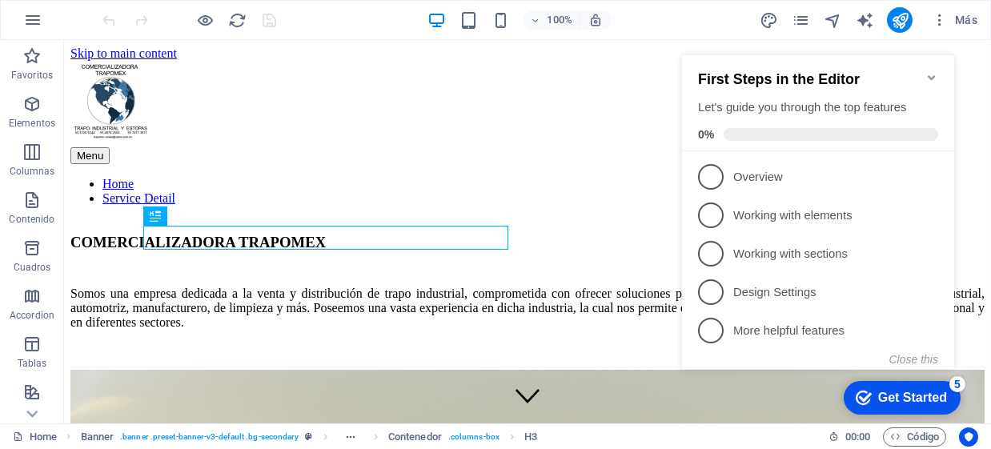
click at [936, 67] on div "First Steps in the Editor Let's guide you through the top features 0%" at bounding box center [817, 103] width 272 height 96
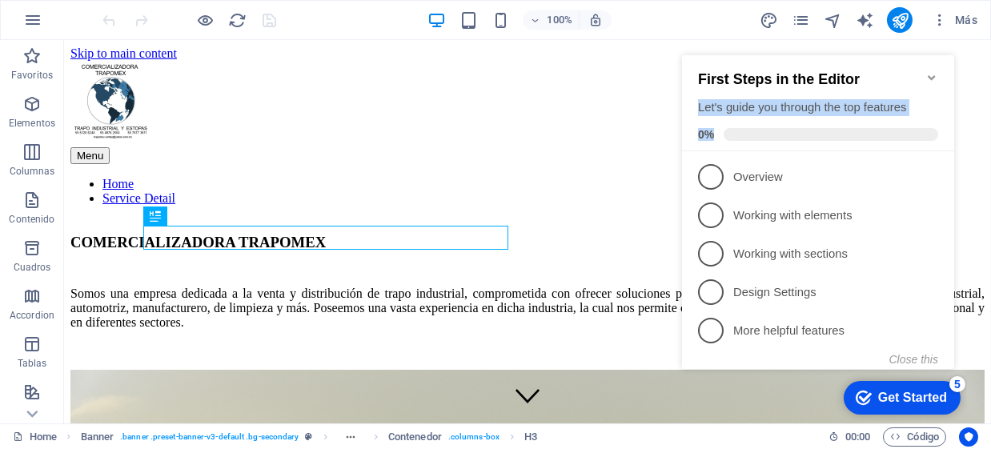
click at [930, 71] on icon "Minimize checklist" at bounding box center [930, 77] width 13 height 13
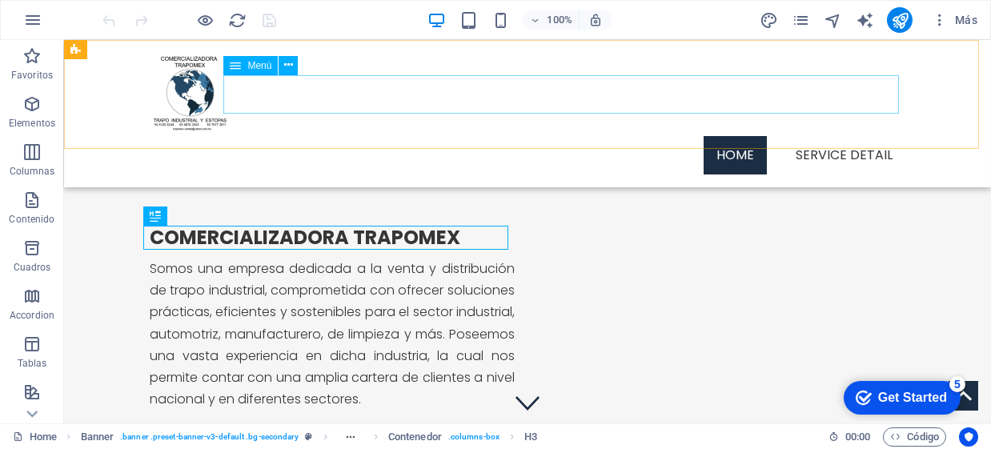
click at [857, 136] on nav "Home Service Detail" at bounding box center [528, 155] width 756 height 38
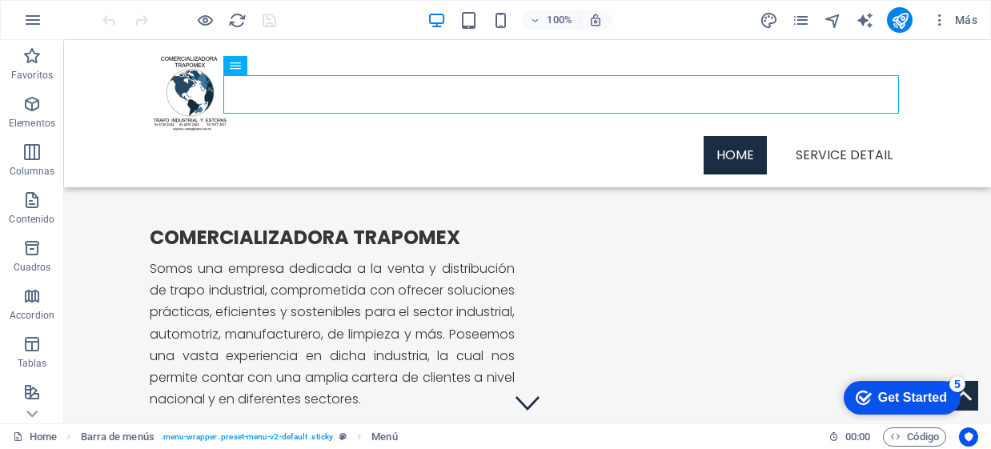
click at [192, 28] on div at bounding box center [189, 20] width 179 height 26
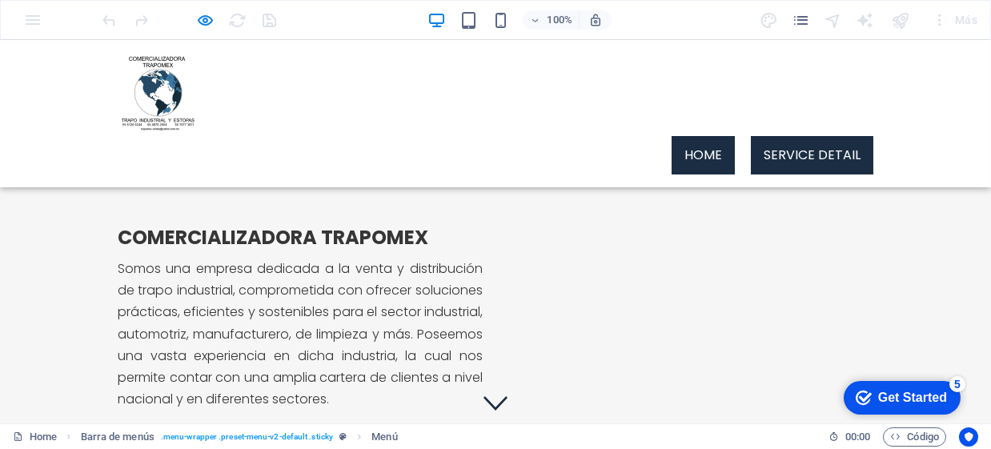
click at [821, 136] on link "Service Detail" at bounding box center [812, 155] width 122 height 38
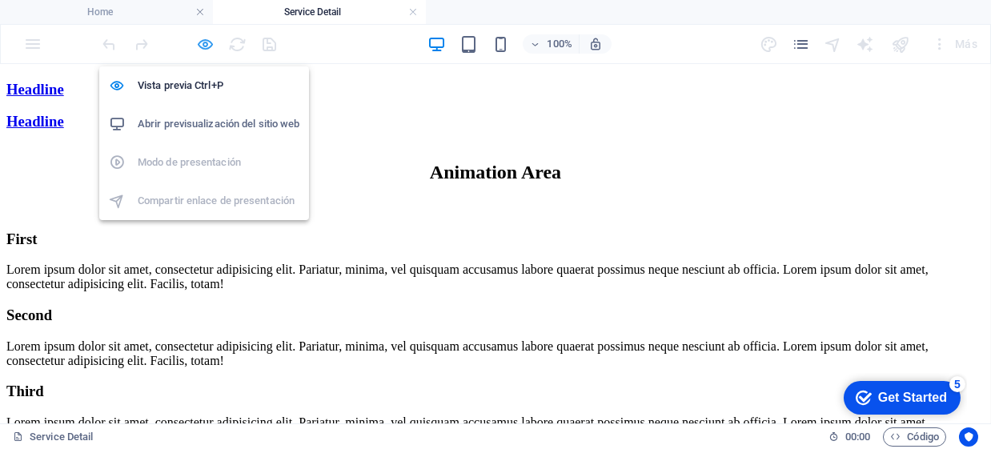
click at [202, 45] on icon "button" at bounding box center [206, 44] width 18 height 18
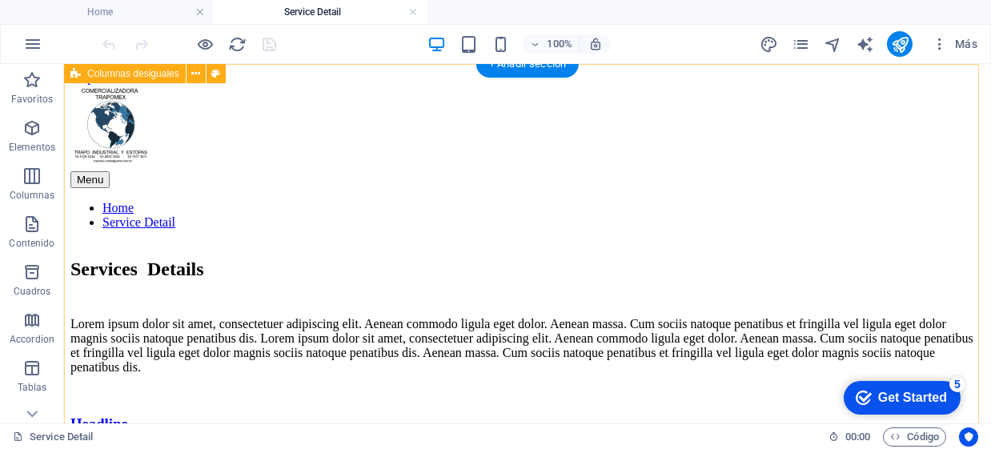
click at [510, 243] on div "Services Details Lorem ipsum dolor sit amet, consectetuer adipiscing elit. Aene…" at bounding box center [527, 419] width 914 height 352
click at [89, 243] on div "Services Details Lorem ipsum dolor sit amet, consectetuer adipiscing elit. Aene…" at bounding box center [527, 419] width 914 height 352
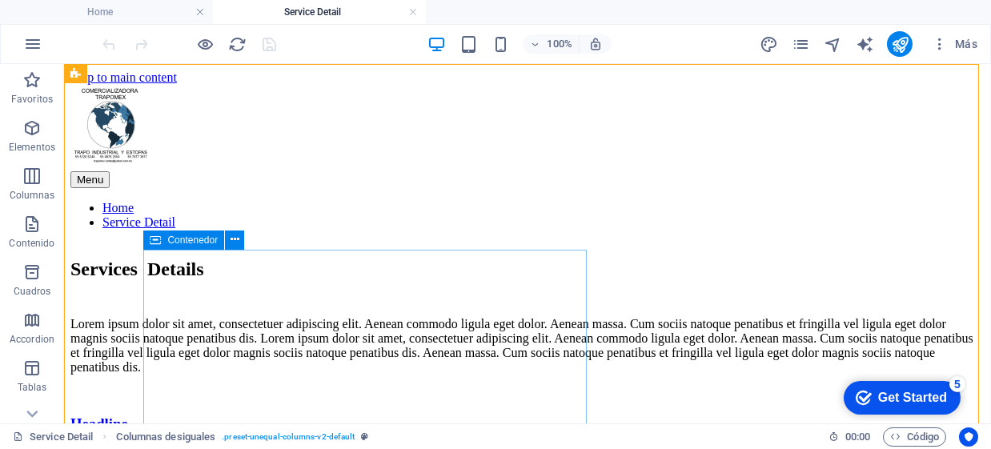
click at [158, 240] on icon at bounding box center [155, 240] width 11 height 19
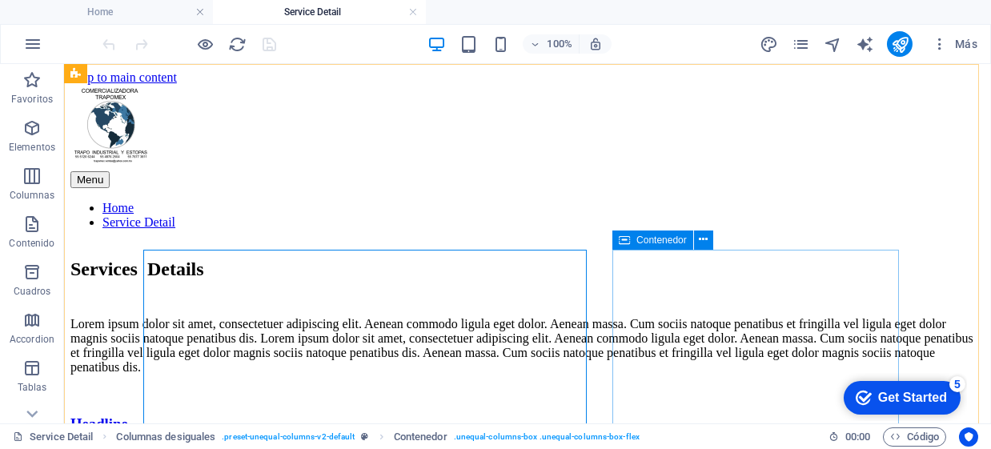
click at [630, 239] on div "Contenedor" at bounding box center [652, 240] width 81 height 19
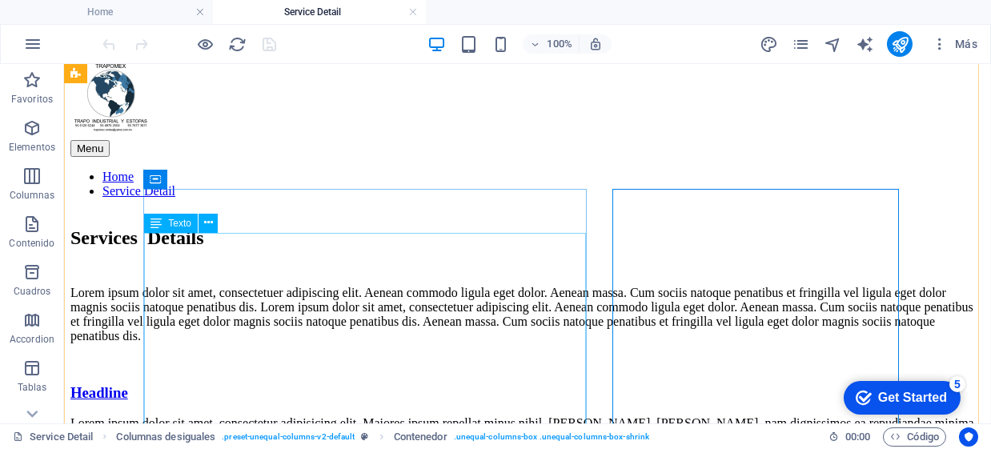
scroll to position [26, 0]
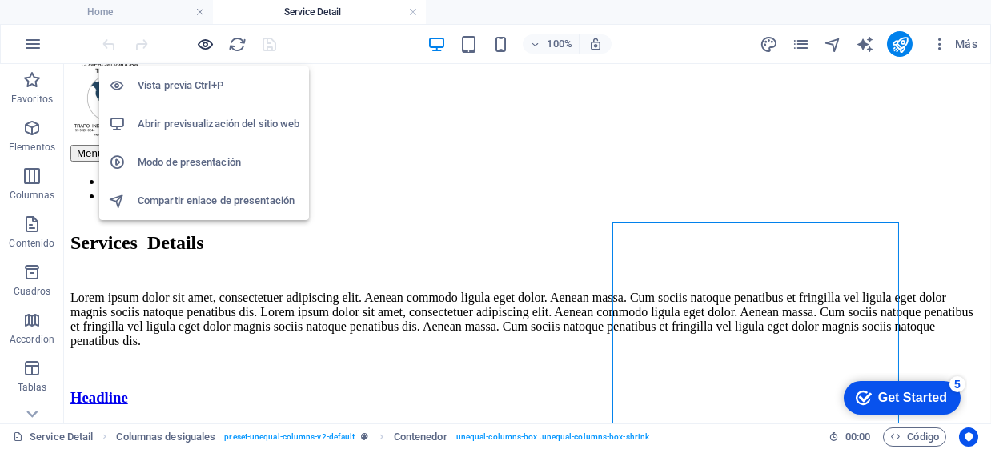
click at [200, 47] on icon "button" at bounding box center [206, 44] width 18 height 18
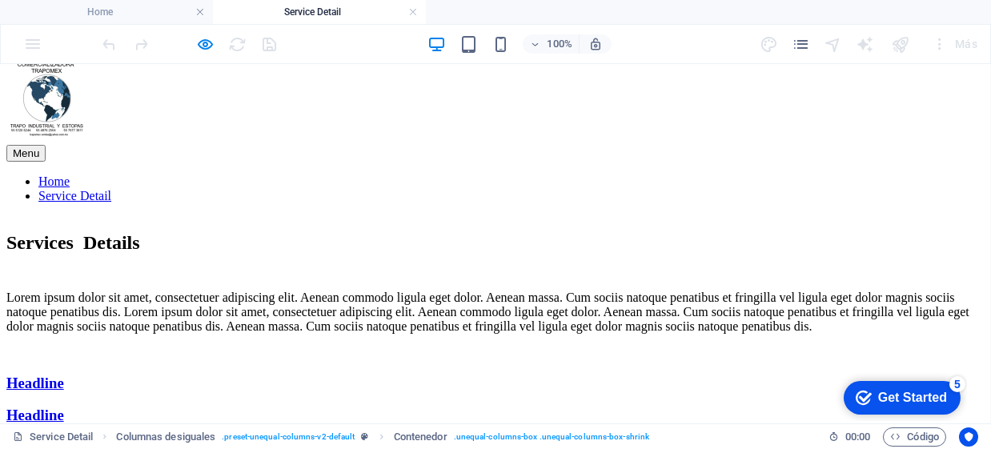
click at [70, 174] on link "Home" at bounding box center [53, 181] width 31 height 14
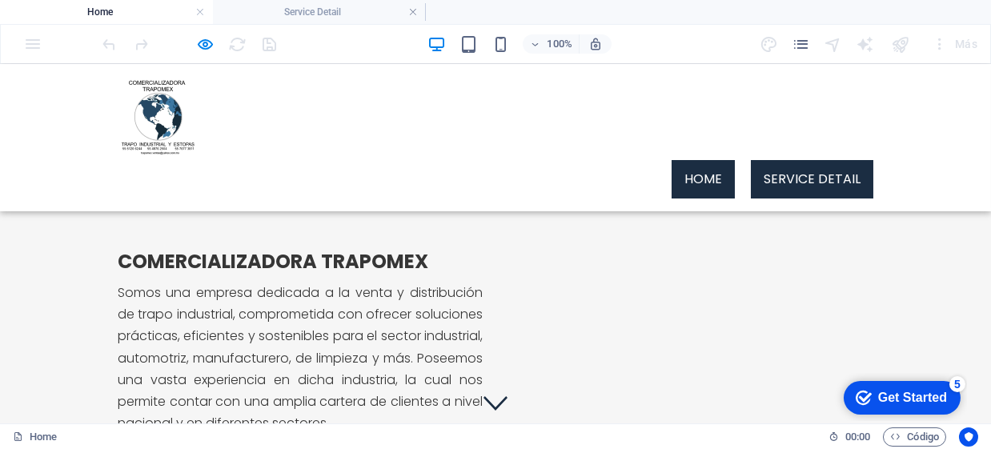
click at [836, 160] on link "Service Detail" at bounding box center [812, 179] width 122 height 38
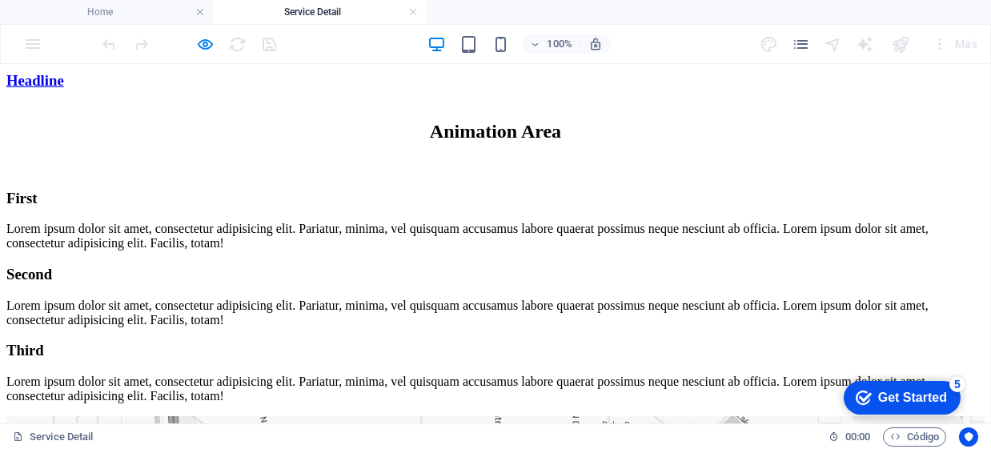
scroll to position [346, 0]
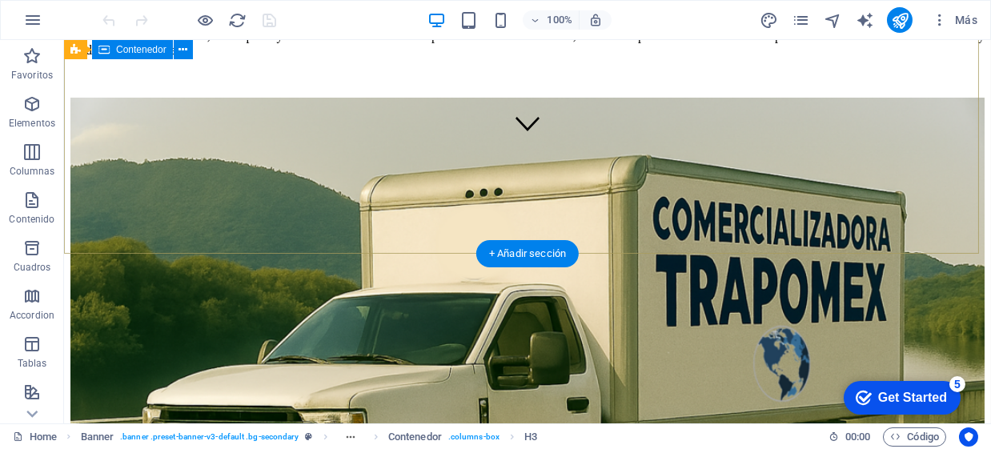
scroll to position [293, 0]
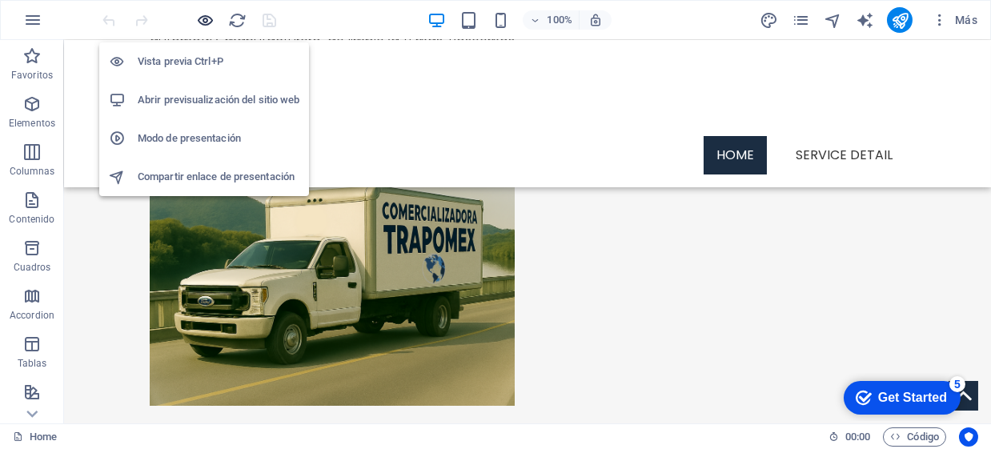
click at [209, 14] on icon "button" at bounding box center [206, 20] width 18 height 18
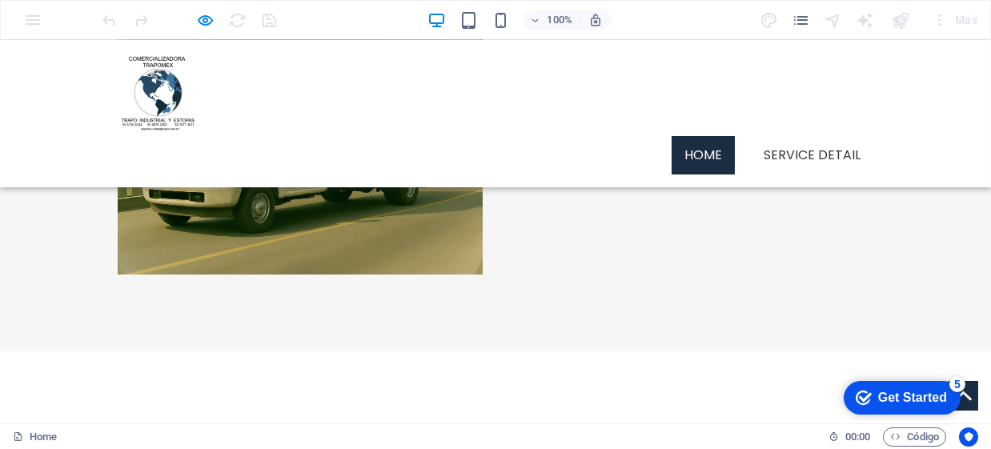
scroll to position [427, 0]
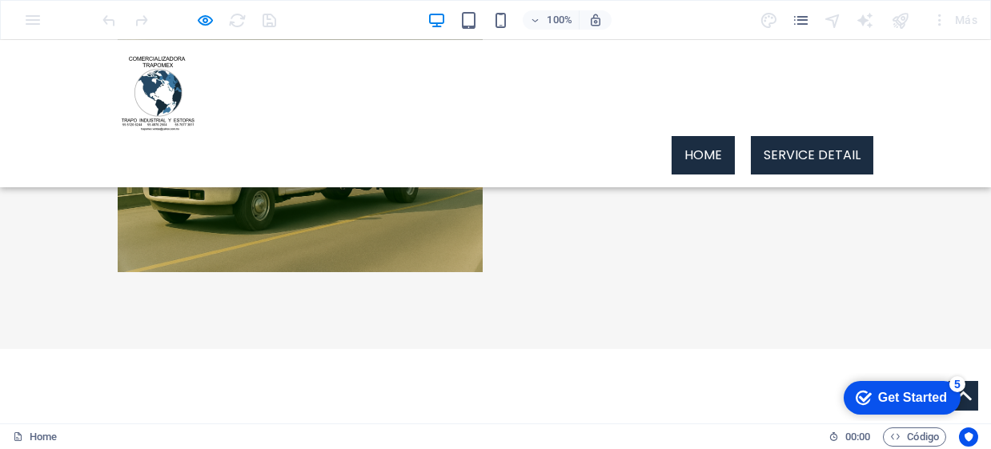
click at [792, 136] on link "Service Detail" at bounding box center [812, 155] width 122 height 38
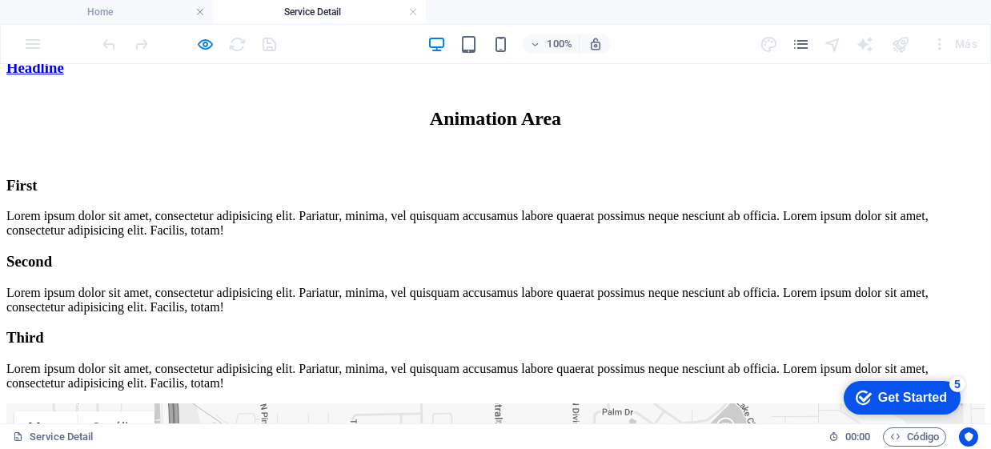
scroll to position [373, 0]
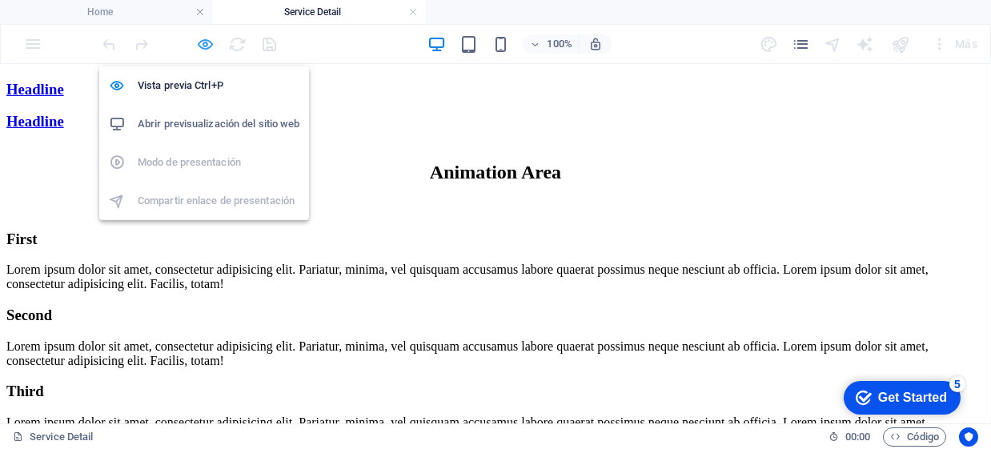
click at [205, 51] on icon "button" at bounding box center [206, 44] width 18 height 18
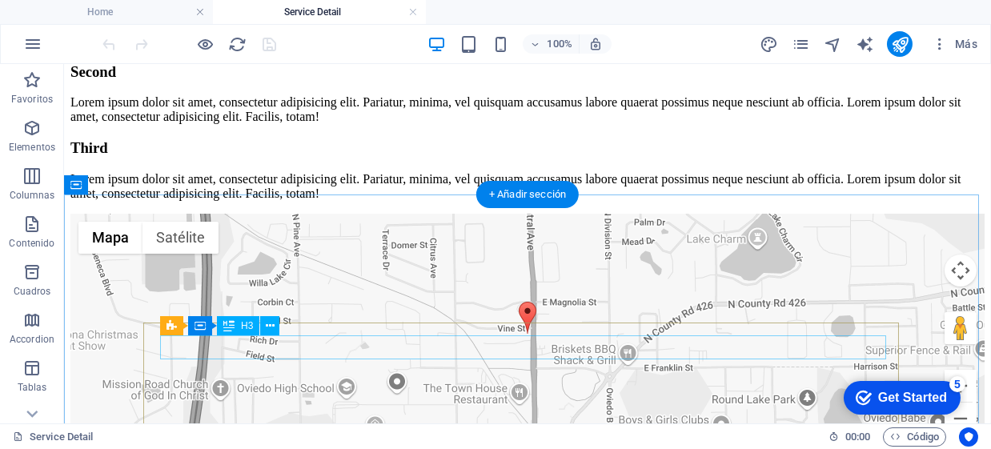
scroll to position [694, 0]
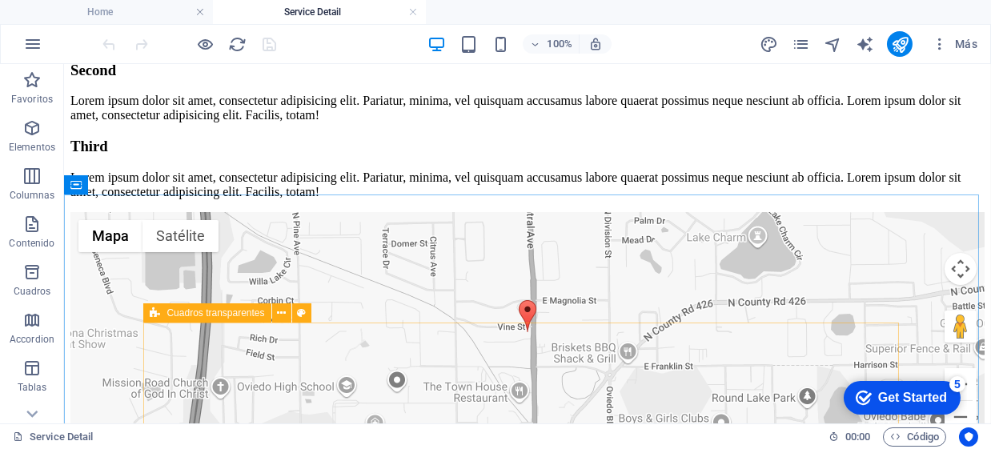
click at [153, 318] on icon at bounding box center [155, 312] width 10 height 19
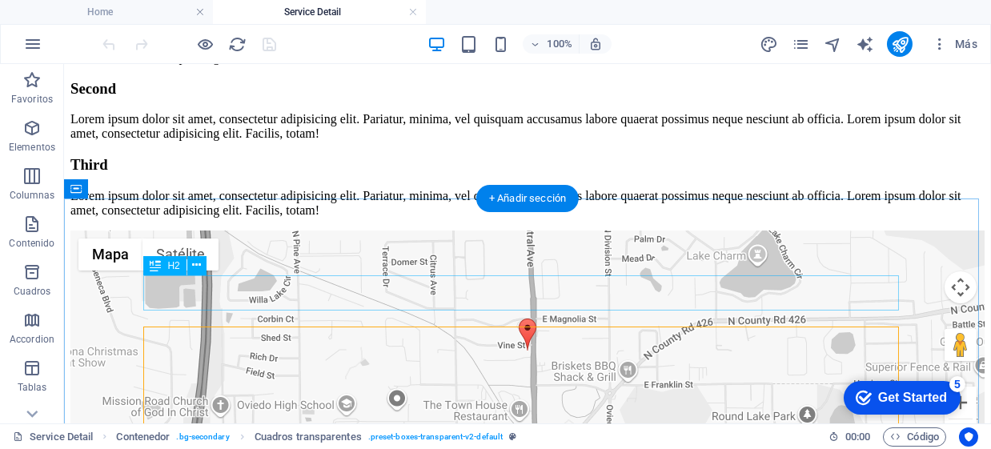
scroll to position [668, 0]
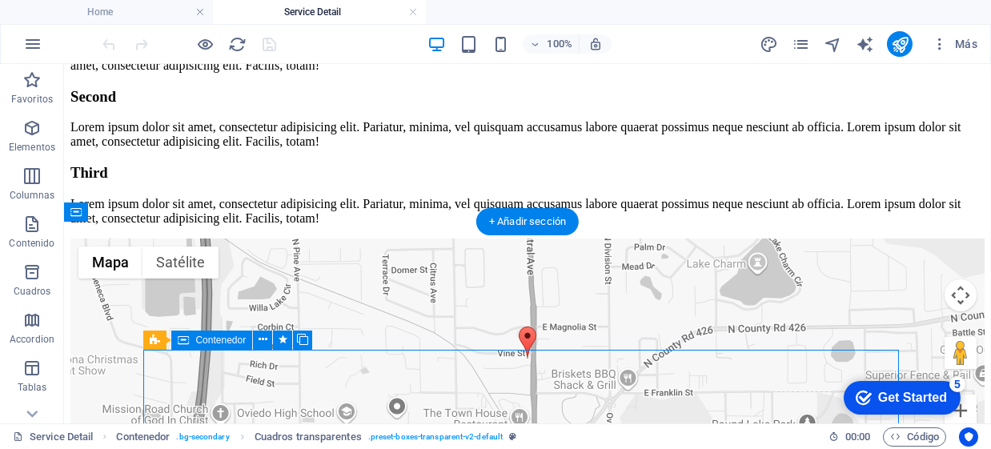
click at [161, 73] on div "First Lorem ipsum dolor sit amet, consectetur adipisicing elit. Pariatur, minim…" at bounding box center [527, 42] width 914 height 62
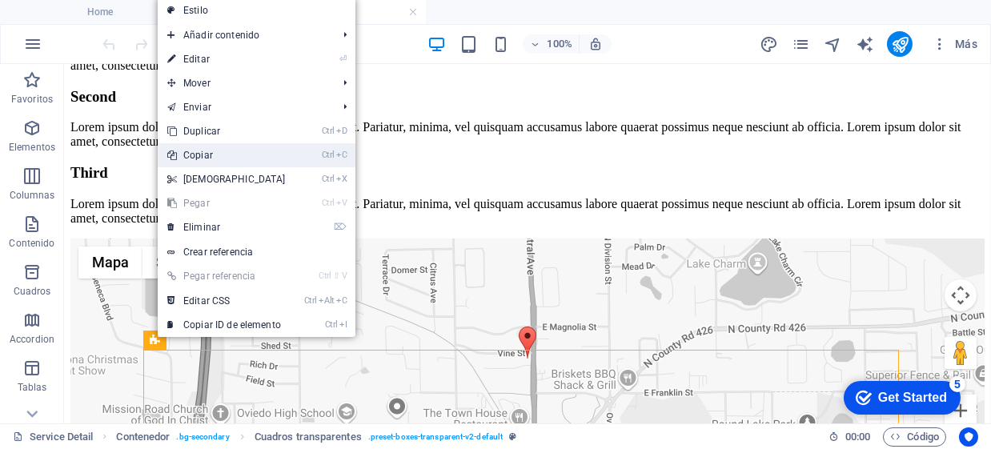
click at [203, 154] on link "Ctrl C Copiar" at bounding box center [227, 155] width 138 height 24
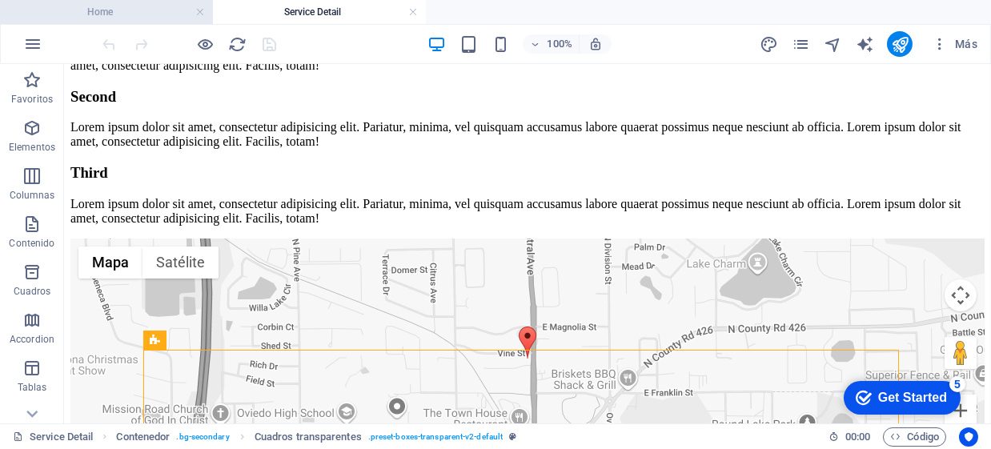
click at [173, 18] on h4 "Home" at bounding box center [106, 12] width 213 height 18
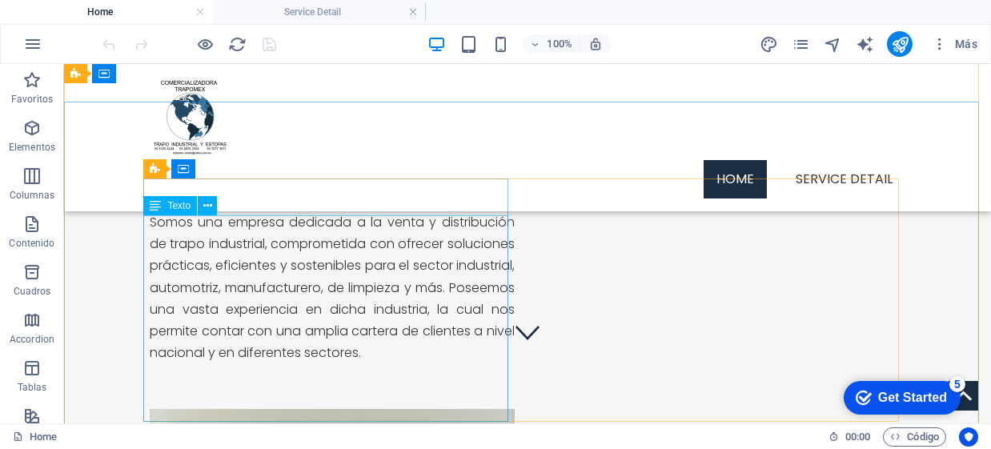
scroll to position [0, 0]
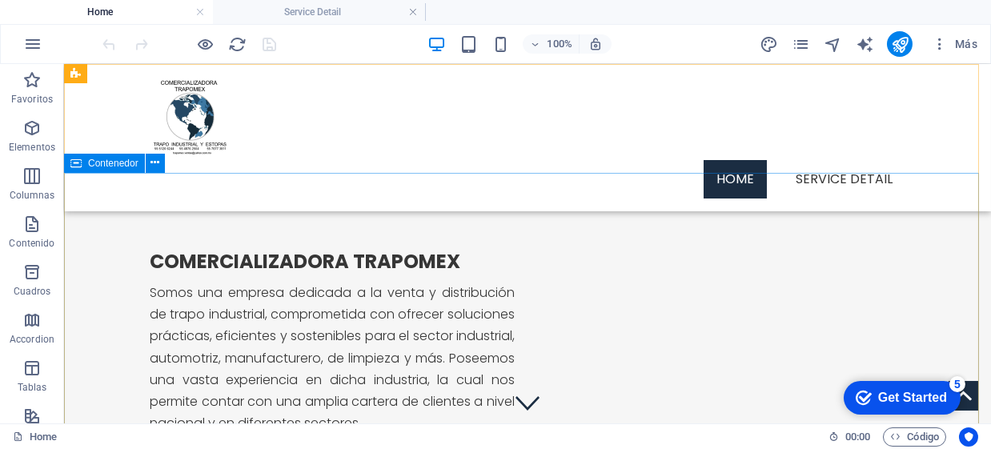
click at [94, 162] on span "Contenedor" at bounding box center [113, 163] width 50 height 10
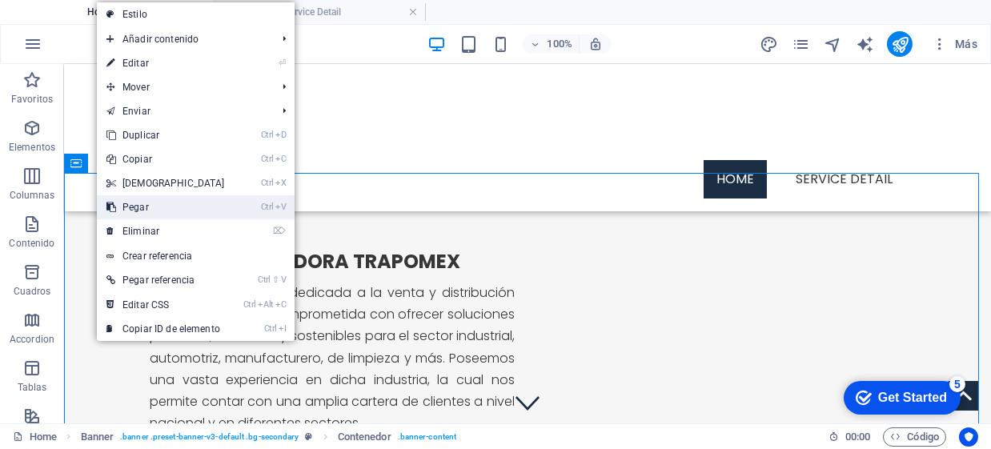
click at [146, 207] on link "Ctrl V Pegar" at bounding box center [166, 207] width 138 height 24
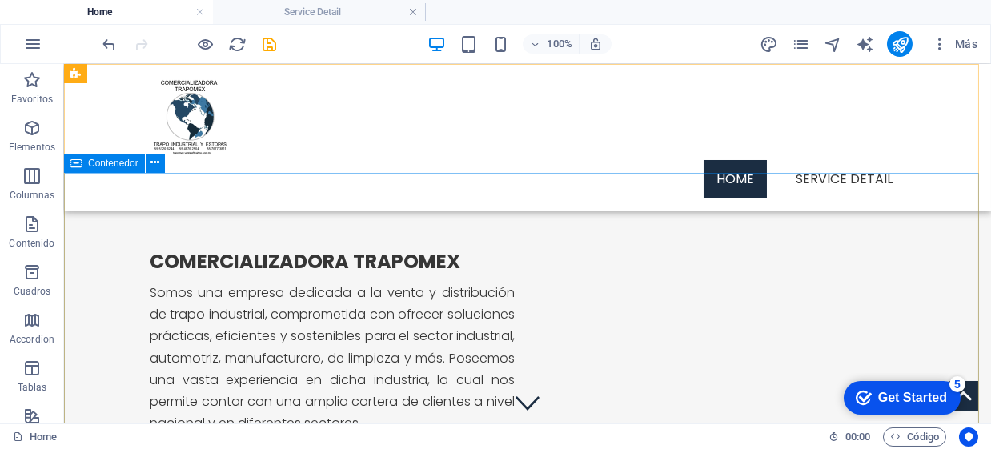
click at [88, 162] on span "Contenedor" at bounding box center [113, 163] width 50 height 10
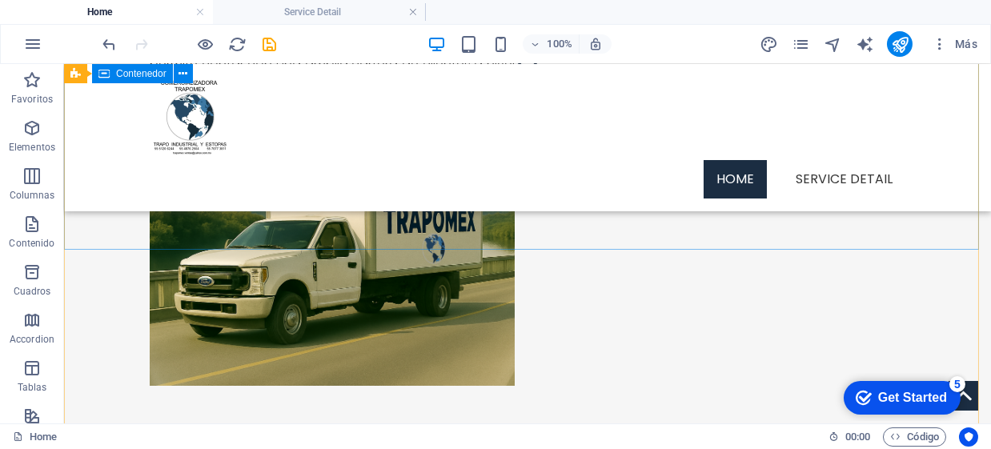
scroll to position [320, 0]
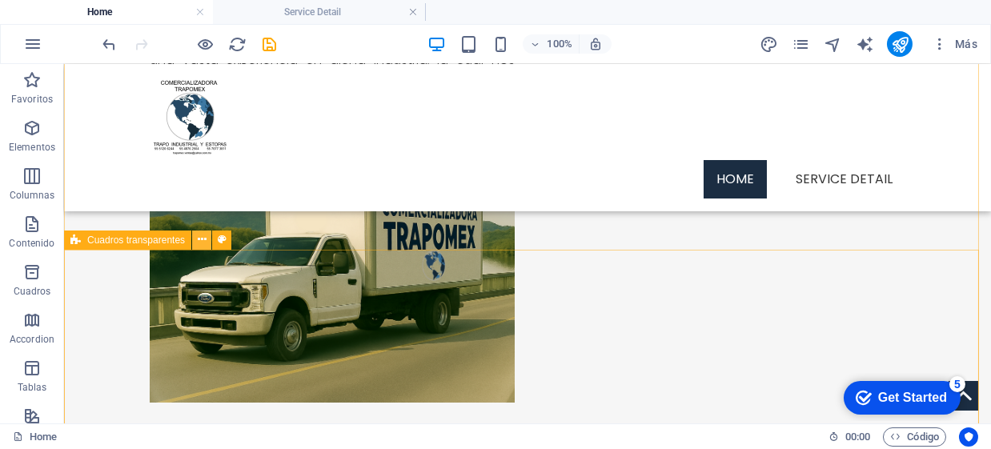
click at [203, 242] on icon at bounding box center [202, 239] width 9 height 17
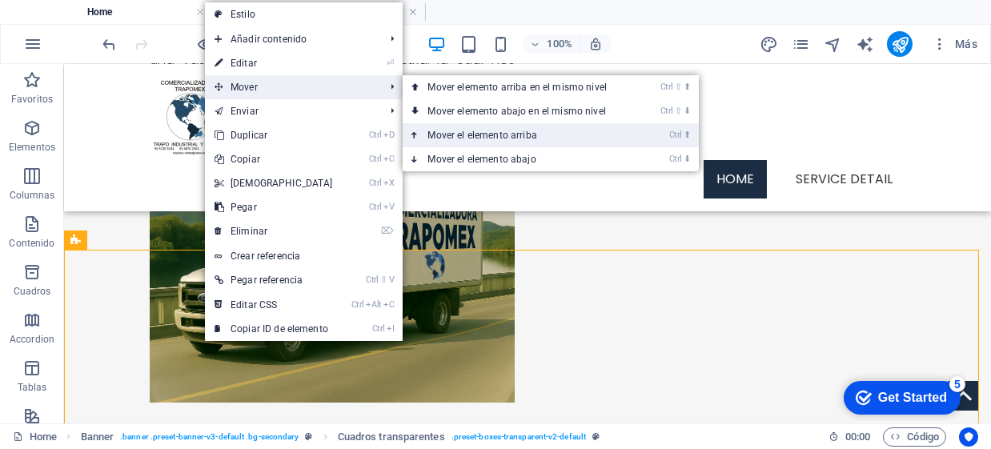
click at [535, 141] on link "Ctrl ⬆ Mover el elemento arriba" at bounding box center [521, 135] width 236 height 24
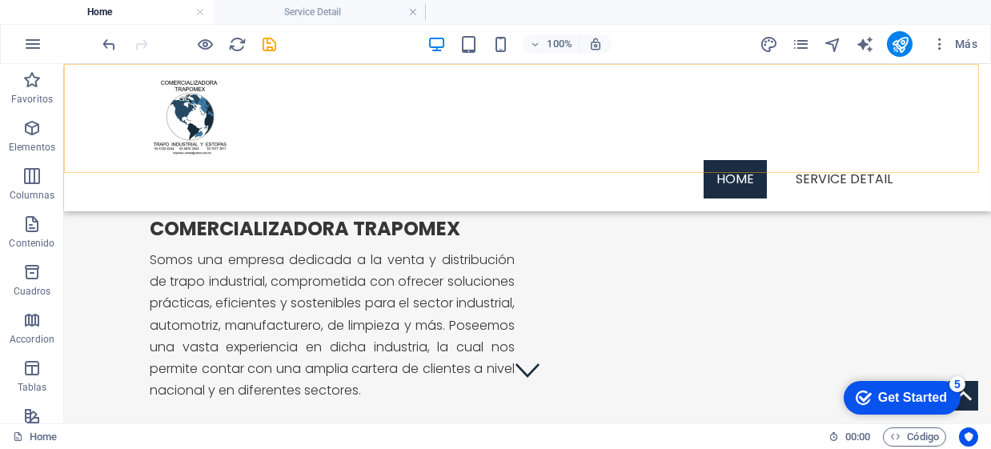
scroll to position [26, 0]
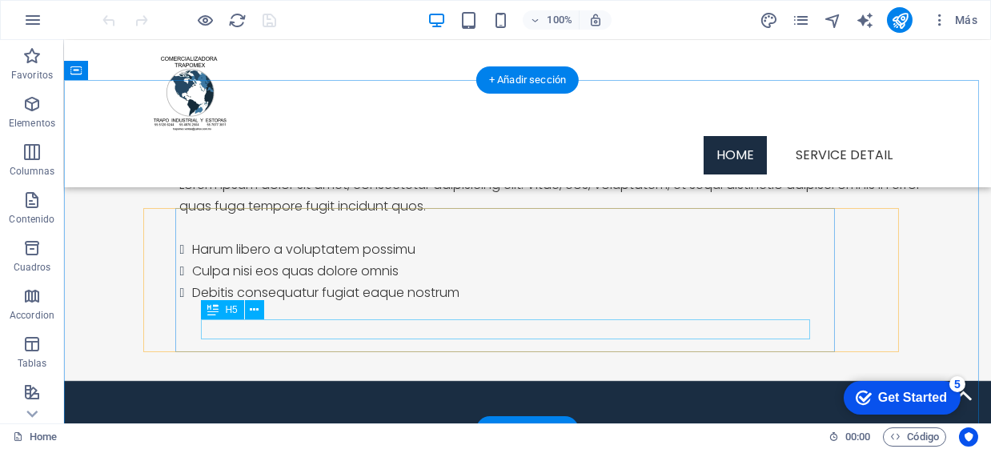
scroll to position [1147, 0]
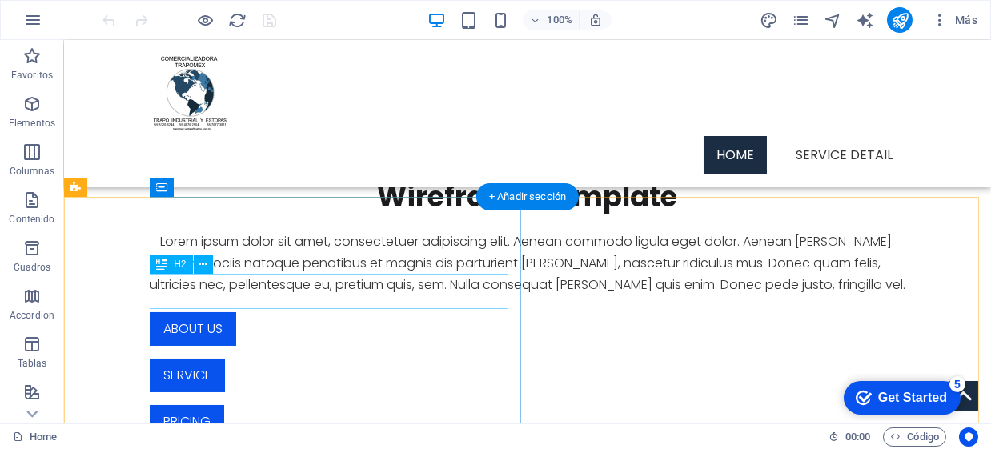
scroll to position [668, 0]
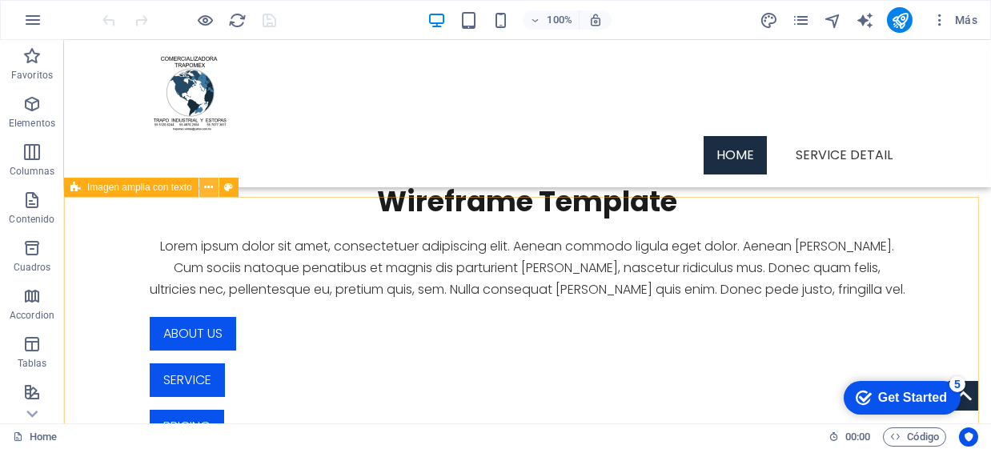
click at [0, 0] on icon at bounding box center [0, 0] width 0 height 0
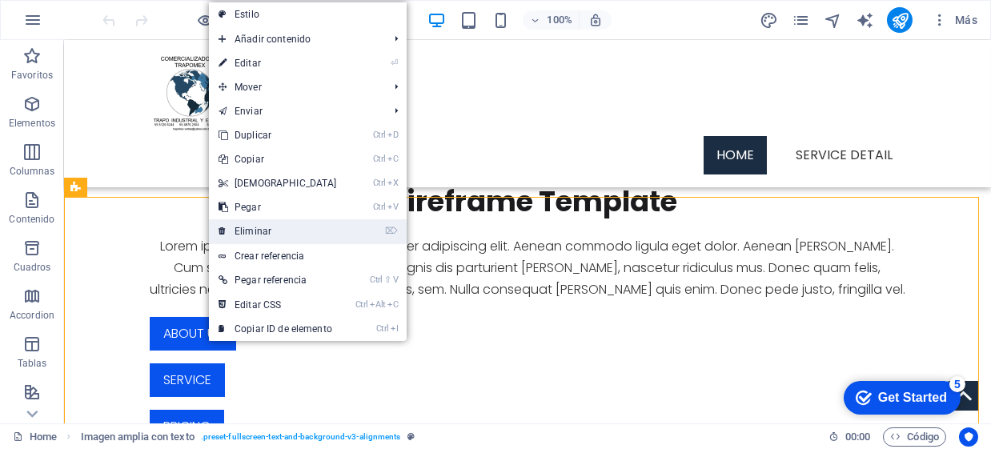
click at [281, 223] on link "⌦ Eliminar" at bounding box center [278, 231] width 138 height 24
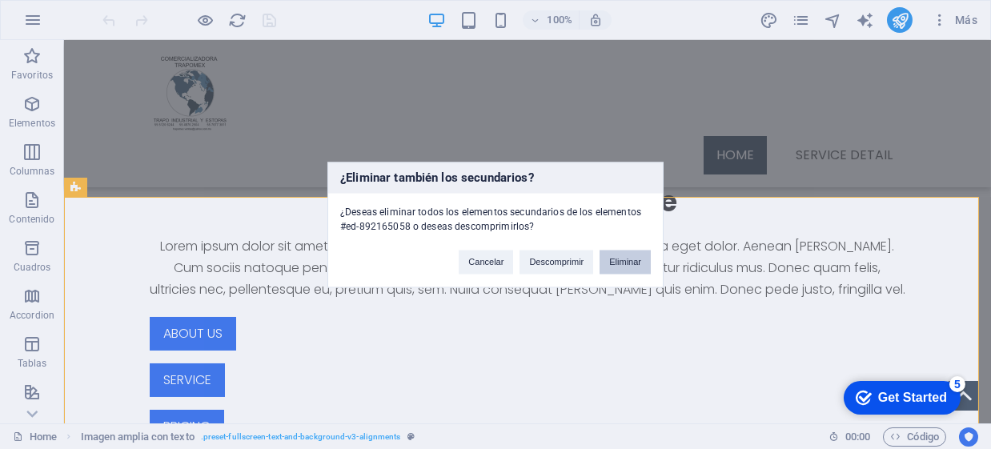
click at [632, 265] on button "Eliminar" at bounding box center [625, 262] width 51 height 24
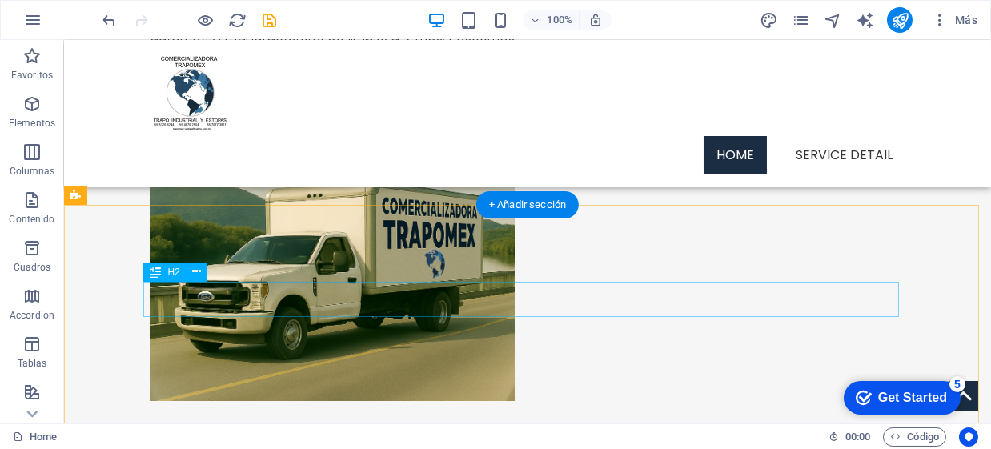
scroll to position [295, 0]
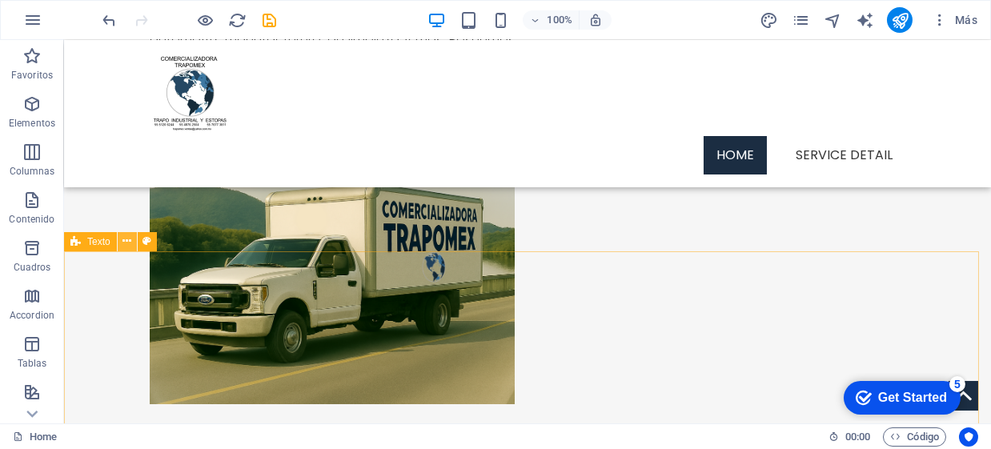
click at [0, 0] on icon at bounding box center [0, 0] width 0 height 0
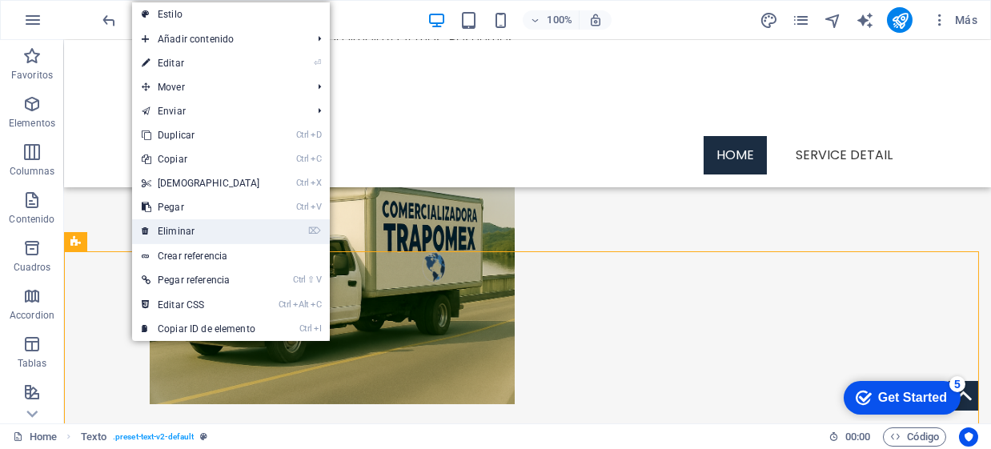
click at [163, 228] on link "⌦ Eliminar" at bounding box center [201, 231] width 138 height 24
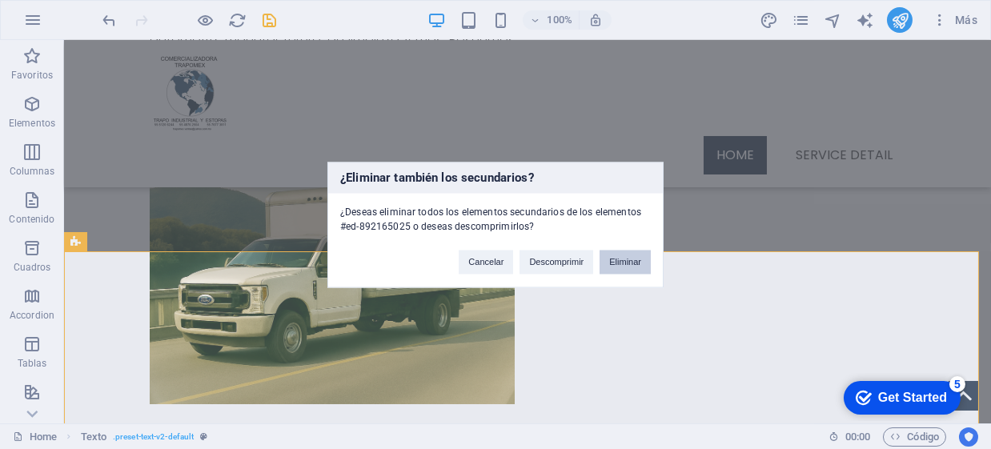
click at [644, 261] on button "Eliminar" at bounding box center [625, 262] width 51 height 24
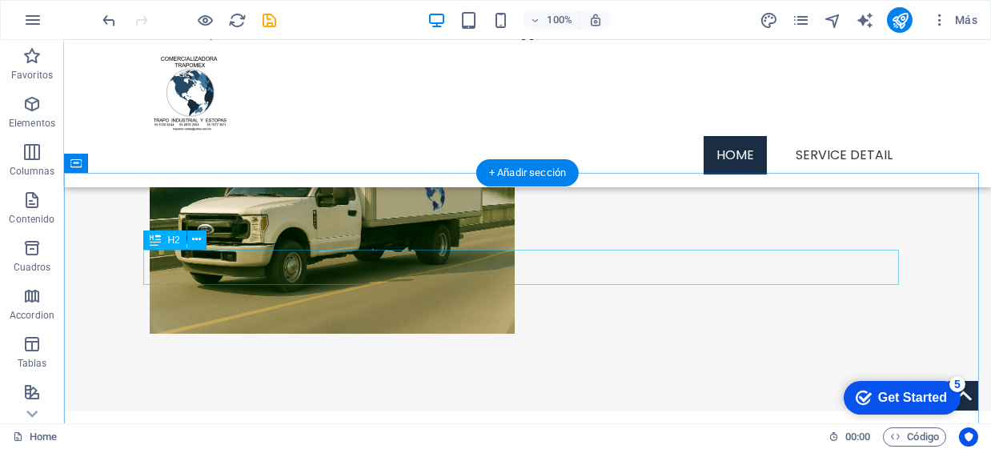
scroll to position [373, 0]
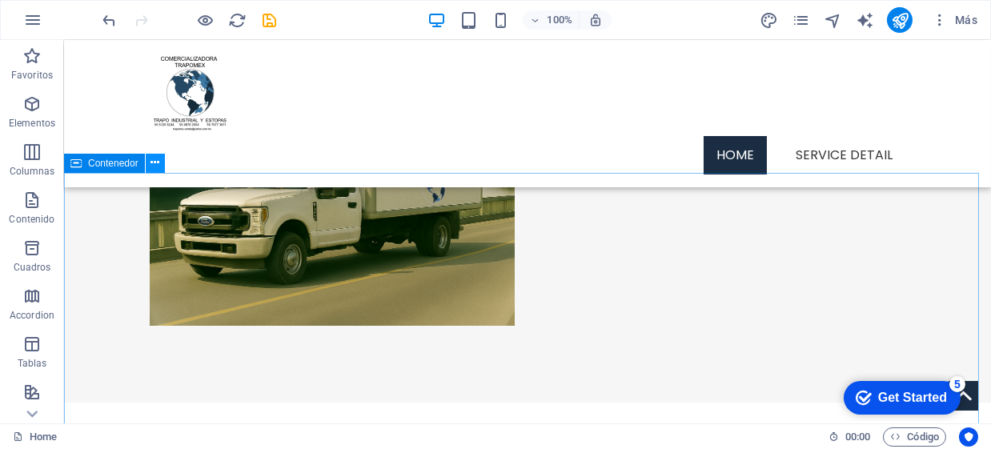
click at [154, 162] on icon at bounding box center [154, 162] width 9 height 17
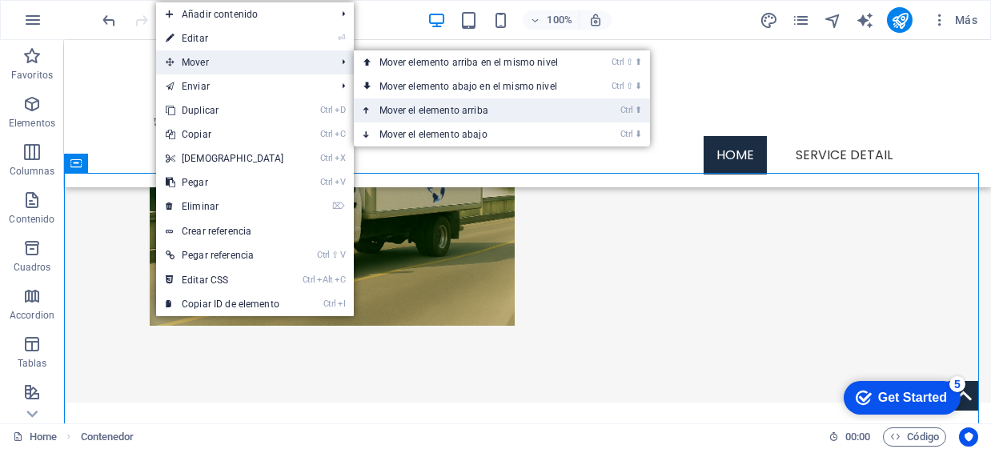
click at [480, 108] on link "Ctrl ⬆ Mover el elemento arriba" at bounding box center [472, 110] width 236 height 24
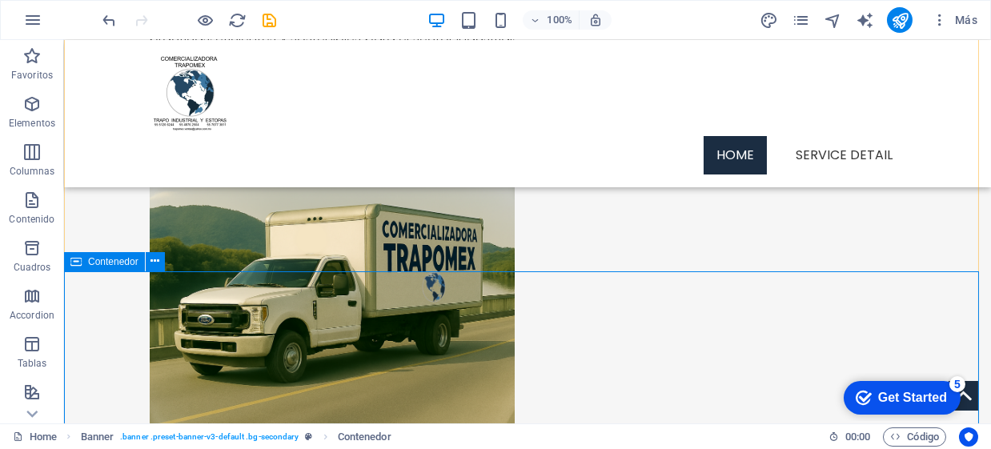
scroll to position [239, 0]
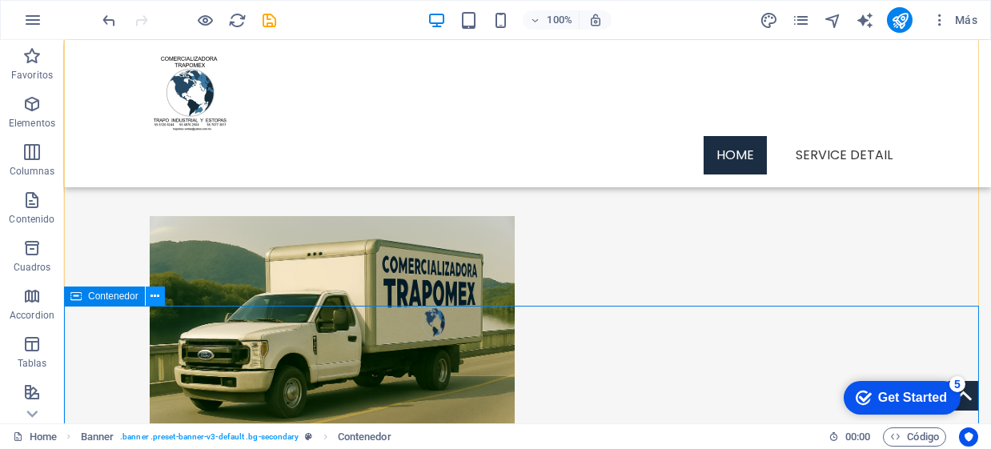
click at [154, 295] on icon at bounding box center [154, 296] width 9 height 17
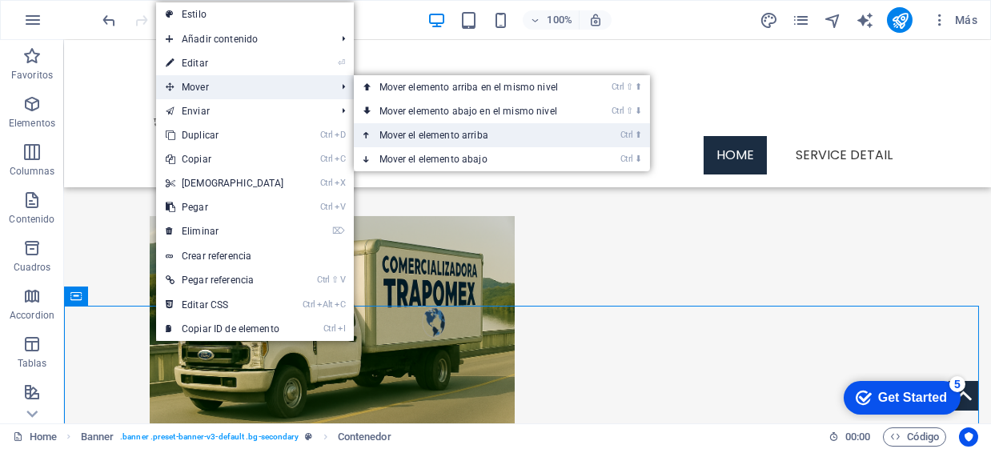
click at [475, 134] on link "Ctrl ⬆ Mover el elemento arriba" at bounding box center [472, 135] width 236 height 24
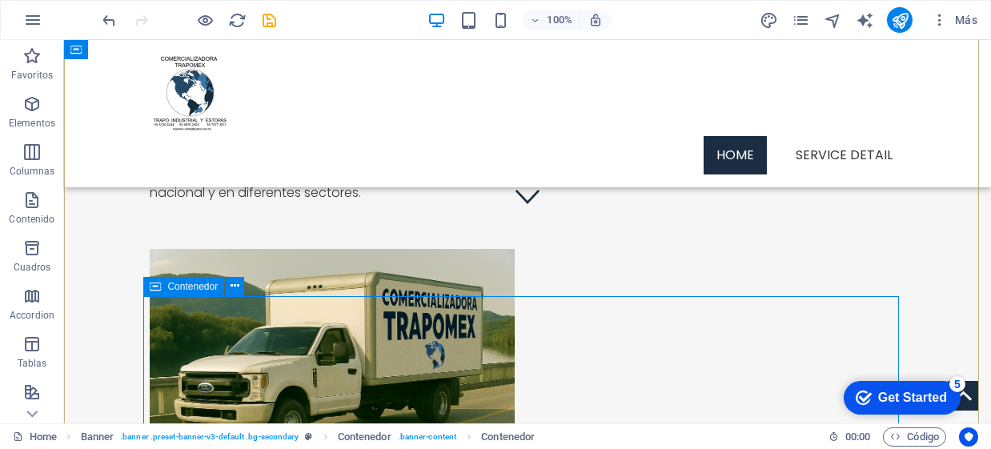
scroll to position [213, 0]
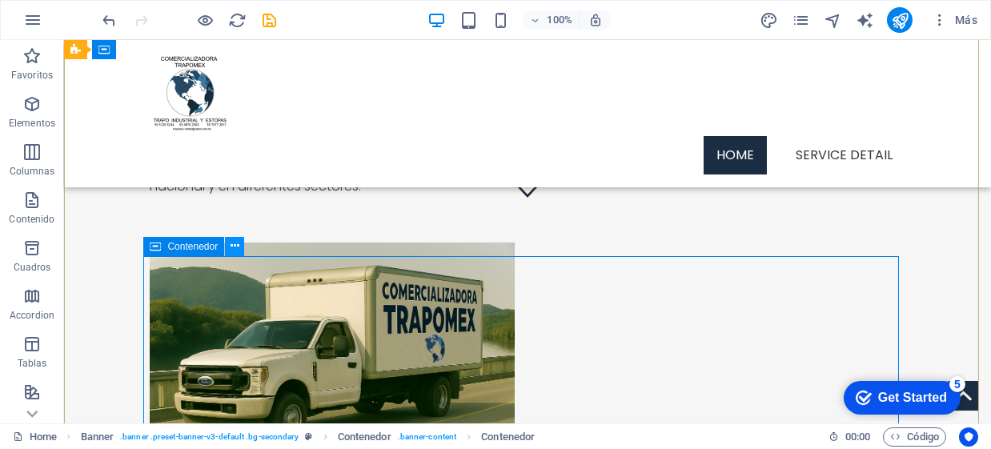
click at [235, 244] on icon at bounding box center [235, 246] width 9 height 17
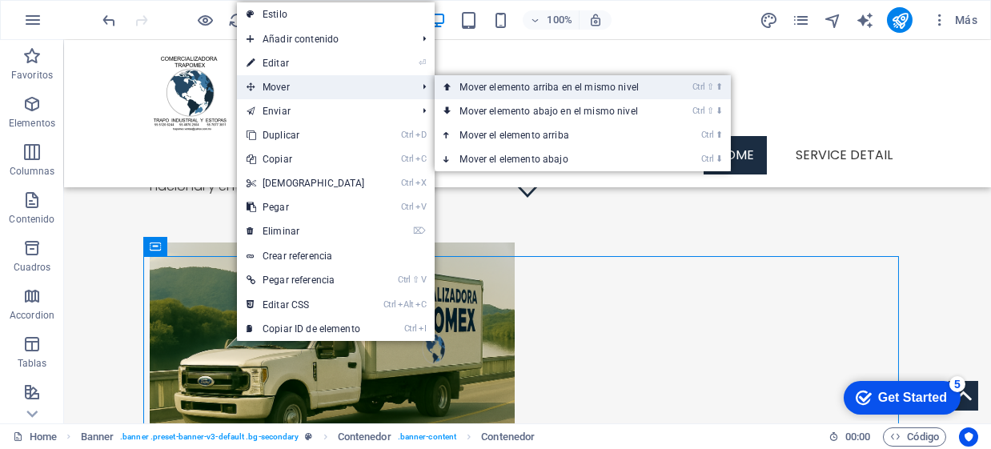
click at [616, 85] on link "Ctrl ⇧ ⬆ Mover elemento arriba en el mismo nivel" at bounding box center [553, 87] width 236 height 24
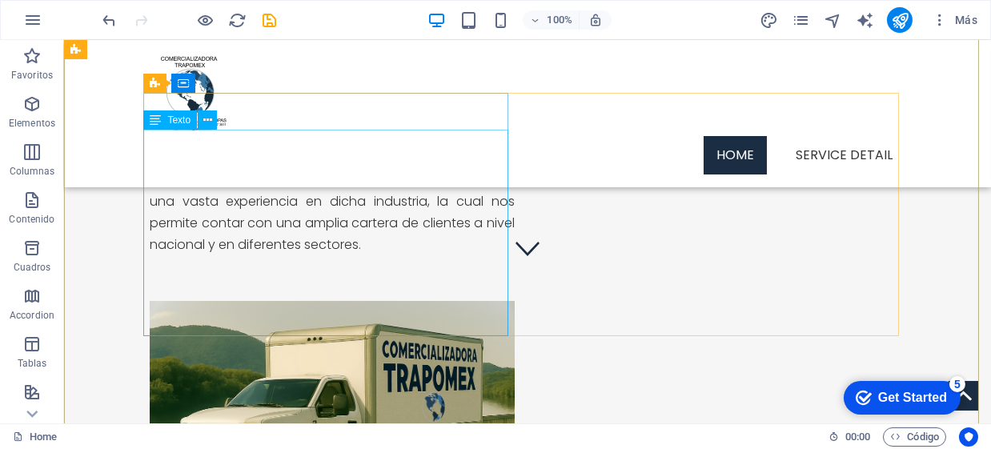
scroll to position [239, 0]
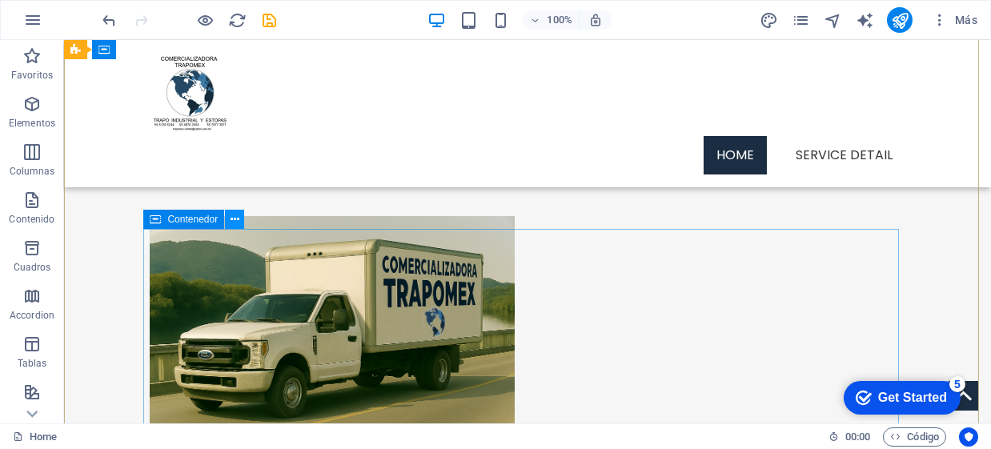
click at [238, 219] on icon at bounding box center [235, 219] width 9 height 17
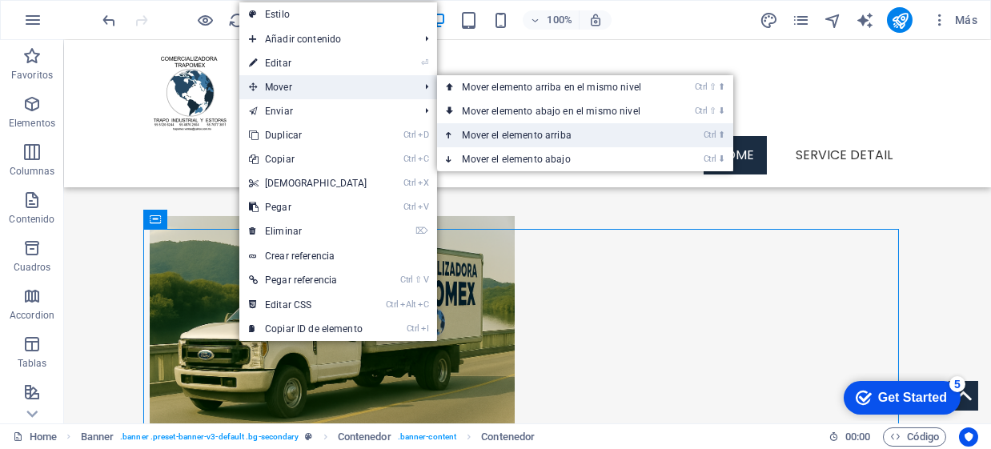
click at [500, 131] on link "Ctrl ⬆ Mover el elemento arriba" at bounding box center [555, 135] width 236 height 24
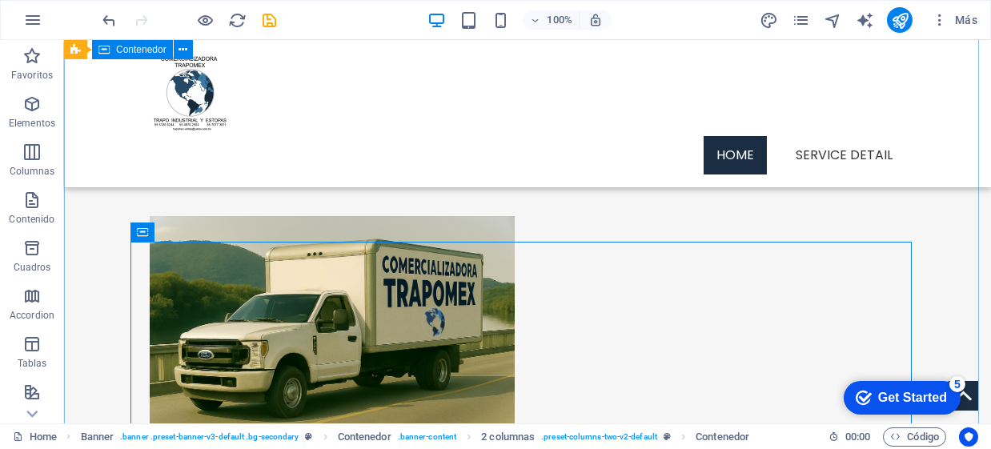
click at [75, 235] on div "COMERCIALIZADORA TRAPOMEX Somos una empresa dedicada a la venta y distribución …" at bounding box center [527, 430] width 927 height 1041
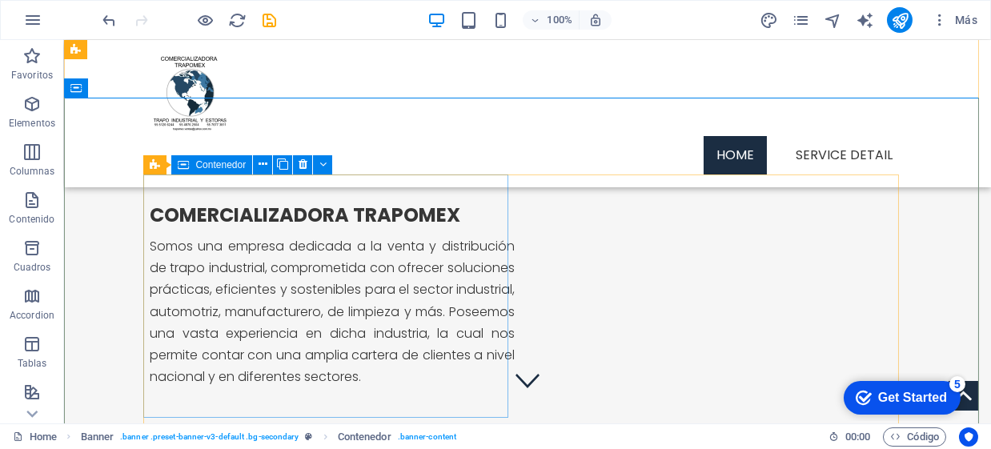
scroll to position [0, 0]
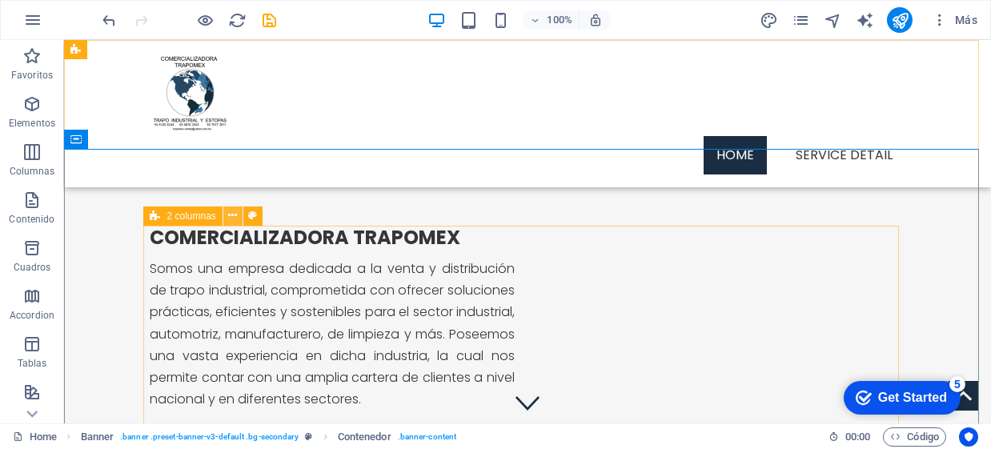
click at [230, 216] on icon at bounding box center [232, 215] width 9 height 17
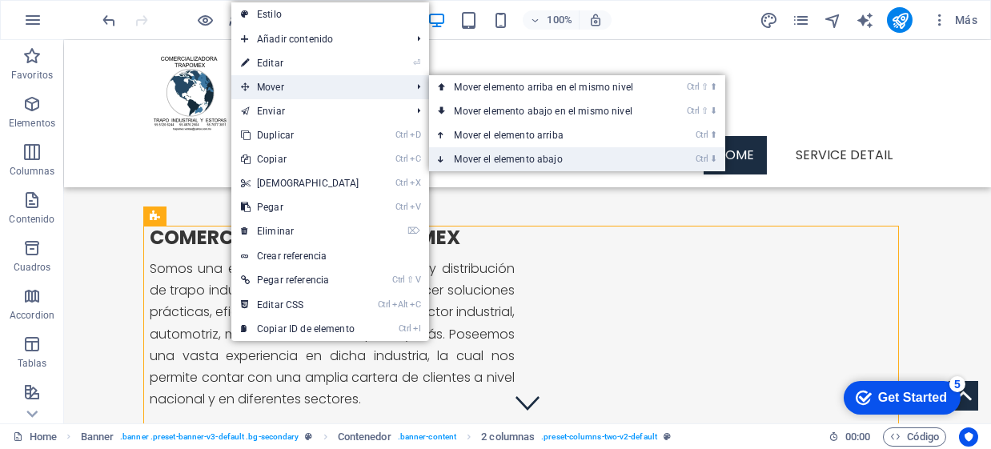
click at [560, 158] on link "Ctrl ⬇ Mover el elemento abajo" at bounding box center [547, 159] width 236 height 24
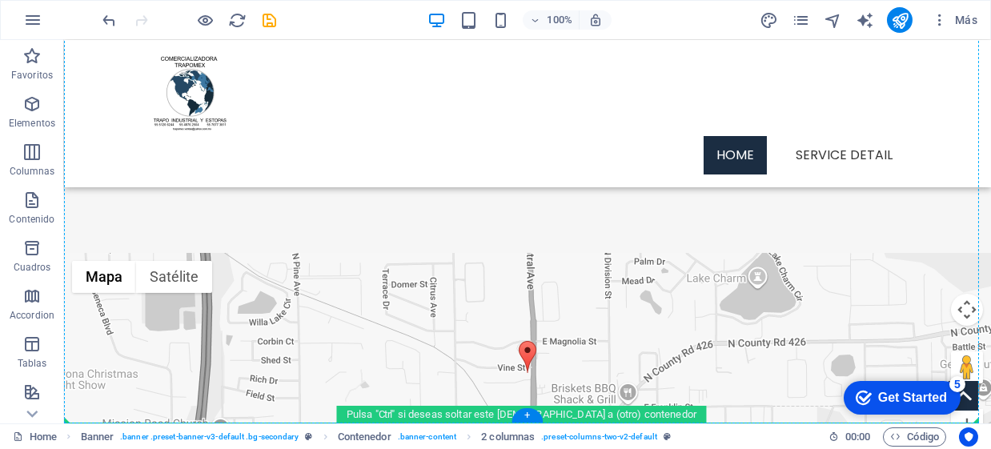
scroll to position [978, 0]
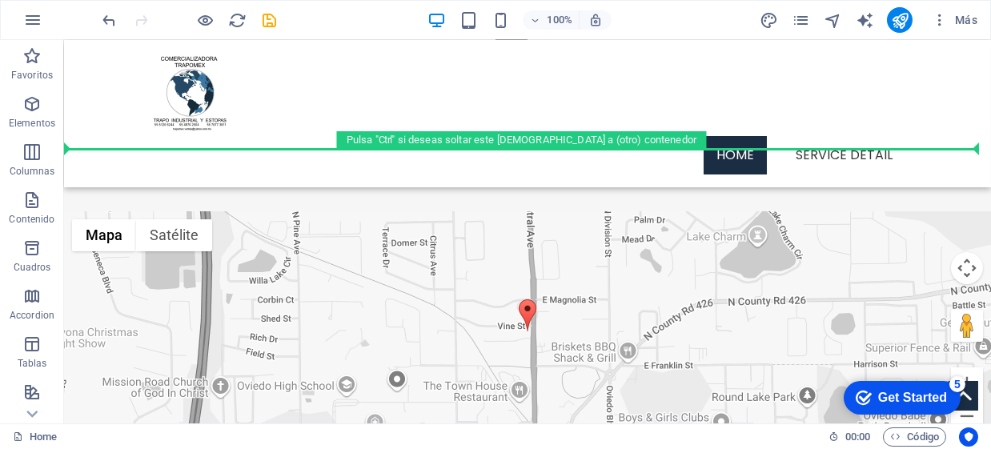
drag, startPoint x: 229, startPoint y: 258, endPoint x: 262, endPoint y: 142, distance: 120.6
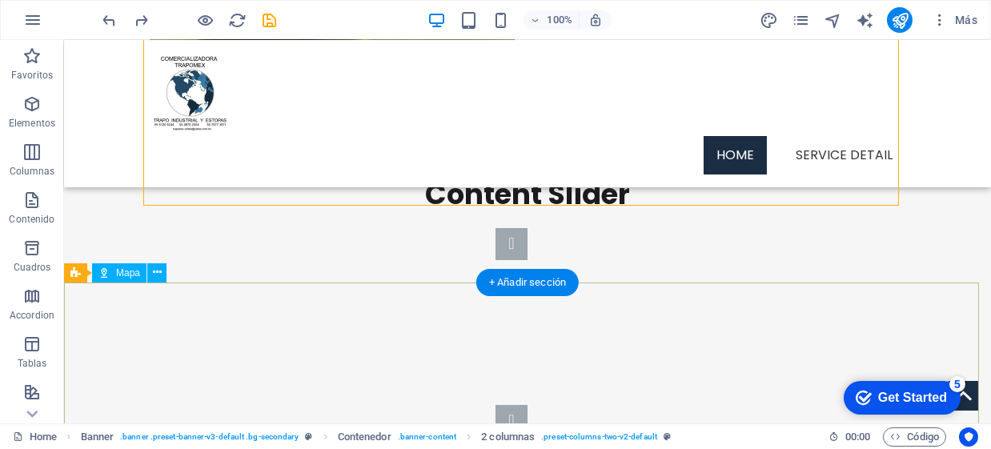
scroll to position [614, 0]
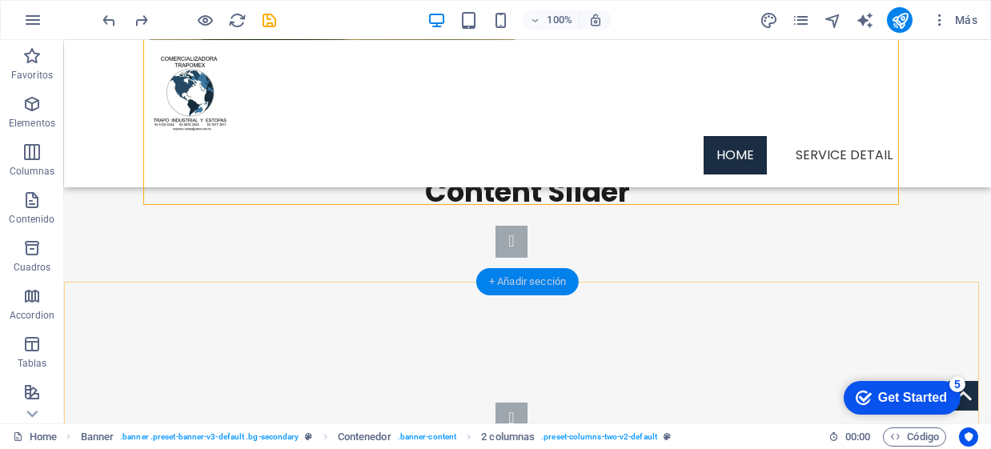
drag, startPoint x: 537, startPoint y: 289, endPoint x: 198, endPoint y: 249, distance: 341.7
click at [537, 289] on div "+ Añadir sección" at bounding box center [527, 281] width 102 height 27
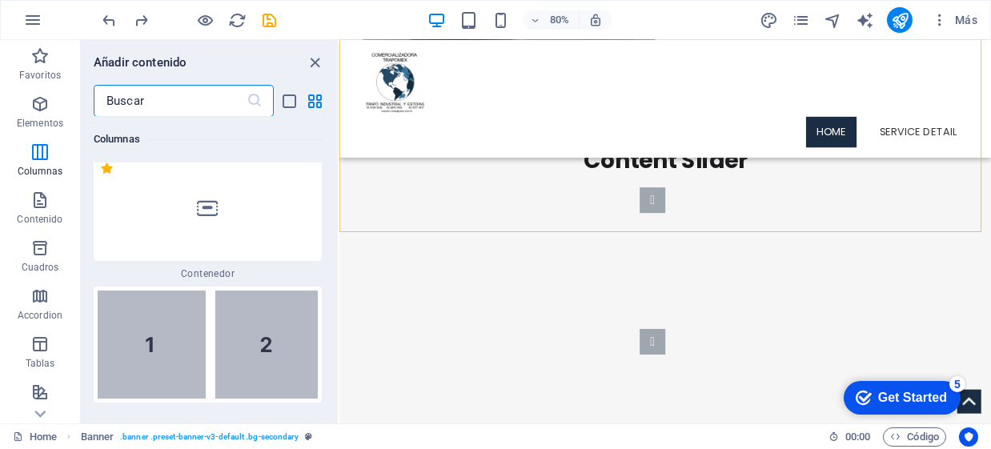
scroll to position [924, 0]
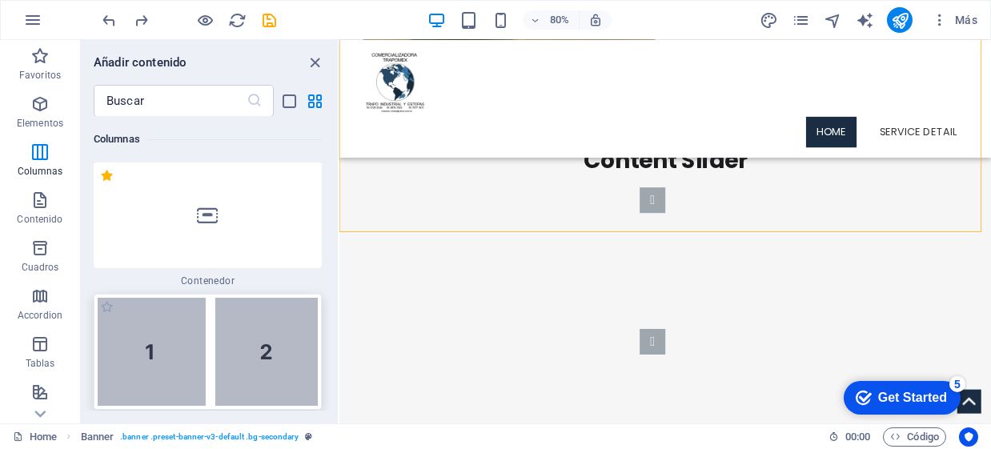
click at [227, 339] on img at bounding box center [208, 352] width 220 height 108
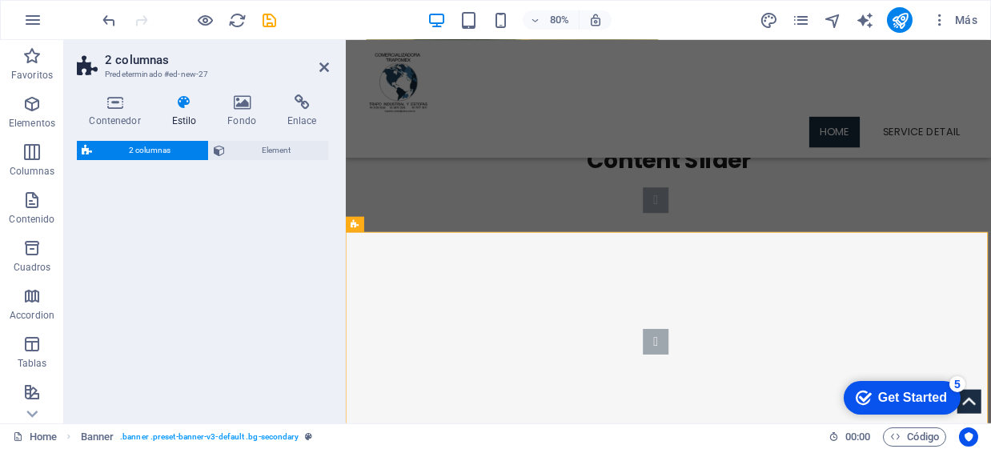
select select "rem"
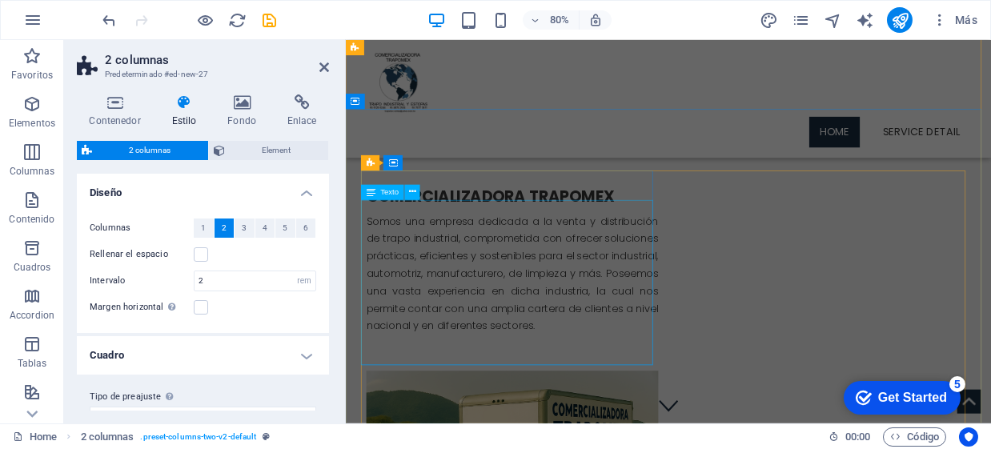
scroll to position [0, 0]
click at [319, 62] on icon at bounding box center [324, 67] width 10 height 13
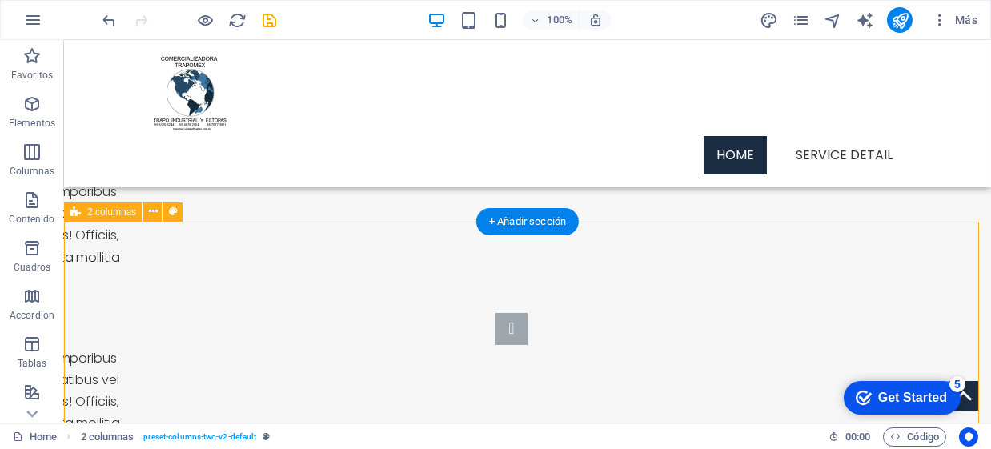
scroll to position [664, 0]
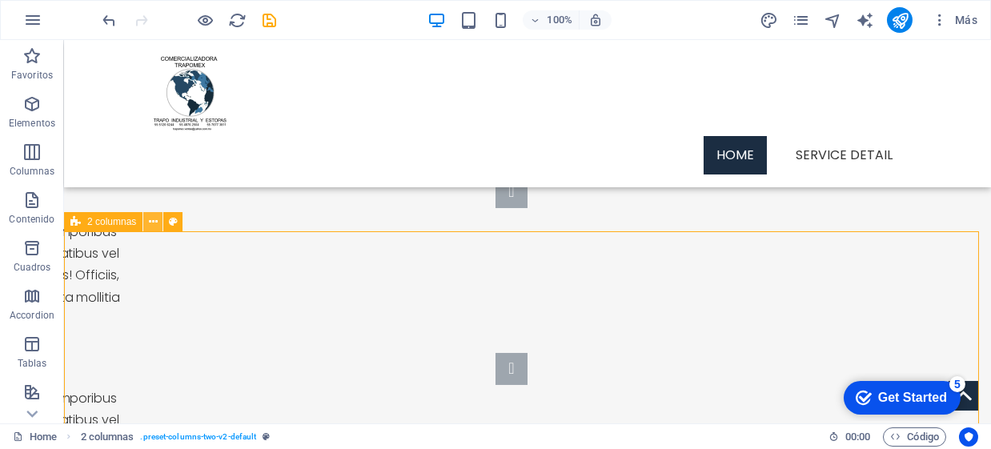
click at [154, 226] on icon at bounding box center [153, 222] width 9 height 17
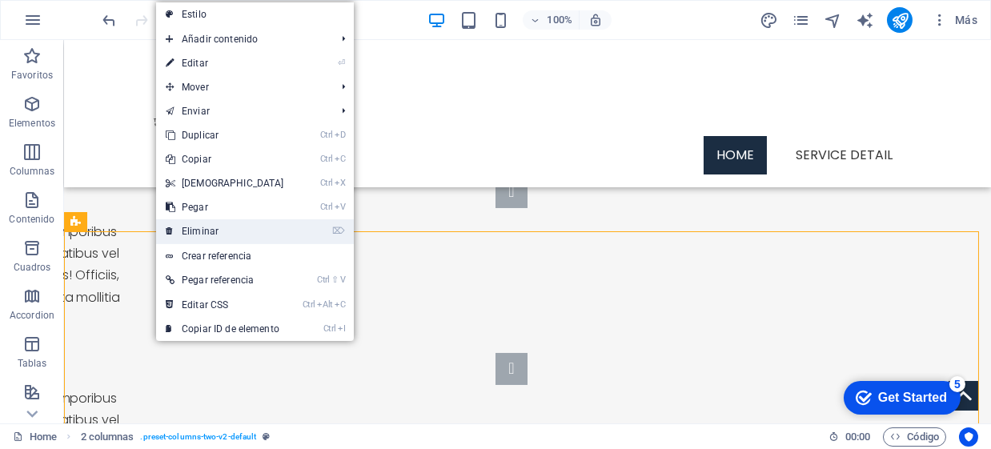
click at [200, 232] on link "⌦ Eliminar" at bounding box center [225, 231] width 138 height 24
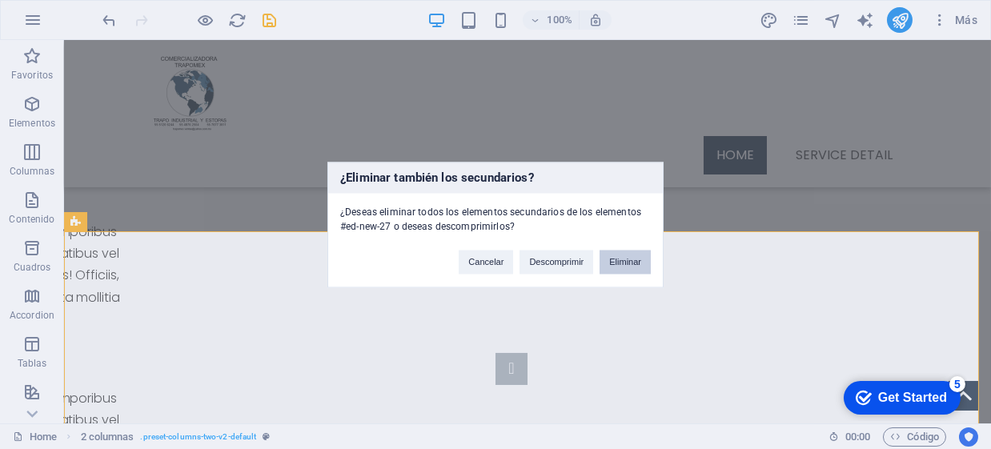
click at [621, 258] on button "Eliminar" at bounding box center [625, 262] width 51 height 24
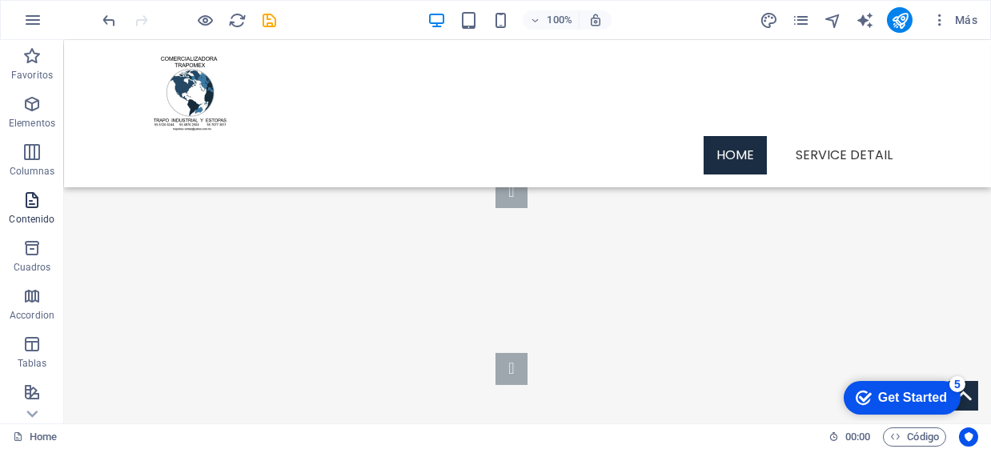
click at [24, 203] on icon "button" at bounding box center [31, 199] width 19 height 19
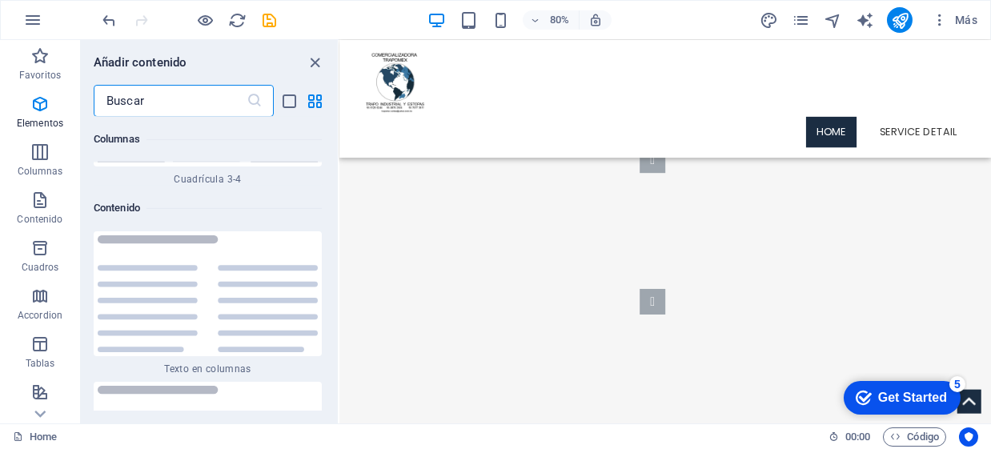
scroll to position [5431, 0]
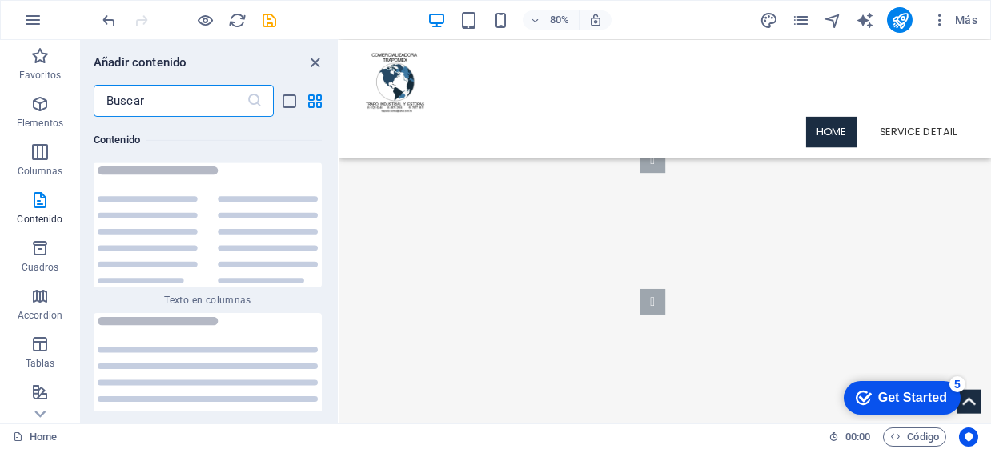
click at [137, 98] on input "text" at bounding box center [170, 101] width 153 height 32
click at [50, 58] on span "Favoritos" at bounding box center [40, 65] width 80 height 38
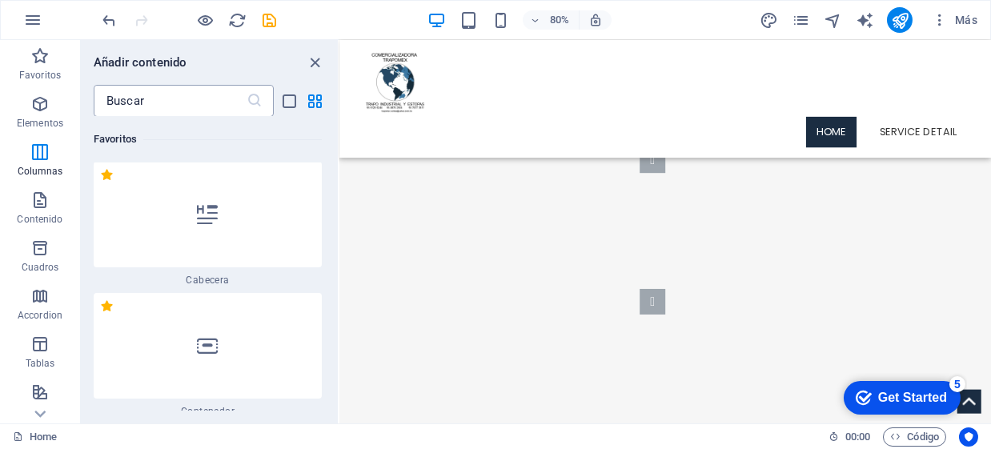
scroll to position [0, 0]
click at [170, 105] on input "text" at bounding box center [170, 101] width 153 height 32
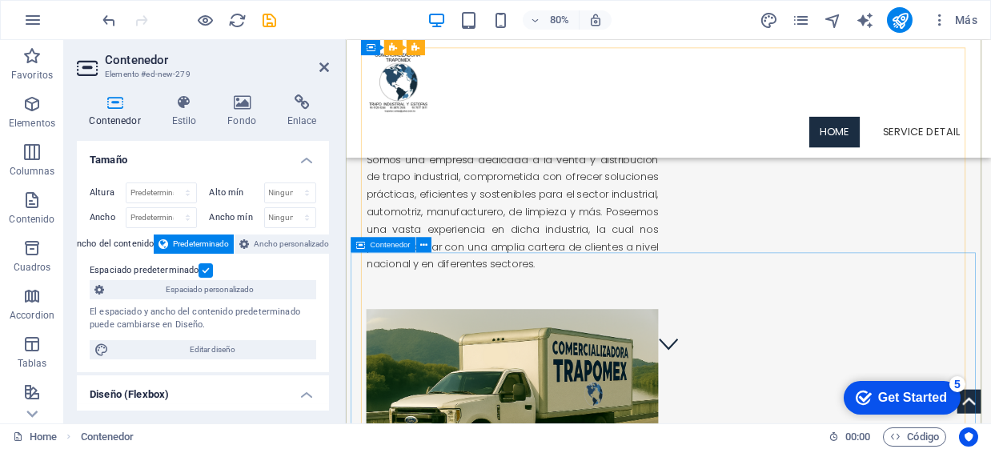
scroll to position [29, 0]
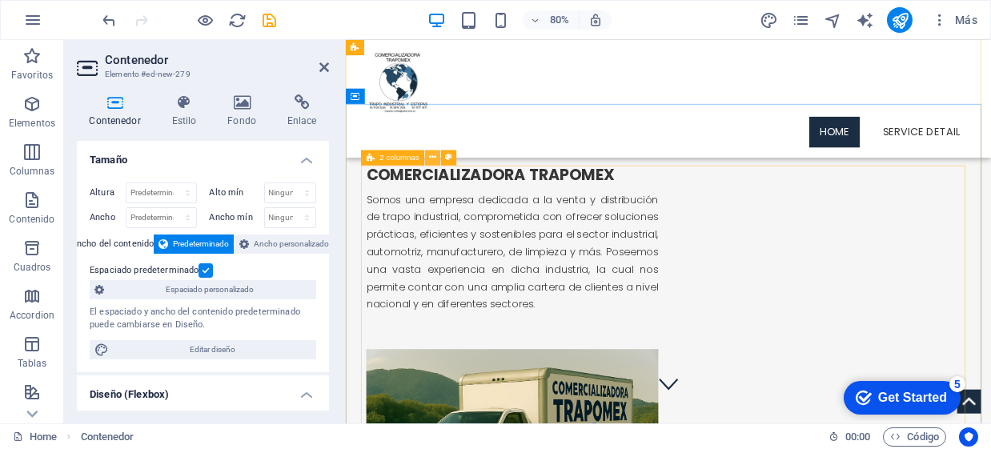
click at [431, 157] on icon at bounding box center [432, 158] width 7 height 14
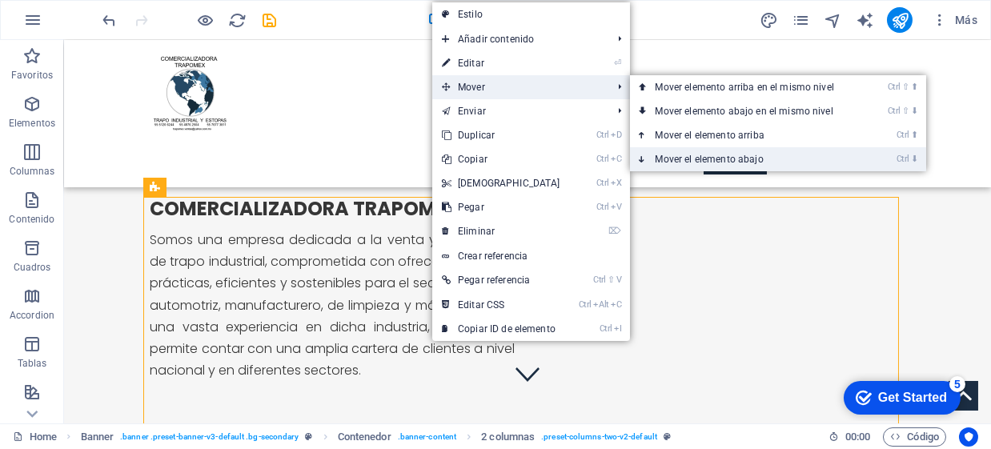
click at [699, 156] on link "Ctrl ⬇ Mover el elemento abajo" at bounding box center [748, 159] width 236 height 24
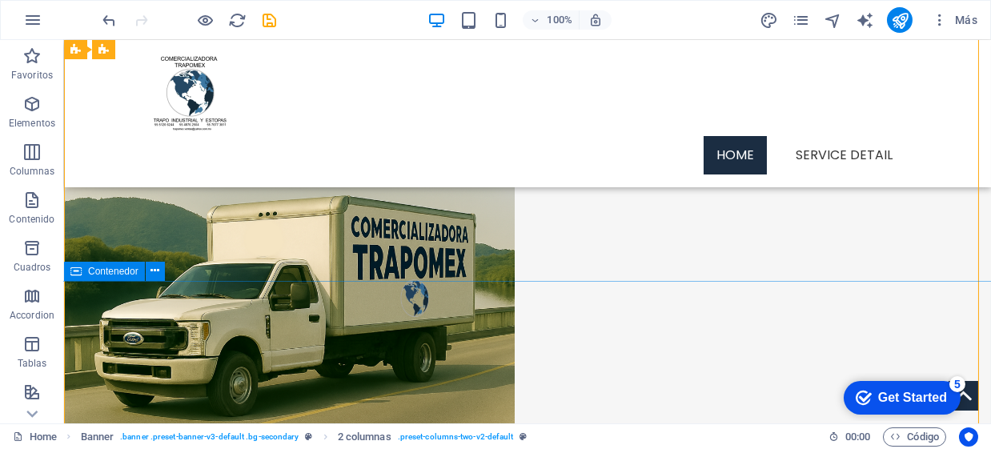
scroll to position [427, 0]
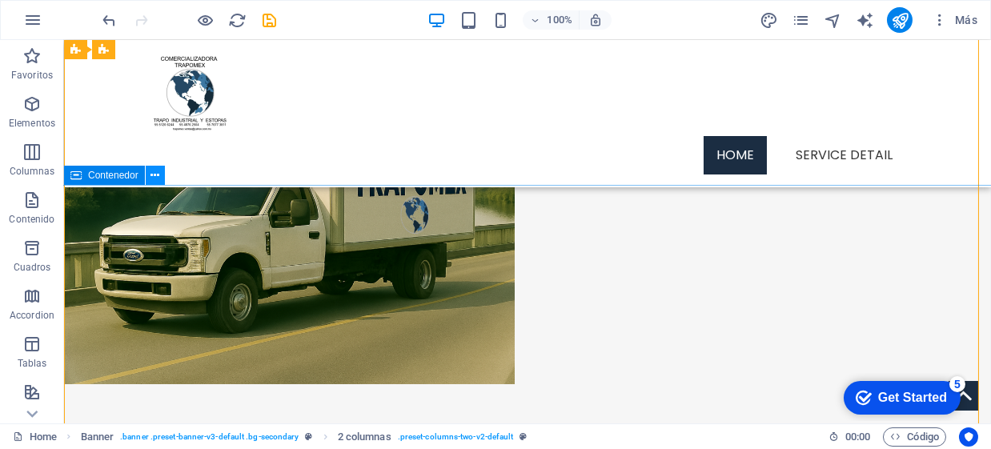
click at [157, 177] on icon at bounding box center [154, 175] width 9 height 17
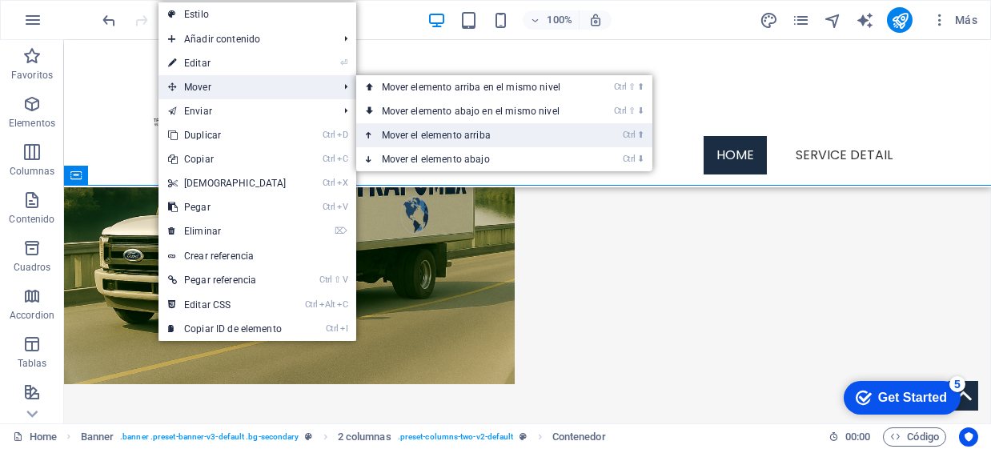
click at [469, 130] on link "Ctrl ⬆ Mover el elemento arriba" at bounding box center [474, 135] width 236 height 24
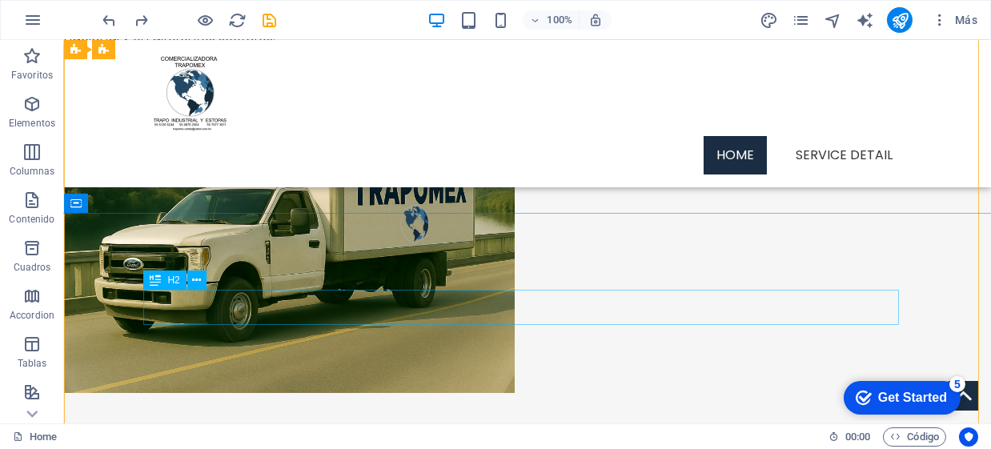
scroll to position [439, 0]
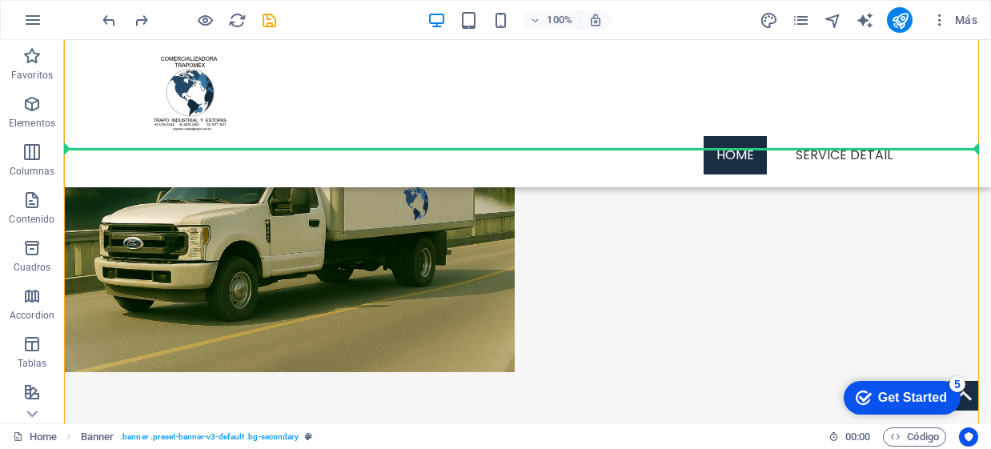
drag, startPoint x: 162, startPoint y: 206, endPoint x: 246, endPoint y: 145, distance: 103.1
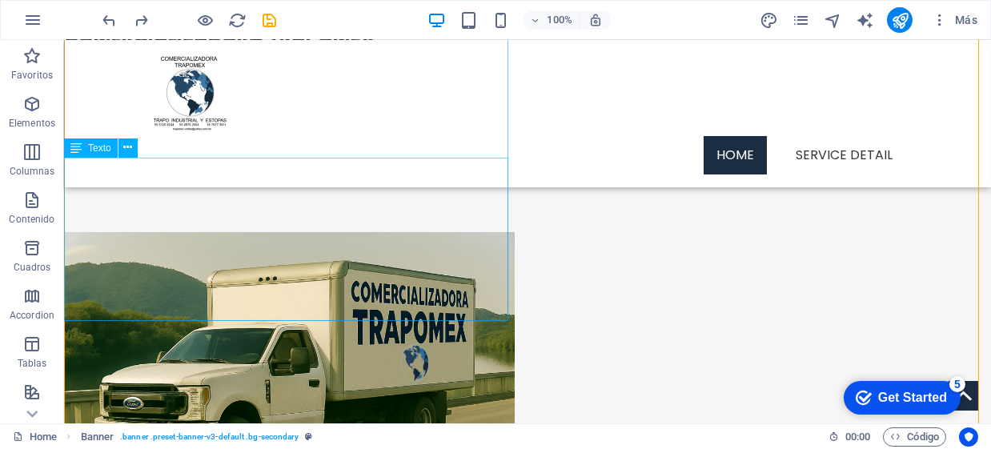
scroll to position [252, 0]
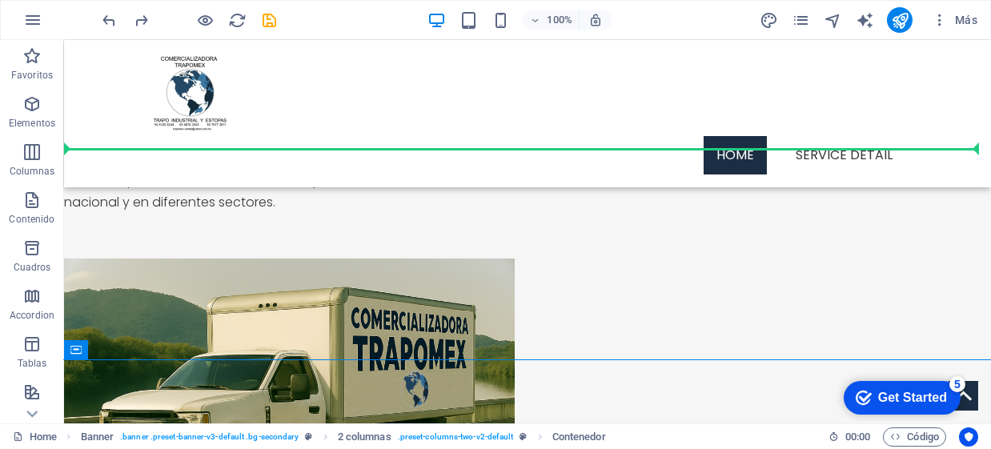
drag, startPoint x: 107, startPoint y: 360, endPoint x: 430, endPoint y: 147, distance: 386.5
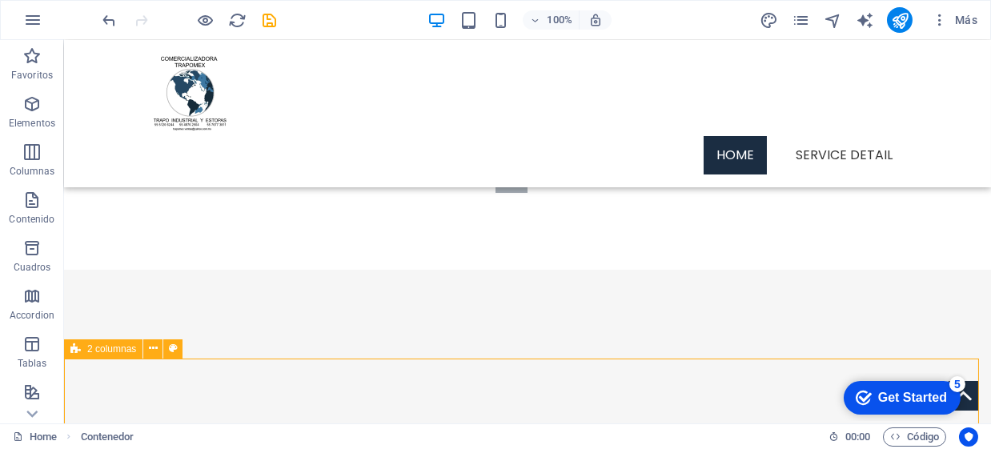
scroll to position [317, 0]
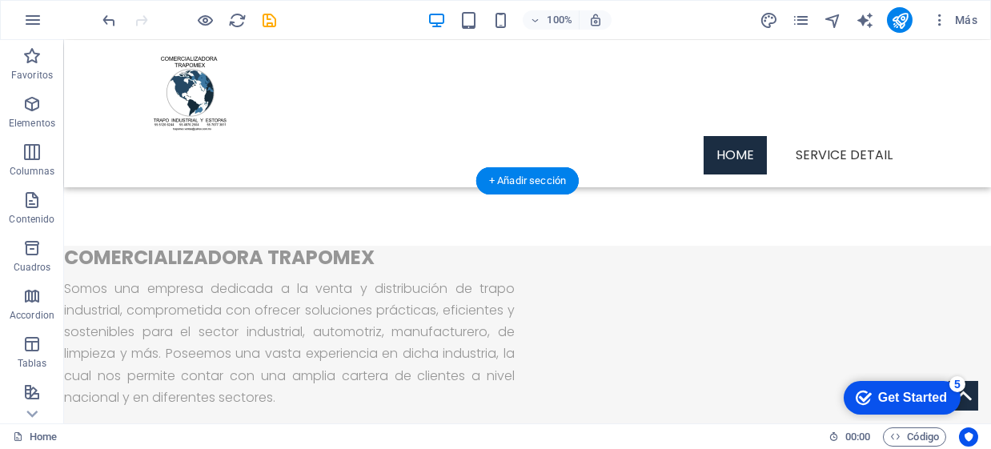
drag, startPoint x: 143, startPoint y: 391, endPoint x: 146, endPoint y: 252, distance: 139.3
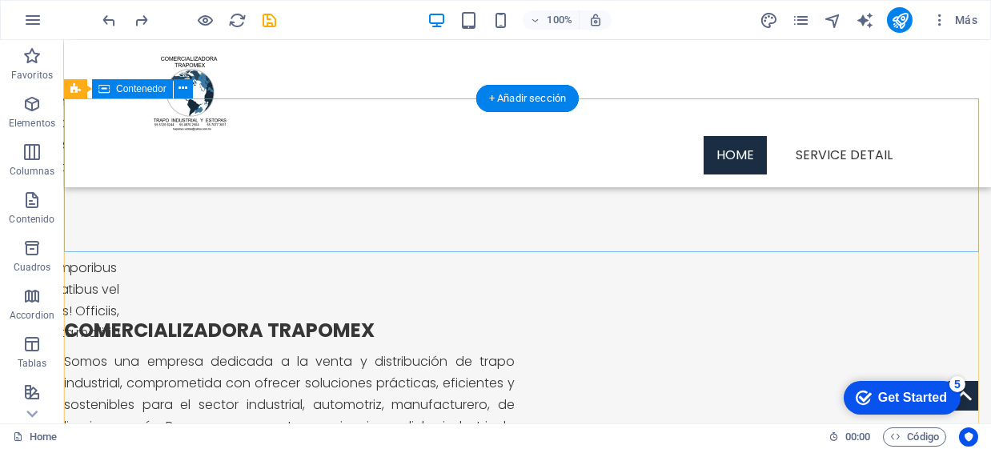
scroll to position [399, 0]
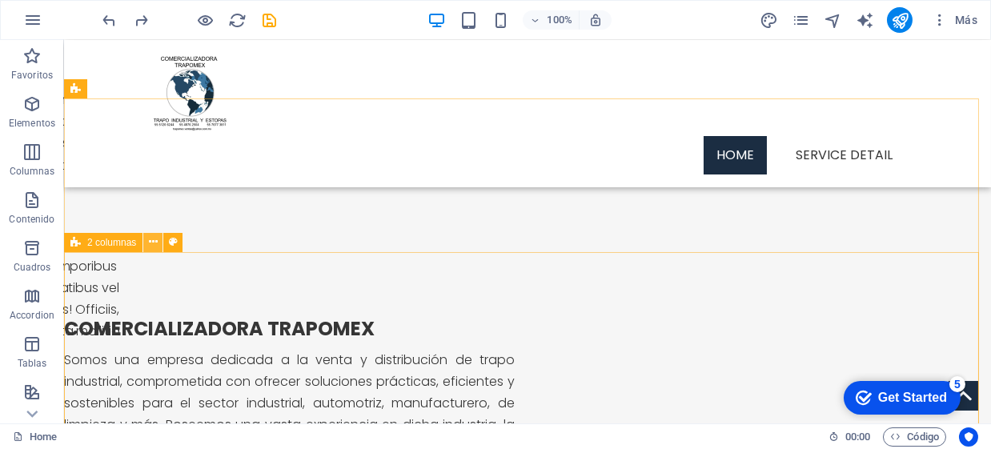
click at [154, 243] on icon at bounding box center [153, 242] width 9 height 17
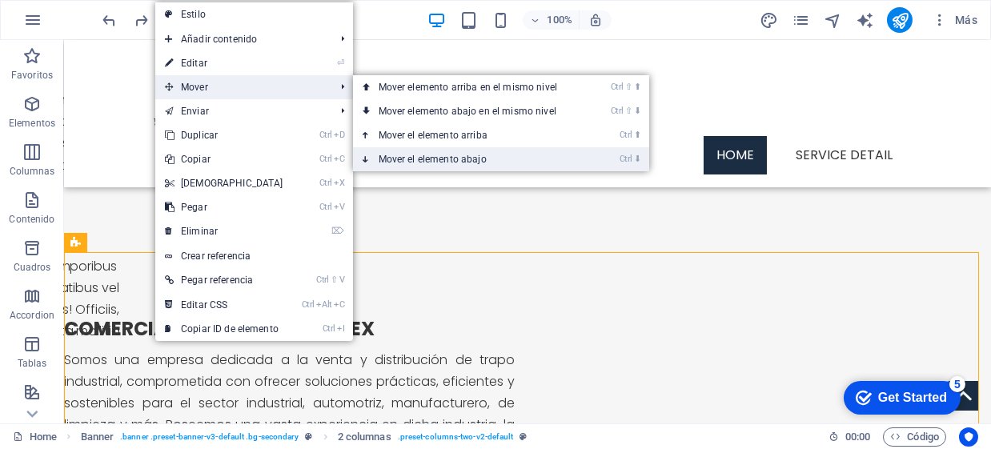
click at [452, 157] on link "Ctrl ⬇ Mover el elemento abajo" at bounding box center [471, 159] width 236 height 24
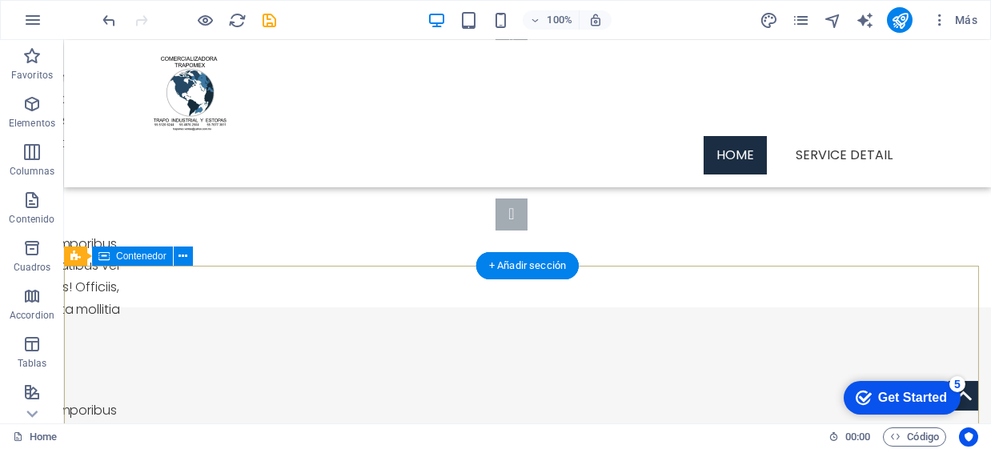
scroll to position [257, 0]
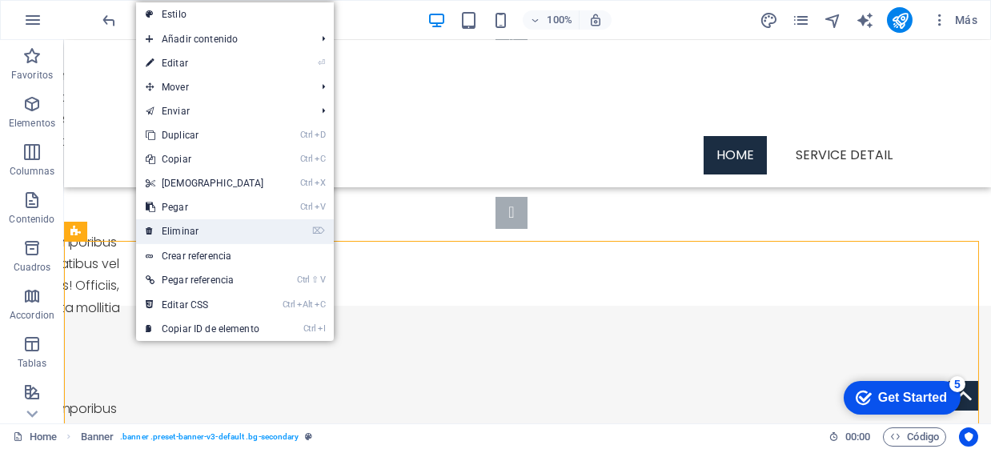
click at [178, 225] on link "⌦ Eliminar" at bounding box center [205, 231] width 138 height 24
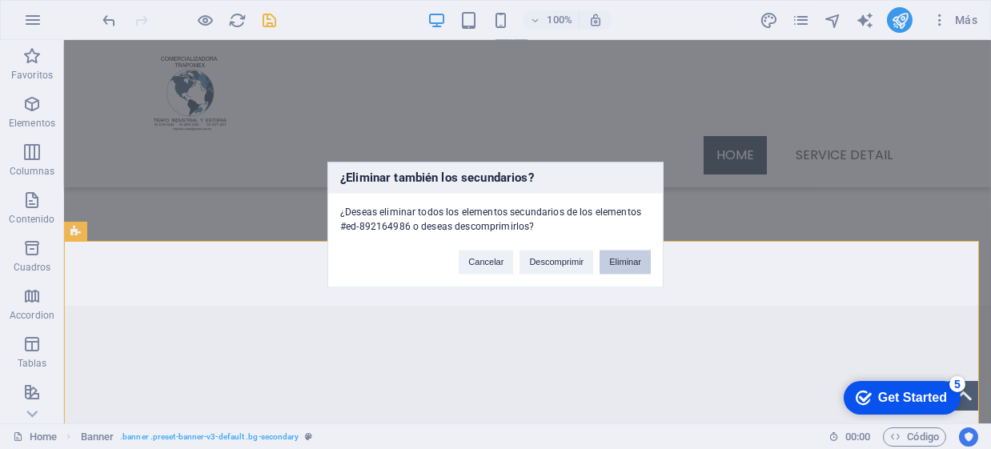
click at [628, 263] on button "Eliminar" at bounding box center [625, 262] width 51 height 24
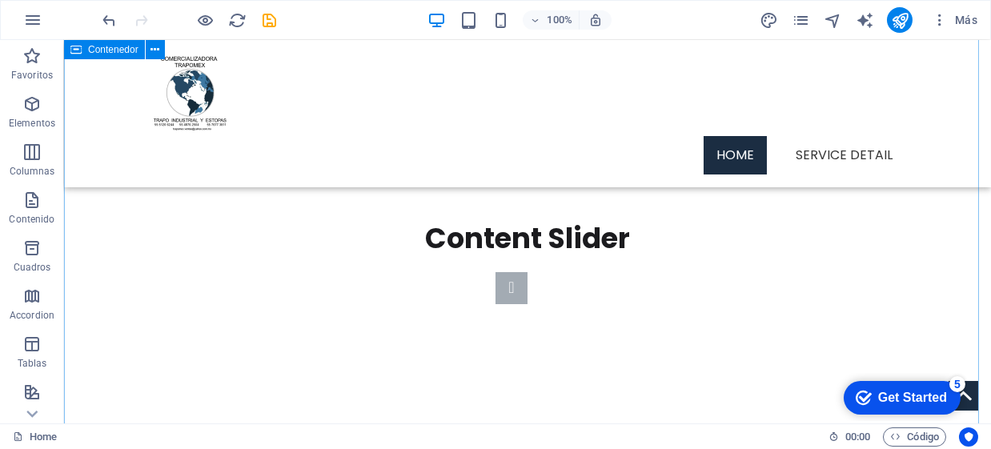
scroll to position [0, 0]
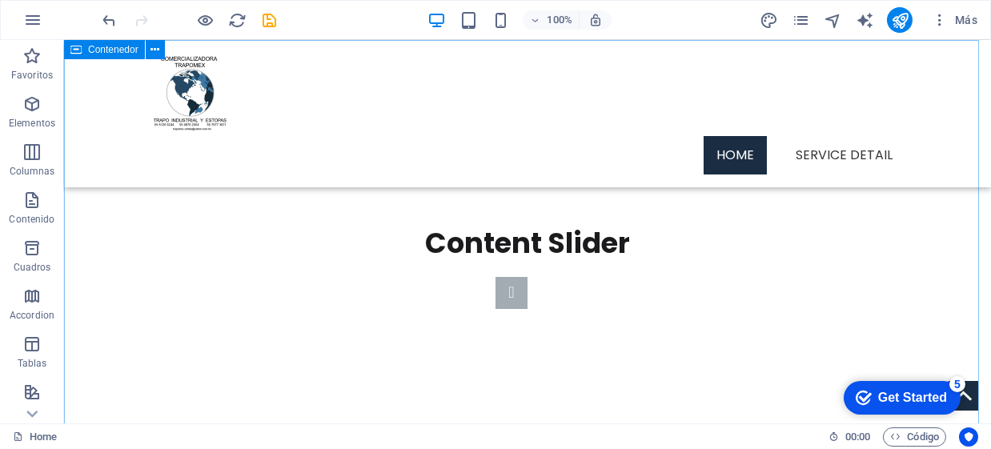
click at [130, 203] on div "Content Slider Lorem ipsum dolor sit amet, consectetur adipisicing elit. Id, ip…" at bounding box center [527, 301] width 927 height 523
click at [29, 54] on icon "button" at bounding box center [31, 55] width 19 height 19
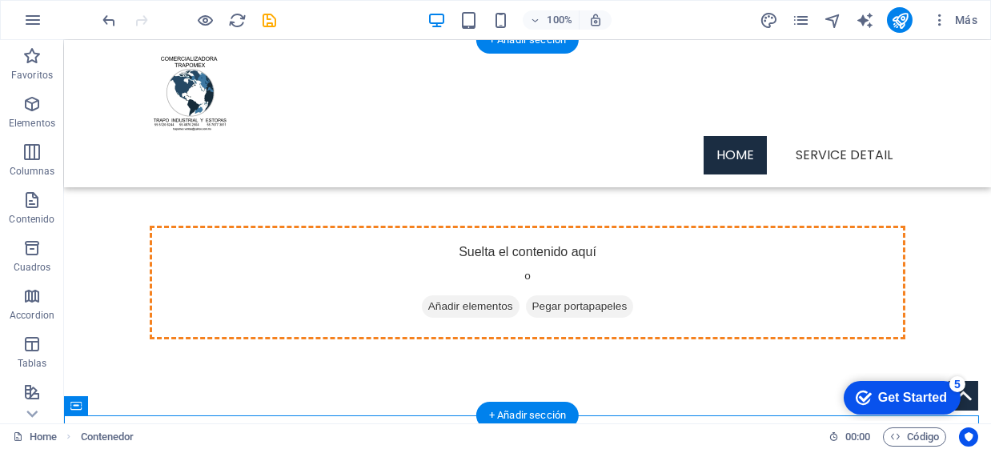
drag, startPoint x: 435, startPoint y: 371, endPoint x: 553, endPoint y: 280, distance: 148.9
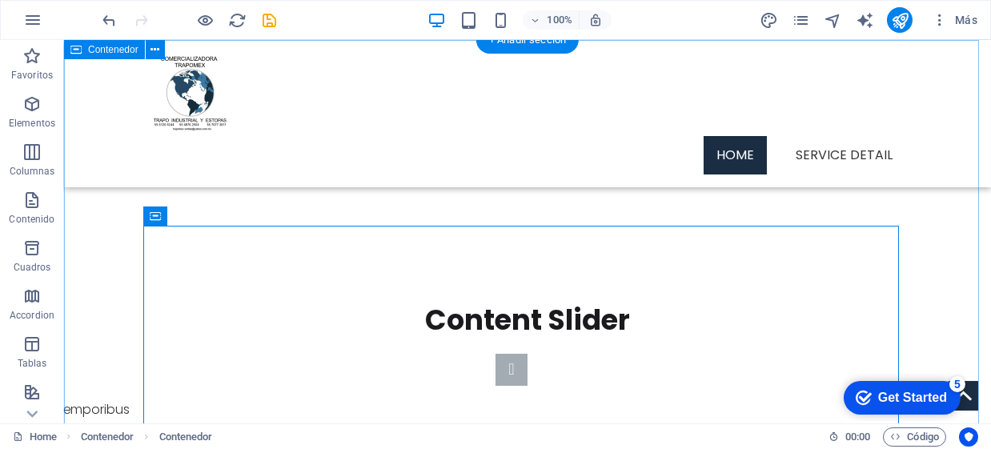
click at [143, 176] on div "Content Slider Lorem ipsum dolor sit amet, consectetur adipisicing elit. Id, ip…" at bounding box center [527, 378] width 927 height 676
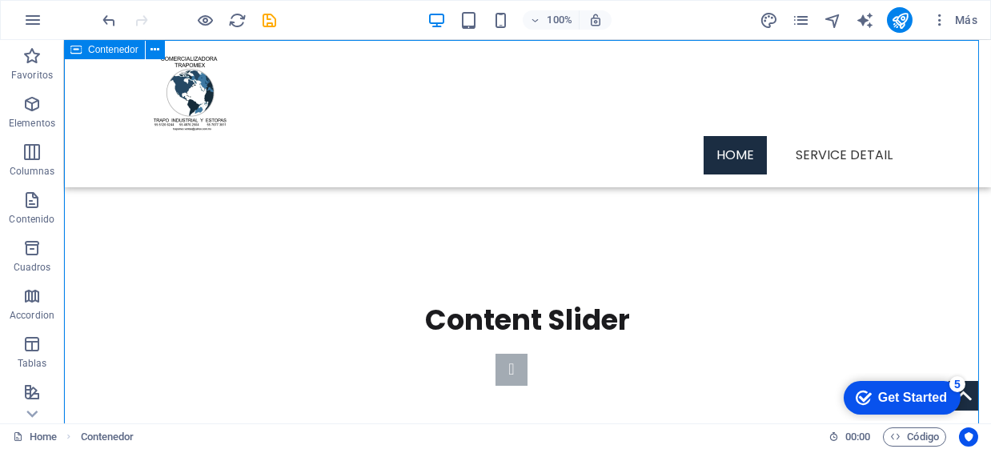
click at [79, 46] on icon at bounding box center [75, 49] width 11 height 19
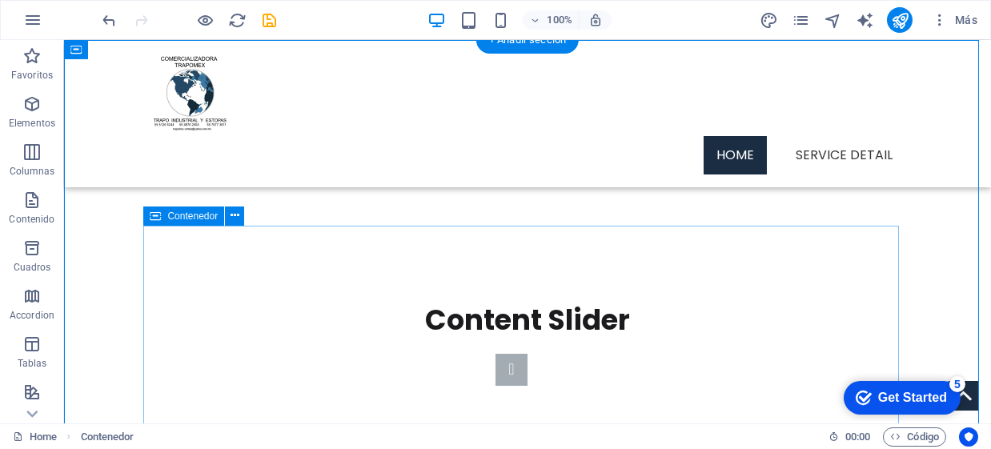
click at [353, 301] on div "Content Slider Lorem ipsum dolor sit amet, consectetur adipisicing elit. Id, ip…" at bounding box center [528, 443] width 756 height 435
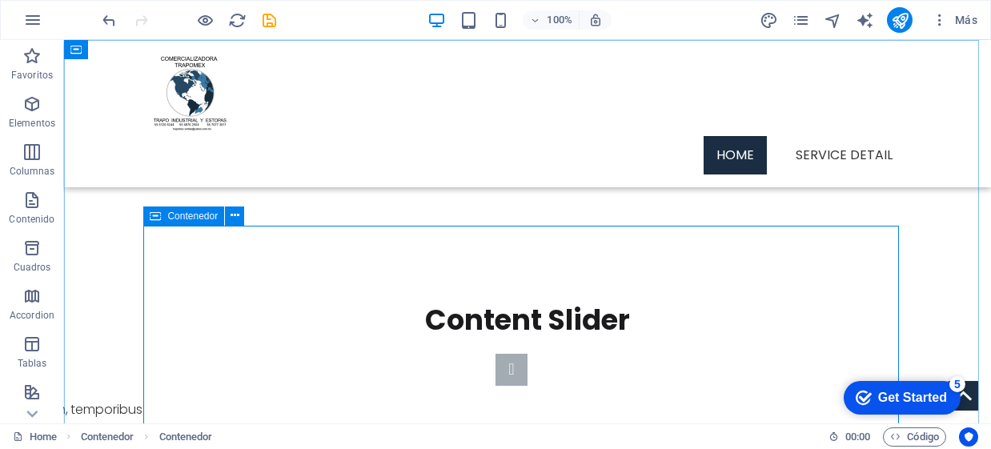
click at [199, 213] on span "Contenedor" at bounding box center [192, 216] width 50 height 10
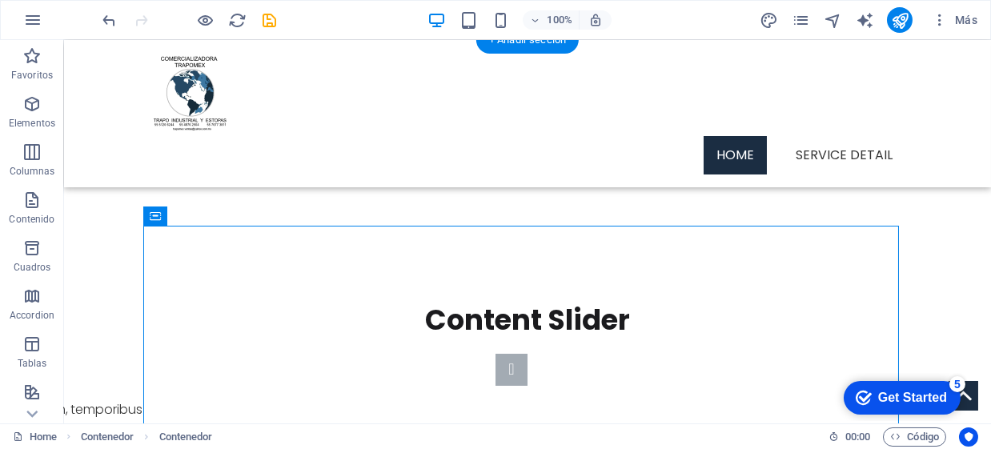
drag, startPoint x: 256, startPoint y: 254, endPoint x: 146, endPoint y: 176, distance: 135.0
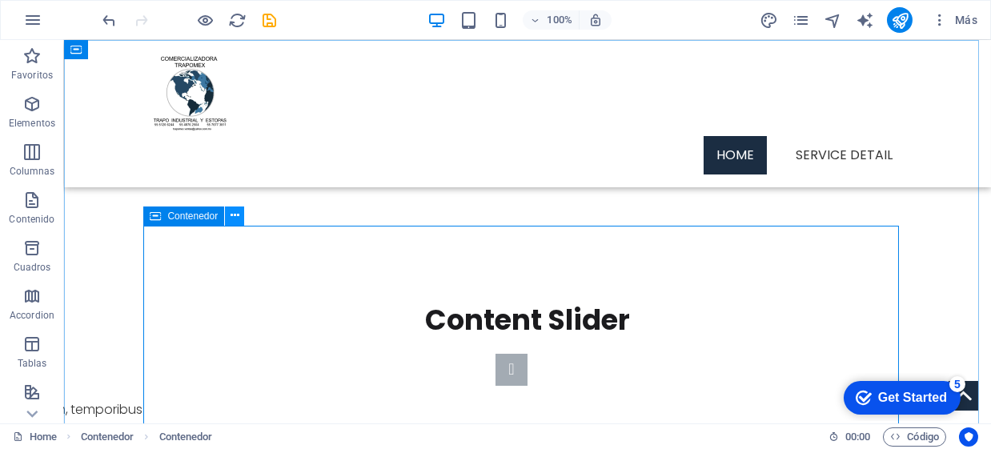
click at [231, 219] on icon at bounding box center [235, 215] width 9 height 17
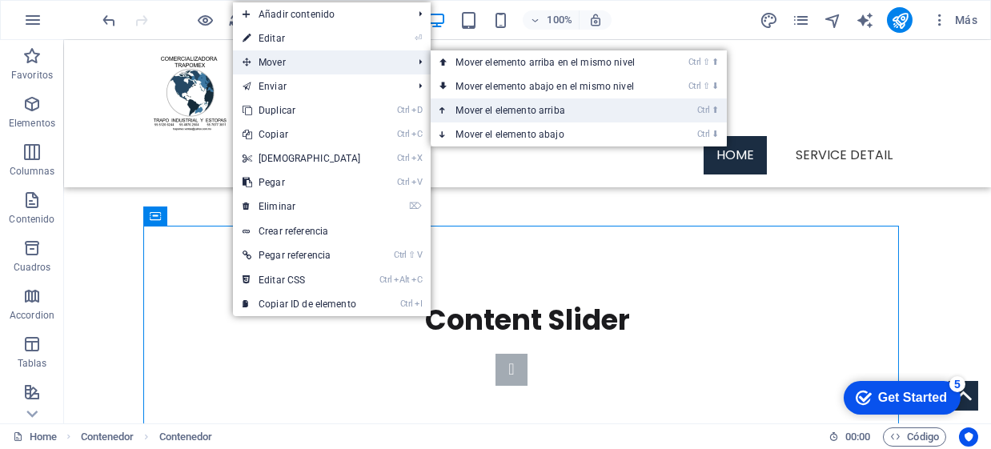
click at [532, 113] on link "Ctrl ⬆ Mover el elemento arriba" at bounding box center [549, 110] width 236 height 24
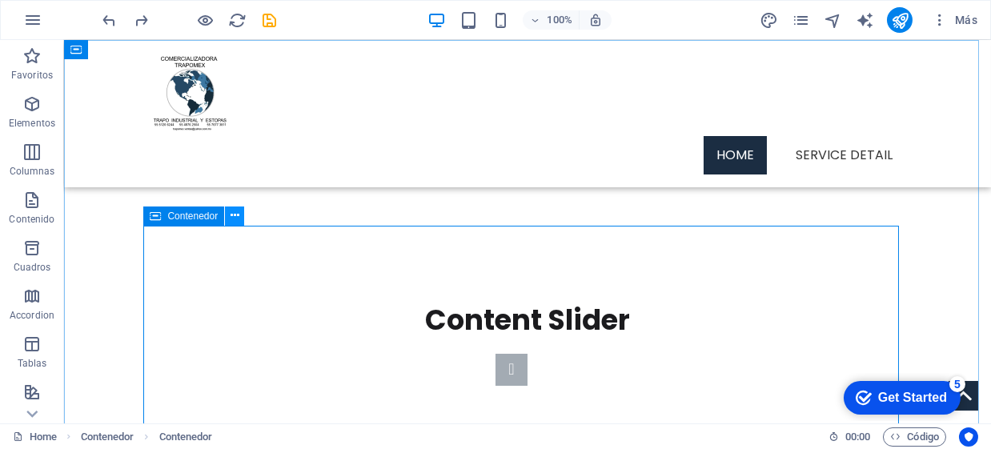
click at [233, 214] on icon at bounding box center [235, 215] width 9 height 17
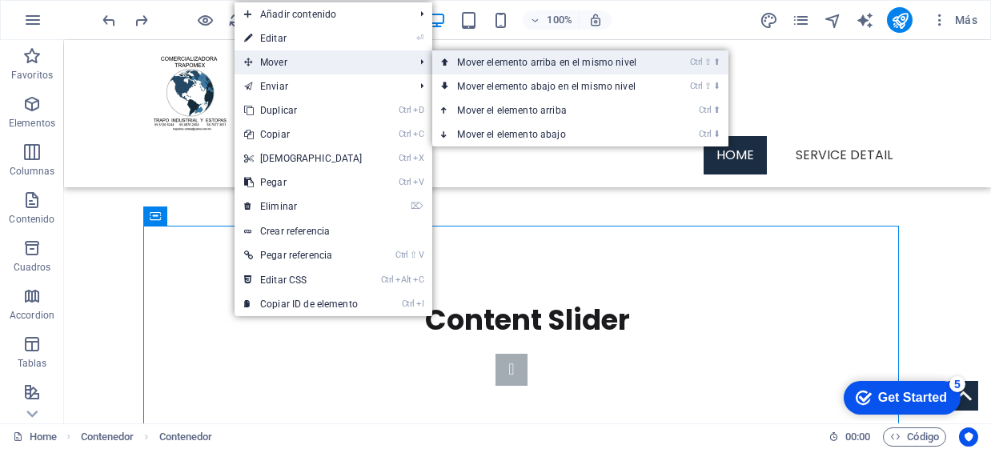
click at [496, 66] on link "Ctrl ⇧ ⬆ Mover elemento arriba en el mismo nivel" at bounding box center [550, 62] width 236 height 24
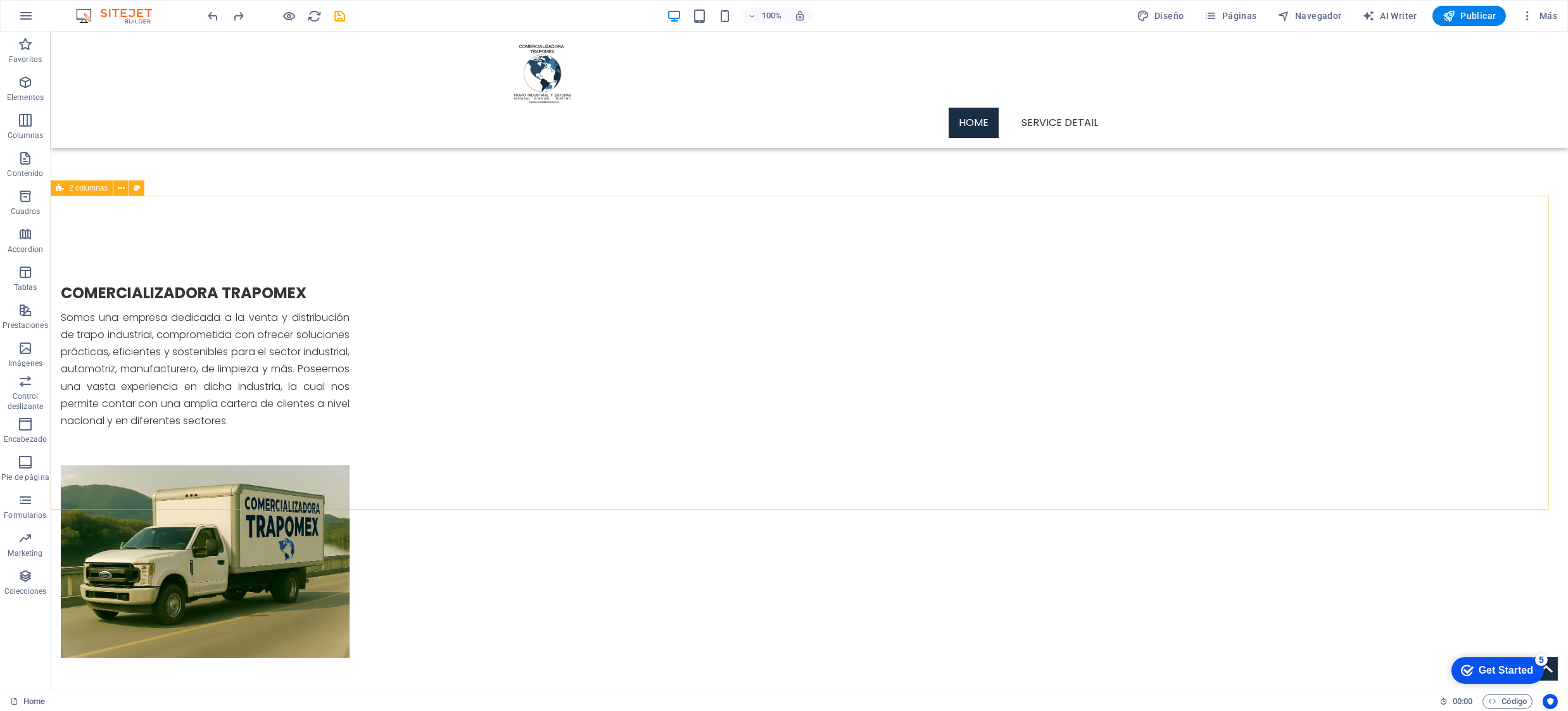
scroll to position [379, 0]
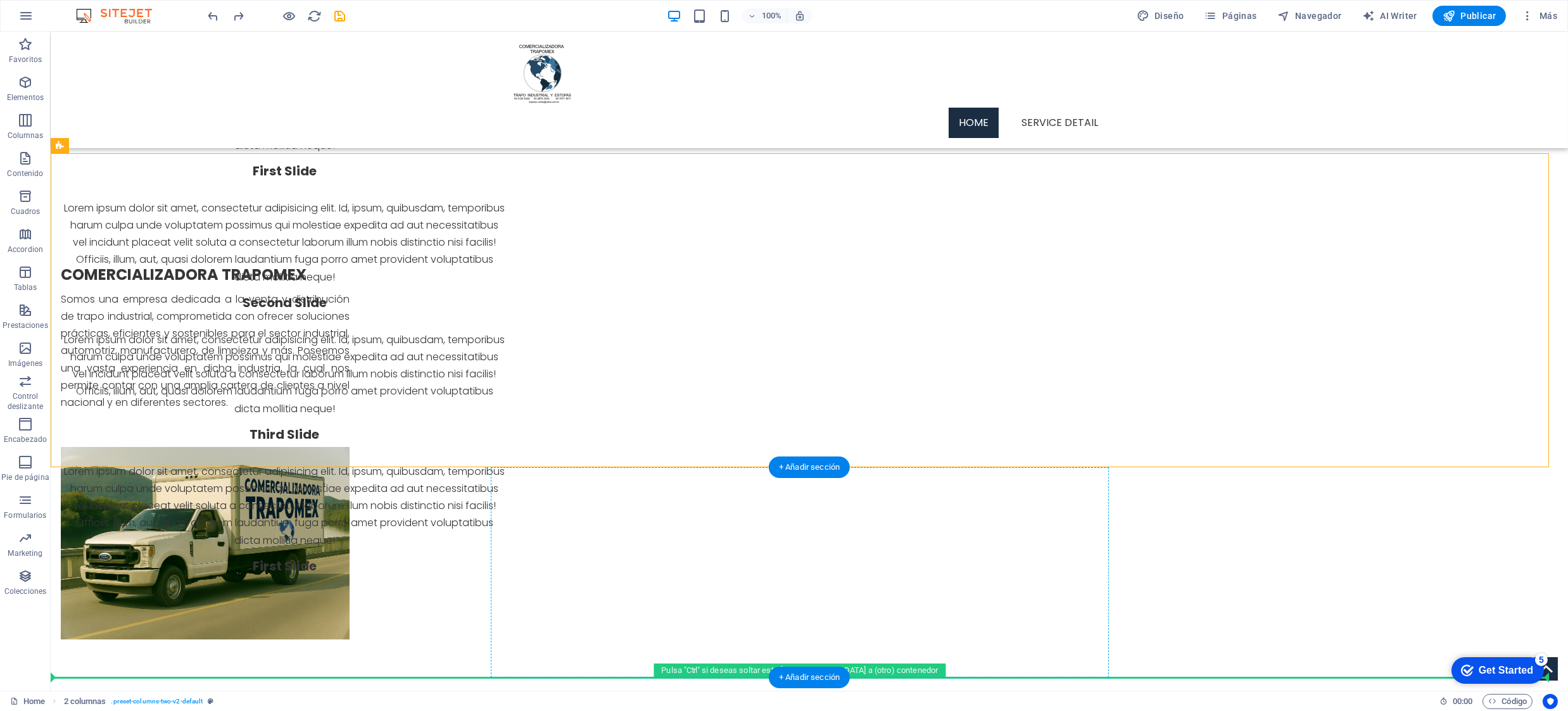
drag, startPoint x: 135, startPoint y: 178, endPoint x: 684, endPoint y: 582, distance: 681.6
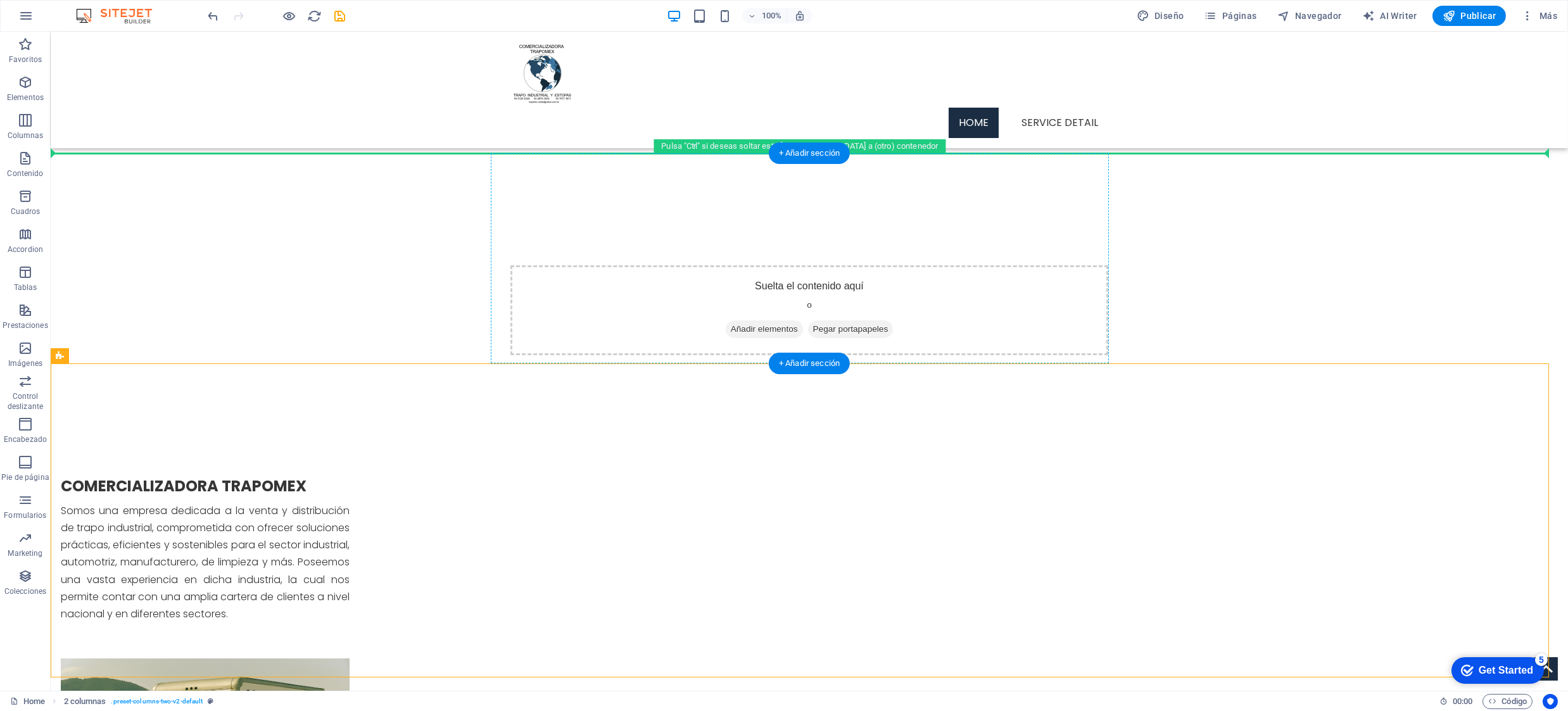
drag, startPoint x: 140, startPoint y: 381, endPoint x: 907, endPoint y: 252, distance: 777.8
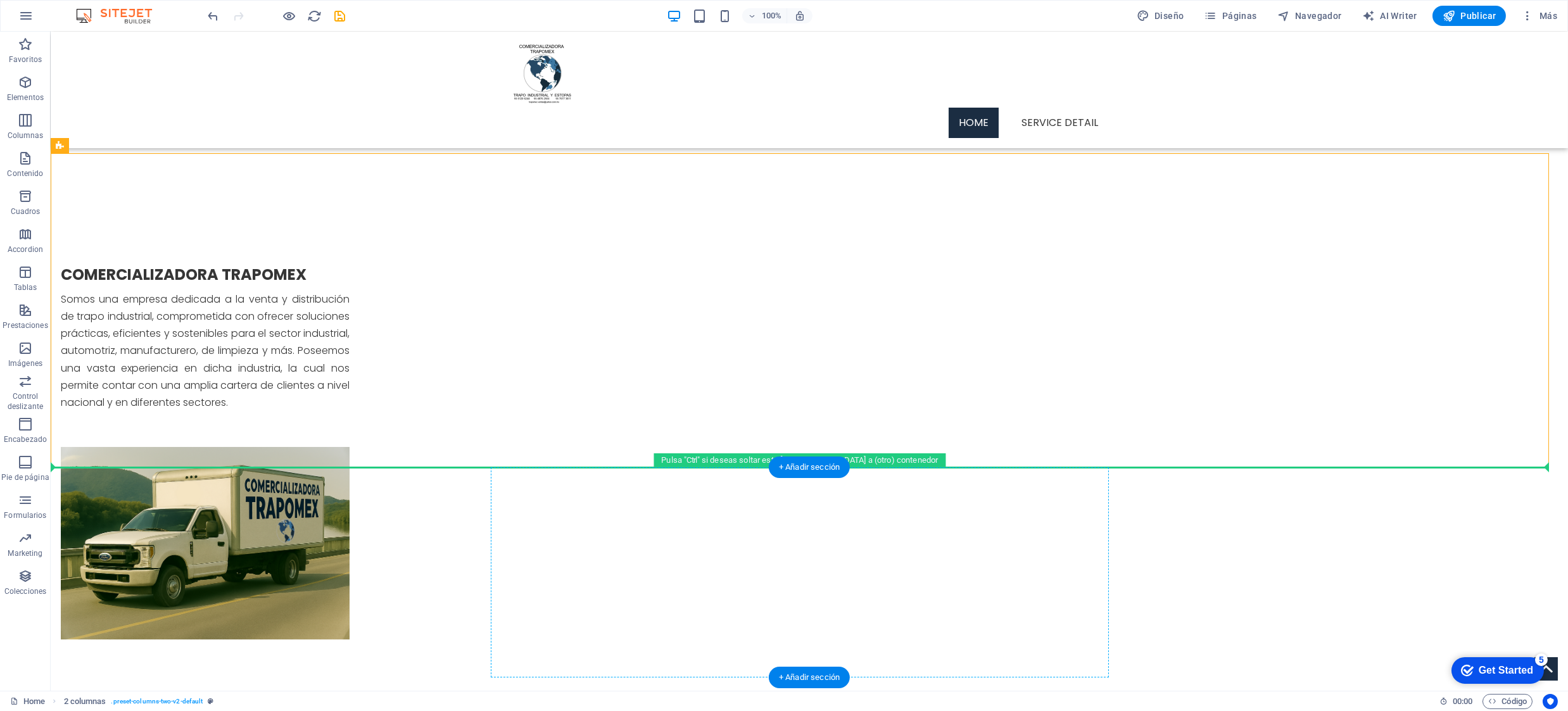
drag, startPoint x: 138, startPoint y: 178, endPoint x: 686, endPoint y: 540, distance: 656.8
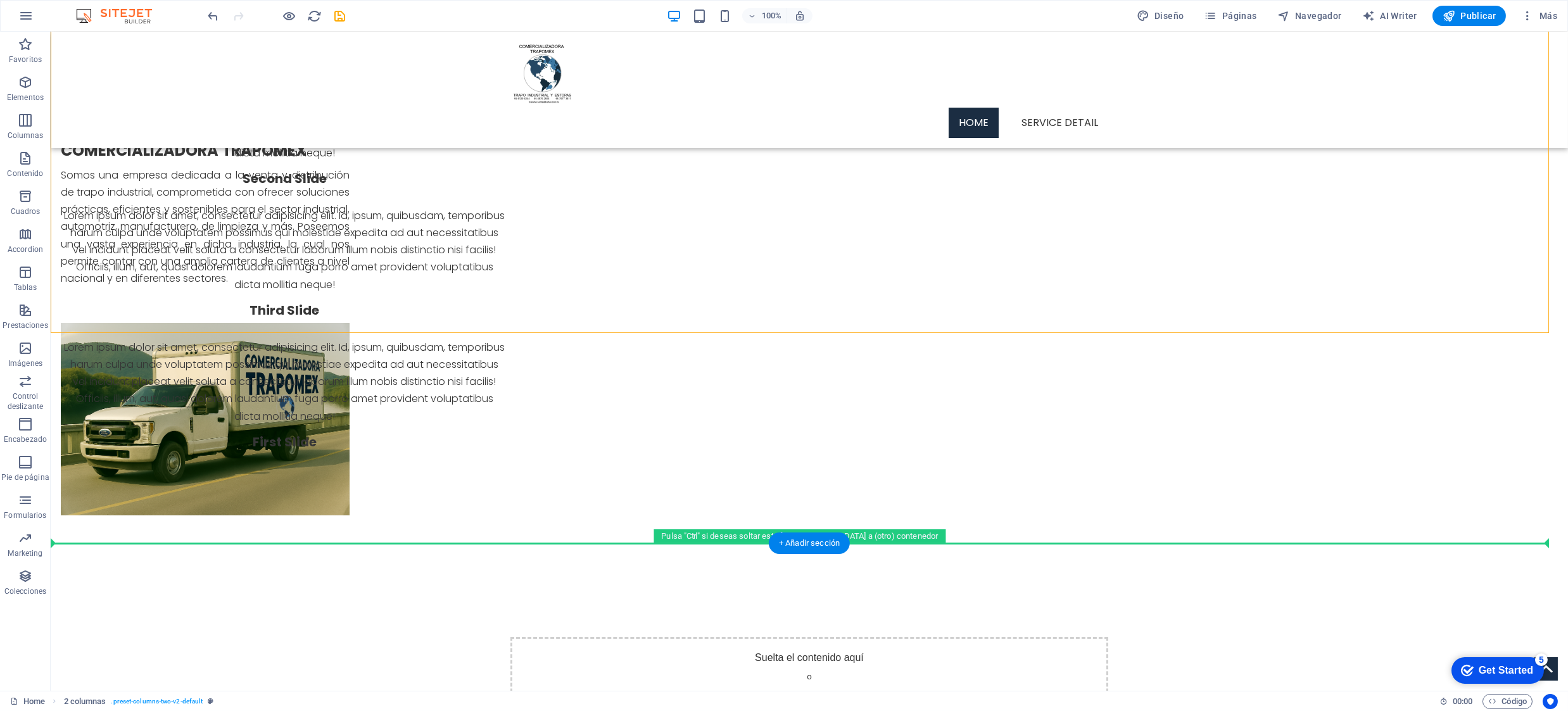
scroll to position [543, 0]
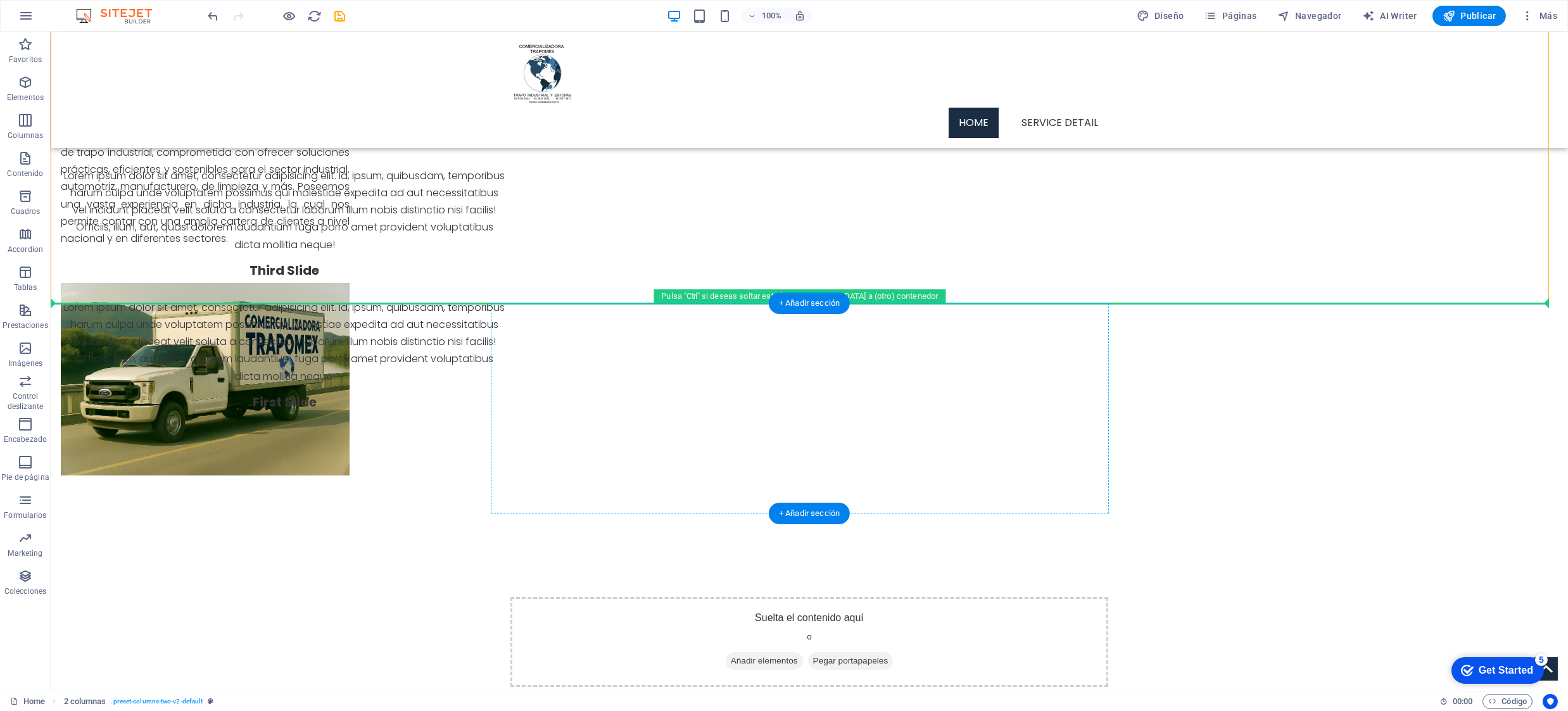
drag, startPoint x: 120, startPoint y: 176, endPoint x: 720, endPoint y: 403, distance: 641.5
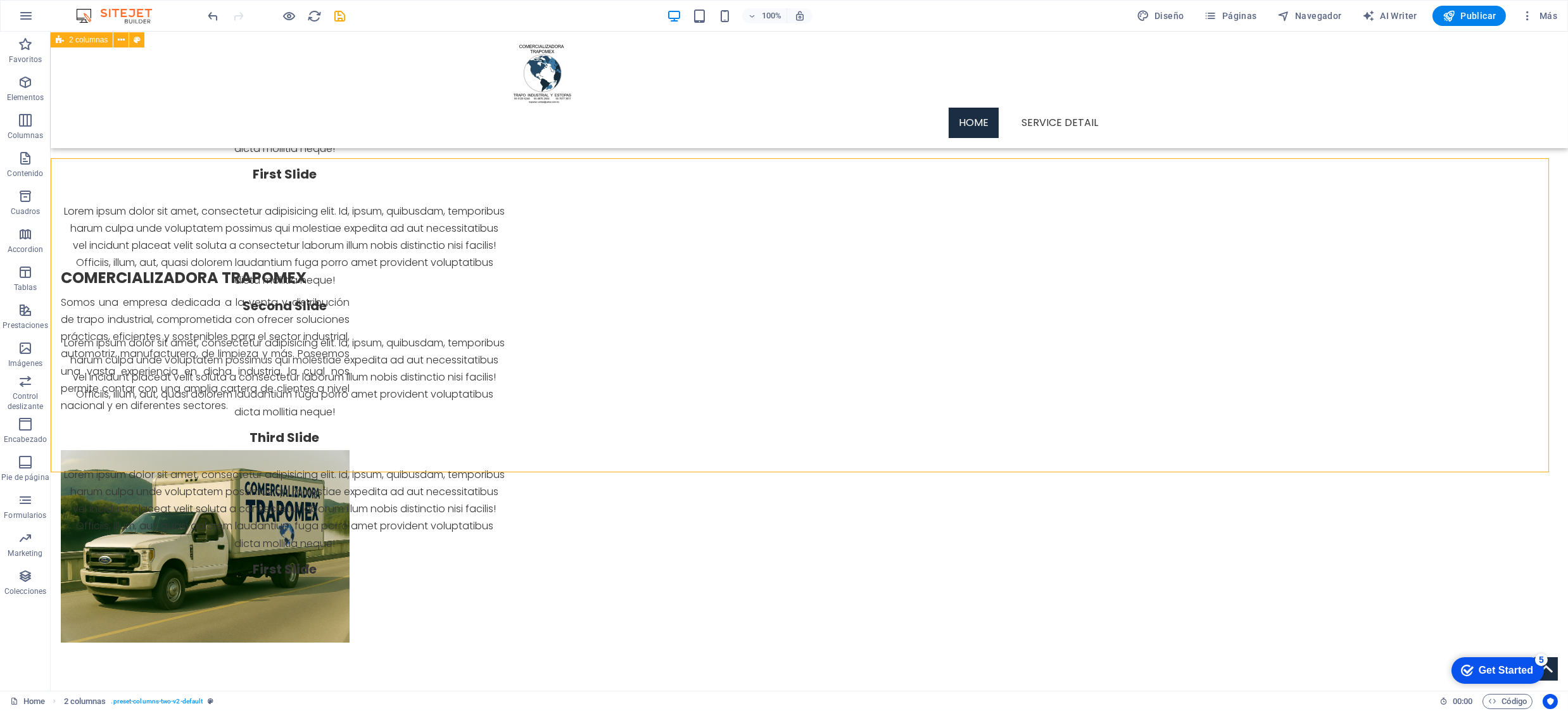
scroll to position [373, 0]
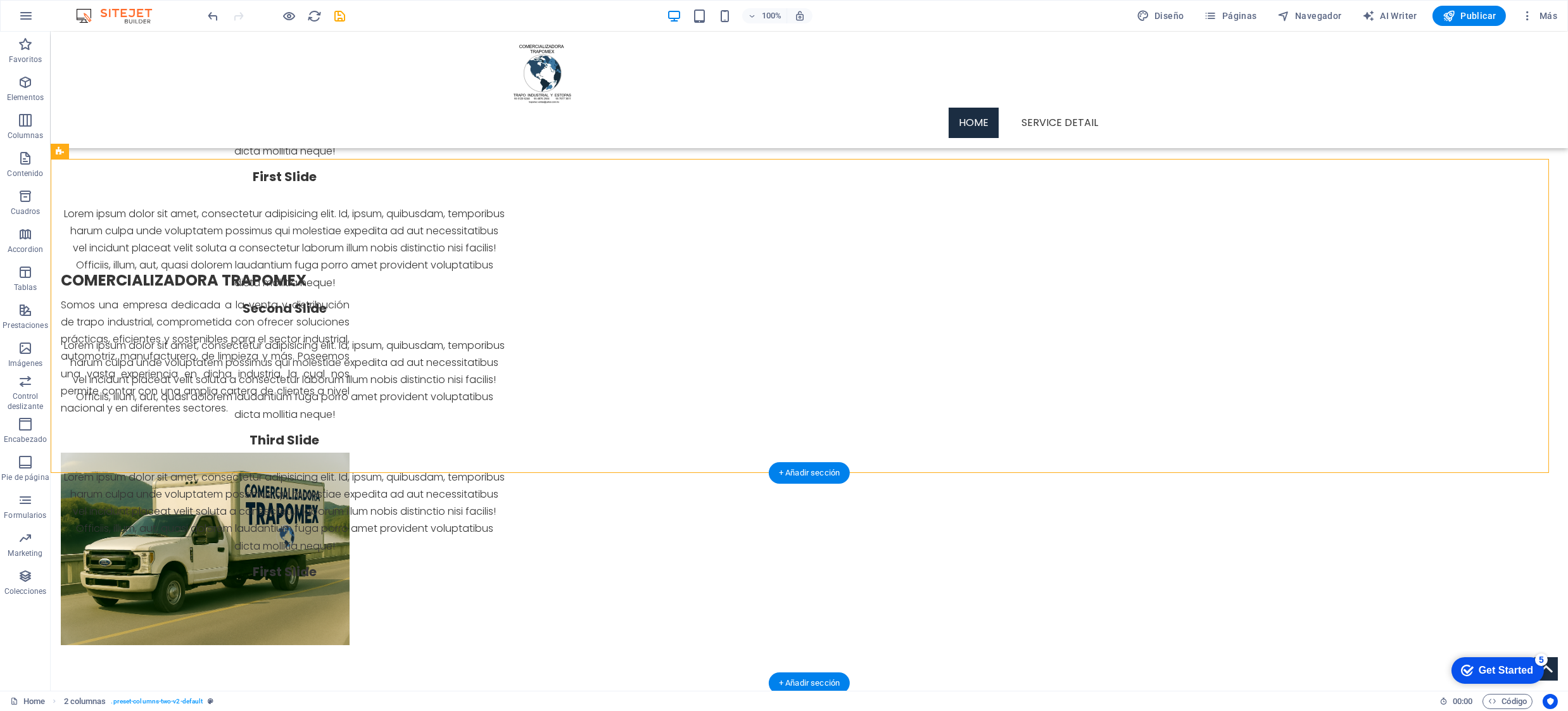
drag, startPoint x: 128, startPoint y: 176, endPoint x: 693, endPoint y: 581, distance: 695.2
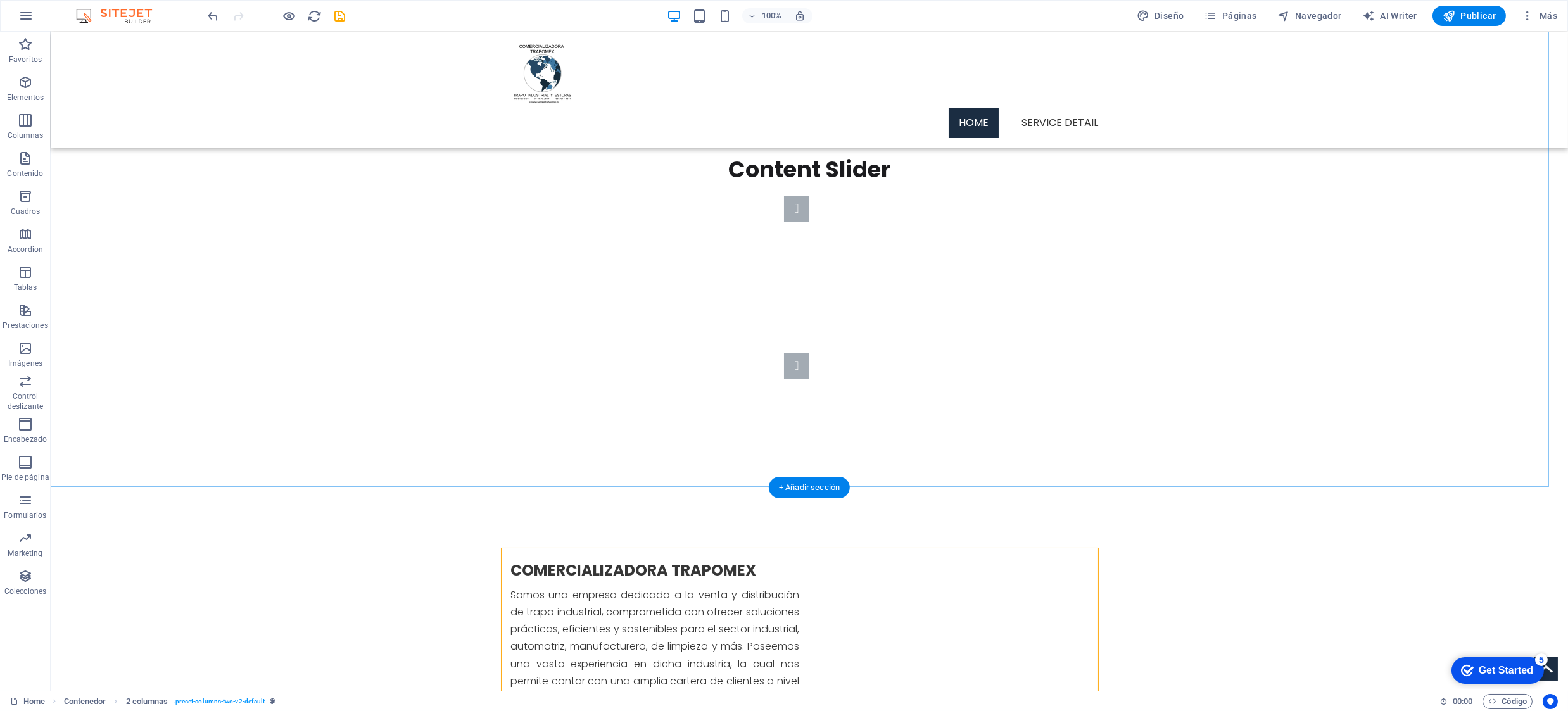
scroll to position [85, 0]
click at [24, 44] on icon "button" at bounding box center [25, 43] width 15 height 15
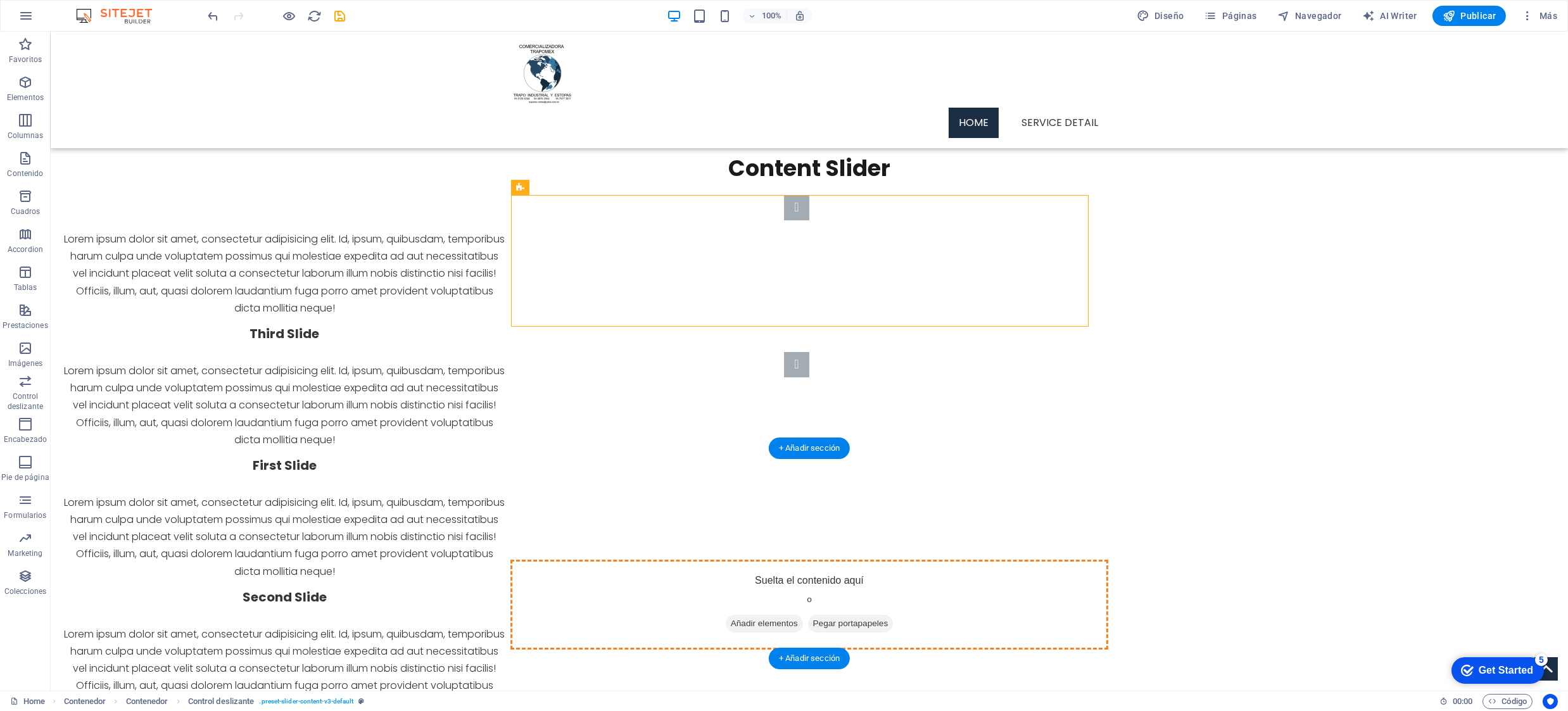
drag, startPoint x: 581, startPoint y: 219, endPoint x: 655, endPoint y: 535, distance: 324.5
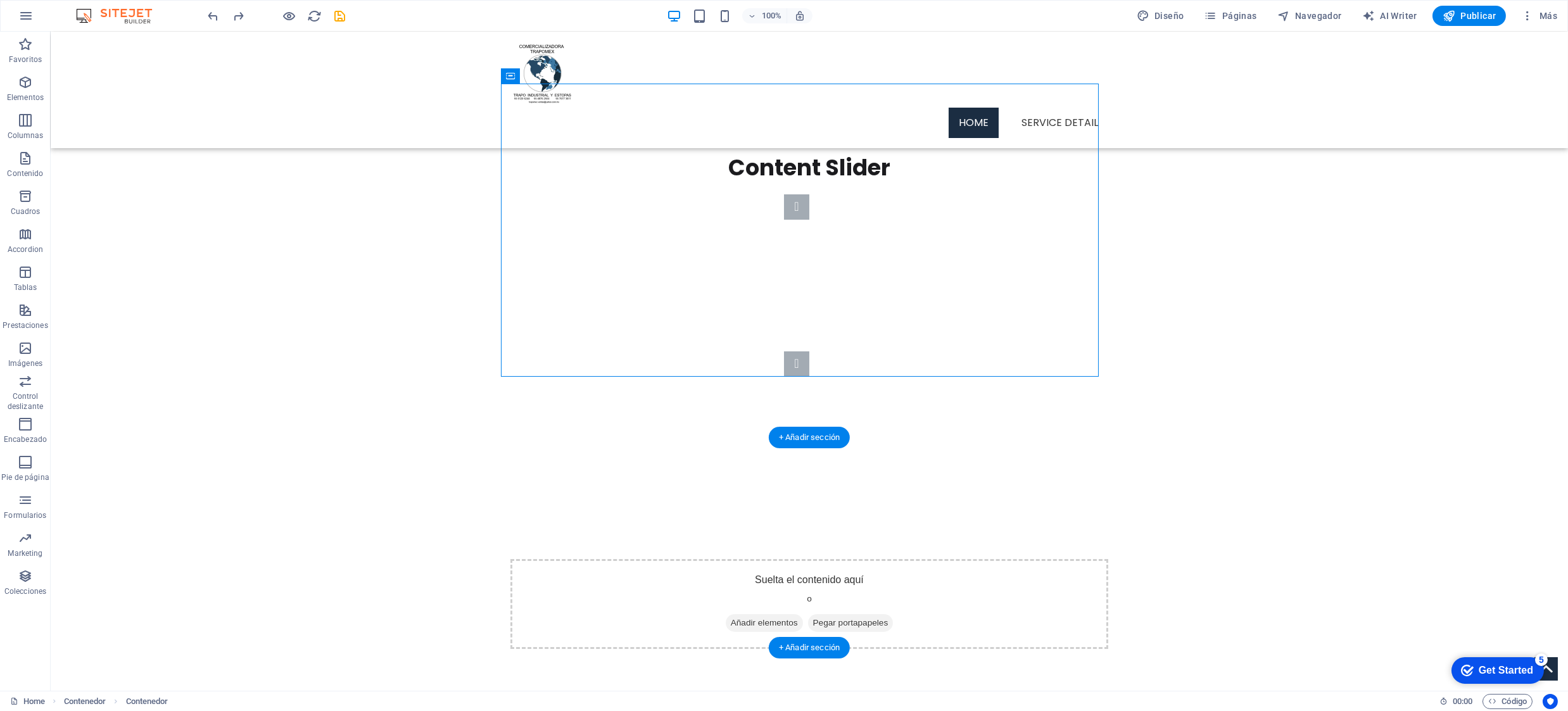
scroll to position [122, 0]
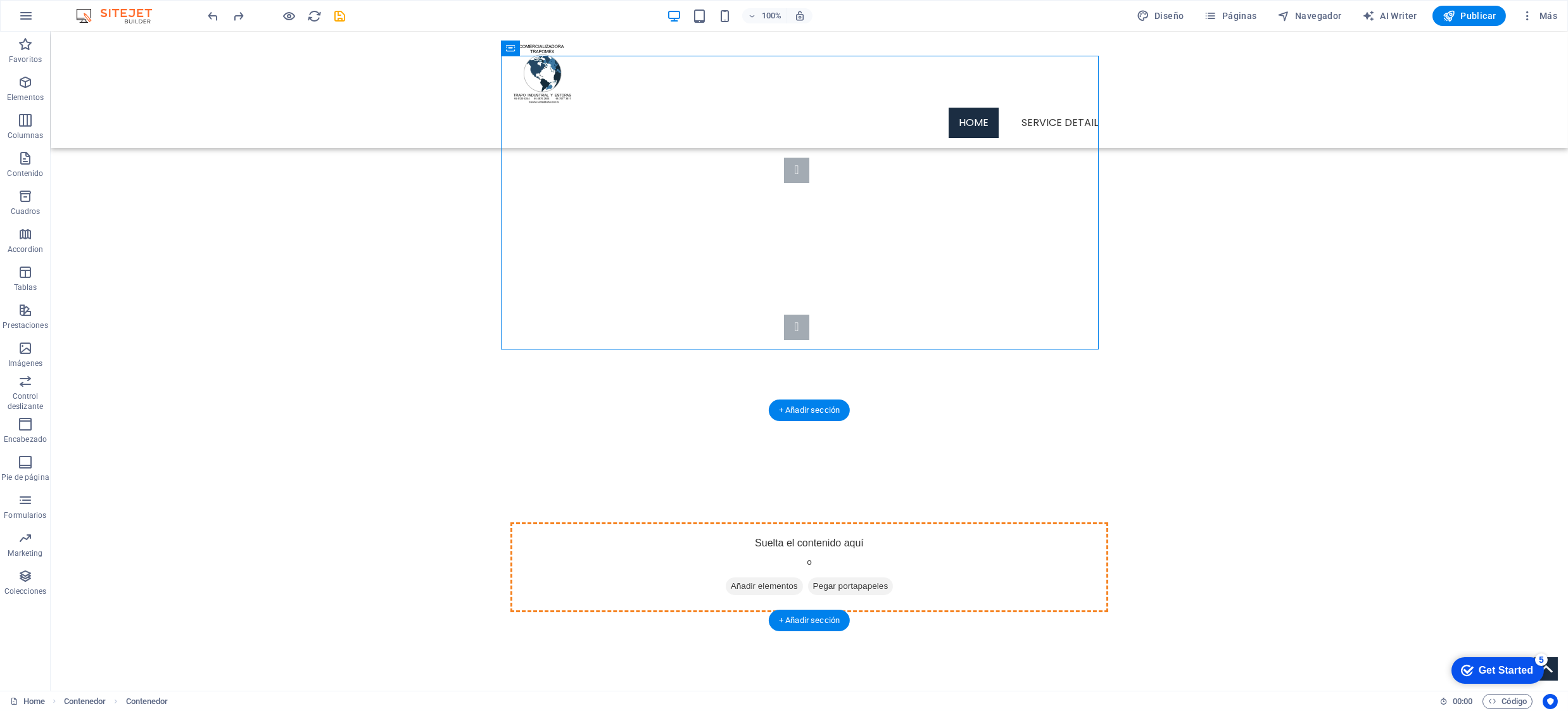
drag, startPoint x: 587, startPoint y: 202, endPoint x: 620, endPoint y: 487, distance: 286.9
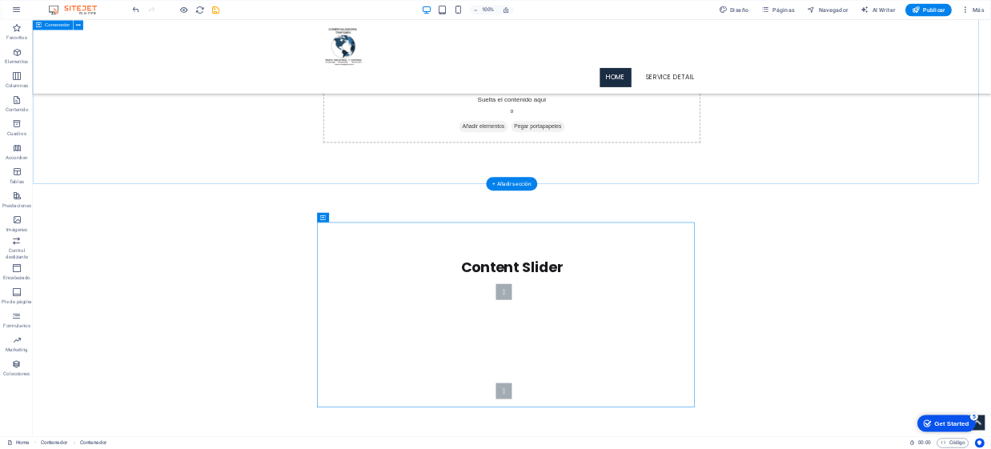
scroll to position [0, 0]
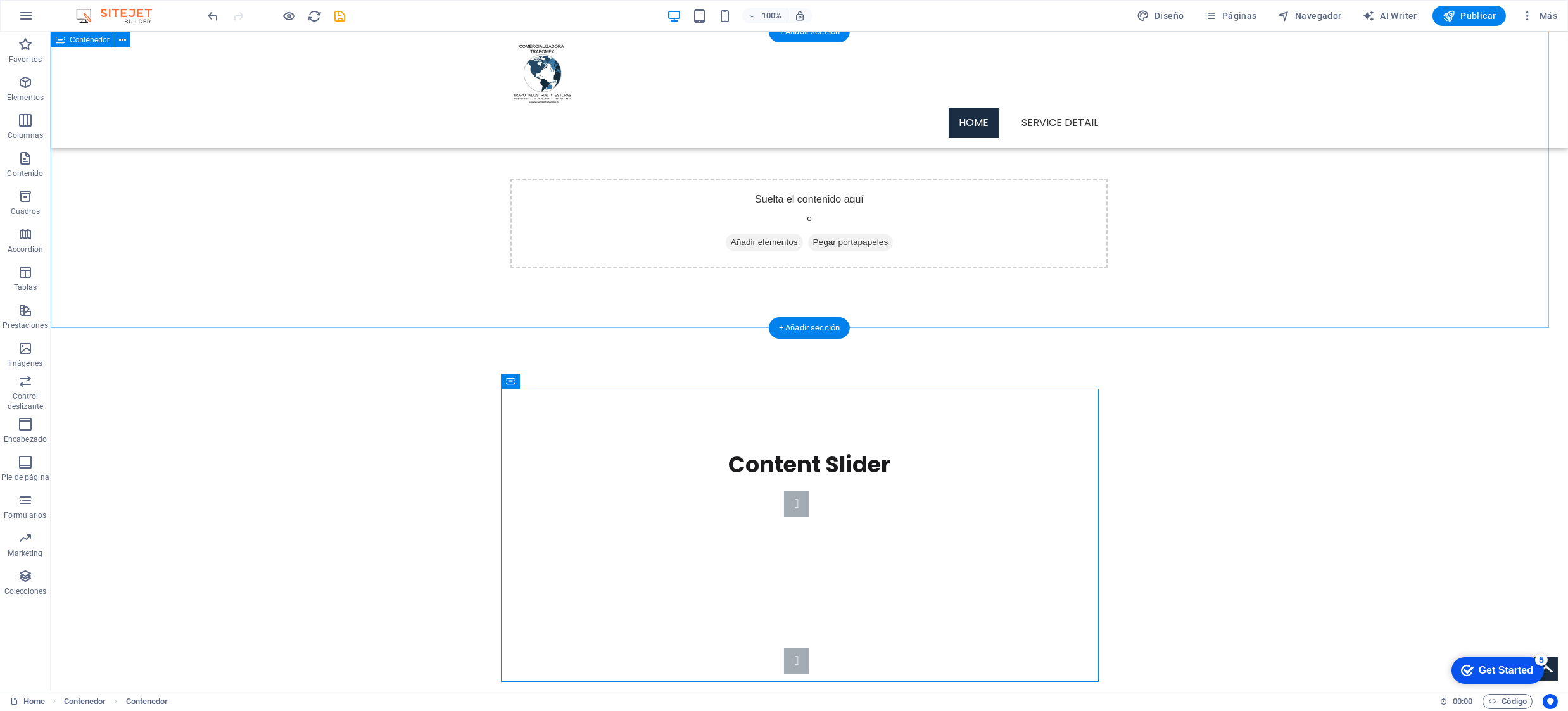
click at [202, 177] on div "Suelta el contenido aquí o Añadir elementos Pegar portapapeles" at bounding box center [809, 180] width 1517 height 297
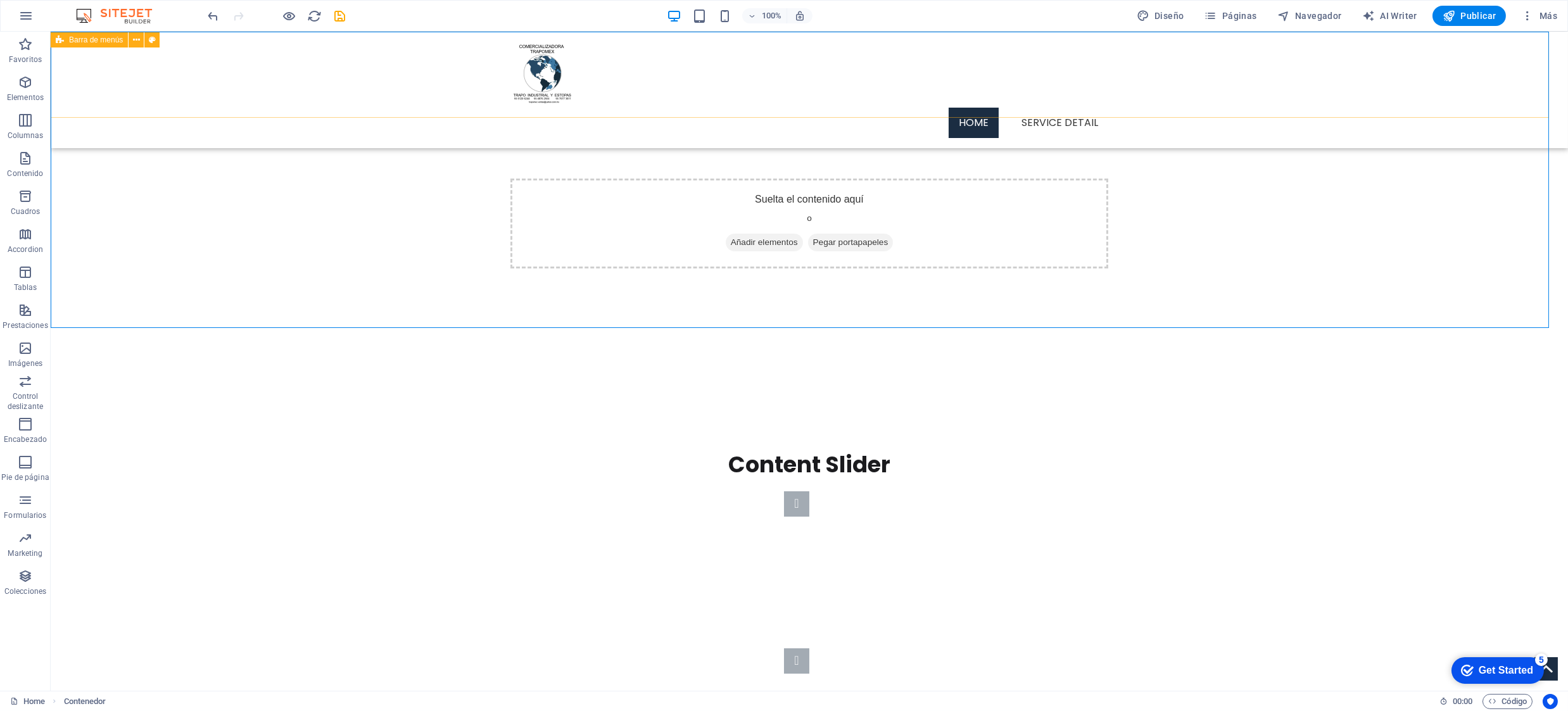
click at [65, 43] on div "Barra de menús" at bounding box center [89, 40] width 78 height 15
click at [170, 129] on div "Suelta el contenido aquí o Añadir elementos Pegar portapapeles" at bounding box center [809, 180] width 1517 height 297
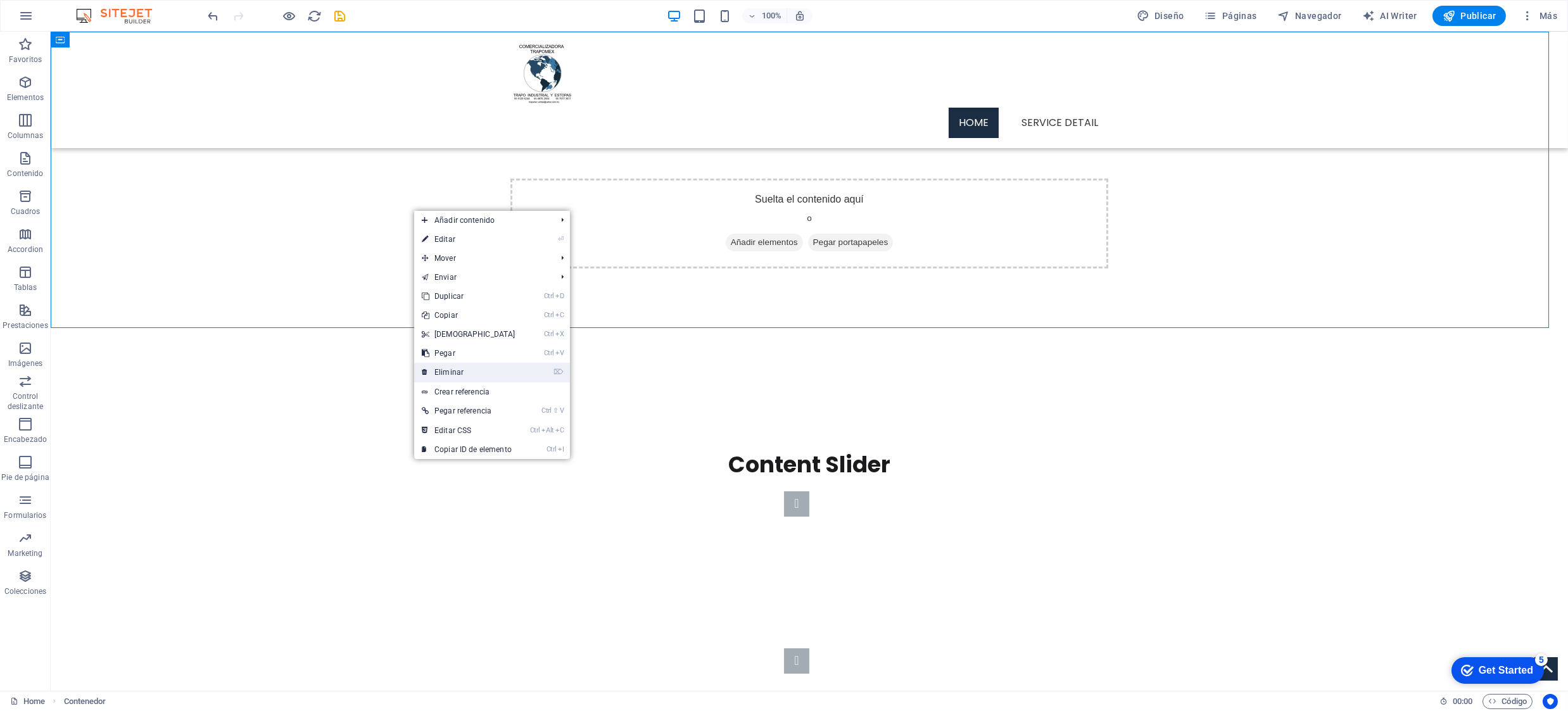
click at [494, 354] on link "⌦ Eliminar" at bounding box center [468, 373] width 109 height 19
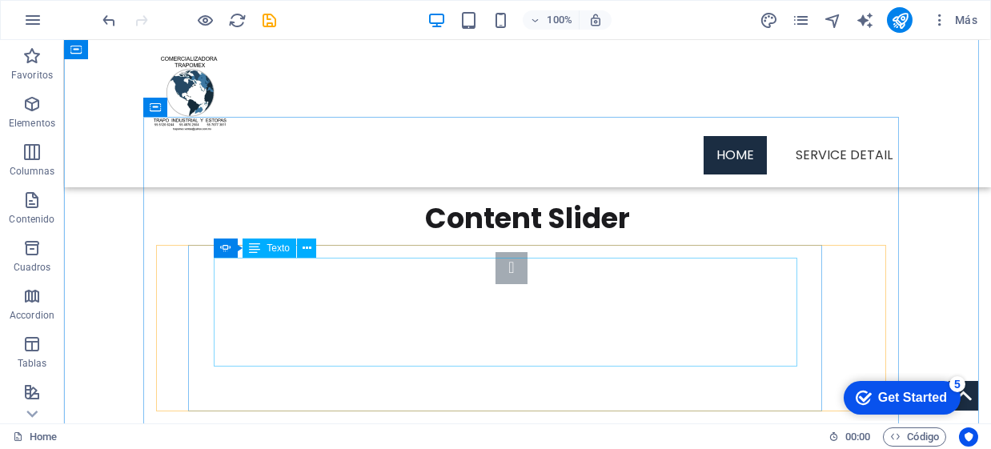
scroll to position [133, 0]
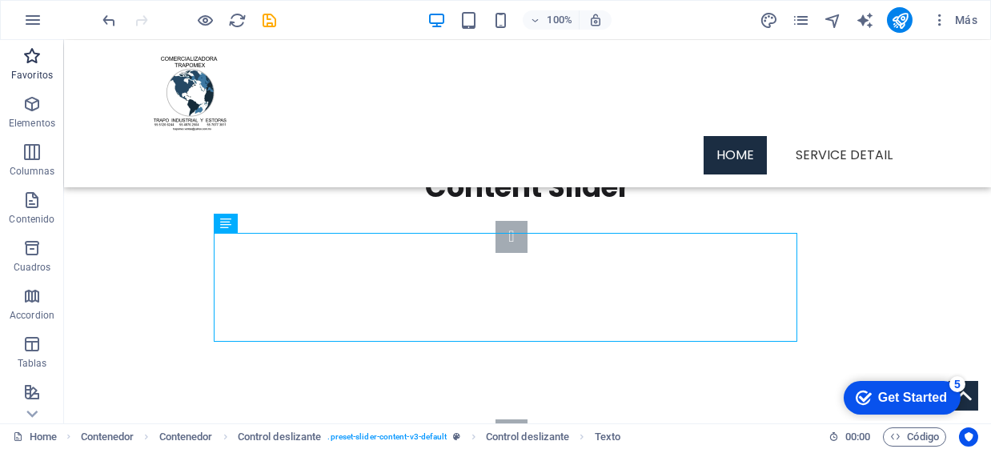
click at [28, 51] on icon "button" at bounding box center [31, 55] width 19 height 19
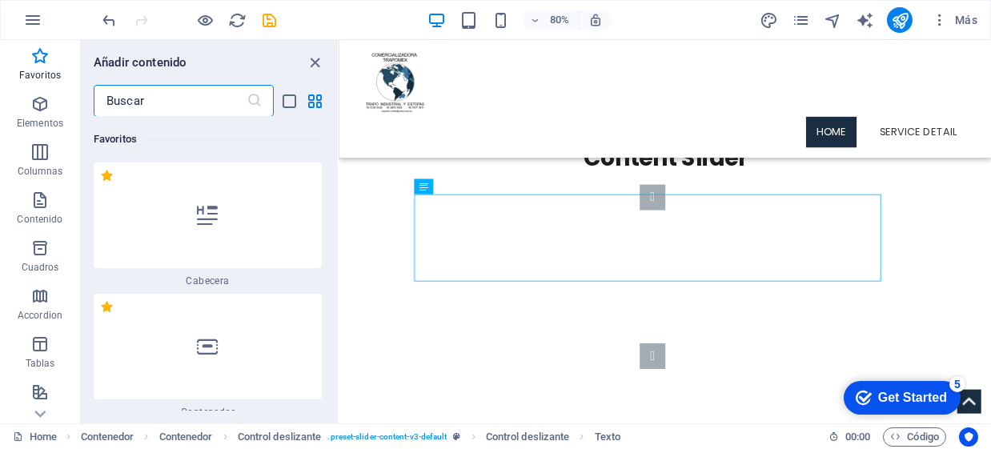
click at [154, 99] on input "text" at bounding box center [170, 101] width 153 height 32
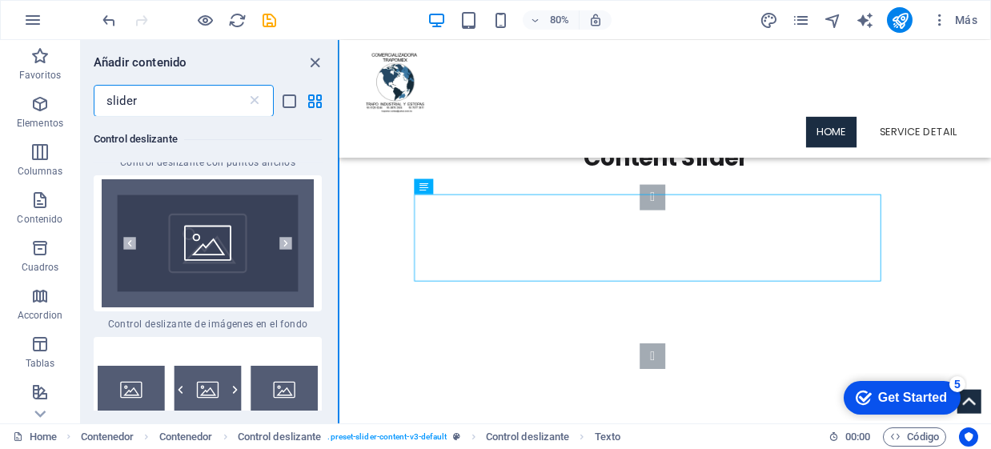
scroll to position [1014, 0]
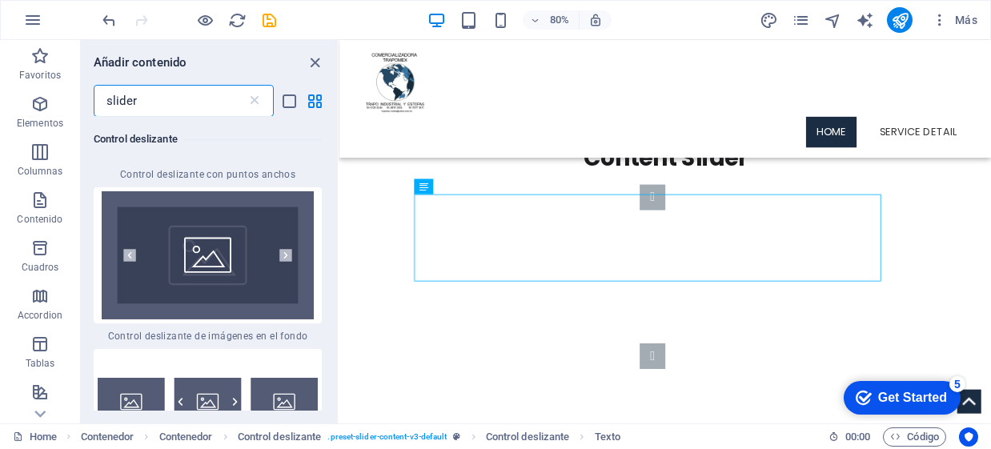
type input "slider"
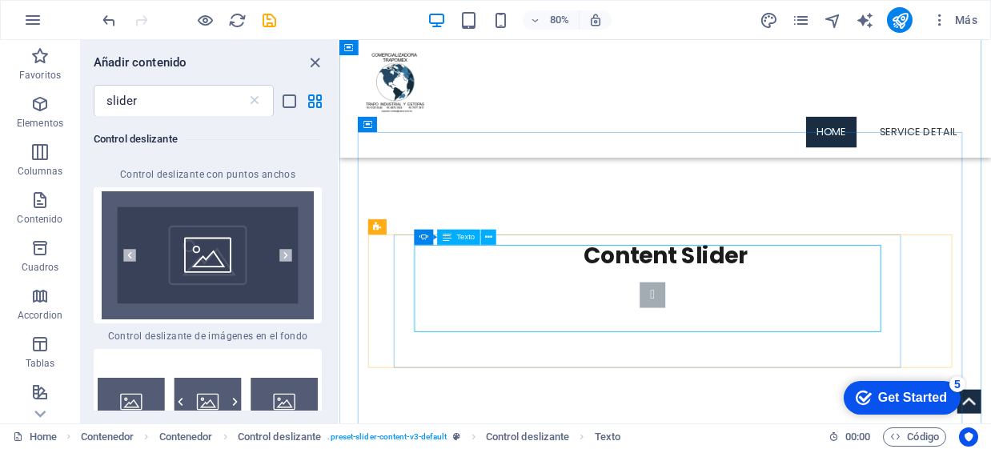
scroll to position [0, 0]
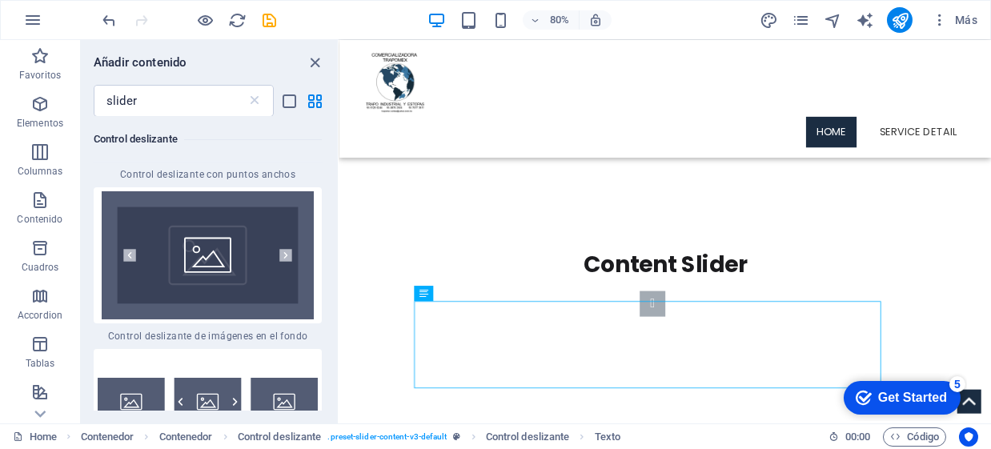
click at [303, 57] on div "Añadir contenido" at bounding box center [209, 62] width 257 height 19
click at [310, 57] on icon "close panel" at bounding box center [316, 63] width 18 height 18
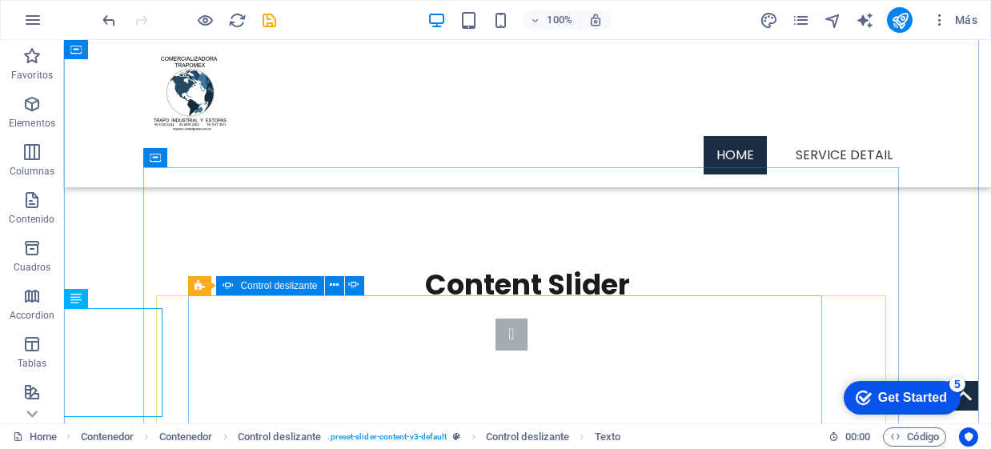
scroll to position [26, 0]
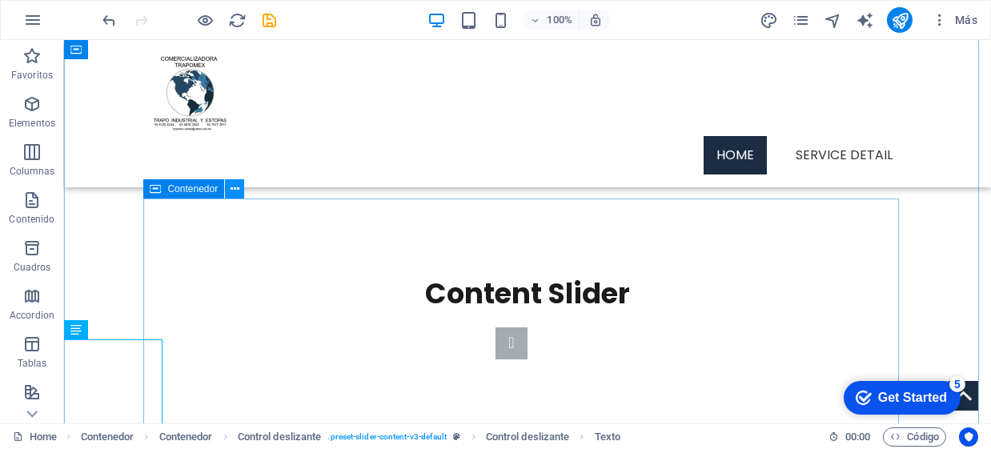
click at [233, 192] on icon at bounding box center [235, 189] width 9 height 17
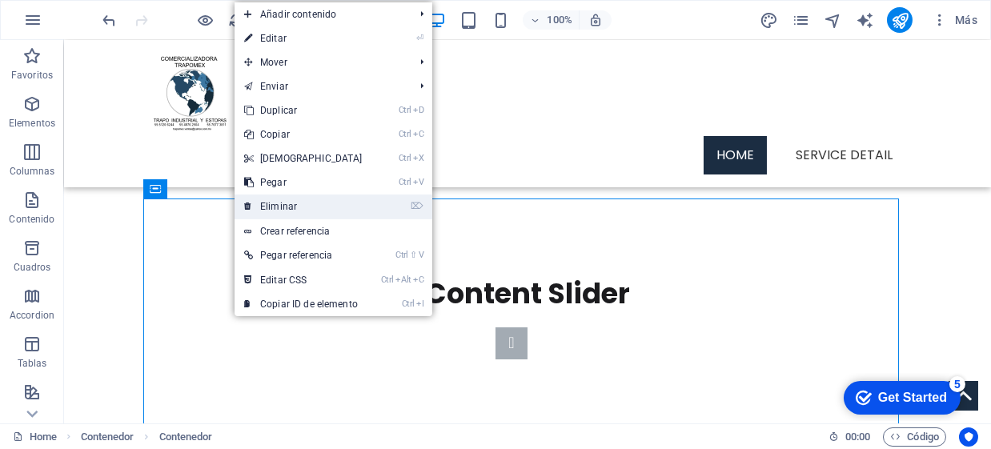
click at [261, 199] on link "⌦ Eliminar" at bounding box center [304, 207] width 138 height 24
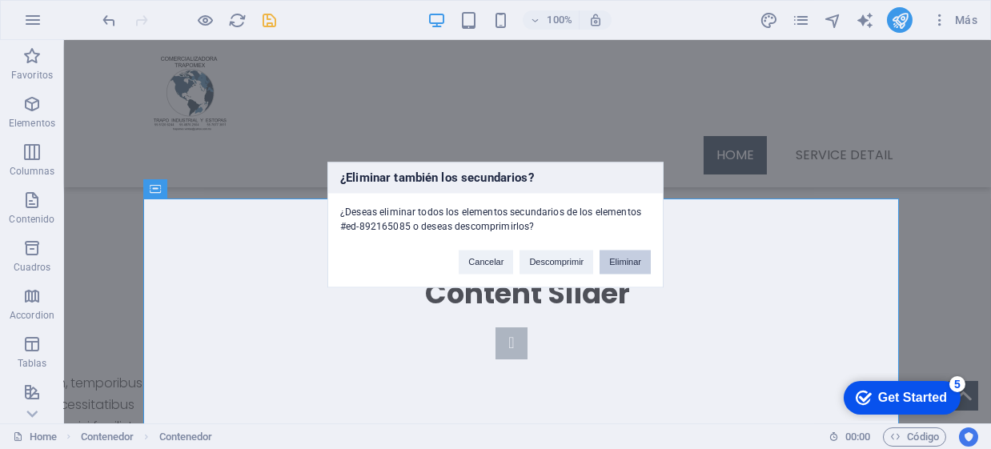
click at [624, 266] on button "Eliminar" at bounding box center [625, 262] width 51 height 24
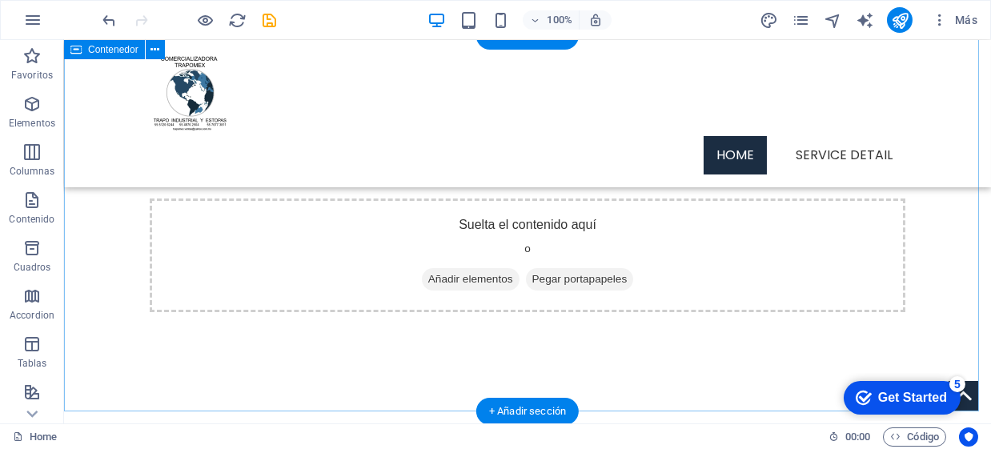
scroll to position [0, 0]
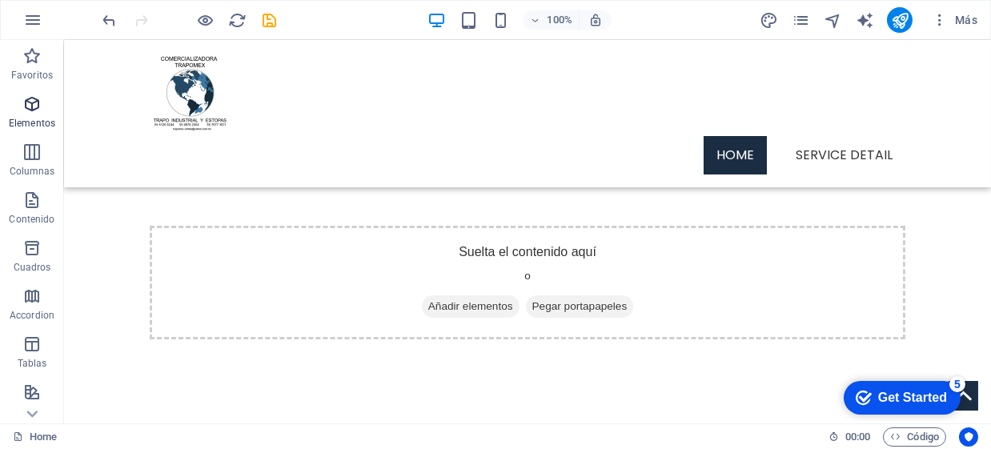
click at [24, 111] on icon "button" at bounding box center [31, 103] width 19 height 19
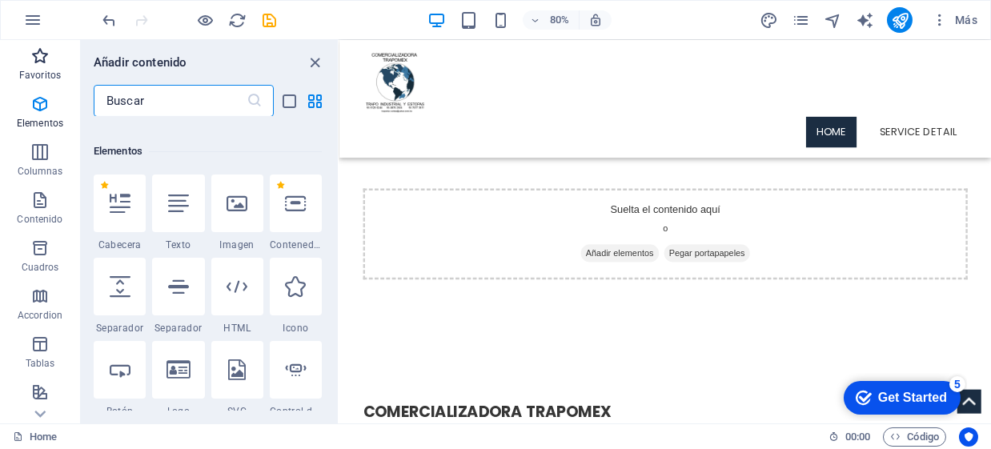
scroll to position [301, 0]
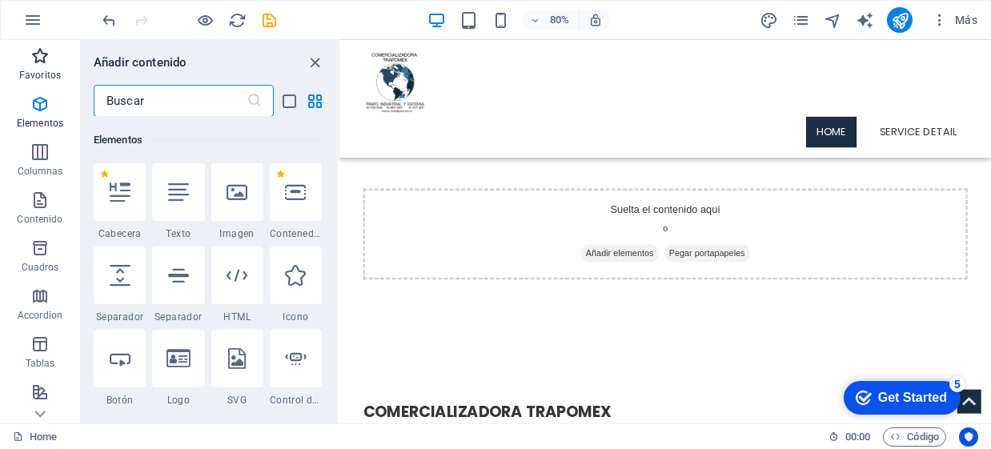
click at [40, 62] on icon "button" at bounding box center [39, 55] width 19 height 19
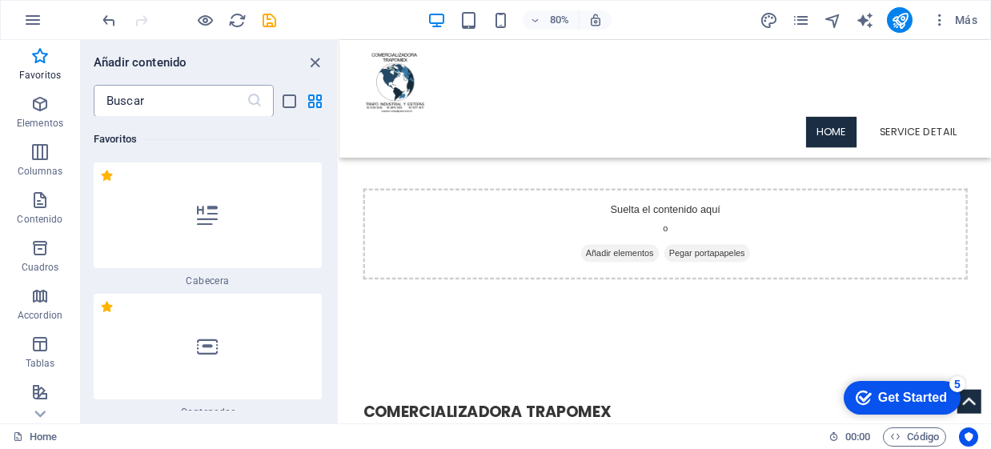
scroll to position [0, 0]
click at [154, 98] on input "text" at bounding box center [170, 101] width 153 height 32
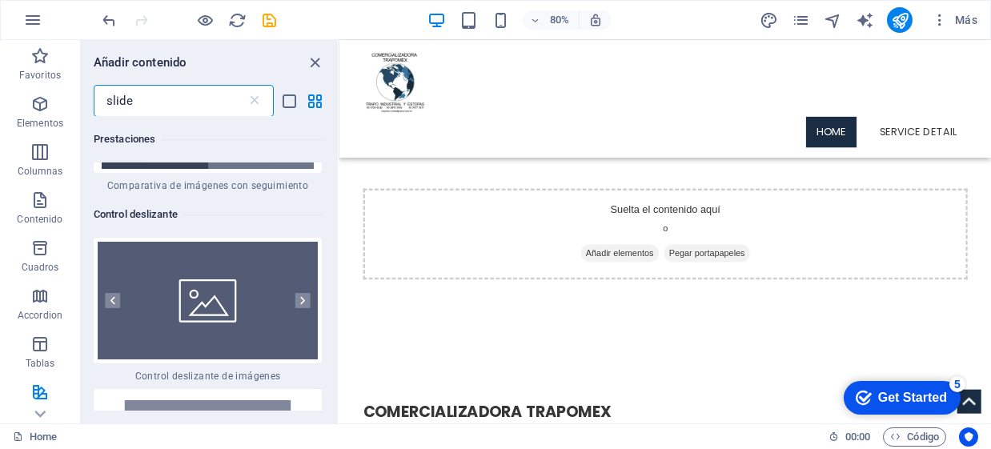
scroll to position [293, 0]
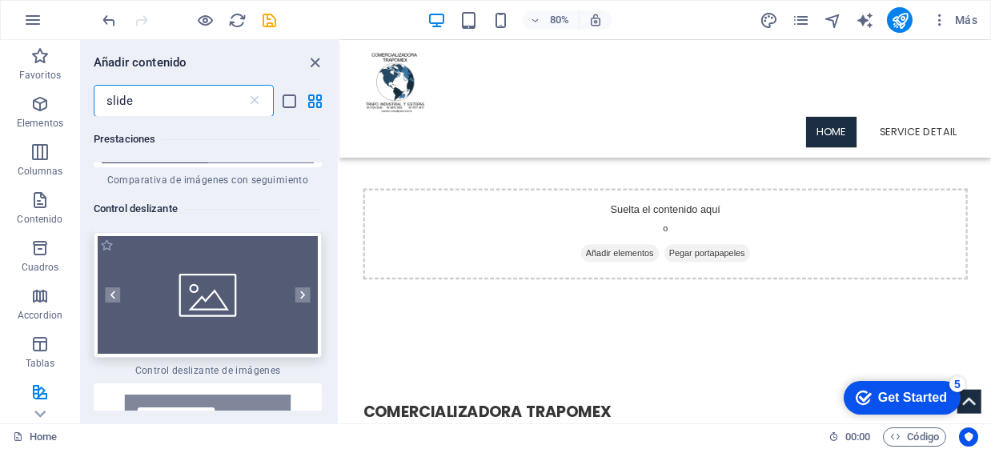
type input "slide"
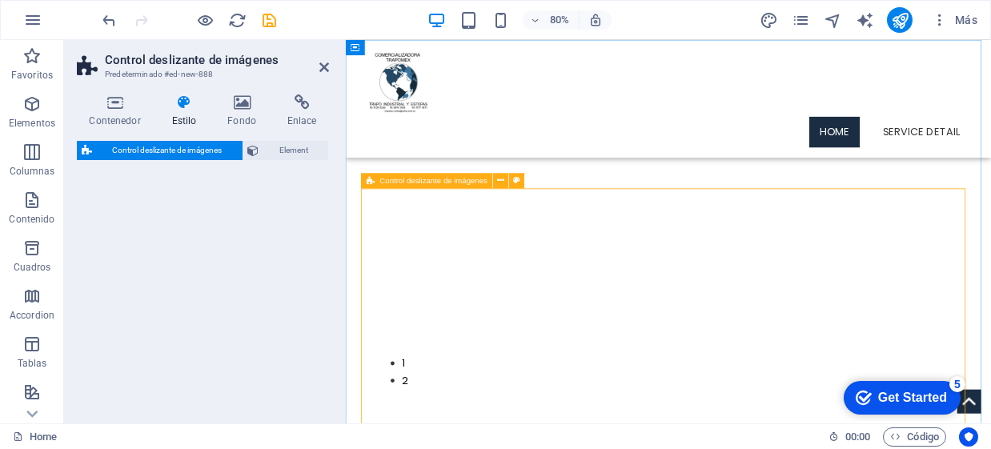
select select "rem"
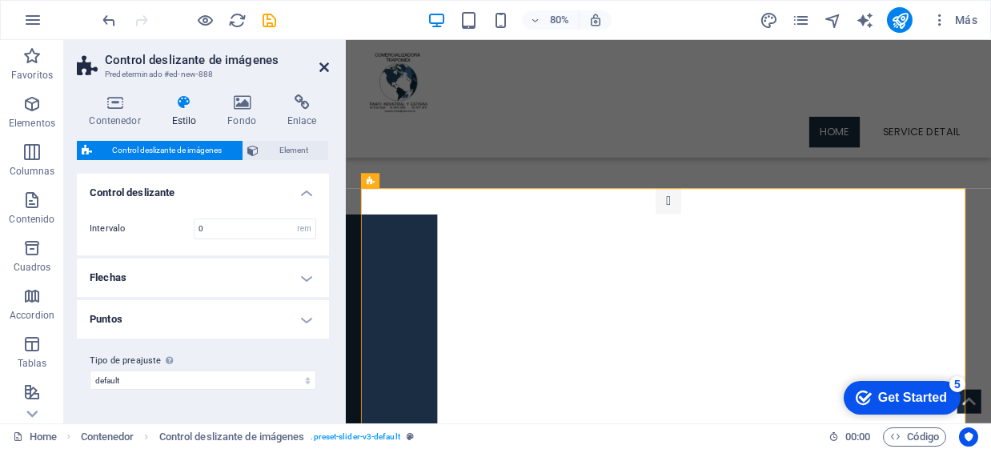
click at [324, 68] on icon at bounding box center [324, 67] width 10 height 13
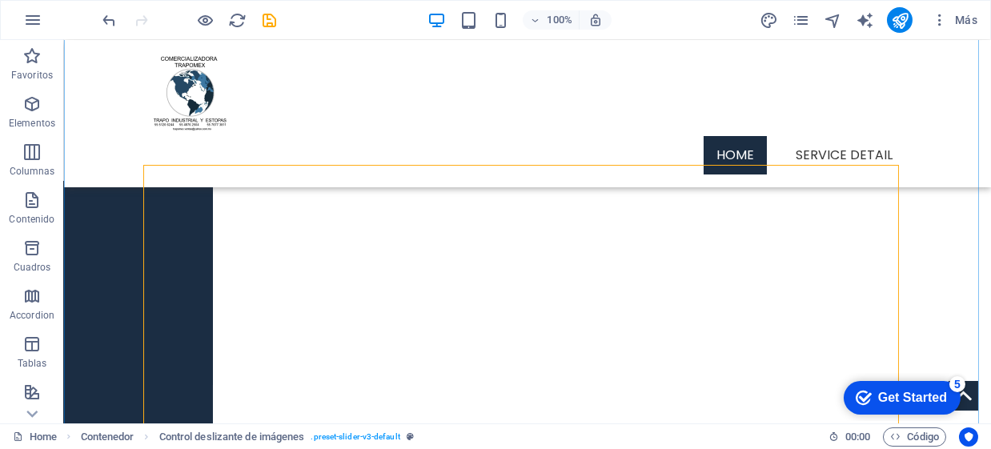
scroll to position [79, 0]
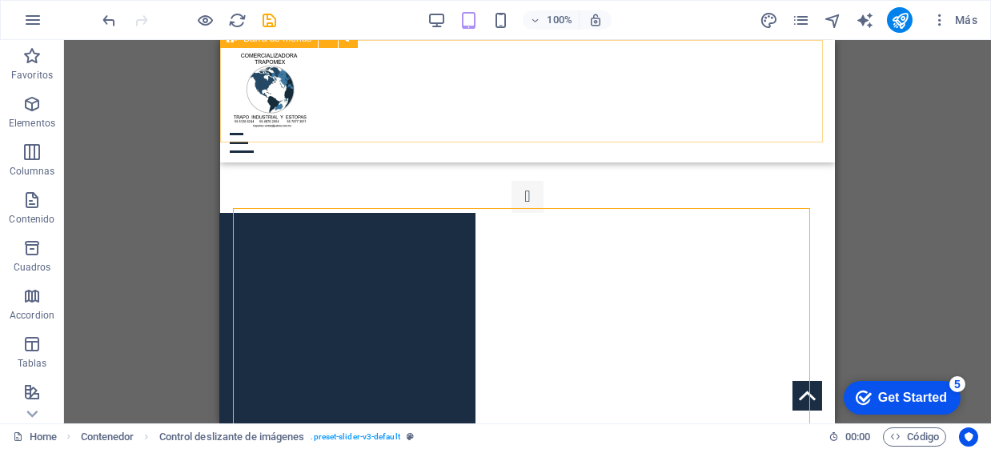
scroll to position [0, 0]
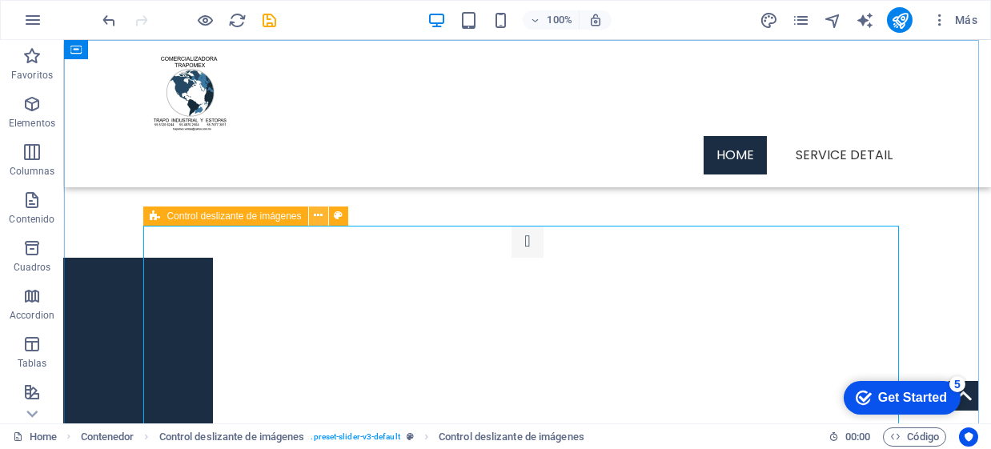
click at [311, 215] on button at bounding box center [318, 216] width 19 height 19
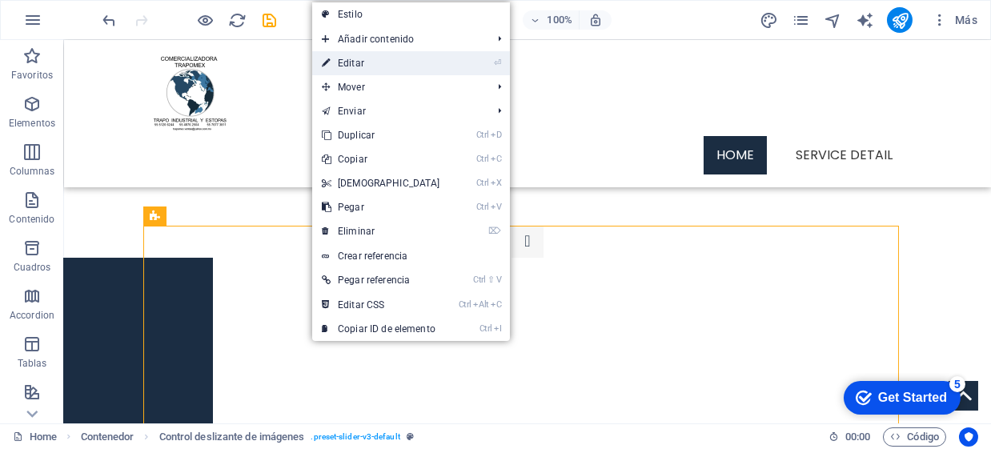
click at [343, 53] on link "⏎ Editar" at bounding box center [381, 63] width 138 height 24
select select "rem"
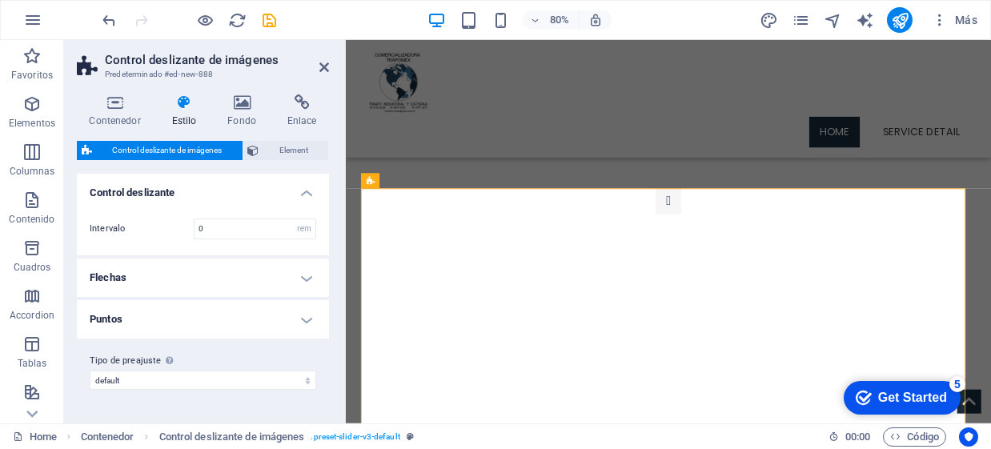
click at [323, 275] on h4 "Flechas" at bounding box center [203, 278] width 252 height 38
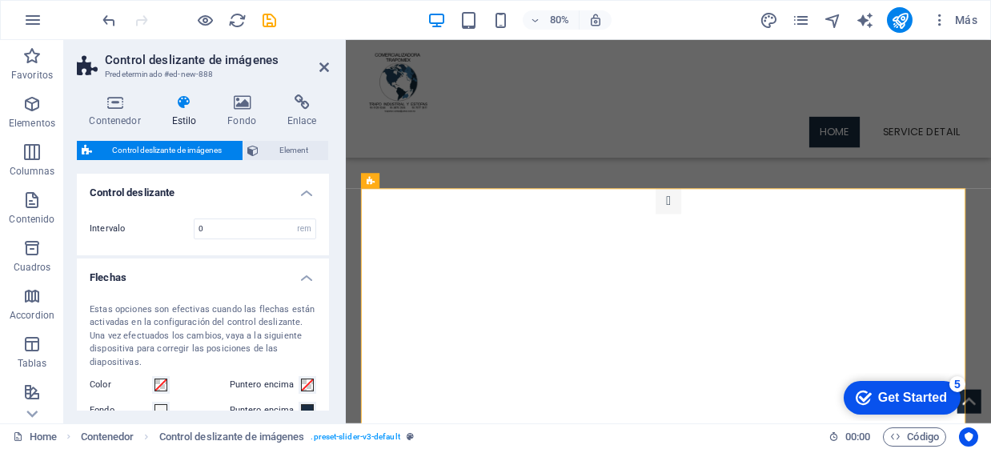
click at [311, 276] on h4 "Flechas" at bounding box center [203, 273] width 252 height 29
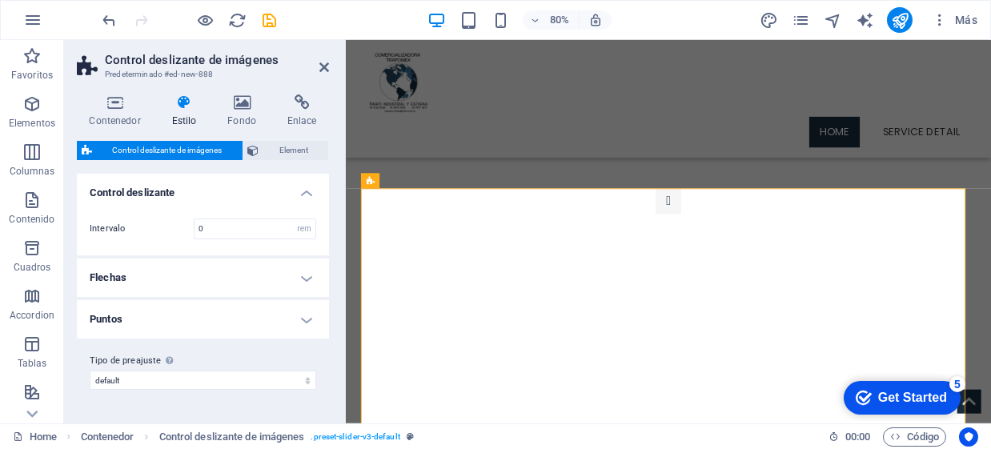
click at [314, 321] on h4 "Puntos" at bounding box center [203, 319] width 252 height 38
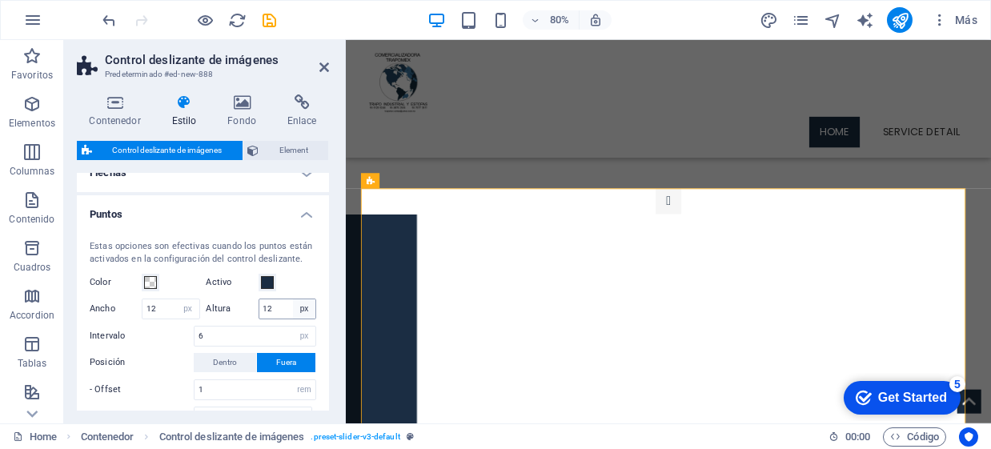
scroll to position [106, 0]
click at [307, 210] on h4 "Puntos" at bounding box center [203, 208] width 252 height 29
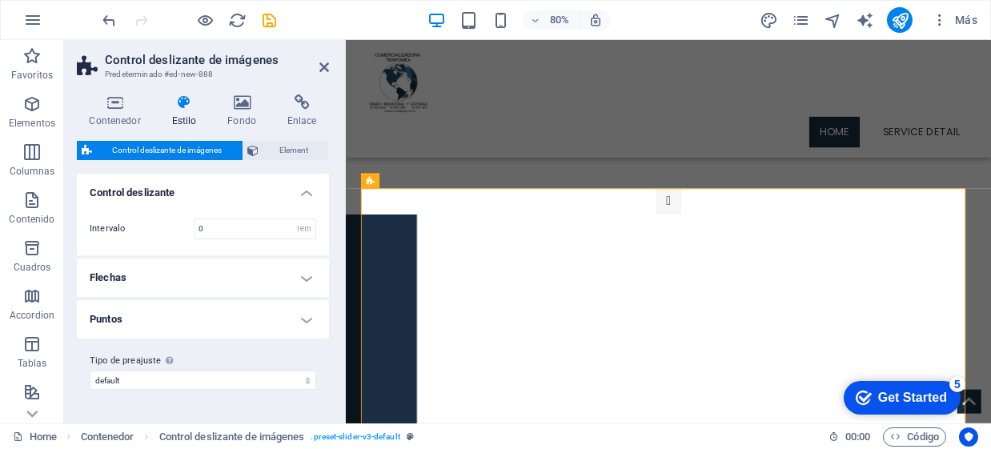
scroll to position [0, 0]
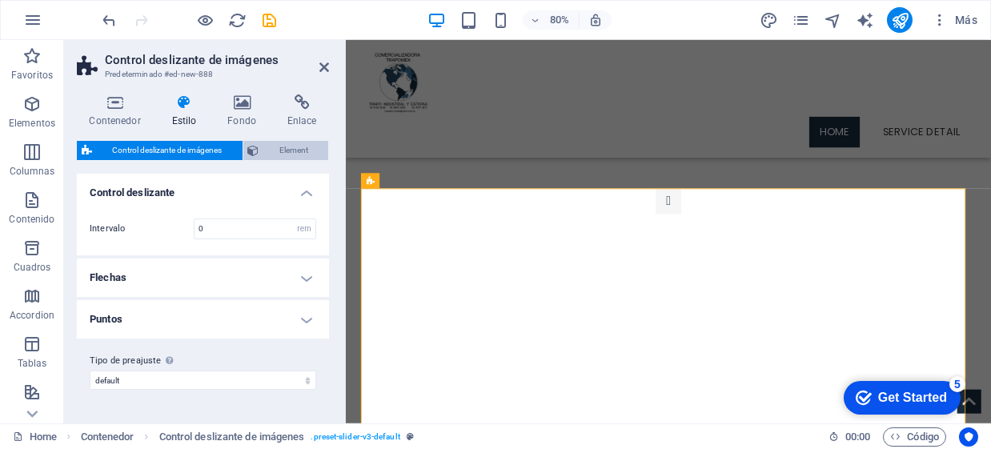
click at [280, 143] on span "Element" at bounding box center [294, 150] width 60 height 19
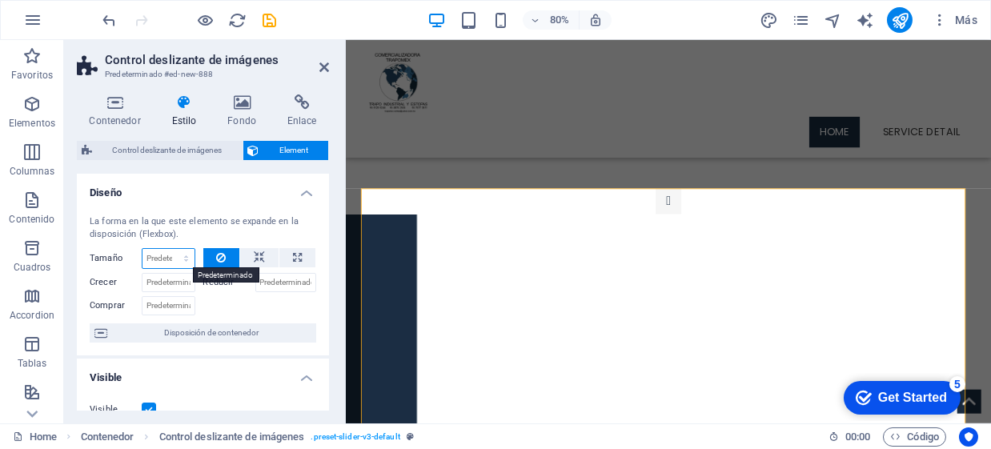
click at [171, 263] on select "Predeterminado automático px % 1/1 1/2 1/3 1/4 1/5 1/6 1/7 1/8 1/9 1/10" at bounding box center [168, 258] width 52 height 19
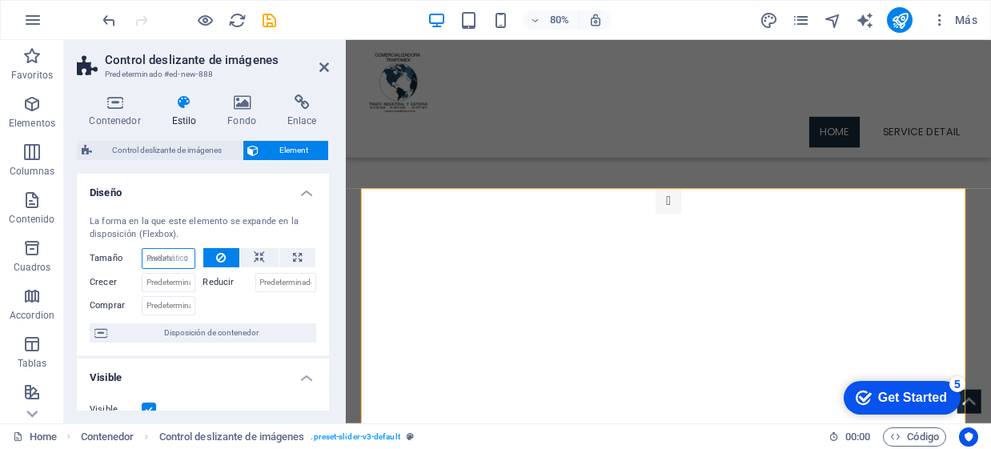
click at [142, 249] on select "Predeterminado automático px % 1/1 1/2 1/3 1/4 1/5 1/6 1/7 1/8 1/9 1/10" at bounding box center [168, 258] width 52 height 19
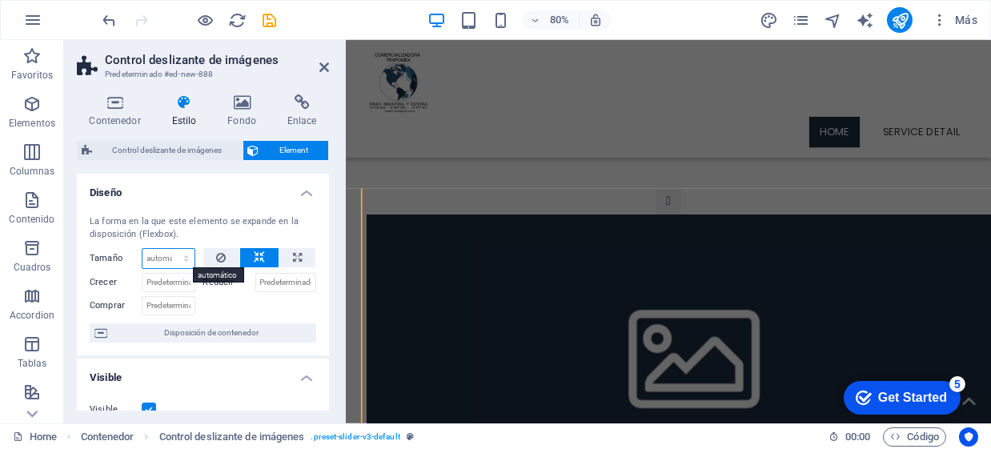
click at [173, 252] on select "Predeterminado automático px % 1/1 1/2 1/3 1/4 1/5 1/6 1/7 1/8 1/9 1/10" at bounding box center [168, 258] width 52 height 19
select select "1/1"
click at [170, 249] on select "Predeterminado automático px % 1/1 1/2 1/3 1/4 1/5 1/6 1/7 1/8 1/9 1/10" at bounding box center [168, 258] width 52 height 19
type input "100"
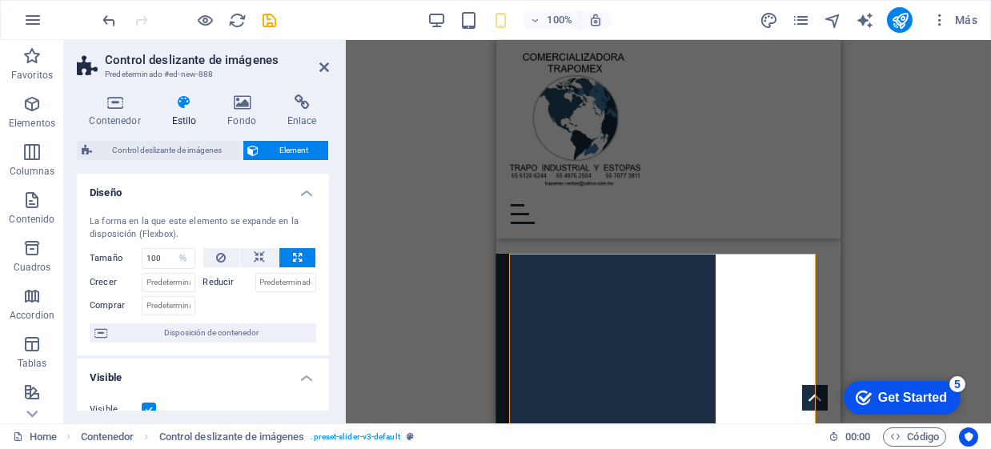
click at [325, 351] on div "100% Más" at bounding box center [318, 357] width 13 height 13
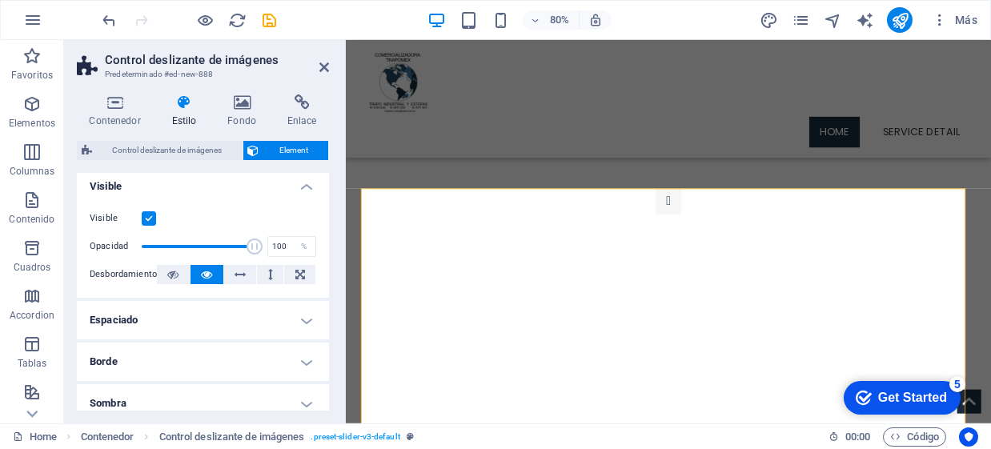
scroll to position [213, 0]
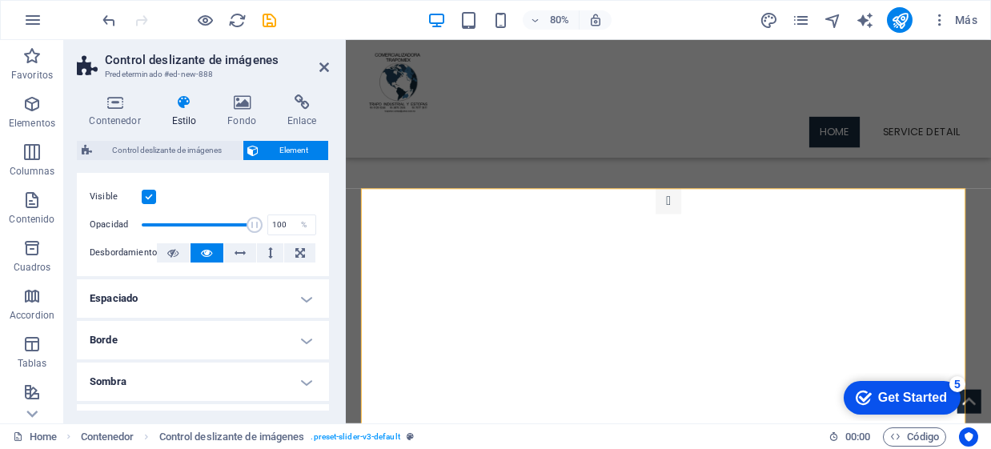
click at [290, 299] on h4 "Espaciado" at bounding box center [203, 298] width 252 height 38
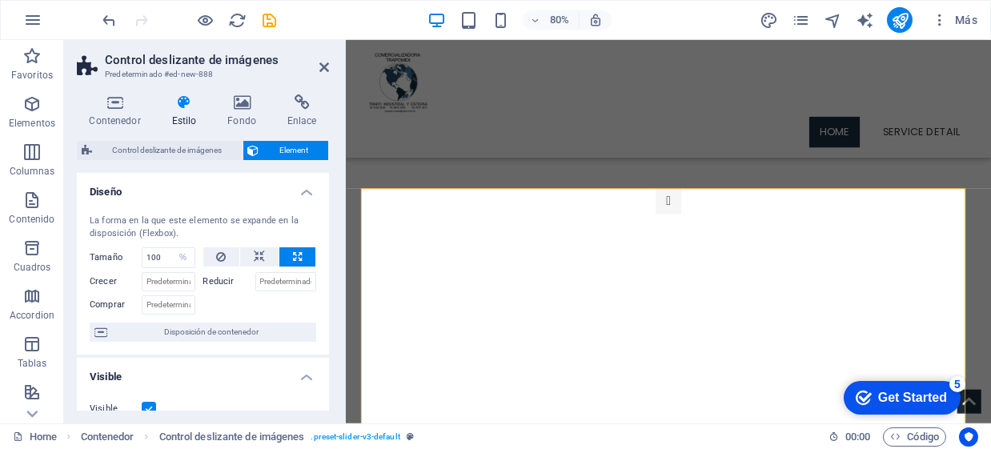
scroll to position [0, 0]
click at [174, 260] on select "Predeterminado automático px % 1/1 1/2 1/3 1/4 1/5 1/6 1/7 1/8 1/9 1/10" at bounding box center [183, 258] width 22 height 19
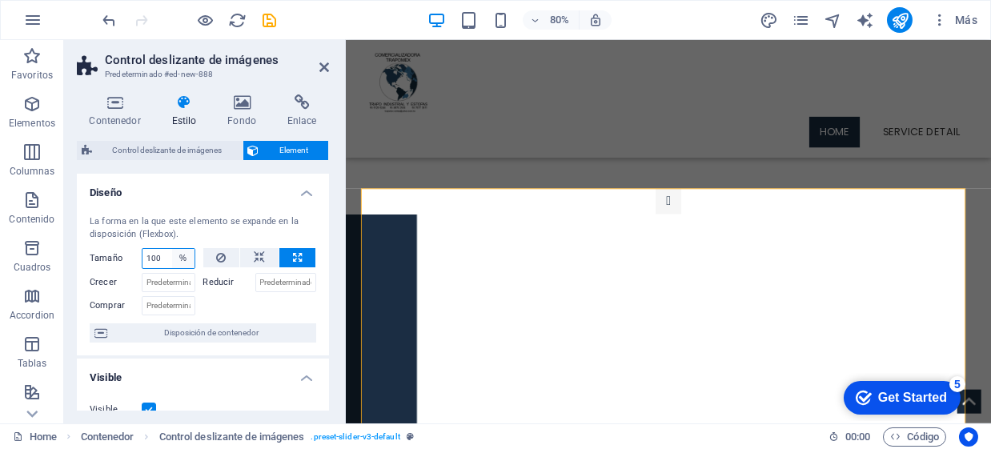
select select "1/3"
click at [172, 249] on select "Predeterminado automático px % 1/1 1/2 1/3 1/4 1/5 1/6 1/7 1/8 1/9 1/10" at bounding box center [183, 258] width 22 height 19
type input "33.33"
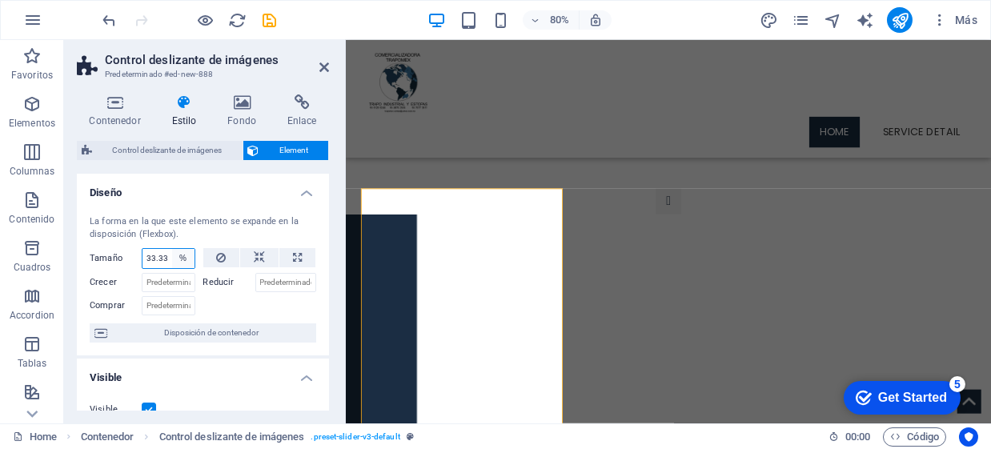
click at [174, 256] on select "Predeterminado automático px % 1/1 1/2 1/3 1/4 1/5 1/6 1/7 1/8 1/9 1/10" at bounding box center [183, 258] width 22 height 19
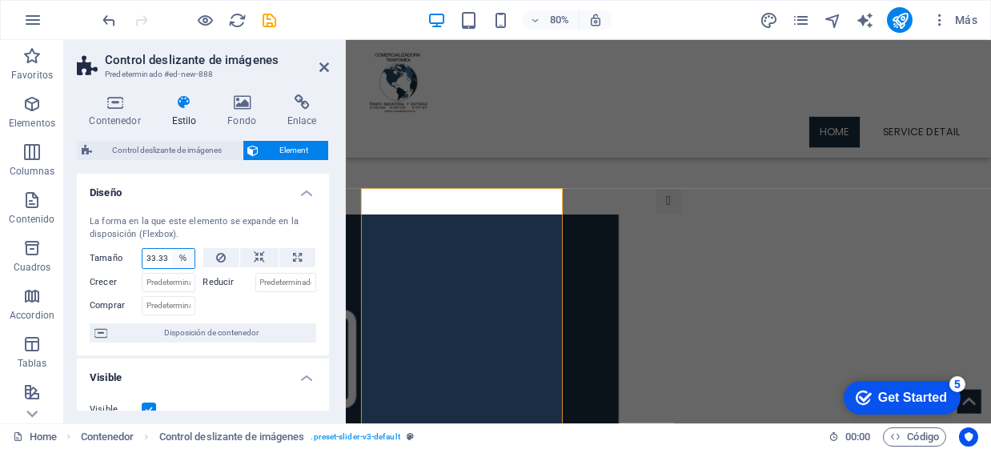
select select "1/9"
click at [172, 249] on select "Predeterminado automático px % 1/1 1/2 1/3 1/4 1/5 1/6 1/7 1/8 1/9 1/10" at bounding box center [183, 258] width 22 height 19
type input "11.11"
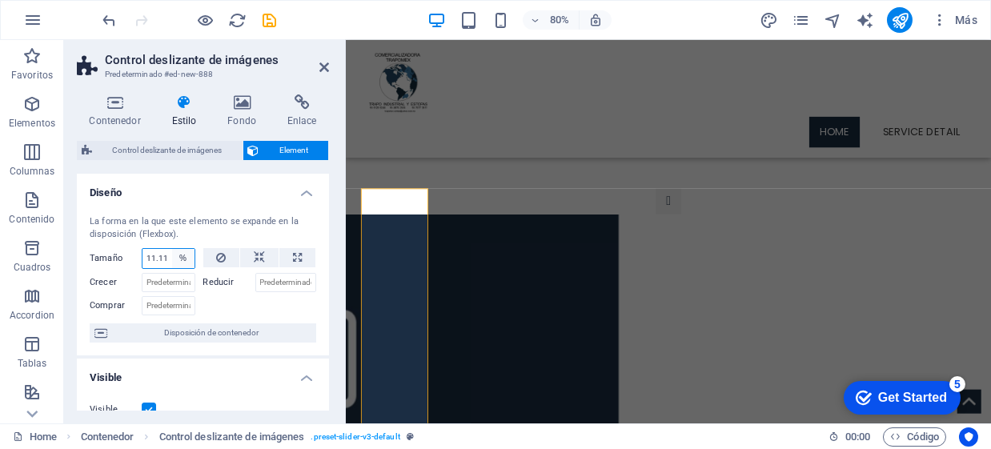
click at [176, 252] on select "Predeterminado automático px % 1/1 1/2 1/3 1/4 1/5 1/6 1/7 1/8 1/9 1/10" at bounding box center [183, 258] width 22 height 19
select select "1/1"
click at [172, 249] on select "Predeterminado automático px % 1/1 1/2 1/3 1/4 1/5 1/6 1/7 1/8 1/9 1/10" at bounding box center [183, 258] width 22 height 19
type input "100"
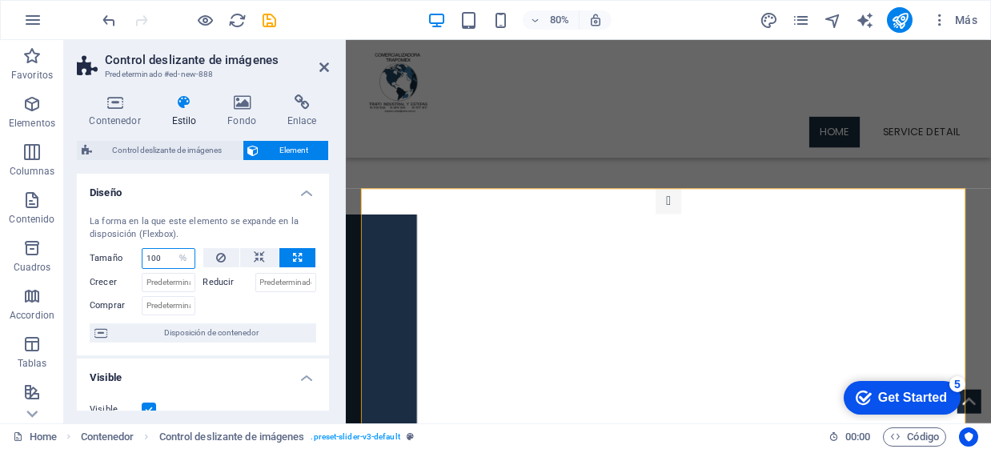
click at [167, 260] on input "100" at bounding box center [168, 258] width 52 height 19
click at [181, 255] on select "Predeterminado automático px % 1/1 1/2 1/3 1/4 1/5 1/6 1/7 1/8 1/9 1/10" at bounding box center [183, 258] width 22 height 19
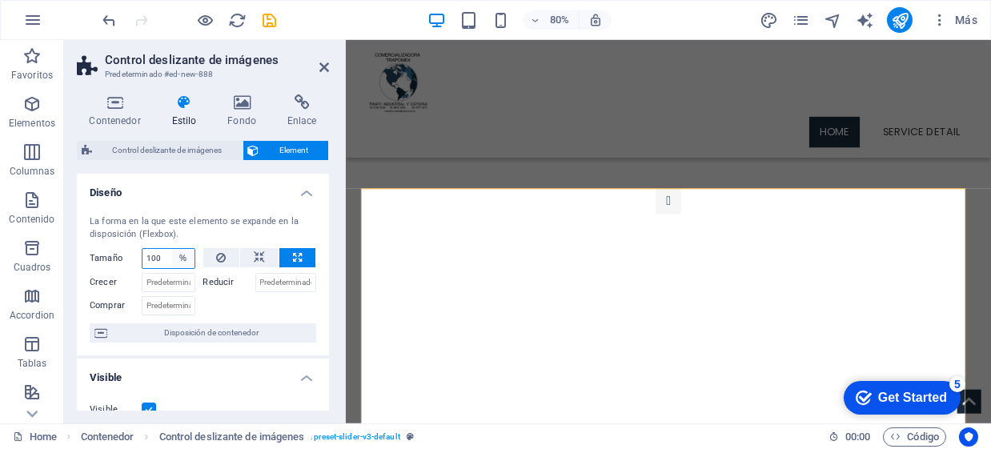
select select "auto"
click at [172, 249] on select "Predeterminado automático px % 1/1 1/2 1/3 1/4 1/5 1/6 1/7 1/8 1/9 1/10" at bounding box center [183, 258] width 22 height 19
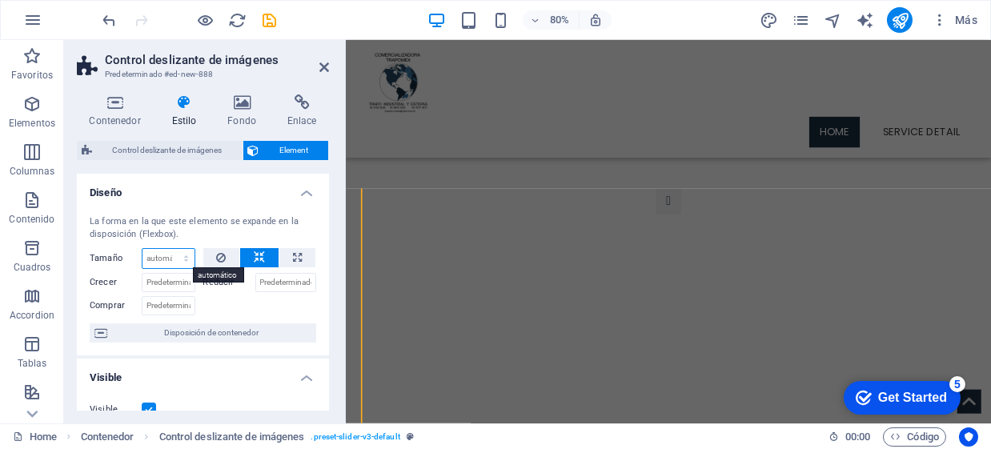
click at [178, 262] on select "Predeterminado automático px % 1/1 1/2 1/3 1/4 1/5 1/6 1/7 1/8 1/9 1/10" at bounding box center [168, 258] width 52 height 19
click at [142, 249] on select "Predeterminado automático px % 1/1 1/2 1/3 1/4 1/5 1/6 1/7 1/8 1/9 1/10" at bounding box center [168, 258] width 52 height 19
select select "DISABLED_OPTION_VALUE"
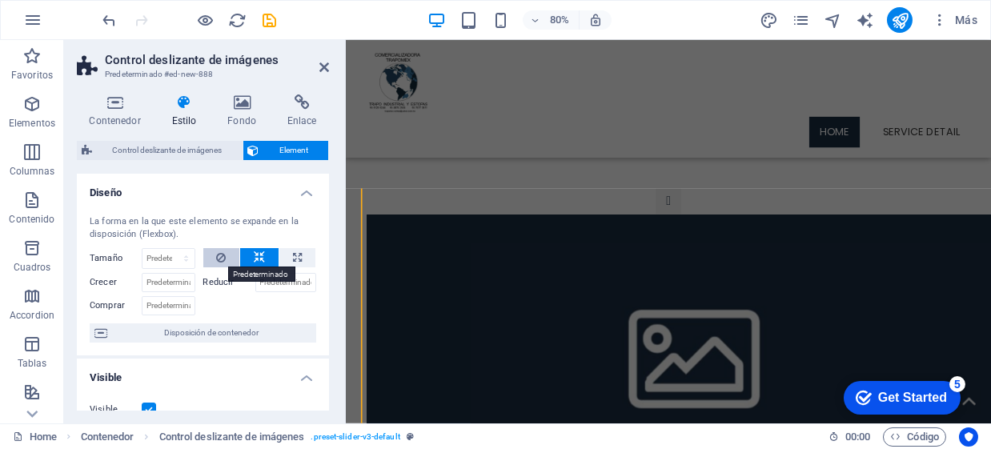
click at [222, 260] on icon at bounding box center [221, 257] width 10 height 19
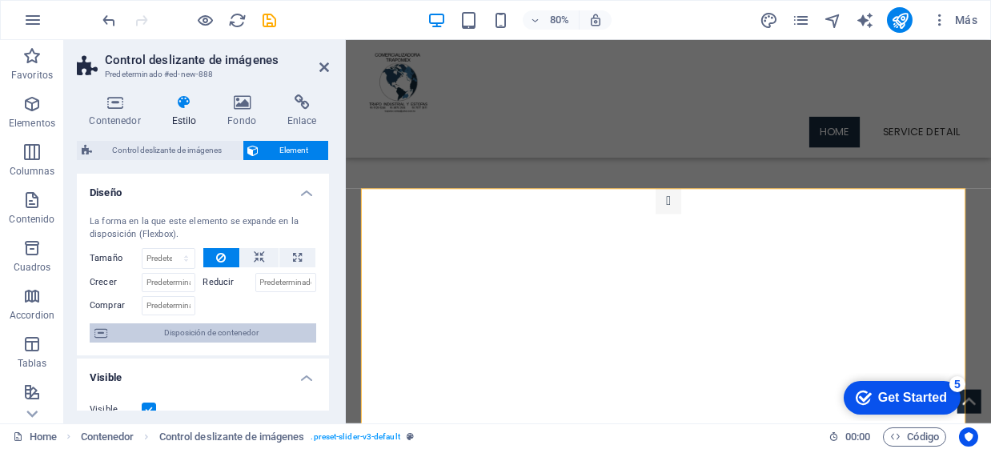
click at [189, 329] on span "Disposición de contenedor" at bounding box center [211, 332] width 199 height 19
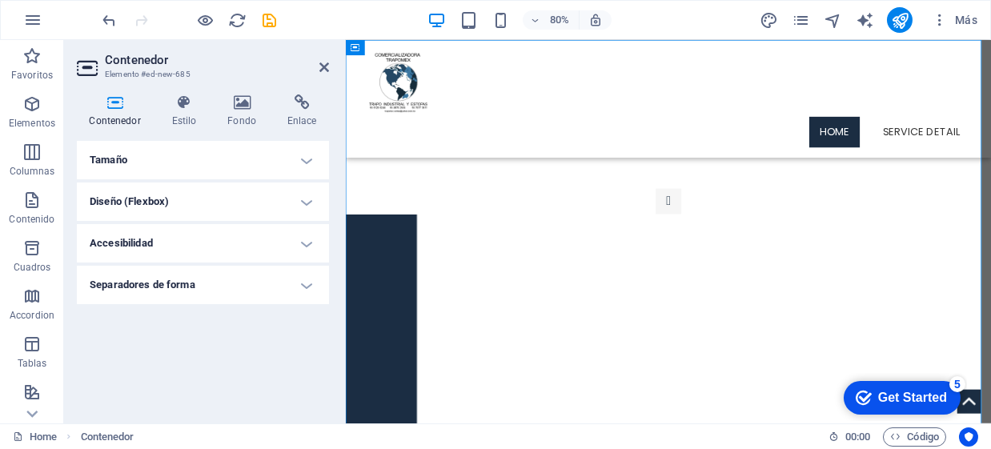
click at [301, 164] on h4 "Tamaño" at bounding box center [203, 160] width 252 height 38
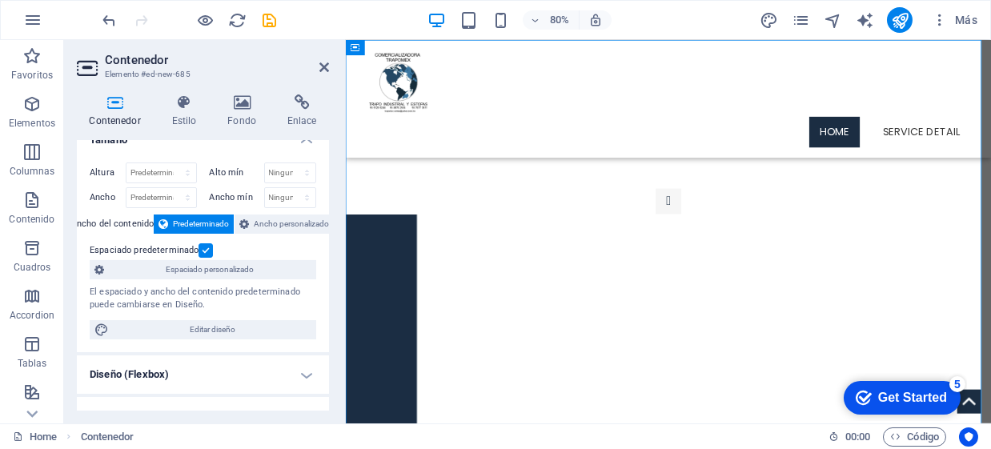
scroll to position [54, 0]
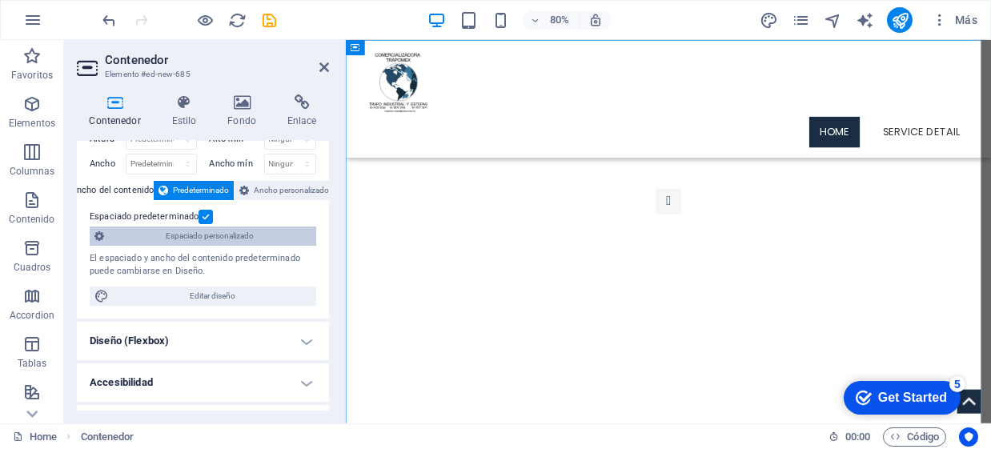
click at [242, 242] on span "Espaciado personalizado" at bounding box center [210, 236] width 203 height 19
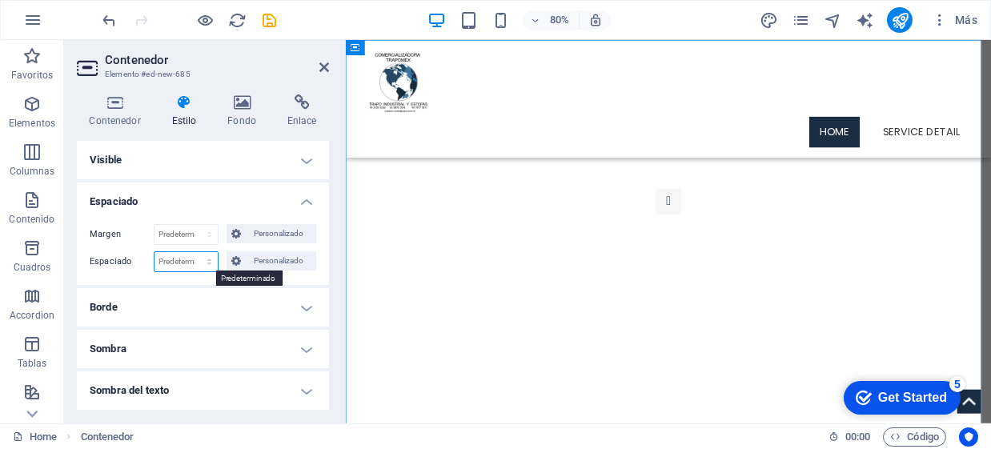
click at [184, 268] on select "Predeterminado px rem % vh vw Personalizado" at bounding box center [185, 261] width 63 height 19
select select "px"
click at [193, 252] on select "Predeterminado px rem % vh vw Personalizado" at bounding box center [185, 261] width 63 height 19
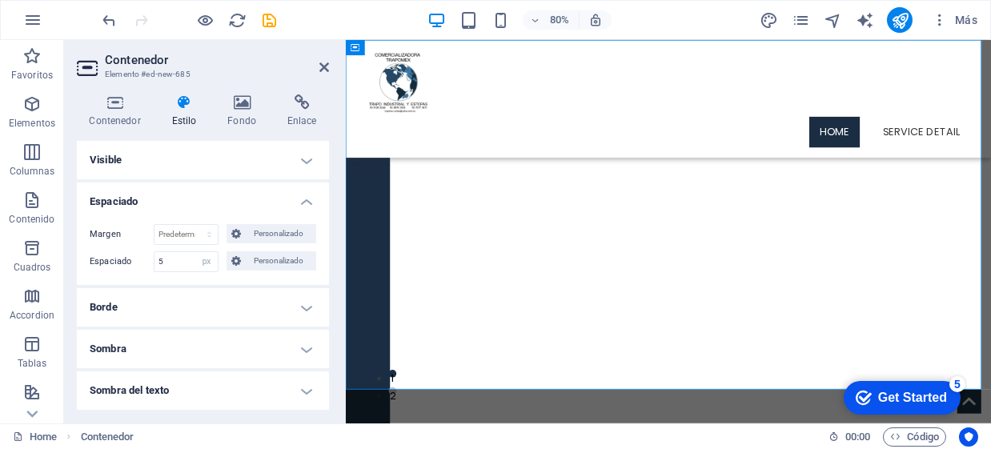
click at [176, 190] on h4 "Espaciado" at bounding box center [203, 196] width 252 height 29
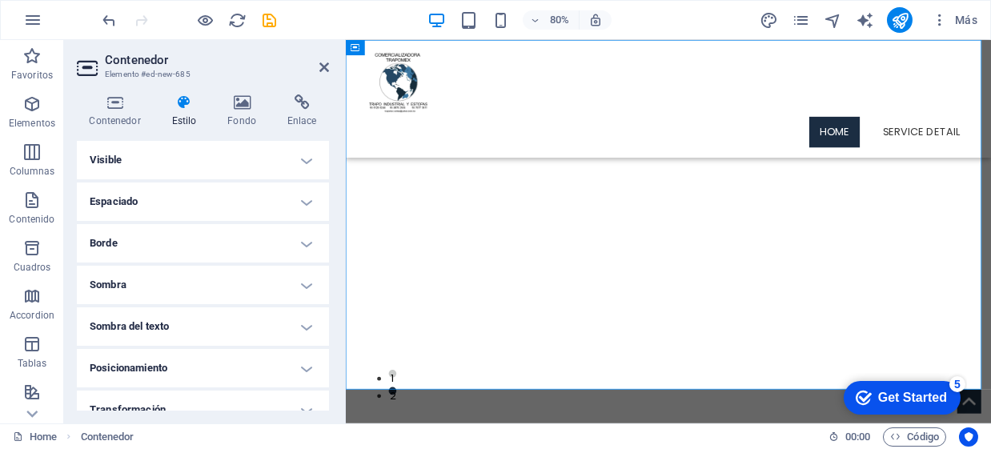
click at [178, 197] on h4 "Espaciado" at bounding box center [203, 201] width 252 height 38
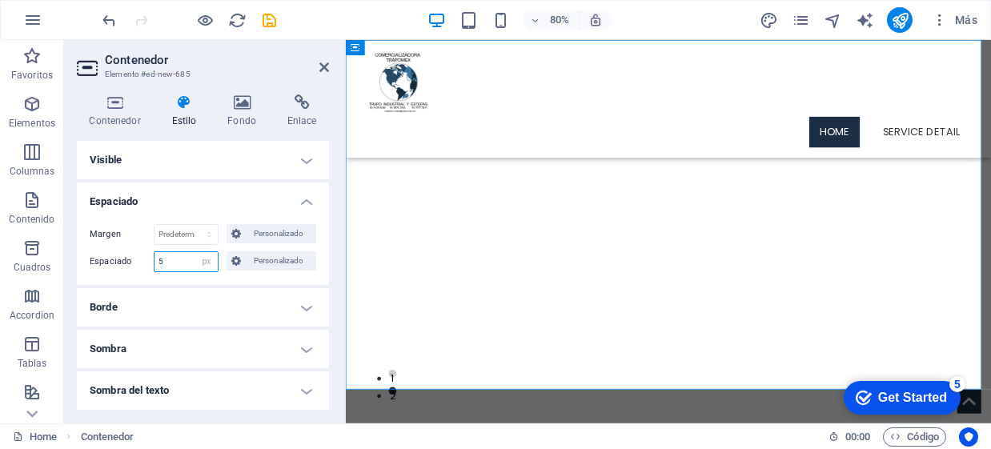
click at [173, 255] on input "5" at bounding box center [185, 261] width 63 height 19
click at [173, 256] on input "5" at bounding box center [185, 261] width 63 height 19
type input "15"
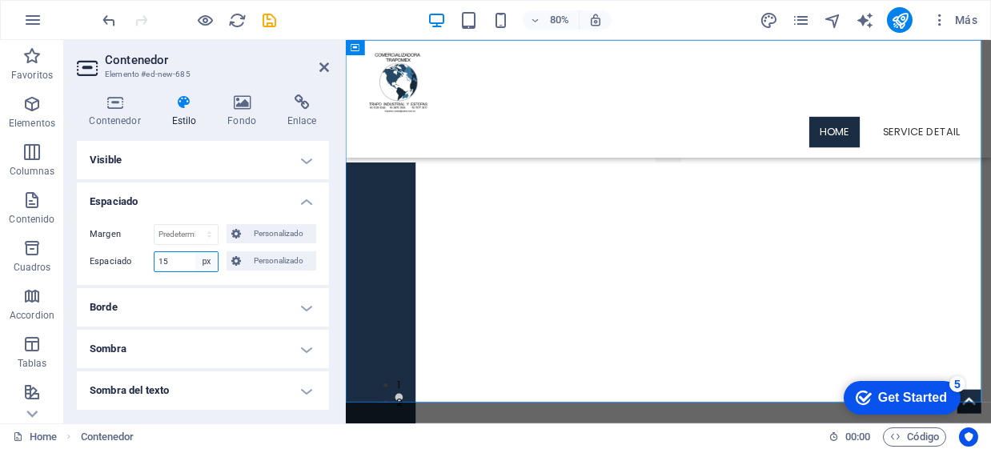
click at [205, 260] on select "Predeterminado px rem % vh vw Personalizado" at bounding box center [206, 261] width 22 height 19
select select "rem"
click at [195, 252] on select "Predeterminado px rem % vh vw Personalizado" at bounding box center [206, 261] width 22 height 19
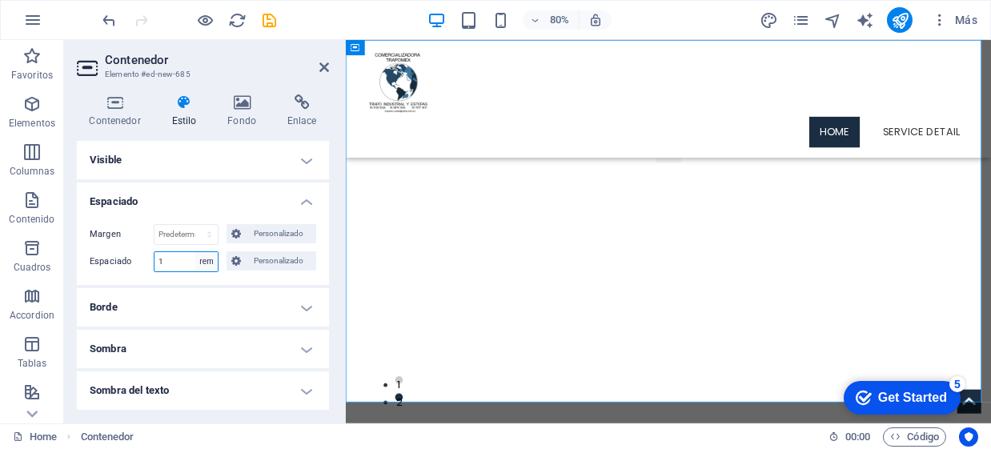
type input "1"
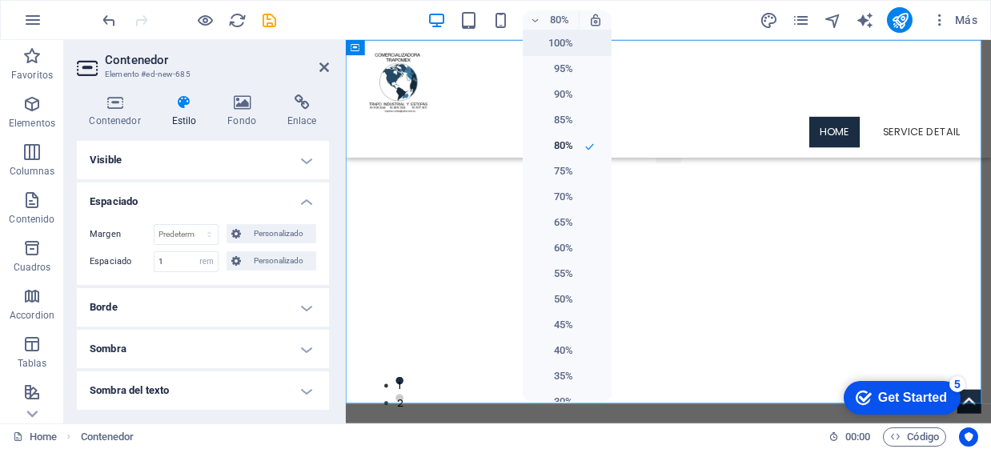
click at [547, 36] on h6 "100%" at bounding box center [552, 43] width 41 height 19
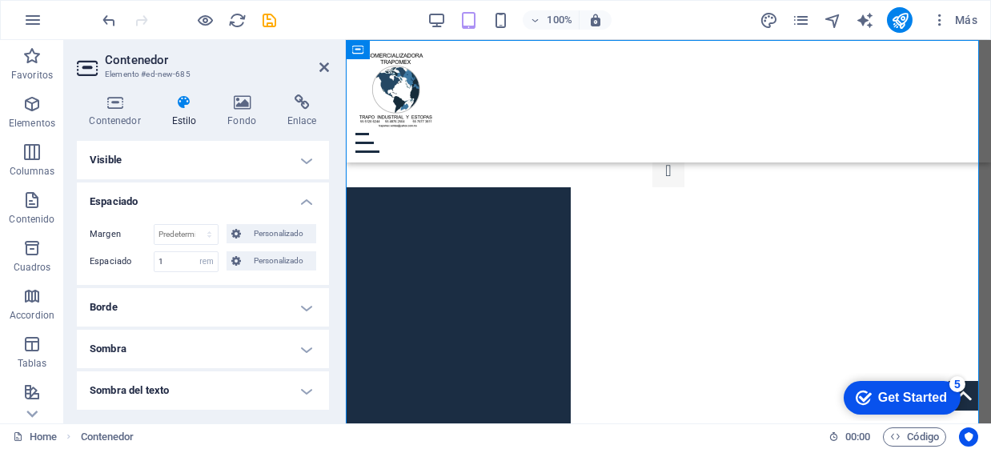
click at [609, 347] on div "100% Más" at bounding box center [617, 355] width 17 height 17
click at [0, 0] on icon "save" at bounding box center [0, 0] width 0 height 0
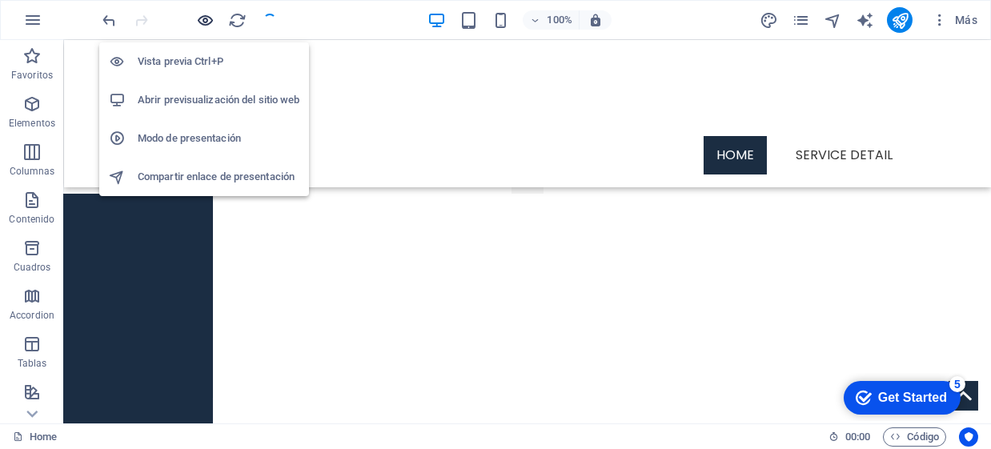
click at [199, 22] on icon "button" at bounding box center [206, 20] width 18 height 18
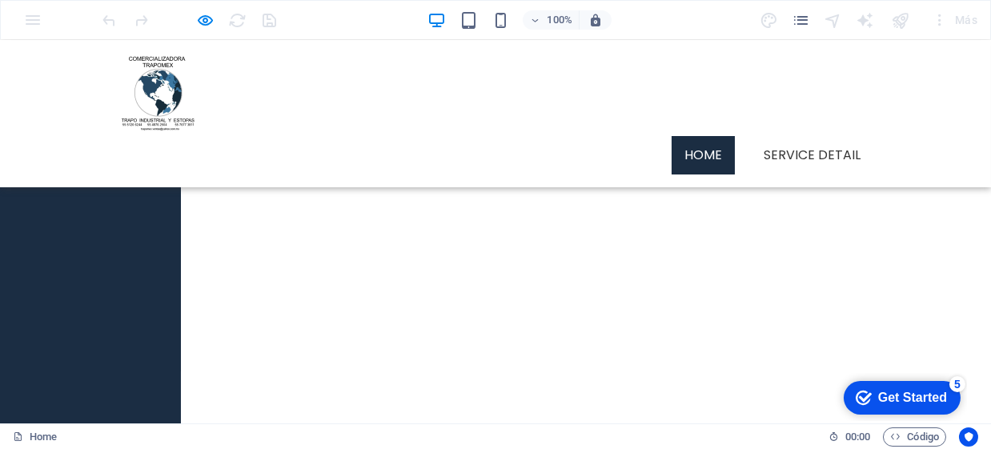
scroll to position [0, 0]
click at [955, 351] on div at bounding box center [963, 356] width 17 height 10
click at [333, 136] on ul "Home Service Detail" at bounding box center [496, 155] width 756 height 38
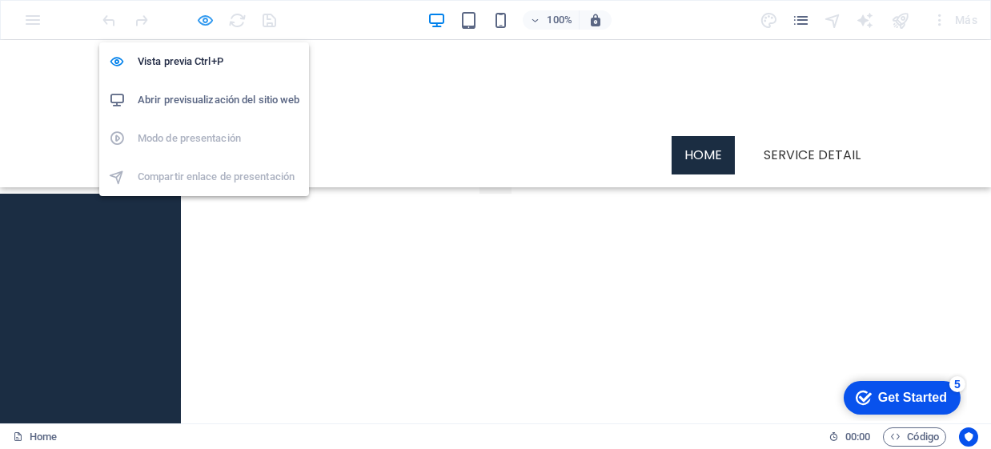
click at [210, 12] on icon "button" at bounding box center [206, 20] width 18 height 18
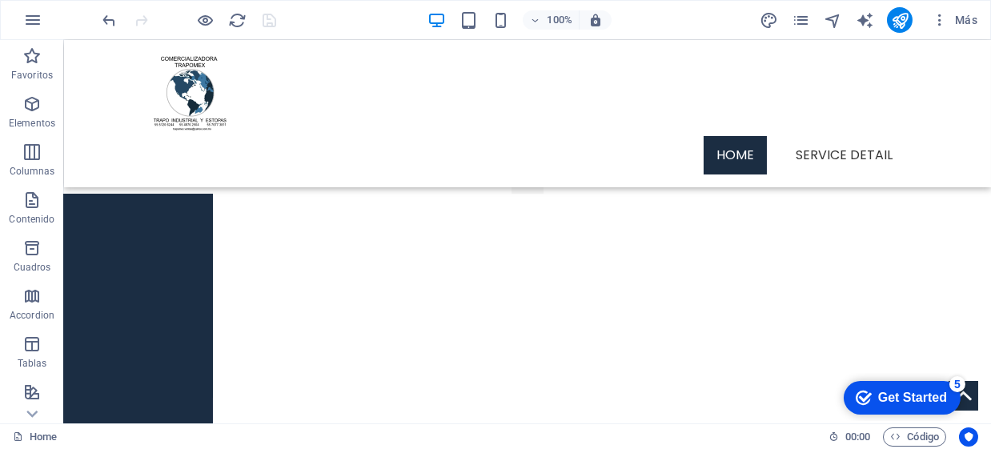
click at [891, 351] on div at bounding box center [899, 356] width 17 height 10
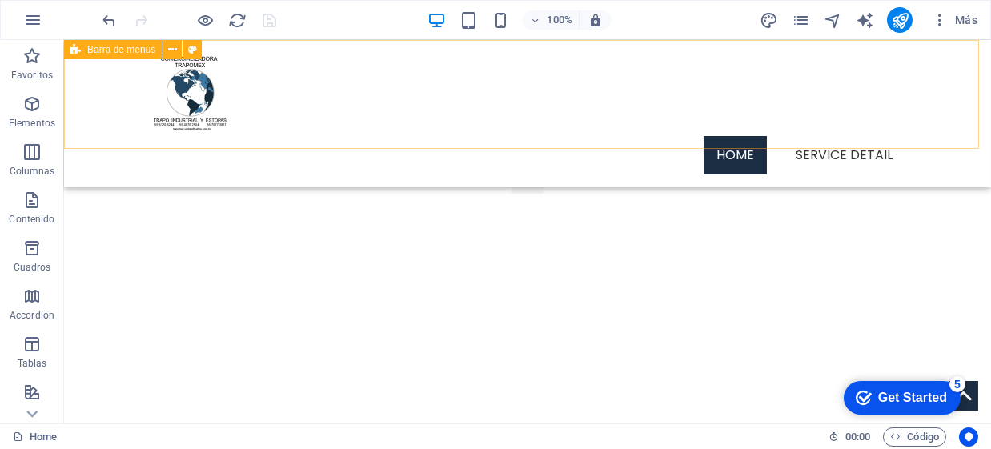
click at [299, 136] on div "Menu Home Service Detail" at bounding box center [527, 113] width 927 height 147
click at [168, 50] on icon at bounding box center [172, 50] width 9 height 17
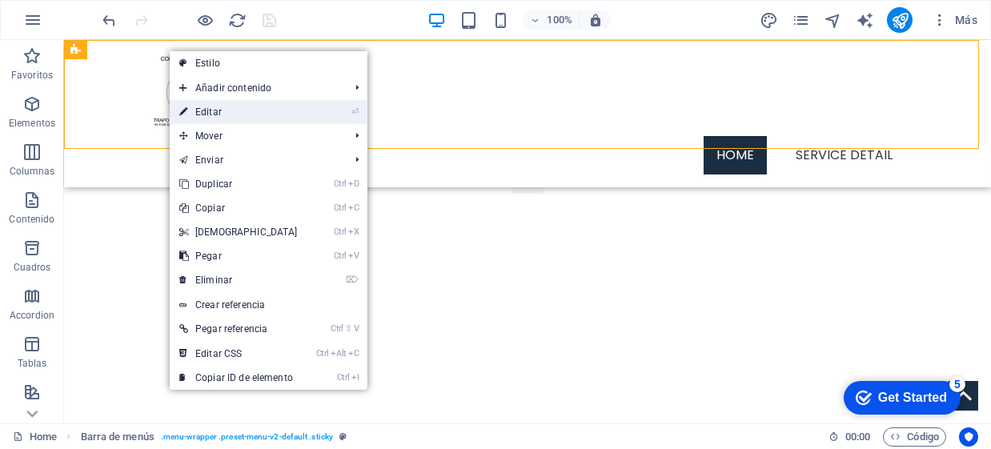
click at [259, 108] on link "⏎ Editar" at bounding box center [239, 112] width 138 height 24
select select "header"
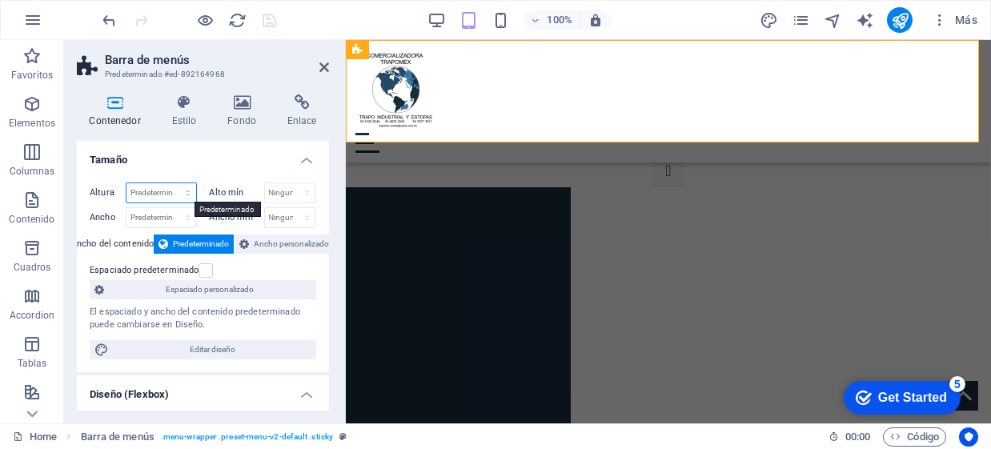
click at [167, 199] on select "Predeterminado px rem % vh vw" at bounding box center [161, 192] width 70 height 19
select select "rem"
click at [171, 183] on select "Predeterminado px rem % vh vw" at bounding box center [161, 192] width 70 height 19
type input "8"
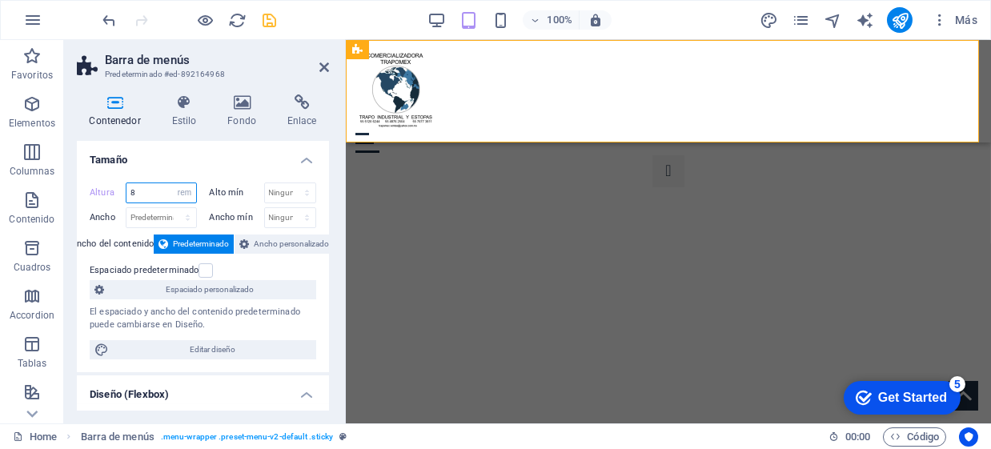
click at [165, 196] on input "8" at bounding box center [161, 192] width 70 height 19
click at [182, 192] on select "Predeterminado px rem % vh vw" at bounding box center [185, 192] width 22 height 19
select select "px"
click at [174, 183] on select "Predeterminado px rem % vh vw" at bounding box center [185, 192] width 22 height 19
type input "128"
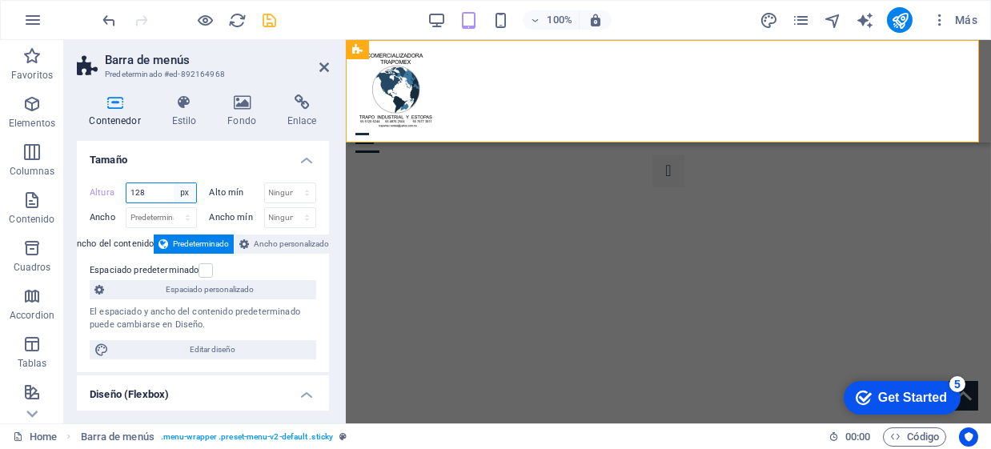
click at [186, 194] on select "Predeterminado px rem % vh vw" at bounding box center [185, 192] width 22 height 19
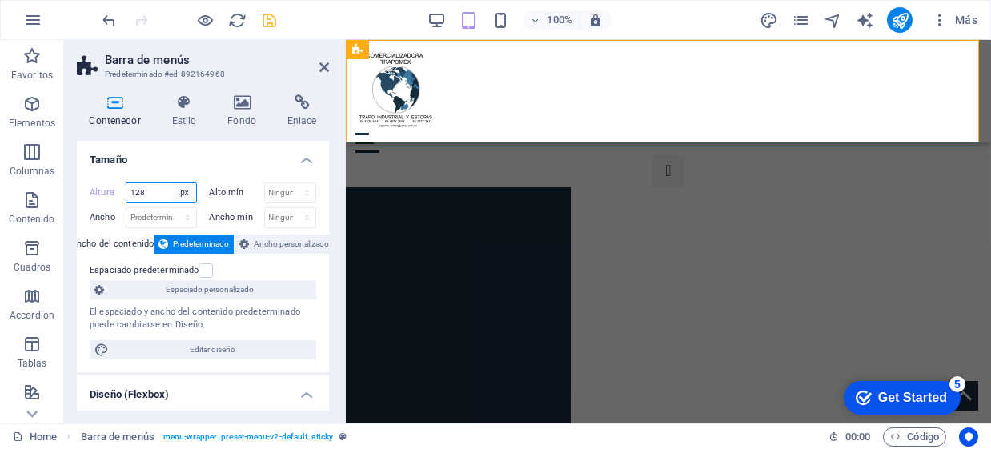
select select "rem"
click at [174, 183] on select "Predeterminado px rem % vh vw" at bounding box center [185, 192] width 22 height 19
type input "6"
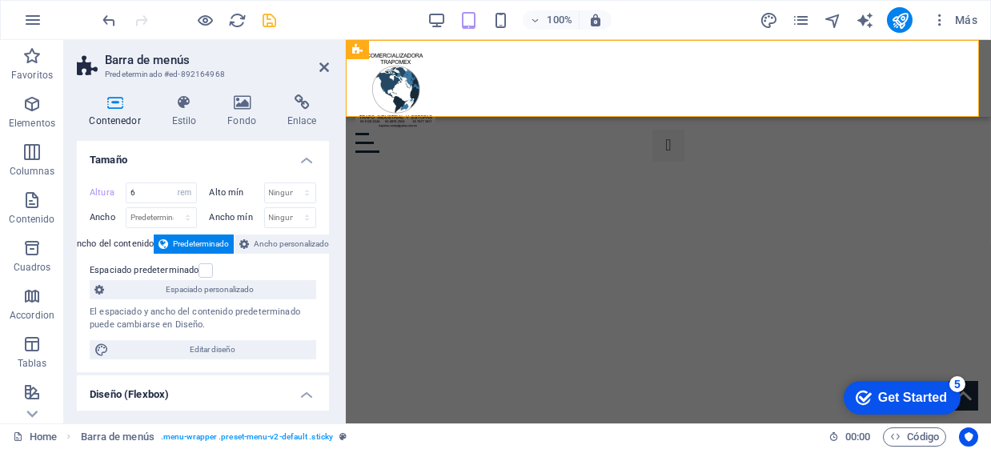
click at [609, 347] on div "100% Más" at bounding box center [617, 355] width 17 height 17
click at [412, 86] on figure at bounding box center [668, 91] width 626 height 83
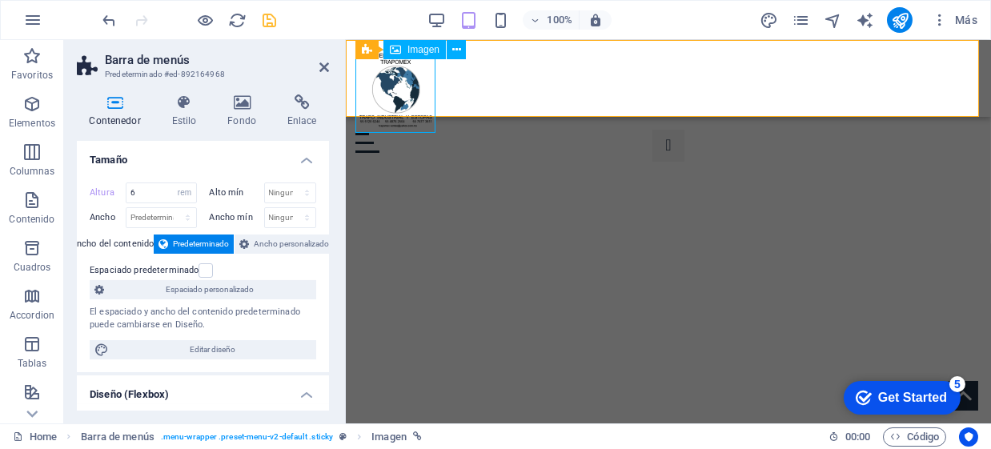
click at [399, 91] on figure at bounding box center [668, 91] width 626 height 83
select select "px"
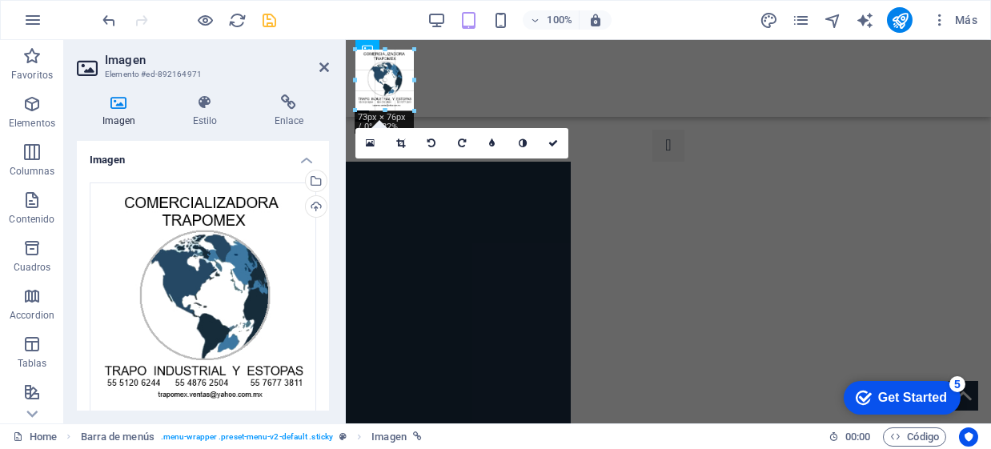
drag, startPoint x: 433, startPoint y: 136, endPoint x: 414, endPoint y: 103, distance: 38.0
type input "73"
click at [609, 347] on div "100% Más" at bounding box center [617, 355] width 17 height 17
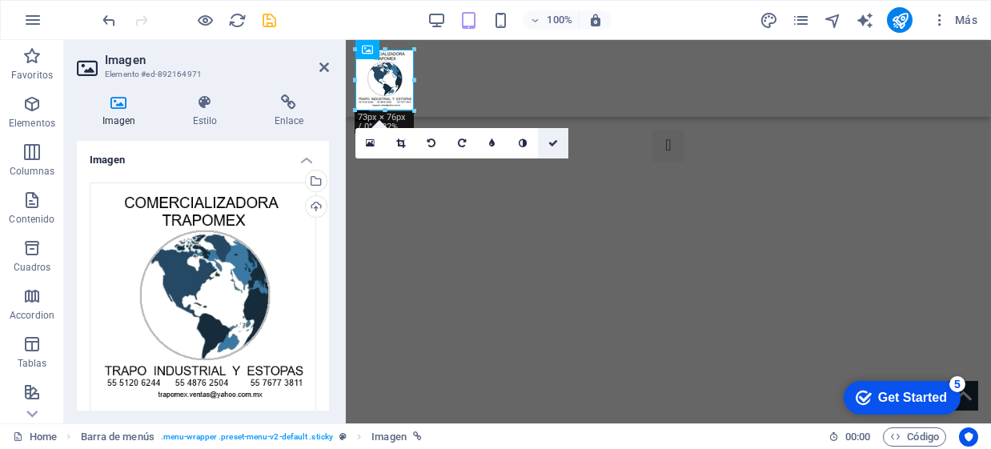
click at [552, 139] on icon at bounding box center [553, 143] width 10 height 10
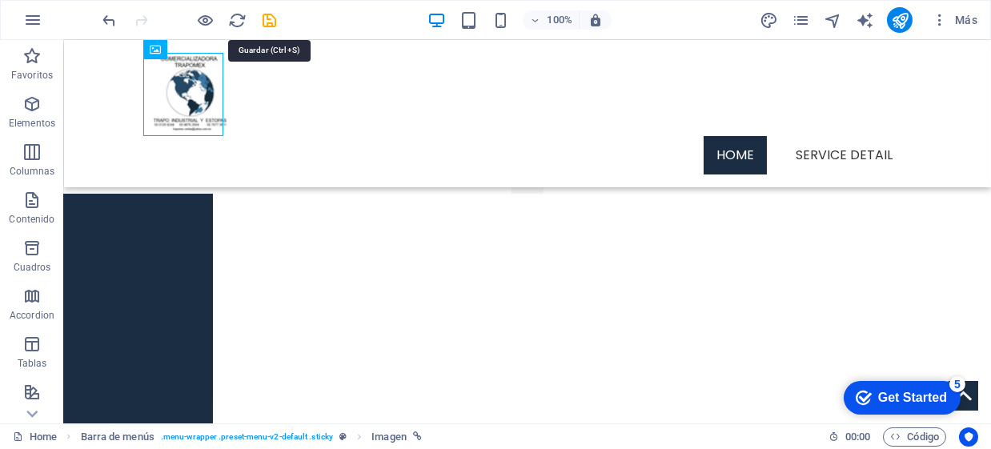
click at [269, 18] on icon "save" at bounding box center [270, 20] width 18 height 18
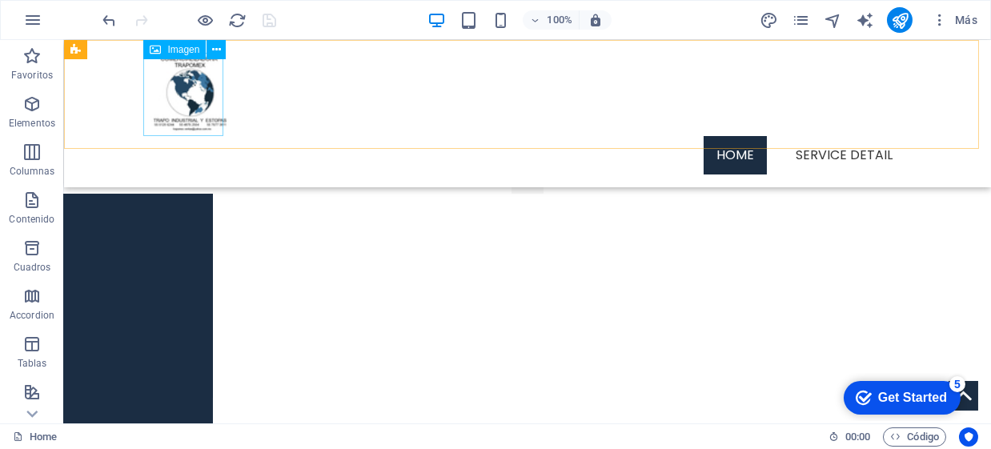
click at [174, 91] on figure at bounding box center [528, 94] width 756 height 83
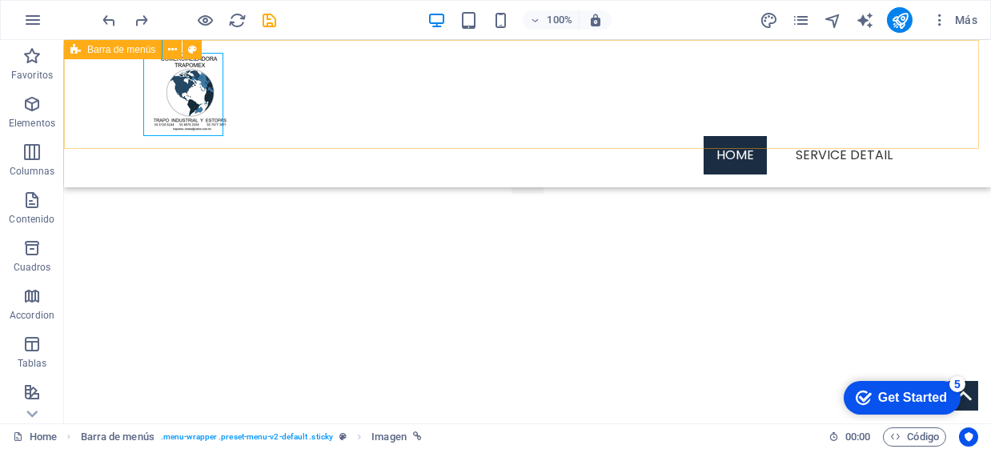
click at [283, 120] on div "Menu Home Service Detail" at bounding box center [527, 113] width 927 height 147
click at [174, 44] on icon at bounding box center [172, 50] width 9 height 17
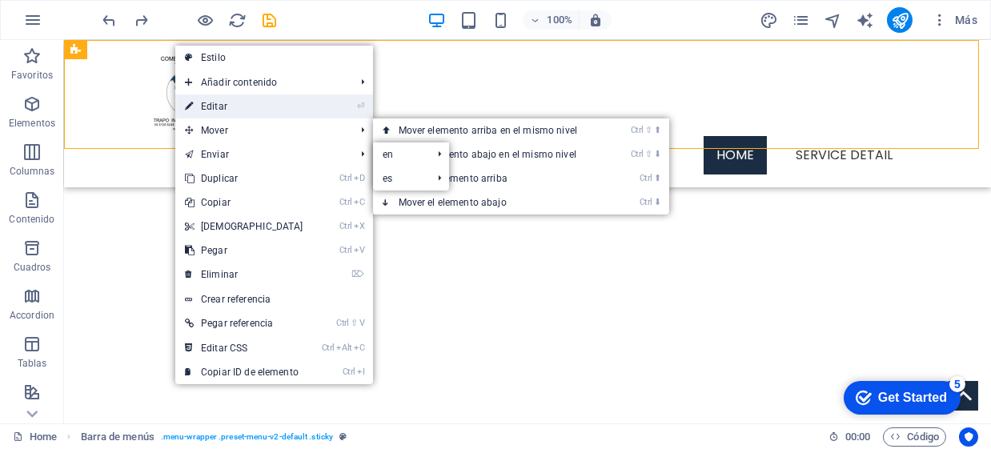
click at [223, 108] on link "⏎ Editar" at bounding box center [244, 106] width 138 height 24
select select "rem"
select select "header"
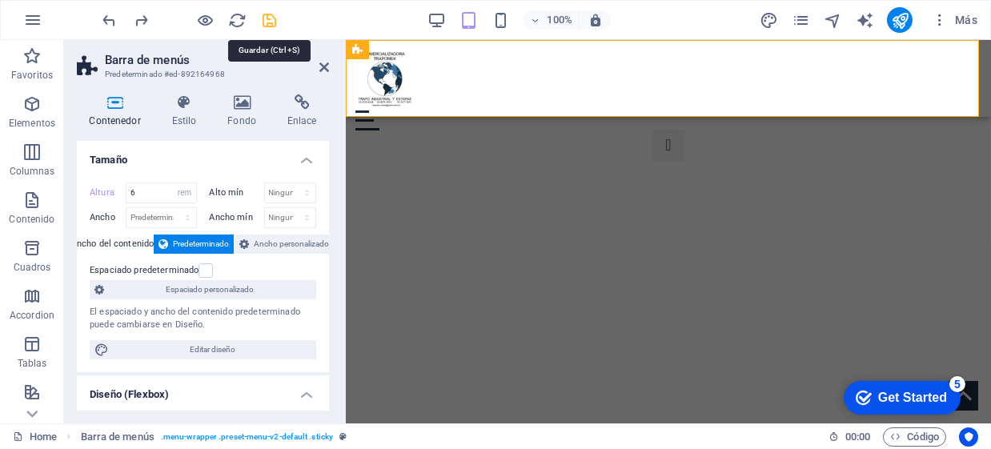
click at [275, 23] on icon "save" at bounding box center [270, 20] width 18 height 18
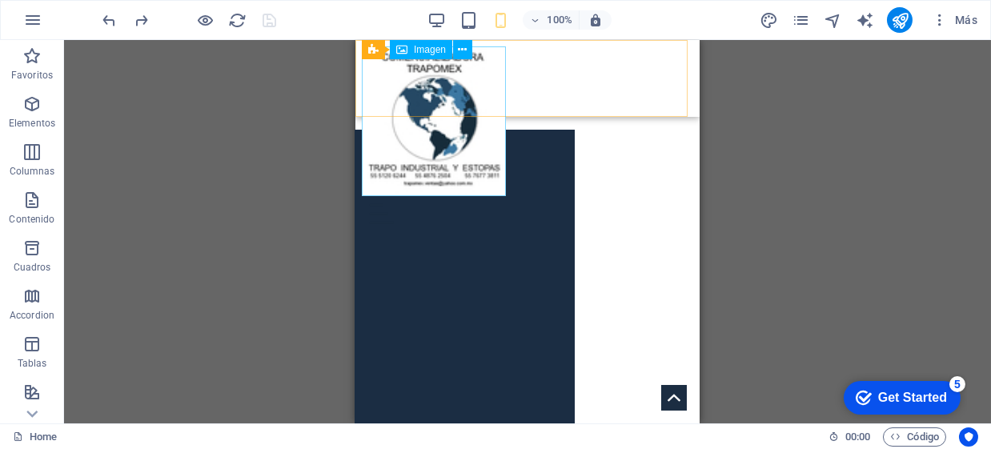
click at [433, 51] on span "Imagen" at bounding box center [430, 50] width 32 height 10
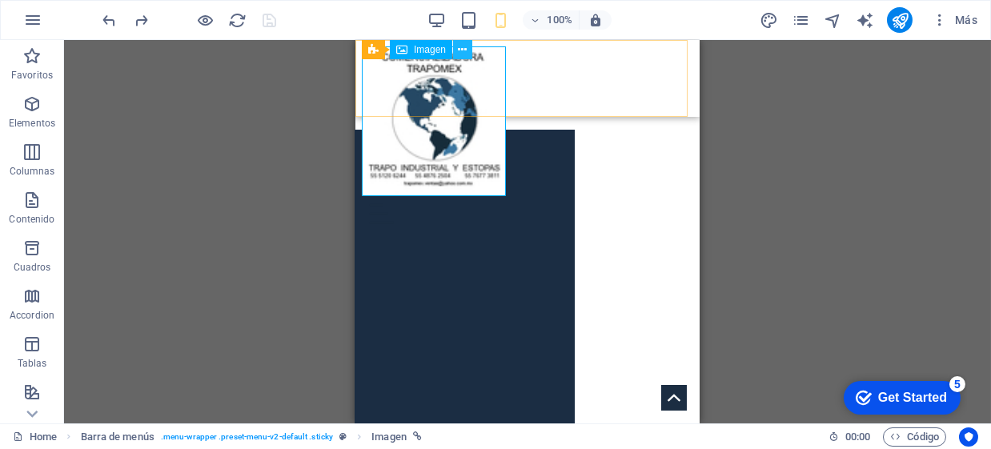
click at [460, 48] on icon at bounding box center [463, 50] width 9 height 17
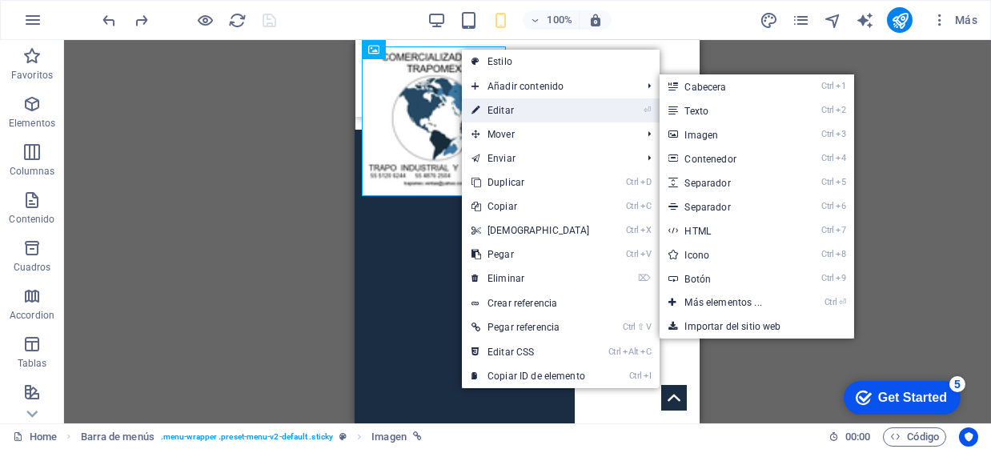
click at [507, 114] on link "⏎ Editar" at bounding box center [531, 110] width 138 height 24
select select "px"
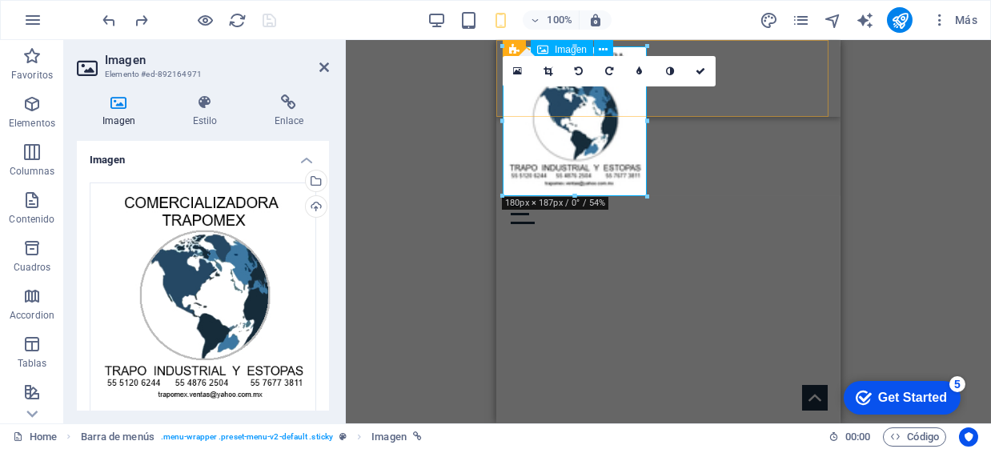
type input "180"
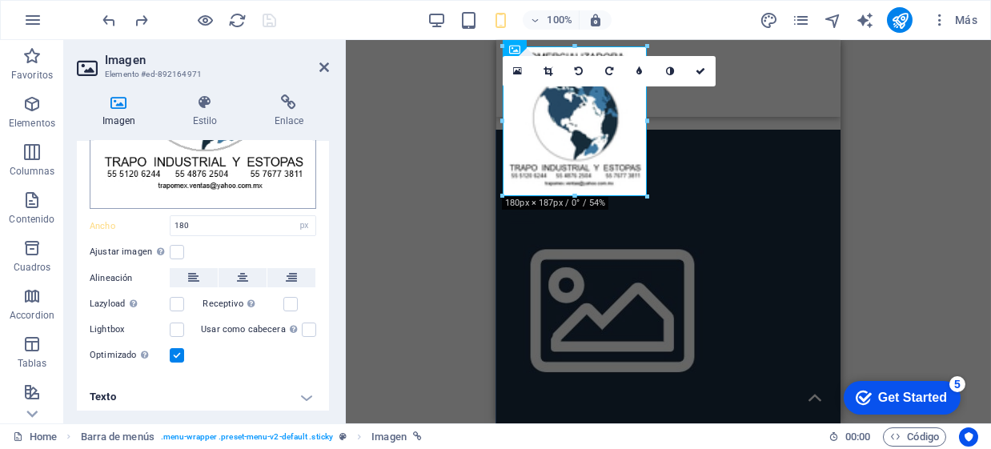
scroll to position [211, 0]
click at [299, 223] on select "Predeterminado automático px rem % em vh vw" at bounding box center [304, 224] width 22 height 19
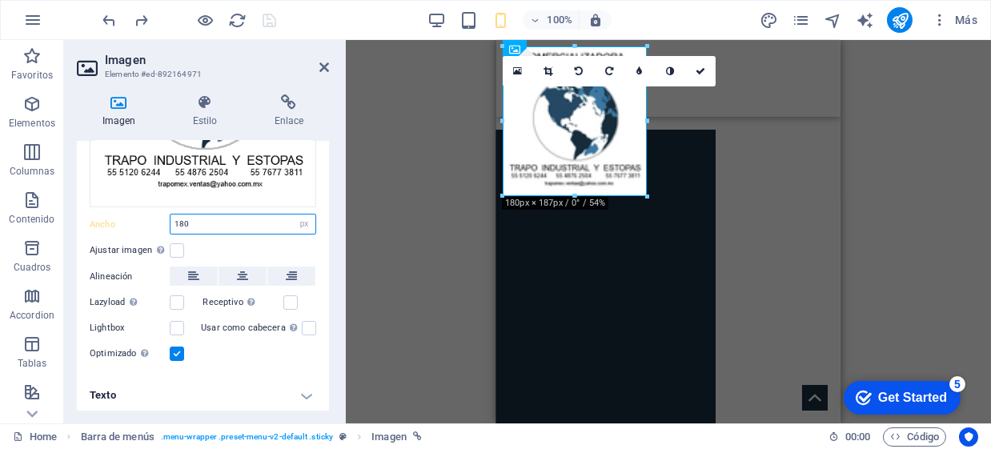
select select "rem"
click at [293, 215] on select "Predeterminado automático px rem % em vh vw" at bounding box center [304, 224] width 22 height 19
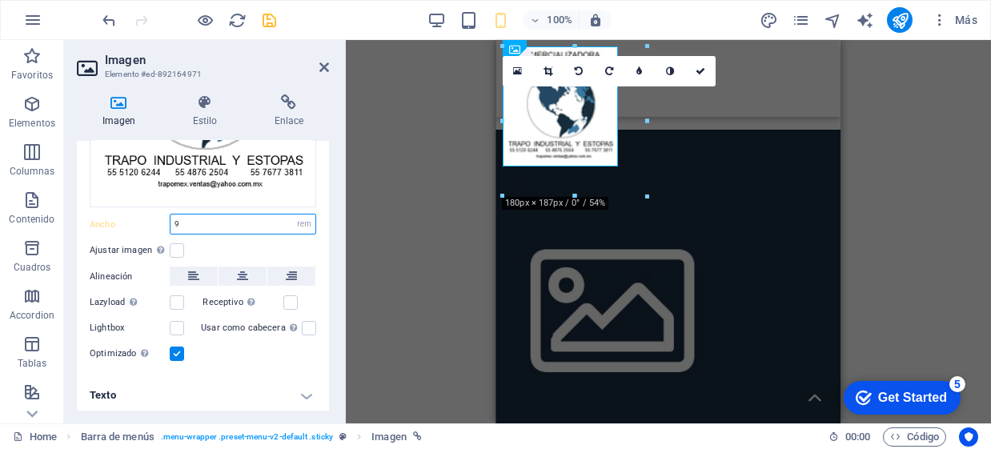
click at [234, 222] on input "9" at bounding box center [242, 224] width 145 height 19
type input "5"
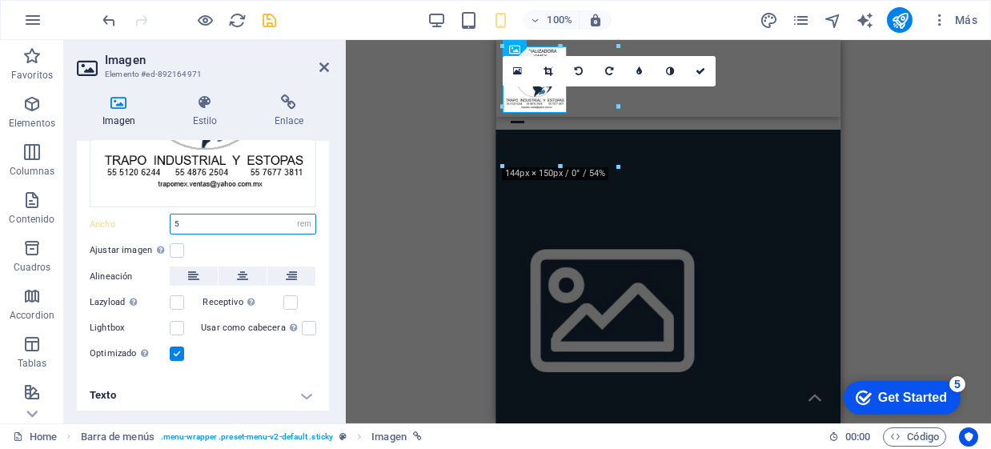
click at [234, 222] on input "5" at bounding box center [242, 224] width 145 height 19
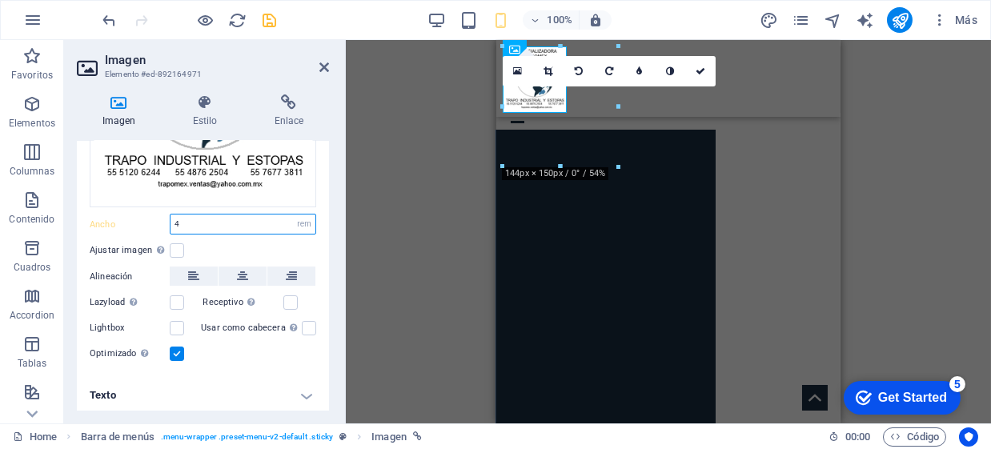
type input "4"
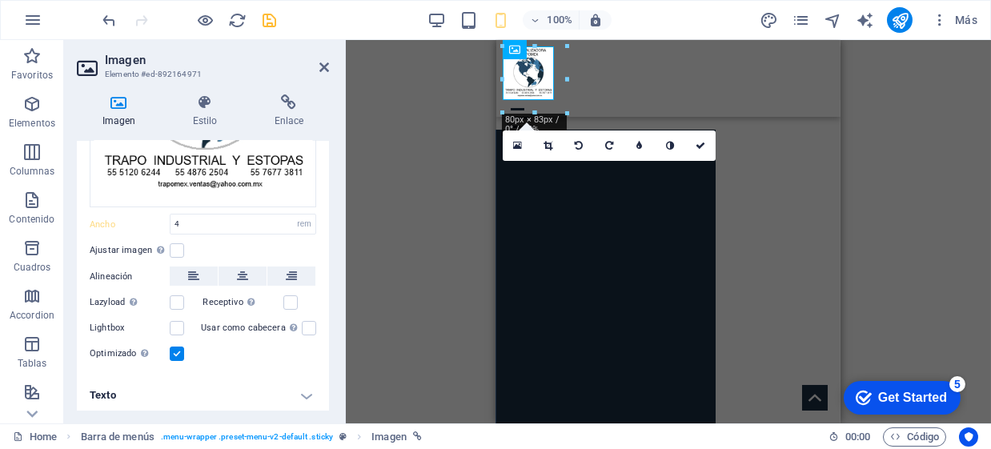
click at [400, 176] on div "Contenedor 2 columnas Contenedor H3 Banner Contenedor 2 columnas 2 columnas Con…" at bounding box center [668, 231] width 645 height 383
click at [696, 142] on icon at bounding box center [701, 146] width 10 height 10
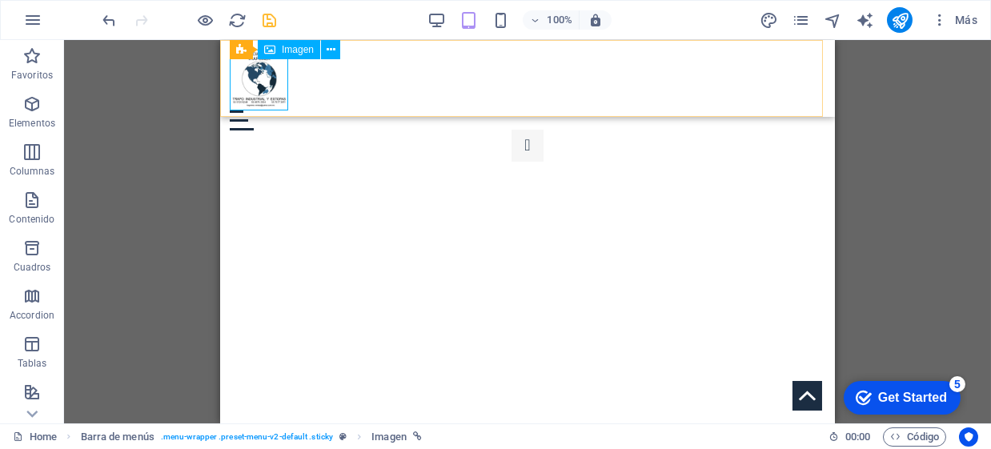
click at [267, 91] on figure at bounding box center [527, 80] width 596 height 61
select select "px"
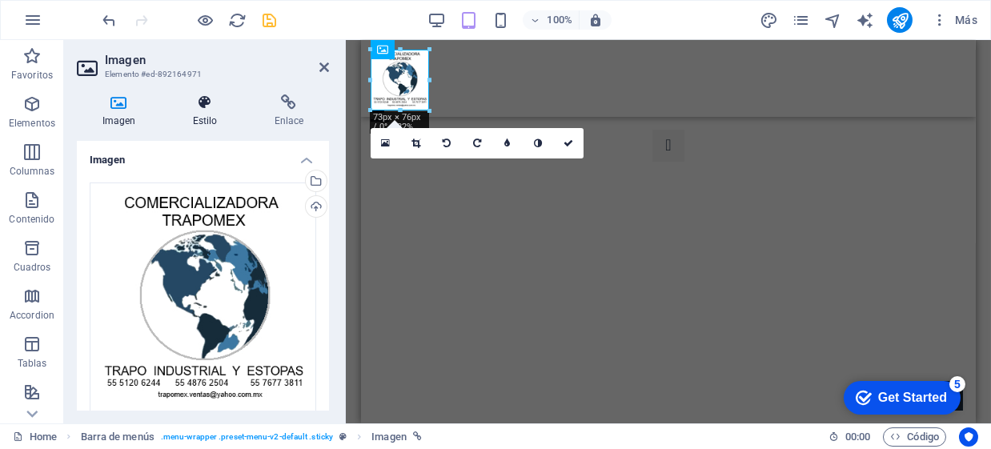
click at [212, 120] on h4 "Estilo" at bounding box center [208, 111] width 82 height 34
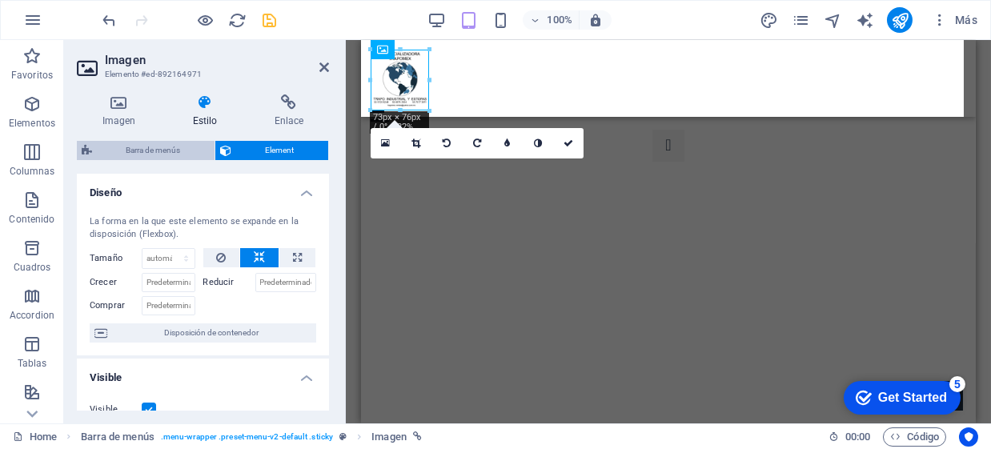
click at [178, 150] on span "Barra de menús" at bounding box center [153, 150] width 113 height 19
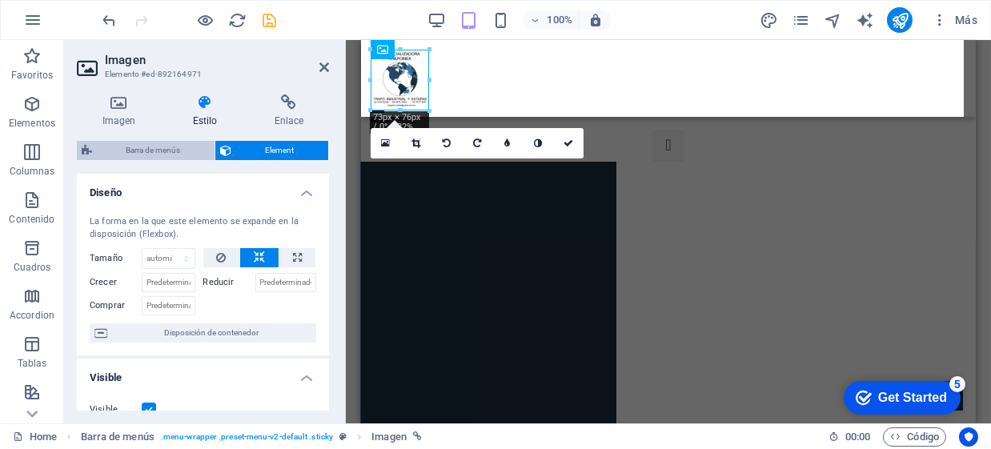
select select "rem"
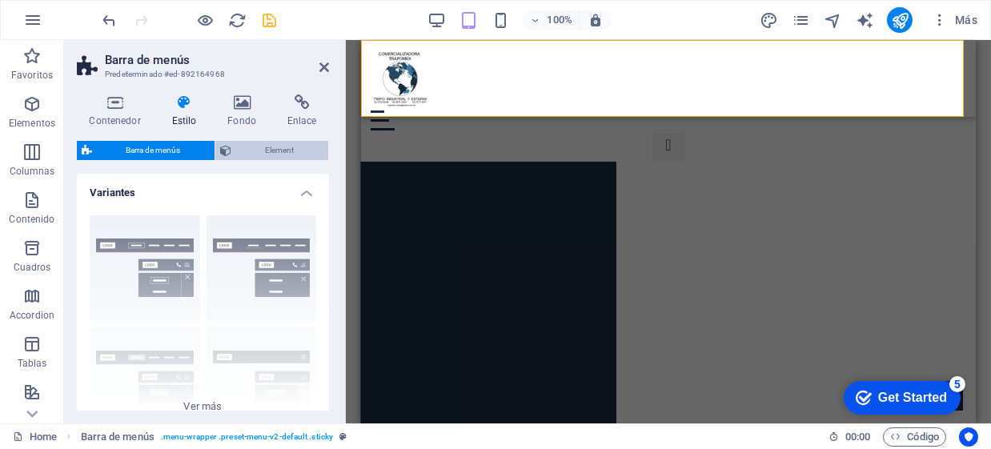
click at [268, 150] on span "Element" at bounding box center [279, 150] width 87 height 19
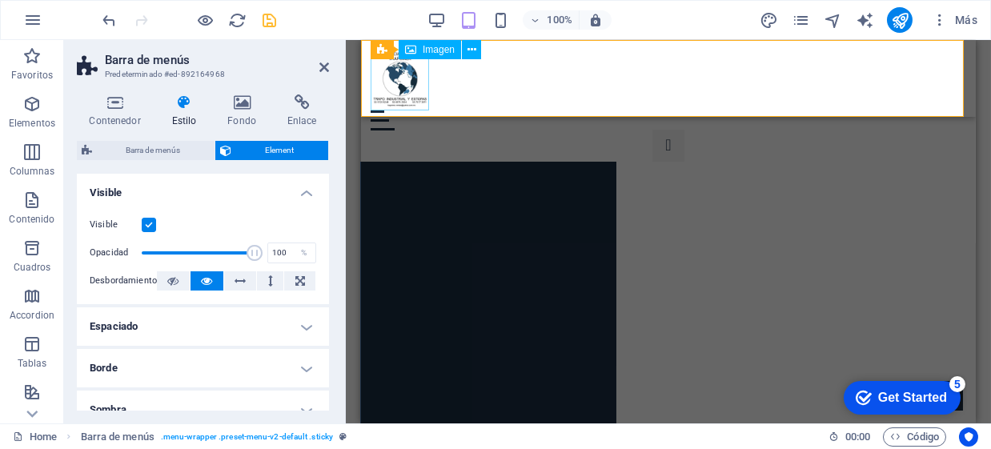
click at [387, 93] on figure at bounding box center [668, 80] width 596 height 61
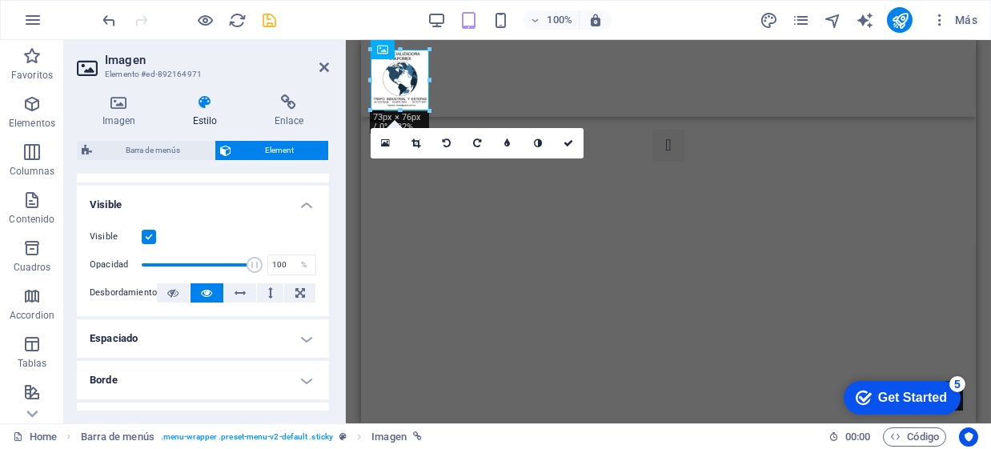
scroll to position [267, 0]
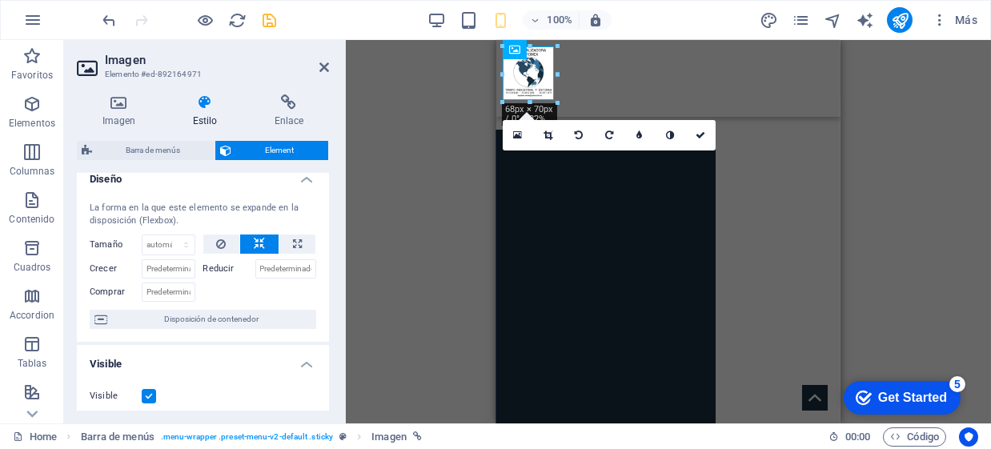
scroll to position [0, 0]
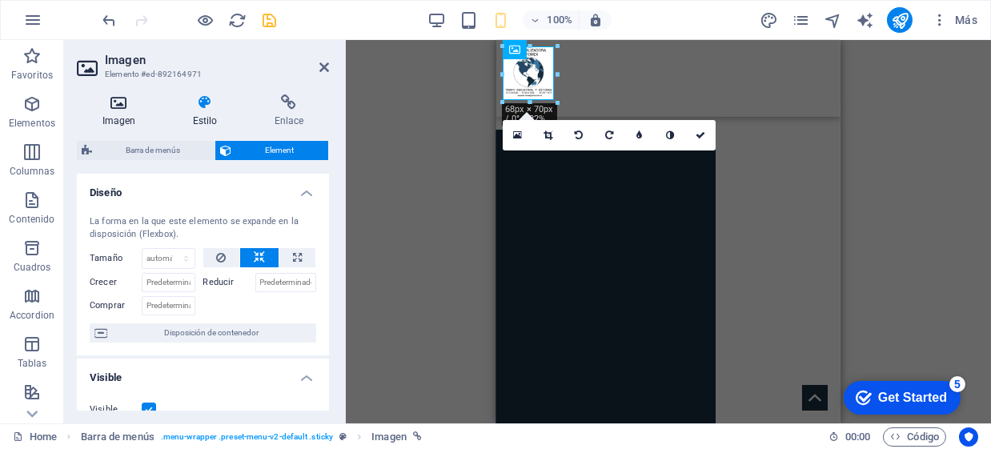
click at [123, 110] on icon at bounding box center [119, 102] width 84 height 16
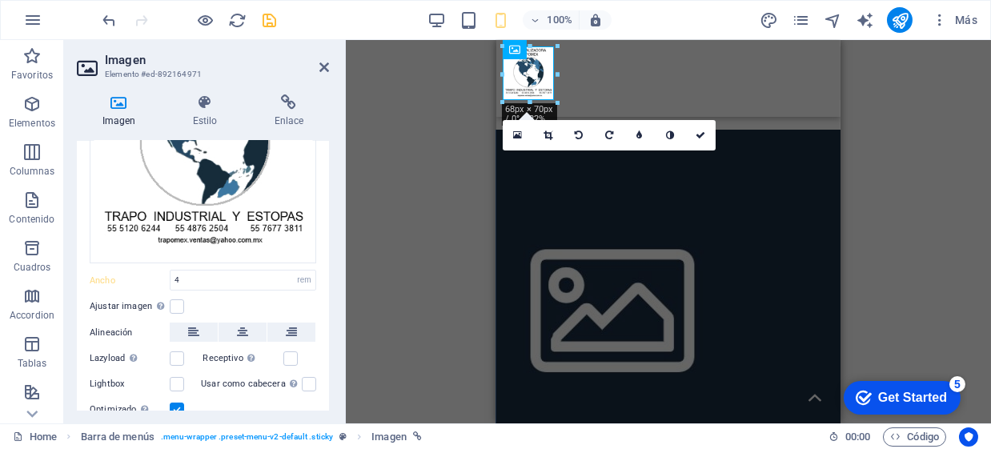
scroll to position [211, 0]
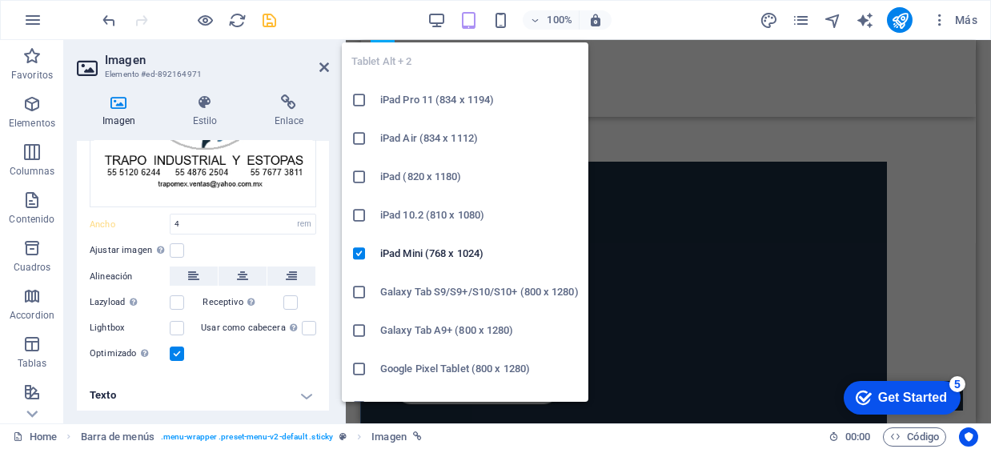
type input "73"
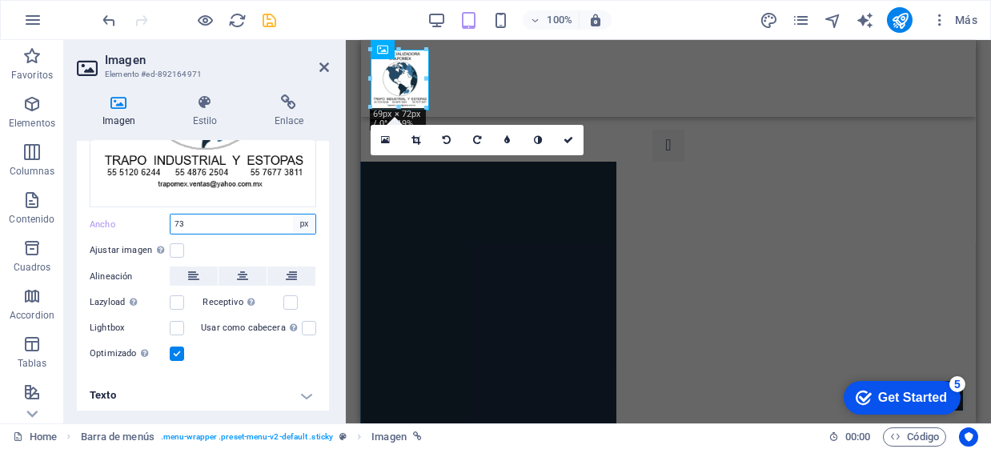
click at [303, 223] on select "Predeterminado automático px rem % em vh vw" at bounding box center [304, 224] width 22 height 19
select select "rem"
click at [293, 215] on select "Predeterminado automático px rem % em vh vw" at bounding box center [304, 224] width 22 height 19
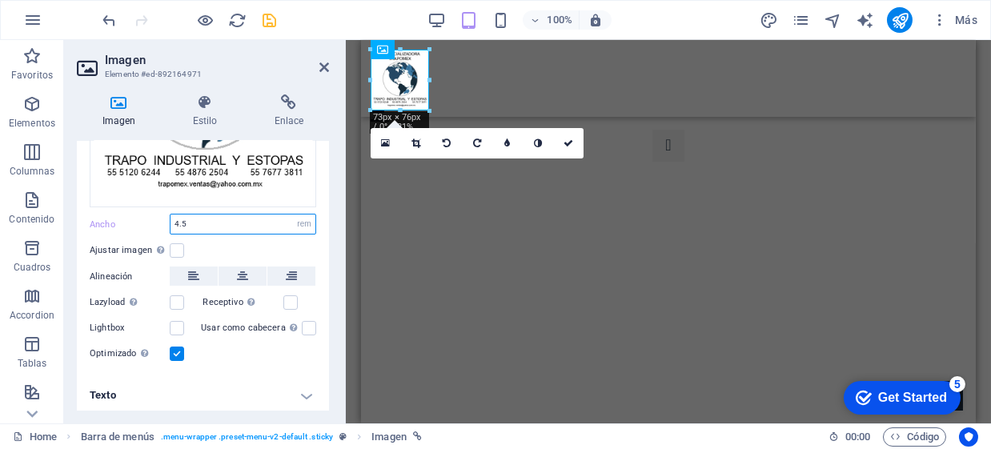
type input "4.5"
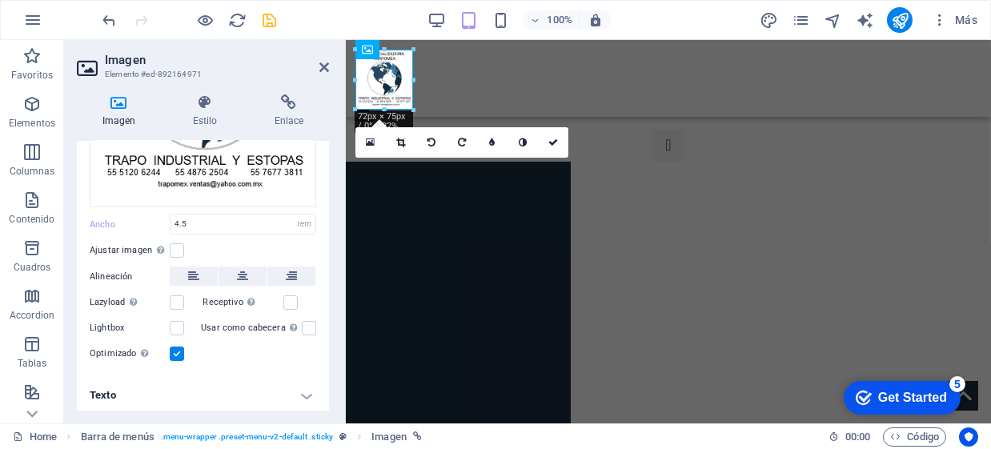
click at [609, 347] on div "100% Más" at bounding box center [617, 355] width 17 height 17
click at [553, 140] on icon at bounding box center [553, 143] width 10 height 10
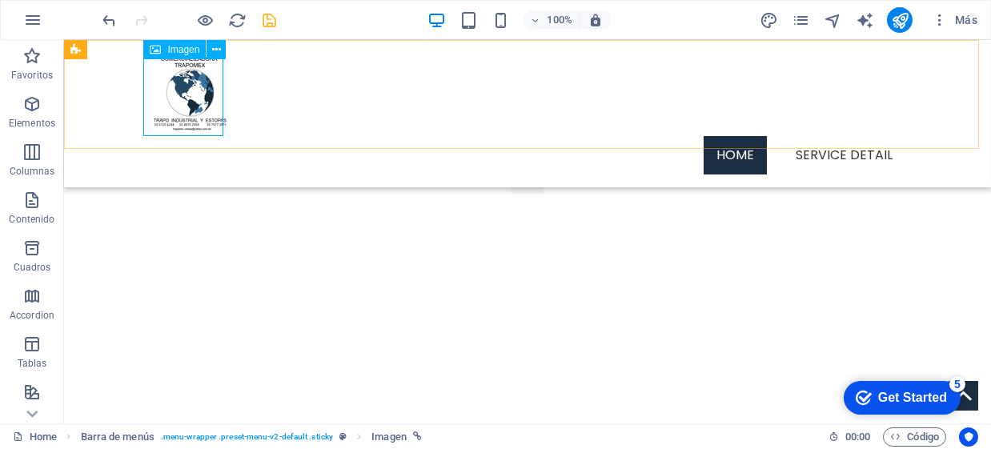
click at [197, 94] on figure at bounding box center [528, 94] width 756 height 83
select select "rem"
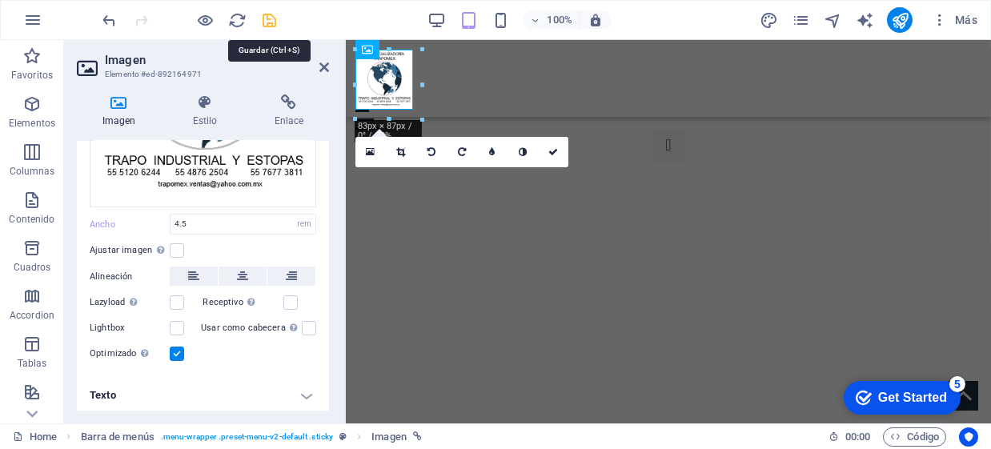
click at [277, 26] on icon "save" at bounding box center [270, 20] width 18 height 18
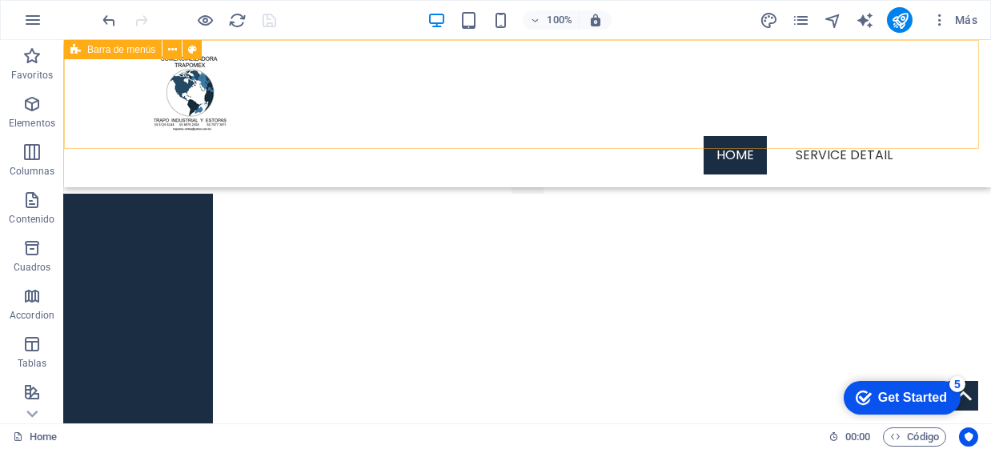
click at [322, 71] on div "Menu Home Service Detail" at bounding box center [527, 113] width 927 height 147
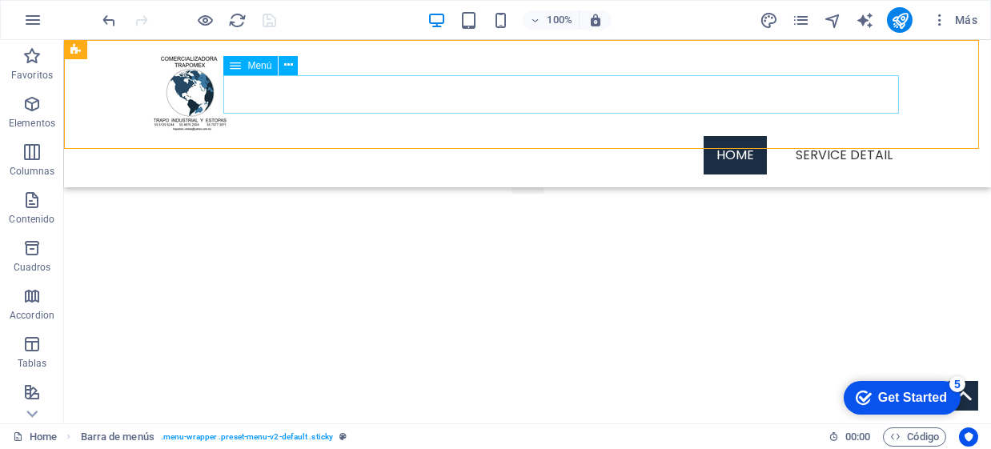
click at [316, 136] on nav "Home Service Detail" at bounding box center [528, 155] width 756 height 38
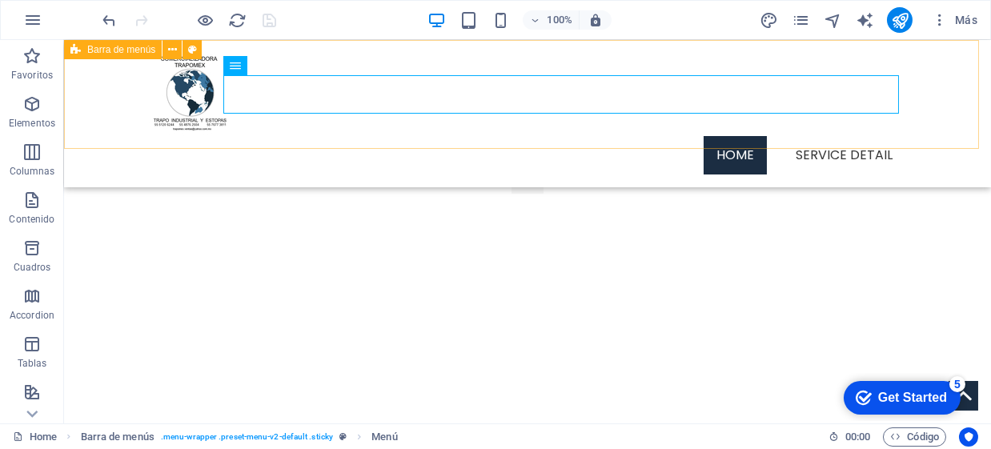
click at [93, 106] on div "Menu Home Service Detail" at bounding box center [527, 113] width 927 height 147
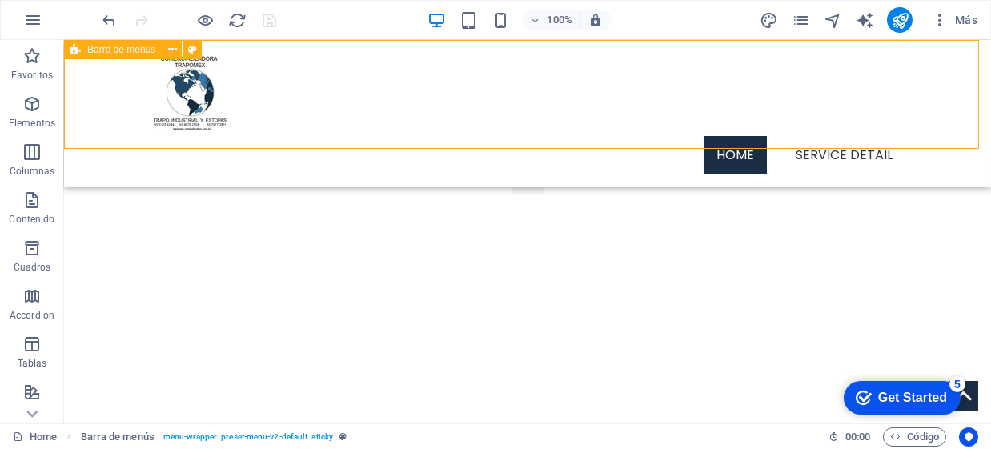
click at [93, 106] on div "Menu Home Service Detail" at bounding box center [527, 113] width 927 height 147
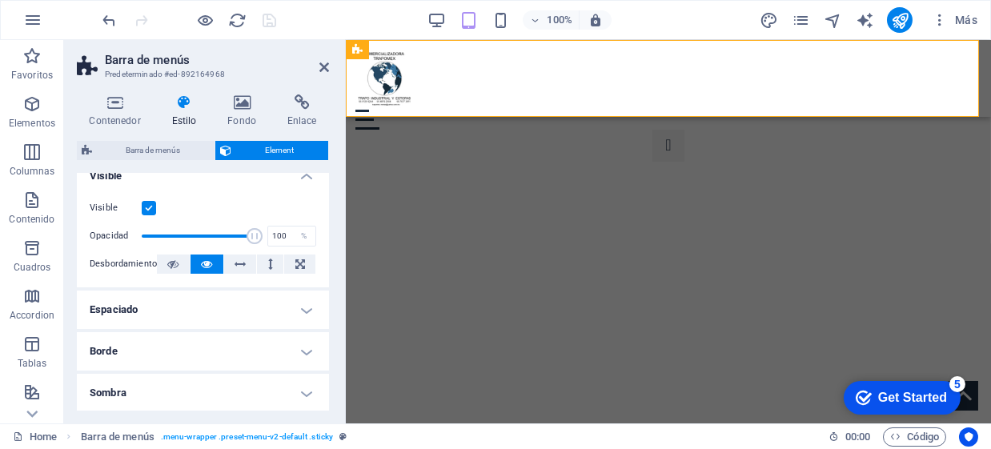
scroll to position [79, 0]
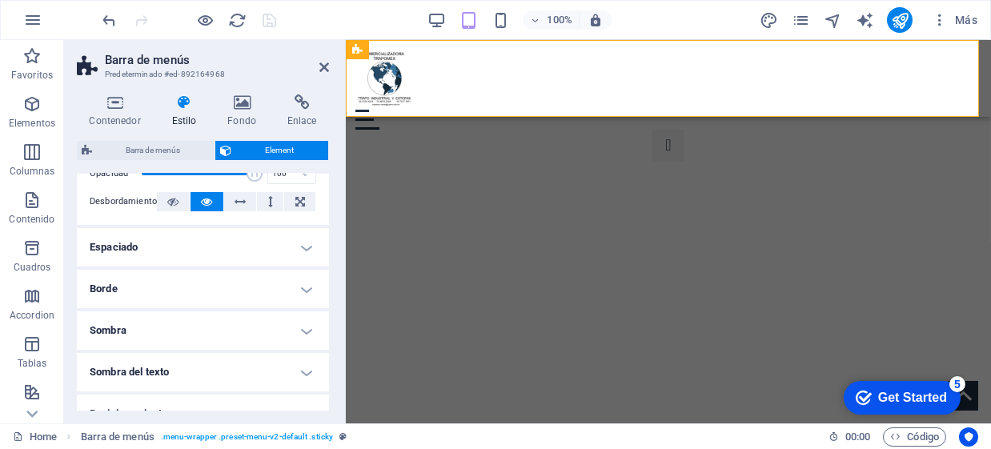
click at [289, 245] on h4 "Espaciado" at bounding box center [203, 247] width 252 height 38
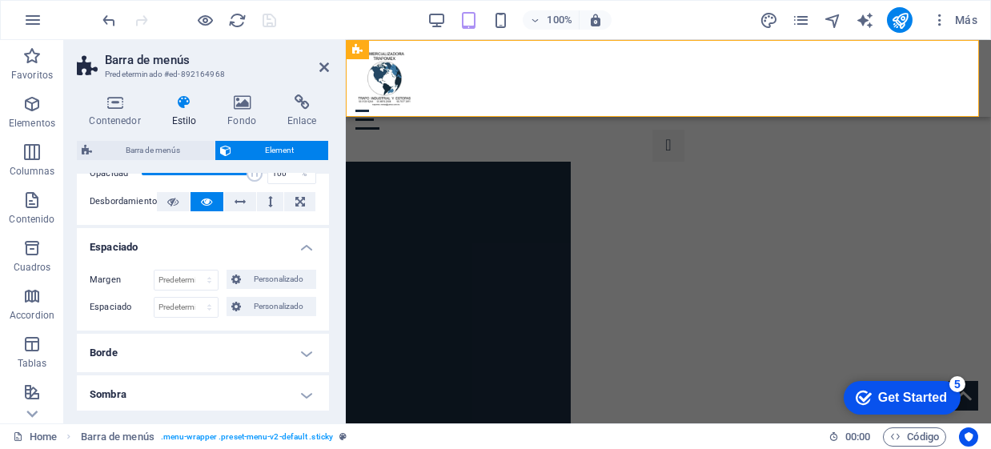
click at [289, 245] on h4 "Espaciado" at bounding box center [203, 242] width 252 height 29
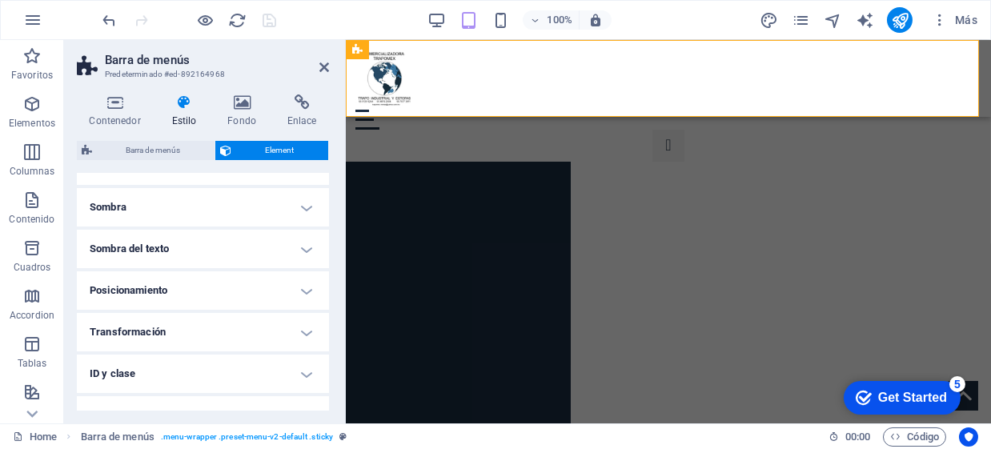
scroll to position [213, 0]
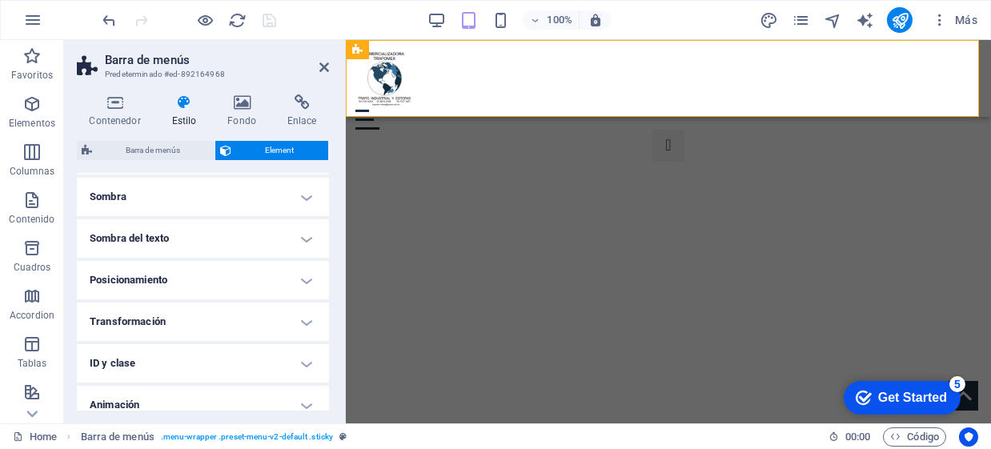
click at [263, 292] on h4 "Posicionamiento" at bounding box center [203, 280] width 252 height 38
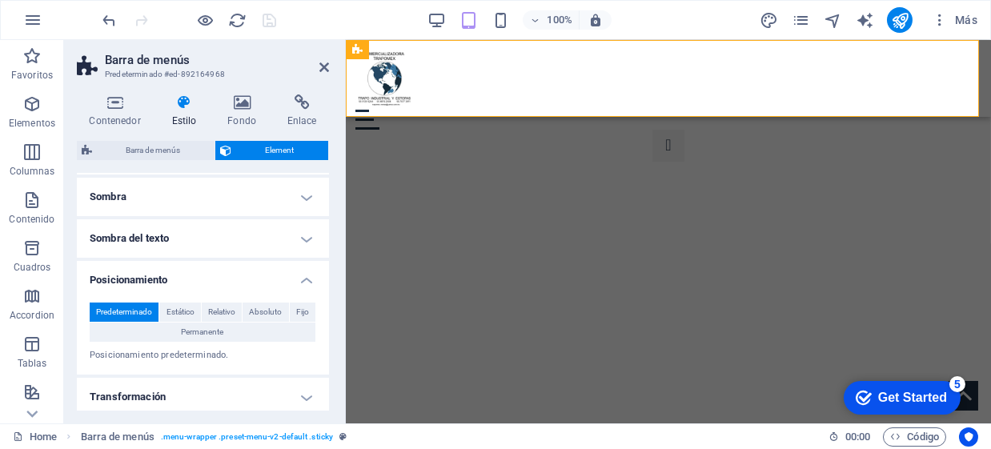
click at [271, 287] on h4 "Posicionamiento" at bounding box center [203, 275] width 252 height 29
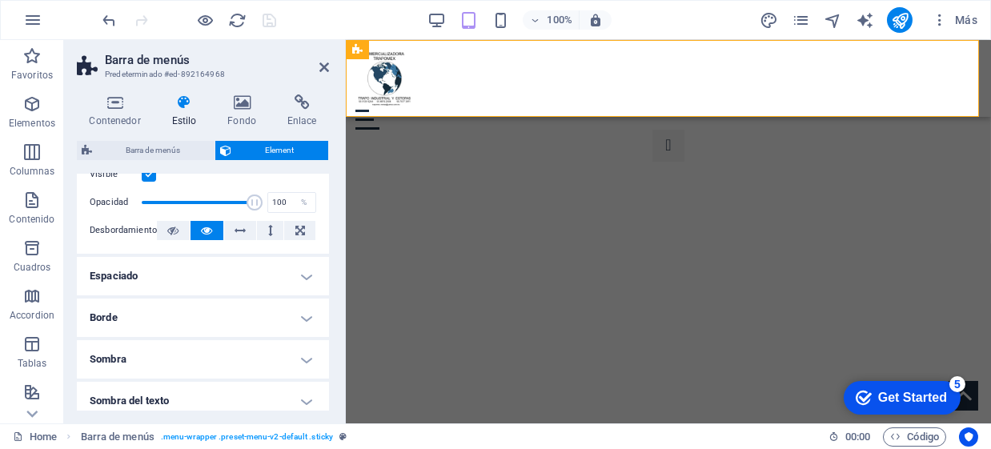
scroll to position [0, 0]
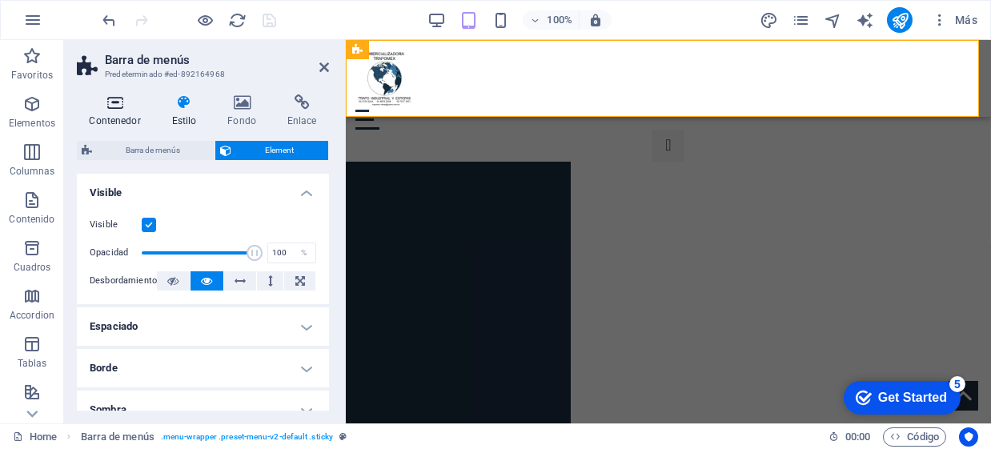
click at [129, 122] on h4 "Contenedor" at bounding box center [118, 111] width 82 height 34
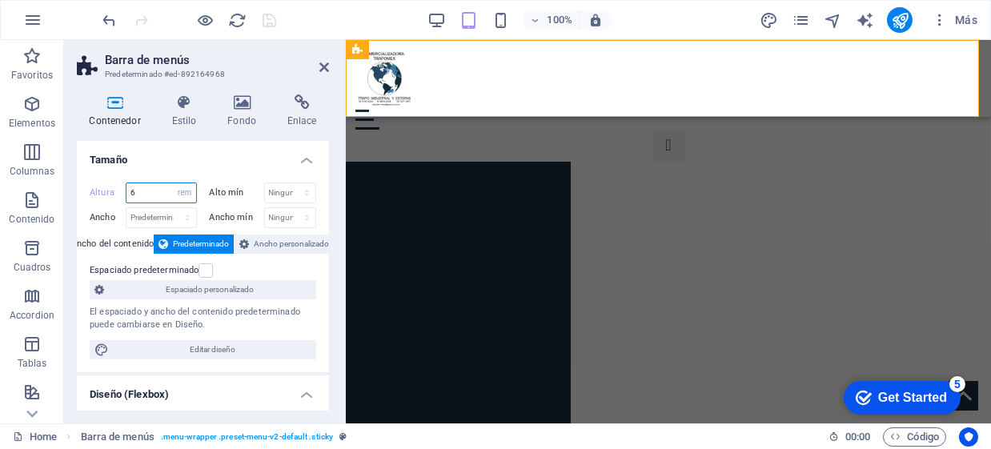
click at [159, 198] on input "6" at bounding box center [161, 192] width 70 height 19
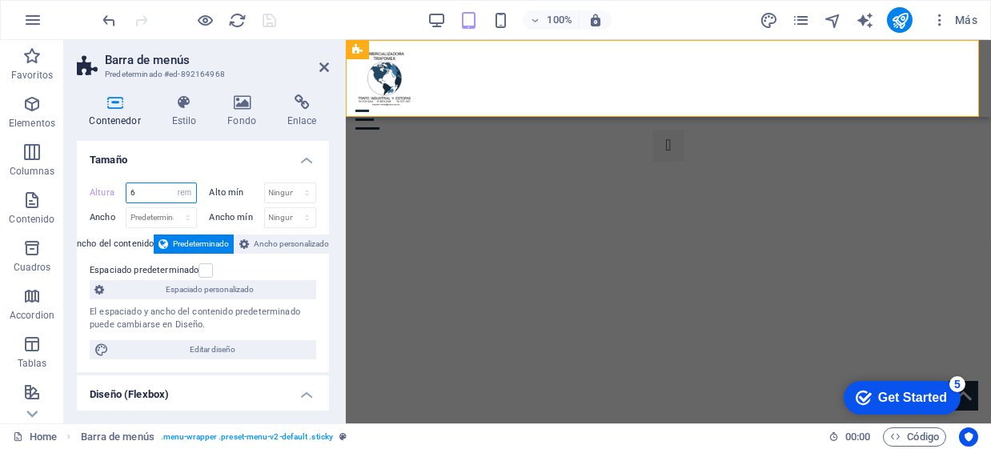
click at [159, 199] on input "6" at bounding box center [161, 192] width 70 height 19
type input "5"
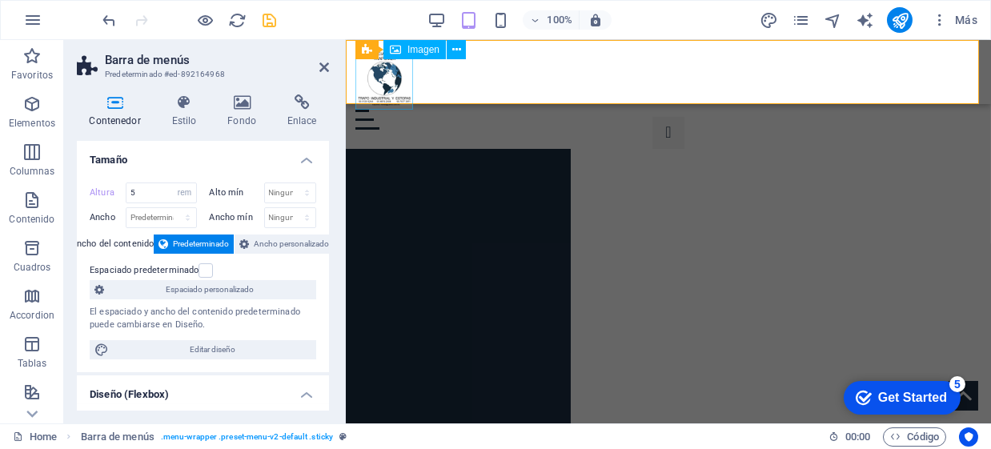
click at [391, 74] on figure at bounding box center [668, 80] width 626 height 60
select select "rem"
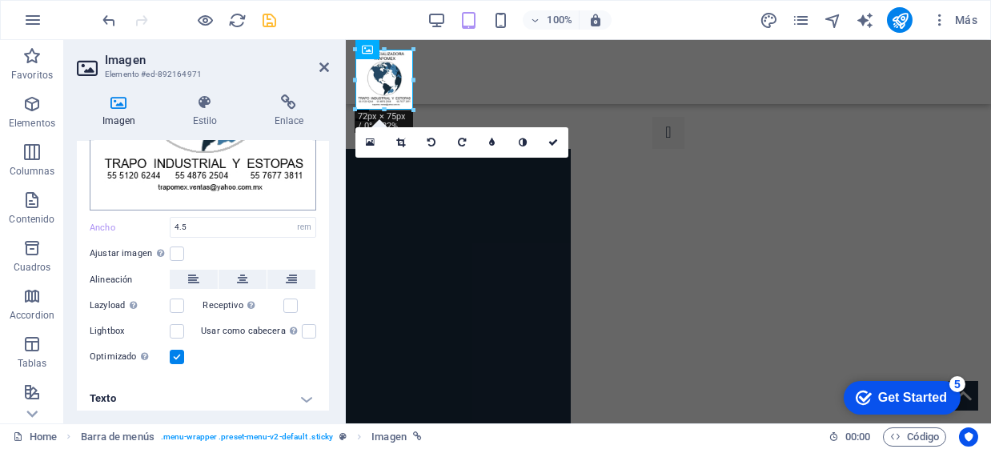
scroll to position [211, 0]
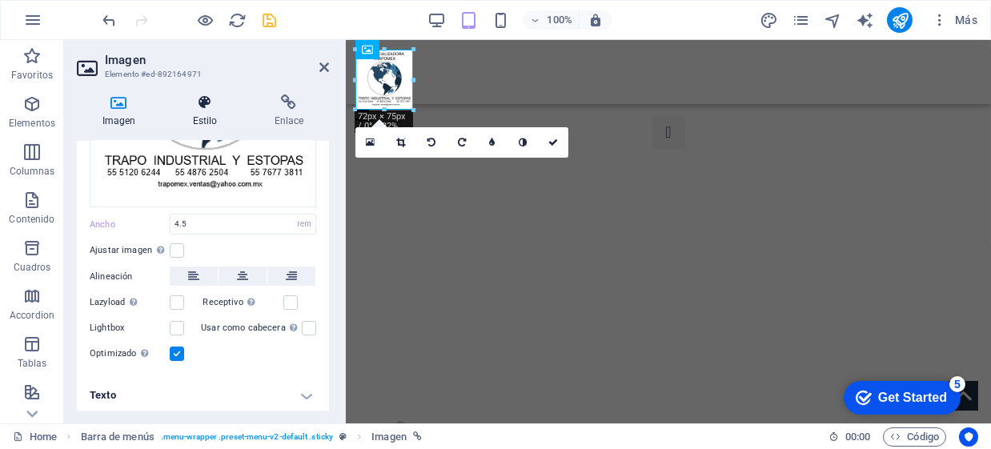
click at [210, 120] on h4 "Estilo" at bounding box center [208, 111] width 82 height 34
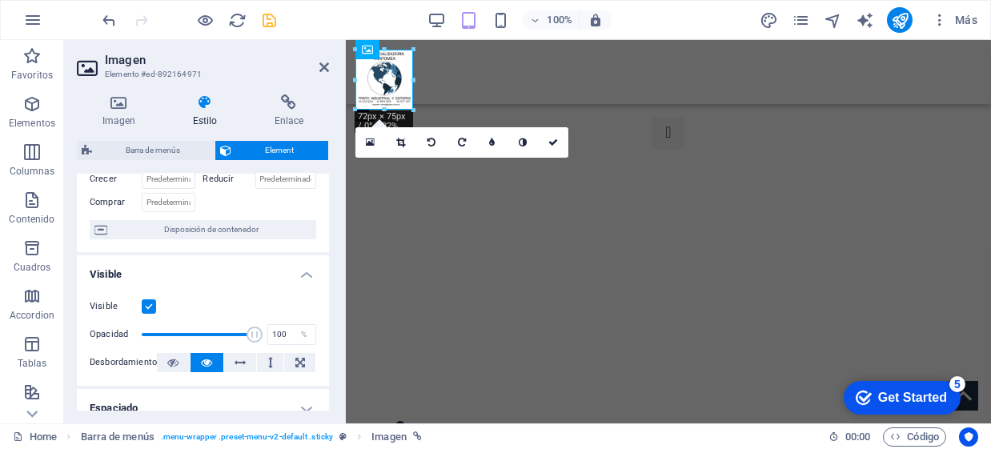
scroll to position [213, 0]
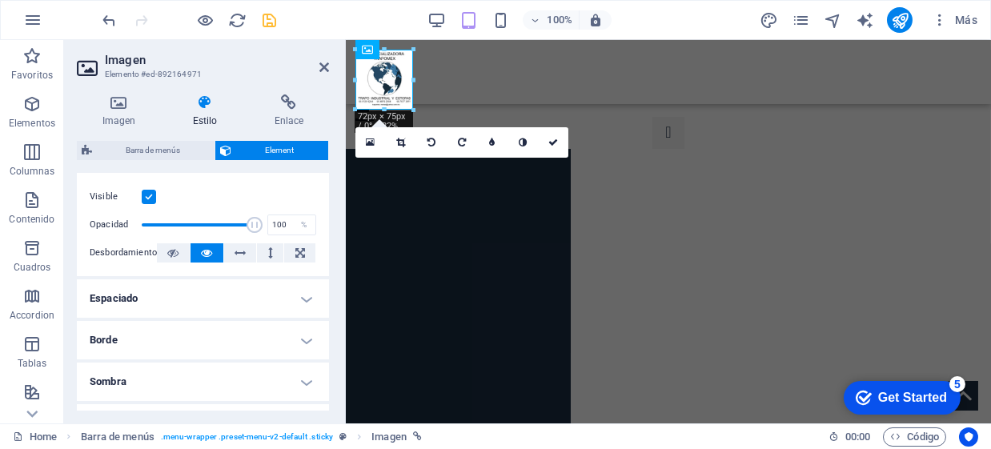
click at [216, 299] on h4 "Espaciado" at bounding box center [203, 298] width 252 height 38
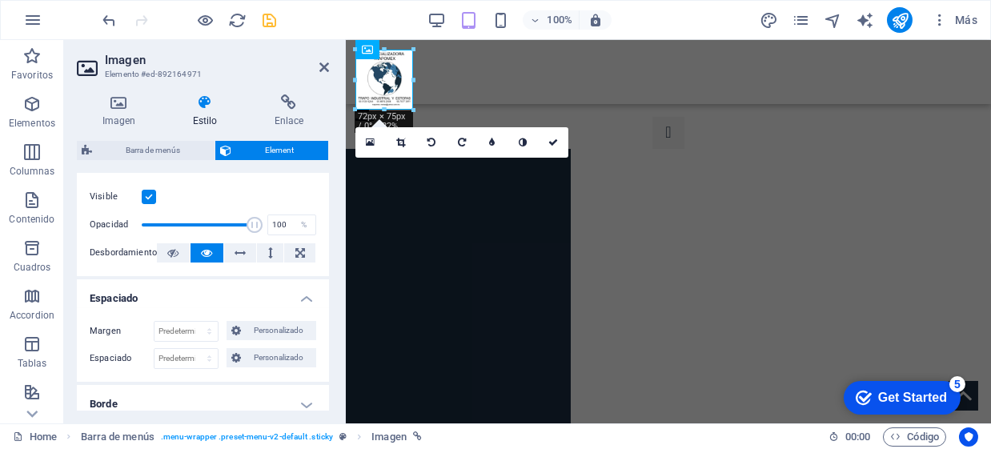
click at [216, 299] on h4 "Espaciado" at bounding box center [203, 293] width 252 height 29
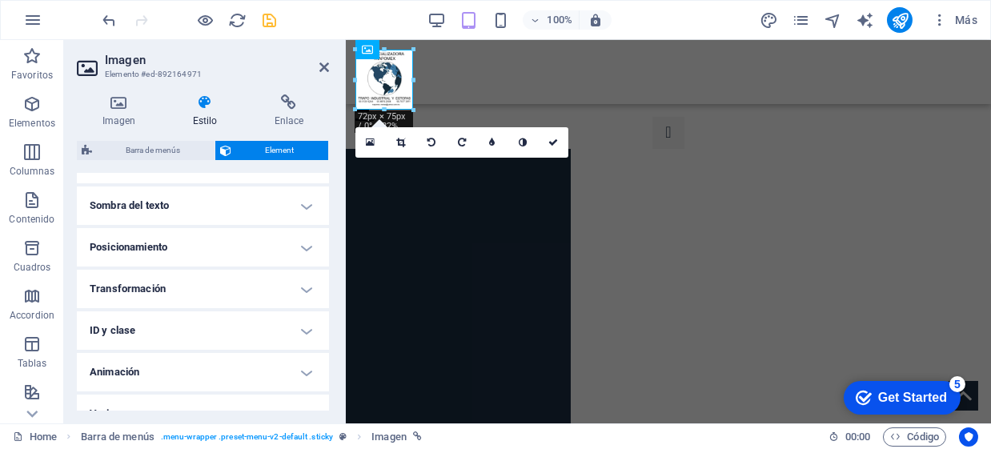
scroll to position [451, 0]
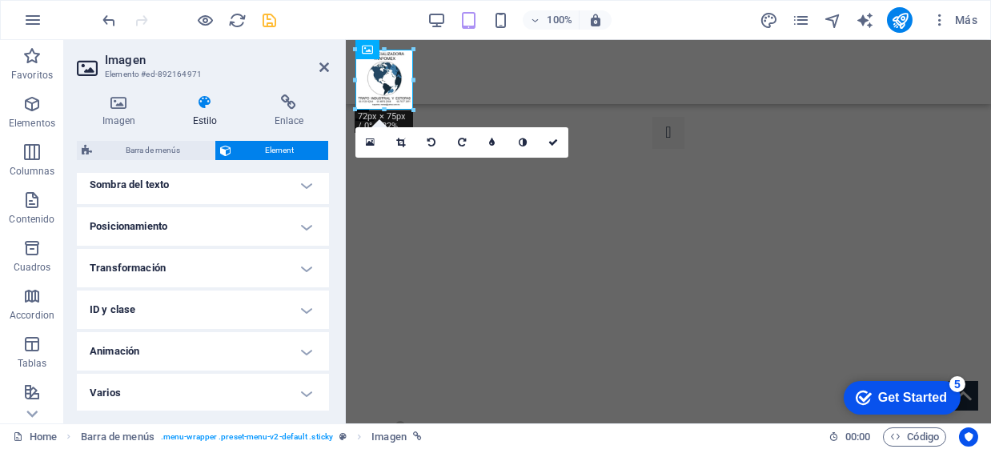
click at [225, 227] on h4 "Posicionamiento" at bounding box center [203, 226] width 252 height 38
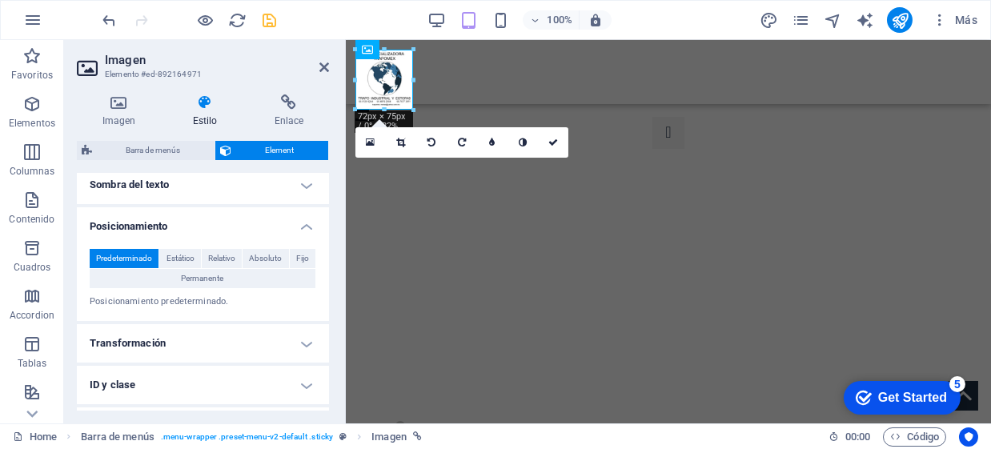
click at [225, 227] on h4 "Posicionamiento" at bounding box center [203, 221] width 252 height 29
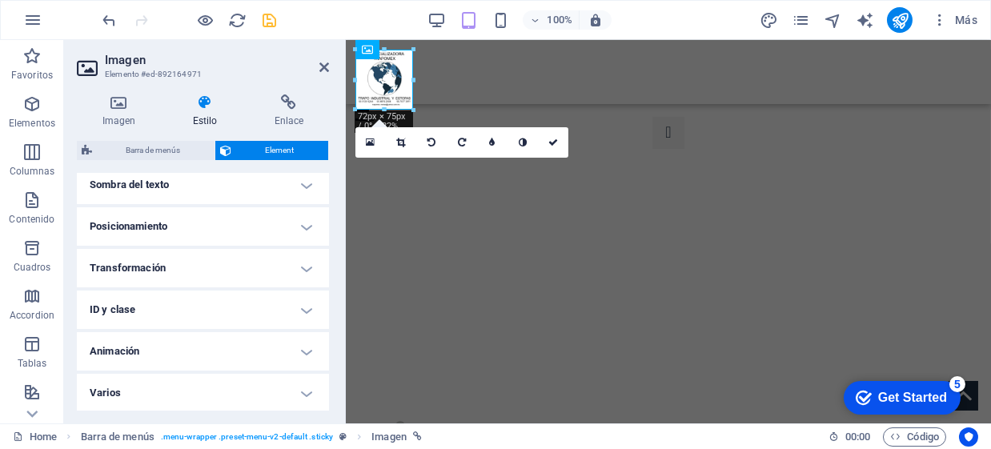
click at [279, 278] on h4 "Transformación" at bounding box center [203, 268] width 252 height 38
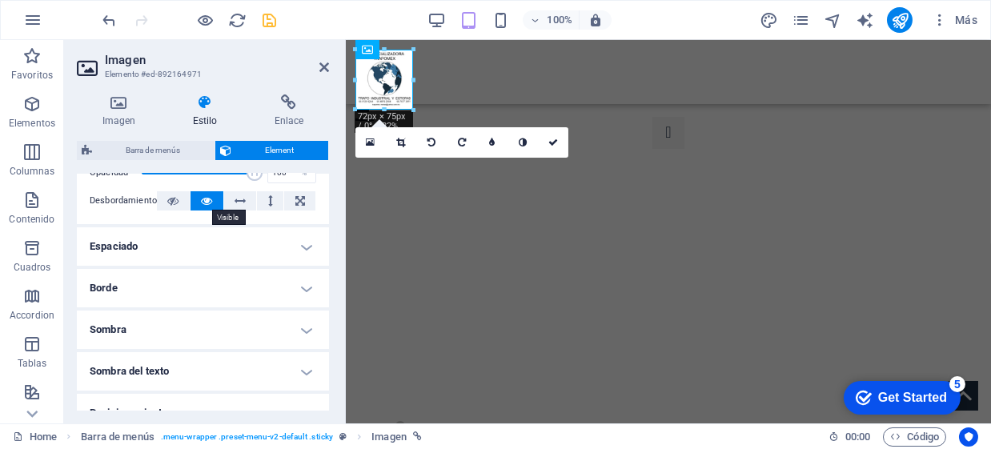
scroll to position [267, 0]
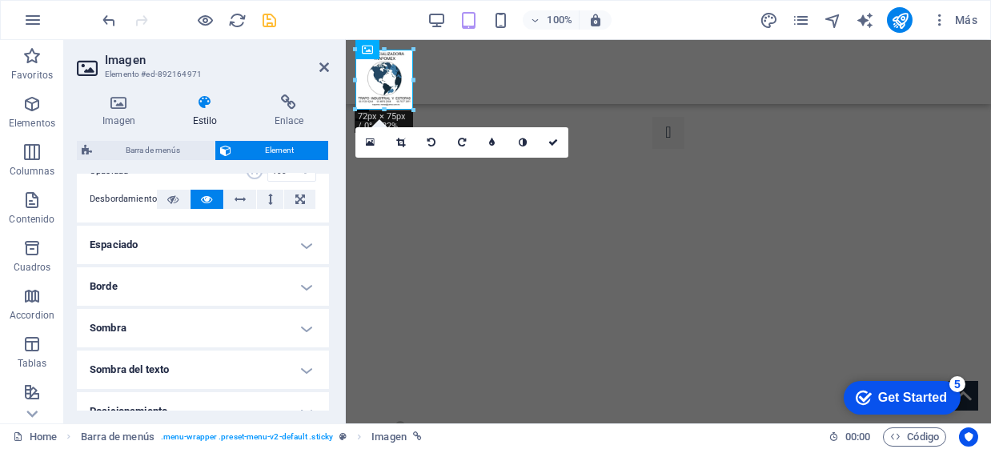
click at [234, 273] on h4 "Borde" at bounding box center [203, 286] width 252 height 38
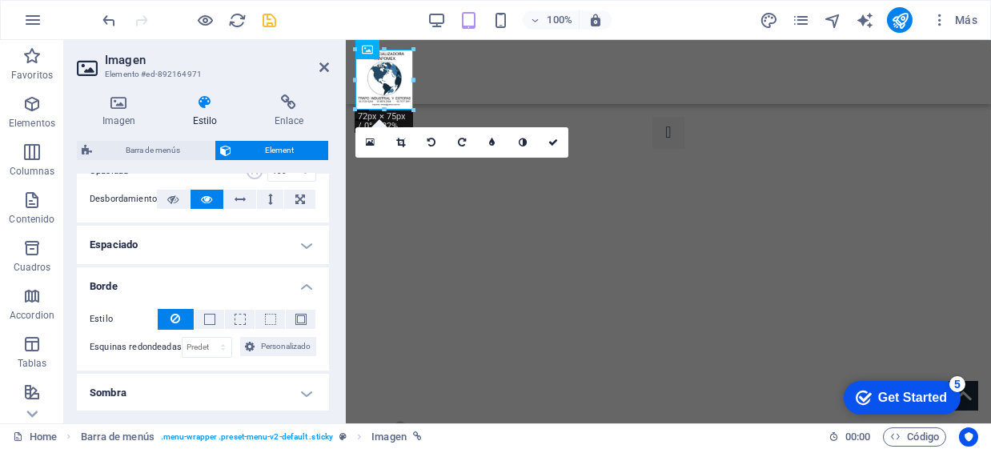
click at [246, 243] on h4 "Espaciado" at bounding box center [203, 245] width 252 height 38
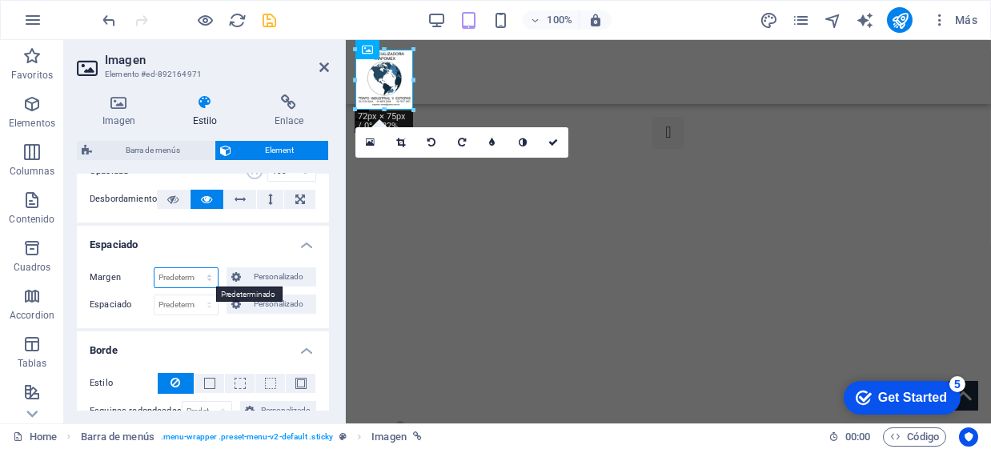
click at [213, 278] on select "Predeterminado automático px % rem vw vh Personalizado" at bounding box center [185, 277] width 63 height 19
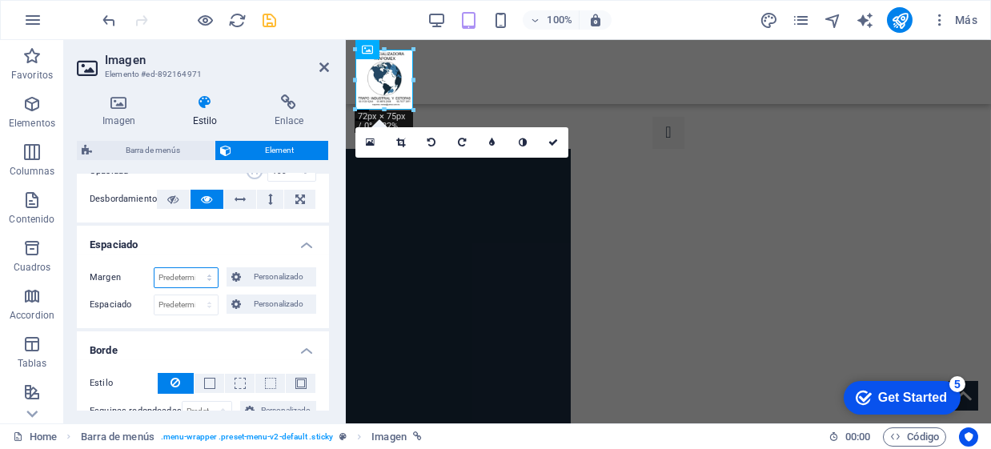
select select "rem"
click at [193, 268] on select "Predeterminado automático px % rem vw vh Personalizado" at bounding box center [185, 277] width 63 height 19
type input "1"
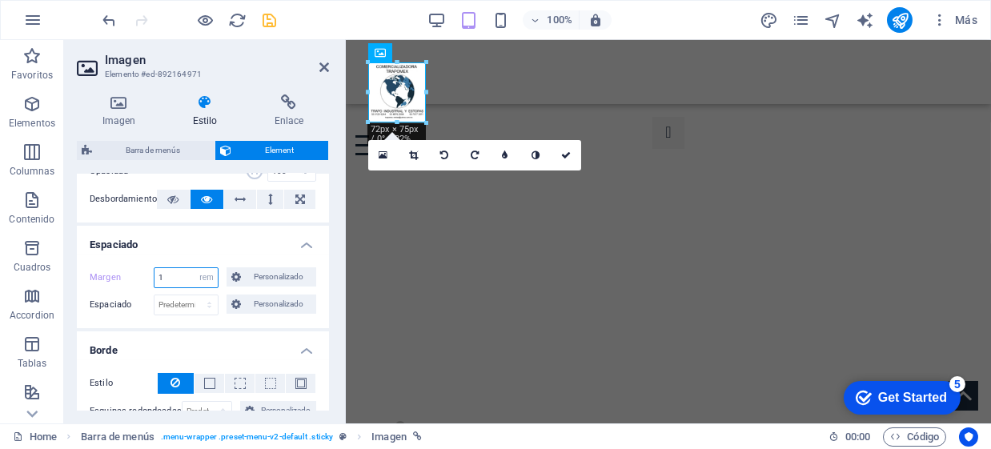
click at [182, 279] on input "1" at bounding box center [185, 277] width 63 height 19
click at [203, 275] on select "Predeterminado automático px % rem vw vh Personalizado" at bounding box center [206, 277] width 22 height 19
click at [195, 268] on select "Predeterminado automático px % rem vw vh Personalizado" at bounding box center [206, 277] width 22 height 19
select select "DISABLED_OPTION_VALUE"
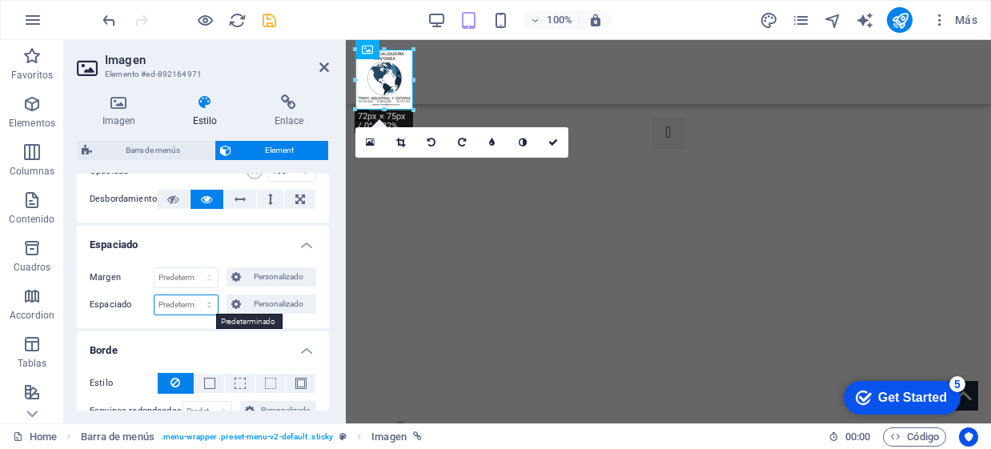
click at [197, 303] on select "Predeterminado px rem % vh vw Personalizado" at bounding box center [185, 304] width 63 height 19
select select "rem"
click at [193, 295] on select "Predeterminado px rem % vh vw Personalizado" at bounding box center [185, 304] width 63 height 19
type input "0"
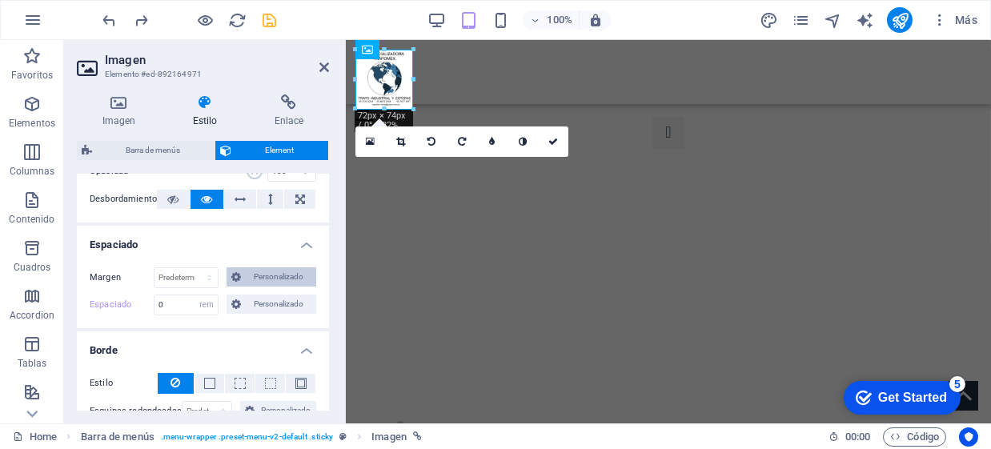
click at [246, 275] on span "Personalizado" at bounding box center [279, 276] width 66 height 19
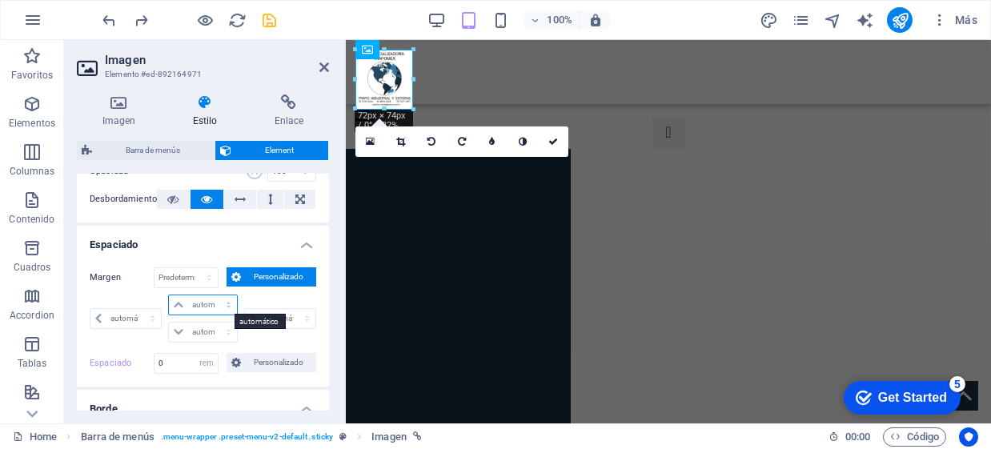
click at [219, 301] on select "automático px % rem vw vh" at bounding box center [202, 304] width 67 height 19
select select "px"
click at [212, 295] on select "automático px % rem vw vh" at bounding box center [202, 304] width 67 height 19
type input "0"
select select "px"
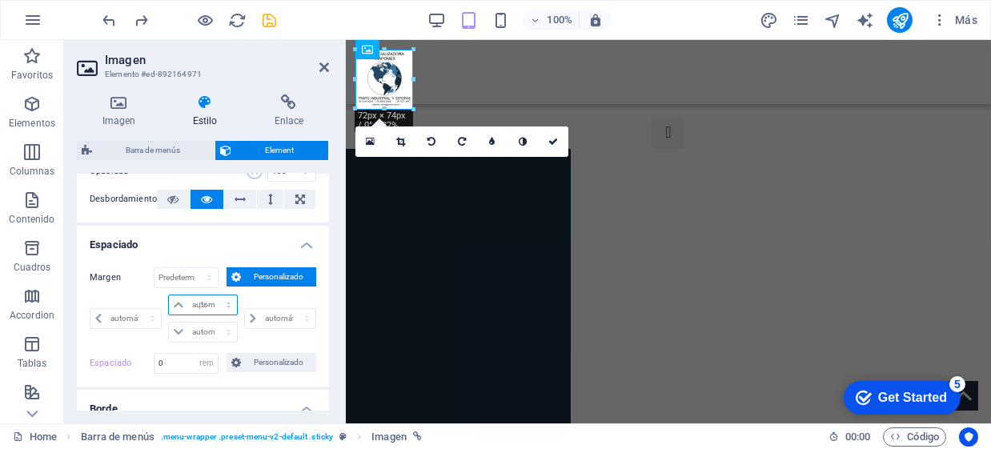
type input "0"
select select "px"
type input "0"
select select "px"
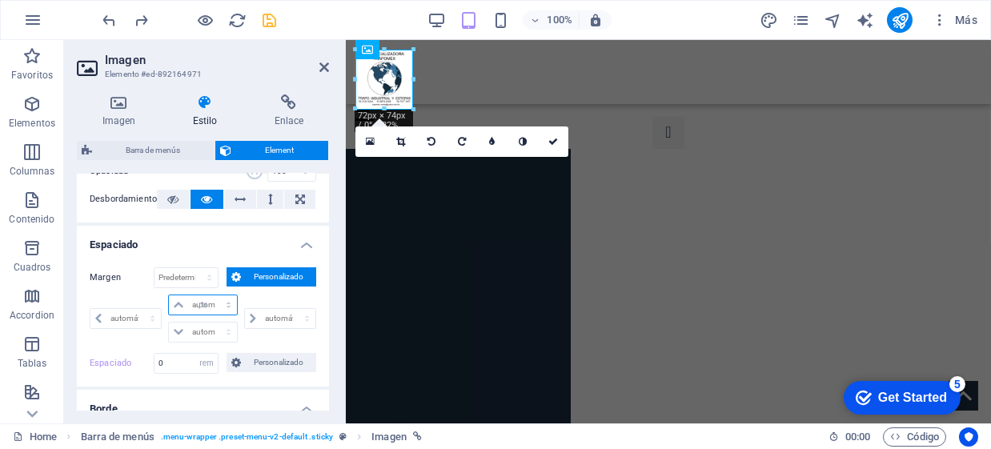
type input "0"
select select "px"
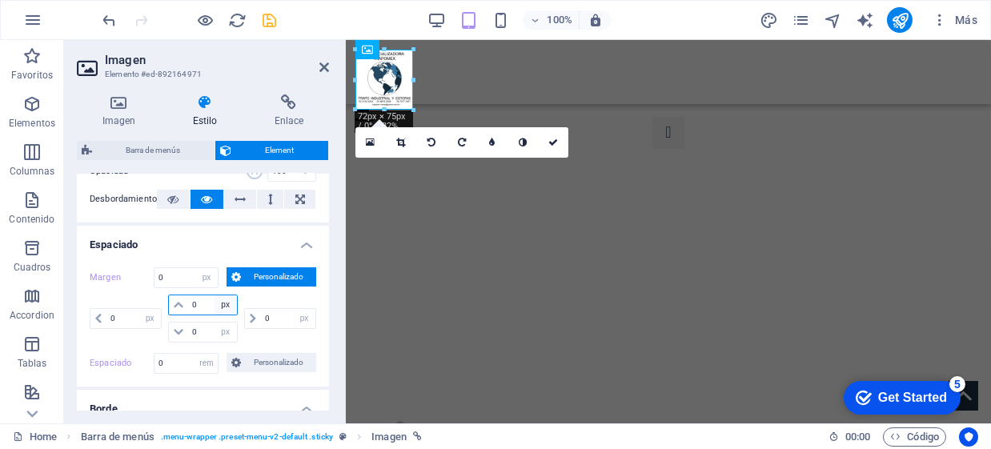
type input "1"
select select "DISABLED_OPTION_VALUE"
type input "-1"
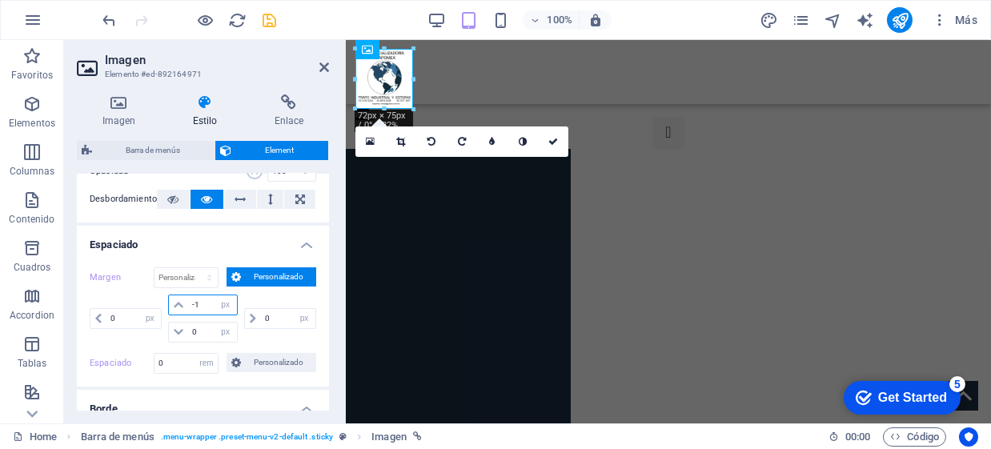
click at [207, 298] on input "-1" at bounding box center [212, 304] width 48 height 19
type input "-6"
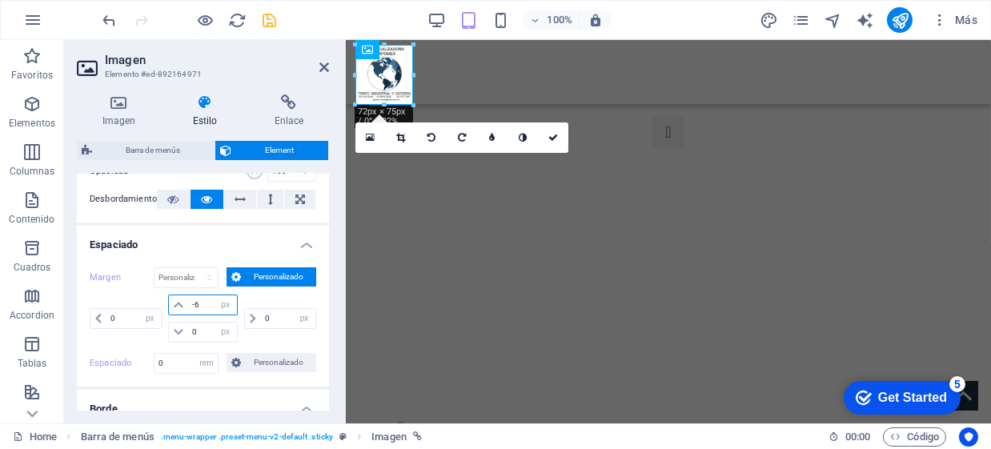
click at [203, 302] on input "-6" at bounding box center [212, 304] width 48 height 19
type input "-5"
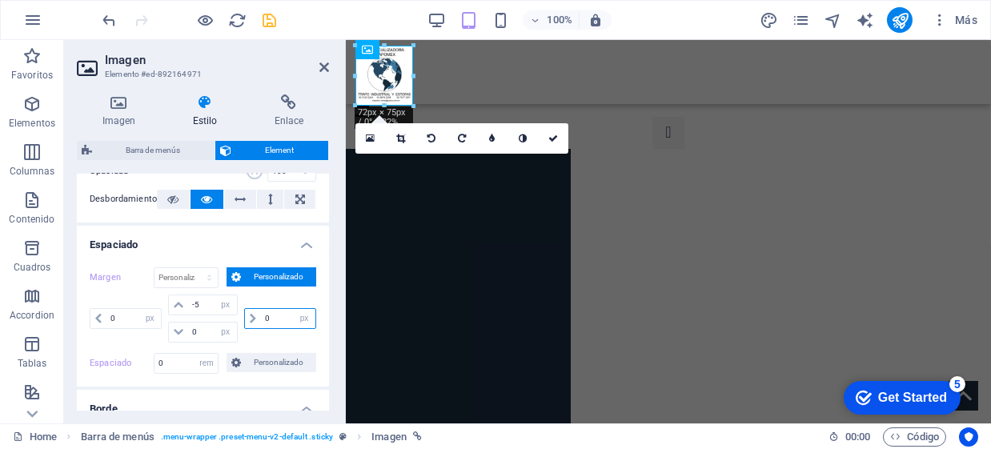
click at [284, 310] on input "0" at bounding box center [288, 318] width 54 height 19
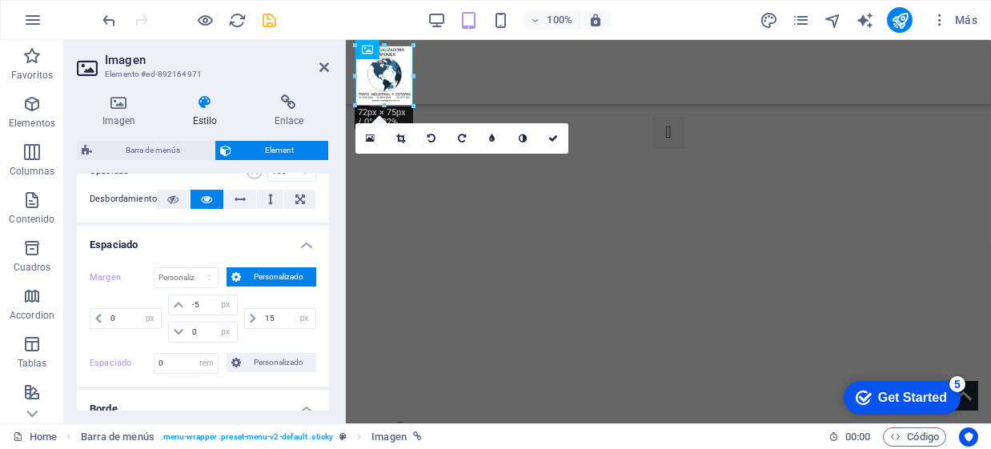
click at [268, 336] on div "15 automático px % rem vw vh" at bounding box center [278, 319] width 75 height 48
click at [279, 320] on input "15" at bounding box center [288, 318] width 54 height 19
click at [285, 316] on input "15" at bounding box center [288, 318] width 54 height 19
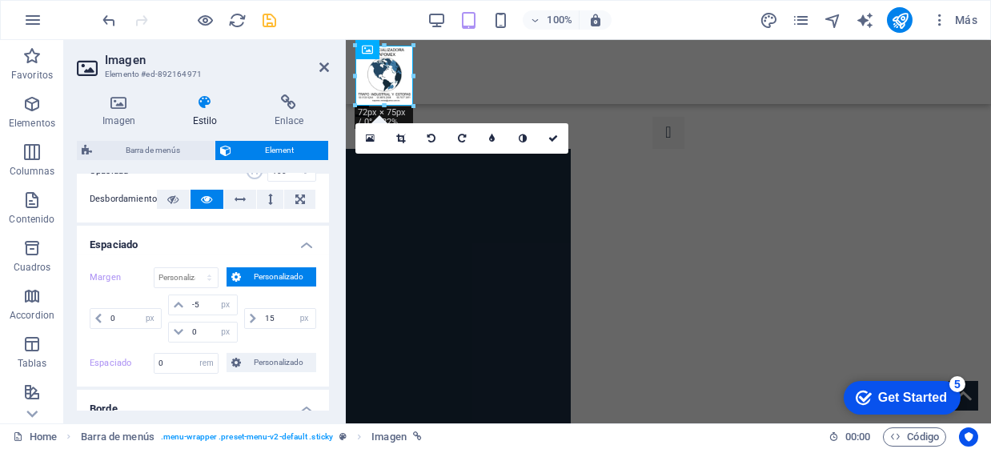
click at [279, 337] on div "15 automático px % rem vw vh" at bounding box center [278, 319] width 75 height 48
click at [277, 317] on input "15" at bounding box center [288, 318] width 54 height 19
click at [277, 316] on input "15" at bounding box center [288, 318] width 54 height 19
type input "0"
click at [330, 65] on aside "Imagen Elemento #ed-892164971 Imagen Estilo Enlace Imagen Arrastra archivos aqu…" at bounding box center [205, 231] width 282 height 383
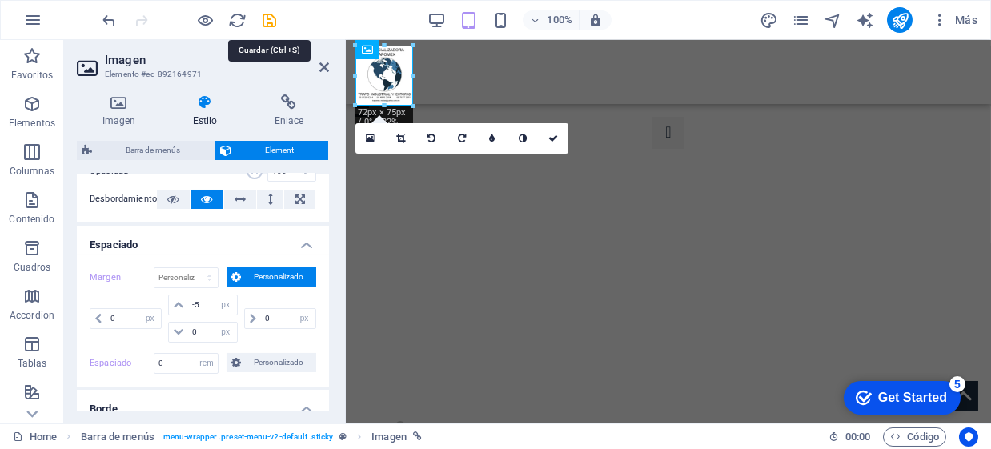
click at [276, 15] on icon "save" at bounding box center [270, 20] width 18 height 18
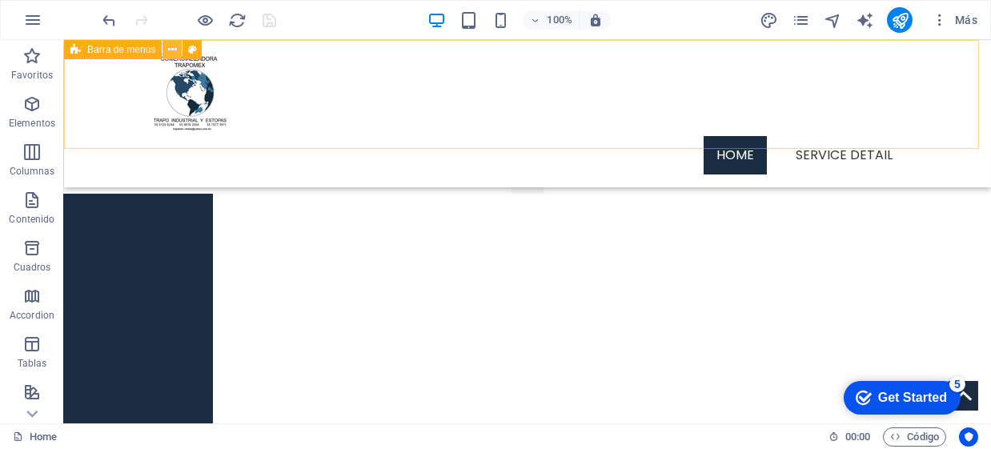
click at [170, 49] on icon at bounding box center [172, 50] width 9 height 17
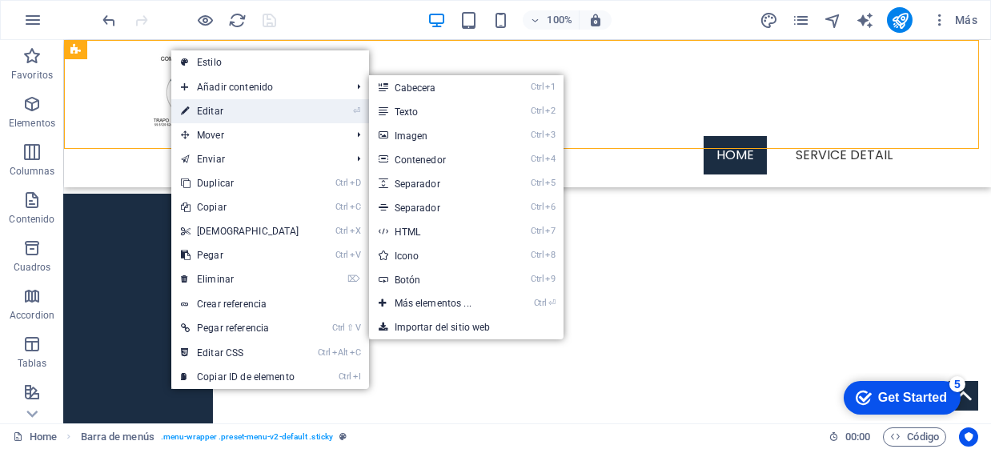
click at [215, 114] on link "⏎ Editar" at bounding box center [240, 111] width 138 height 24
select select "rem"
select select "header"
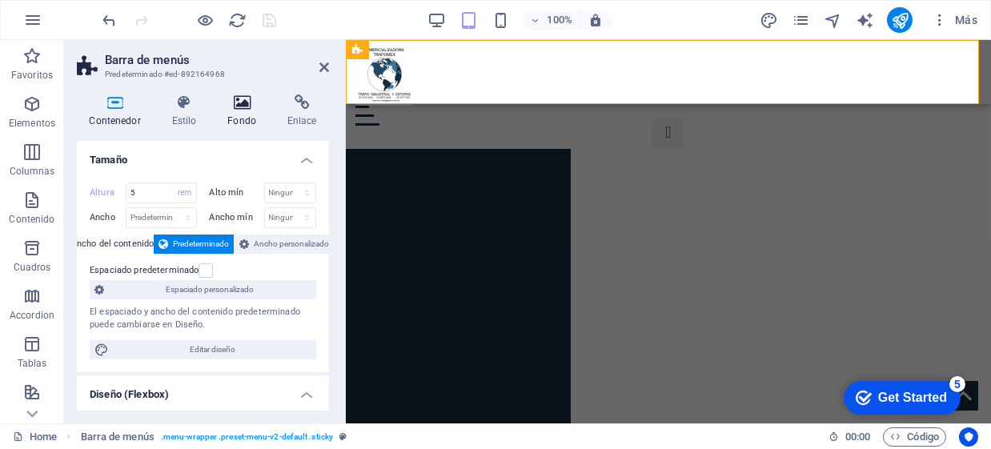
click at [238, 108] on icon at bounding box center [242, 102] width 54 height 16
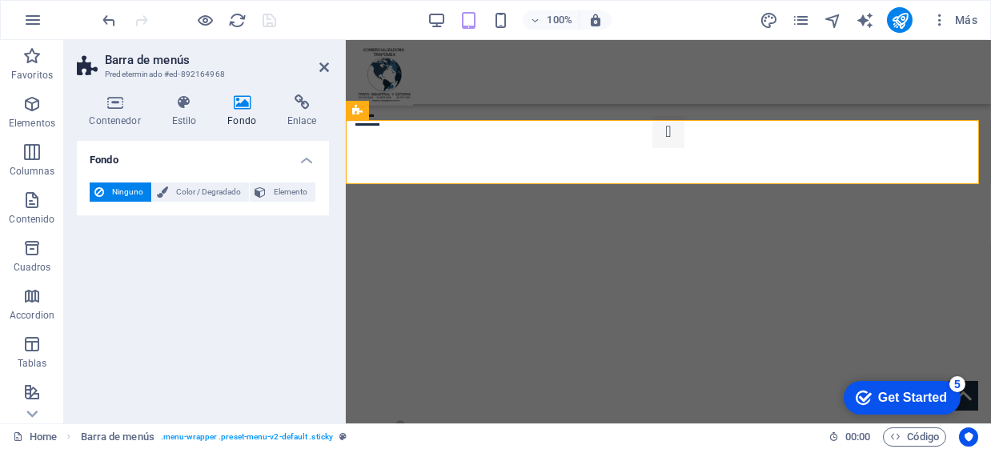
scroll to position [0, 0]
click at [174, 115] on h4 "Estilo" at bounding box center [187, 111] width 56 height 34
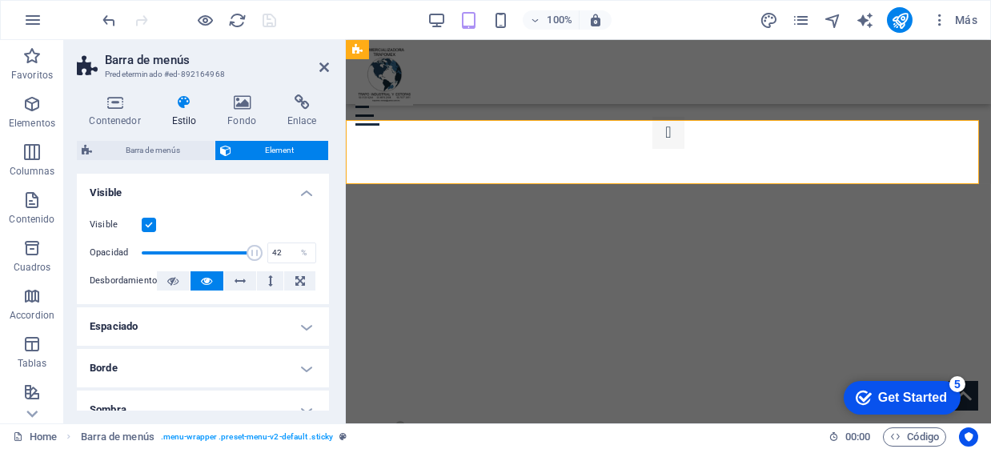
click at [187, 251] on span at bounding box center [198, 253] width 113 height 24
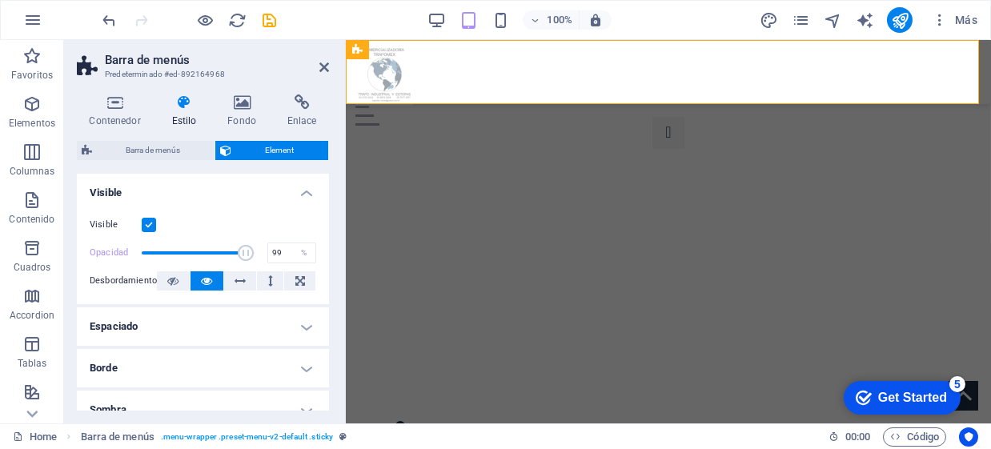
type input "100"
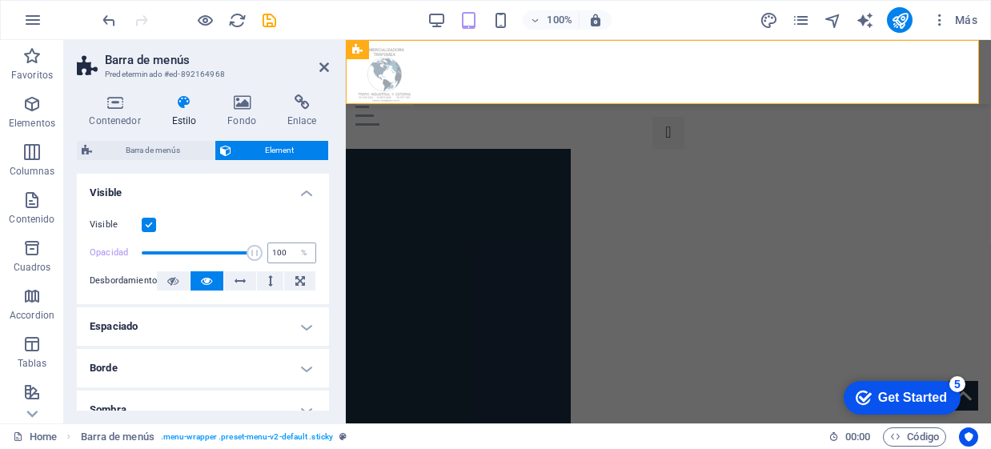
drag, startPoint x: 192, startPoint y: 251, endPoint x: 275, endPoint y: 248, distance: 82.5
click at [275, 248] on div "Opacidad 100 %" at bounding box center [203, 253] width 227 height 24
click at [245, 101] on icon at bounding box center [242, 102] width 54 height 16
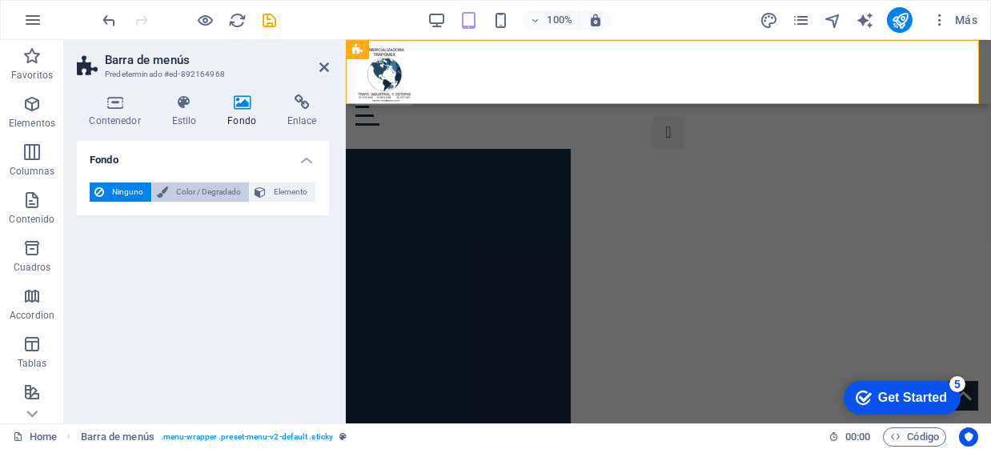
click at [210, 195] on span "Color / Degradado" at bounding box center [208, 191] width 71 height 19
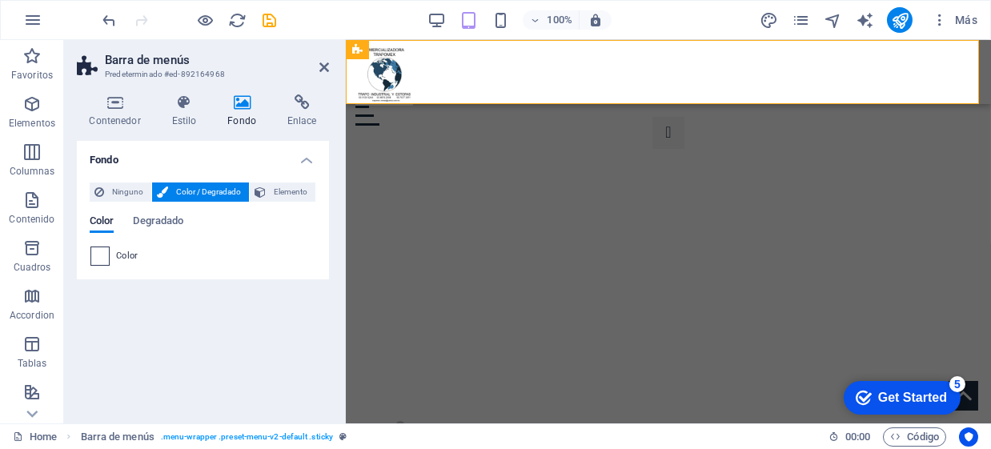
click at [106, 248] on span at bounding box center [100, 256] width 18 height 18
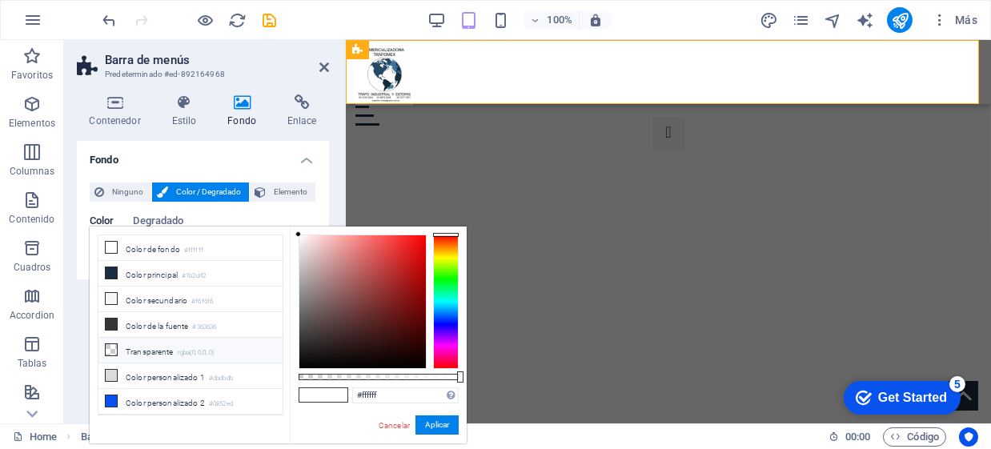
click at [176, 352] on li "Transparente rgba(0,0,0,.0)" at bounding box center [190, 351] width 184 height 26
type input "rgba(0, 0, 0, 0)"
click at [439, 426] on button "Aplicar" at bounding box center [436, 424] width 43 height 19
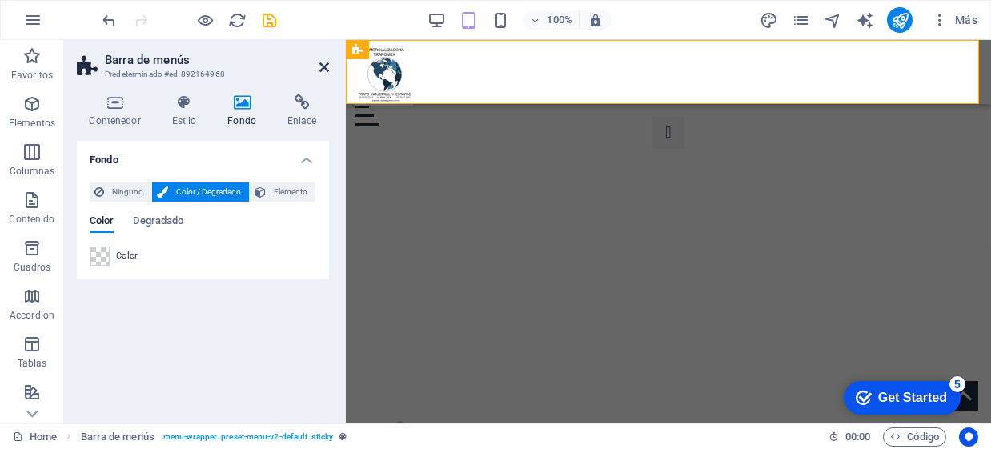
click at [325, 67] on icon at bounding box center [324, 67] width 10 height 13
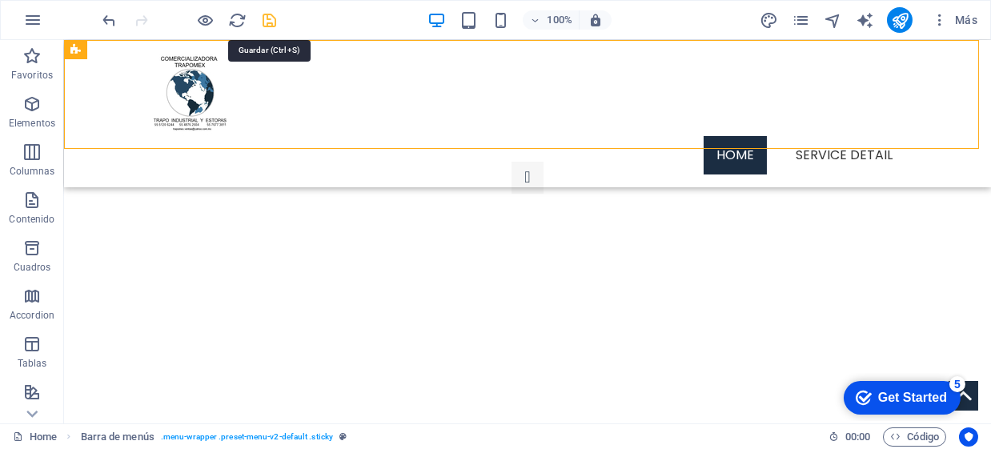
click at [274, 25] on icon "save" at bounding box center [270, 20] width 18 height 18
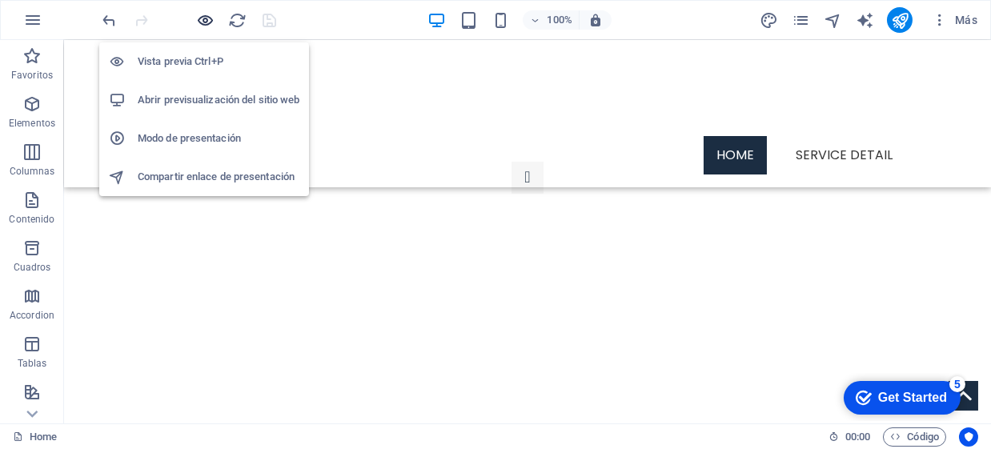
click at [205, 13] on icon "button" at bounding box center [206, 20] width 18 height 18
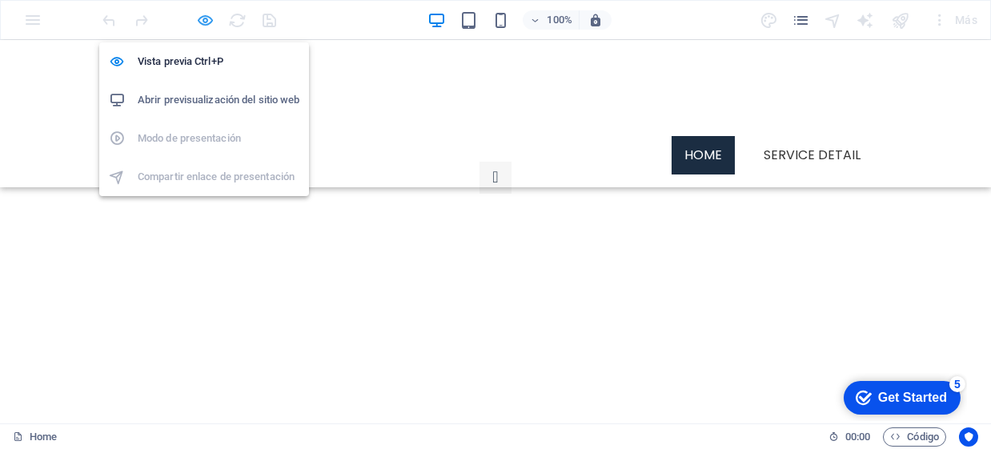
click at [199, 19] on icon "button" at bounding box center [206, 20] width 18 height 18
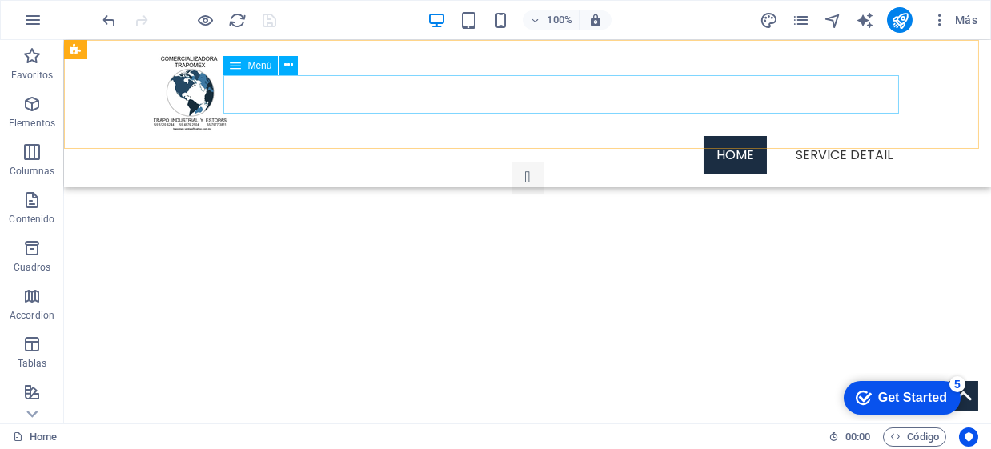
click at [389, 136] on nav "Home Service Detail" at bounding box center [528, 155] width 756 height 38
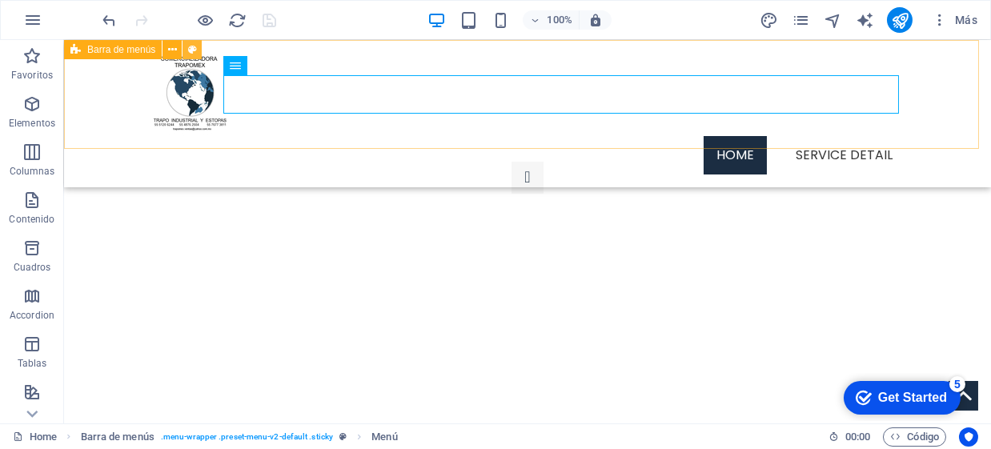
click at [184, 49] on button at bounding box center [191, 49] width 19 height 19
select select "rem"
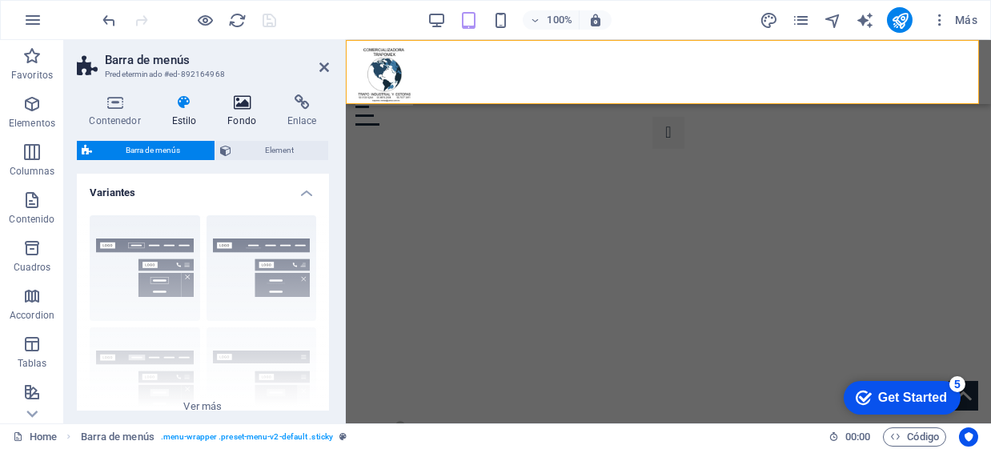
click at [247, 108] on icon at bounding box center [242, 102] width 54 height 16
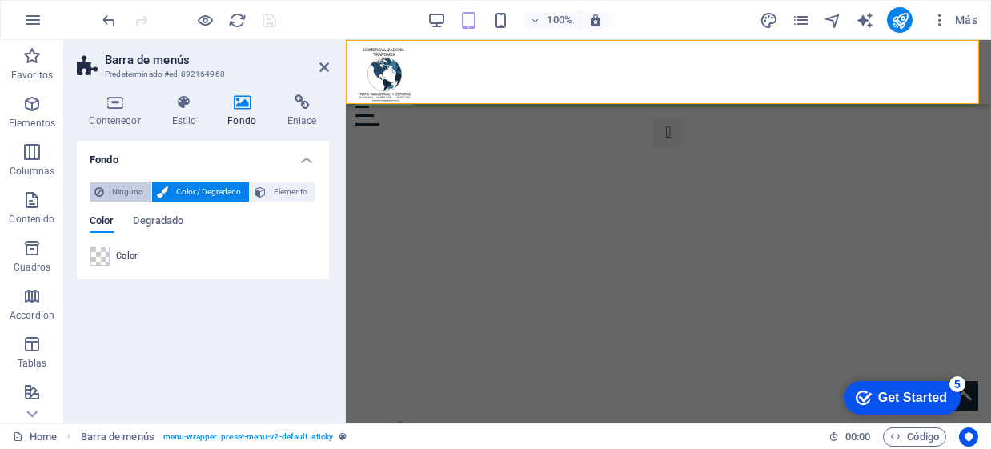
click at [130, 190] on span "Ninguno" at bounding box center [128, 191] width 38 height 19
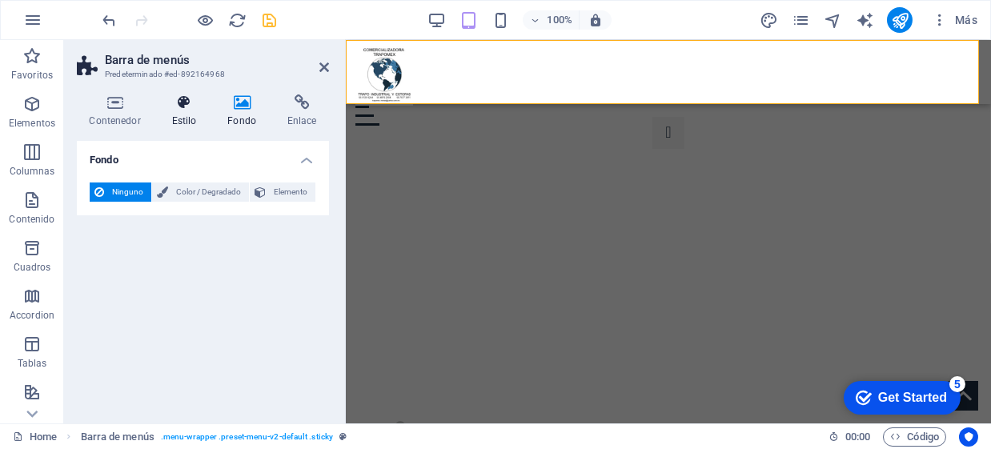
click at [185, 116] on h4 "Estilo" at bounding box center [187, 111] width 56 height 34
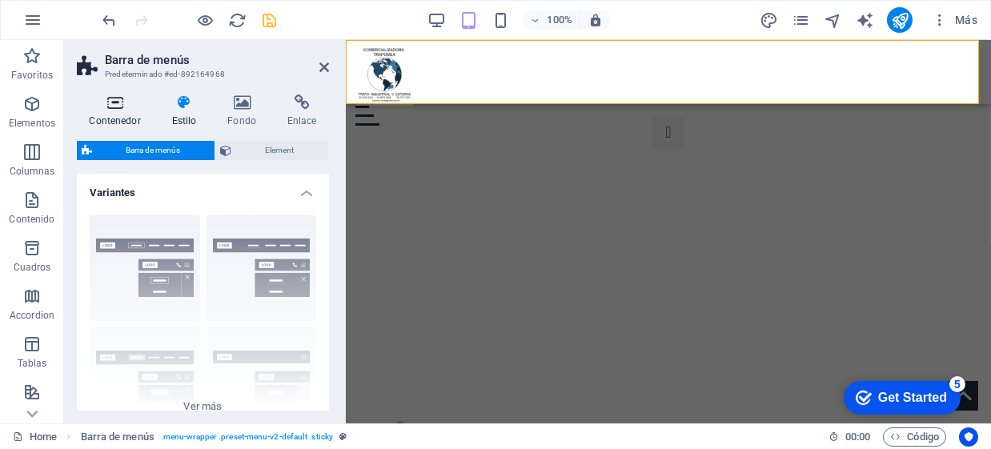
click at [122, 108] on icon at bounding box center [115, 102] width 76 height 16
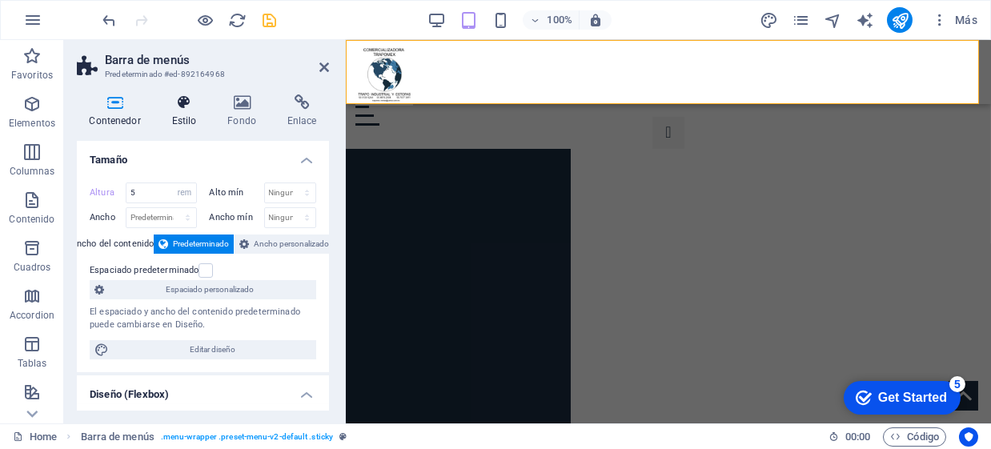
click at [184, 112] on h4 "Estilo" at bounding box center [187, 111] width 56 height 34
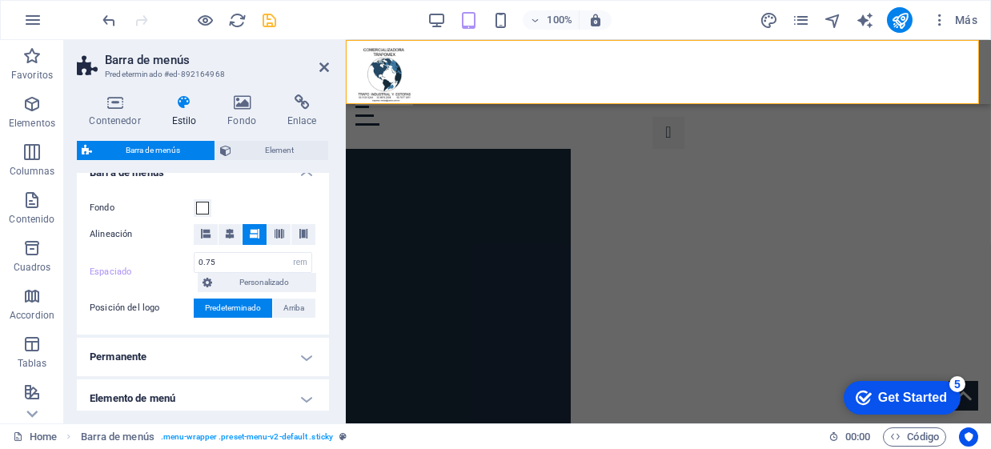
scroll to position [346, 0]
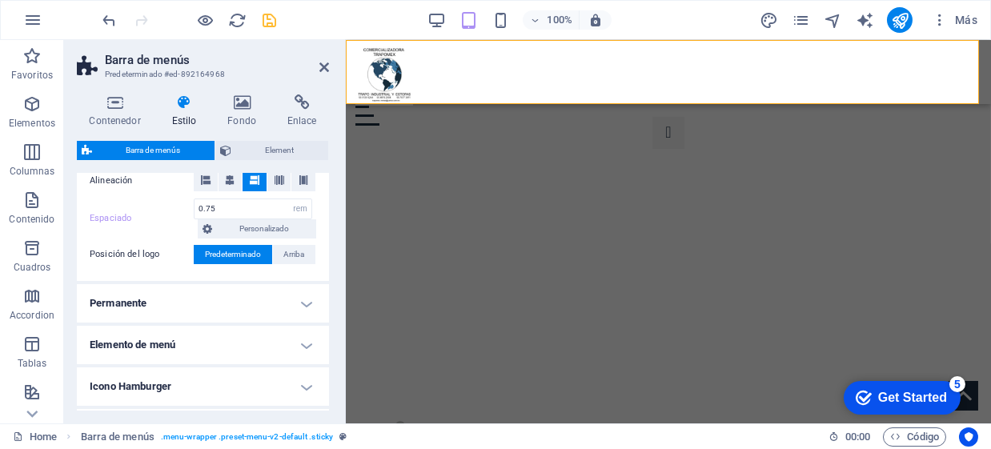
click at [255, 295] on h4 "Permanente" at bounding box center [203, 303] width 252 height 38
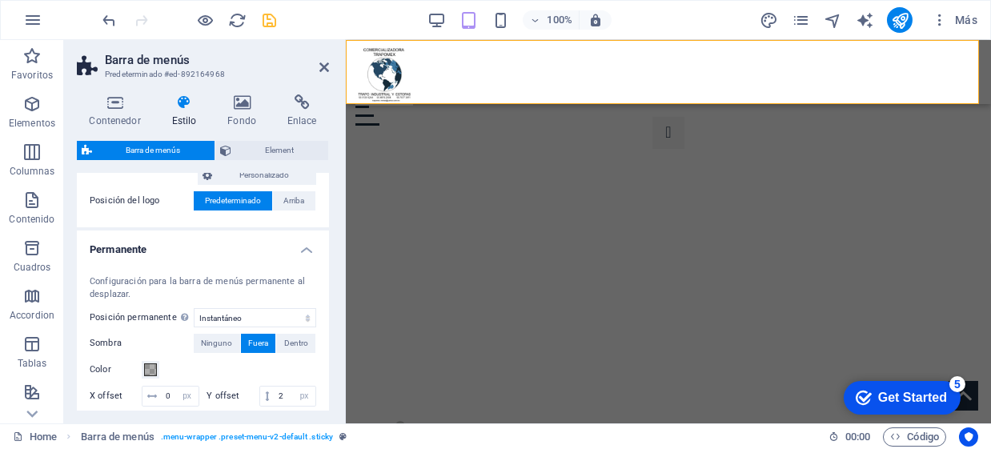
scroll to position [399, 0]
click at [299, 315] on select "Deshabilitado Instantáneo Tras el menú Tras el banner Al desplazarse hacia arri…" at bounding box center [255, 317] width 122 height 19
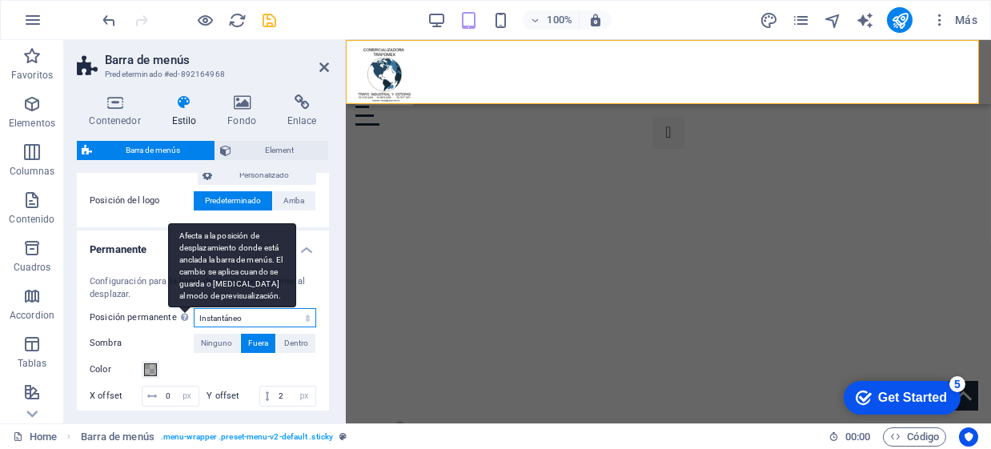
select select "sticky_none"
click at [194, 308] on select "Deshabilitado Instantáneo Tras el menú Tras el banner Al desplazarse hacia arri…" at bounding box center [255, 317] width 122 height 19
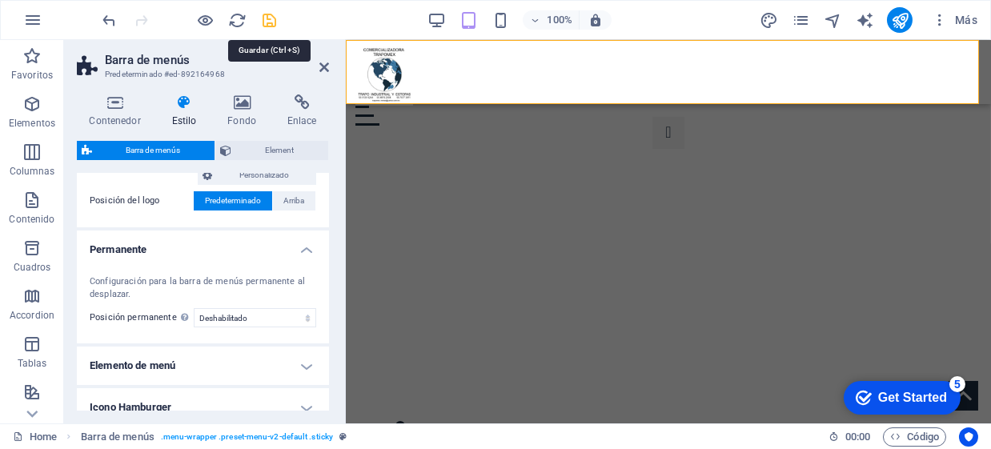
click at [276, 15] on icon "save" at bounding box center [270, 20] width 18 height 18
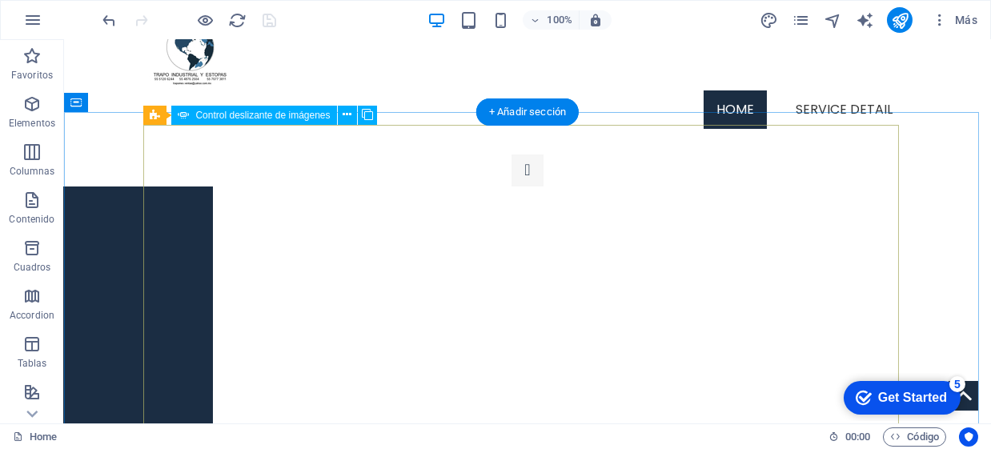
scroll to position [0, 0]
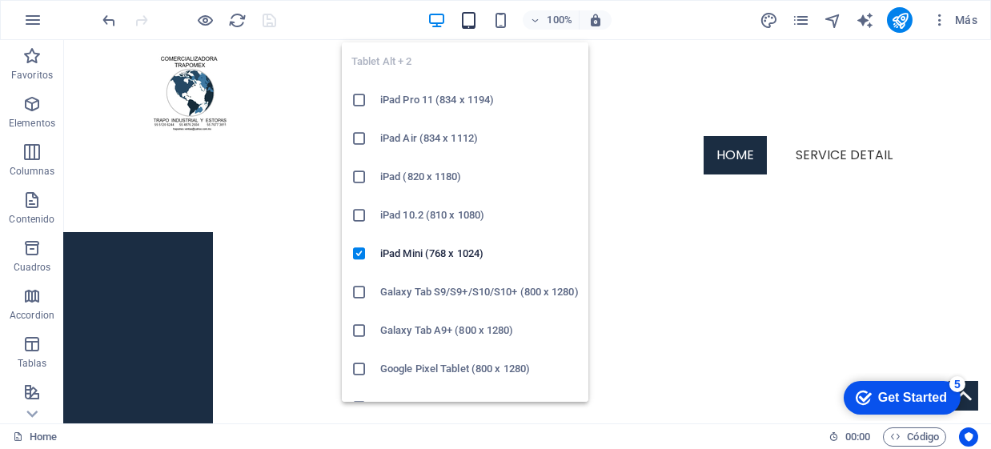
click at [475, 30] on div "Tablet Alt + 2 iPad Pro 11 (834 x 1194) iPad Air (834 x 1112) iPad (820 x 1180)…" at bounding box center [465, 216] width 247 height 372
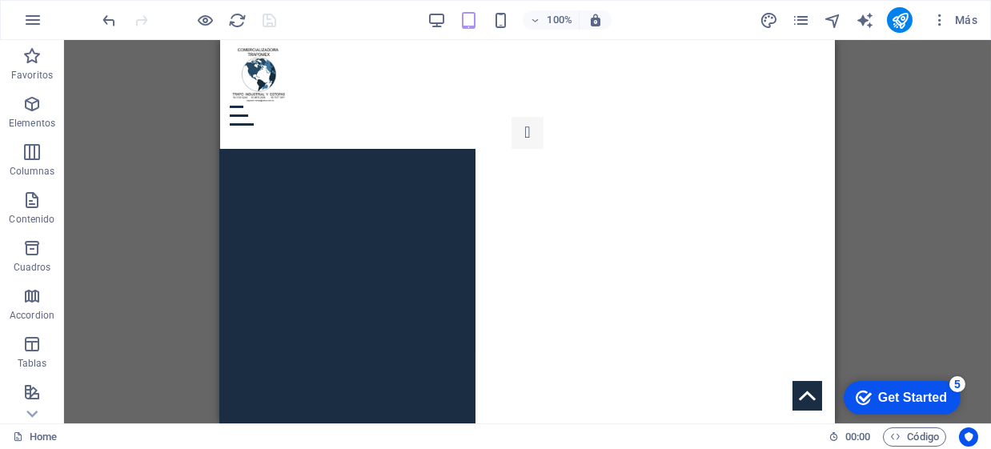
click at [579, 347] on div "100% Más" at bounding box center [587, 355] width 17 height 17
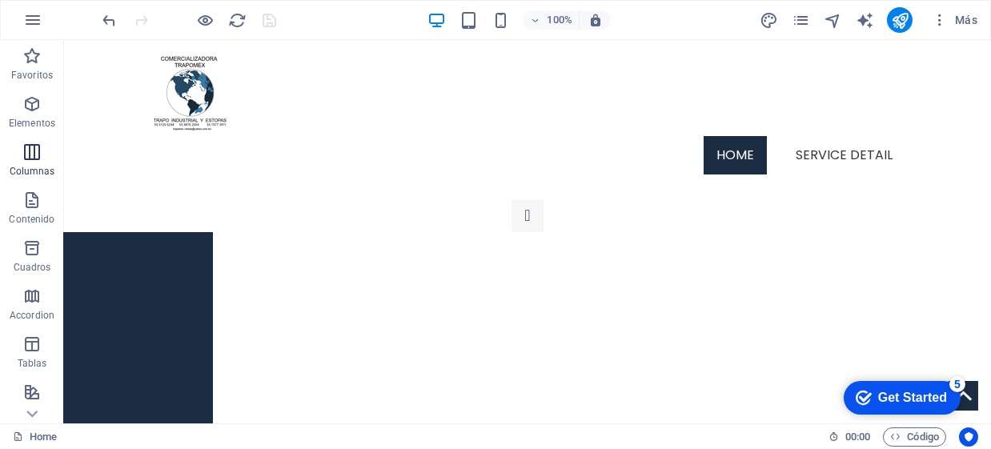
click at [36, 166] on p "Columnas" at bounding box center [33, 171] width 46 height 13
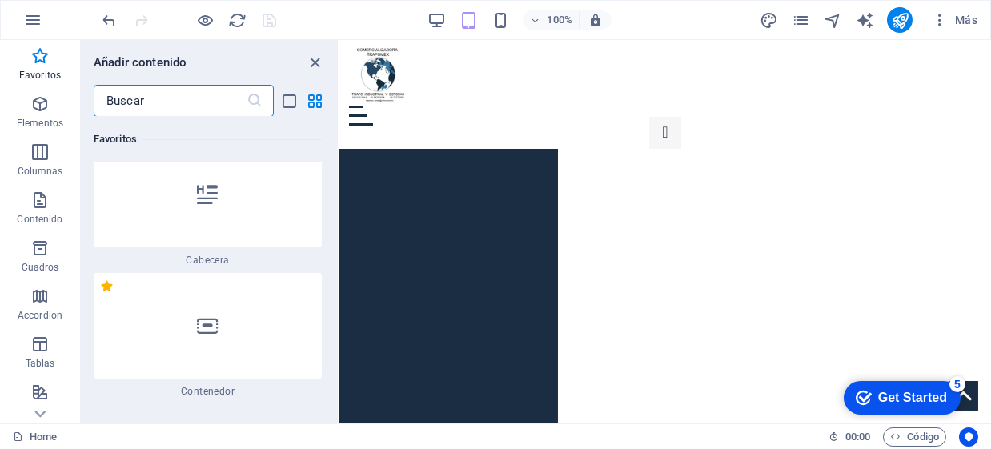
scroll to position [133, 0]
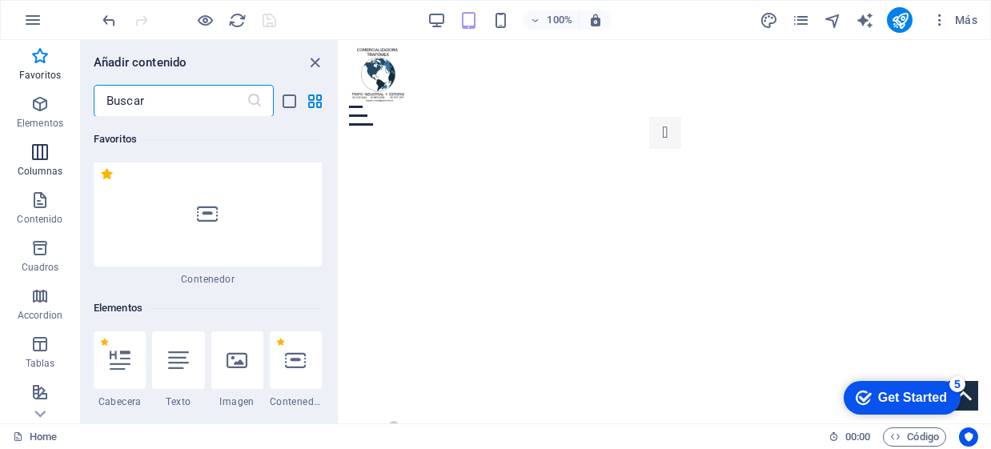
click at [39, 157] on icon "button" at bounding box center [39, 151] width 19 height 19
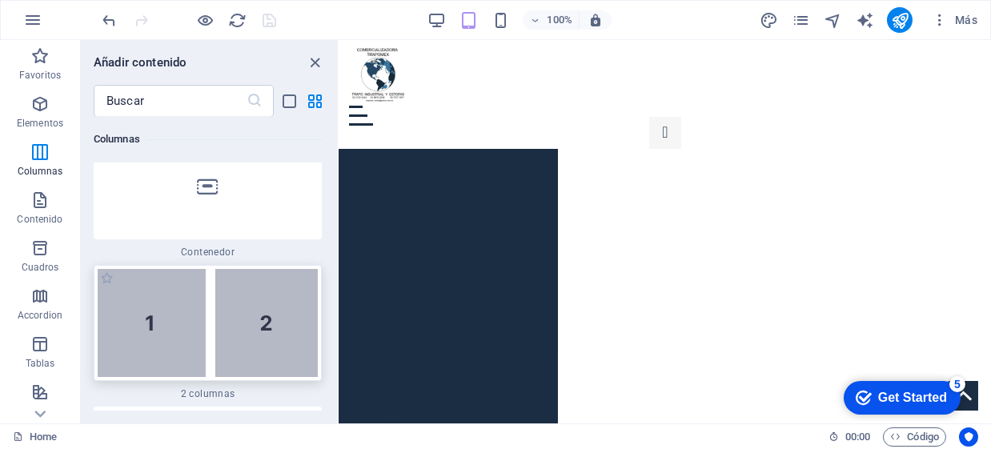
scroll to position [950, 0]
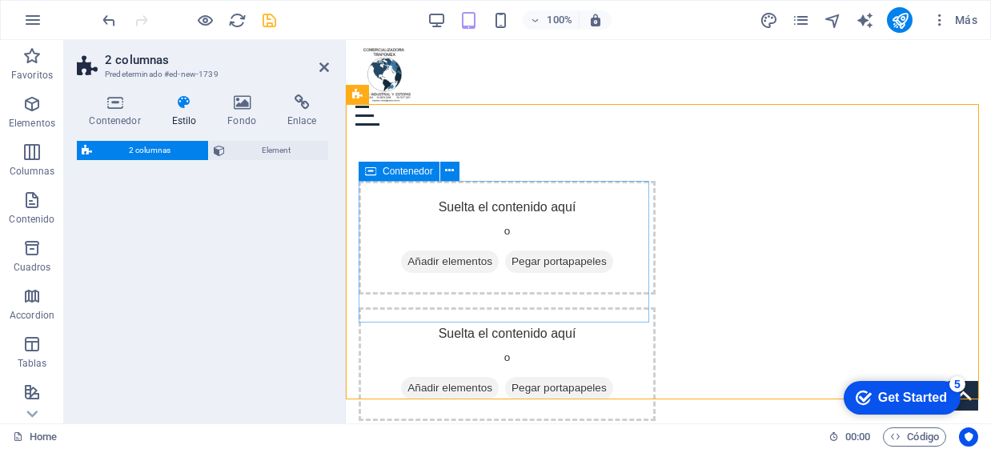
select select "rem"
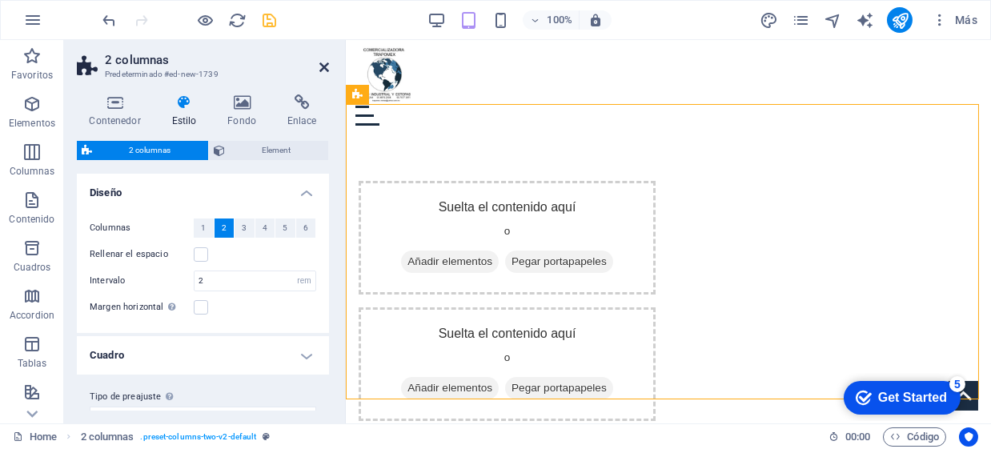
click at [326, 63] on icon at bounding box center [324, 67] width 10 height 13
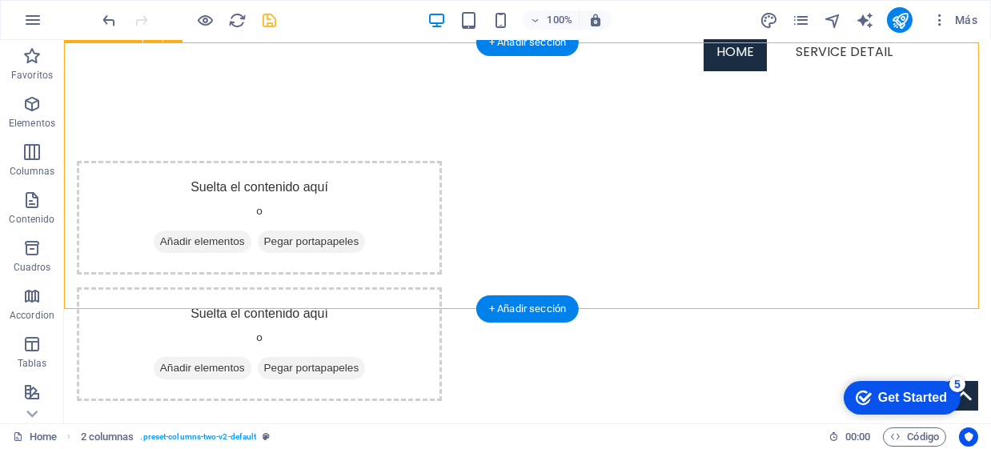
scroll to position [106, 0]
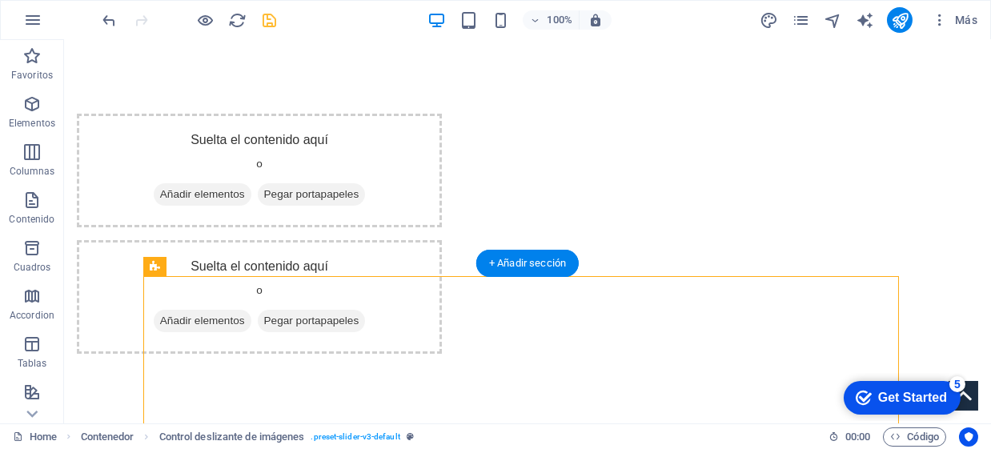
drag, startPoint x: 223, startPoint y: 354, endPoint x: 195, endPoint y: 369, distance: 31.2
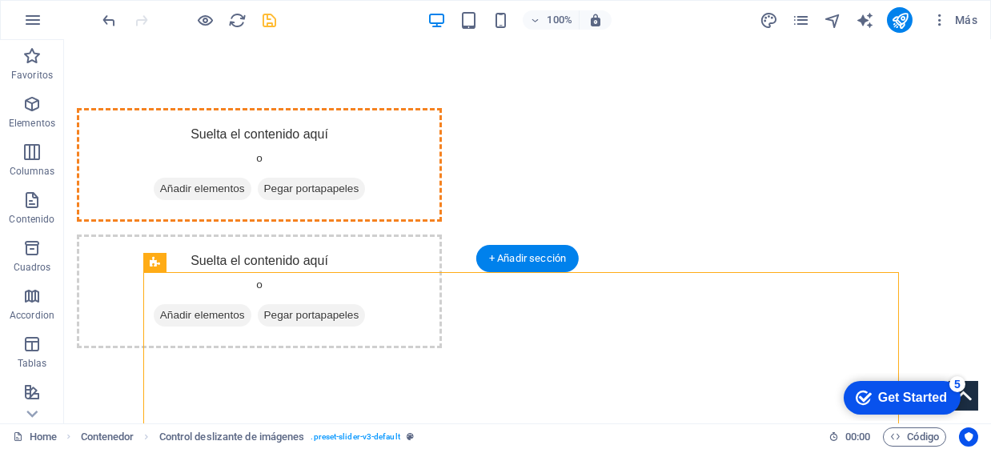
drag, startPoint x: 229, startPoint y: 300, endPoint x: 238, endPoint y: 153, distance: 147.5
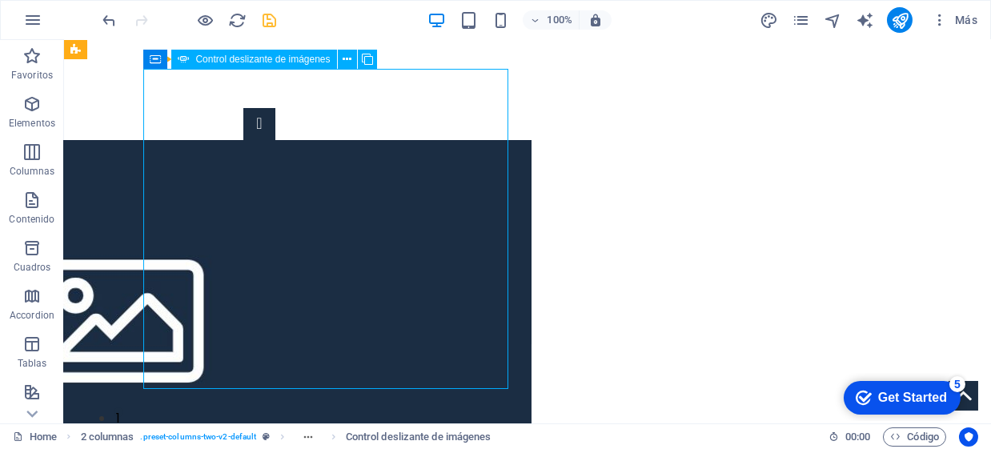
click at [243, 140] on button "Image Slider" at bounding box center [259, 124] width 32 height 32
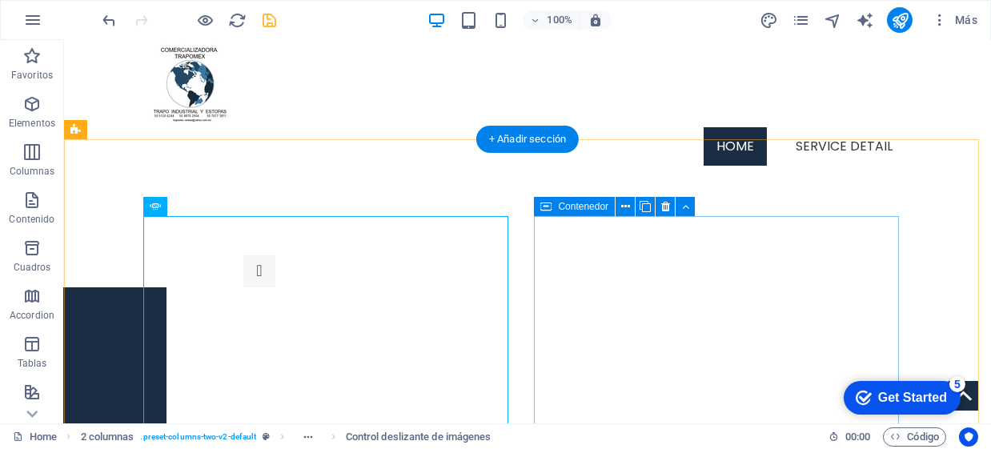
scroll to position [0, 0]
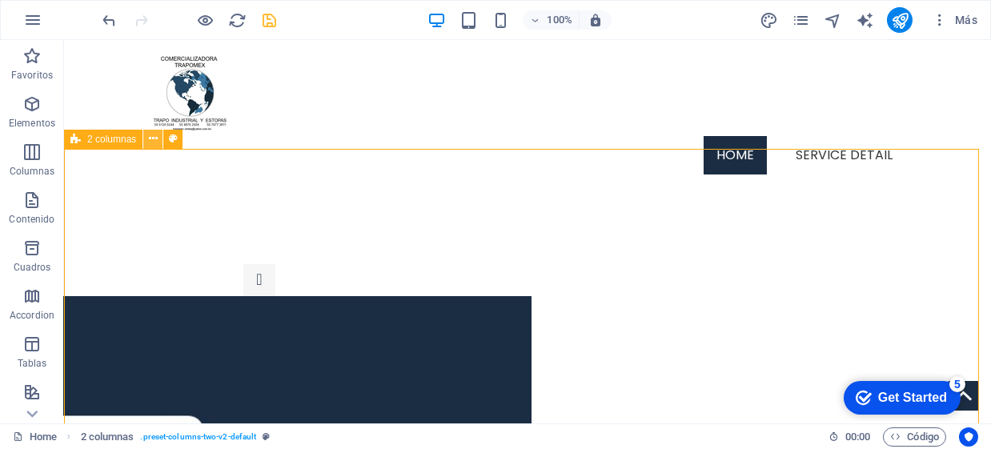
click at [150, 135] on icon at bounding box center [153, 138] width 9 height 17
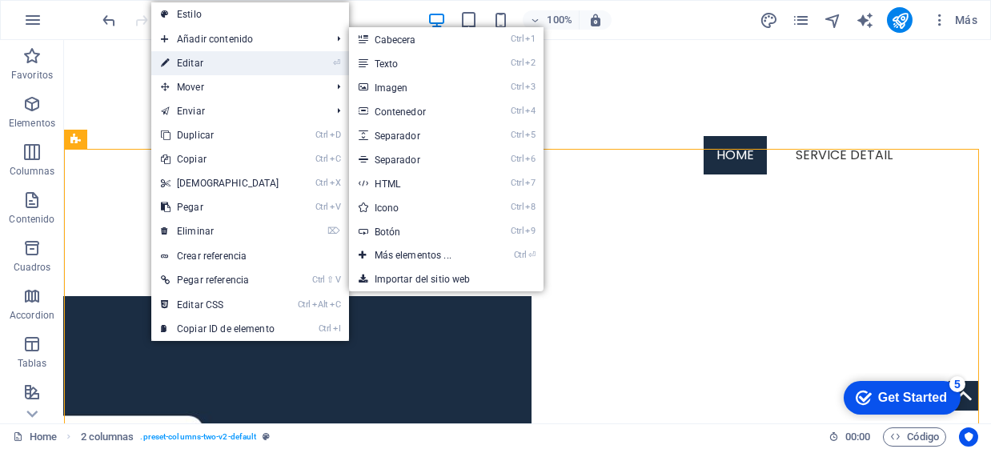
click at [236, 59] on link "⏎ Editar" at bounding box center [220, 63] width 138 height 24
select select "rem"
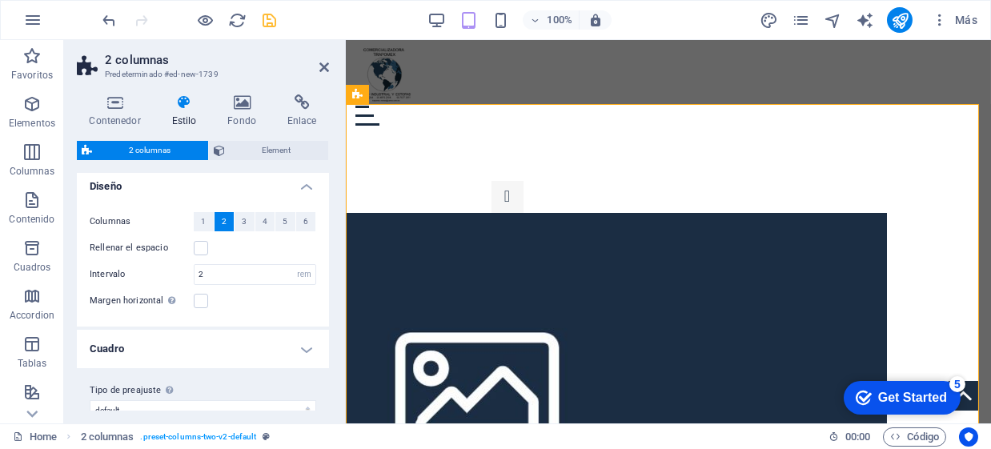
scroll to position [26, 0]
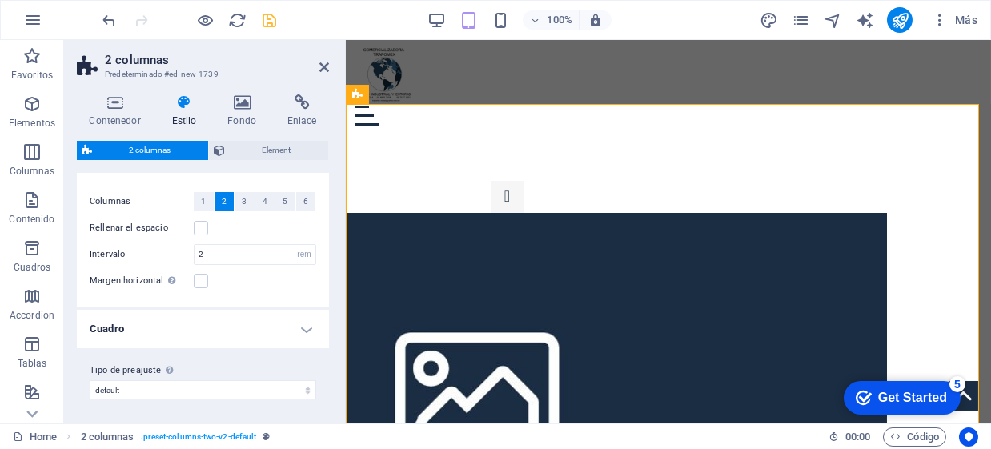
click at [190, 110] on h4 "Estilo" at bounding box center [187, 111] width 56 height 34
click at [208, 145] on div "2 columnas Element" at bounding box center [203, 151] width 252 height 20
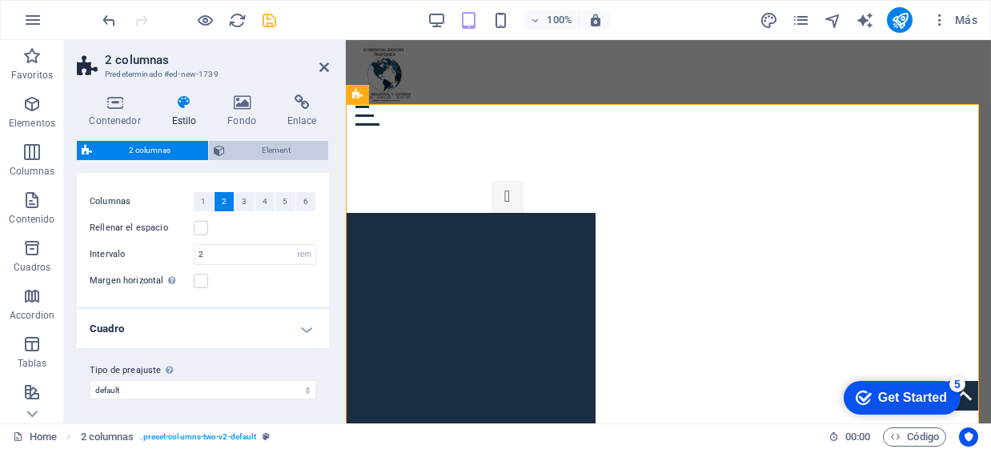
click at [253, 145] on span "Element" at bounding box center [277, 150] width 94 height 19
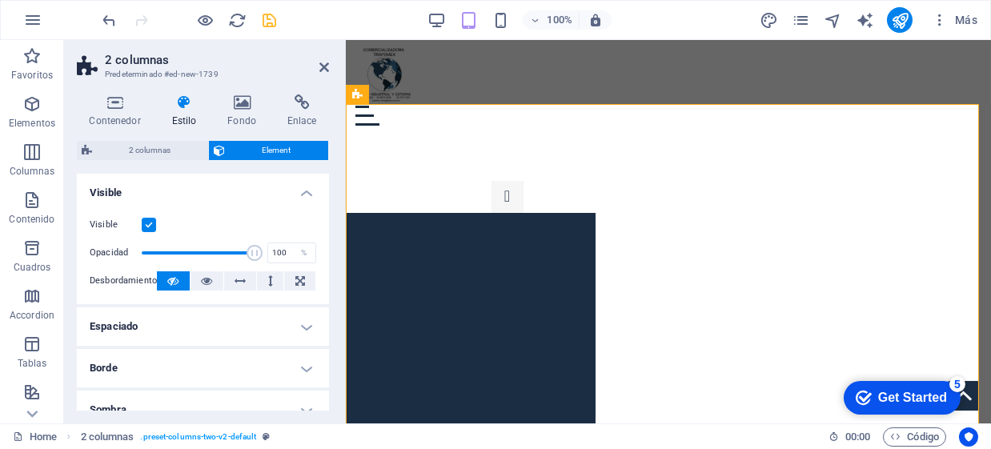
click at [215, 330] on h4 "Espaciado" at bounding box center [203, 326] width 252 height 38
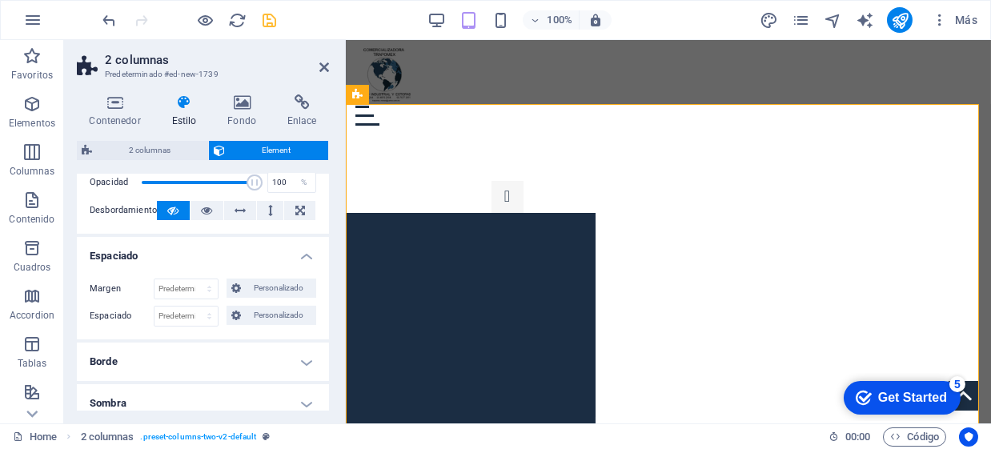
scroll to position [79, 0]
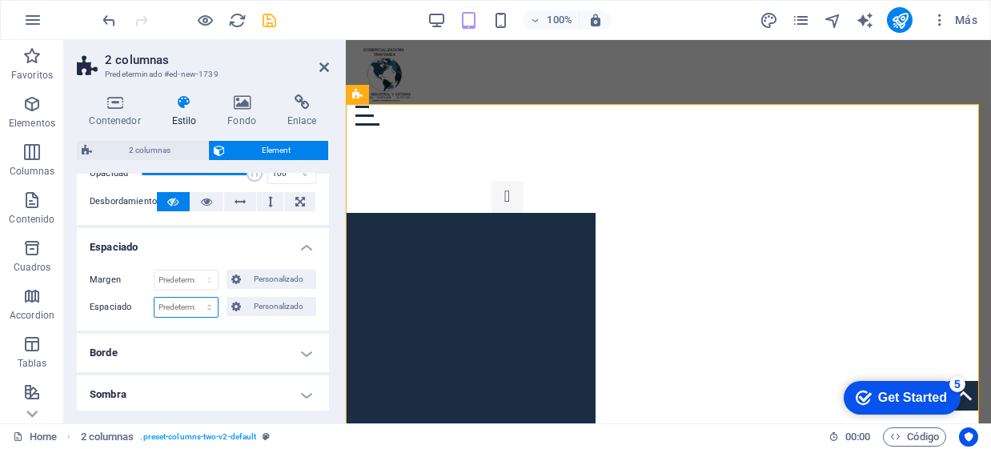
click at [197, 312] on select "Predeterminado px rem % vh vw Personalizado" at bounding box center [185, 307] width 63 height 19
select select "rem"
click at [193, 298] on select "Predeterminado px rem % vh vw Personalizado" at bounding box center [185, 307] width 63 height 19
type input "0"
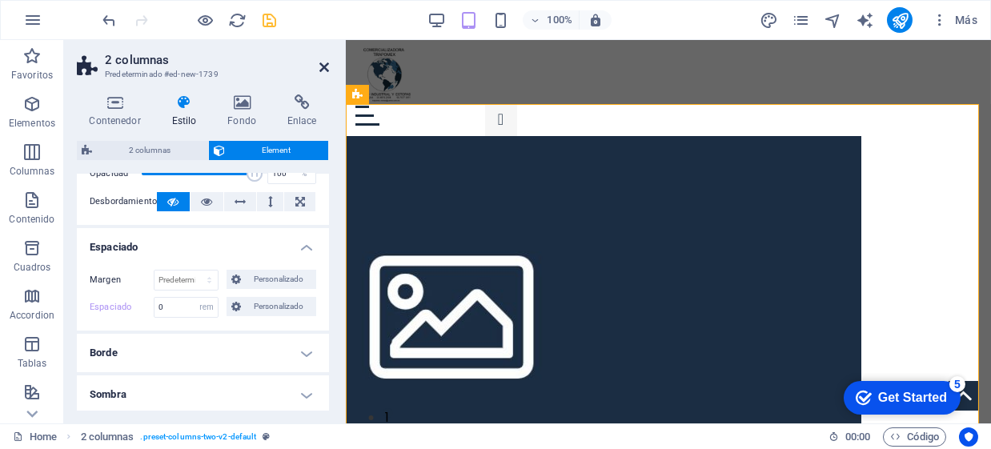
click at [321, 68] on icon at bounding box center [324, 67] width 10 height 13
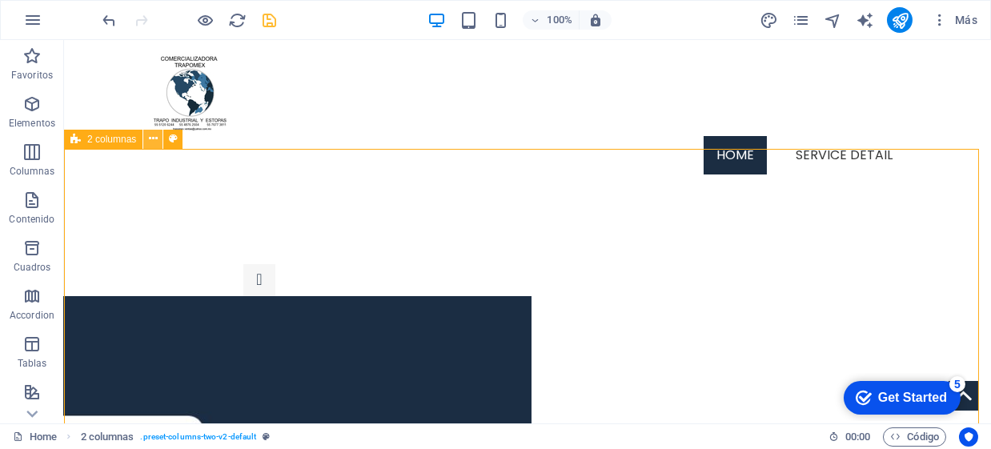
click at [146, 140] on button at bounding box center [152, 139] width 19 height 19
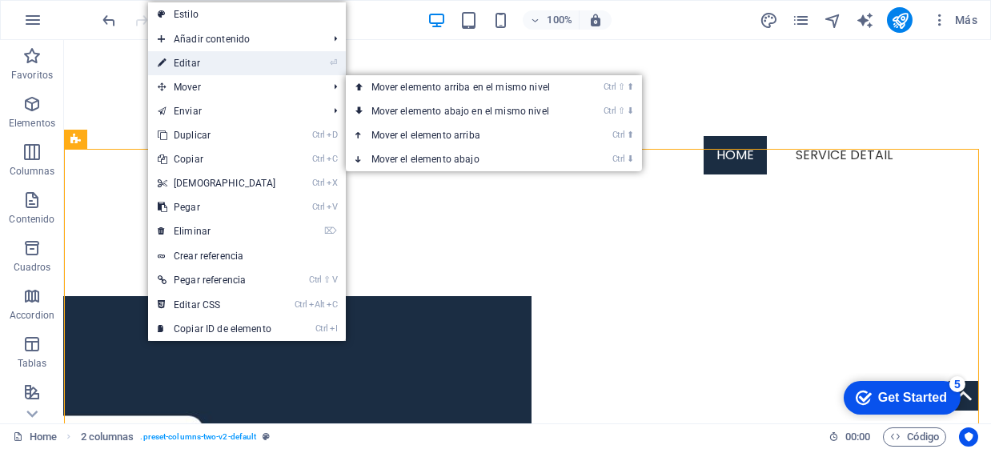
click at [227, 61] on link "⏎ Editar" at bounding box center [217, 63] width 138 height 24
select select "rem"
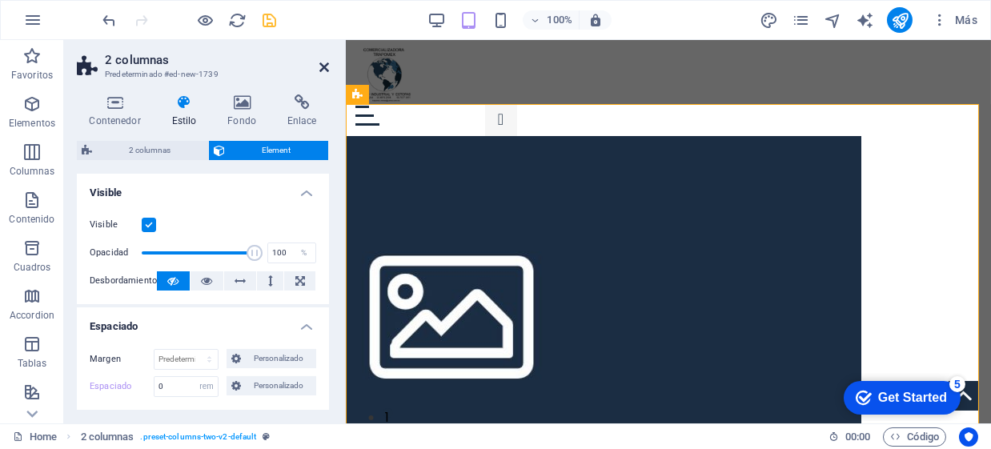
click at [330, 63] on aside "2 columnas Predeterminado #ed-new-1739 Contenedor Estilo Fondo Enlace Tamaño Al…" at bounding box center [205, 231] width 282 height 383
click at [324, 63] on icon at bounding box center [324, 67] width 10 height 13
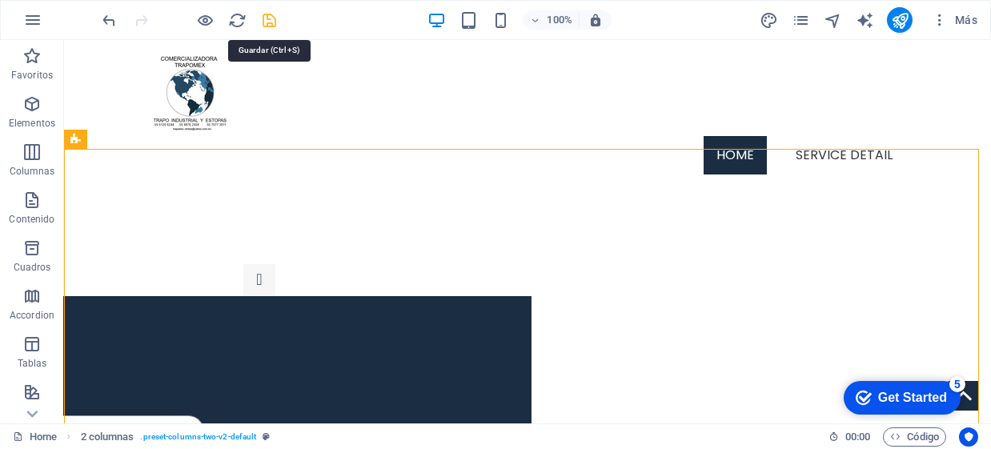
click at [275, 11] on icon "save" at bounding box center [270, 20] width 18 height 18
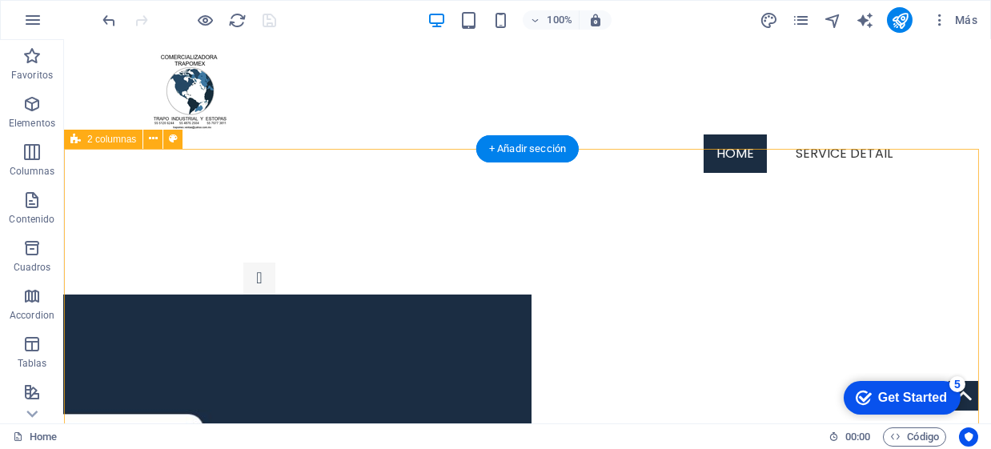
scroll to position [0, 0]
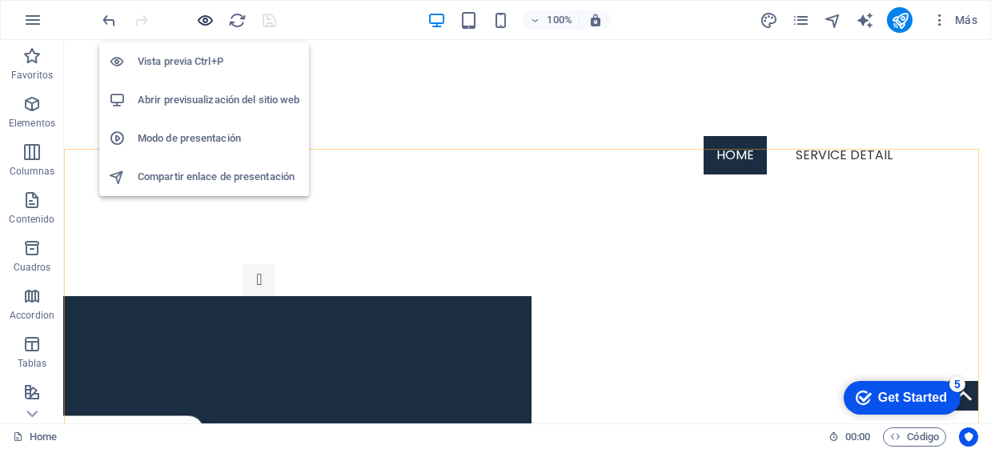
click at [208, 13] on icon "button" at bounding box center [206, 20] width 18 height 18
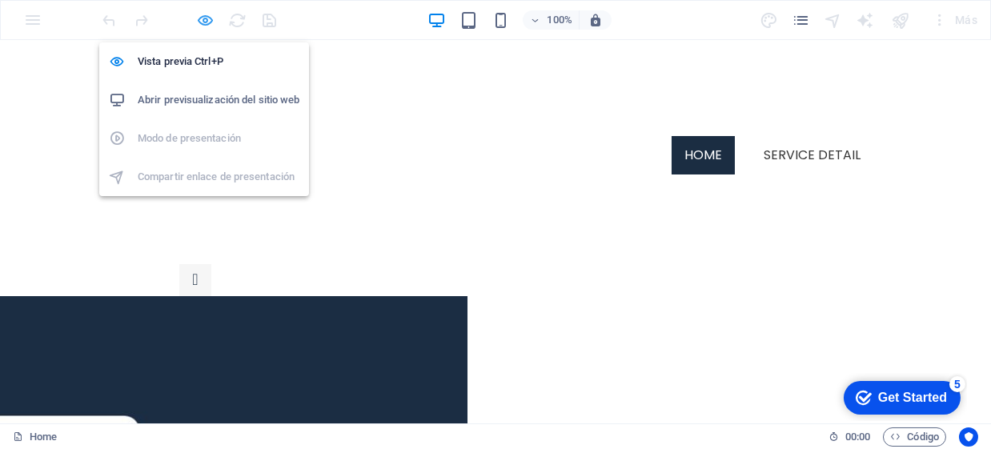
click at [204, 19] on icon "button" at bounding box center [206, 20] width 18 height 18
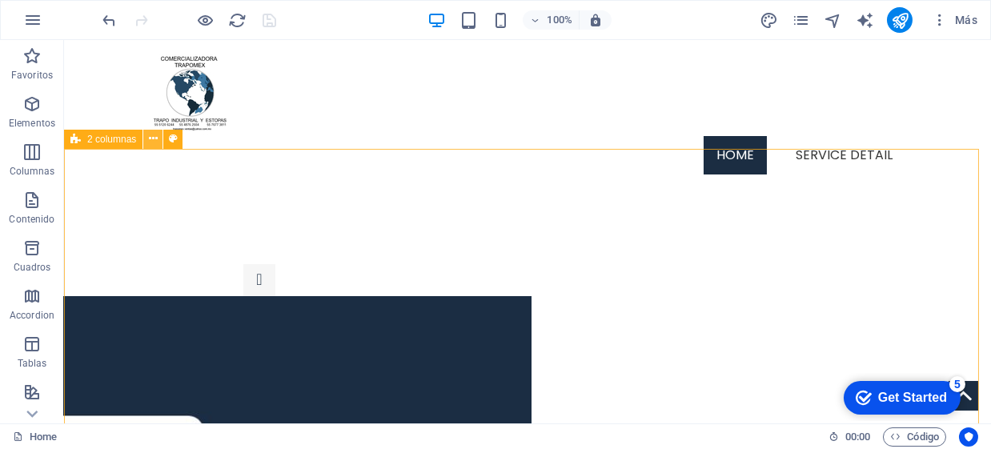
click at [150, 142] on icon at bounding box center [153, 138] width 9 height 17
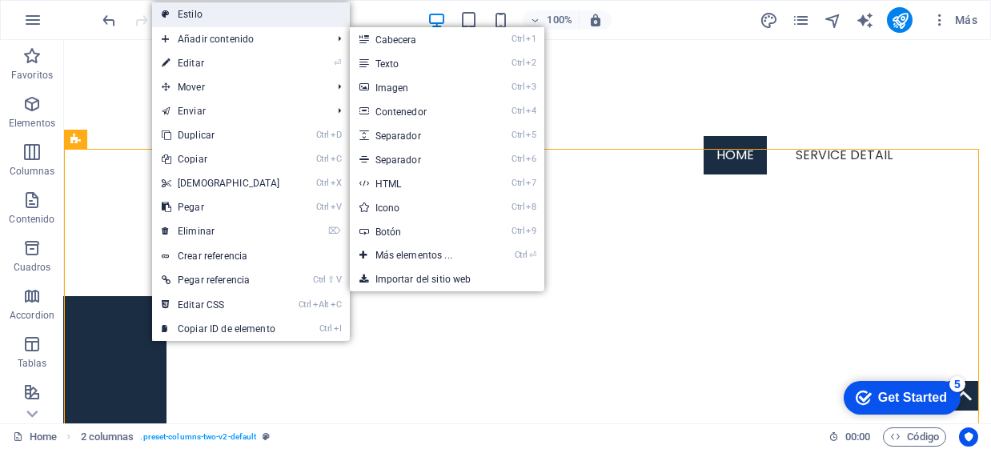
click at [231, 10] on link "Estilo" at bounding box center [251, 14] width 198 height 24
select select "rem"
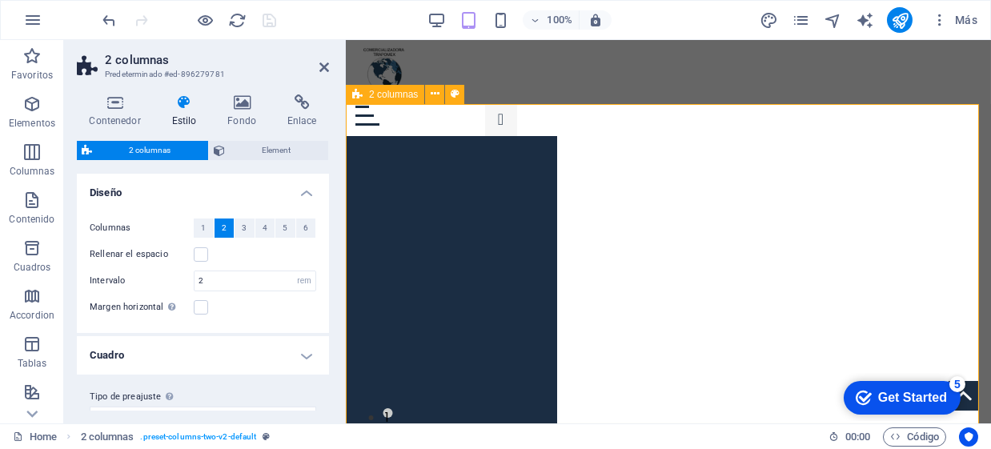
scroll to position [26, 0]
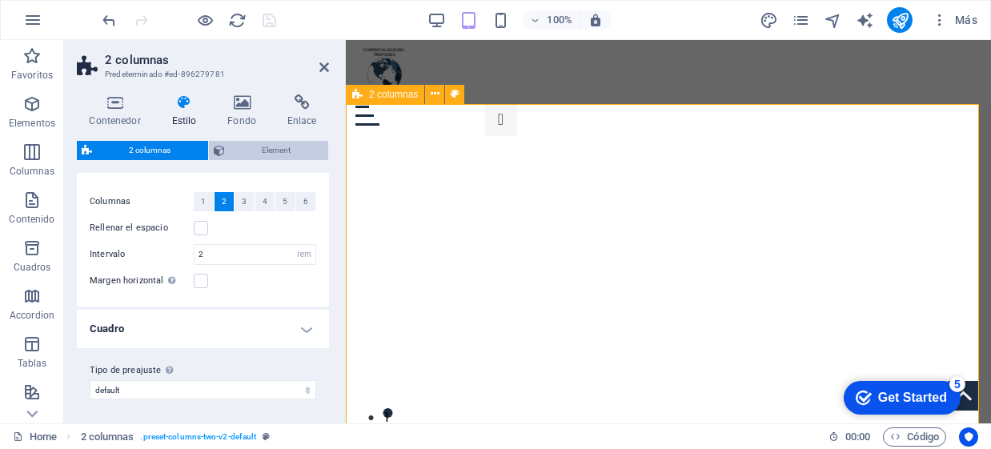
click at [247, 150] on span "Element" at bounding box center [277, 150] width 94 height 19
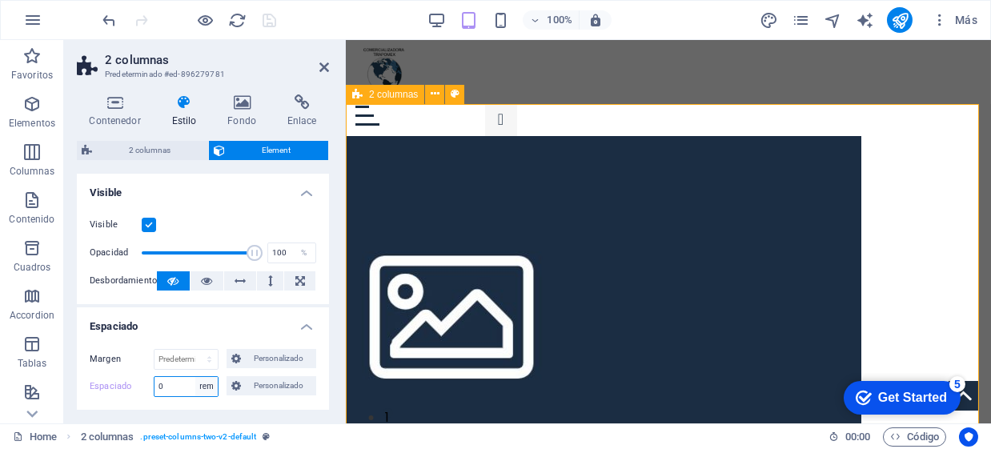
click at [195, 385] on select "Predeterminado px rem % vh vw Personalizado" at bounding box center [206, 386] width 22 height 19
click at [195, 377] on select "Predeterminado px rem % vh vw Personalizado" at bounding box center [206, 386] width 22 height 19
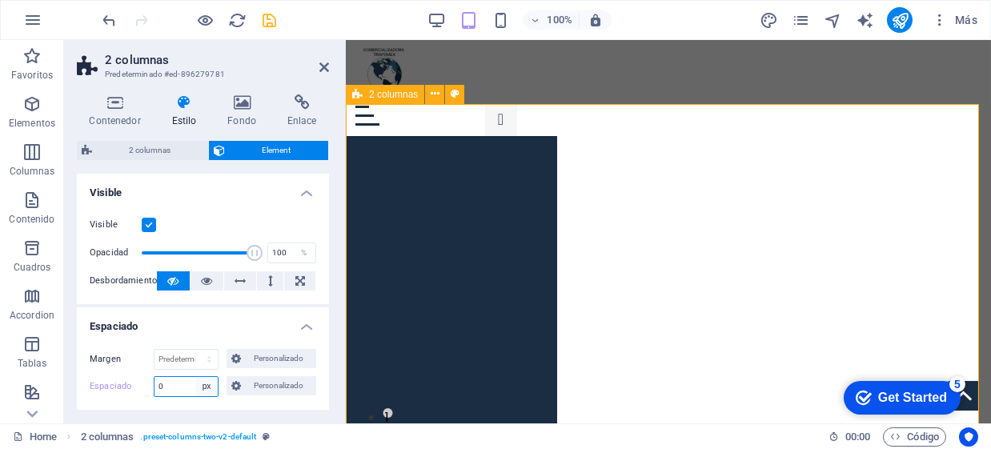
click at [204, 391] on select "Predeterminado px rem % vh vw Personalizado" at bounding box center [206, 386] width 22 height 19
select select "default"
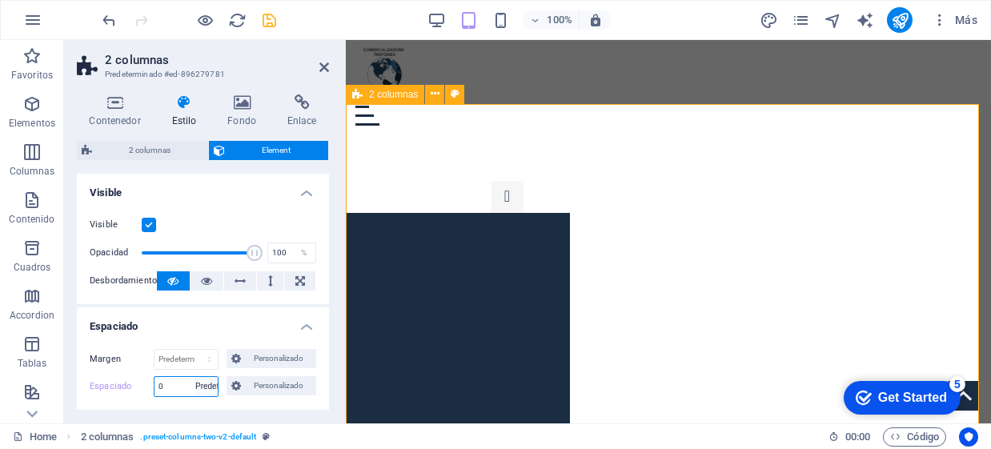
click at [195, 377] on select "Predeterminado px rem % vh vw Personalizado" at bounding box center [206, 386] width 22 height 19
select select "DISABLED_OPTION_VALUE"
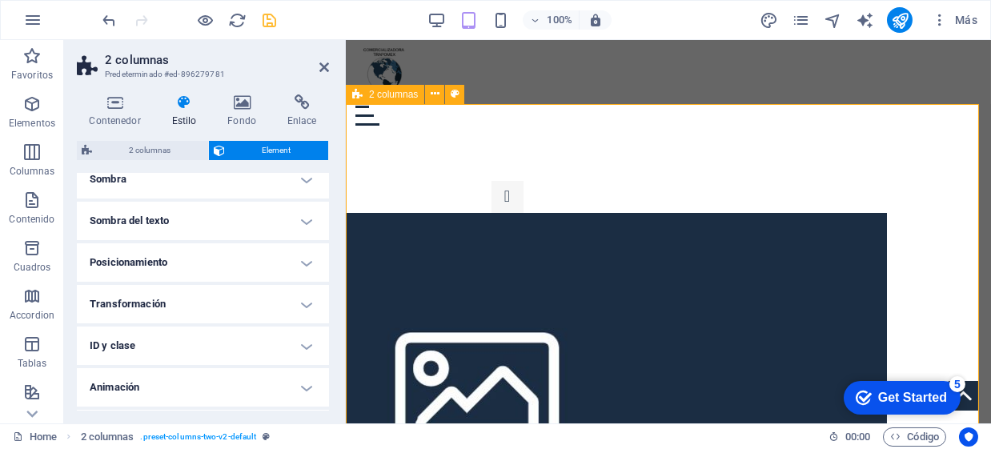
scroll to position [320, 0]
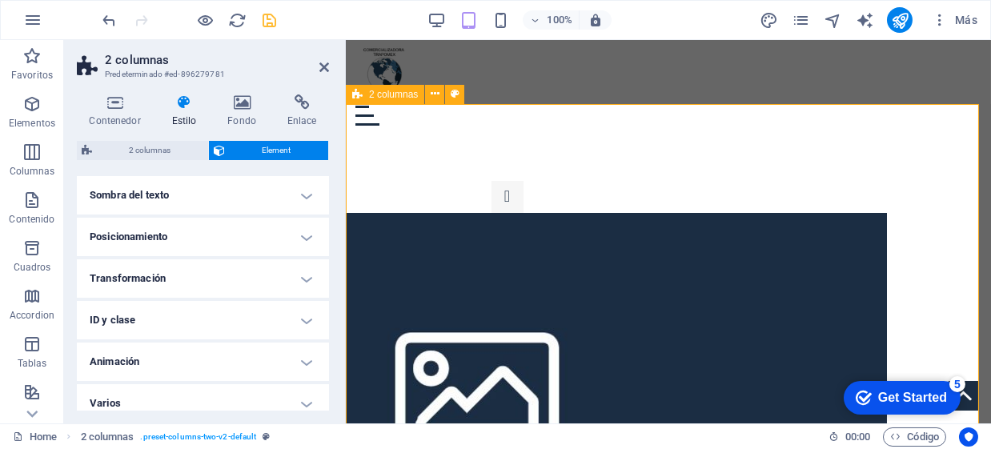
click at [210, 266] on h4 "Transformación" at bounding box center [203, 278] width 252 height 38
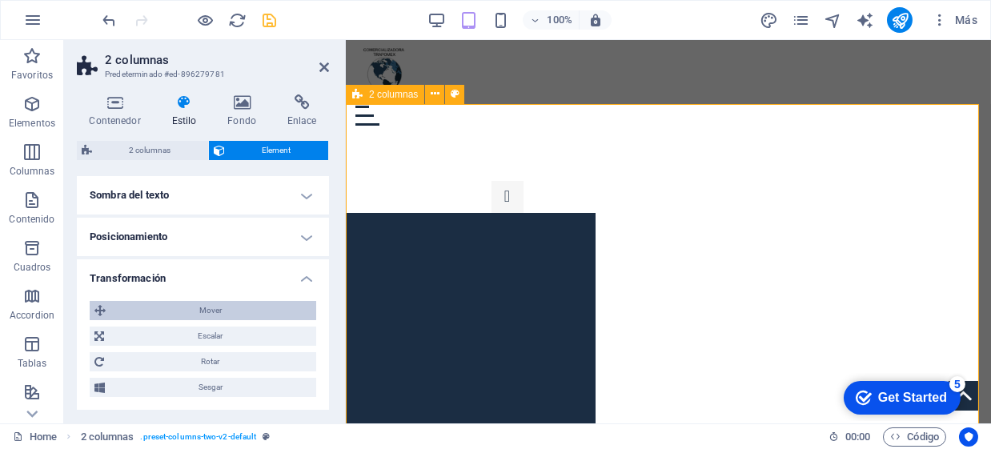
click at [227, 307] on span "Mover" at bounding box center [210, 310] width 201 height 19
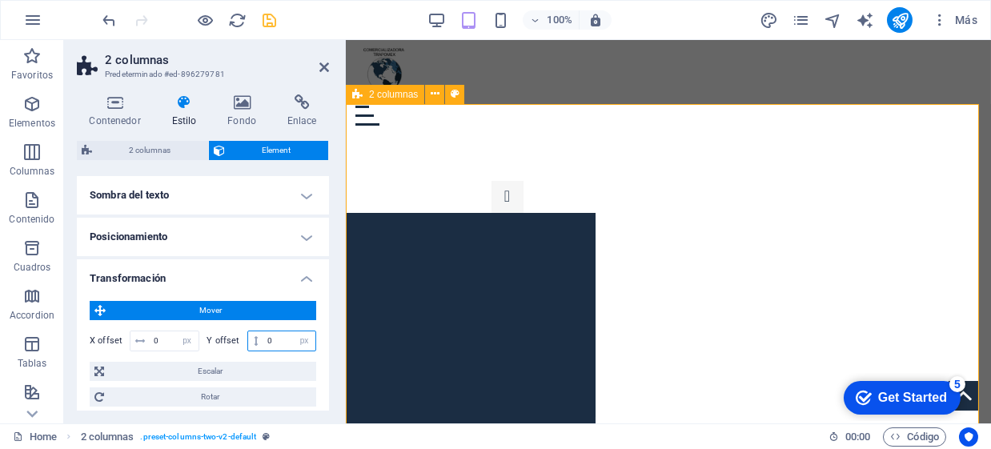
click at [274, 337] on input "0" at bounding box center [289, 340] width 52 height 19
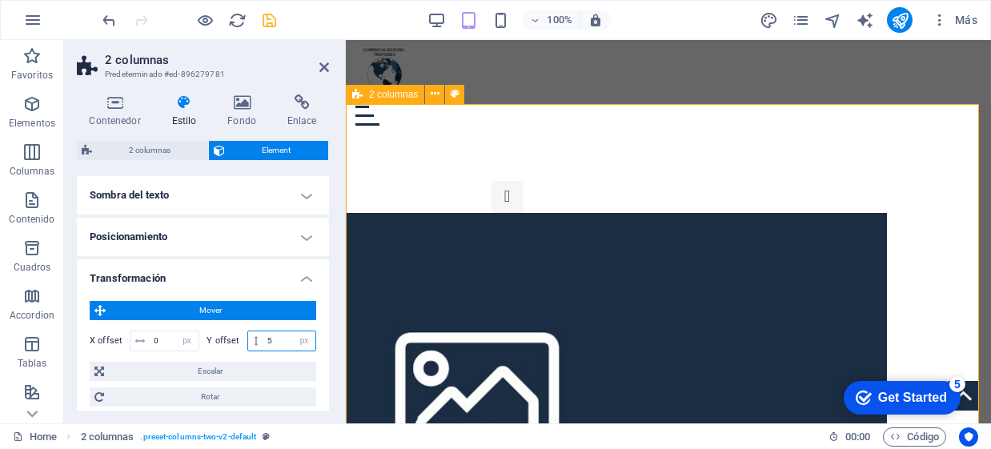
type input "5"
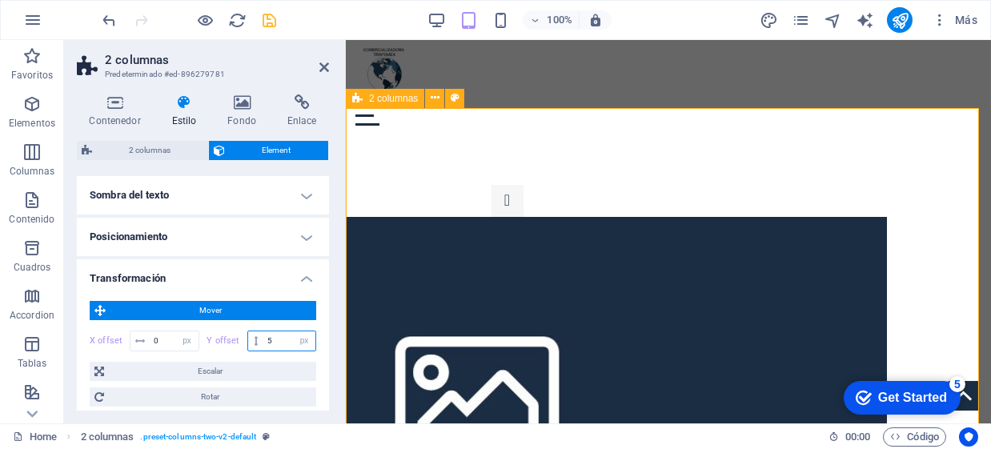
click at [274, 339] on input "5" at bounding box center [289, 340] width 52 height 19
type input "-5"
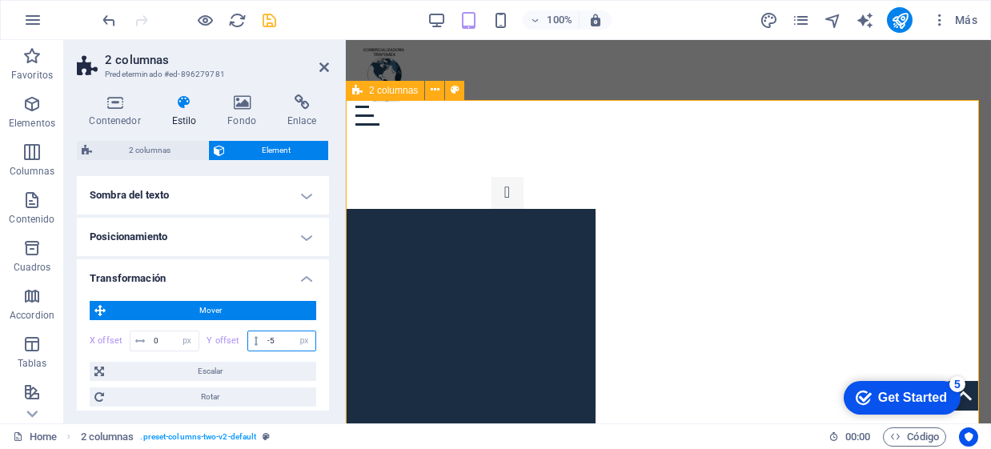
click at [271, 339] on input "-5" at bounding box center [289, 340] width 52 height 19
click at [272, 339] on input "-5" at bounding box center [289, 340] width 52 height 19
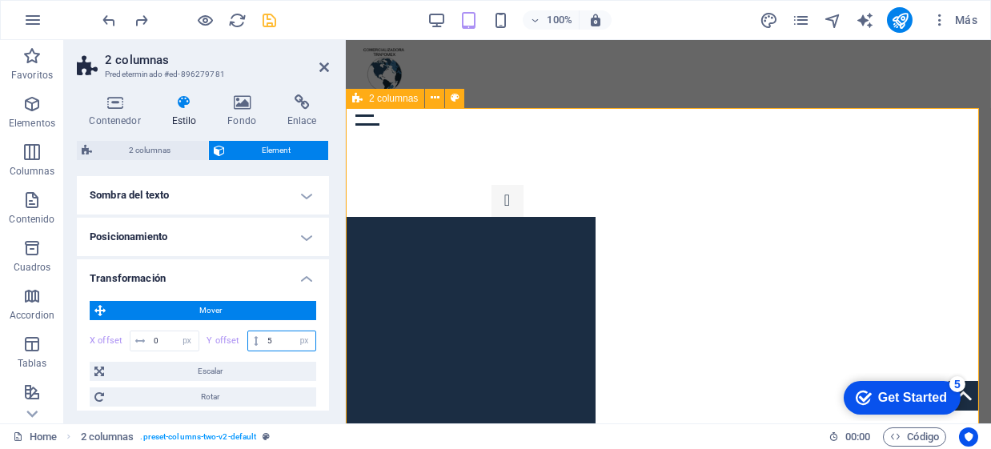
type input "0"
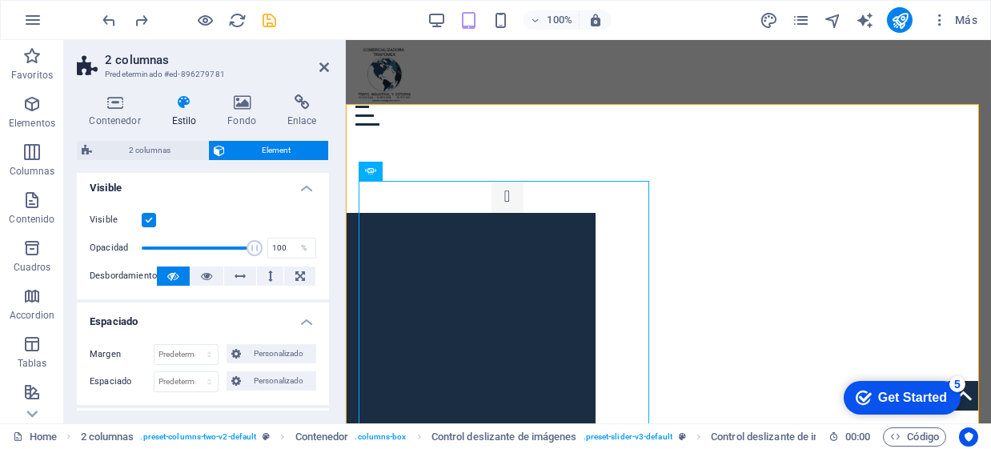
scroll to position [0, 0]
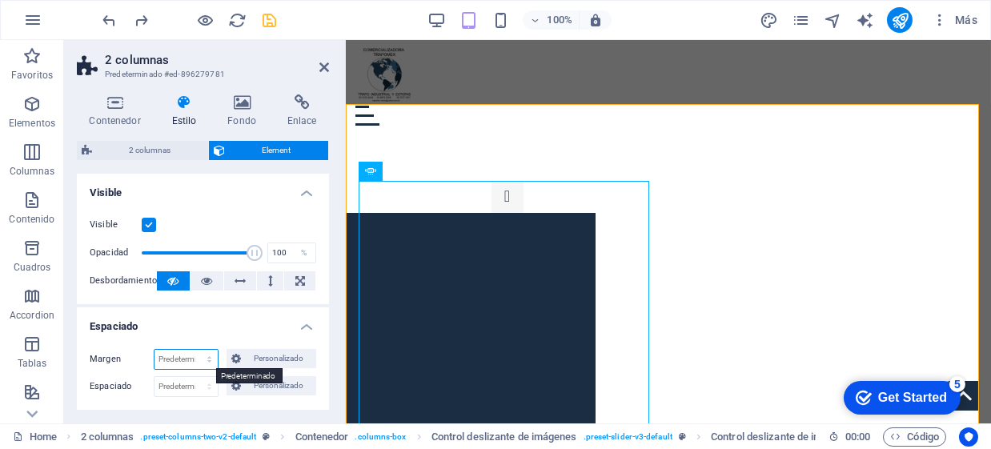
click at [199, 355] on select "Predeterminado automático px % rem vw vh Personalizado" at bounding box center [185, 359] width 63 height 19
select select "px"
click at [193, 350] on select "Predeterminado automático px % rem vw vh Personalizado" at bounding box center [185, 359] width 63 height 19
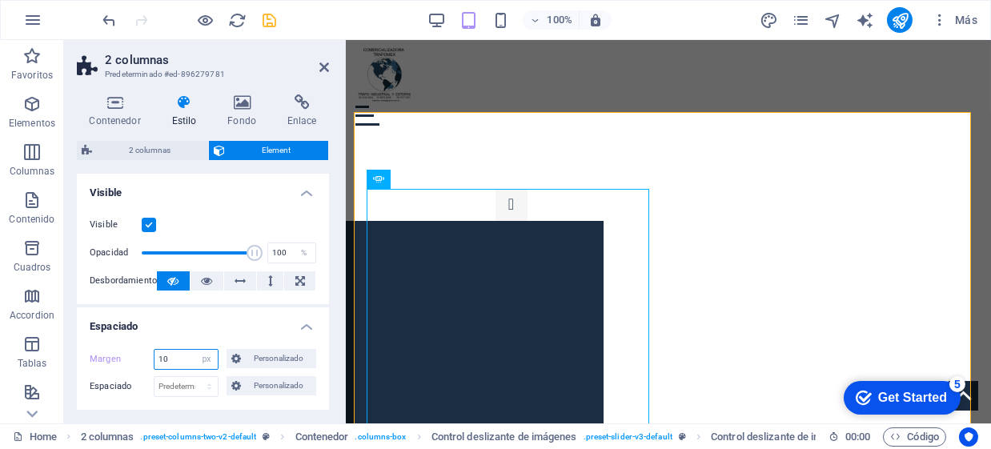
type input "0"
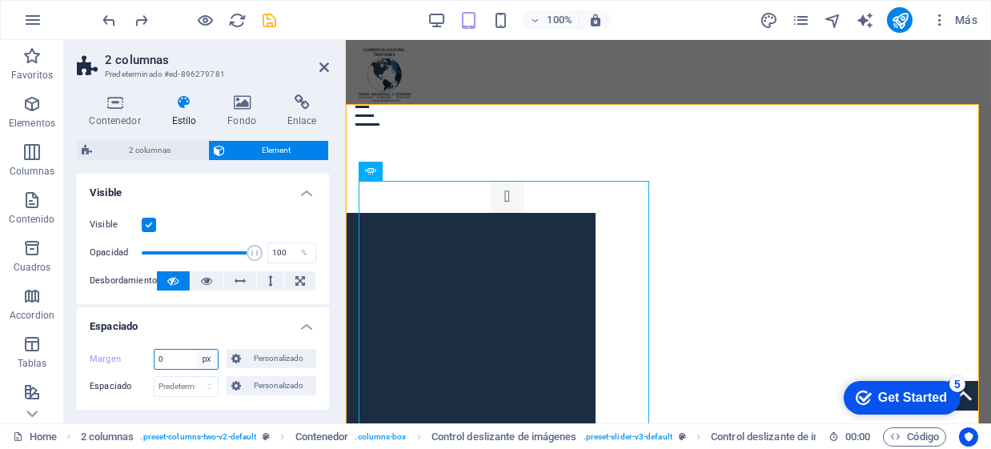
click at [195, 363] on select "Predeterminado automático px % rem vw vh Personalizado" at bounding box center [206, 359] width 22 height 19
select select "default"
click at [195, 350] on select "Predeterminado automático px % rem vw vh Personalizado" at bounding box center [206, 359] width 22 height 19
select select "DISABLED_OPTION_VALUE"
click at [175, 380] on select "Predeterminado px rem % vh vw Personalizado" at bounding box center [185, 386] width 63 height 19
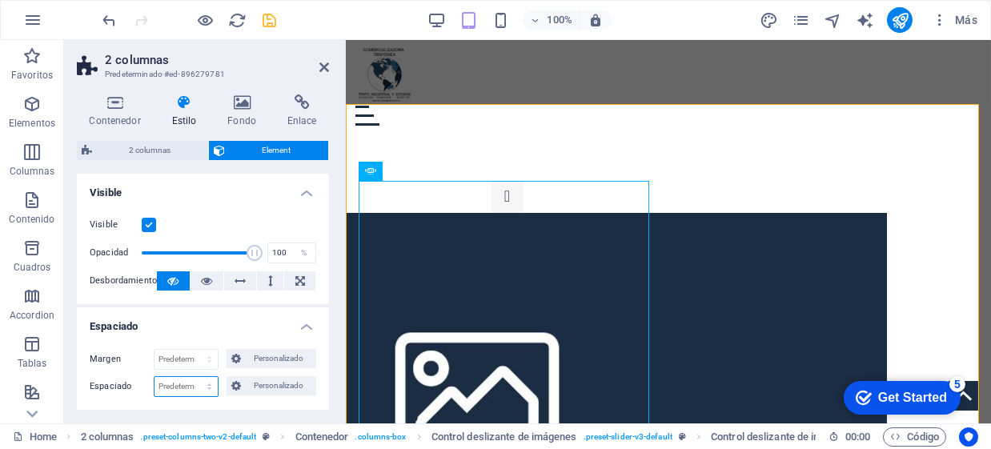
select select "rem"
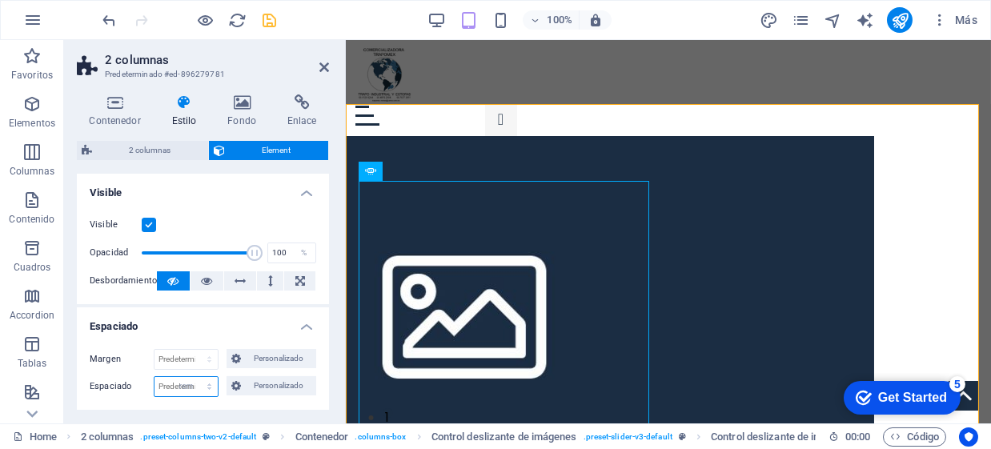
click at [193, 377] on select "Predeterminado px rem % vh vw Personalizado" at bounding box center [185, 386] width 63 height 19
type input "0"
select select "rem"
type input "0"
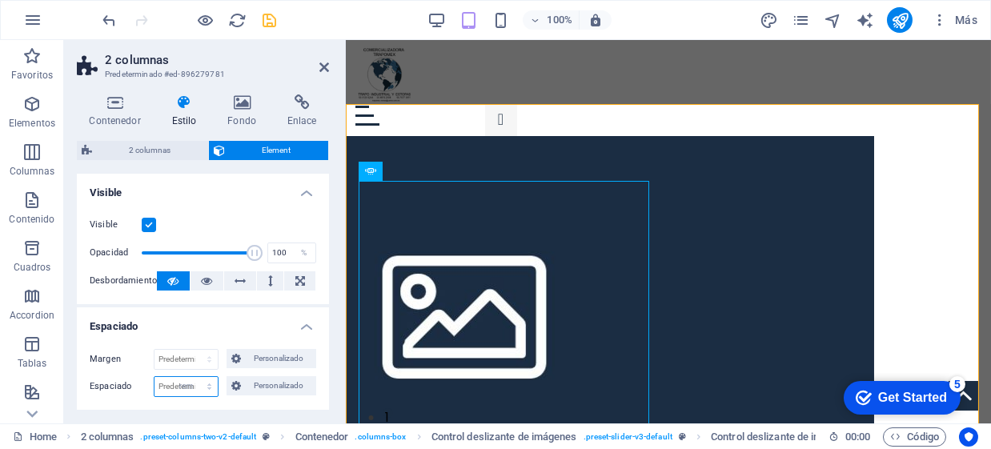
select select "rem"
type input "0"
select select "rem"
type input "0"
select select "rem"
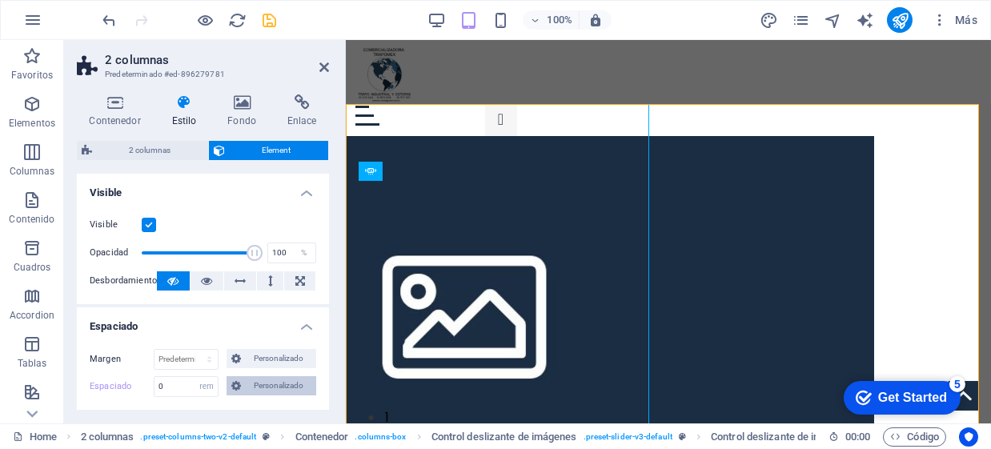
click at [259, 381] on span "Personalizado" at bounding box center [279, 385] width 66 height 19
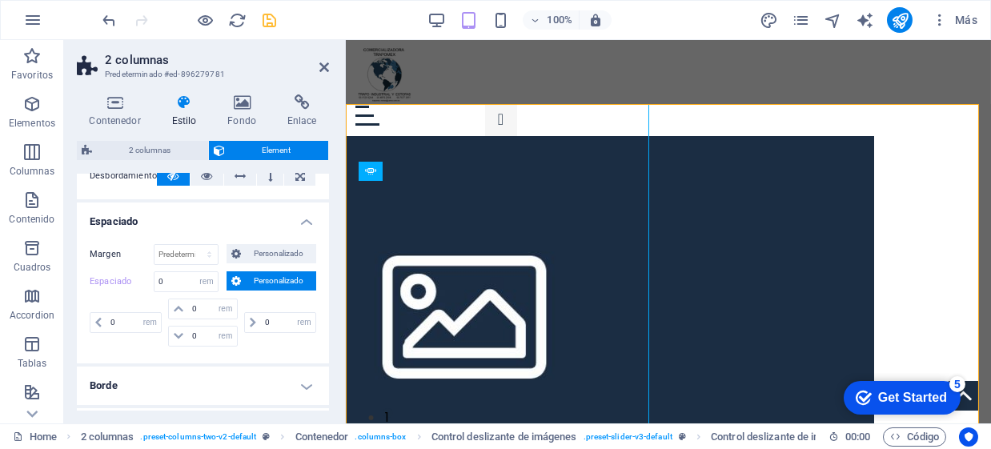
scroll to position [106, 0]
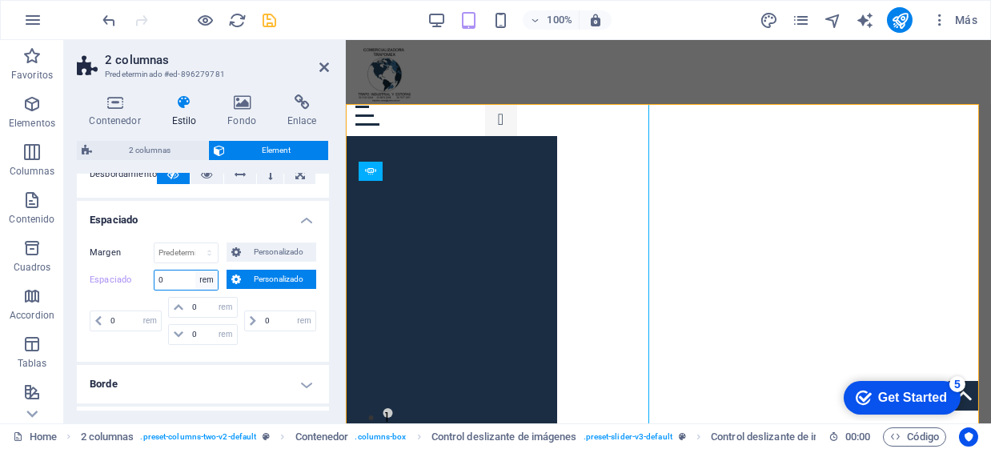
click at [203, 283] on select "Predeterminado px rem % vh vw Personalizado" at bounding box center [206, 280] width 22 height 19
select select "default"
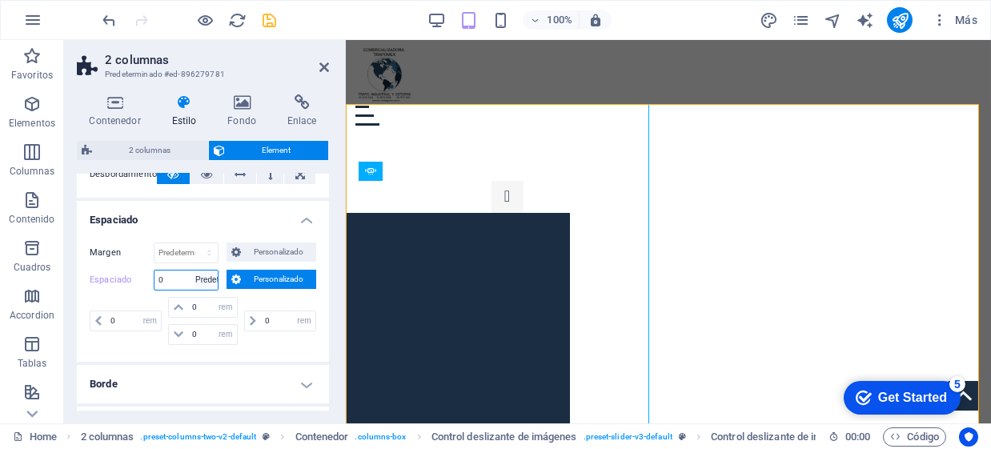
click at [195, 271] on select "Predeterminado px rem % vh vw Personalizado" at bounding box center [206, 280] width 22 height 19
select select "DISABLED_OPTION_VALUE"
select select "px"
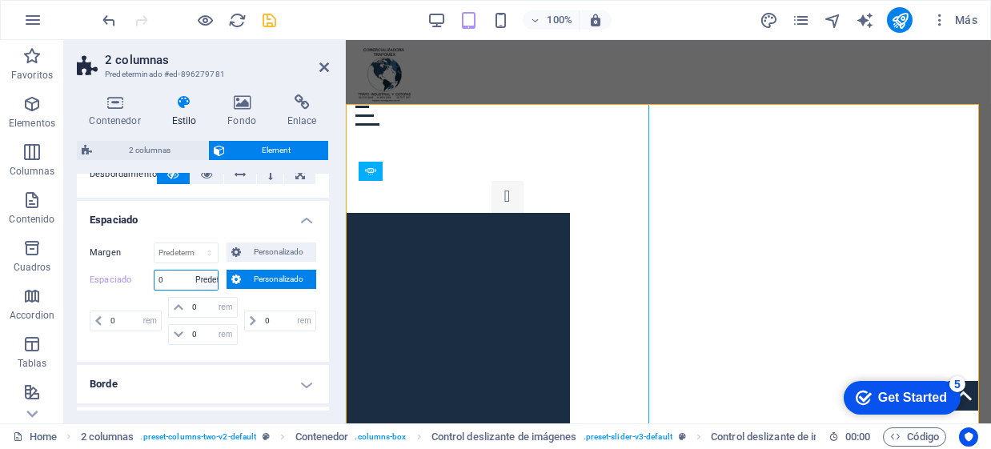
select select "px"
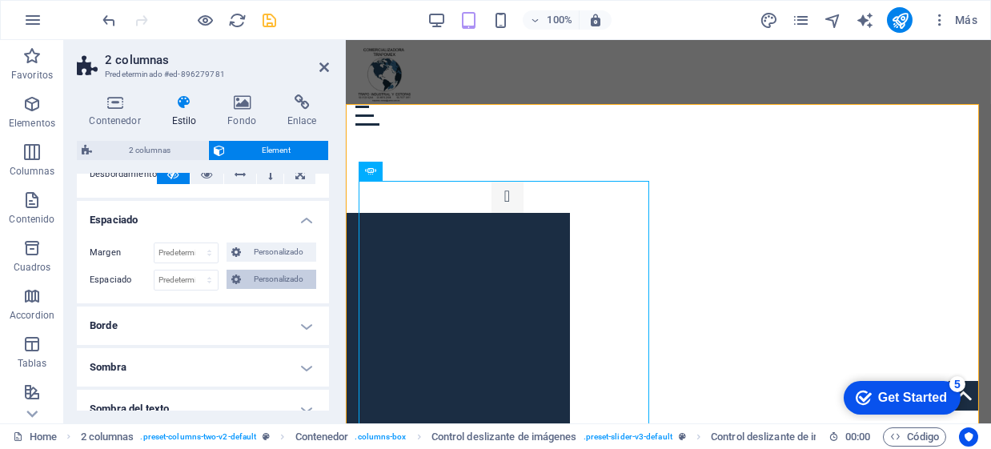
click at [261, 283] on span "Personalizado" at bounding box center [279, 279] width 66 height 19
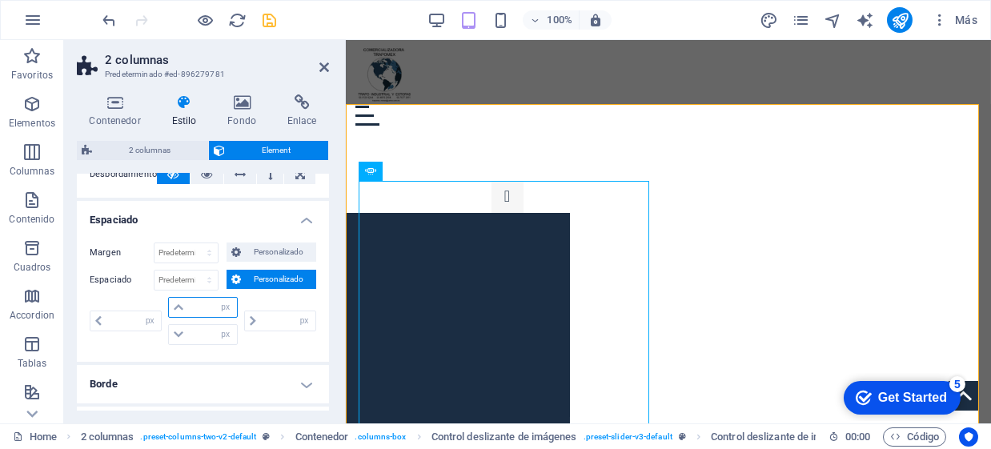
click at [207, 302] on input "number" at bounding box center [212, 307] width 48 height 19
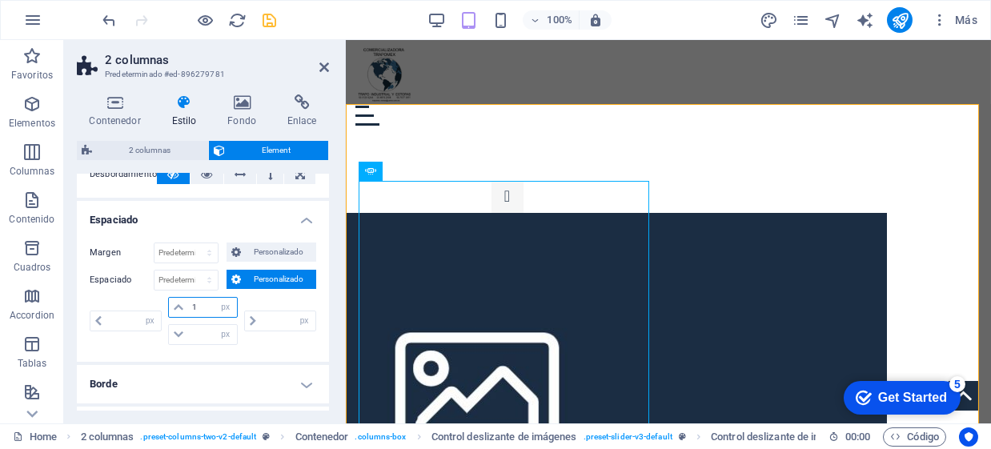
type input "15"
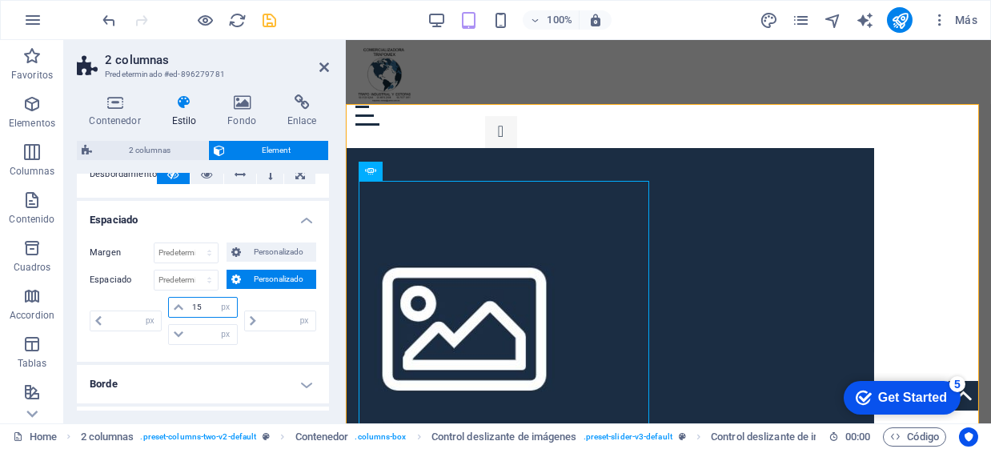
type input "0"
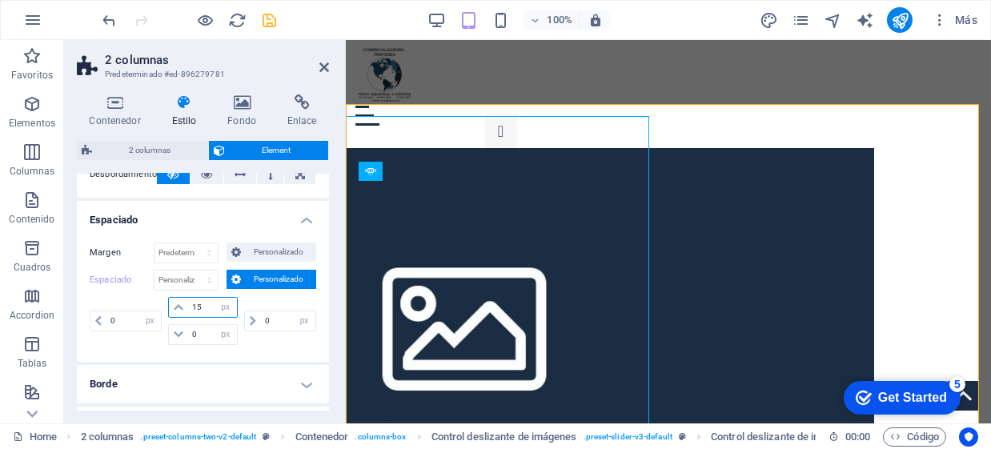
type input "15"
click at [269, 20] on icon "save" at bounding box center [270, 20] width 18 height 18
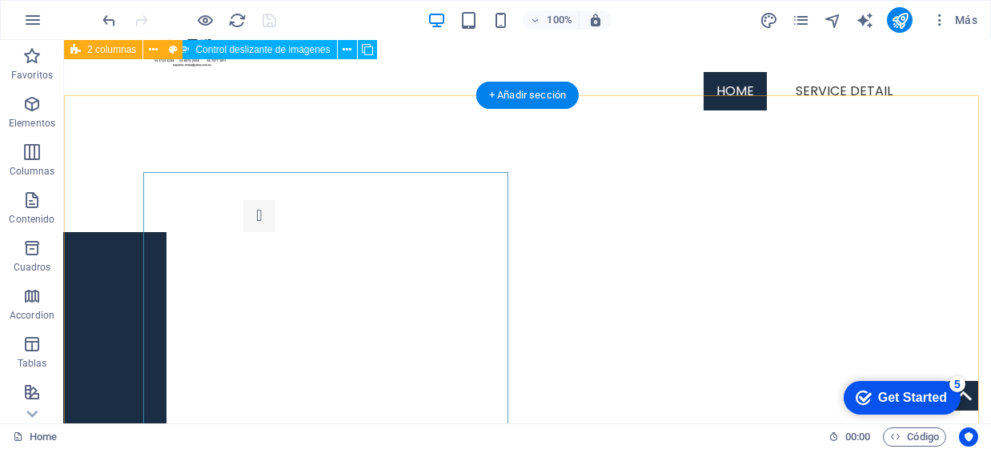
scroll to position [54, 0]
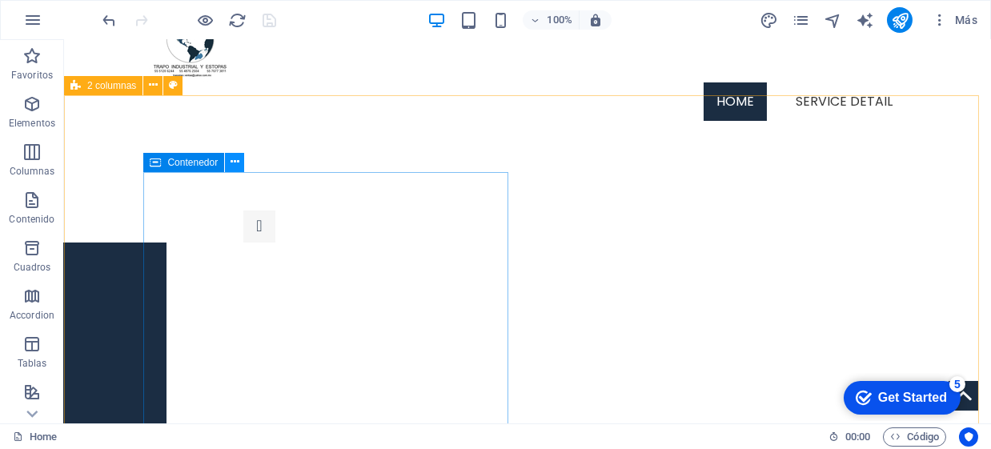
click at [231, 162] on icon at bounding box center [235, 162] width 9 height 17
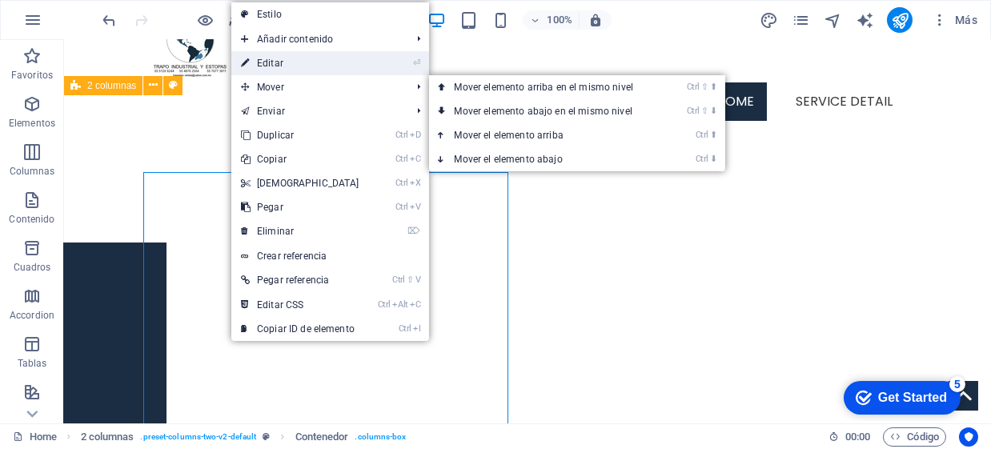
click at [288, 64] on link "⏎ Editar" at bounding box center [300, 63] width 138 height 24
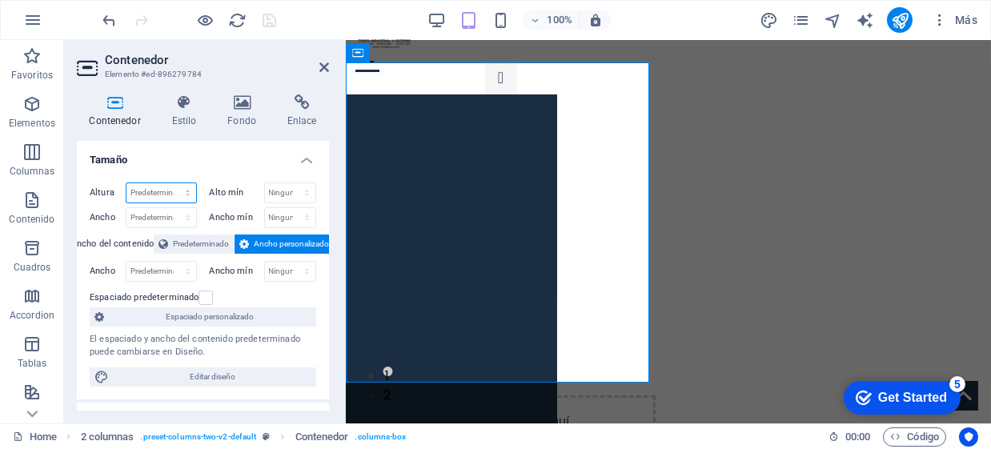
click at [169, 192] on select "Predeterminado px rem % vh vw" at bounding box center [161, 192] width 70 height 19
select select "px"
click at [171, 183] on select "Predeterminado px rem % vh vw" at bounding box center [161, 192] width 70 height 19
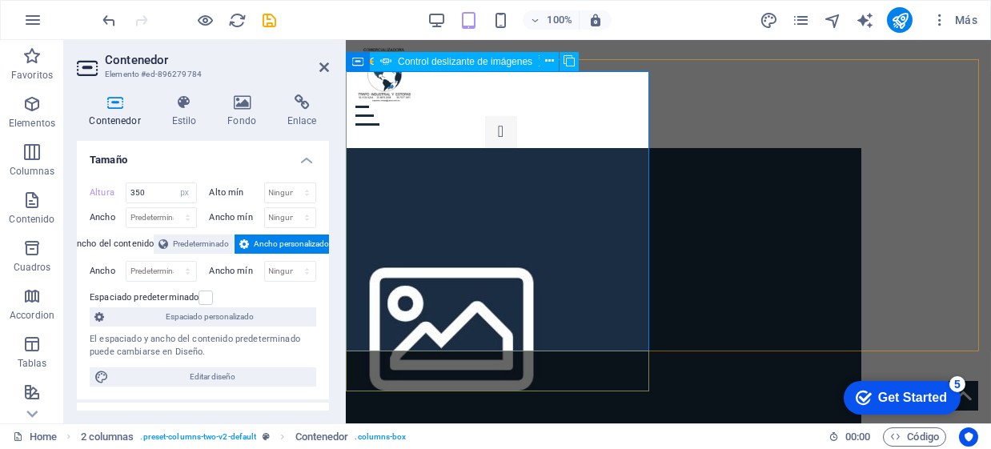
scroll to position [0, 0]
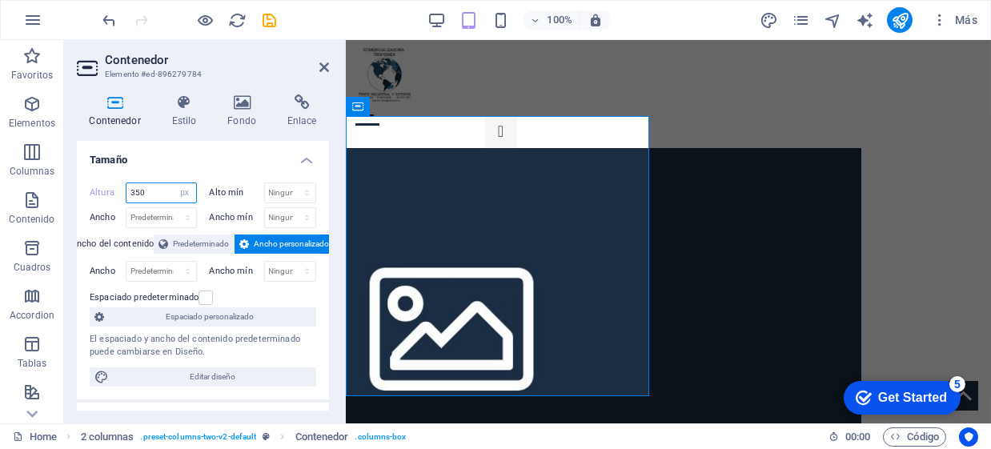
click at [156, 188] on input "350" at bounding box center [161, 192] width 70 height 19
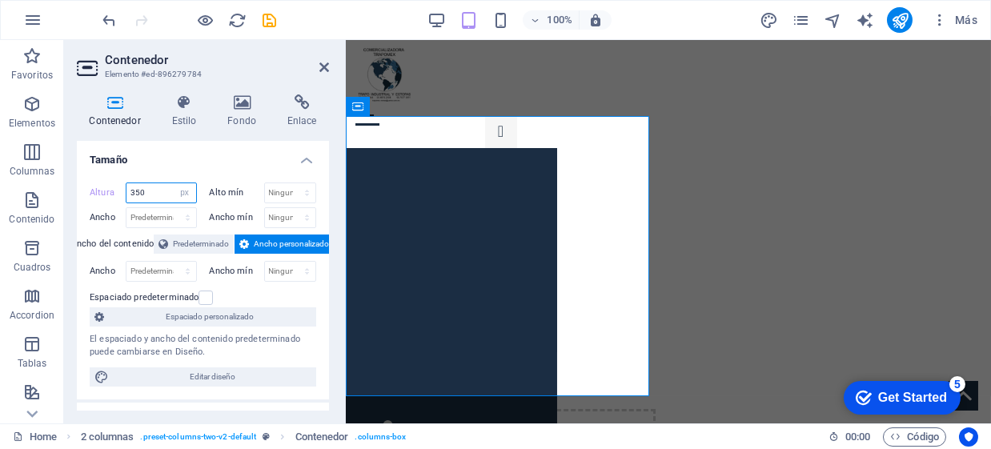
click at [157, 193] on input "350" at bounding box center [161, 192] width 70 height 19
click at [158, 193] on input "350" at bounding box center [161, 192] width 70 height 19
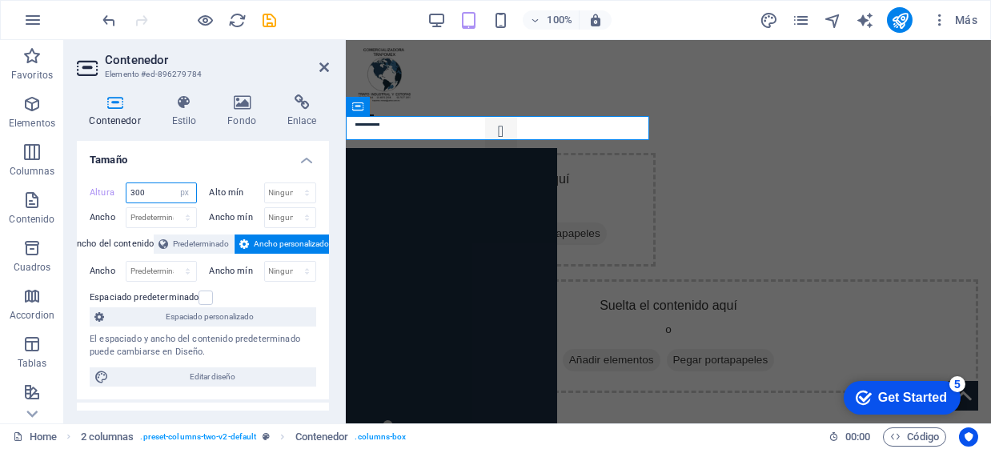
type input "300"
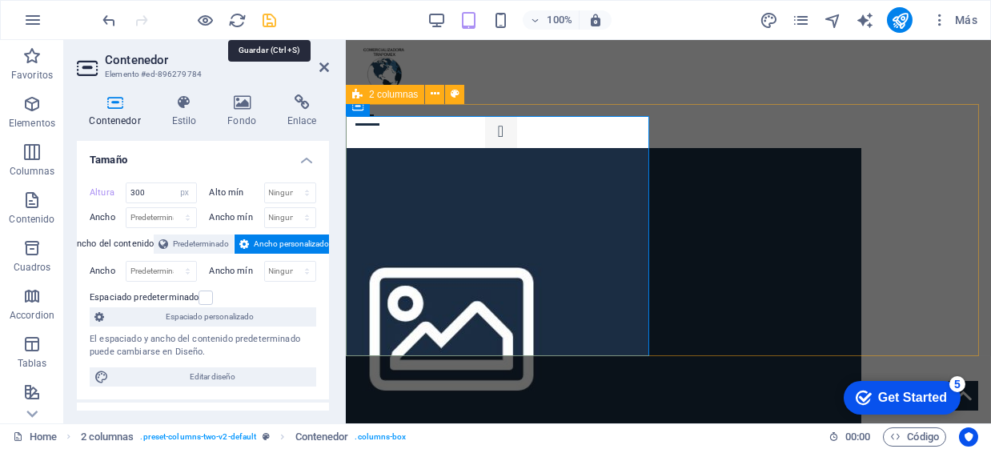
click at [274, 22] on icon "save" at bounding box center [270, 20] width 18 height 18
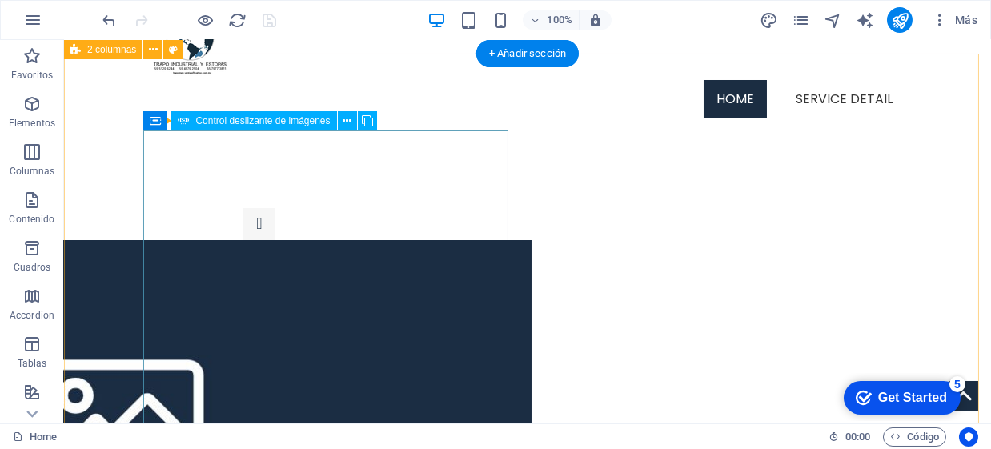
scroll to position [54, 0]
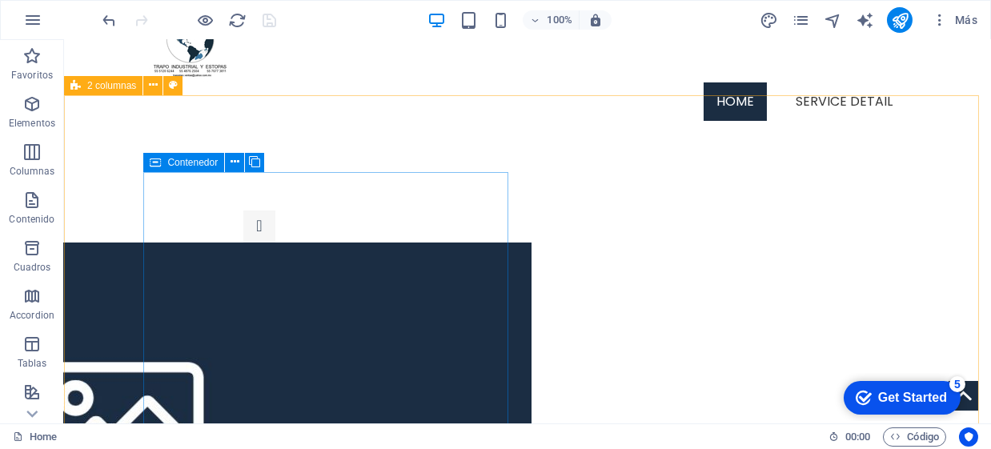
click at [156, 165] on icon at bounding box center [155, 162] width 11 height 19
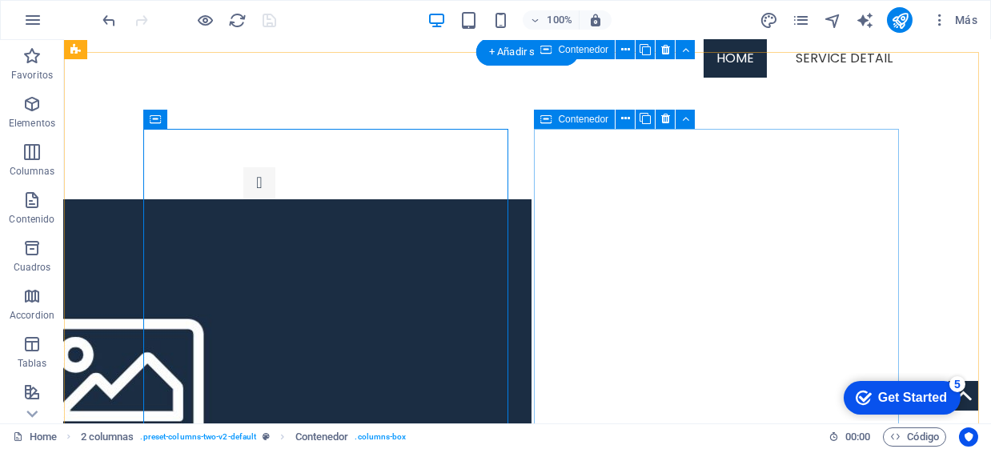
scroll to position [79, 0]
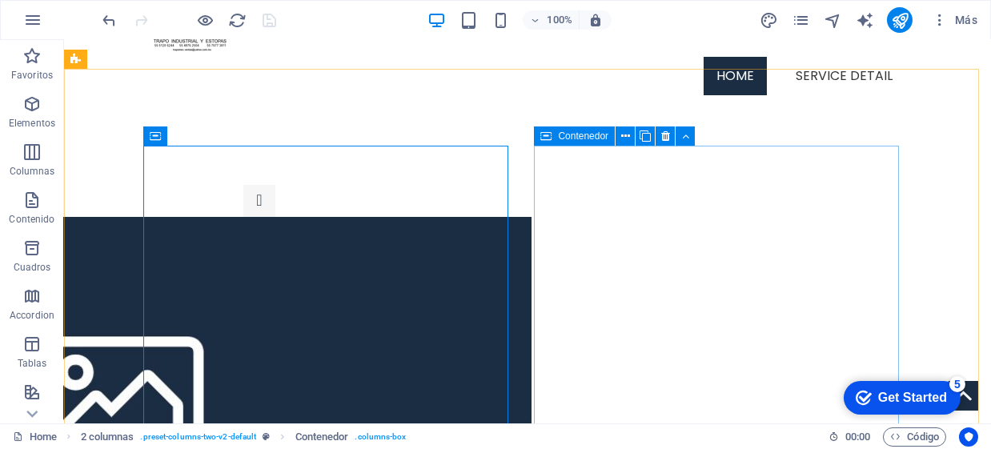
click at [571, 137] on span "Contenedor" at bounding box center [583, 136] width 50 height 10
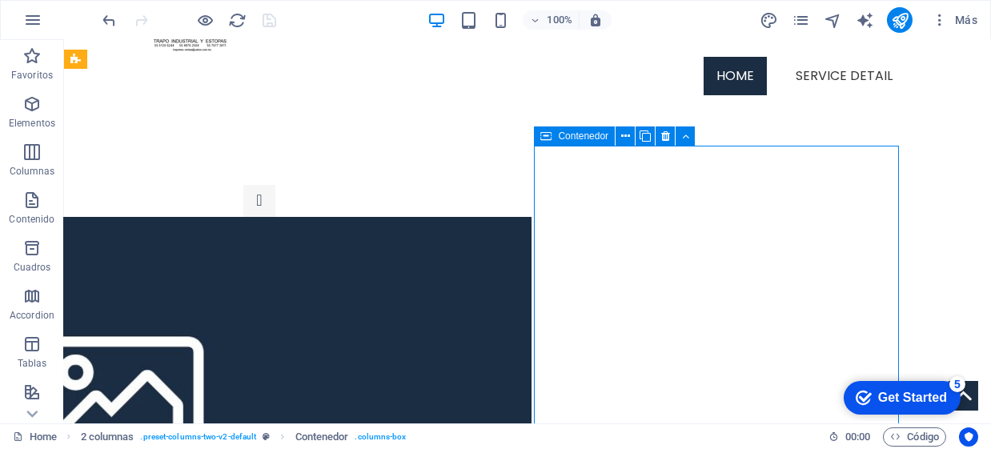
click at [571, 137] on span "Contenedor" at bounding box center [583, 136] width 50 height 10
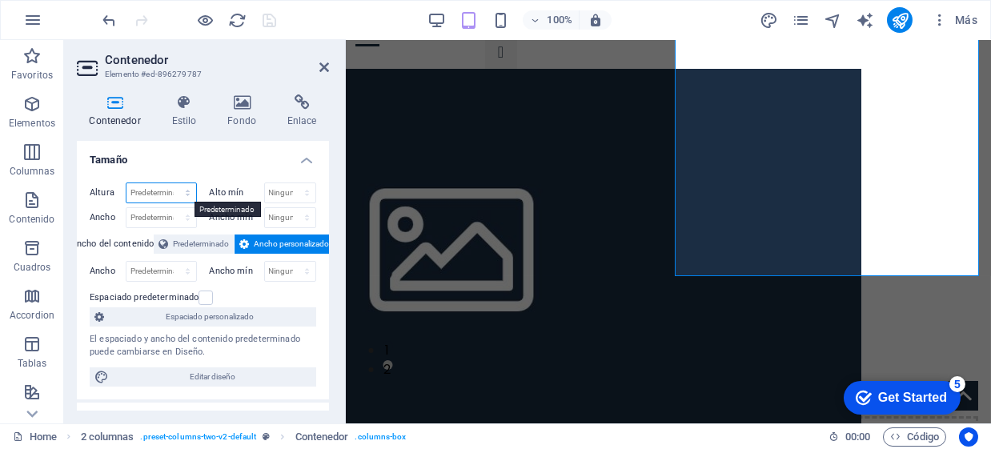
click at [151, 187] on select "Predeterminado px rem % vh vw" at bounding box center [161, 192] width 70 height 19
select select "px"
click at [171, 183] on select "Predeterminado px rem % vh vw" at bounding box center [161, 192] width 70 height 19
type input "300"
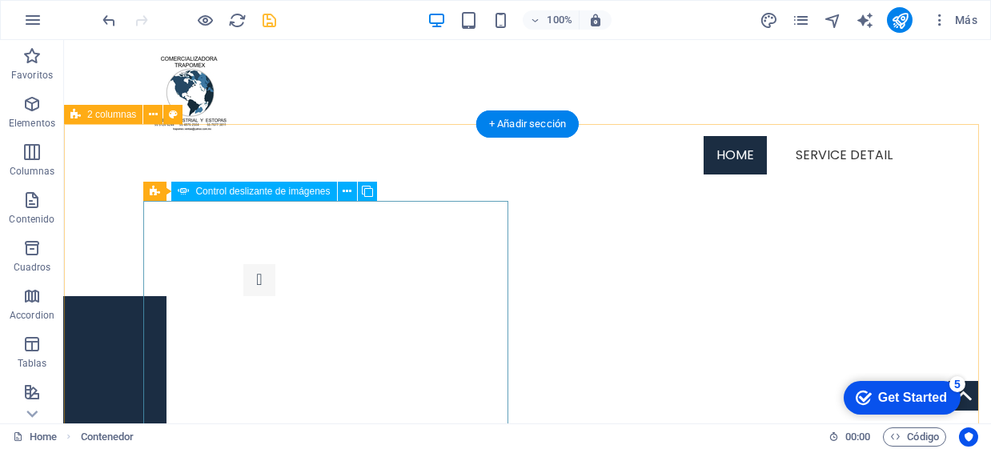
scroll to position [0, 0]
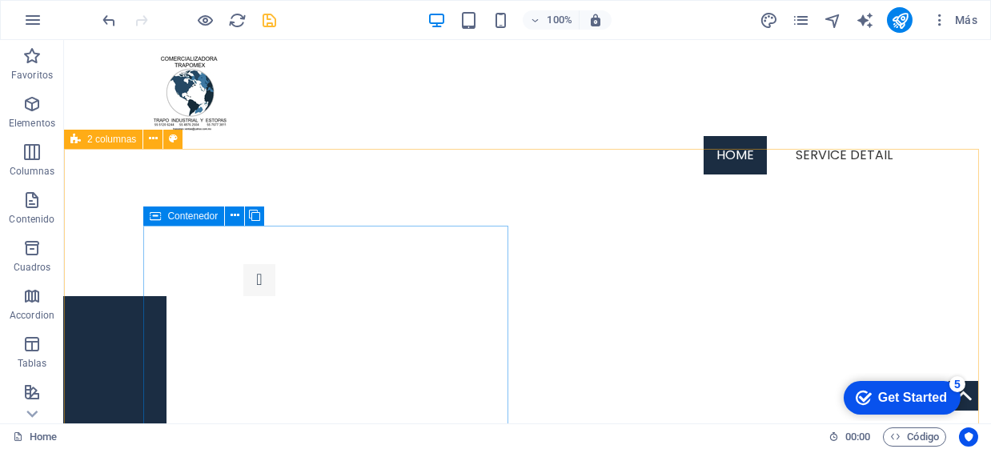
click at [156, 216] on icon at bounding box center [155, 216] width 11 height 19
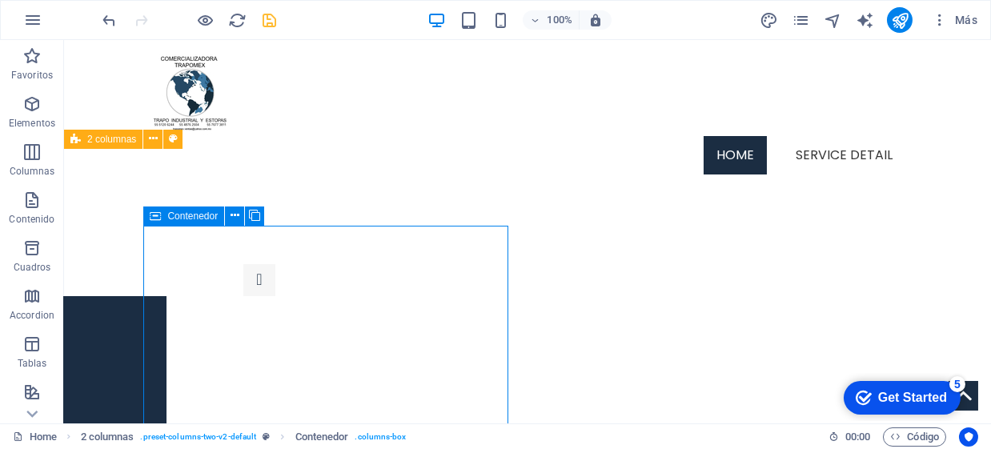
click at [165, 217] on div "Contenedor" at bounding box center [183, 216] width 81 height 19
select select "px"
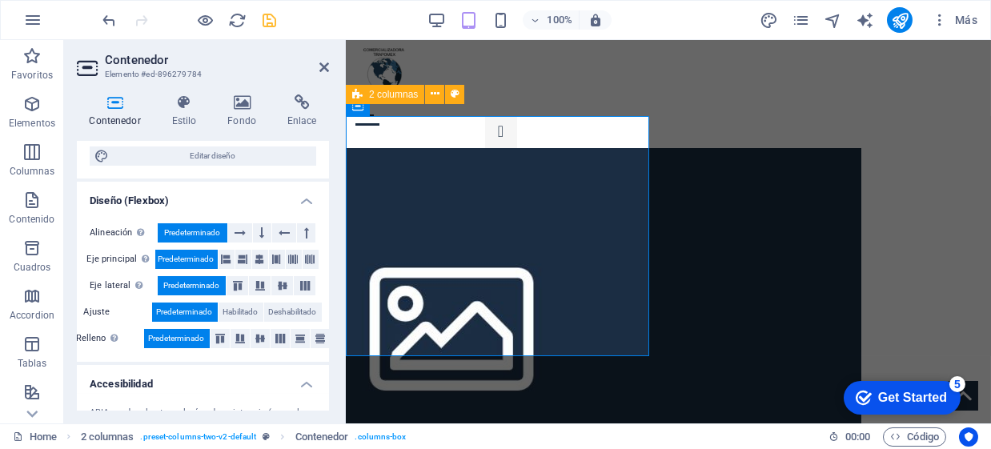
scroll to position [239, 0]
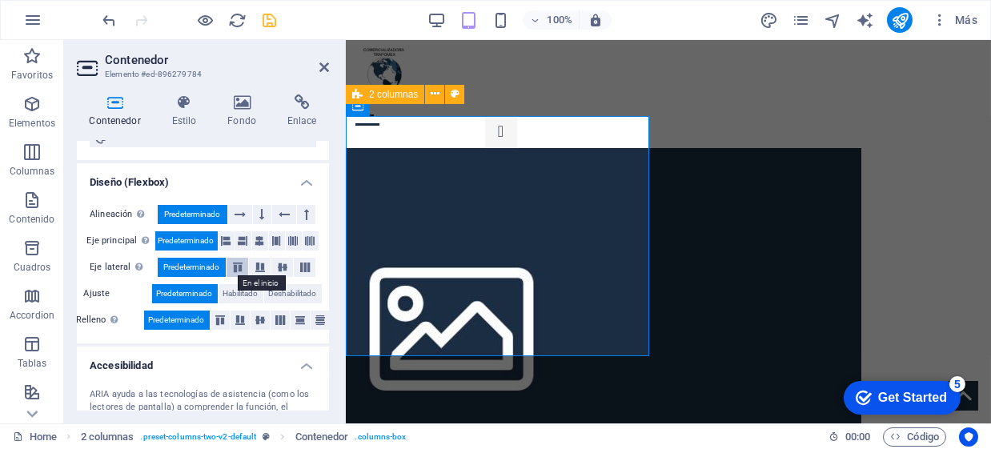
click at [235, 267] on icon at bounding box center [237, 268] width 19 height 10
click at [200, 263] on span "Predeterminado" at bounding box center [192, 267] width 56 height 19
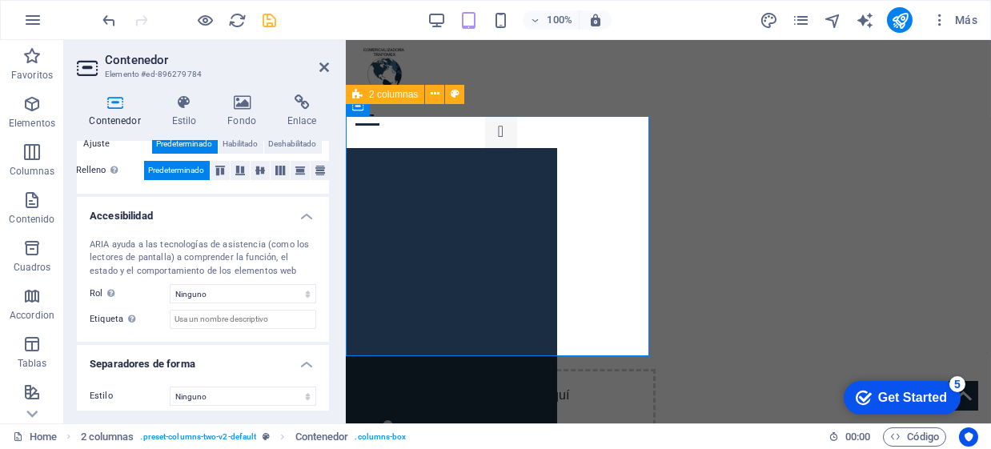
scroll to position [395, 0]
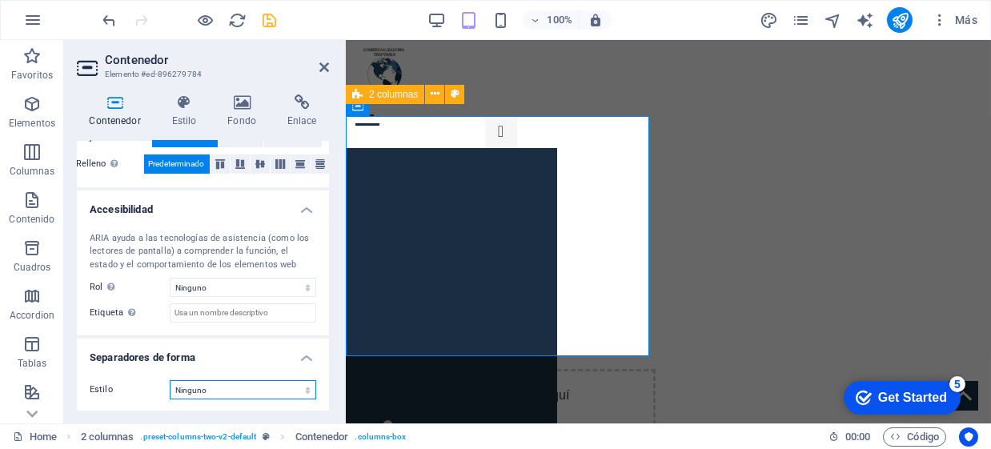
click at [244, 387] on select "Ninguno Triángulo Cuadrado Diagonal Polígono 1 Polígono 2 Zigzag Múltiples zigz…" at bounding box center [243, 389] width 146 height 19
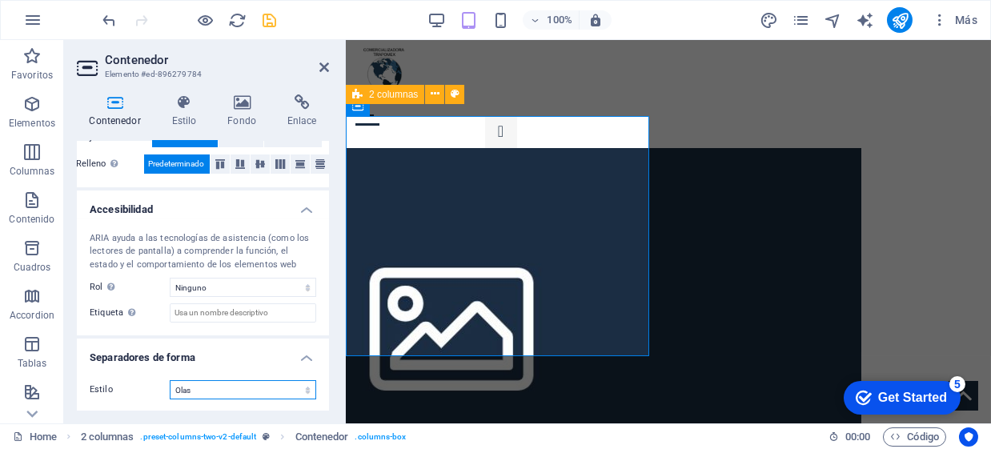
click at [170, 380] on select "Ninguno Triángulo Cuadrado Diagonal Polígono 1 Polígono 2 Zigzag Múltiples zigz…" at bounding box center [243, 389] width 146 height 19
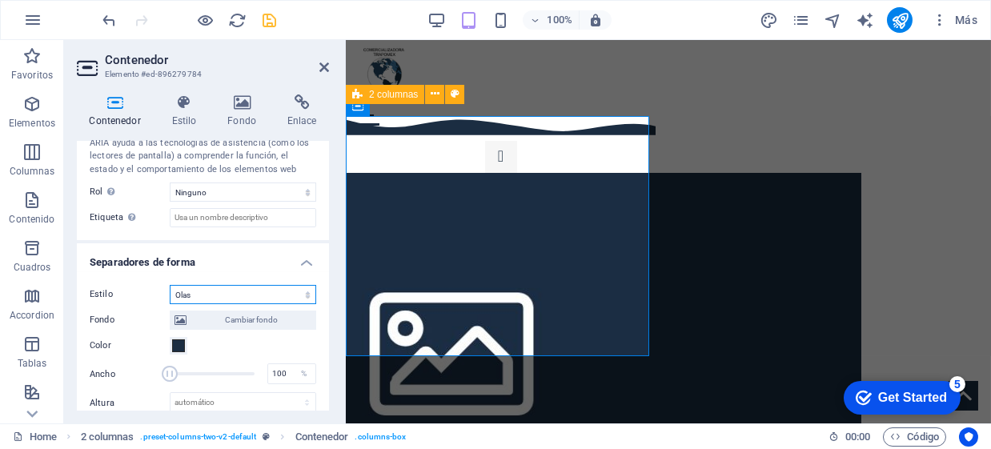
scroll to position [529, 0]
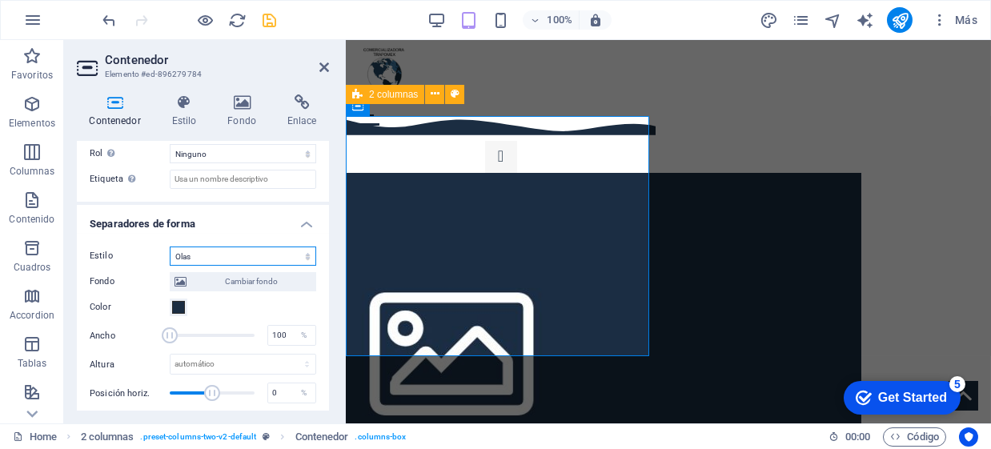
click at [203, 248] on select "Ninguno Triángulo Cuadrado Diagonal Polígono 1 Polígono 2 Zigzag Múltiples zigz…" at bounding box center [243, 256] width 146 height 19
select select "none"
click at [170, 266] on select "Ninguno Triángulo Cuadrado Diagonal Polígono 1 Polígono 2 Zigzag Múltiples zigz…" at bounding box center [243, 256] width 146 height 19
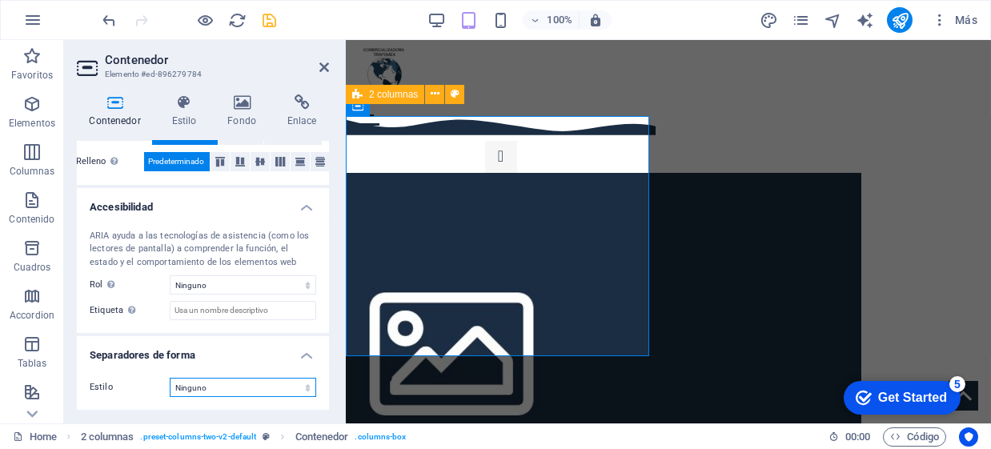
scroll to position [395, 0]
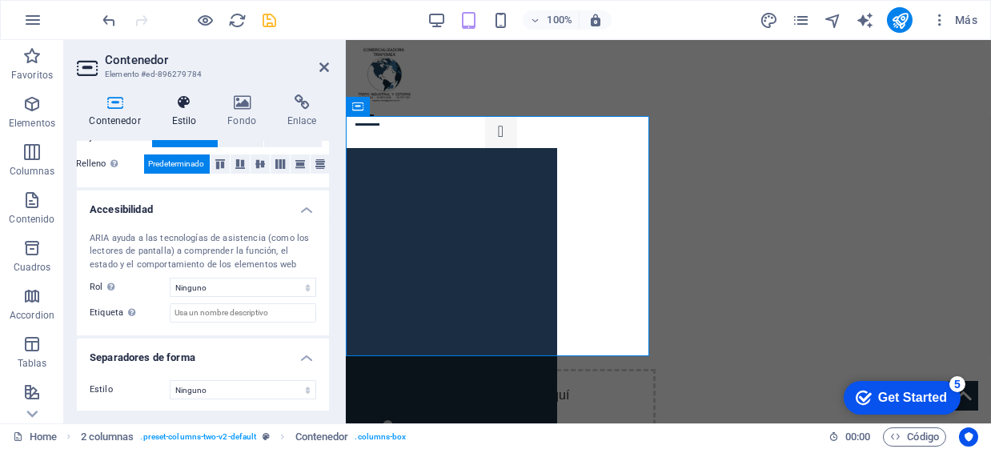
click at [190, 104] on icon at bounding box center [184, 102] width 50 height 16
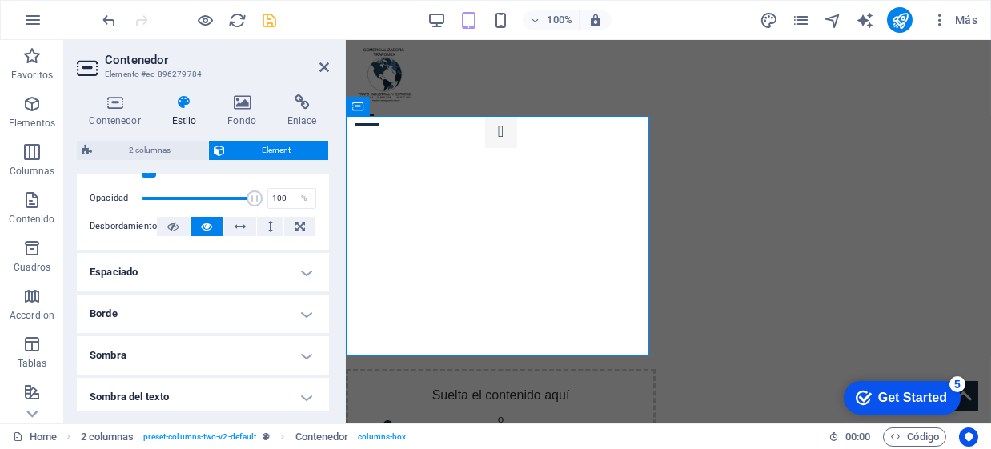
scroll to position [293, 0]
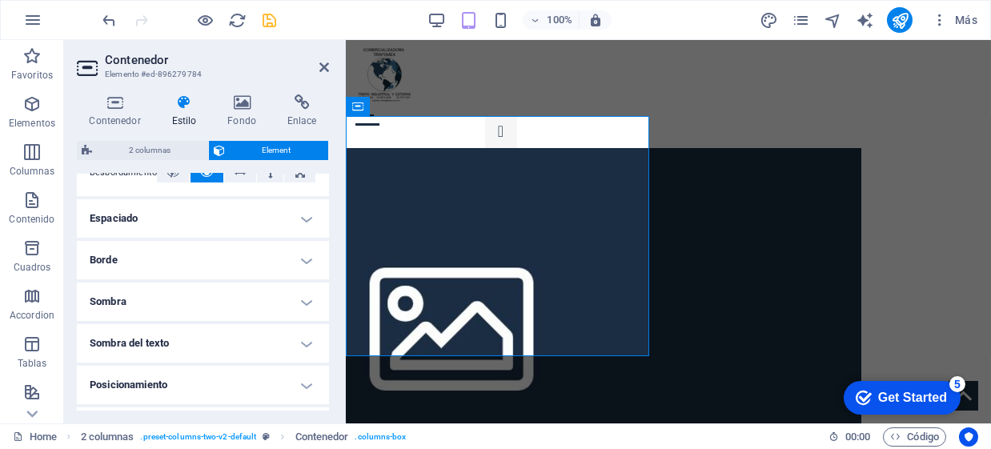
click at [262, 208] on h4 "Espaciado" at bounding box center [203, 218] width 252 height 38
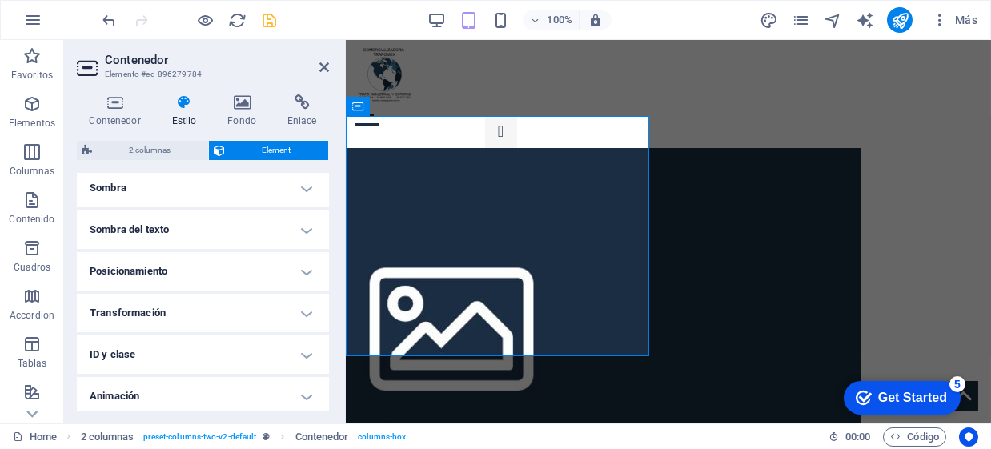
scroll to position [507, 0]
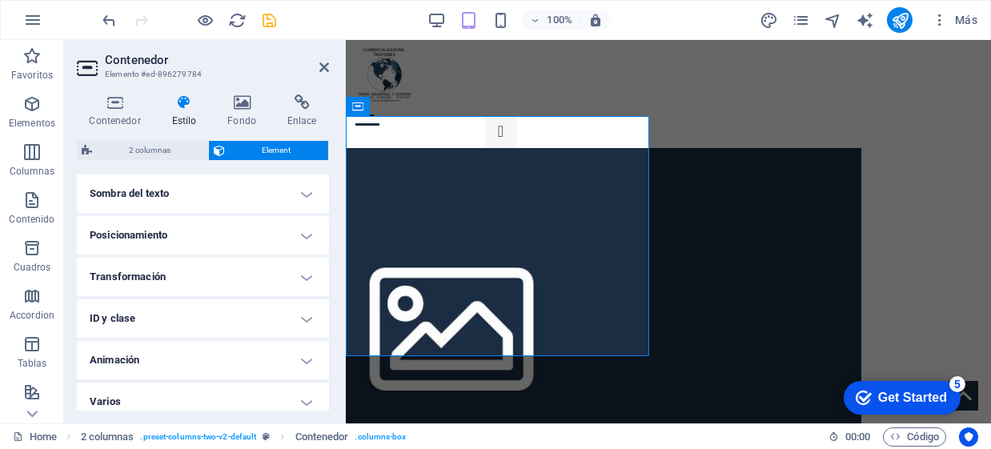
click at [251, 260] on h4 "Transformación" at bounding box center [203, 277] width 252 height 38
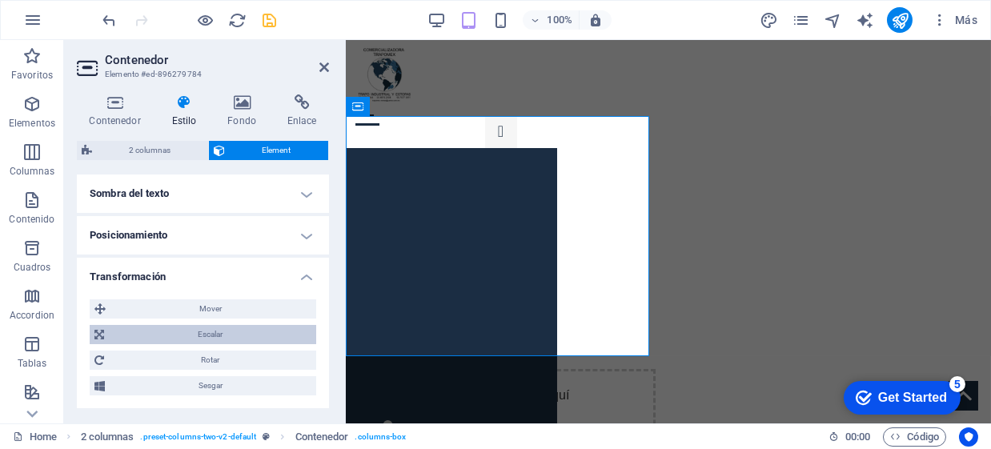
click at [229, 335] on span "Escalar" at bounding box center [210, 334] width 203 height 19
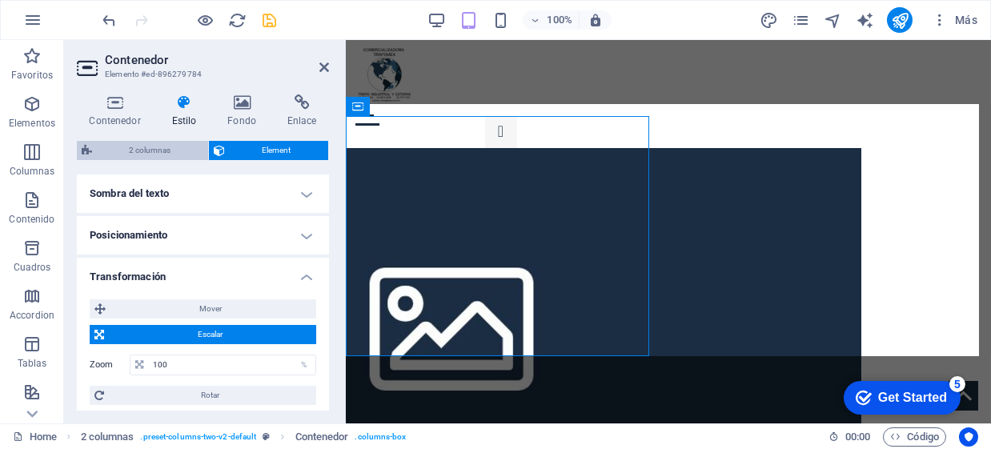
click at [146, 147] on span "2 columnas" at bounding box center [150, 150] width 106 height 19
select select "rem"
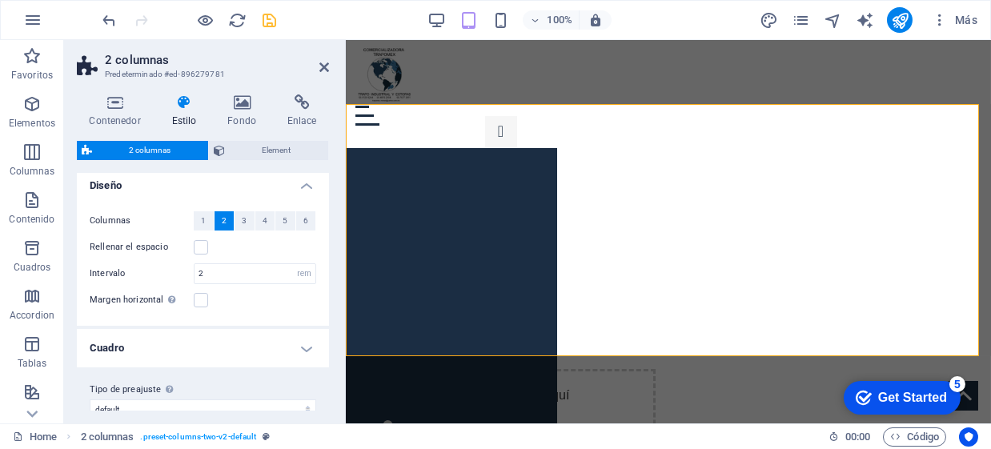
scroll to position [0, 0]
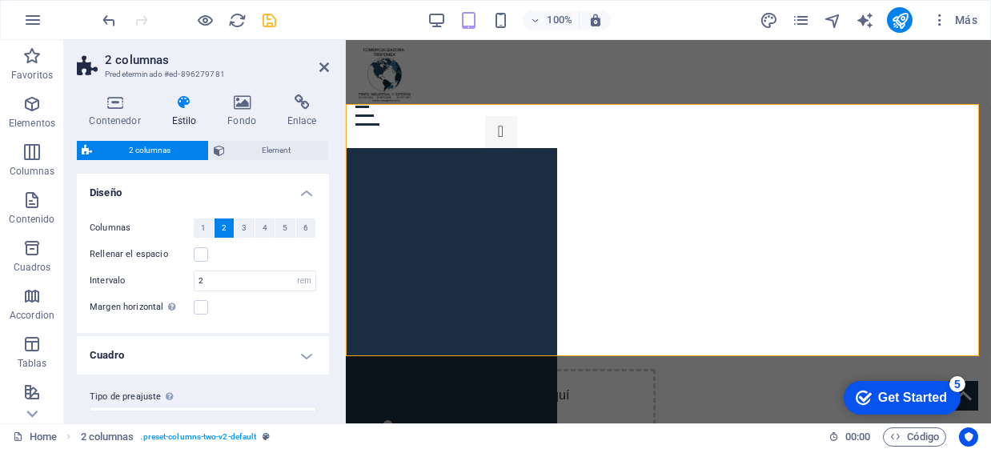
click at [243, 352] on h4 "Cuadro" at bounding box center [203, 355] width 252 height 38
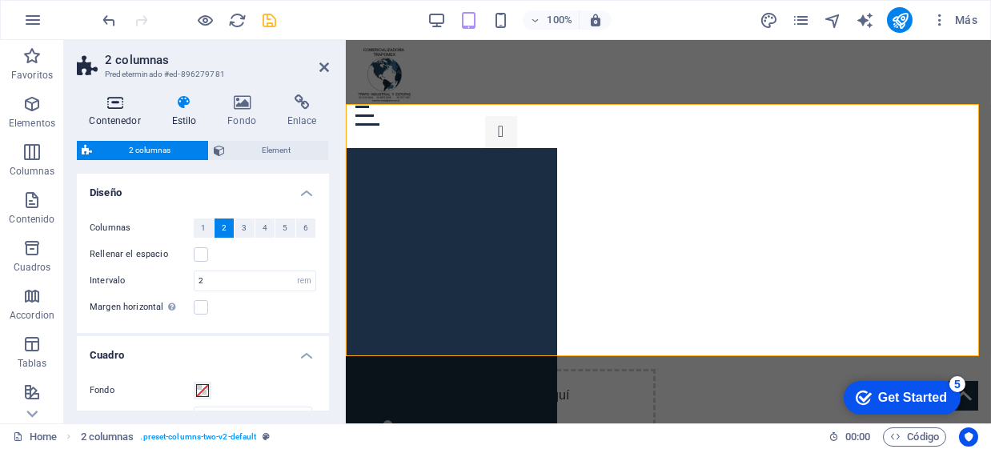
click at [97, 108] on icon at bounding box center [115, 102] width 76 height 16
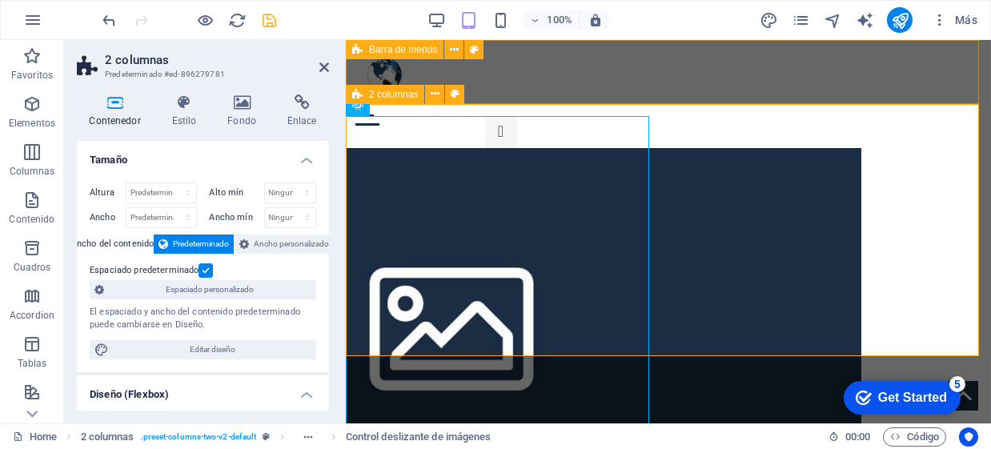
click at [559, 47] on div "Menu Home Service Detail" at bounding box center [667, 72] width 645 height 64
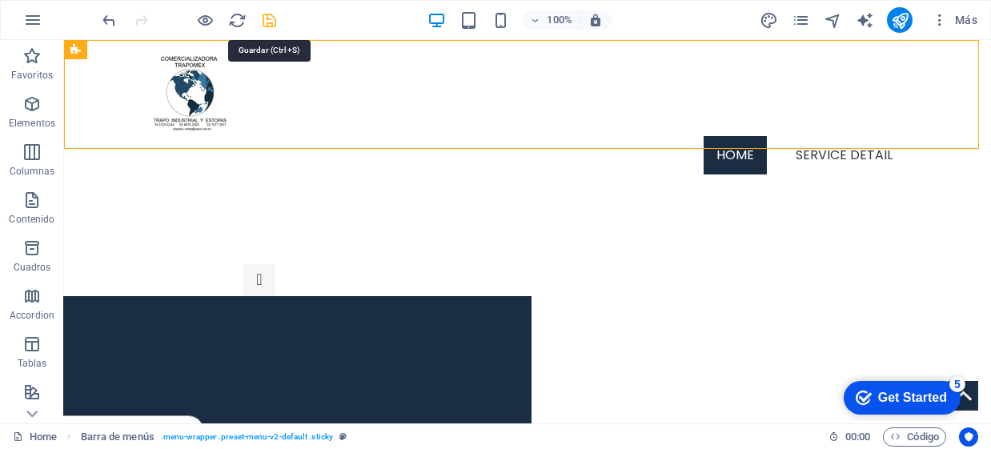
click at [277, 22] on icon "save" at bounding box center [270, 20] width 18 height 18
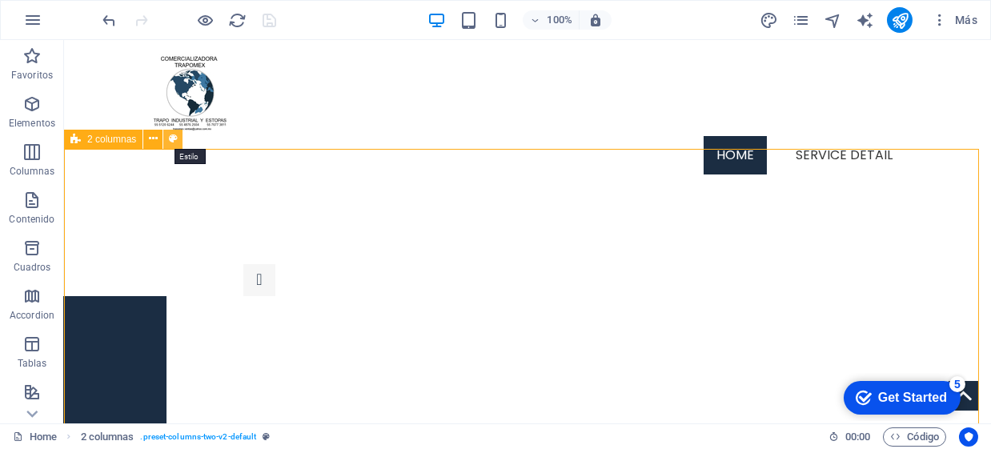
click at [170, 137] on icon at bounding box center [173, 138] width 9 height 17
select select "rem"
select select "px"
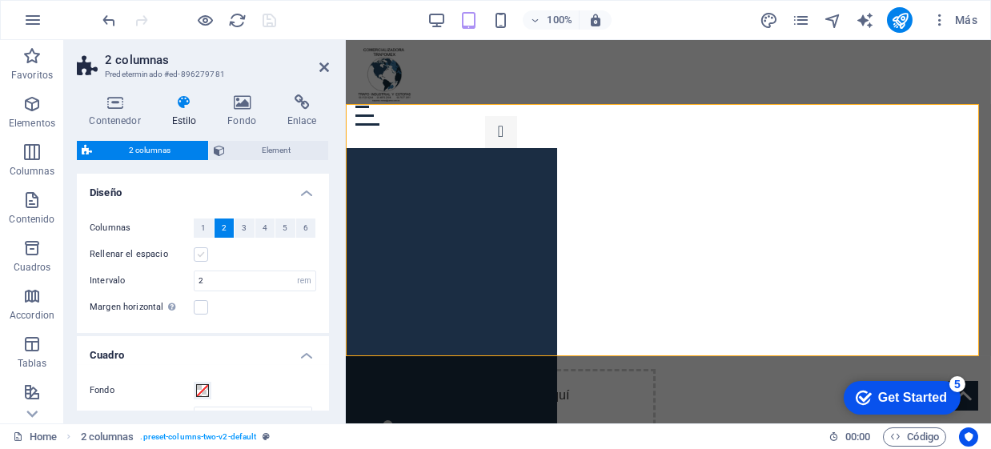
click at [199, 259] on label at bounding box center [201, 254] width 14 height 14
click at [0, 0] on input "Rellenar el espacio" at bounding box center [0, 0] width 0 height 0
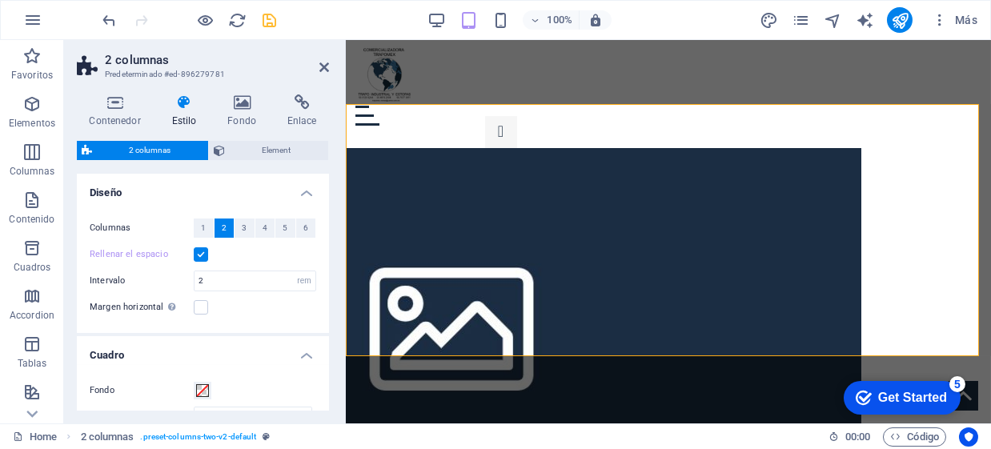
click at [199, 259] on label at bounding box center [201, 254] width 14 height 14
click at [0, 0] on input "Rellenar el espacio" at bounding box center [0, 0] width 0 height 0
drag, startPoint x: 244, startPoint y: 286, endPoint x: 247, endPoint y: 319, distance: 32.9
click at [247, 319] on div "Columnas 1 2 3 4 5 6 Rellenar el espacio Intervalo 2 px rem % vw vh Margen hori…" at bounding box center [203, 268] width 259 height 130
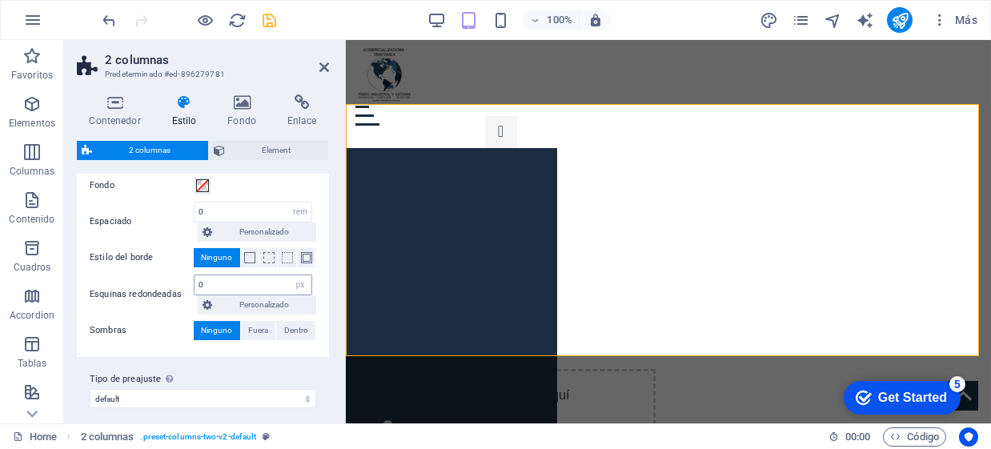
scroll to position [213, 0]
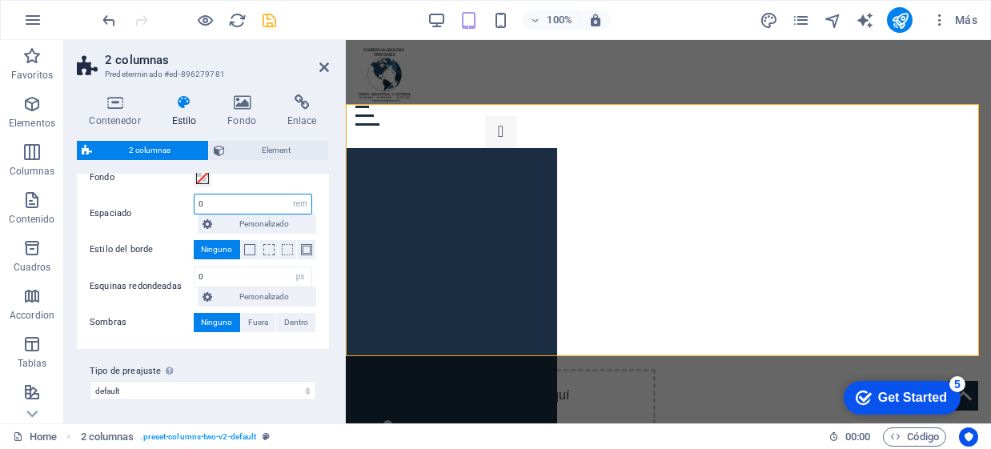
click at [260, 202] on input "0" at bounding box center [253, 204] width 117 height 19
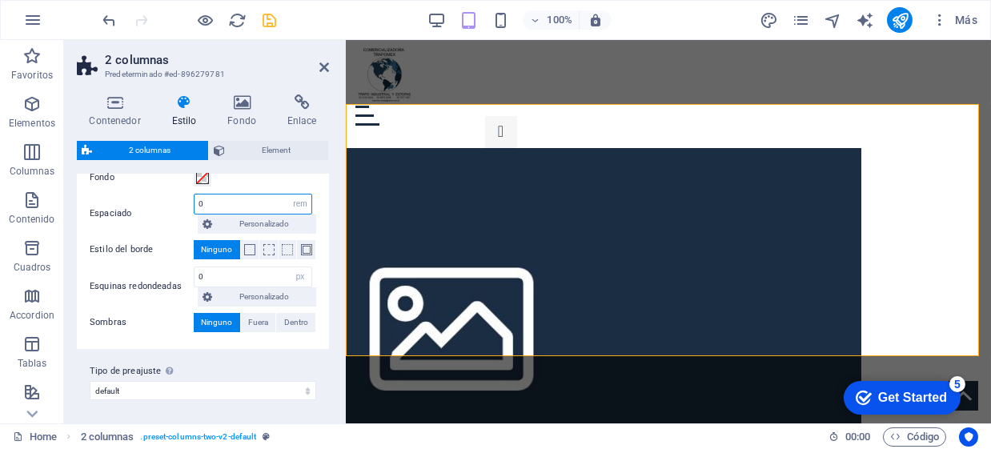
scroll to position [214, 0]
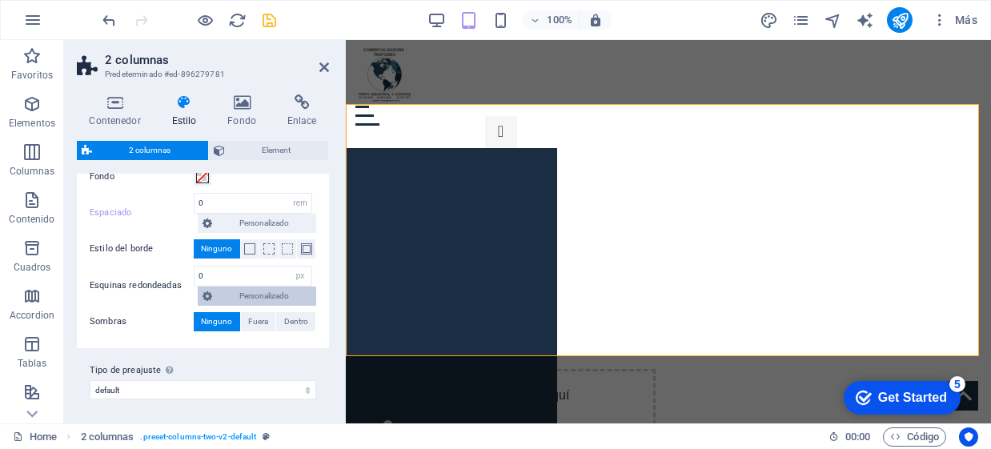
click at [224, 291] on span "Personalizado" at bounding box center [264, 296] width 94 height 19
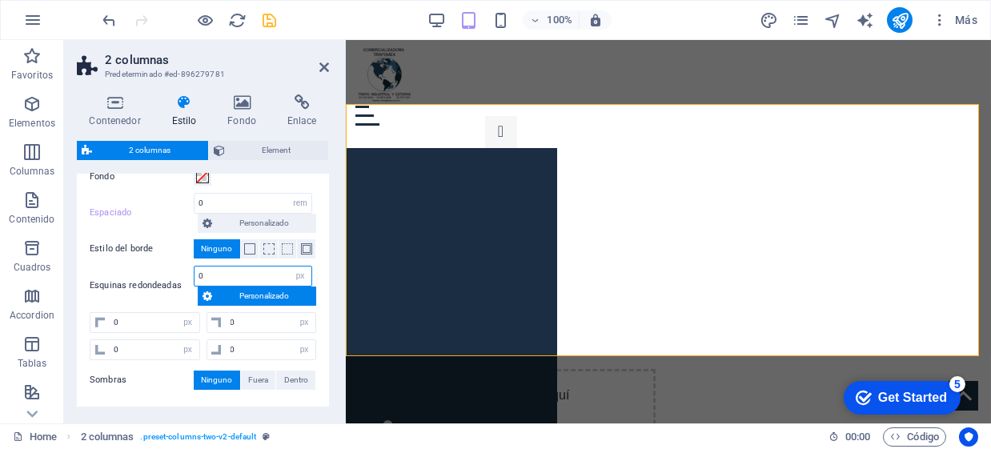
click at [215, 273] on input "0" at bounding box center [253, 276] width 117 height 19
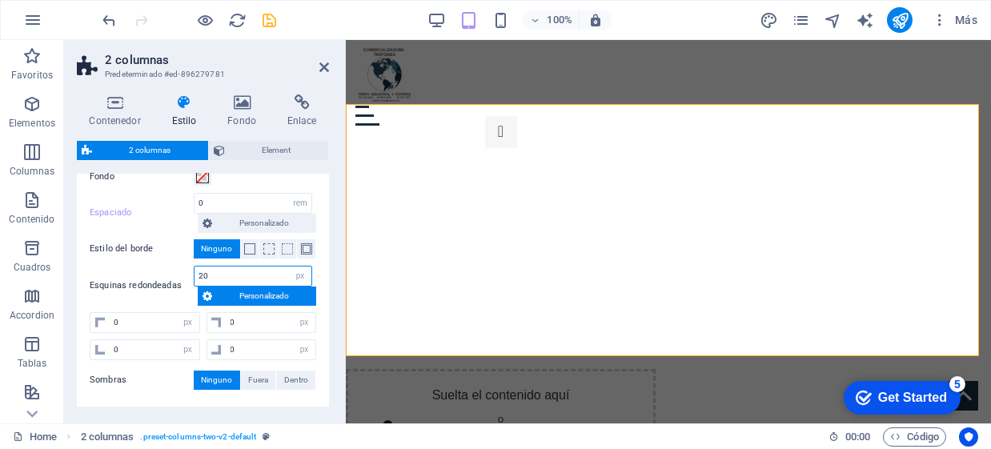
type input "20"
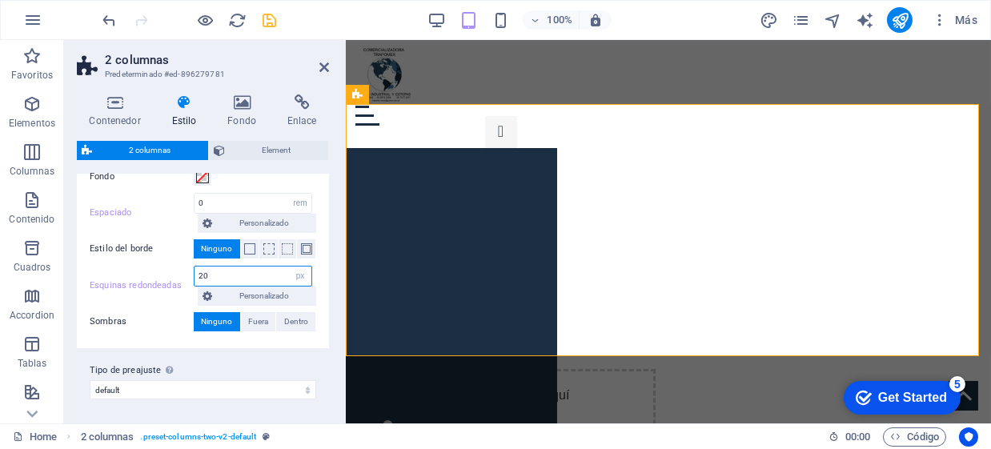
click at [257, 274] on input "20" at bounding box center [253, 276] width 117 height 19
type input "0"
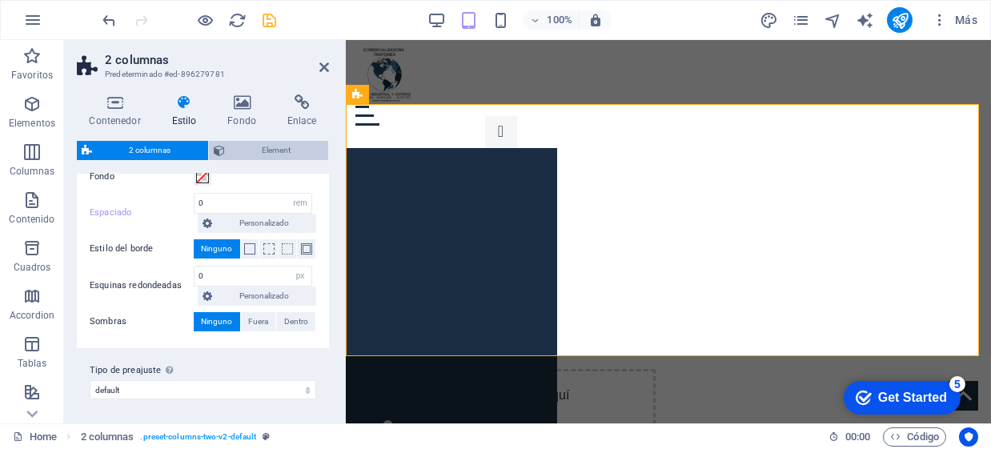
click at [236, 147] on span "Element" at bounding box center [277, 150] width 94 height 19
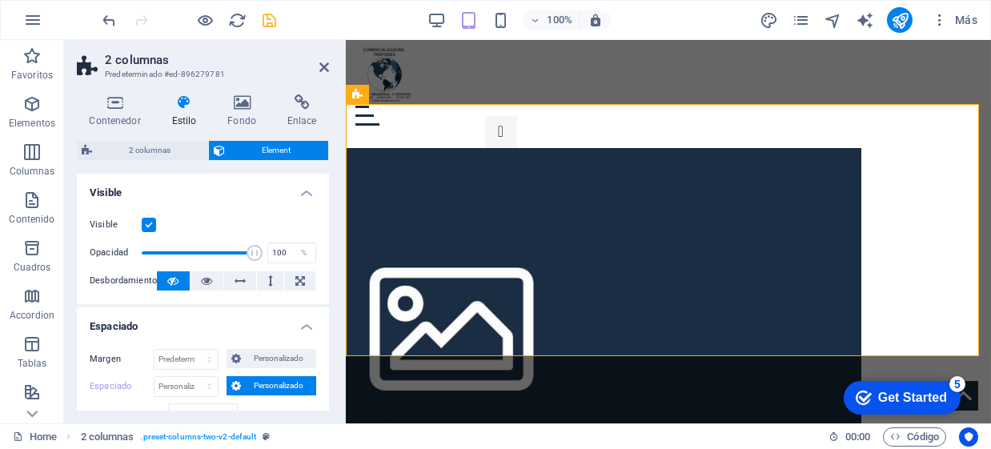
click at [286, 383] on span "Personalizado" at bounding box center [279, 385] width 66 height 19
click at [279, 384] on span "Personalizado" at bounding box center [279, 385] width 66 height 19
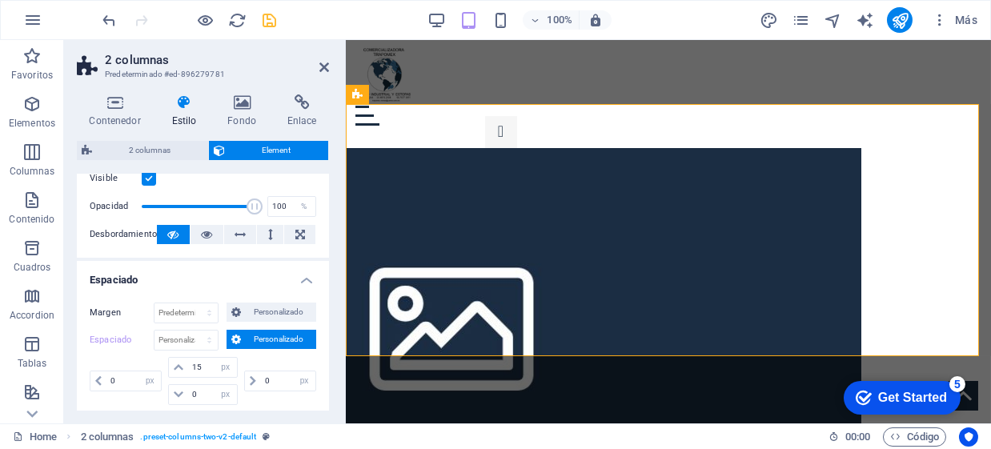
scroll to position [106, 0]
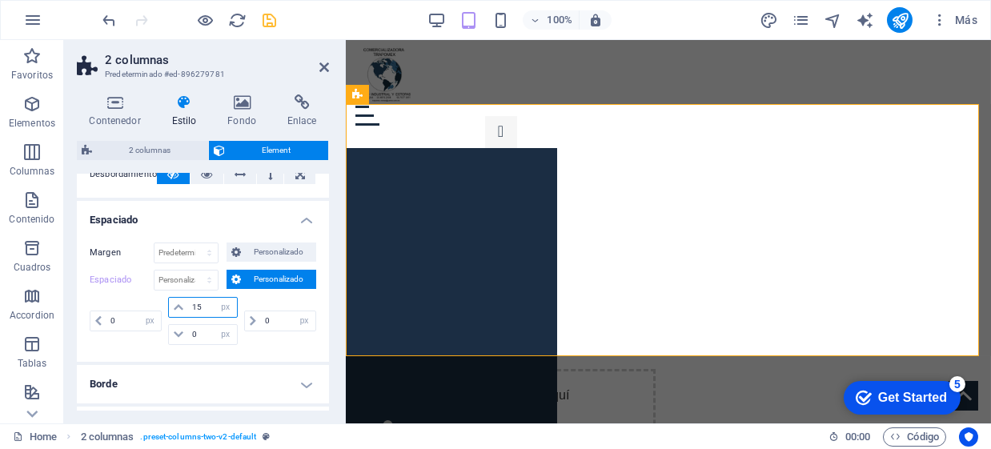
click at [203, 307] on input "15" at bounding box center [212, 307] width 48 height 19
click at [203, 306] on input "15" at bounding box center [212, 307] width 48 height 19
type input "0"
select select "px"
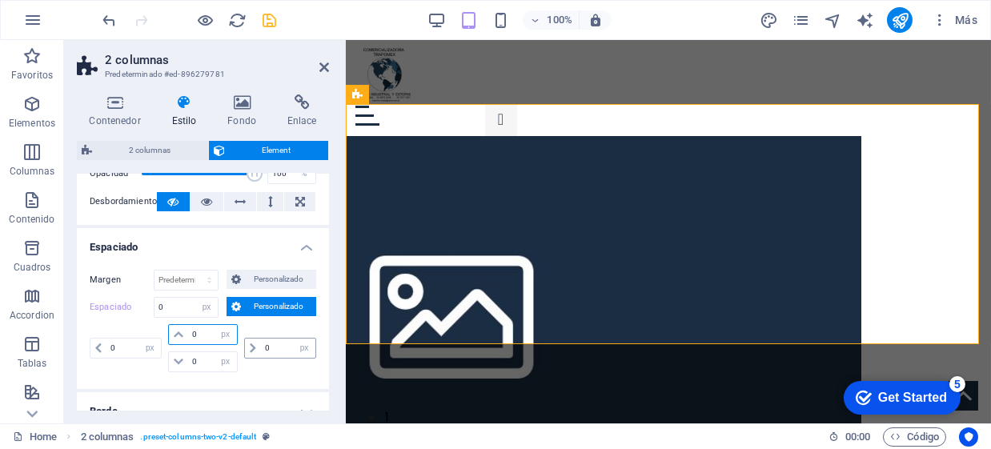
scroll to position [54, 0]
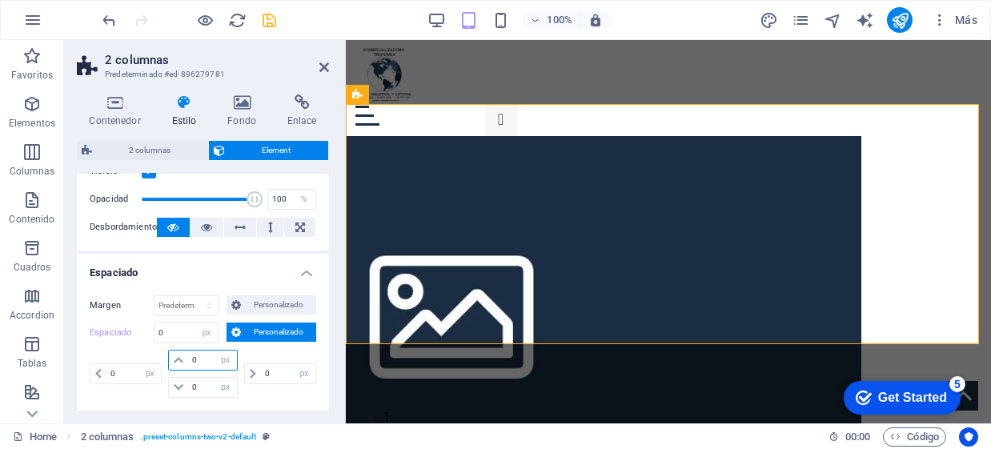
click at [205, 359] on input "0" at bounding box center [212, 360] width 48 height 19
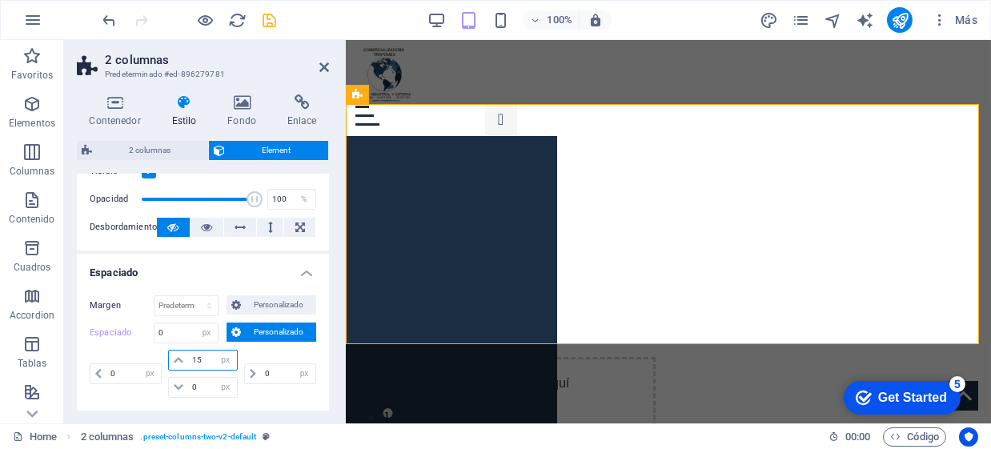
type input "15"
select select "DISABLED_OPTION_VALUE"
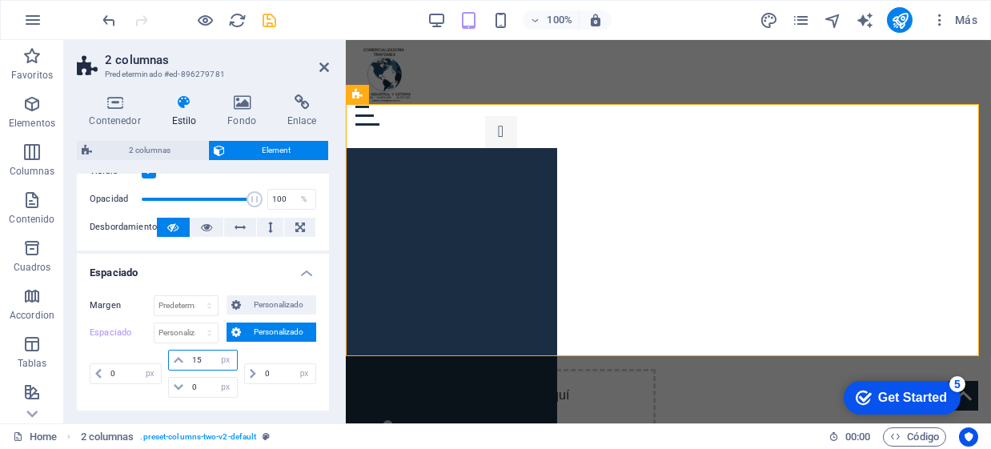
click at [207, 355] on input "15" at bounding box center [212, 360] width 48 height 19
type input "0"
select select "px"
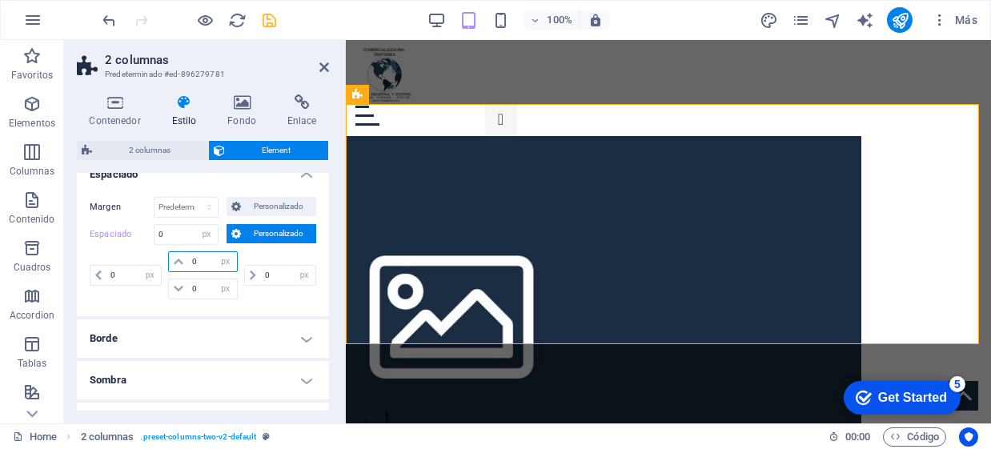
scroll to position [160, 0]
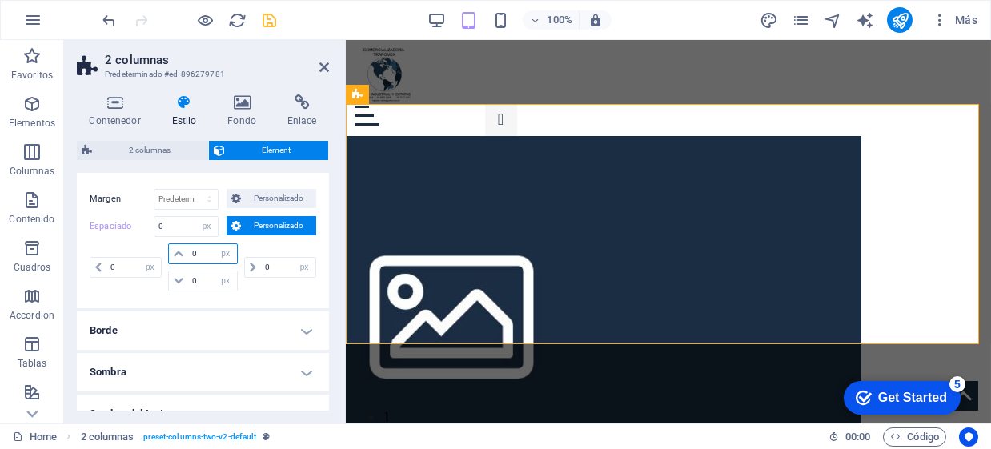
type input "0"
click at [211, 343] on h4 "Borde" at bounding box center [203, 330] width 252 height 38
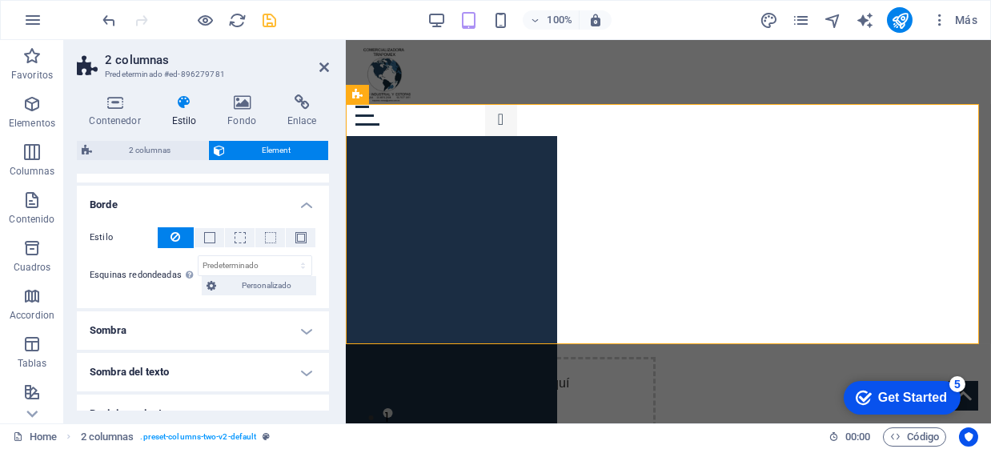
scroll to position [293, 0]
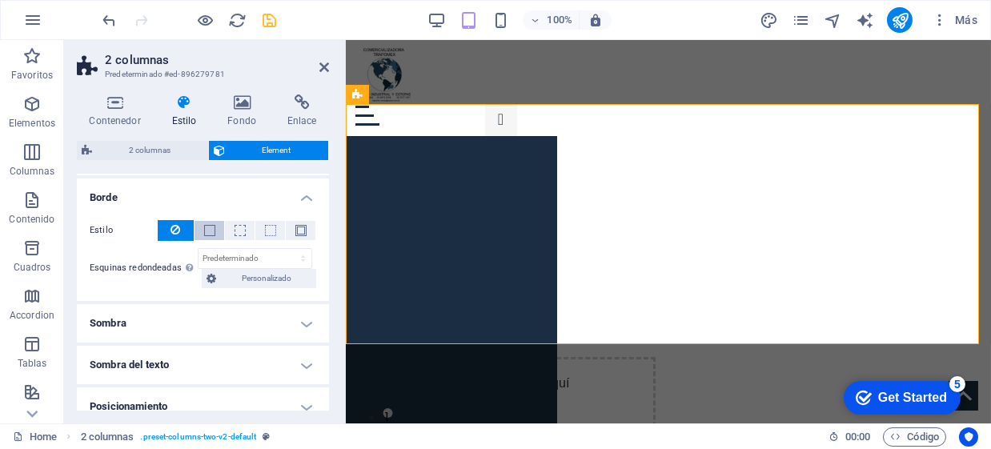
click at [215, 235] on button at bounding box center [210, 230] width 30 height 19
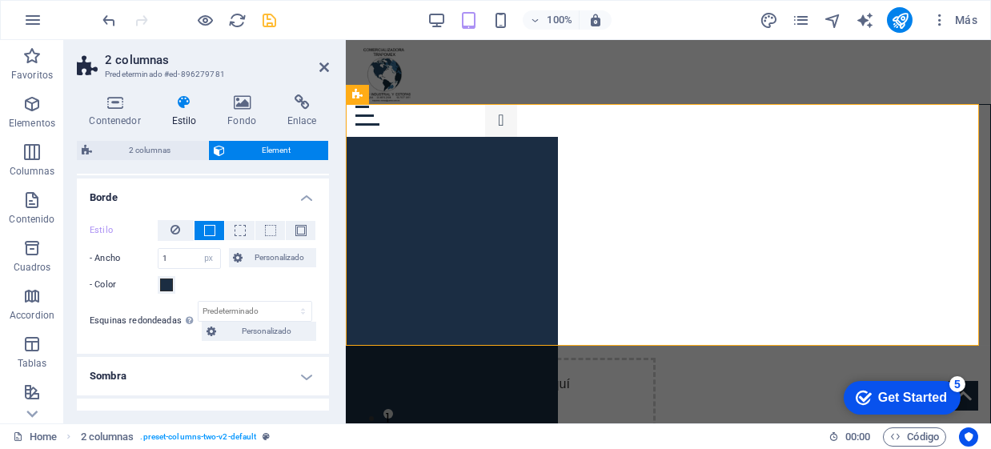
click at [214, 233] on button at bounding box center [210, 230] width 30 height 19
click at [176, 226] on icon at bounding box center [176, 229] width 10 height 19
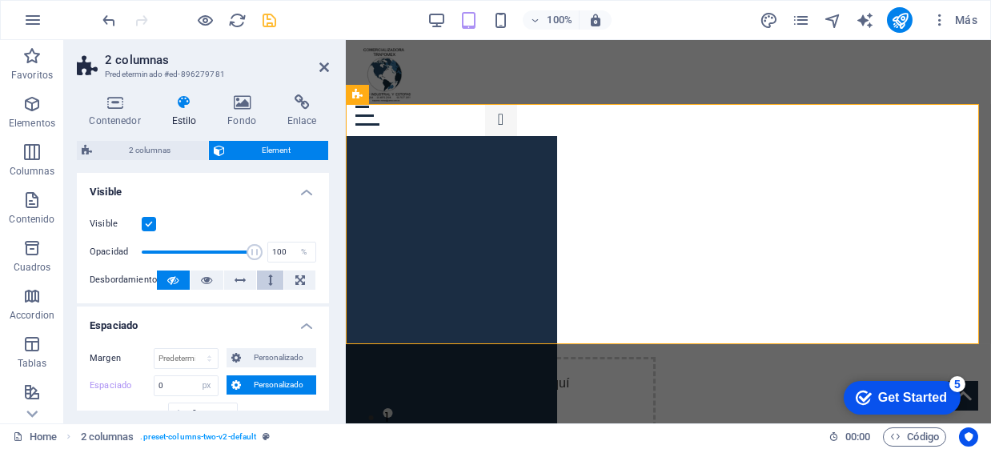
scroll to position [0, 0]
click at [328, 70] on icon at bounding box center [324, 67] width 10 height 13
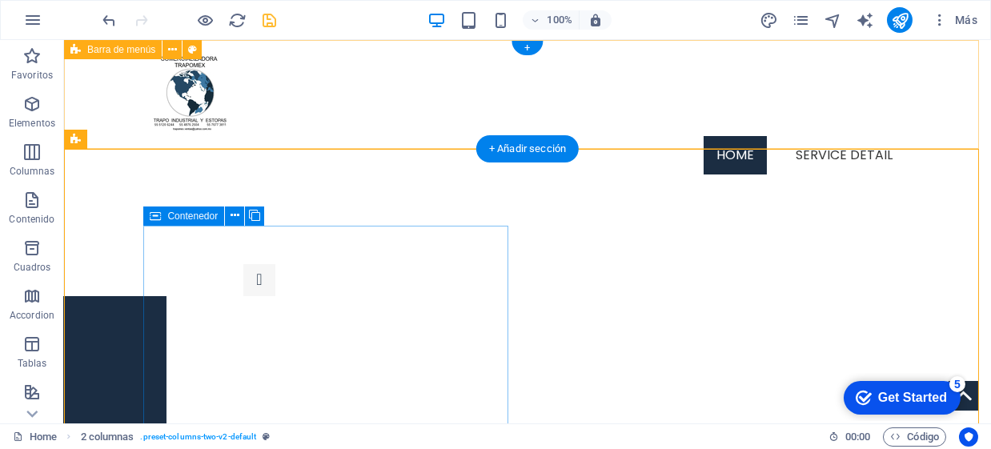
click at [98, 99] on div "Menu Home Service Detail" at bounding box center [527, 113] width 927 height 147
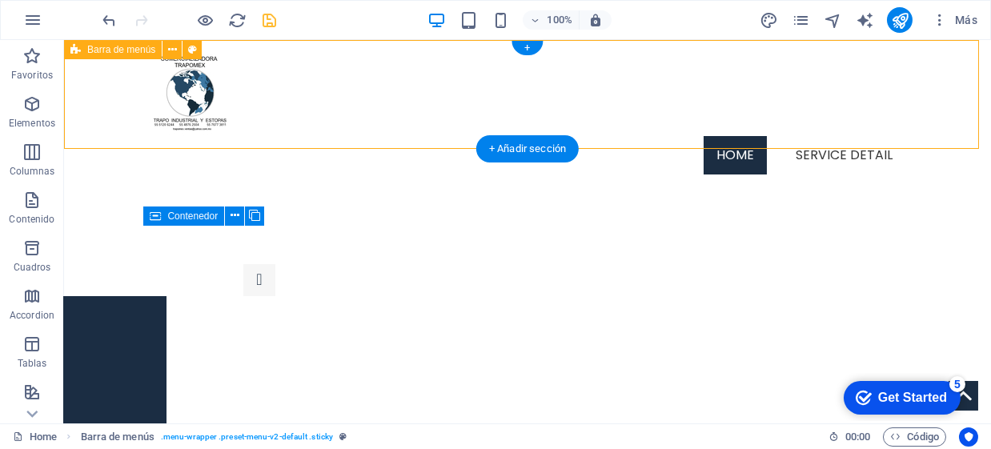
click at [130, 95] on div "Menu Home Service Detail" at bounding box center [527, 113] width 927 height 147
click at [80, 50] on icon at bounding box center [75, 49] width 10 height 19
select select "rem"
select select "header"
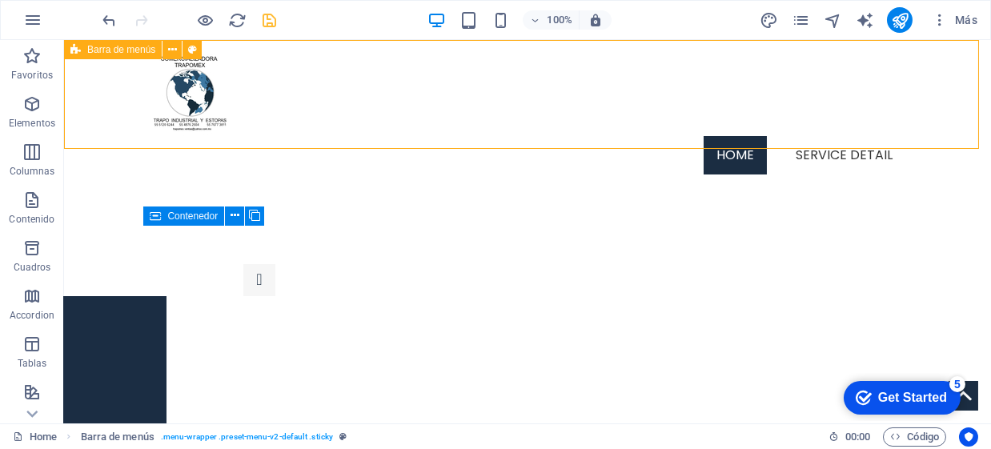
select select "rem"
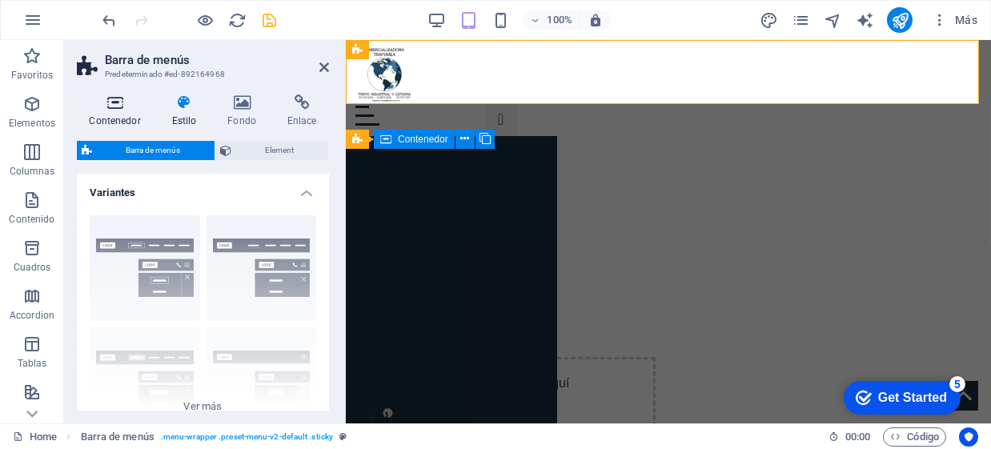
click at [122, 106] on icon at bounding box center [115, 102] width 76 height 16
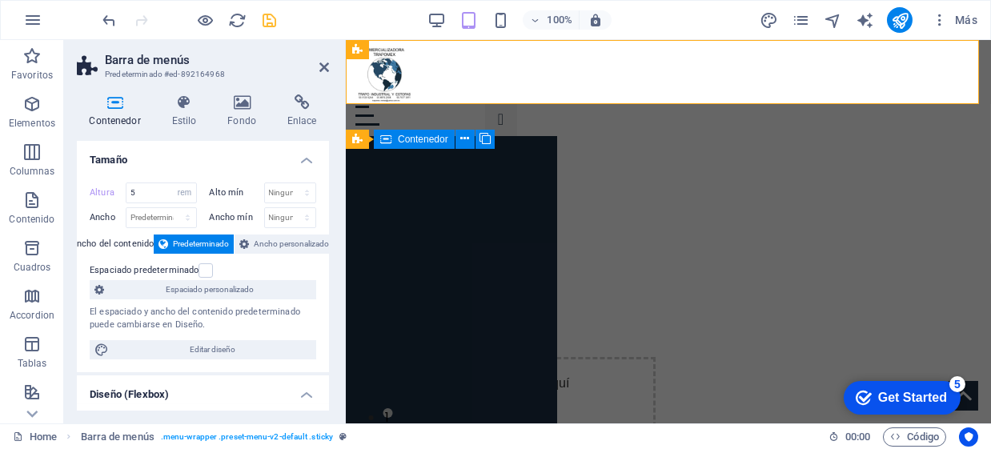
click at [118, 110] on icon at bounding box center [115, 102] width 76 height 16
click at [167, 109] on icon at bounding box center [184, 102] width 50 height 16
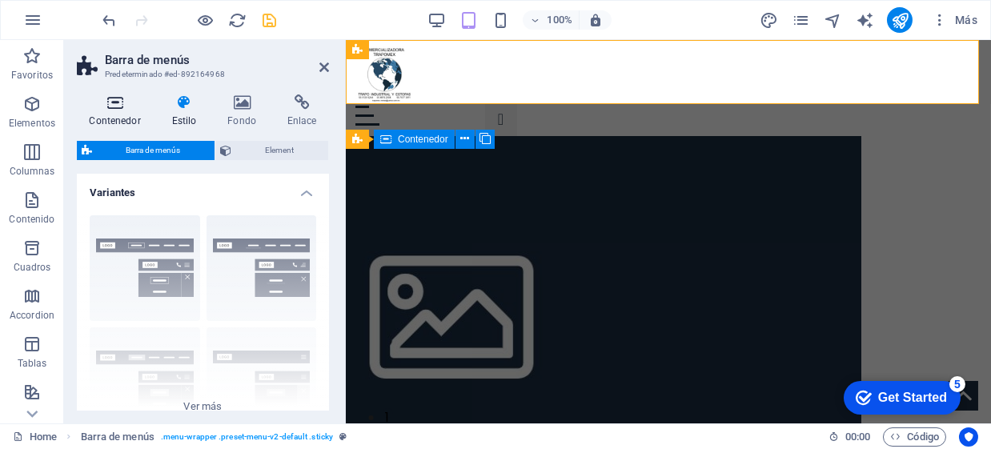
click at [130, 114] on h4 "Contenedor" at bounding box center [118, 111] width 82 height 34
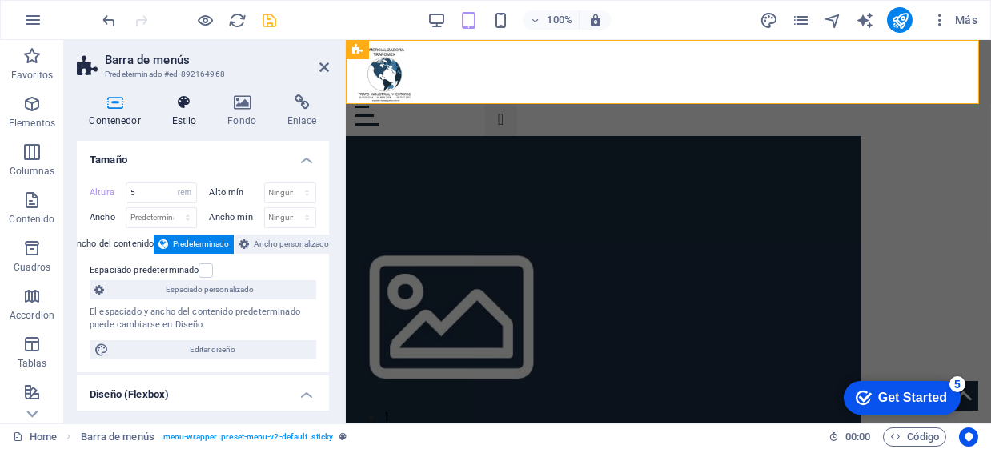
click at [176, 116] on h4 "Estilo" at bounding box center [187, 111] width 56 height 34
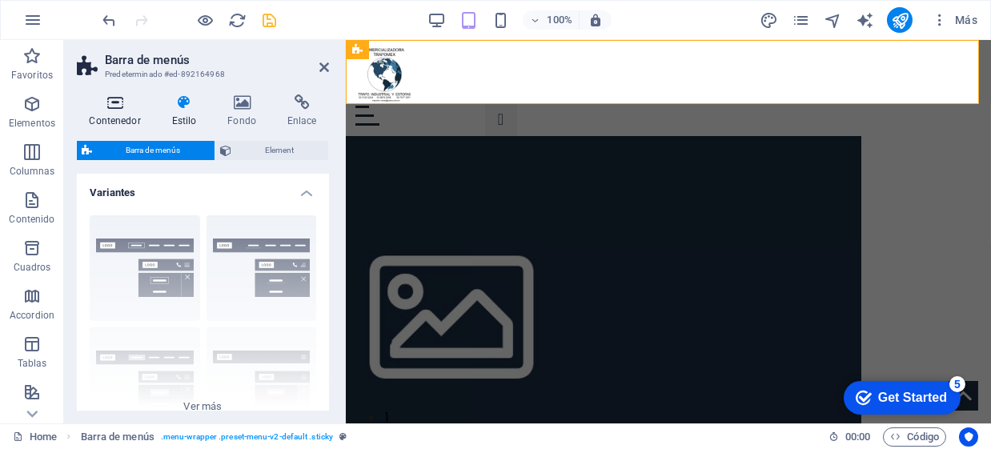
click at [126, 116] on h4 "Contenedor" at bounding box center [118, 111] width 82 height 34
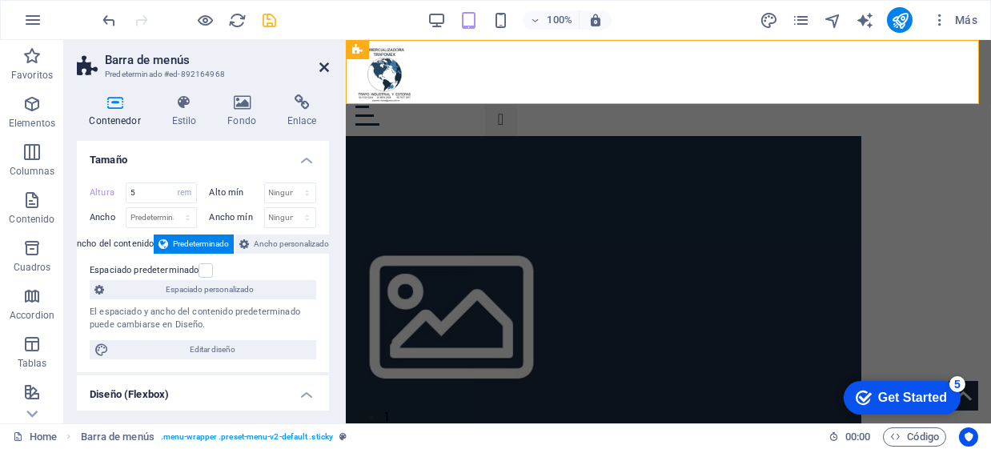
click at [327, 65] on icon at bounding box center [324, 67] width 10 height 13
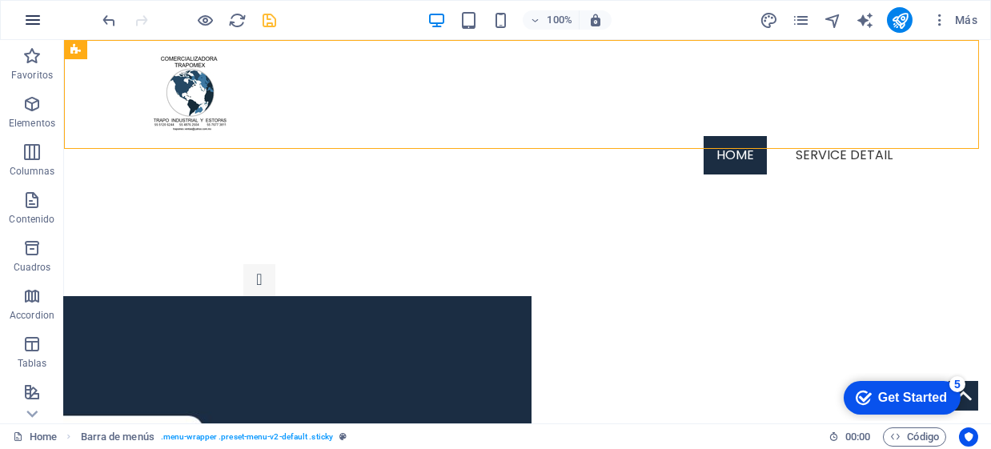
click at [891, 347] on icon "button" at bounding box center [899, 355] width 17 height 17
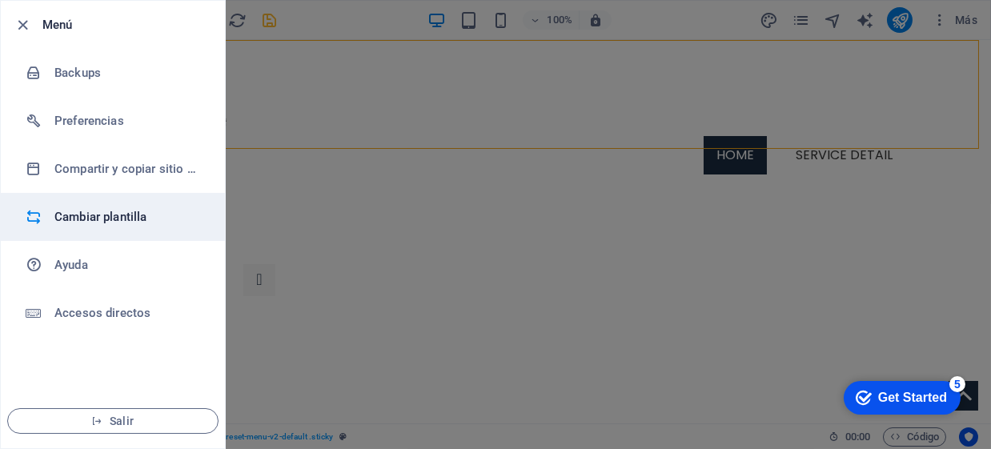
click at [131, 224] on h6 "Cambiar plantilla" at bounding box center [128, 216] width 148 height 19
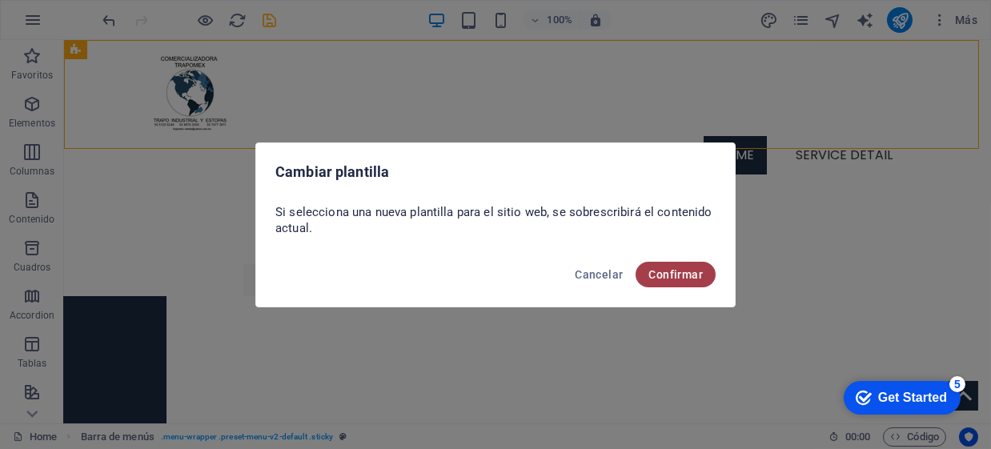
click at [668, 268] on span "Confirmar" at bounding box center [675, 274] width 54 height 13
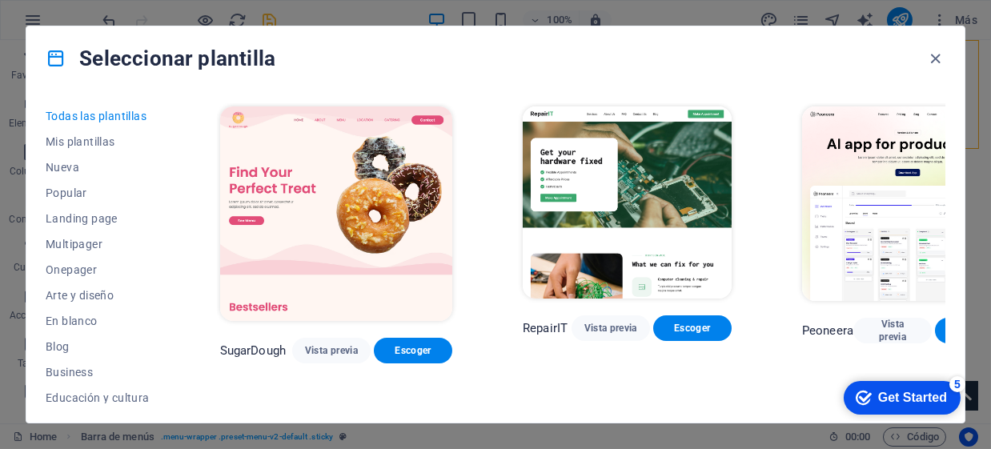
click at [549, 198] on img at bounding box center [627, 202] width 209 height 192
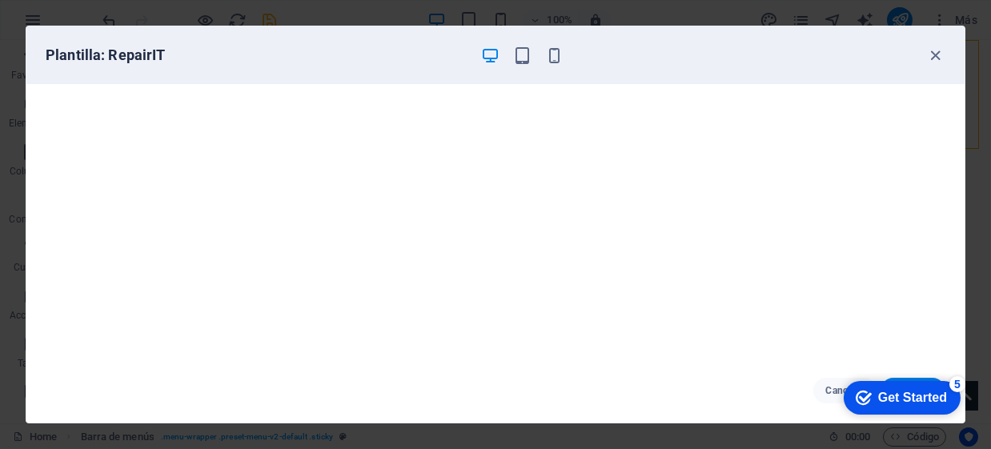
click at [945, 57] on div "Plantilla: RepairIT" at bounding box center [495, 55] width 938 height 58
click at [932, 56] on icon "button" at bounding box center [936, 55] width 18 height 18
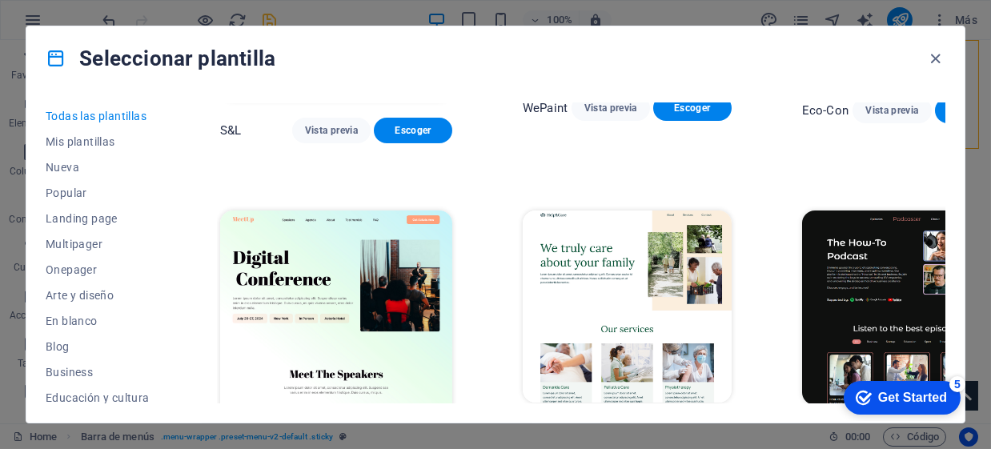
scroll to position [880, 0]
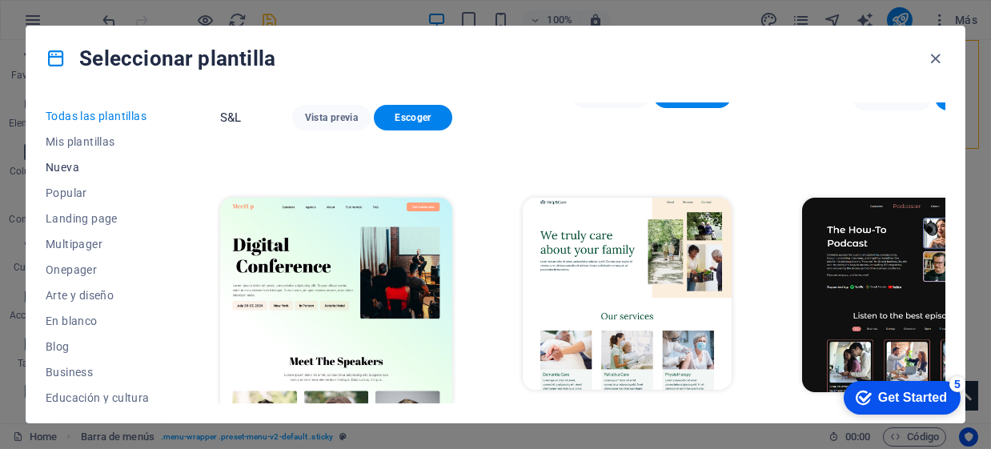
click at [88, 164] on span "Nueva" at bounding box center [98, 167] width 104 height 13
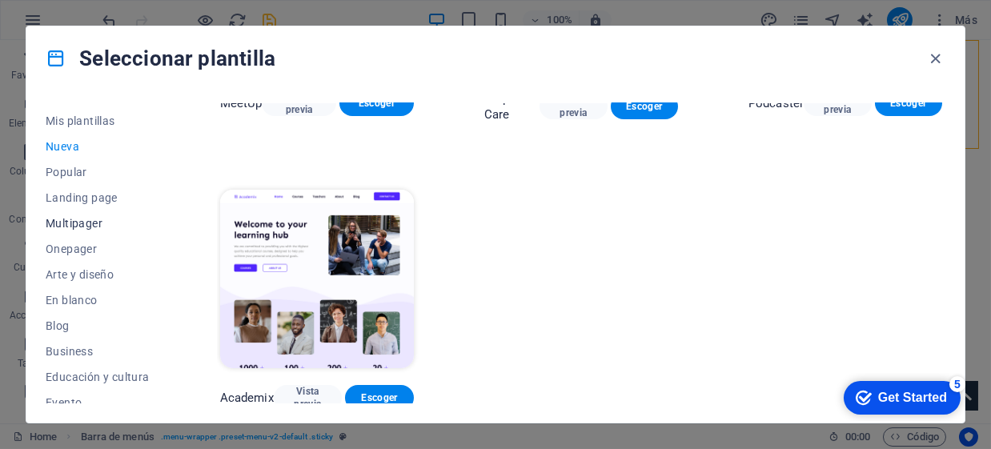
scroll to position [0, 0]
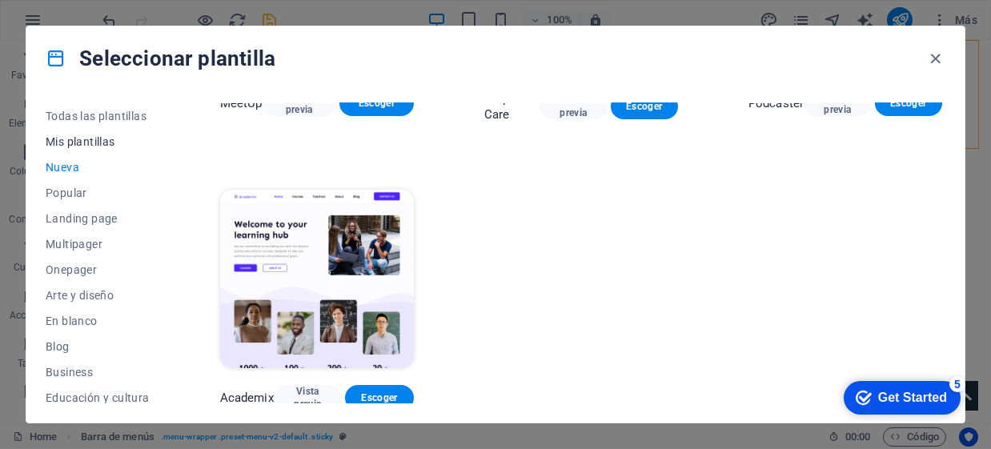
click at [100, 138] on span "Mis plantillas" at bounding box center [98, 141] width 104 height 13
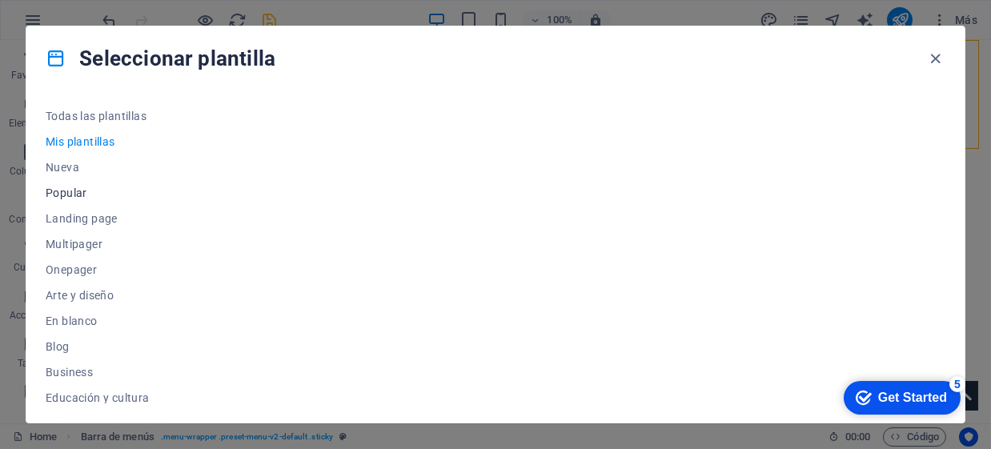
click at [83, 190] on span "Popular" at bounding box center [98, 192] width 104 height 13
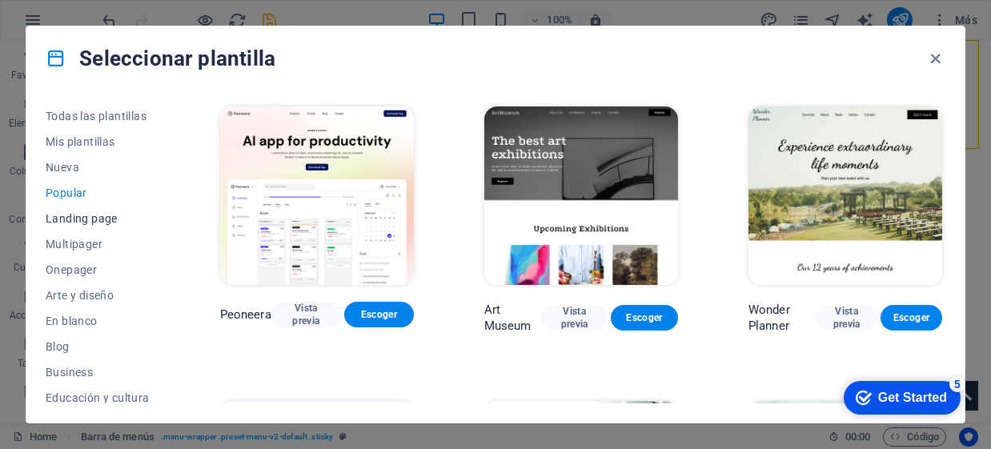
click at [92, 213] on span "Landing page" at bounding box center [98, 218] width 104 height 13
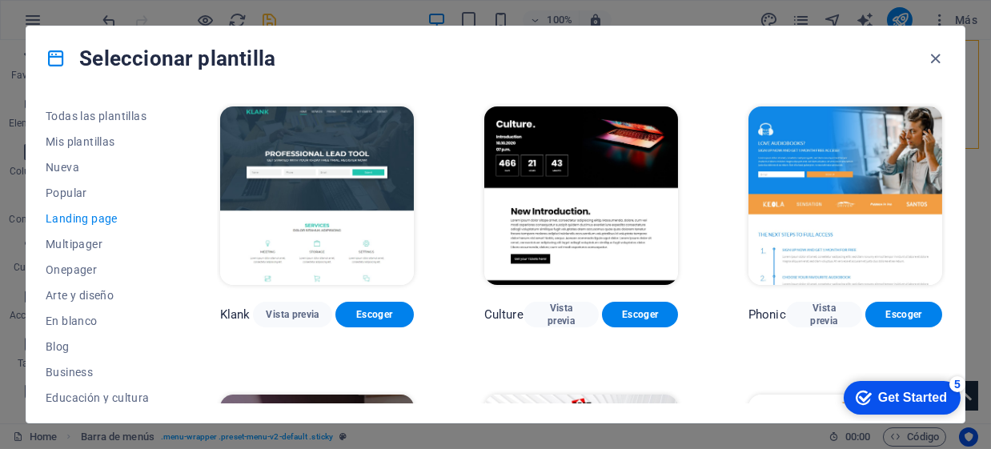
click at [315, 130] on img at bounding box center [317, 195] width 194 height 178
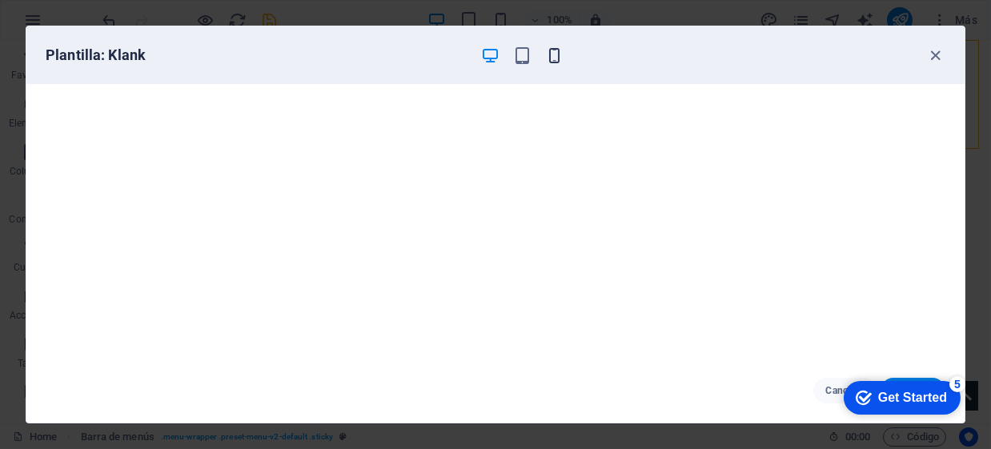
click at [559, 62] on icon "button" at bounding box center [555, 55] width 18 height 18
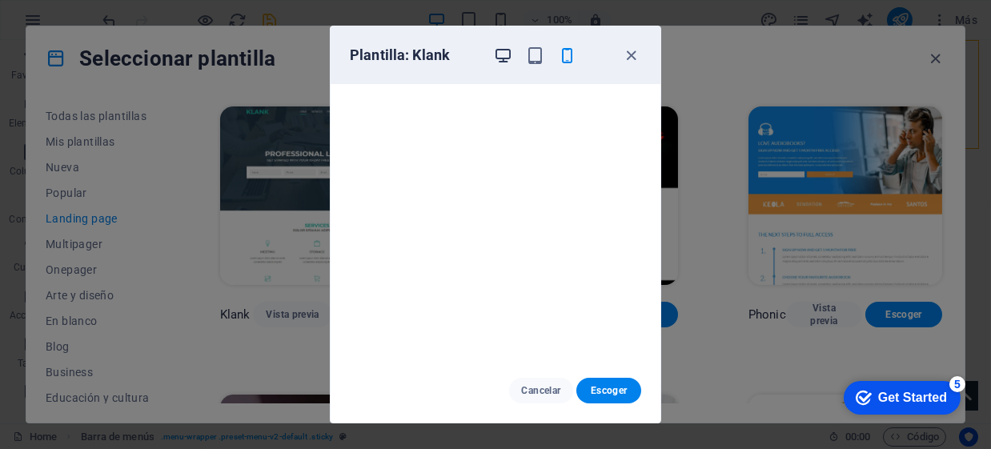
click at [505, 51] on icon "button" at bounding box center [503, 55] width 18 height 18
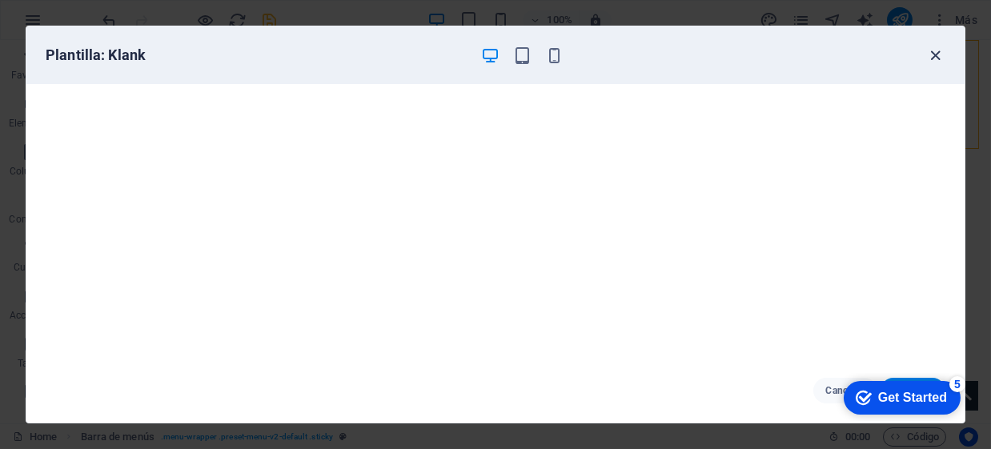
click at [928, 52] on icon "button" at bounding box center [936, 55] width 18 height 18
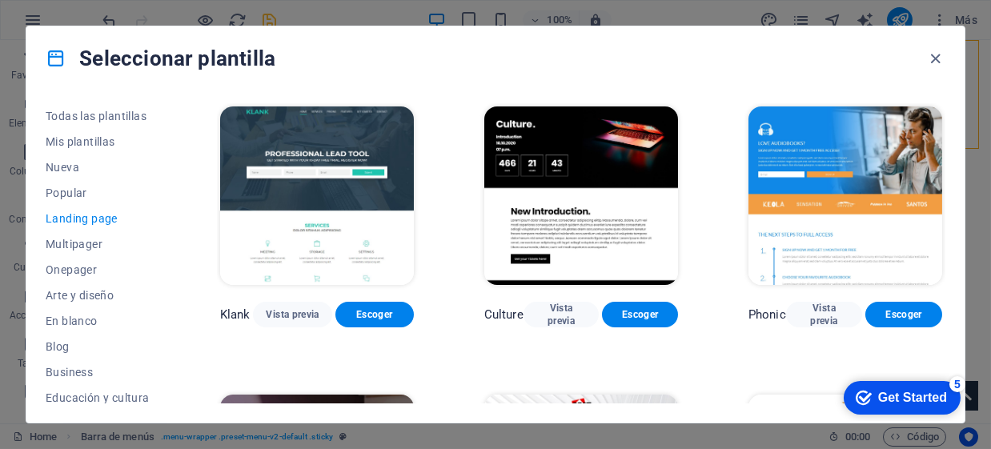
click at [551, 134] on img at bounding box center [581, 195] width 194 height 178
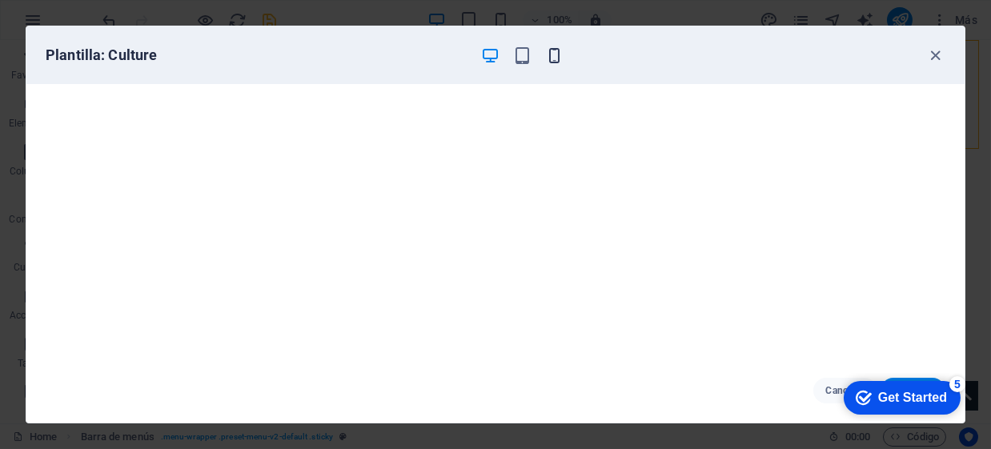
click at [554, 60] on icon "button" at bounding box center [555, 55] width 18 height 18
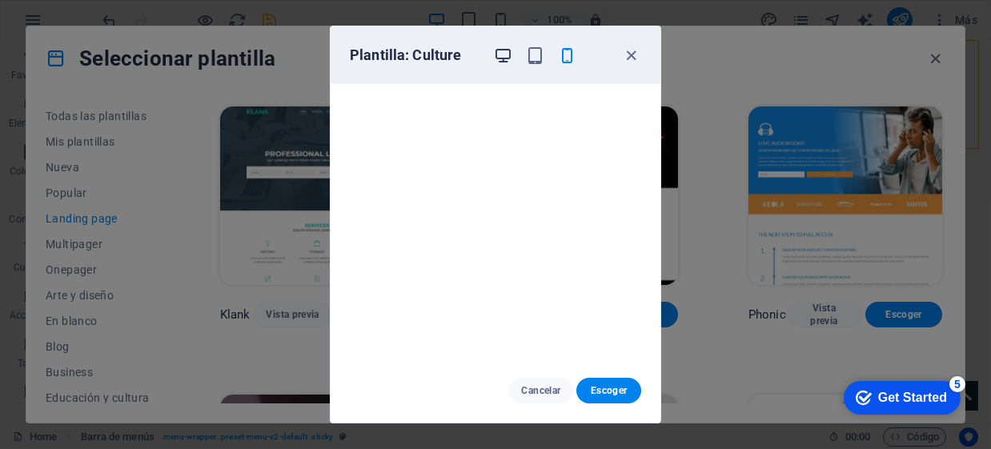
click at [504, 56] on icon "button" at bounding box center [503, 55] width 18 height 18
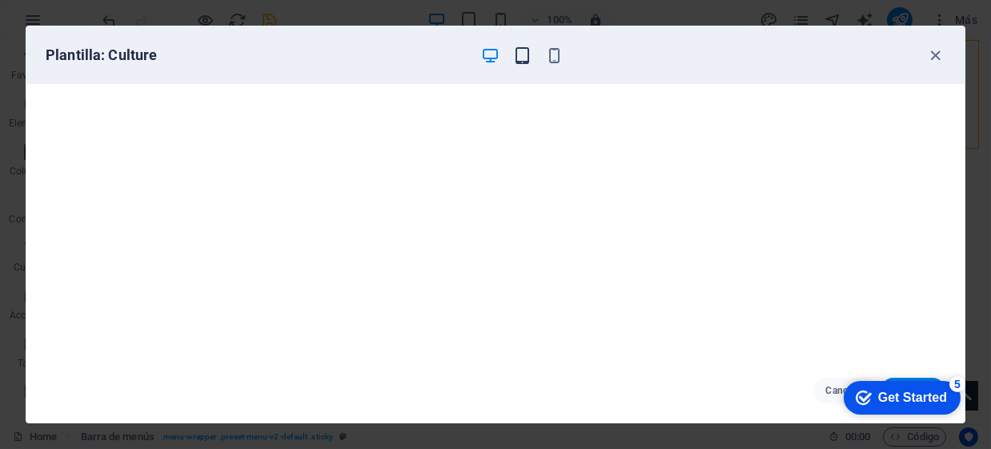
click at [520, 54] on icon "button" at bounding box center [523, 55] width 18 height 18
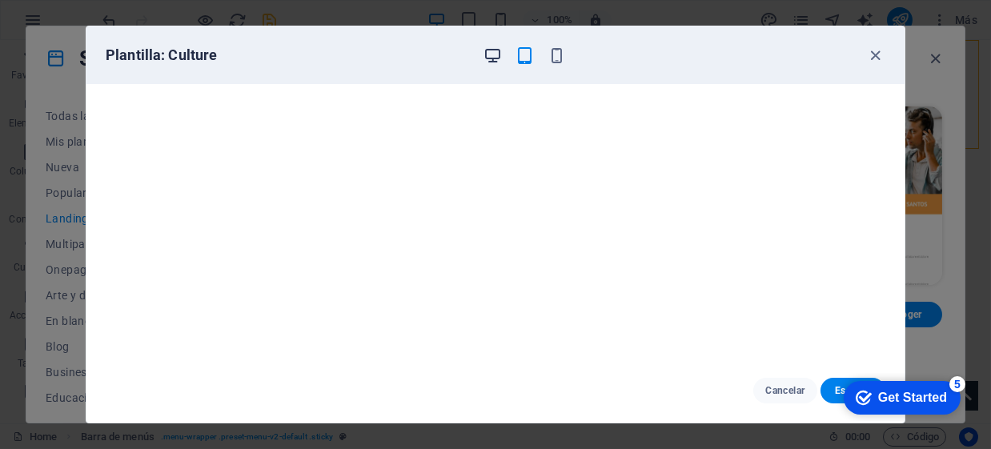
click at [499, 48] on icon "button" at bounding box center [493, 55] width 18 height 18
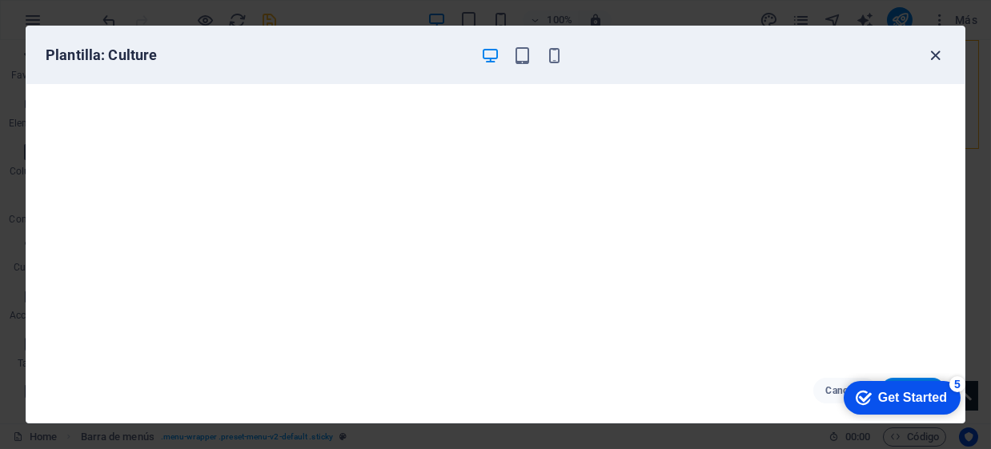
click at [930, 53] on icon "button" at bounding box center [936, 55] width 18 height 18
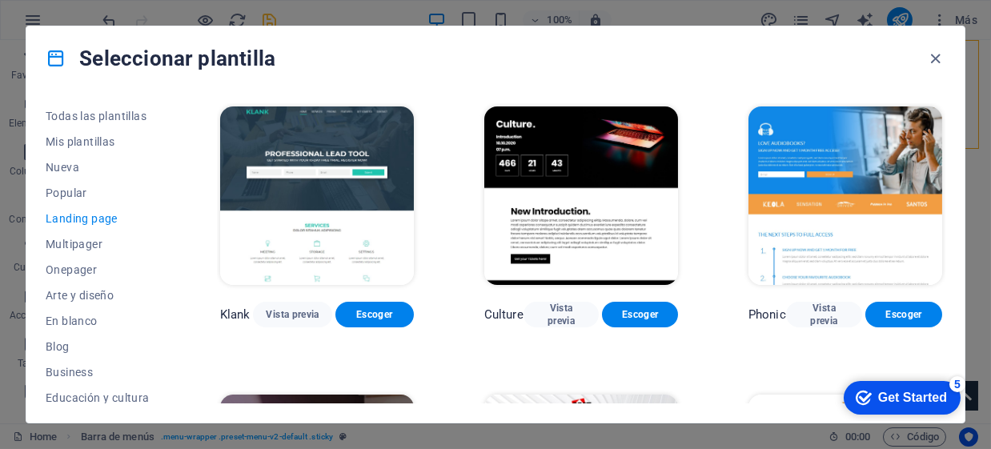
click at [831, 174] on img at bounding box center [845, 195] width 194 height 178
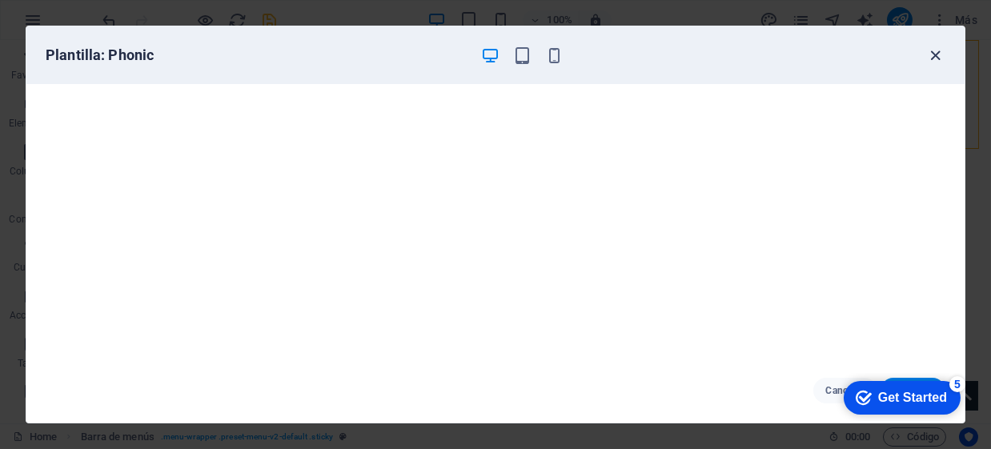
click at [931, 62] on icon "button" at bounding box center [936, 55] width 18 height 18
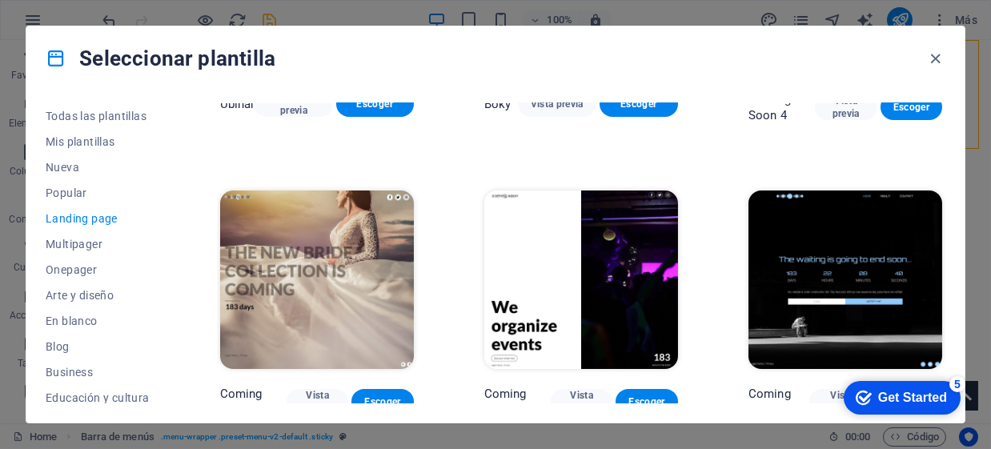
scroll to position [2244, 0]
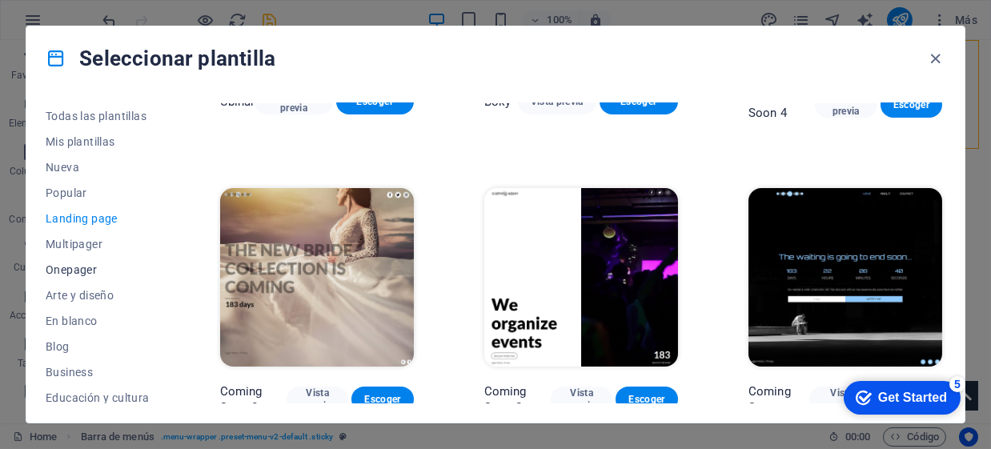
click at [76, 275] on span "Onepager" at bounding box center [98, 269] width 104 height 13
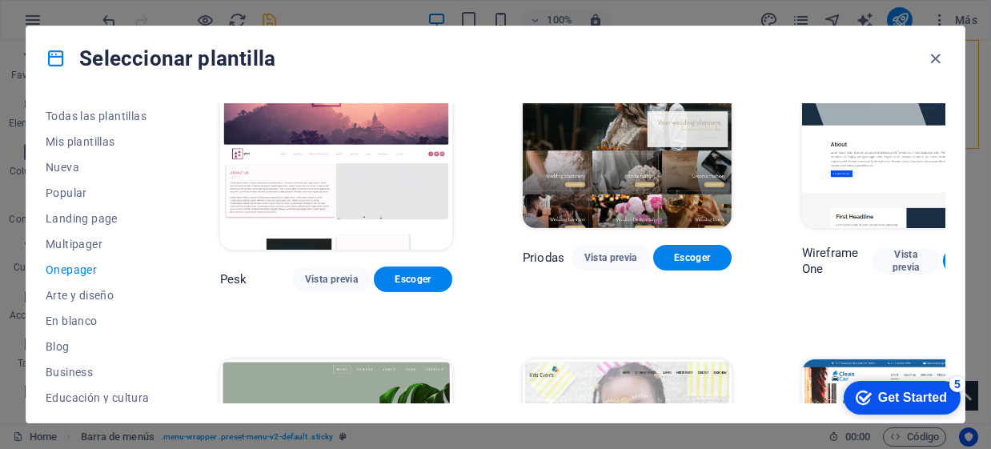
scroll to position [2003, 0]
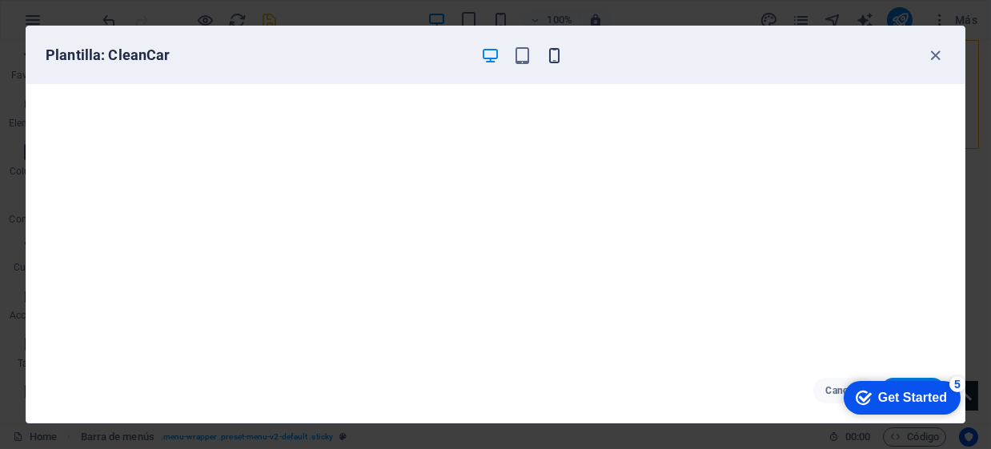
click at [555, 57] on icon "button" at bounding box center [555, 55] width 18 height 18
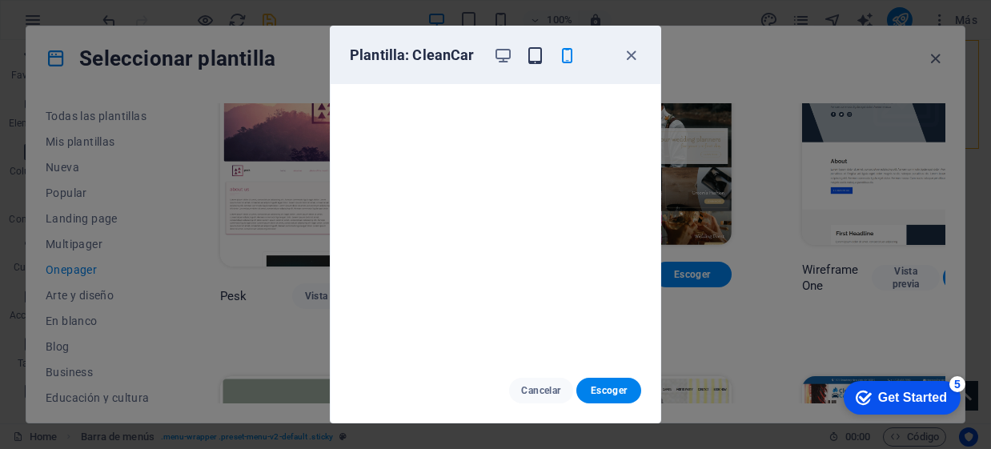
click at [535, 48] on icon "button" at bounding box center [535, 55] width 18 height 18
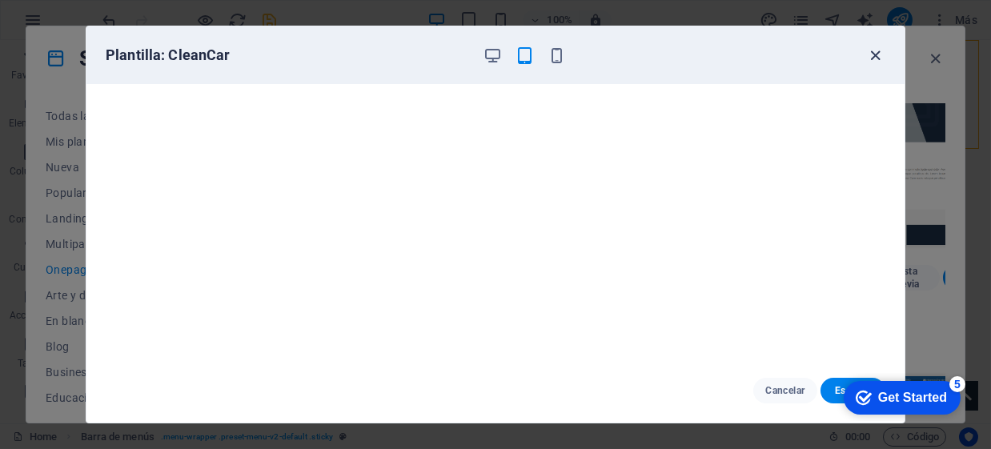
click at [876, 50] on icon "button" at bounding box center [876, 55] width 18 height 18
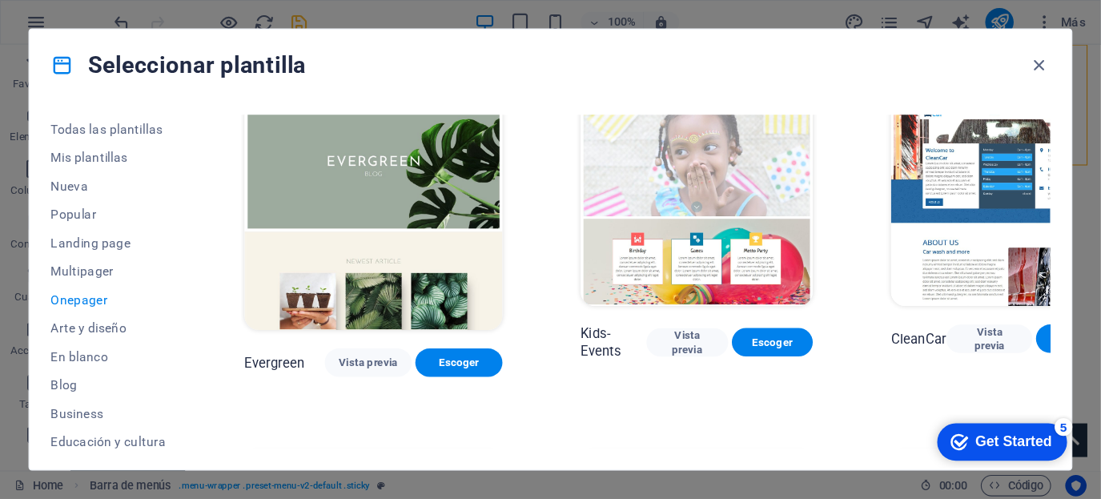
scroll to position [2297, 0]
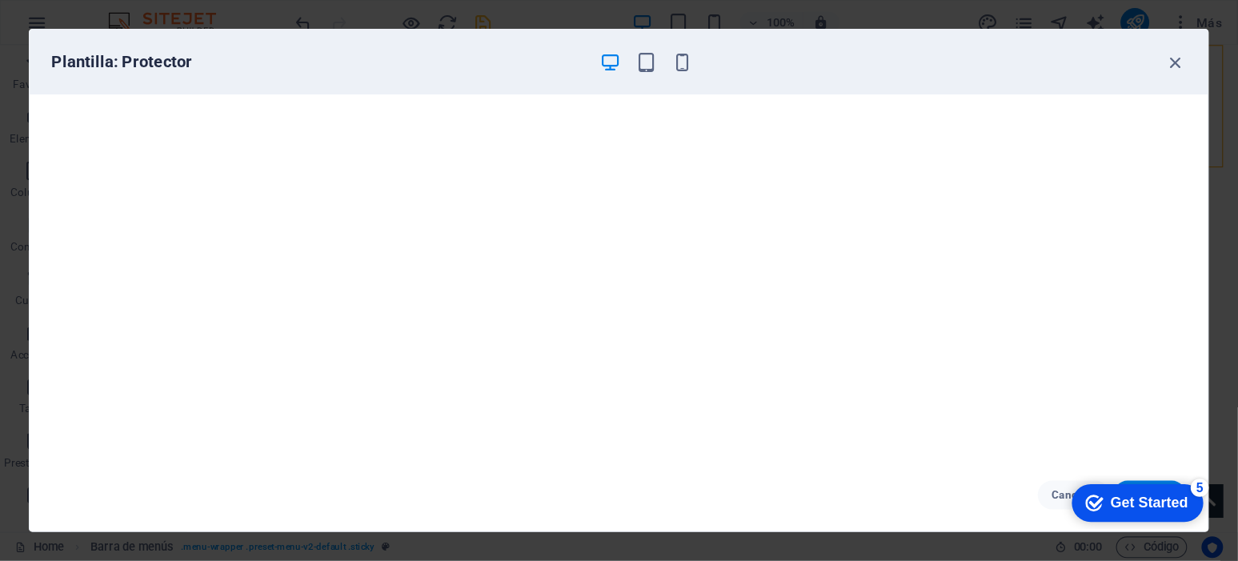
scroll to position [2296, 0]
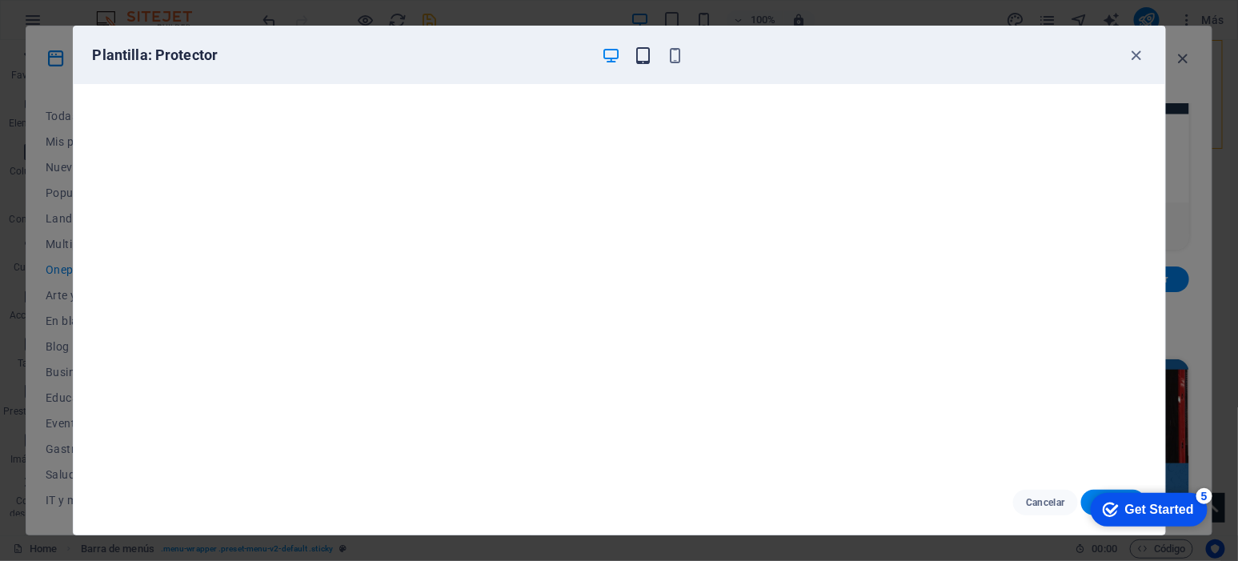
click at [647, 53] on icon "button" at bounding box center [643, 55] width 18 height 18
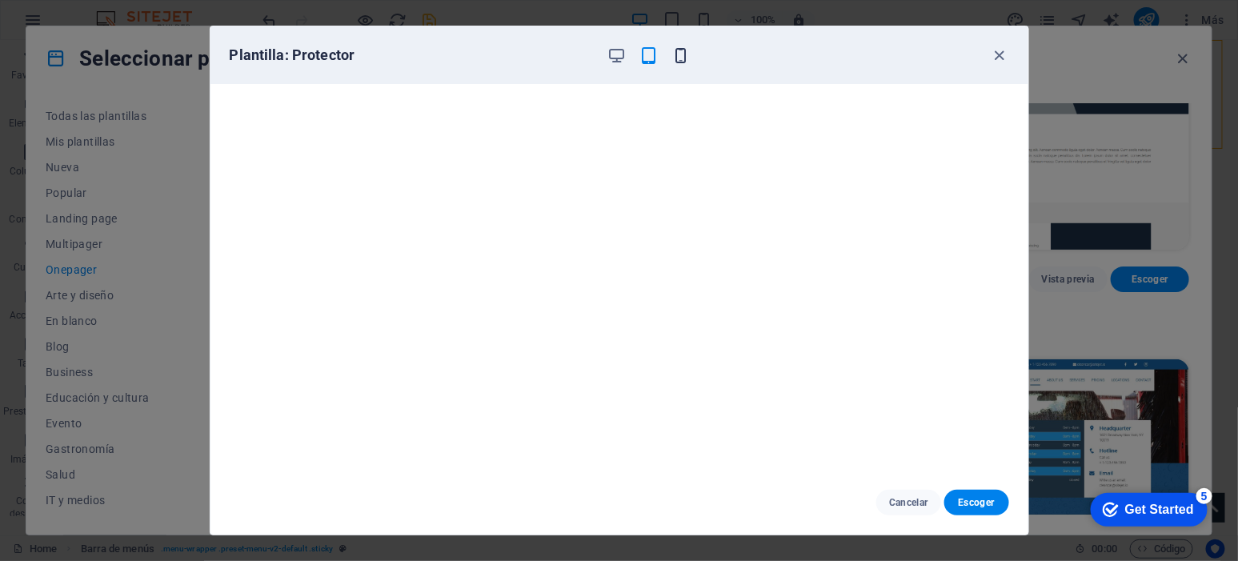
click at [674, 53] on icon "button" at bounding box center [681, 55] width 18 height 18
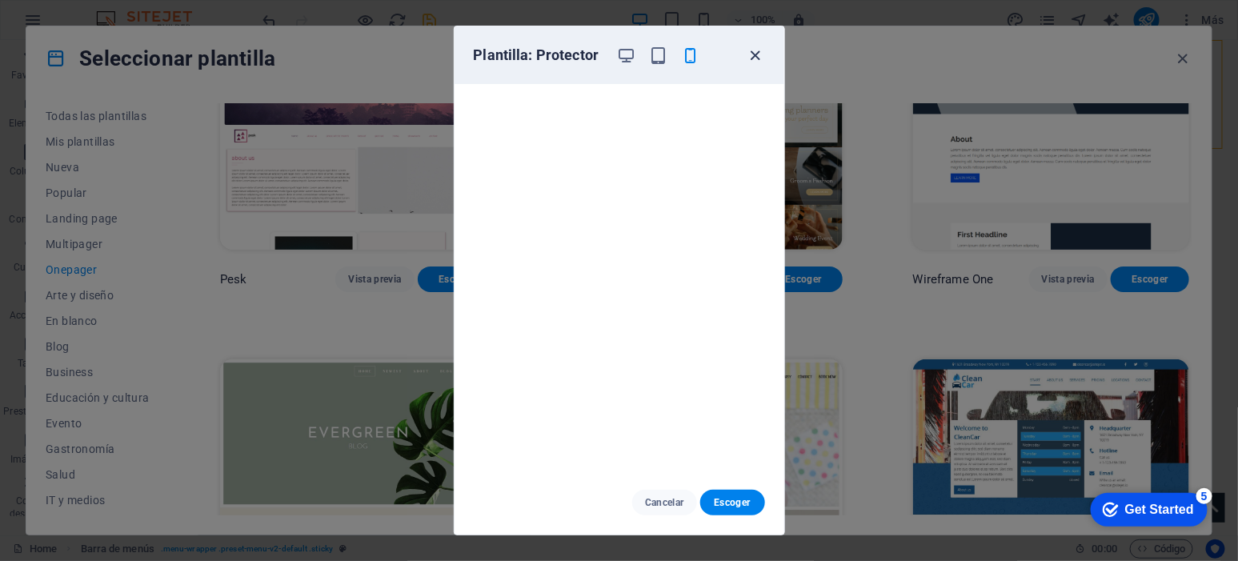
click at [753, 54] on icon "button" at bounding box center [755, 55] width 18 height 18
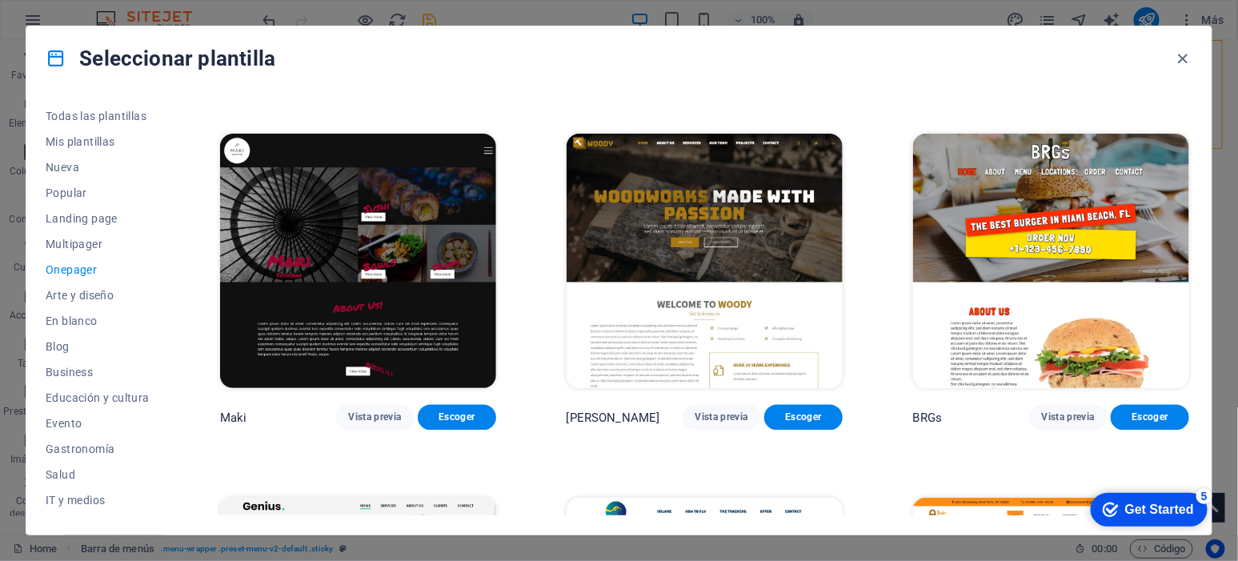
scroll to position [3230, 0]
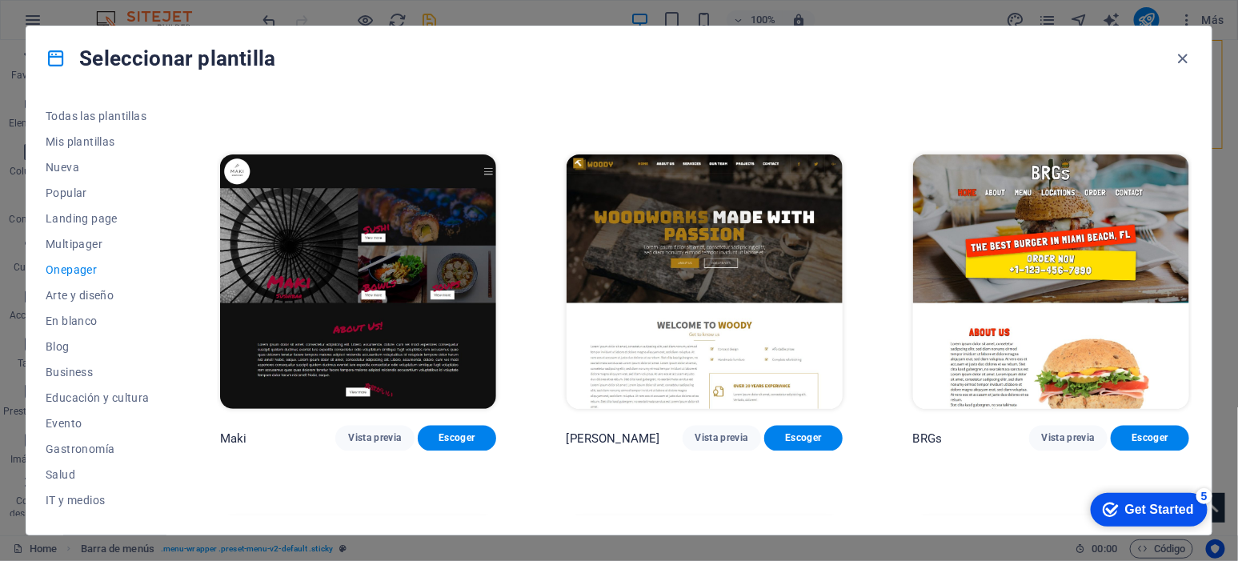
click at [407, 221] on img at bounding box center [358, 281] width 276 height 255
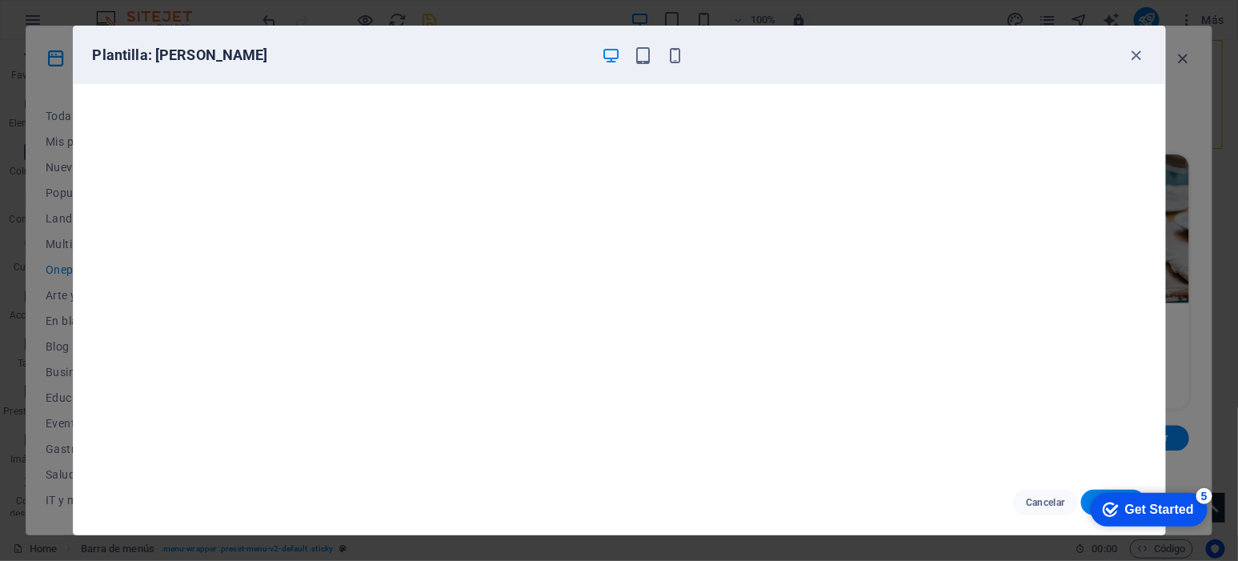
click at [990, 38] on div "Plantilla: Maki" at bounding box center [620, 55] width 1092 height 58
click at [990, 46] on icon "button" at bounding box center [1136, 55] width 18 height 18
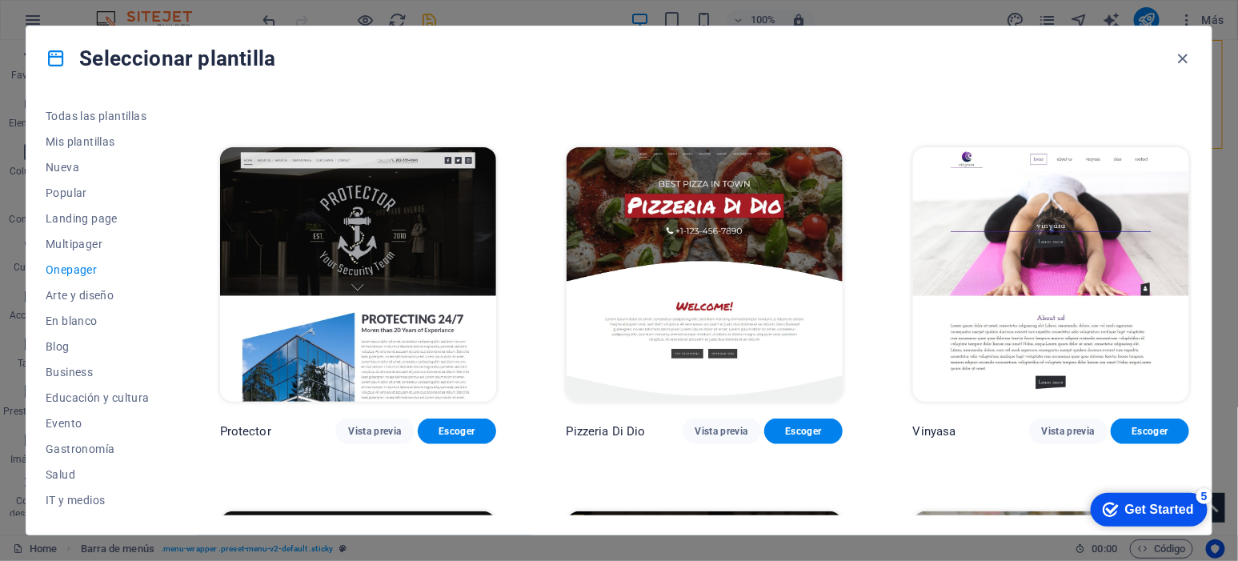
scroll to position [2830, 0]
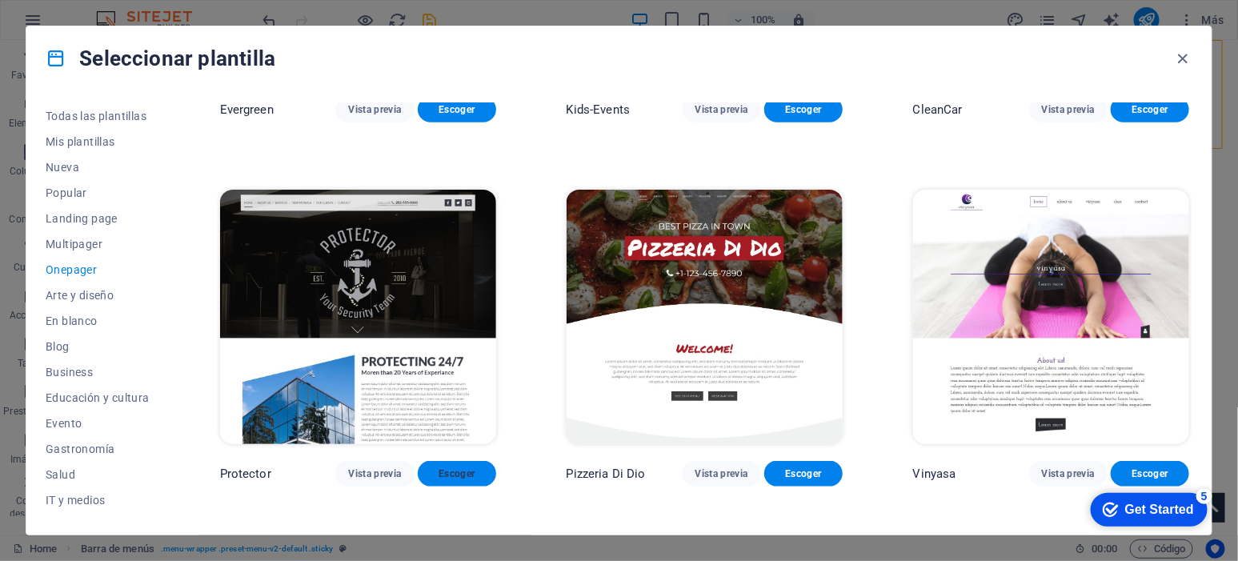
click at [468, 448] on span "Escoger" at bounding box center [457, 473] width 53 height 13
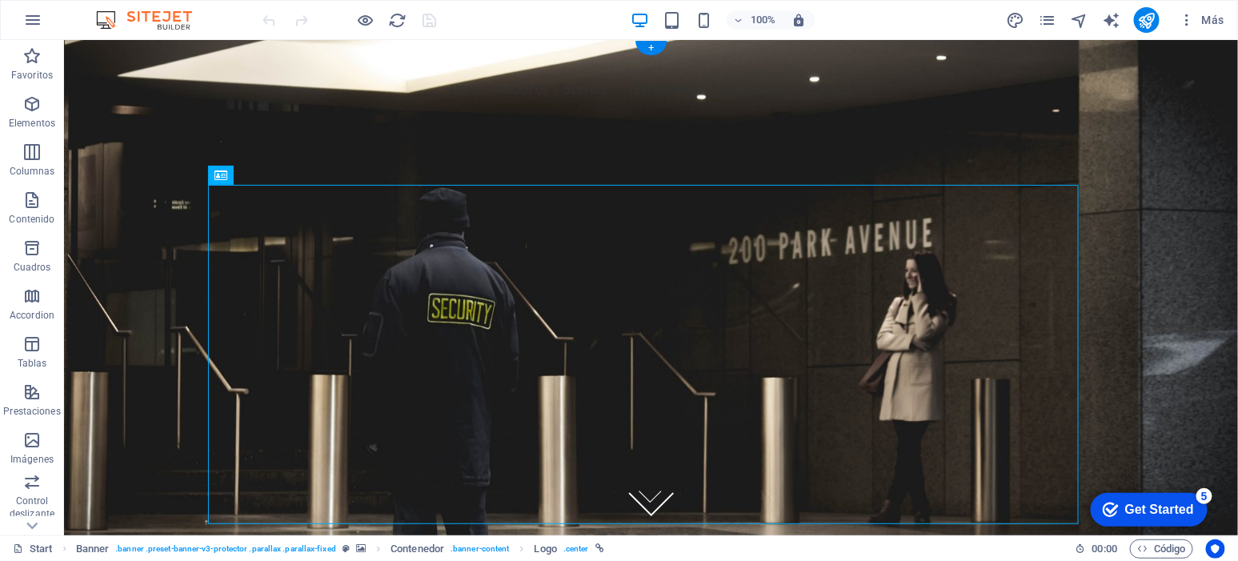
click at [1149, 187] on figure at bounding box center [650, 286] width 1174 height 495
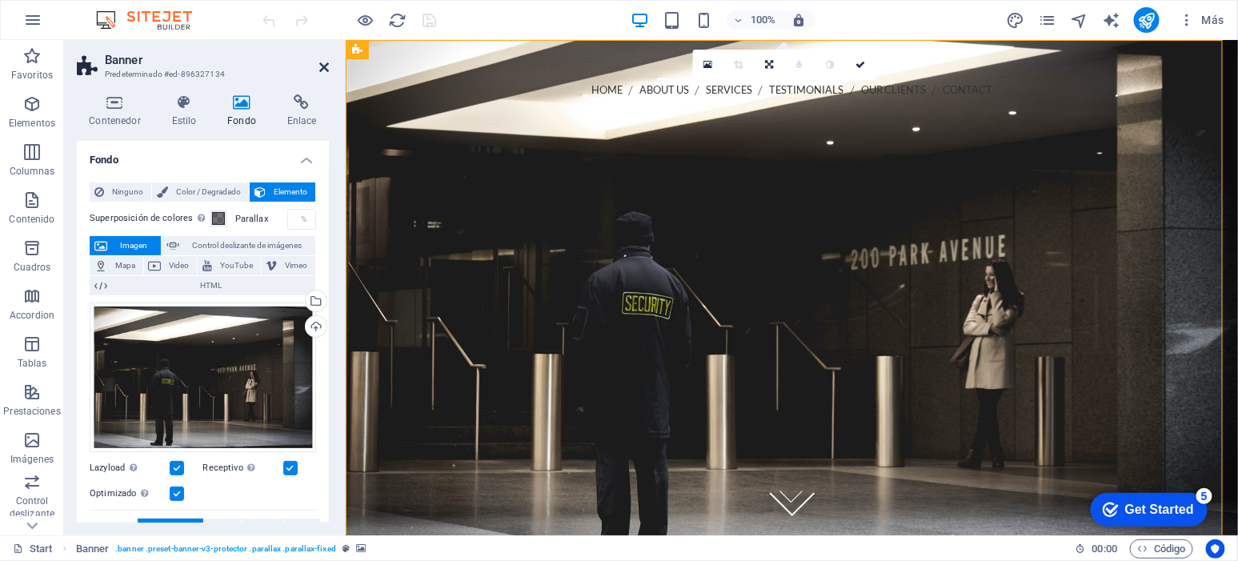
click at [325, 61] on icon at bounding box center [324, 67] width 10 height 13
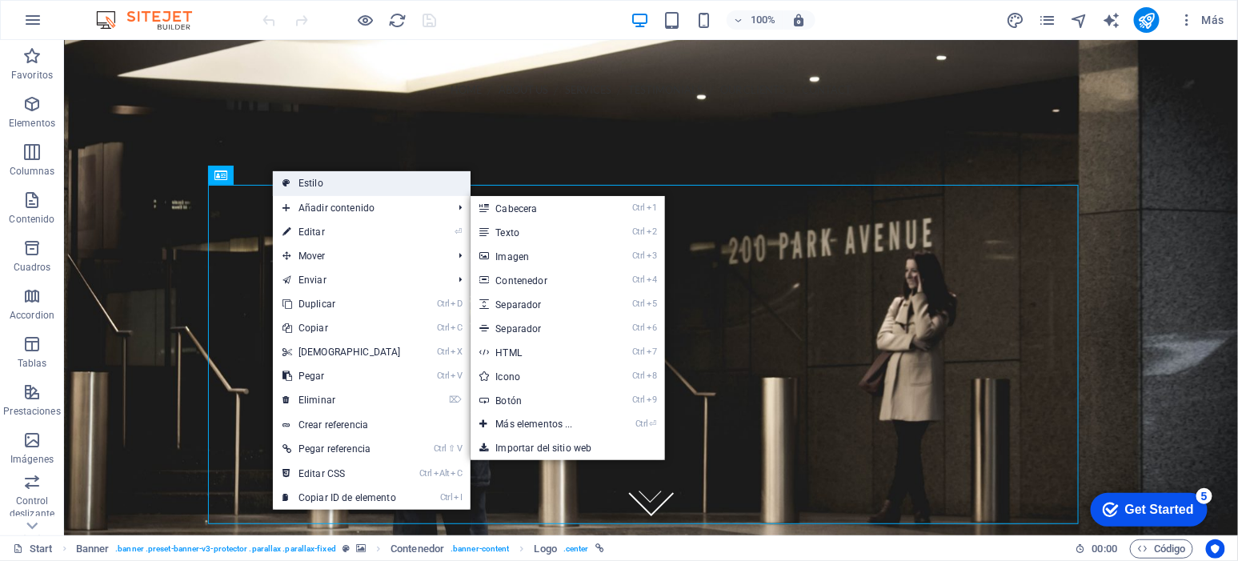
click at [342, 181] on link "Estilo" at bounding box center [372, 183] width 198 height 24
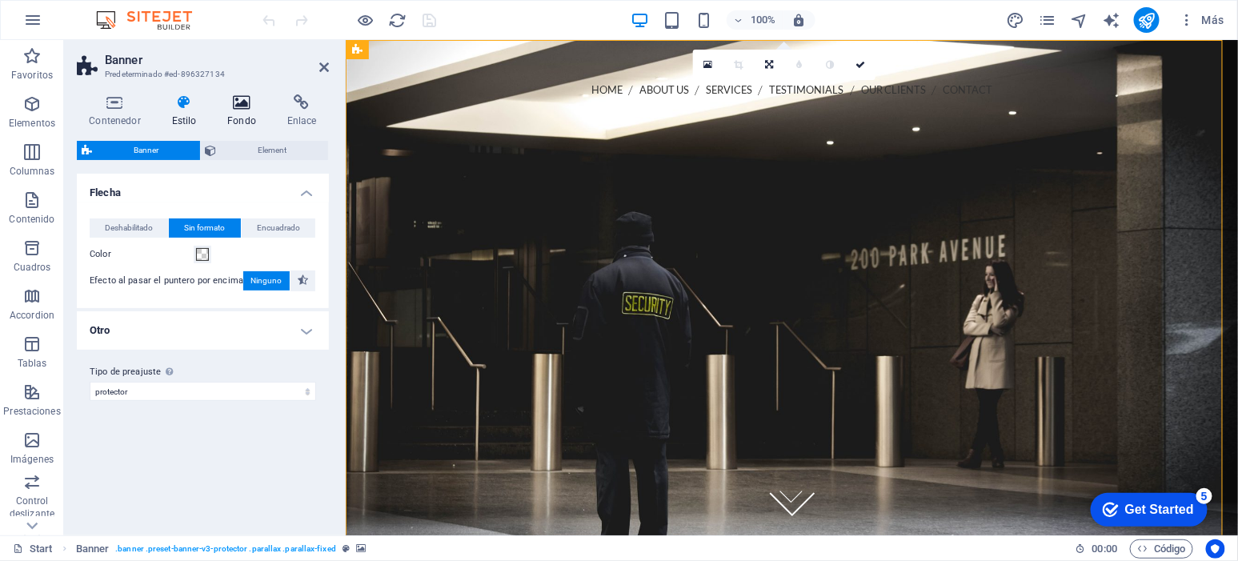
click at [243, 111] on h4 "Fondo" at bounding box center [245, 111] width 60 height 34
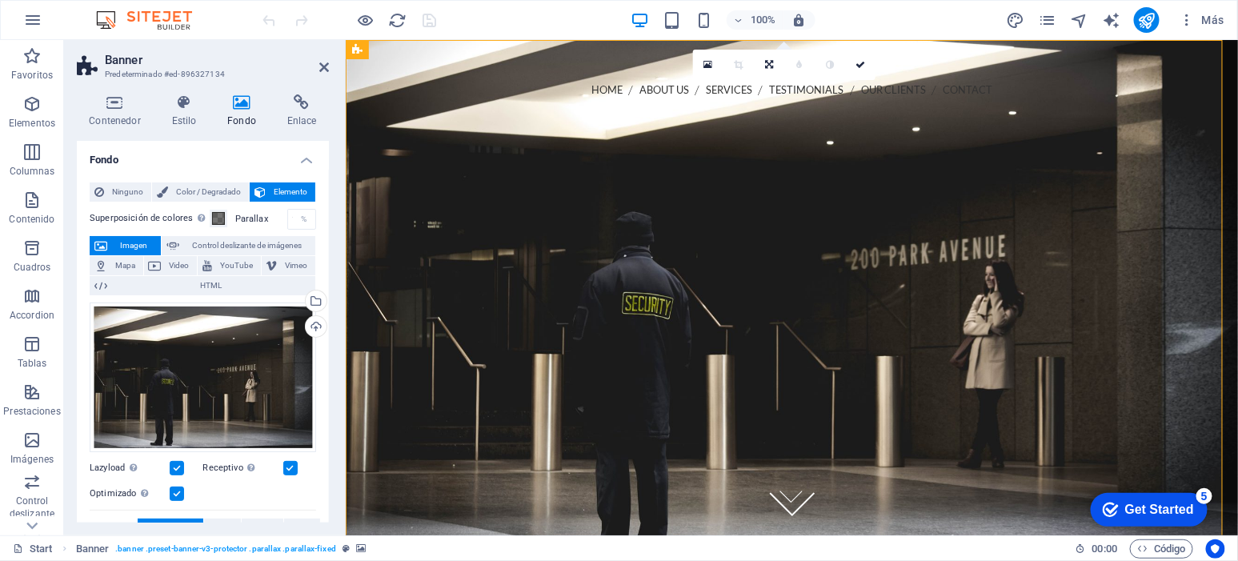
click at [318, 72] on header "Banner Predeterminado #ed-896327134" at bounding box center [203, 61] width 252 height 42
click at [736, 295] on div at bounding box center [791, 464] width 867 height 339
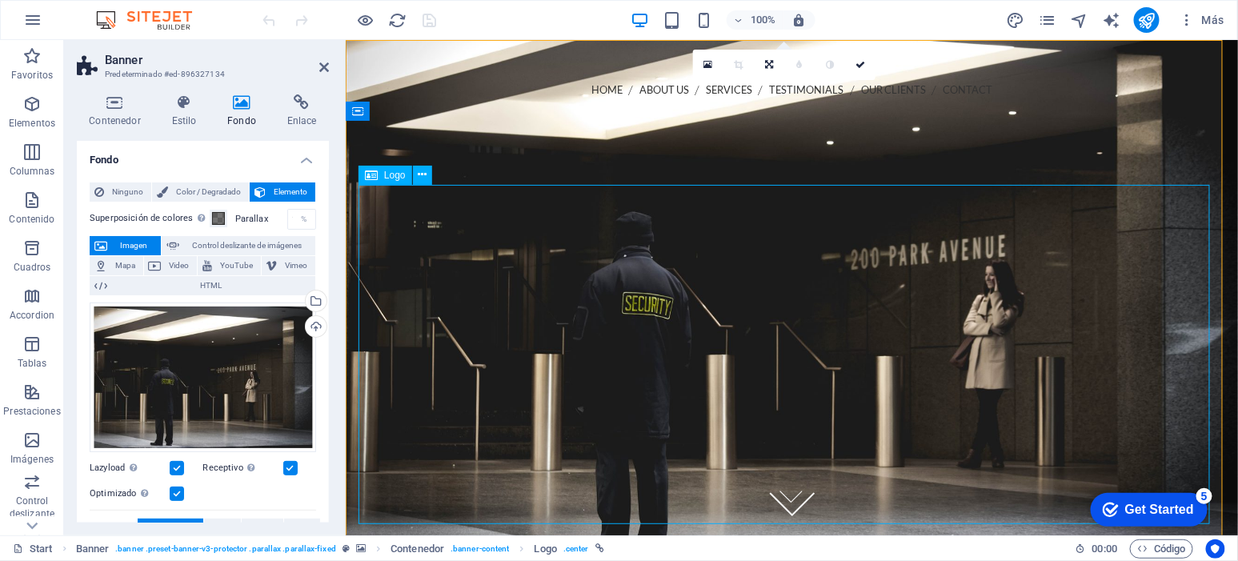
click at [736, 295] on div at bounding box center [791, 464] width 867 height 339
select select "px"
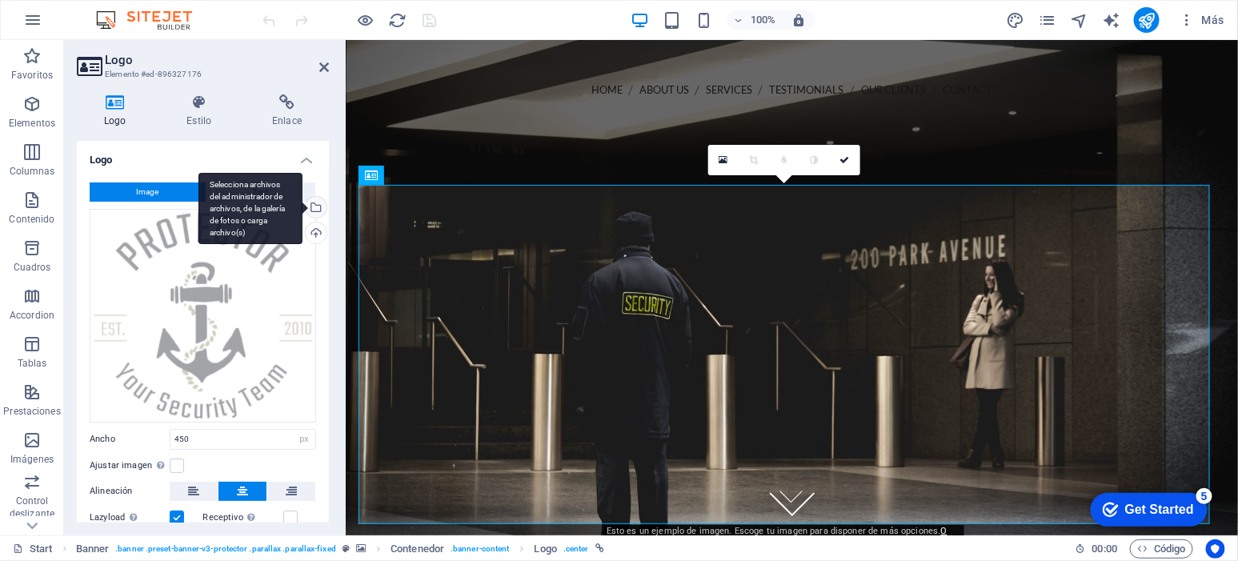
click at [303, 202] on div "Selecciona archivos del administrador de archivos, de la galería de fotos o car…" at bounding box center [251, 209] width 104 height 72
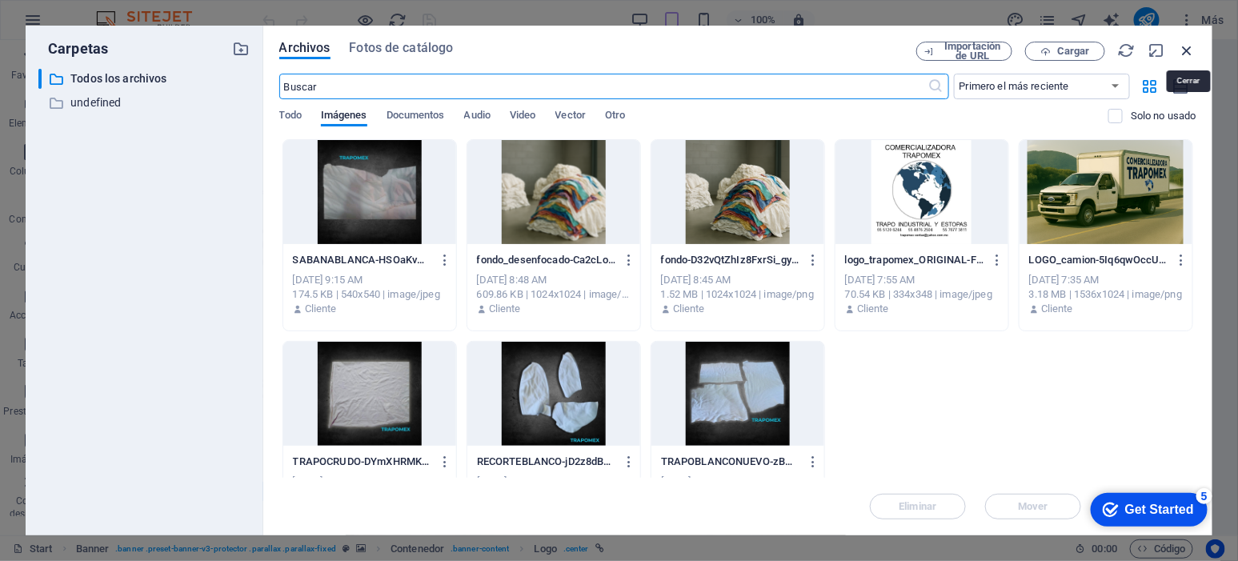
click at [1196, 42] on icon "button" at bounding box center [1188, 51] width 18 height 18
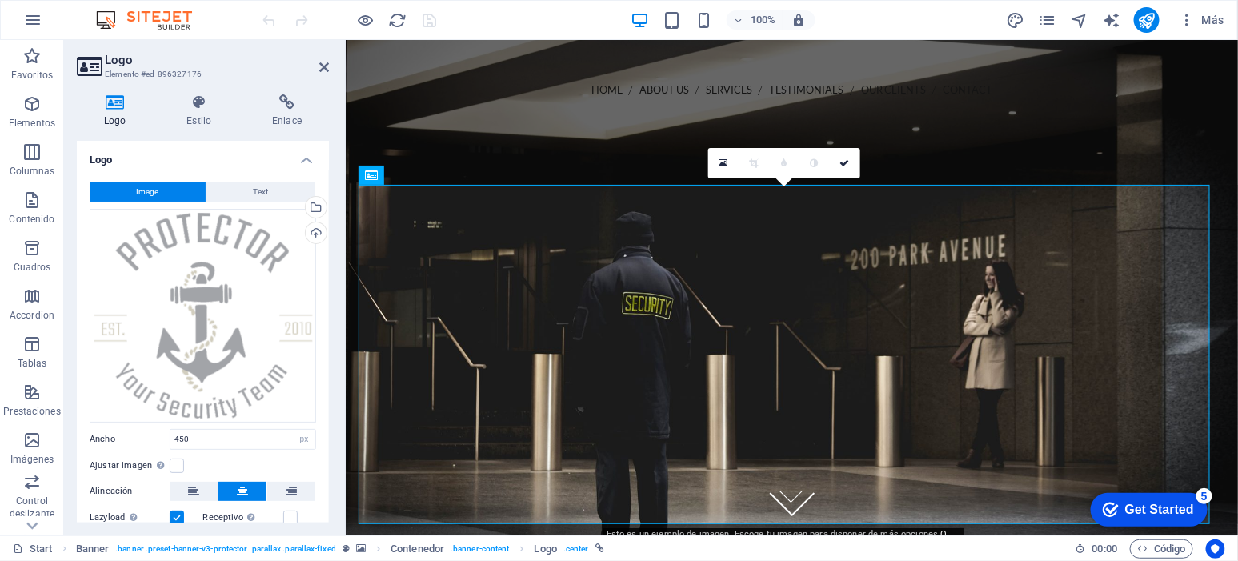
click at [318, 63] on h2 "Logo" at bounding box center [217, 60] width 224 height 14
click at [323, 64] on icon at bounding box center [324, 67] width 10 height 13
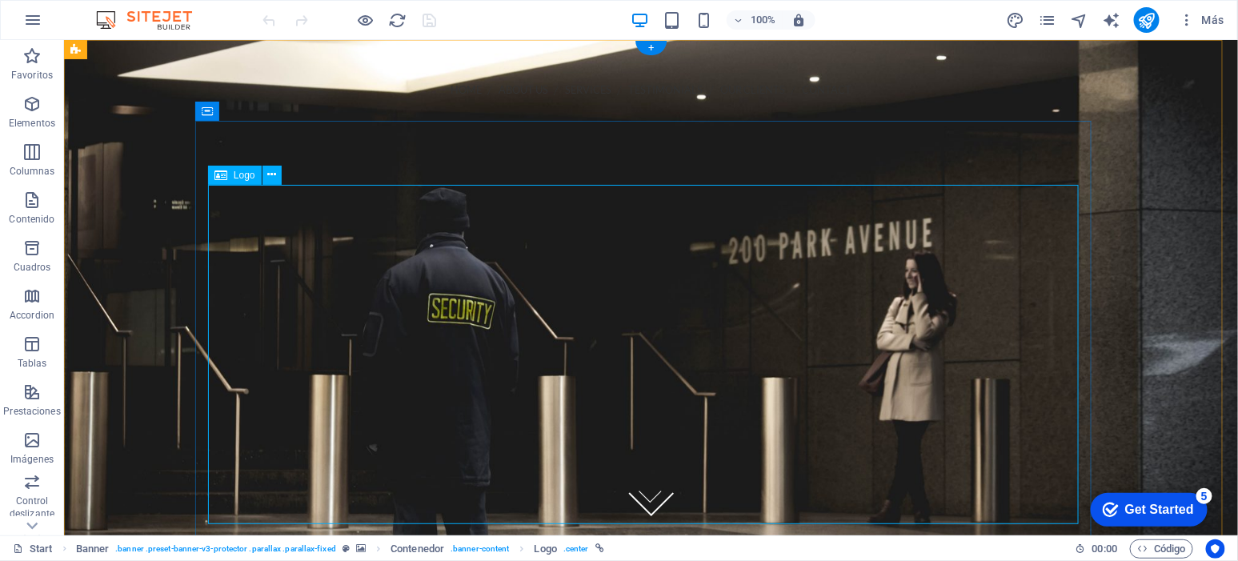
click at [610, 324] on div at bounding box center [650, 464] width 871 height 339
select select "px"
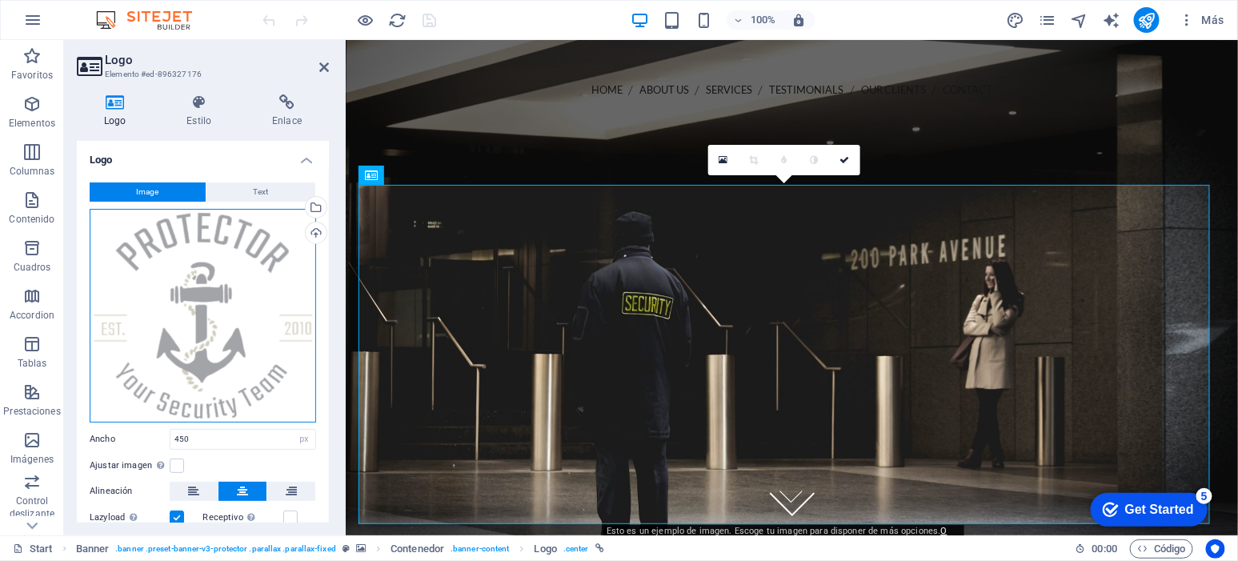
click at [232, 274] on div "Arrastra archivos aquí, haz clic para escoger archivos o selecciona archivos de…" at bounding box center [203, 316] width 227 height 214
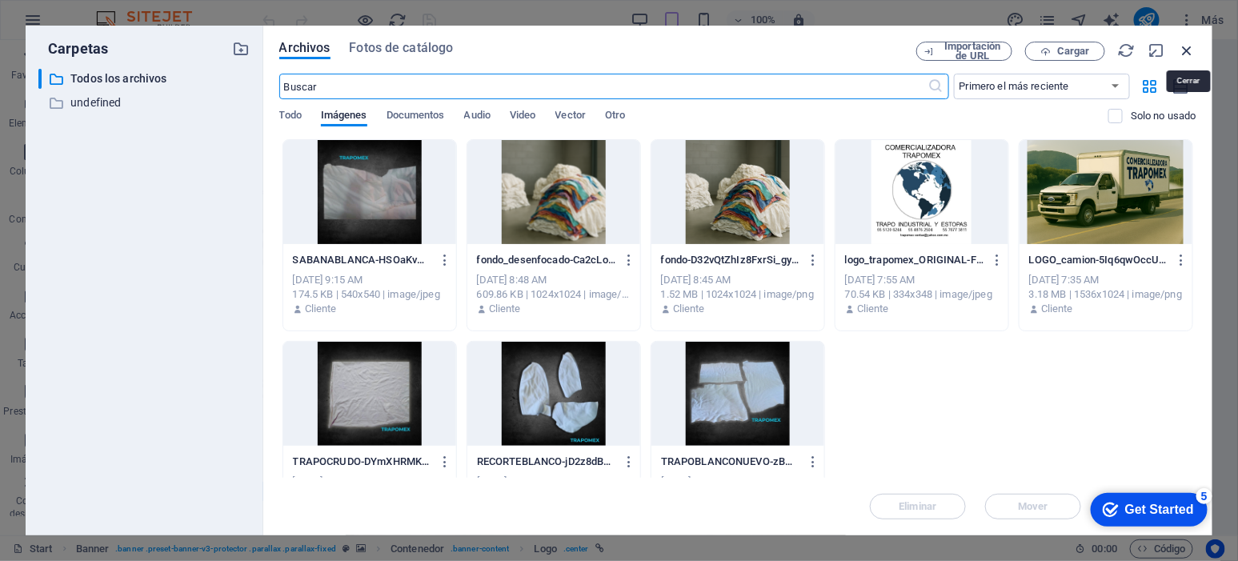
click at [1193, 49] on icon "button" at bounding box center [1188, 51] width 18 height 18
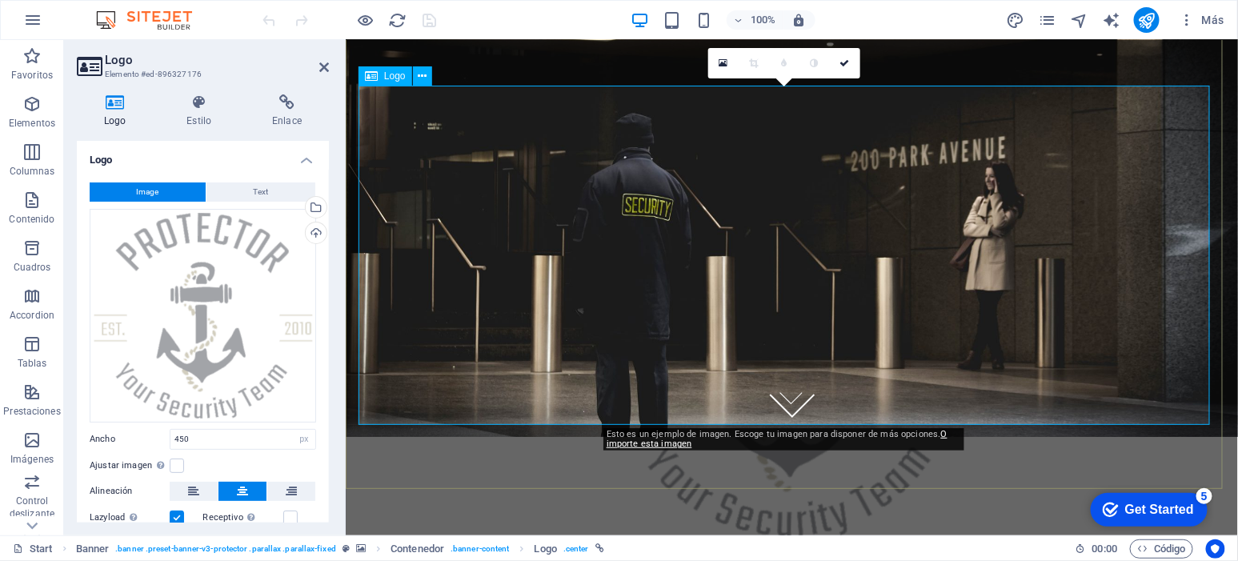
scroll to position [133, 0]
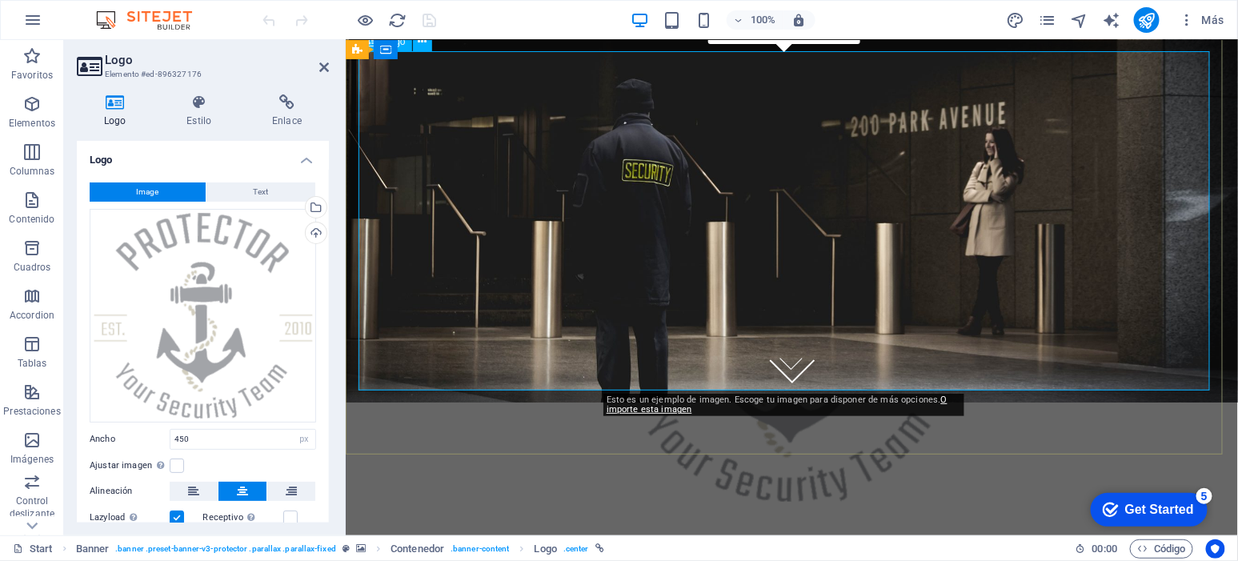
click at [763, 321] on div at bounding box center [791, 331] width 867 height 339
click at [666, 406] on link "O importe esta imagen" at bounding box center [777, 405] width 341 height 20
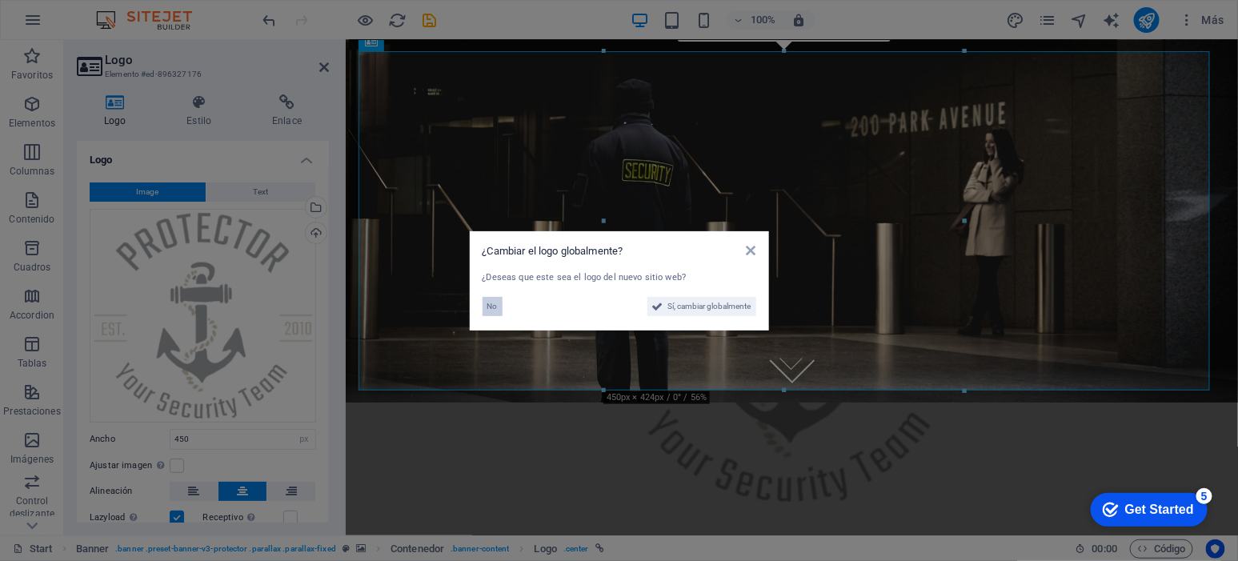
click at [489, 303] on span "No" at bounding box center [492, 306] width 10 height 19
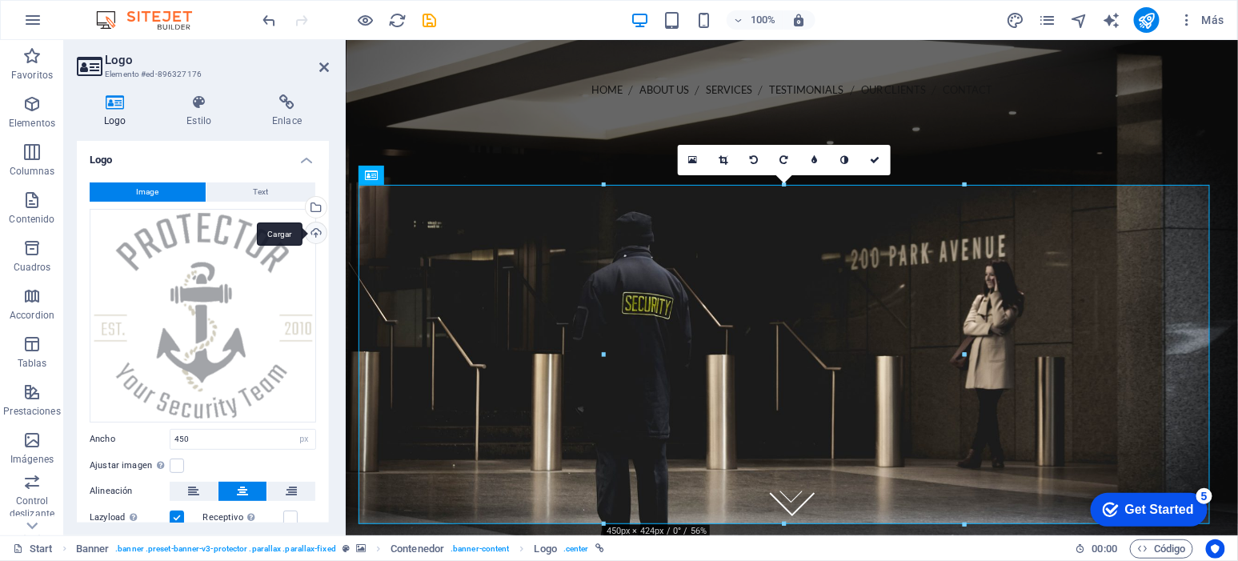
click at [311, 237] on div "Cargar" at bounding box center [315, 235] width 24 height 24
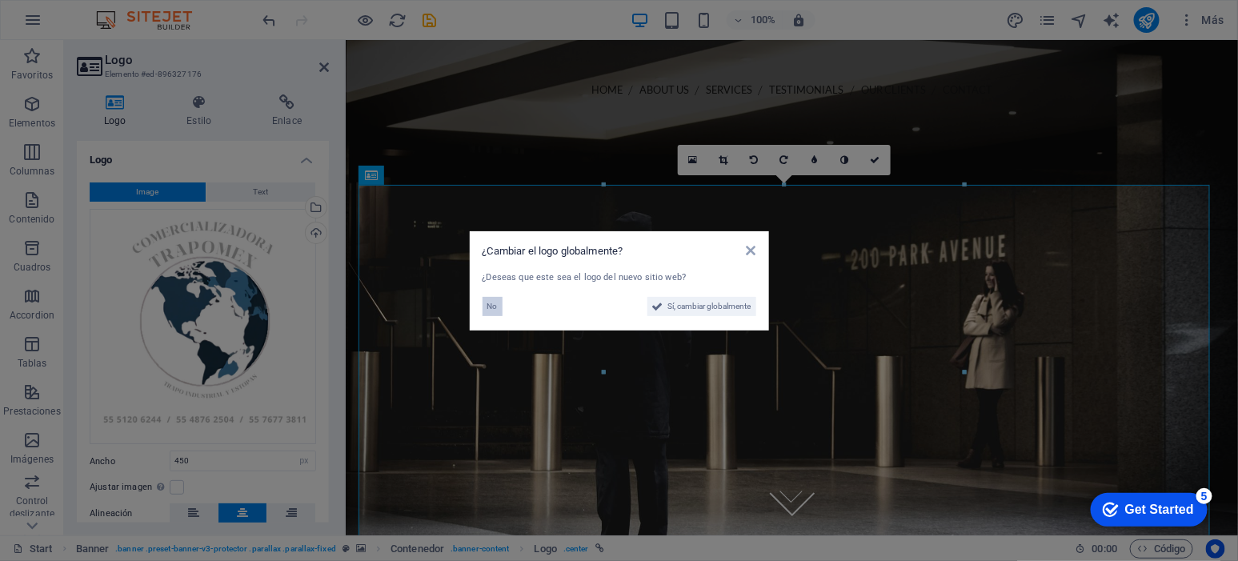
drag, startPoint x: 146, startPoint y: 263, endPoint x: 492, endPoint y: 303, distance: 348.9
click at [492, 303] on span "No" at bounding box center [492, 306] width 10 height 19
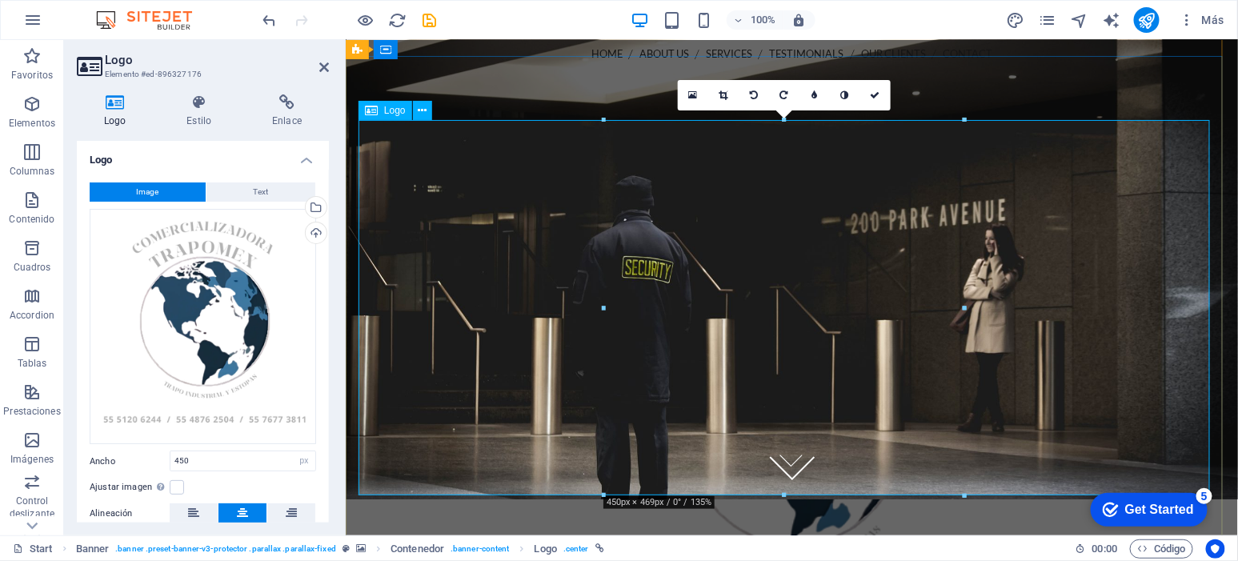
scroll to position [33, 0]
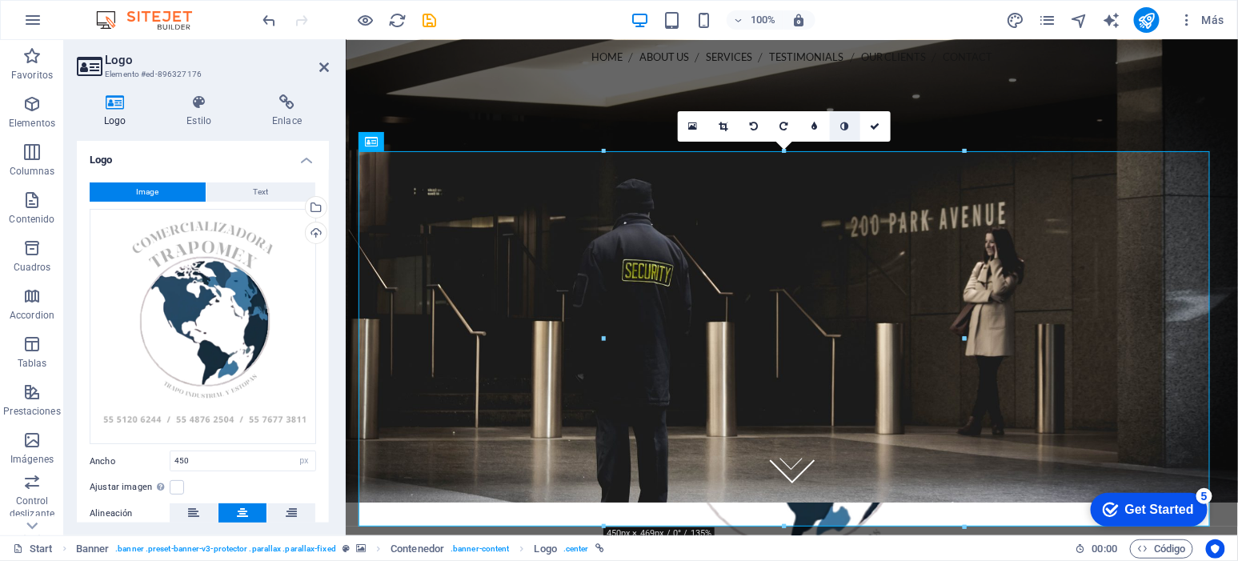
click at [846, 124] on icon at bounding box center [845, 127] width 8 height 10
click at [875, 125] on icon at bounding box center [876, 127] width 10 height 10
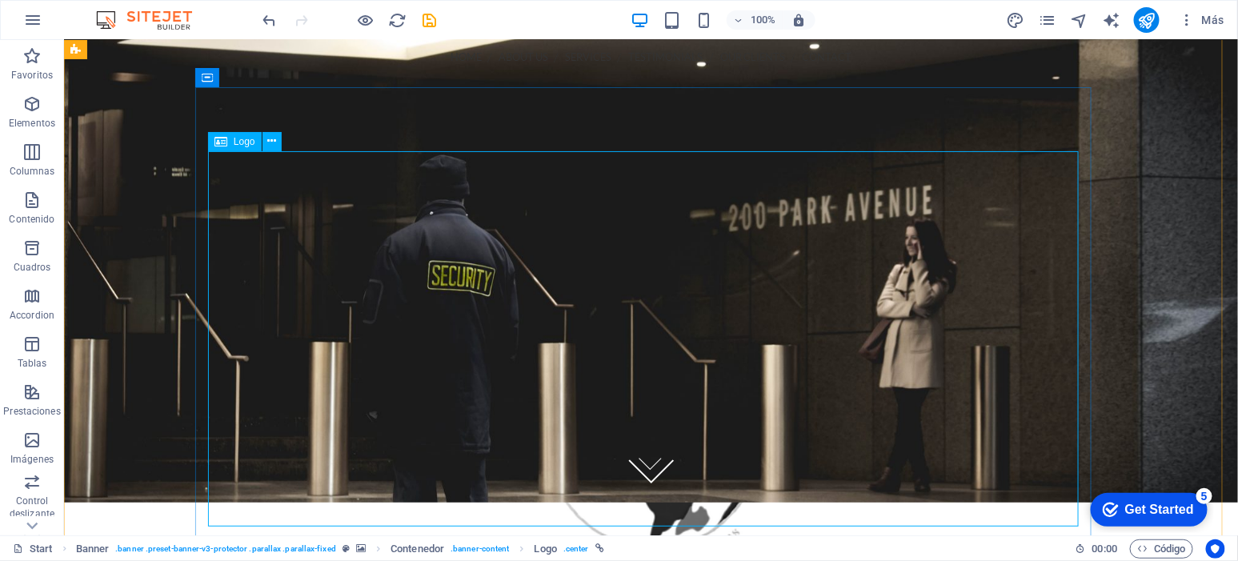
click at [596, 312] on div at bounding box center [650, 449] width 871 height 375
click at [1145, 318] on figure at bounding box center [650, 253] width 1174 height 495
click at [703, 281] on div at bounding box center [650, 449] width 871 height 375
click at [686, 283] on div at bounding box center [650, 449] width 871 height 375
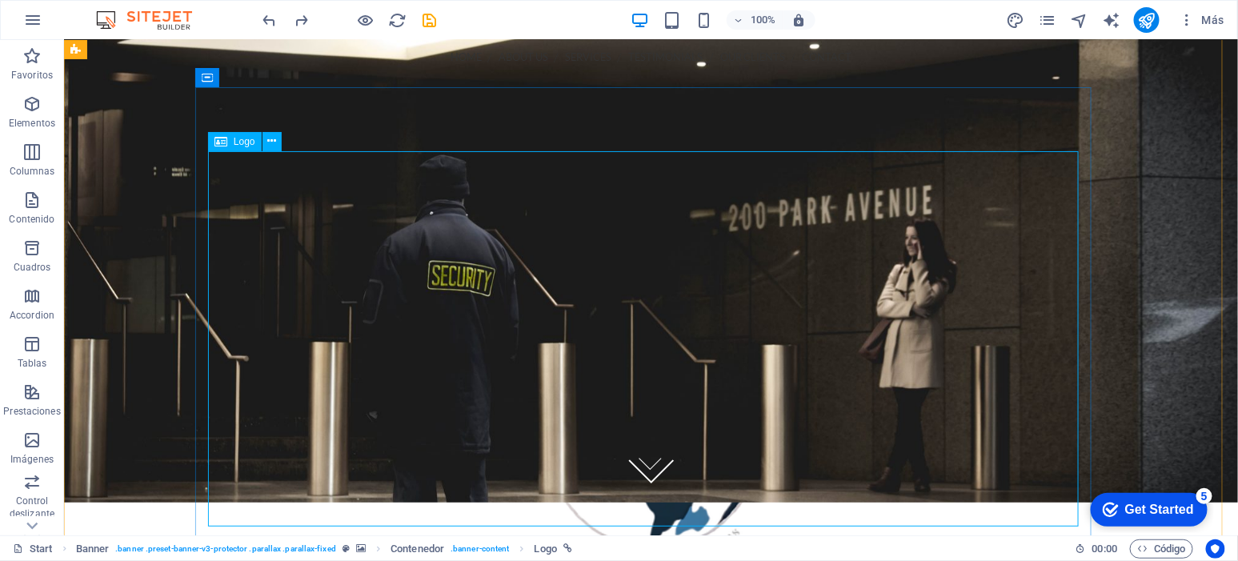
select select "px"
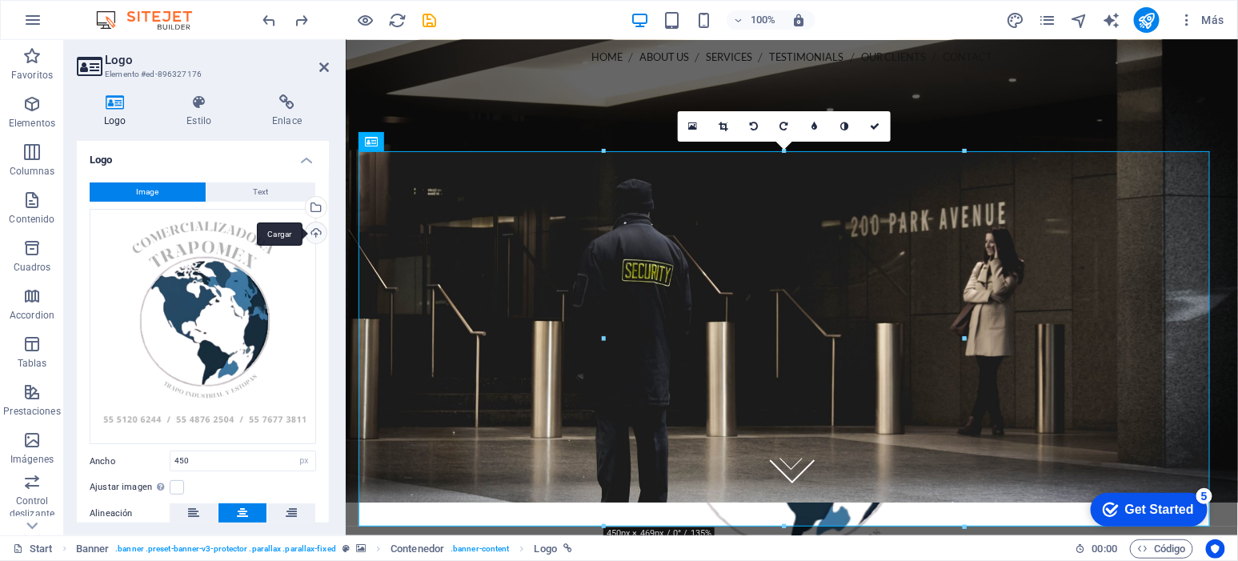
click at [317, 231] on div "Cargar" at bounding box center [315, 235] width 24 height 24
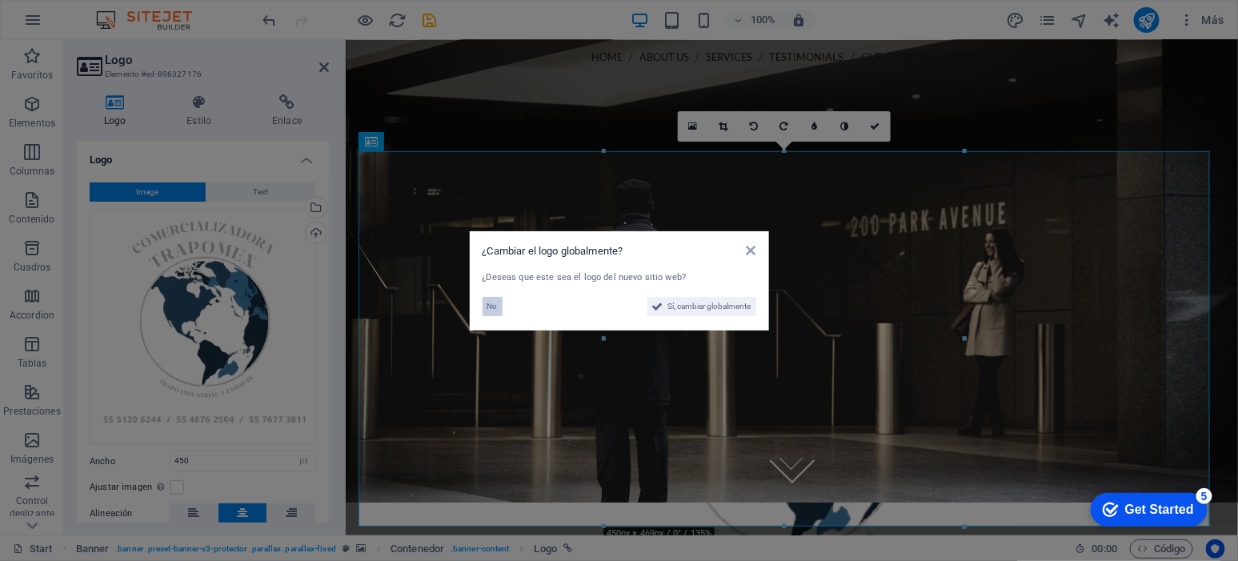
click at [485, 305] on button "No" at bounding box center [493, 306] width 20 height 19
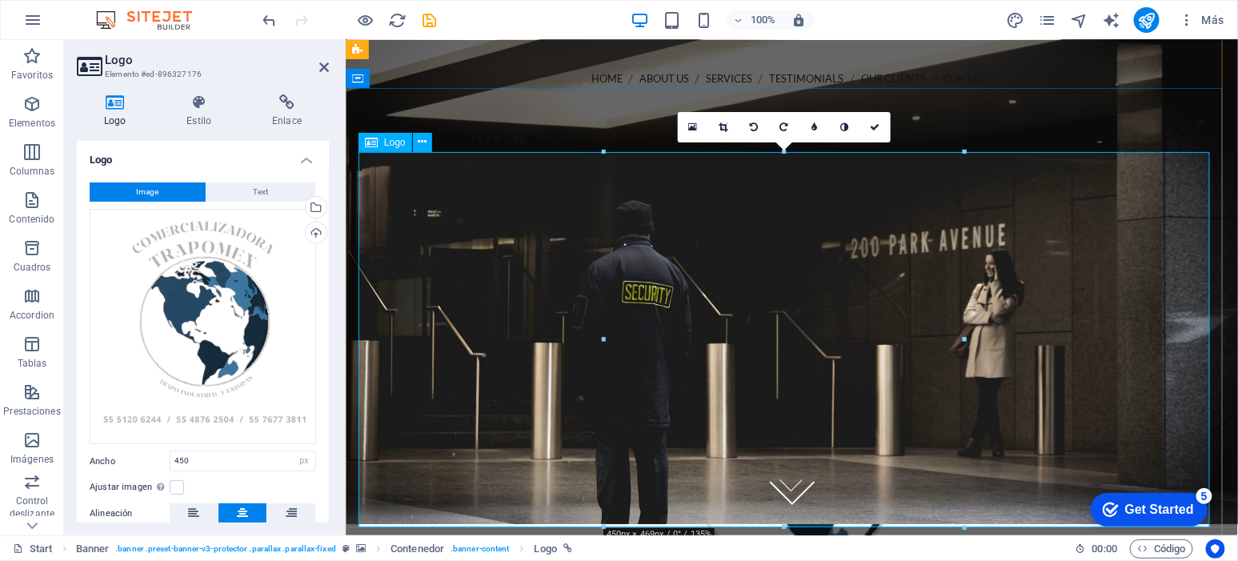
scroll to position [0, 0]
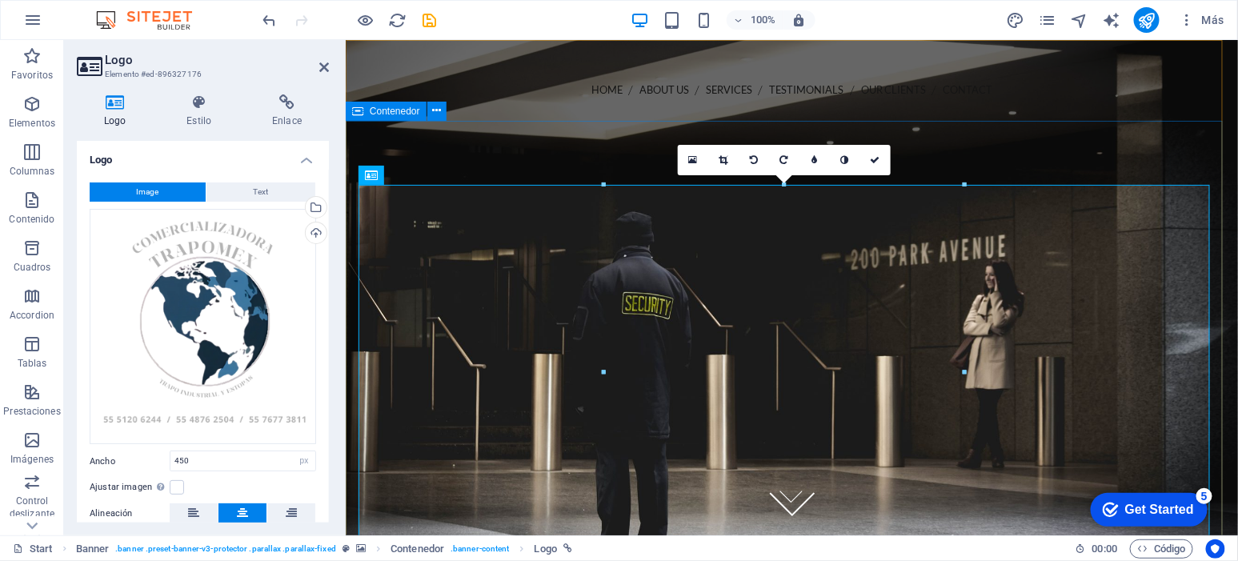
click at [483, 231] on div at bounding box center [791, 482] width 892 height 503
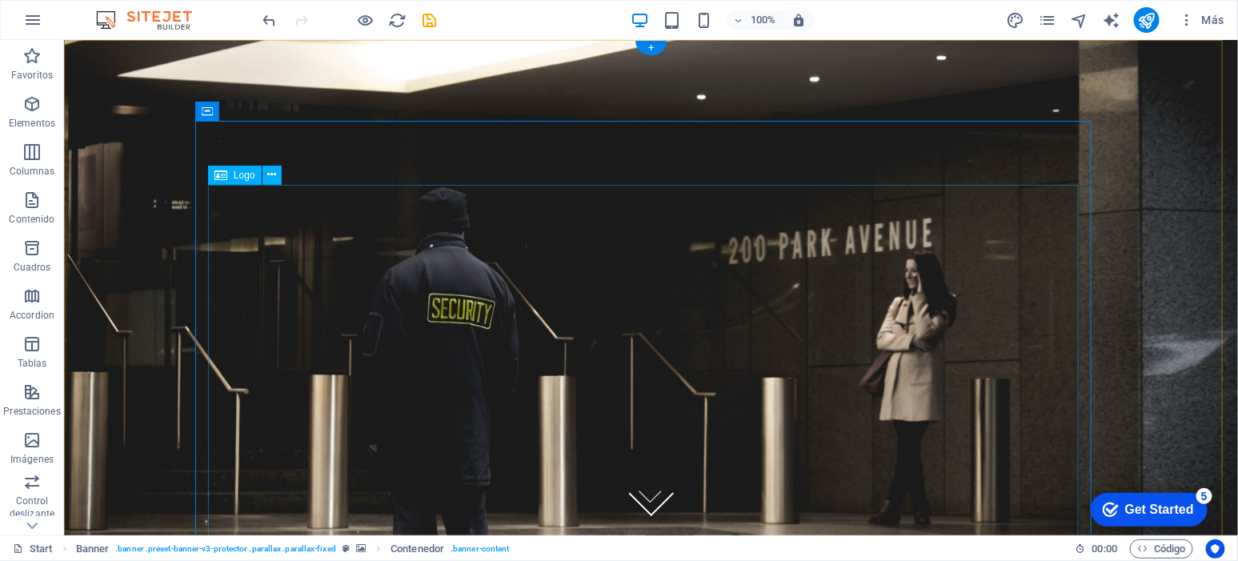
click at [387, 295] on div at bounding box center [650, 482] width 871 height 375
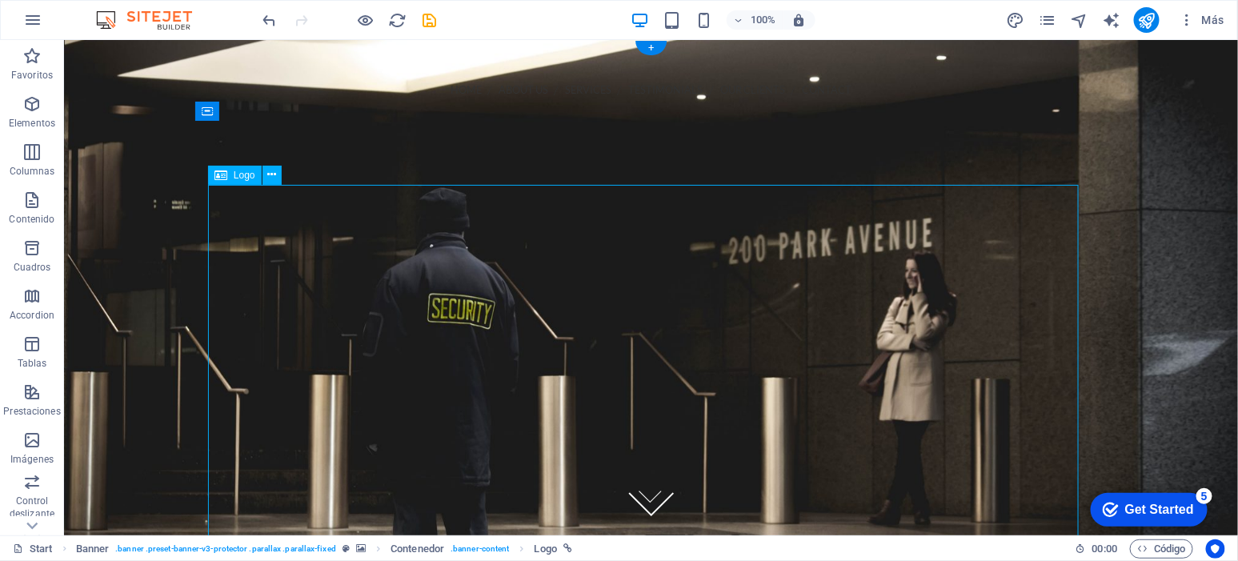
click at [610, 327] on div at bounding box center [650, 482] width 871 height 375
click at [681, 394] on div at bounding box center [650, 482] width 871 height 375
click at [1113, 327] on figure at bounding box center [650, 286] width 1174 height 495
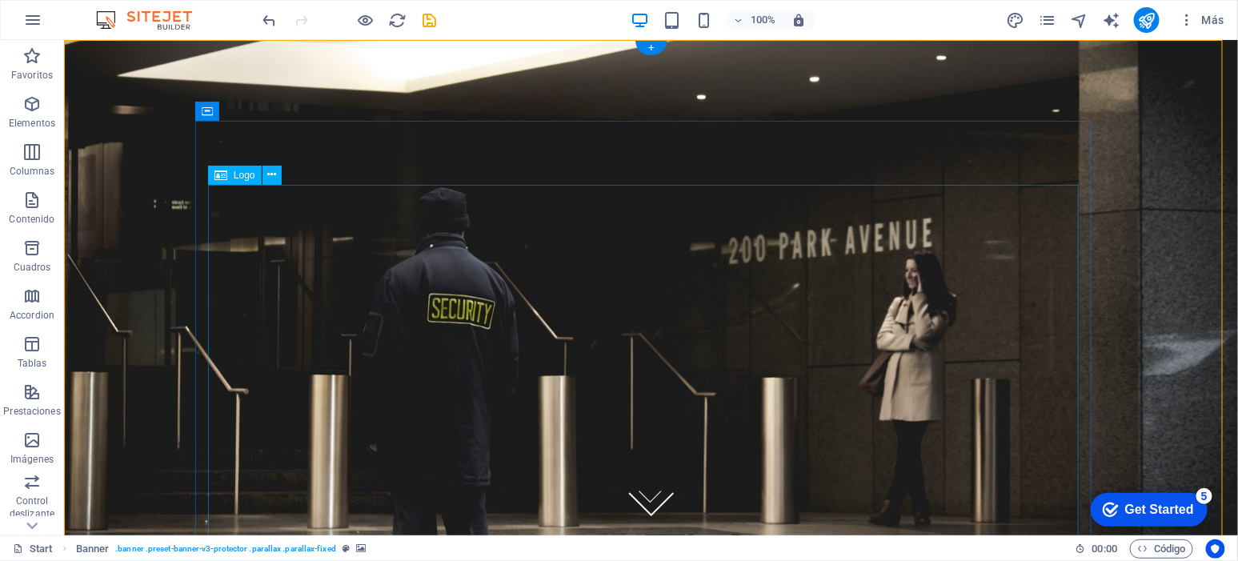
click at [793, 367] on div at bounding box center [650, 482] width 871 height 375
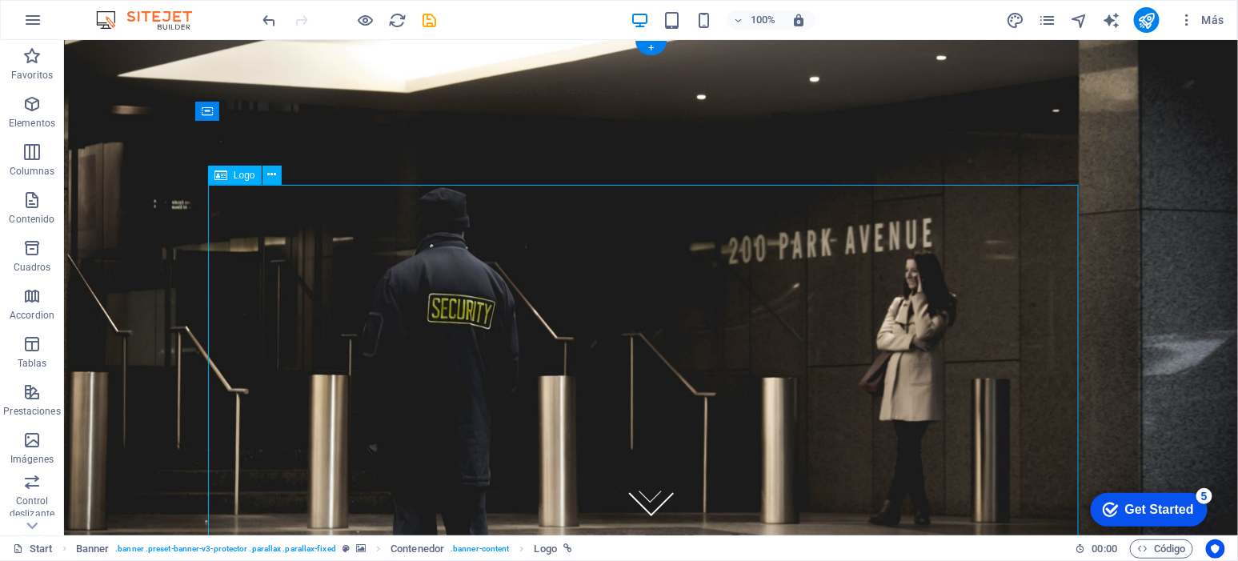
click at [711, 374] on div at bounding box center [650, 482] width 871 height 375
select select "px"
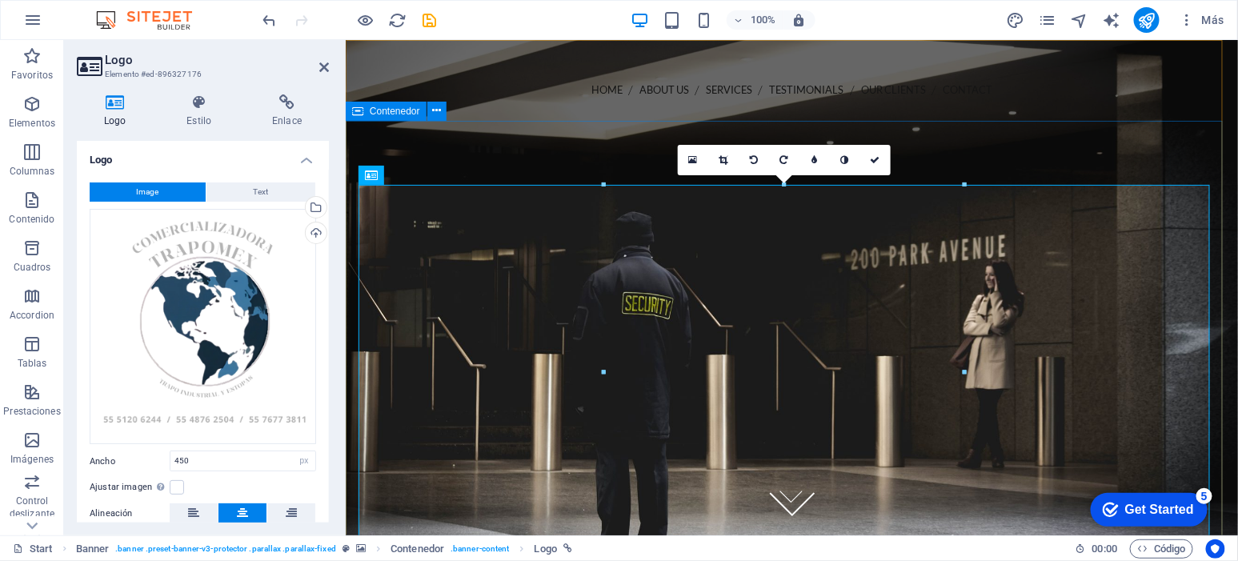
click at [503, 231] on div at bounding box center [791, 482] width 892 height 503
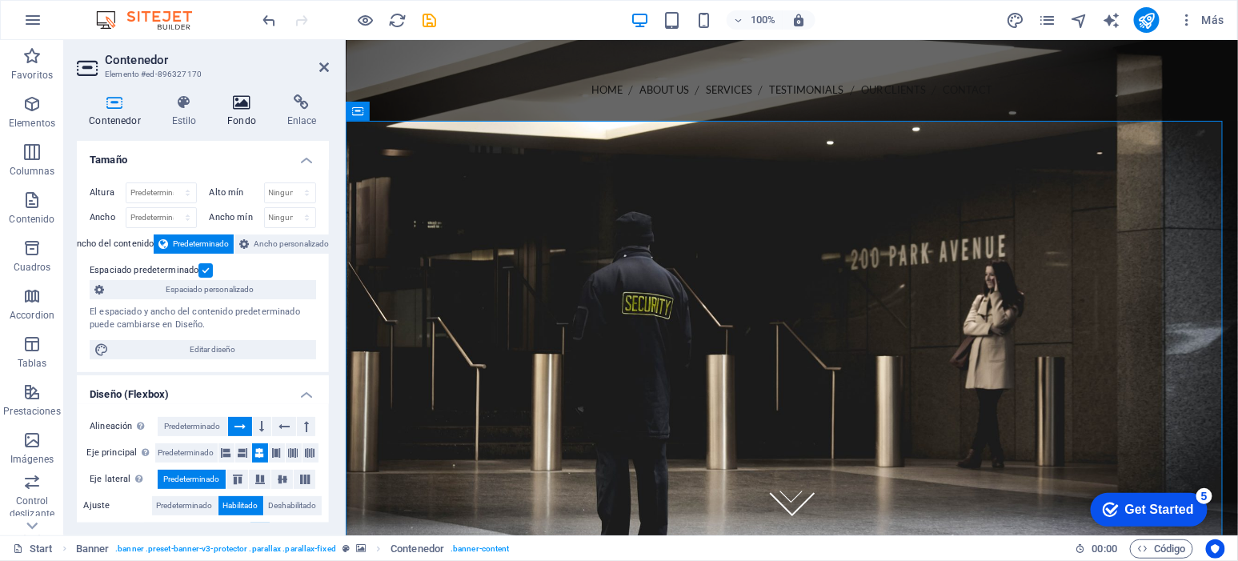
click at [247, 102] on icon at bounding box center [242, 102] width 54 height 16
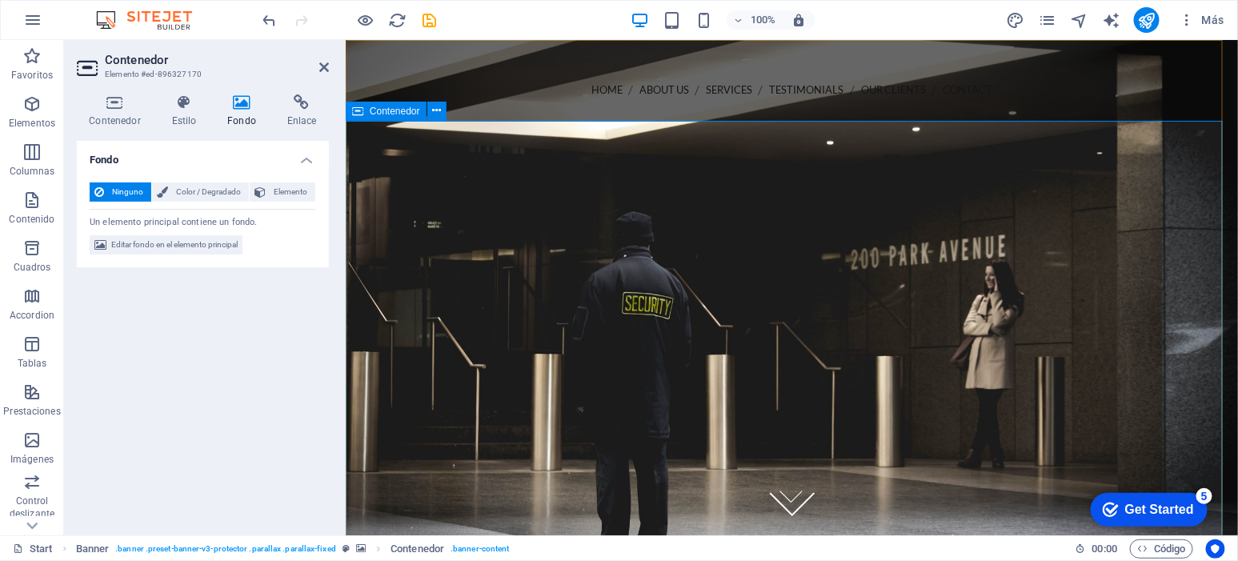
click at [449, 231] on div at bounding box center [791, 482] width 892 height 503
click at [327, 58] on h2 "Contenedor" at bounding box center [217, 60] width 224 height 14
click at [326, 65] on icon at bounding box center [324, 67] width 10 height 13
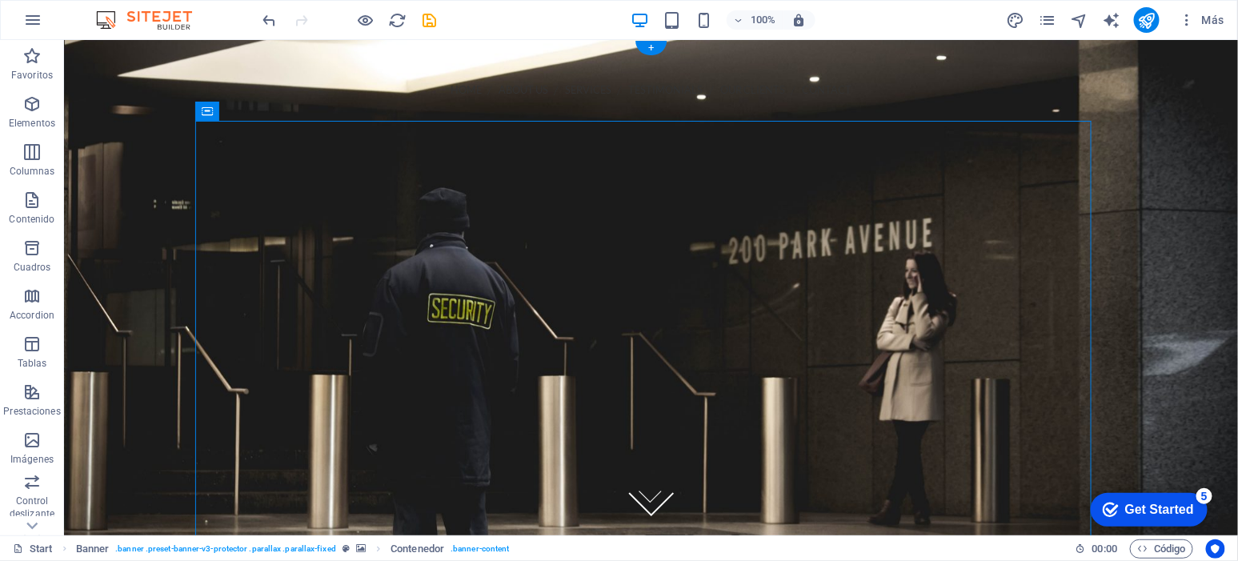
click at [130, 214] on figure at bounding box center [650, 286] width 1174 height 495
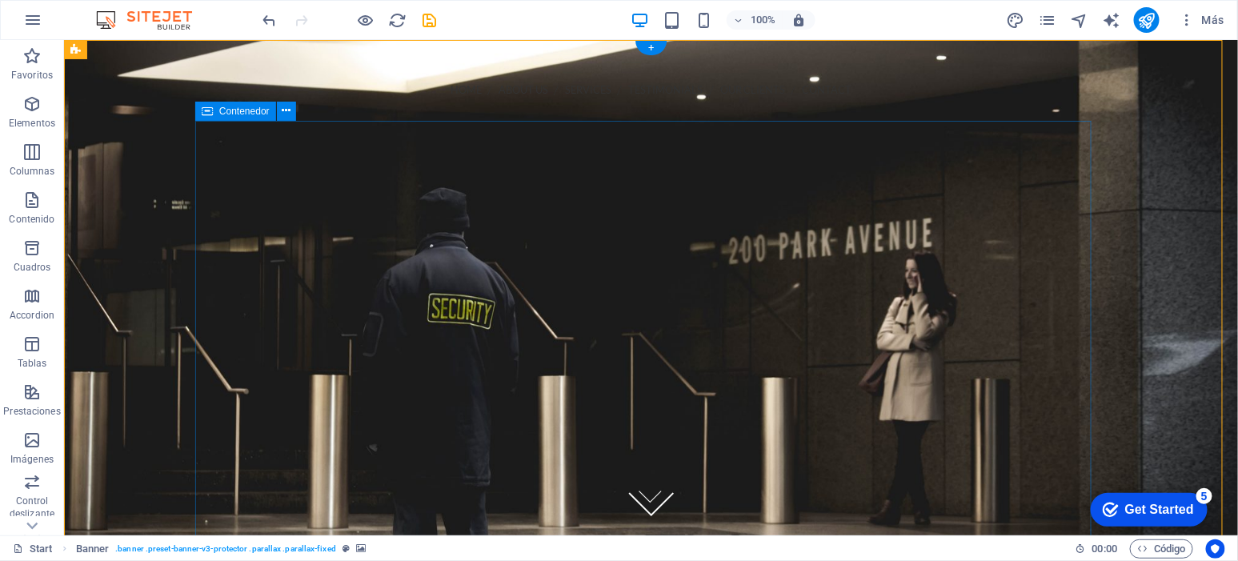
click at [430, 231] on div at bounding box center [651, 482] width 896 height 503
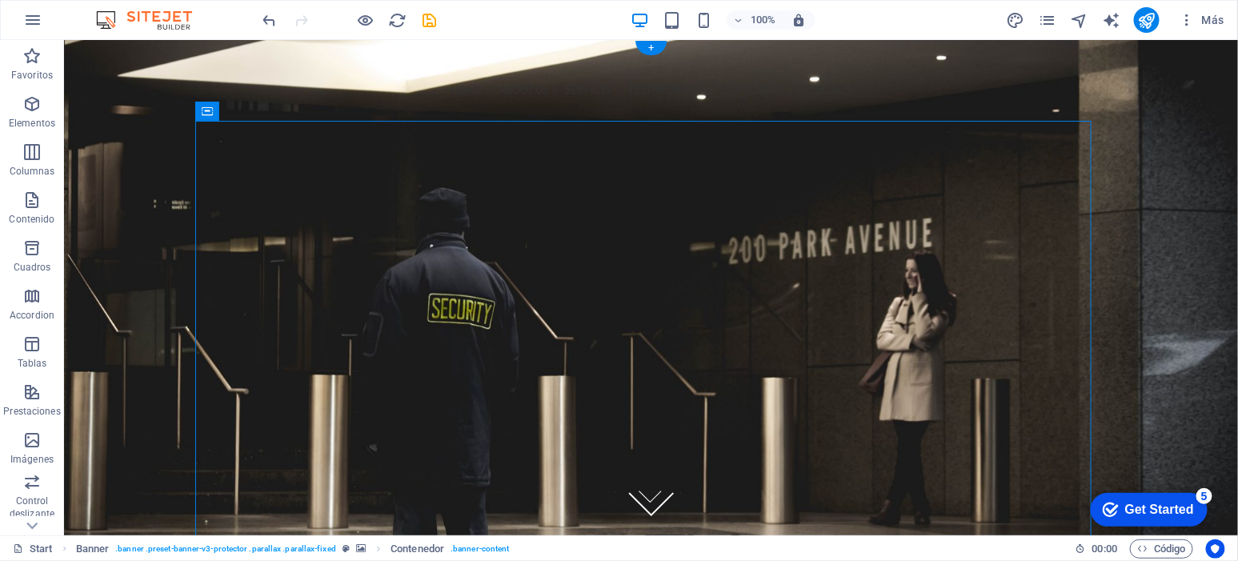
click at [1164, 263] on figure at bounding box center [650, 286] width 1174 height 495
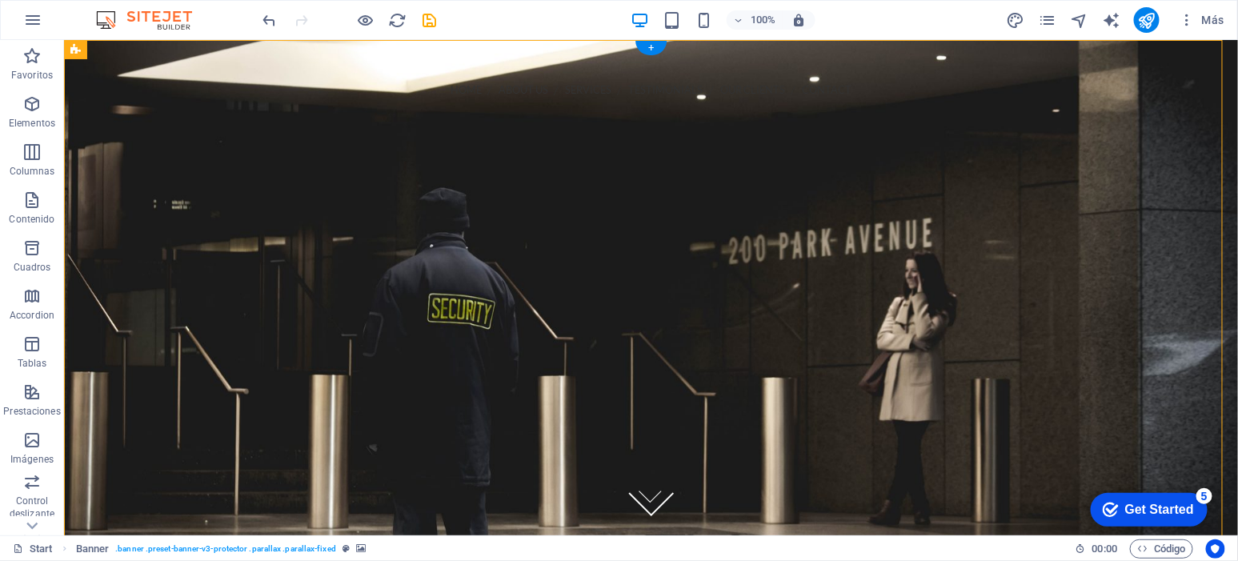
click at [1164, 263] on figure at bounding box center [650, 286] width 1174 height 495
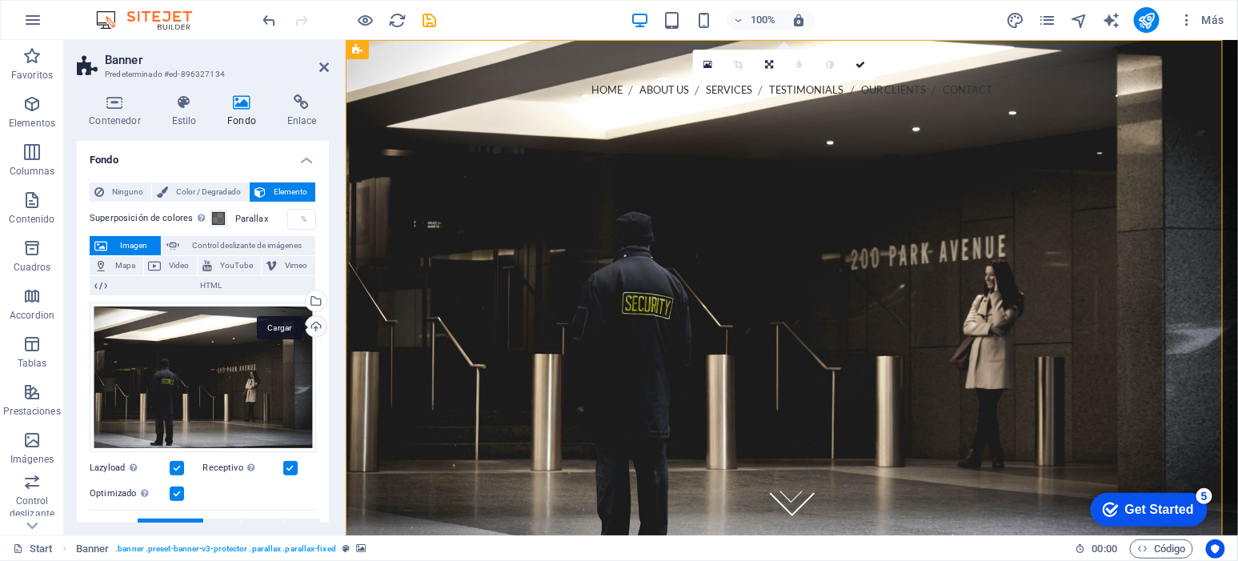
click at [310, 326] on div "Cargar" at bounding box center [315, 328] width 24 height 24
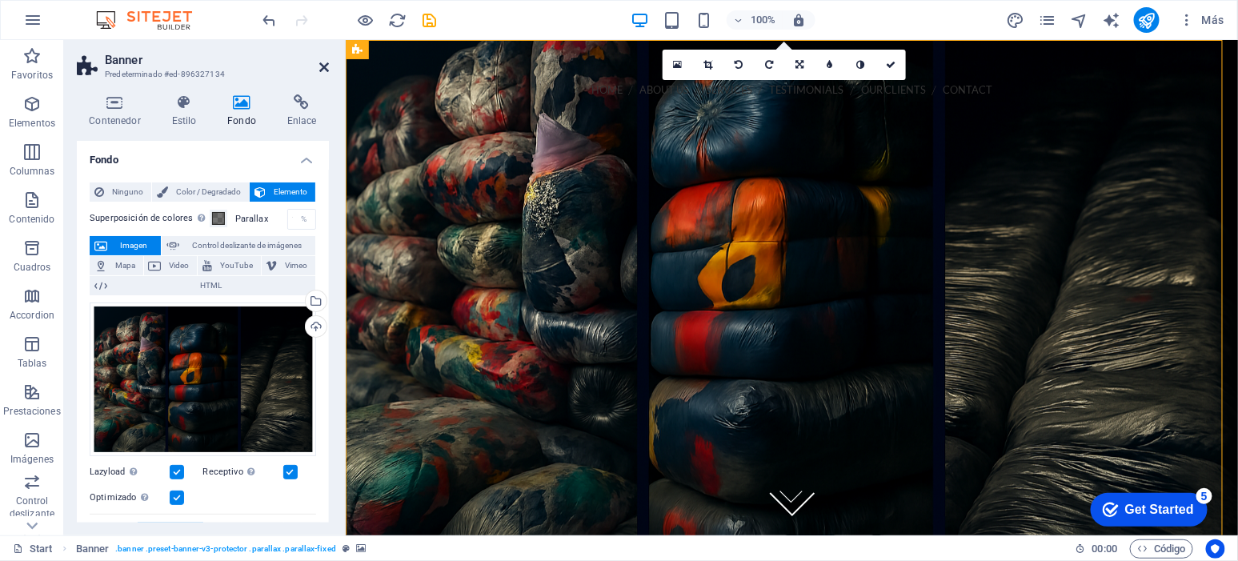
drag, startPoint x: 326, startPoint y: 64, endPoint x: 261, endPoint y: 24, distance: 76.2
click at [326, 64] on icon at bounding box center [324, 67] width 10 height 13
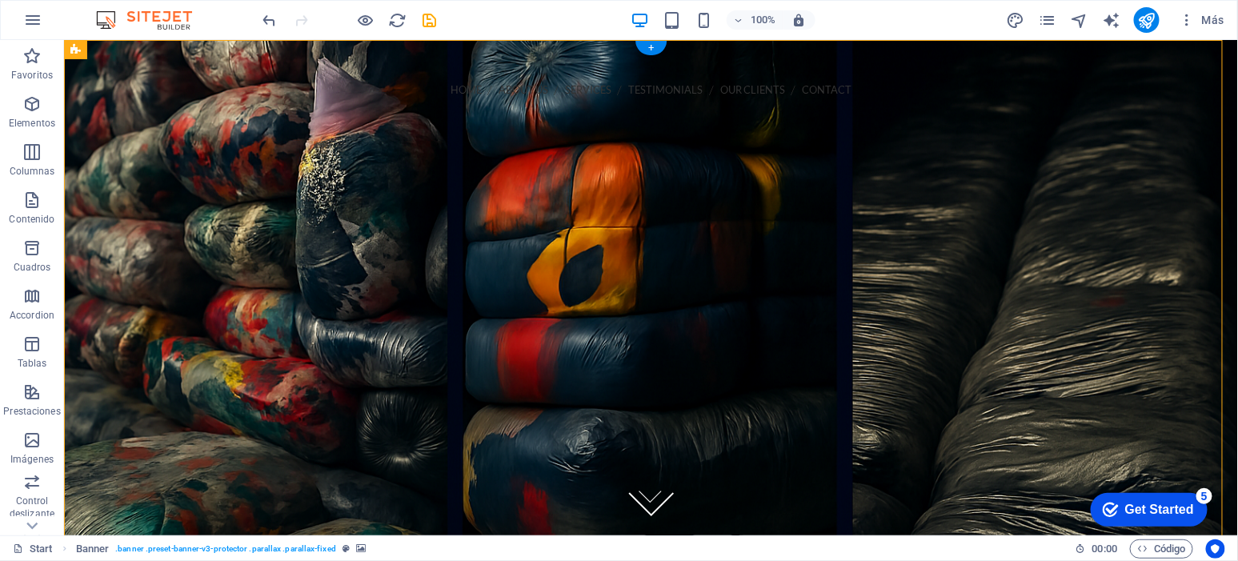
click at [1167, 199] on figure at bounding box center [650, 286] width 1174 height 495
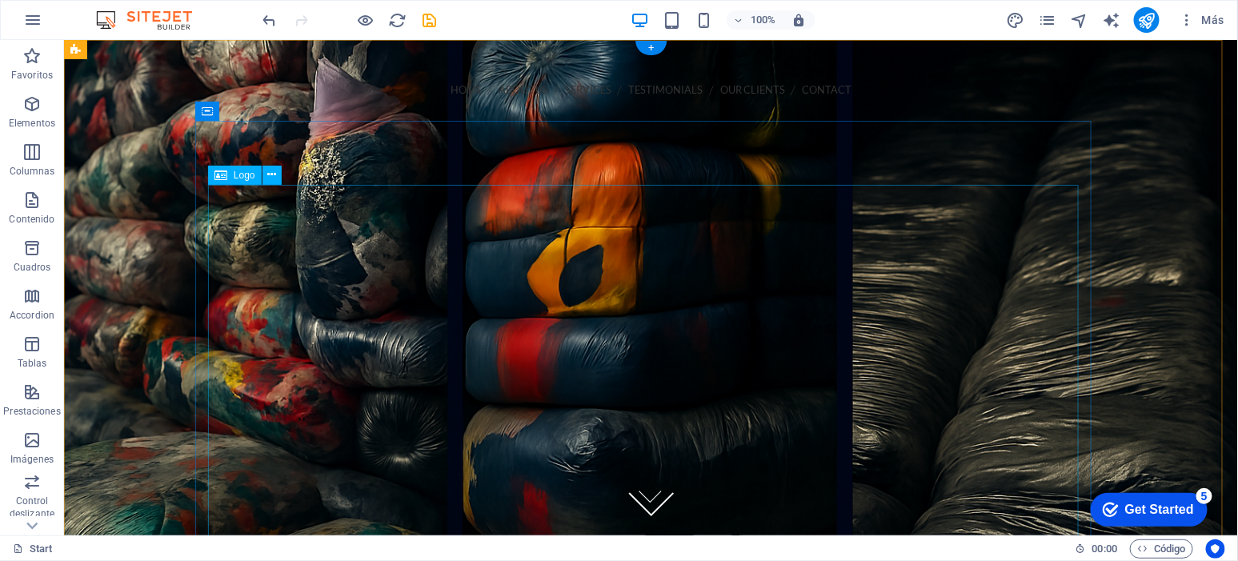
click at [642, 344] on div at bounding box center [650, 482] width 871 height 375
click at [642, 345] on div at bounding box center [650, 482] width 871 height 375
select select "px"
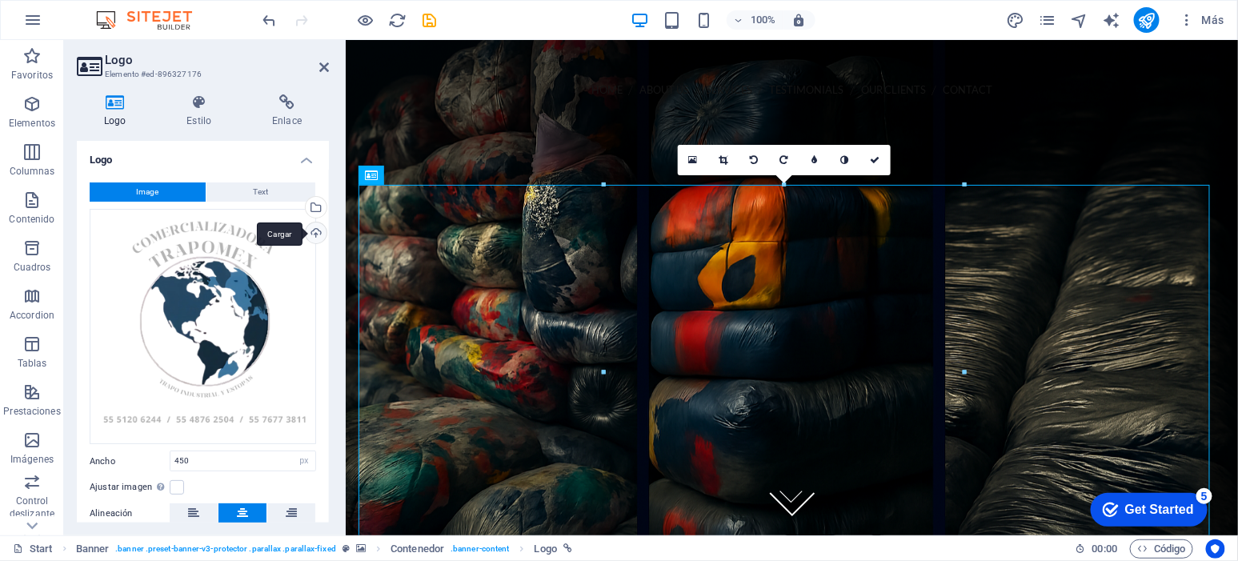
click at [313, 234] on div "Cargar" at bounding box center [315, 235] width 24 height 24
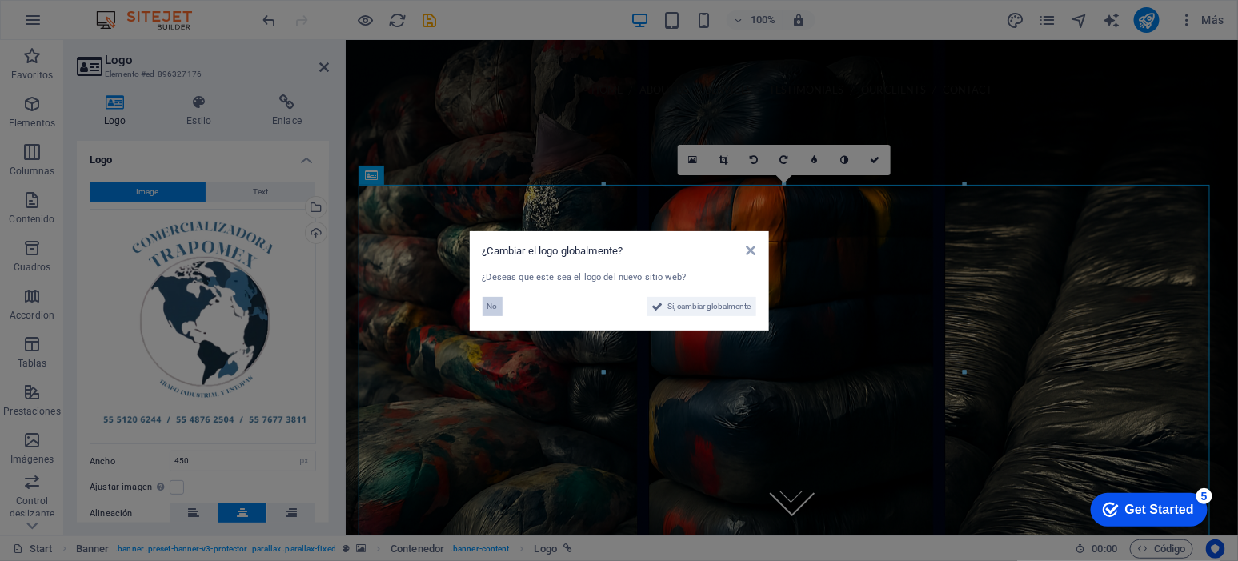
click at [483, 299] on button "No" at bounding box center [493, 306] width 20 height 19
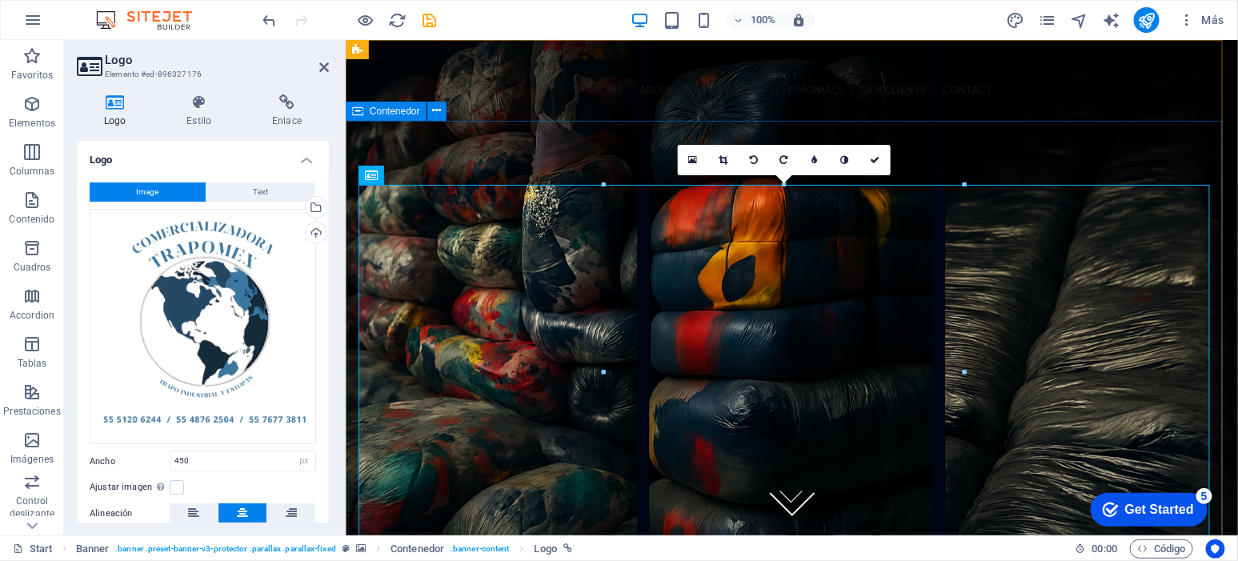
click at [1054, 231] on div at bounding box center [791, 482] width 892 height 503
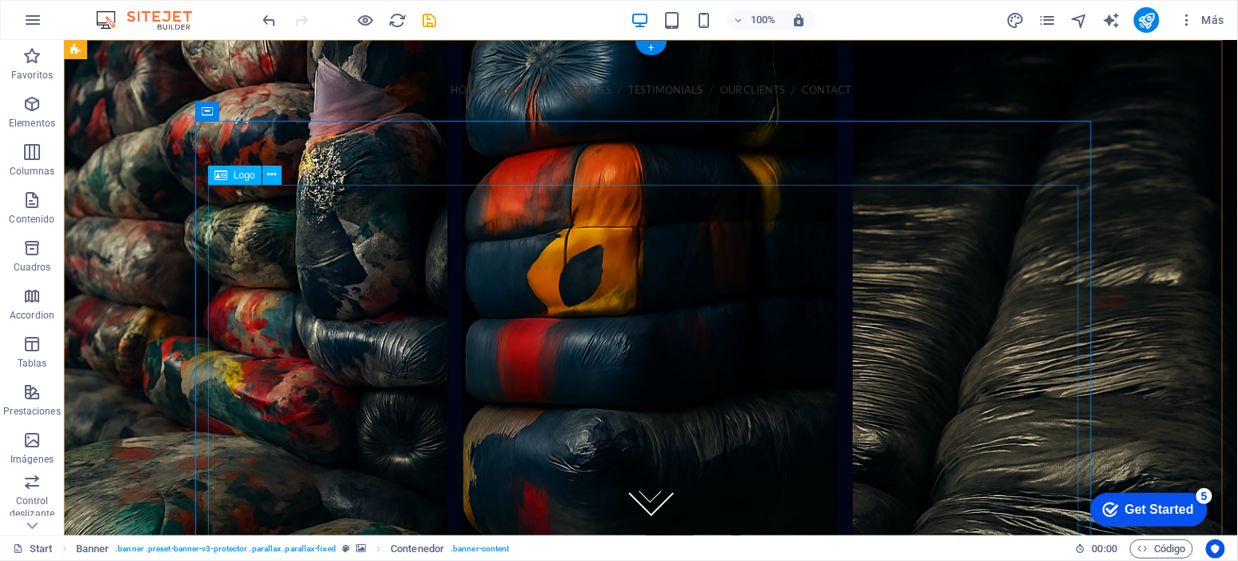
click at [624, 372] on div at bounding box center [650, 482] width 871 height 375
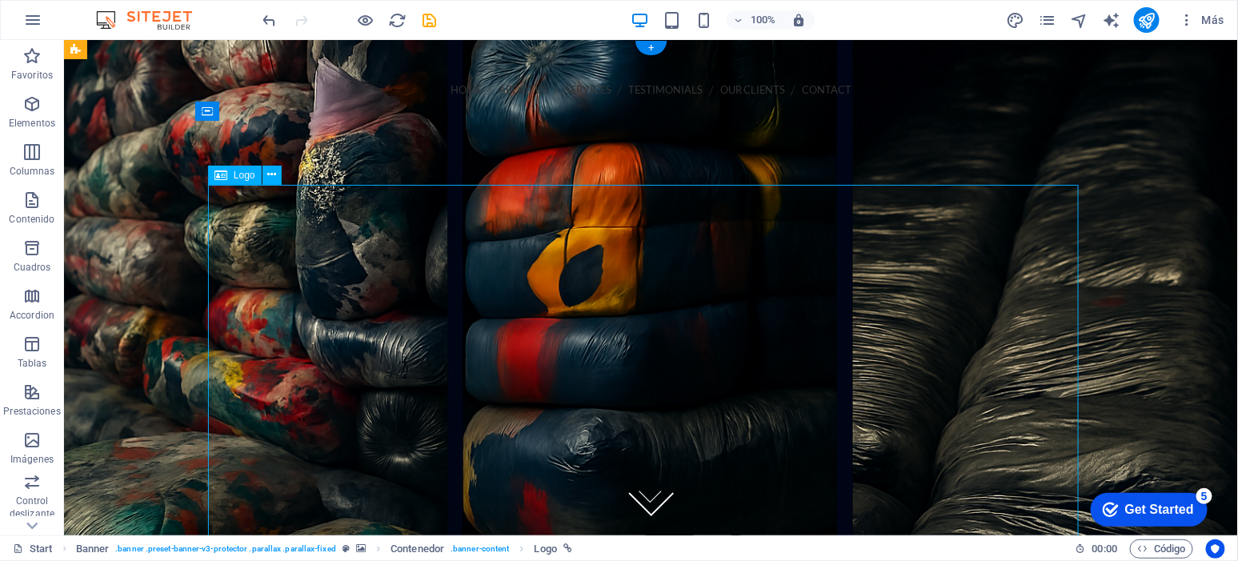
click at [624, 372] on div at bounding box center [650, 482] width 871 height 375
select select "px"
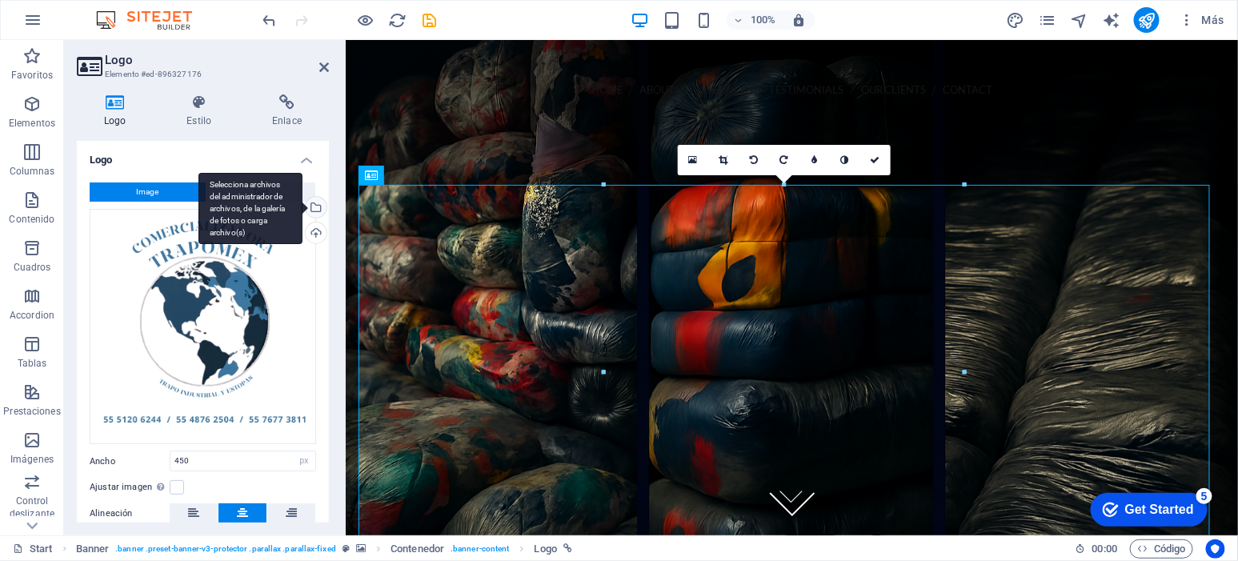
click at [313, 208] on div "Selecciona archivos del administrador de archivos, de la galería de fotos o car…" at bounding box center [315, 209] width 24 height 24
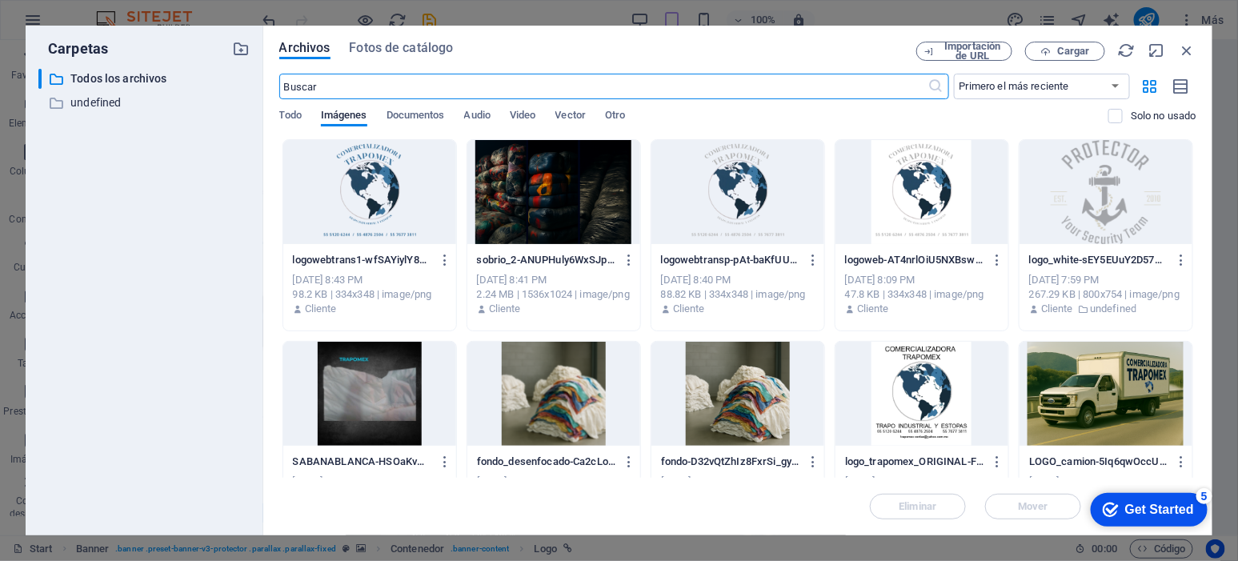
click at [748, 190] on div at bounding box center [738, 192] width 173 height 104
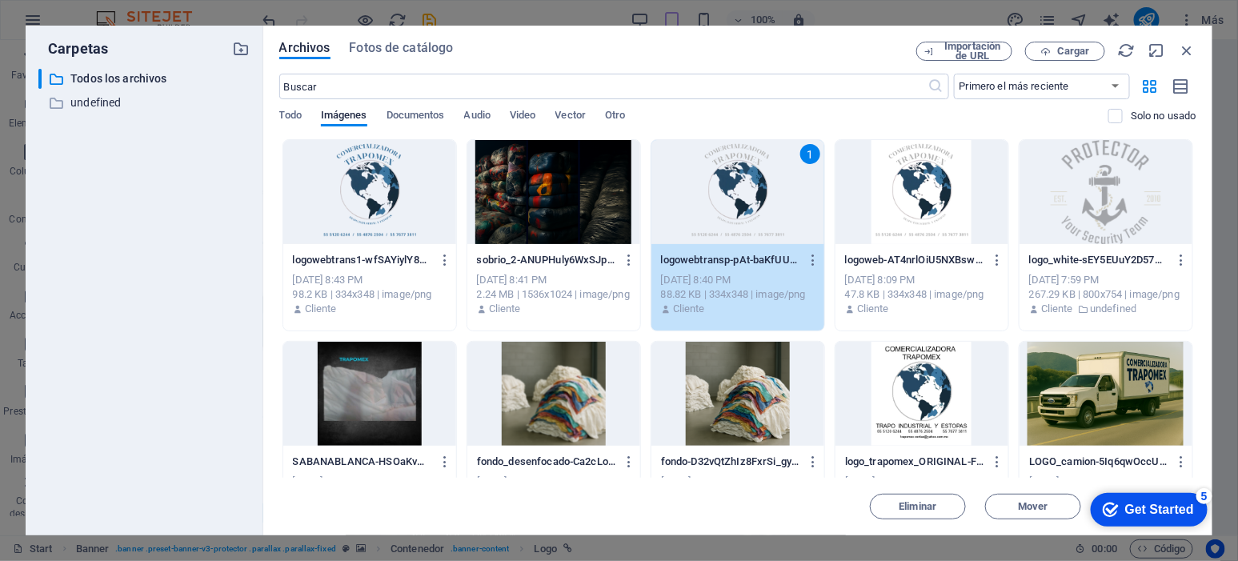
click at [737, 207] on div "1" at bounding box center [738, 192] width 173 height 104
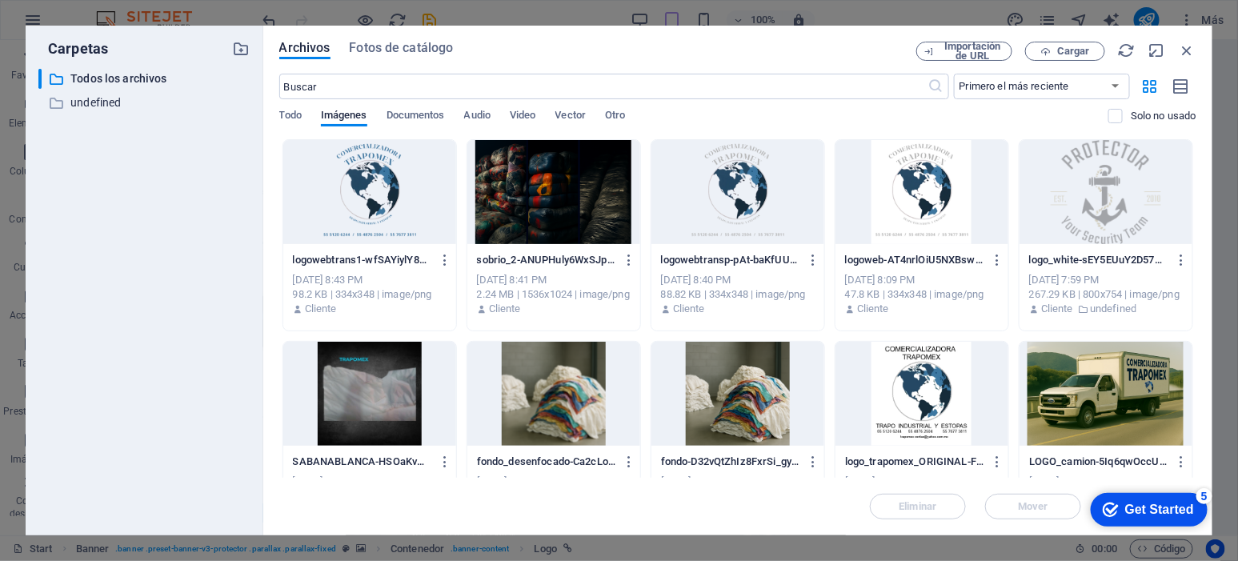
drag, startPoint x: 737, startPoint y: 207, endPoint x: 392, endPoint y: 168, distance: 347.2
click at [737, 207] on div at bounding box center [738, 192] width 173 height 104
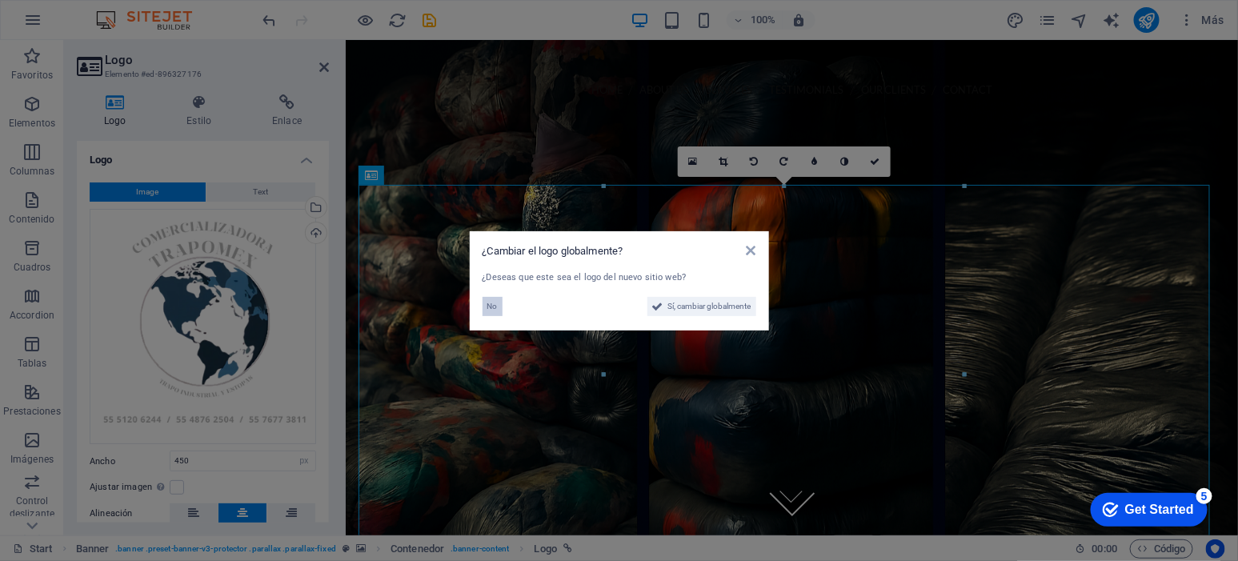
click at [488, 299] on span "No" at bounding box center [492, 306] width 10 height 19
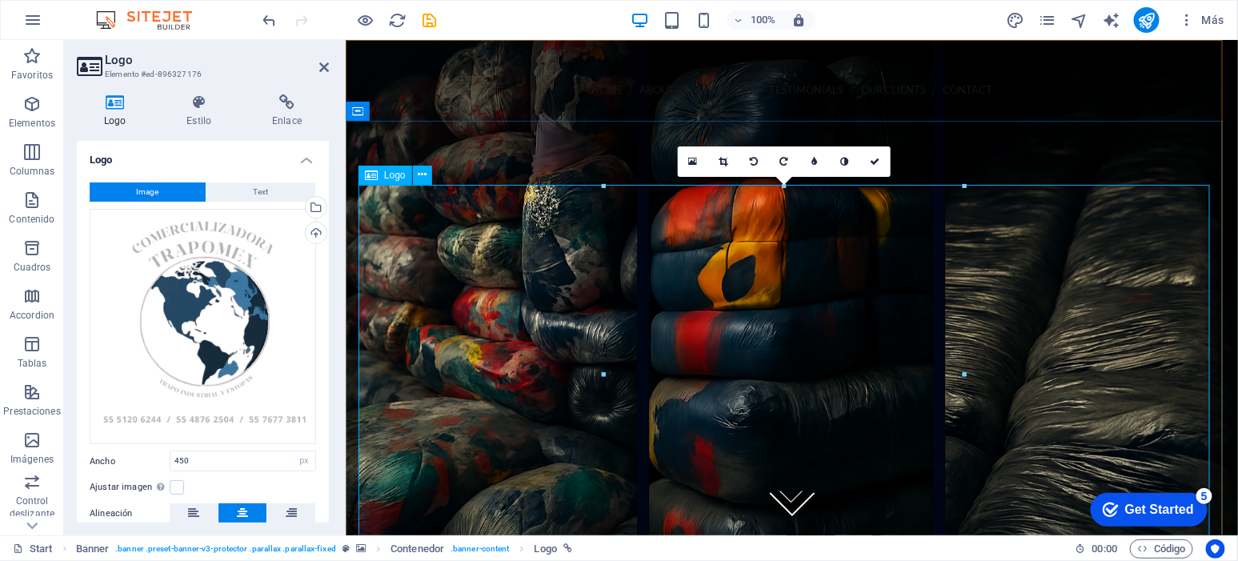
click at [798, 302] on div at bounding box center [791, 482] width 867 height 375
click at [311, 234] on div "Cargar" at bounding box center [315, 235] width 24 height 24
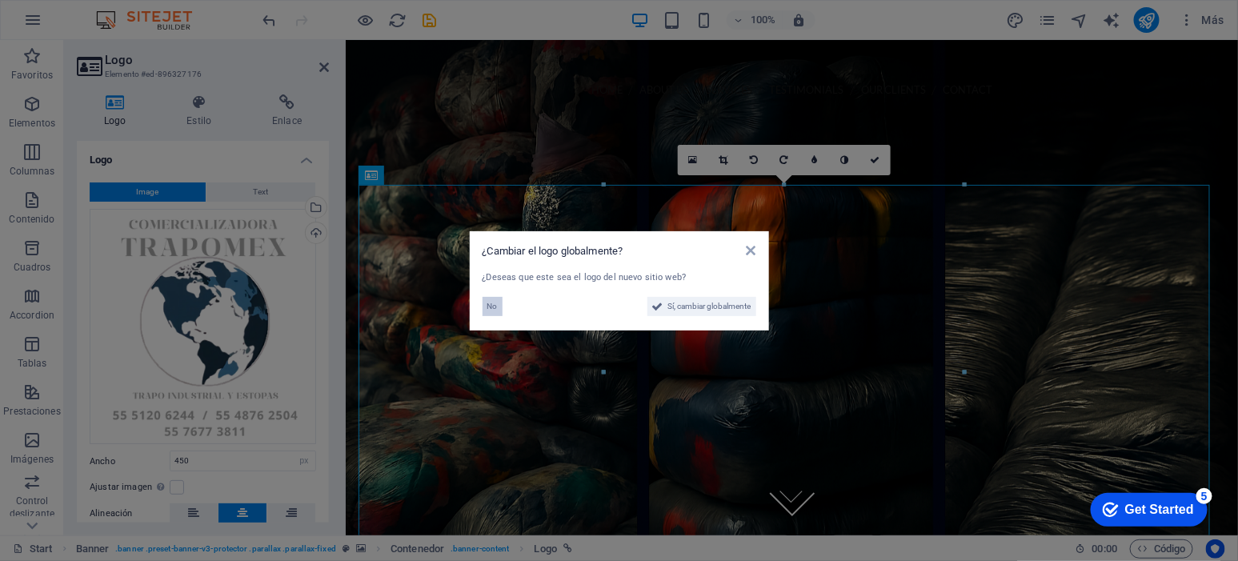
click at [495, 306] on span "No" at bounding box center [492, 306] width 10 height 19
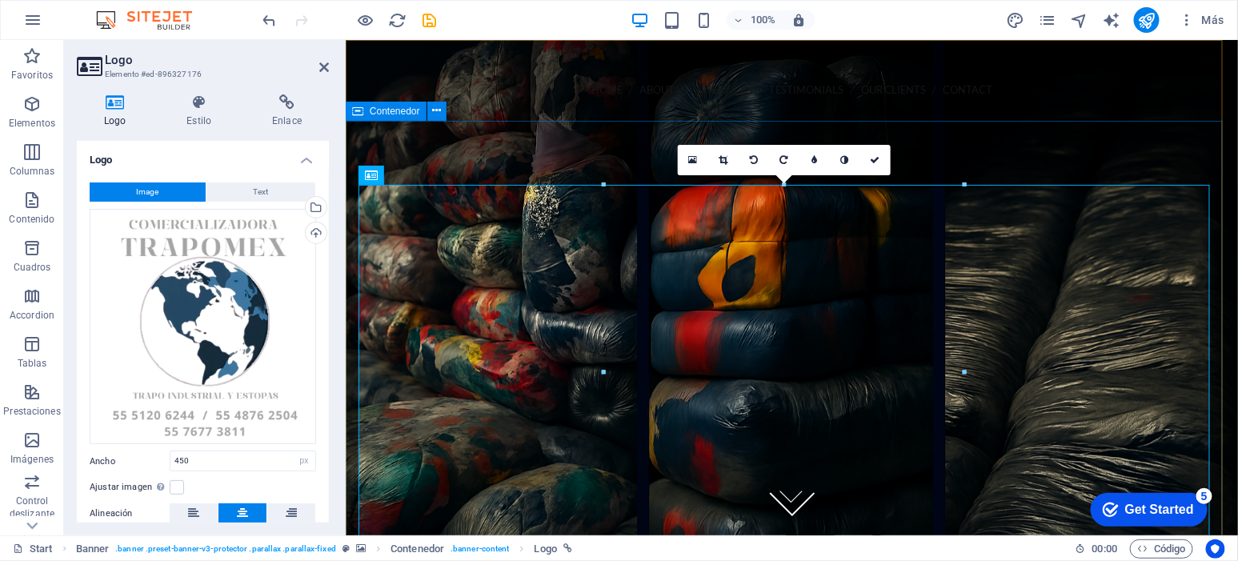
click at [1113, 231] on div at bounding box center [791, 482] width 892 height 503
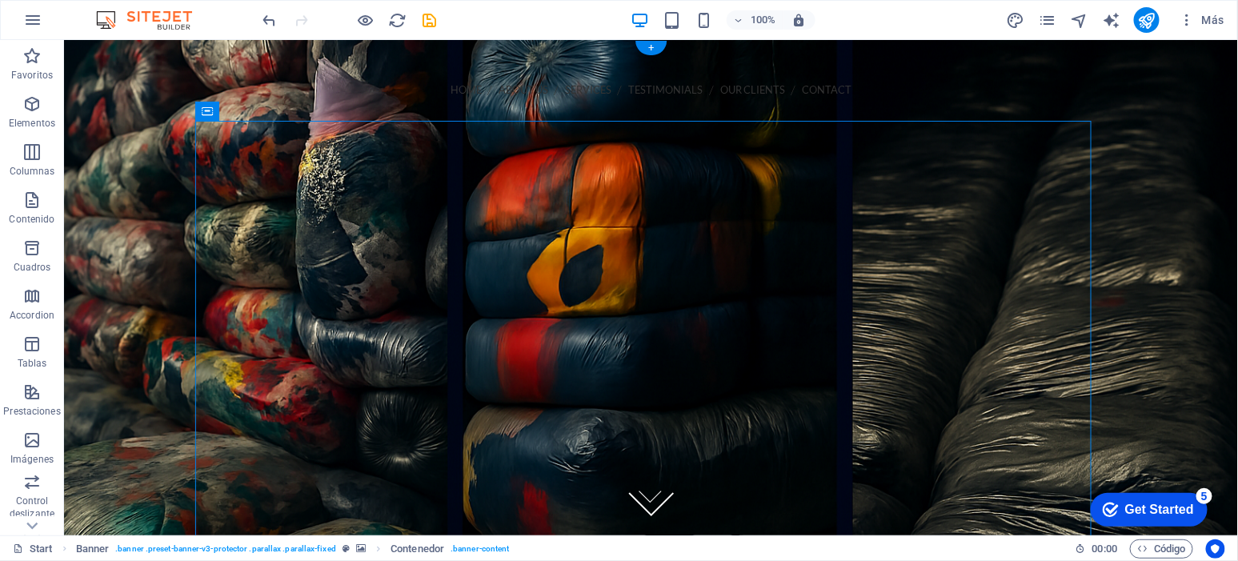
click at [1163, 114] on figure at bounding box center [650, 286] width 1174 height 495
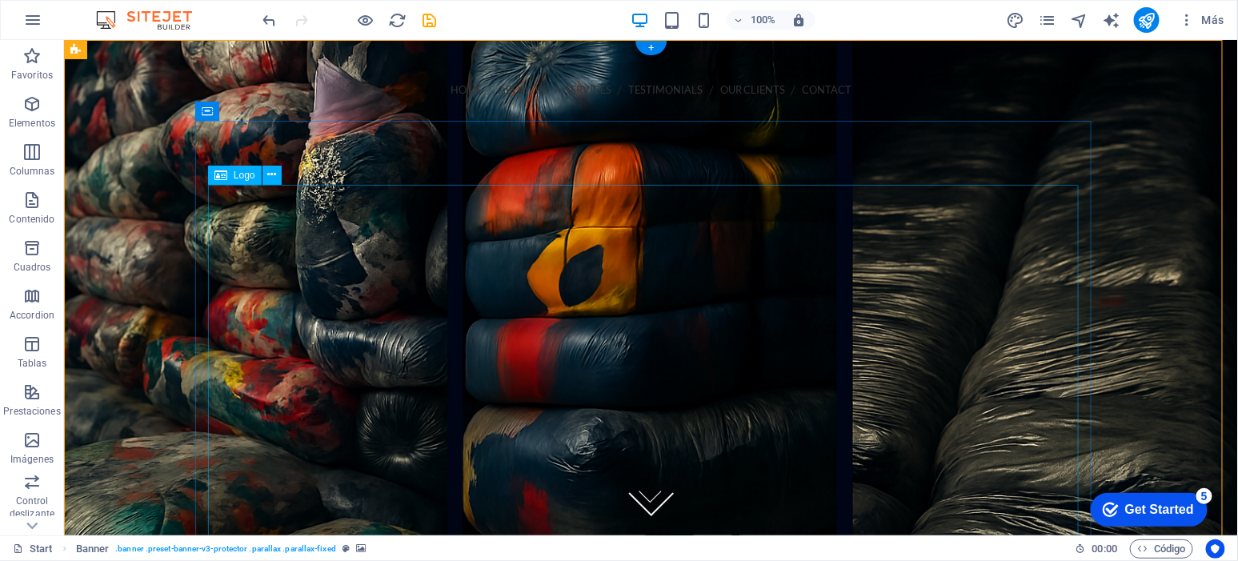
click at [600, 295] on div at bounding box center [650, 482] width 871 height 375
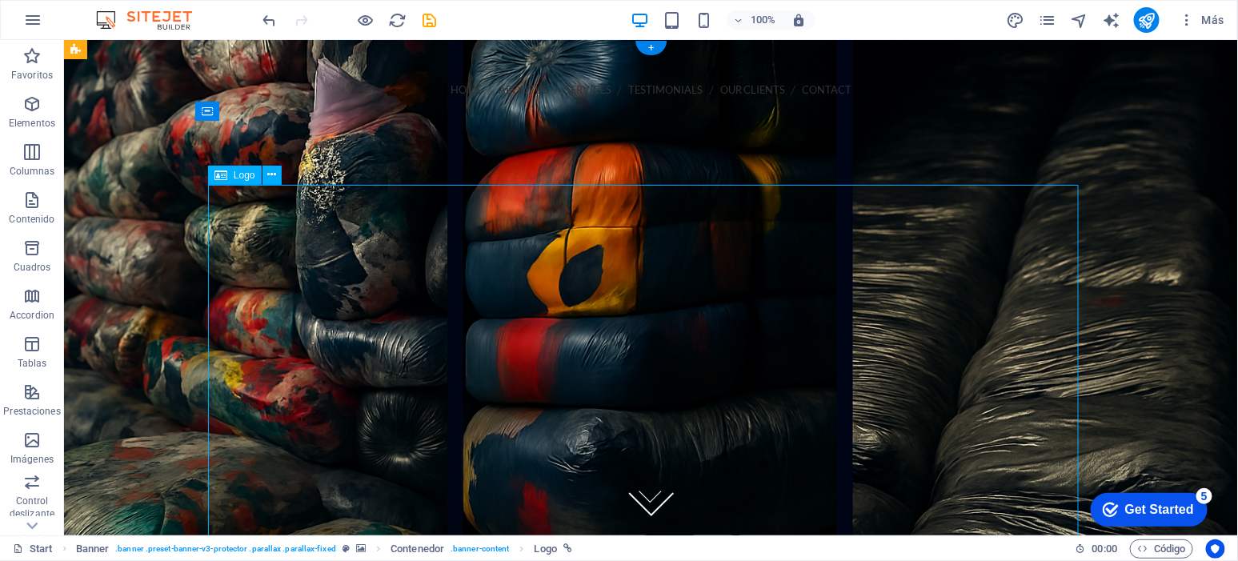
click at [600, 295] on div at bounding box center [650, 482] width 871 height 375
select select "px"
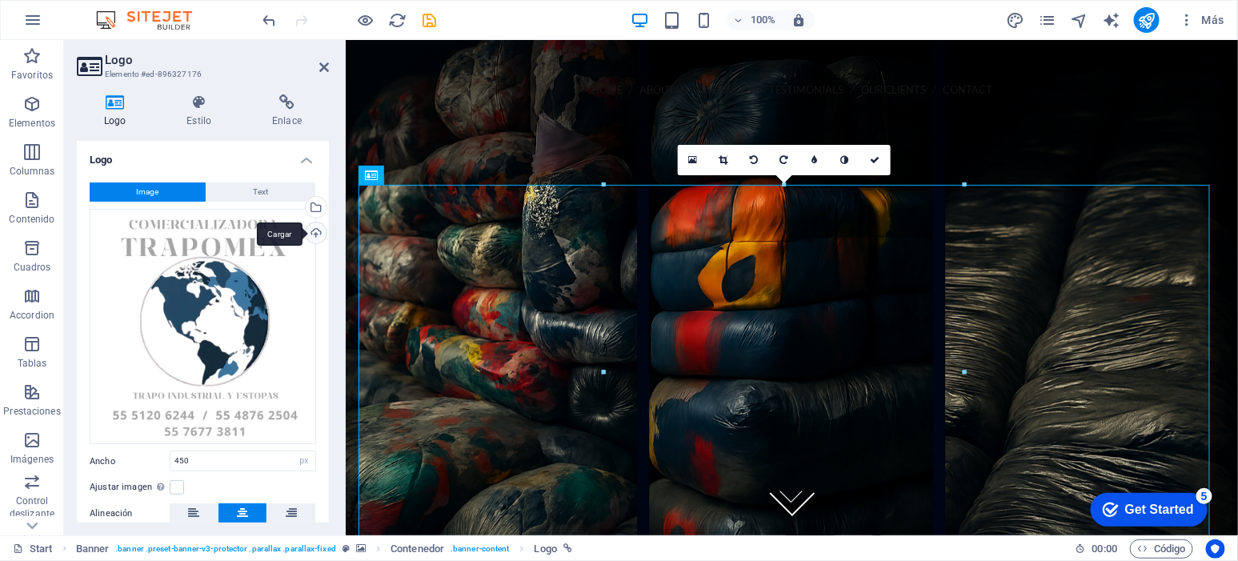
click at [321, 228] on div "Cargar" at bounding box center [315, 235] width 24 height 24
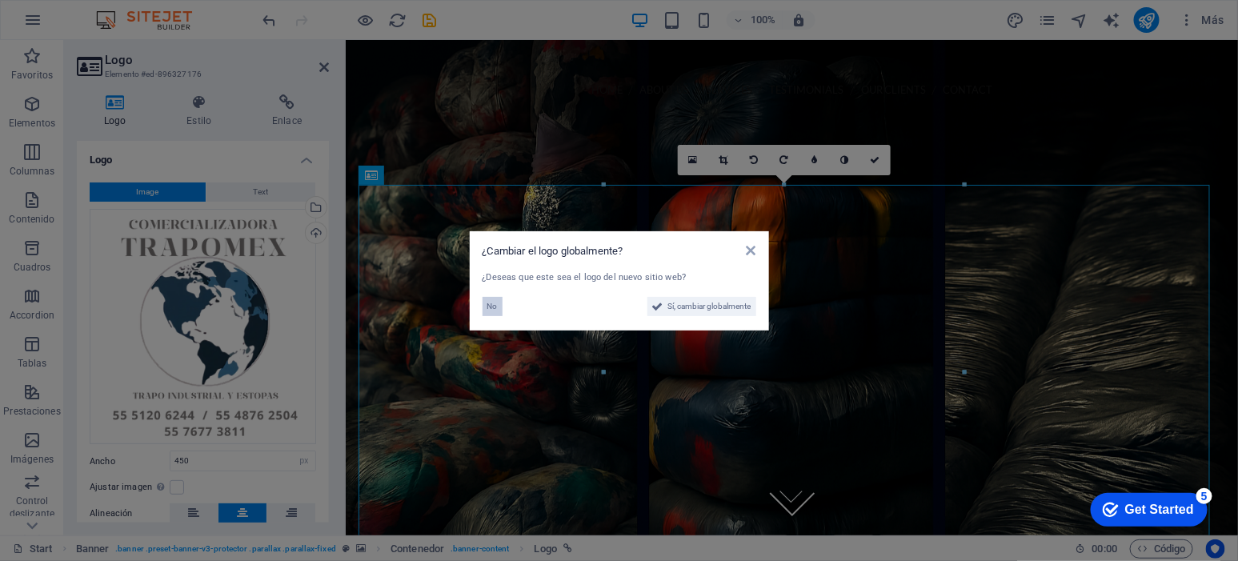
click at [493, 300] on span "No" at bounding box center [492, 306] width 10 height 19
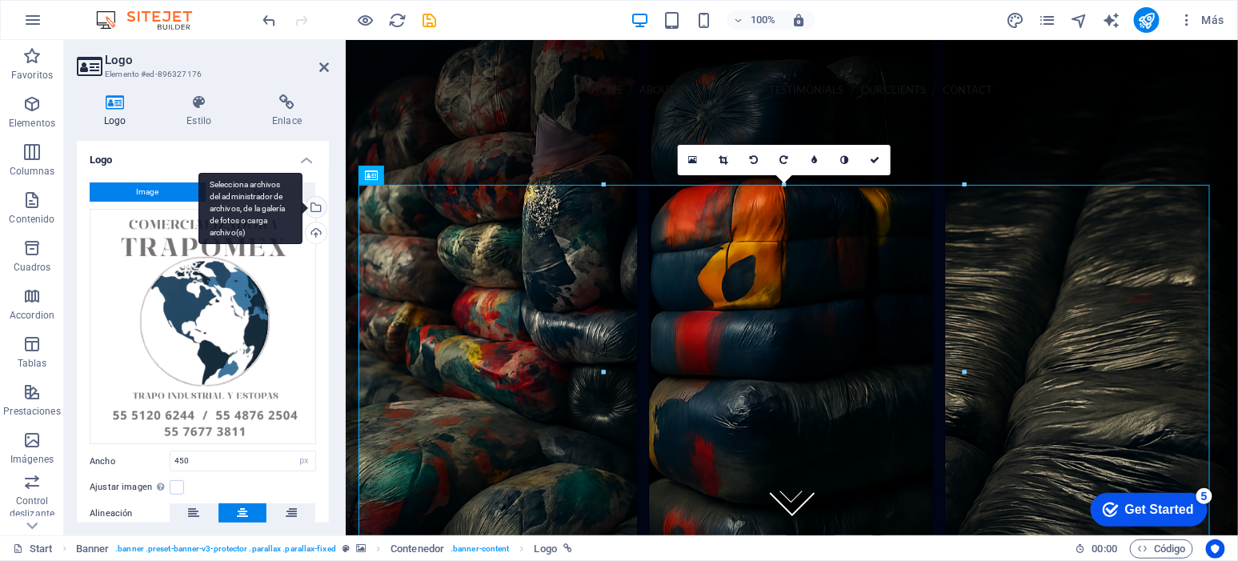
click at [320, 208] on div "Selecciona archivos del administrador de archivos, de la galería de fotos o car…" at bounding box center [315, 209] width 24 height 24
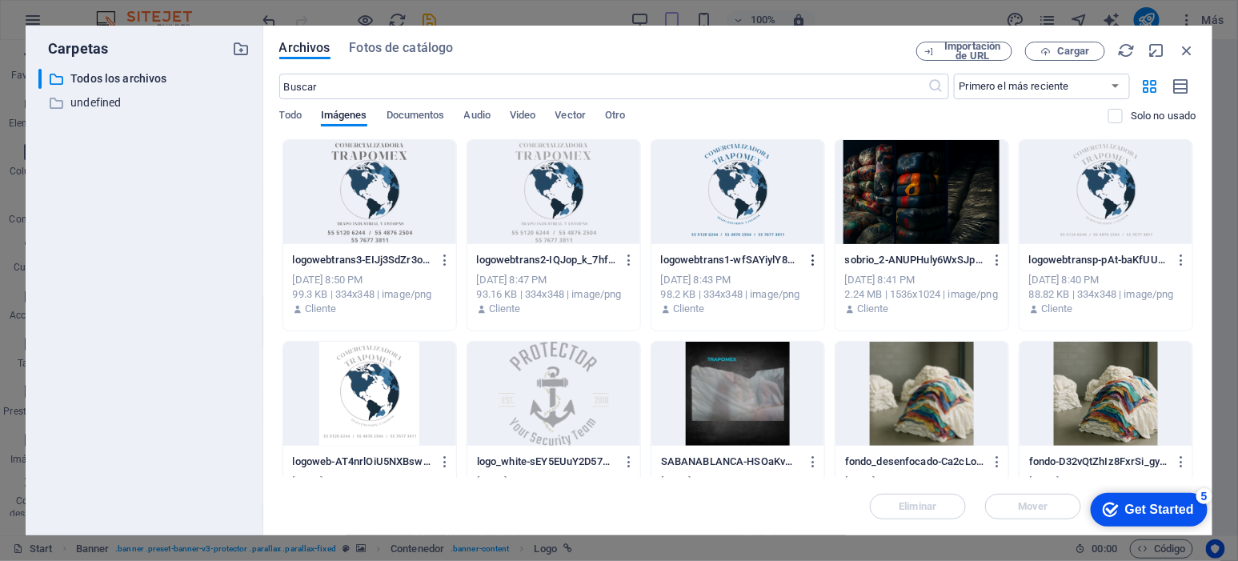
click at [811, 256] on icon "button" at bounding box center [813, 260] width 15 height 14
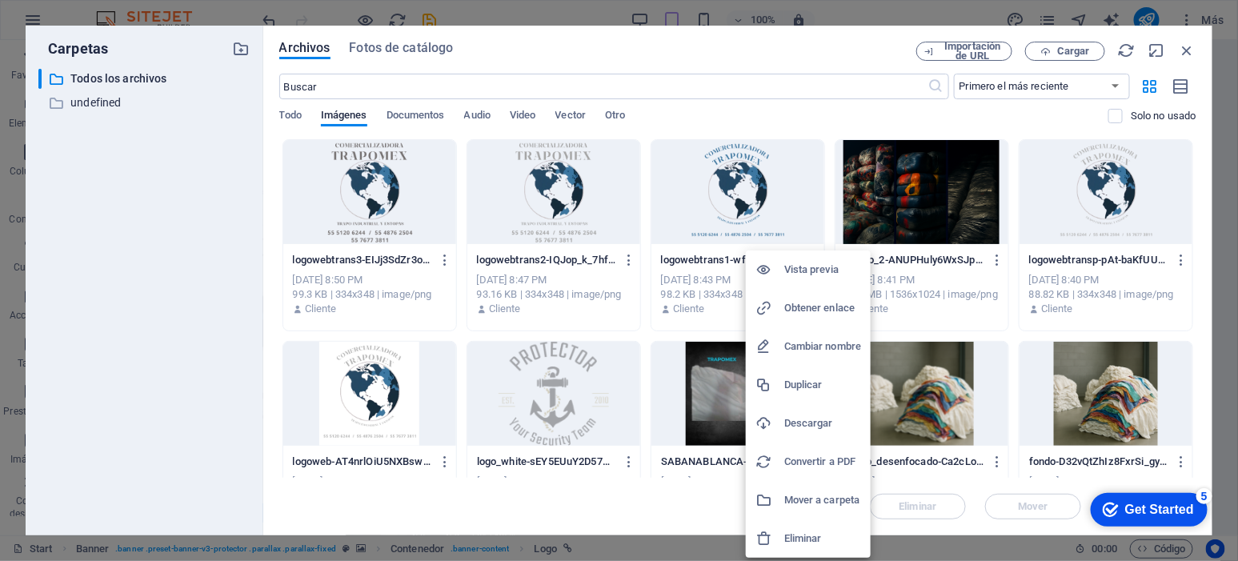
click at [808, 539] on h6 "Eliminar" at bounding box center [822, 538] width 77 height 19
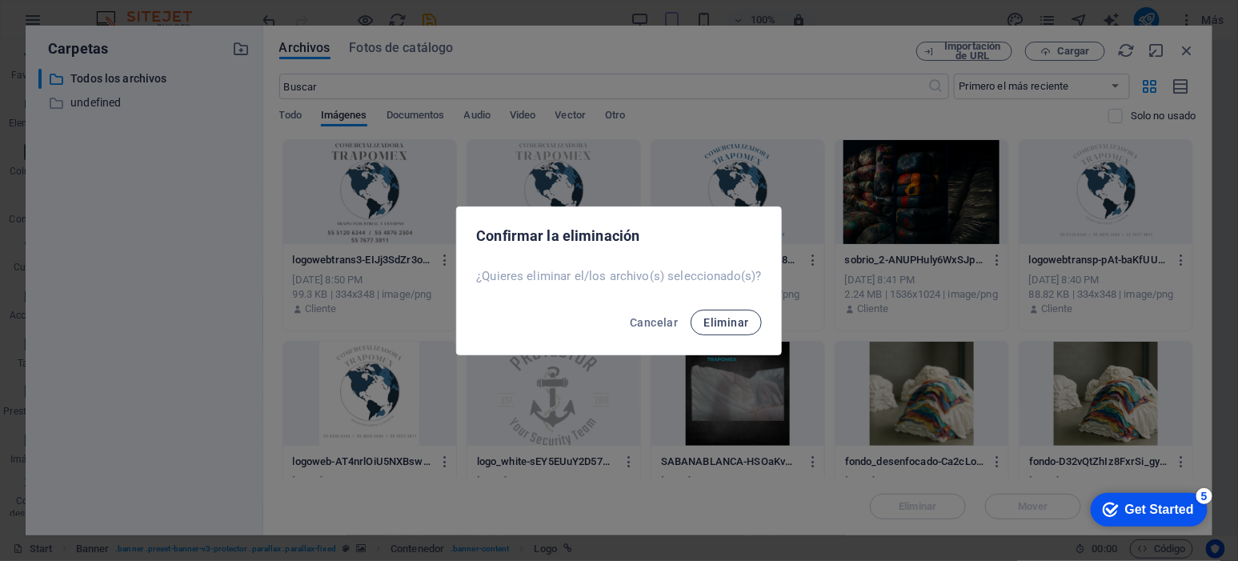
click at [741, 318] on span "Eliminar" at bounding box center [726, 322] width 45 height 13
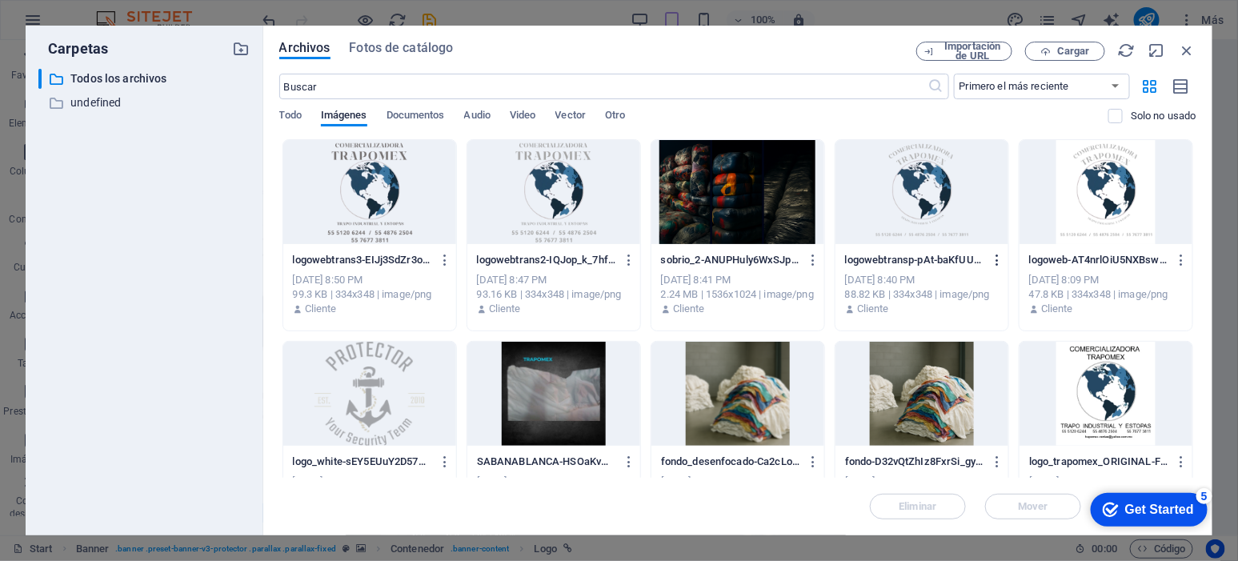
click at [998, 259] on icon "button" at bounding box center [997, 260] width 15 height 14
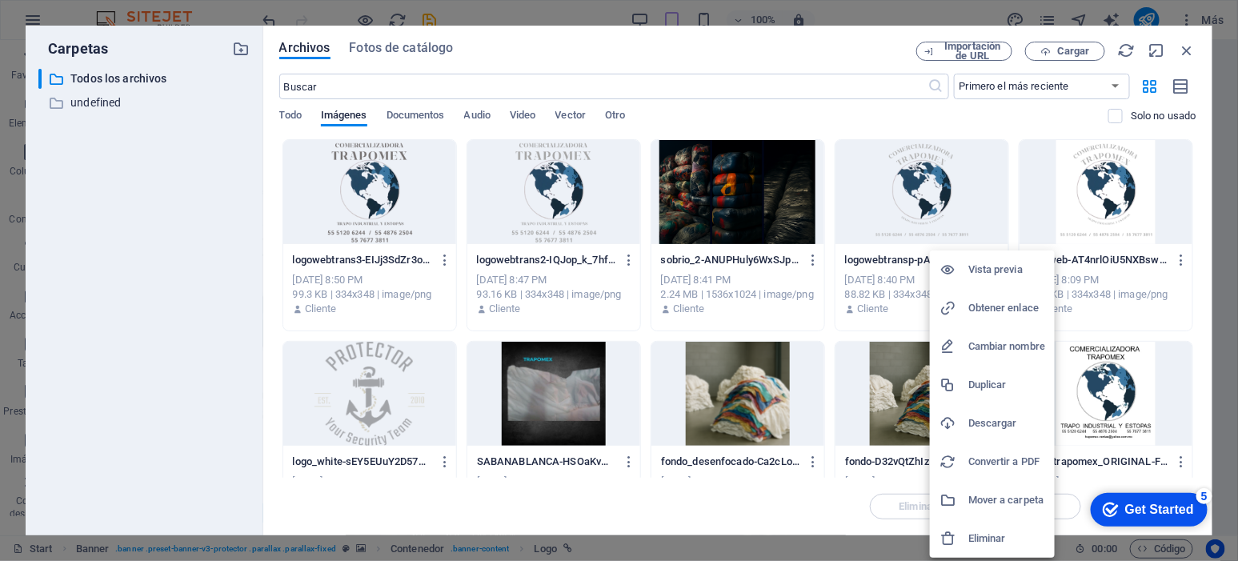
click at [998, 534] on h6 "Eliminar" at bounding box center [1006, 538] width 77 height 19
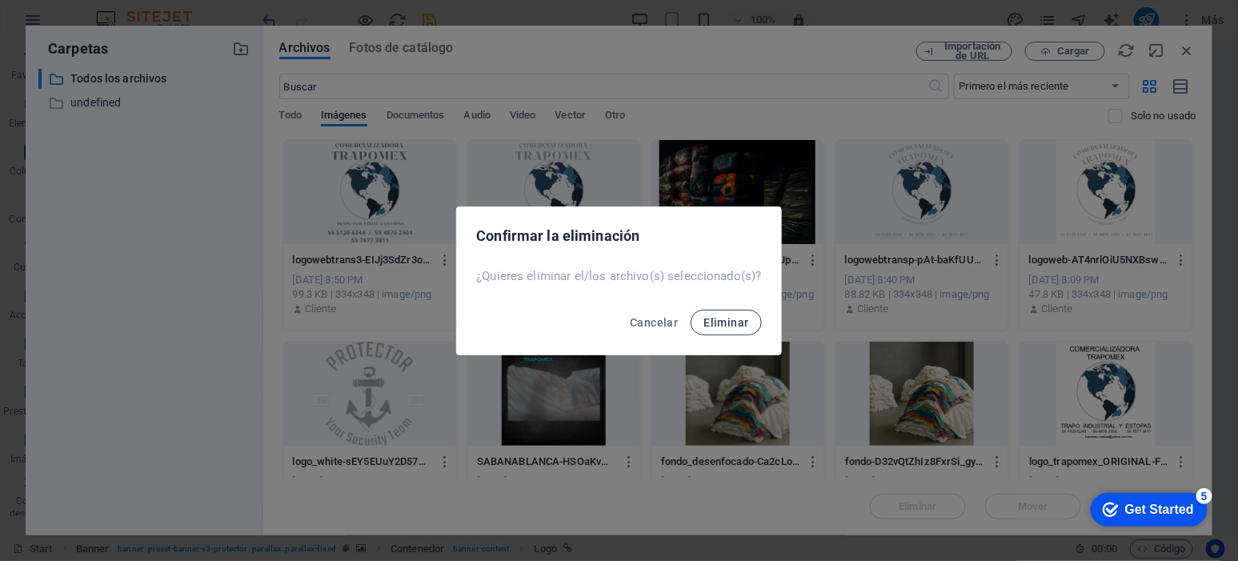
click at [704, 311] on button "Eliminar" at bounding box center [726, 323] width 70 height 26
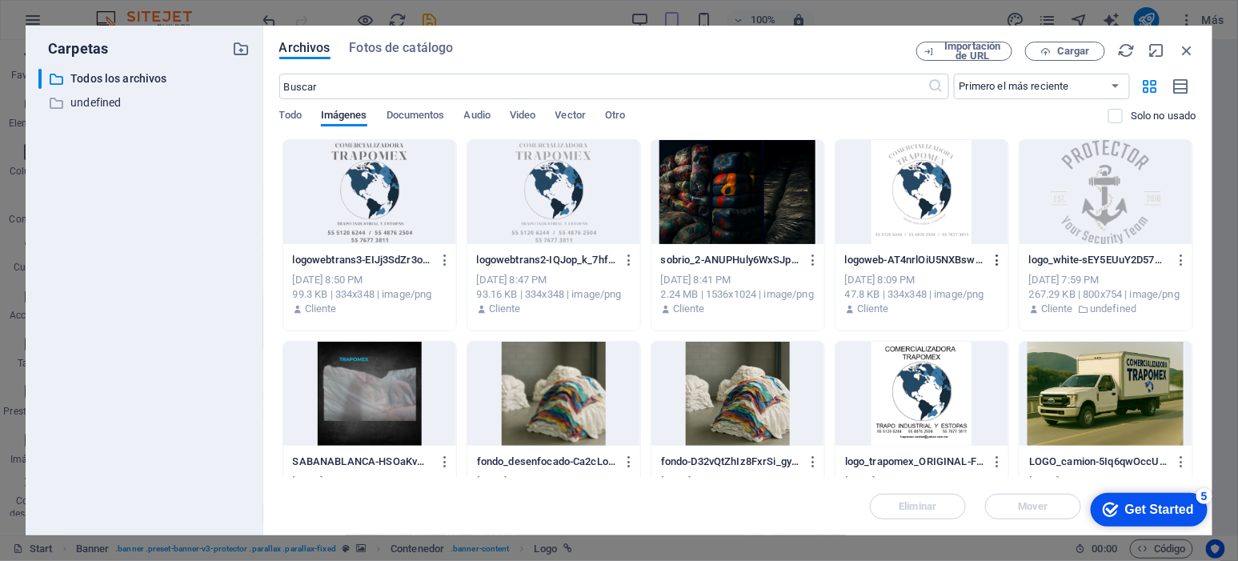
click at [999, 259] on icon "button" at bounding box center [997, 260] width 15 height 14
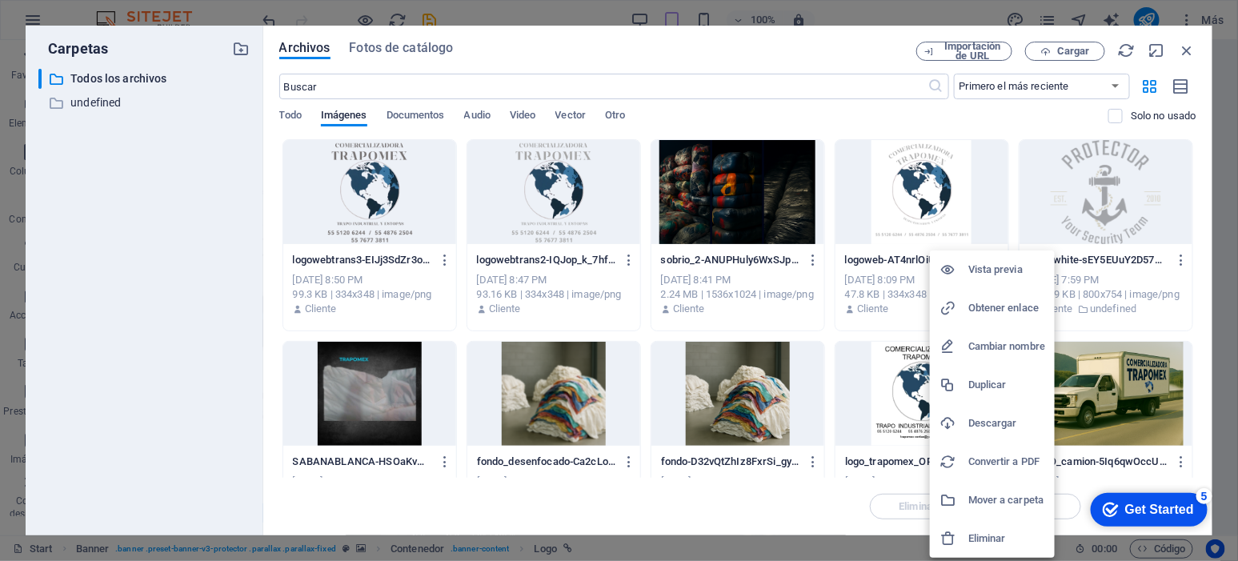
click at [1014, 536] on h6 "Eliminar" at bounding box center [1006, 538] width 77 height 19
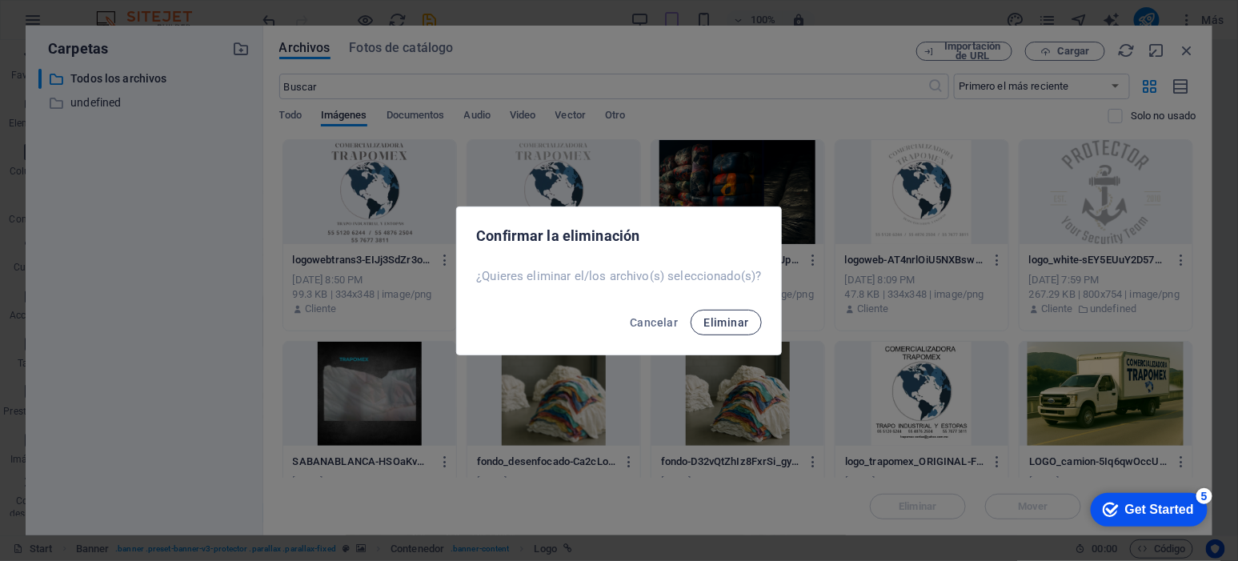
click at [728, 320] on span "Eliminar" at bounding box center [726, 322] width 45 height 13
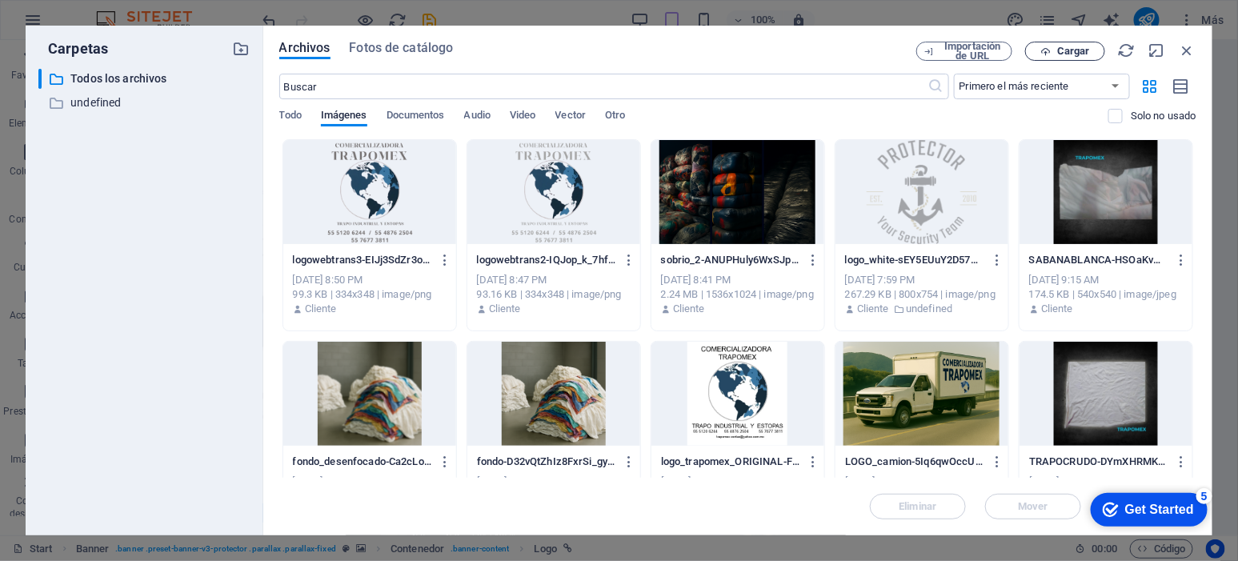
click at [1067, 53] on span "Cargar" at bounding box center [1073, 51] width 33 height 10
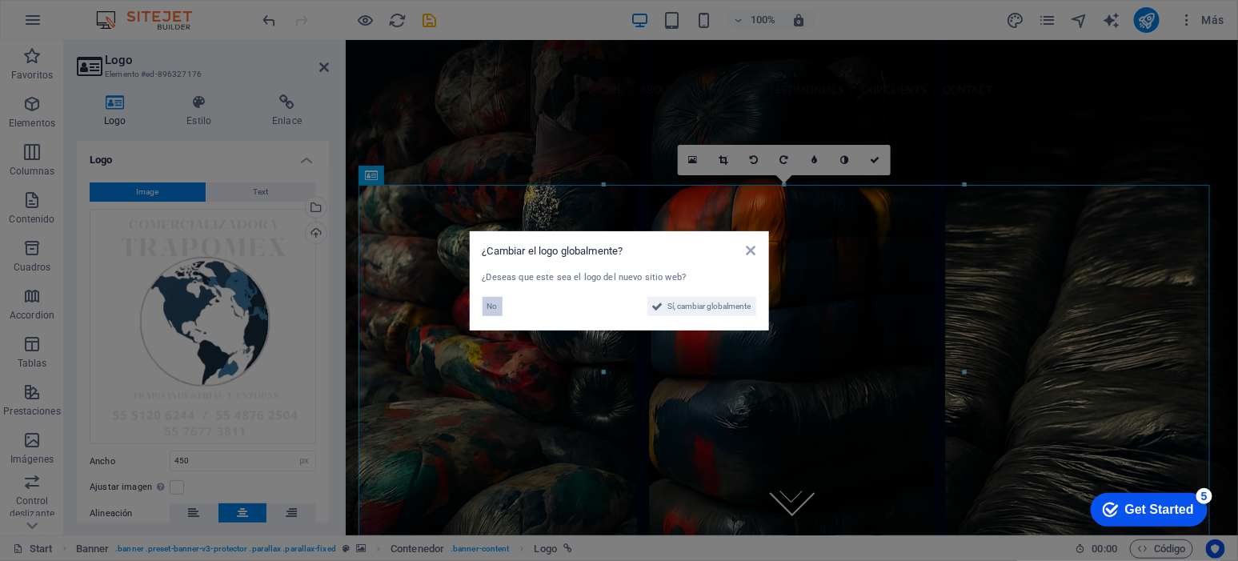
click at [487, 305] on span "No" at bounding box center [492, 306] width 10 height 19
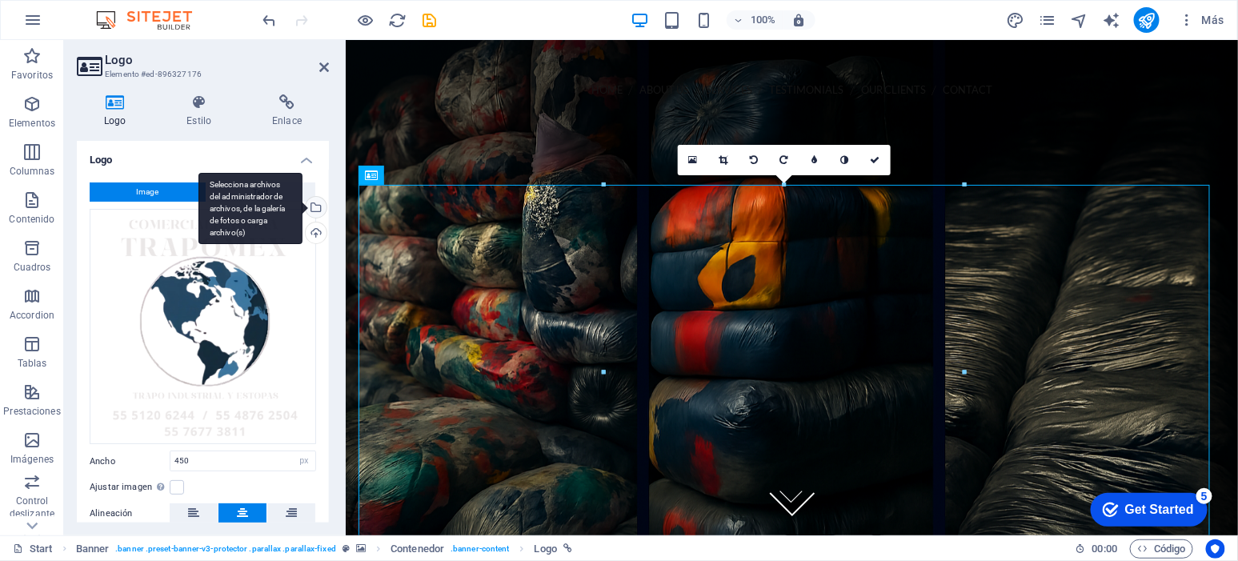
click at [313, 203] on div "Selecciona archivos del administrador de archivos, de la galería de fotos o car…" at bounding box center [315, 209] width 24 height 24
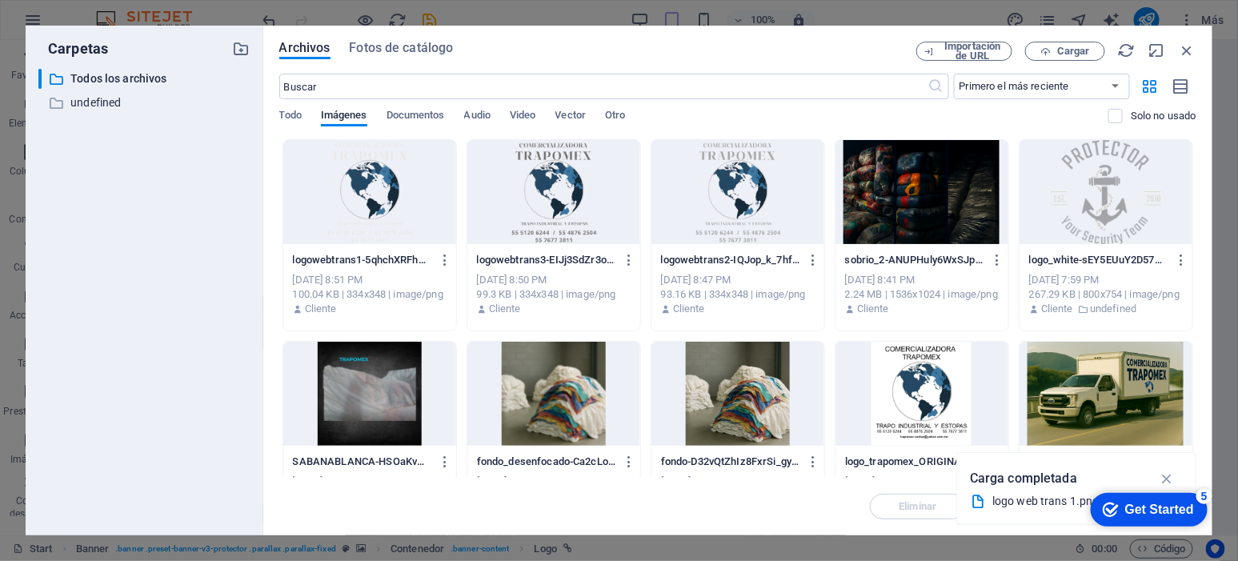
click at [382, 198] on div at bounding box center [369, 192] width 173 height 104
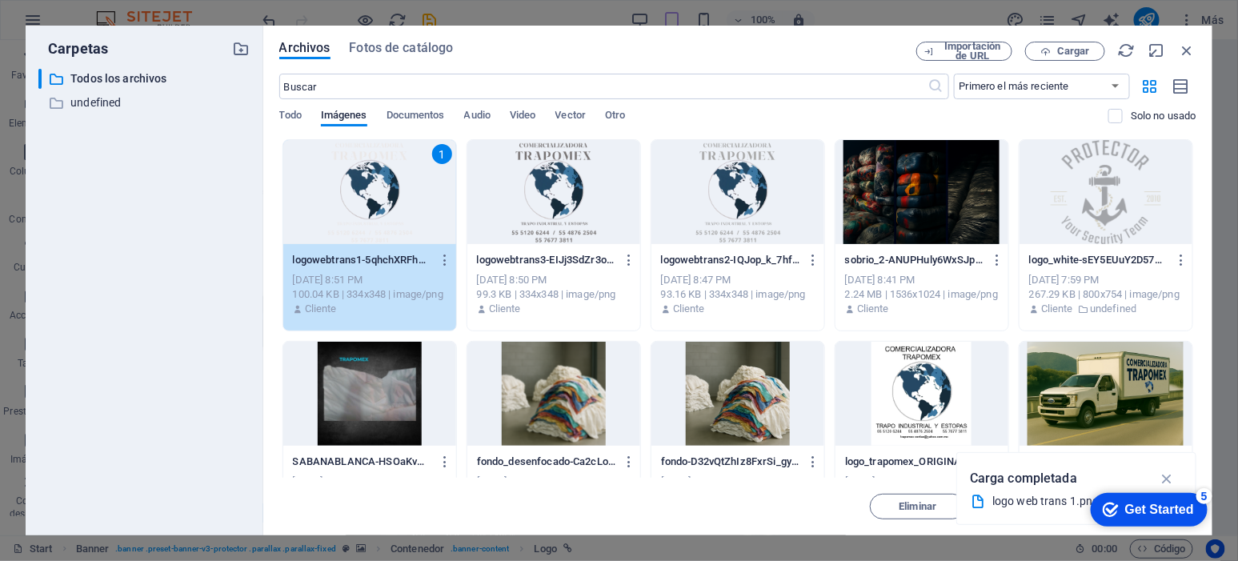
click at [1169, 475] on icon "button" at bounding box center [1167, 479] width 18 height 18
click at [390, 214] on div "1" at bounding box center [369, 192] width 173 height 104
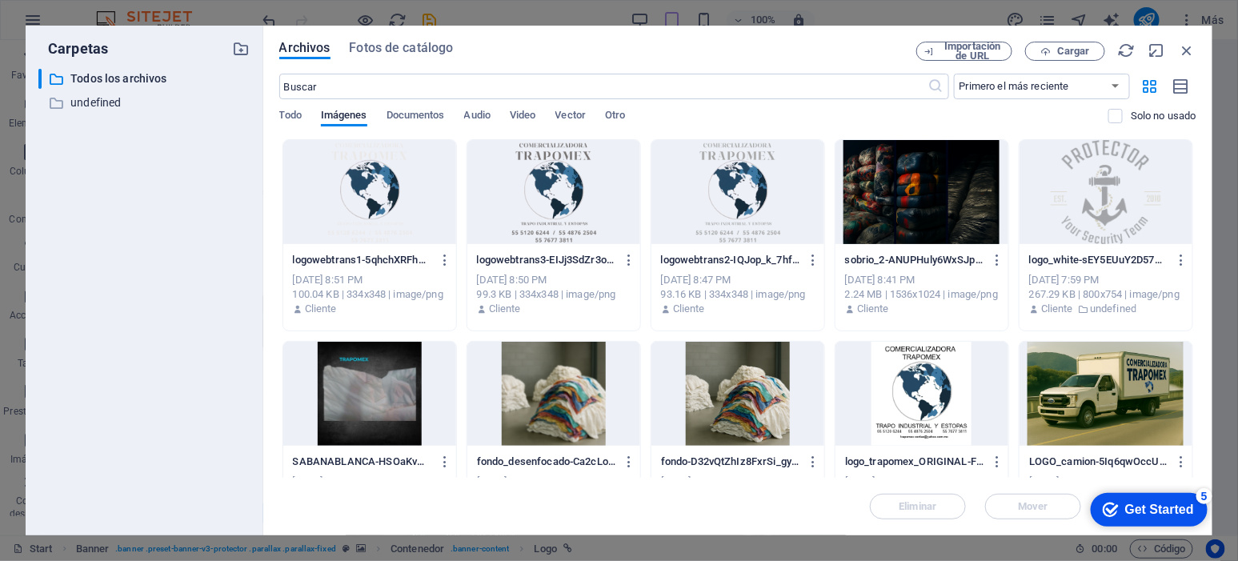
click at [390, 211] on div at bounding box center [369, 192] width 173 height 104
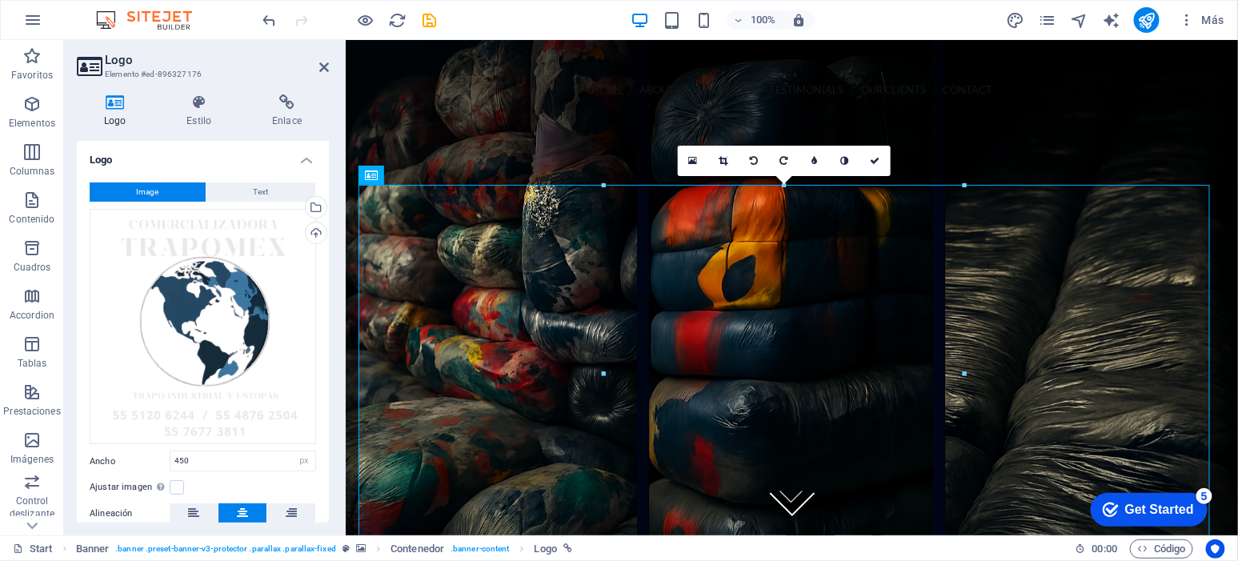
click at [332, 60] on aside "Logo Elemento #ed-896327176 Logo Estilo Enlace Logo Image Text Arrastra archivo…" at bounding box center [205, 287] width 282 height 495
click at [330, 60] on aside "Logo Elemento #ed-896327176 Logo Estilo Enlace Logo Image Text Arrastra archivo…" at bounding box center [205, 287] width 282 height 495
click at [324, 61] on icon at bounding box center [324, 67] width 10 height 13
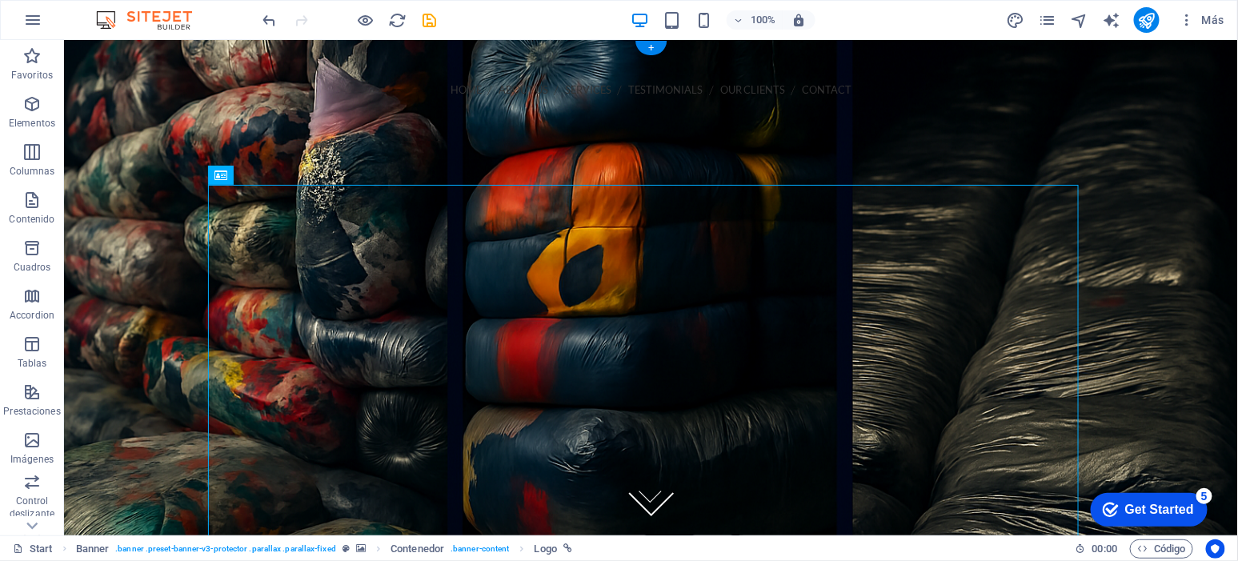
click at [1169, 199] on figure at bounding box center [650, 286] width 1174 height 495
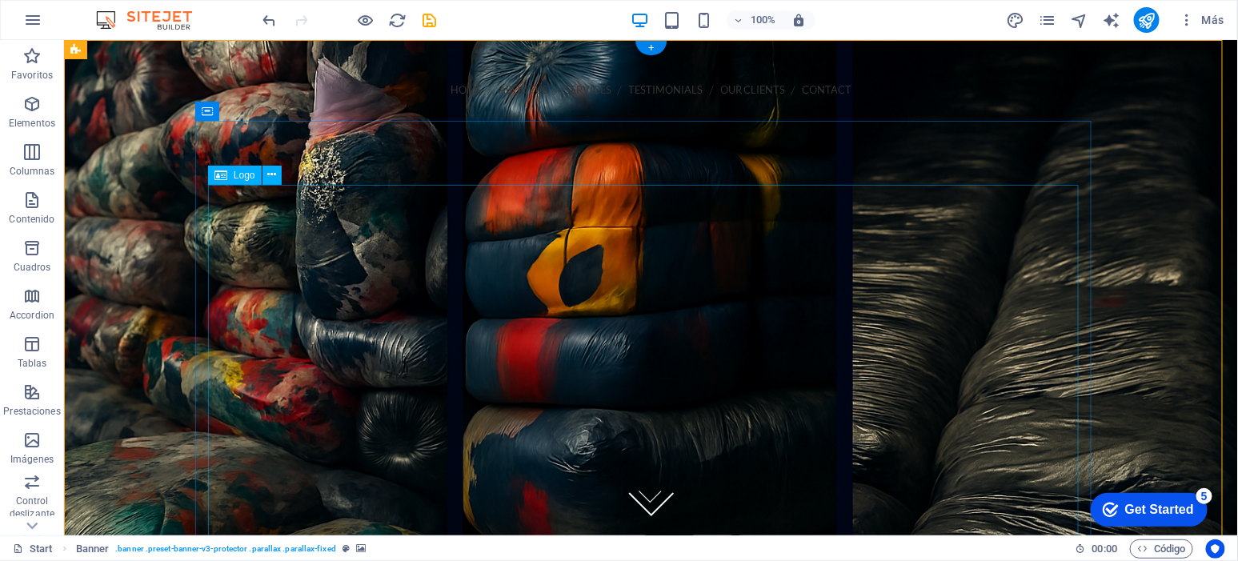
click at [740, 296] on div at bounding box center [650, 482] width 871 height 375
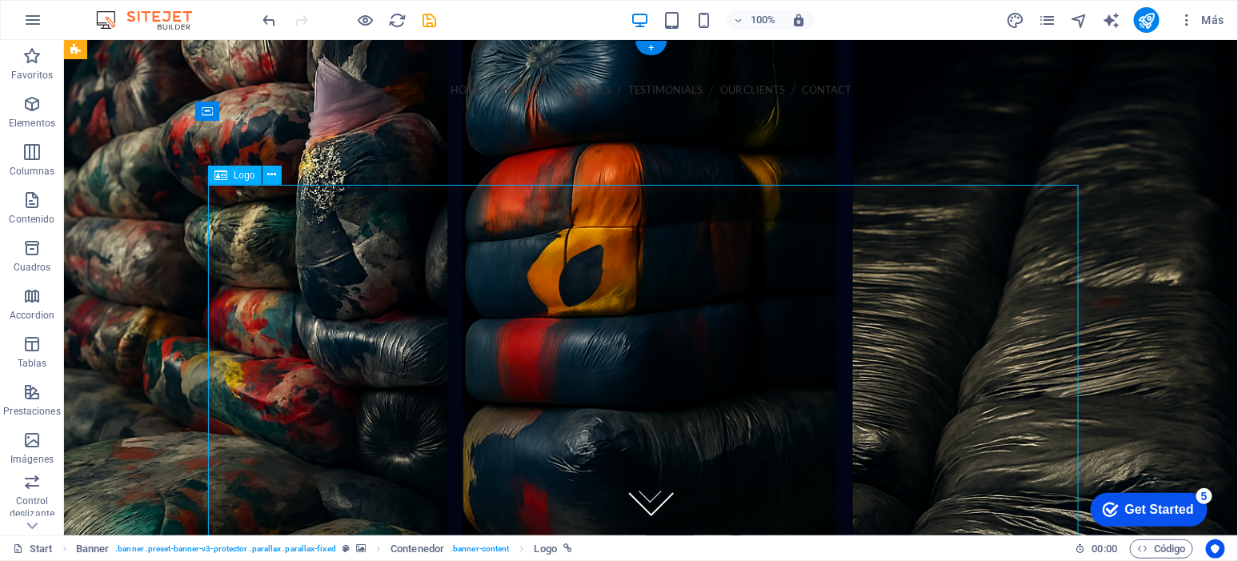
click at [740, 296] on div at bounding box center [650, 482] width 871 height 375
select select "px"
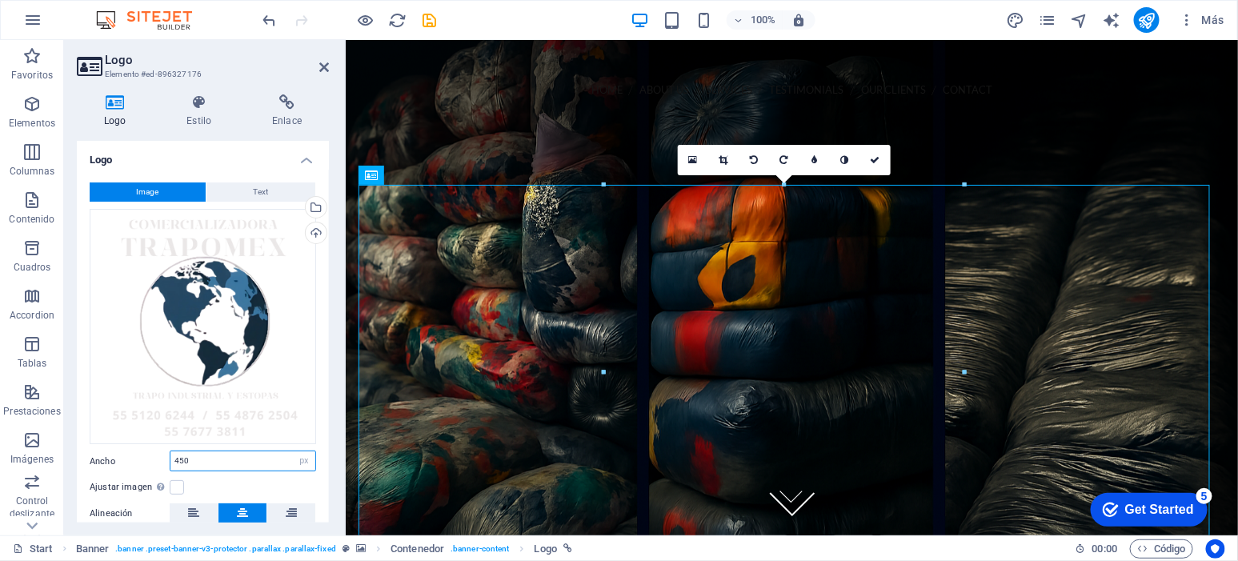
click at [214, 465] on input "450" at bounding box center [242, 460] width 145 height 19
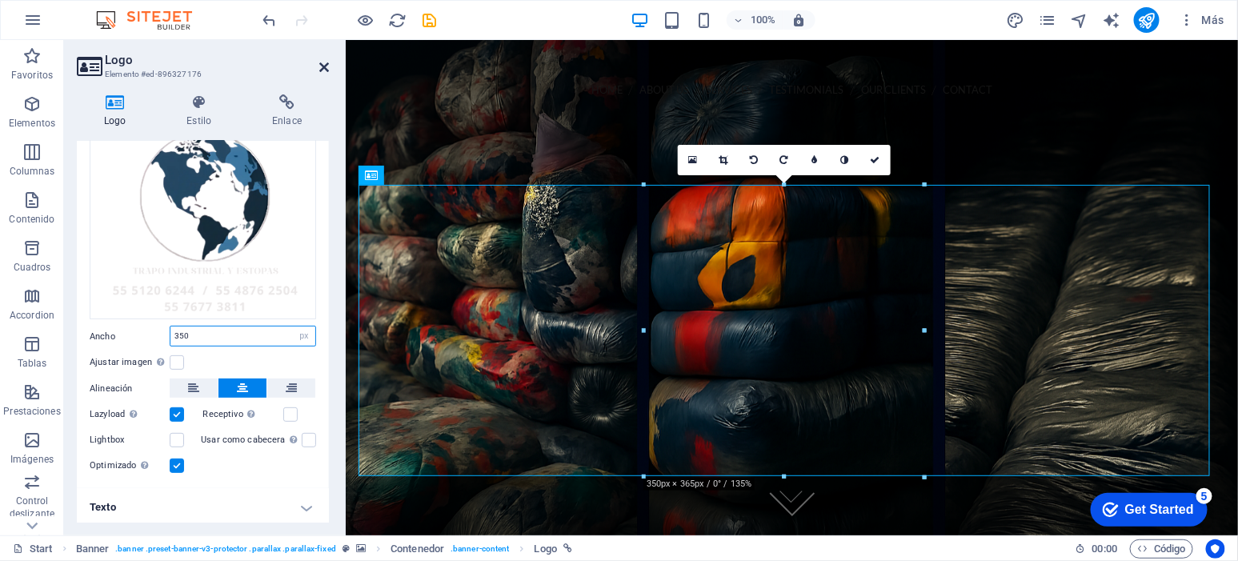
type input "350"
click at [327, 62] on icon at bounding box center [324, 67] width 10 height 13
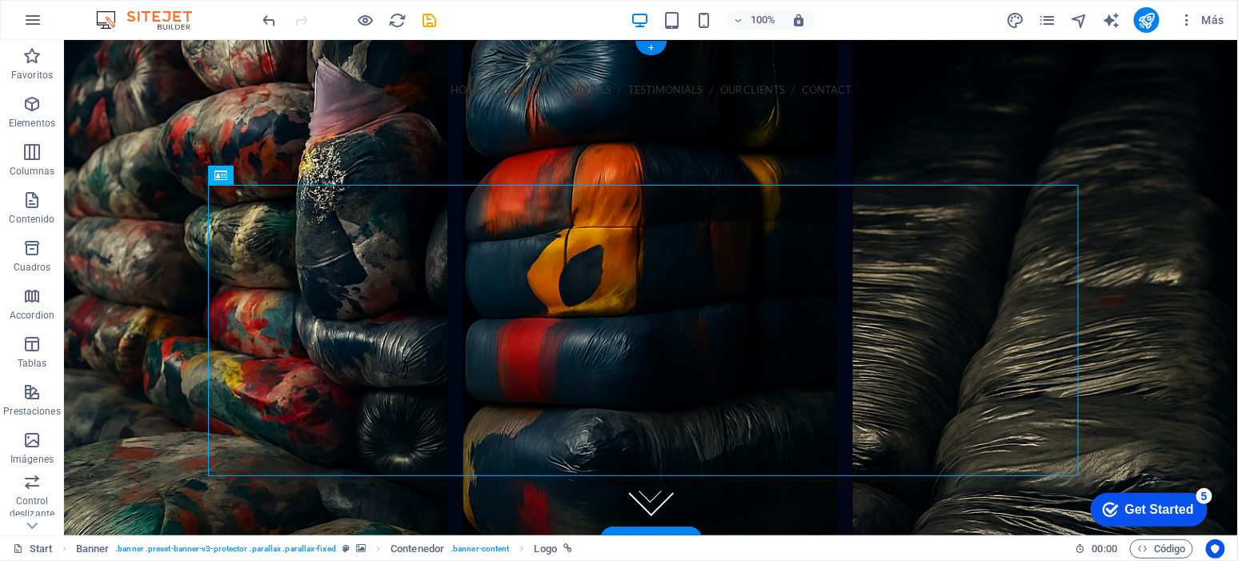
click at [1154, 190] on figure at bounding box center [650, 286] width 1174 height 495
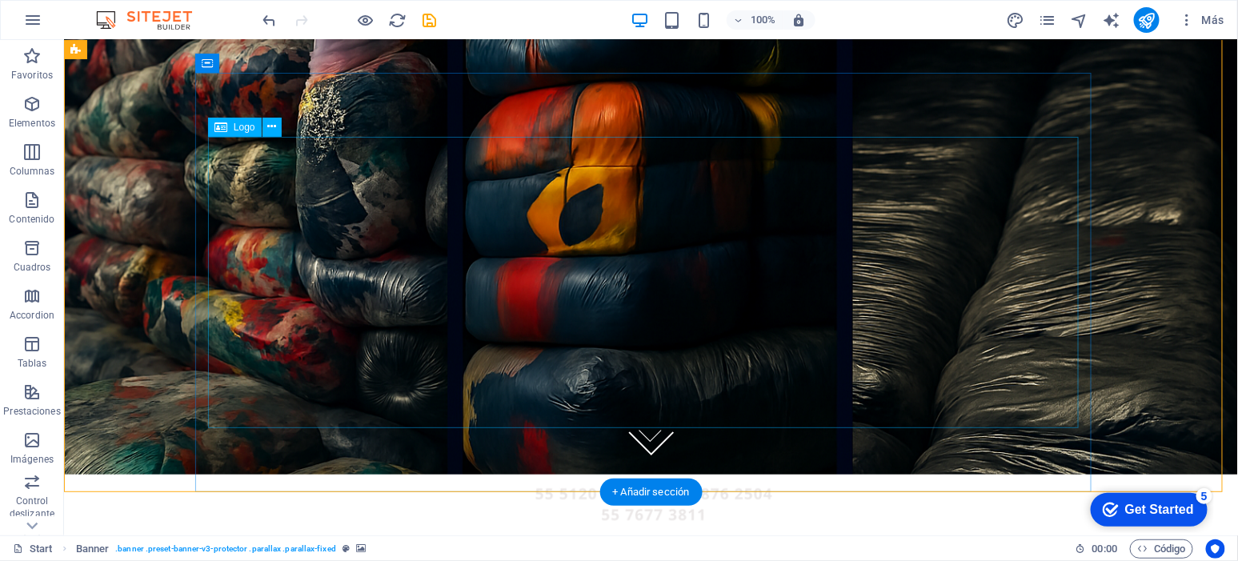
scroll to position [0, 0]
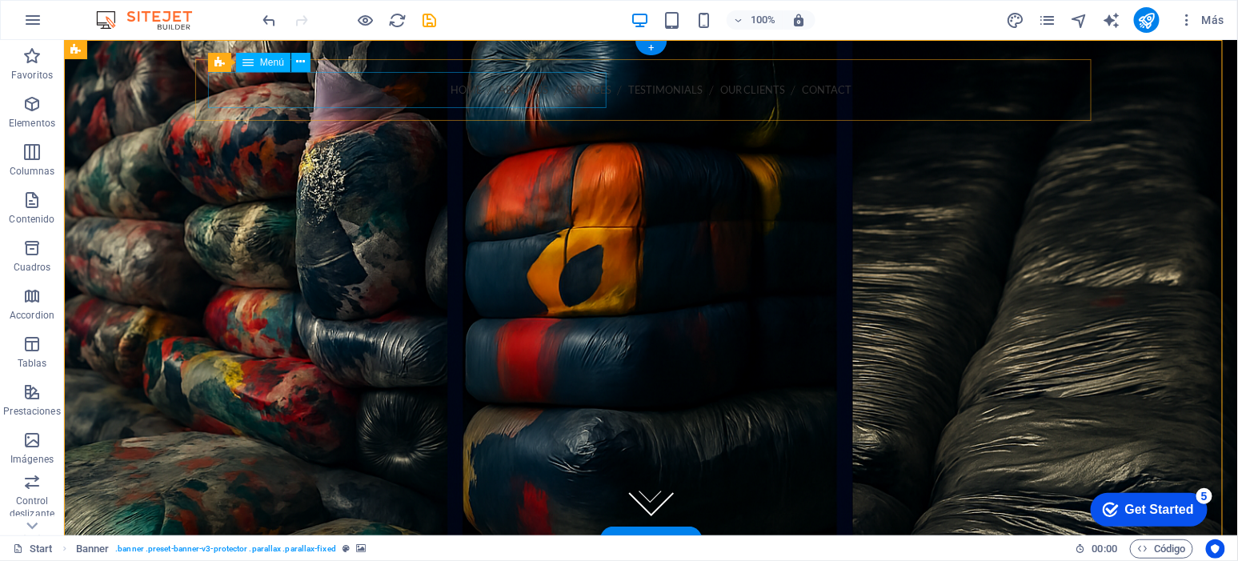
click at [220, 90] on nav "Home About us Services Testimonials Our Clients Contact" at bounding box center [650, 89] width 871 height 36
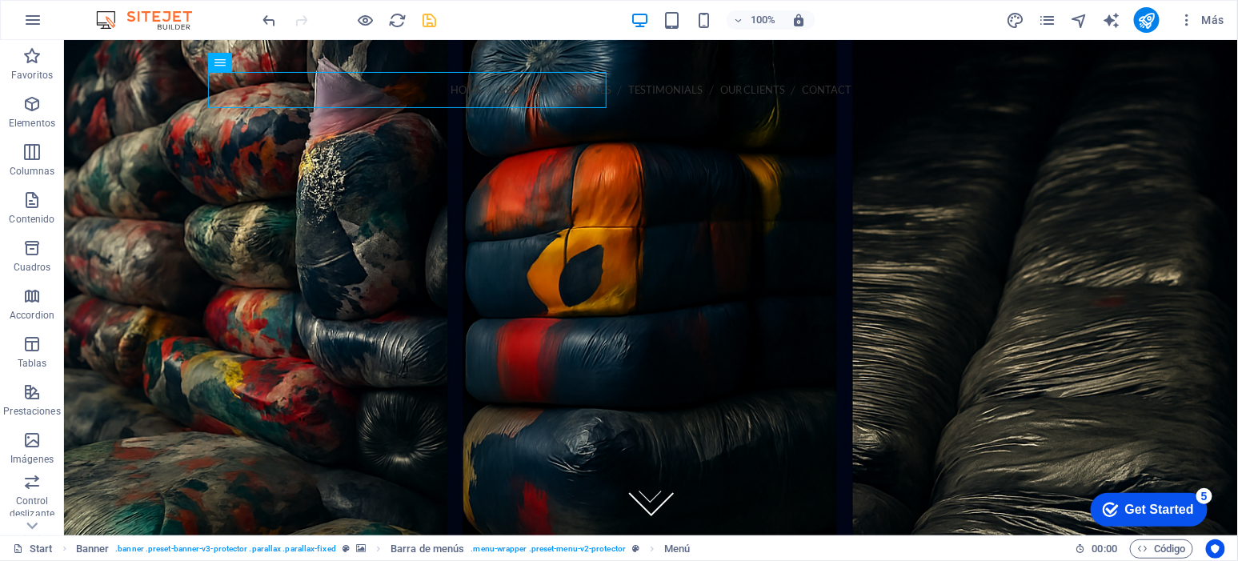
click at [433, 19] on icon "save" at bounding box center [430, 20] width 18 height 18
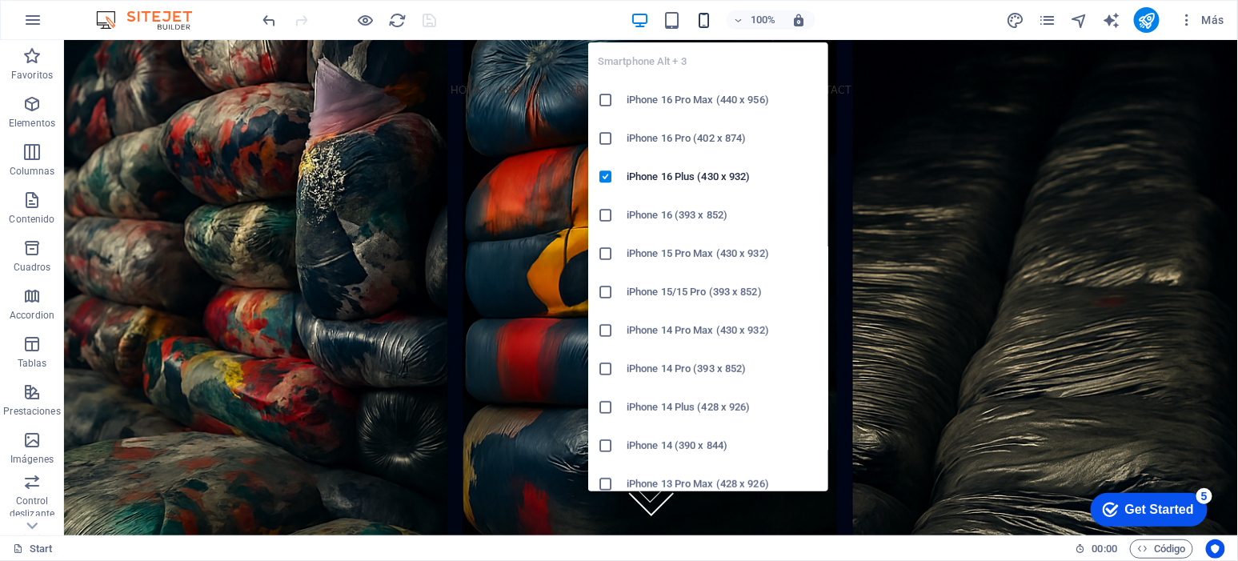
click at [707, 17] on icon "button" at bounding box center [704, 20] width 18 height 18
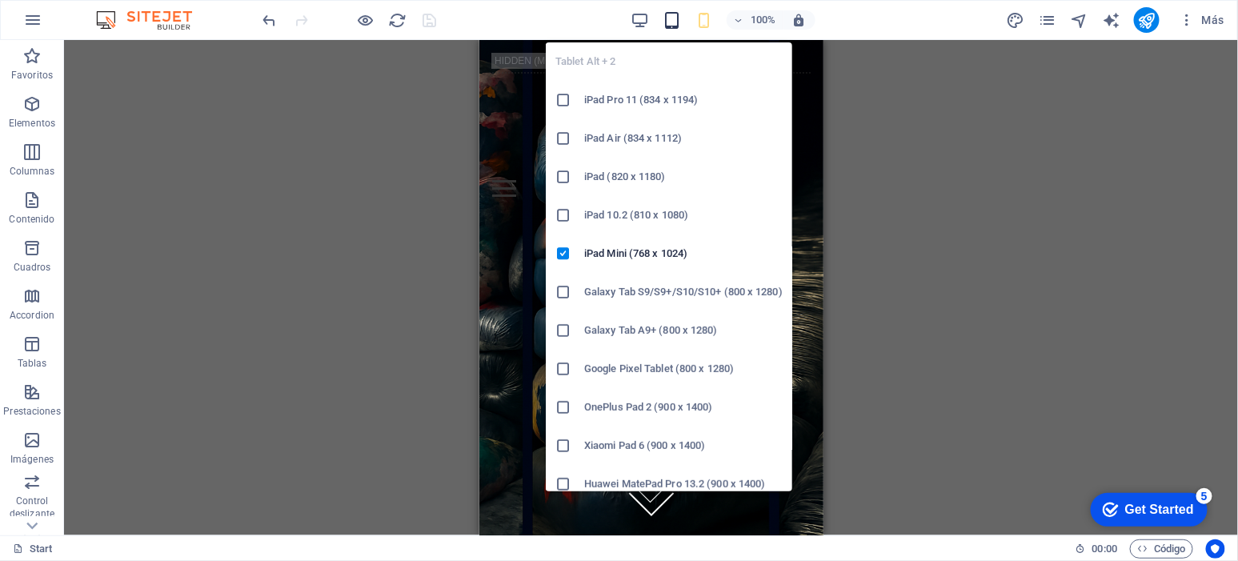
click at [670, 26] on icon "button" at bounding box center [672, 20] width 18 height 18
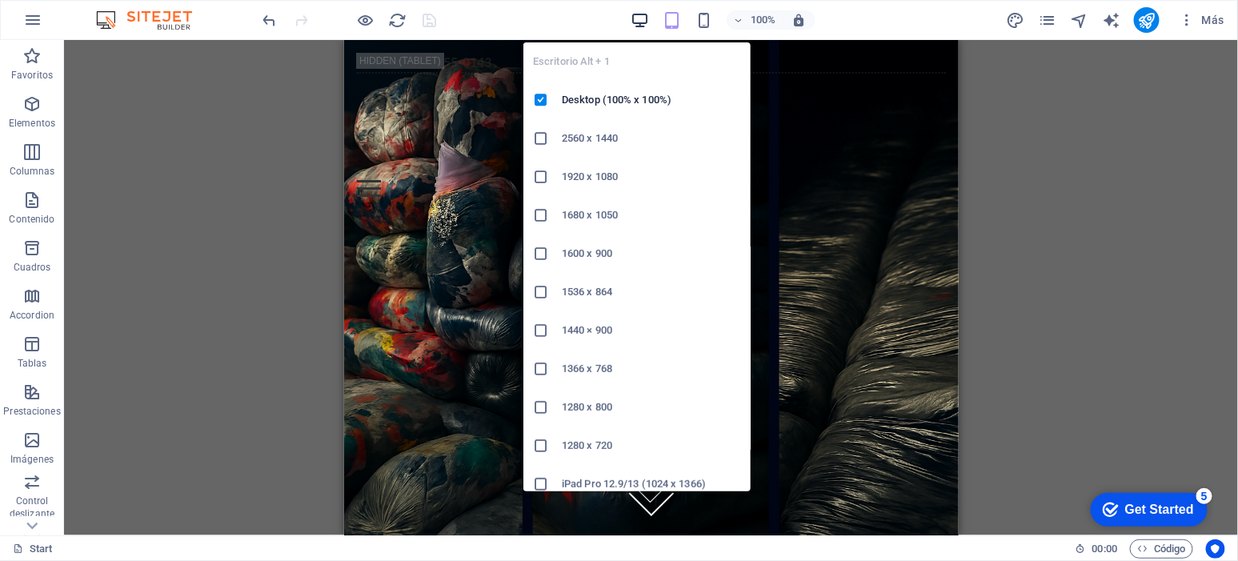
click at [634, 17] on icon "button" at bounding box center [640, 20] width 18 height 18
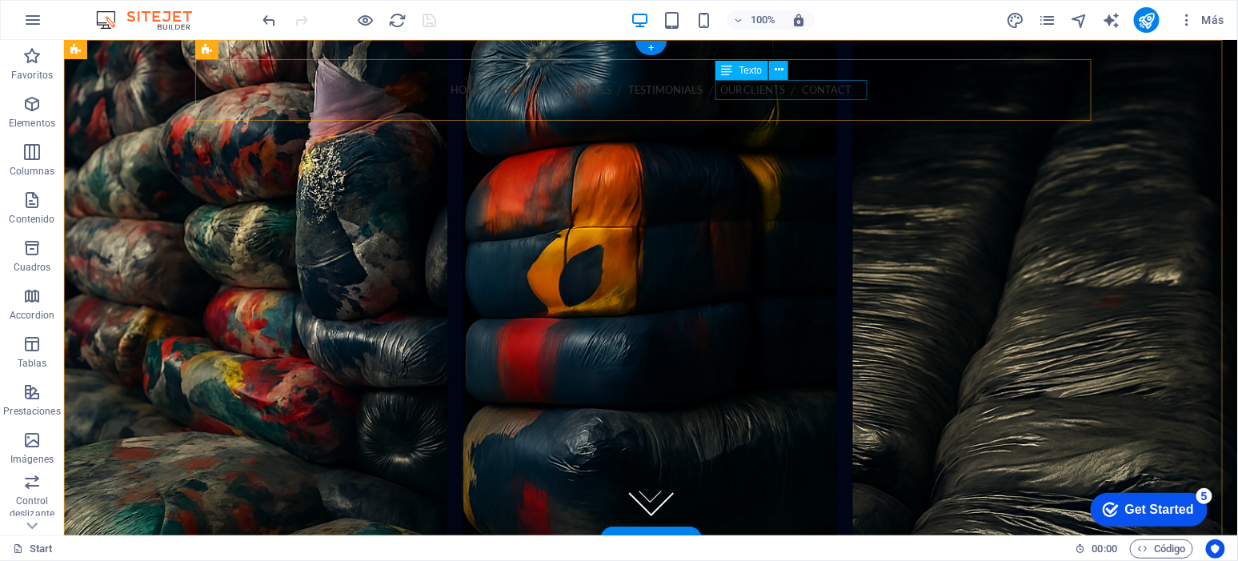
click at [754, 107] on div "Call us 202-555-0143" at bounding box center [650, 117] width 871 height 21
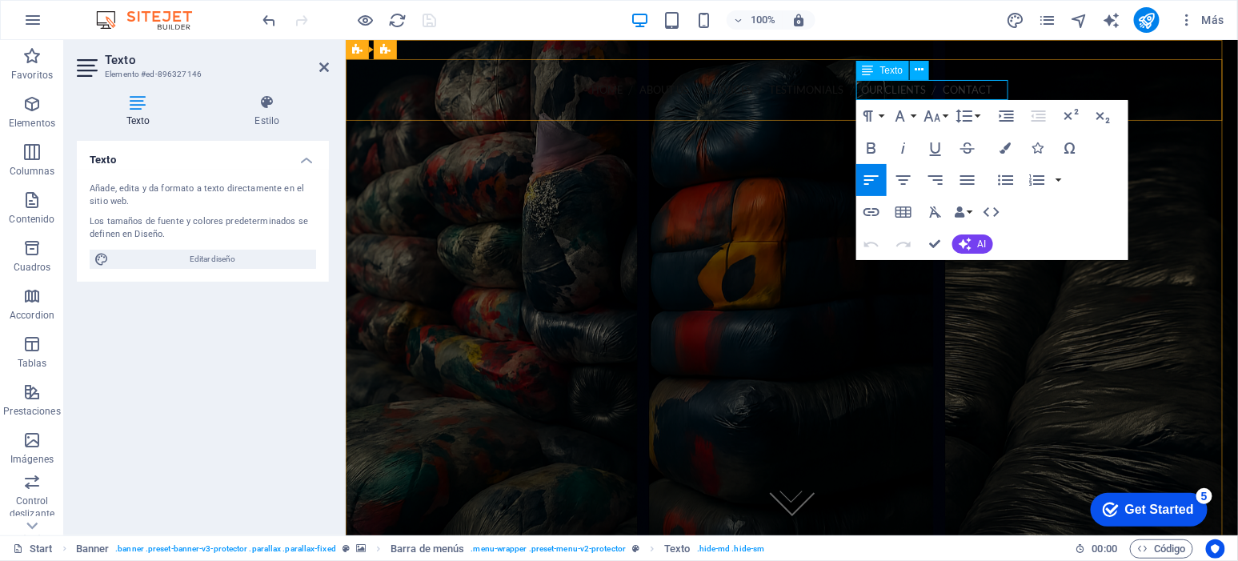
click at [406, 109] on icon at bounding box center [406, 117] width 0 height 16
click at [907, 107] on p "Call us 202-555-0143" at bounding box center [791, 116] width 867 height 19
click at [904, 107] on p "Call us 202-555-0143" at bounding box center [791, 116] width 867 height 19
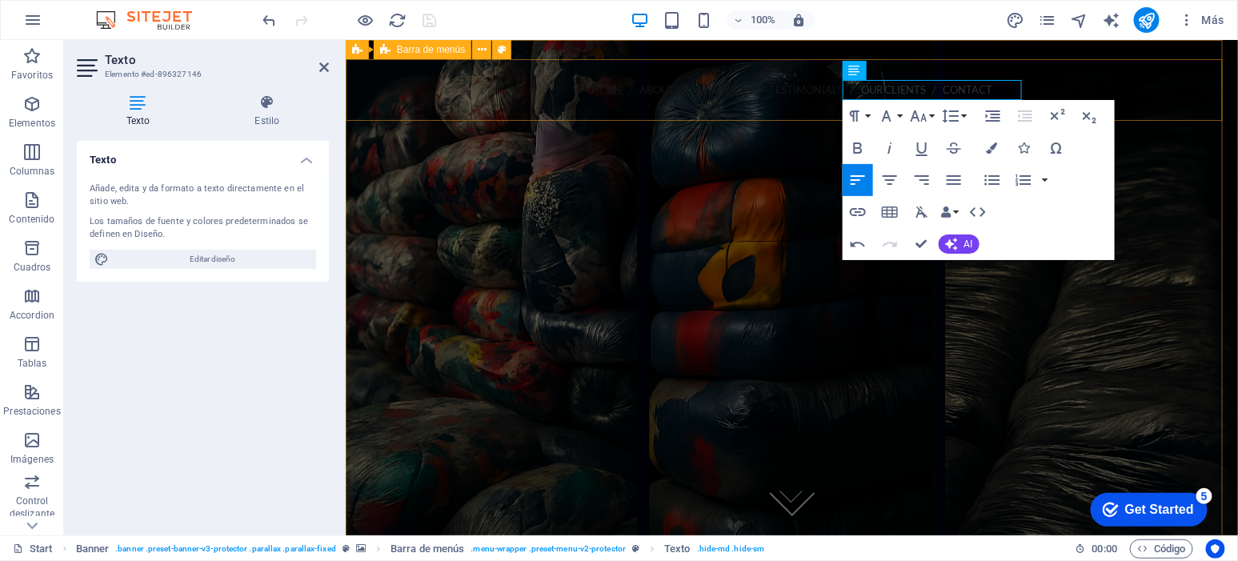
click at [749, 110] on div "Home About us Services Testimonials Our Clients Contact ¡Llámanos! 202-555-0143…" at bounding box center [791, 144] width 892 height 172
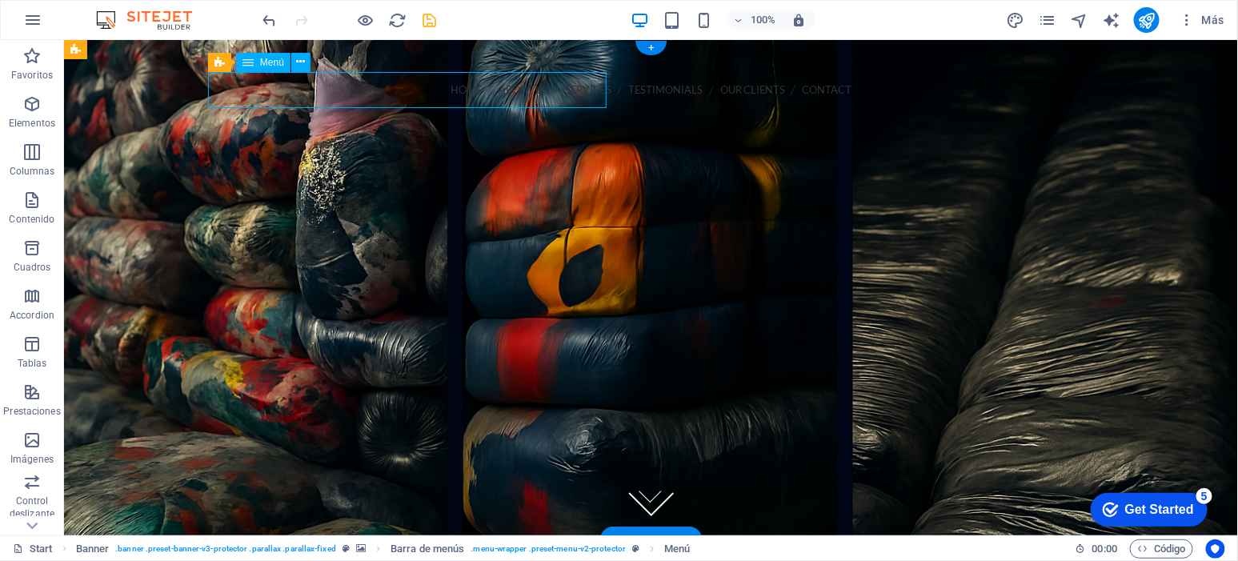
drag, startPoint x: 588, startPoint y: 96, endPoint x: 602, endPoint y: 96, distance: 13.6
click at [602, 96] on nav "Home About us Services Testimonials Our Clients Contact" at bounding box center [650, 89] width 871 height 36
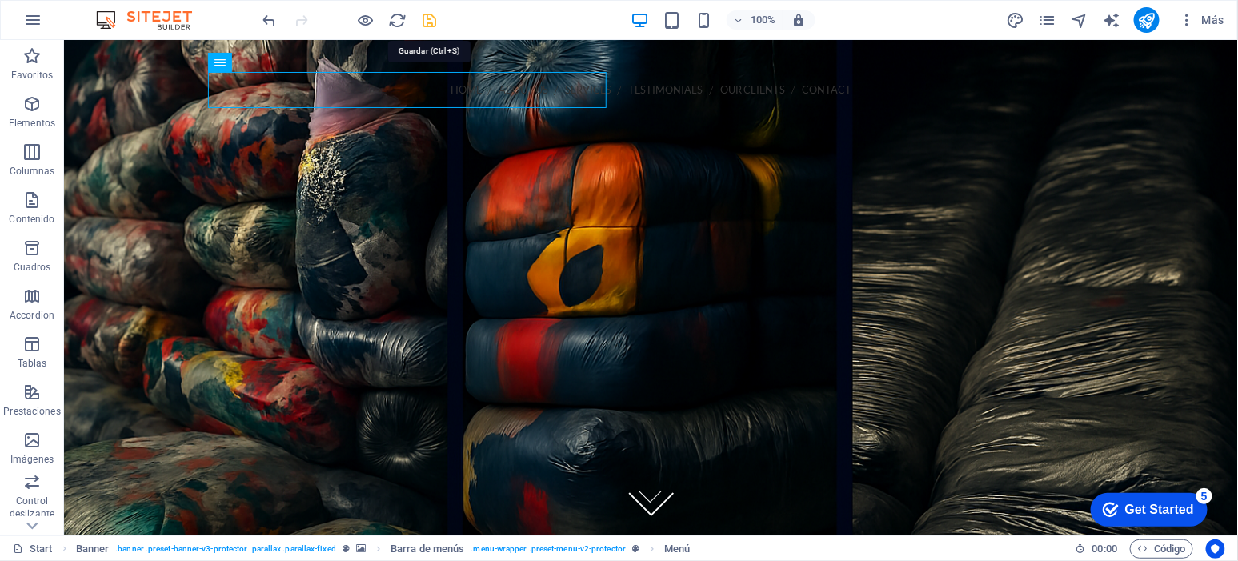
click at [424, 11] on icon "save" at bounding box center [430, 20] width 18 height 18
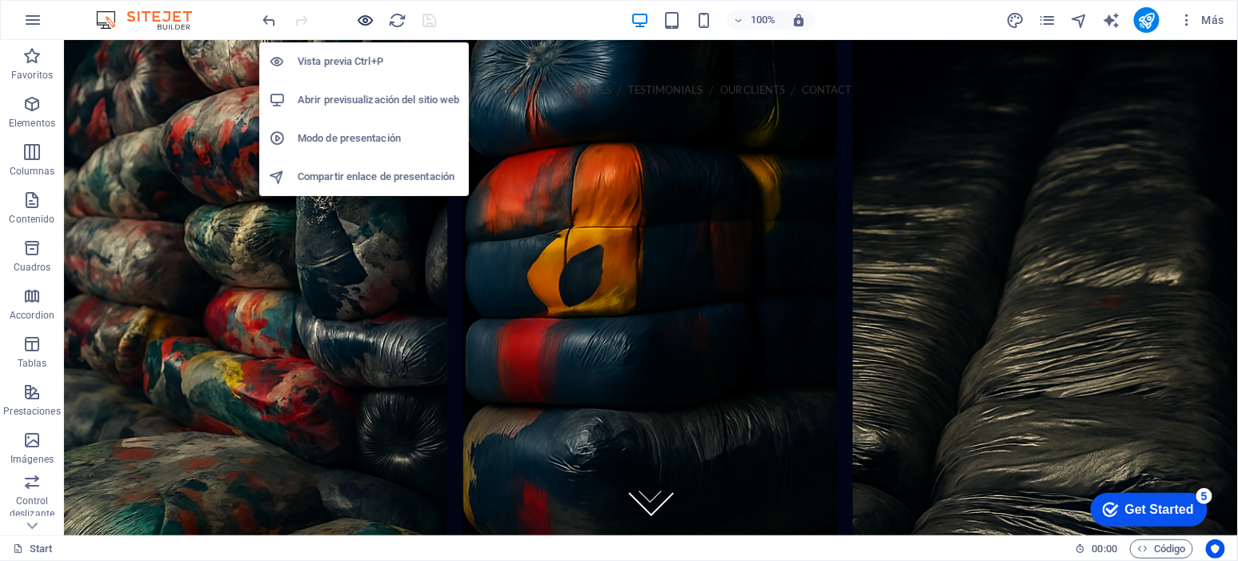
click at [364, 17] on icon "button" at bounding box center [366, 20] width 18 height 18
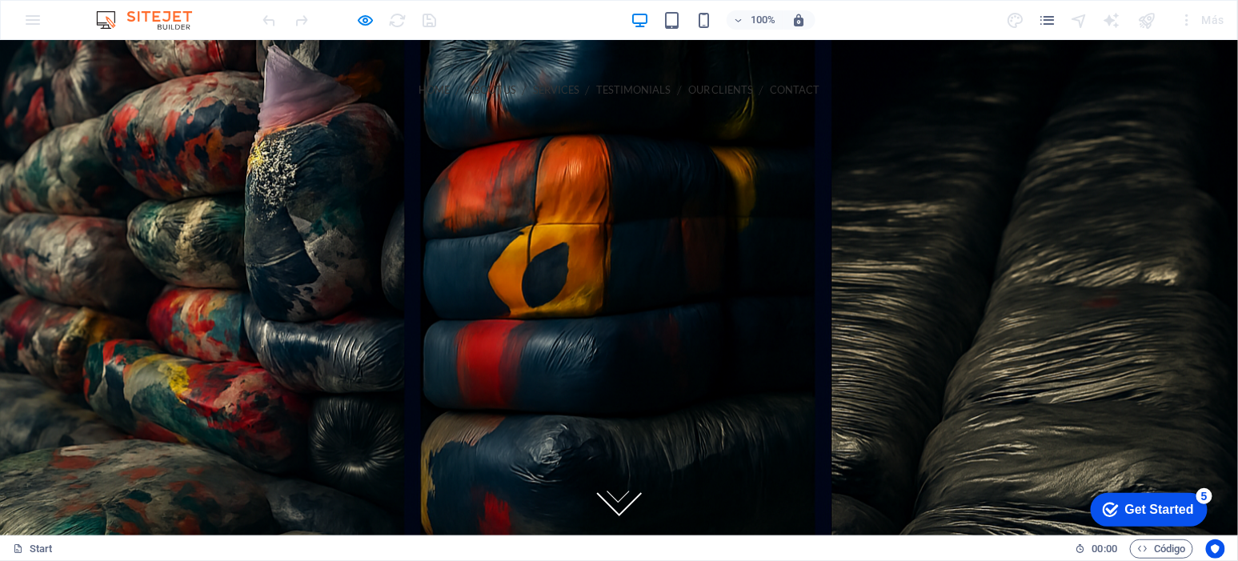
click at [725, 107] on p "¡Llámanos! 202-555-0143" at bounding box center [619, 116] width 871 height 19
click at [705, 107] on p "¡Llámanos! 202-555-0143" at bounding box center [619, 116] width 871 height 19
click at [346, 109] on strong "202-555-0143" at bounding box center [305, 116] width 82 height 15
click at [764, 107] on p "¡Llámanos! 202-555-0143" at bounding box center [619, 116] width 871 height 19
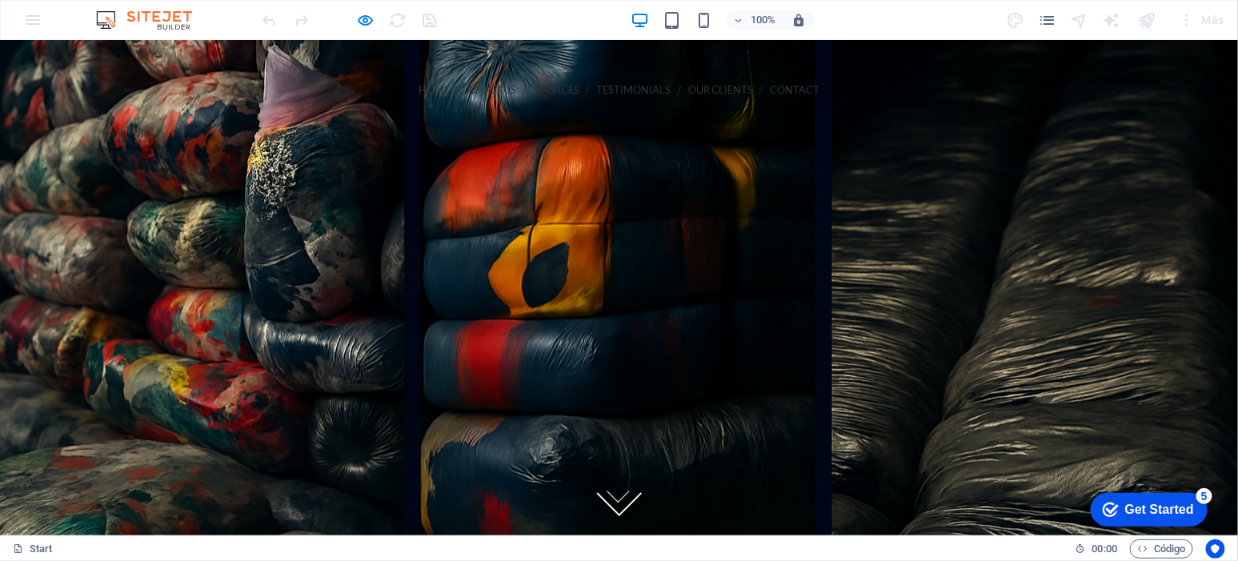
click at [719, 107] on p "¡Llámanos! 202-555-0143" at bounding box center [619, 116] width 871 height 19
click at [770, 87] on link "Contact" at bounding box center [795, 89] width 50 height 36
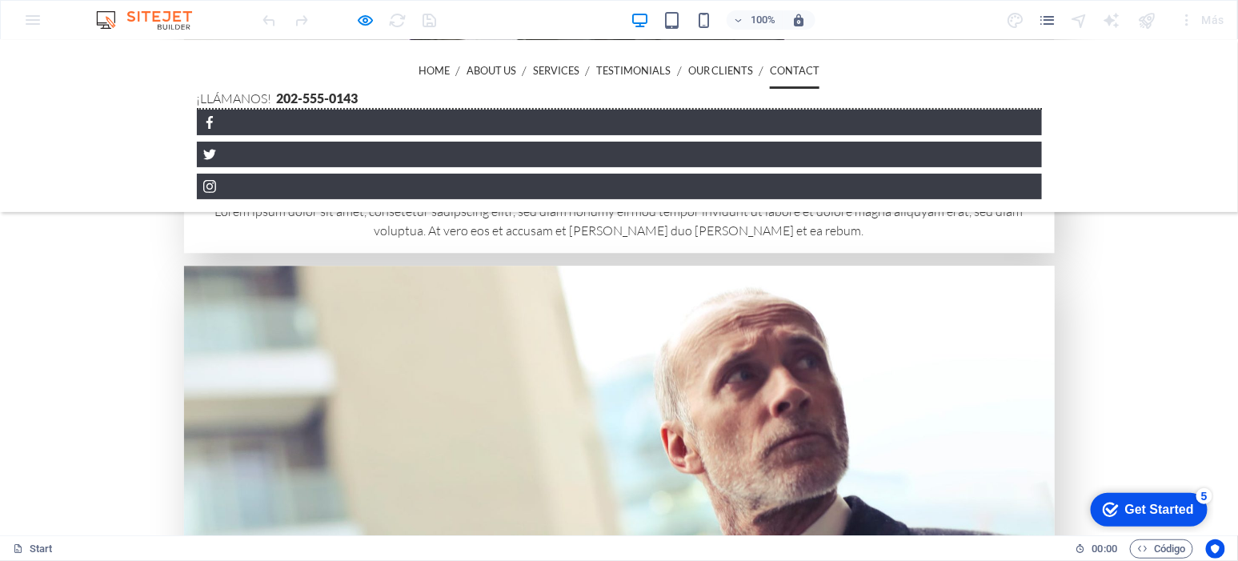
scroll to position [3692, 0]
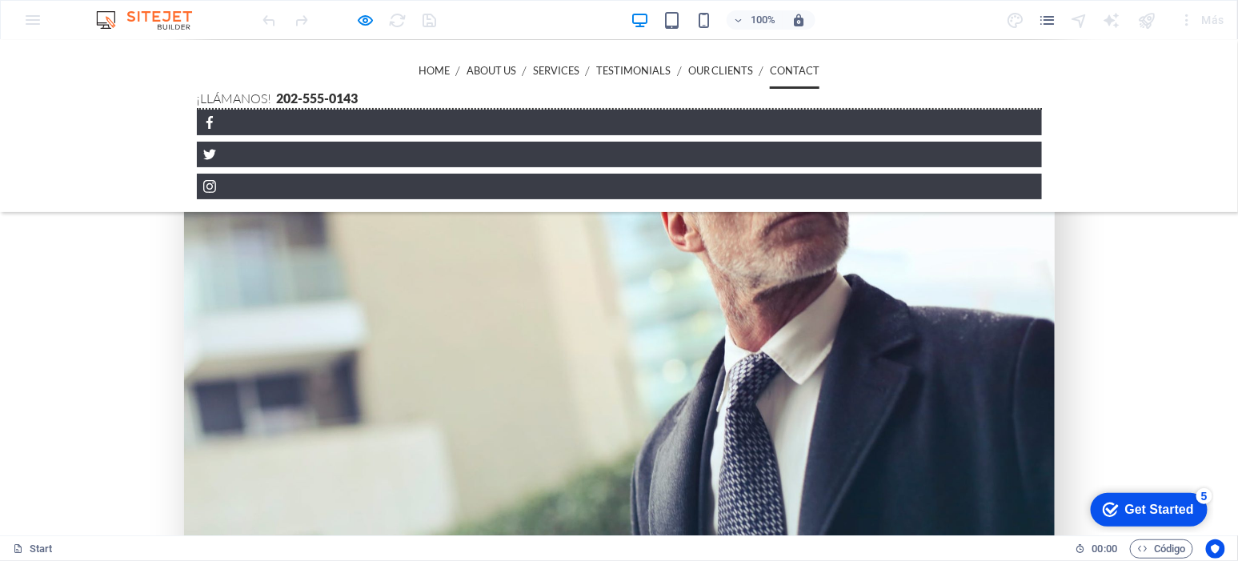
scroll to position [3926, 0]
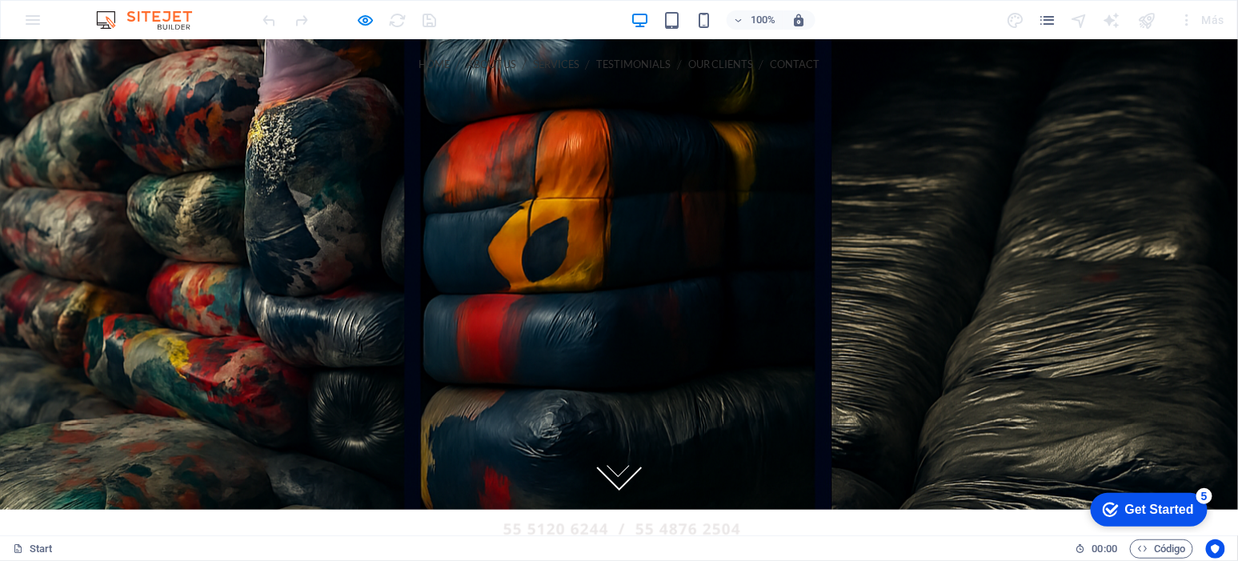
scroll to position [0, 0]
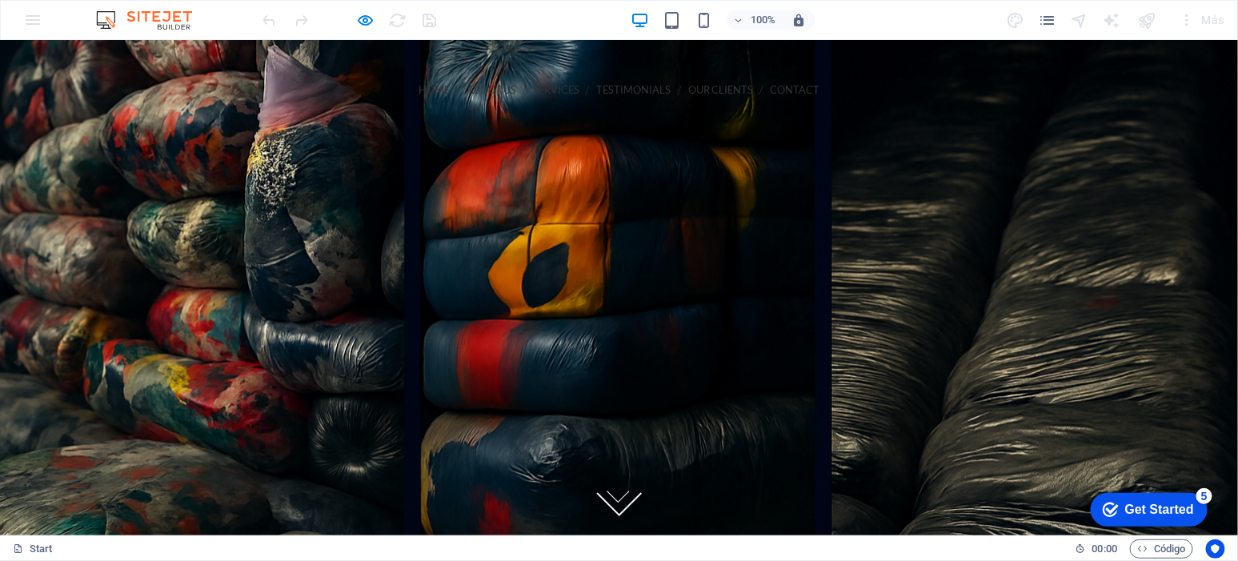
click at [467, 92] on link "About us" at bounding box center [492, 89] width 50 height 36
click at [533, 86] on link "Services" at bounding box center [556, 89] width 46 height 36
drag, startPoint x: 1227, startPoint y: 247, endPoint x: 1079, endPoint y: 78, distance: 224.6
click at [467, 86] on link "About us" at bounding box center [492, 89] width 50 height 36
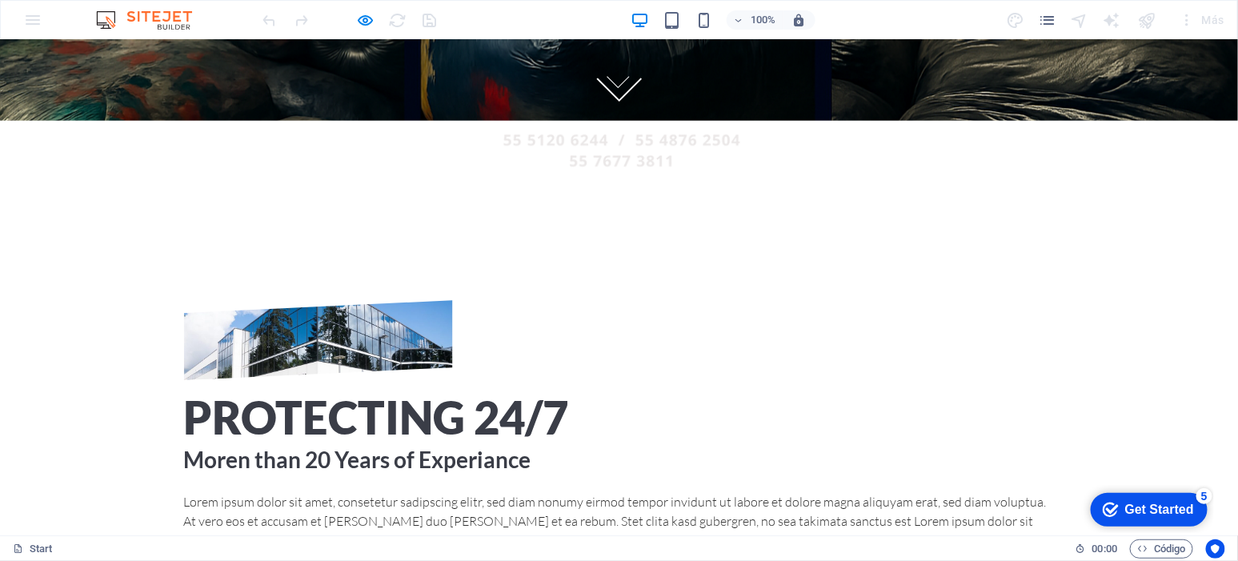
scroll to position [499, 0]
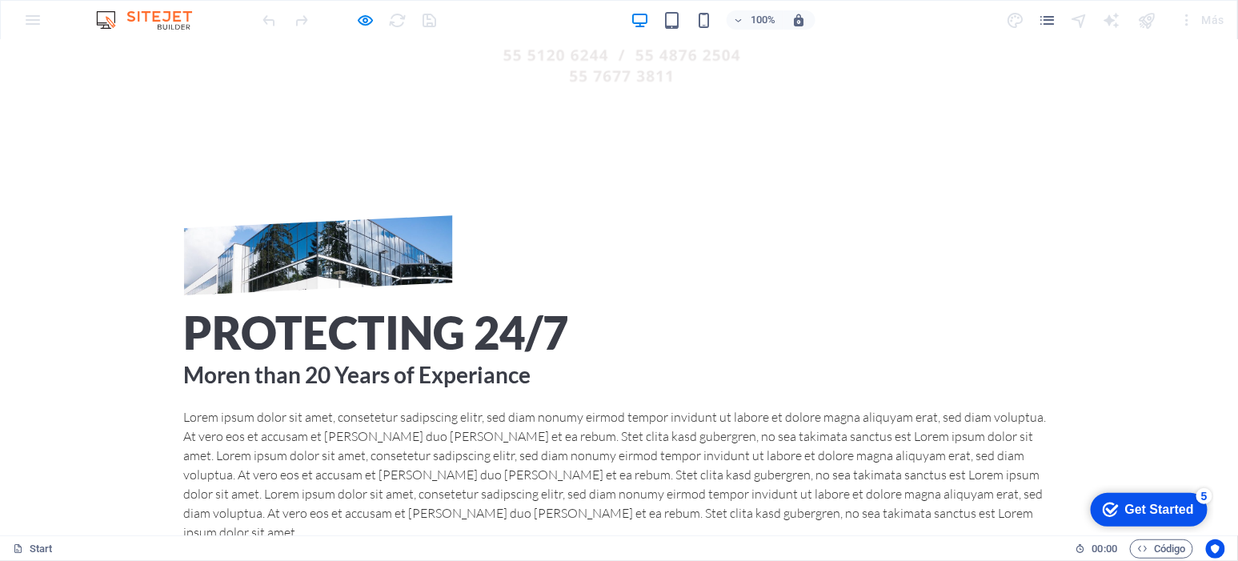
click at [413, 292] on img at bounding box center [318, 255] width 269 height 80
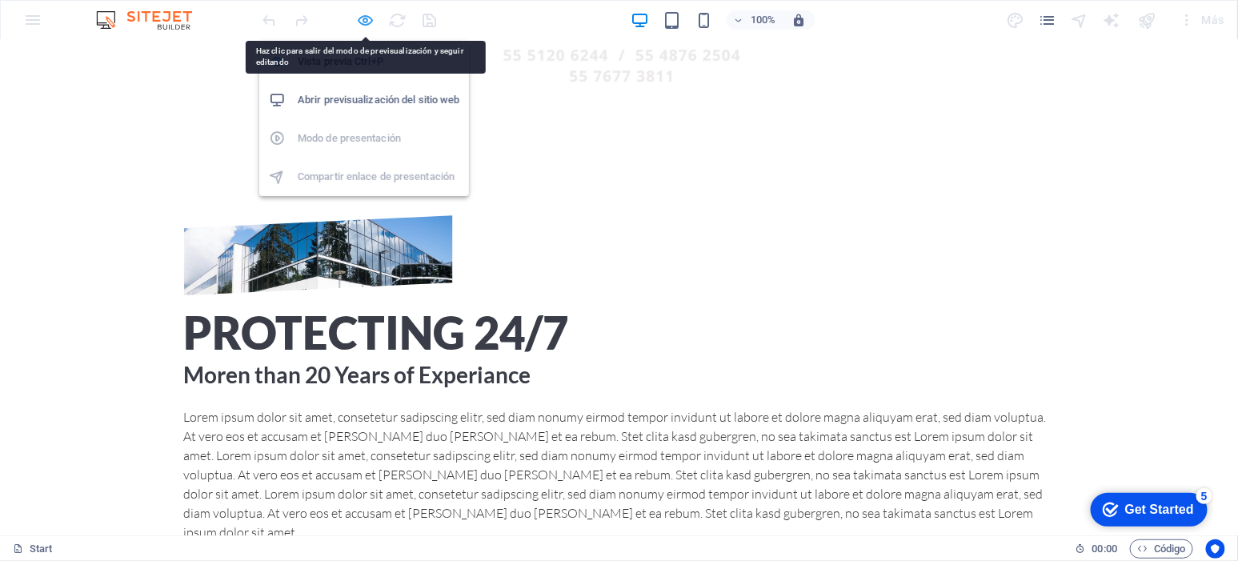
click at [360, 17] on icon "button" at bounding box center [366, 20] width 18 height 18
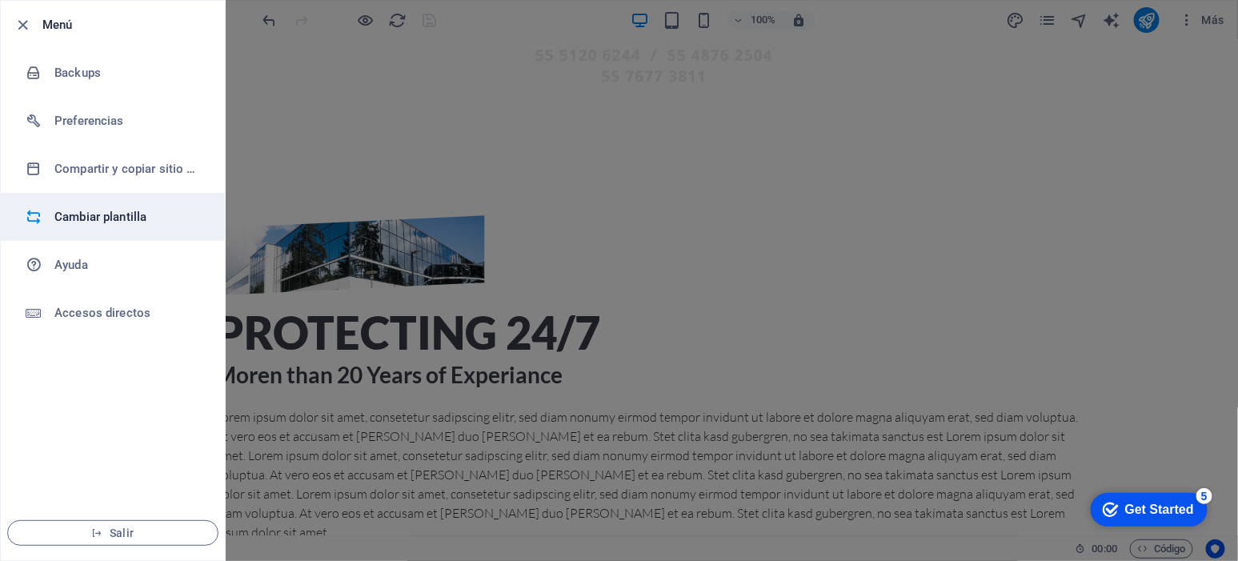
click at [119, 217] on h6 "Cambiar plantilla" at bounding box center [128, 216] width 148 height 19
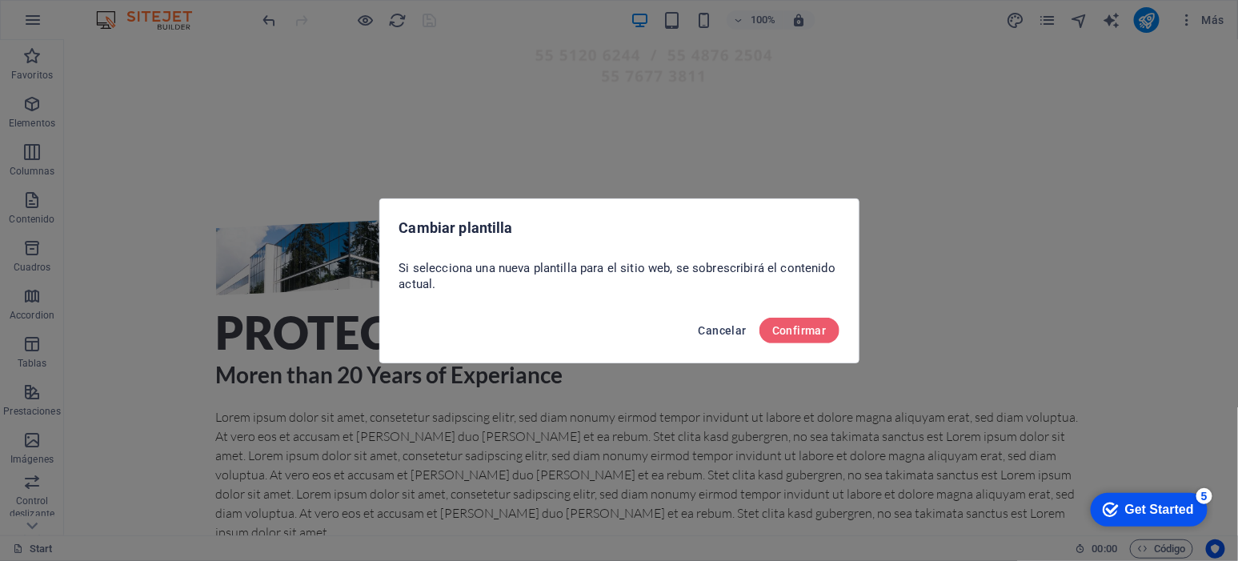
click at [728, 328] on span "Cancelar" at bounding box center [723, 330] width 48 height 13
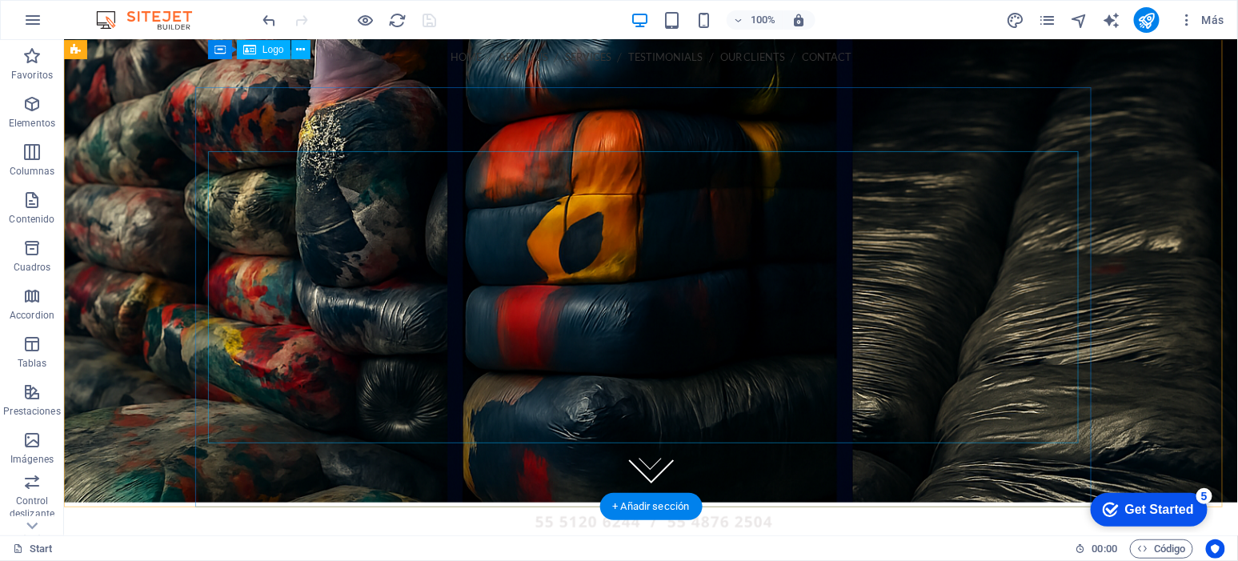
scroll to position [0, 0]
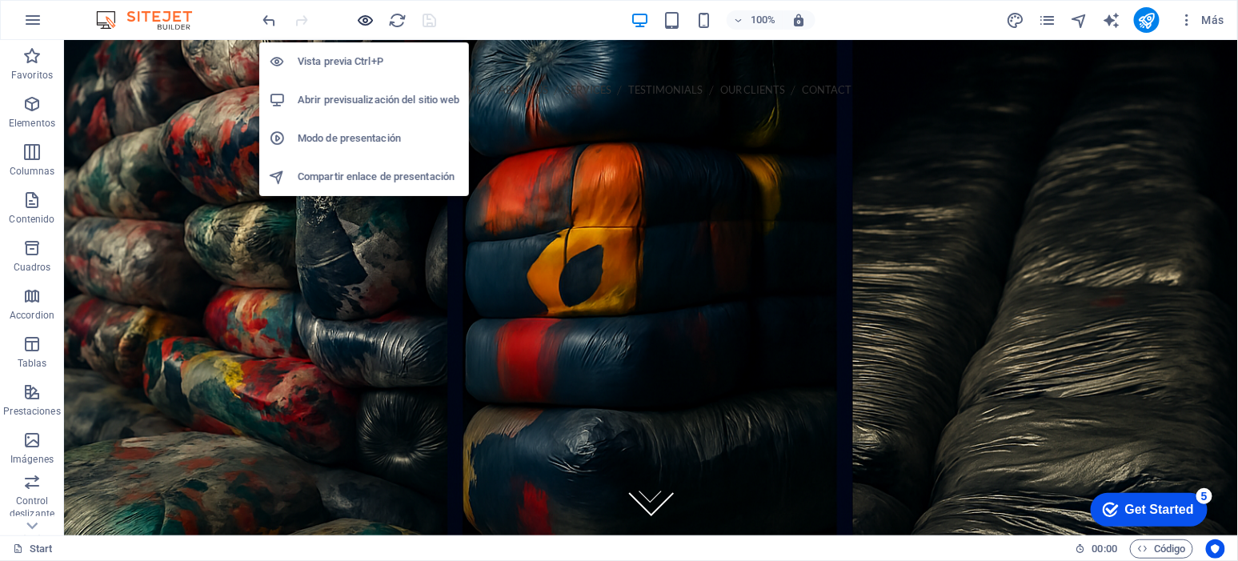
click at [373, 22] on icon "button" at bounding box center [366, 20] width 18 height 18
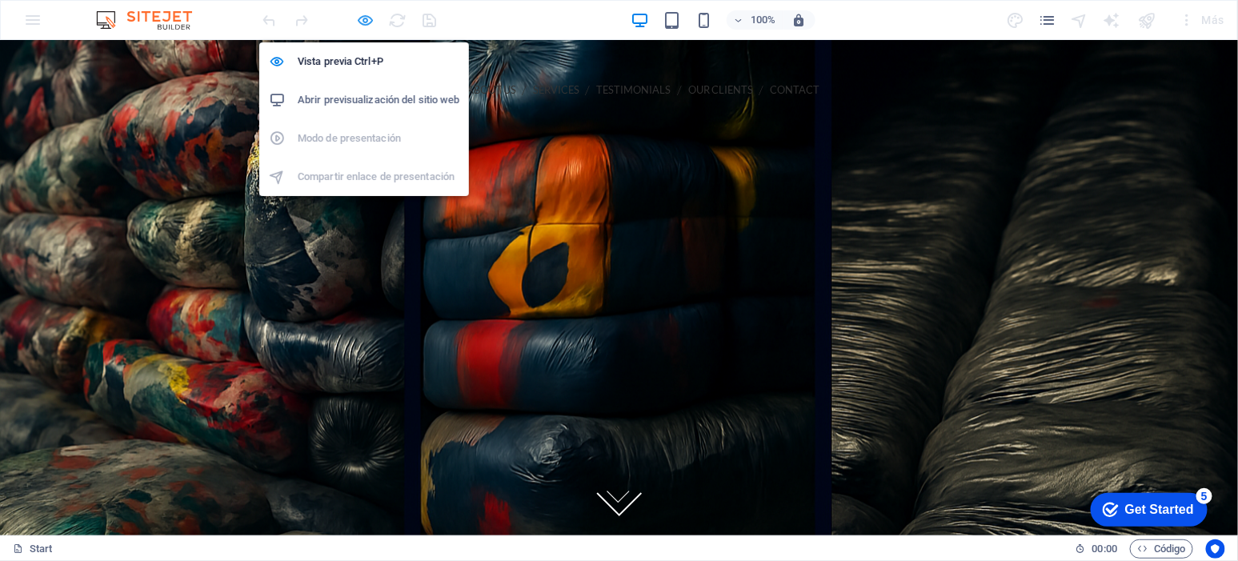
click at [373, 22] on icon "button" at bounding box center [366, 20] width 18 height 18
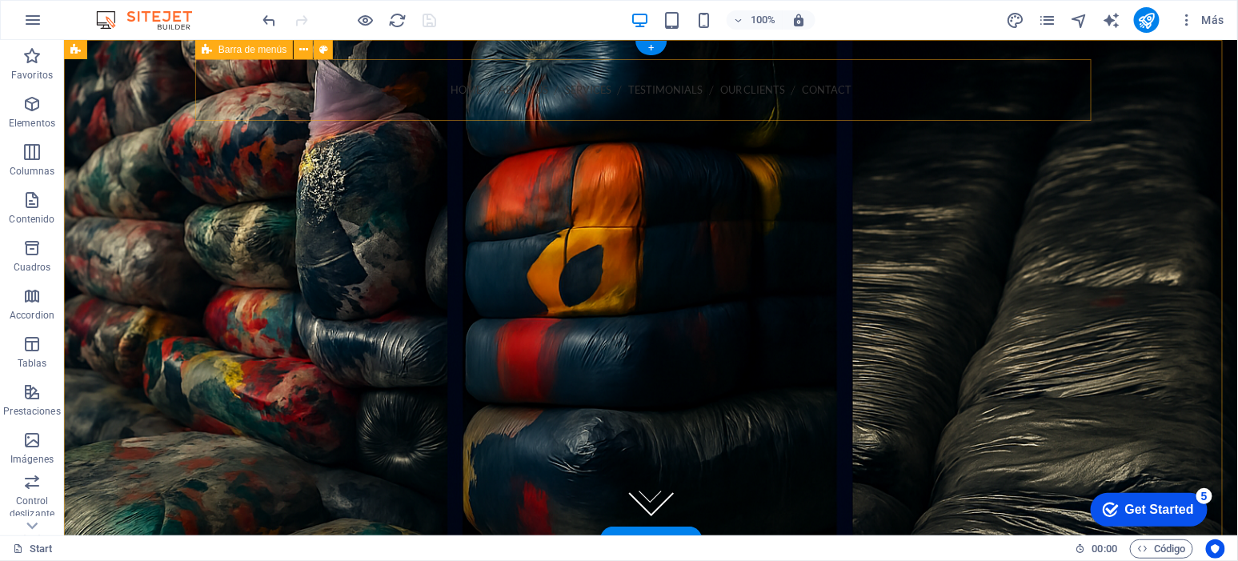
click at [742, 107] on div "¡Llámanos! 202-555-0143" at bounding box center [650, 117] width 871 height 21
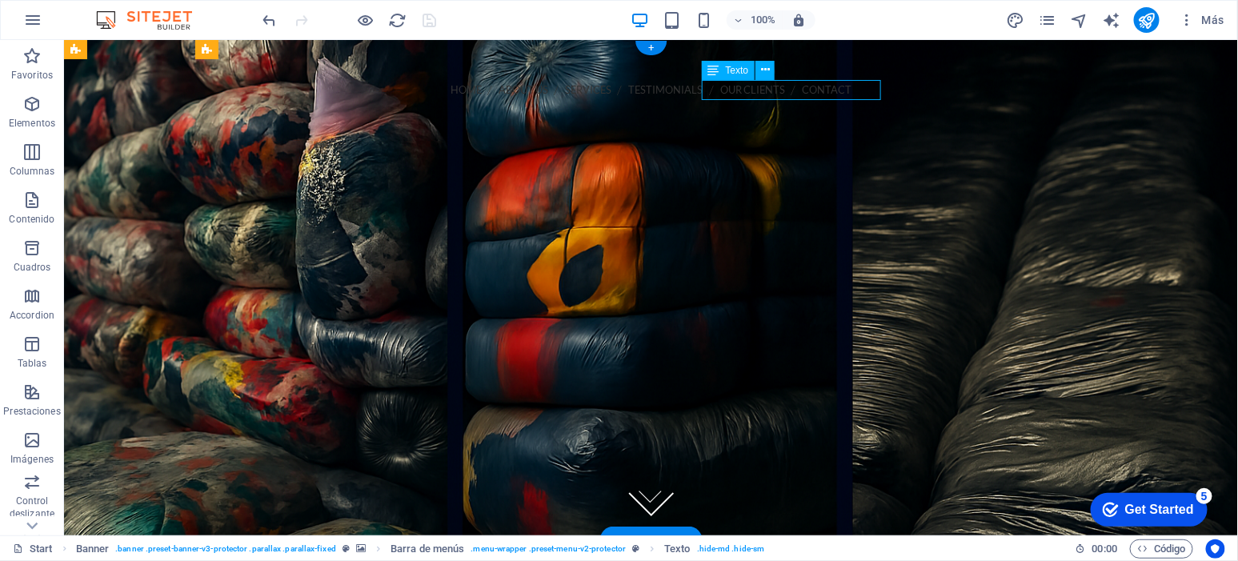
click at [742, 107] on div "¡Llámanos! 202-555-0143" at bounding box center [650, 117] width 871 height 21
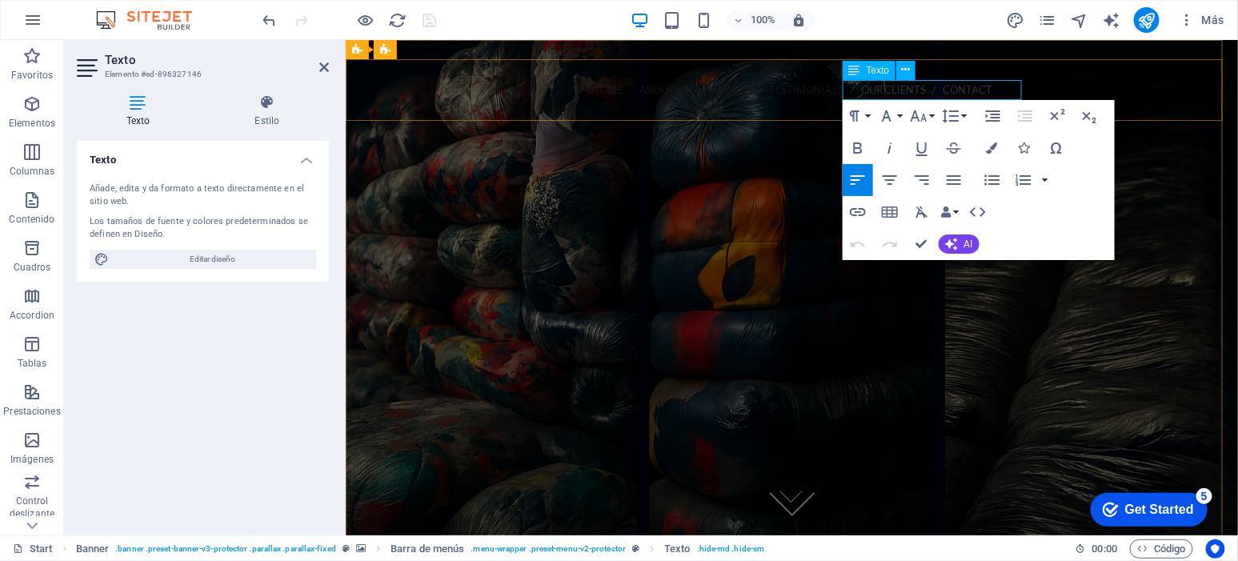
click at [928, 107] on p "¡Llámanos! 202-555-0143" at bounding box center [791, 116] width 867 height 19
click at [433, 109] on icon at bounding box center [433, 117] width 0 height 16
click at [934, 107] on p "¡Llámanos! 202-555-0143" at bounding box center [791, 116] width 867 height 19
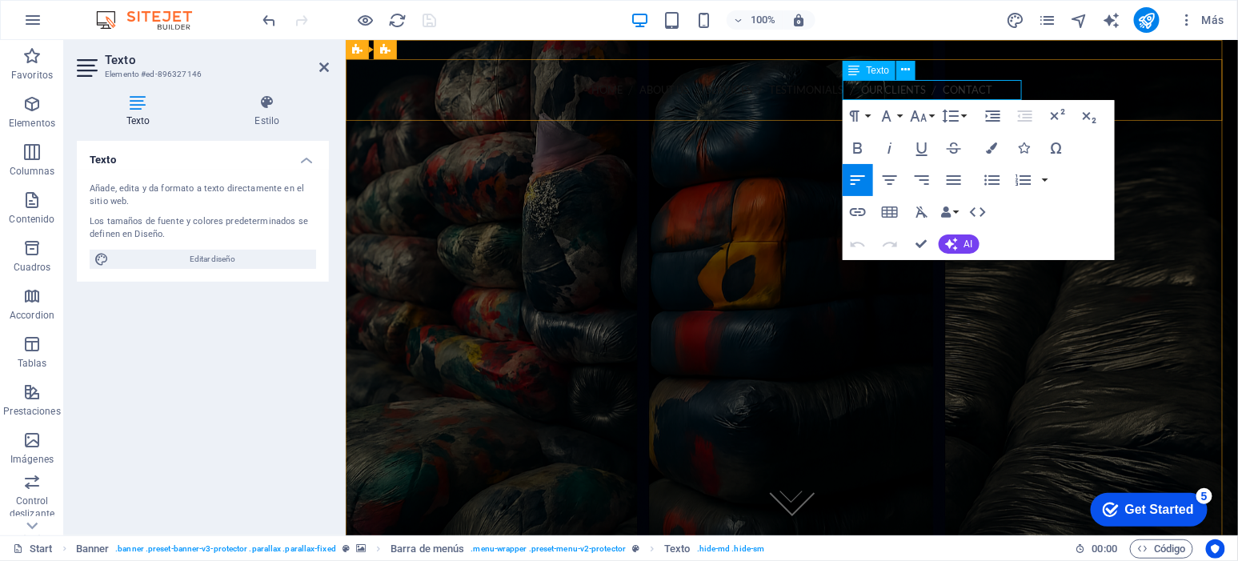
click at [433, 109] on icon at bounding box center [433, 117] width 0 height 16
drag, startPoint x: 922, startPoint y: 87, endPoint x: 932, endPoint y: 87, distance: 10.4
click at [932, 107] on p "¡Llámanos! 202-555-0143" at bounding box center [791, 116] width 867 height 19
drag, startPoint x: 932, startPoint y: 87, endPoint x: 920, endPoint y: 87, distance: 12.0
click at [920, 107] on p "¡Llámanos! 202-555-0143" at bounding box center [791, 116] width 867 height 19
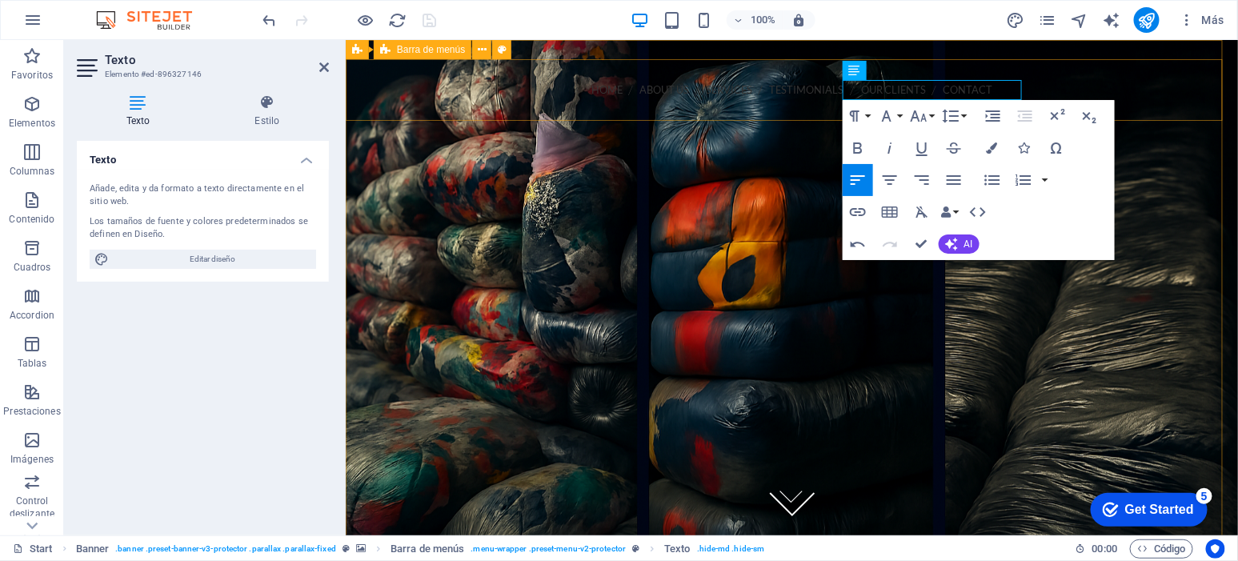
click at [1057, 67] on div "Home About us Services Testimonials Our Clients Contact ¡Llámanos! 202-555-0143…" at bounding box center [791, 144] width 892 height 172
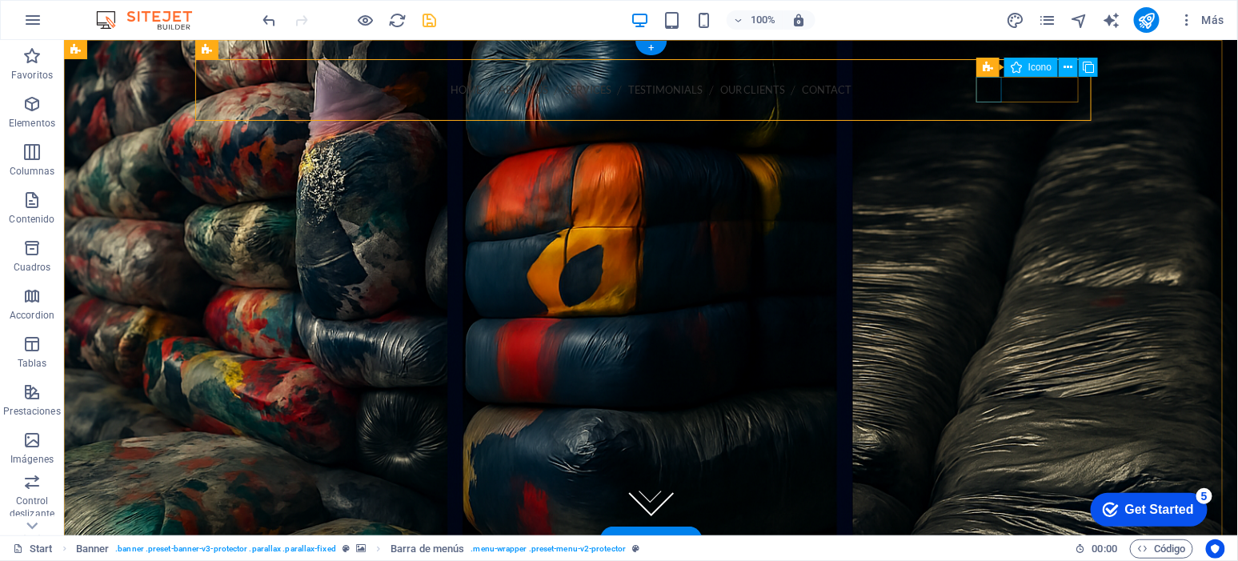
click at [989, 128] on figure at bounding box center [650, 141] width 871 height 26
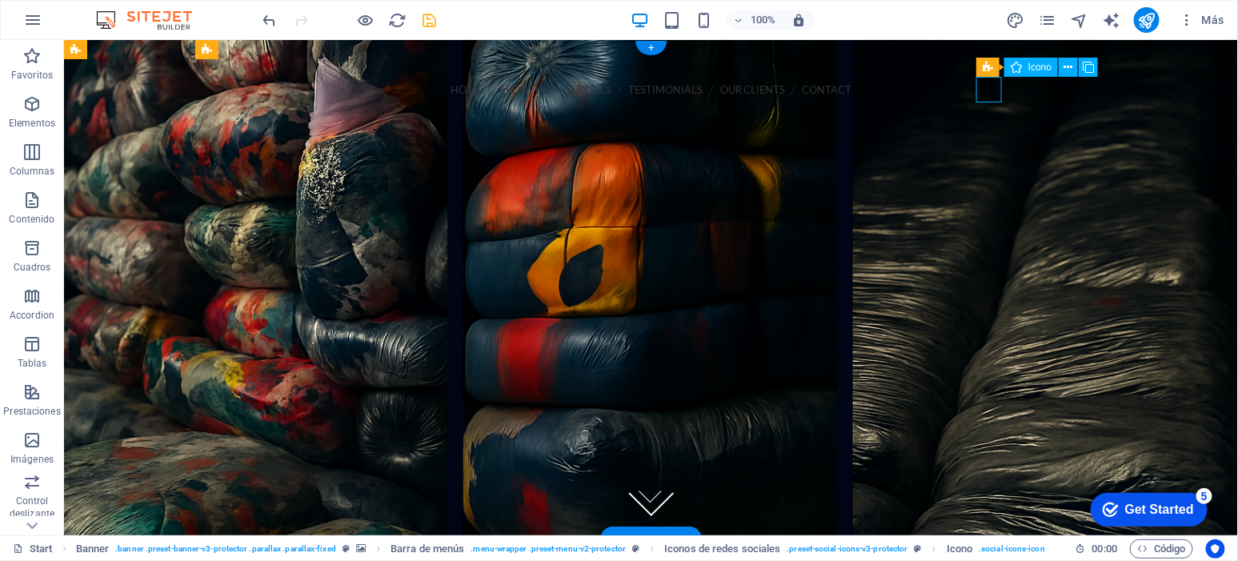
click at [989, 128] on figure at bounding box center [650, 141] width 871 height 26
select select "xMidYMid"
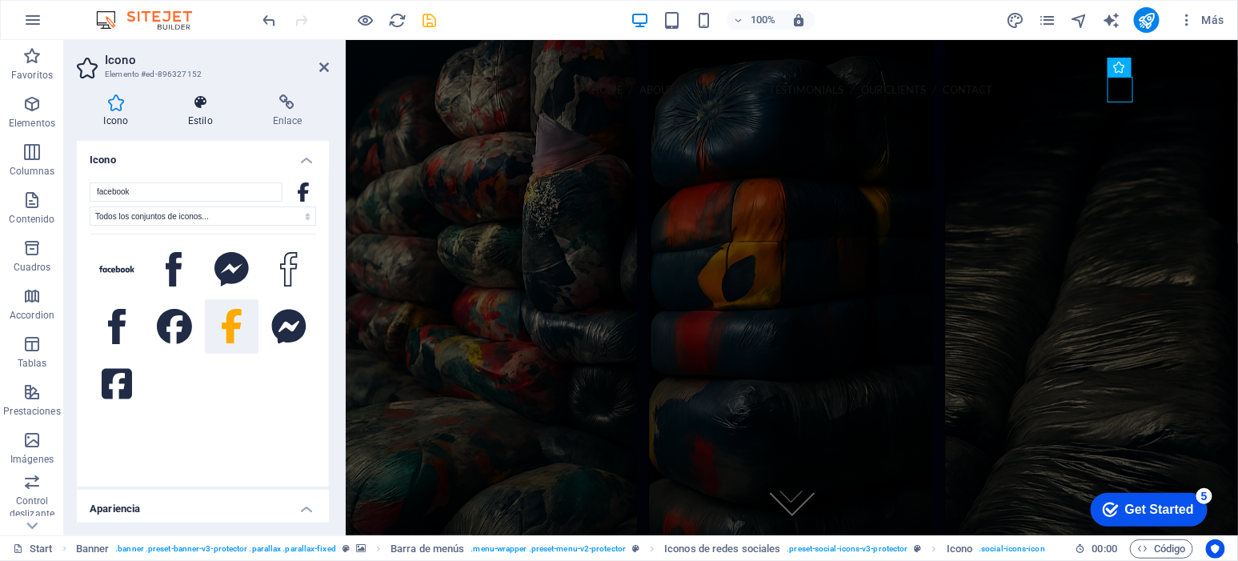
click at [209, 114] on h4 "Estilo" at bounding box center [204, 111] width 85 height 34
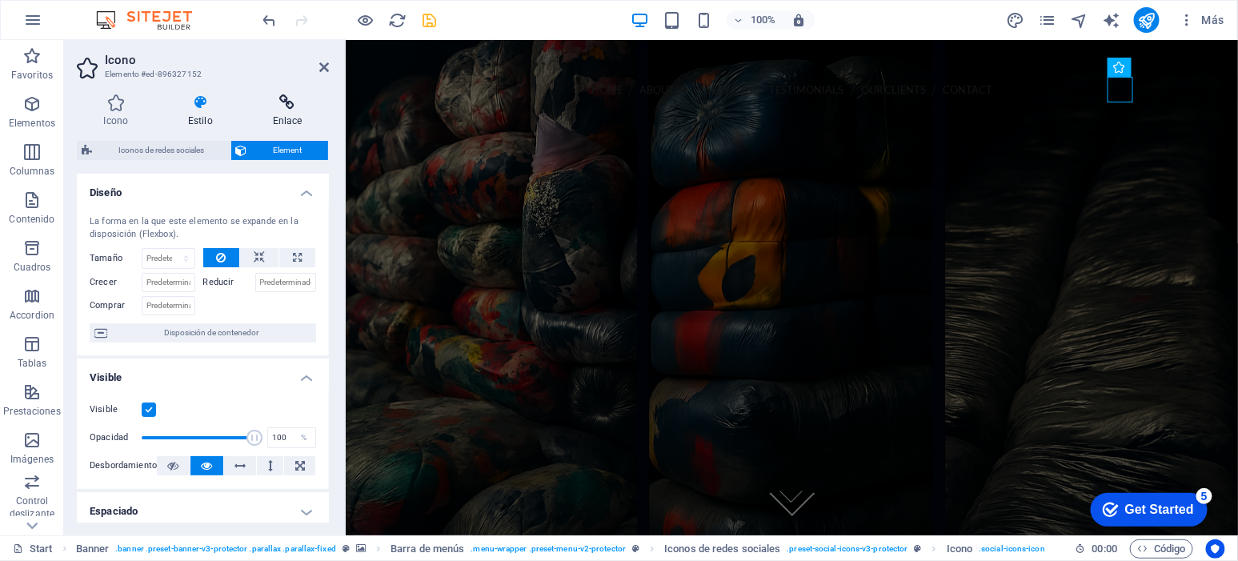
click at [307, 102] on icon at bounding box center [287, 102] width 83 height 16
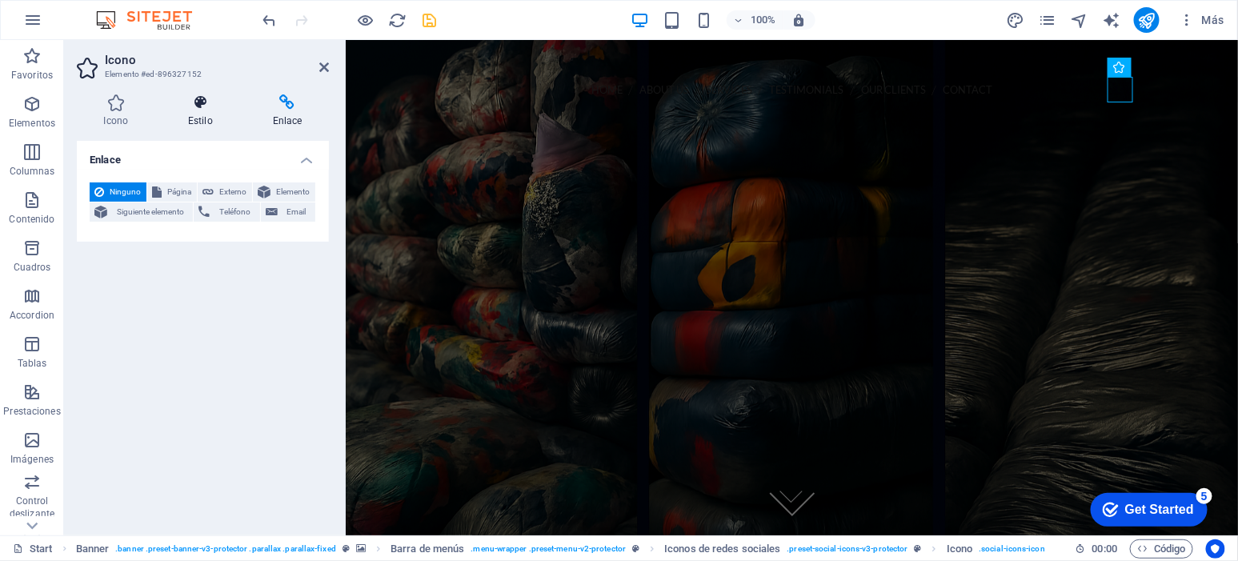
click at [211, 120] on h4 "Estilo" at bounding box center [204, 111] width 85 height 34
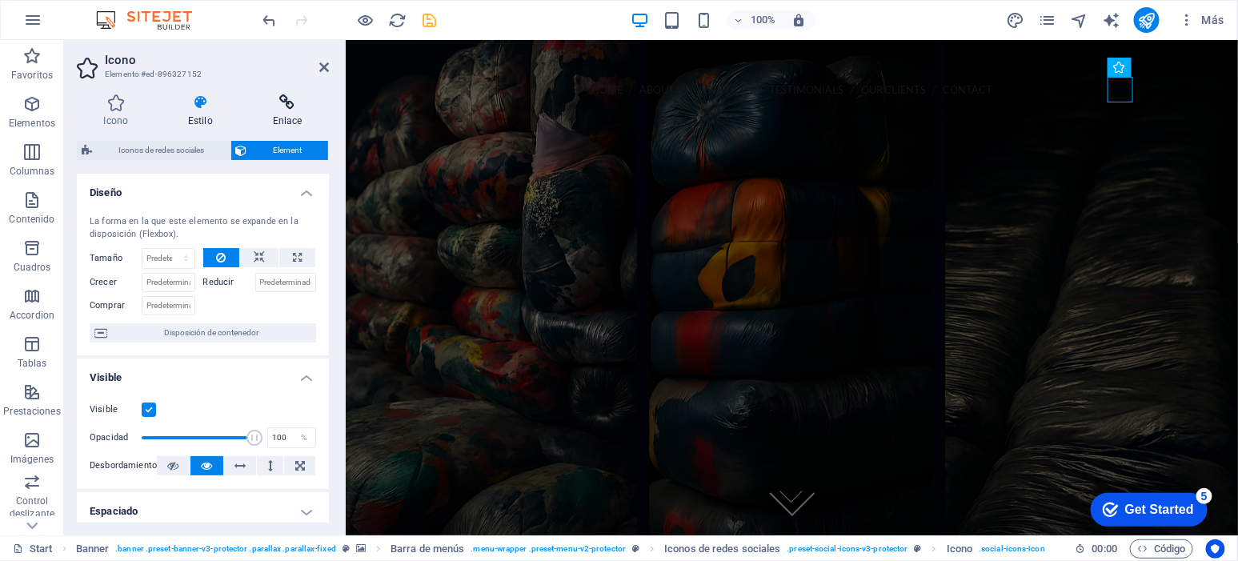
click at [284, 110] on h4 "Enlace" at bounding box center [287, 111] width 83 height 34
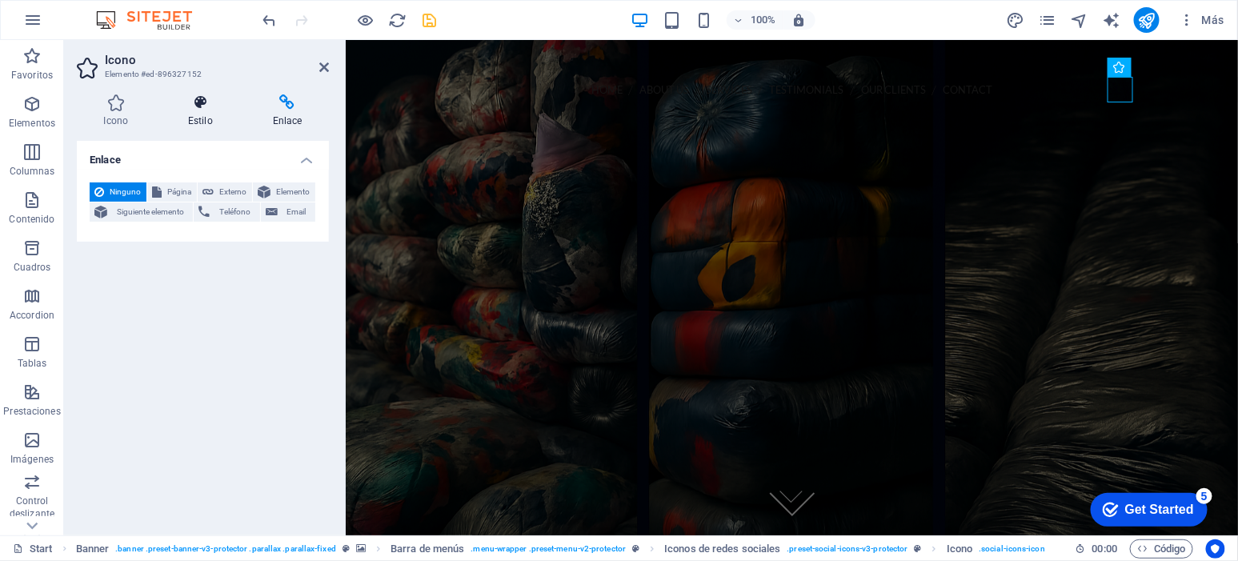
click at [210, 110] on h4 "Estilo" at bounding box center [204, 111] width 85 height 34
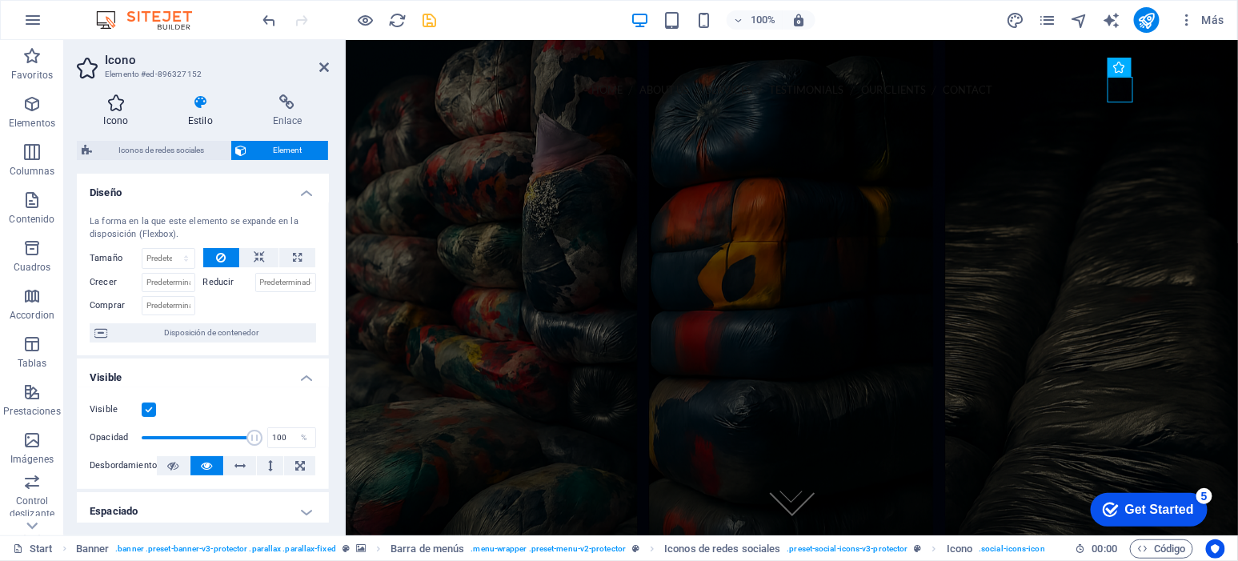
click at [124, 102] on icon at bounding box center [116, 102] width 78 height 16
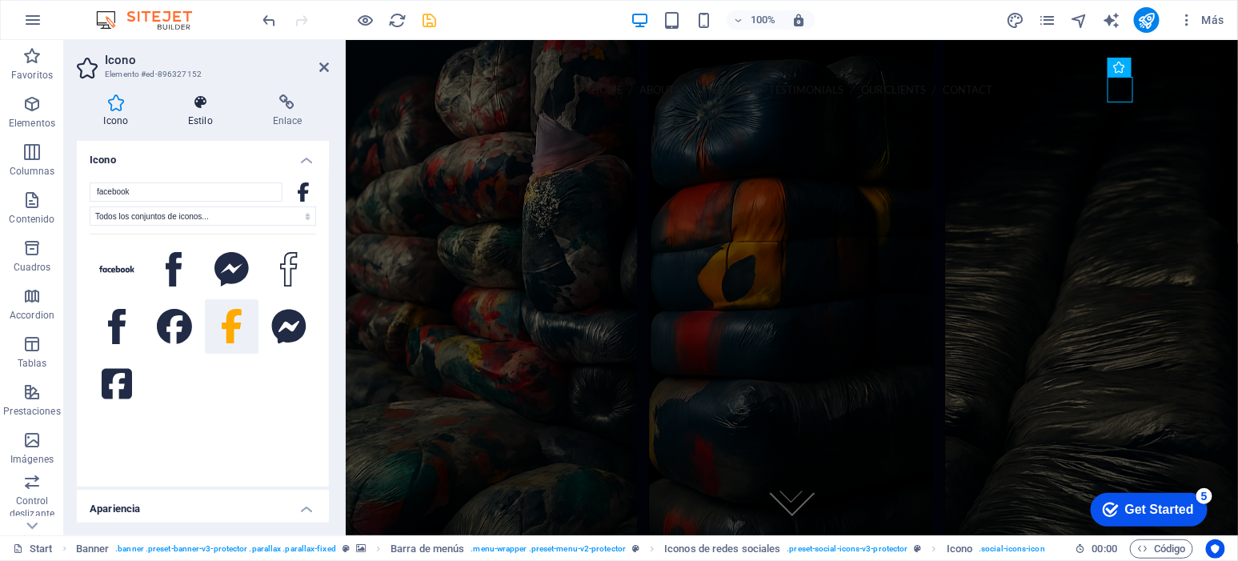
click at [199, 106] on icon at bounding box center [201, 102] width 78 height 16
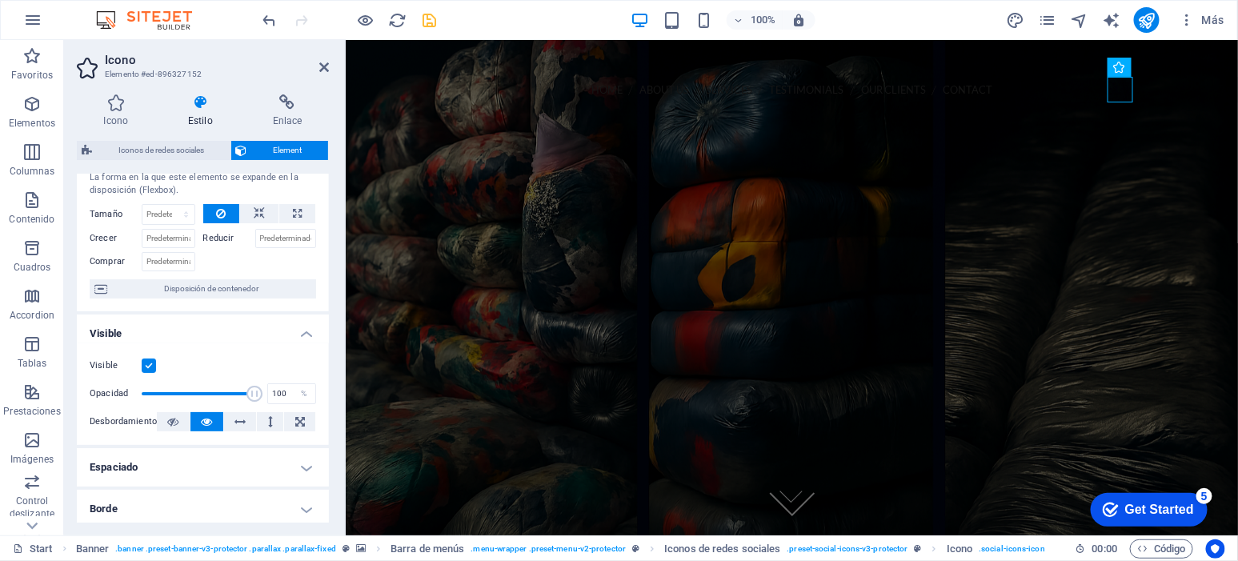
scroll to position [99, 0]
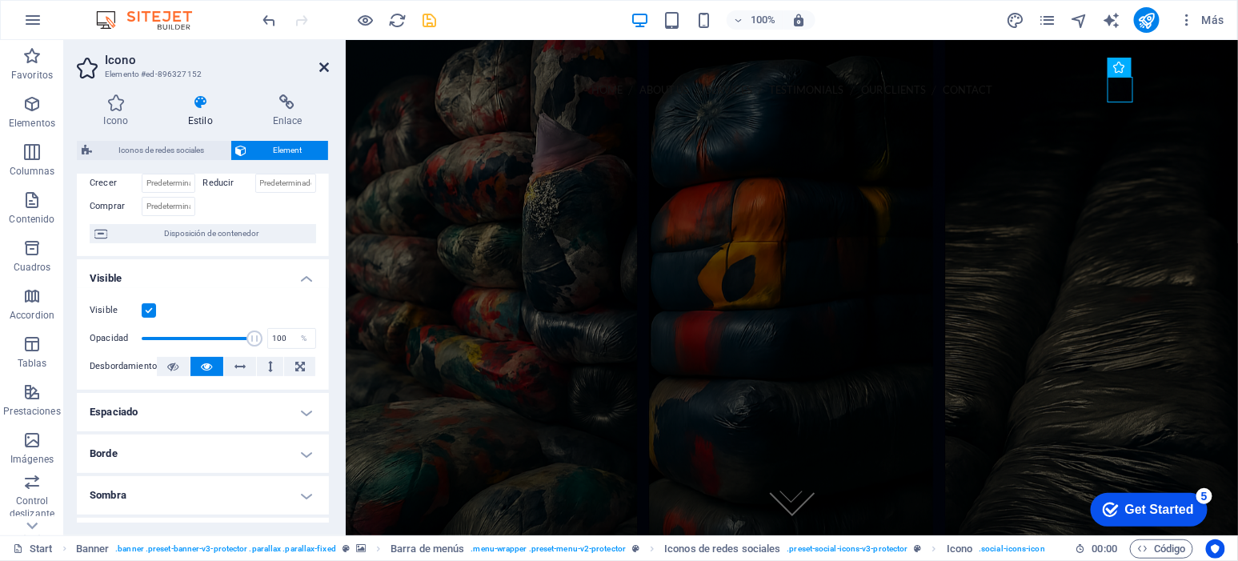
click at [325, 72] on icon at bounding box center [324, 67] width 10 height 13
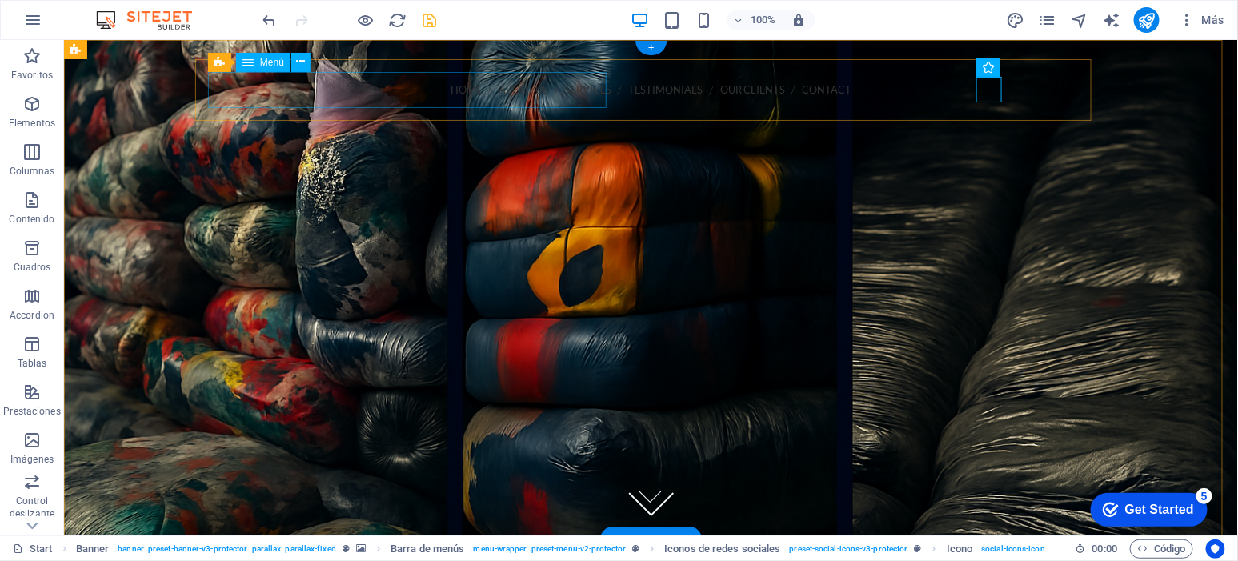
click at [291, 90] on nav "Home About us Services Testimonials Our Clients Contact" at bounding box center [650, 89] width 871 height 36
click at [290, 89] on nav "Home About us Services Testimonials Our Clients Contact" at bounding box center [650, 89] width 871 height 36
select select
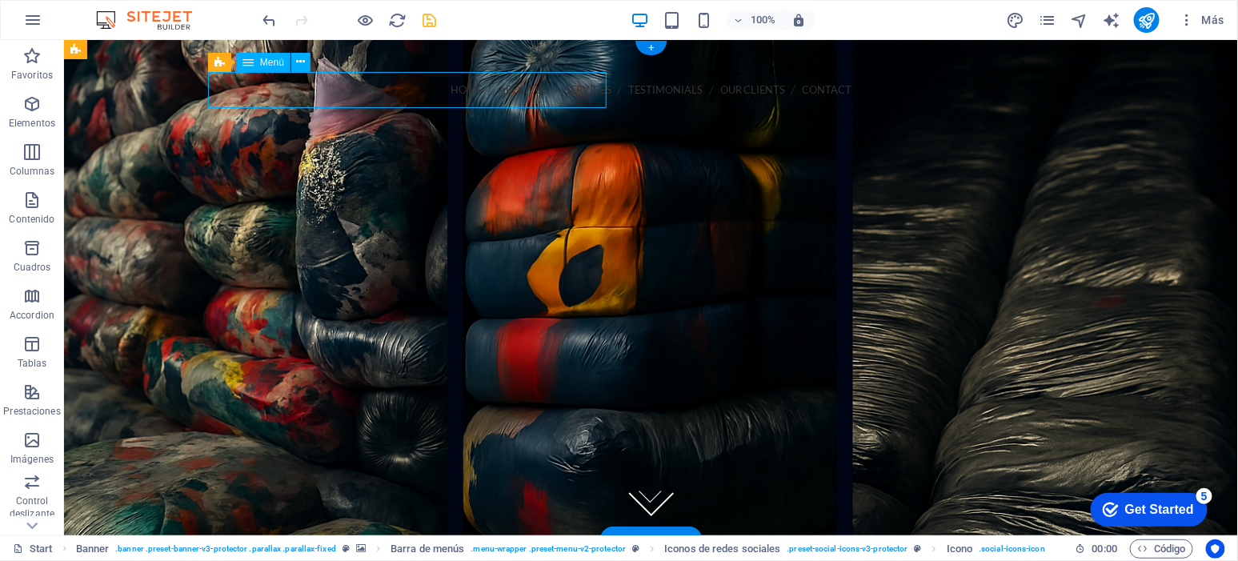
select select
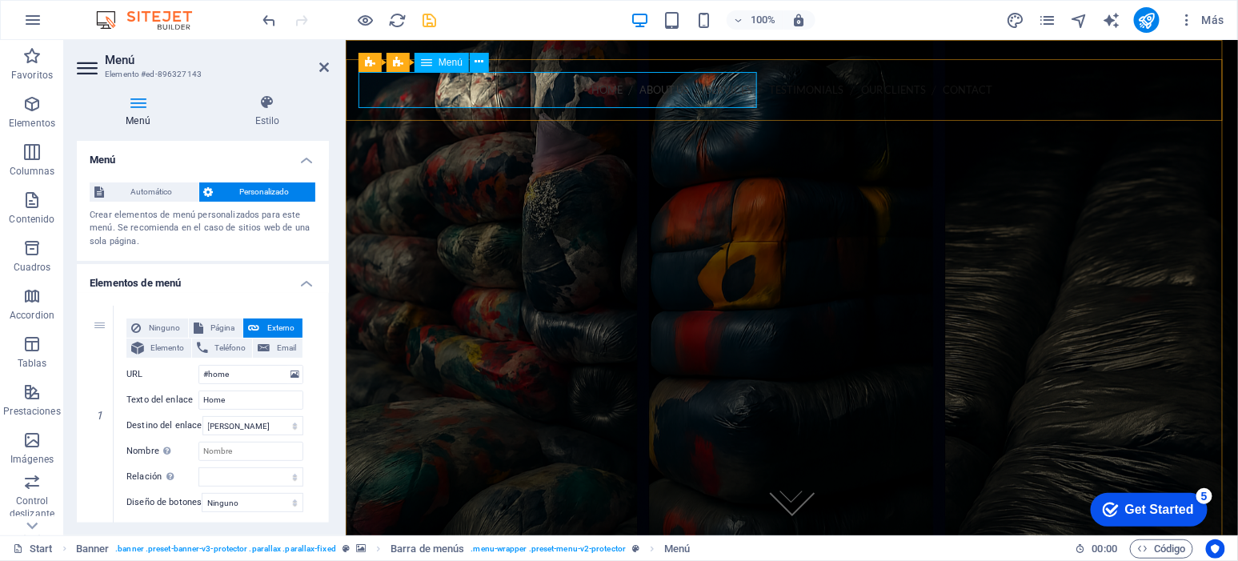
click at [431, 84] on nav "Home About us Services Testimonials Our Clients Contact" at bounding box center [791, 89] width 867 height 36
click at [379, 86] on nav "Home About us Services Testimonials Our Clients Contact" at bounding box center [791, 89] width 867 height 36
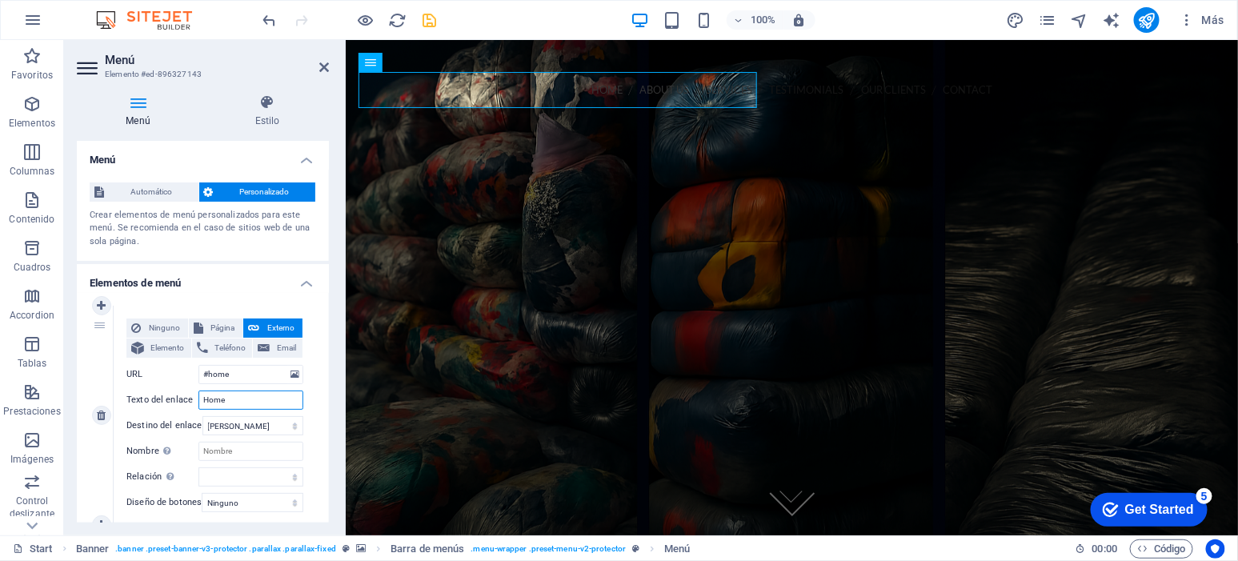
drag, startPoint x: 235, startPoint y: 392, endPoint x: 166, endPoint y: 392, distance: 68.8
click at [166, 392] on div "Texto del enlace Home" at bounding box center [214, 400] width 177 height 19
type input "INICI"
select select
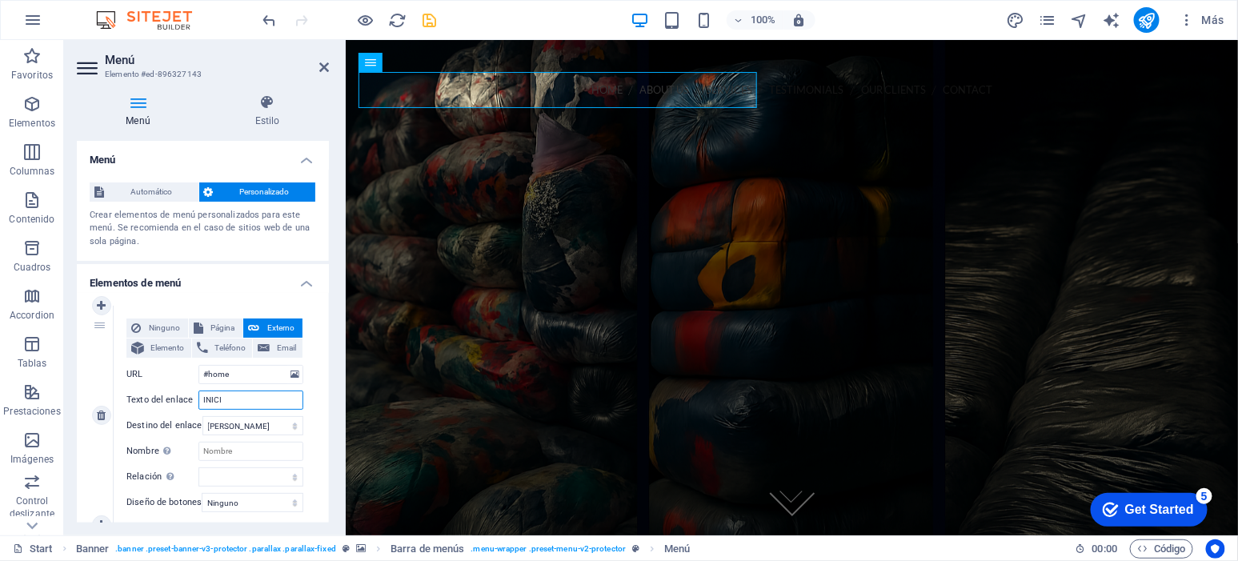
select select
type input "INICIO"
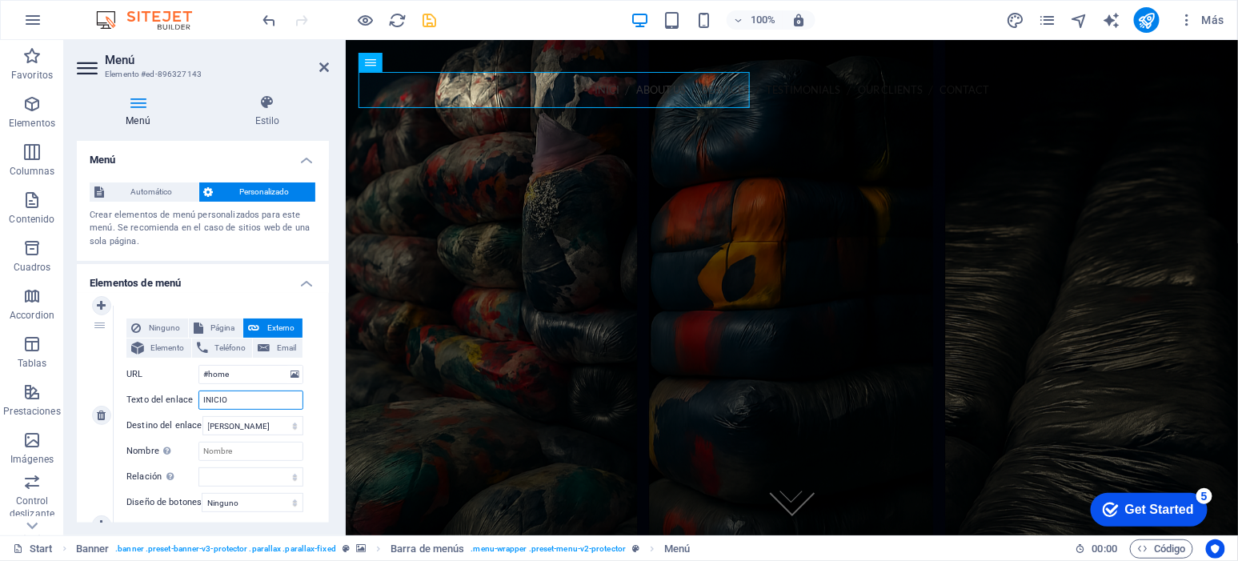
select select
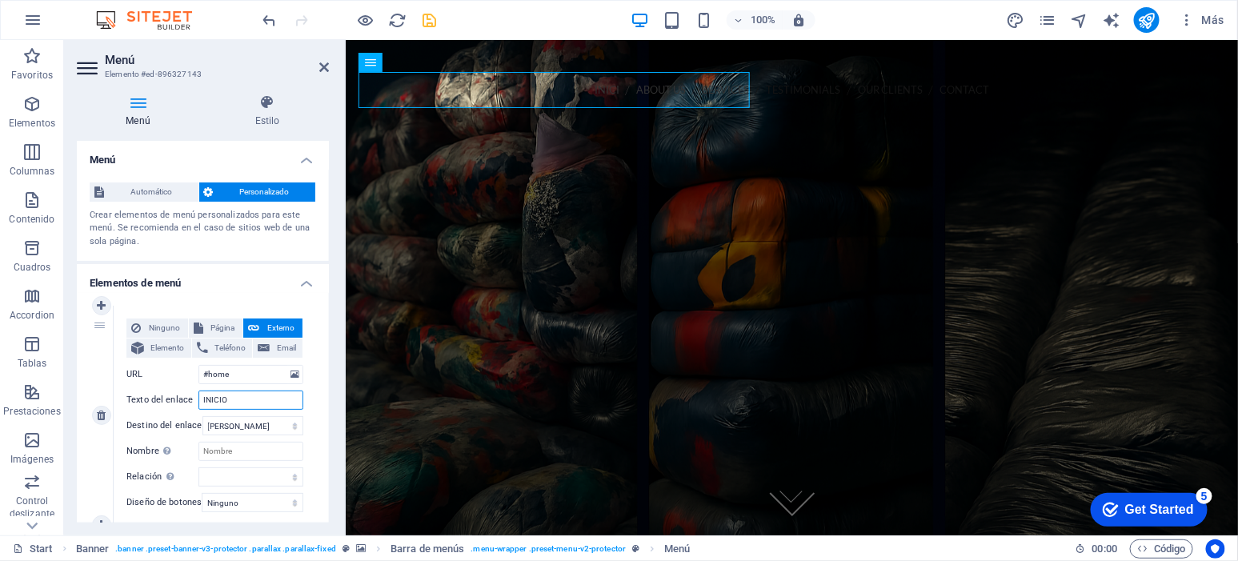
select select
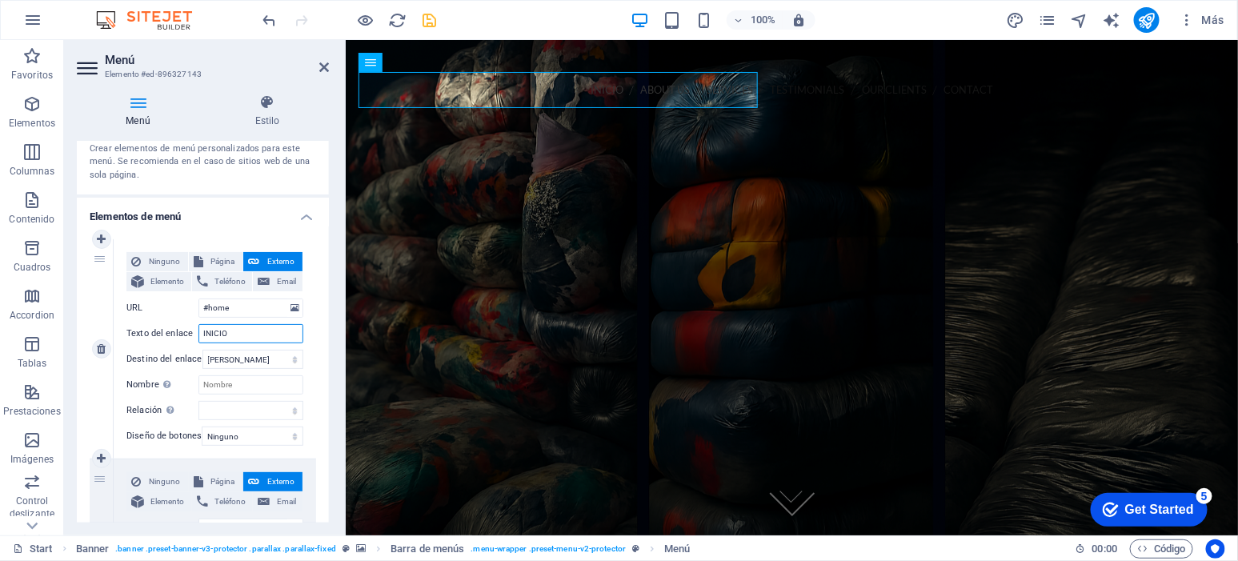
type input "INICIO"
click at [271, 259] on span "Externo" at bounding box center [281, 261] width 34 height 19
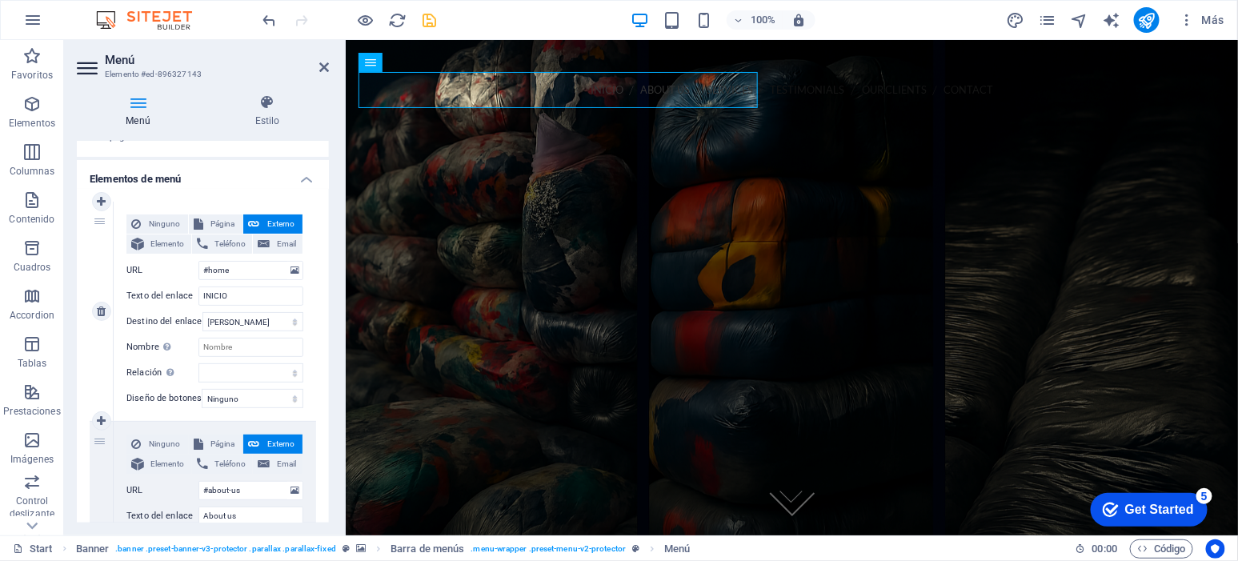
scroll to position [133, 0]
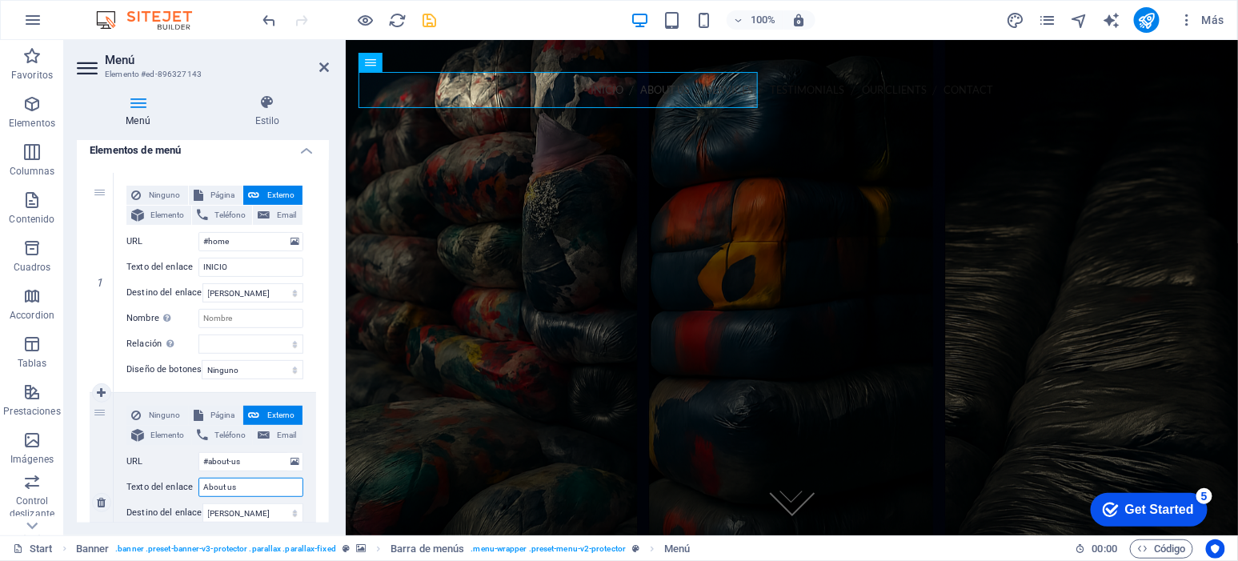
drag, startPoint x: 259, startPoint y: 490, endPoint x: 170, endPoint y: 485, distance: 89.0
click at [170, 485] on div "Texto del enlace About us" at bounding box center [214, 487] width 177 height 19
type input "NOSOTROS"
select select
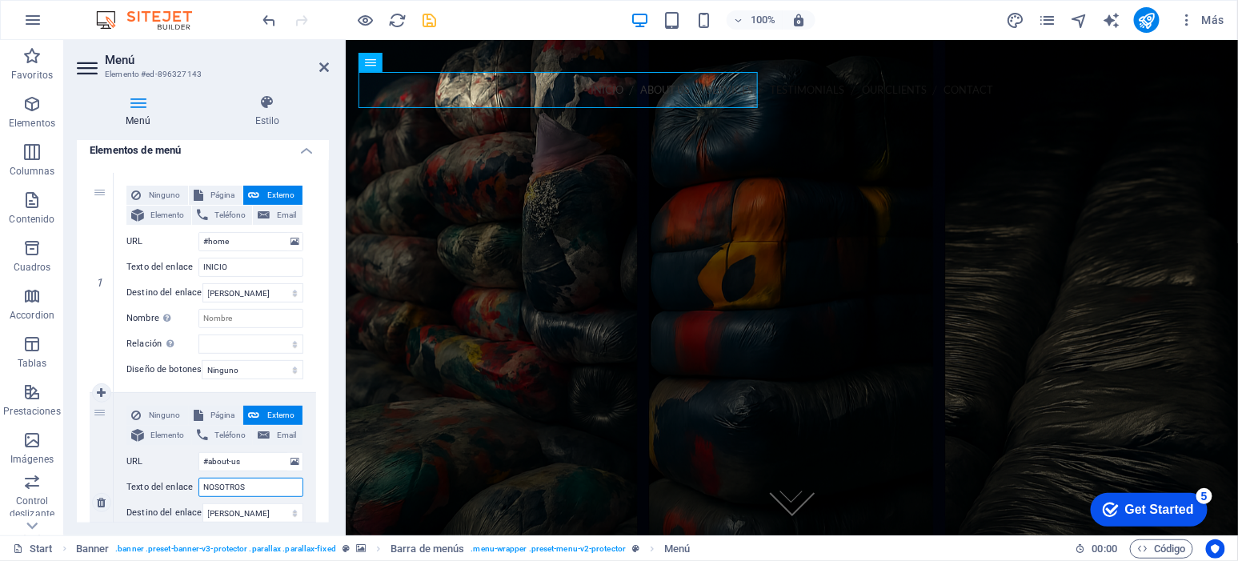
select select
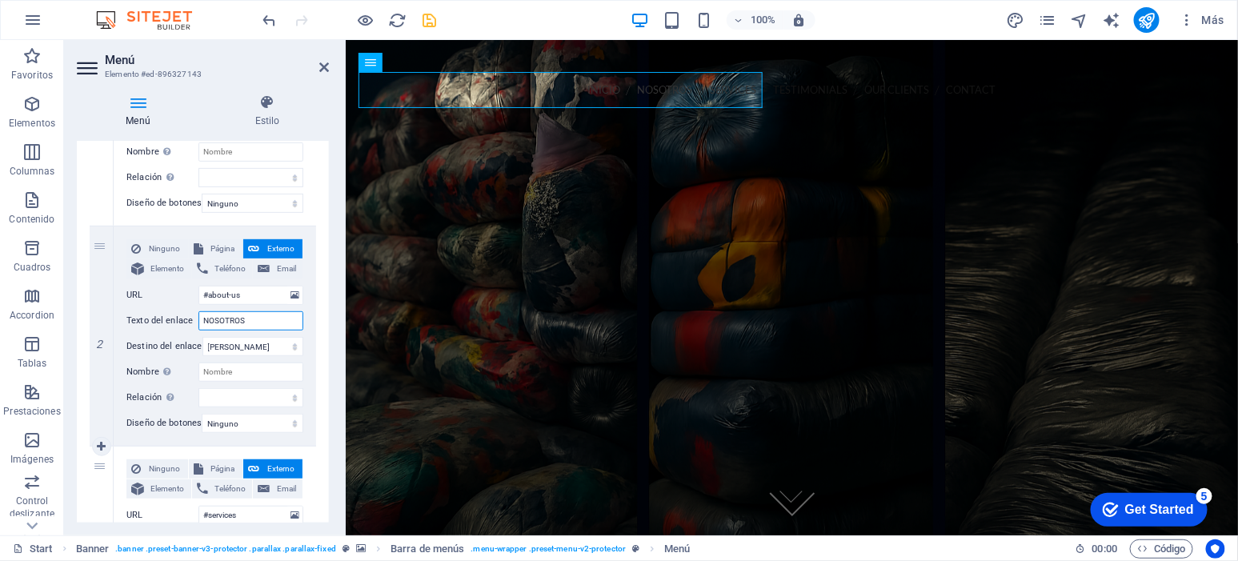
scroll to position [400, 0]
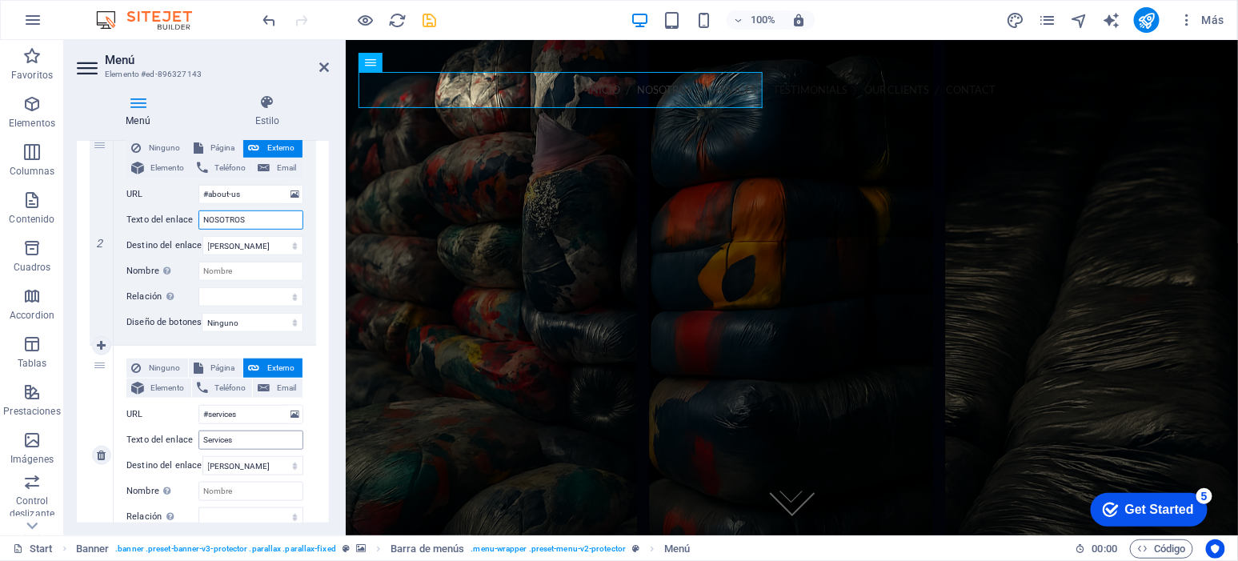
type input "NOSOTROS"
drag, startPoint x: 247, startPoint y: 444, endPoint x: 151, endPoint y: 435, distance: 96.5
click at [151, 435] on div "Texto del enlace Services" at bounding box center [214, 440] width 177 height 19
type input "PRODUCTOS"
select select
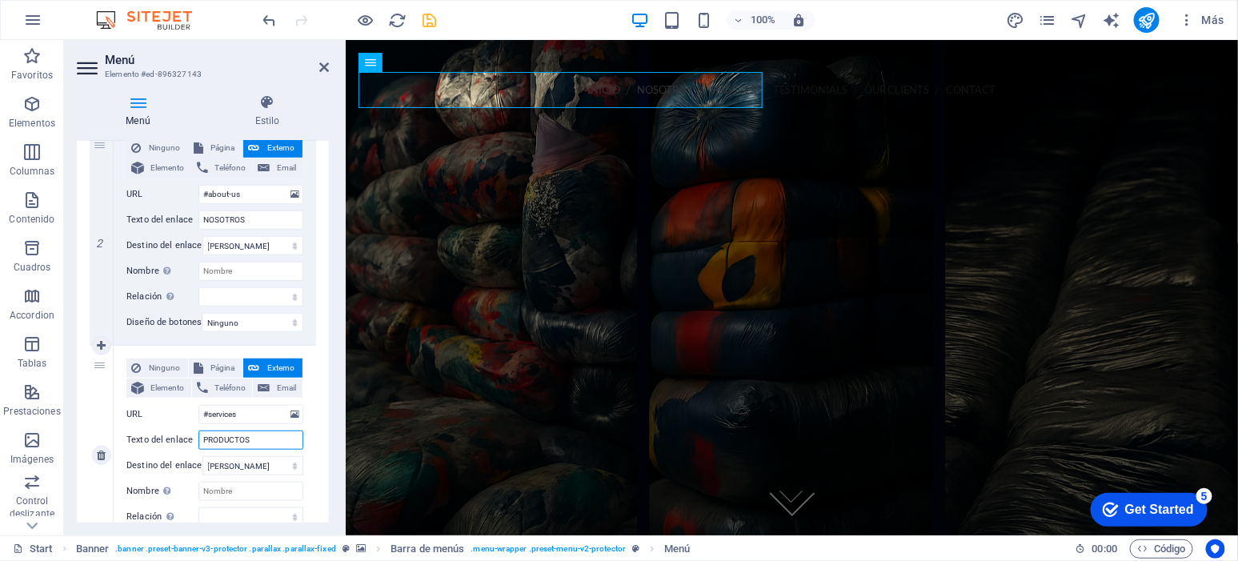
select select
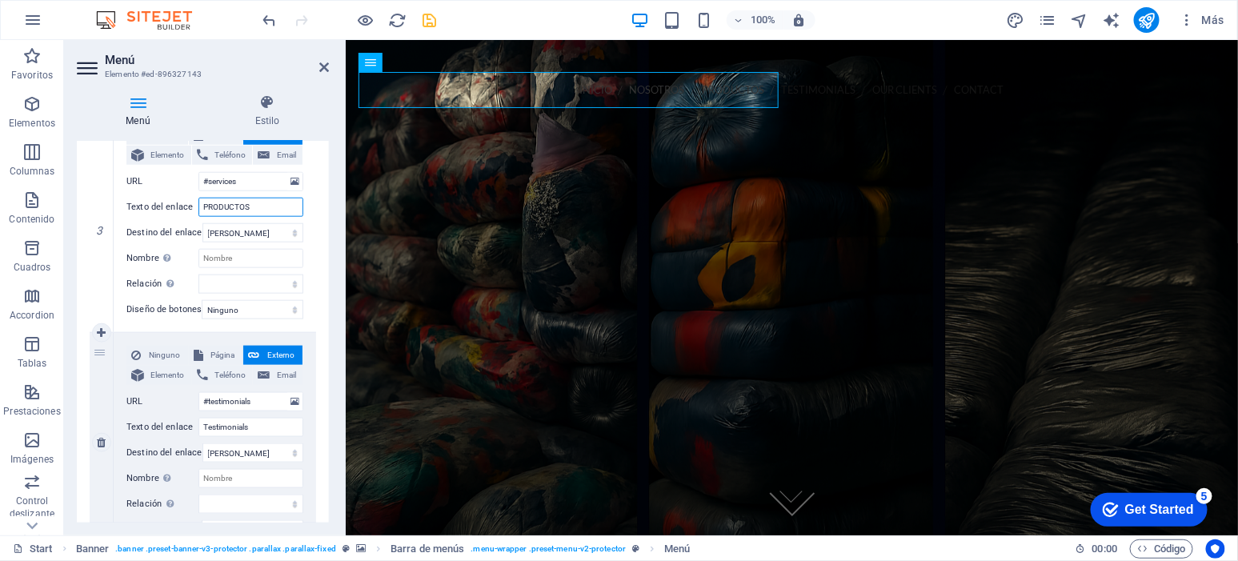
scroll to position [700, 0]
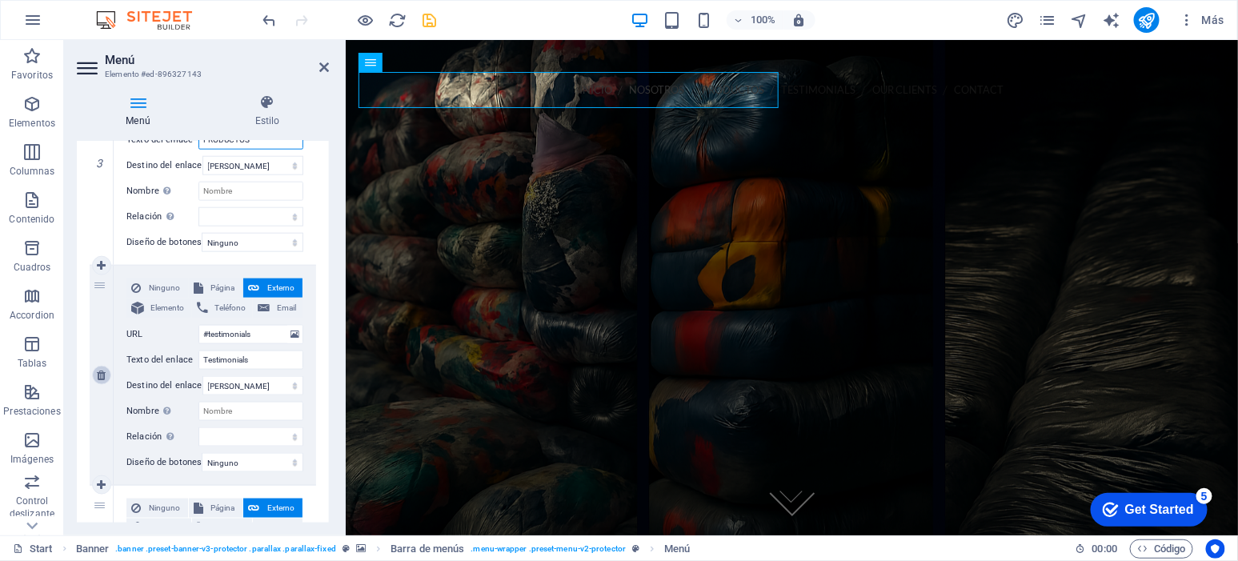
type input "PRODUCTOS"
click at [100, 379] on icon at bounding box center [101, 375] width 9 height 11
select select
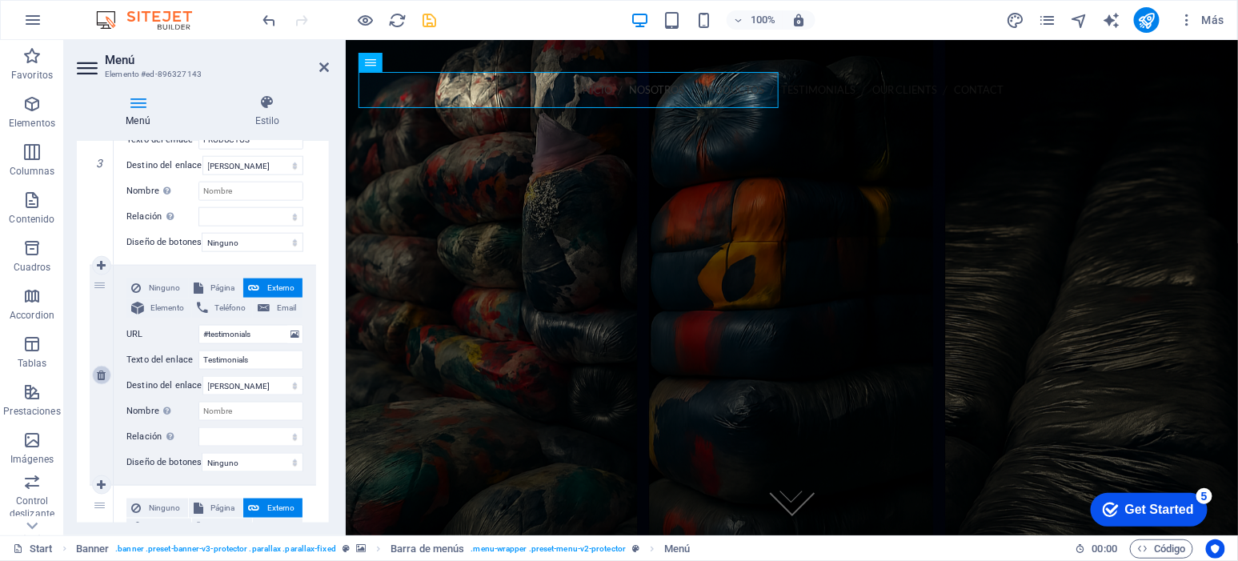
type input "#clients"
type input "Our Clients"
select select
type input "/#contact"
type input "Contact"
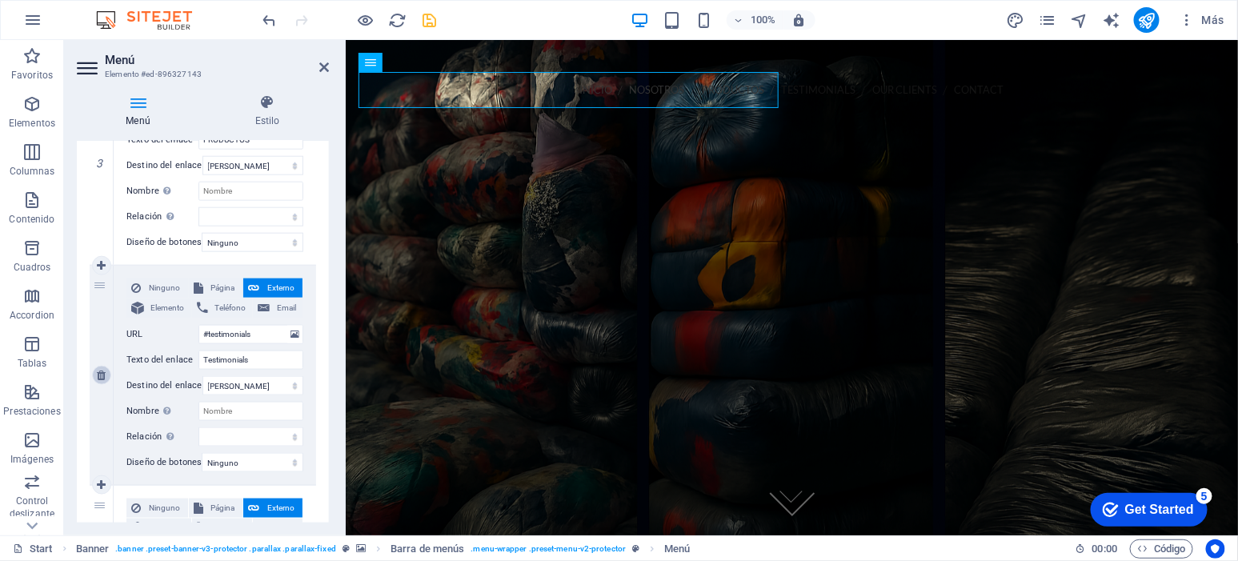
select select
drag, startPoint x: 256, startPoint y: 359, endPoint x: 162, endPoint y: 354, distance: 93.8
click at [162, 354] on div "Texto del enlace Our Clients" at bounding box center [214, 360] width 177 height 19
type input "CLIENTES"
select select
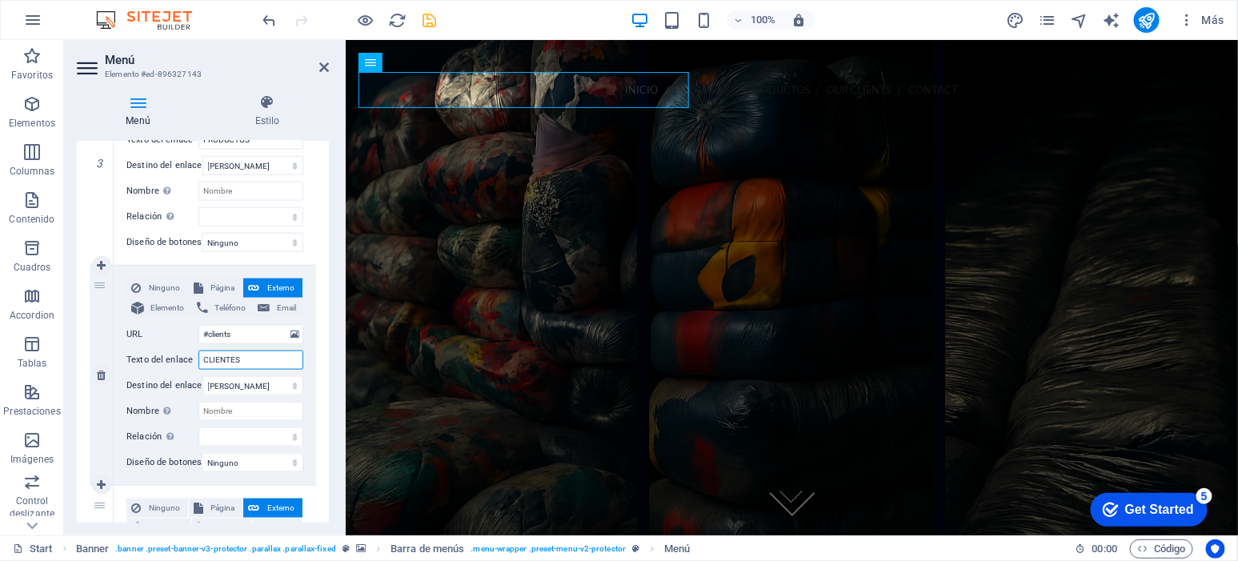
select select
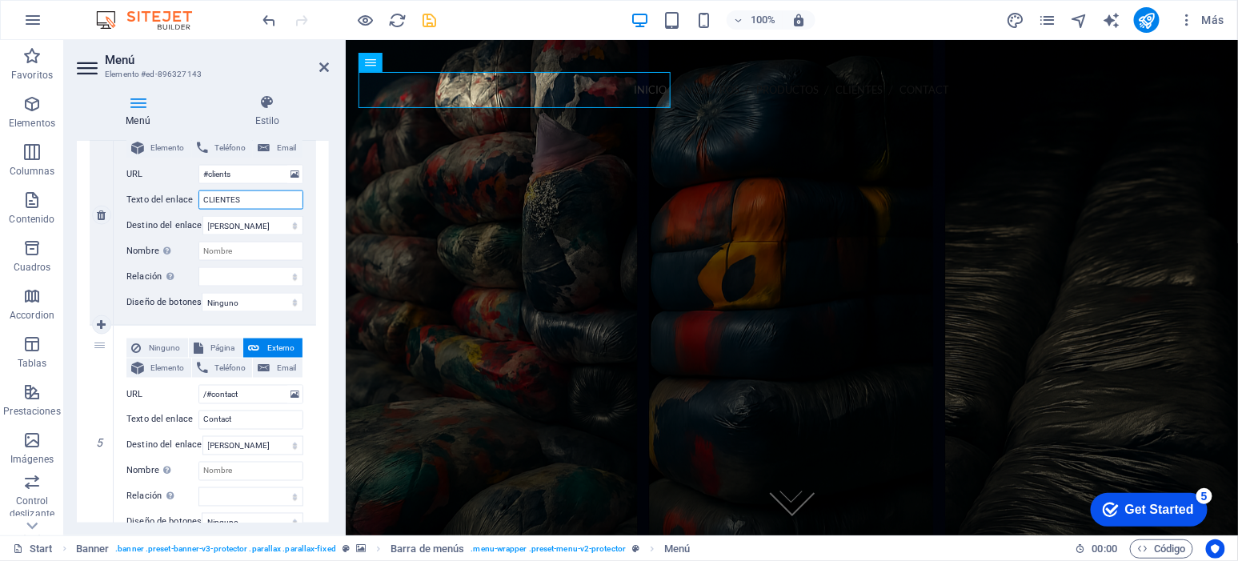
scroll to position [867, 0]
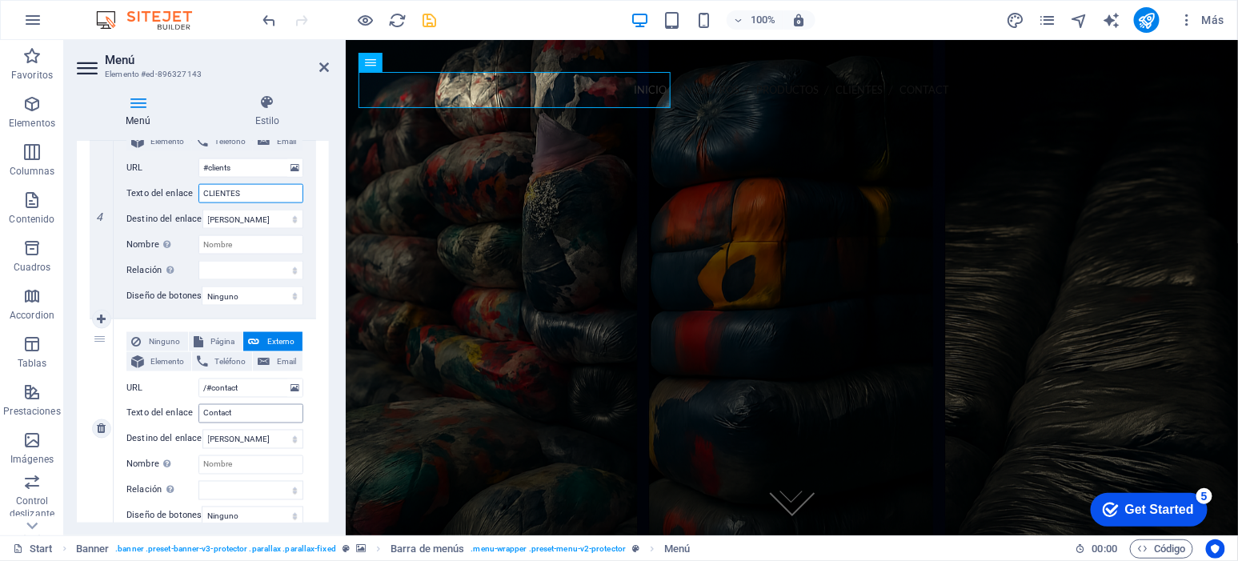
type input "CLIENTES"
click at [229, 414] on input "Contact" at bounding box center [251, 413] width 105 height 19
drag, startPoint x: 259, startPoint y: 414, endPoint x: 158, endPoint y: 409, distance: 100.2
click at [158, 409] on div "Texto del enlace Contact" at bounding box center [214, 413] width 177 height 19
type input "CONTACTO"
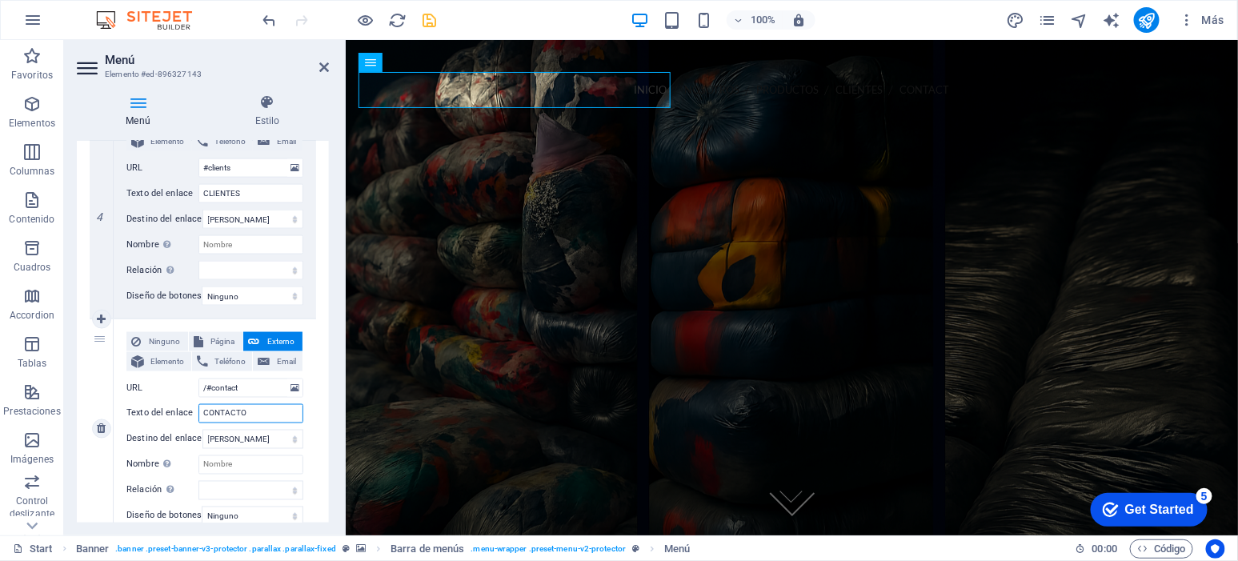
select select
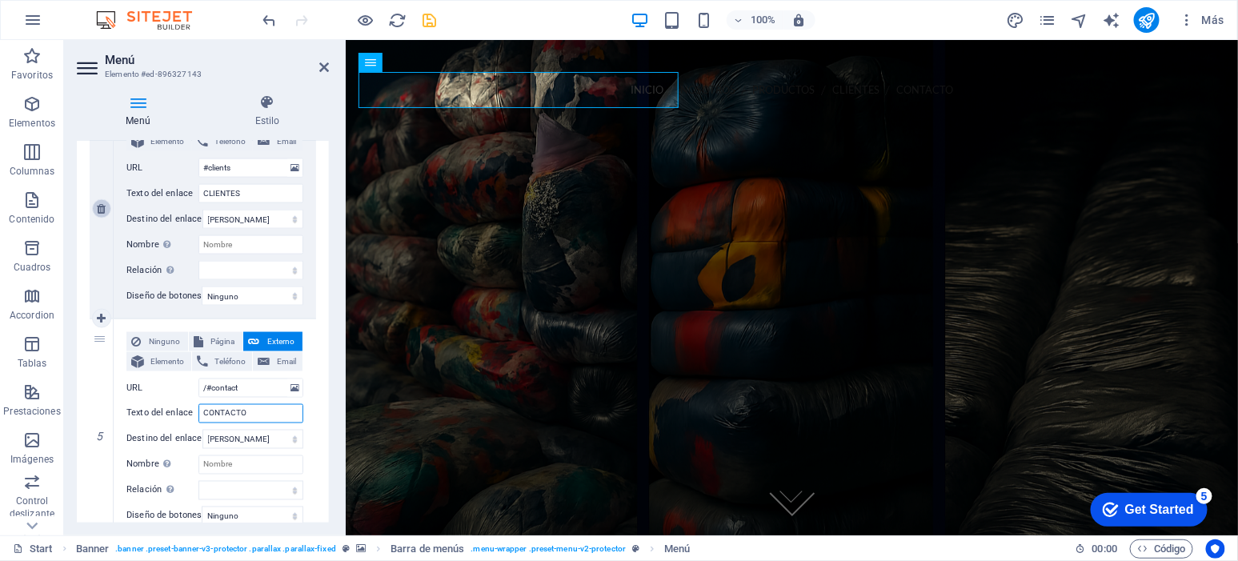
type input "CONTACTO"
click at [105, 207] on icon at bounding box center [101, 208] width 9 height 11
select select
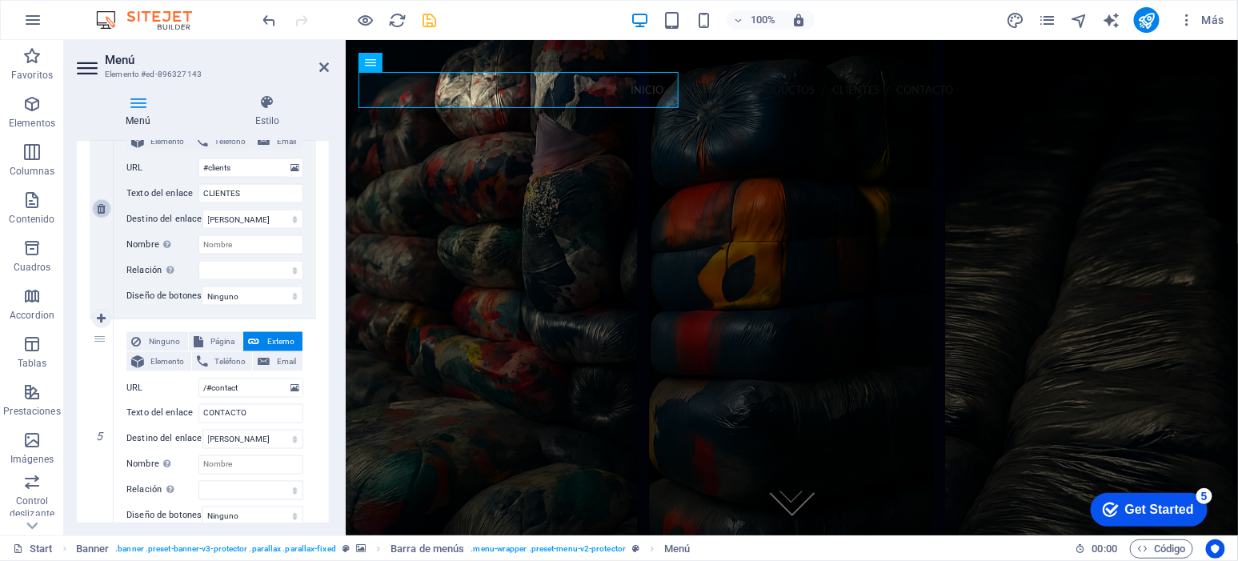
type input "/#contact"
type input "CONTACTO"
select select
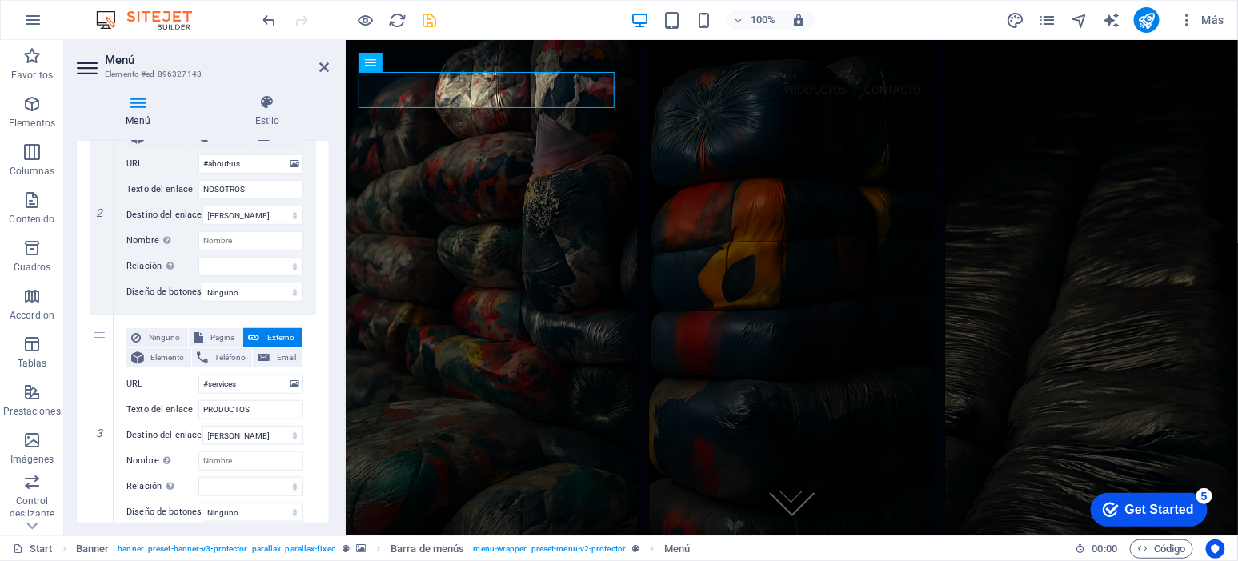
scroll to position [417, 0]
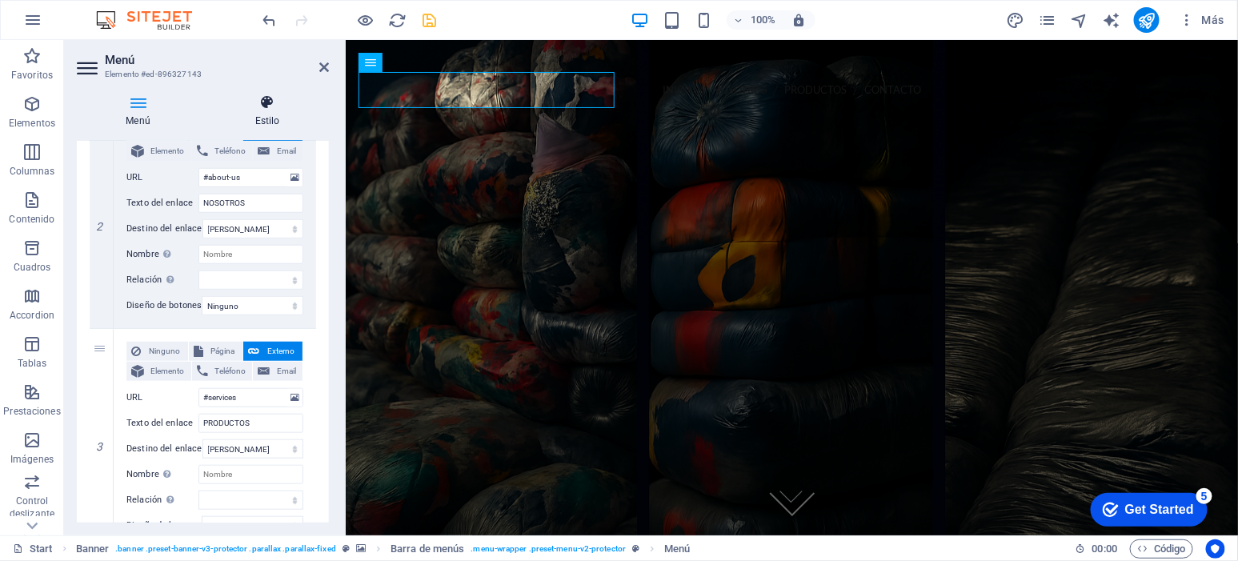
click at [266, 112] on h4 "Estilo" at bounding box center [267, 111] width 123 height 34
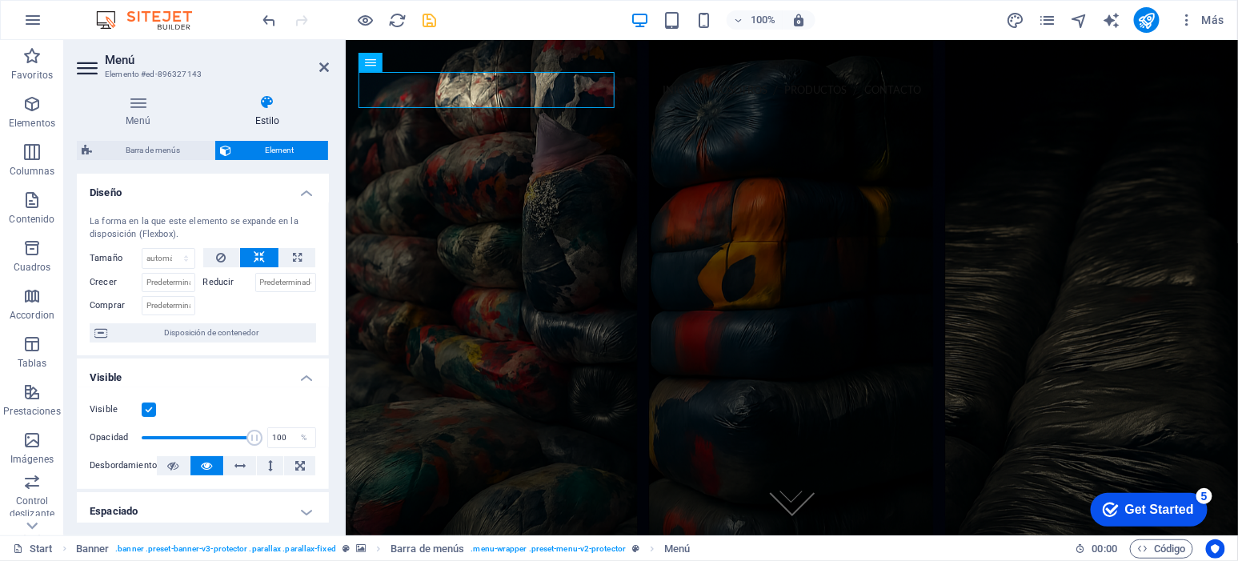
click at [331, 62] on aside "Menú Elemento #ed-896327143 Menú Estilo Menú Automático Personalizado Crear ele…" at bounding box center [205, 287] width 282 height 495
click at [320, 62] on icon at bounding box center [324, 67] width 10 height 13
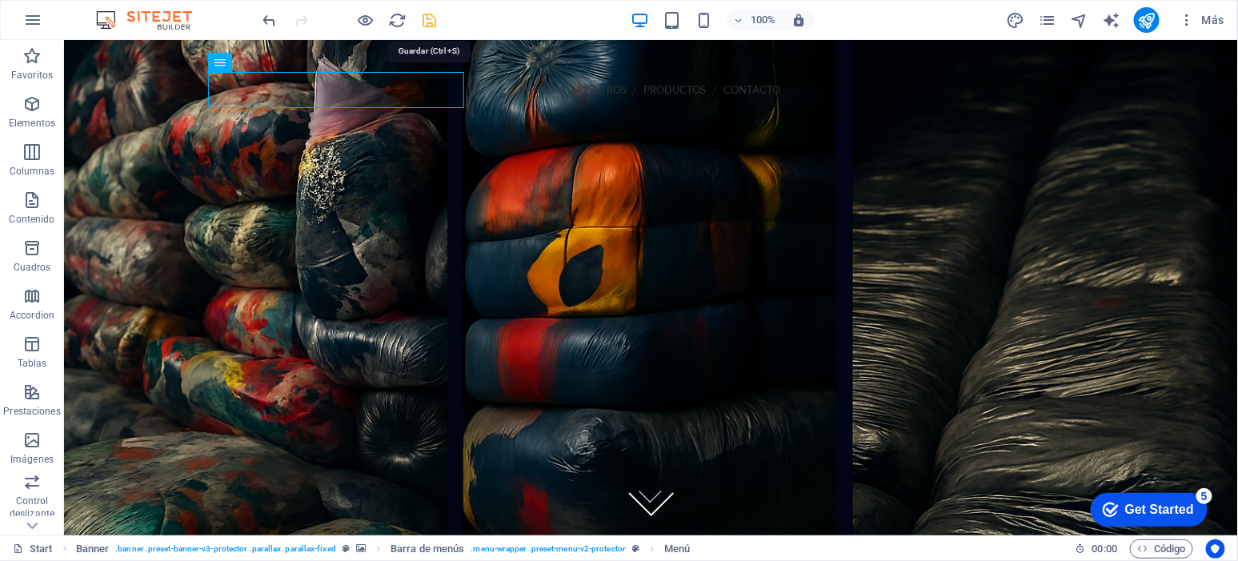
click at [433, 17] on icon "save" at bounding box center [430, 20] width 18 height 18
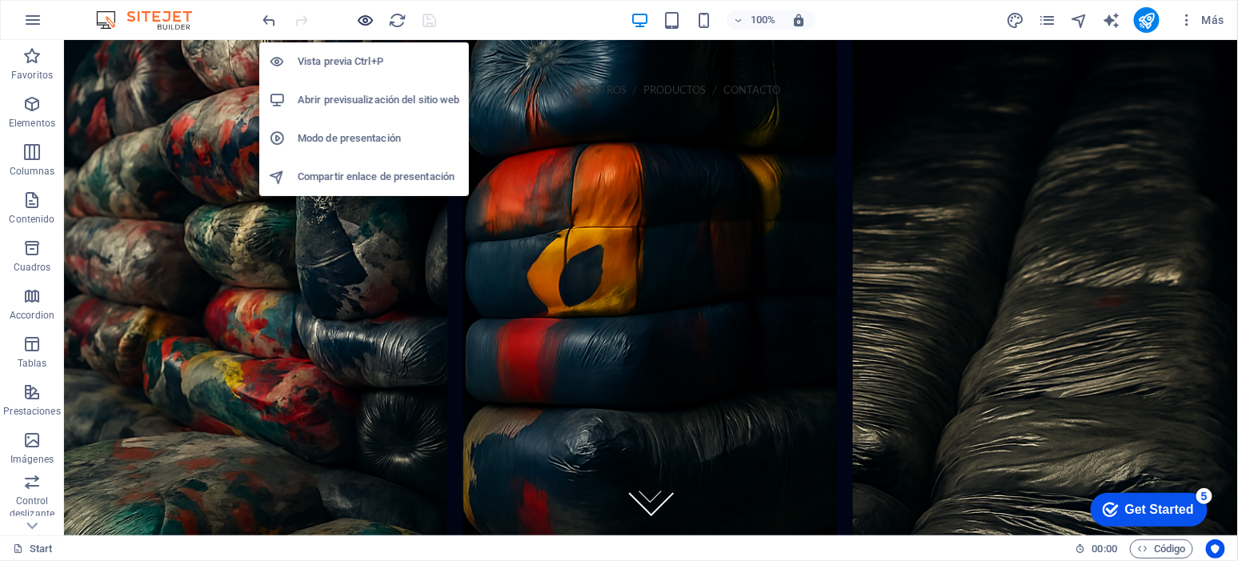
click at [367, 16] on icon "button" at bounding box center [366, 20] width 18 height 18
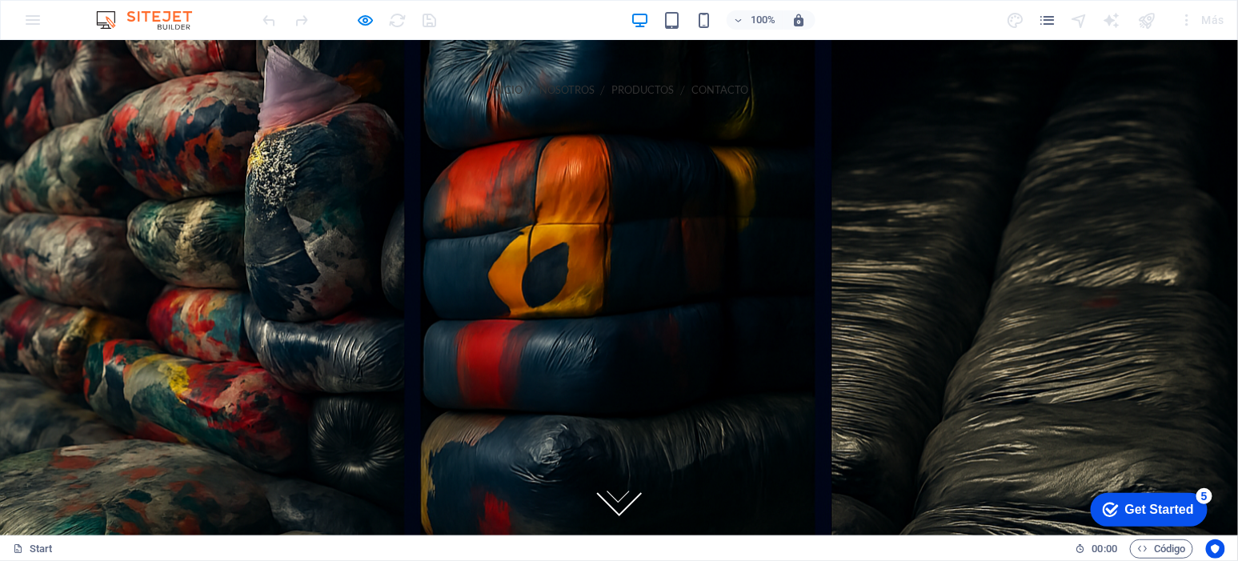
click at [203, 134] on icon at bounding box center [196, 140] width 13 height 13
click at [203, 167] on icon at bounding box center [196, 172] width 13 height 10
click at [692, 90] on link "CONTACTO" at bounding box center [720, 89] width 57 height 36
click at [692, 87] on link "CONTACTO" at bounding box center [720, 89] width 57 height 36
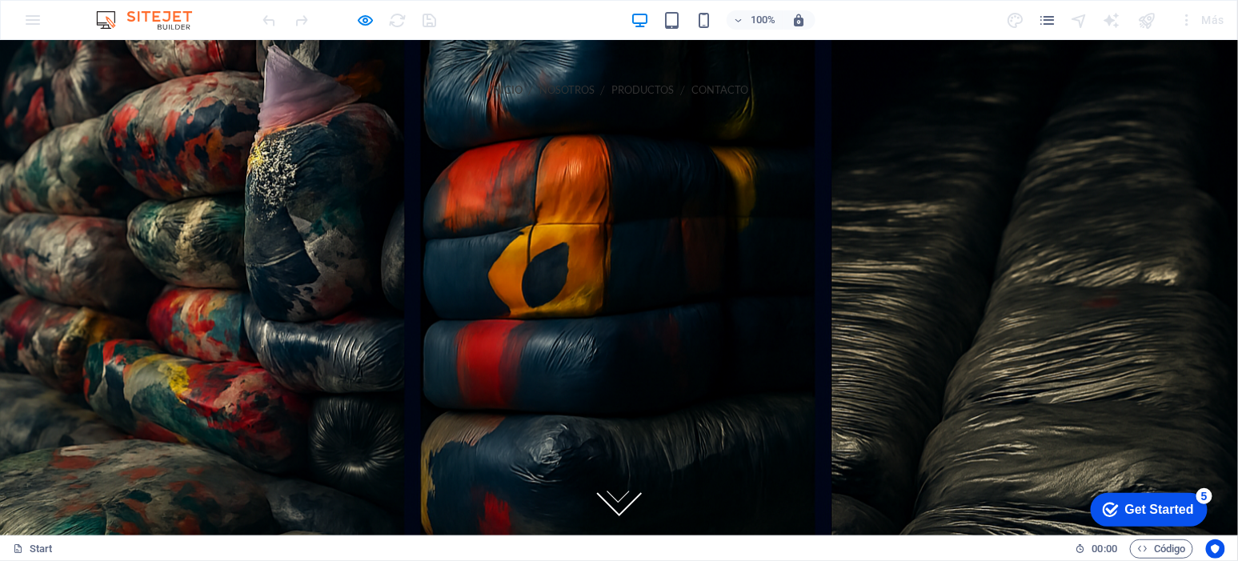
click at [612, 85] on link "PRODUCTOS" at bounding box center [643, 89] width 62 height 36
click at [539, 84] on link "NOSOTROS" at bounding box center [566, 89] width 55 height 36
click at [490, 86] on link "INICIO" at bounding box center [506, 89] width 33 height 36
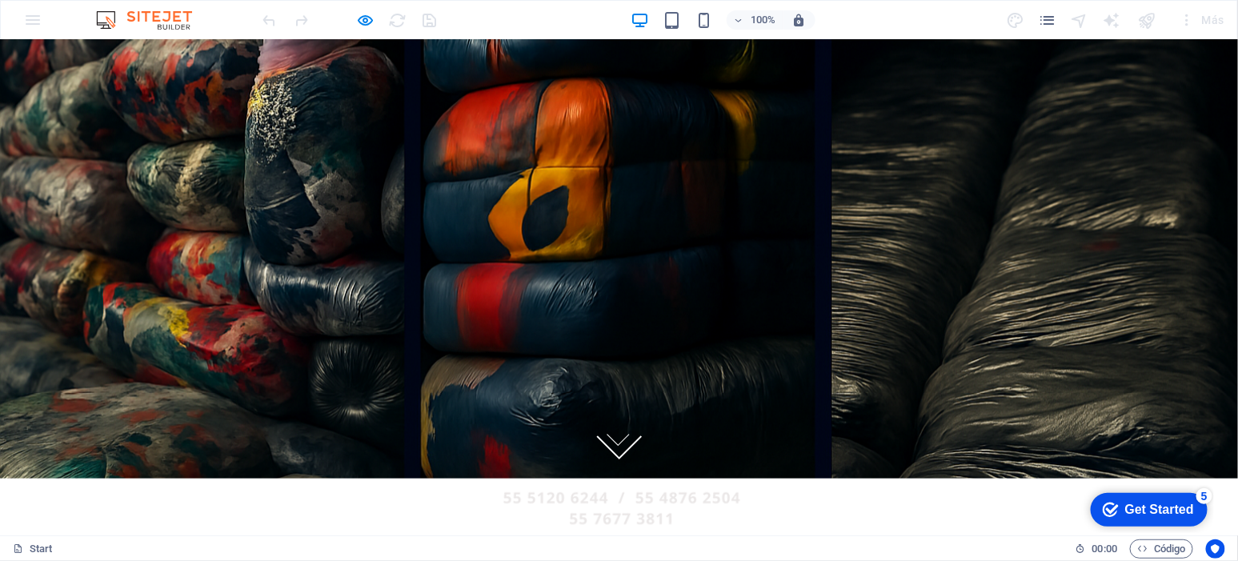
scroll to position [0, 0]
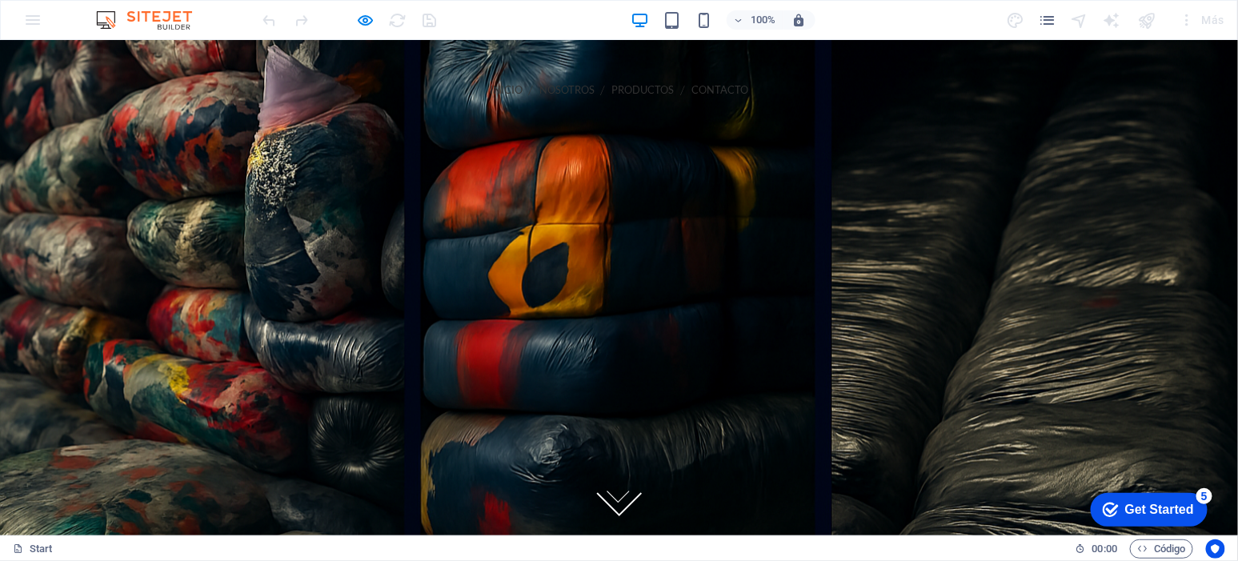
click at [539, 87] on link "NOSOTROS" at bounding box center [566, 89] width 55 height 36
click at [490, 90] on link "INICIO" at bounding box center [506, 89] width 33 height 36
click at [539, 89] on link "NOSOTROS" at bounding box center [566, 89] width 55 height 36
click at [612, 84] on link "PRODUCTOS" at bounding box center [643, 89] width 62 height 36
click at [692, 87] on link "CONTACTO" at bounding box center [720, 89] width 57 height 36
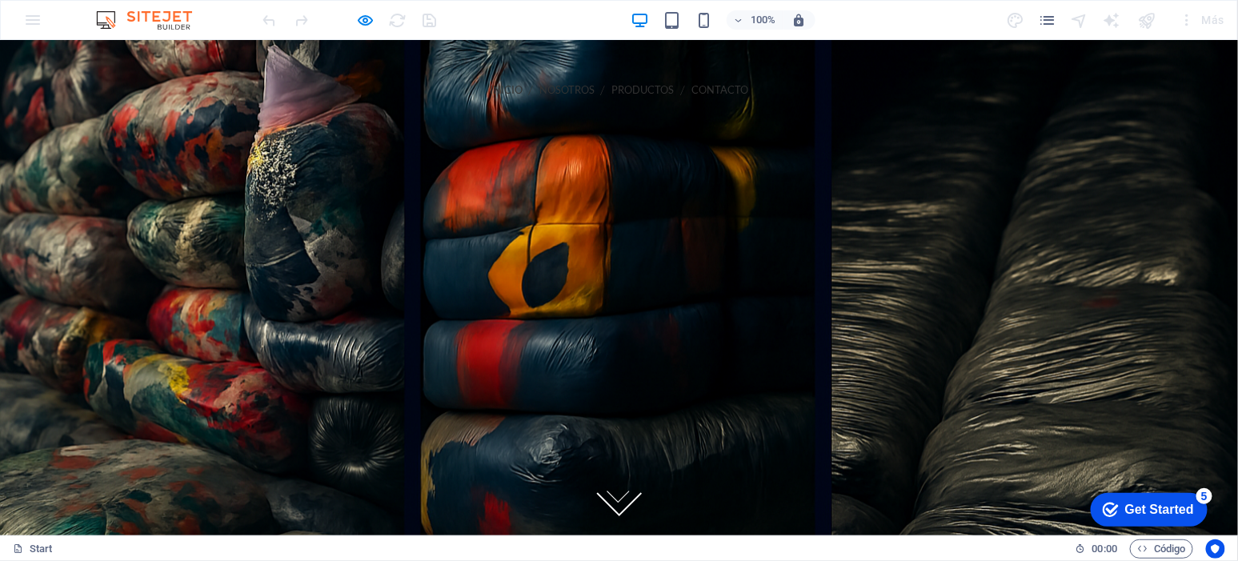
click at [692, 93] on link "CONTACTO" at bounding box center [720, 89] width 57 height 36
click at [693, 107] on p "¡Llámanos! 202-555-0143" at bounding box center [619, 116] width 871 height 19
click at [664, 107] on p "¡Llámanos! 202-555-0143" at bounding box center [619, 116] width 871 height 19
click at [627, 107] on p "¡Llámanos! 202-555-0143" at bounding box center [619, 116] width 871 height 19
click at [612, 86] on link "PRODUCTOS" at bounding box center [643, 89] width 62 height 36
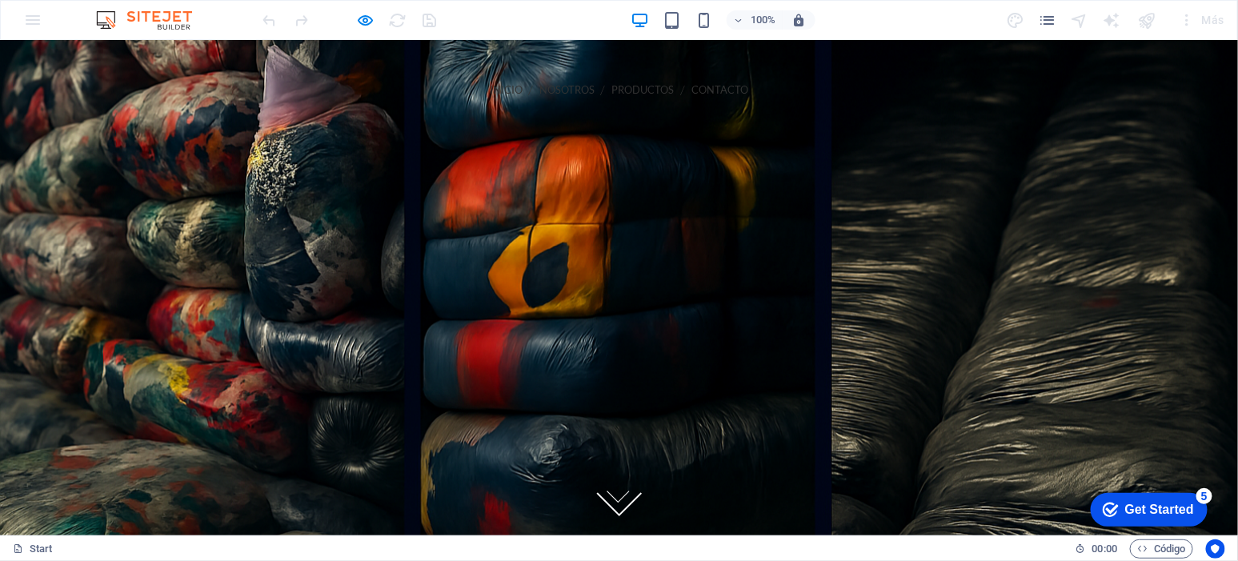
click at [692, 86] on link "CONTACTO" at bounding box center [720, 89] width 57 height 36
click at [770, 82] on link "Contact" at bounding box center [795, 89] width 50 height 36
click at [770, 93] on link "Contact" at bounding box center [795, 89] width 50 height 36
click at [770, 94] on link "Contact" at bounding box center [795, 89] width 50 height 36
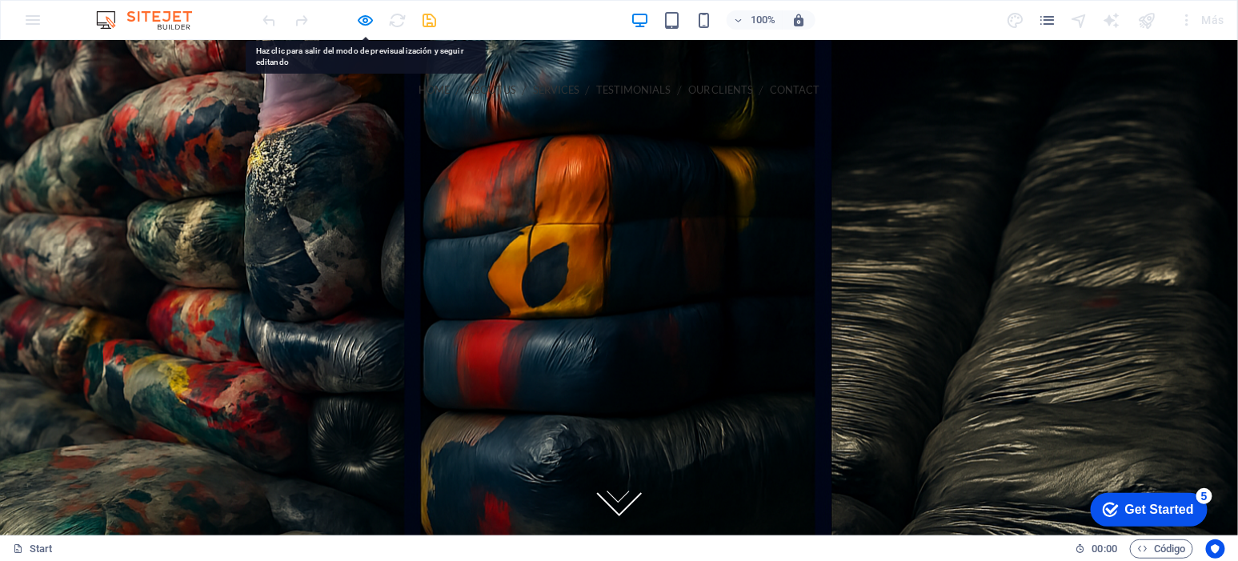
click at [770, 93] on link "Contact" at bounding box center [795, 89] width 50 height 36
click at [688, 89] on link "Our Clients" at bounding box center [720, 89] width 65 height 36
click at [597, 90] on link "Testimonials" at bounding box center [634, 89] width 74 height 36
click at [533, 87] on link "Services" at bounding box center [556, 89] width 46 height 36
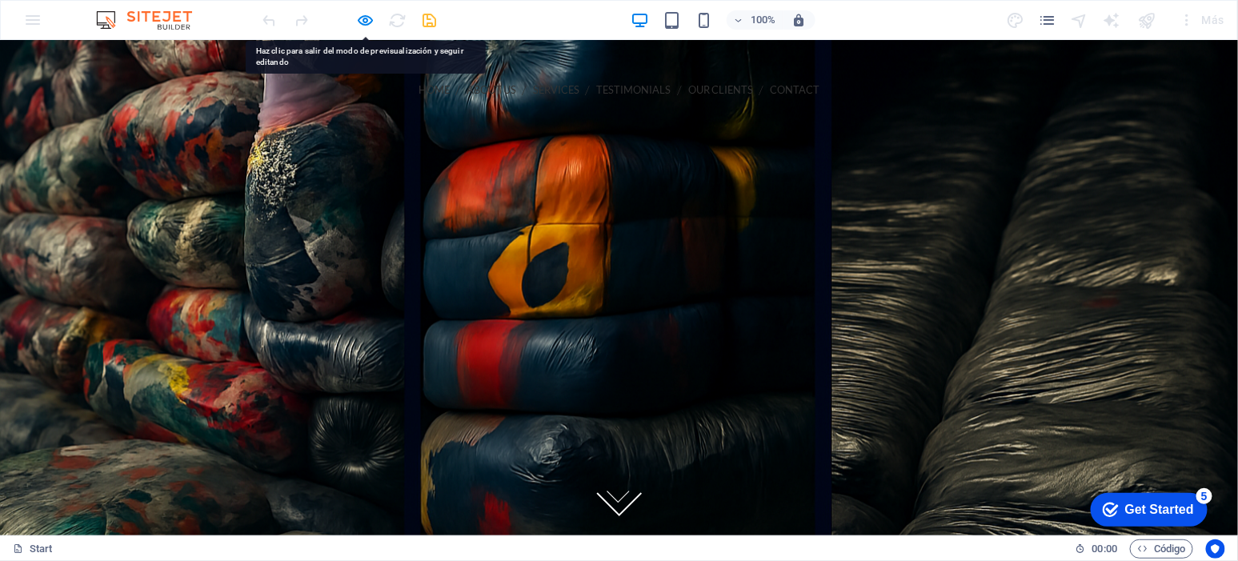
click at [533, 87] on link "Services" at bounding box center [556, 89] width 46 height 36
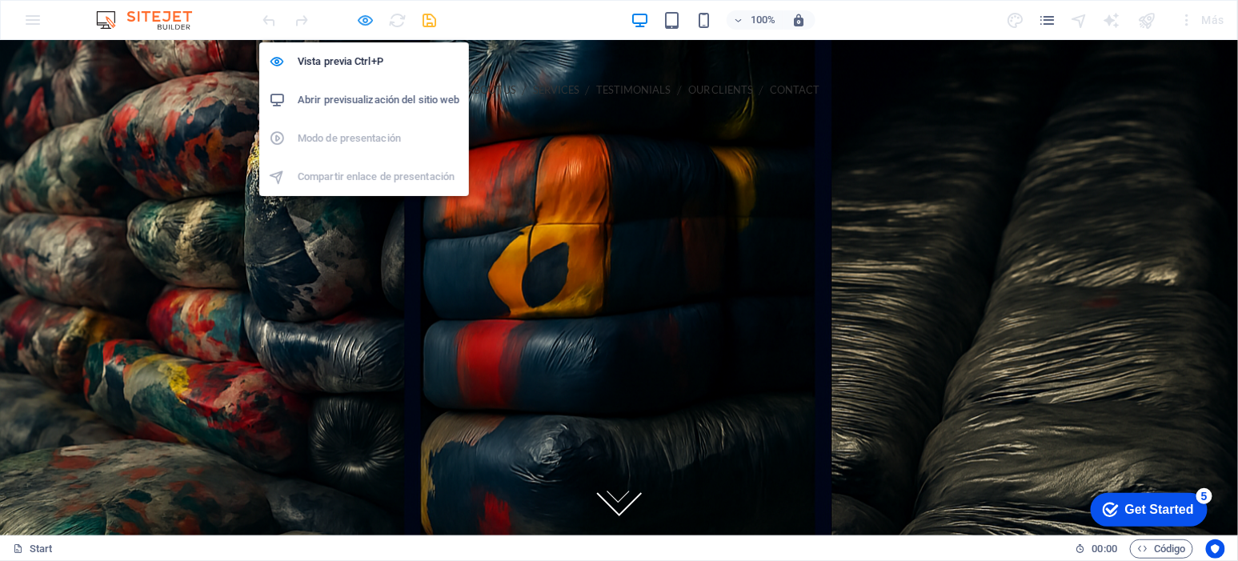
click at [359, 18] on icon "button" at bounding box center [366, 20] width 18 height 18
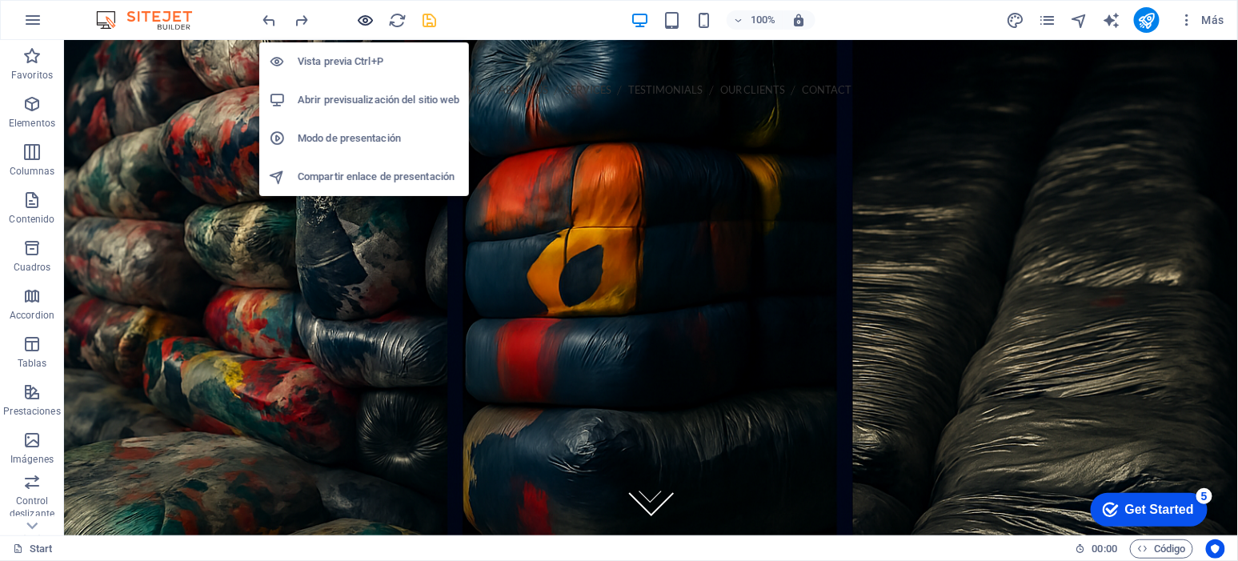
click at [367, 19] on icon "button" at bounding box center [366, 20] width 18 height 18
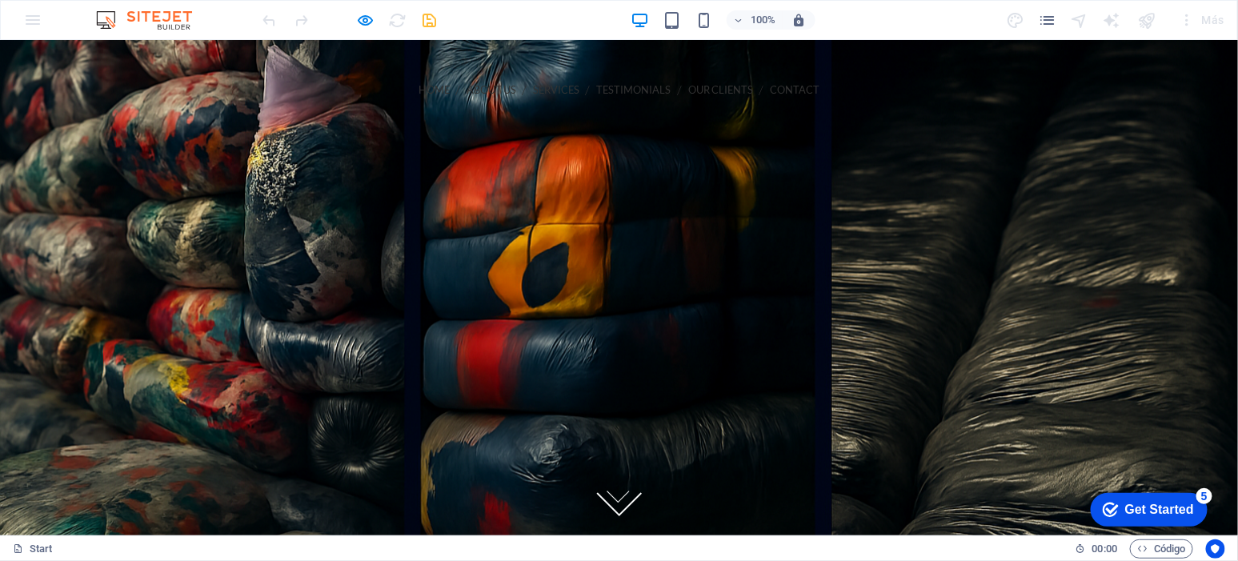
click at [467, 86] on link "About us" at bounding box center [492, 89] width 50 height 36
click at [319, 109] on strong "202-555-0143" at bounding box center [278, 116] width 82 height 15
click at [575, 86] on div "Home About us Services Testimonials Our Clients Contact Call us 202-555-0143 Me…" at bounding box center [619, 144] width 896 height 172
click at [770, 86] on link "Contact" at bounding box center [795, 89] width 50 height 36
click at [688, 86] on link "Our Clients" at bounding box center [720, 89] width 65 height 36
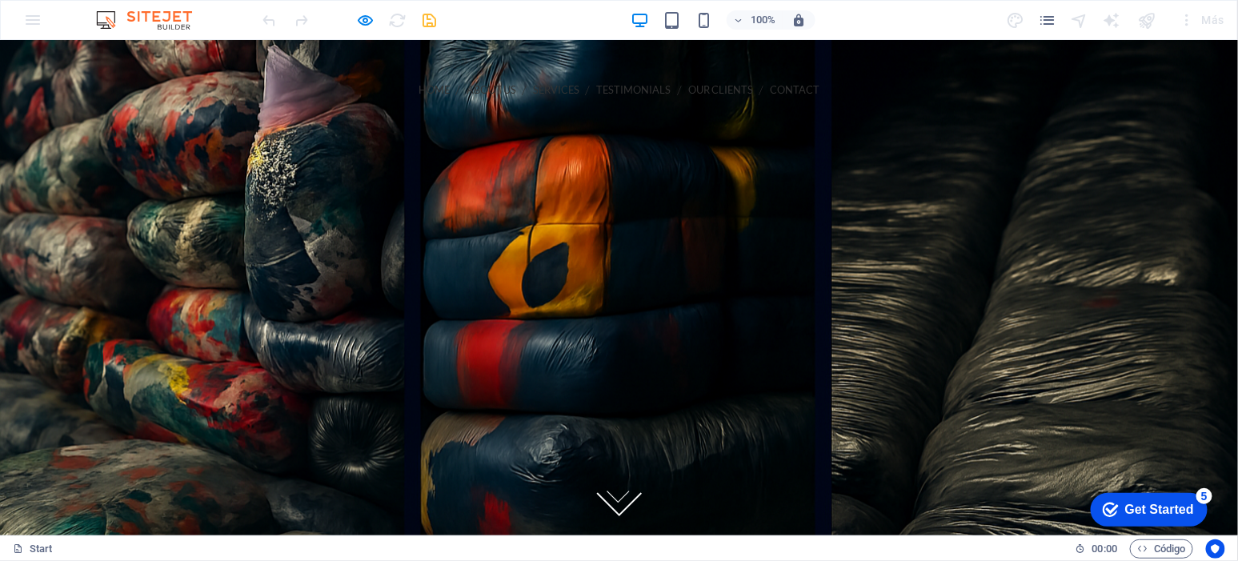
click at [533, 87] on li "Services" at bounding box center [558, 89] width 50 height 36
click at [688, 87] on link "Our Clients" at bounding box center [720, 89] width 65 height 36
click at [770, 87] on link "Contact" at bounding box center [795, 89] width 50 height 36
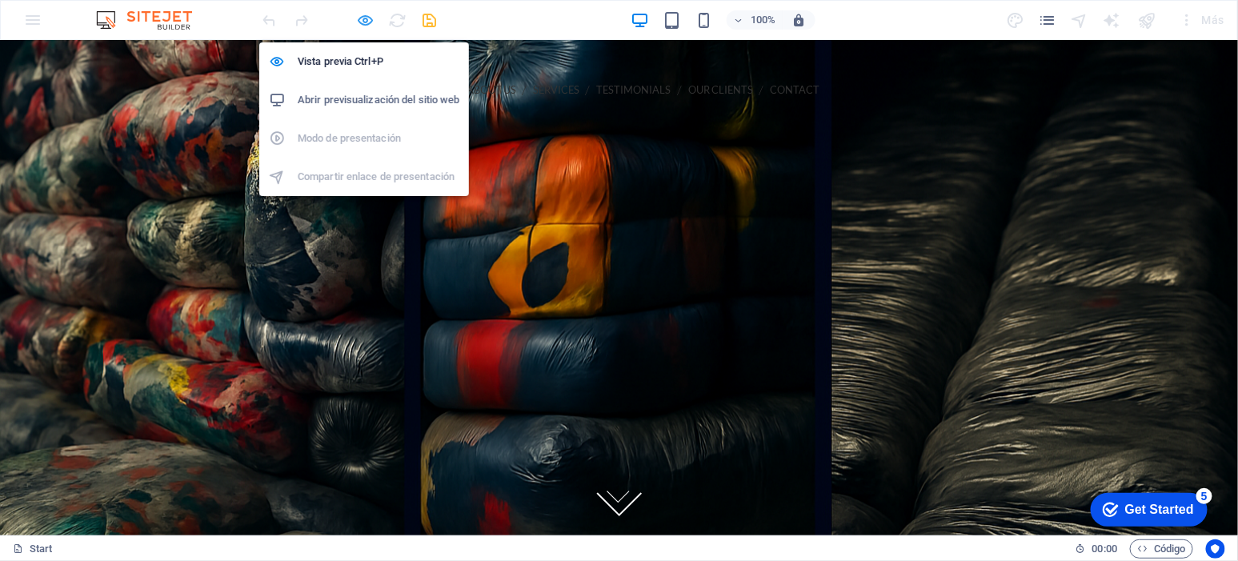
click at [366, 20] on icon "button" at bounding box center [366, 20] width 18 height 18
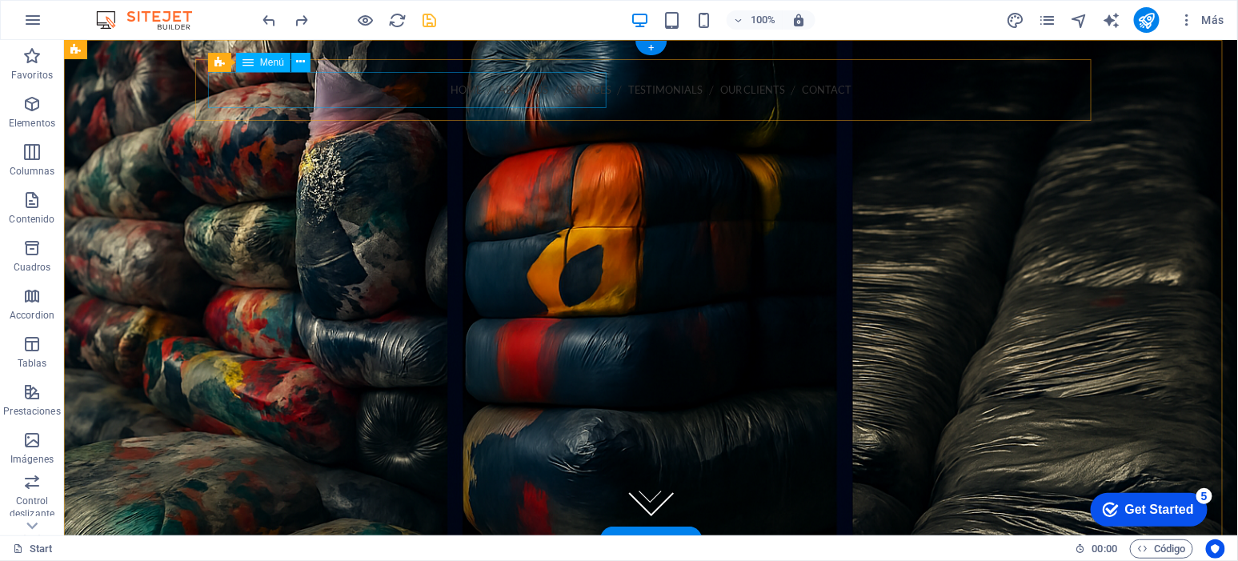
click at [230, 86] on nav "Home About us Services Testimonials Our Clients Contact" at bounding box center [650, 89] width 871 height 36
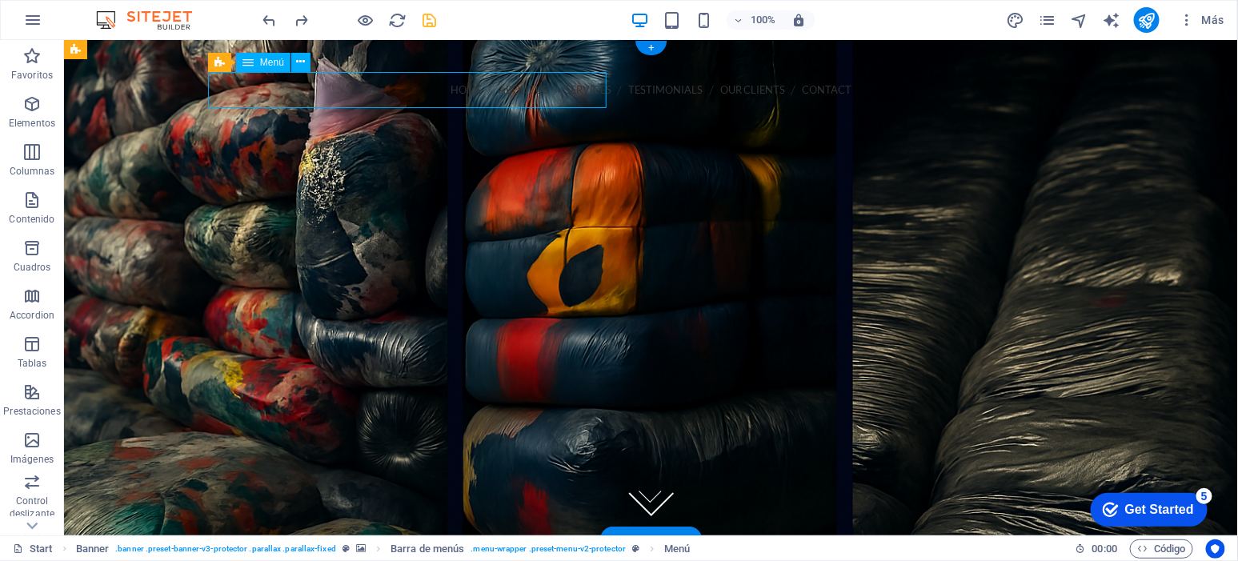
click at [230, 86] on nav "Home About us Services Testimonials Our Clients Contact" at bounding box center [650, 89] width 871 height 36
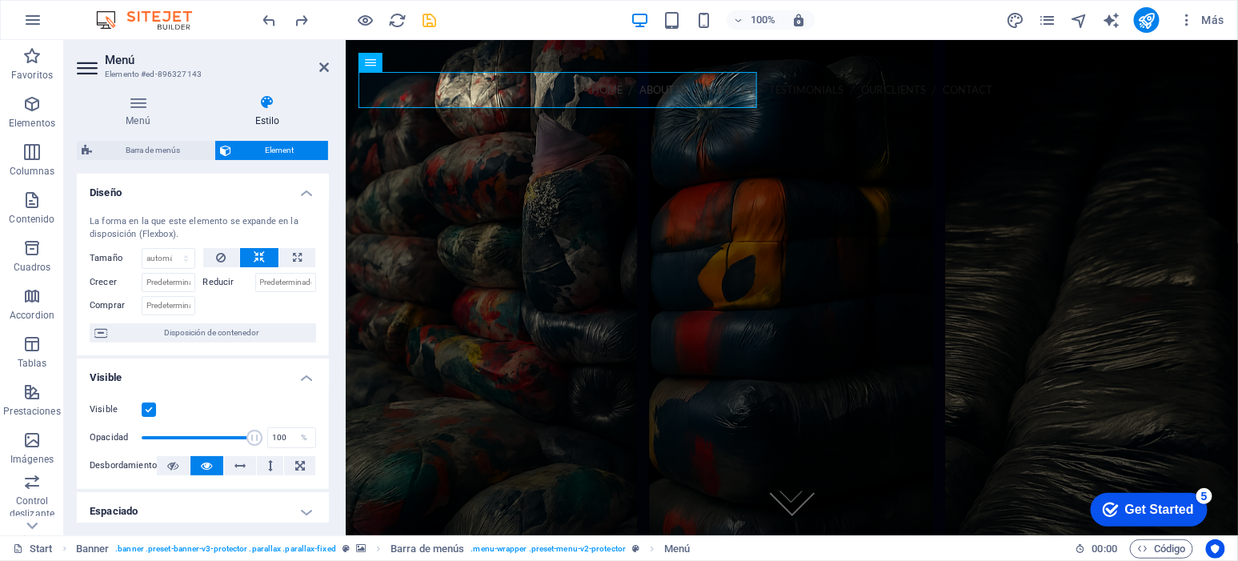
click at [134, 90] on div "Menú Estilo Menú Automático Personalizado Crear elementos de menú personalizado…" at bounding box center [203, 309] width 278 height 454
click at [140, 113] on h4 "Menú" at bounding box center [141, 111] width 129 height 34
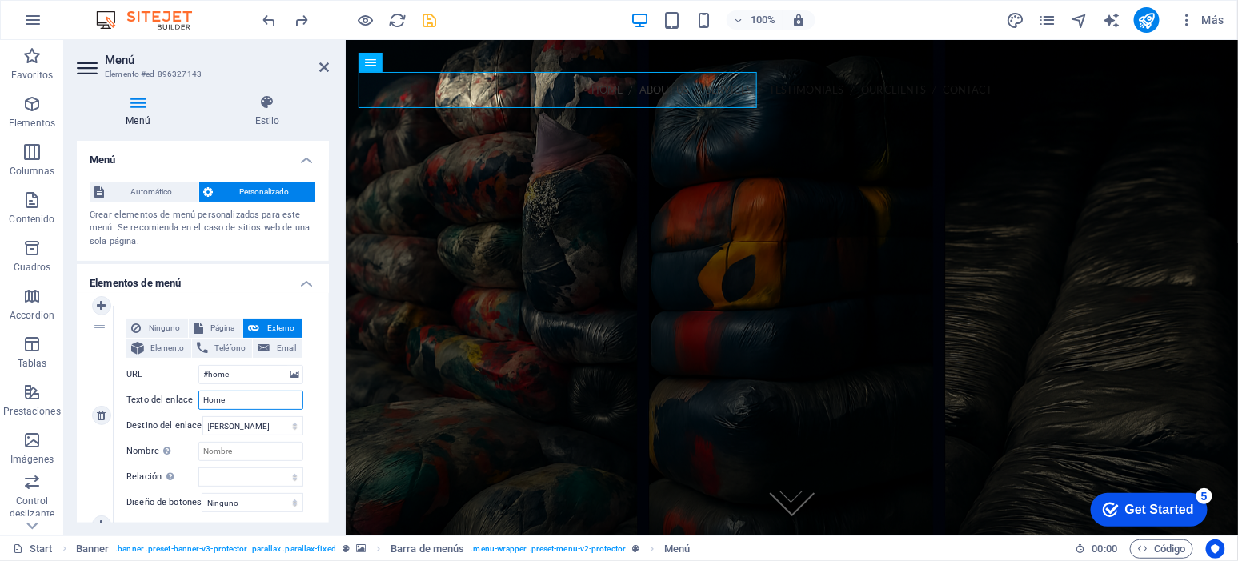
drag, startPoint x: 252, startPoint y: 407, endPoint x: 141, endPoint y: 395, distance: 111.8
click at [141, 395] on div "Texto del enlace Home" at bounding box center [214, 400] width 177 height 19
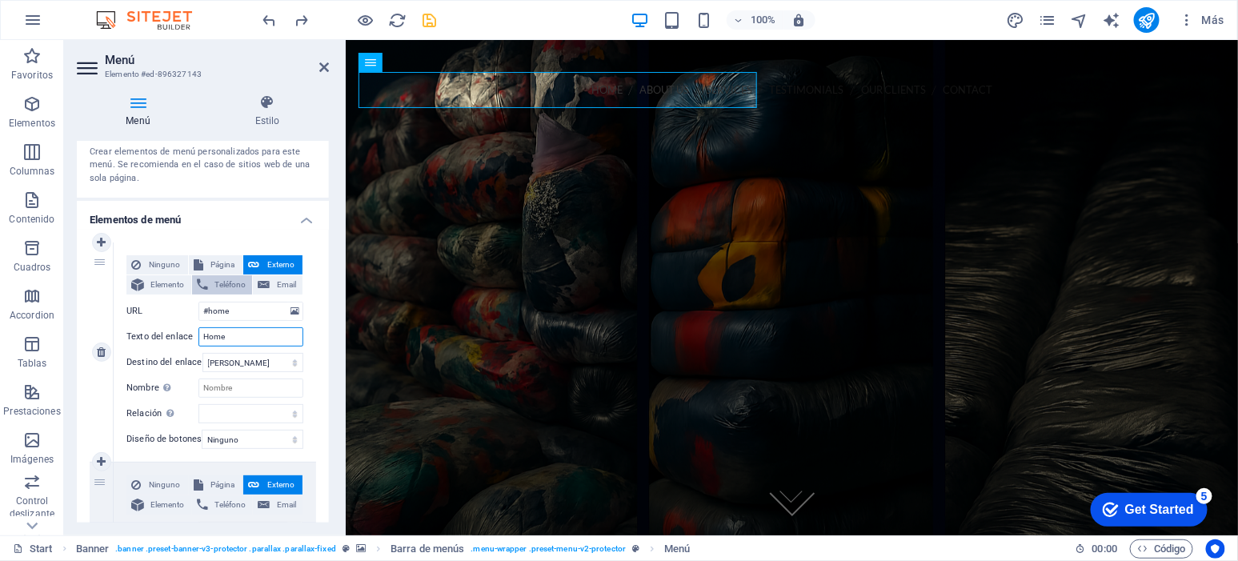
scroll to position [66, 0]
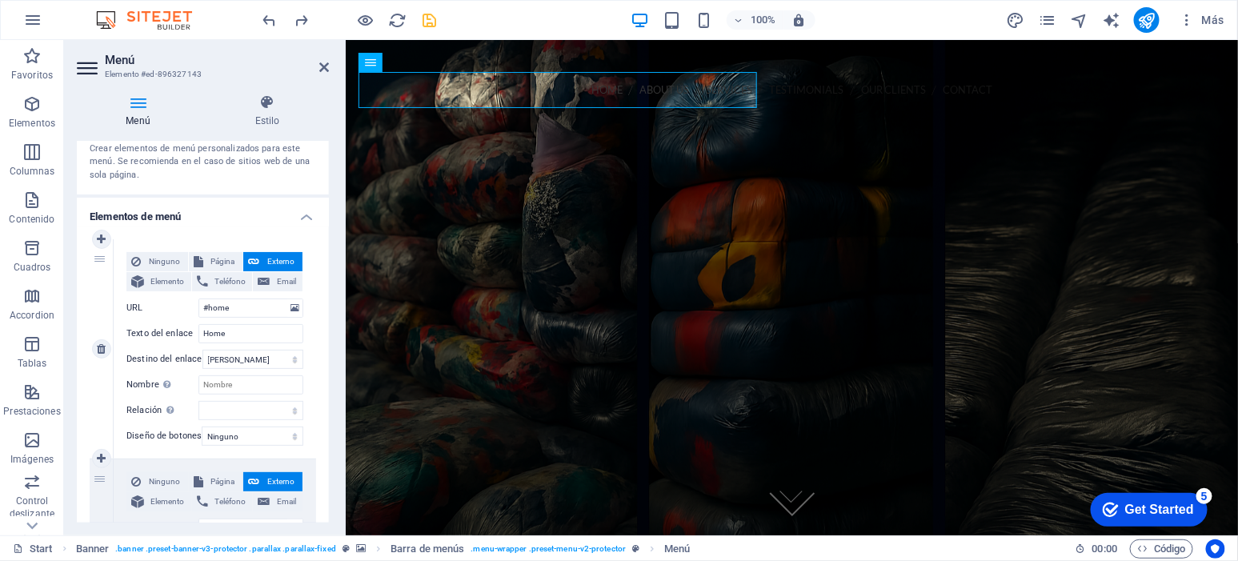
click at [269, 260] on span "Externo" at bounding box center [281, 261] width 34 height 19
click at [269, 259] on span "Externo" at bounding box center [281, 261] width 34 height 19
type input "INICION"
select select
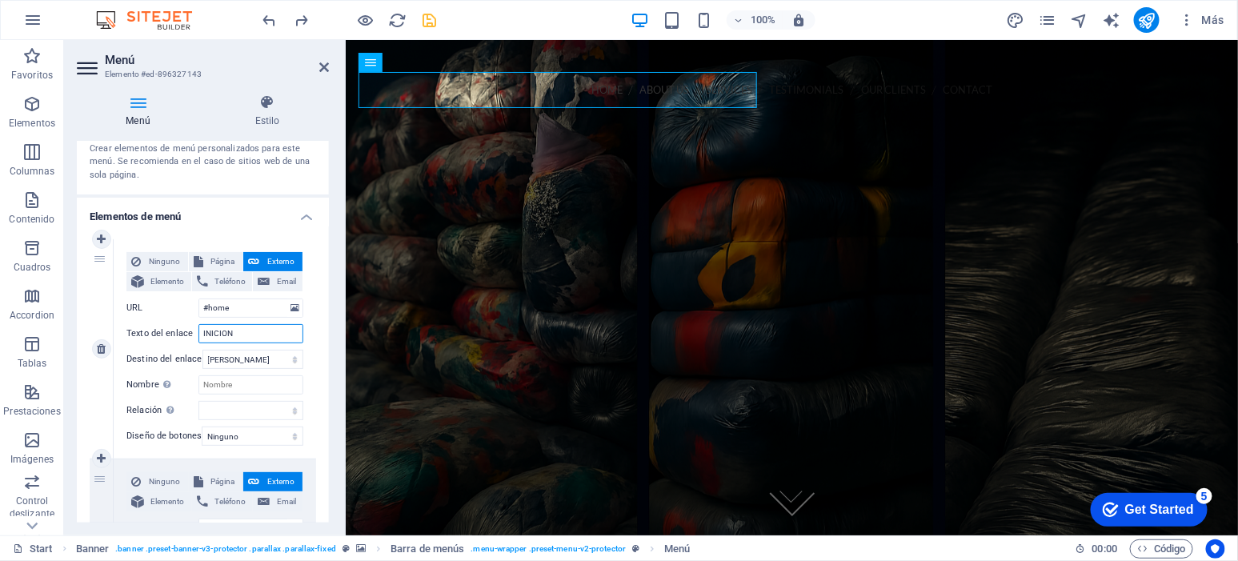
select select
type input "INICIO"
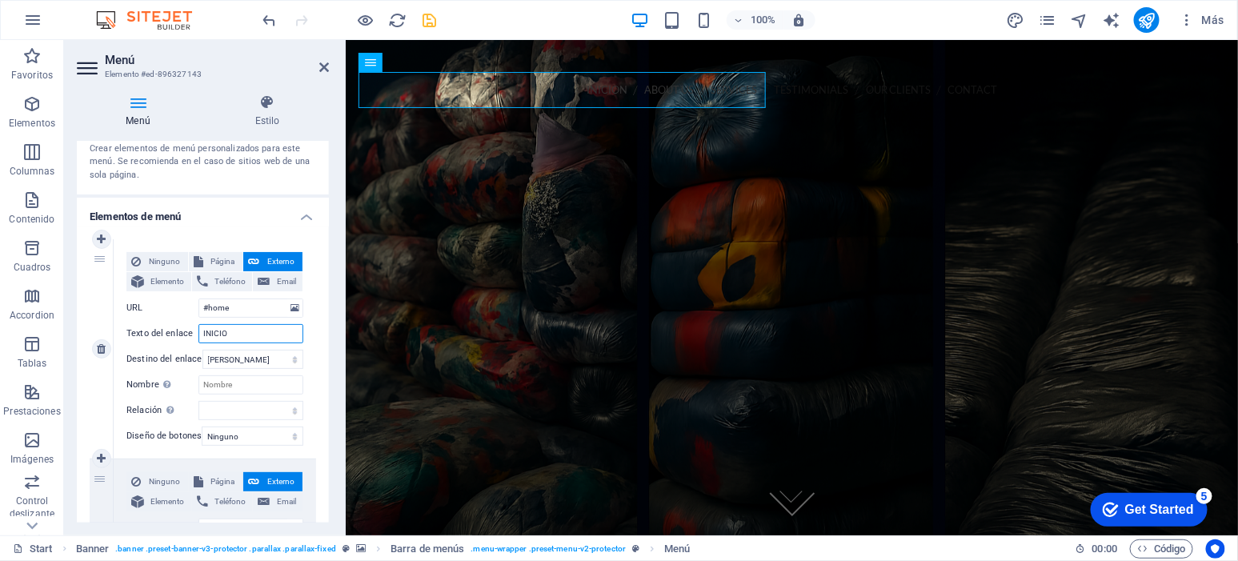
select select
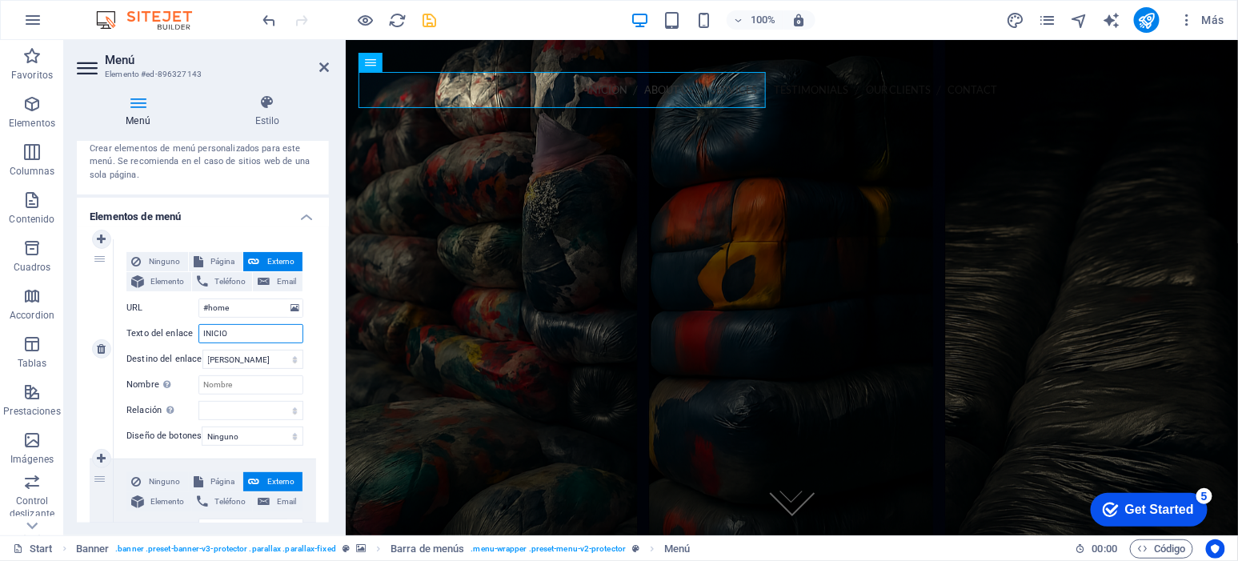
select select
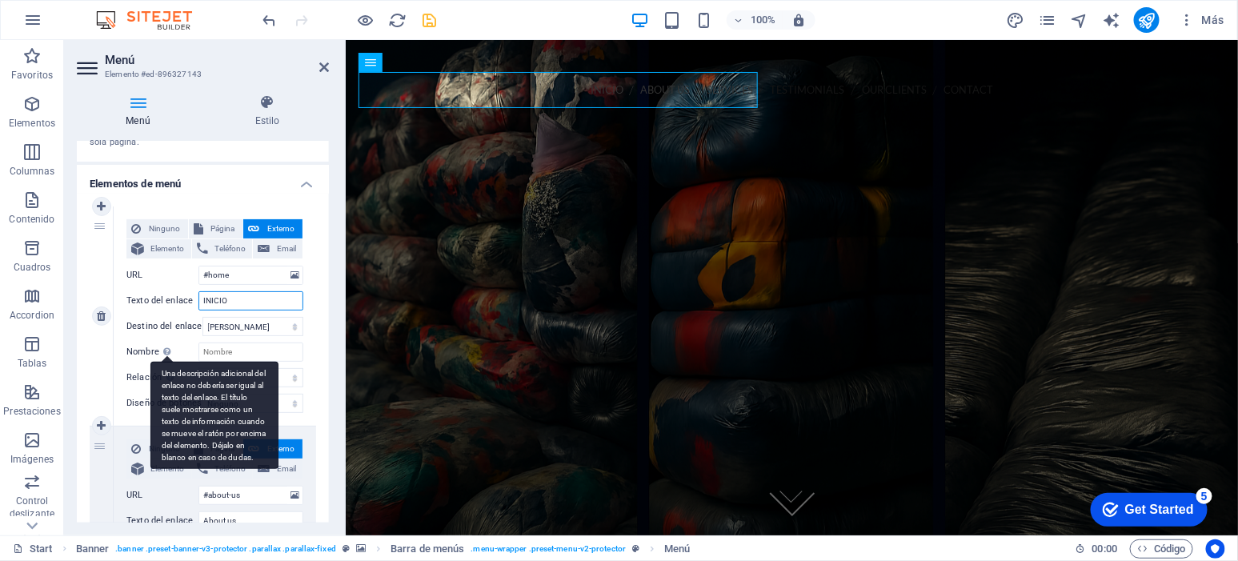
scroll to position [133, 0]
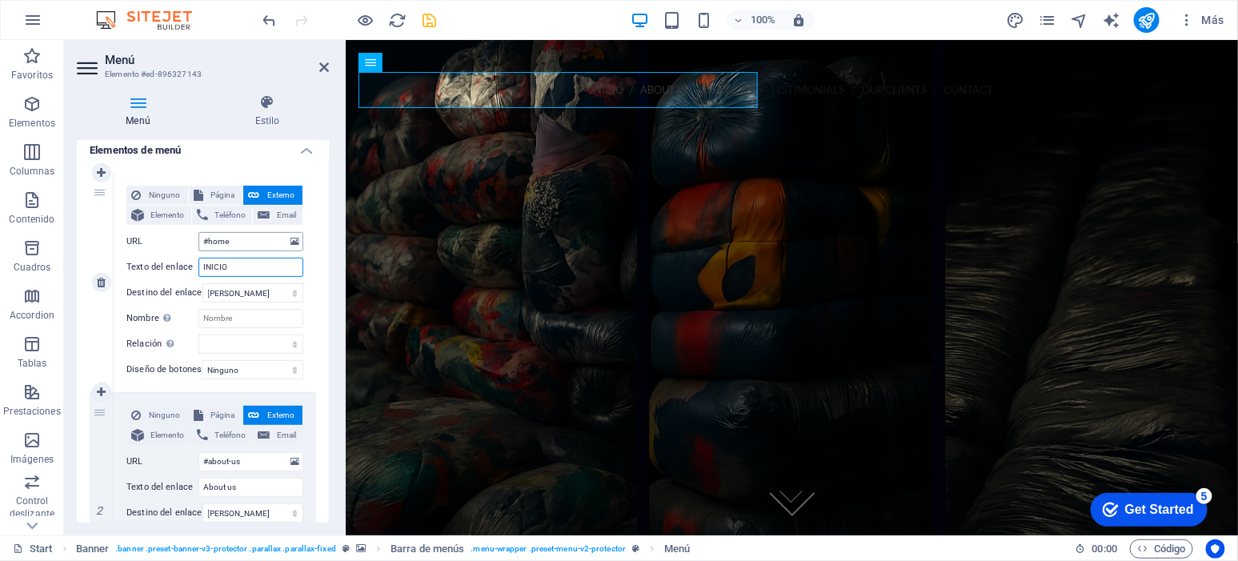
type input "INICIO"
click at [259, 245] on input "#home" at bounding box center [251, 241] width 105 height 19
click at [435, 18] on icon "save" at bounding box center [430, 20] width 18 height 18
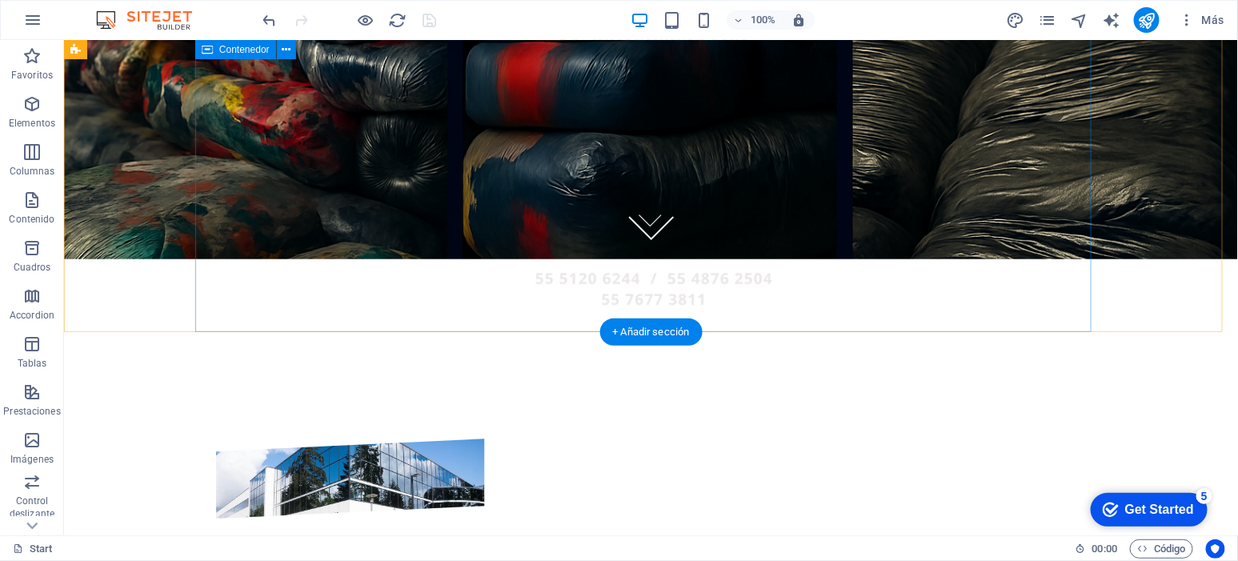
scroll to position [333, 0]
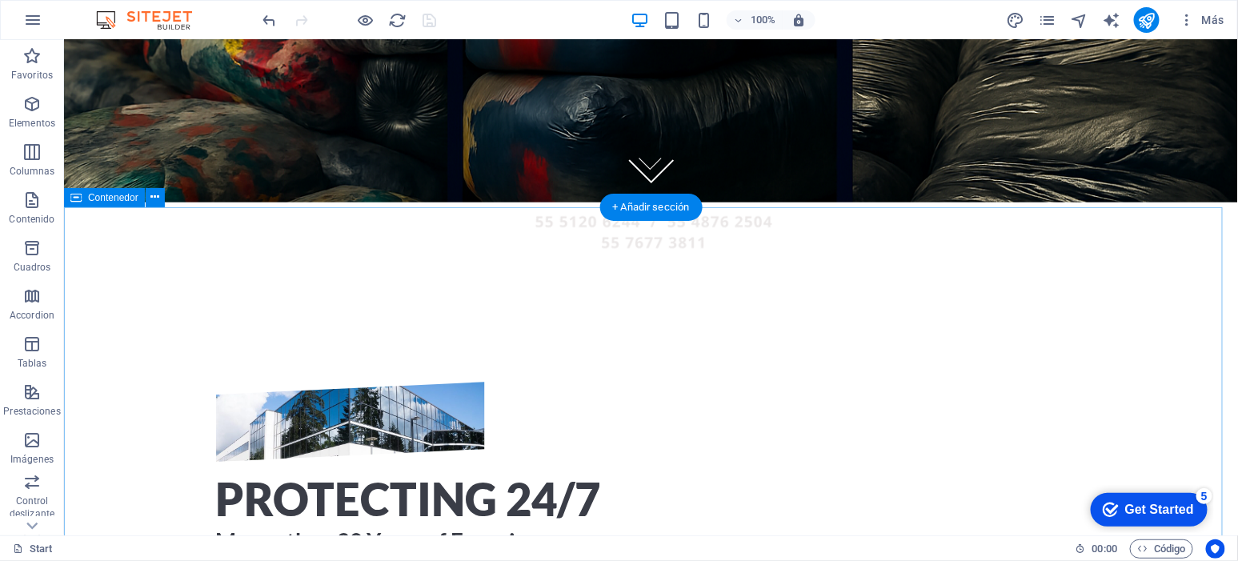
click at [157, 196] on icon at bounding box center [154, 197] width 9 height 17
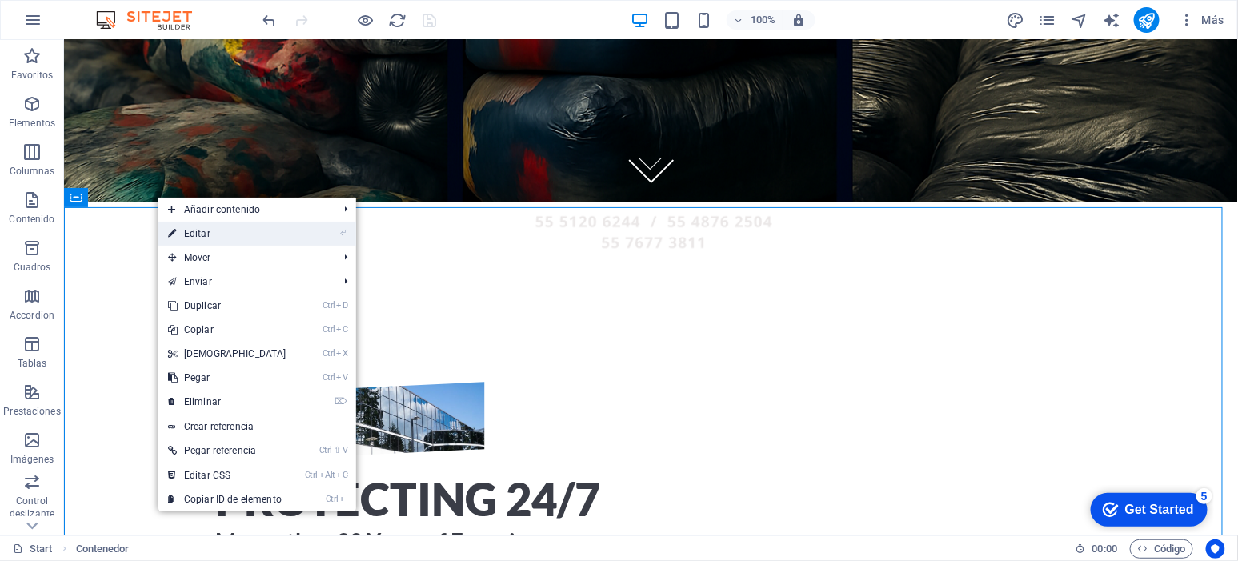
click at [218, 236] on link "⏎ Editar" at bounding box center [227, 234] width 138 height 24
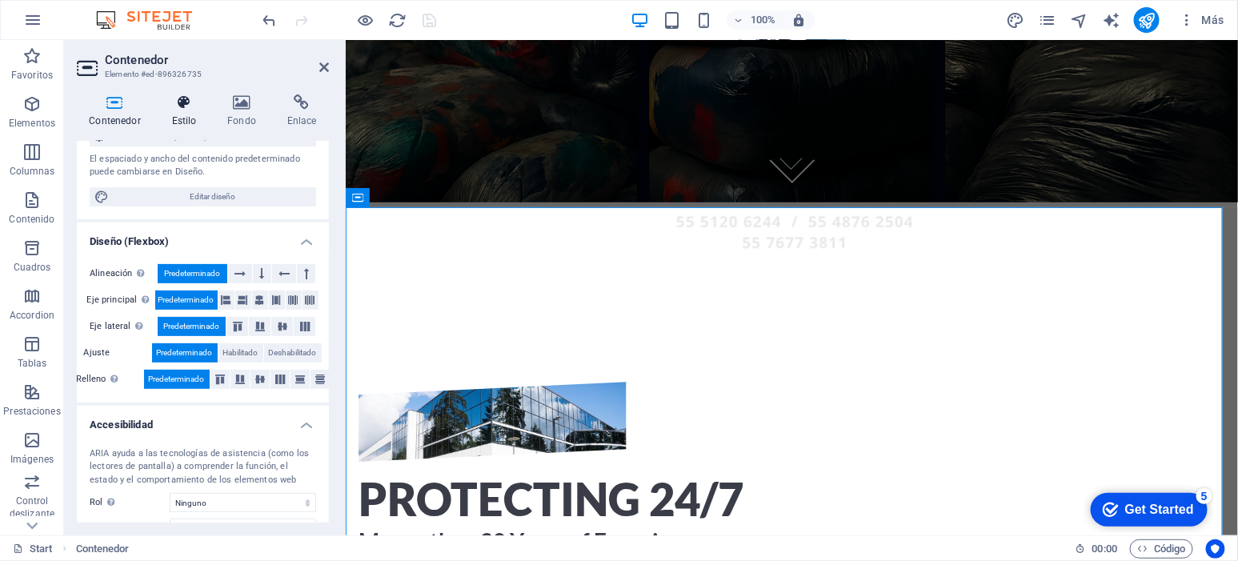
scroll to position [124, 0]
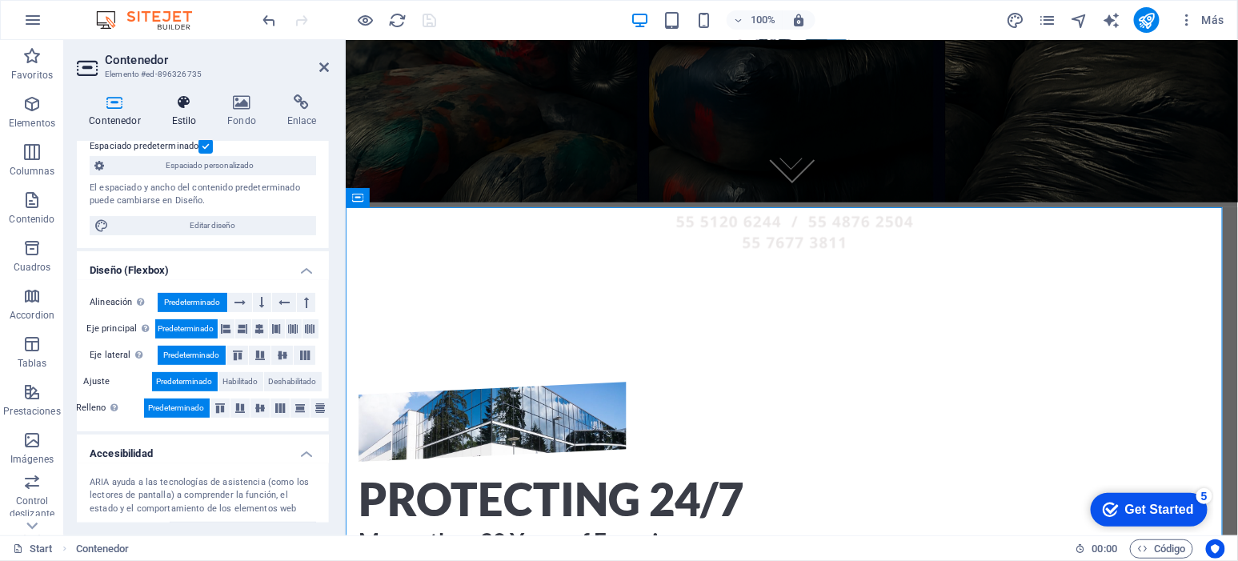
click at [190, 118] on h4 "Estilo" at bounding box center [187, 111] width 56 height 34
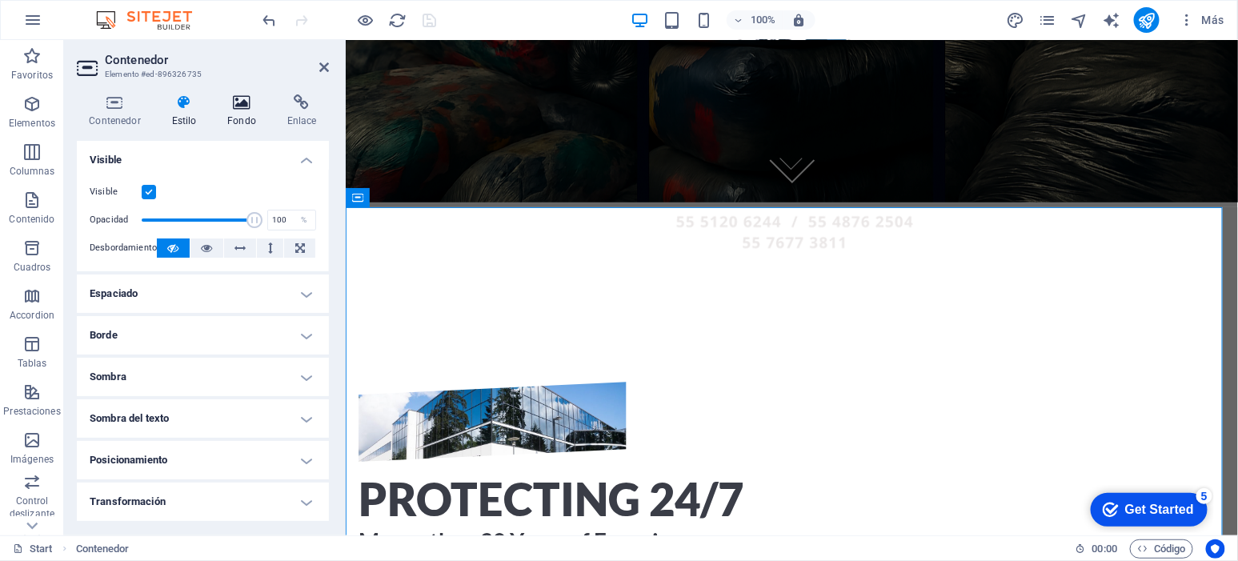
click at [240, 109] on icon at bounding box center [242, 102] width 54 height 16
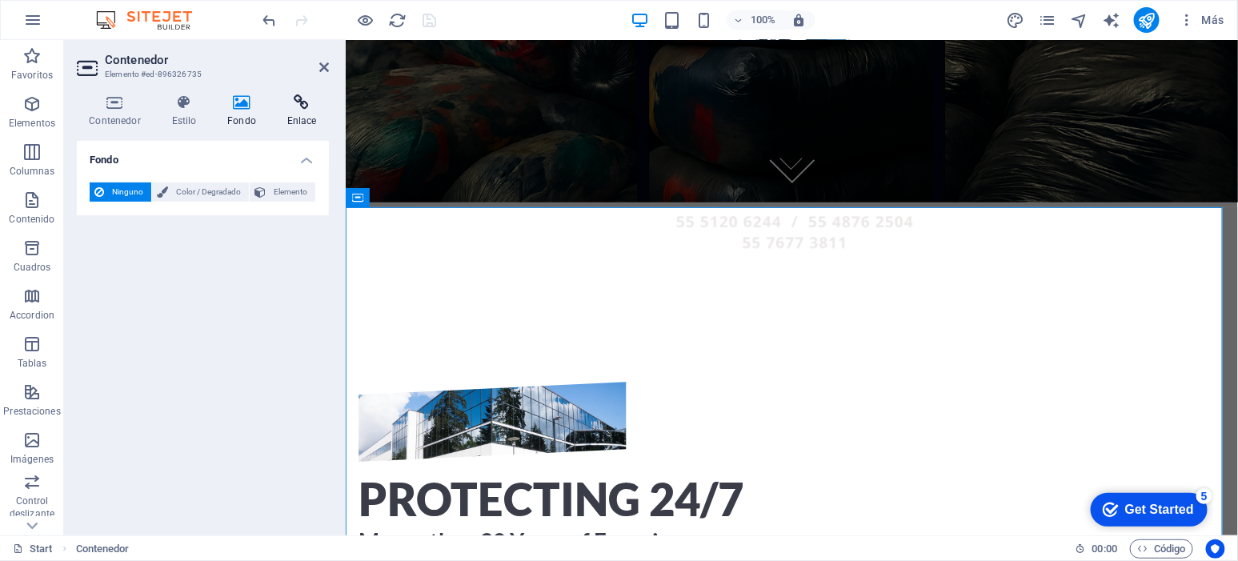
click at [298, 108] on icon at bounding box center [302, 102] width 54 height 16
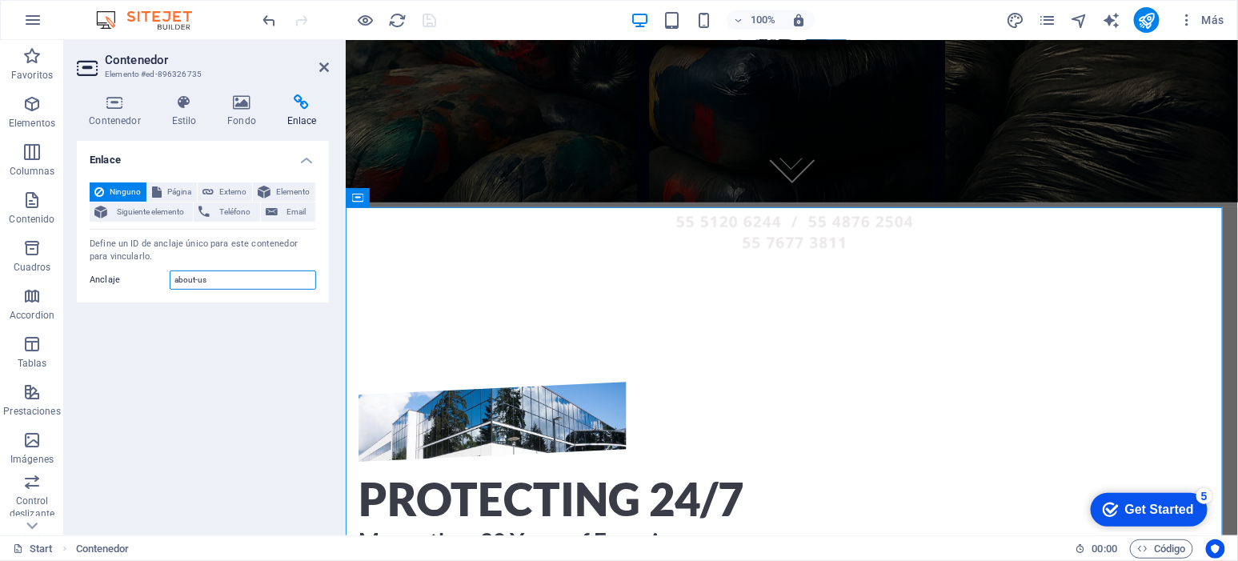
drag, startPoint x: 230, startPoint y: 278, endPoint x: 88, endPoint y: 270, distance: 141.9
click at [90, 271] on div "Anclaje about-us" at bounding box center [203, 280] width 227 height 19
type input "N"
type input "nosotros"
click at [427, 17] on icon "save" at bounding box center [430, 20] width 18 height 18
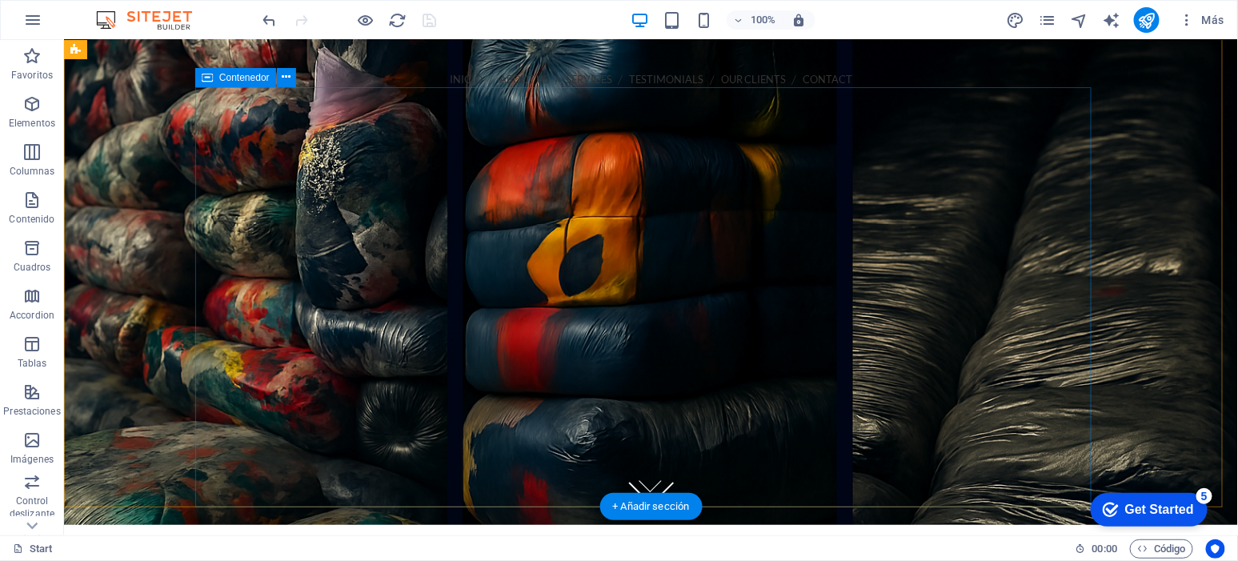
scroll to position [0, 0]
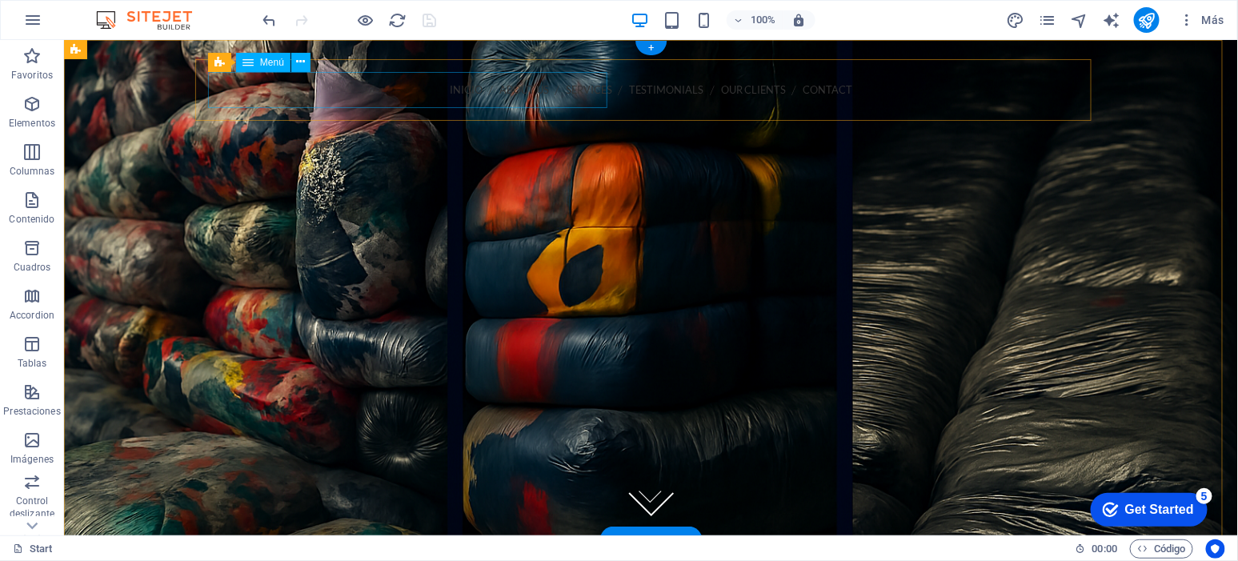
click at [271, 81] on nav "INICIO About us Services Testimonials Our Clients Contact" at bounding box center [650, 89] width 871 height 36
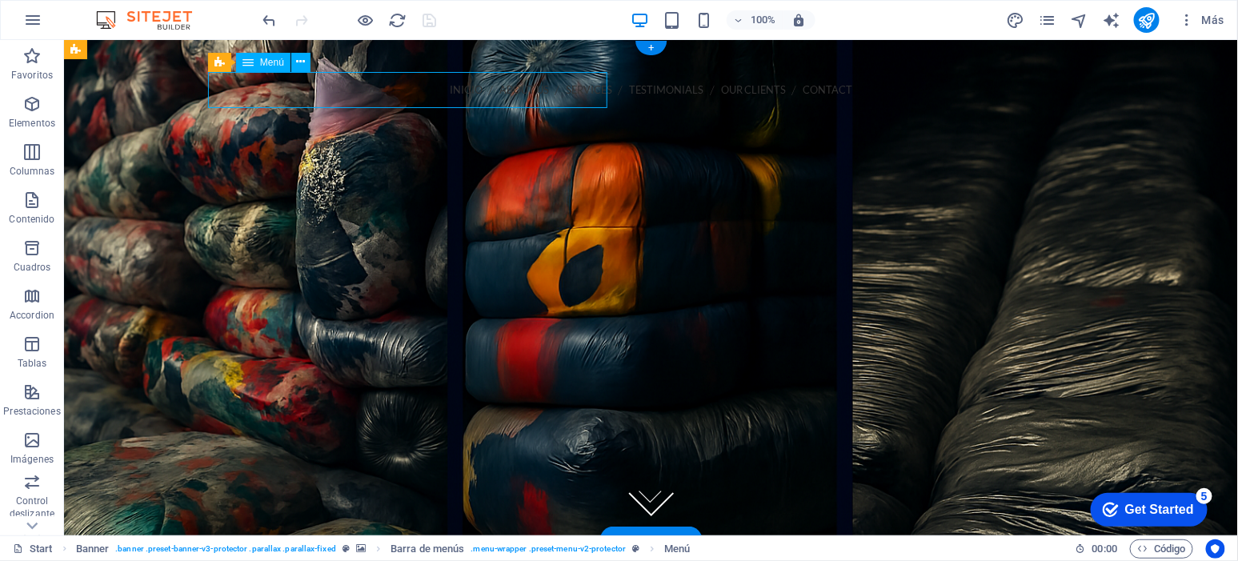
click at [271, 91] on nav "INICIO About us Services Testimonials Our Clients Contact" at bounding box center [650, 89] width 871 height 36
click at [271, 92] on nav "INICIO About us Services Testimonials Our Clients Contact" at bounding box center [650, 89] width 871 height 36
select select
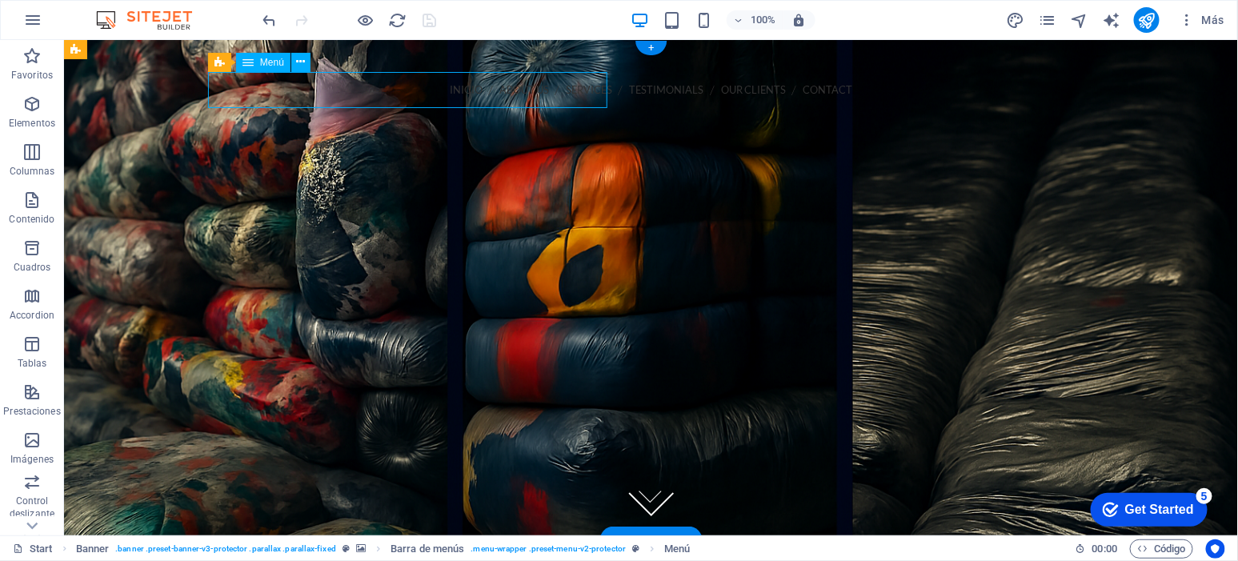
select select
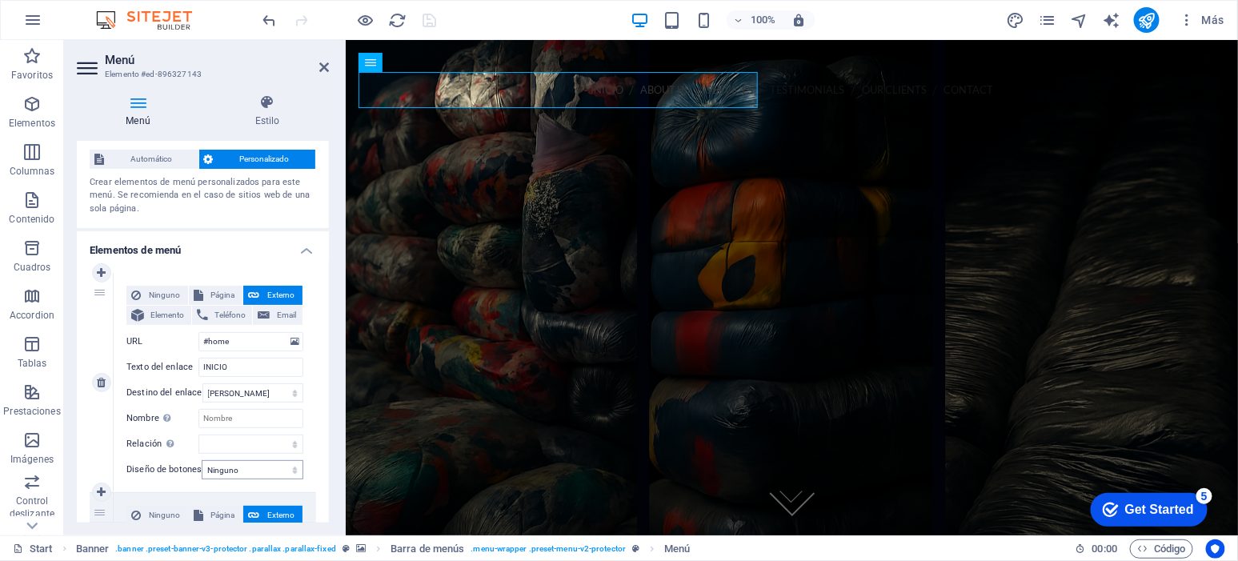
scroll to position [99, 0]
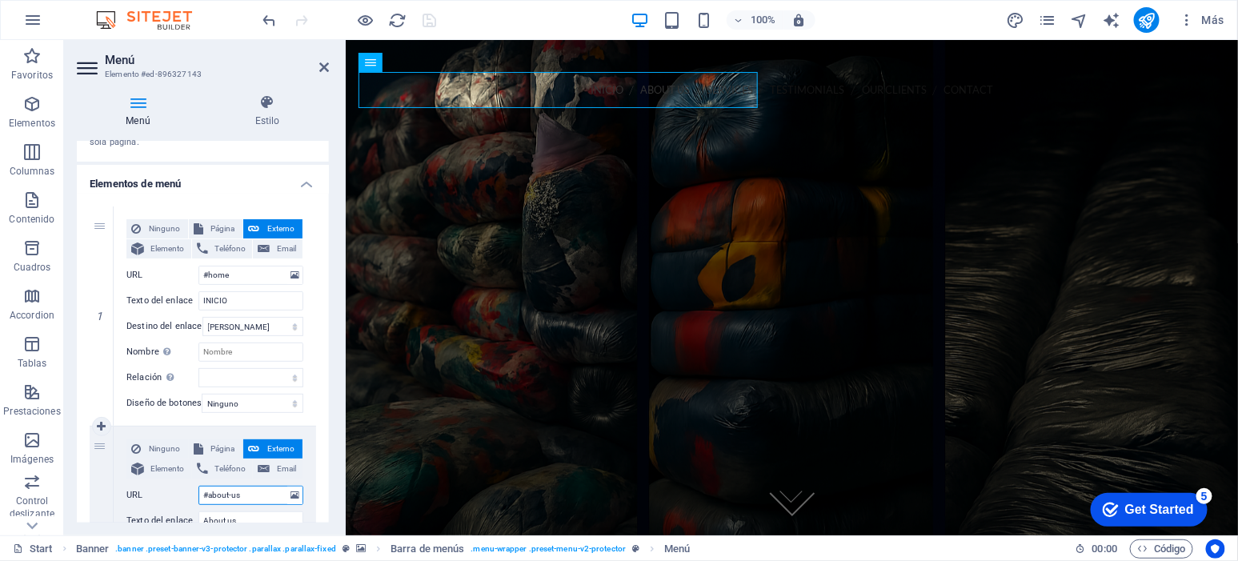
click at [258, 493] on input "#about-us" at bounding box center [251, 495] width 105 height 19
click at [291, 495] on icon at bounding box center [295, 496] width 9 height 18
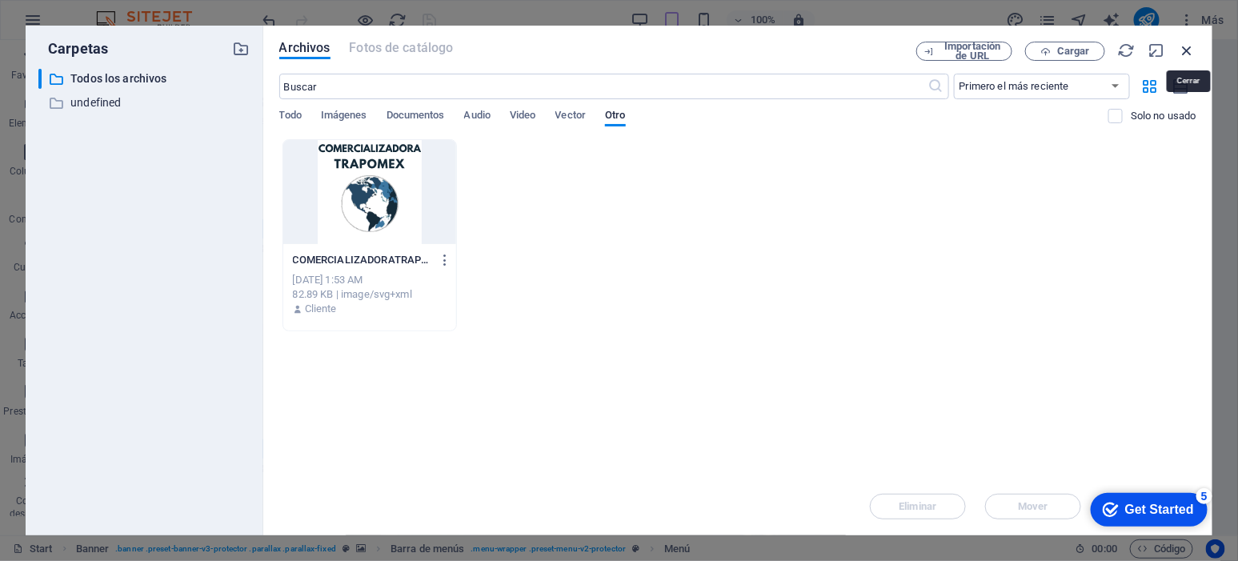
drag, startPoint x: 1190, startPoint y: 42, endPoint x: 841, endPoint y: 3, distance: 351.2
click at [1190, 42] on icon "button" at bounding box center [1188, 51] width 18 height 18
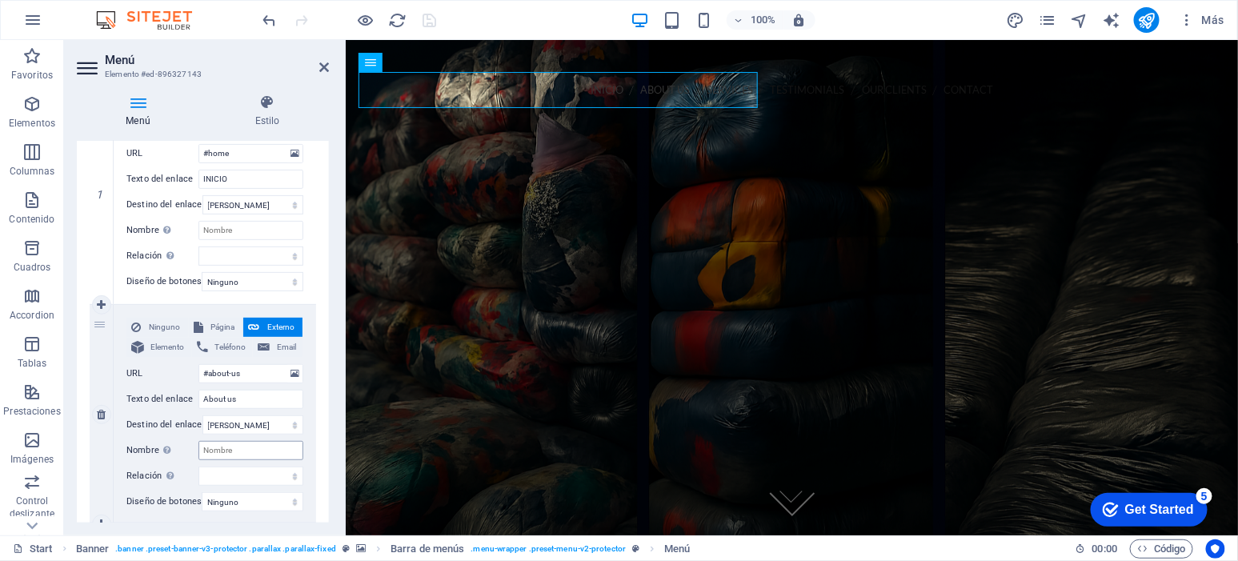
scroll to position [234, 0]
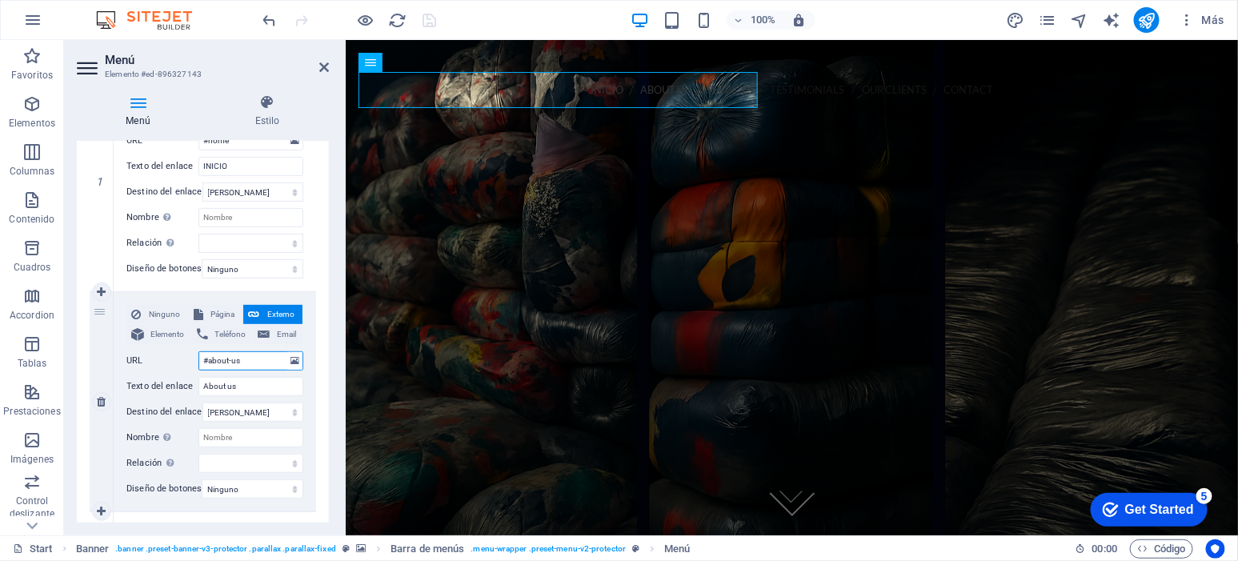
drag, startPoint x: 252, startPoint y: 363, endPoint x: 231, endPoint y: 364, distance: 20.9
click at [231, 364] on input "#about-us" at bounding box center [251, 360] width 105 height 19
click at [265, 364] on input "#about-us" at bounding box center [251, 360] width 105 height 19
type input "#"
select select
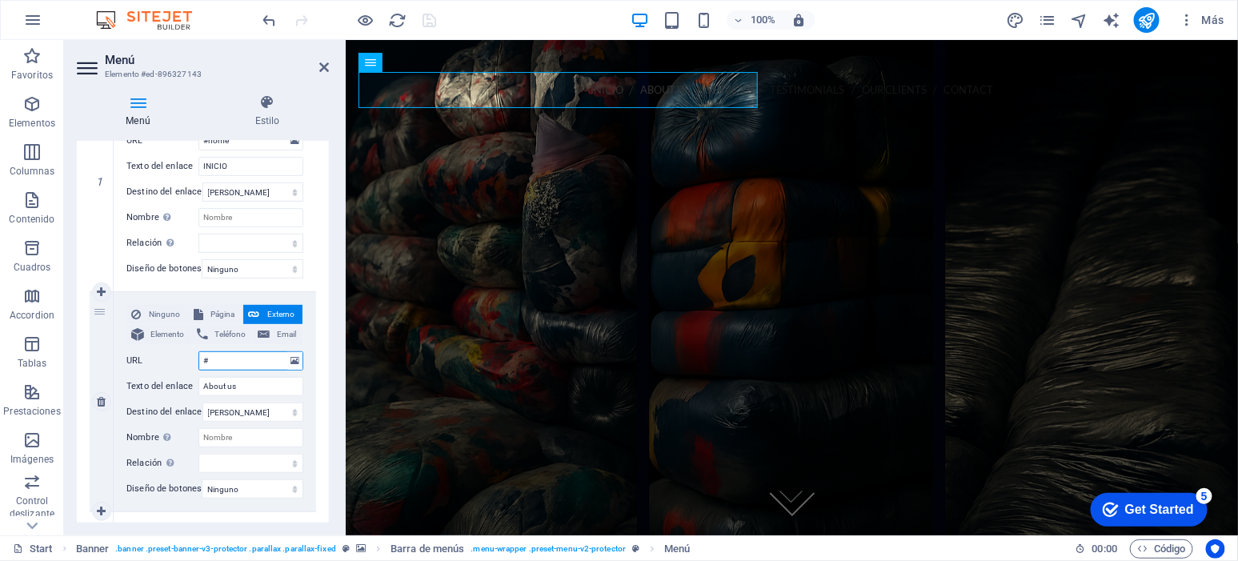
select select
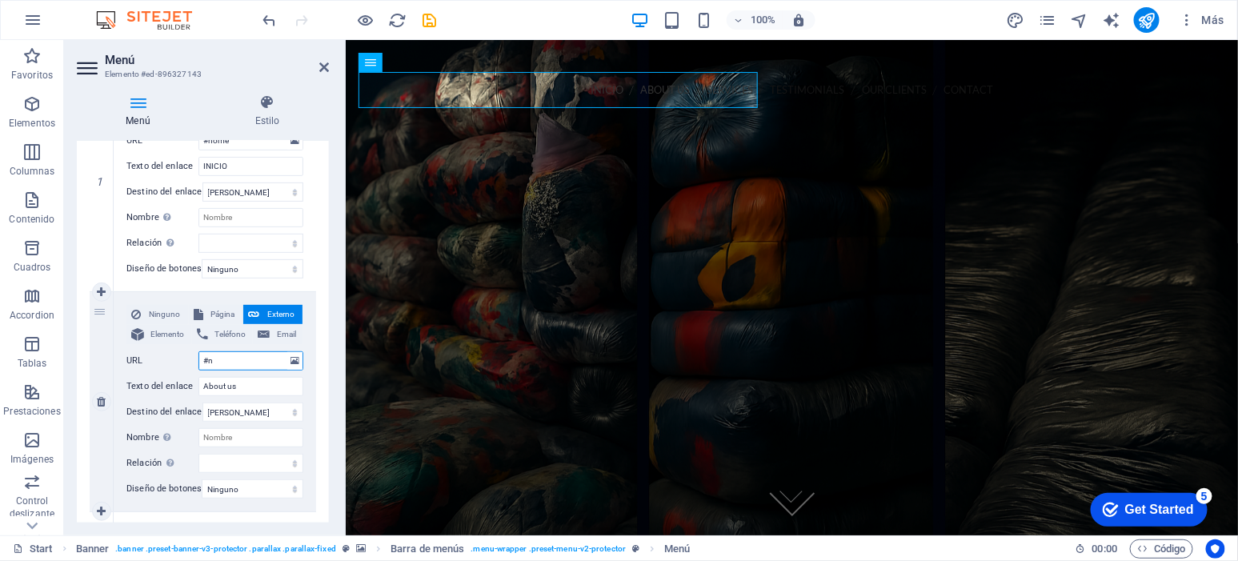
type input "#no"
select select
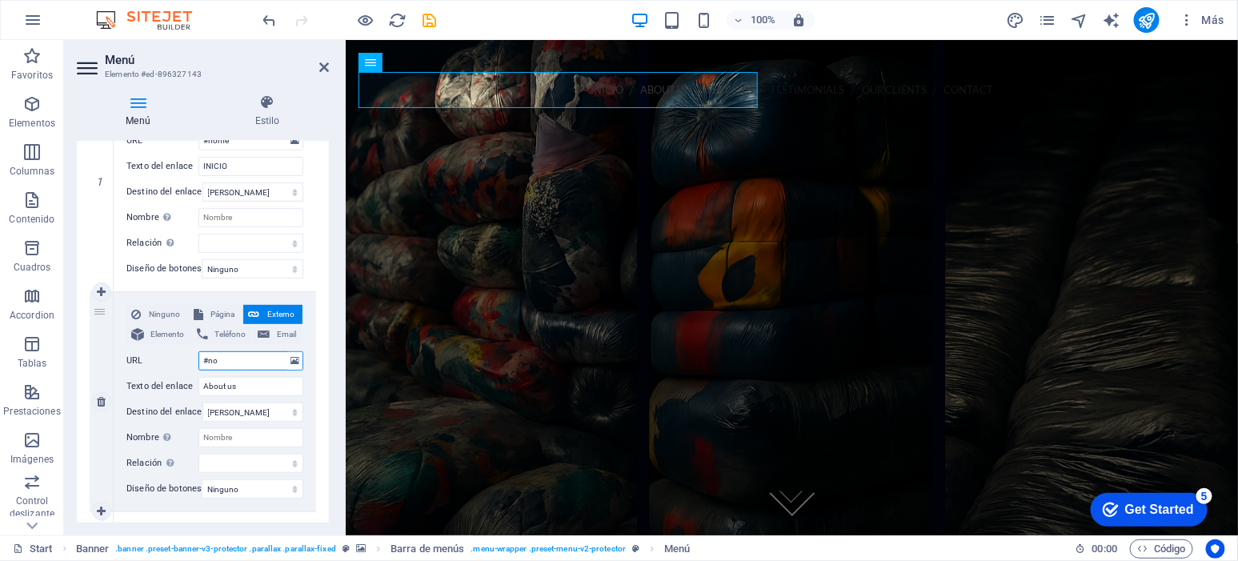
select select
type input "#noso"
select select
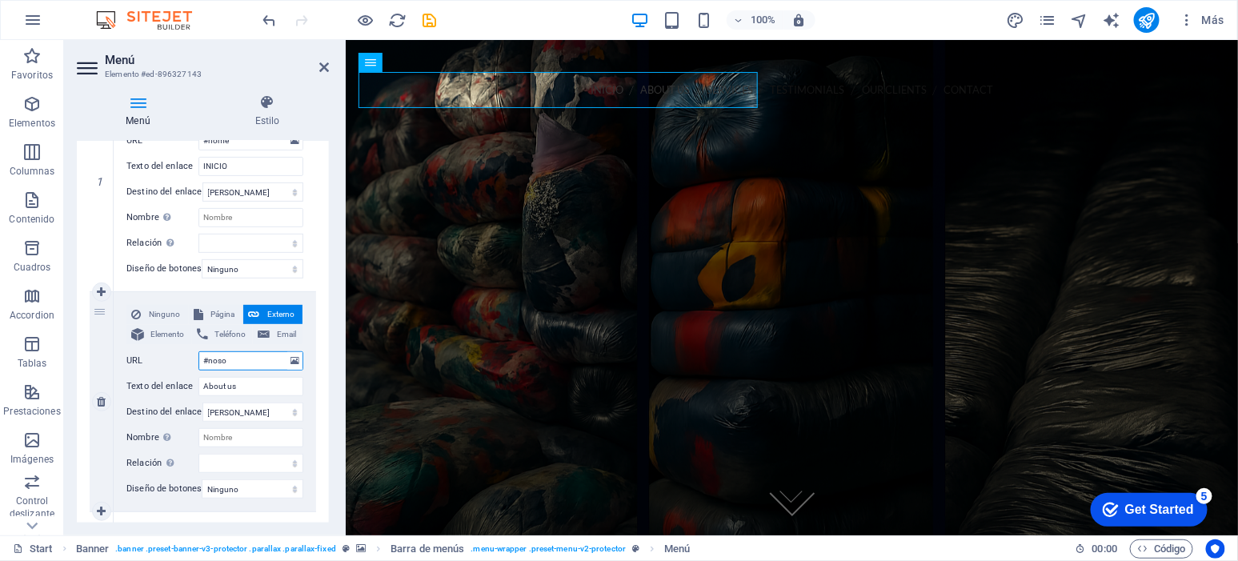
select select
type input "#nosotros"
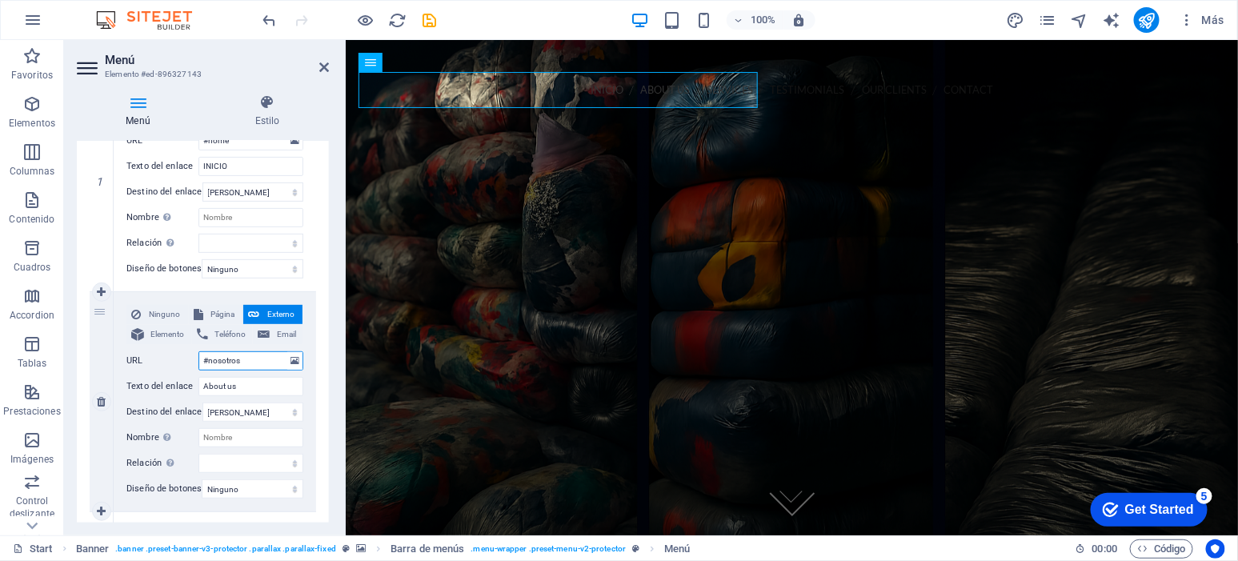
select select
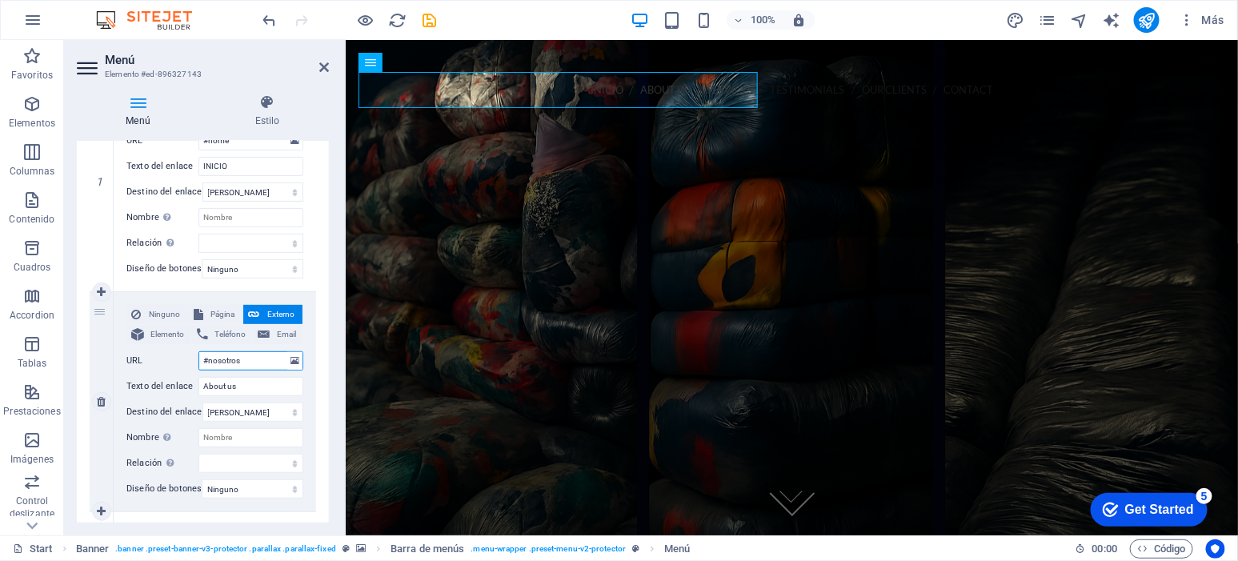
select select
type input "#nosotros"
drag, startPoint x: 251, startPoint y: 390, endPoint x: 181, endPoint y: 379, distance: 70.5
click at [181, 378] on div "Texto del enlace About us" at bounding box center [214, 386] width 177 height 19
type input "NOS"
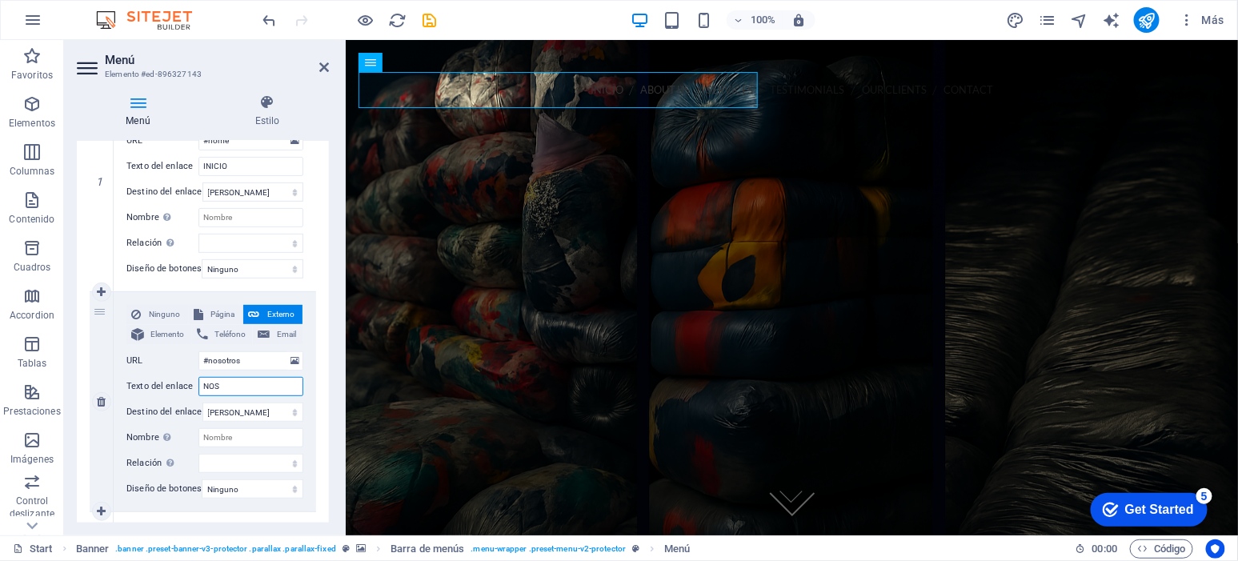
select select
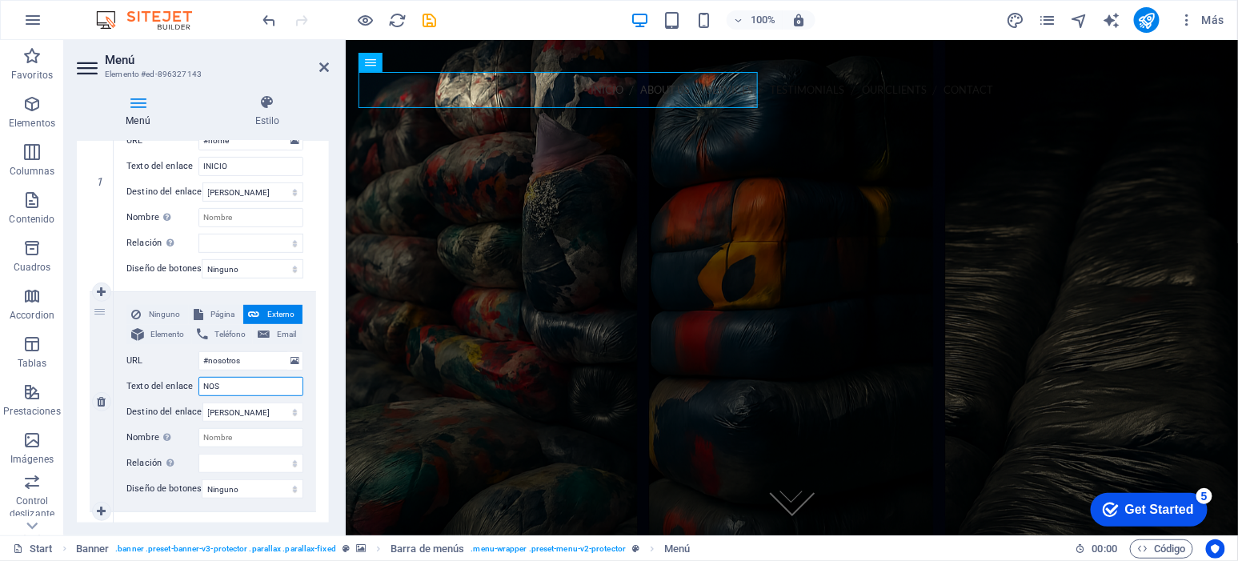
select select
type input "NOSOTRO"
select select
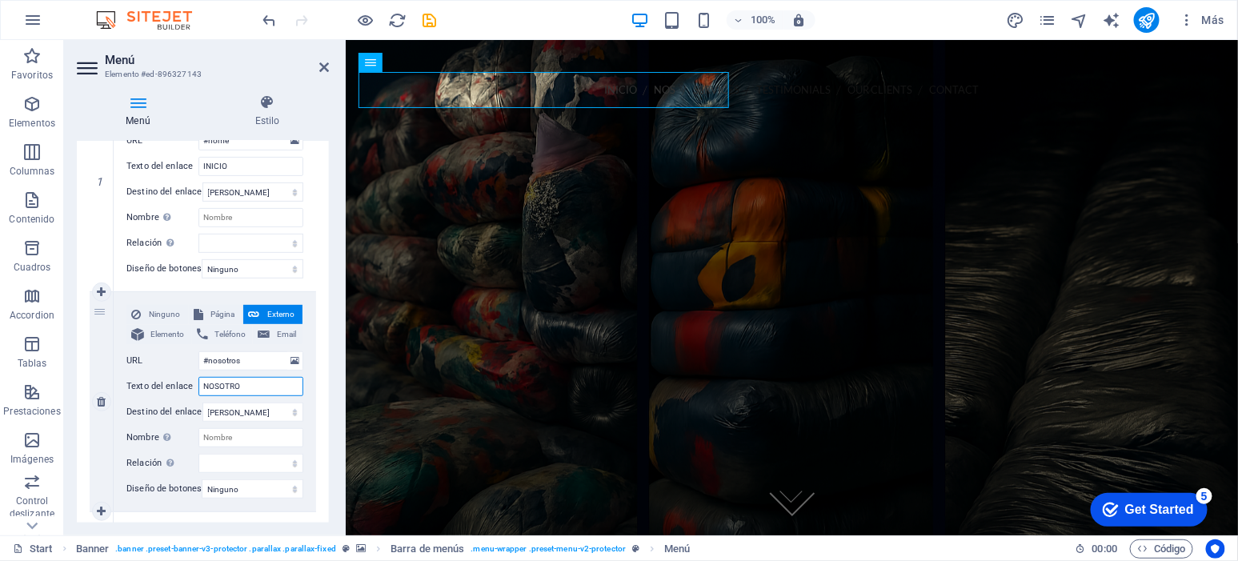
select select
type input "NOSOTROS"
select select
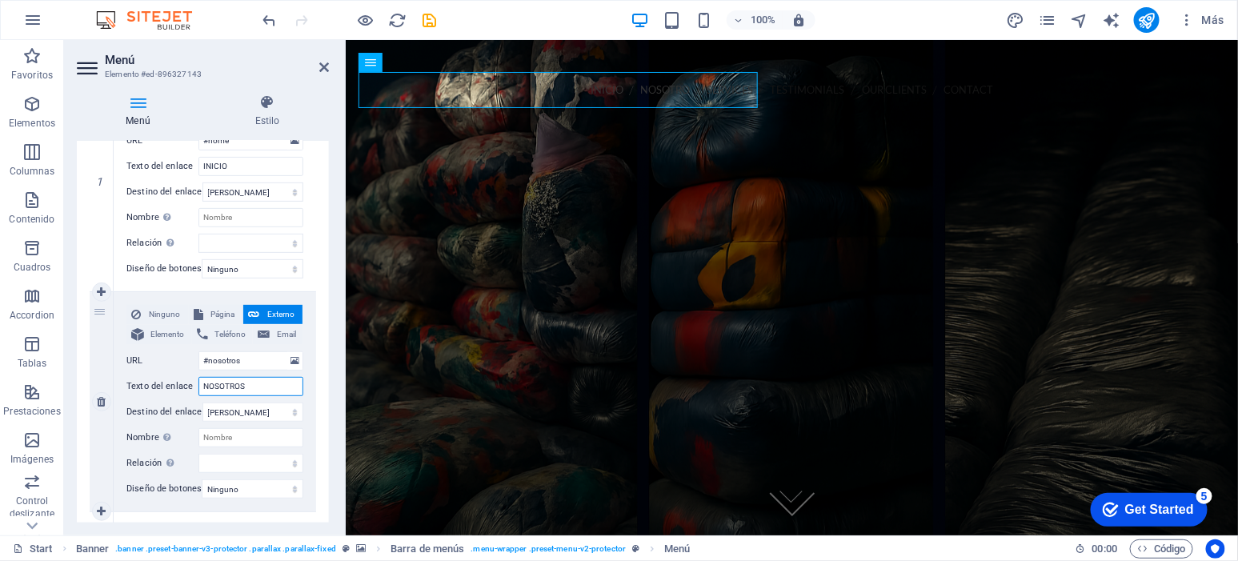
select select
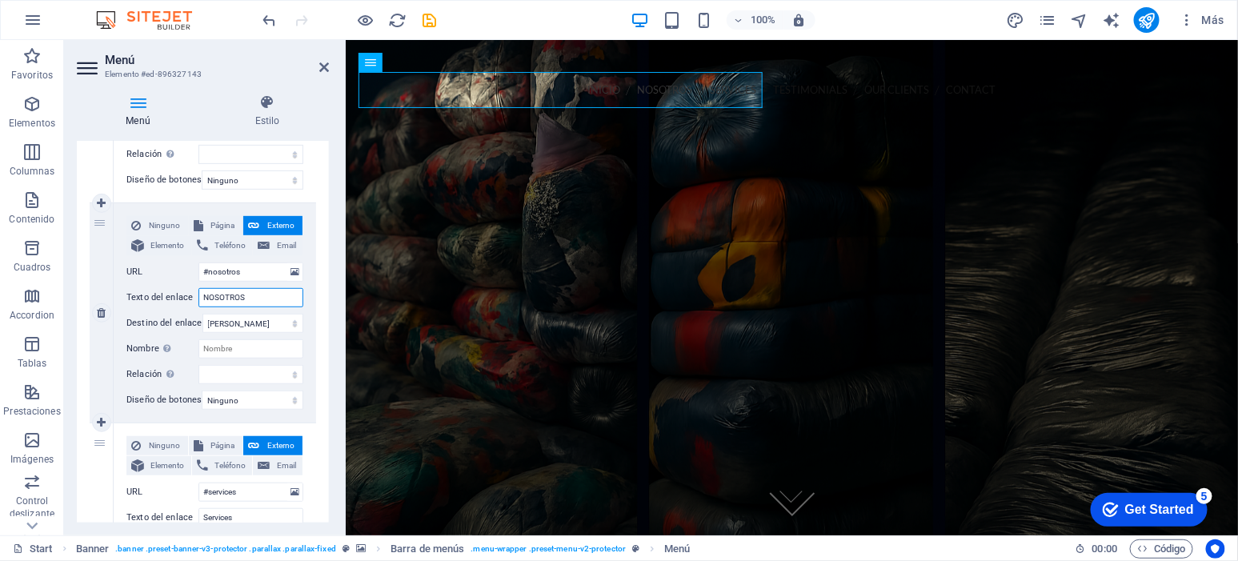
scroll to position [333, 0]
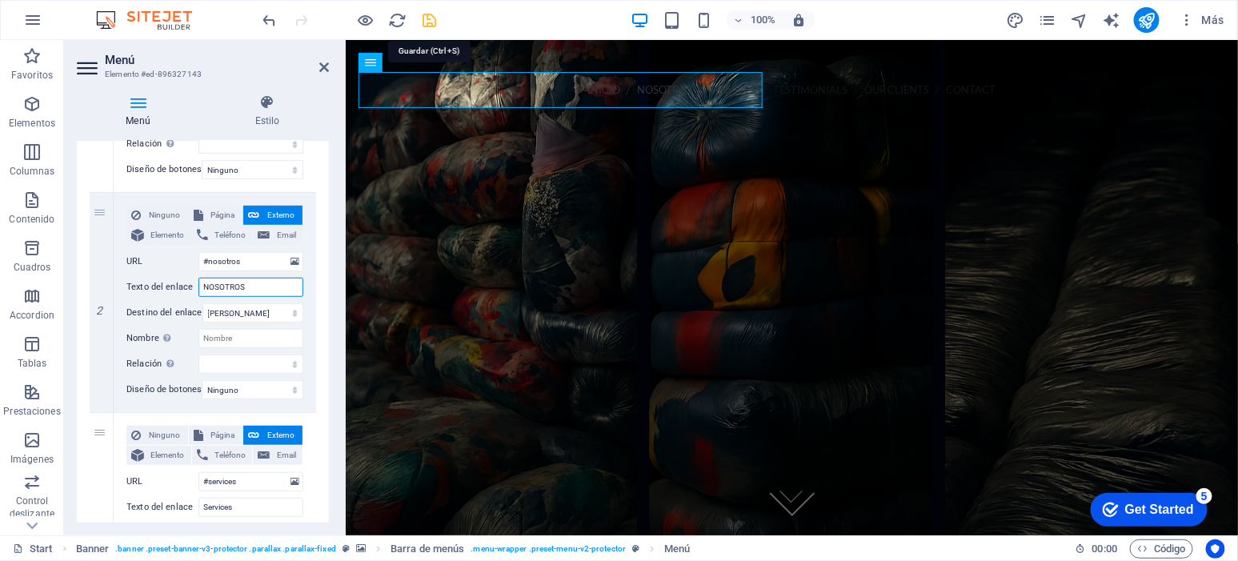
type input "NOSOTROS"
click at [429, 14] on icon "save" at bounding box center [430, 20] width 18 height 18
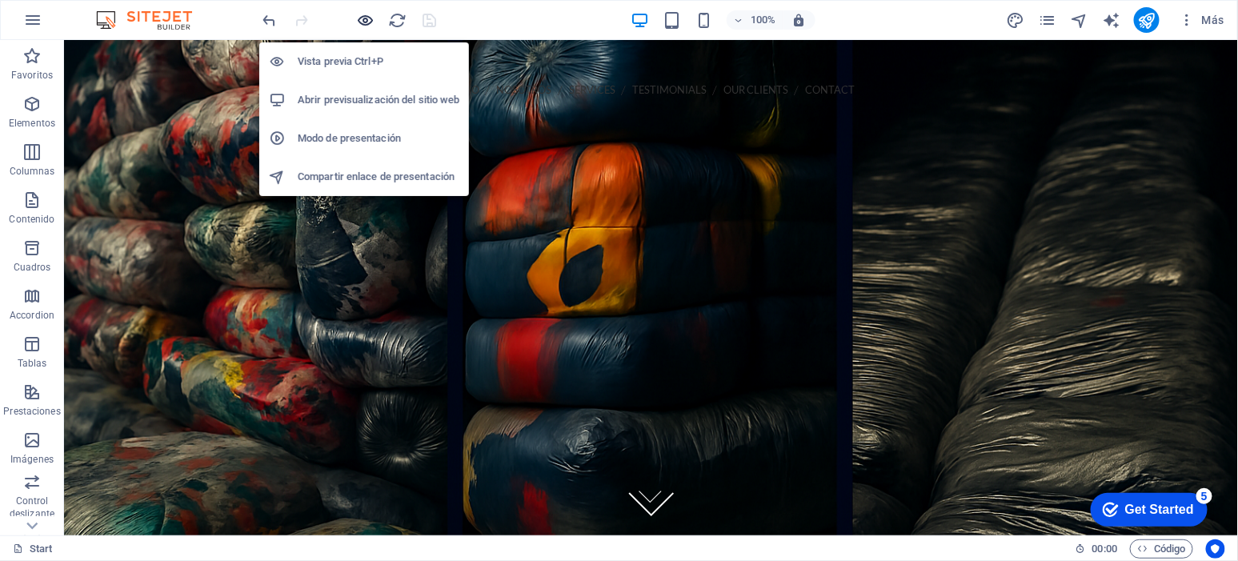
click at [368, 20] on icon "button" at bounding box center [366, 20] width 18 height 18
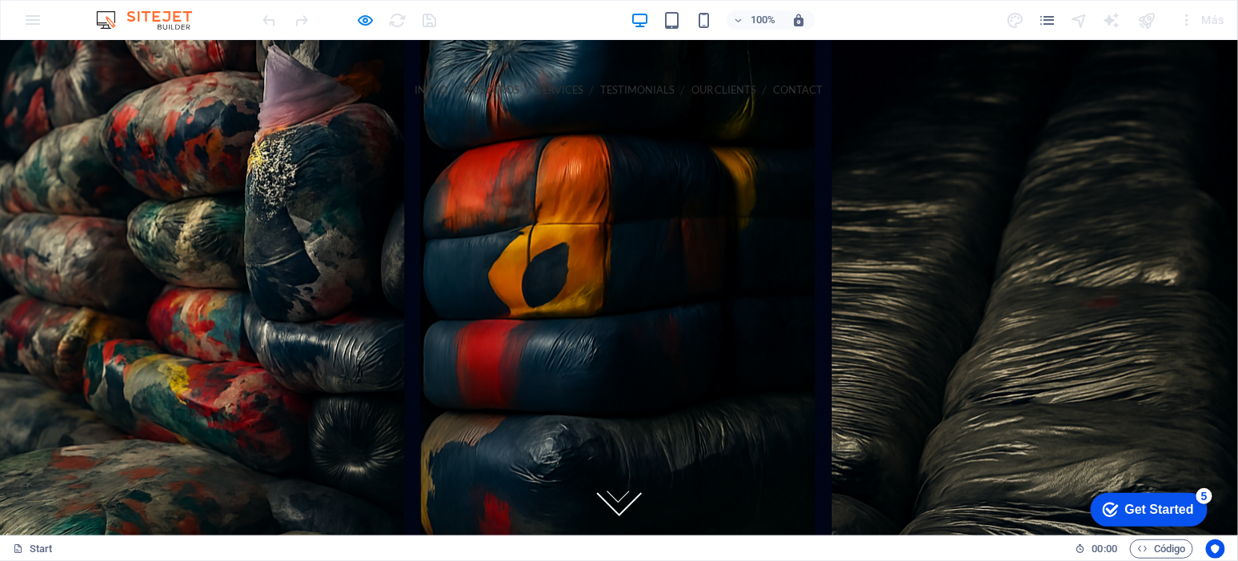
click at [465, 83] on link "NOSOTROS" at bounding box center [492, 89] width 55 height 36
click at [465, 86] on link "NOSOTROS" at bounding box center [492, 89] width 55 height 36
click at [537, 86] on link "Services" at bounding box center [560, 89] width 46 height 36
click at [465, 90] on link "NOSOTROS" at bounding box center [492, 89] width 55 height 36
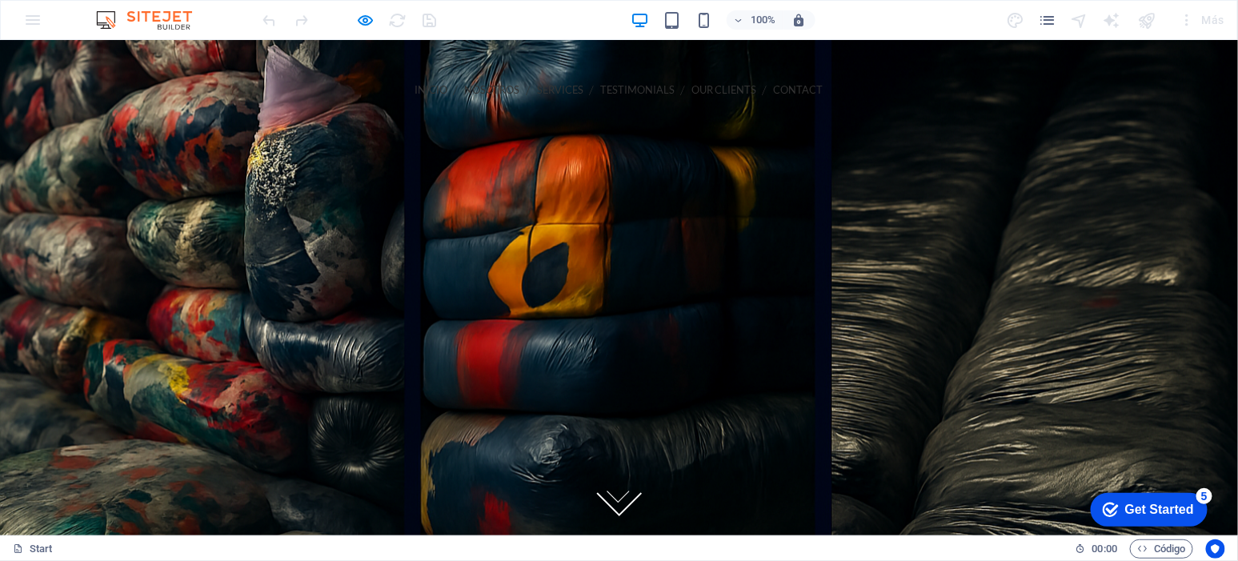
click at [173, 90] on div "INICIO NOSOTROS Services Testimonials Our Clients Contact Call us 202-555-0143 …" at bounding box center [619, 144] width 896 height 172
click at [415, 90] on link "INICIO" at bounding box center [431, 89] width 33 height 36
click at [600, 85] on link "Testimonials" at bounding box center [637, 89] width 74 height 36
click at [465, 87] on link "NOSOTROS" at bounding box center [492, 89] width 55 height 36
click at [537, 87] on link "Services" at bounding box center [560, 89] width 46 height 36
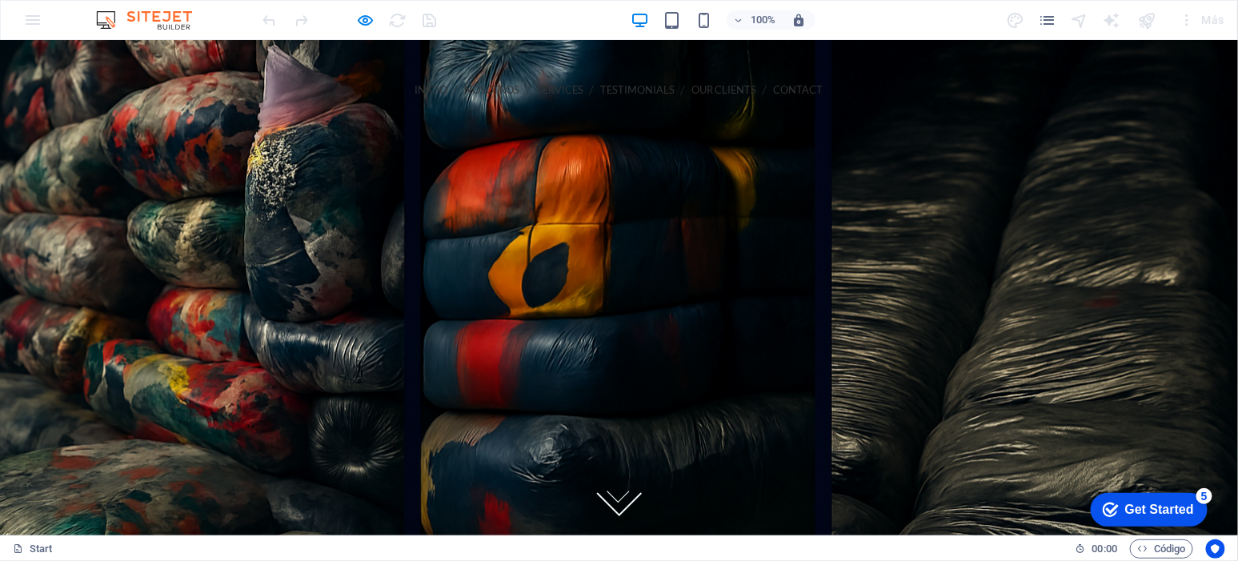
click at [600, 90] on link "Testimonials" at bounding box center [637, 89] width 74 height 36
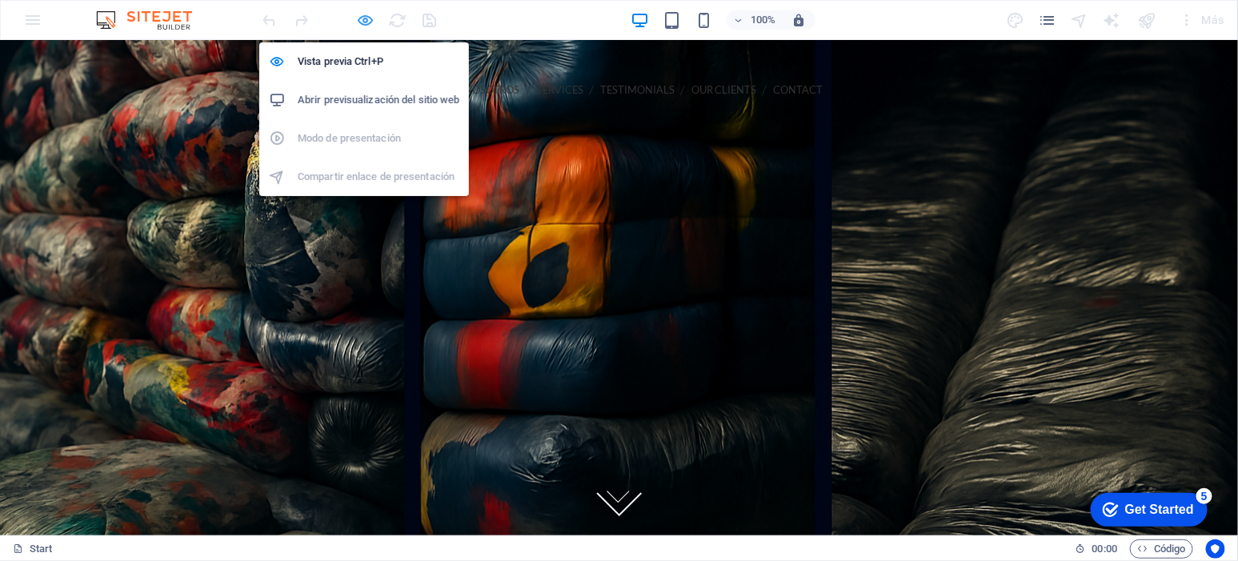
click at [367, 11] on icon "button" at bounding box center [366, 20] width 18 height 18
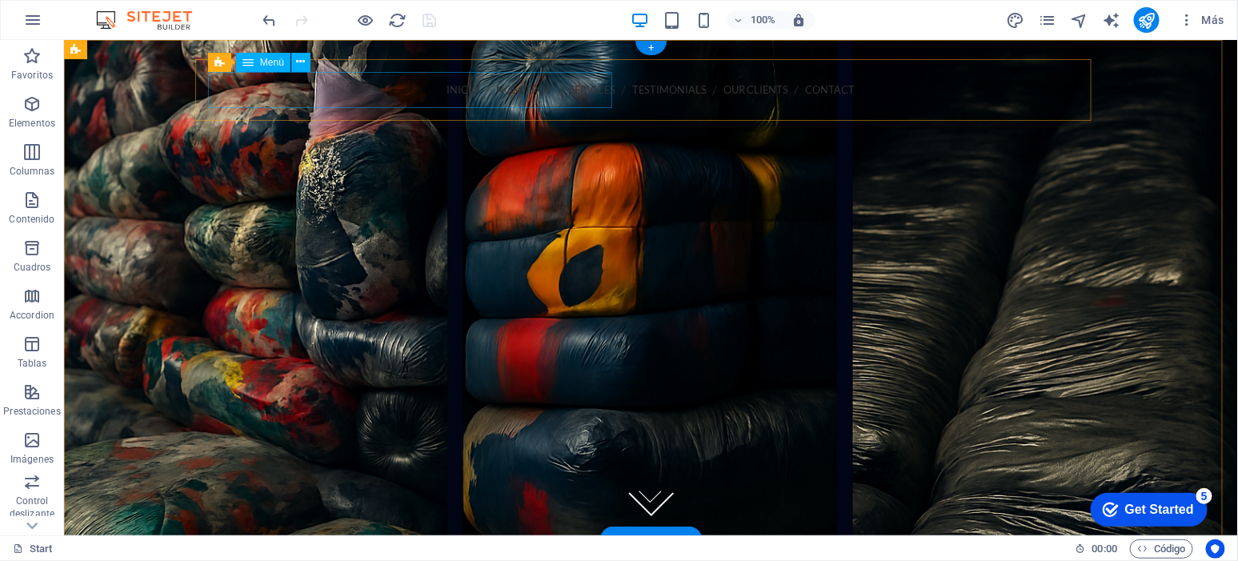
click at [298, 90] on nav "INICIO NOSOTROS Services Testimonials Our Clients Contact" at bounding box center [650, 89] width 871 height 36
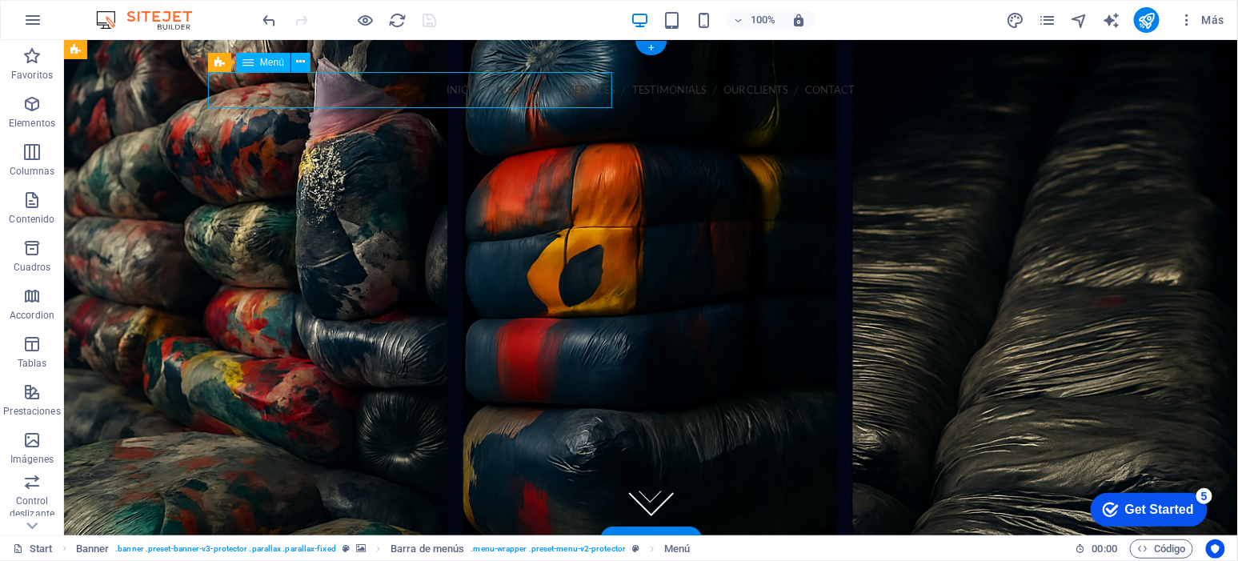
click at [298, 90] on nav "INICIO NOSOTROS Services Testimonials Our Clients Contact" at bounding box center [650, 89] width 871 height 36
select select
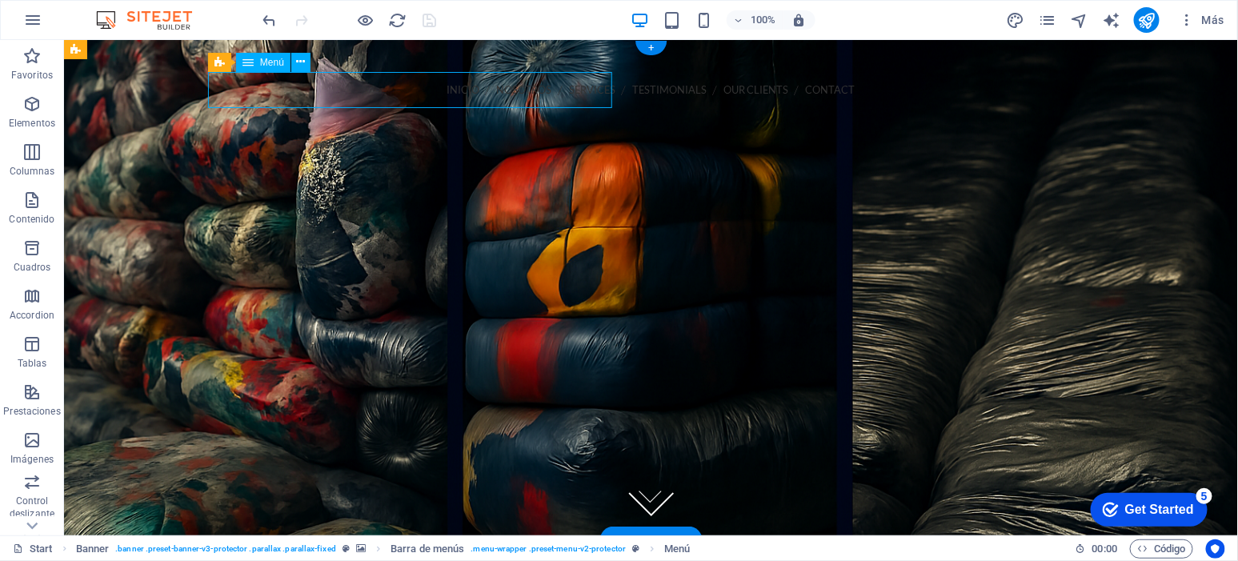
select select
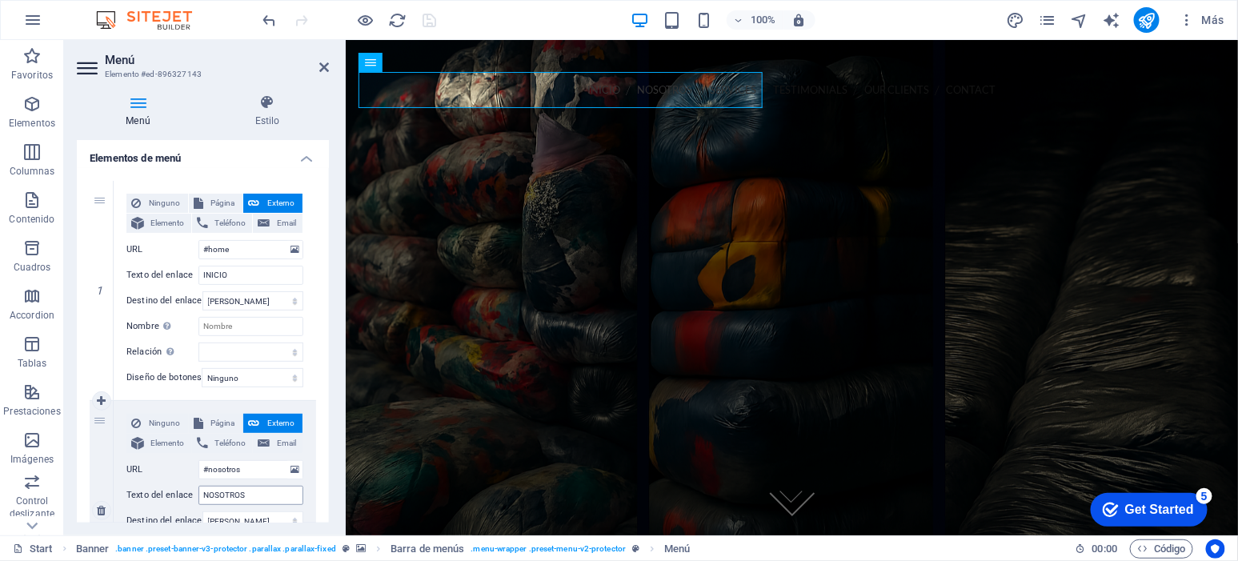
scroll to position [166, 0]
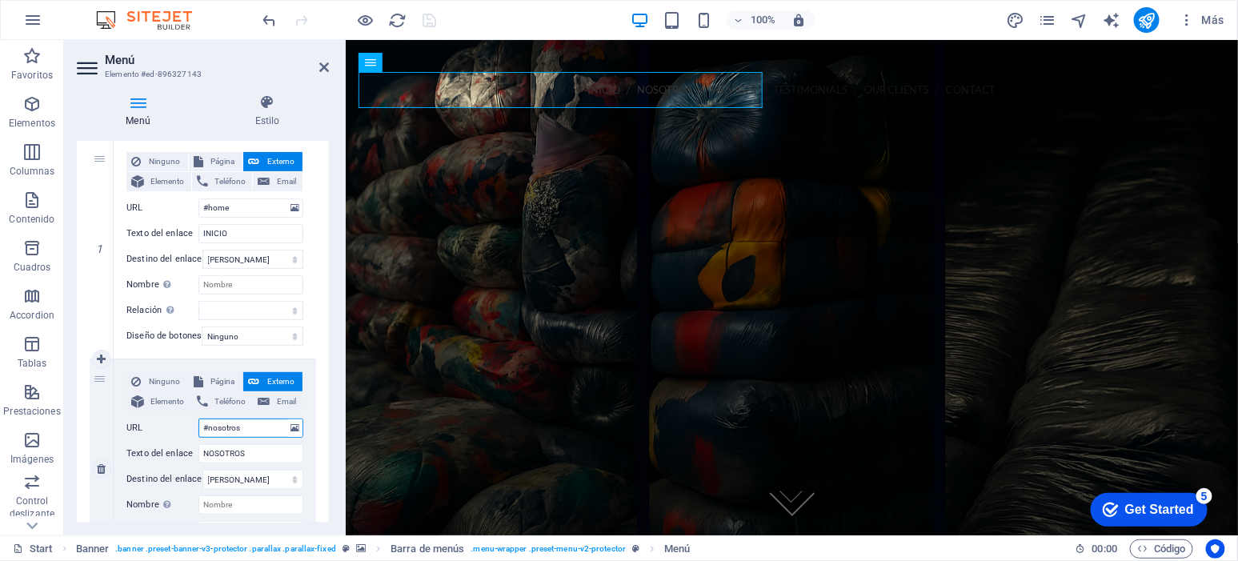
click at [266, 428] on input "#nosotros" at bounding box center [251, 428] width 105 height 19
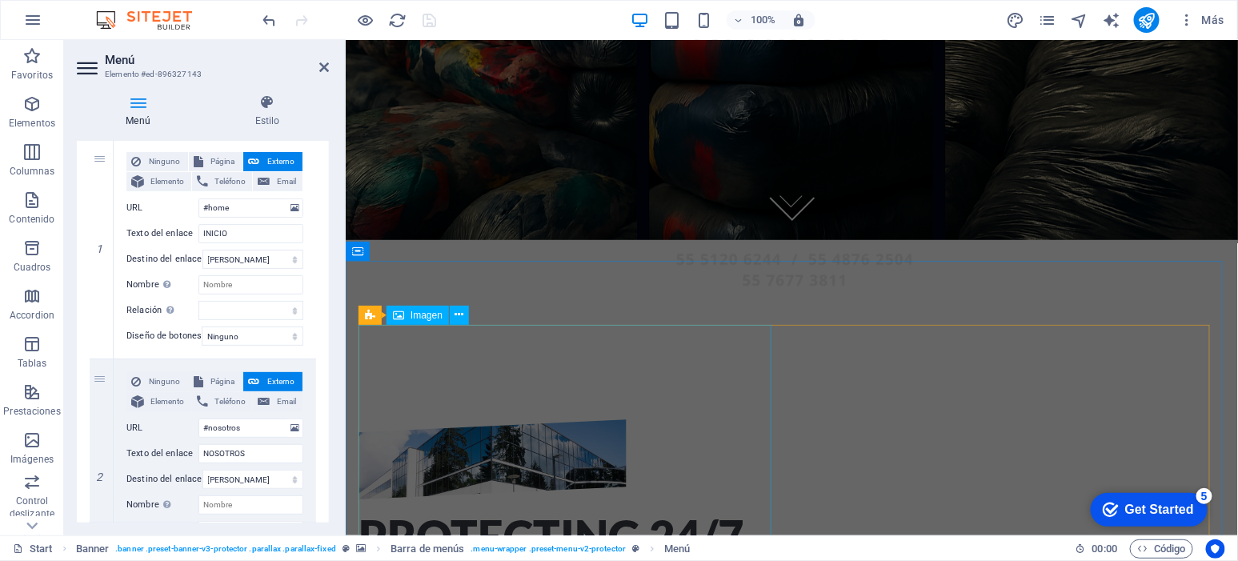
scroll to position [333, 0]
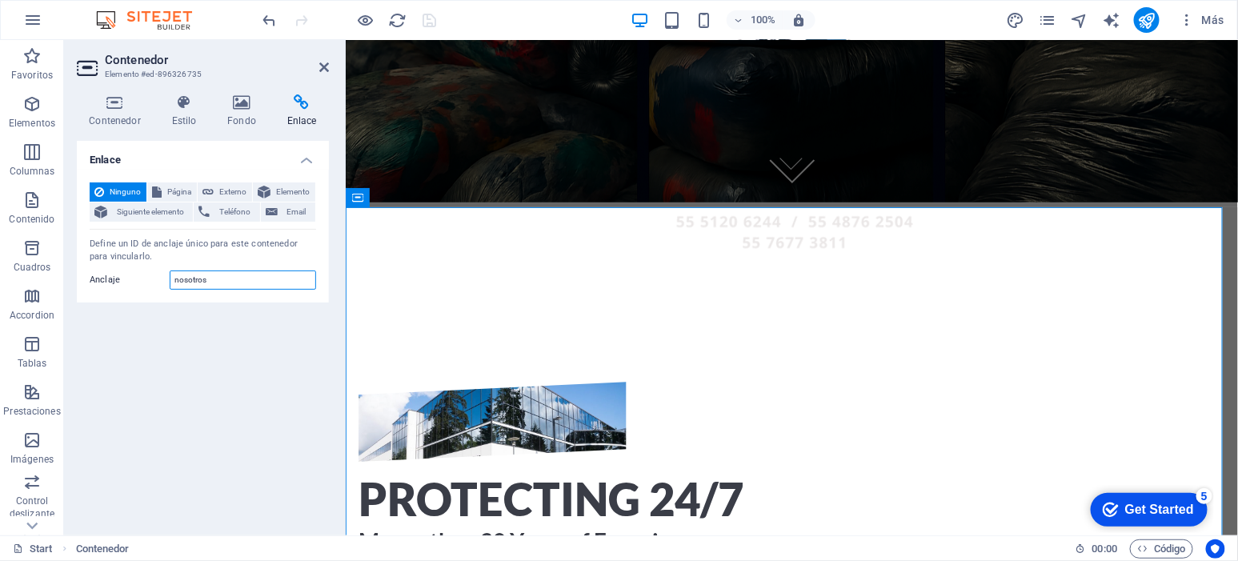
click at [256, 282] on input "nosotros" at bounding box center [243, 280] width 146 height 19
click at [252, 409] on div "Enlace Ninguno Página Externo Elemento Siguiente elemento Teléfono Email Página…" at bounding box center [203, 332] width 252 height 382
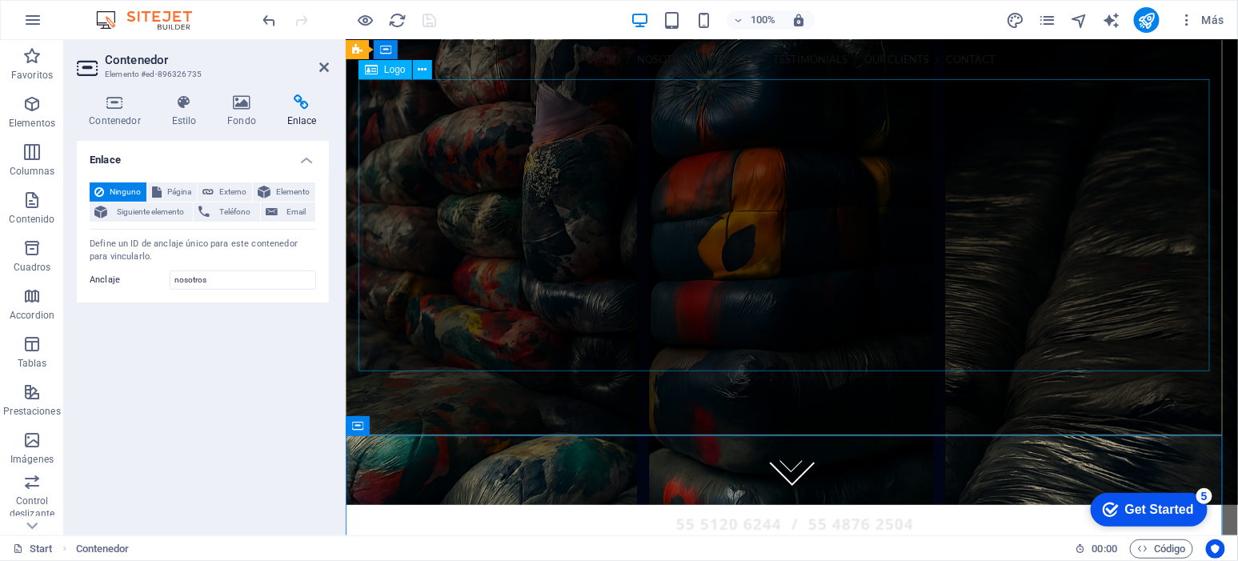
scroll to position [0, 0]
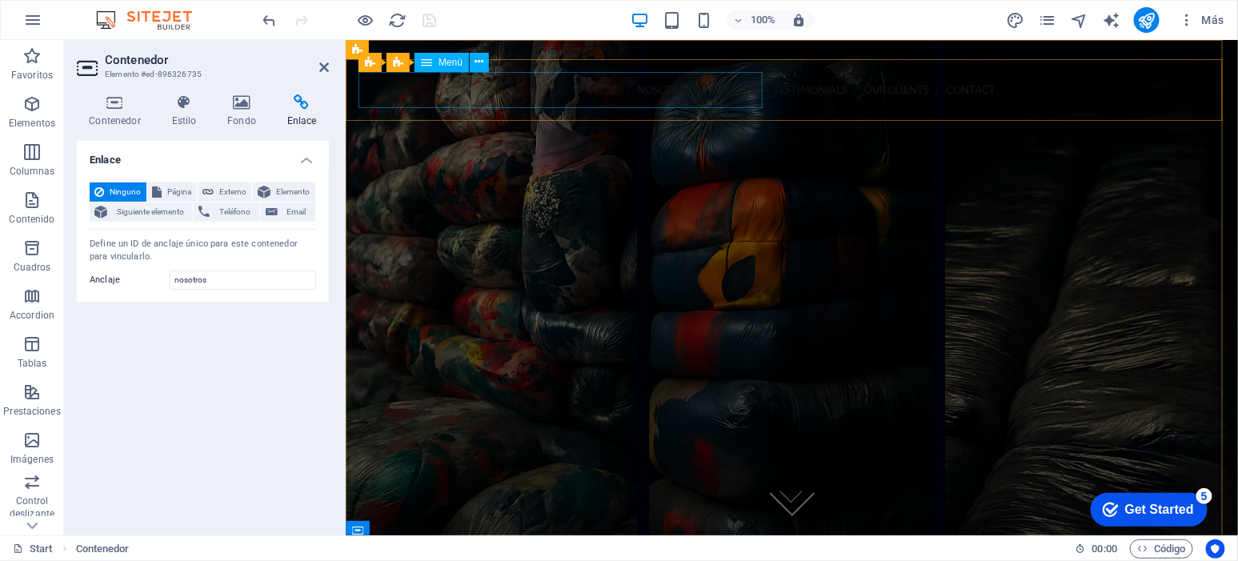
click at [511, 97] on nav "INICIO NOSOTROS Services Testimonials Our Clients Contact" at bounding box center [791, 89] width 867 height 36
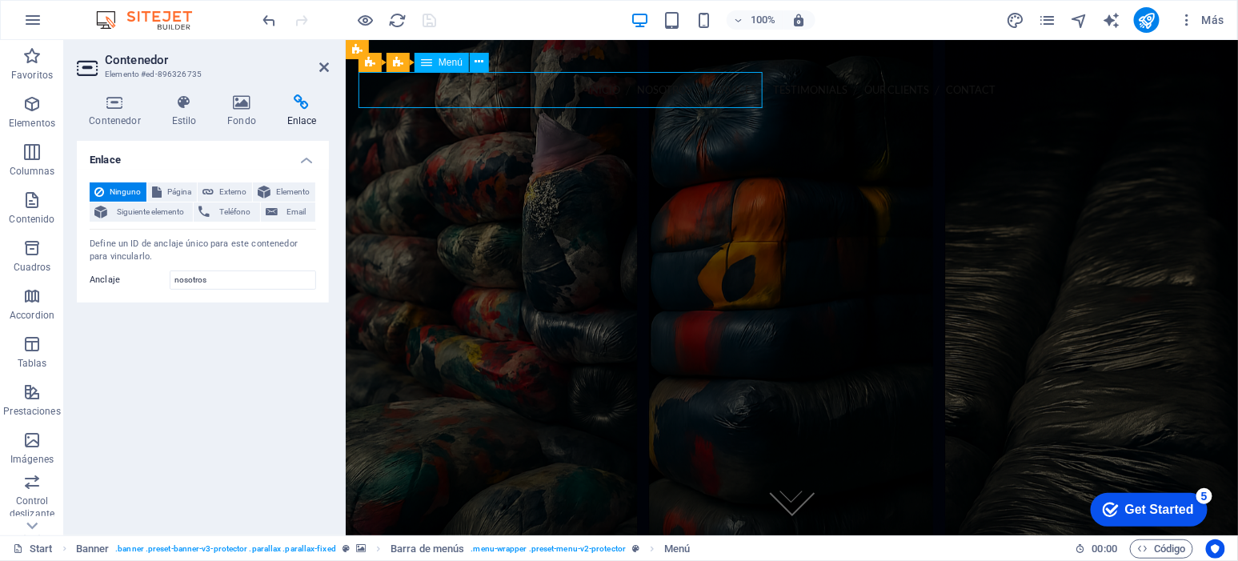
click at [511, 97] on nav "INICIO NOSOTROS Services Testimonials Our Clients Contact" at bounding box center [791, 89] width 867 height 36
select select
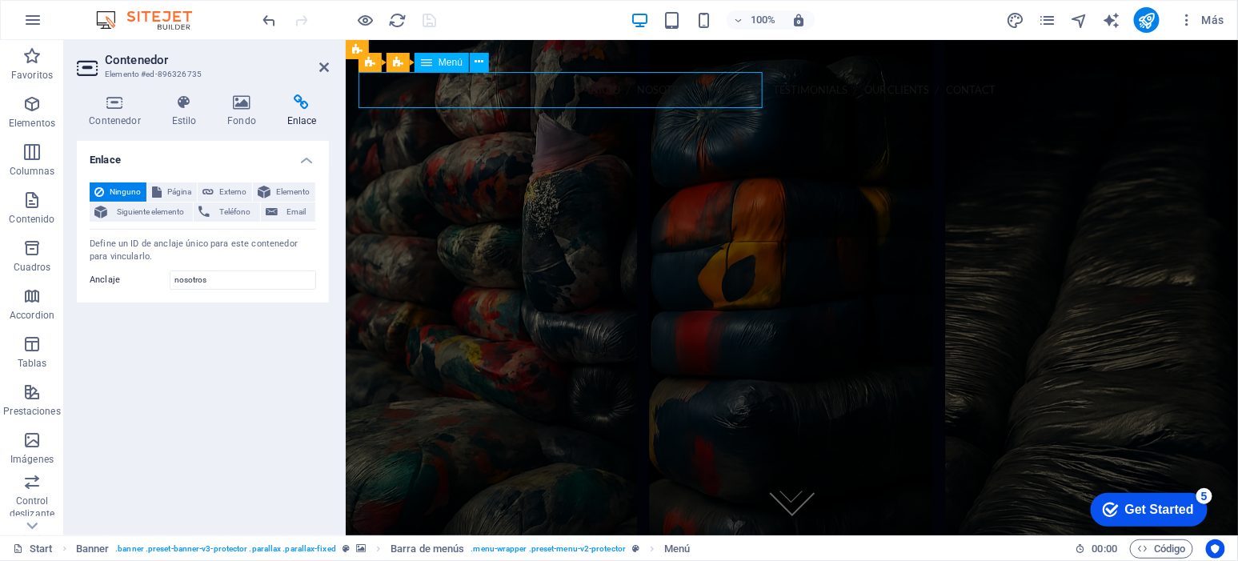
select select
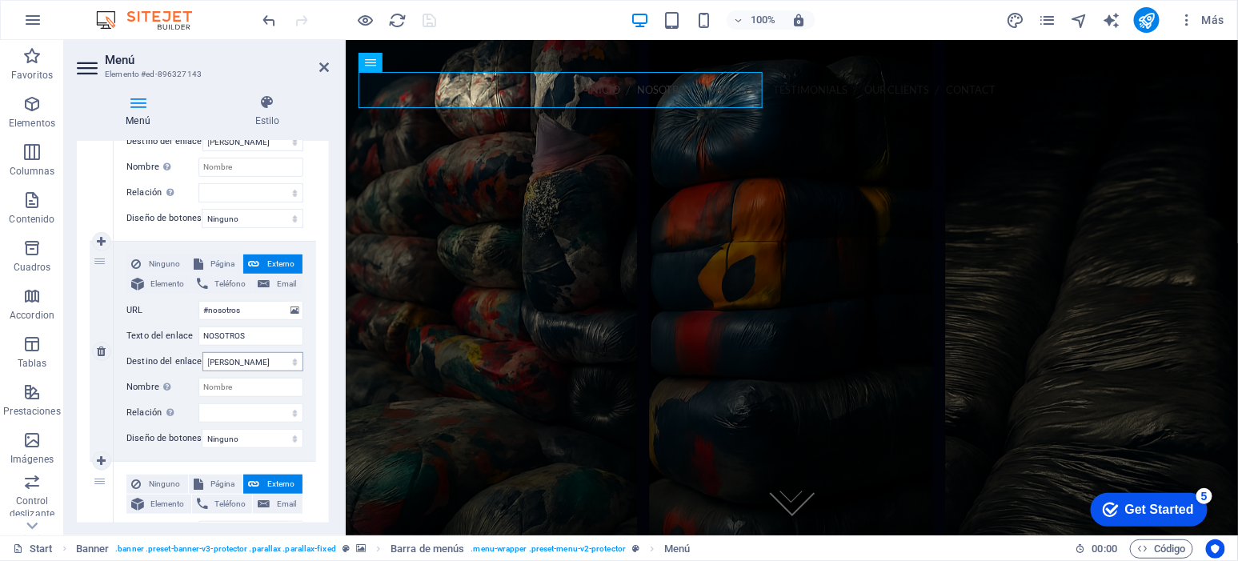
scroll to position [299, 0]
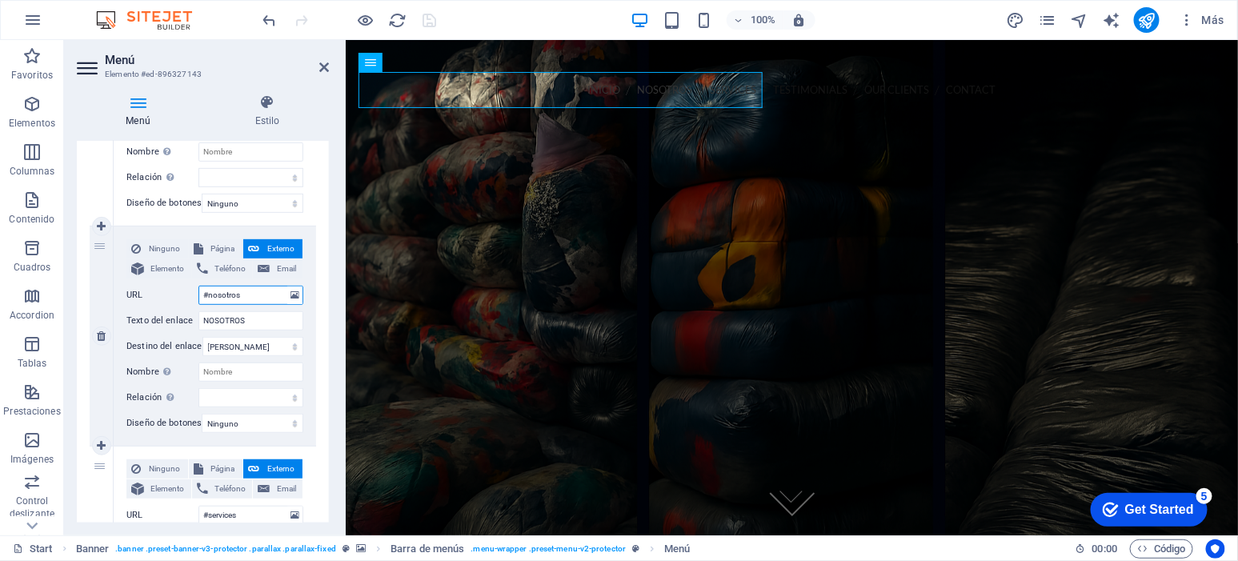
drag, startPoint x: 259, startPoint y: 296, endPoint x: 194, endPoint y: 283, distance: 66.9
click at [194, 283] on div "Ninguno Página Externo Elemento Teléfono Email Página Start Subpage Legal Notic…" at bounding box center [214, 323] width 177 height 168
type input "#"
select select
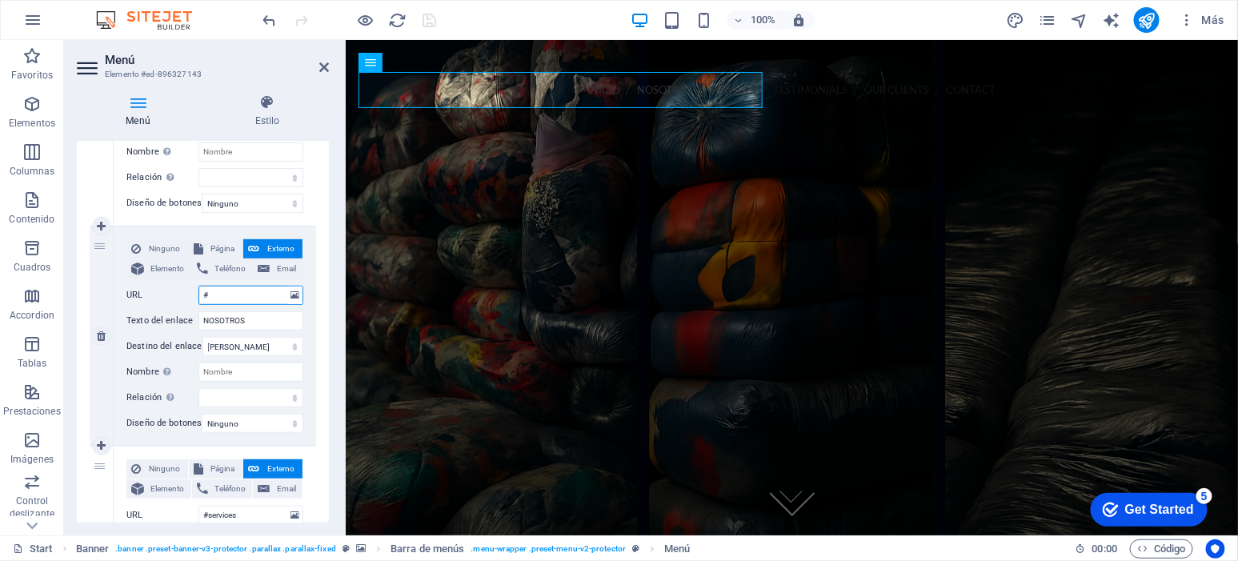
select select
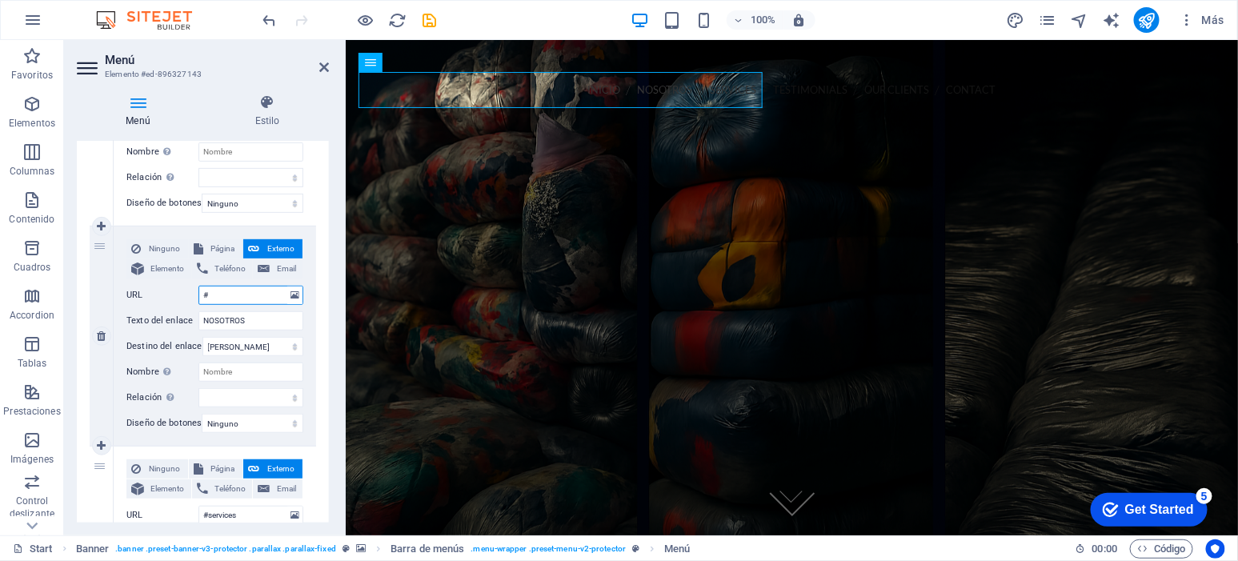
paste input "nosotros"
type input "#nosotros"
select select
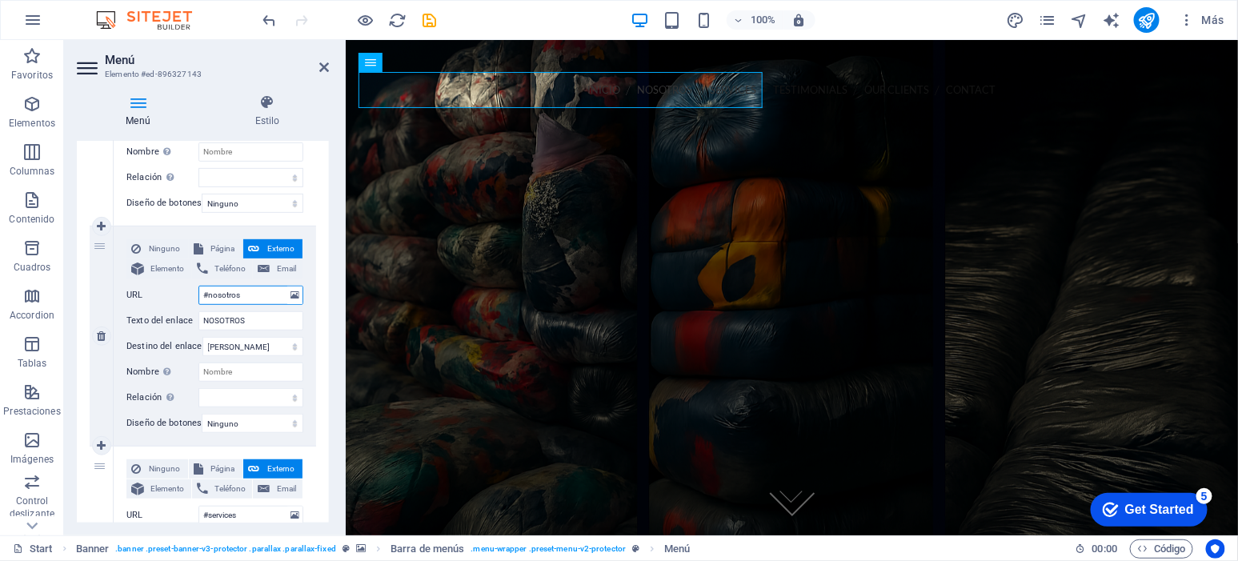
select select
click at [217, 255] on span "Página" at bounding box center [223, 248] width 30 height 19
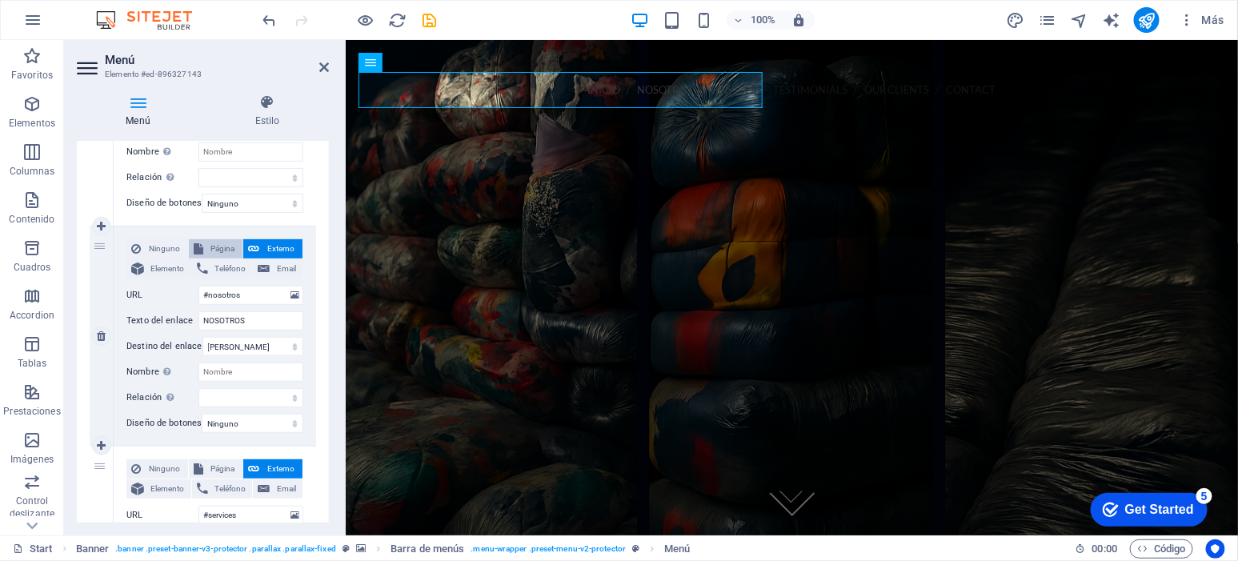
select select
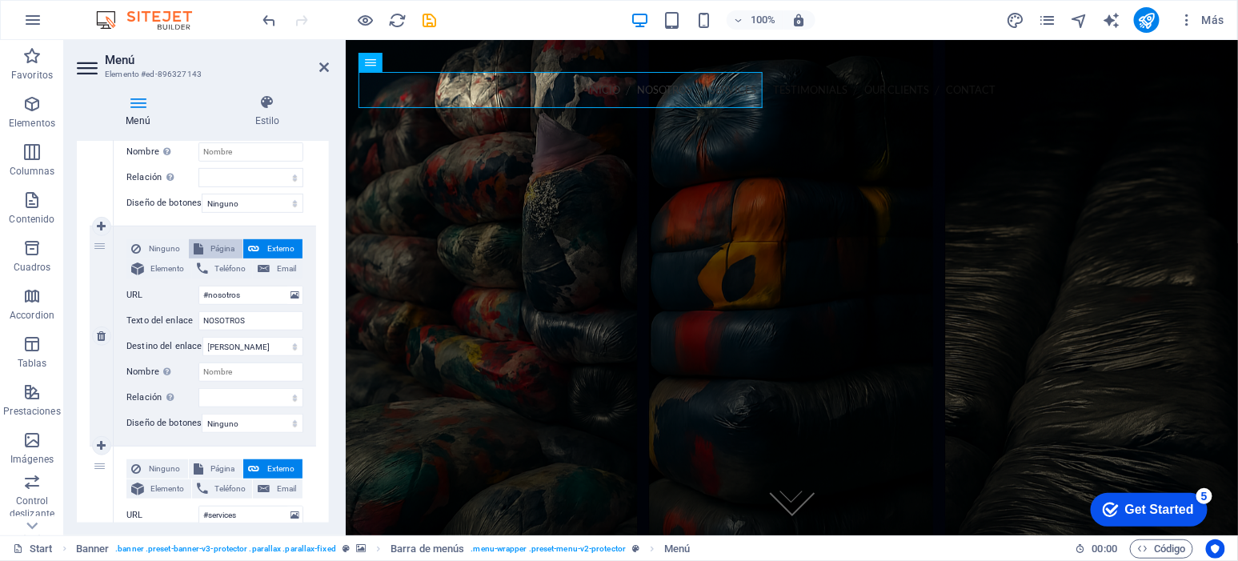
select select
click at [271, 247] on span "Externo" at bounding box center [281, 248] width 34 height 19
select select
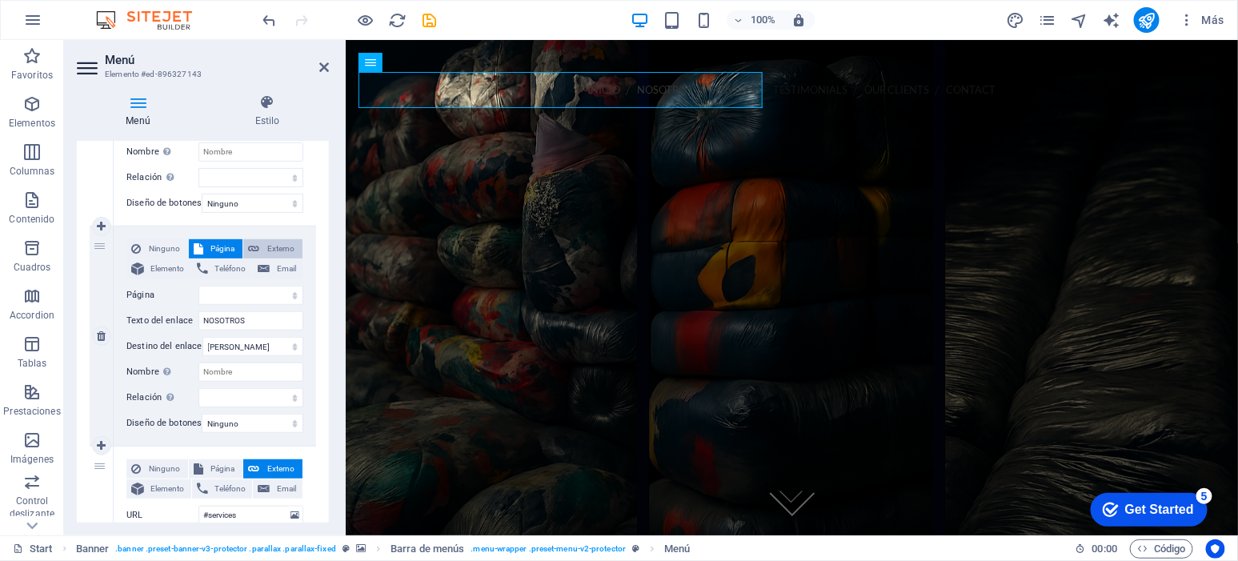
select select "blank"
select select
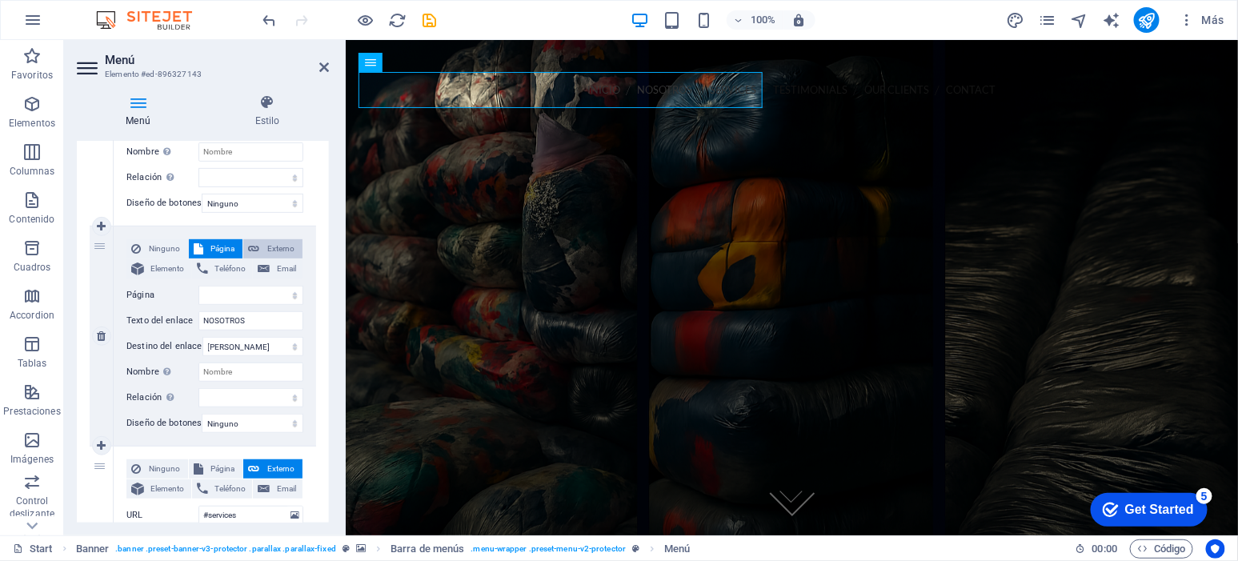
select select
click at [217, 249] on span "Página" at bounding box center [223, 248] width 30 height 19
select select
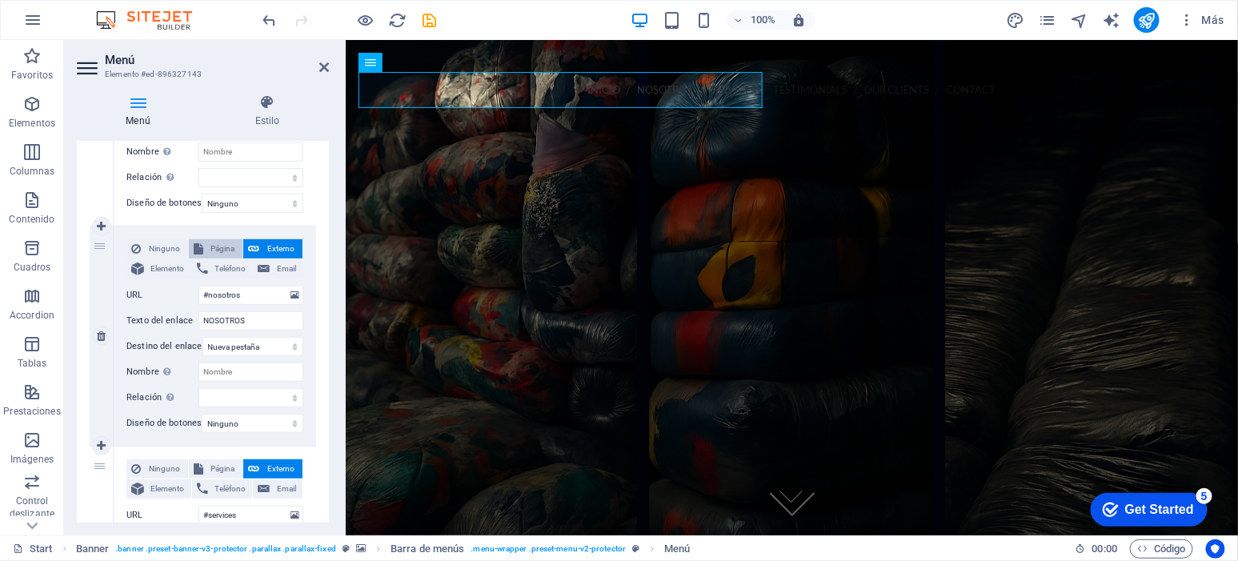
select select
click at [264, 251] on span "Externo" at bounding box center [281, 248] width 34 height 19
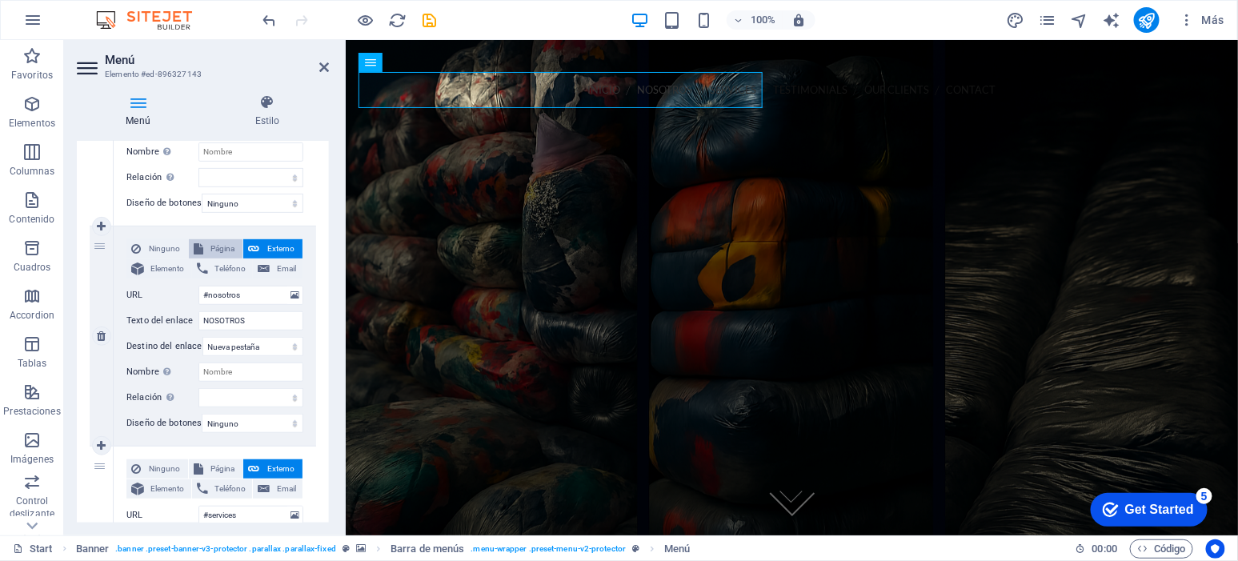
click at [221, 244] on span "Página" at bounding box center [223, 248] width 30 height 19
click at [157, 244] on span "Ninguno" at bounding box center [165, 248] width 38 height 19
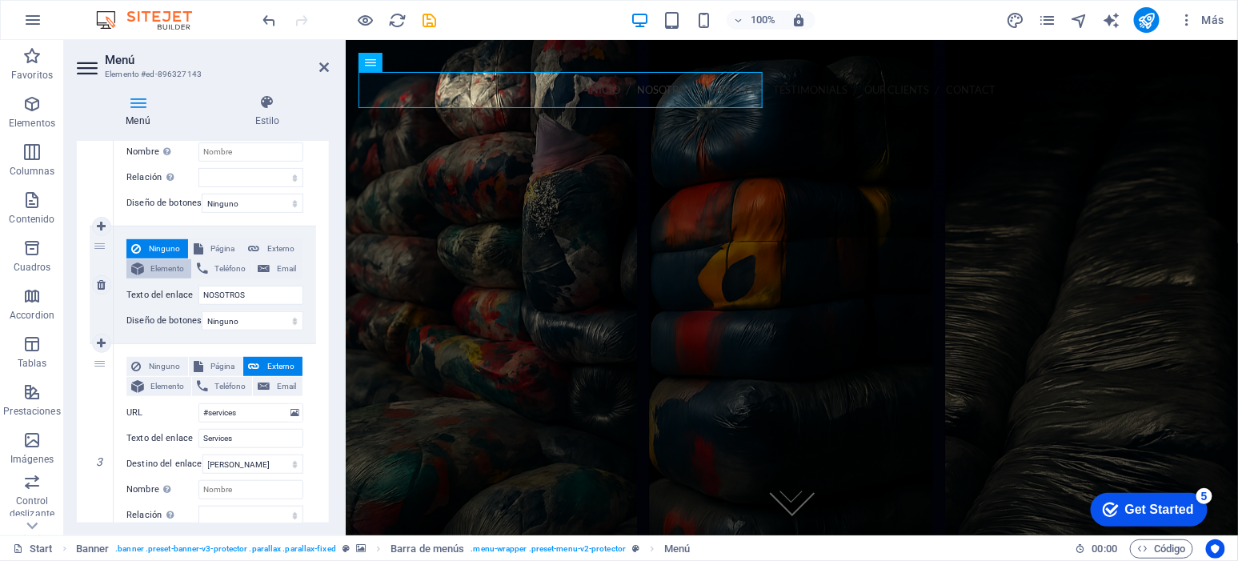
click at [162, 265] on span "Elemento" at bounding box center [168, 268] width 38 height 19
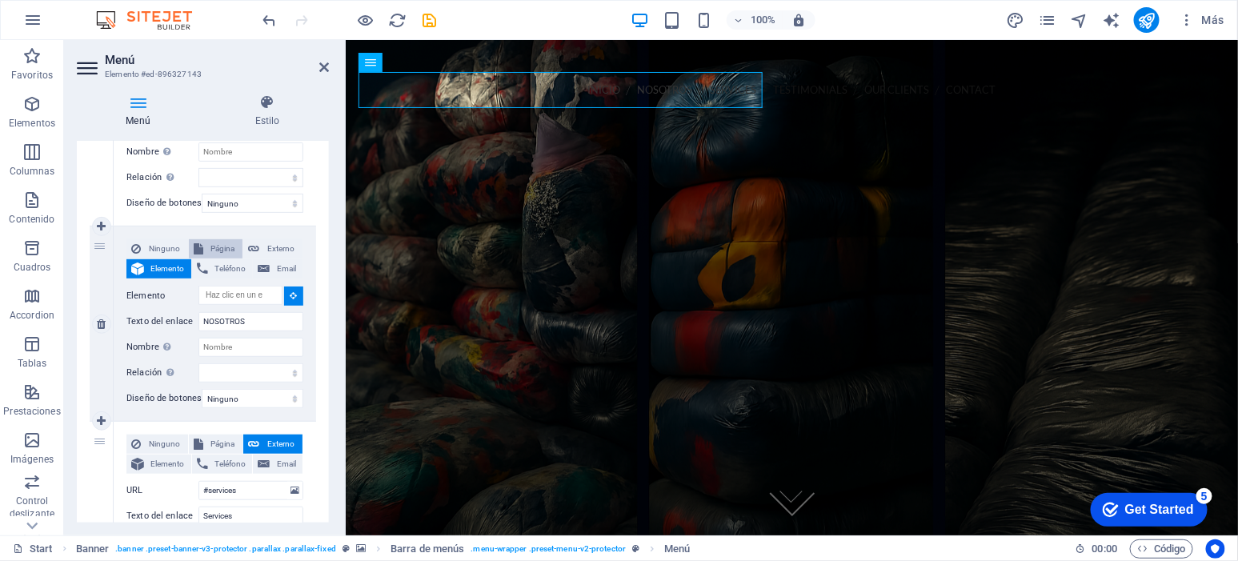
click at [208, 247] on span "Página" at bounding box center [223, 248] width 30 height 19
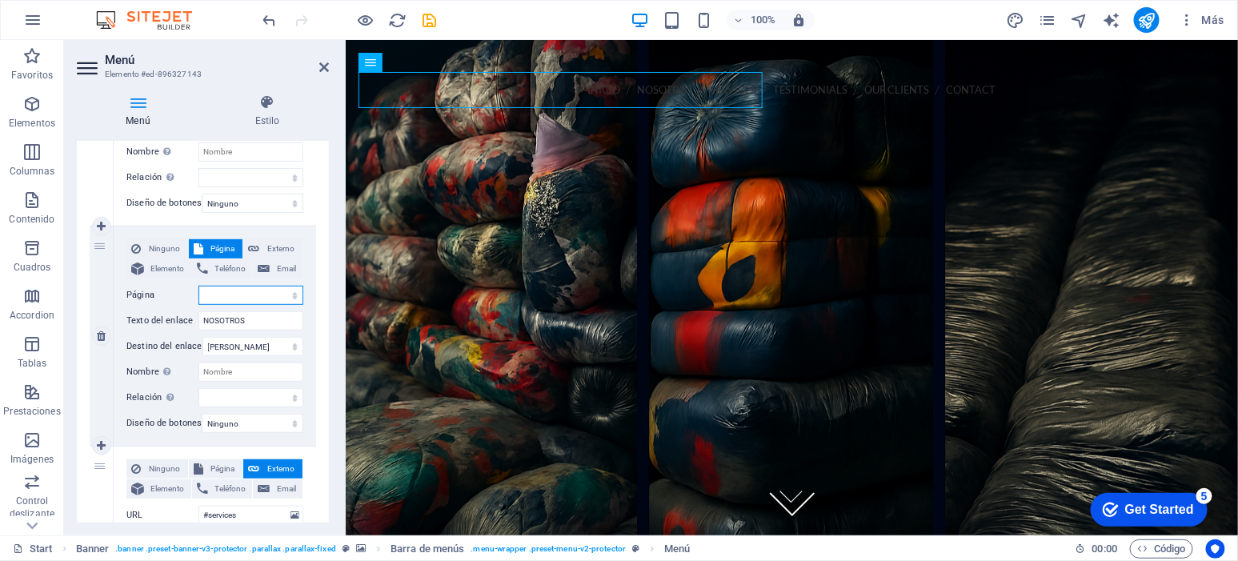
click at [255, 295] on select "Start Subpage Legal Notice Privacy" at bounding box center [251, 295] width 105 height 19
click at [235, 295] on select "Start Subpage Legal Notice Privacy" at bounding box center [251, 295] width 105 height 19
click at [255, 291] on select "Start Subpage Legal Notice Privacy" at bounding box center [251, 295] width 105 height 19
click at [255, 292] on select "Start Subpage Legal Notice Privacy" at bounding box center [251, 295] width 105 height 19
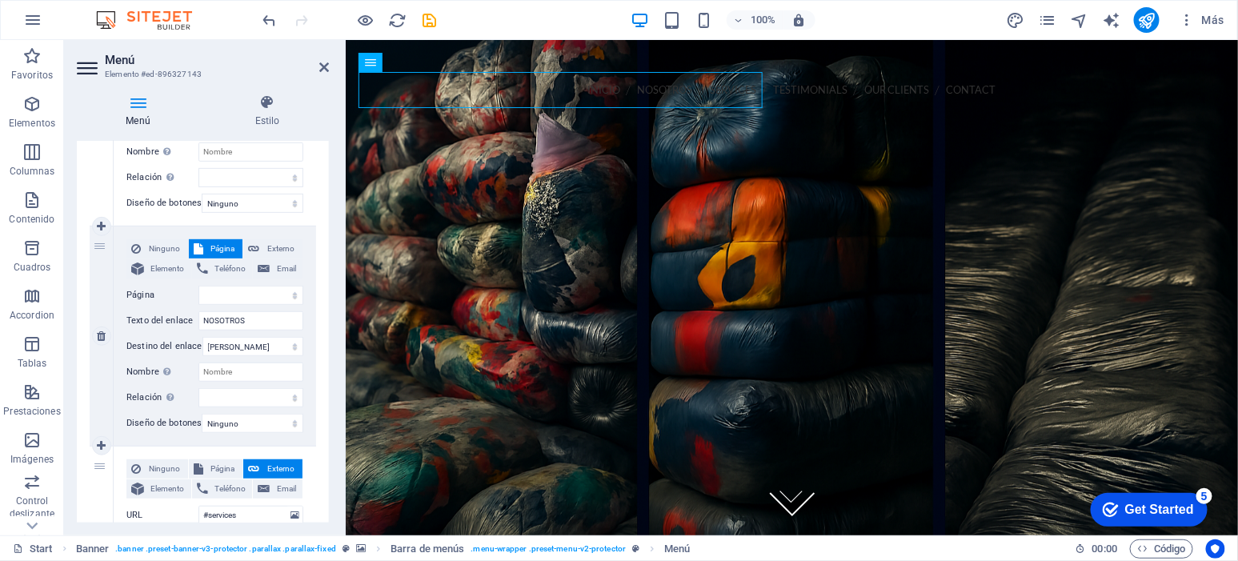
click at [112, 299] on div "2" at bounding box center [102, 336] width 24 height 219
click at [173, 274] on span "Elemento" at bounding box center [168, 268] width 38 height 19
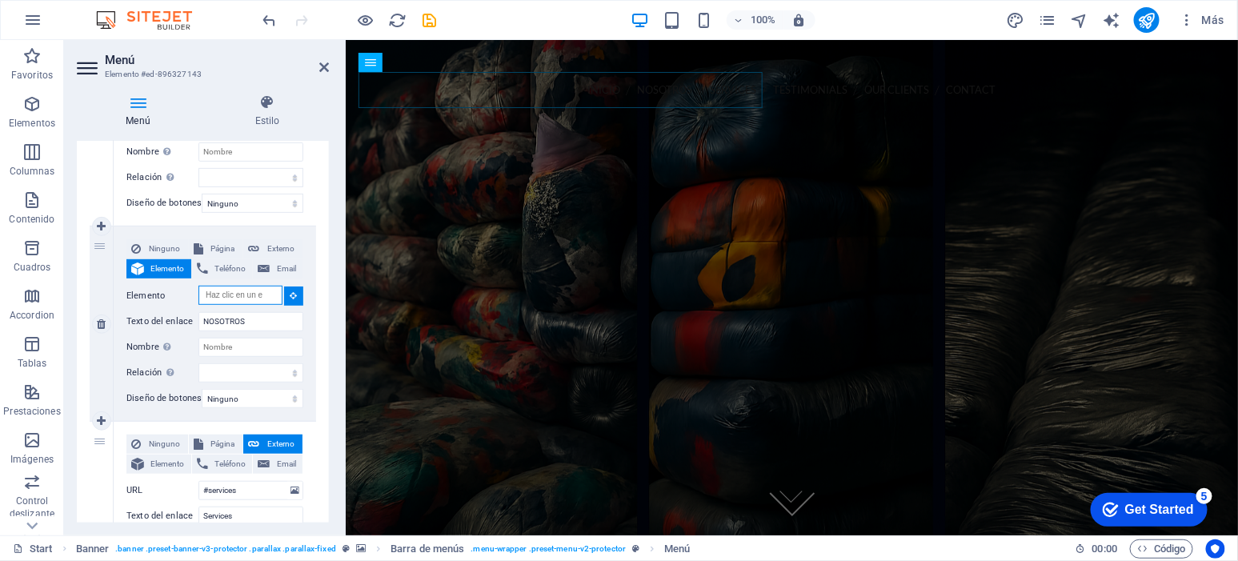
click at [278, 298] on input "Elemento" at bounding box center [241, 295] width 84 height 19
paste input "nosotros"
click at [204, 297] on input "nosotros" at bounding box center [241, 295] width 84 height 19
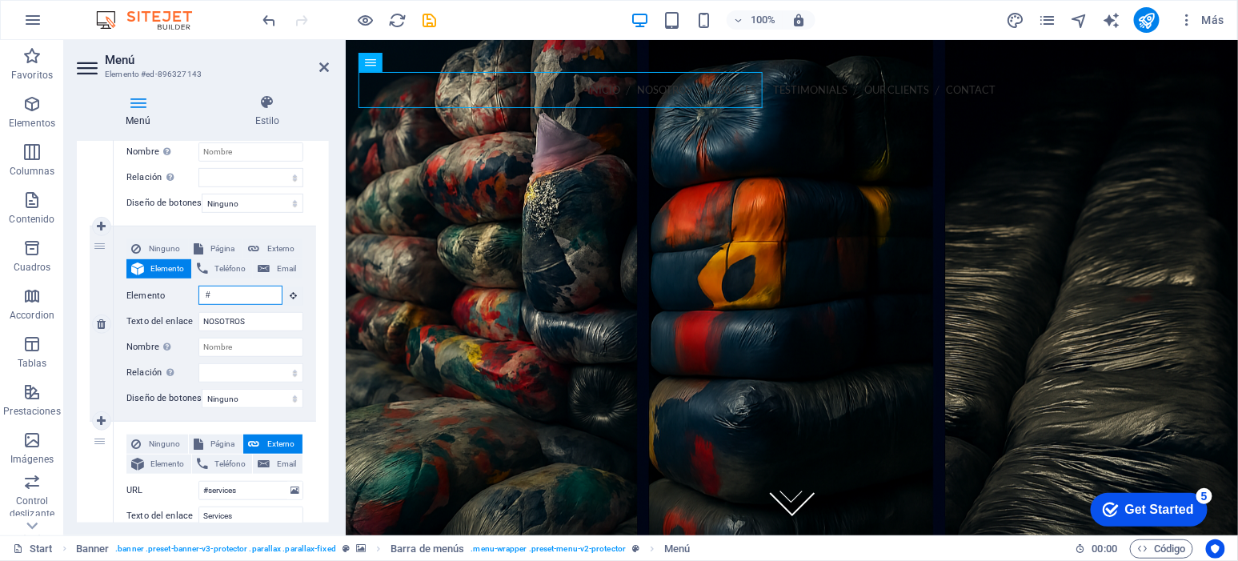
paste input "nosotros"
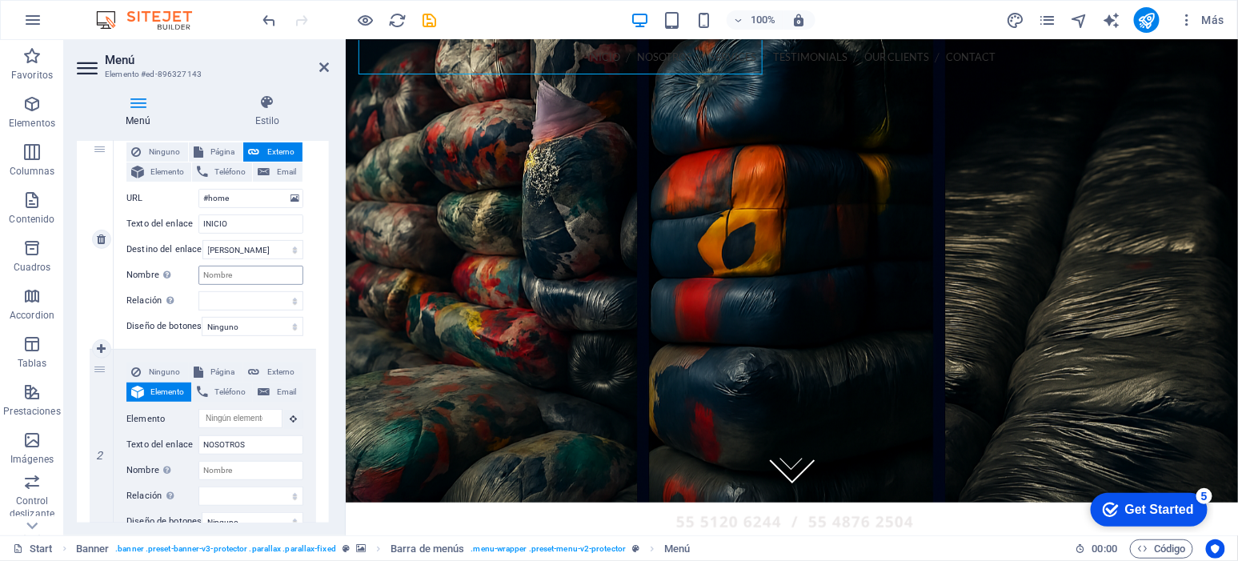
scroll to position [166, 0]
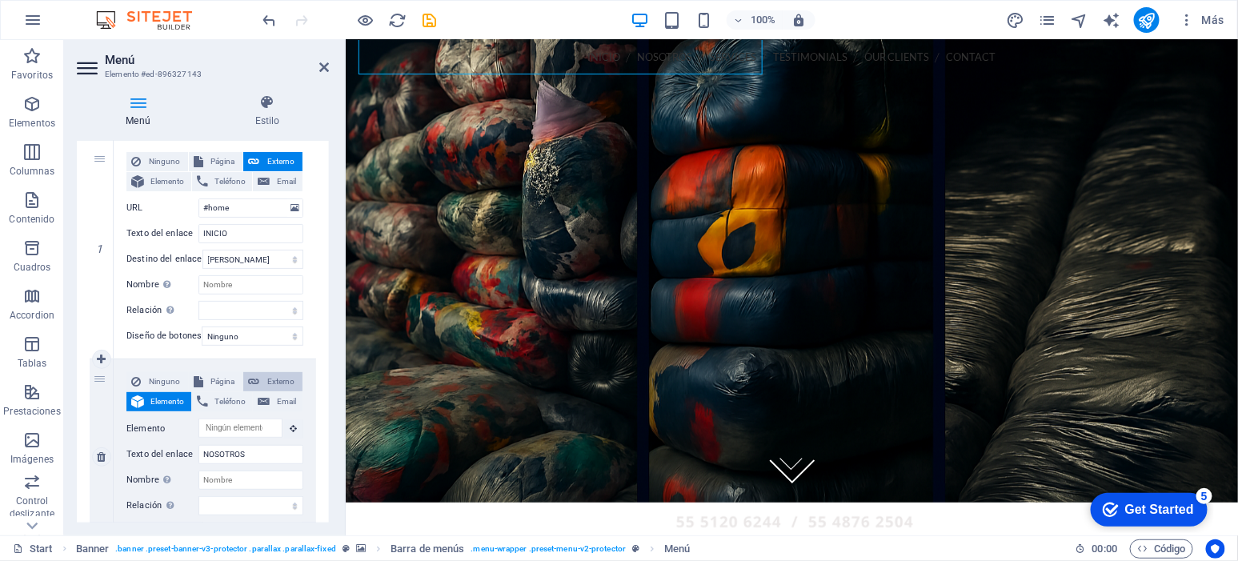
click at [265, 379] on span "Externo" at bounding box center [281, 381] width 34 height 19
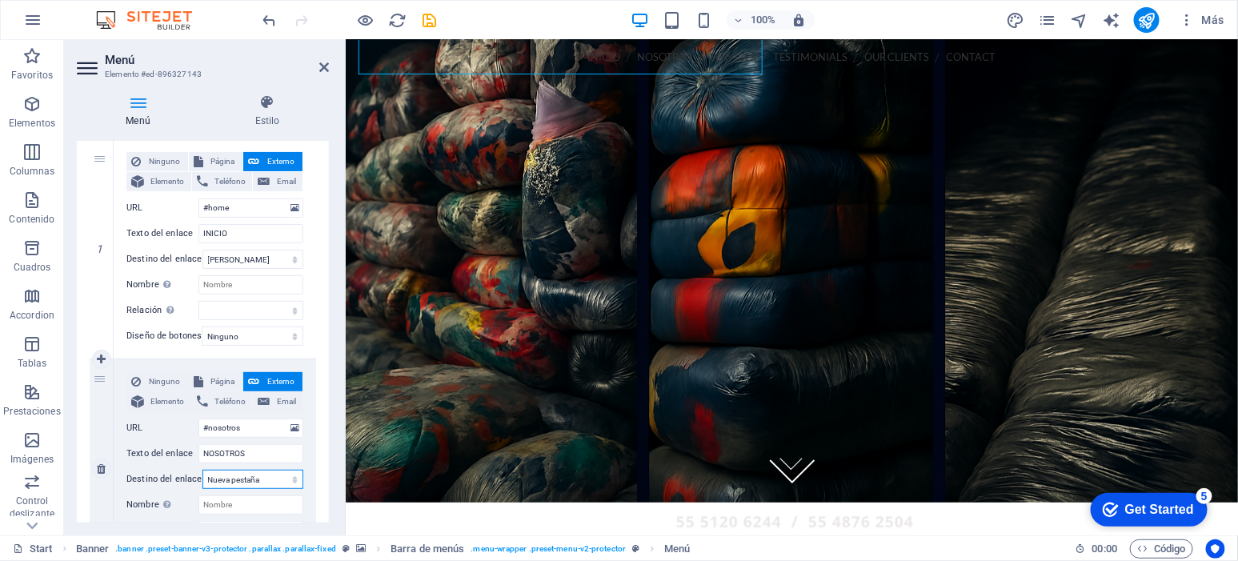
click at [286, 474] on select "Nueva pestaña Misma pestaña Superposición" at bounding box center [253, 479] width 101 height 19
click at [203, 470] on select "Nueva pestaña Misma pestaña Superposición" at bounding box center [253, 479] width 101 height 19
click at [429, 19] on icon "save" at bounding box center [430, 20] width 18 height 18
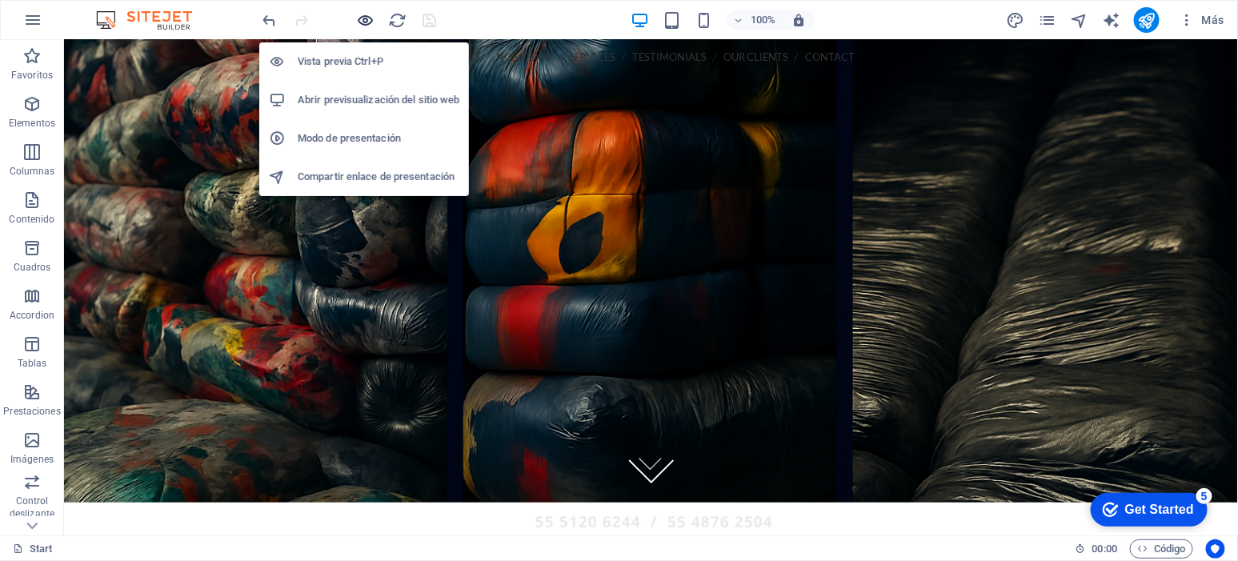
click at [365, 18] on icon "button" at bounding box center [366, 20] width 18 height 18
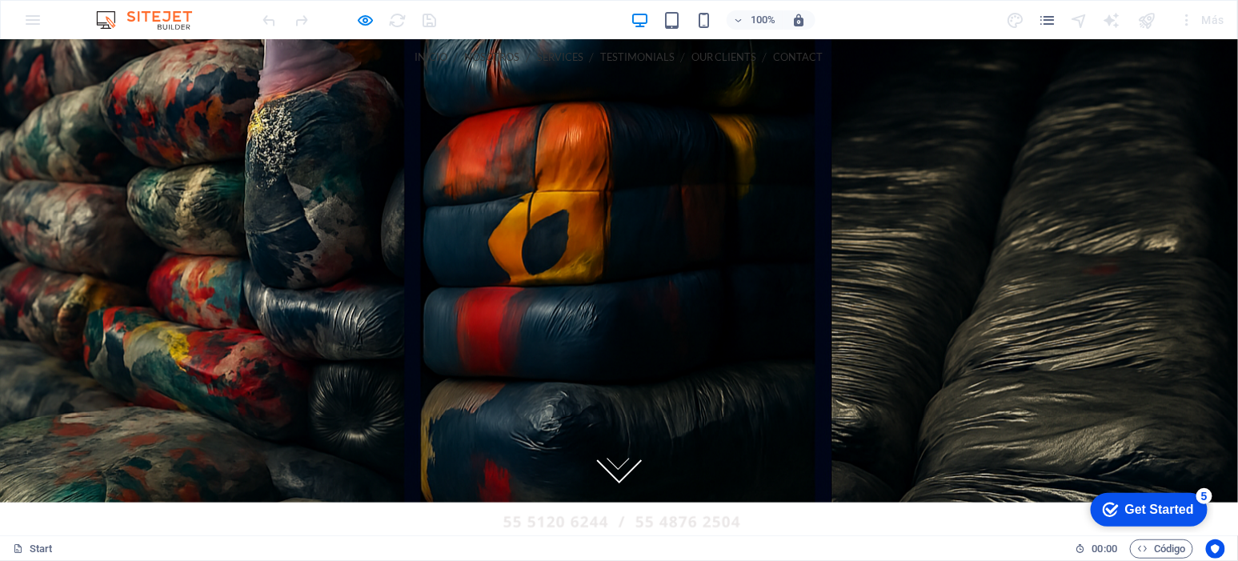
click at [465, 62] on link "NOSOTROS" at bounding box center [492, 56] width 55 height 36
click at [465, 50] on link "NOSOTROS" at bounding box center [492, 56] width 55 height 36
click at [612, 471] on icon at bounding box center [619, 455] width 34 height 34
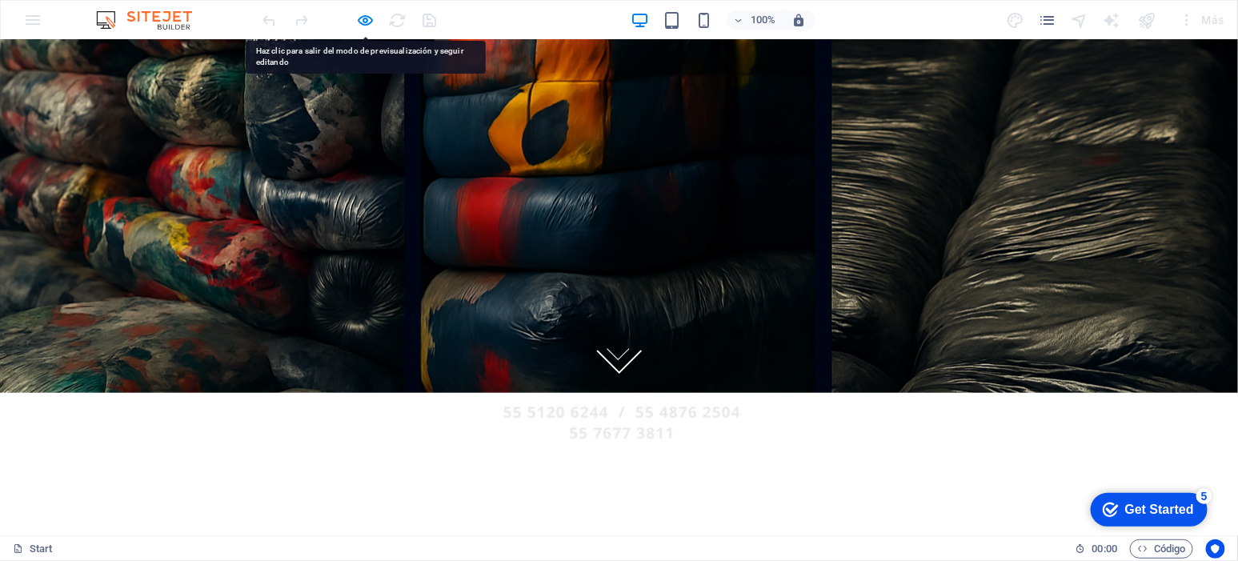
scroll to position [145, 0]
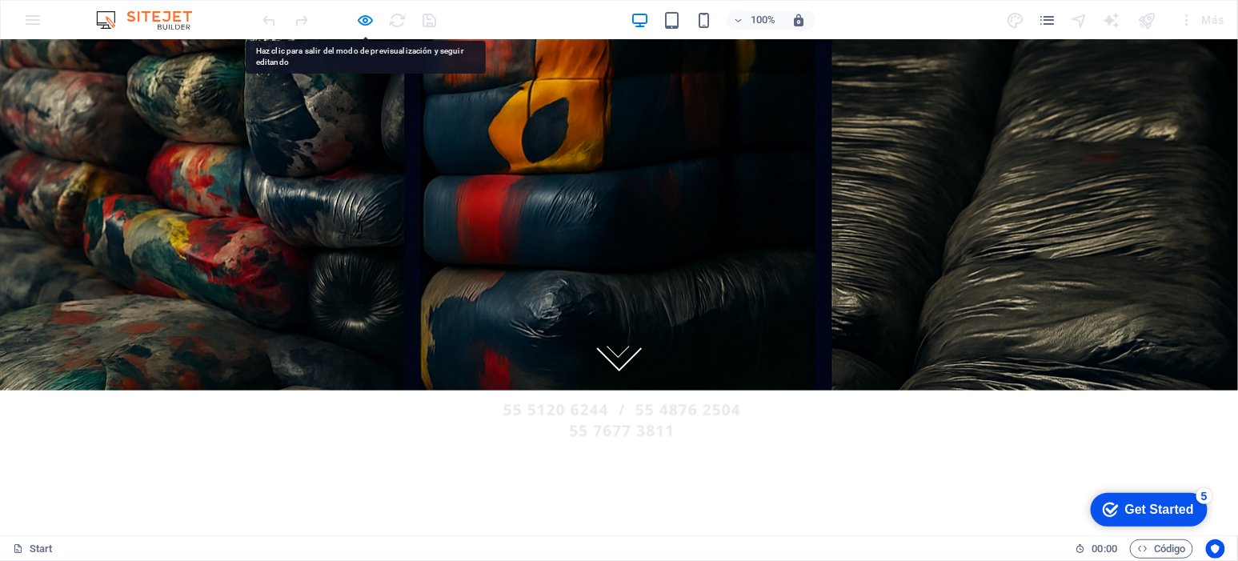
click at [612, 353] on icon at bounding box center [619, 343] width 34 height 34
click at [612, 352] on icon at bounding box center [619, 343] width 34 height 34
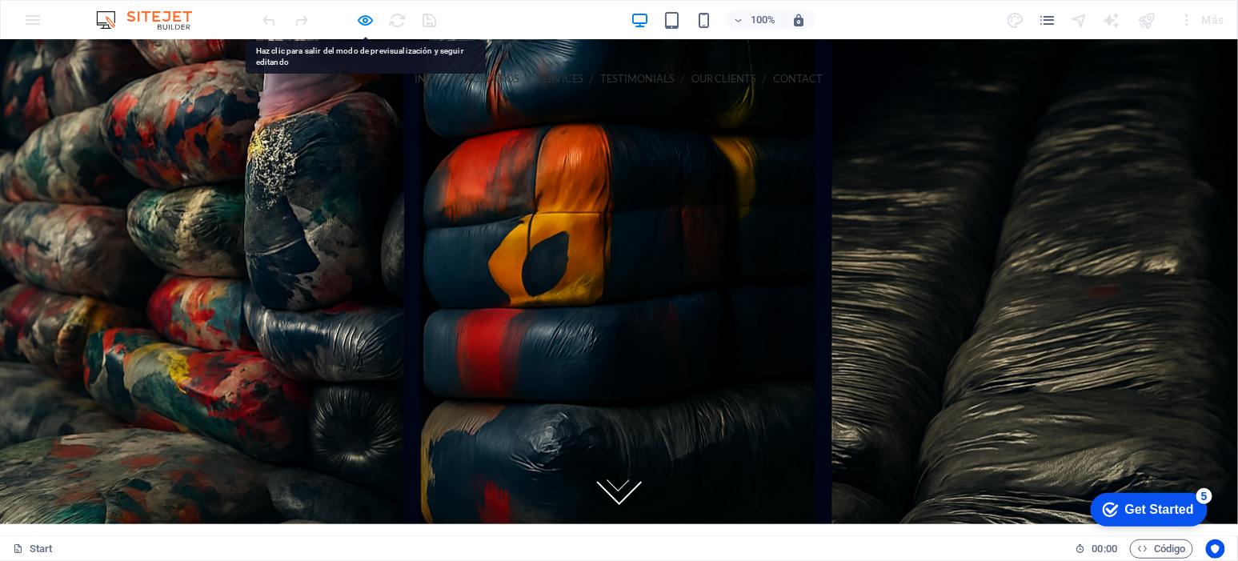
scroll to position [0, 0]
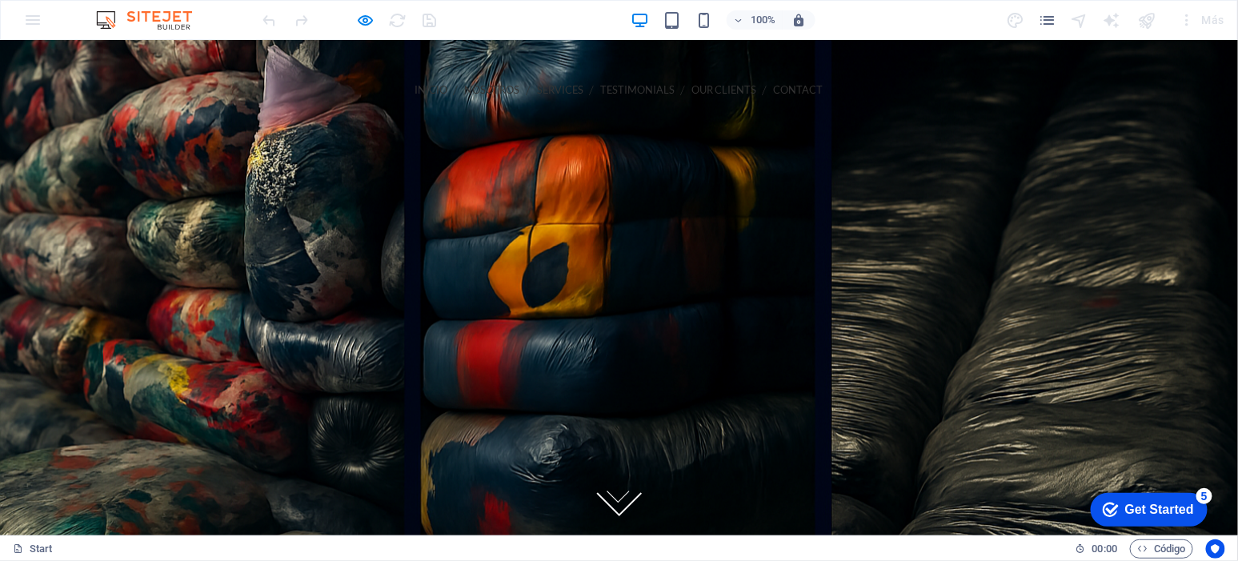
click at [537, 89] on link "Services" at bounding box center [560, 89] width 46 height 36
drag, startPoint x: 440, startPoint y: 94, endPoint x: 411, endPoint y: 84, distance: 31.1
click at [600, 93] on li "Testimonials" at bounding box center [639, 89] width 78 height 36
click at [600, 83] on link "Testimonials" at bounding box center [637, 89] width 74 height 36
click at [692, 86] on link "Our Clients" at bounding box center [724, 89] width 65 height 36
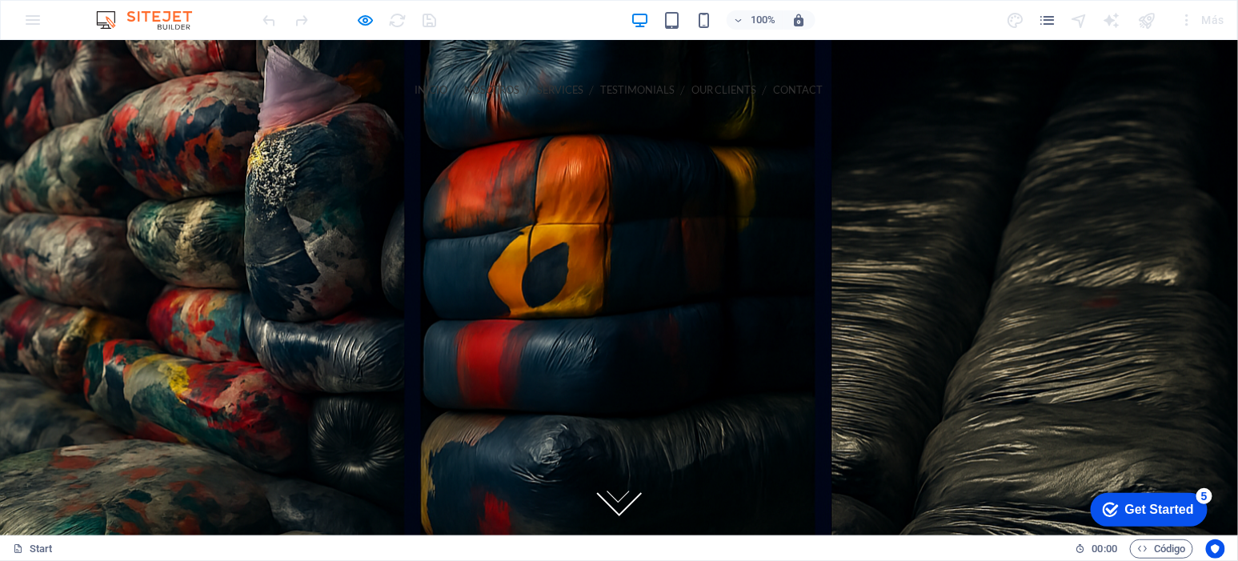
click at [596, 90] on div "INICIO NOSOTROS Services Testimonials Our Clients Contact Call us 202-555-0143 …" at bounding box center [619, 144] width 896 height 172
click at [584, 90] on div "INICIO NOSOTROS Services Testimonials Our Clients Contact Call us 202-555-0143 …" at bounding box center [619, 144] width 896 height 172
click at [224, 92] on ul "INICIO NOSOTROS Services Testimonials Our Clients Contact" at bounding box center [619, 89] width 871 height 36
click at [465, 91] on link "NOSOTROS" at bounding box center [492, 89] width 55 height 36
click at [415, 92] on link "INICIO" at bounding box center [431, 89] width 33 height 36
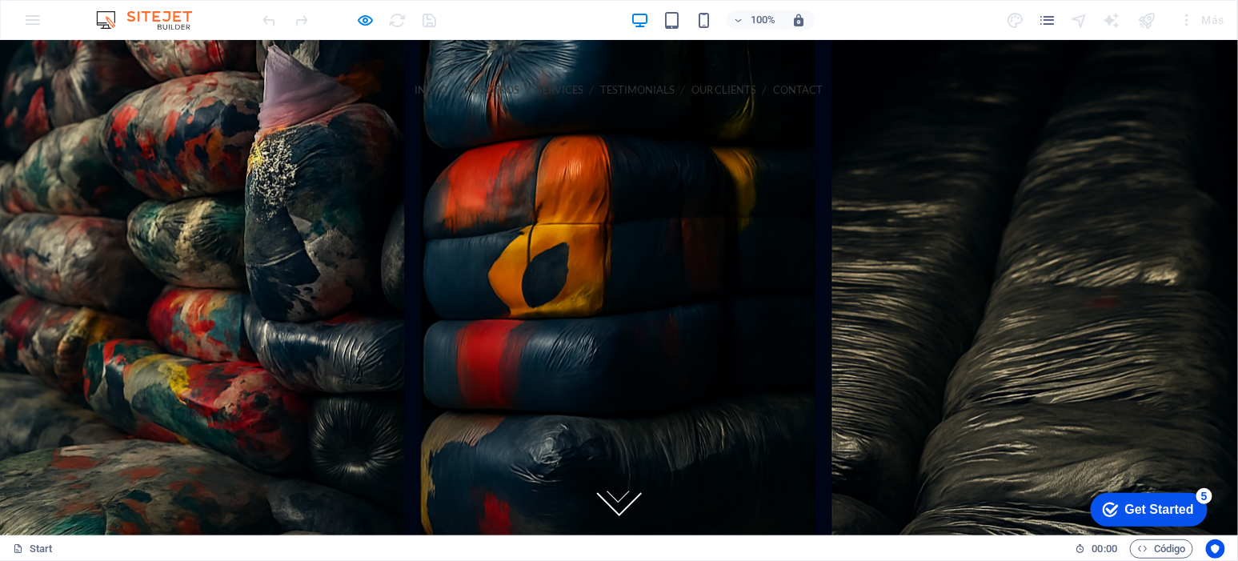
click at [465, 92] on link "NOSOTROS" at bounding box center [492, 89] width 55 height 36
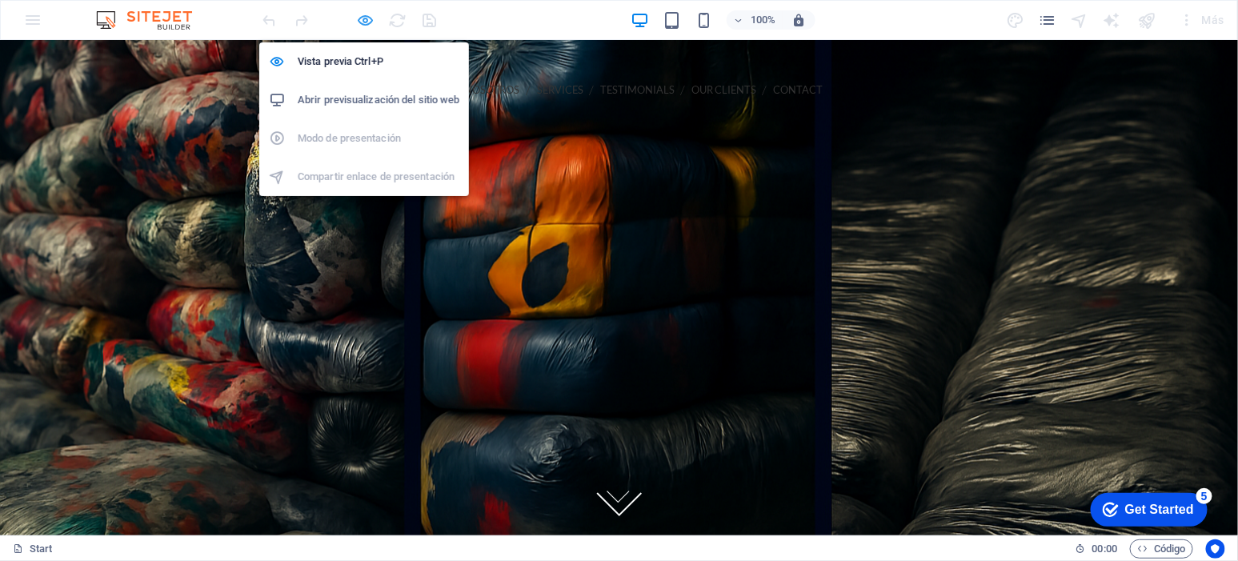
click at [367, 16] on icon "button" at bounding box center [366, 20] width 18 height 18
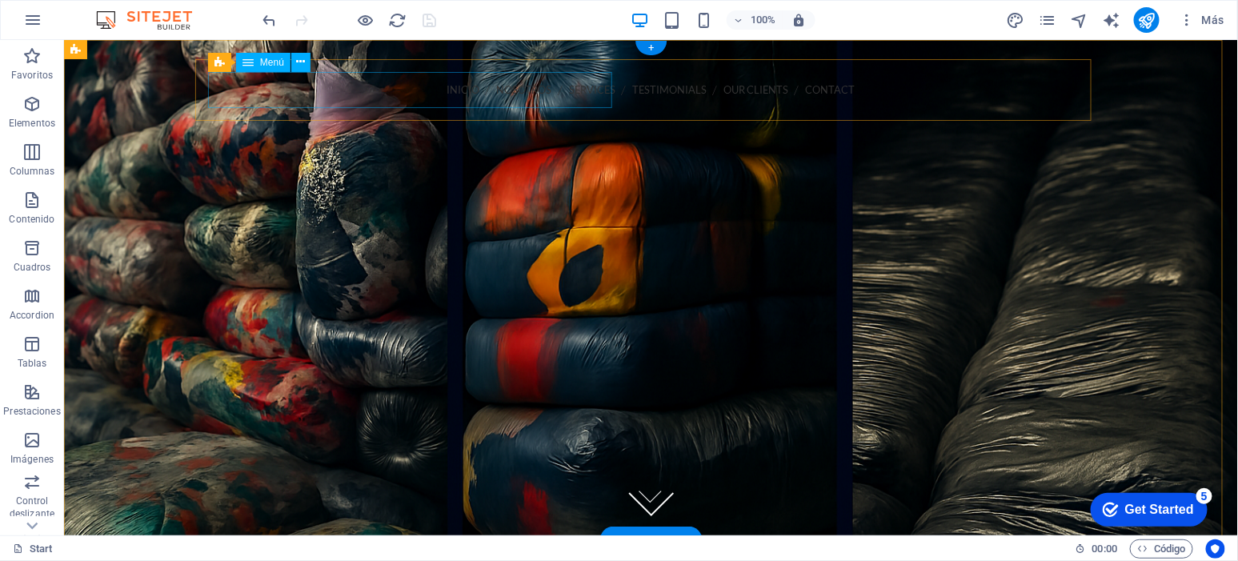
click at [219, 91] on nav "INICIO NOSOTROS Services Testimonials Our Clients Contact" at bounding box center [650, 89] width 871 height 36
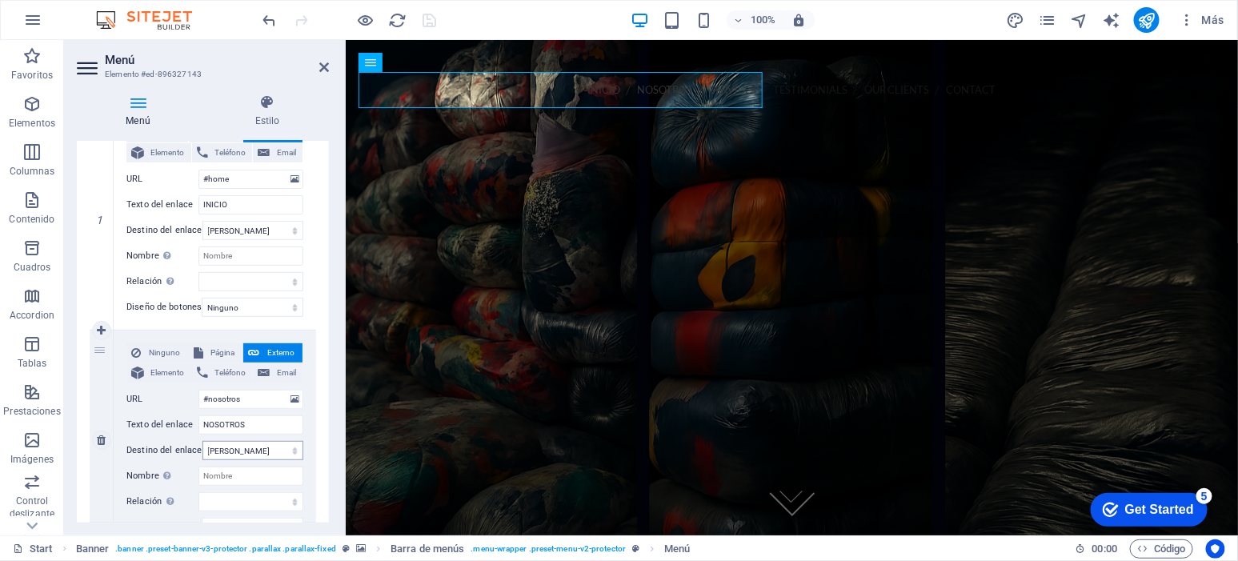
scroll to position [200, 0]
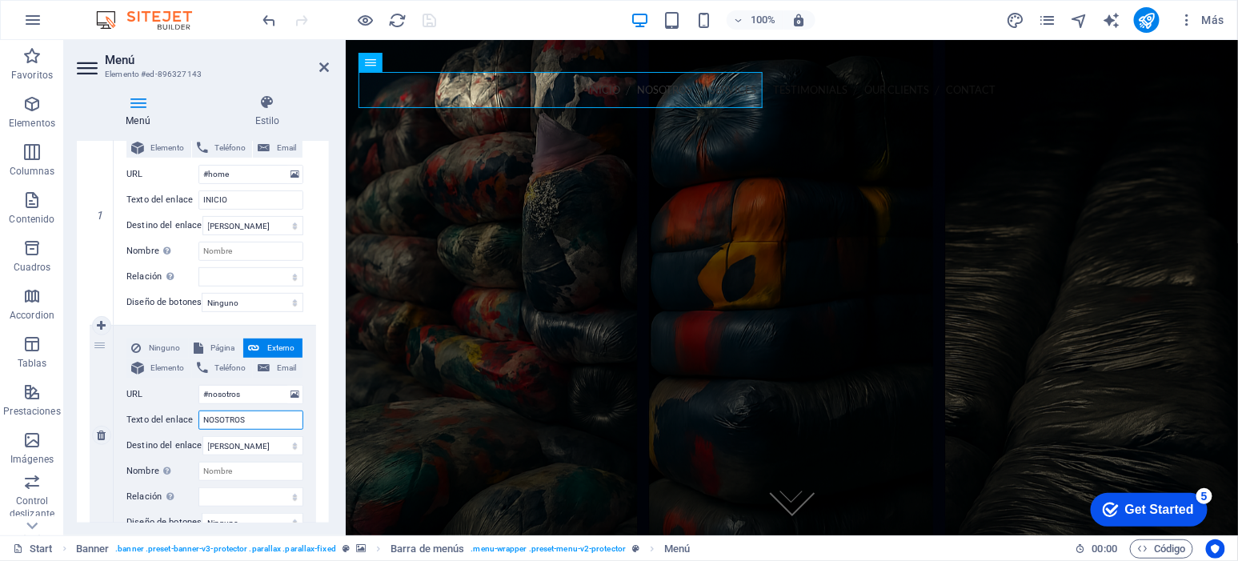
click at [271, 420] on input "NOSOTROS" at bounding box center [251, 420] width 105 height 19
click at [167, 361] on span "Elemento" at bounding box center [168, 368] width 38 height 19
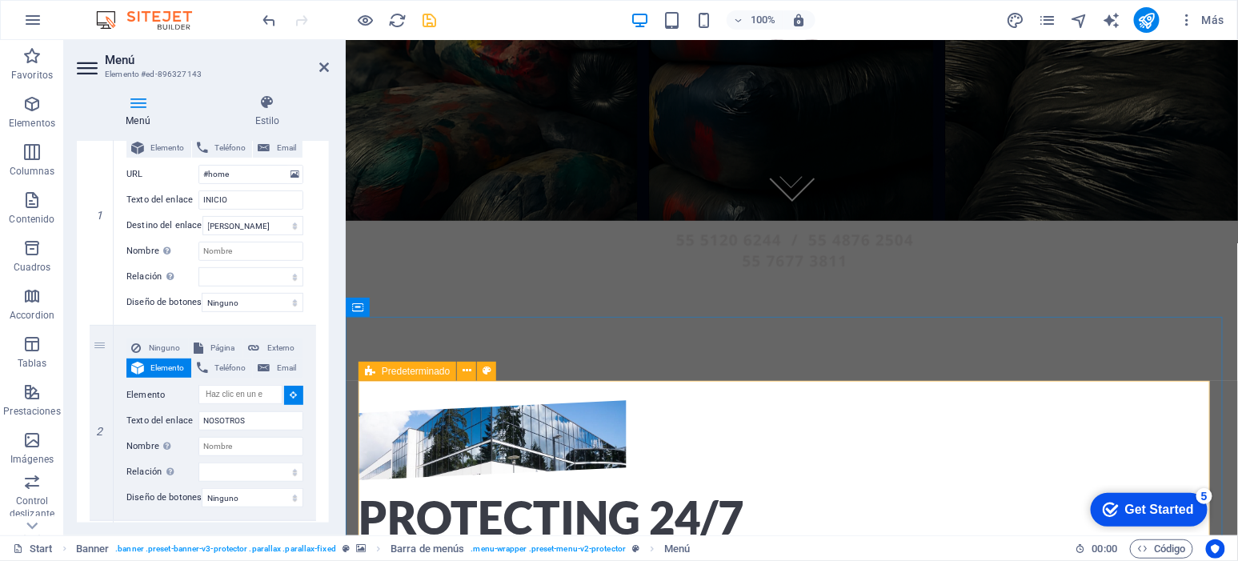
scroll to position [367, 0]
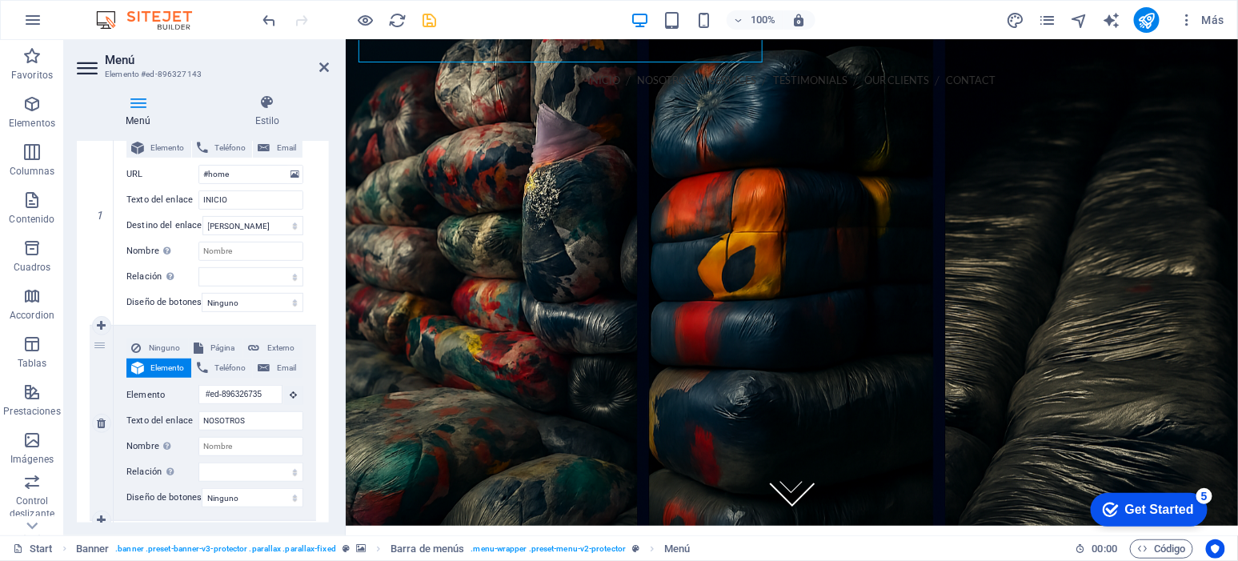
scroll to position [0, 0]
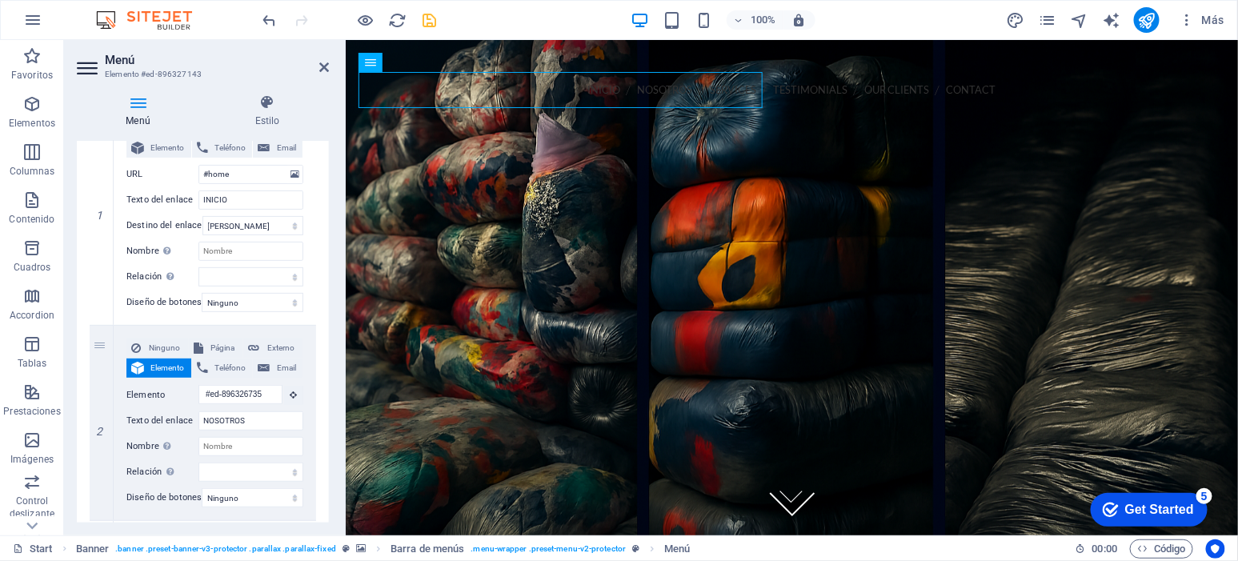
click at [434, 26] on icon "save" at bounding box center [430, 20] width 18 height 18
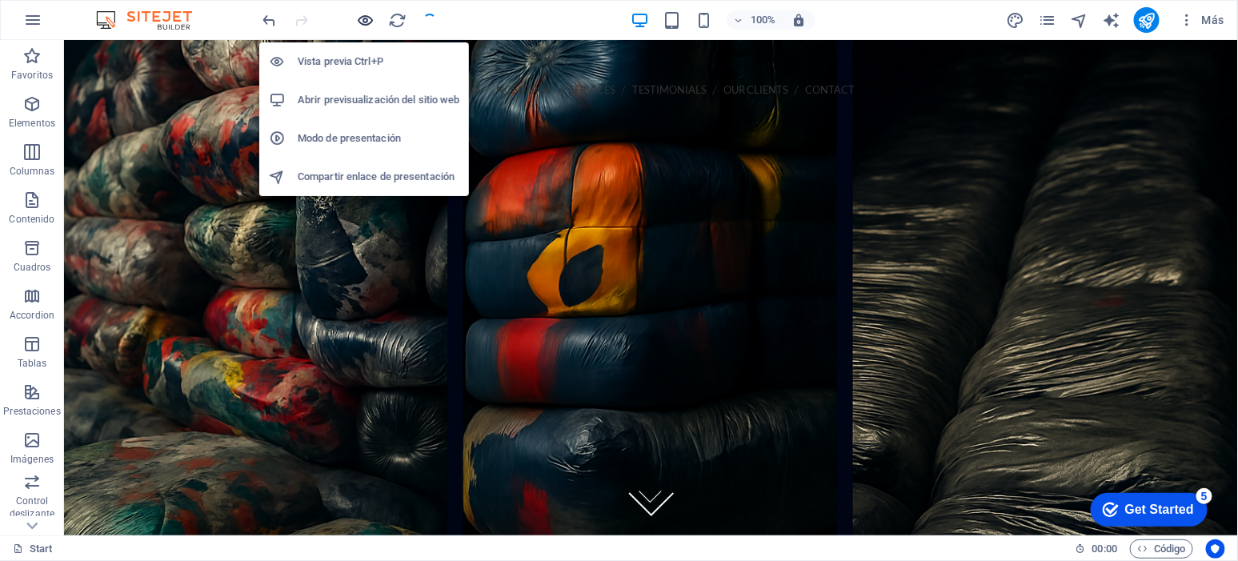
click at [359, 20] on icon "button" at bounding box center [366, 20] width 18 height 18
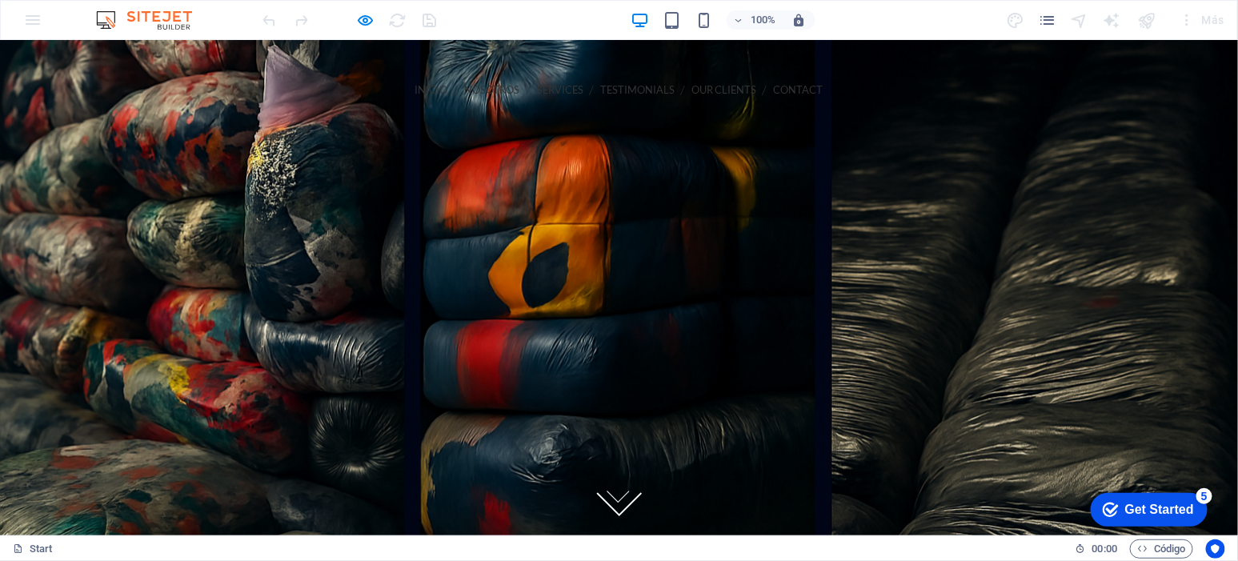
click at [465, 89] on link "NOSOTROS" at bounding box center [492, 89] width 55 height 36
click at [465, 87] on link "NOSOTROS" at bounding box center [492, 89] width 55 height 36
click at [628, 499] on link at bounding box center [621, 490] width 38 height 38
click at [537, 87] on link "Services" at bounding box center [560, 89] width 46 height 36
click at [465, 82] on link "NOSOTROS" at bounding box center [492, 89] width 55 height 36
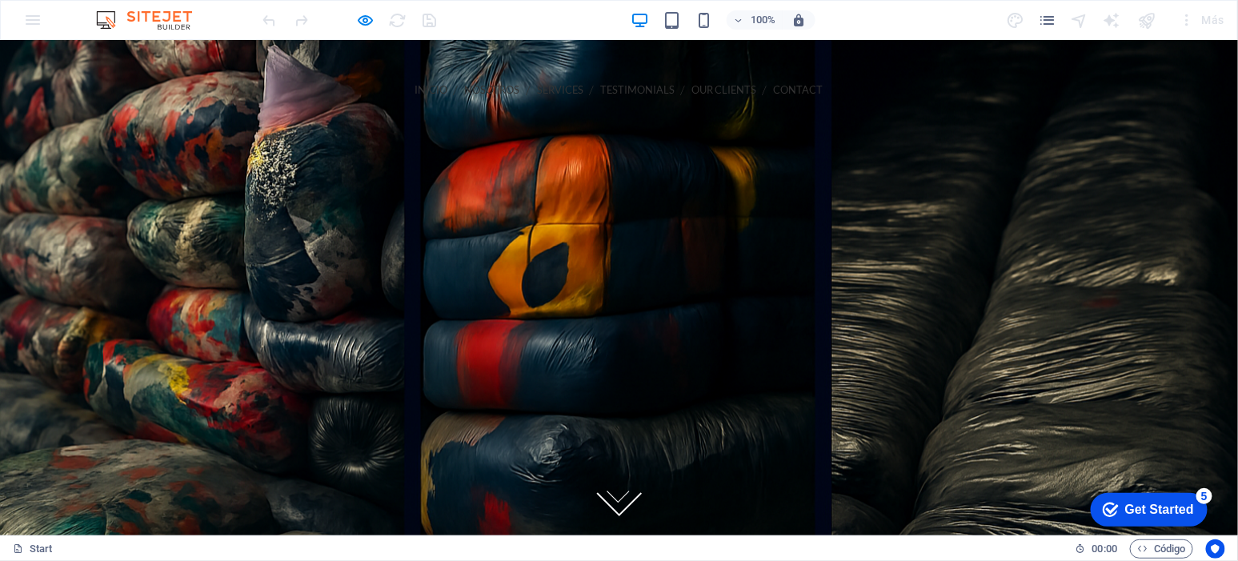
click at [465, 86] on link "NOSOTROS" at bounding box center [492, 89] width 55 height 36
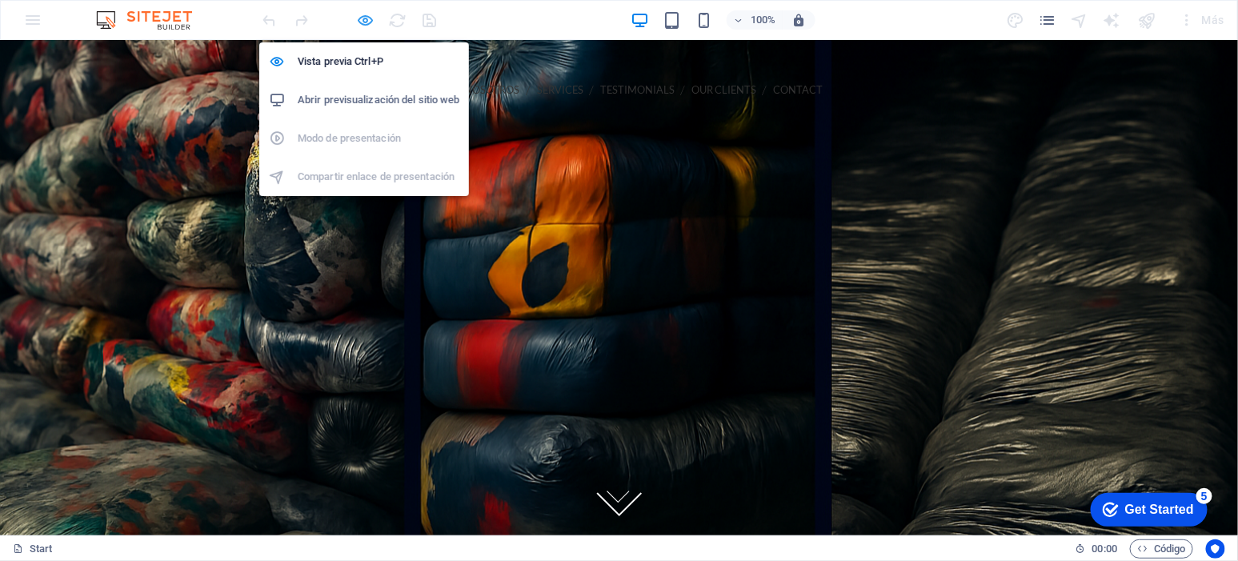
click at [359, 18] on icon "button" at bounding box center [366, 20] width 18 height 18
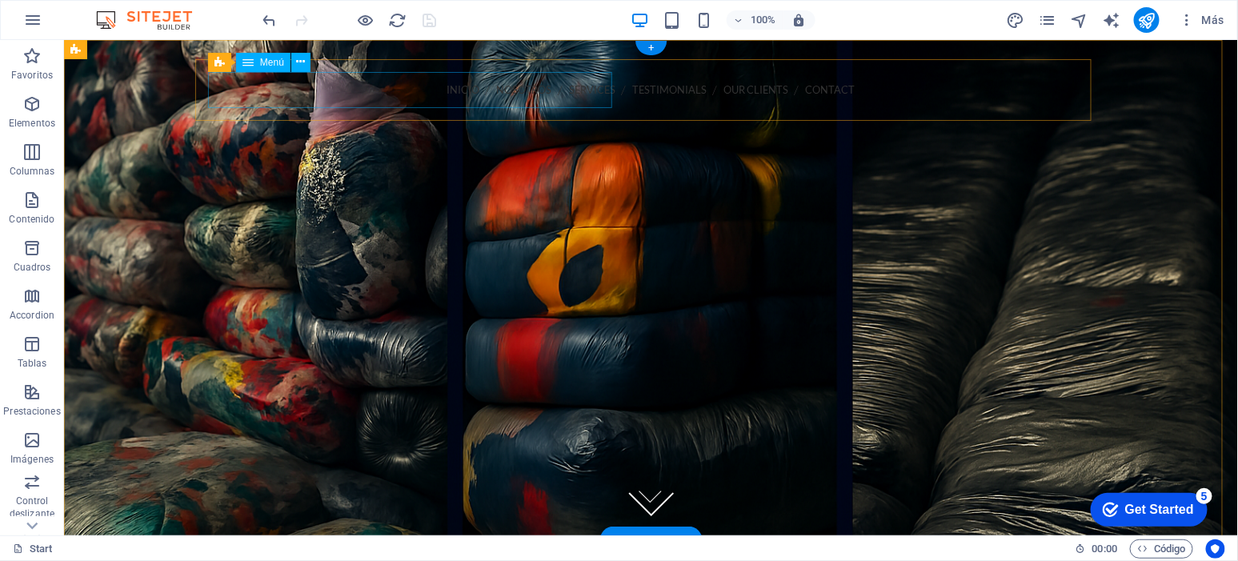
click at [361, 86] on nav "INICIO NOSOTROS Services Testimonials Our Clients Contact" at bounding box center [650, 89] width 871 height 36
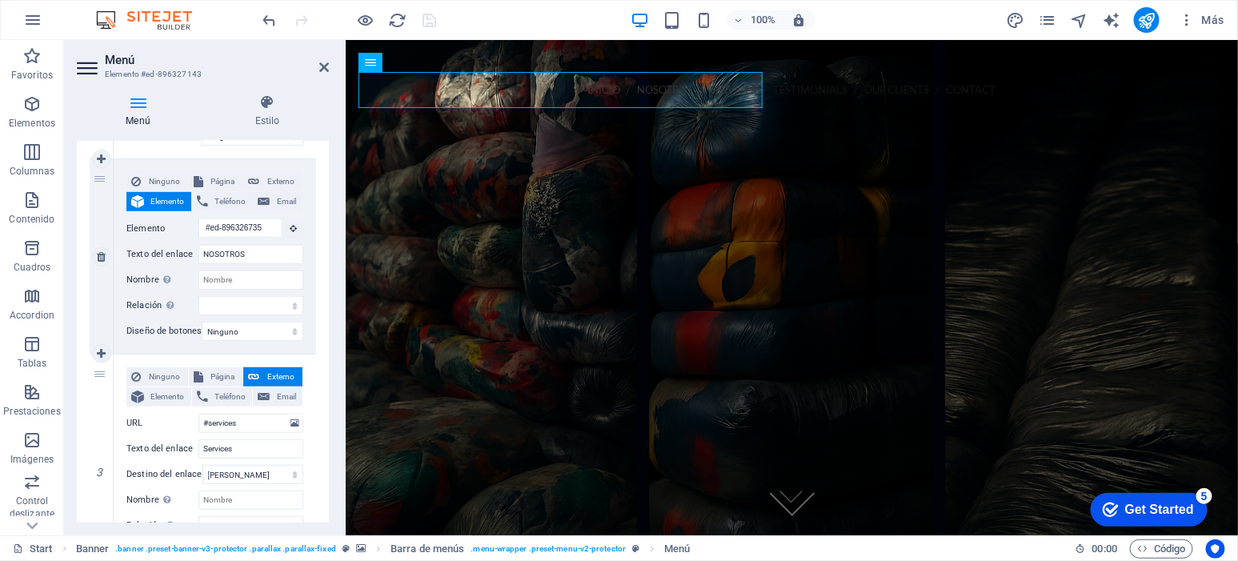
scroll to position [400, 0]
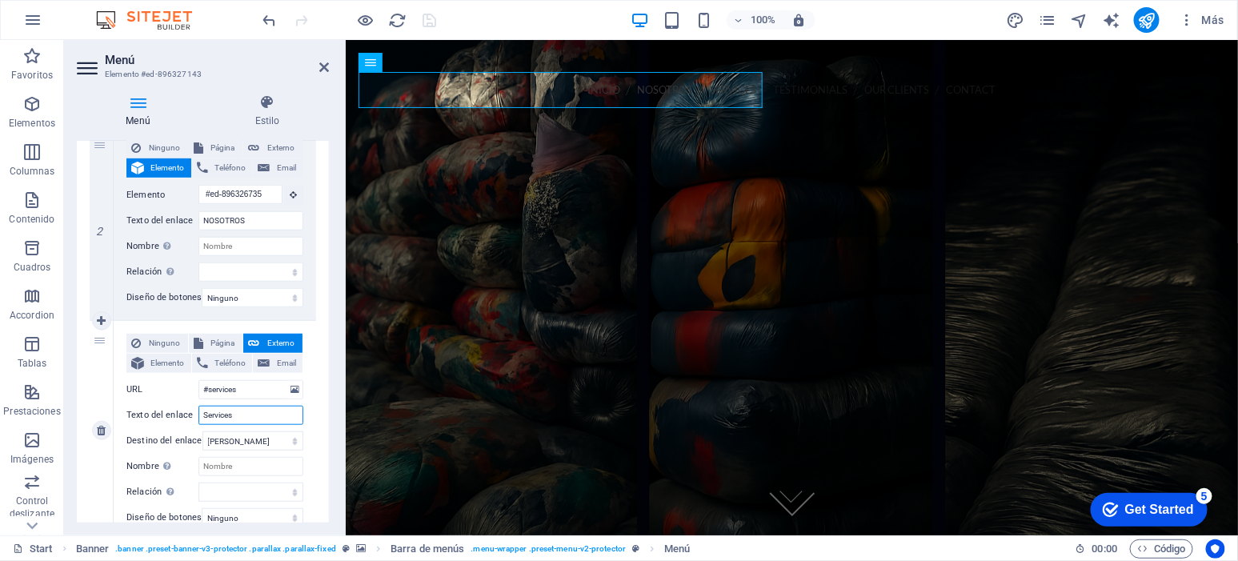
drag, startPoint x: 251, startPoint y: 418, endPoint x: 182, endPoint y: 418, distance: 68.0
click at [182, 418] on div "Texto del enlace Services" at bounding box center [214, 415] width 177 height 19
click at [170, 364] on span "Elemento" at bounding box center [168, 363] width 38 height 19
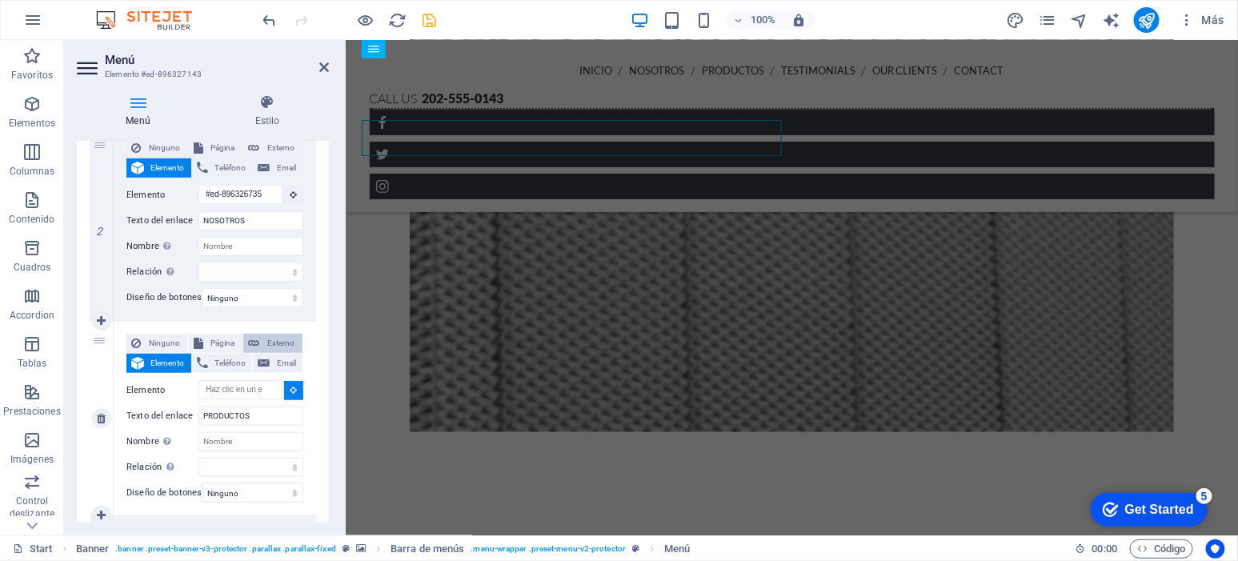
scroll to position [1644, 0]
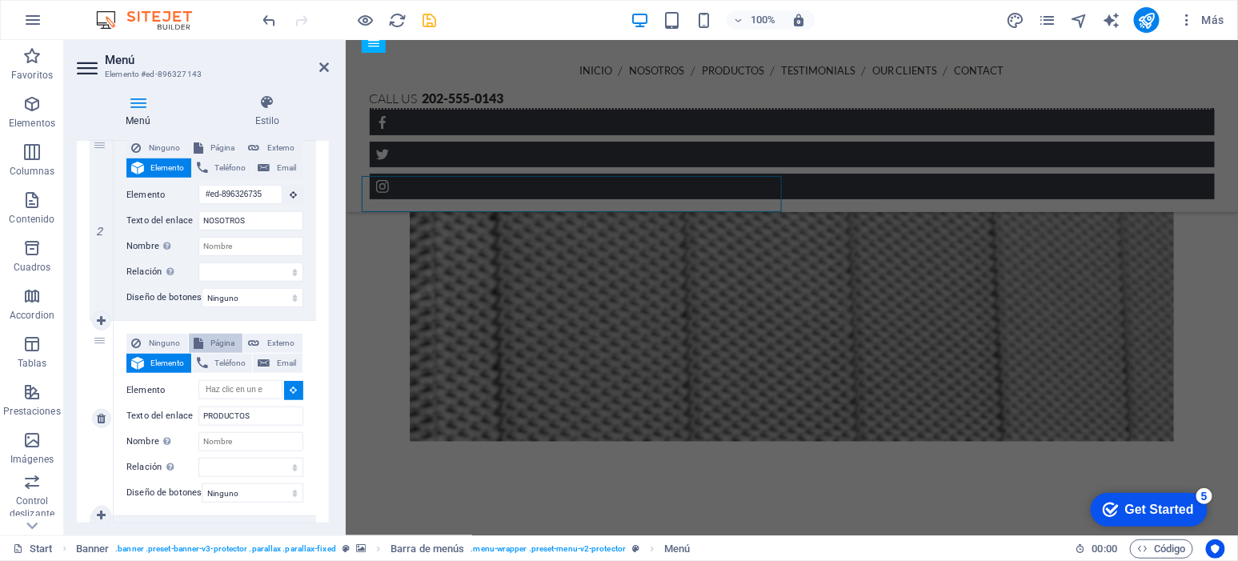
click at [208, 335] on span "Página" at bounding box center [223, 343] width 30 height 19
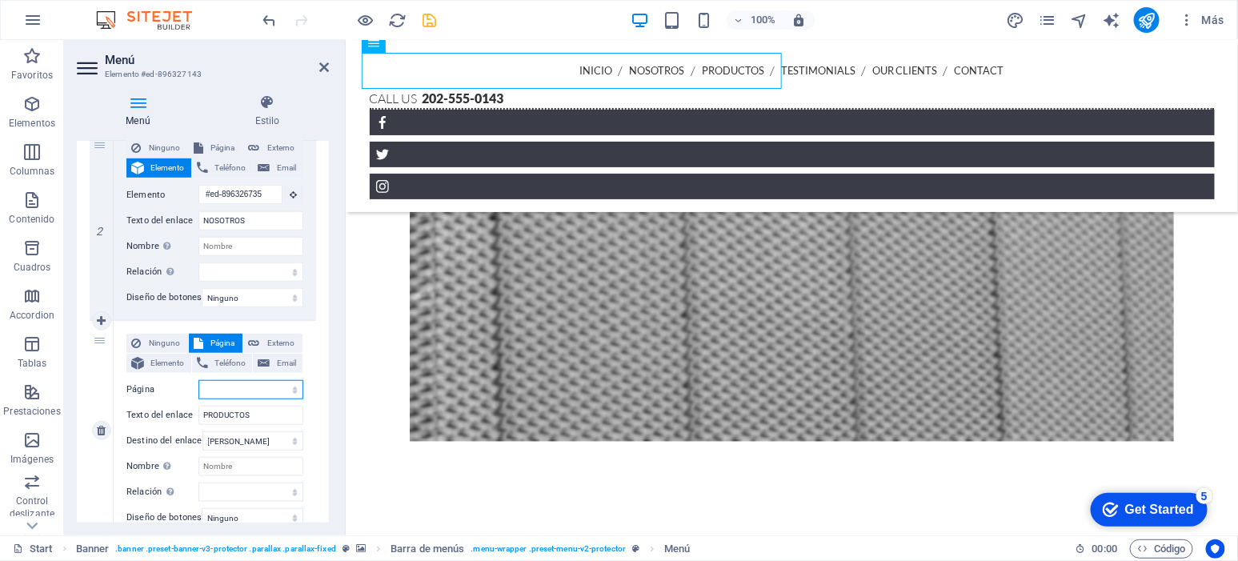
click at [238, 396] on select "Start Subpage Legal Notice Privacy" at bounding box center [251, 389] width 105 height 19
click at [242, 392] on select "Start Subpage Legal Notice Privacy" at bounding box center [251, 389] width 105 height 19
click at [151, 359] on span "Elemento" at bounding box center [168, 363] width 38 height 19
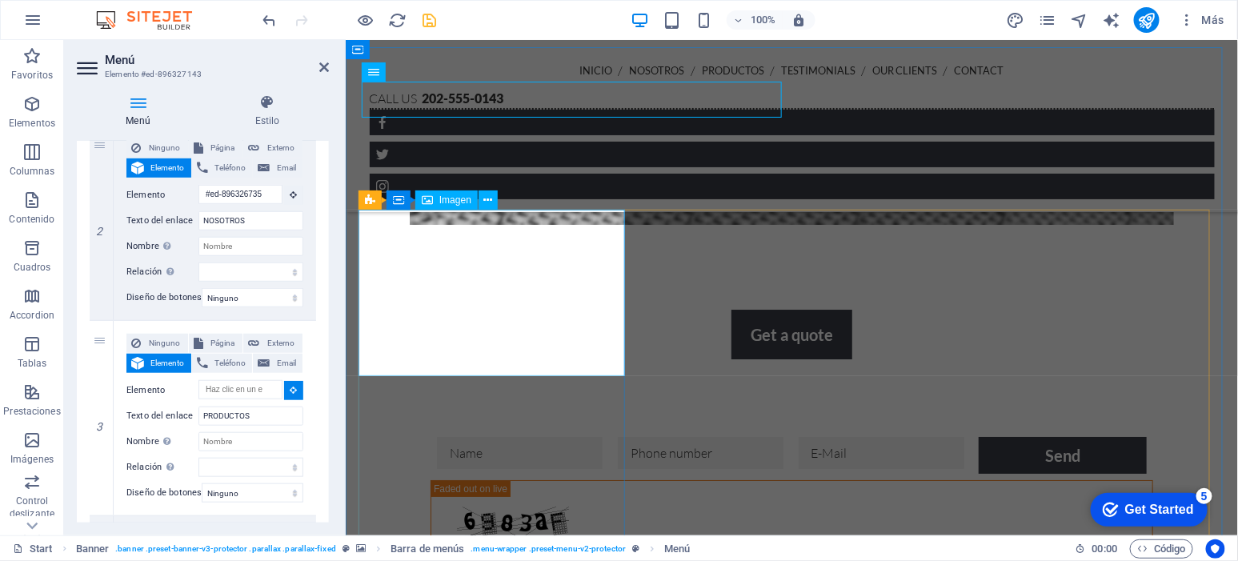
scroll to position [1950, 0]
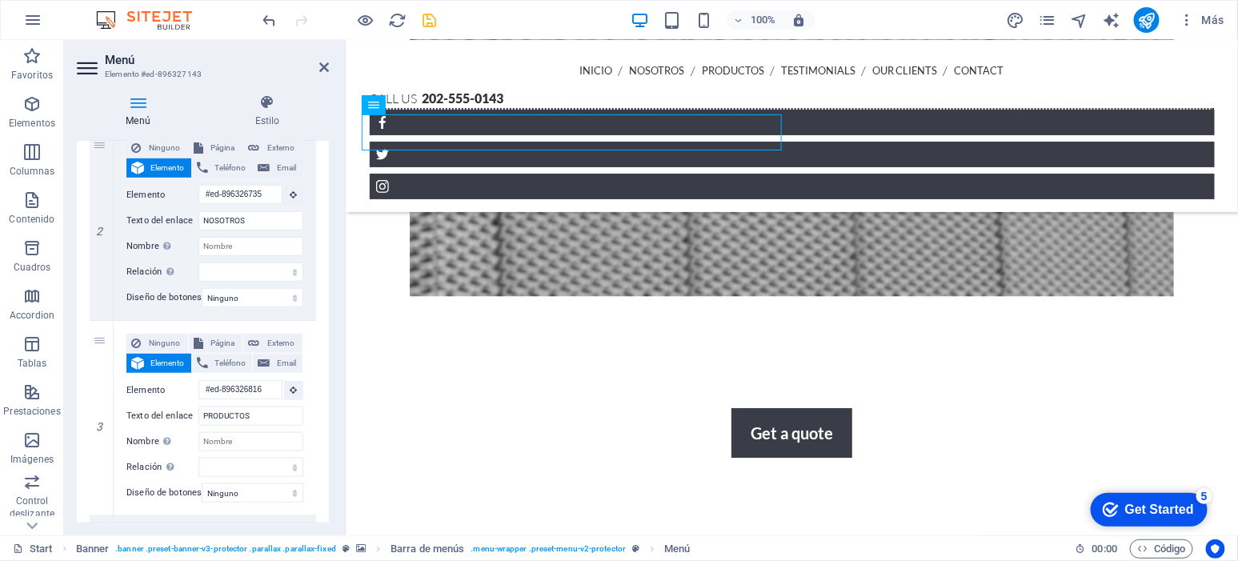
scroll to position [1827, 0]
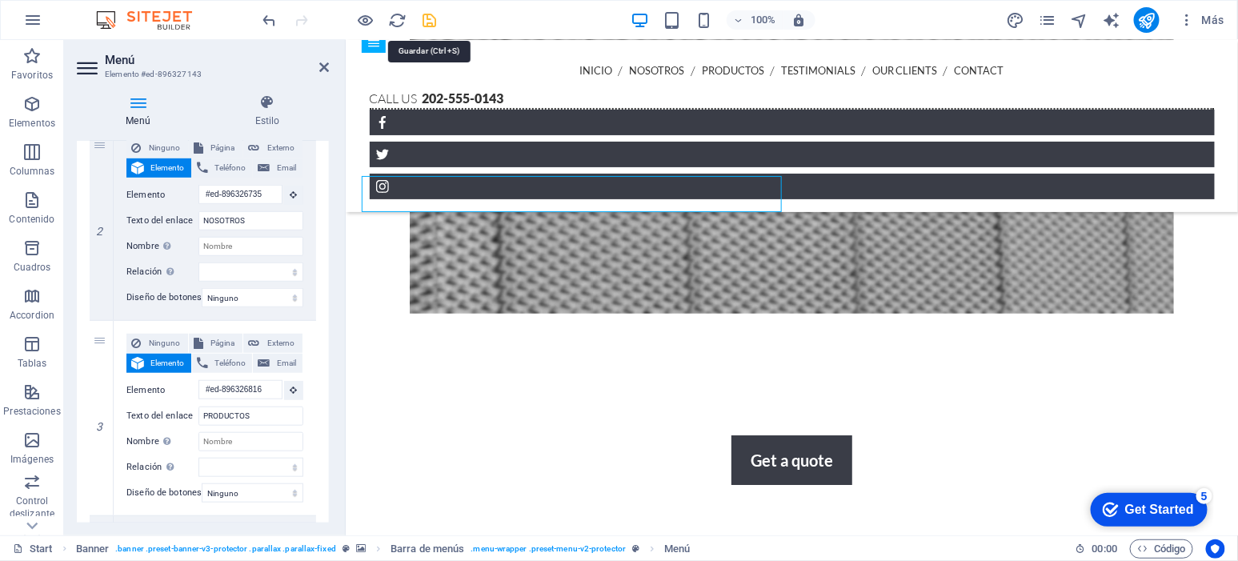
click at [428, 24] on icon "save" at bounding box center [430, 20] width 18 height 18
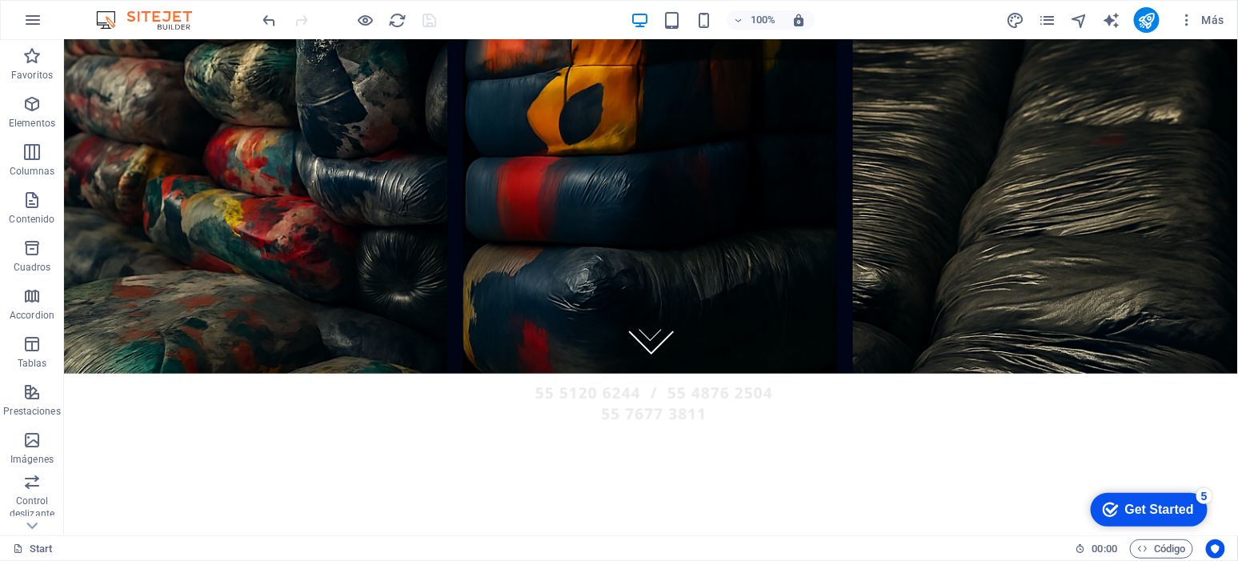
scroll to position [2, 0]
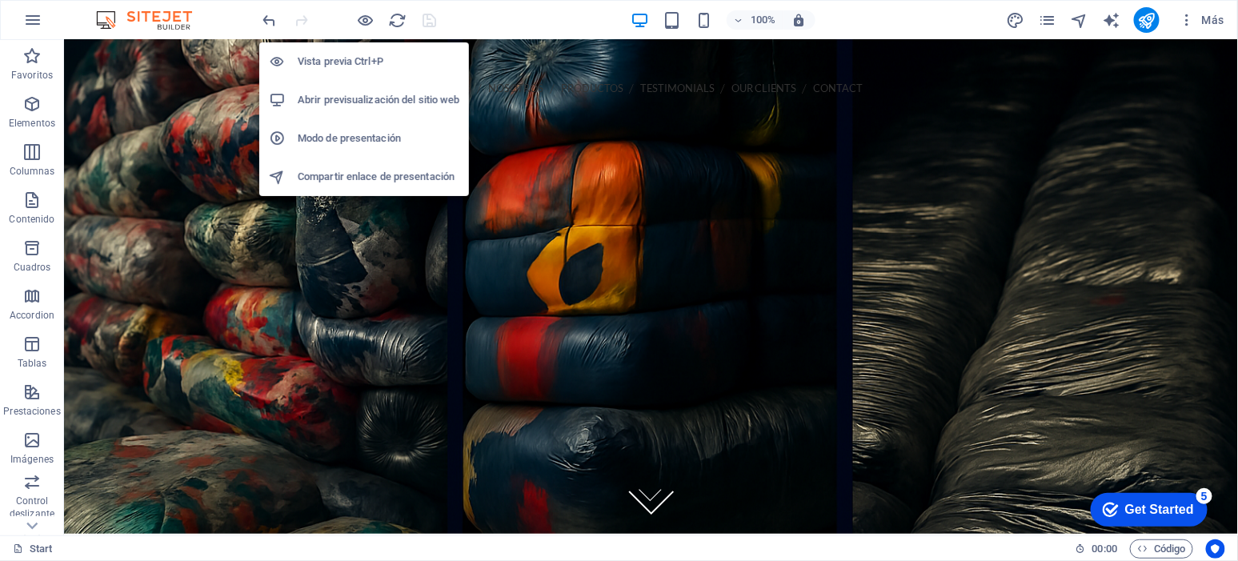
click at [360, 10] on span at bounding box center [365, 19] width 19 height 19
click at [365, 16] on icon "button" at bounding box center [366, 20] width 18 height 18
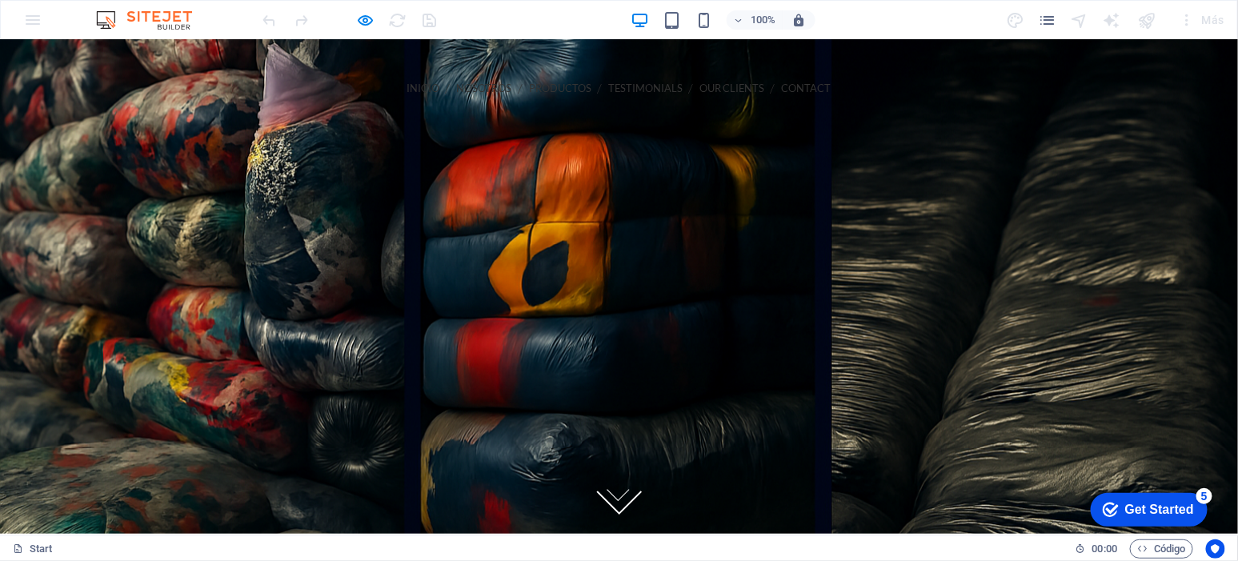
click at [529, 79] on link "PRODUCTOS" at bounding box center [560, 88] width 62 height 36
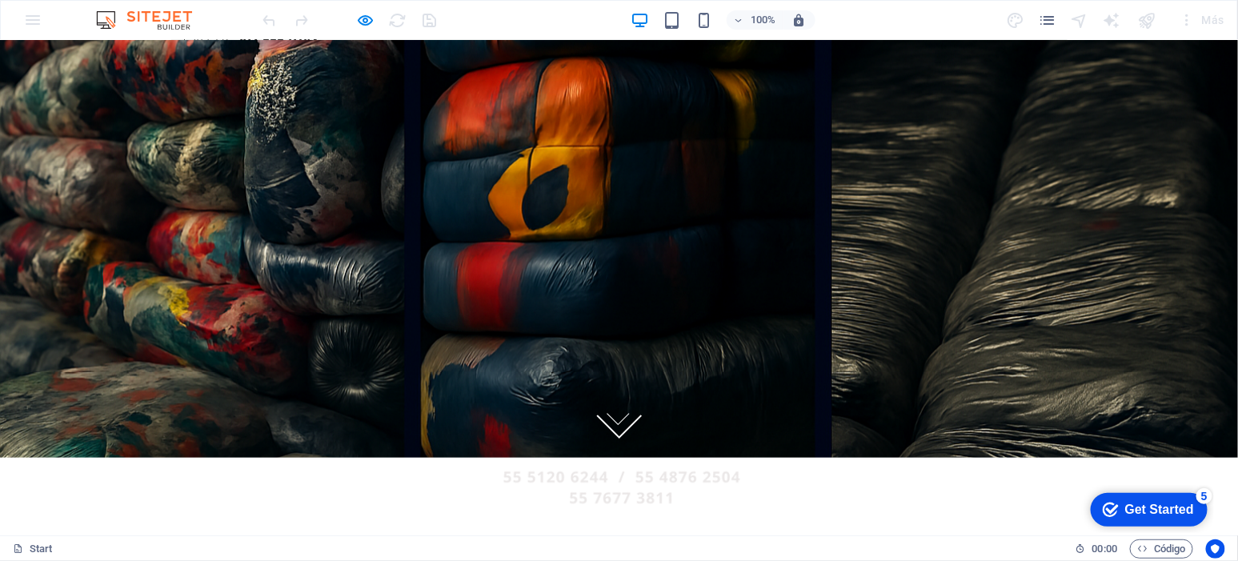
scroll to position [0, 0]
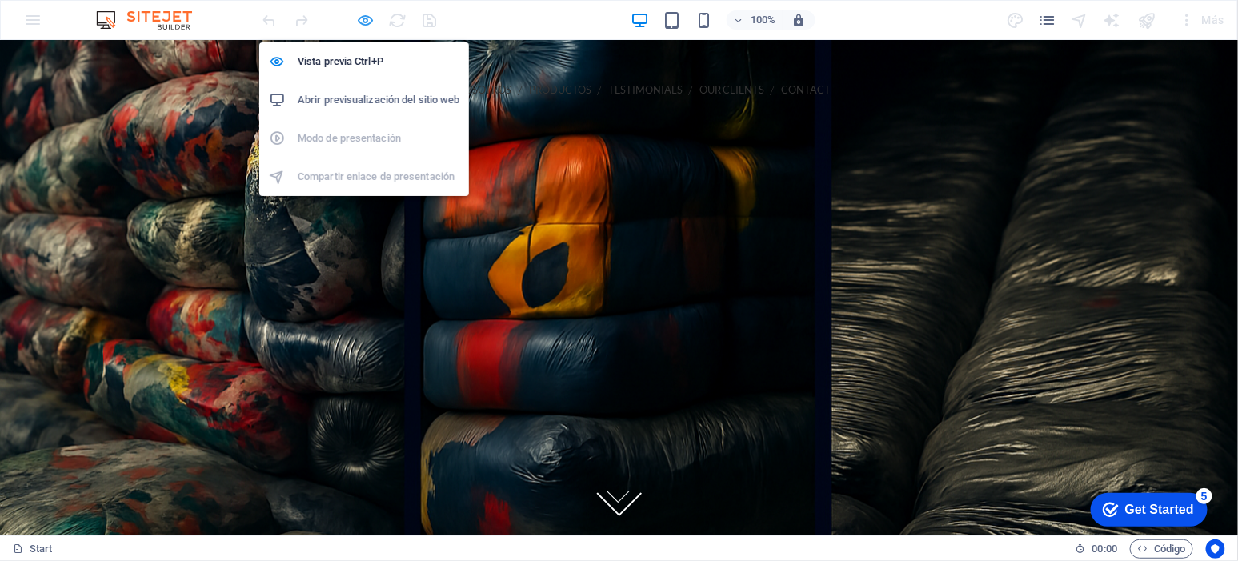
click at [366, 15] on icon "button" at bounding box center [366, 20] width 18 height 18
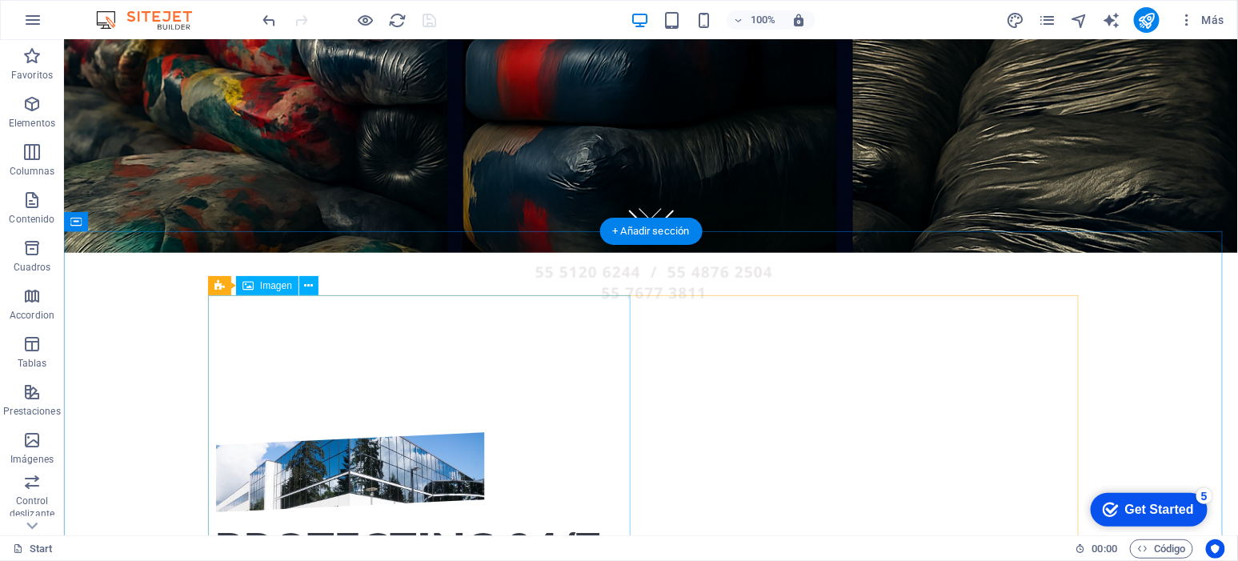
scroll to position [400, 0]
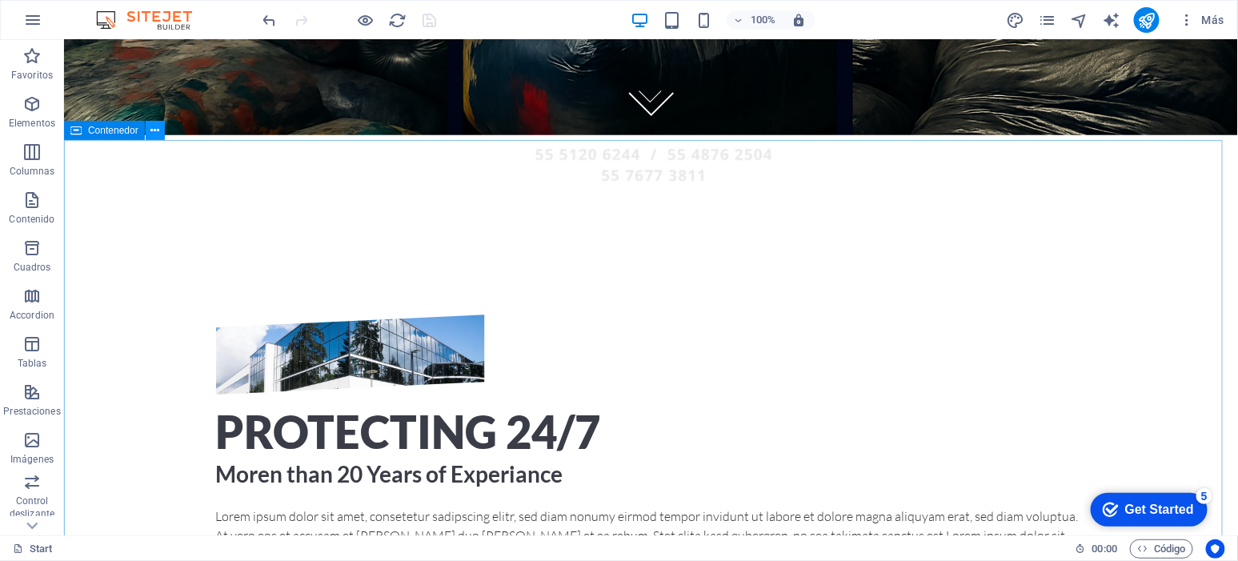
click at [155, 130] on icon at bounding box center [154, 130] width 9 height 17
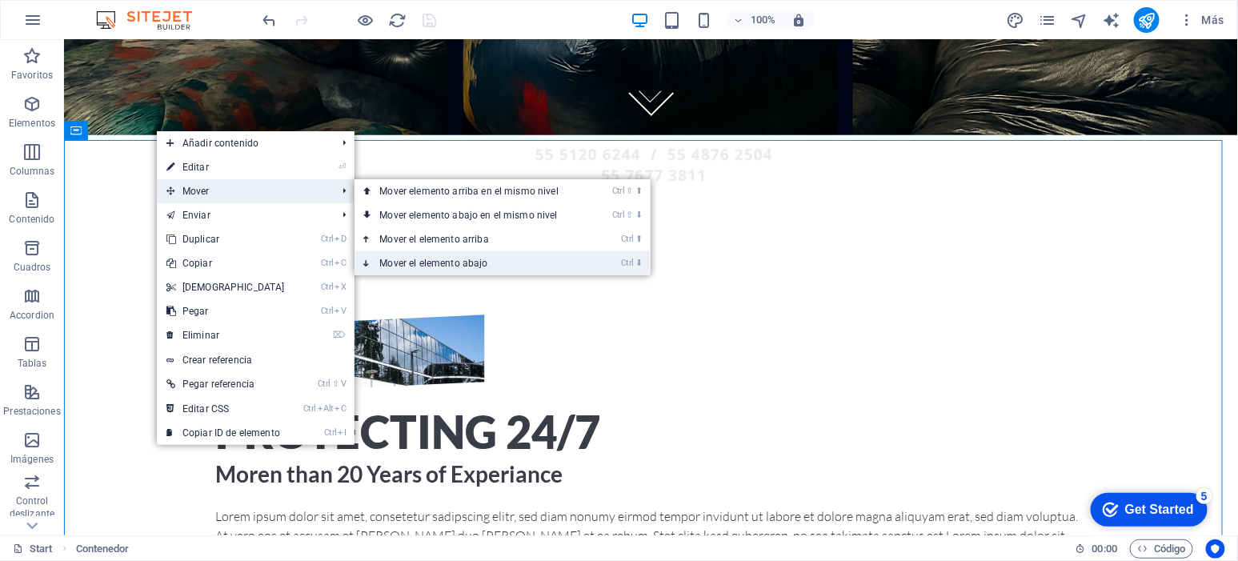
click at [491, 265] on link "Ctrl ⬇ Mover el elemento abajo" at bounding box center [473, 263] width 236 height 24
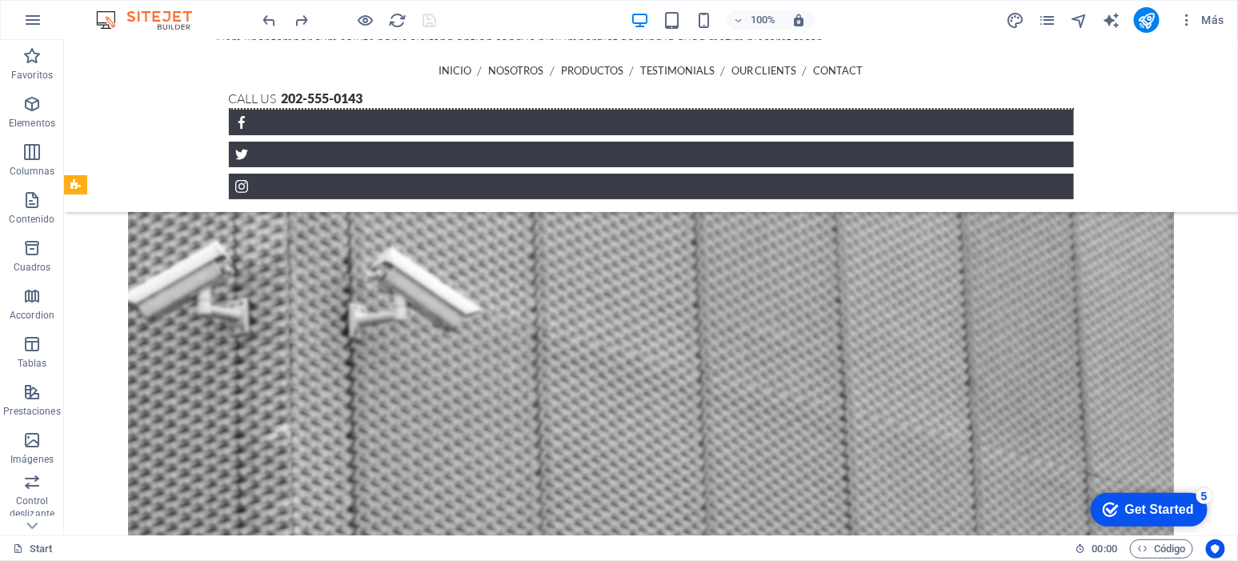
scroll to position [1105, 0]
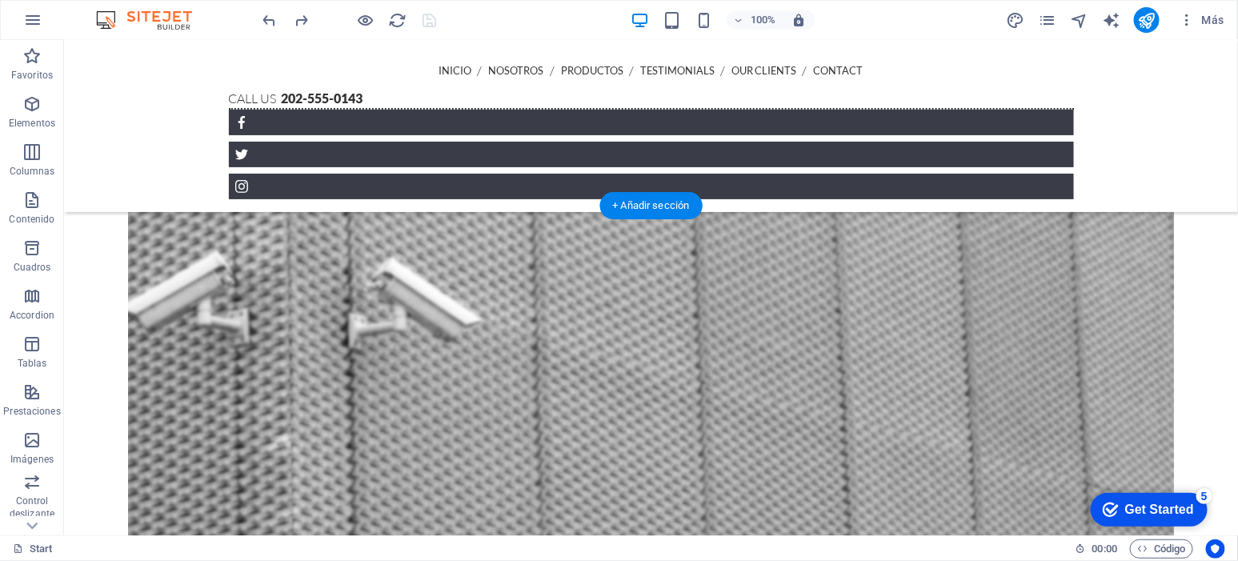
click at [144, 319] on figure at bounding box center [650, 478] width 1046 height 680
click at [143, 319] on figure at bounding box center [650, 478] width 1046 height 680
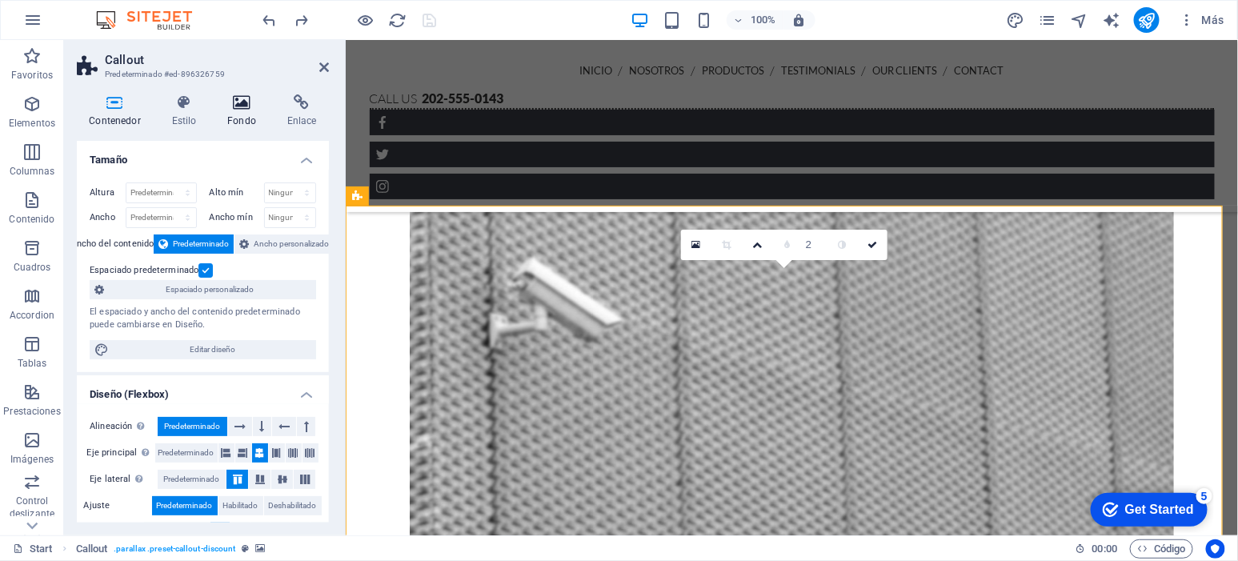
click at [232, 118] on h4 "Fondo" at bounding box center [245, 111] width 60 height 34
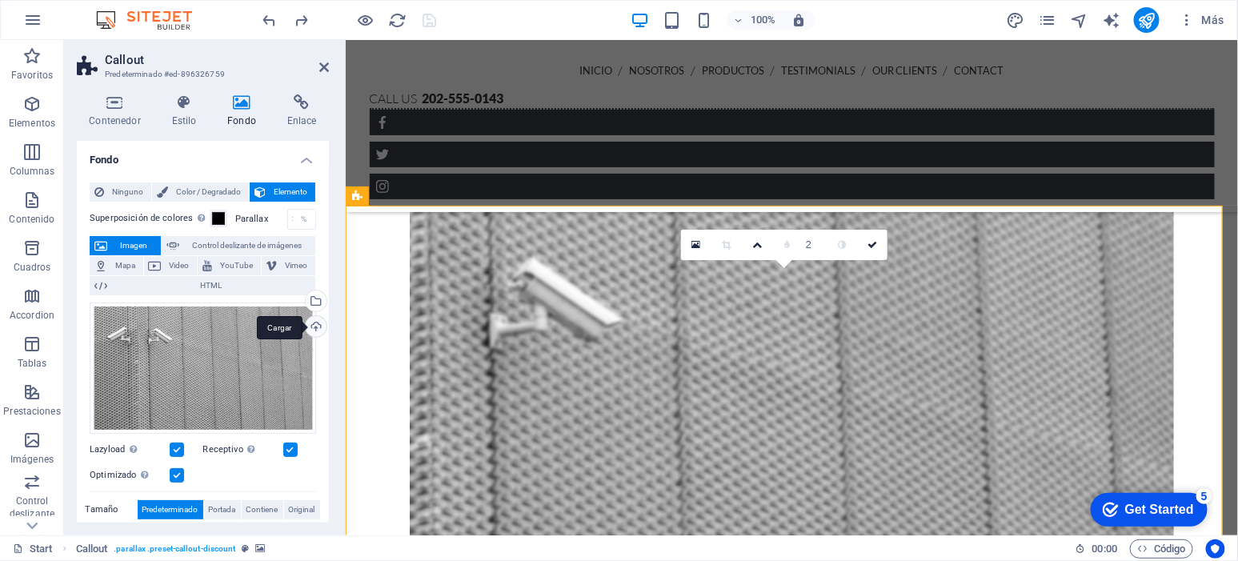
click at [309, 327] on div "Cargar" at bounding box center [315, 328] width 24 height 24
click at [315, 295] on div "Selecciona archivos del administrador de archivos, de la galería de fotos o car…" at bounding box center [315, 303] width 24 height 24
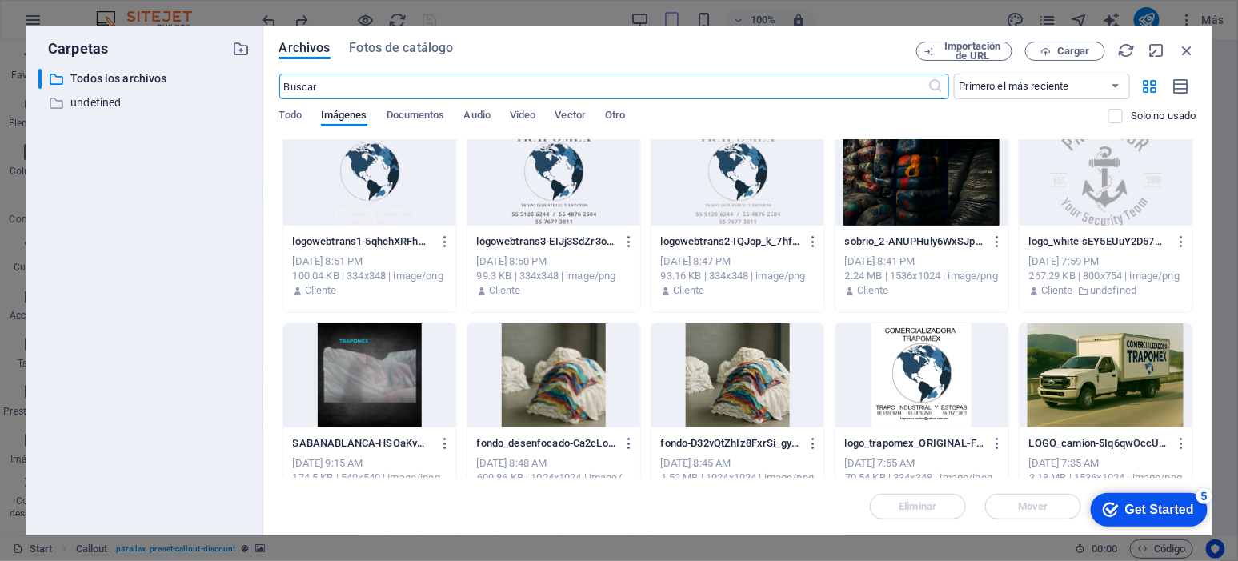
scroll to position [0, 0]
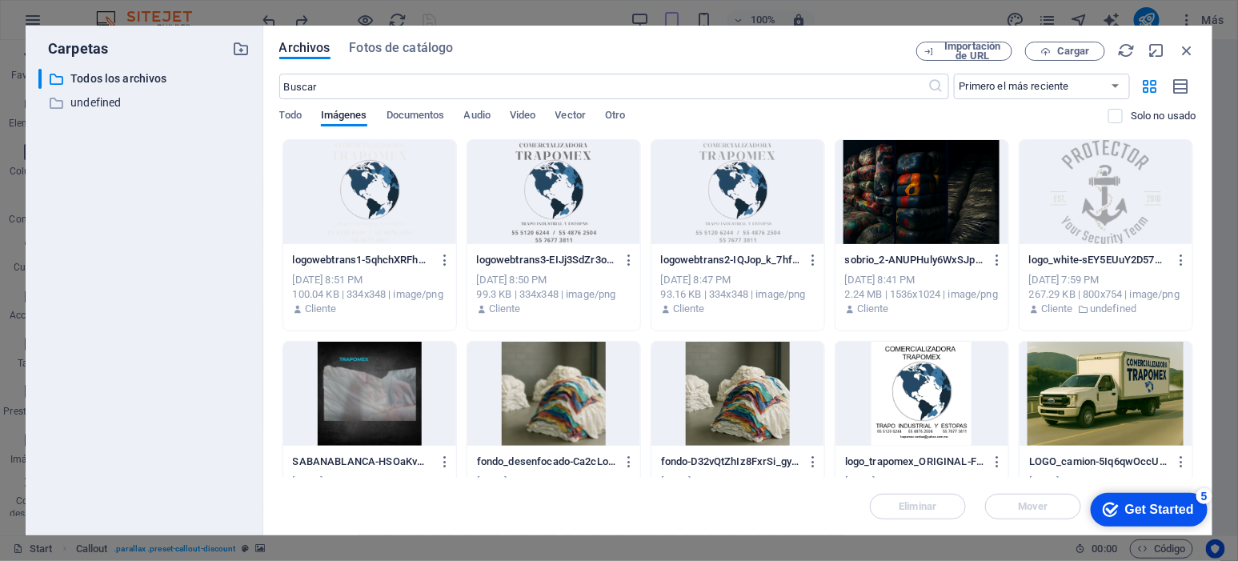
click at [1052, 504] on div "Eliminar Mover Insertar" at bounding box center [737, 499] width 917 height 42
click at [1153, 46] on icon "button" at bounding box center [1158, 51] width 18 height 18
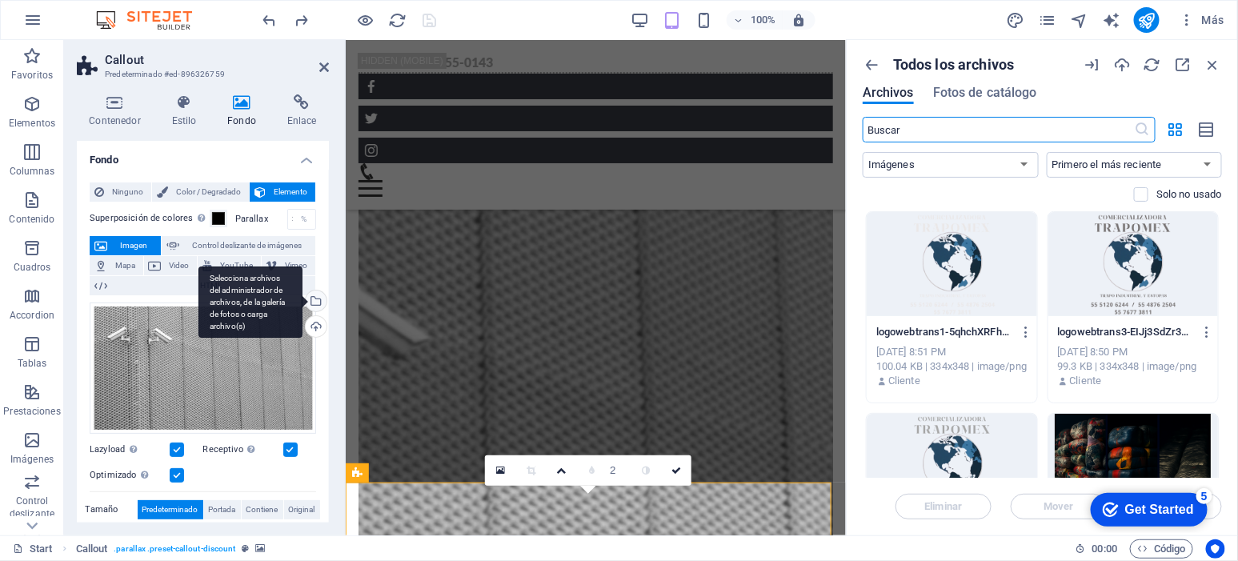
click at [319, 299] on div "Selecciona archivos del administrador de archivos, de la galería de fotos o car…" at bounding box center [315, 303] width 24 height 24
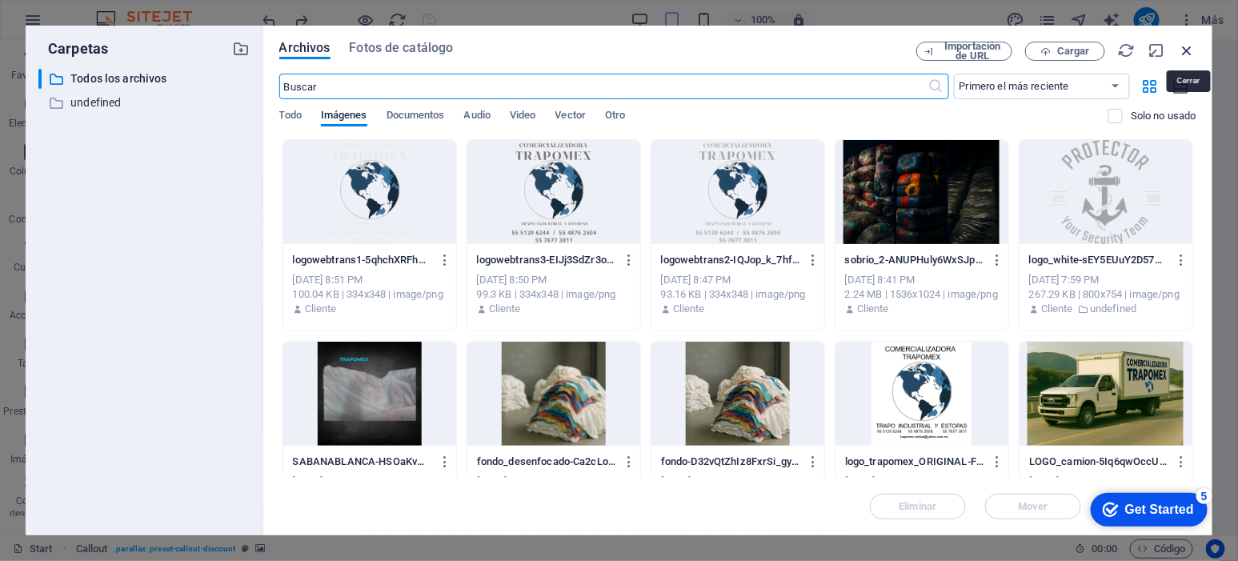
drag, startPoint x: 1188, startPoint y: 46, endPoint x: 842, endPoint y: 4, distance: 348.3
click at [1188, 44] on icon "button" at bounding box center [1188, 51] width 18 height 18
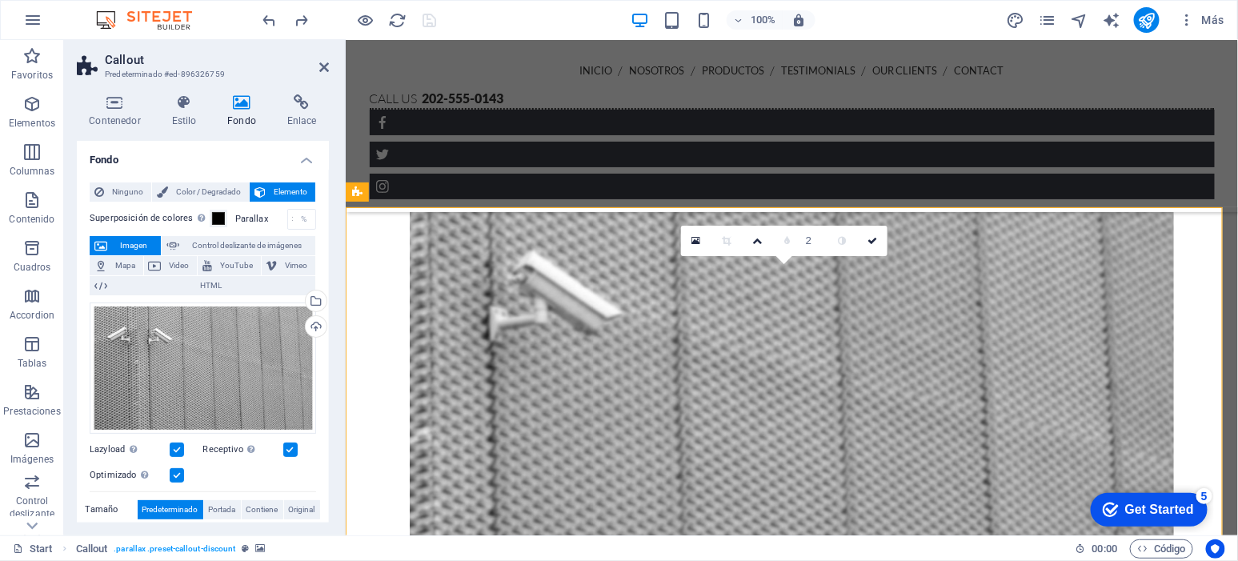
scroll to position [1108, 0]
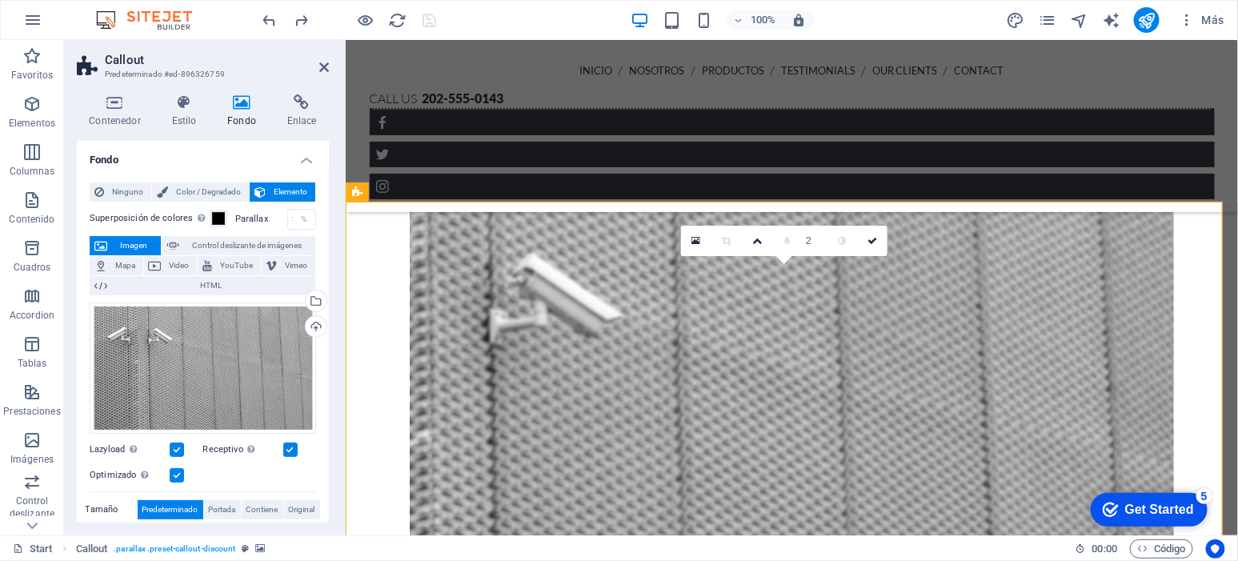
click at [409, 270] on figure at bounding box center [791, 474] width 764 height 680
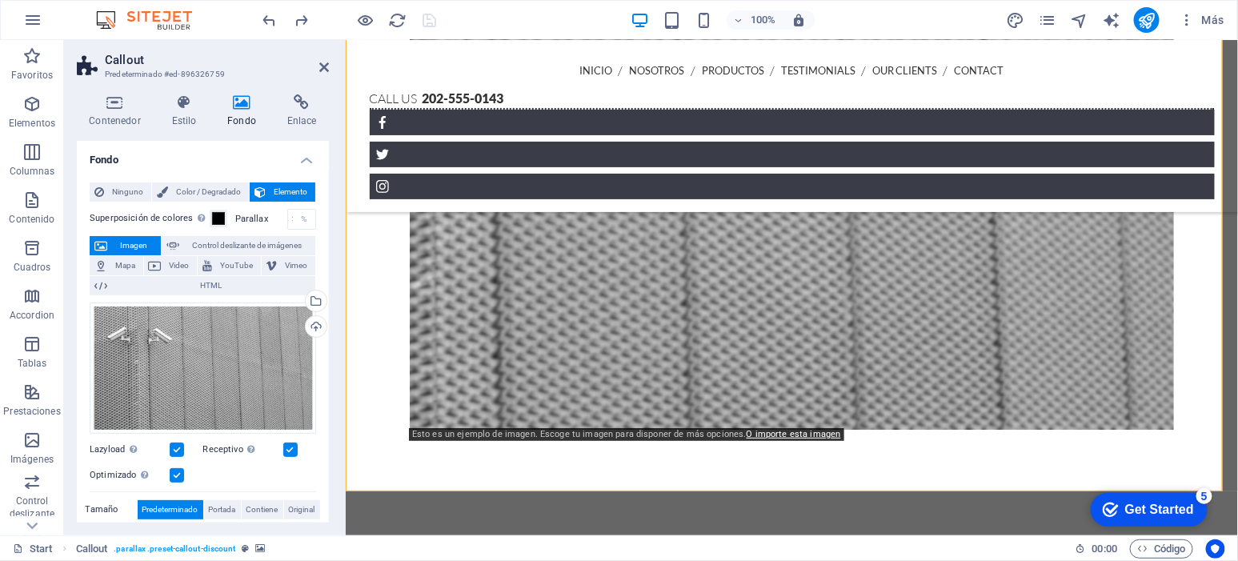
scroll to position [1675, 0]
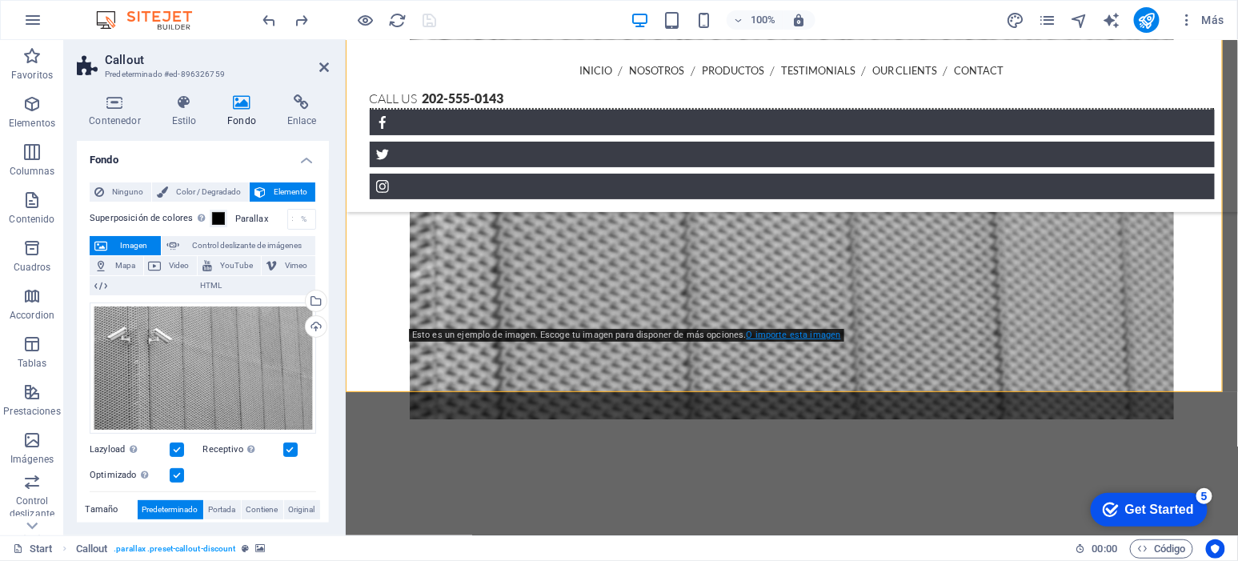
click at [804, 331] on link "O importe esta imagen" at bounding box center [794, 335] width 94 height 10
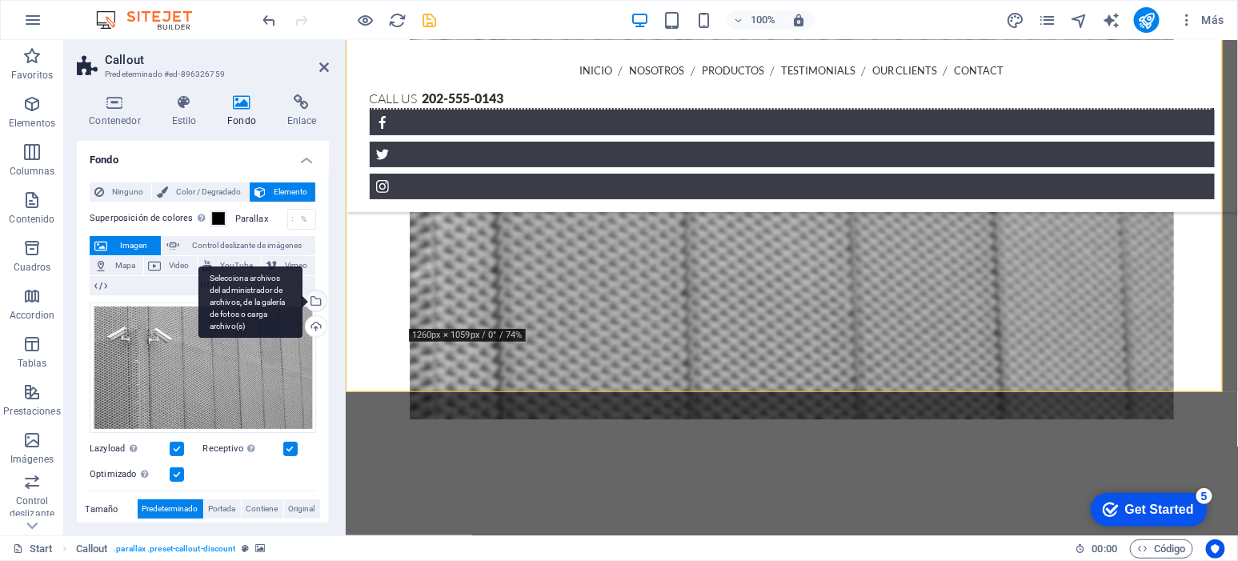
click at [300, 296] on div "Selecciona archivos del administrador de archivos, de la galería de fotos o car…" at bounding box center [251, 303] width 104 height 72
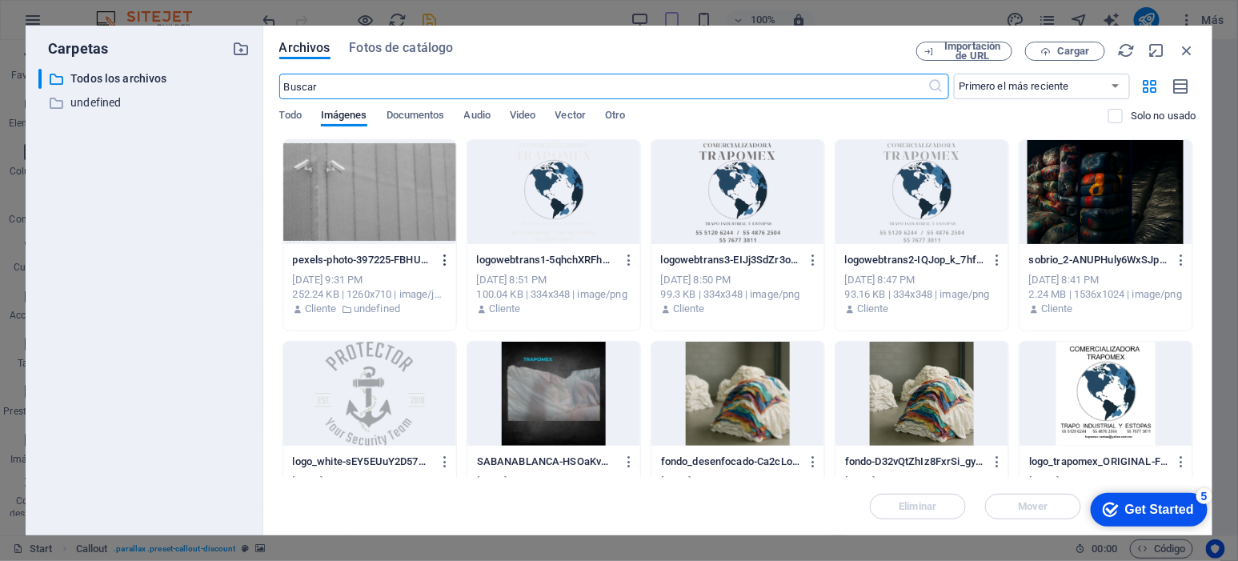
click at [440, 251] on button "button" at bounding box center [442, 260] width 22 height 26
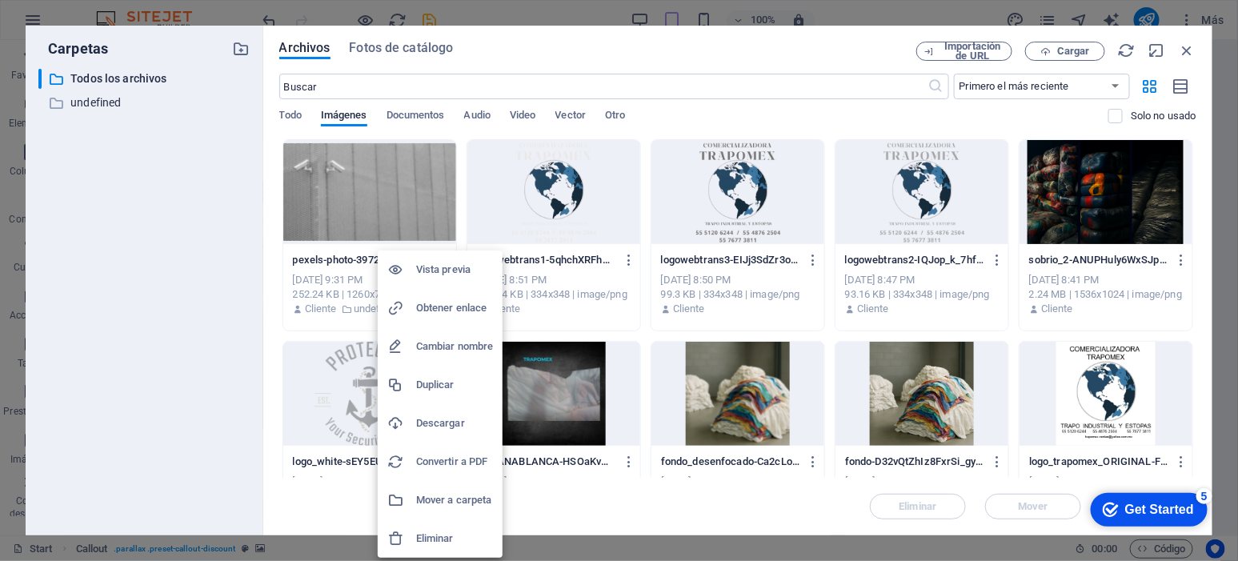
click at [449, 423] on h6 "Descargar" at bounding box center [454, 423] width 77 height 19
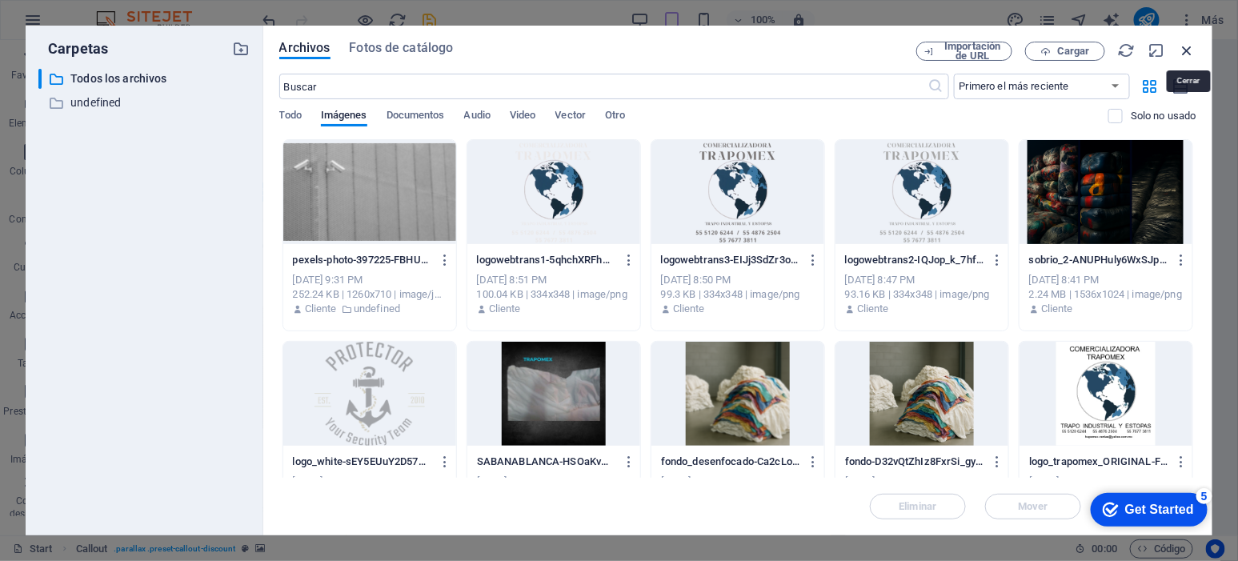
click at [1197, 54] on icon "button" at bounding box center [1188, 51] width 18 height 18
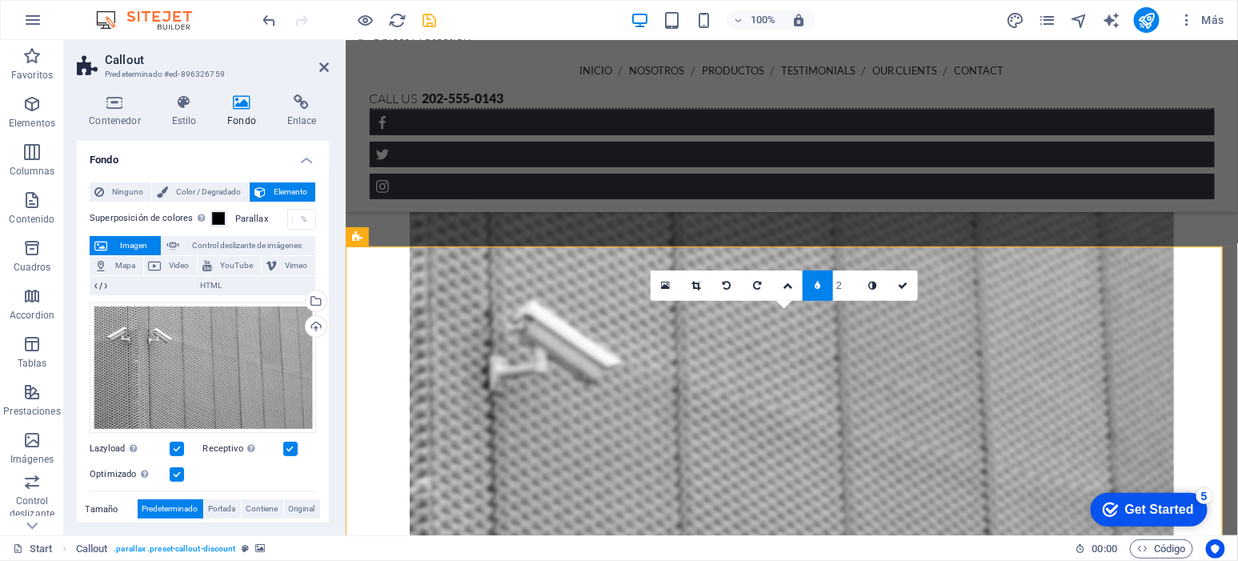
scroll to position [1035, 0]
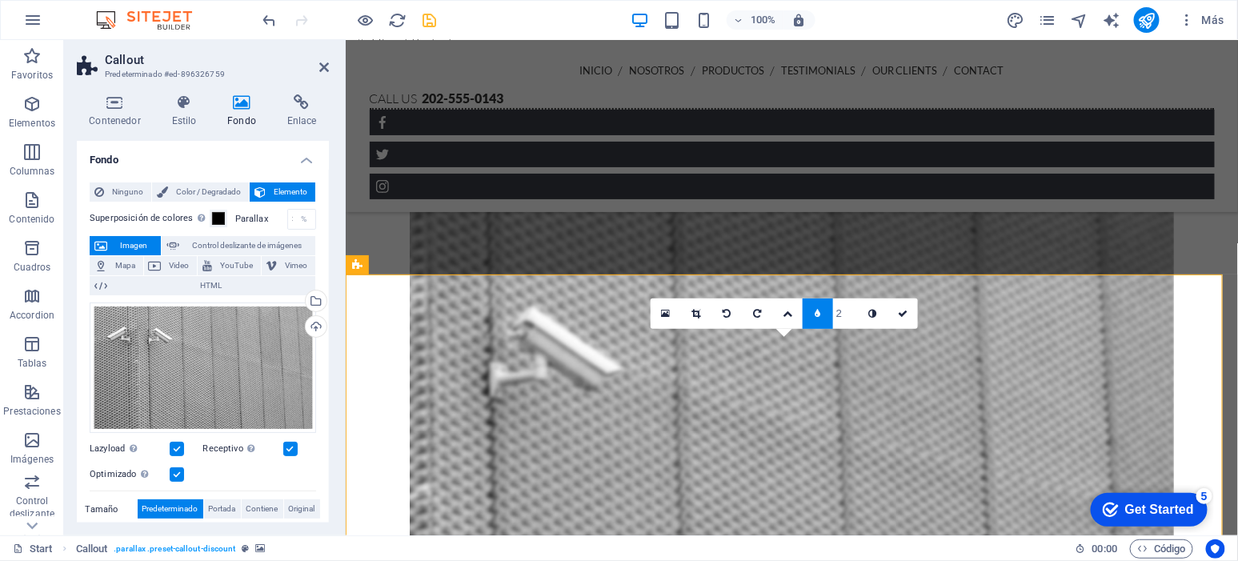
click at [409, 297] on figure at bounding box center [791, 527] width 764 height 680
click at [331, 67] on aside "Callout Predeterminado #ed-896326759 Contenedor Estilo Fondo Enlace Tamaño Altu…" at bounding box center [205, 287] width 282 height 495
click at [320, 59] on h2 "Callout" at bounding box center [217, 60] width 224 height 14
click at [323, 66] on icon at bounding box center [324, 67] width 10 height 13
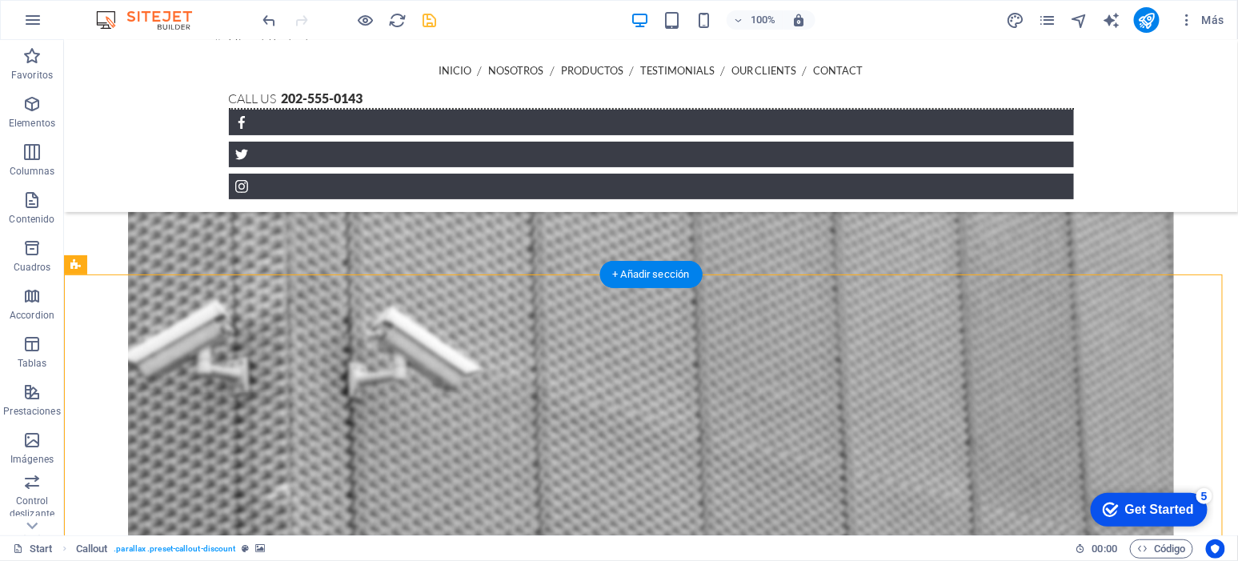
click at [127, 297] on figure at bounding box center [650, 527] width 1046 height 680
click at [135, 264] on button at bounding box center [133, 264] width 19 height 19
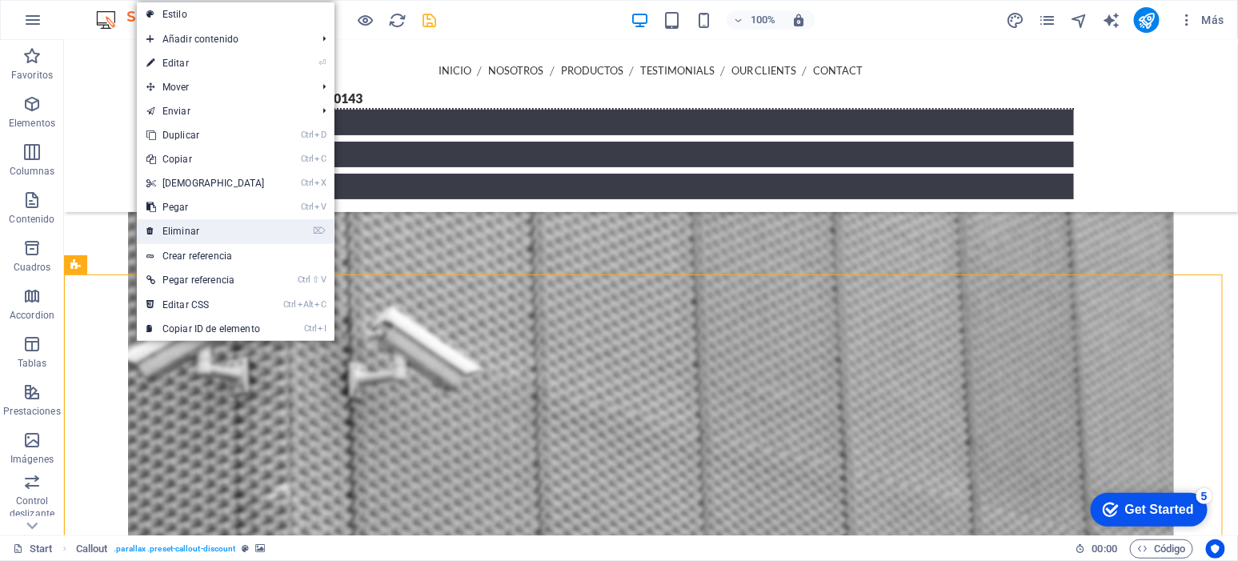
click at [182, 221] on link "⌦ Eliminar" at bounding box center [206, 231] width 138 height 24
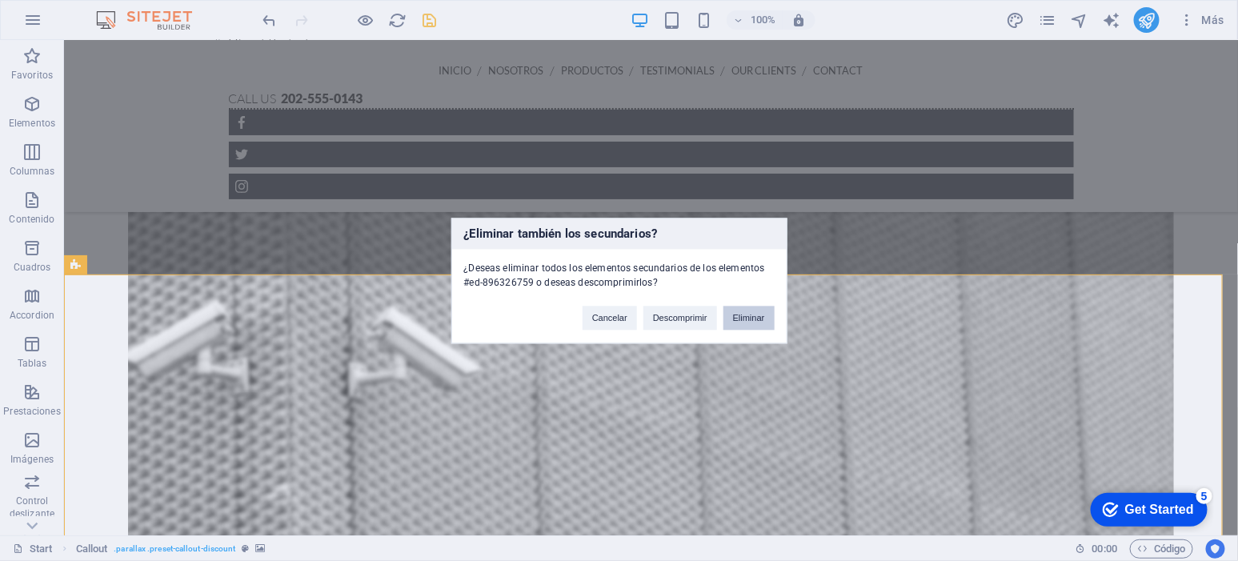
drag, startPoint x: 746, startPoint y: 312, endPoint x: 683, endPoint y: 271, distance: 75.7
click at [747, 311] on button "Eliminar" at bounding box center [749, 318] width 51 height 24
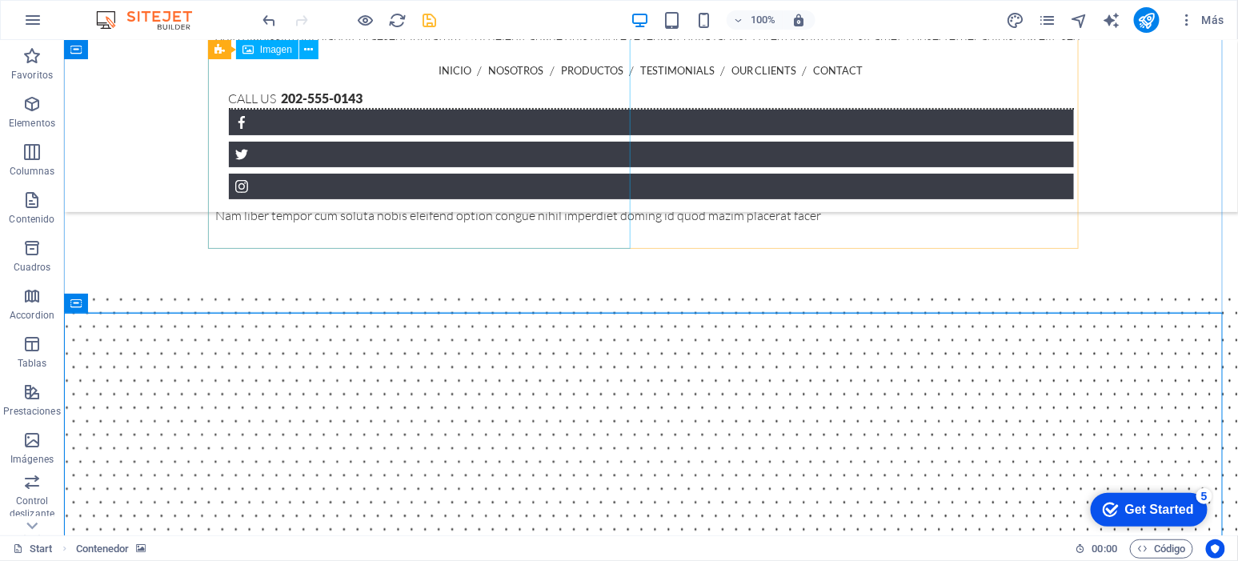
scroll to position [935, 0]
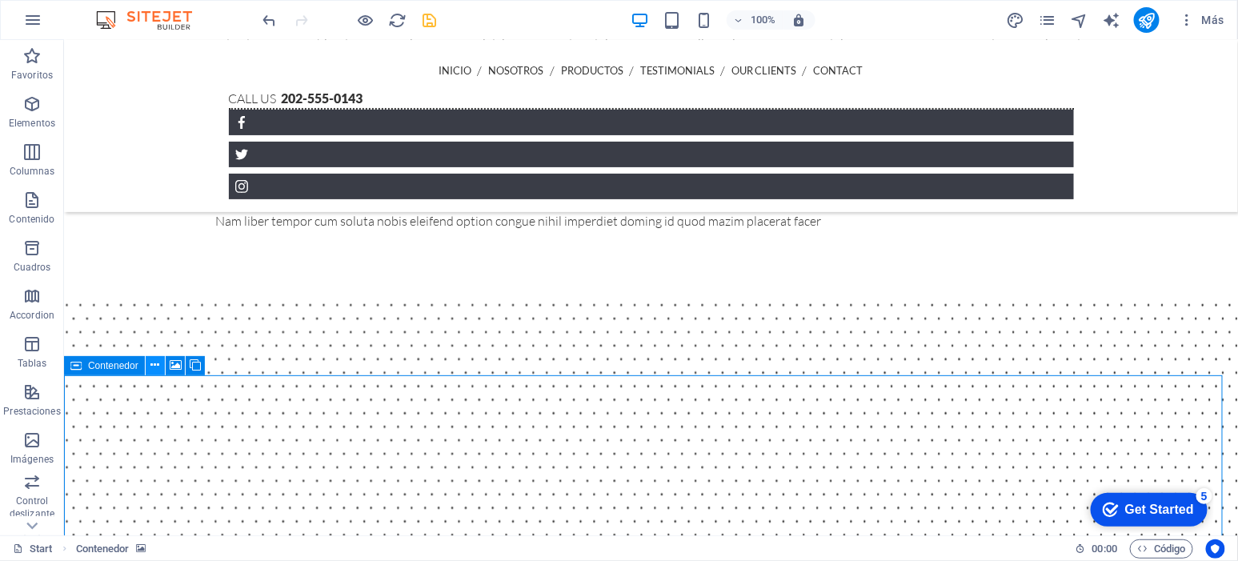
click at [152, 366] on icon at bounding box center [154, 365] width 9 height 17
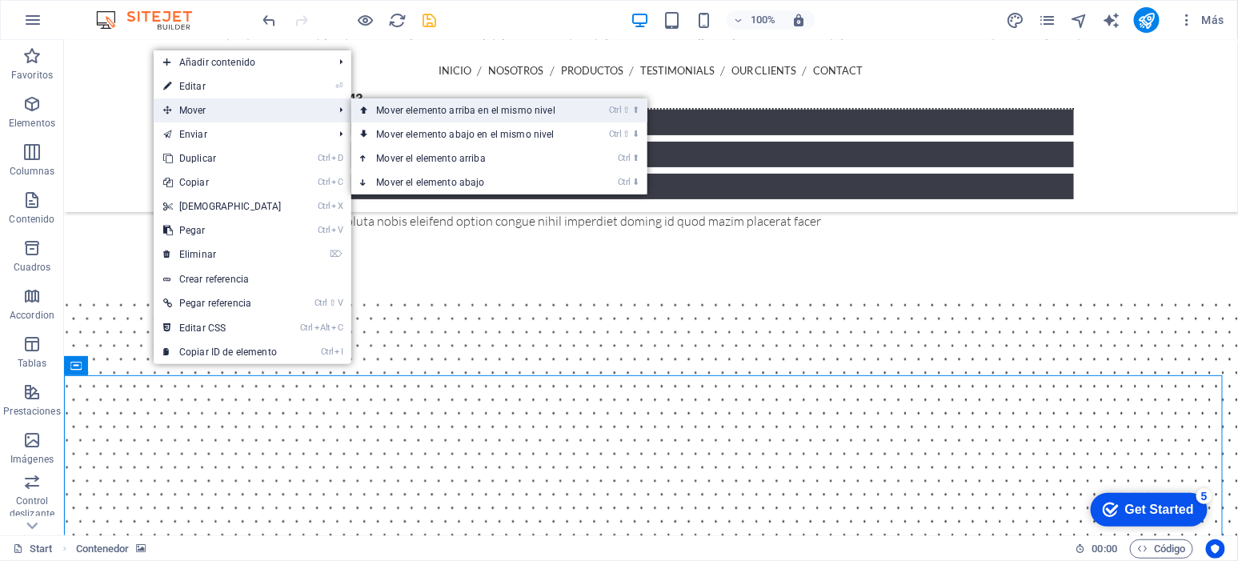
click at [515, 110] on link "Ctrl ⇧ ⬆ Mover elemento arriba en el mismo nivel" at bounding box center [469, 110] width 236 height 24
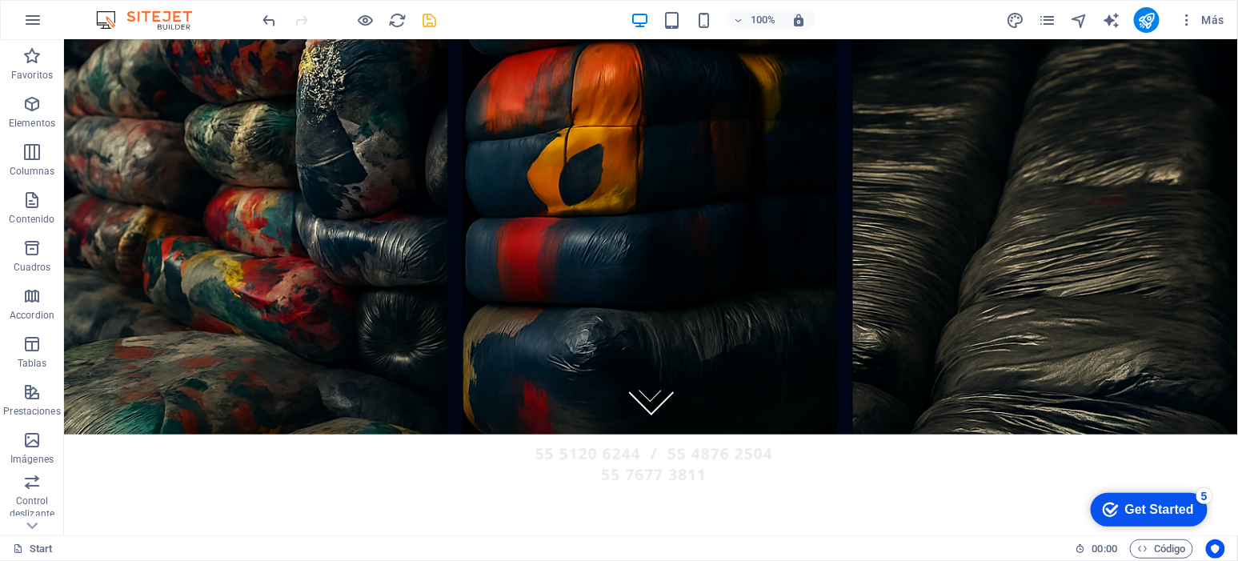
scroll to position [0, 0]
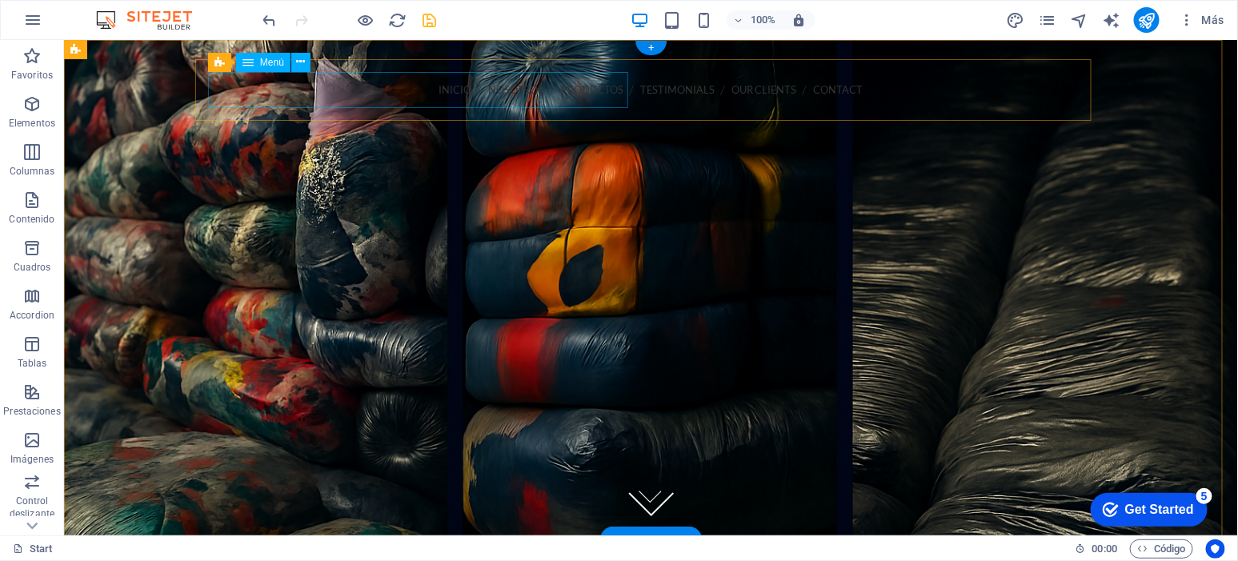
click at [311, 103] on nav "INICIO NOSOTROS PRODUCTOS Testimonials Our Clients Contact" at bounding box center [650, 89] width 871 height 36
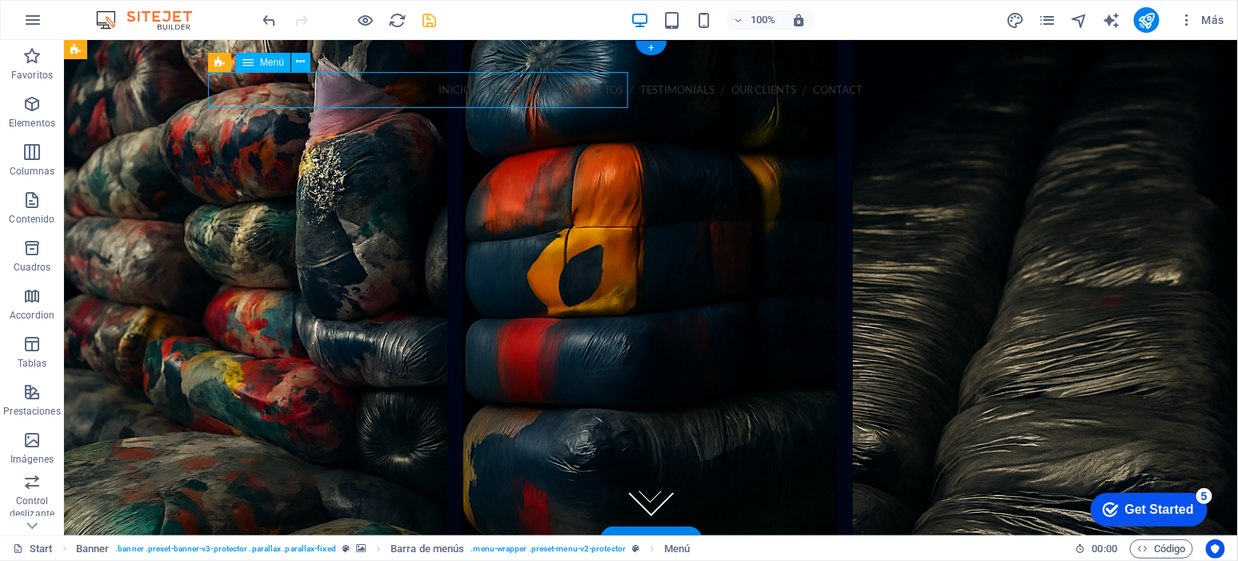
click at [311, 103] on nav "INICIO NOSOTROS PRODUCTOS Testimonials Our Clients Contact" at bounding box center [650, 89] width 871 height 36
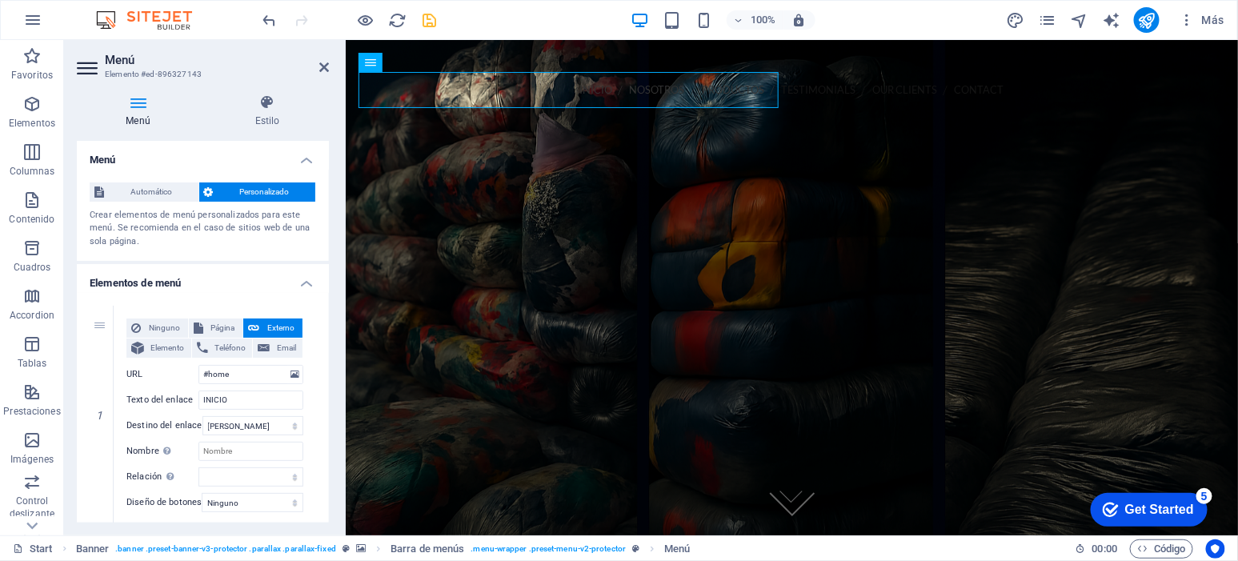
click at [314, 104] on icon at bounding box center [267, 102] width 123 height 16
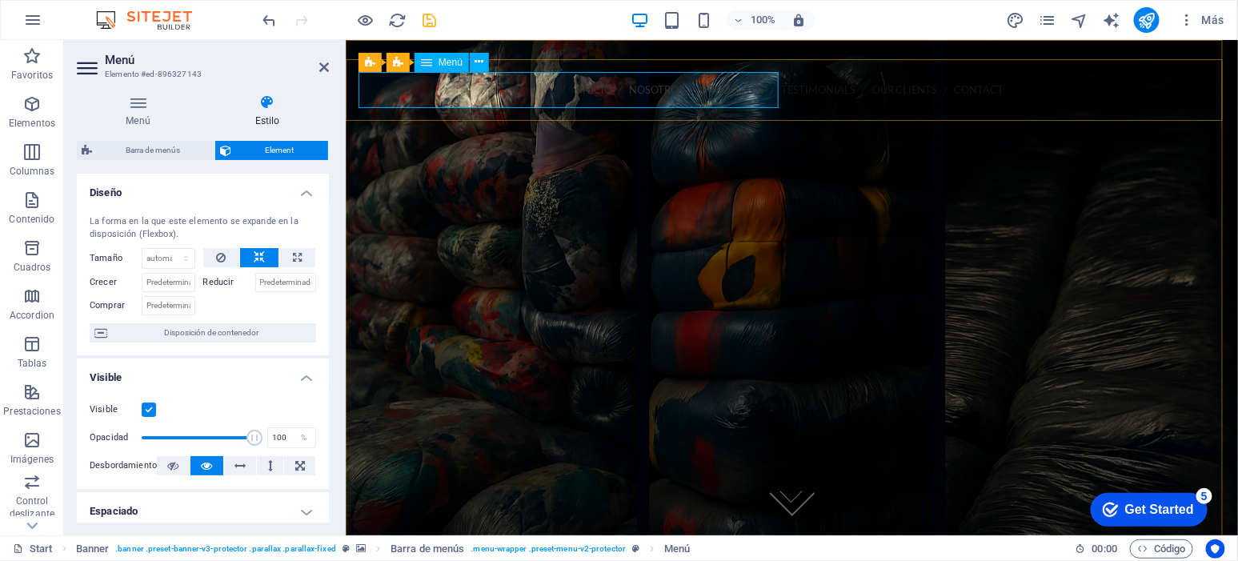
click at [405, 93] on nav "INICIO NOSOTROS PRODUCTOS Testimonials Our Clients Contact" at bounding box center [791, 89] width 867 height 36
click at [418, 90] on nav "INICIO NOSOTROS PRODUCTOS Testimonials Our Clients Contact" at bounding box center [791, 89] width 867 height 36
click at [419, 90] on nav "INICIO NOSOTROS PRODUCTOS Testimonials Our Clients Contact" at bounding box center [791, 89] width 867 height 36
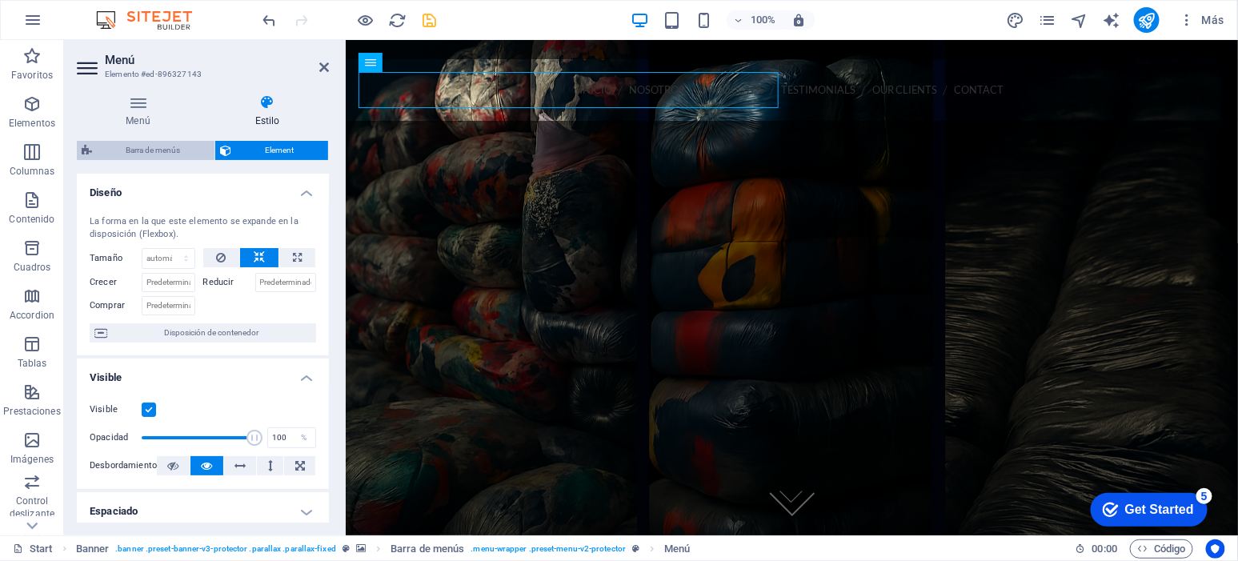
click at [155, 142] on span "Barra de menús" at bounding box center [153, 150] width 113 height 19
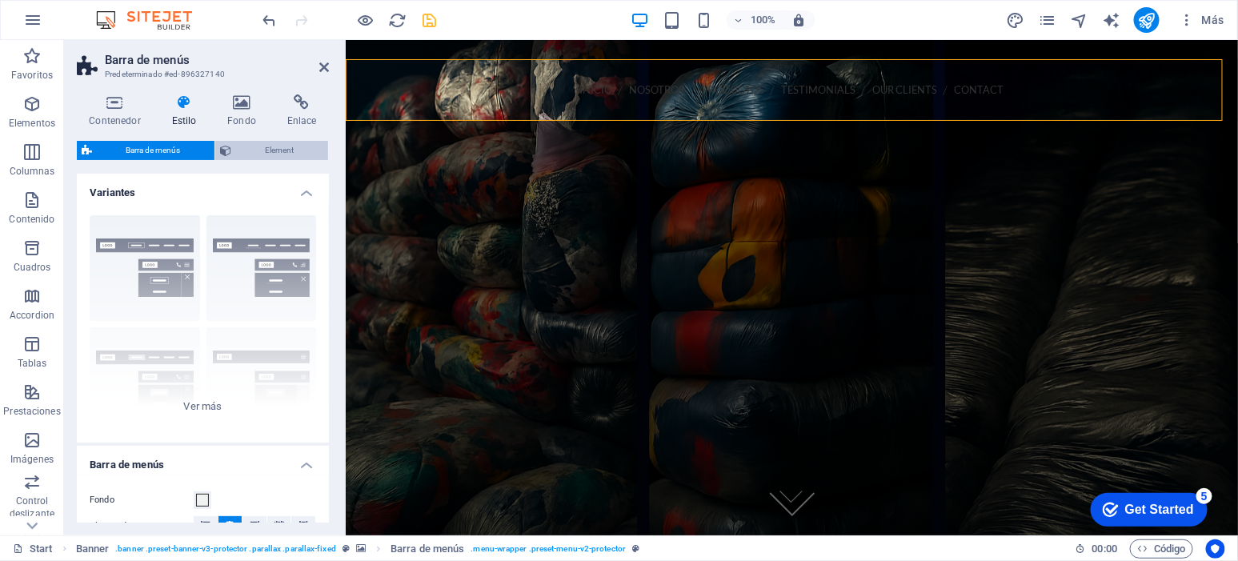
click at [275, 155] on span "Element" at bounding box center [279, 150] width 87 height 19
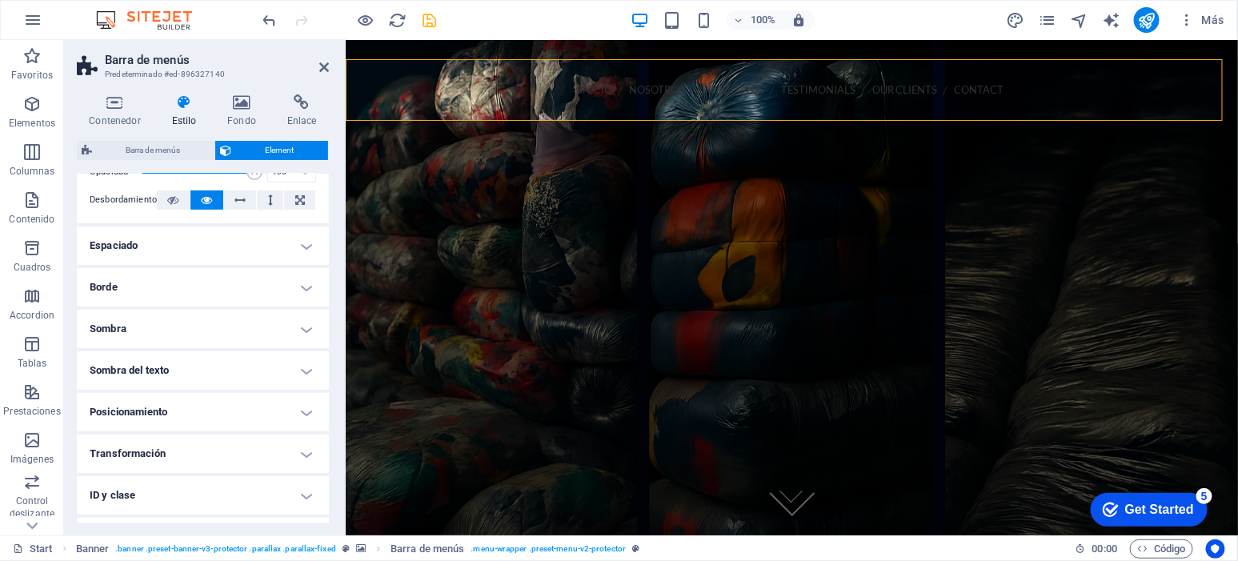
scroll to position [339, 0]
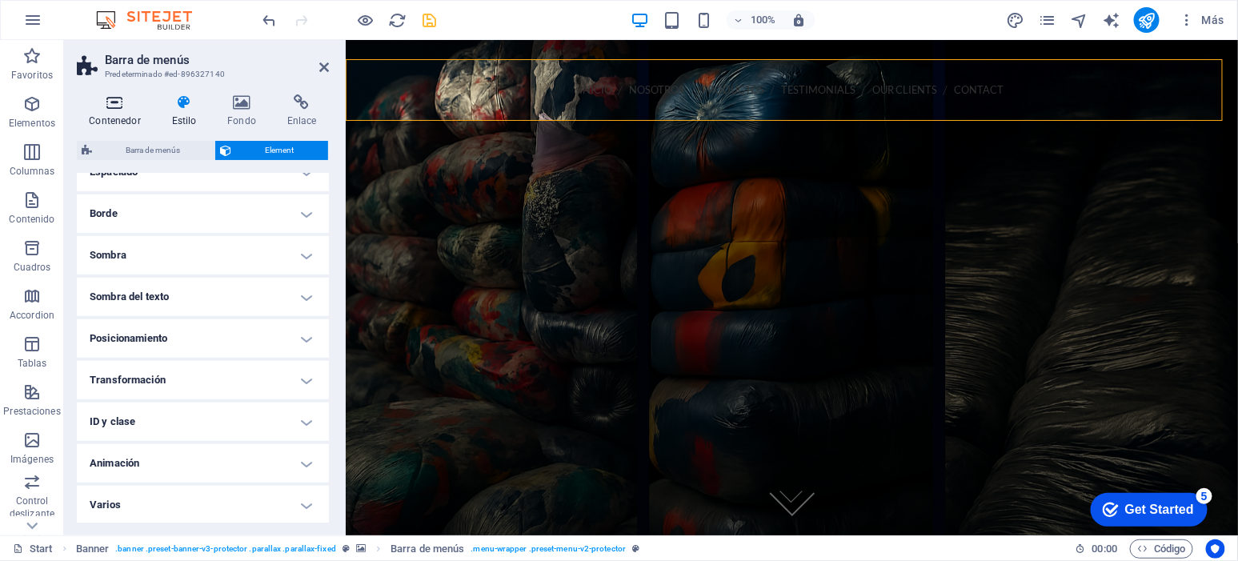
click at [122, 124] on h4 "Contenedor" at bounding box center [118, 111] width 82 height 34
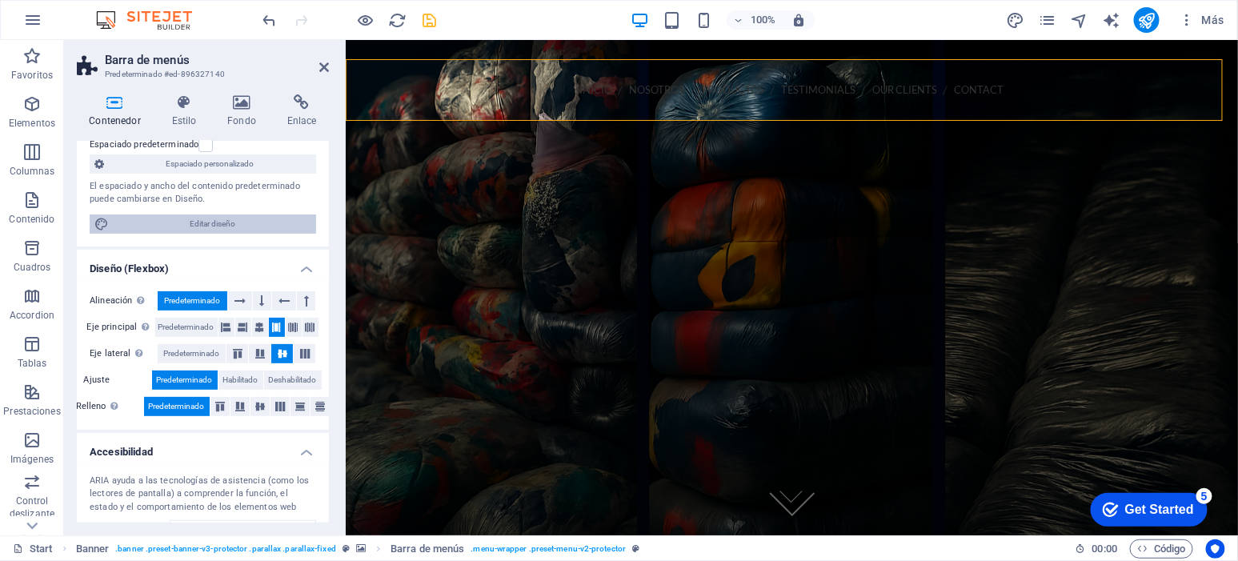
scroll to position [133, 0]
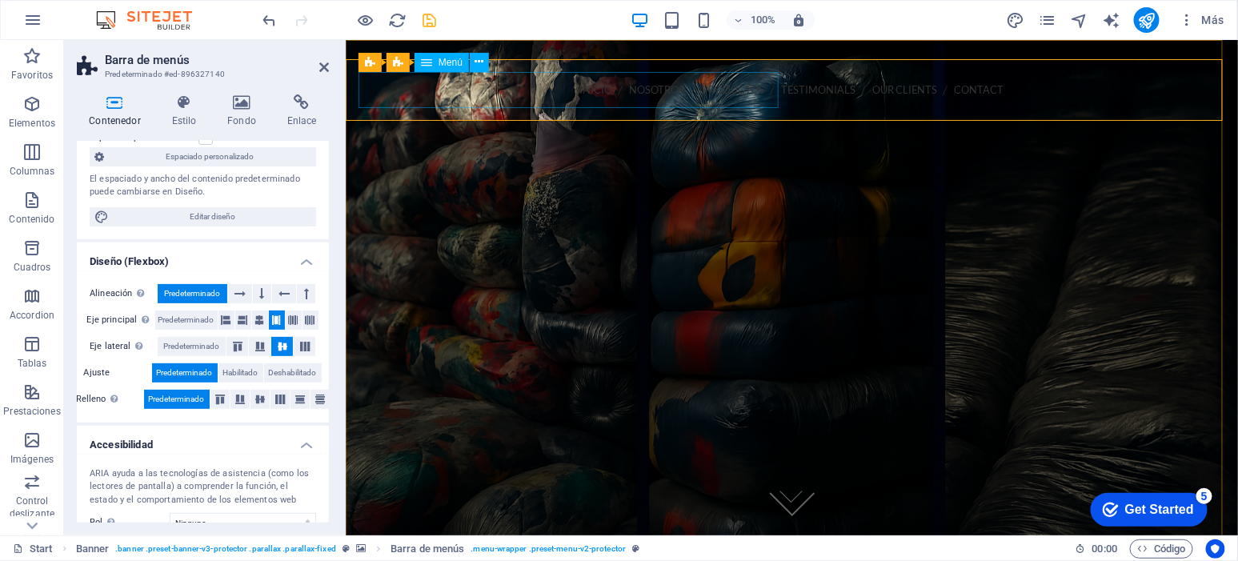
click at [437, 93] on nav "INICIO NOSOTROS PRODUCTOS Testimonials Our Clients Contact" at bounding box center [791, 89] width 867 height 36
click at [441, 86] on nav "INICIO NOSOTROS PRODUCTOS Testimonials Our Clients Contact" at bounding box center [791, 89] width 867 height 36
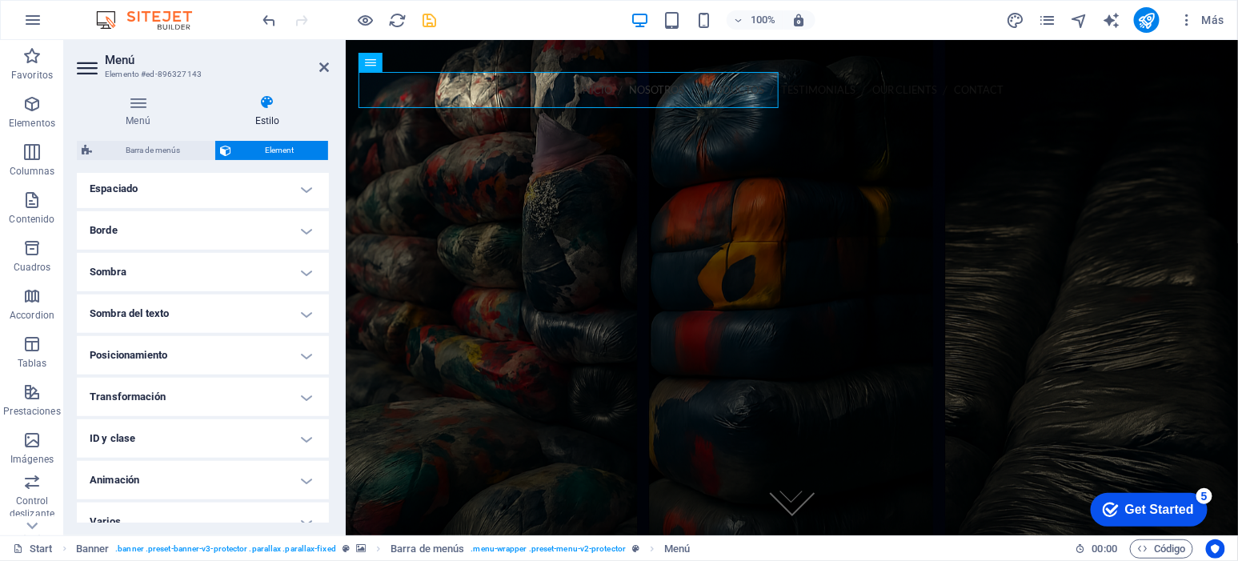
scroll to position [339, 0]
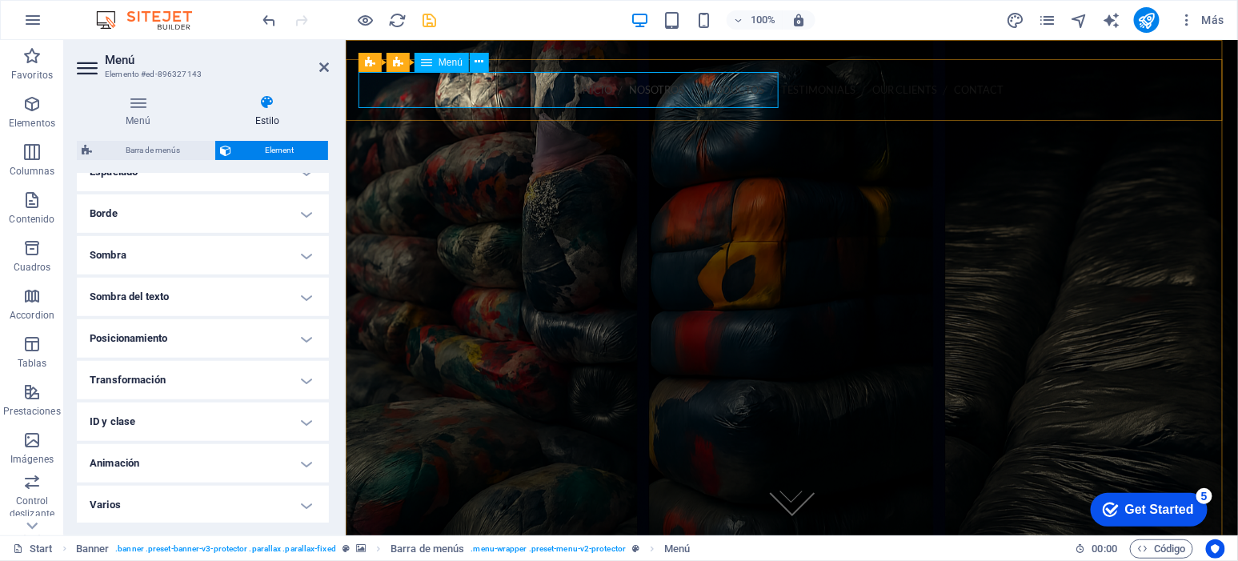
click at [447, 81] on nav "INICIO NOSOTROS PRODUCTOS Testimonials Our Clients Contact" at bounding box center [791, 89] width 867 height 36
click at [381, 82] on nav "INICIO NOSOTROS PRODUCTOS Testimonials Our Clients Contact" at bounding box center [791, 89] width 867 height 36
click at [431, 80] on nav "INICIO NOSOTROS PRODUCTOS Testimonials Our Clients Contact" at bounding box center [791, 89] width 867 height 36
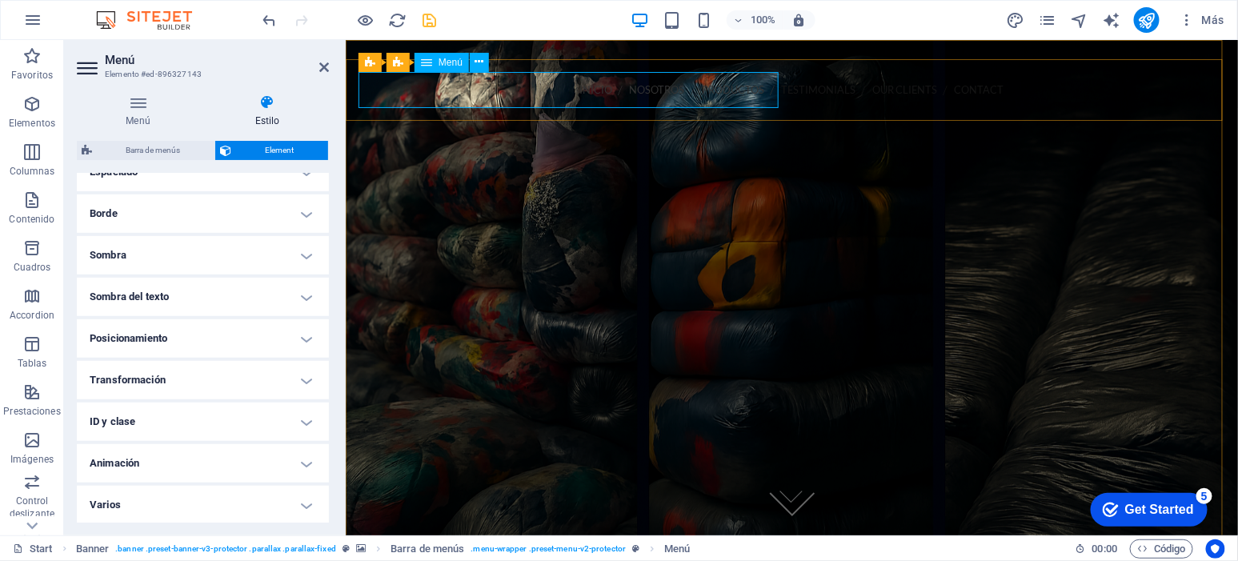
click at [431, 80] on nav "INICIO NOSOTROS PRODUCTOS Testimonials Our Clients Contact" at bounding box center [791, 89] width 867 height 36
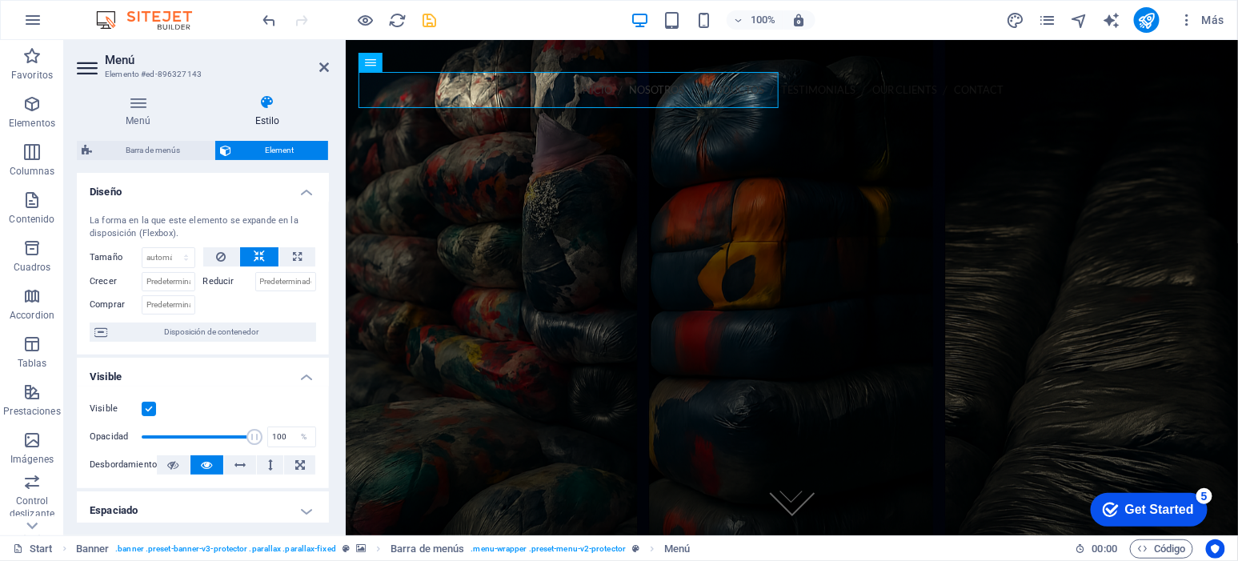
scroll to position [0, 0]
click at [224, 338] on span "Disposición de contenedor" at bounding box center [211, 332] width 199 height 19
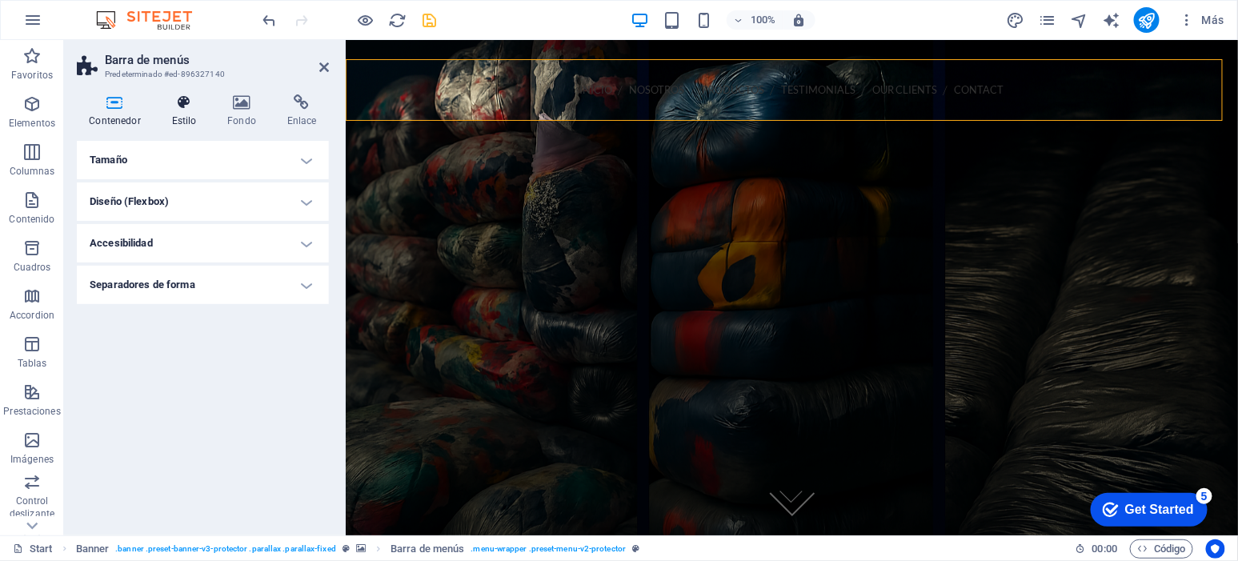
click at [178, 99] on icon at bounding box center [184, 102] width 50 height 16
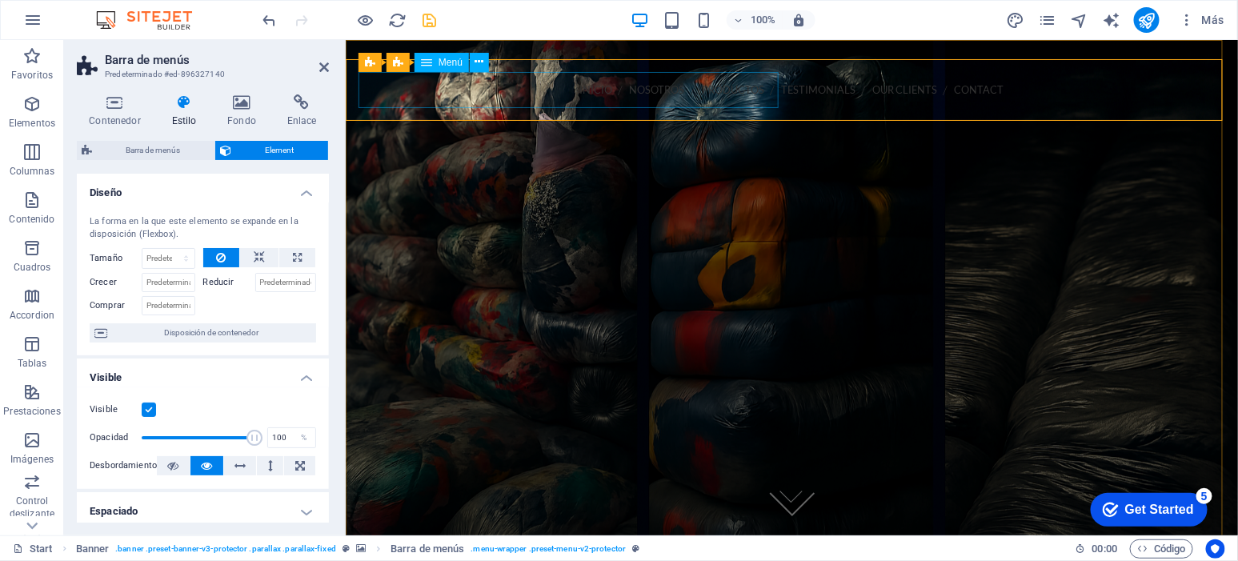
click at [371, 81] on nav "INICIO NOSOTROS PRODUCTOS Testimonials Our Clients Contact" at bounding box center [791, 89] width 867 height 36
click at [359, 103] on nav "INICIO NOSOTROS PRODUCTOS Testimonials Our Clients Contact" at bounding box center [791, 89] width 867 height 36
click at [362, 110] on div "INICIO NOSOTROS PRODUCTOS Testimonials Our Clients Contact Call us 202-555-0143…" at bounding box center [791, 144] width 892 height 172
click at [387, 86] on nav "INICIO NOSOTROS PRODUCTOS Testimonials Our Clients Contact" at bounding box center [791, 89] width 867 height 36
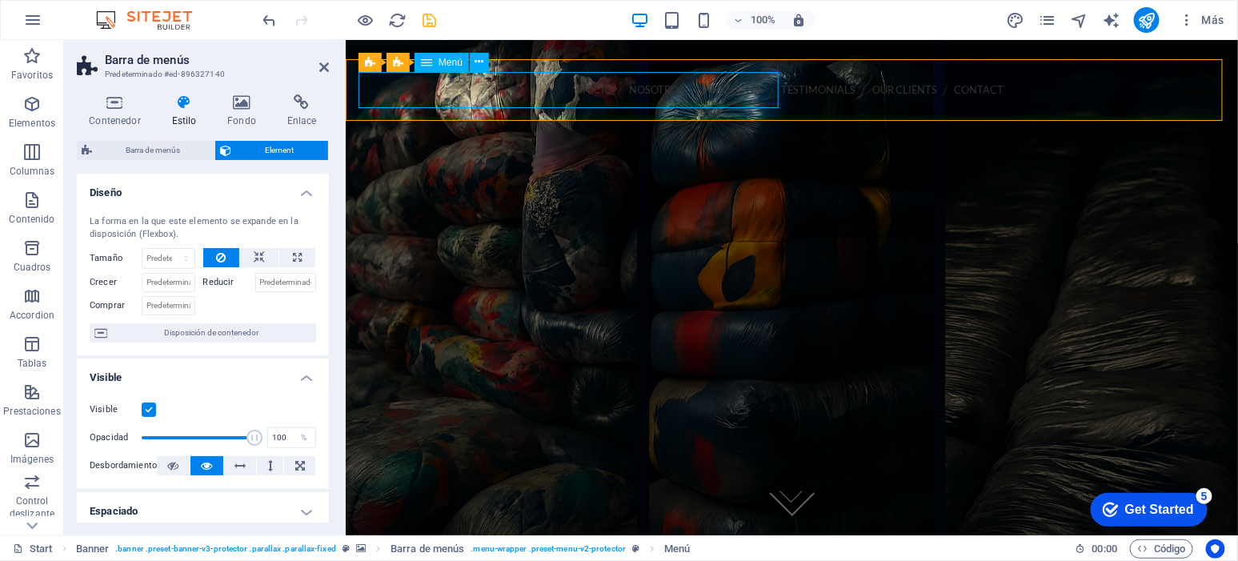
click at [387, 86] on nav "INICIO NOSOTROS PRODUCTOS Testimonials Our Clients Contact" at bounding box center [791, 89] width 867 height 36
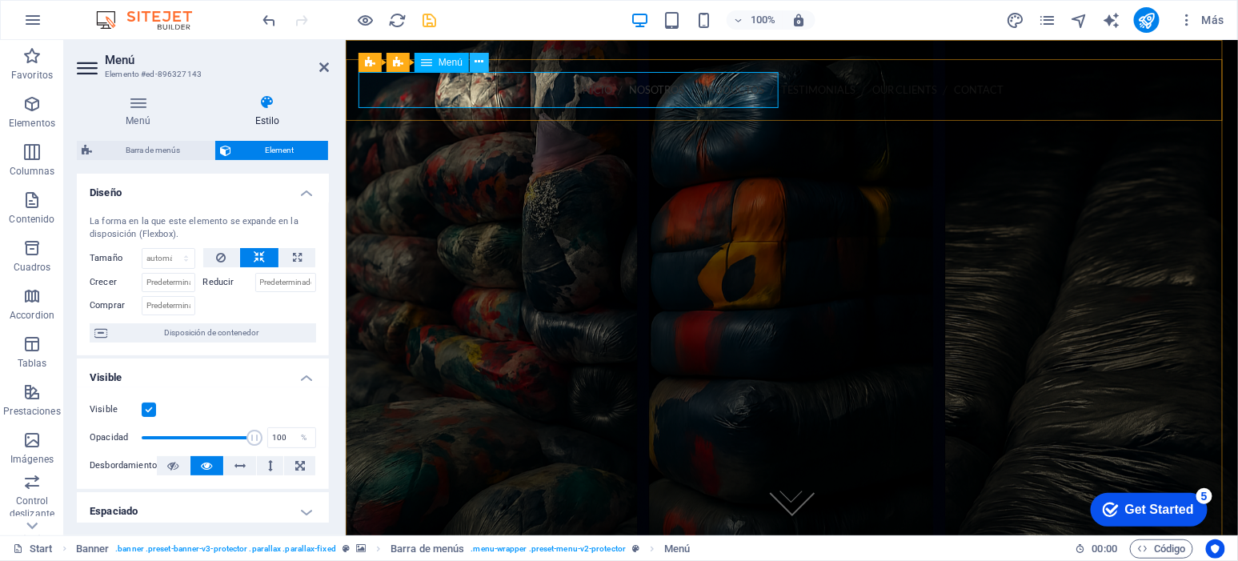
click at [477, 66] on icon at bounding box center [479, 62] width 9 height 17
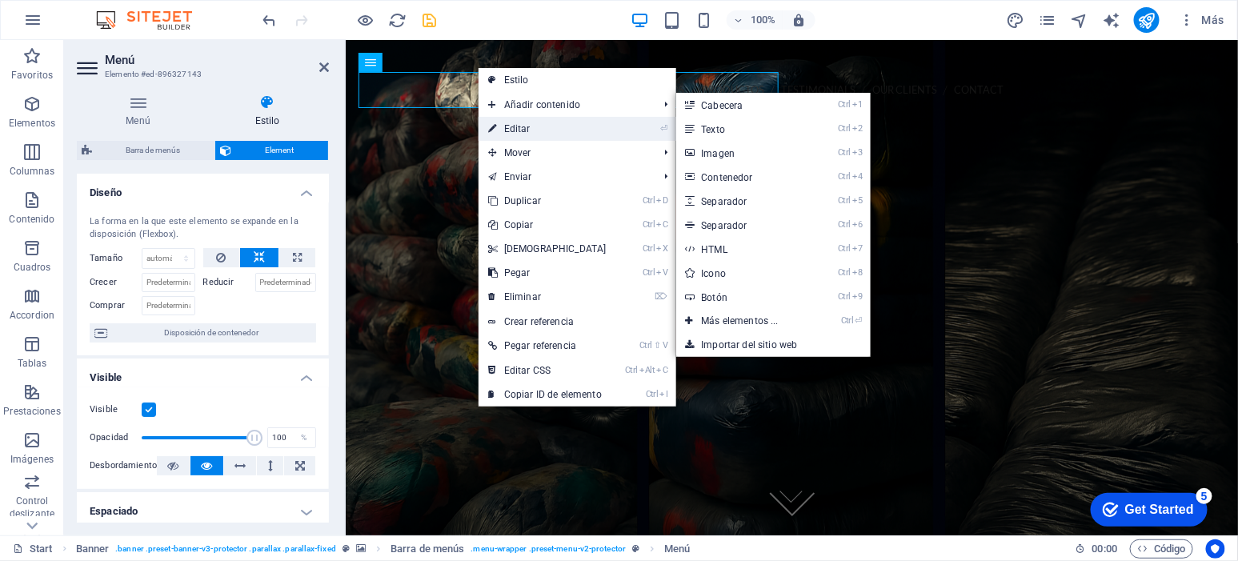
click at [558, 124] on link "⏎ Editar" at bounding box center [548, 129] width 138 height 24
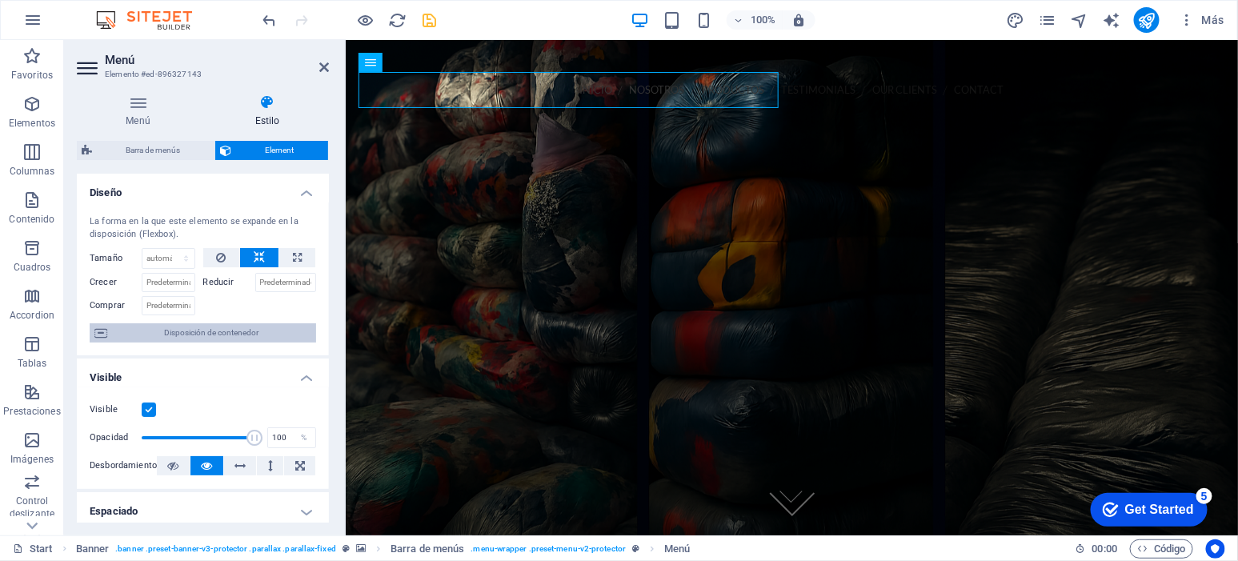
click at [223, 335] on span "Disposición de contenedor" at bounding box center [211, 332] width 199 height 19
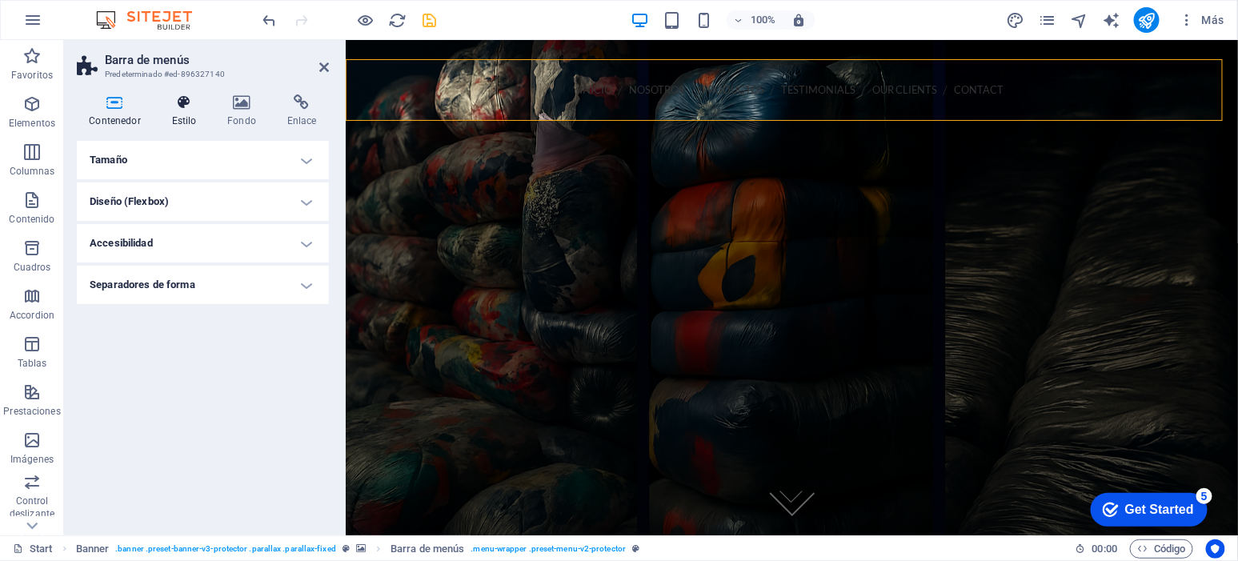
click at [186, 102] on icon at bounding box center [184, 102] width 50 height 16
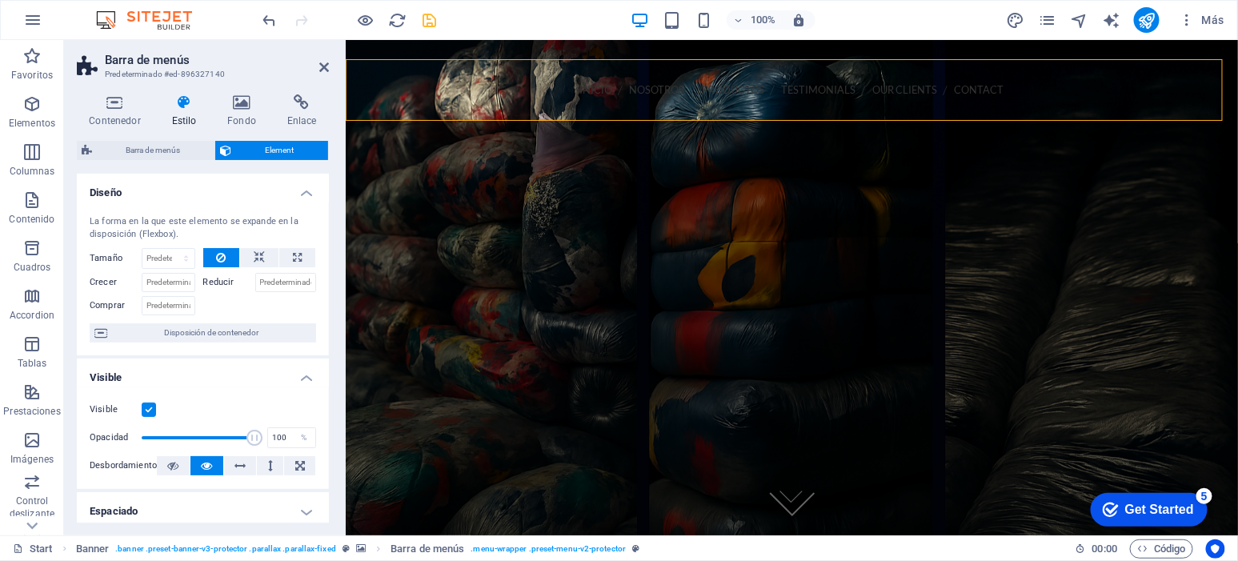
click at [293, 191] on h4 "Diseño" at bounding box center [203, 188] width 252 height 29
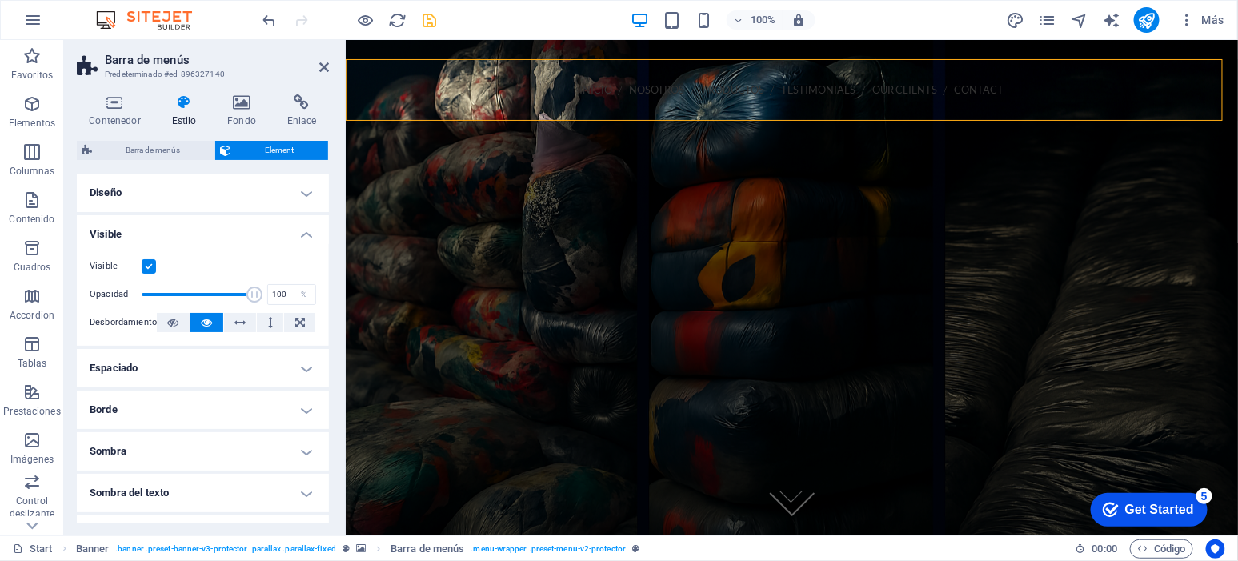
click at [299, 196] on h4 "Diseño" at bounding box center [203, 193] width 252 height 38
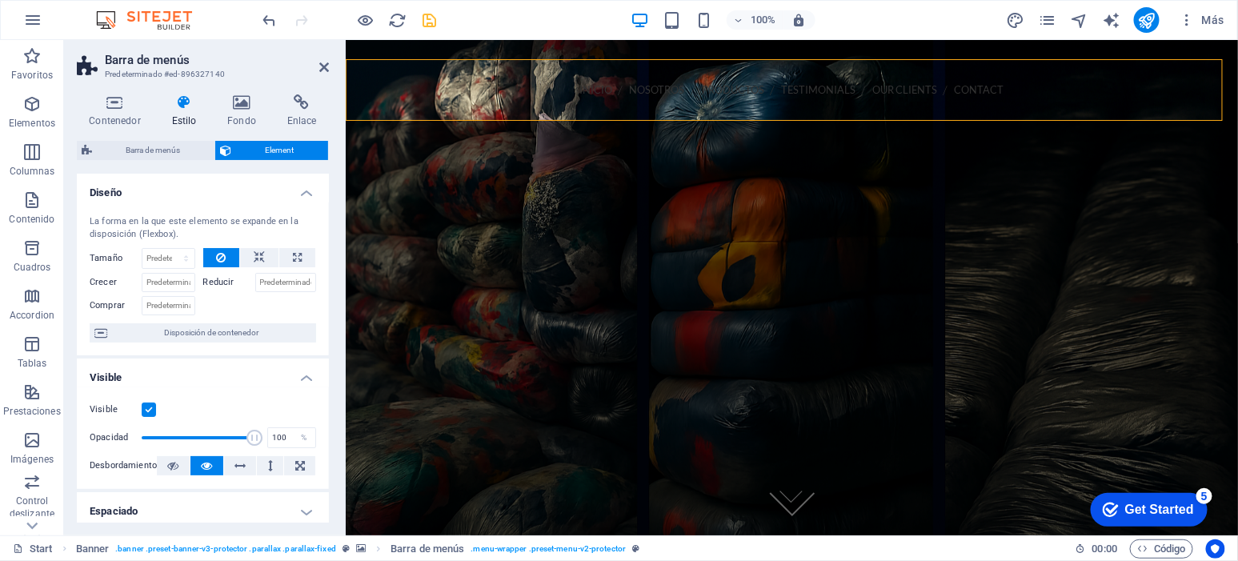
click at [309, 183] on h4 "Diseño" at bounding box center [203, 188] width 252 height 29
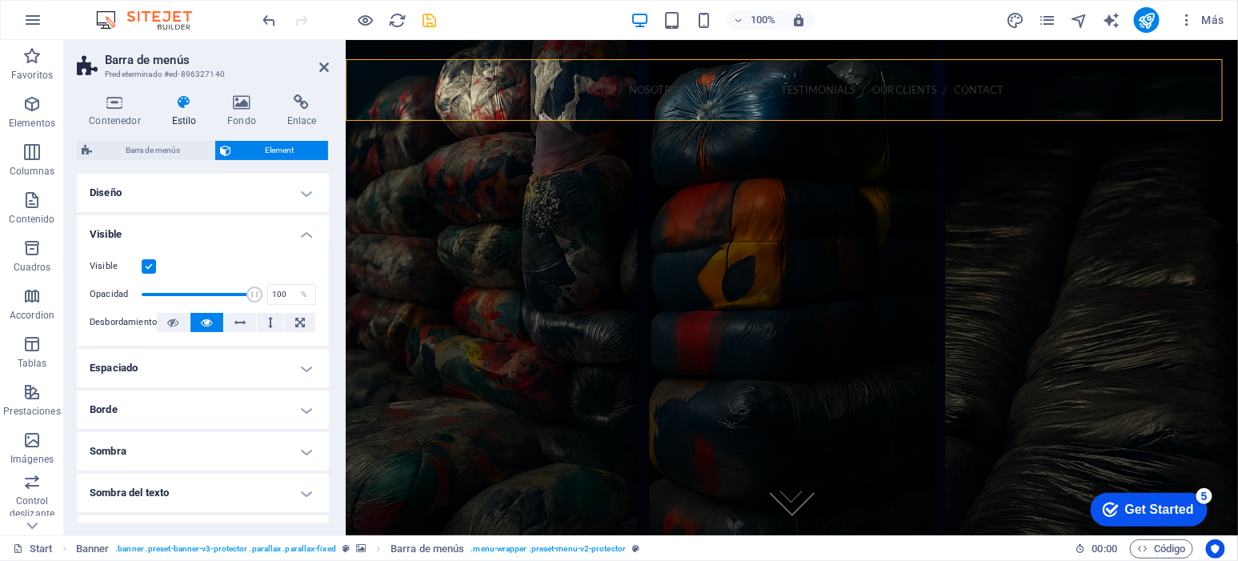
click at [311, 235] on h4 "Visible" at bounding box center [203, 229] width 252 height 29
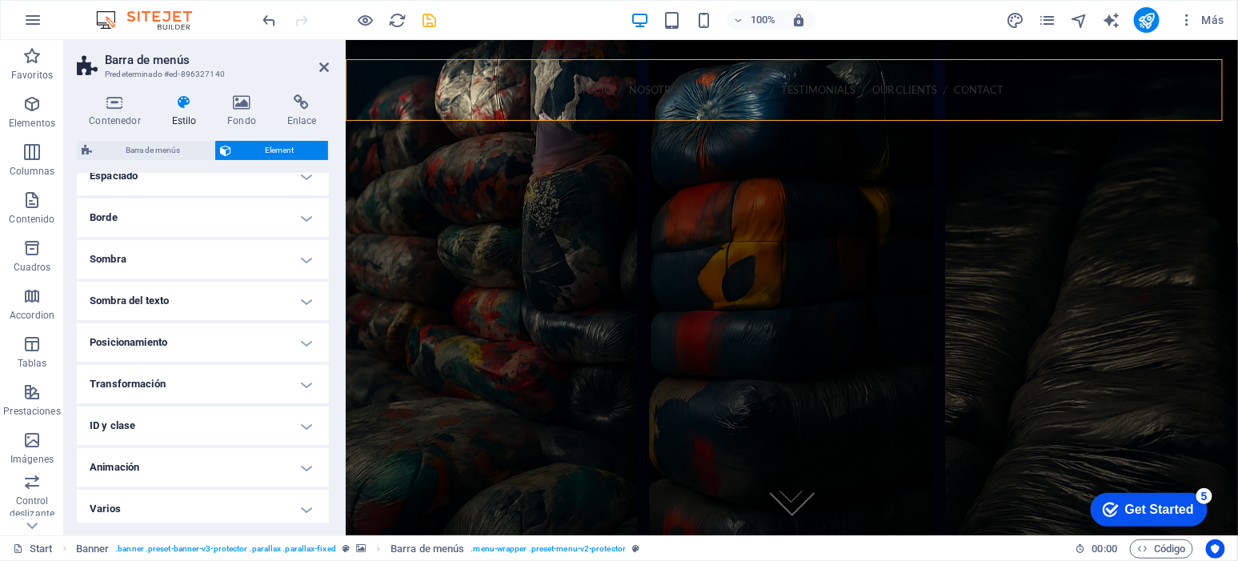
scroll to position [104, 0]
click at [203, 403] on h4 "ID y clase" at bounding box center [203, 422] width 252 height 38
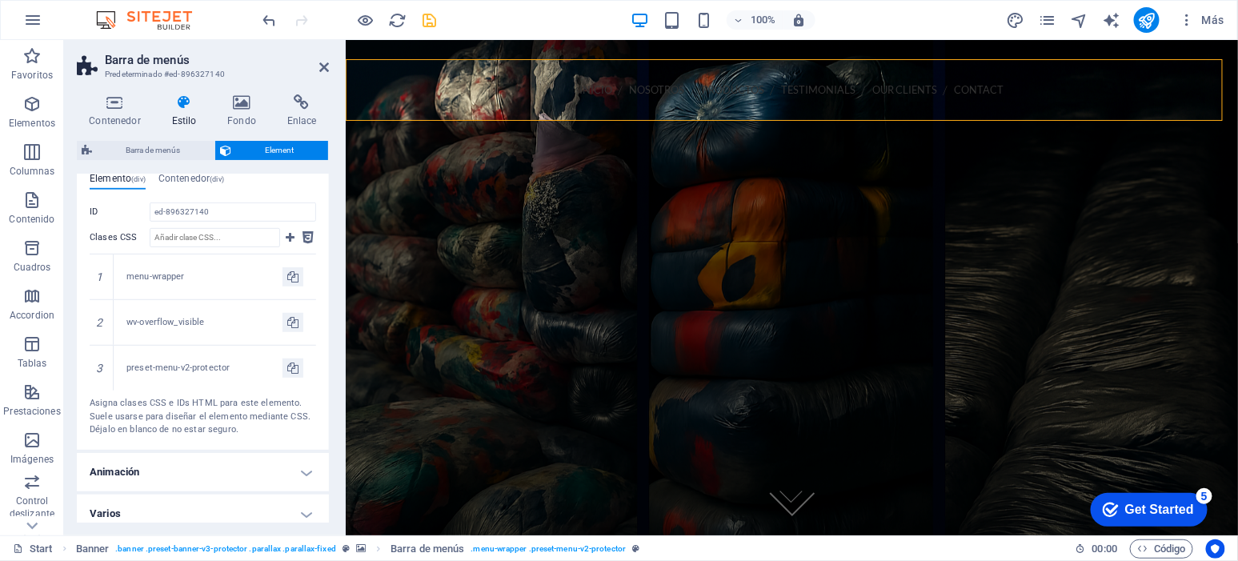
scroll to position [384, 0]
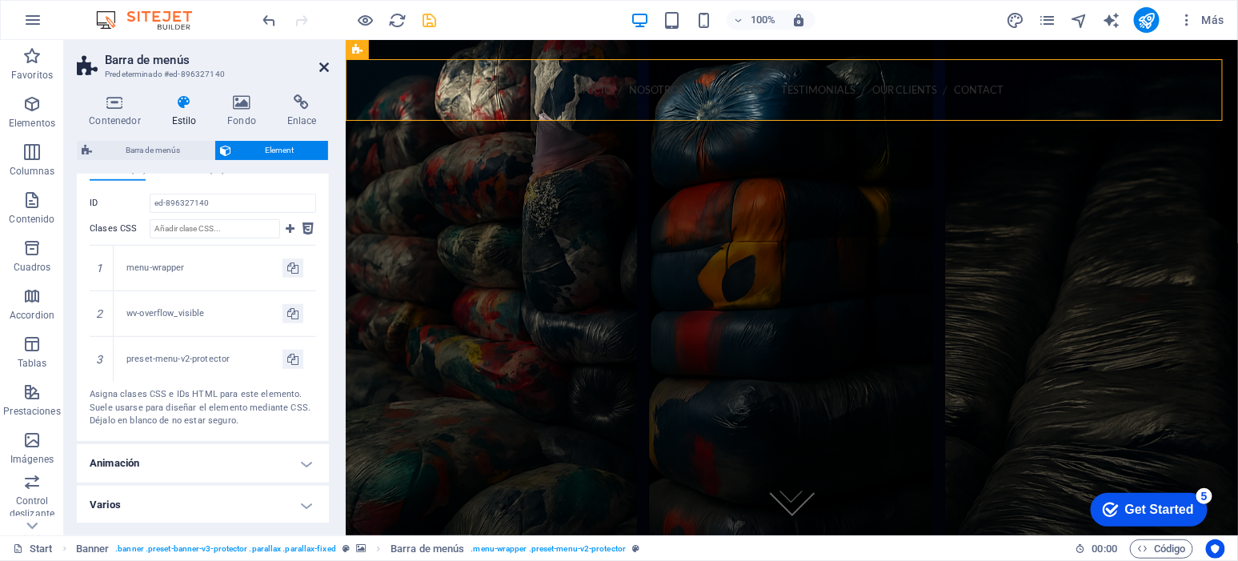
click at [320, 61] on icon at bounding box center [324, 67] width 10 height 13
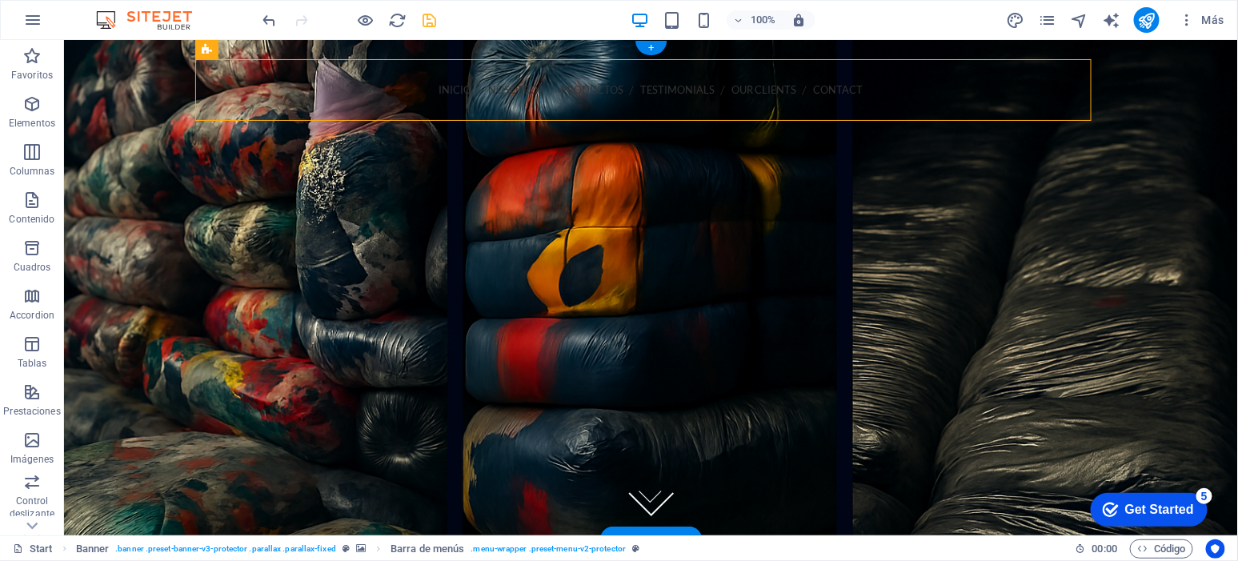
click at [133, 92] on figure at bounding box center [650, 286] width 1174 height 495
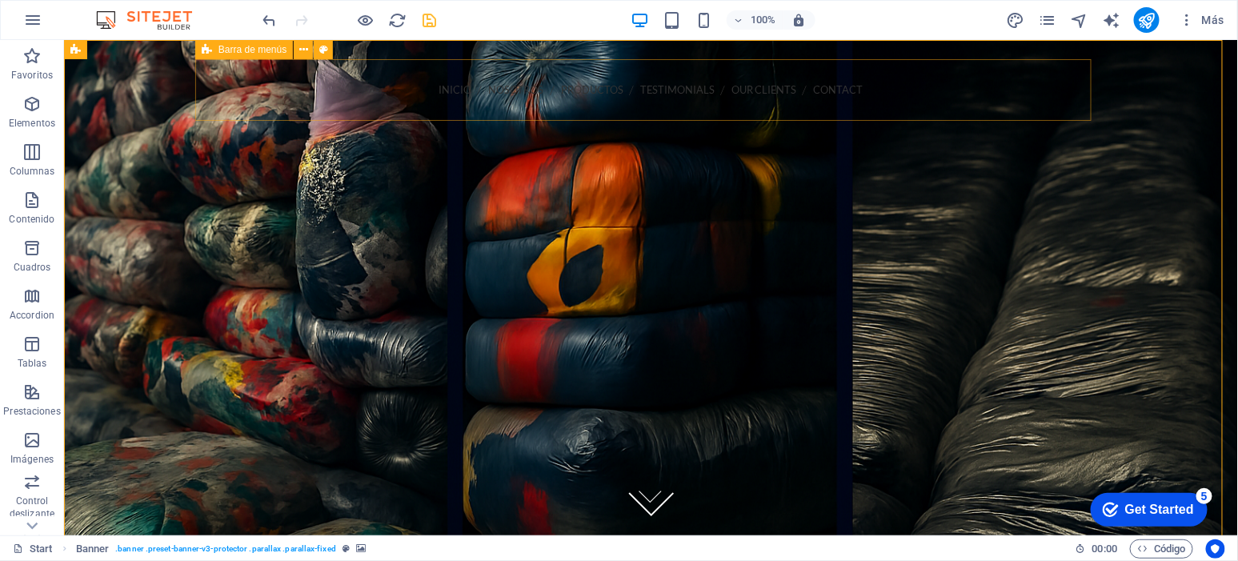
click at [0, 0] on span "Barra de menús" at bounding box center [0, 0] width 0 height 0
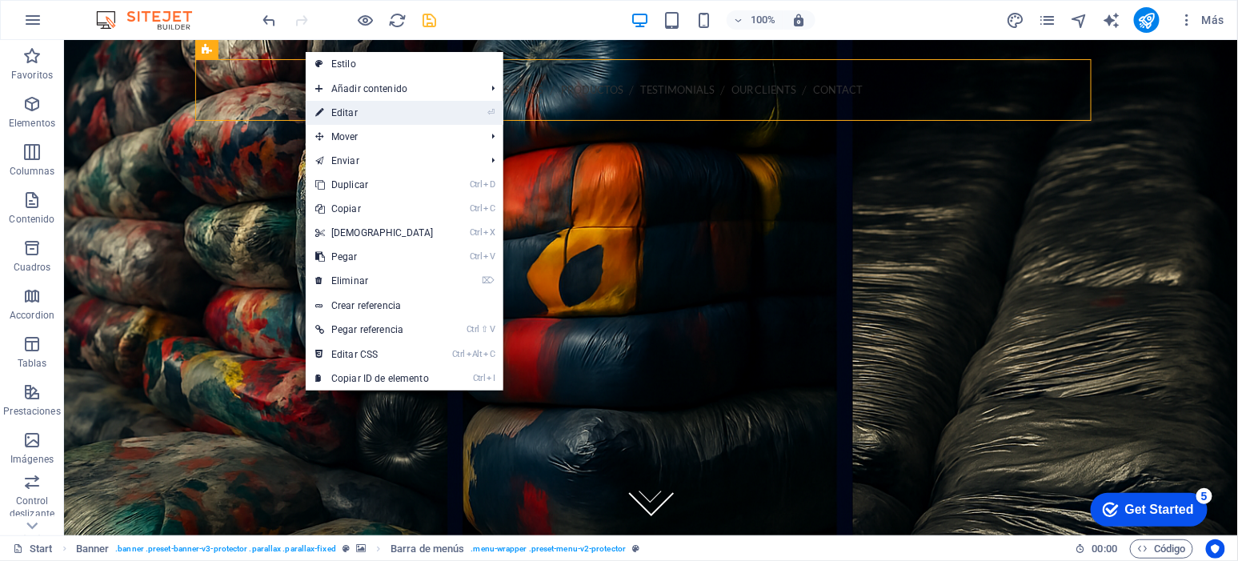
click at [385, 118] on link "⏎ Editar" at bounding box center [375, 113] width 138 height 24
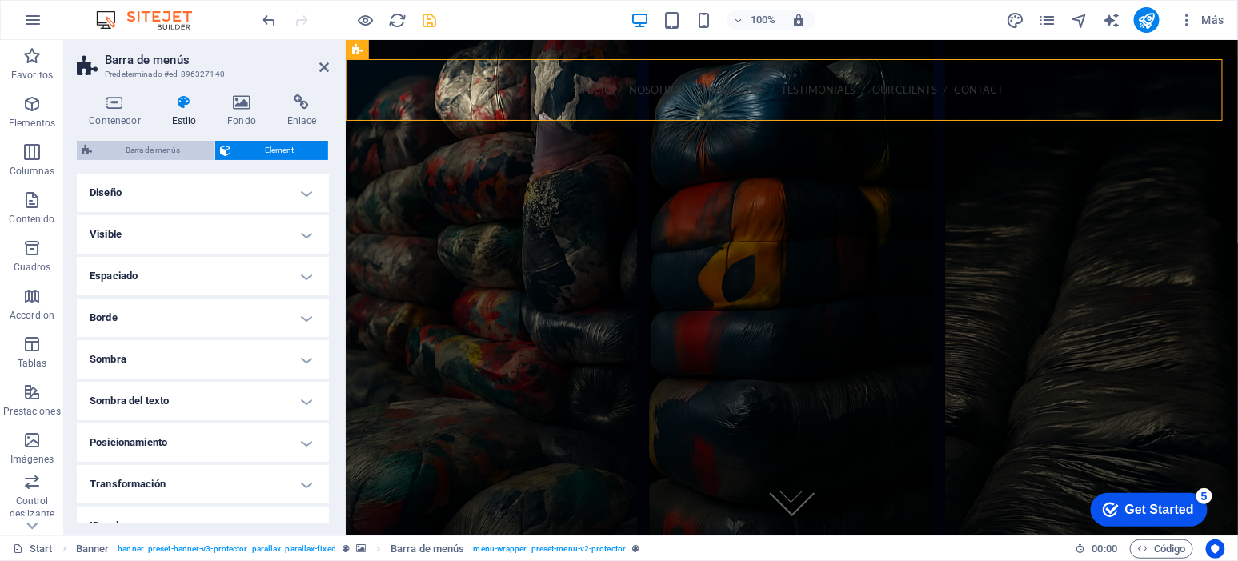
click at [162, 143] on span "Barra de menús" at bounding box center [153, 150] width 113 height 19
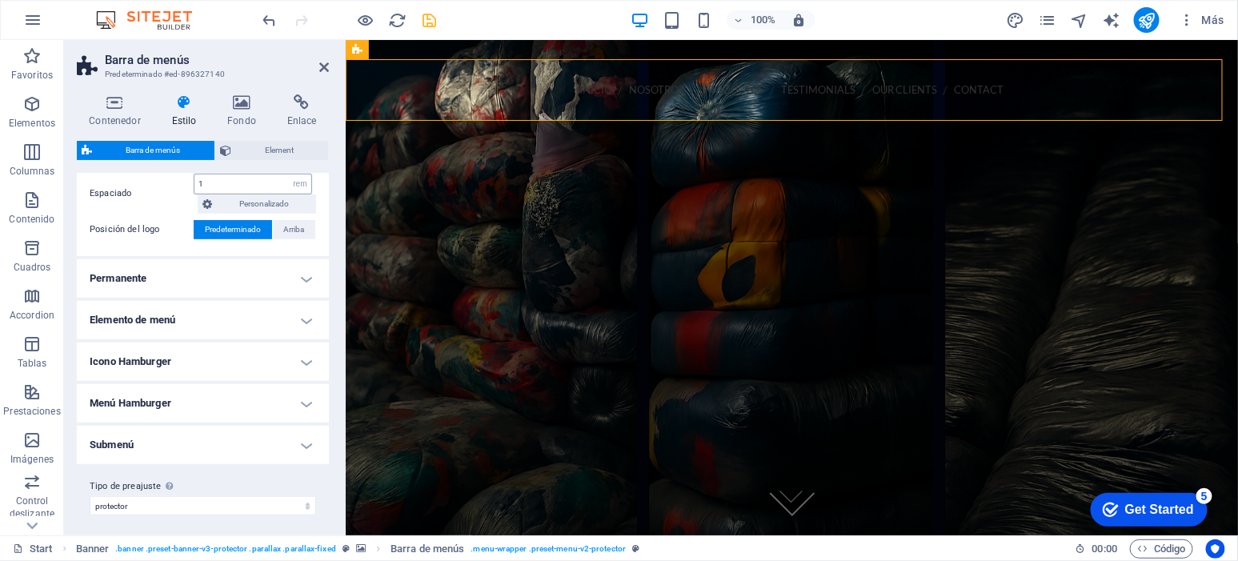
scroll to position [375, 0]
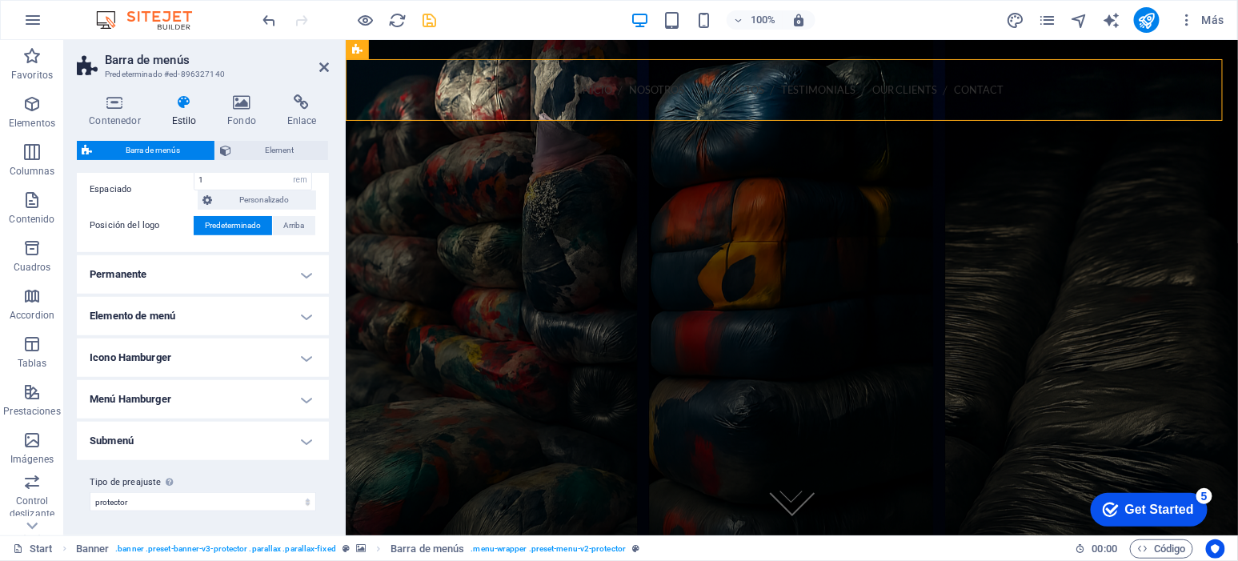
click at [269, 314] on h4 "Elemento de menú" at bounding box center [203, 316] width 252 height 38
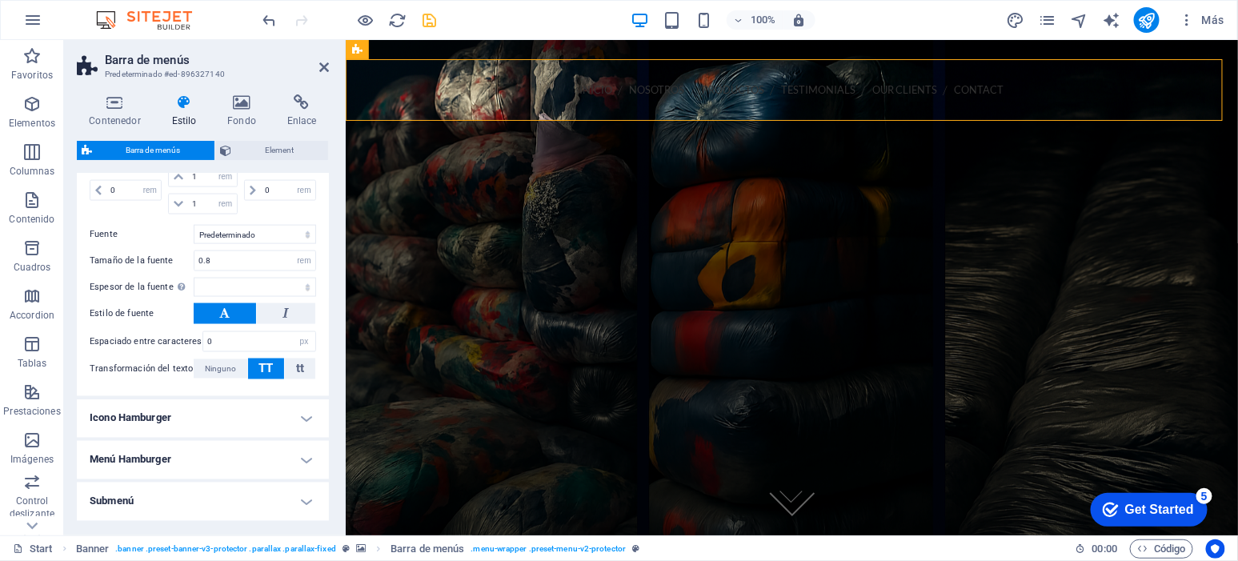
scroll to position [965, 0]
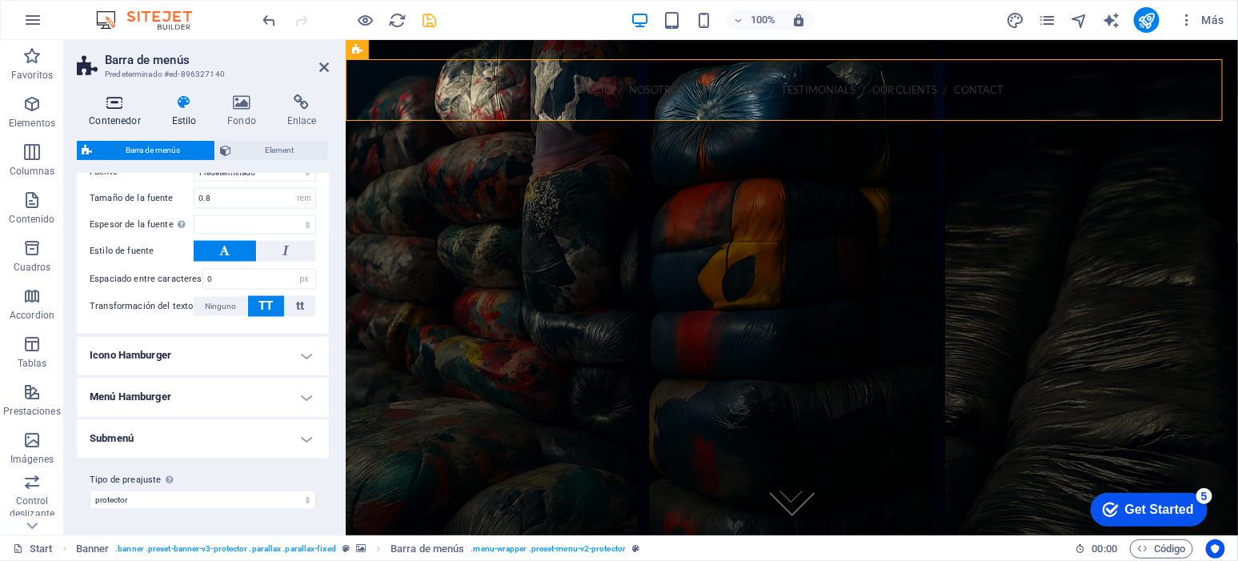
click at [107, 97] on icon at bounding box center [115, 102] width 76 height 16
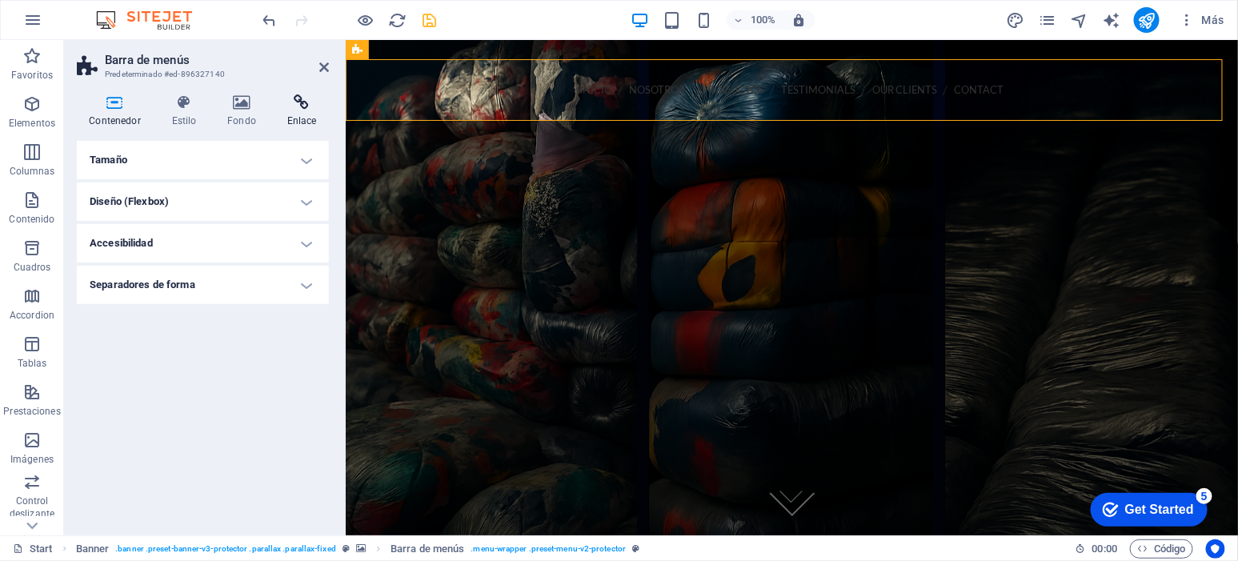
click at [299, 98] on icon at bounding box center [302, 102] width 54 height 16
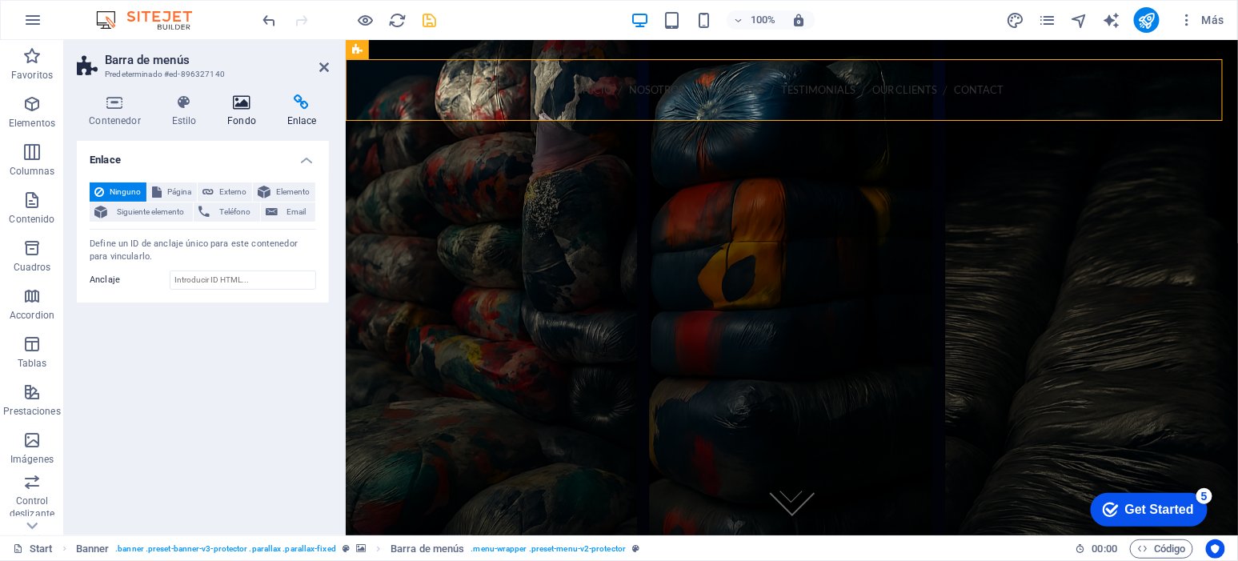
click at [243, 94] on icon at bounding box center [242, 102] width 54 height 16
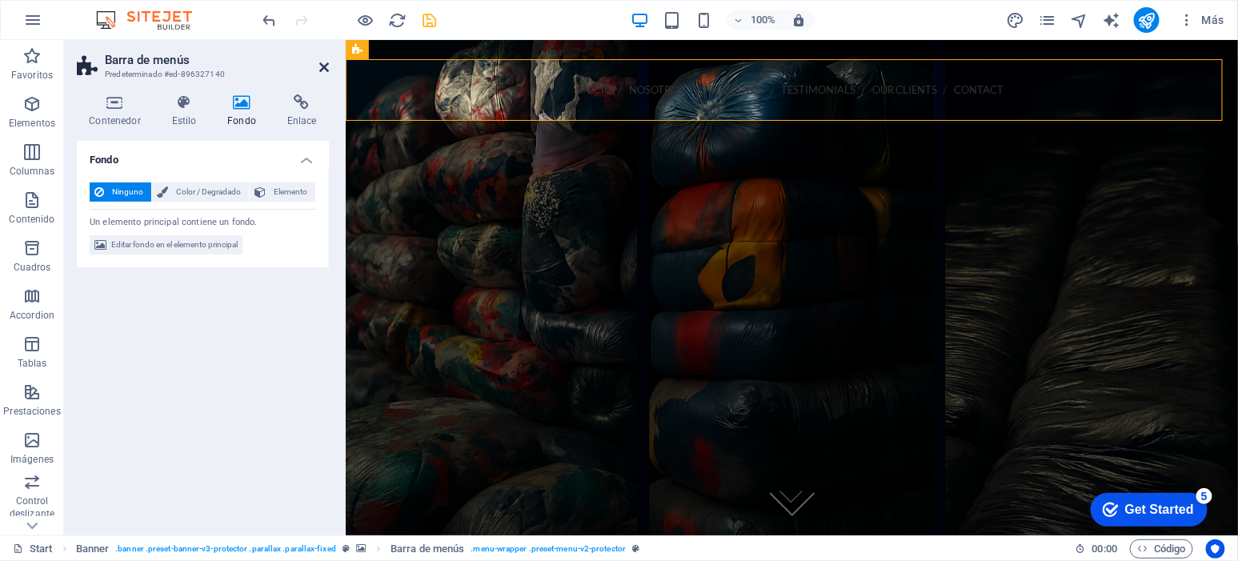
click at [323, 61] on icon at bounding box center [324, 67] width 10 height 13
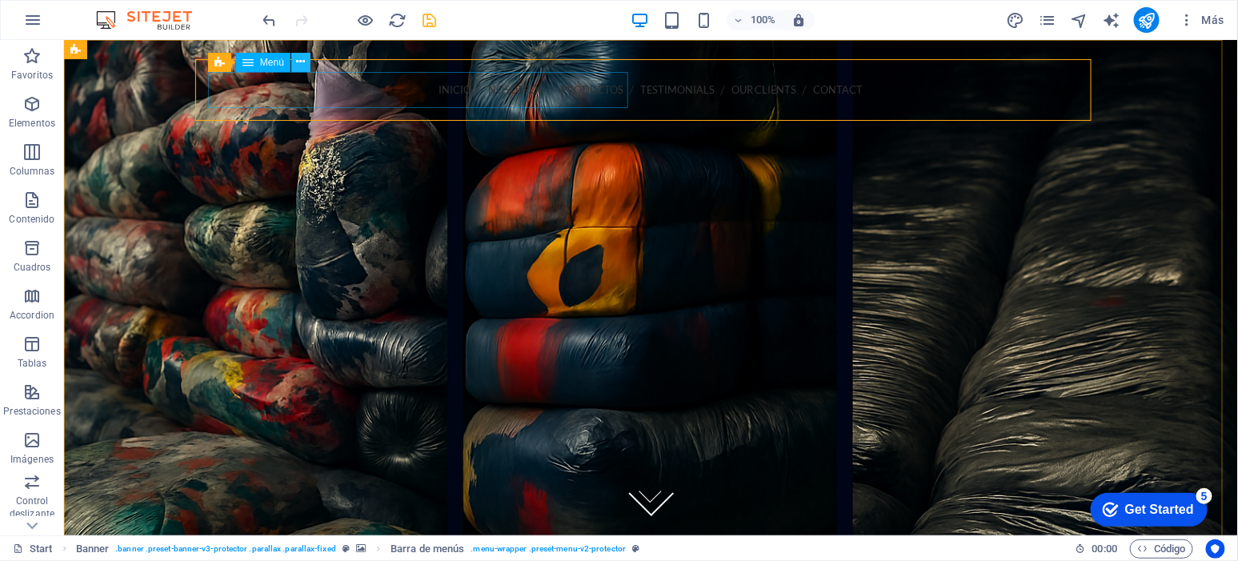
click at [296, 60] on icon at bounding box center [300, 62] width 9 height 17
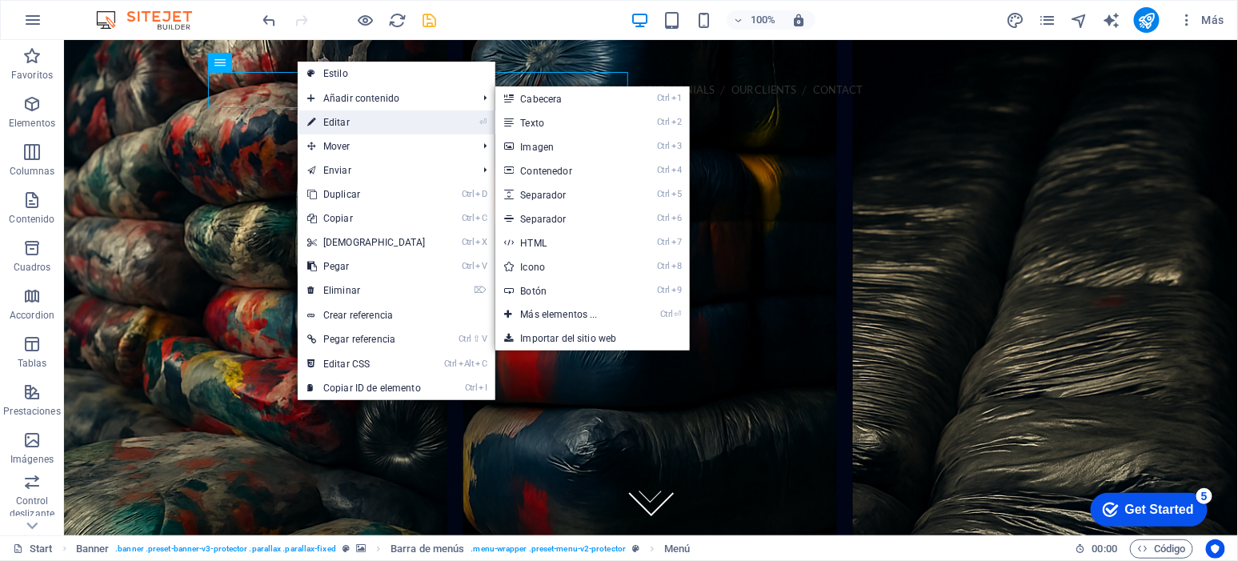
click at [362, 122] on link "⏎ Editar" at bounding box center [367, 122] width 138 height 24
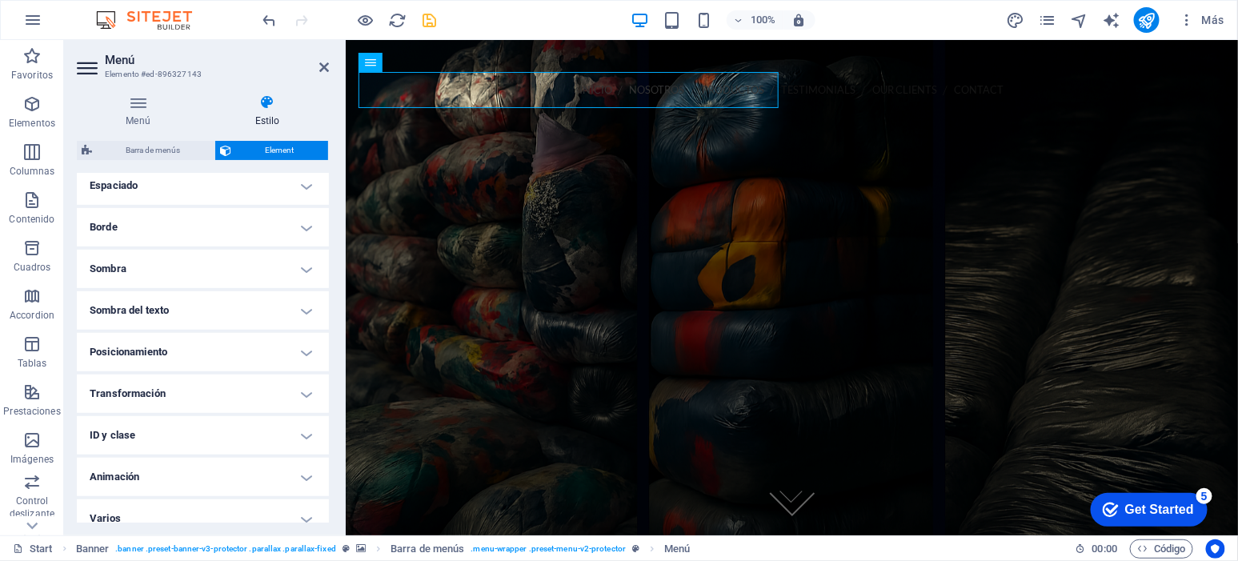
scroll to position [339, 0]
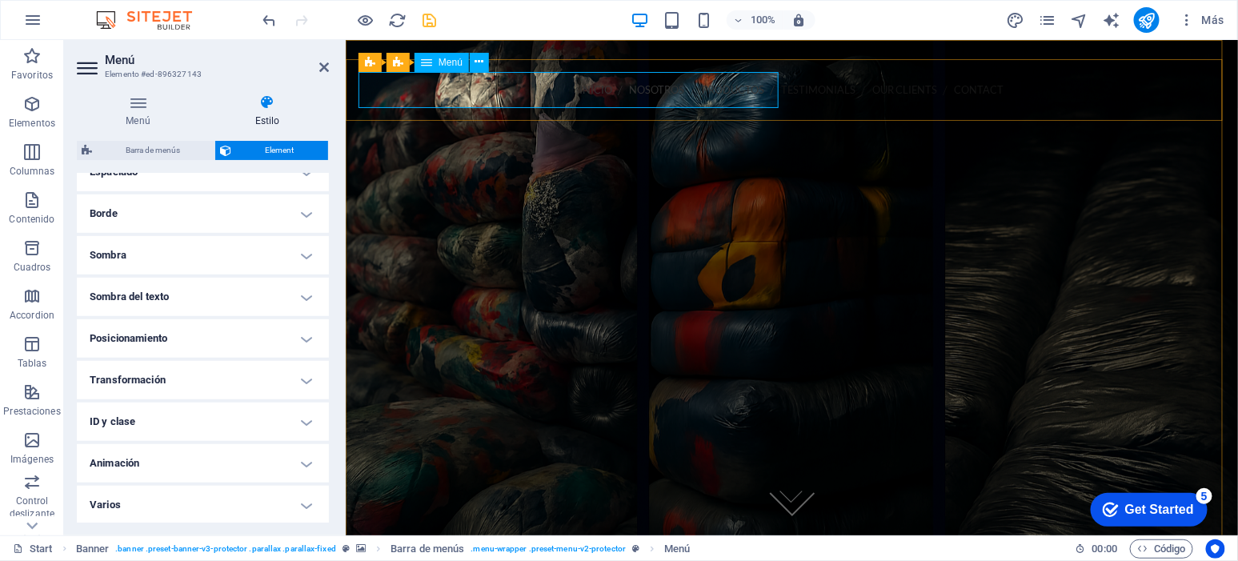
click at [443, 80] on nav "INICIO NOSOTROS PRODUCTOS Testimonials Our Clients Contact" at bounding box center [791, 89] width 867 height 36
click at [443, 84] on nav "INICIO NOSOTROS PRODUCTOS Testimonials Our Clients Contact" at bounding box center [791, 89] width 867 height 36
click at [557, 19] on div "100% Más" at bounding box center [745, 20] width 971 height 26
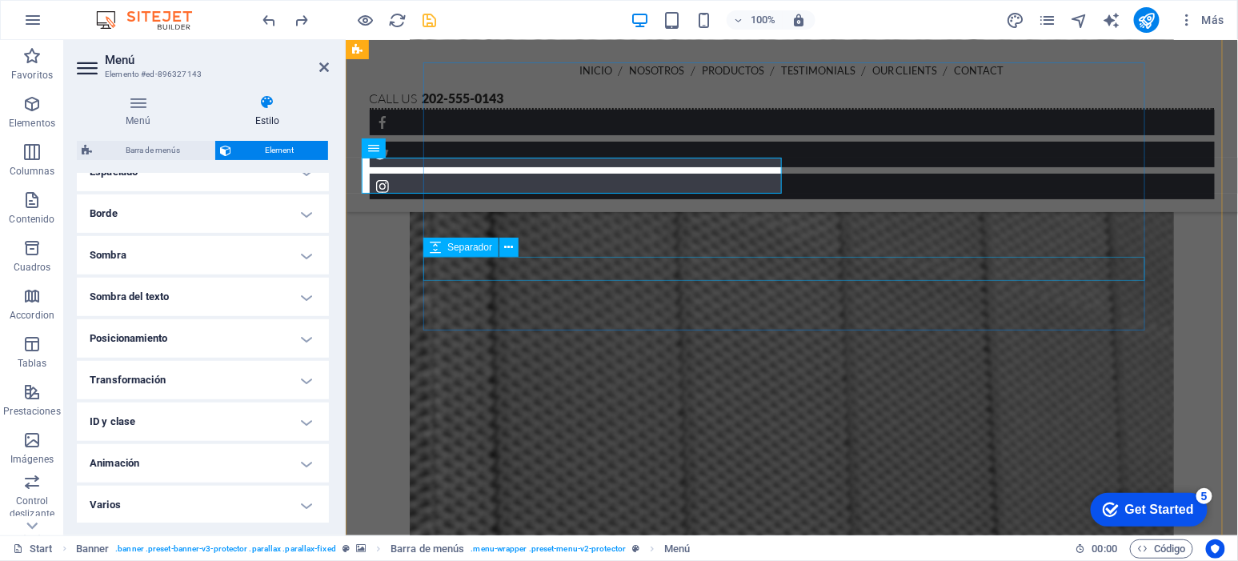
scroll to position [1348, 0]
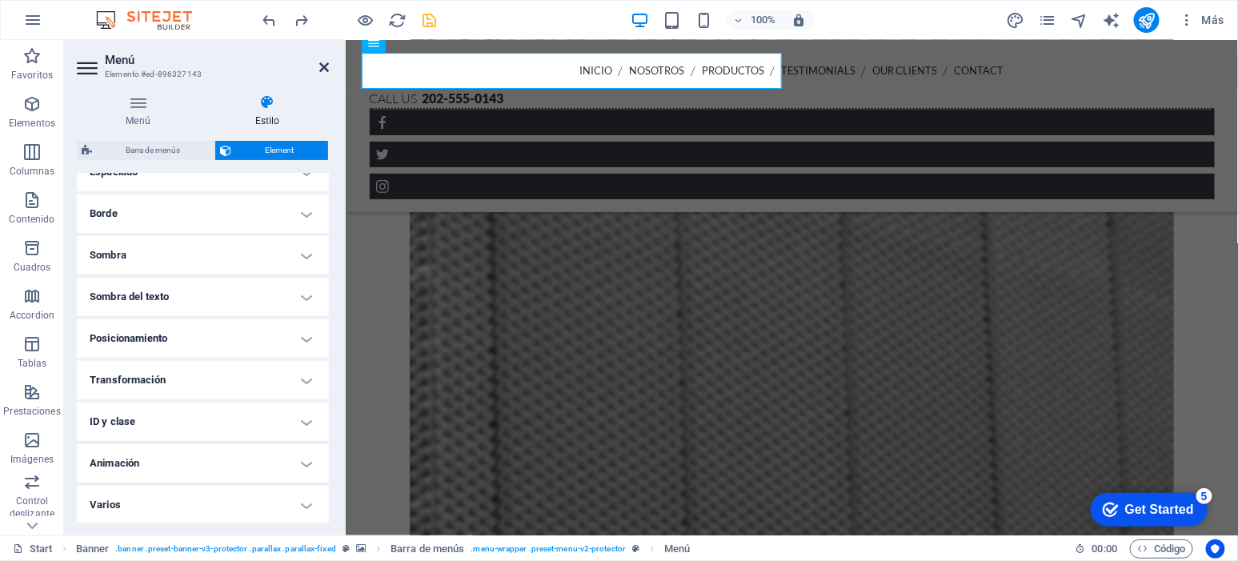
click at [319, 61] on icon at bounding box center [324, 67] width 10 height 13
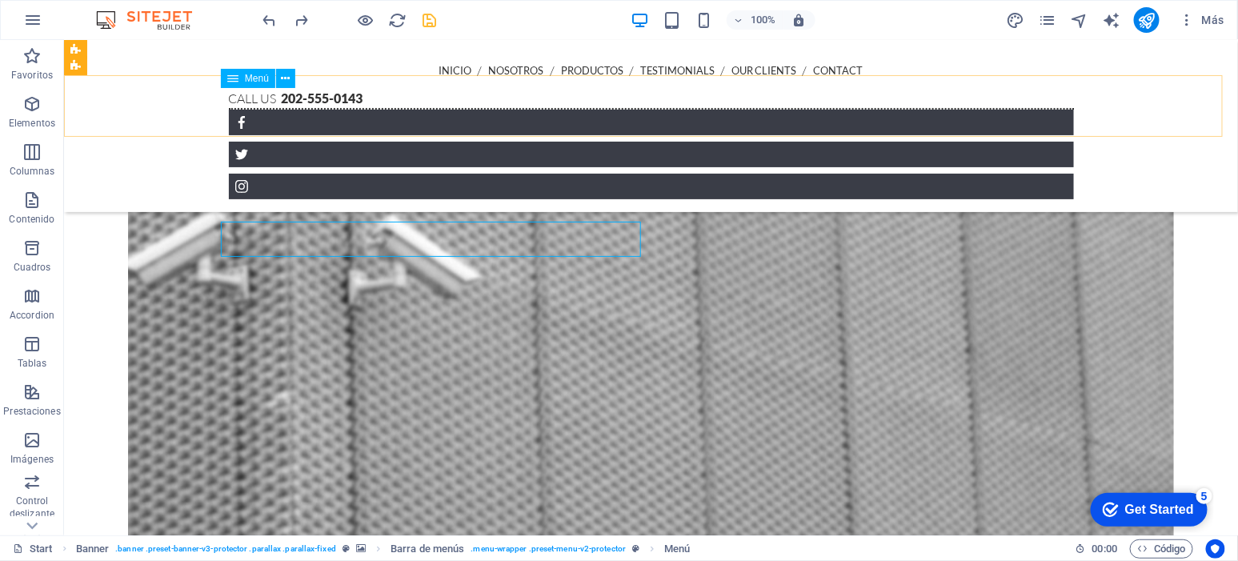
scroll to position [1081, 0]
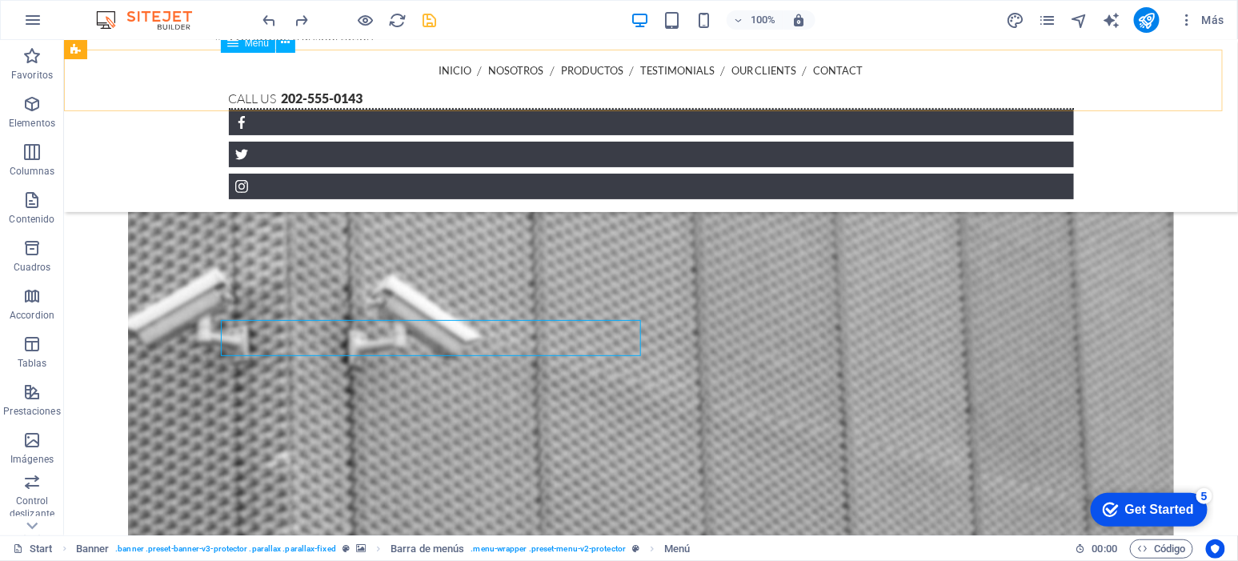
click at [283, 66] on nav "INICIO NOSOTROS PRODUCTOS Testimonials Our Clients Contact" at bounding box center [650, 70] width 845 height 36
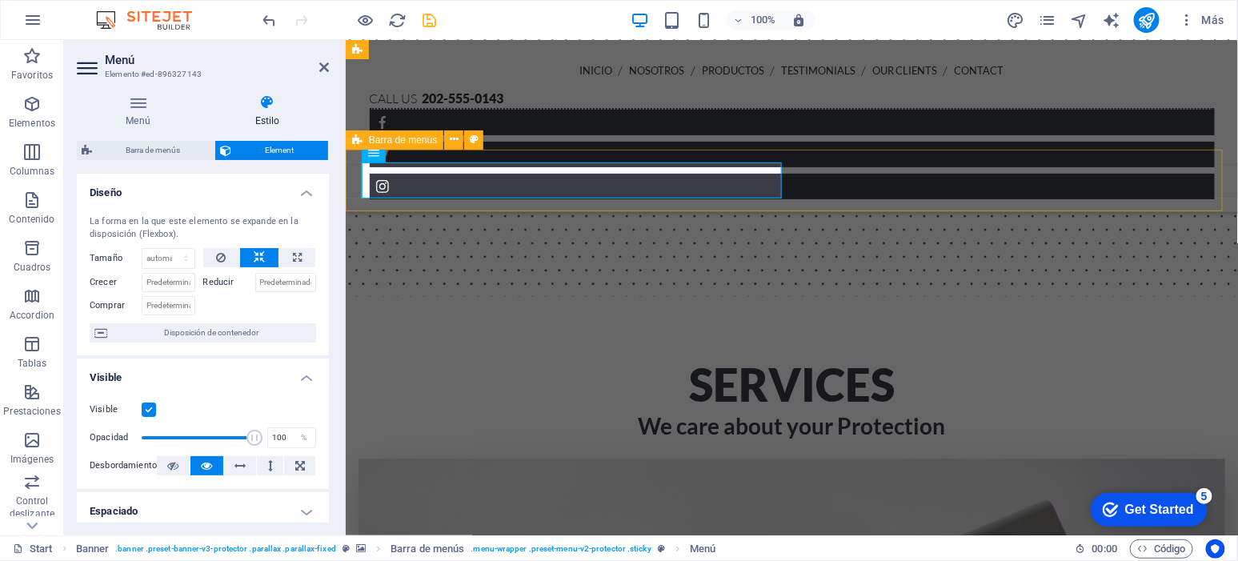
scroll to position [711, 0]
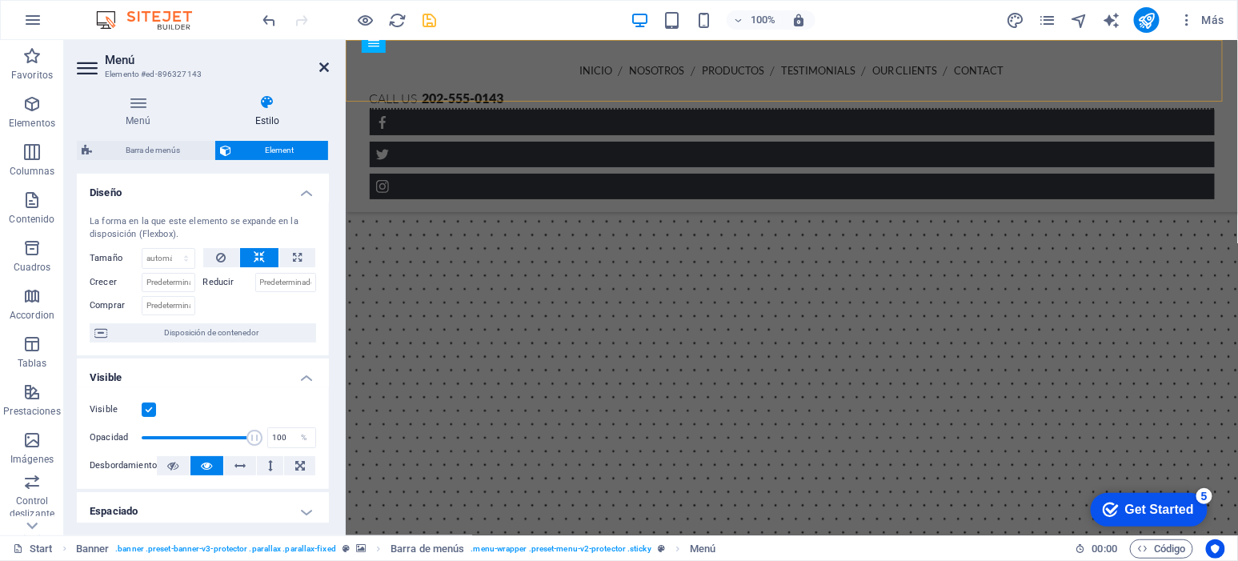
drag, startPoint x: 319, startPoint y: 66, endPoint x: 255, endPoint y: 25, distance: 76.4
click at [319, 66] on icon at bounding box center [324, 67] width 10 height 13
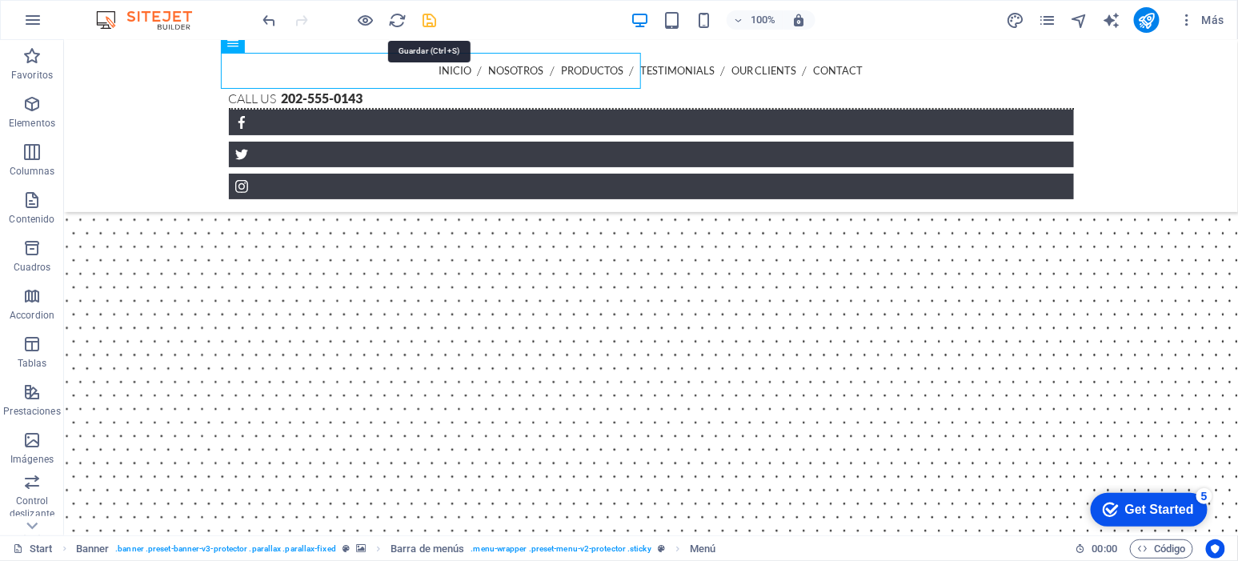
click at [431, 14] on icon "save" at bounding box center [430, 20] width 18 height 18
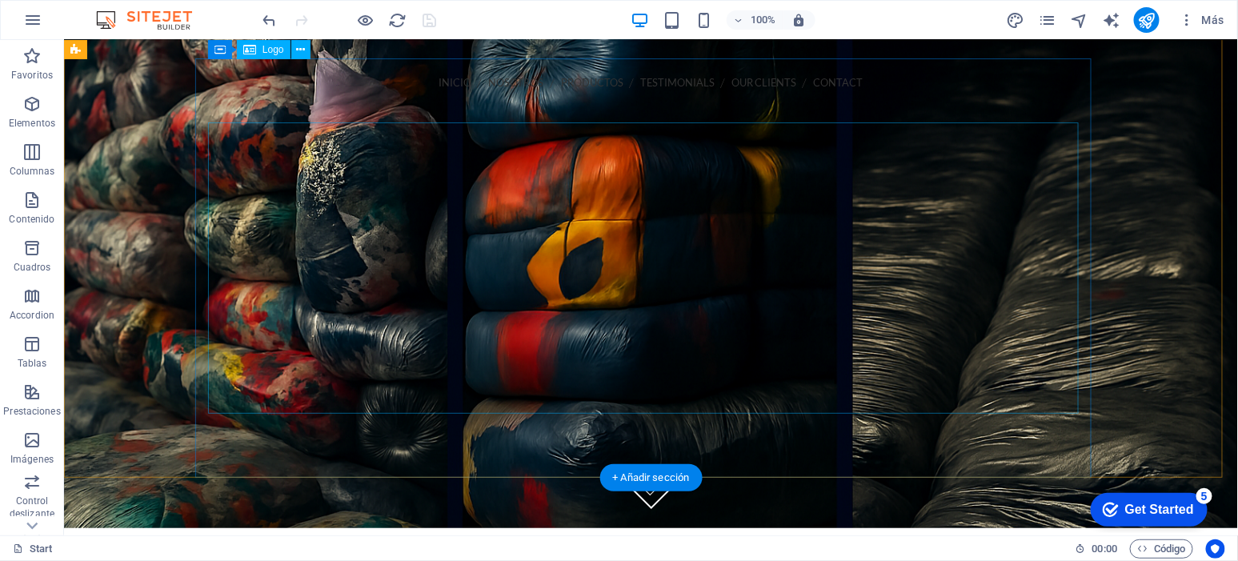
scroll to position [0, 0]
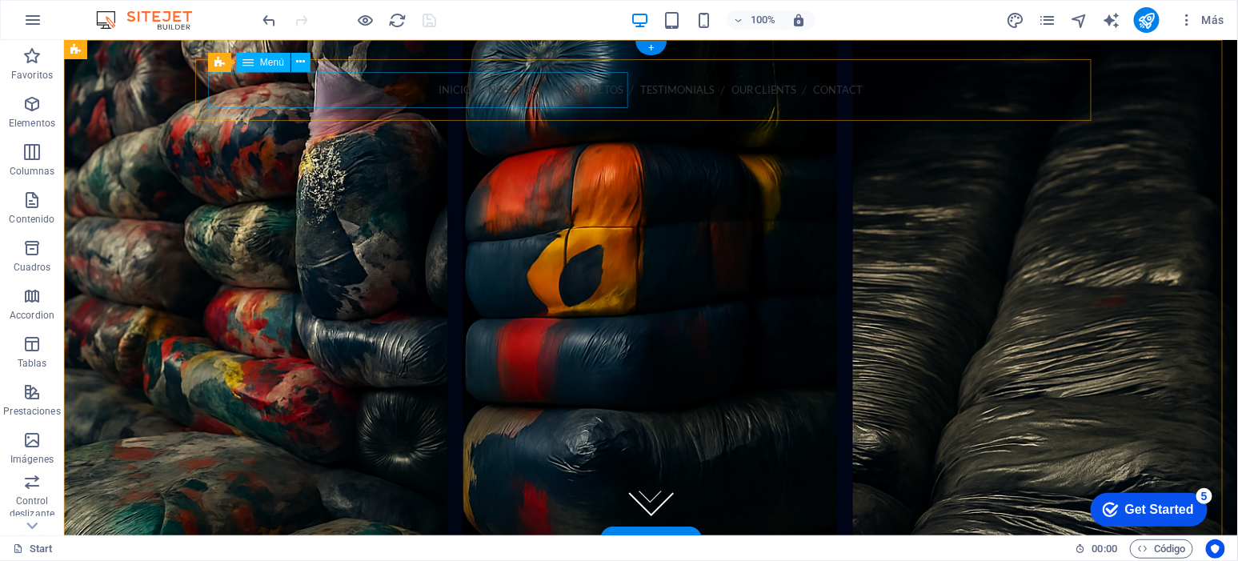
click at [446, 94] on nav "INICIO NOSOTROS PRODUCTOS Testimonials Our Clients Contact" at bounding box center [650, 89] width 871 height 36
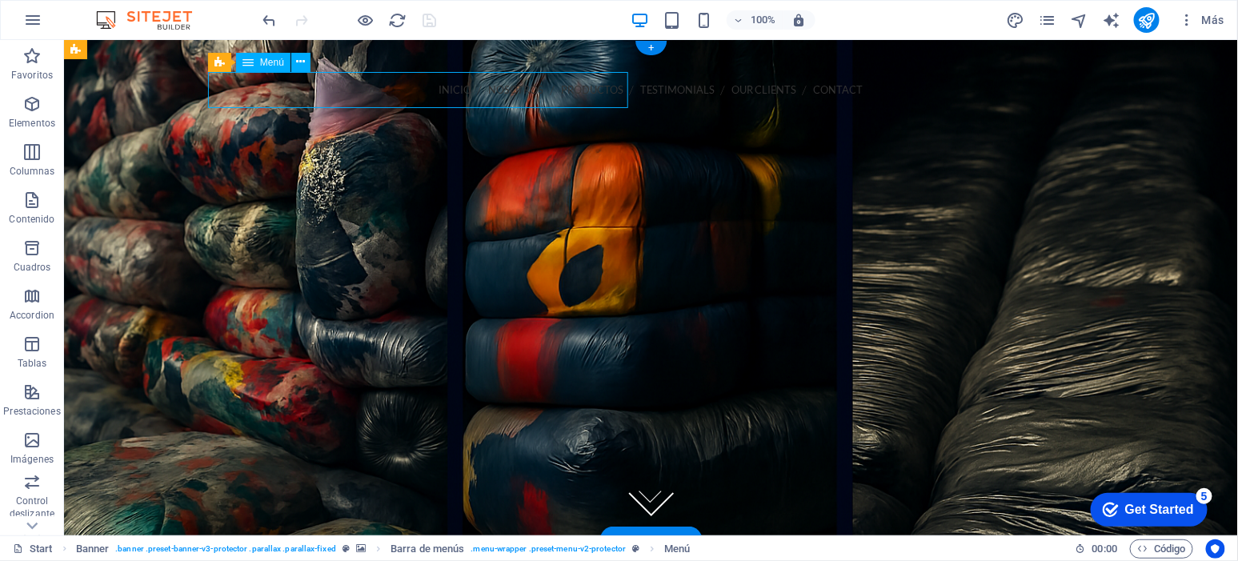
click at [446, 94] on nav "INICIO NOSOTROS PRODUCTOS Testimonials Our Clients Contact" at bounding box center [650, 89] width 871 height 36
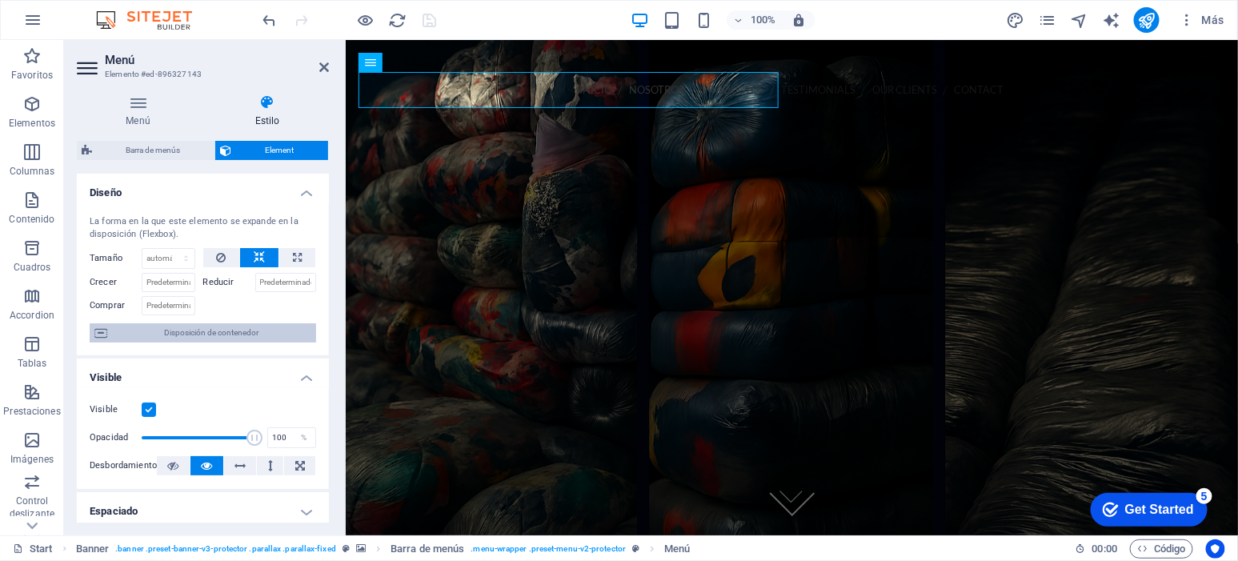
click at [236, 335] on span "Disposición de contenedor" at bounding box center [211, 332] width 199 height 19
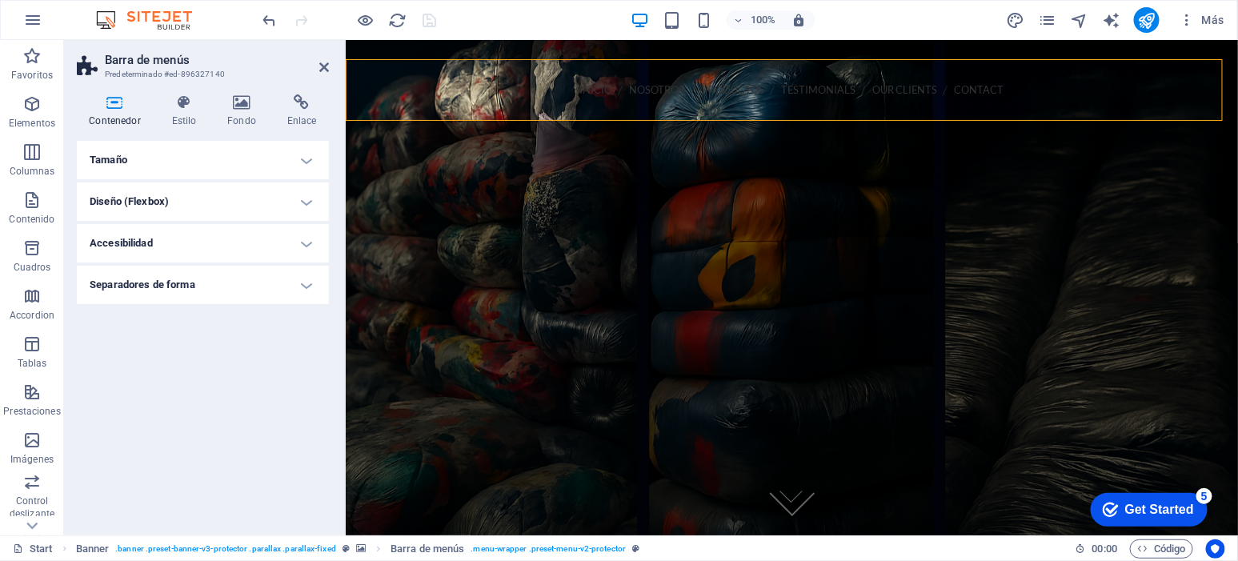
click at [314, 150] on h4 "Tamaño" at bounding box center [203, 160] width 252 height 38
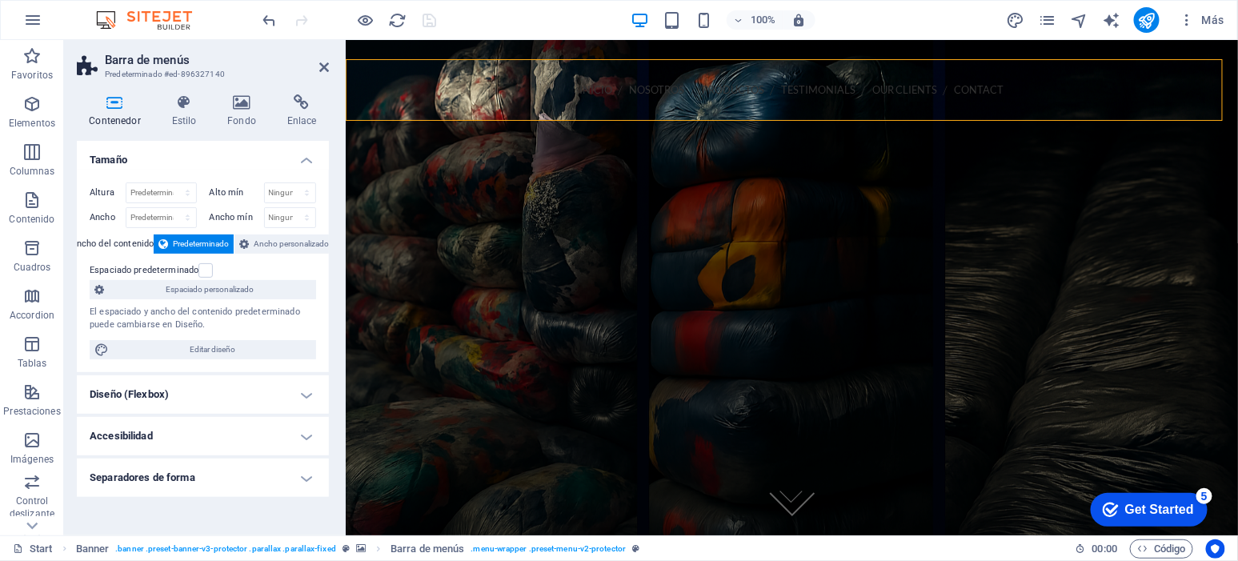
click at [285, 388] on h4 "Diseño (Flexbox)" at bounding box center [203, 394] width 252 height 38
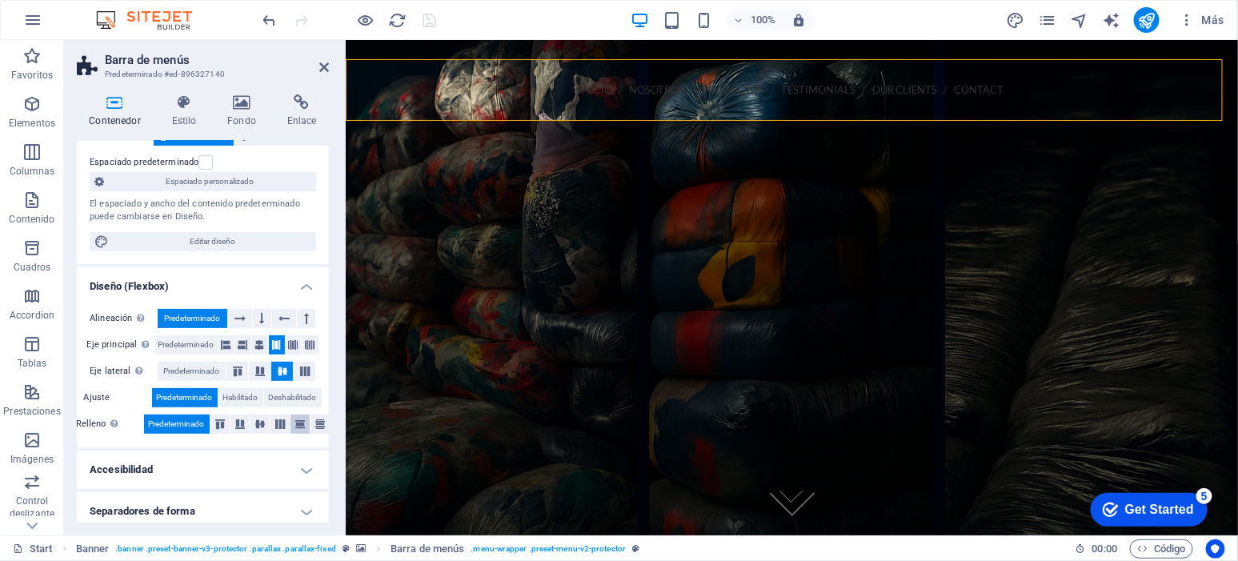
scroll to position [114, 0]
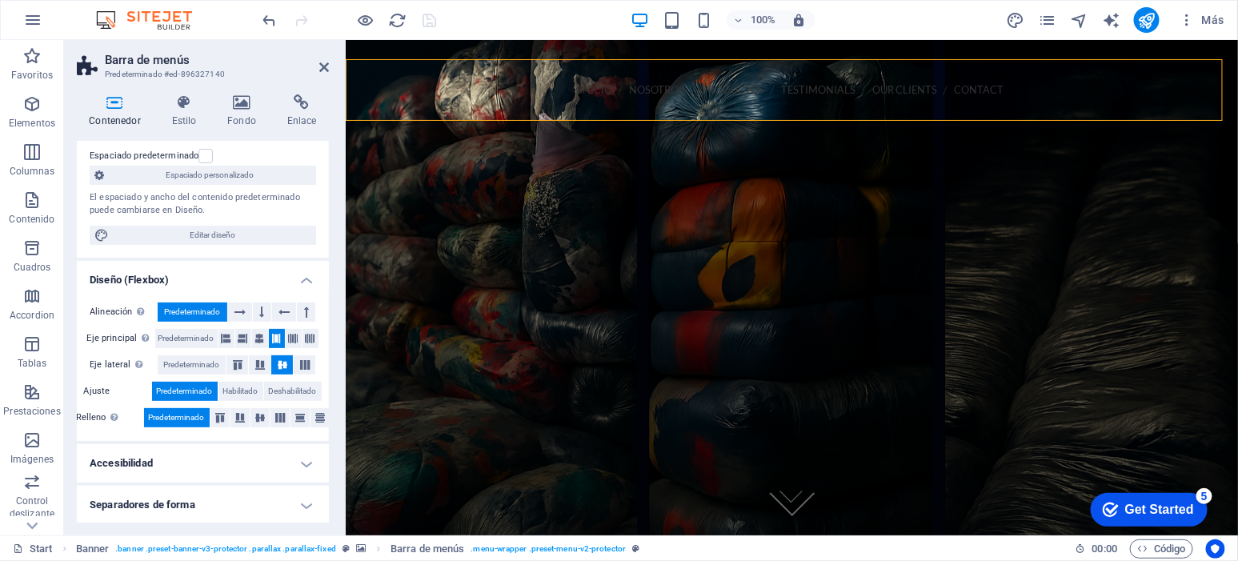
click at [283, 496] on h4 "Separadores de forma" at bounding box center [203, 505] width 252 height 38
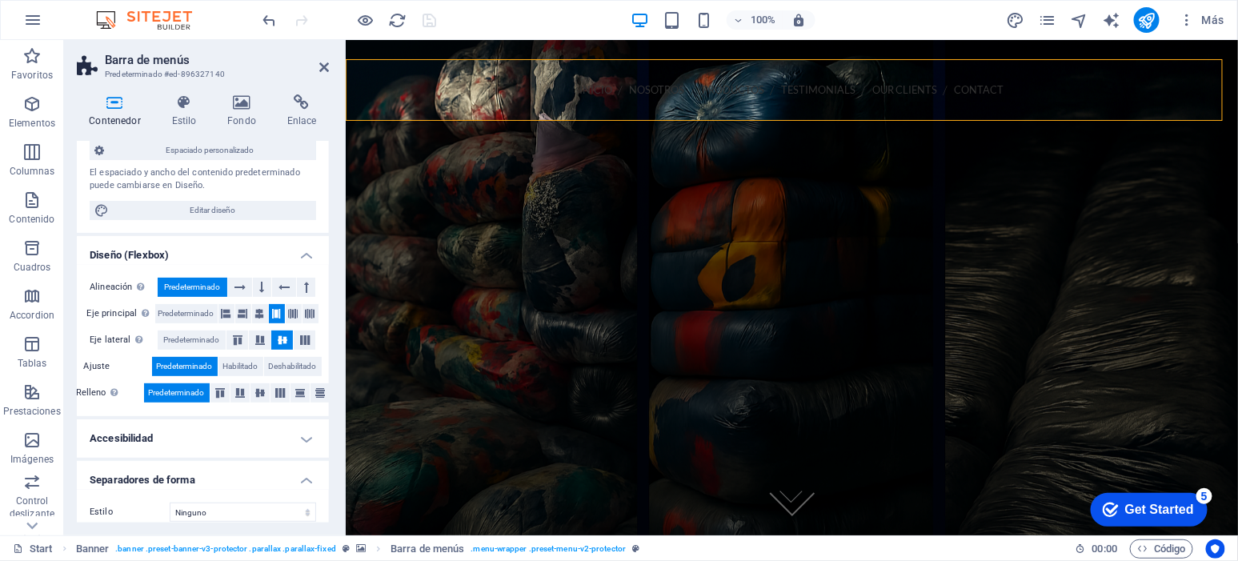
scroll to position [150, 0]
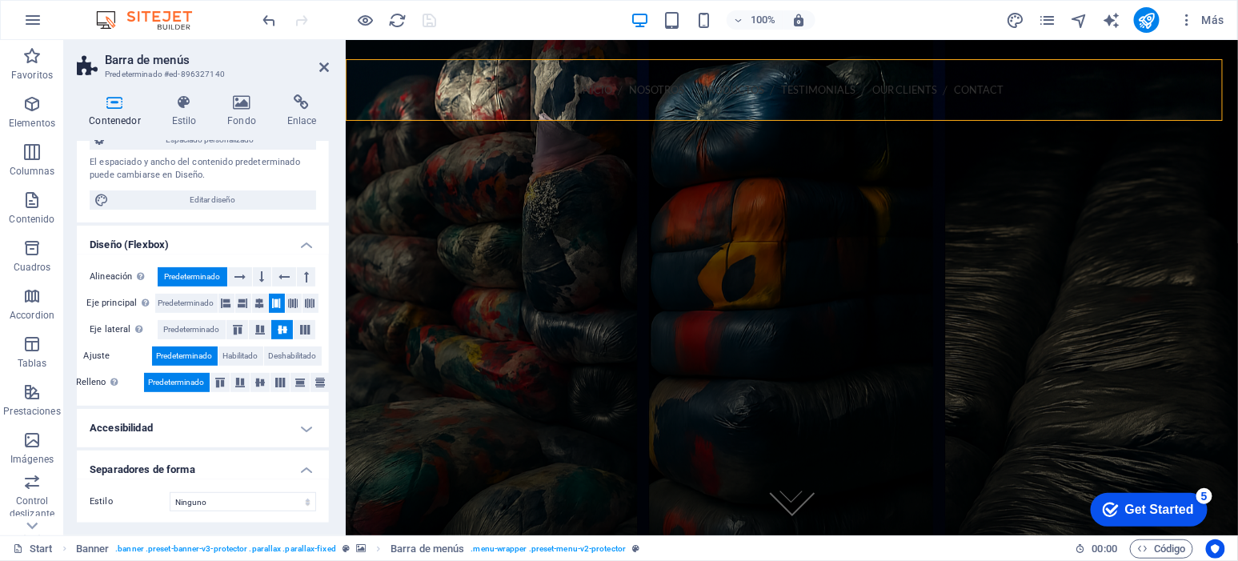
click at [301, 427] on h4 "Accesibilidad" at bounding box center [203, 428] width 252 height 38
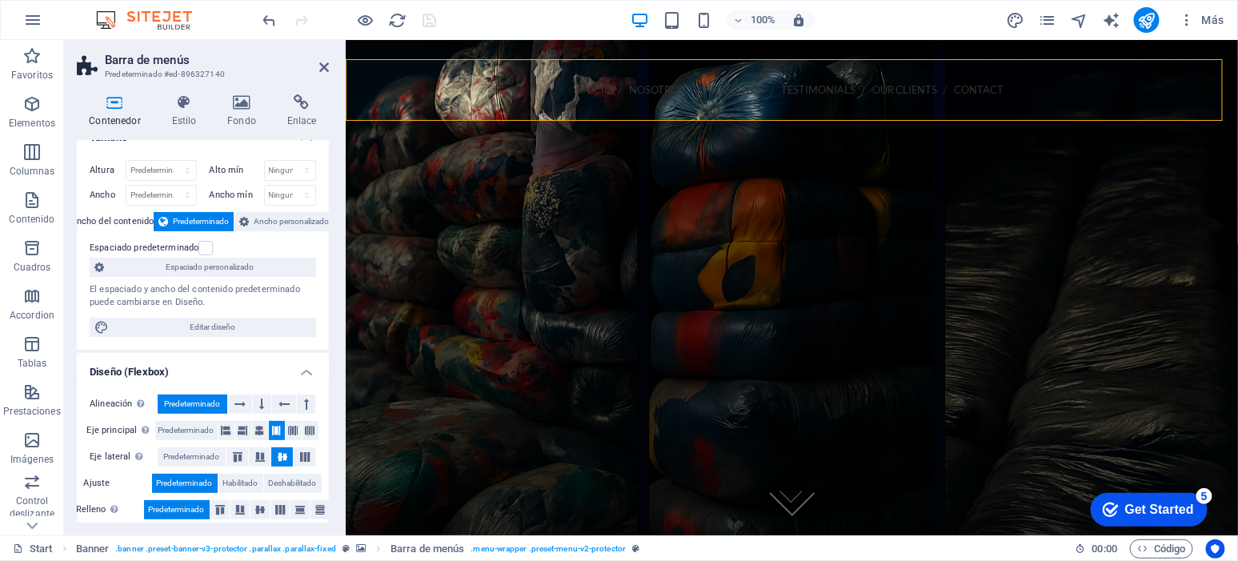
scroll to position [0, 0]
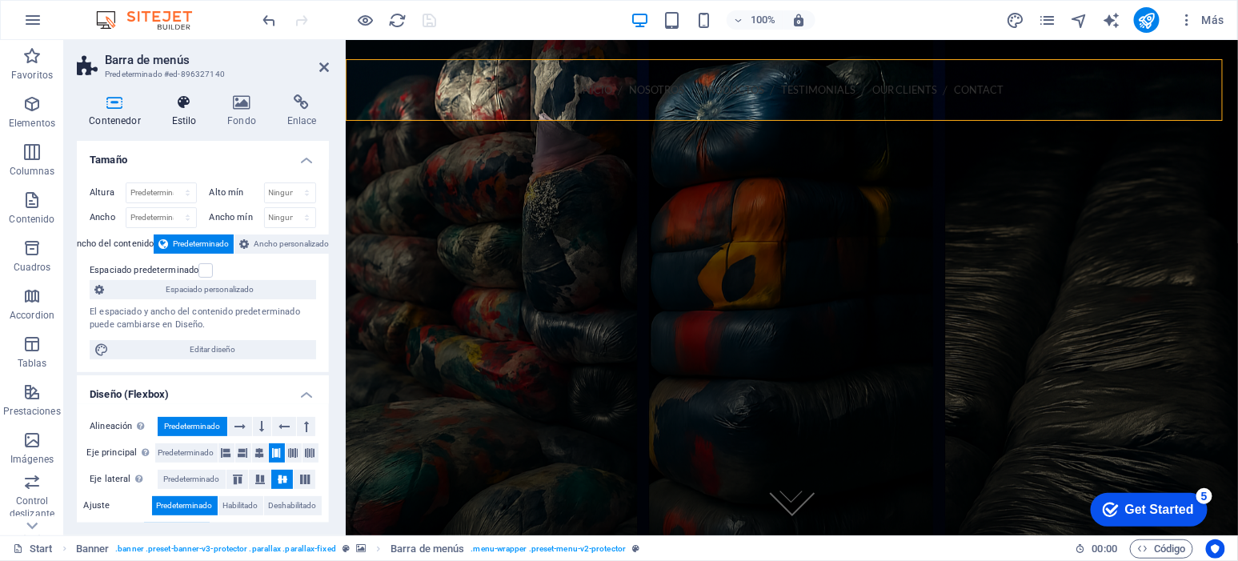
click at [178, 112] on h4 "Estilo" at bounding box center [187, 111] width 56 height 34
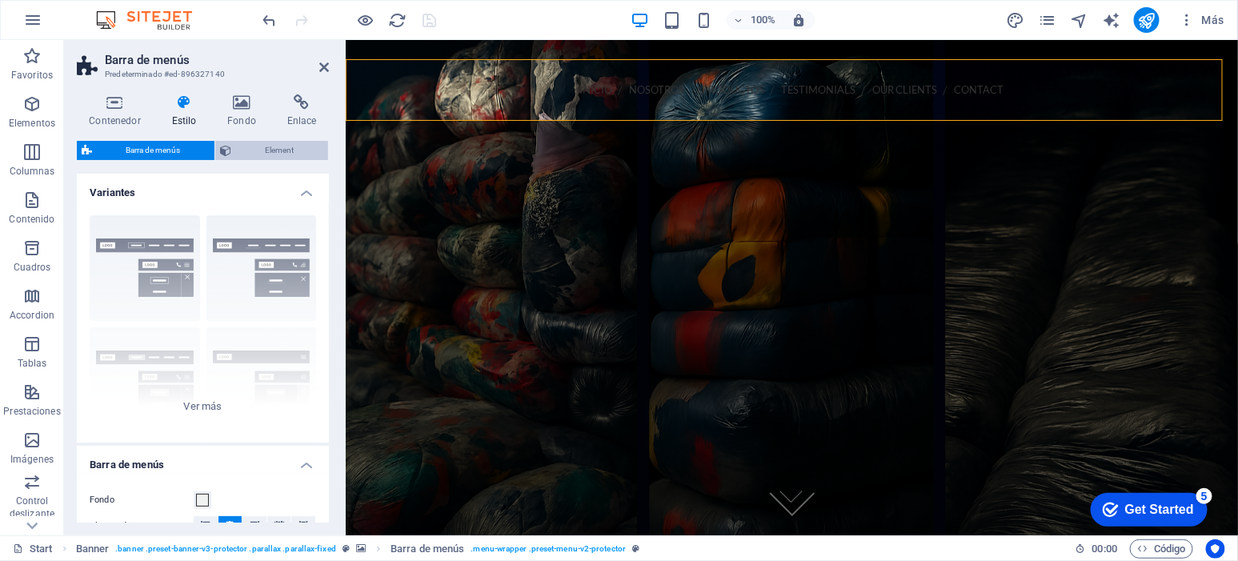
drag, startPoint x: 270, startPoint y: 163, endPoint x: 279, endPoint y: 152, distance: 14.3
click at [271, 162] on div "Barra de menús Element Diseño La forma en la que este elemento se expande en la…" at bounding box center [203, 332] width 252 height 382
click at [279, 150] on span "Element" at bounding box center [279, 150] width 87 height 19
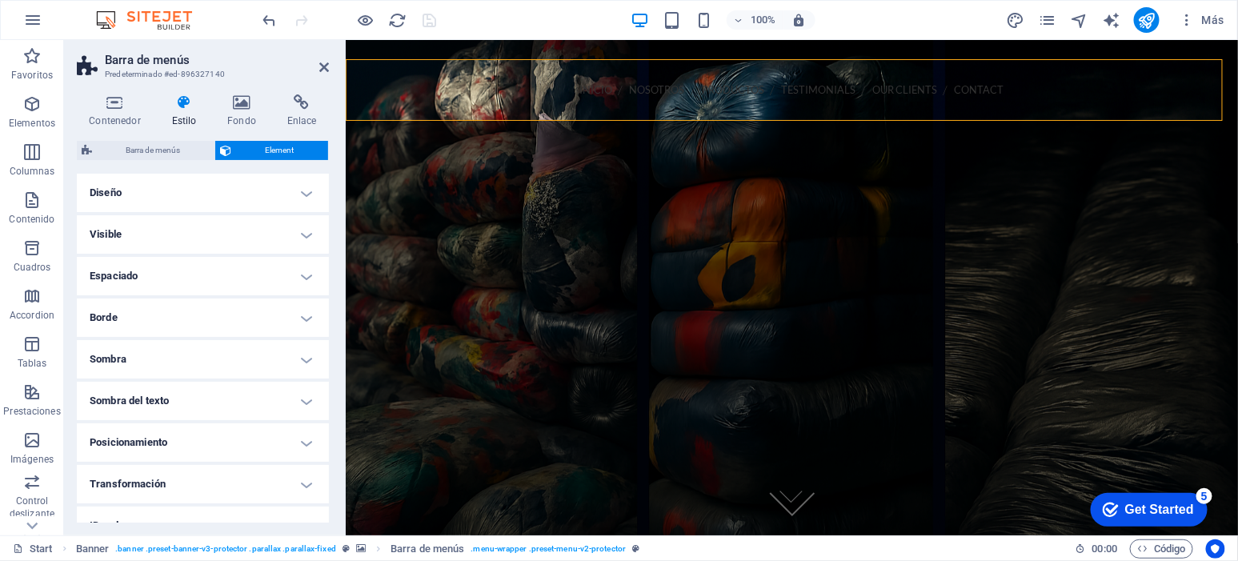
click at [291, 193] on h4 "Diseño" at bounding box center [203, 193] width 252 height 38
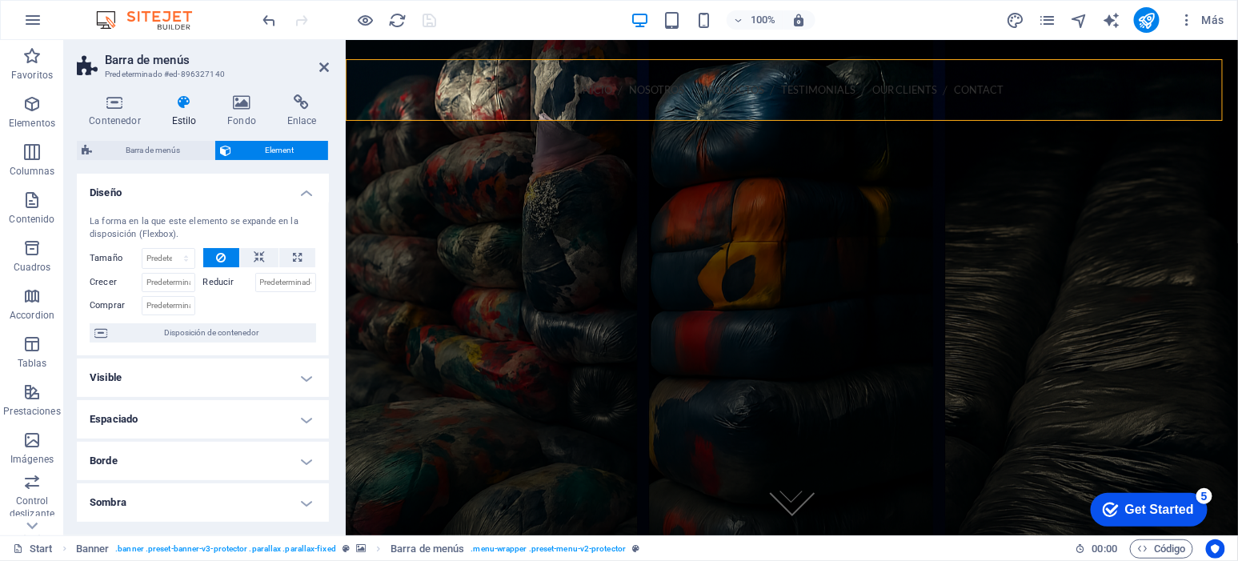
click at [291, 194] on h4 "Diseño" at bounding box center [203, 188] width 252 height 29
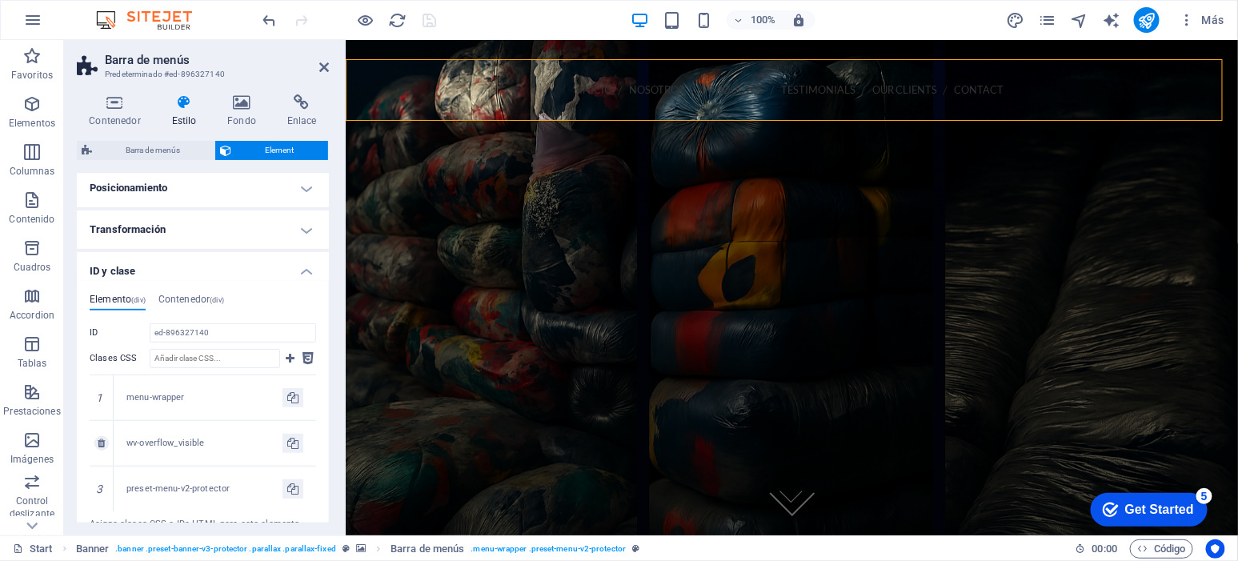
scroll to position [266, 0]
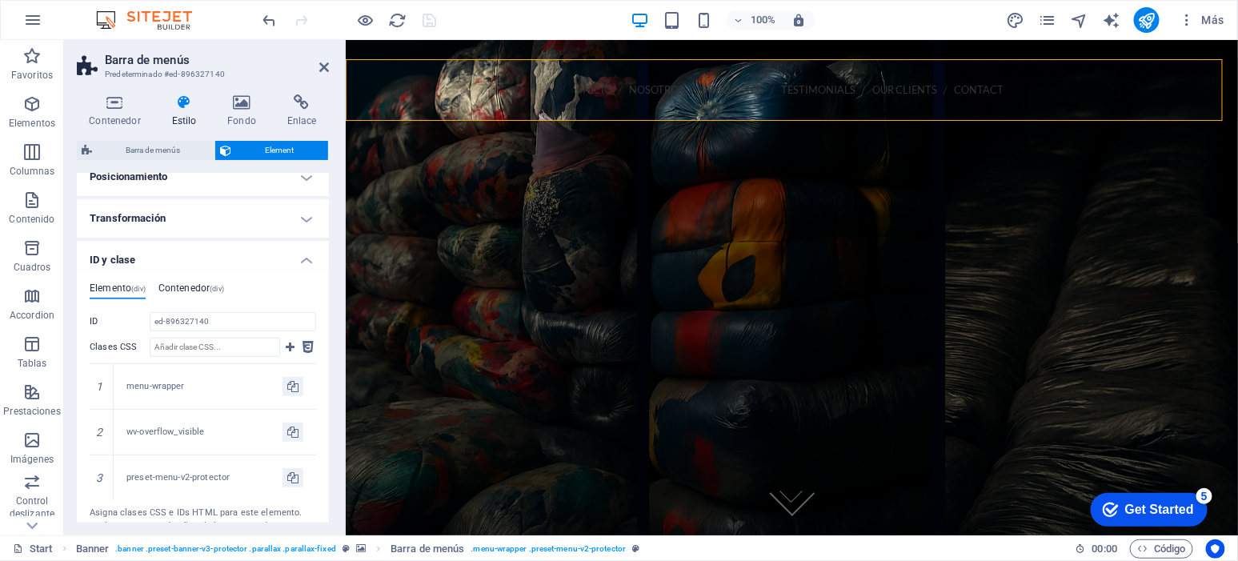
click at [188, 287] on h4 "Contenedor (div)" at bounding box center [191, 292] width 66 height 18
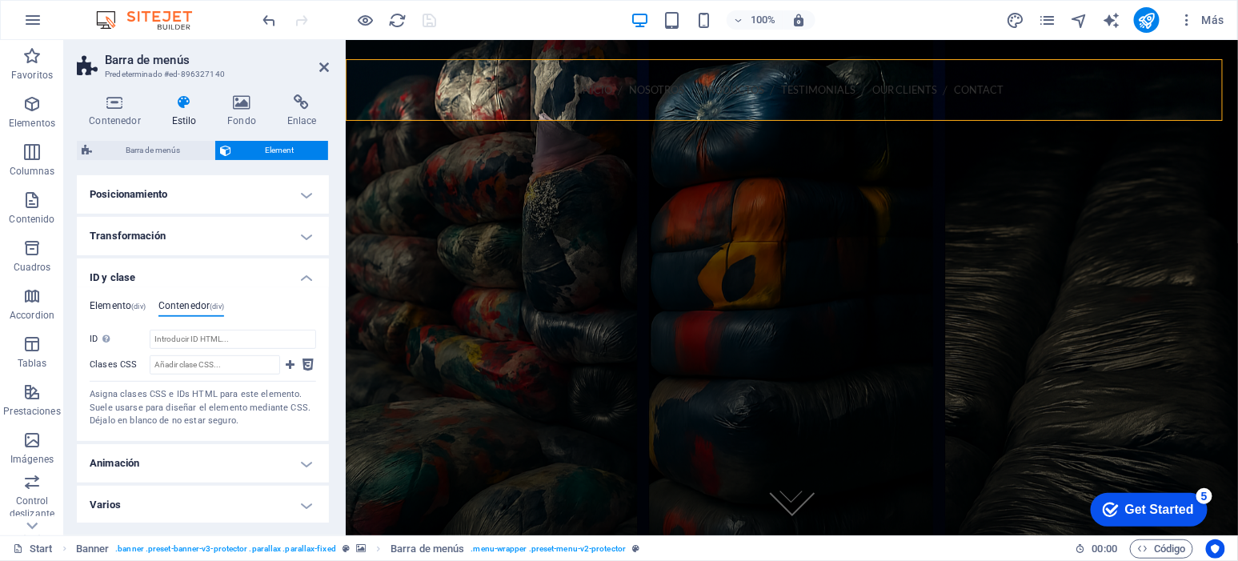
click at [124, 304] on h4 "Elemento (div)" at bounding box center [118, 309] width 56 height 18
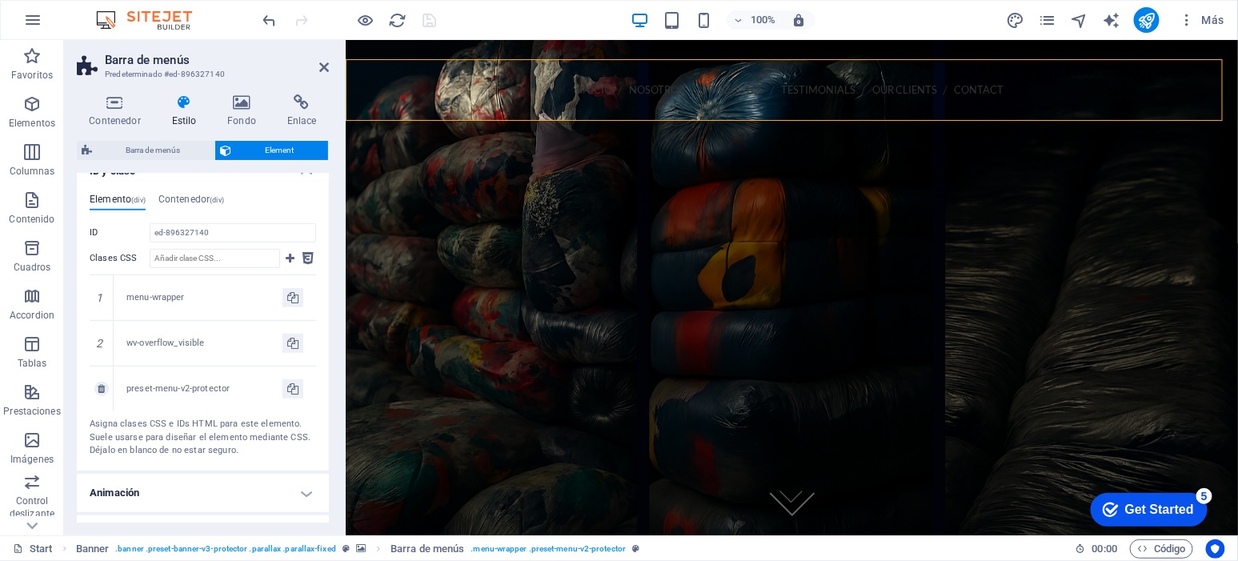
scroll to position [384, 0]
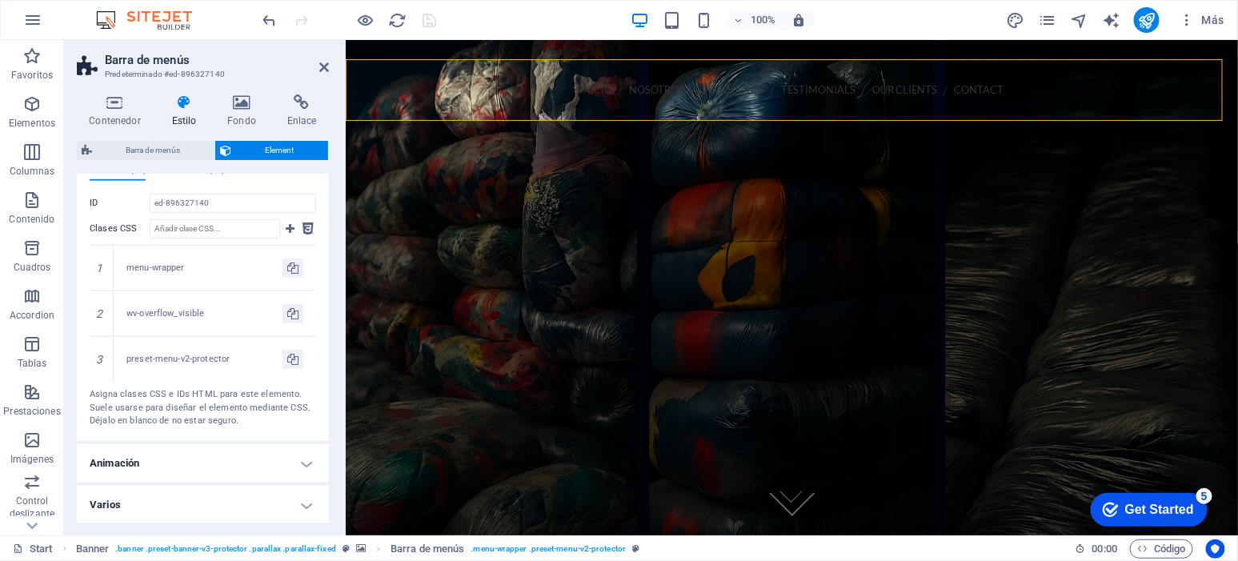
click at [222, 506] on h4 "Varios" at bounding box center [203, 505] width 252 height 38
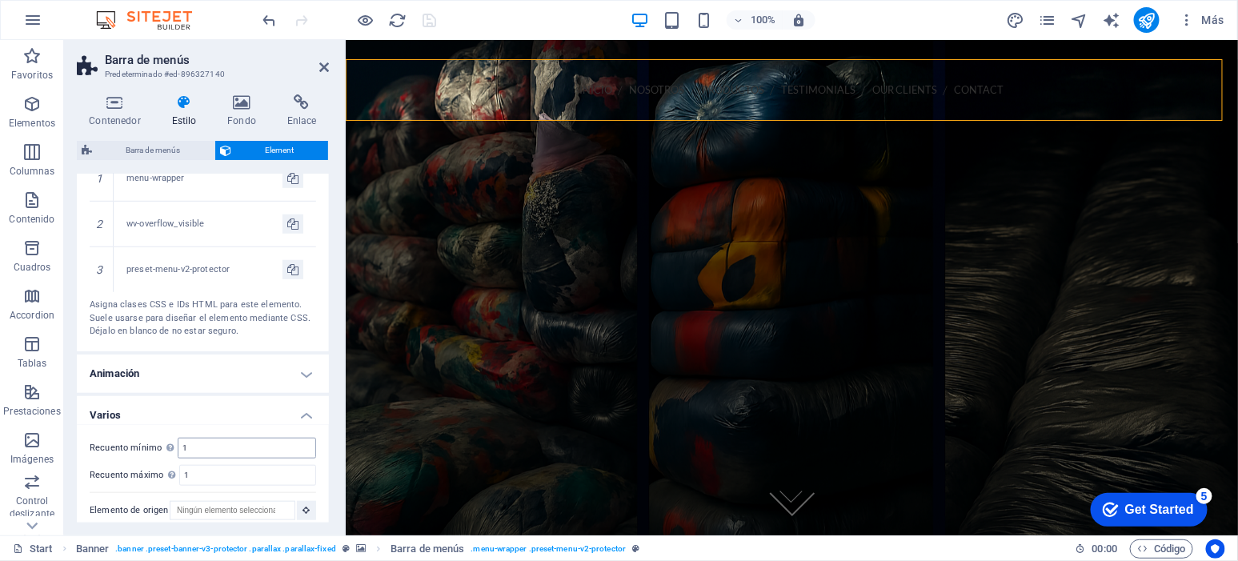
scroll to position [483, 0]
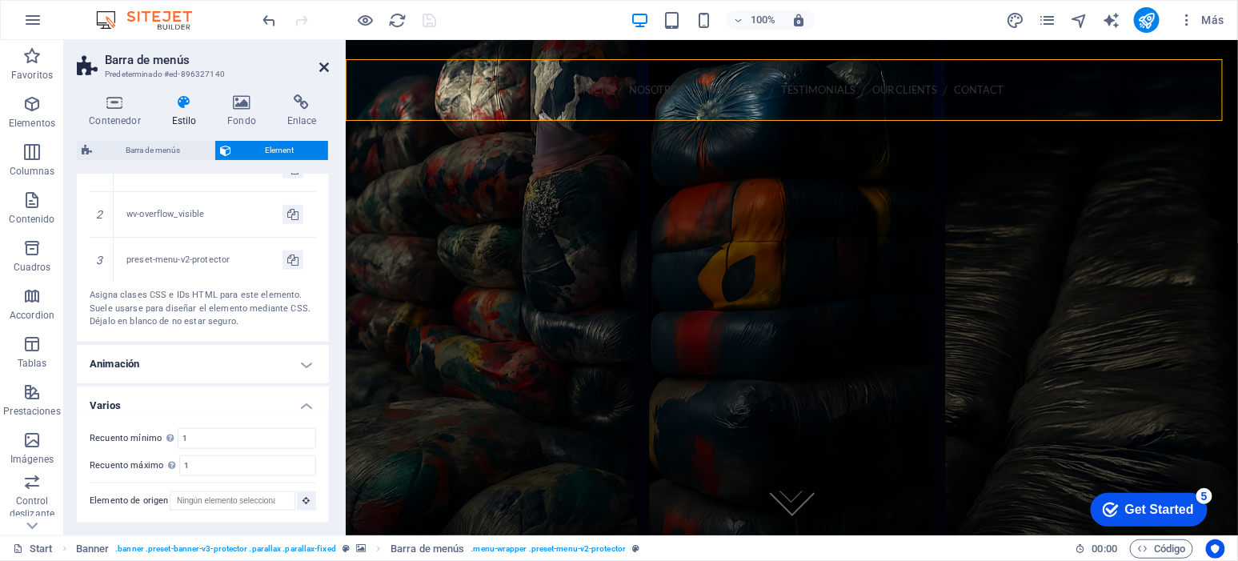
click at [325, 66] on icon at bounding box center [324, 67] width 10 height 13
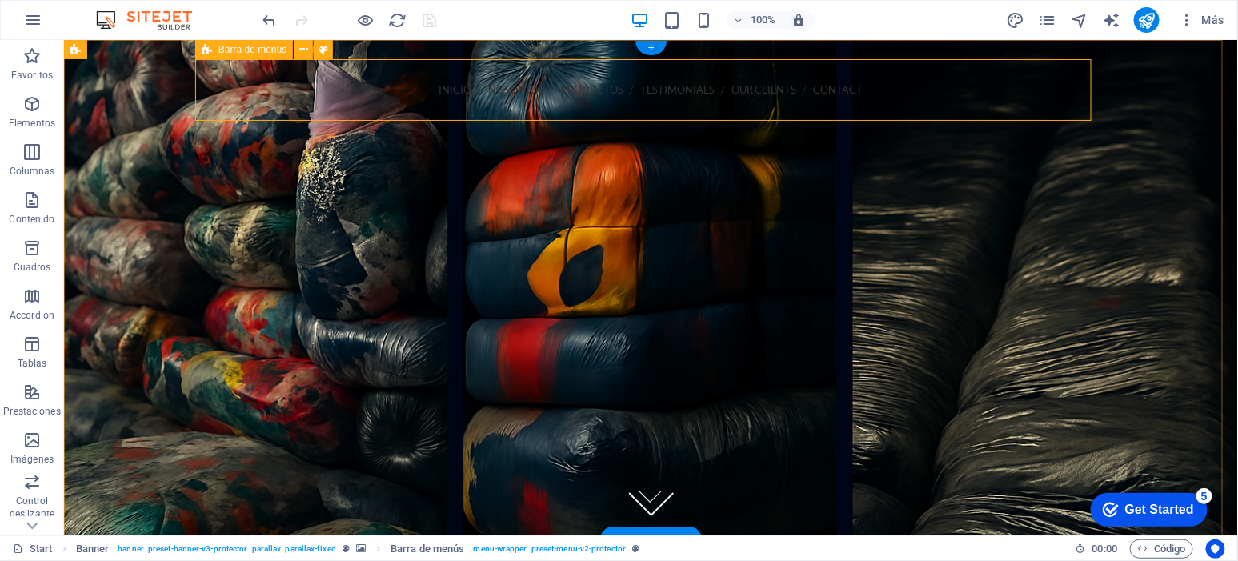
click at [668, 79] on div "INICIO NOSOTROS PRODUCTOS Testimonials Our Clients Contact Call us 202-555-0143…" at bounding box center [651, 144] width 896 height 172
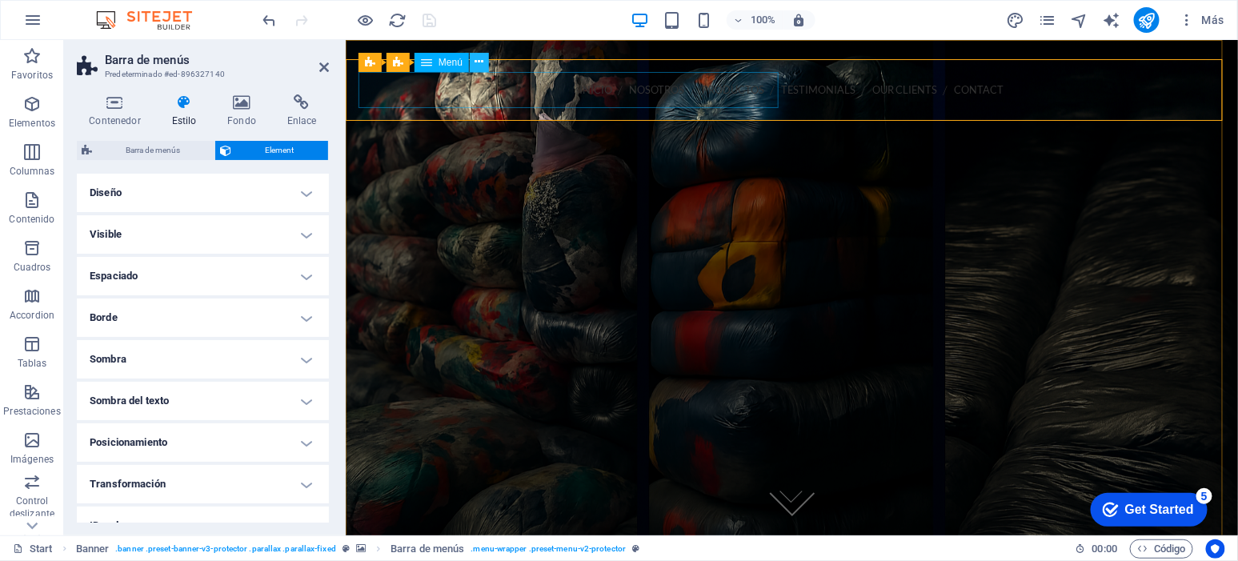
click at [481, 58] on icon at bounding box center [479, 62] width 9 height 17
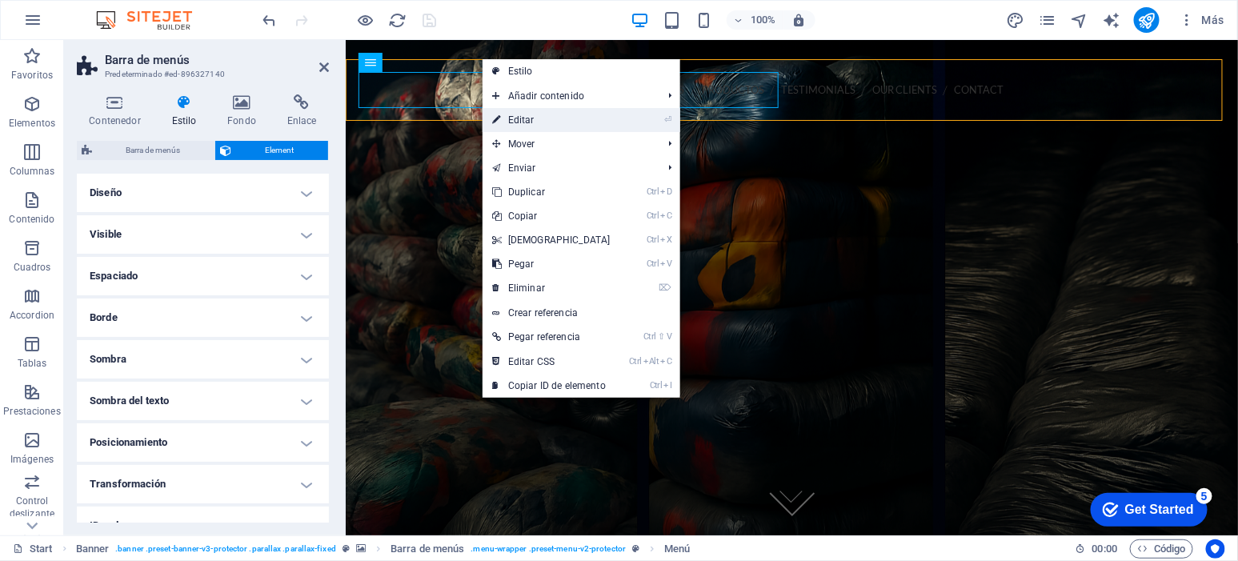
click at [581, 126] on link "⏎ Editar" at bounding box center [552, 120] width 138 height 24
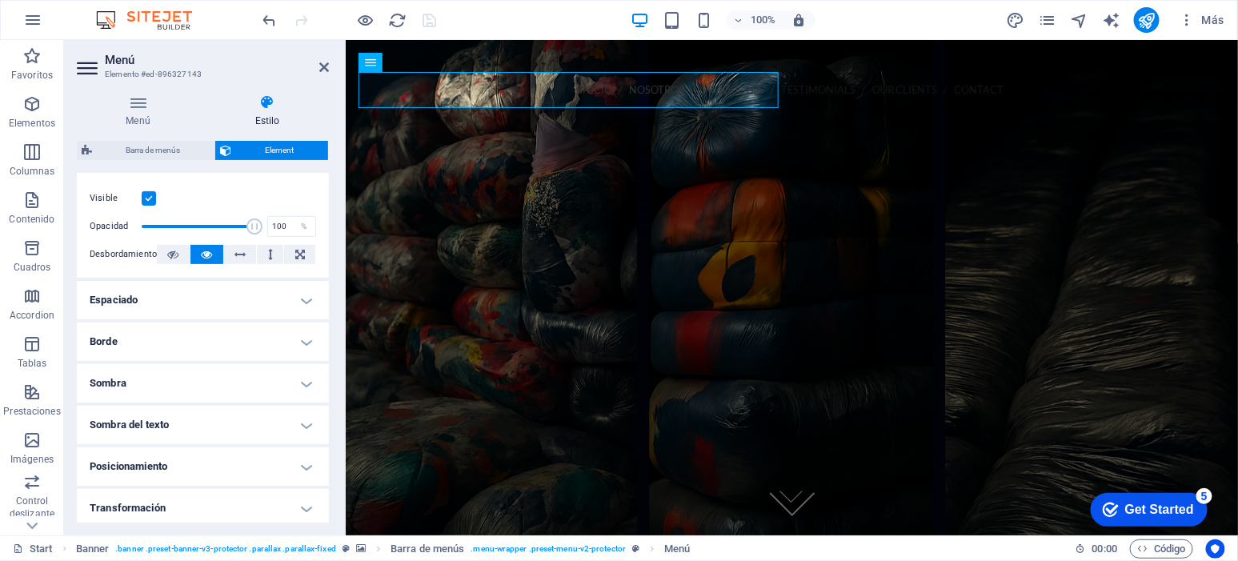
scroll to position [234, 0]
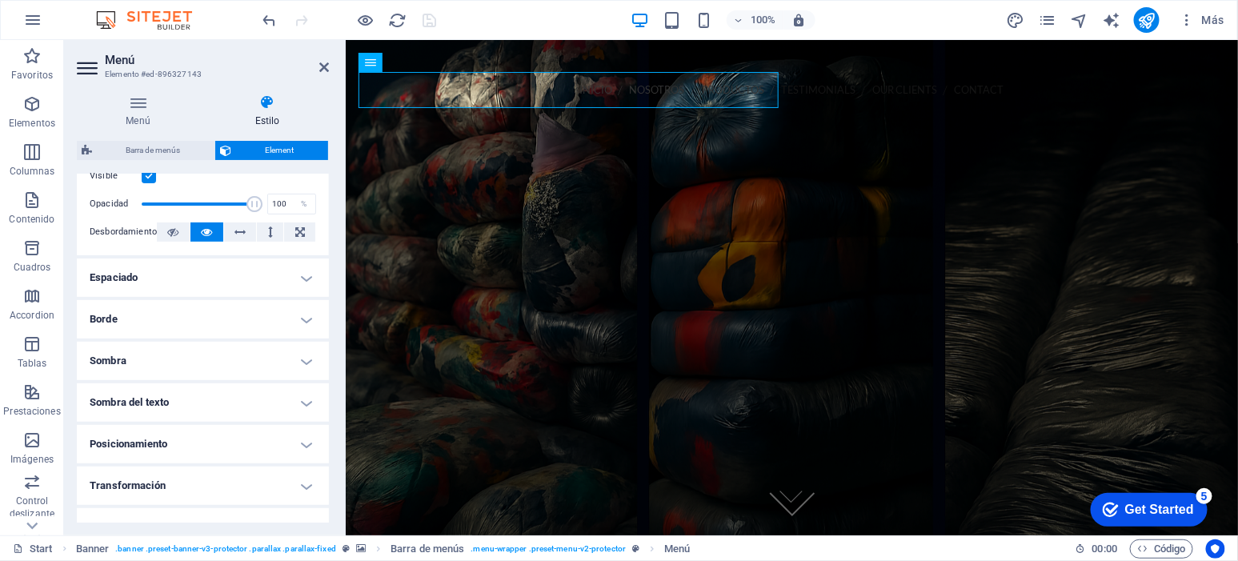
click at [259, 295] on h4 "Espaciado" at bounding box center [203, 278] width 252 height 38
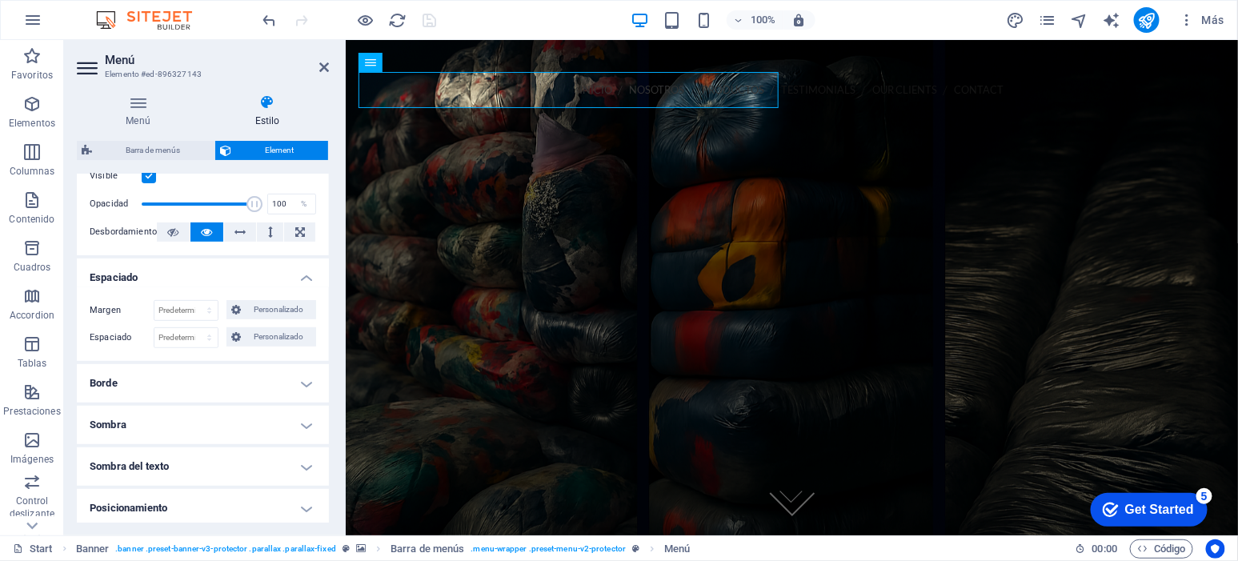
click at [279, 279] on h4 "Espaciado" at bounding box center [203, 273] width 252 height 29
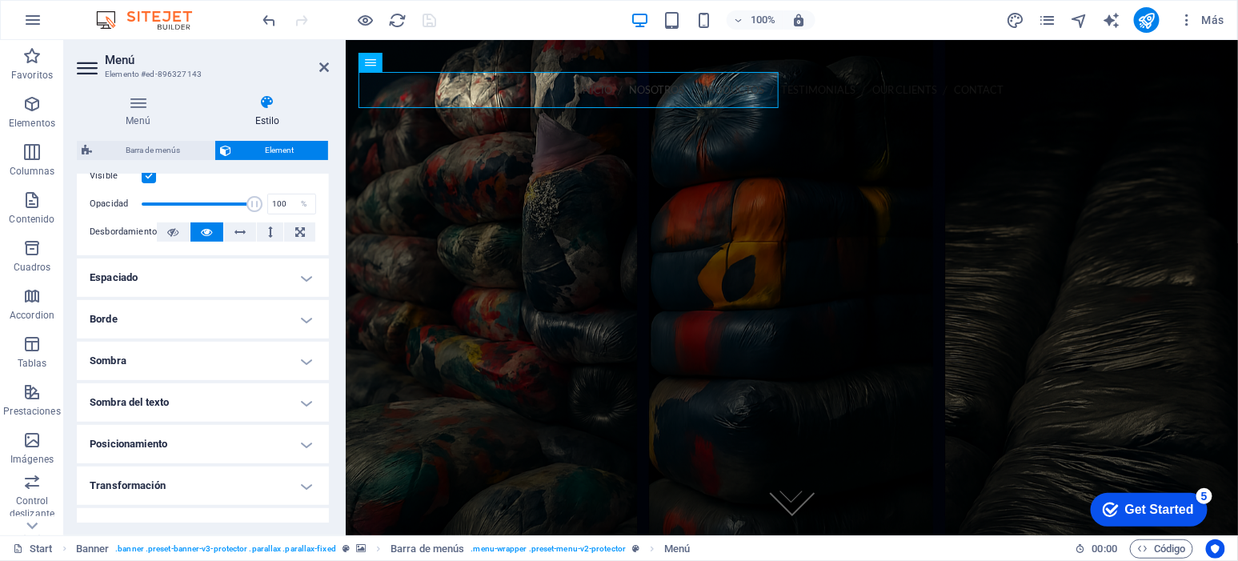
click at [279, 279] on h4 "Espaciado" at bounding box center [203, 278] width 252 height 38
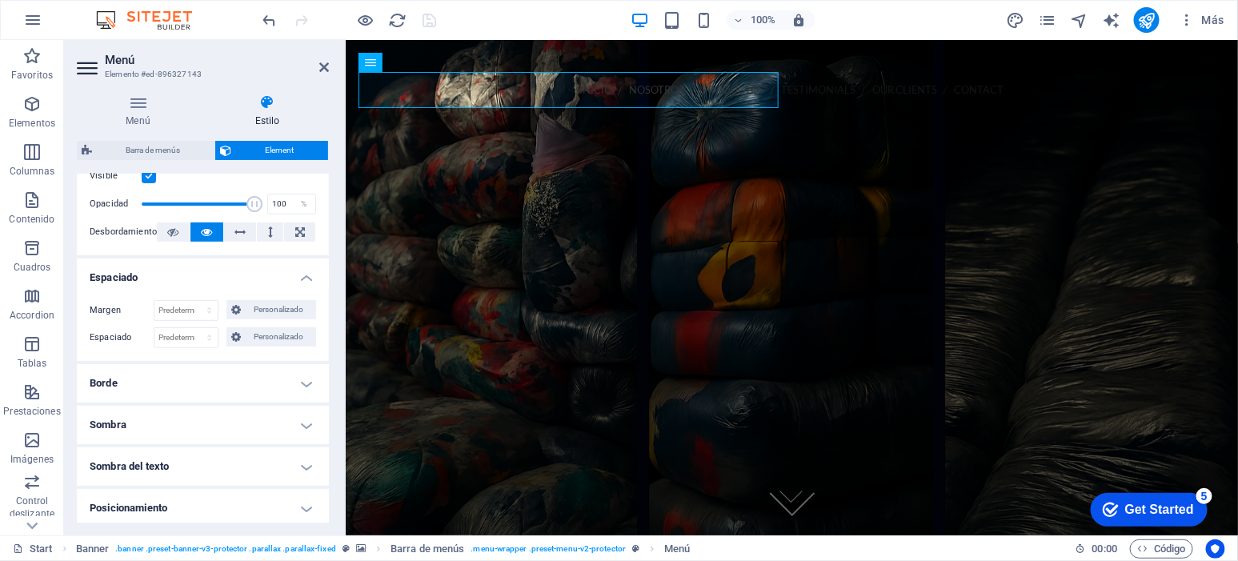
click at [295, 378] on h4 "Borde" at bounding box center [203, 383] width 252 height 38
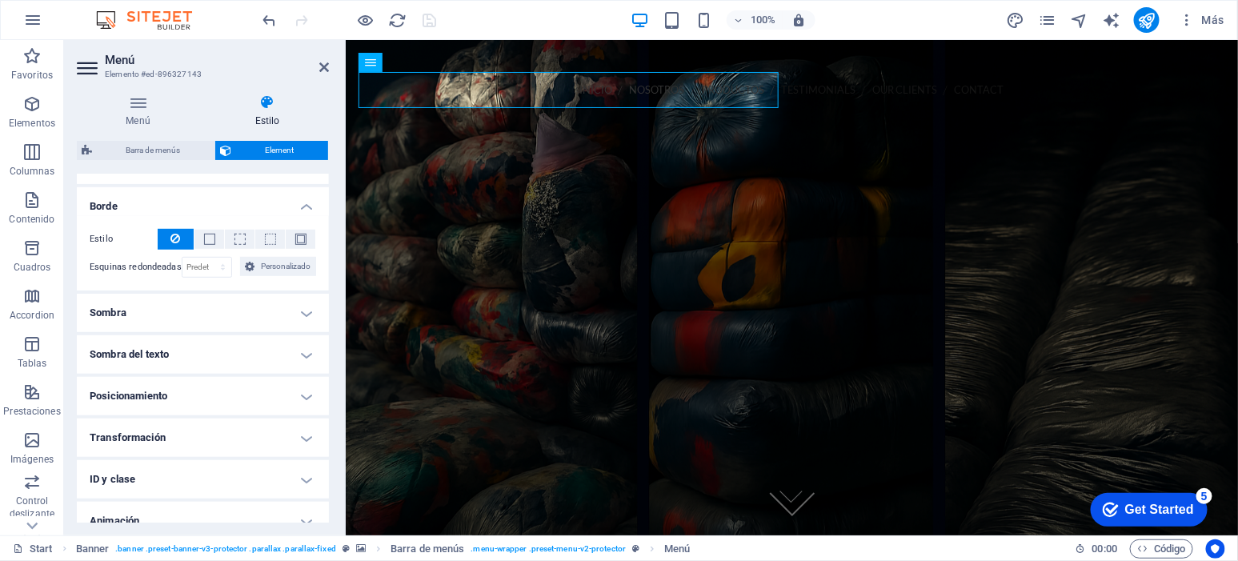
scroll to position [469, 0]
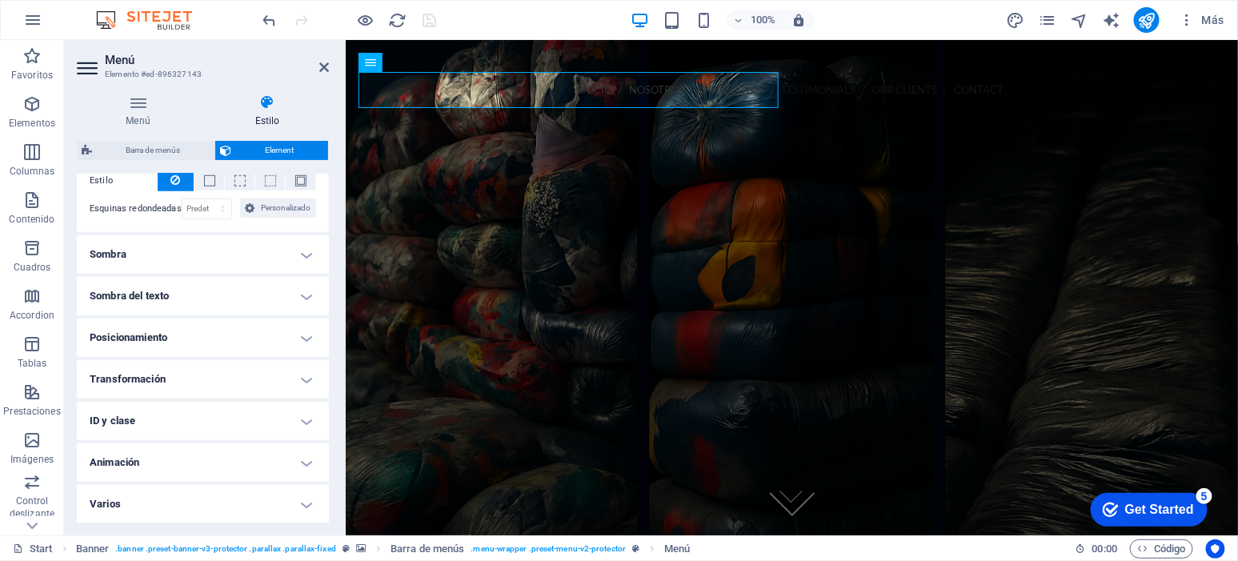
click at [299, 343] on h4 "Posicionamiento" at bounding box center [203, 338] width 252 height 38
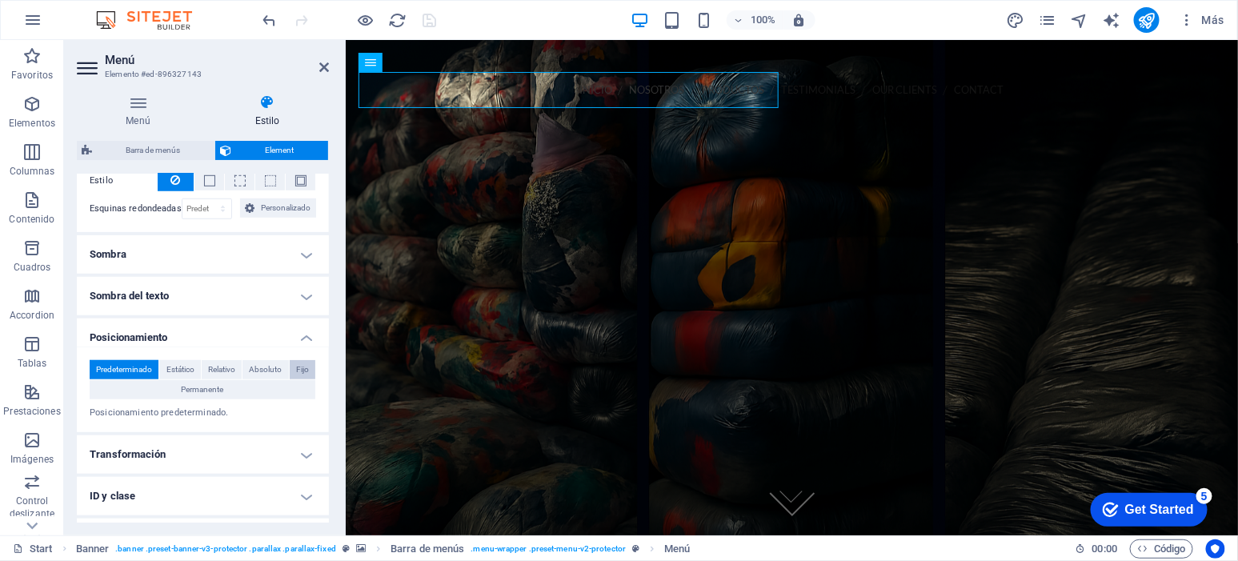
scroll to position [544, 0]
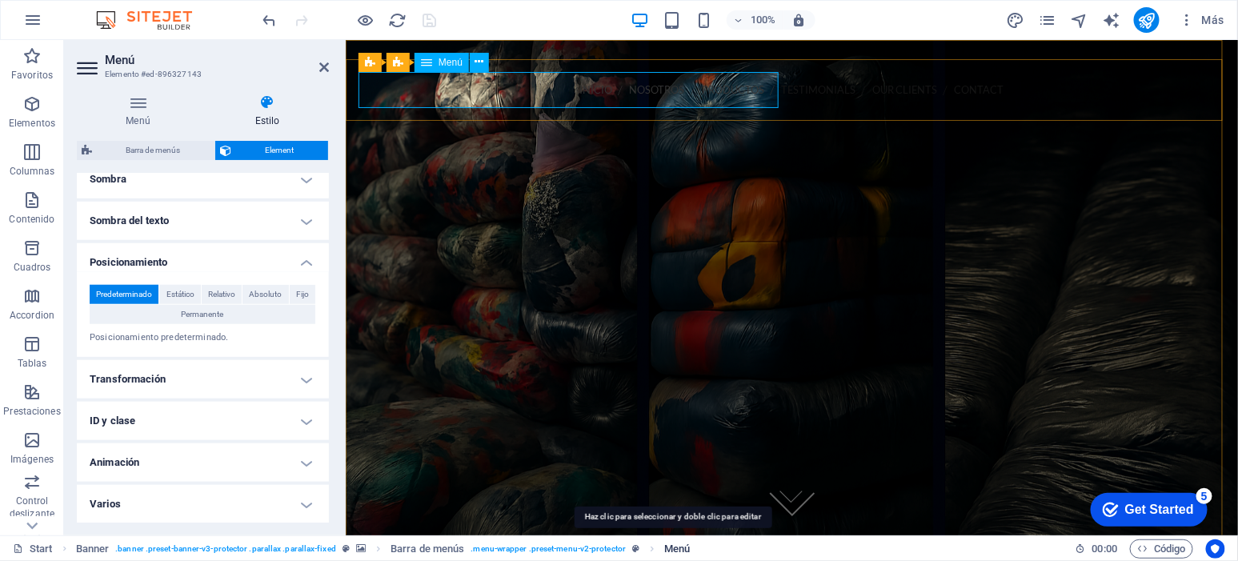
click at [680, 543] on span "Menú" at bounding box center [677, 548] width 26 height 19
click at [368, 84] on nav "INICIO NOSOTROS PRODUCTOS Testimonials Our Clients Contact" at bounding box center [791, 89] width 867 height 36
click at [368, 85] on nav "INICIO NOSOTROS PRODUCTOS Testimonials Our Clients Contact" at bounding box center [791, 89] width 867 height 36
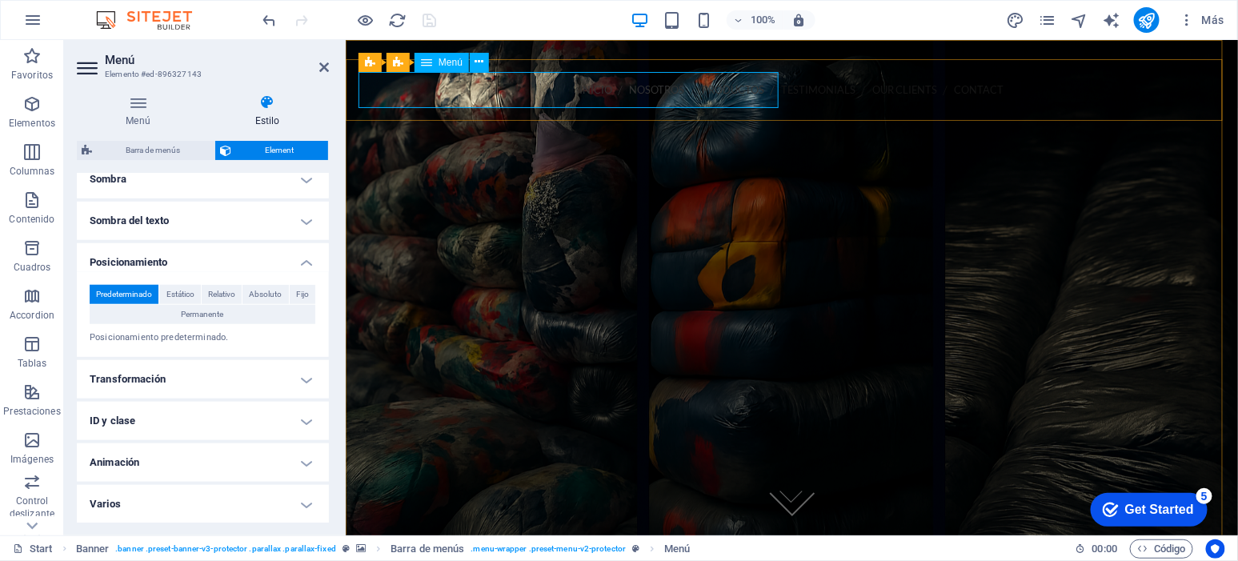
click at [368, 85] on nav "INICIO NOSOTROS PRODUCTOS Testimonials Our Clients Contact" at bounding box center [791, 89] width 867 height 36
click at [777, 90] on nav "INICIO NOSOTROS PRODUCTOS Testimonials Our Clients Contact" at bounding box center [791, 89] width 867 height 36
click at [550, 20] on div "100% Más" at bounding box center [745, 20] width 971 height 26
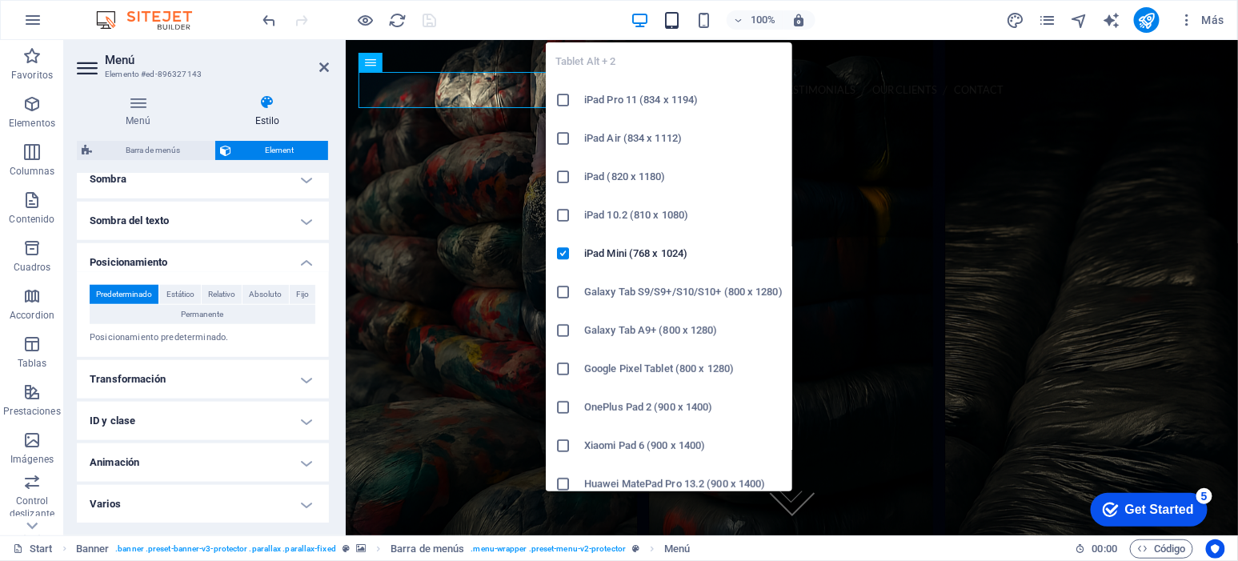
click at [676, 20] on icon "button" at bounding box center [672, 20] width 18 height 18
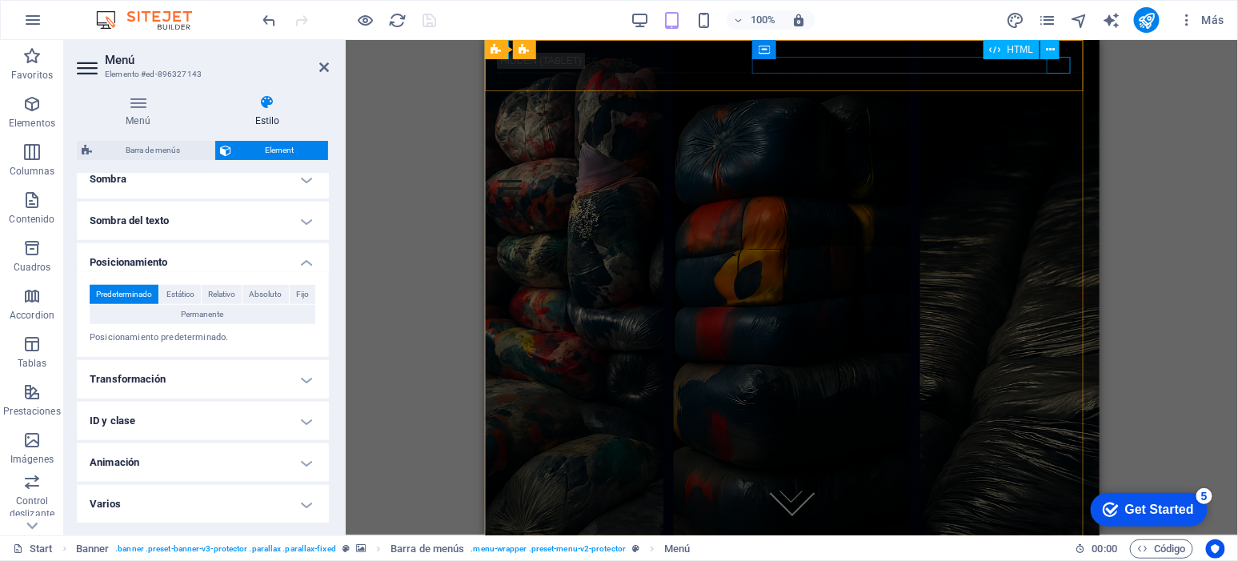
click at [1057, 179] on div "Menu" at bounding box center [791, 187] width 589 height 17
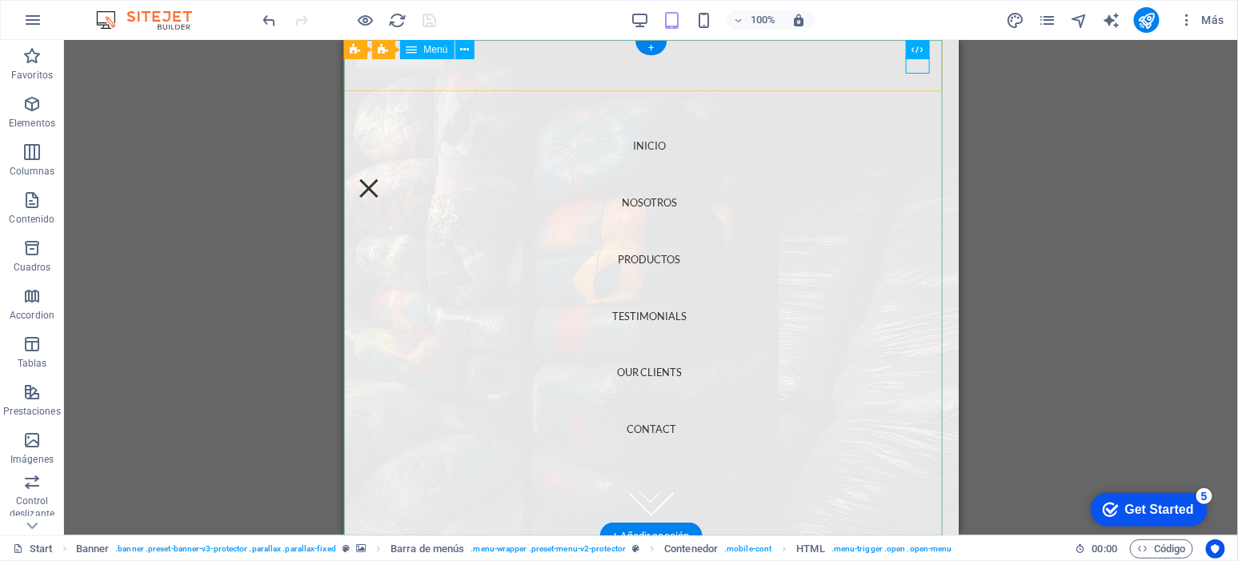
click at [650, 207] on nav "INICIO NOSOTROS PRODUCTOS Testimonials Our Clients Contact" at bounding box center [650, 286] width 615 height 495
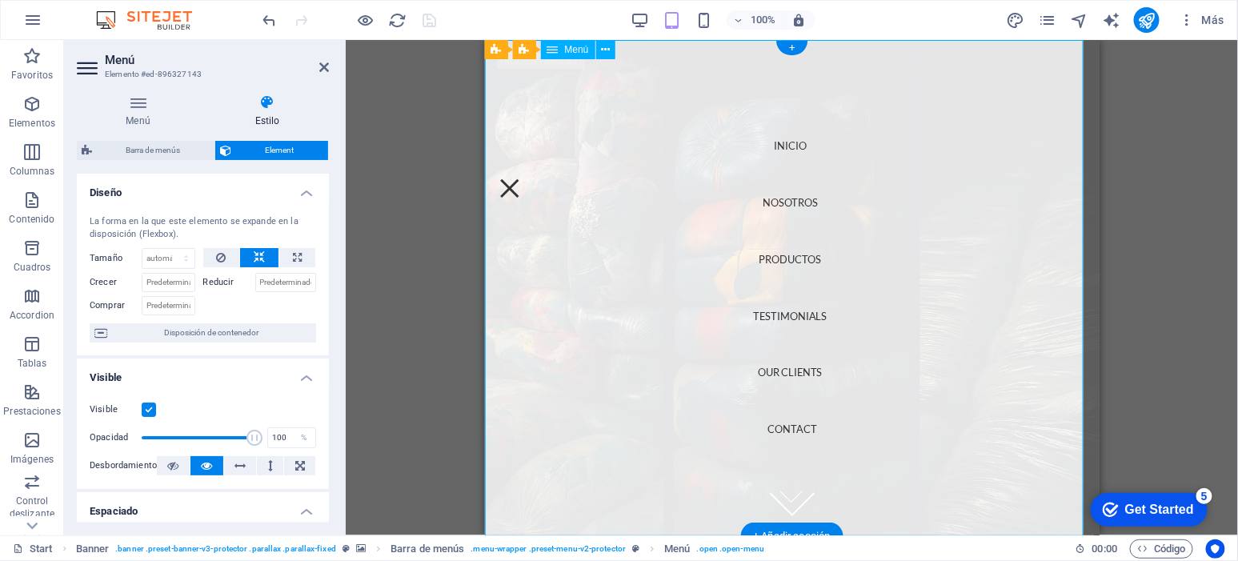
click at [758, 201] on nav "INICIO NOSOTROS PRODUCTOS Testimonials Our Clients Contact" at bounding box center [791, 286] width 615 height 495
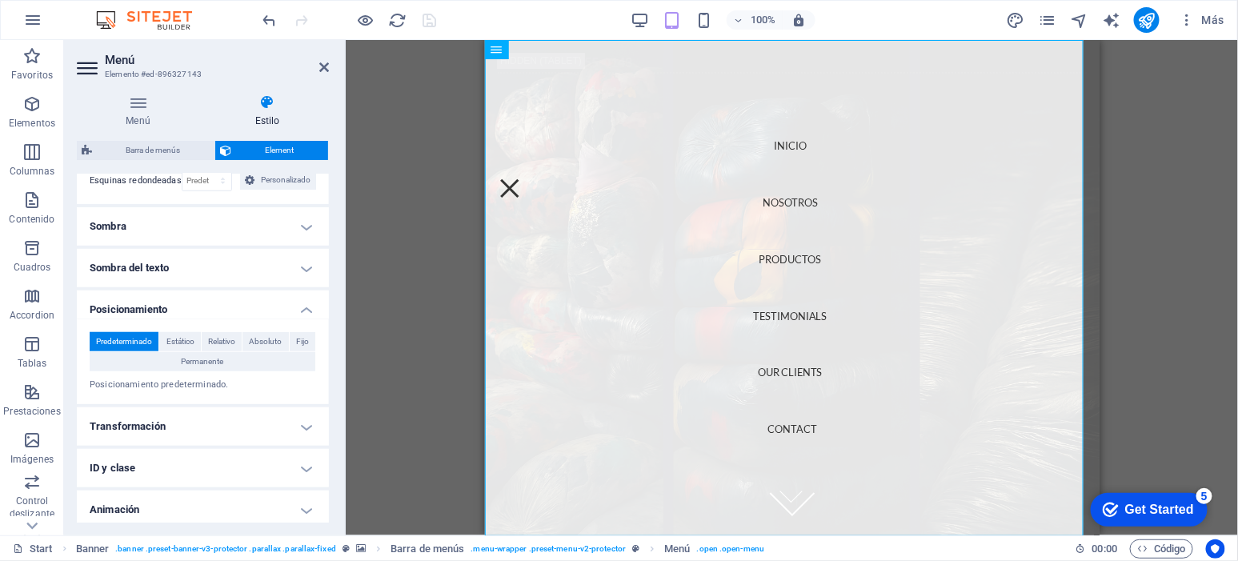
scroll to position [533, 0]
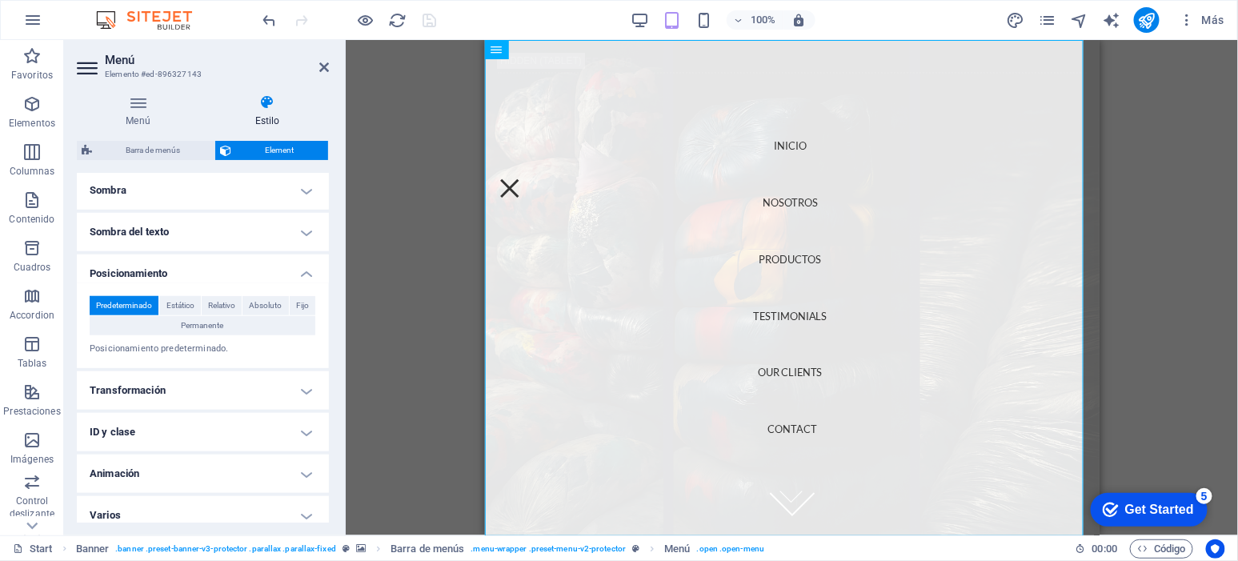
click at [263, 394] on h4 "Transformación" at bounding box center [203, 390] width 252 height 38
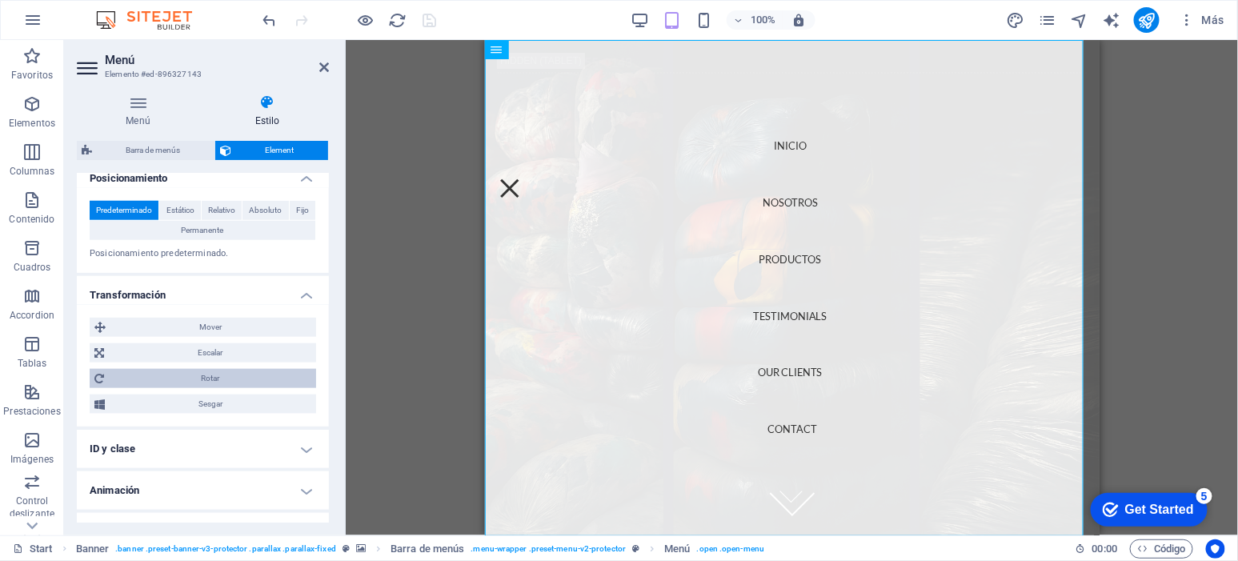
scroll to position [656, 0]
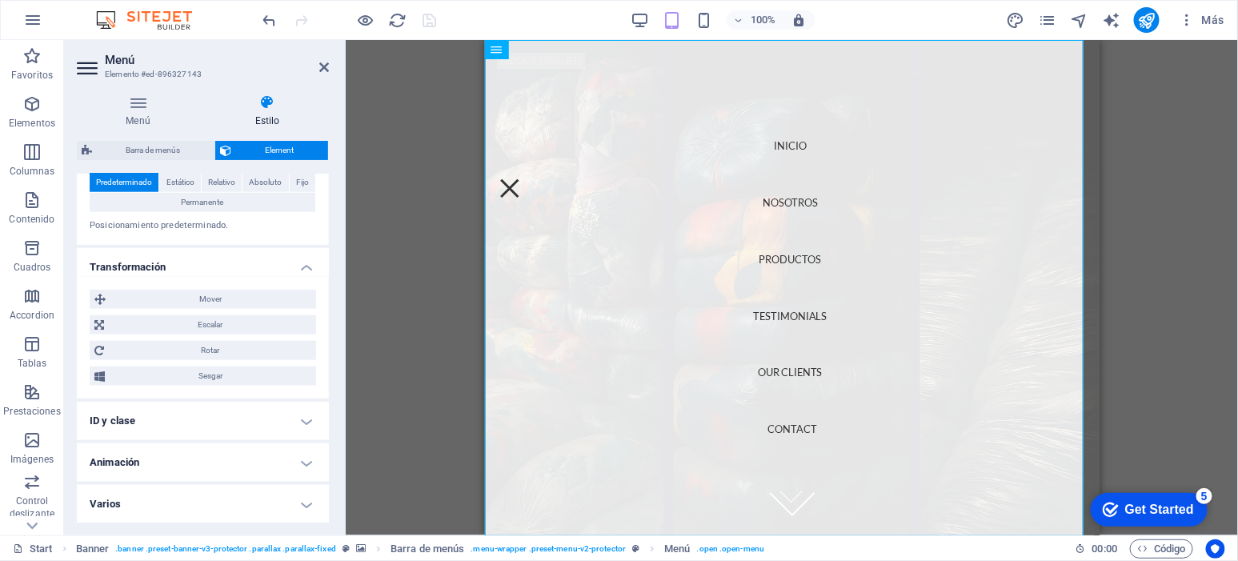
click at [278, 408] on h4 "ID y clase" at bounding box center [203, 421] width 252 height 38
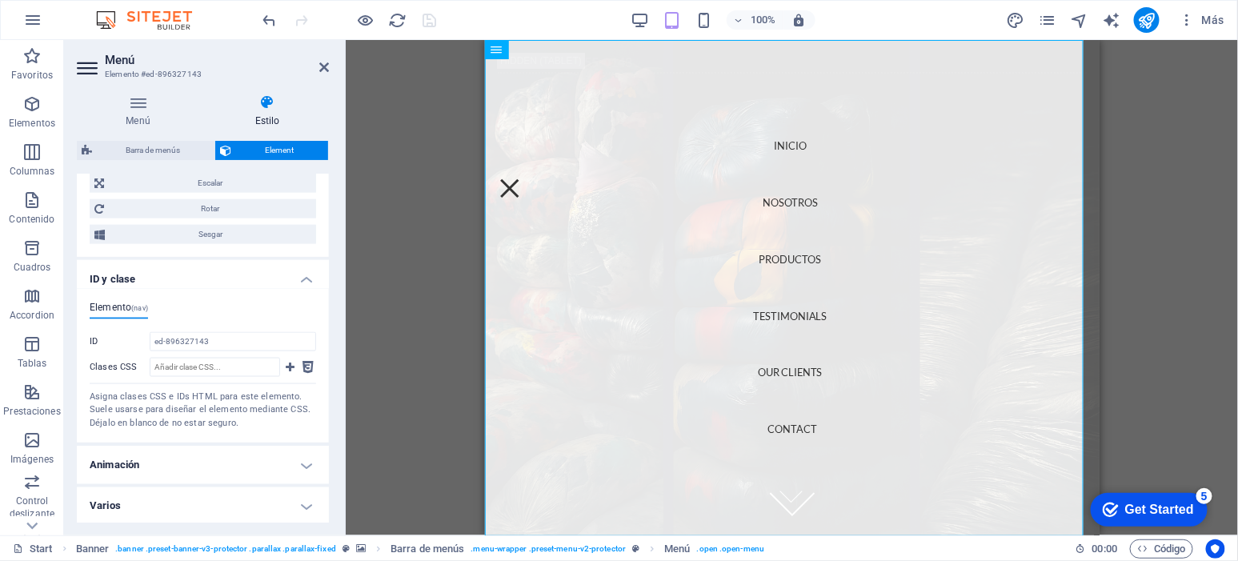
scroll to position [800, 0]
click at [285, 454] on h4 "Animación" at bounding box center [203, 463] width 252 height 38
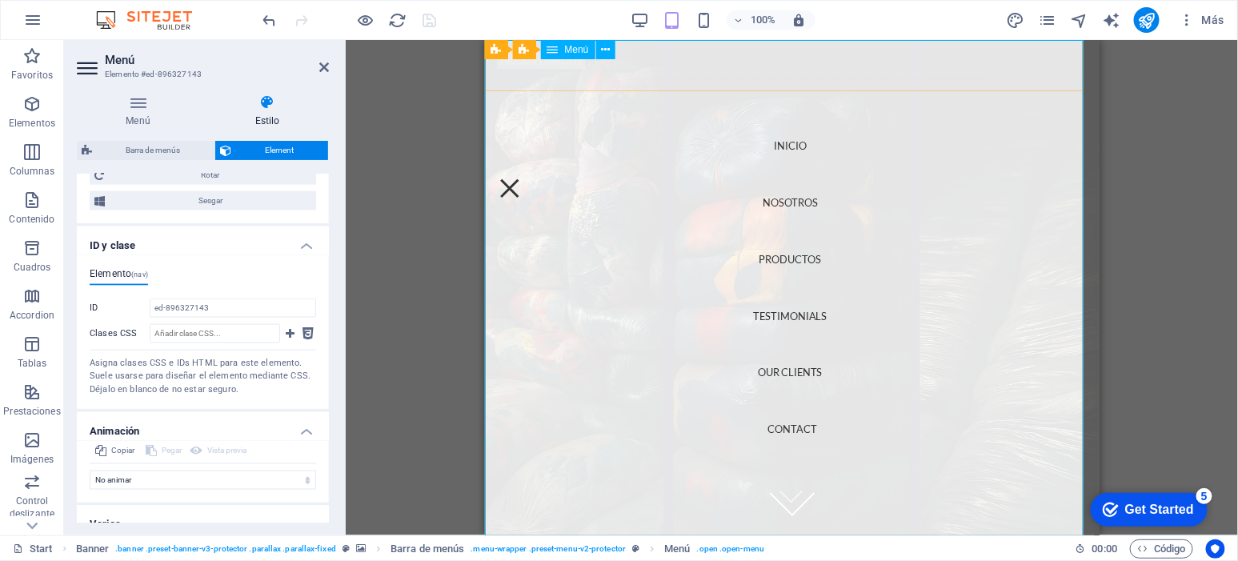
scroll to position [852, 0]
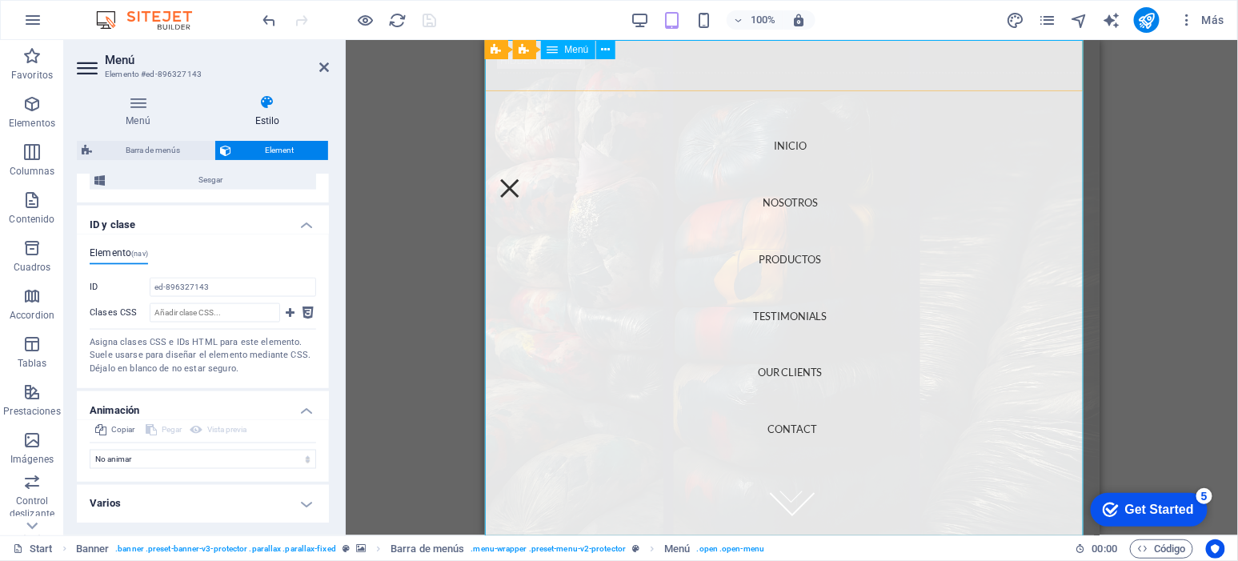
click at [813, 207] on nav "INICIO NOSOTROS PRODUCTOS Testimonials Our Clients Contact" at bounding box center [791, 286] width 615 height 495
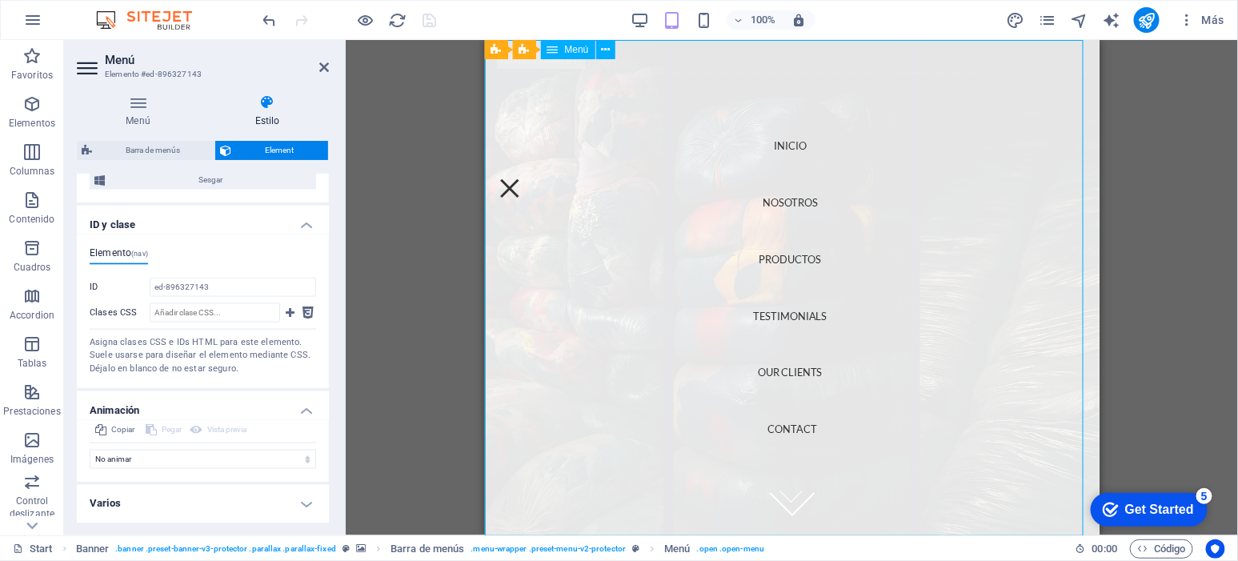
click at [813, 207] on nav "INICIO NOSOTROS PRODUCTOS Testimonials Our Clients Contact" at bounding box center [791, 286] width 615 height 495
click at [805, 206] on nav "INICIO NOSOTROS PRODUCTOS Testimonials Our Clients Contact" at bounding box center [791, 286] width 615 height 495
click at [1059, 58] on button at bounding box center [1050, 49] width 19 height 19
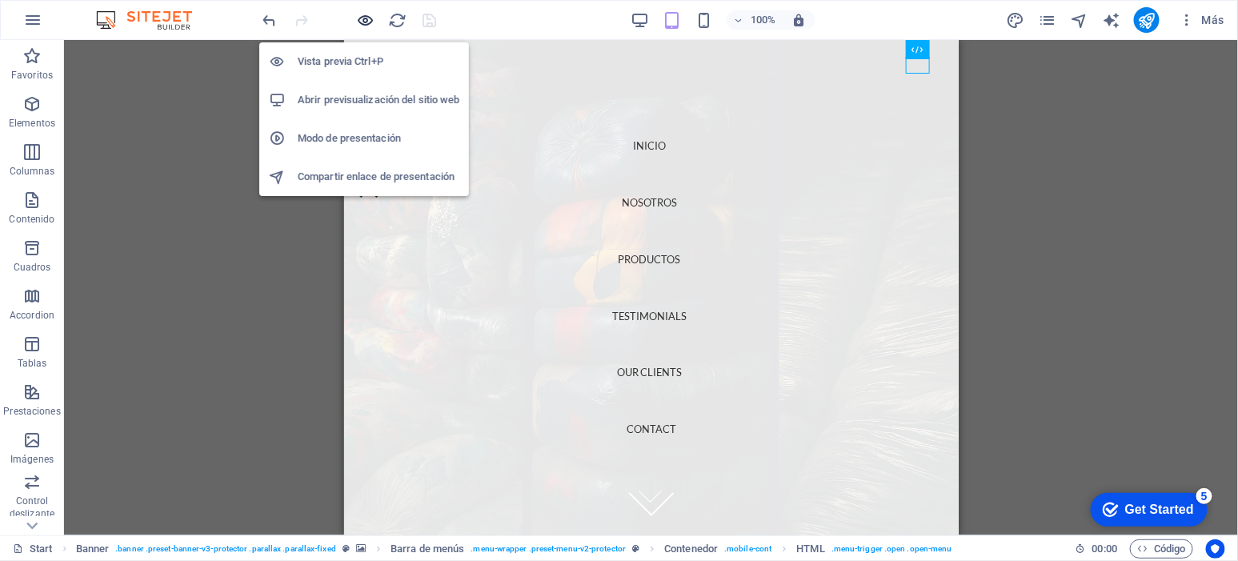
click at [371, 23] on icon "button" at bounding box center [366, 20] width 18 height 18
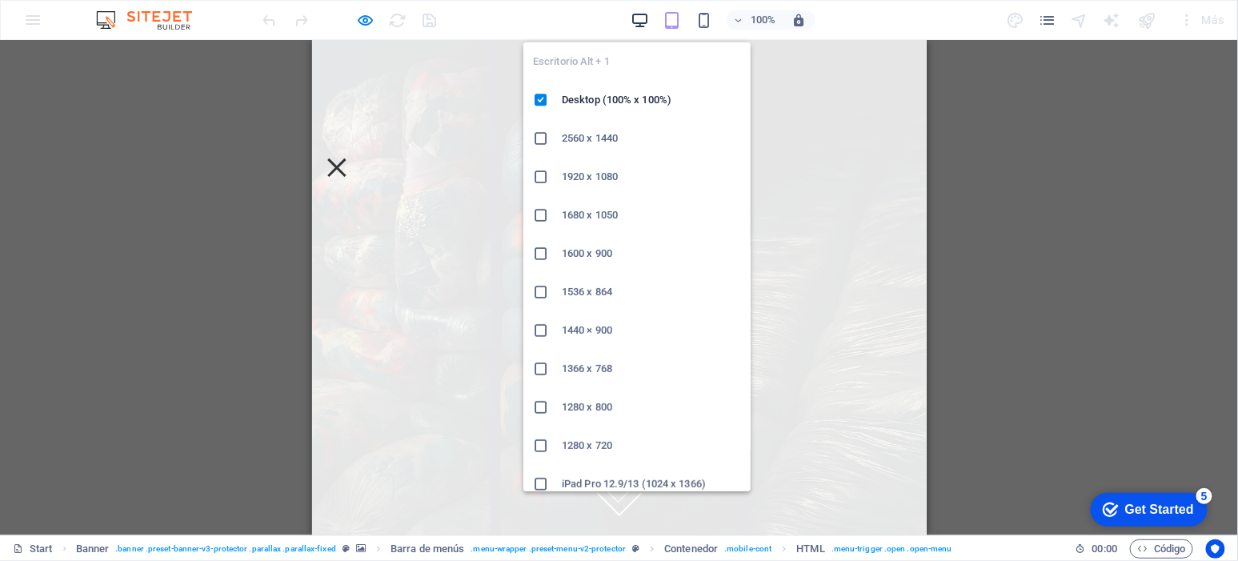
click at [637, 14] on icon "button" at bounding box center [640, 20] width 18 height 18
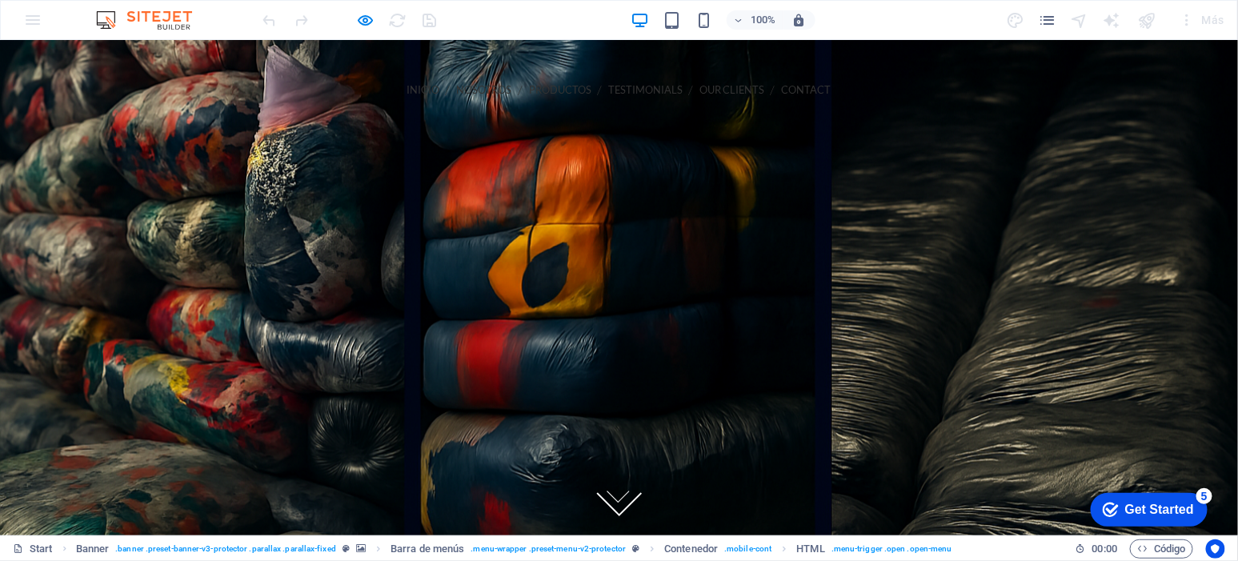
click at [529, 91] on link "PRODUCTOS" at bounding box center [560, 89] width 62 height 36
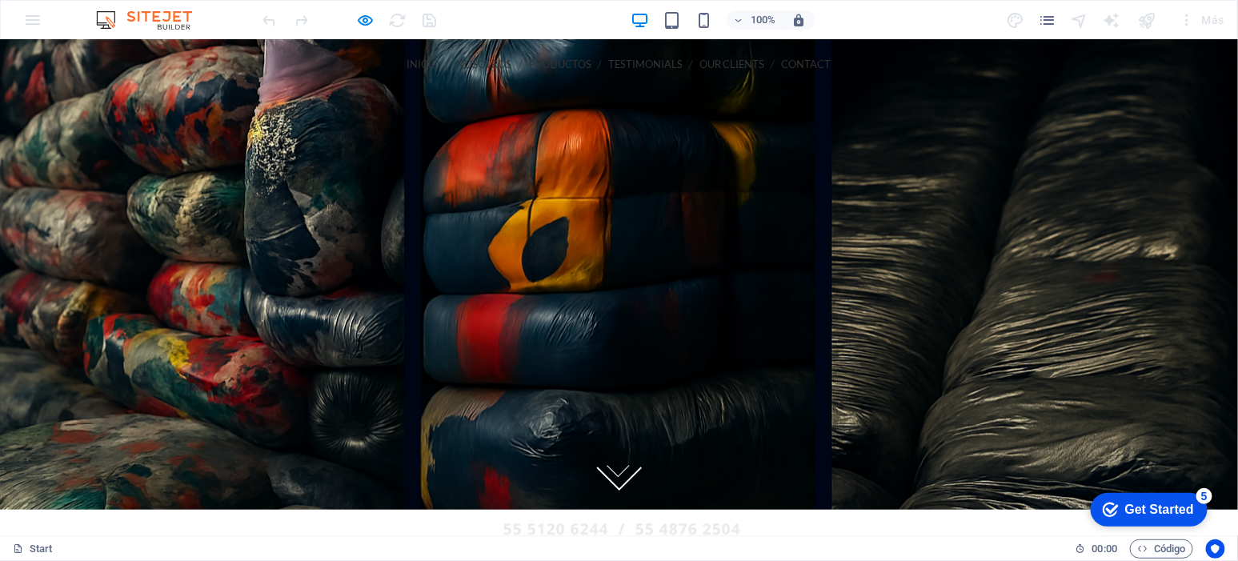
scroll to position [0, 0]
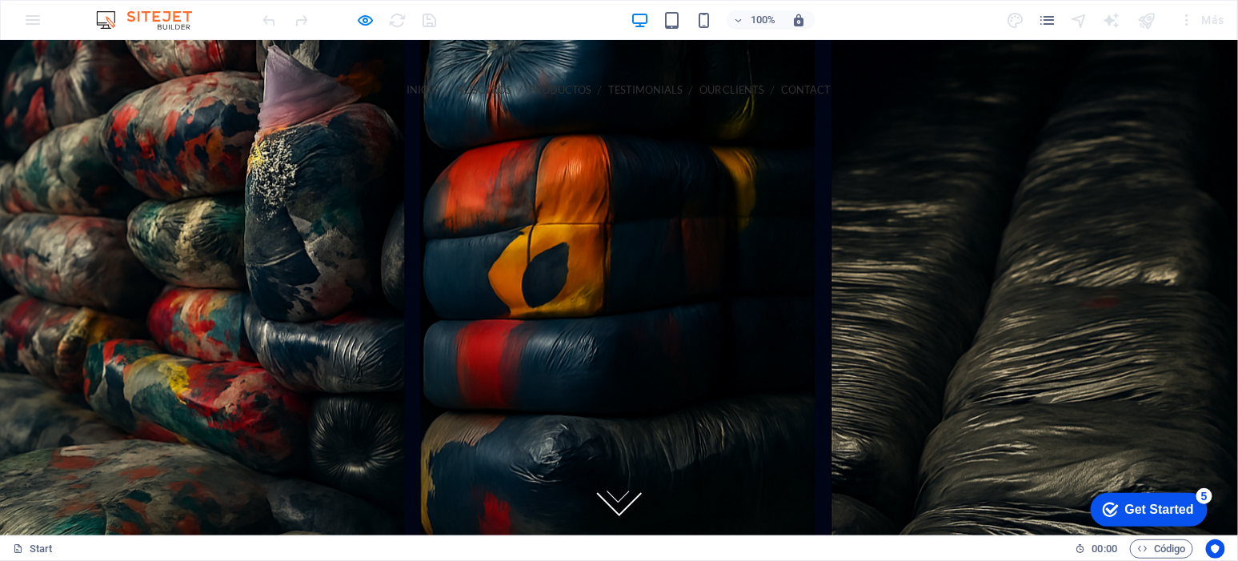
click at [457, 87] on link "NOSOTROS" at bounding box center [484, 89] width 55 height 36
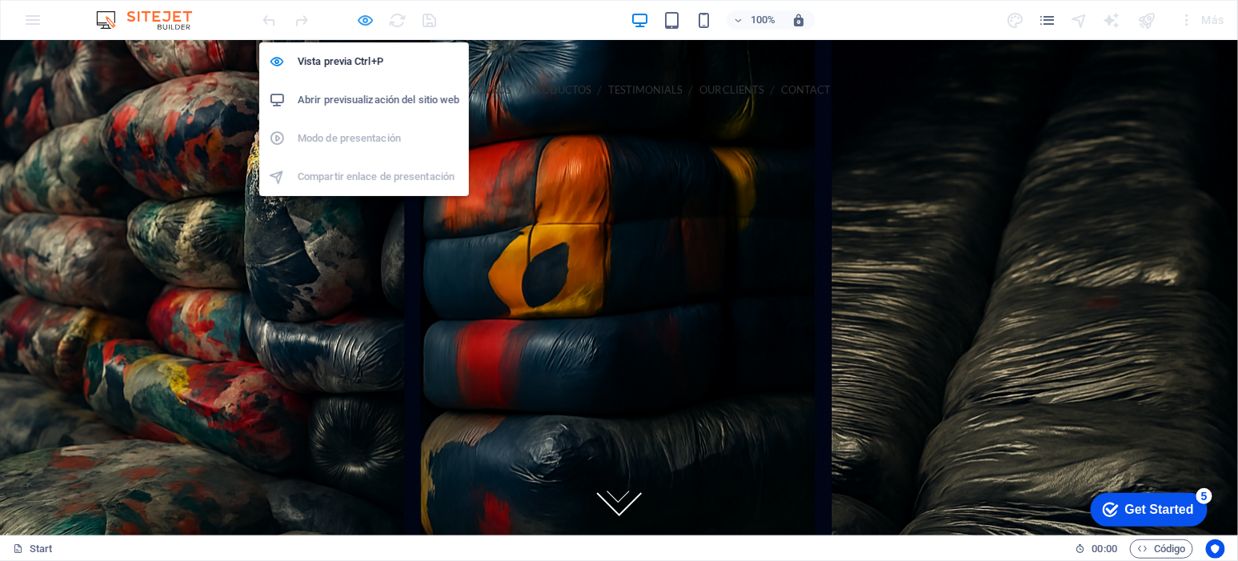
click at [362, 15] on icon "button" at bounding box center [366, 20] width 18 height 18
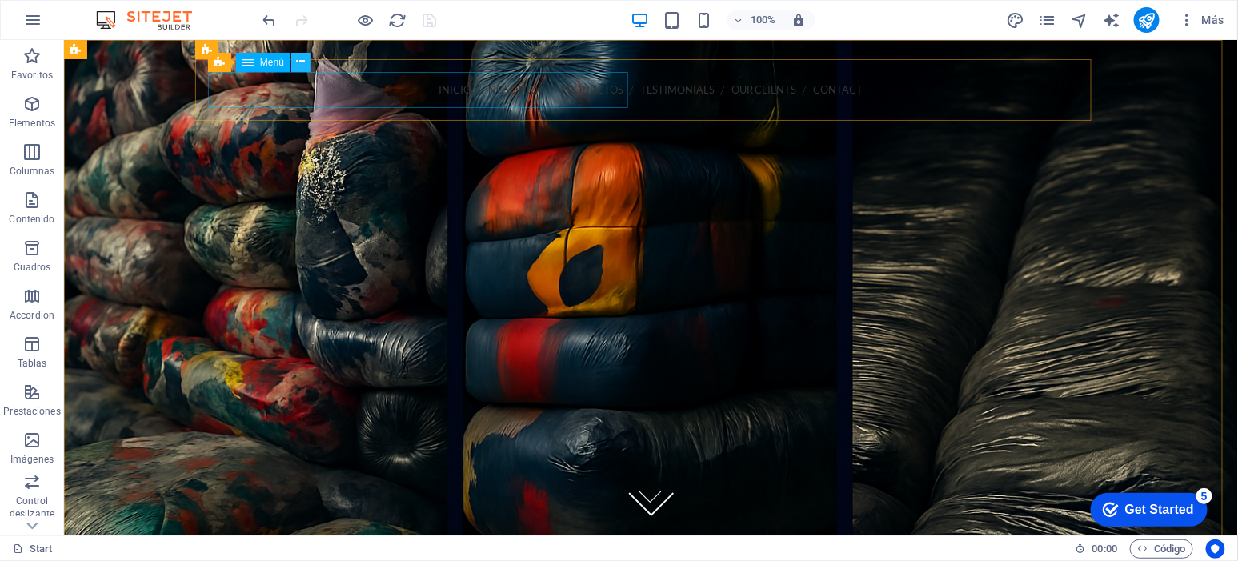
click at [301, 62] on icon at bounding box center [300, 62] width 9 height 17
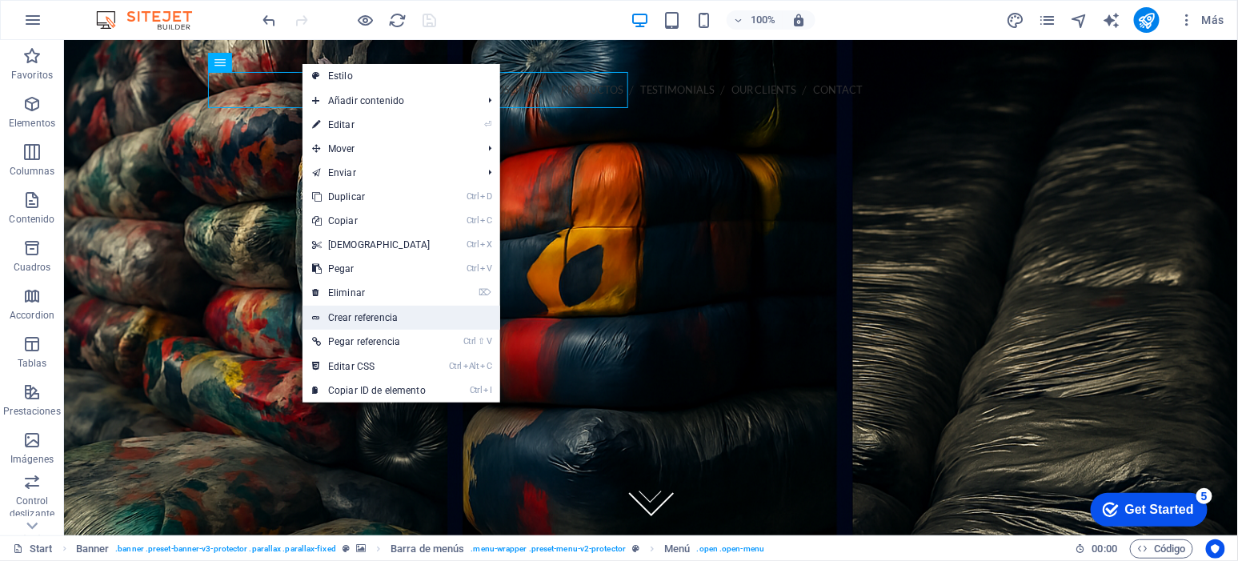
click at [421, 314] on link "Crear referencia" at bounding box center [402, 318] width 198 height 24
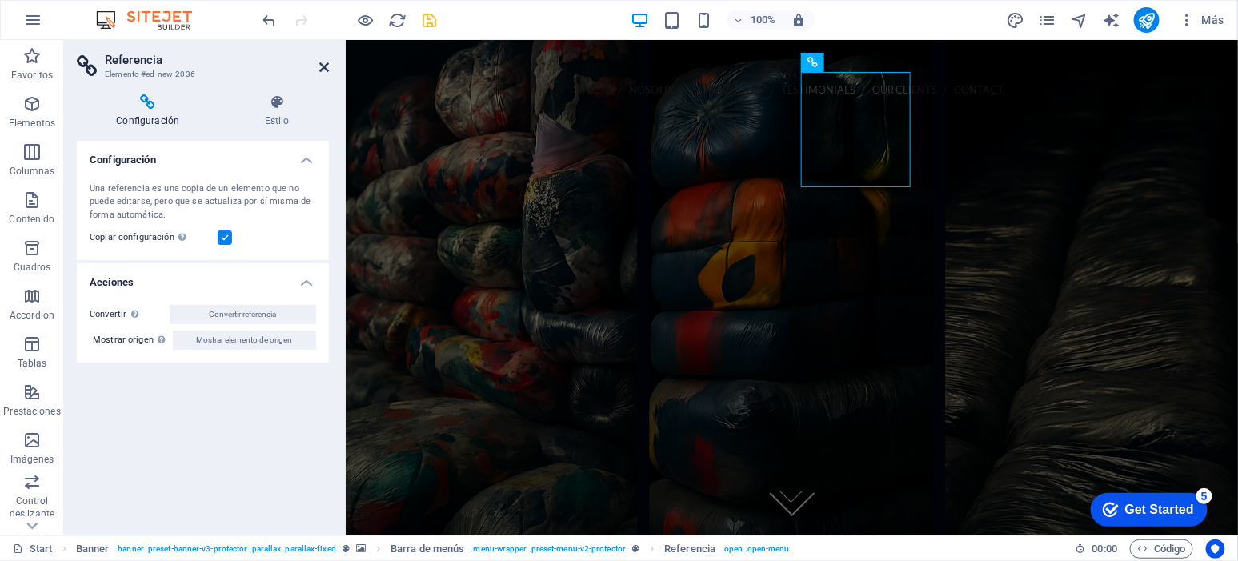
click at [327, 66] on icon at bounding box center [324, 67] width 10 height 13
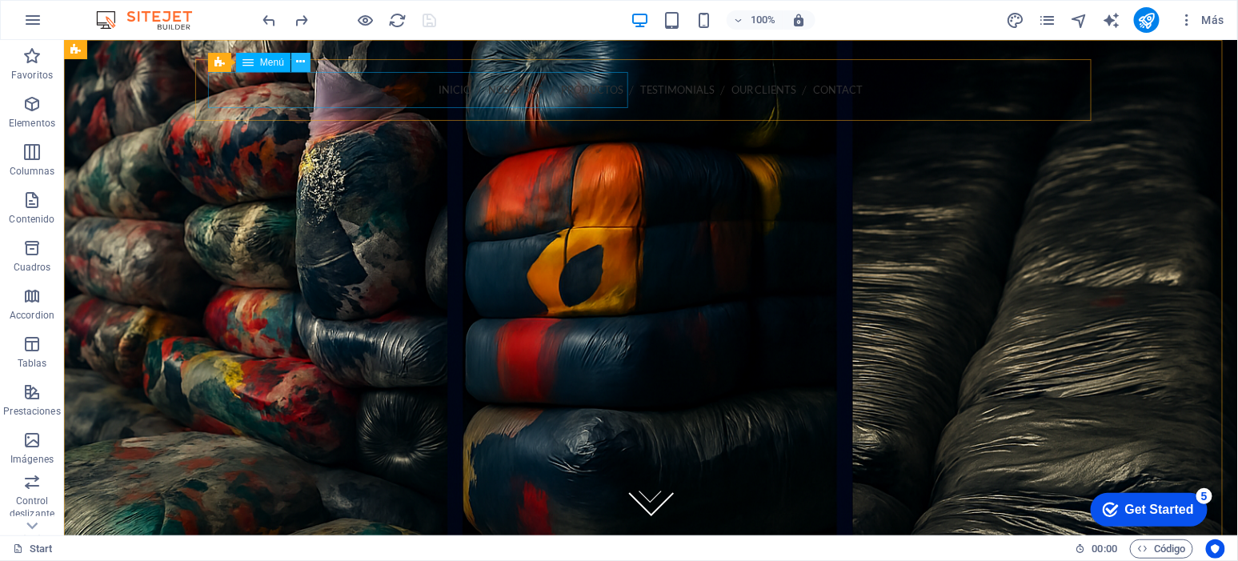
click at [294, 58] on button at bounding box center [300, 62] width 19 height 19
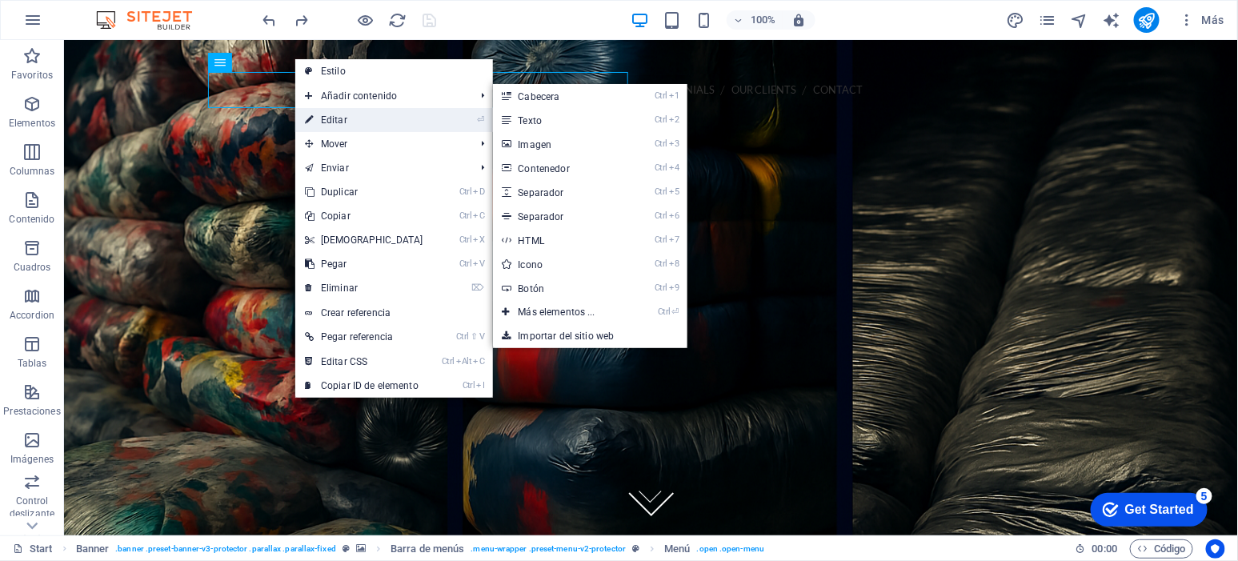
click at [371, 125] on link "⏎ Editar" at bounding box center [364, 120] width 138 height 24
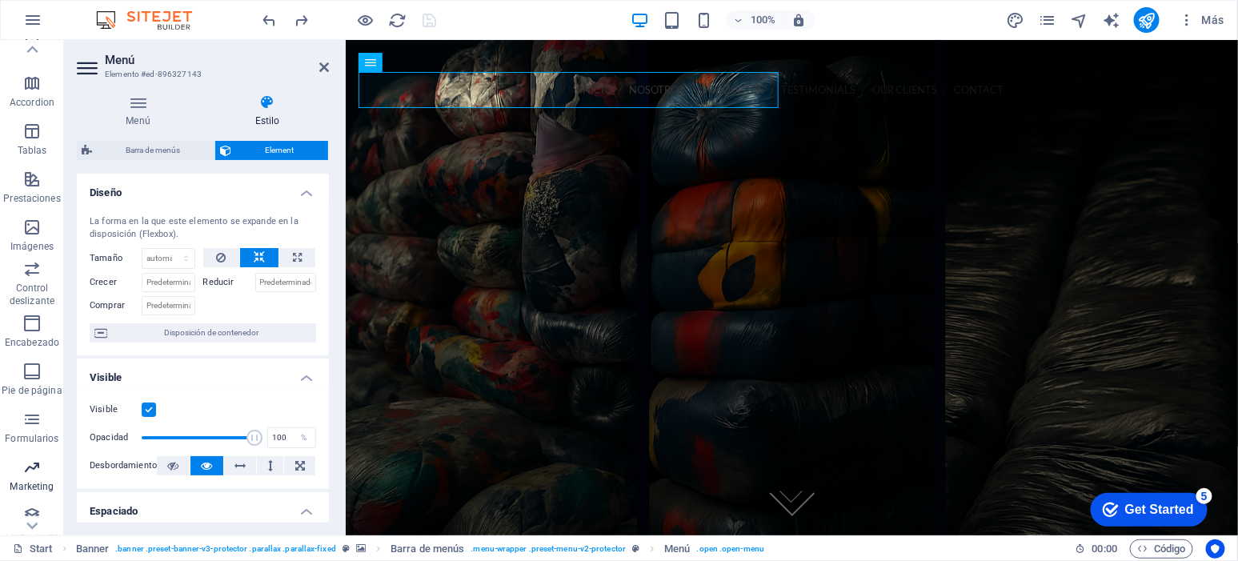
scroll to position [223, 0]
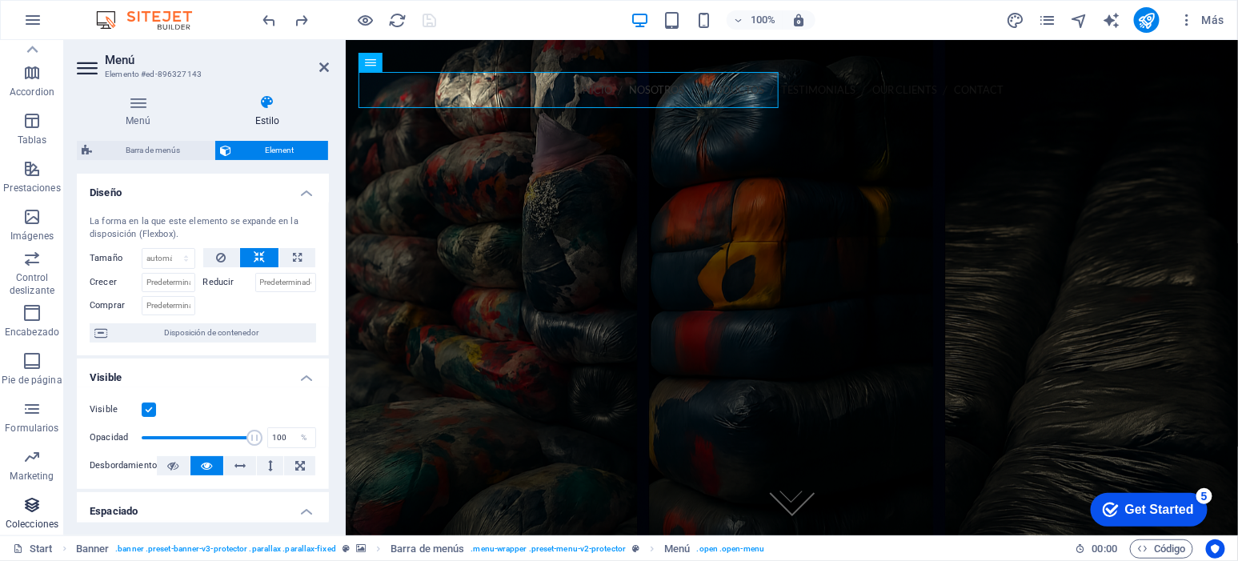
click at [40, 515] on span "Colecciones" at bounding box center [32, 514] width 64 height 38
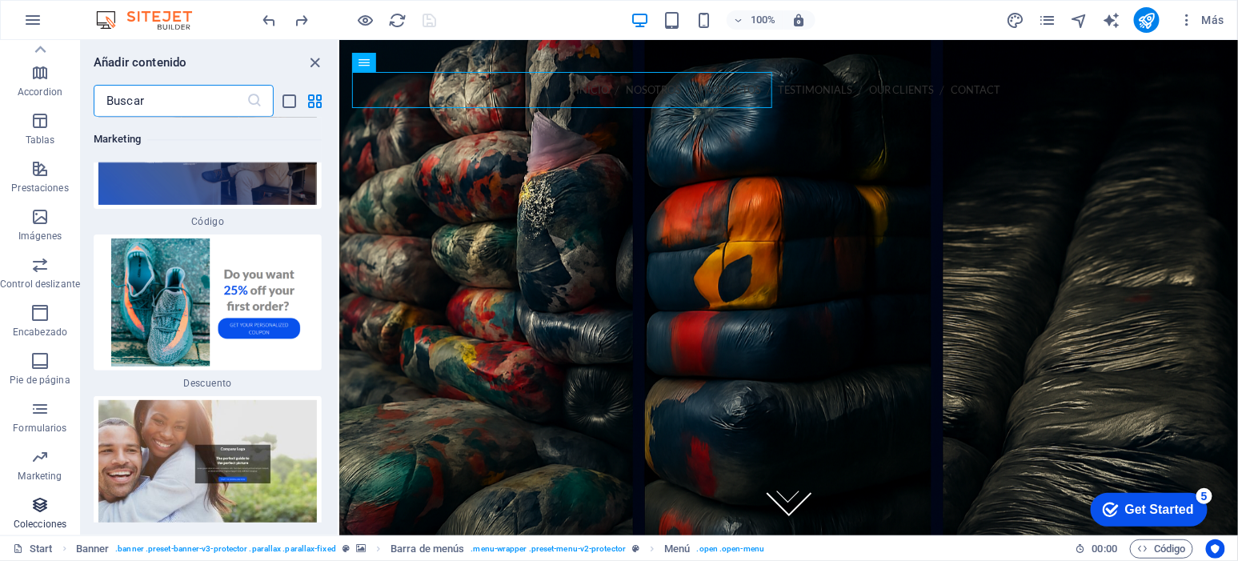
scroll to position [28475, 0]
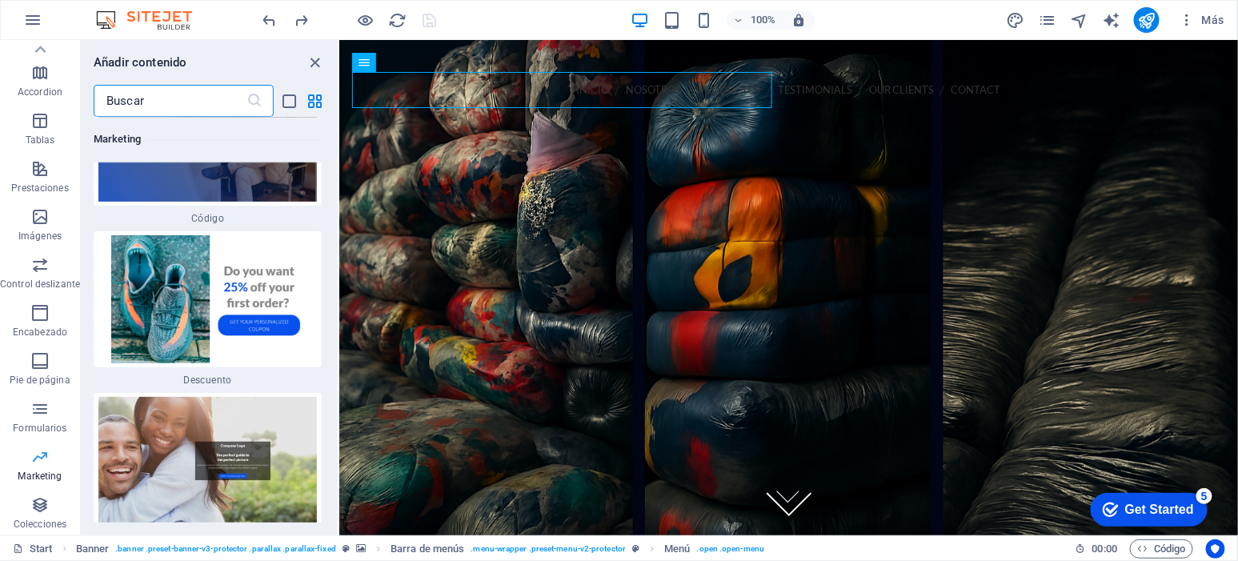
click at [45, 467] on span "Marketing" at bounding box center [40, 466] width 80 height 38
click at [44, 416] on icon "button" at bounding box center [39, 408] width 19 height 19
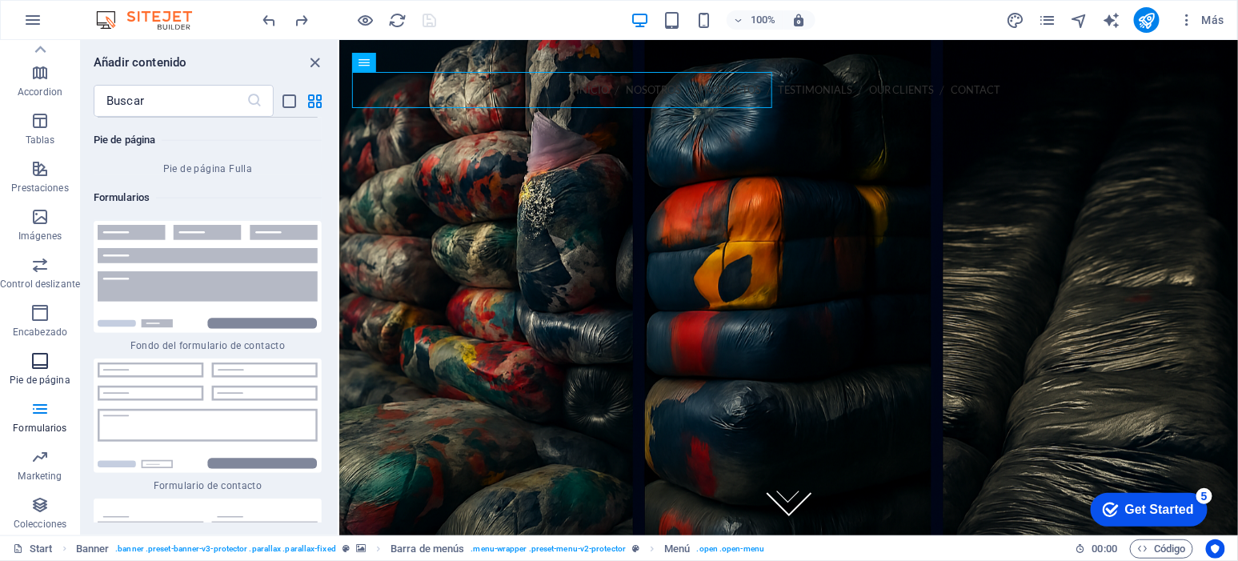
click at [45, 371] on span "Pie de página" at bounding box center [40, 370] width 80 height 38
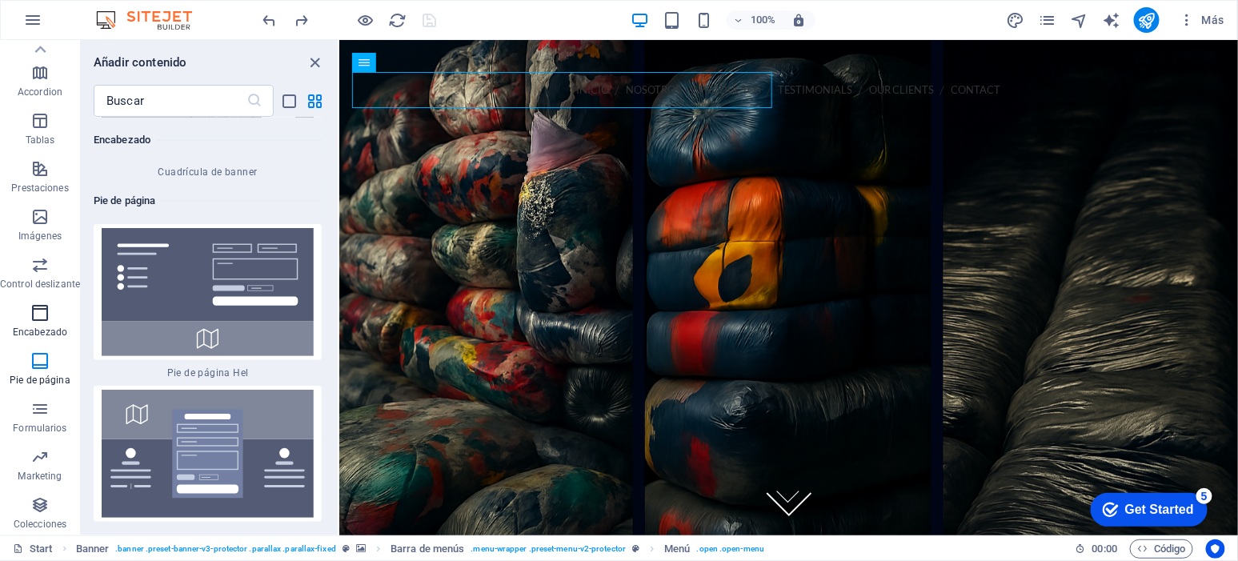
click at [46, 322] on span "Encabezado" at bounding box center [40, 322] width 80 height 38
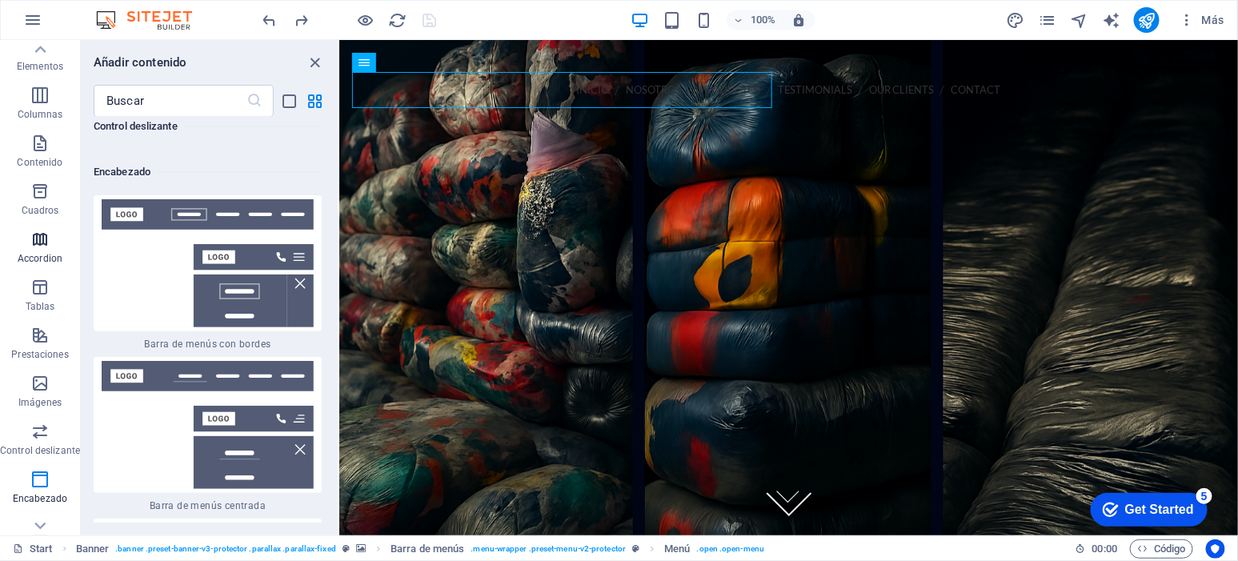
scroll to position [0, 0]
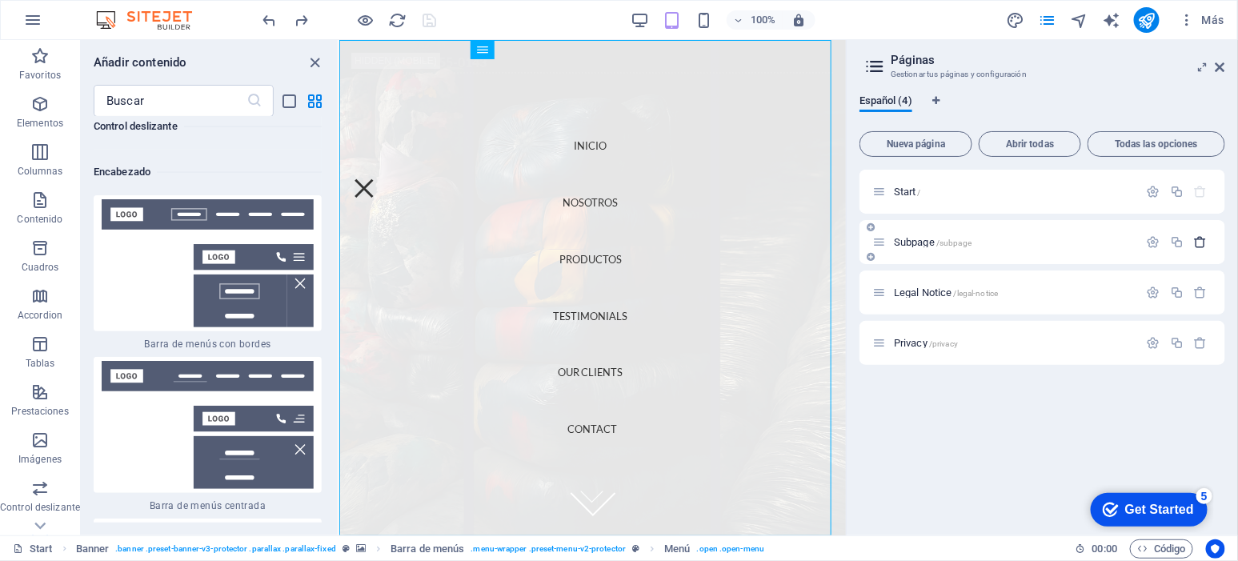
click at [1204, 239] on icon "button" at bounding box center [1201, 242] width 14 height 14
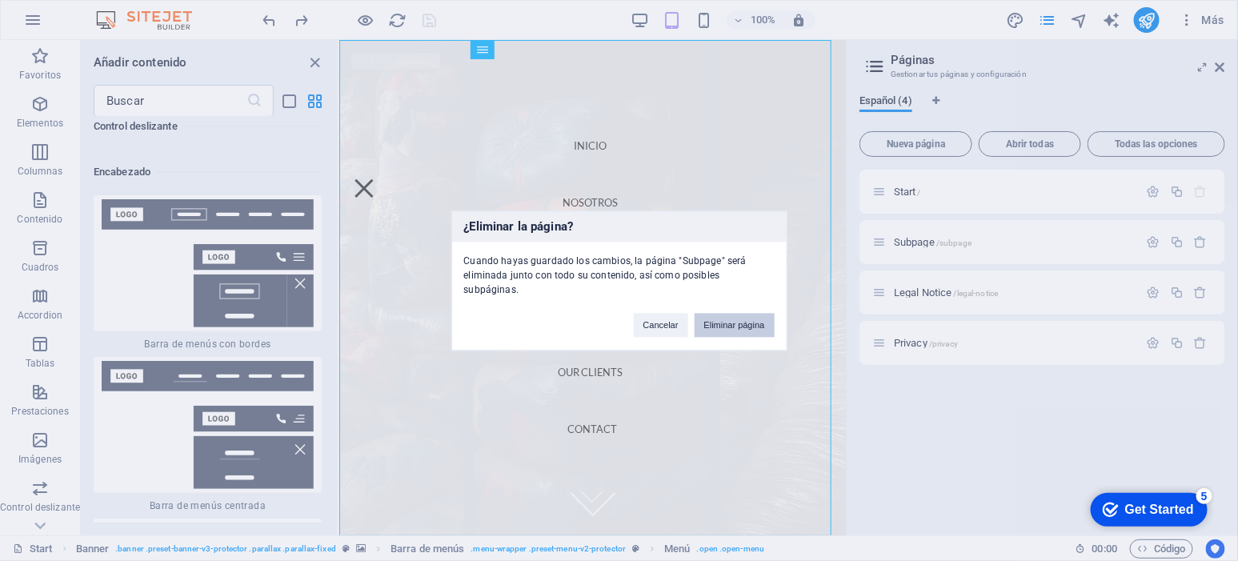
drag, startPoint x: 750, startPoint y: 318, endPoint x: 411, endPoint y: 276, distance: 341.9
click at [750, 318] on button "Eliminar página" at bounding box center [735, 325] width 80 height 24
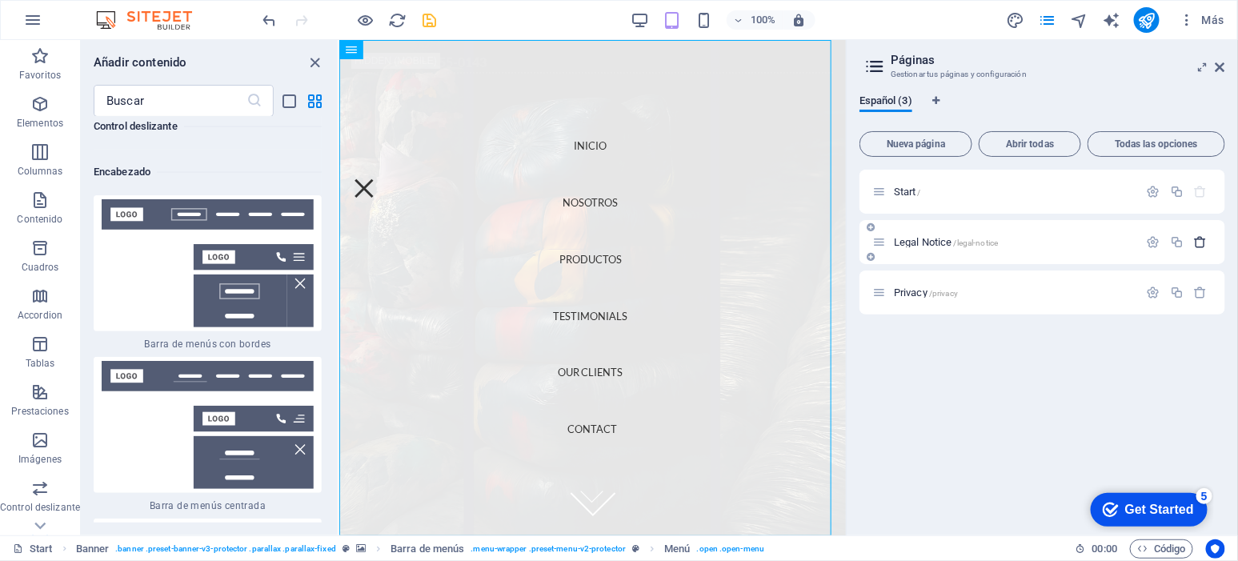
click at [1209, 242] on button "button" at bounding box center [1200, 242] width 23 height 14
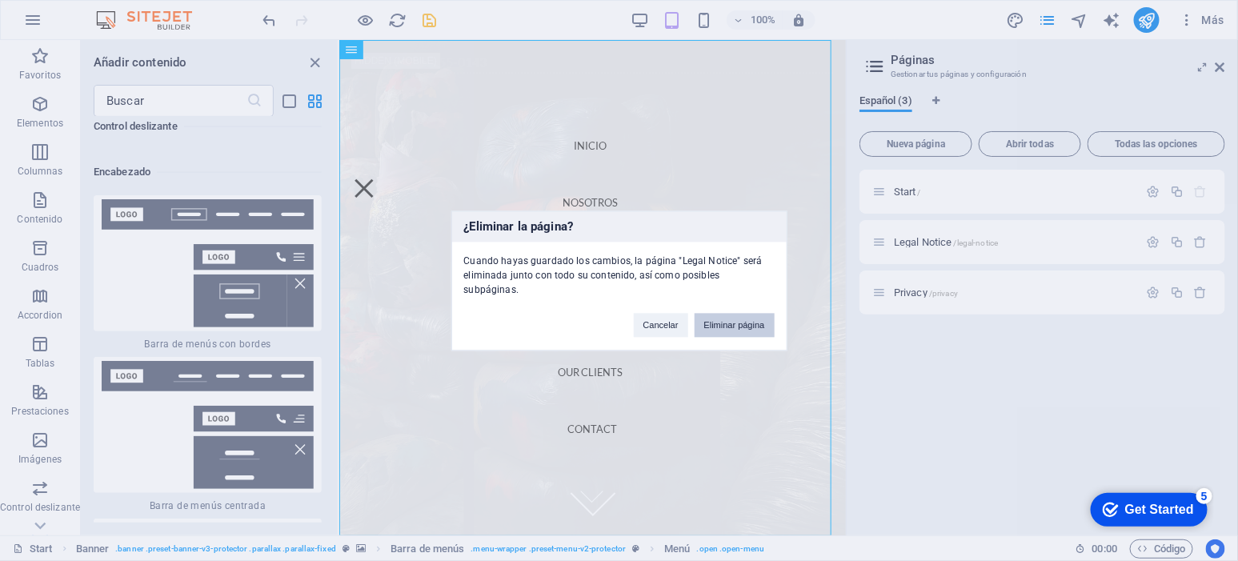
click at [770, 319] on button "Eliminar página" at bounding box center [735, 325] width 80 height 24
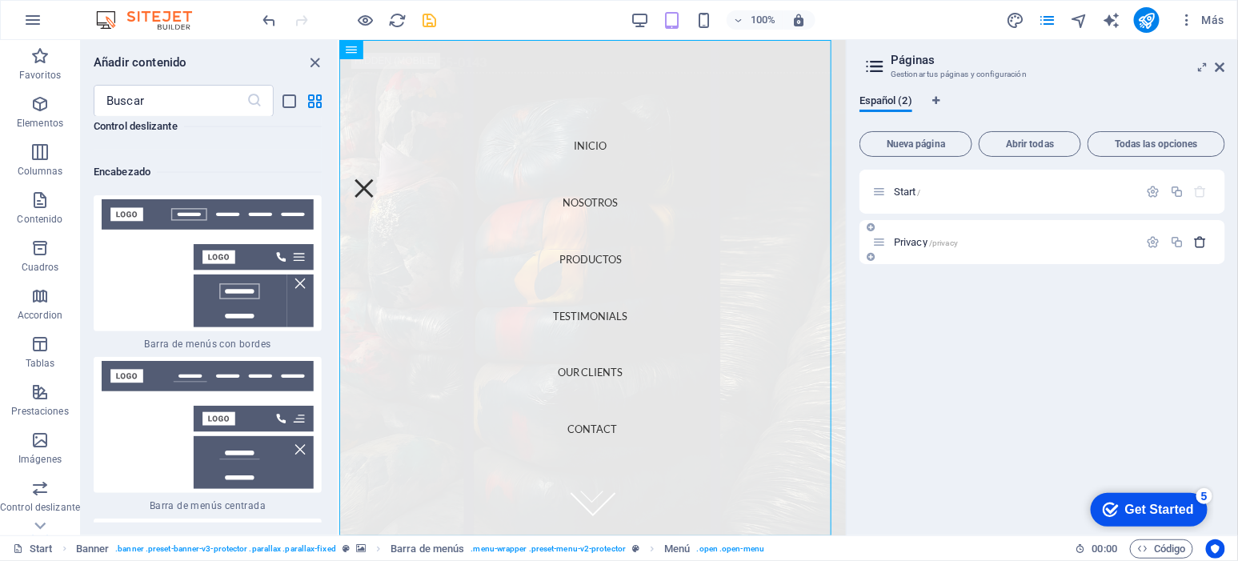
click at [1203, 242] on icon "button" at bounding box center [1201, 242] width 14 height 14
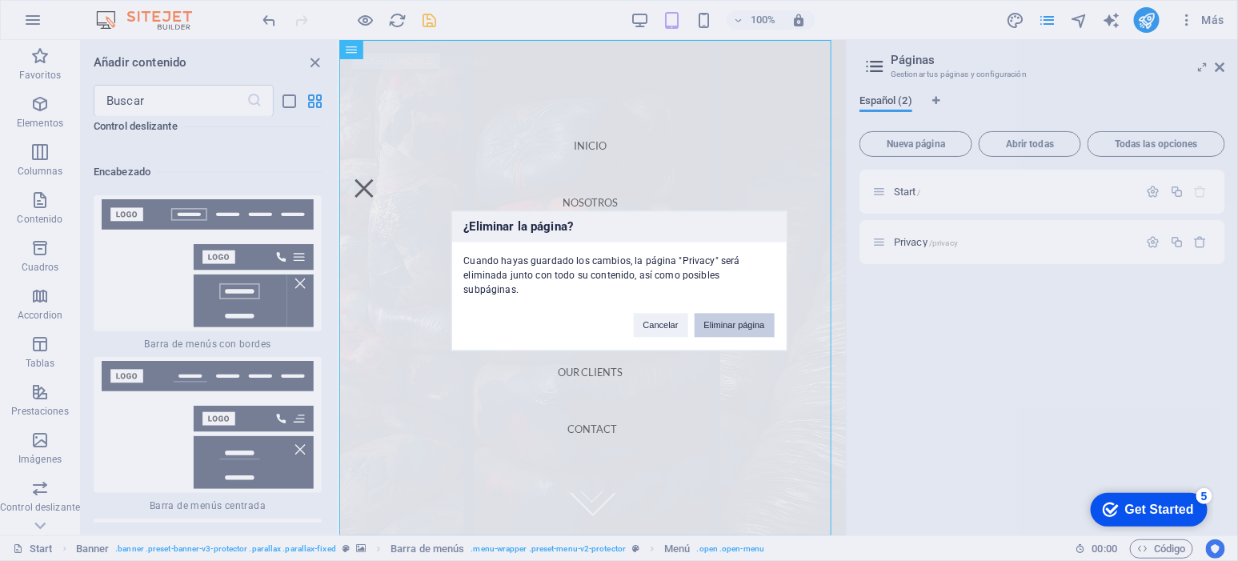
click at [747, 319] on button "Eliminar página" at bounding box center [735, 325] width 80 height 24
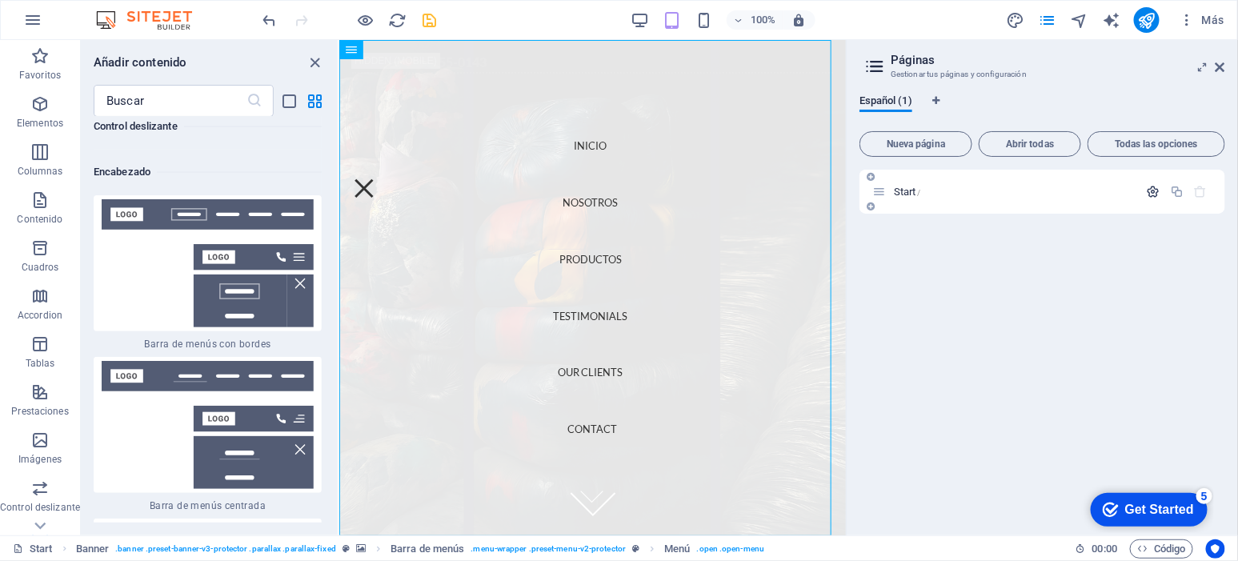
click at [1154, 191] on icon "button" at bounding box center [1154, 192] width 14 height 14
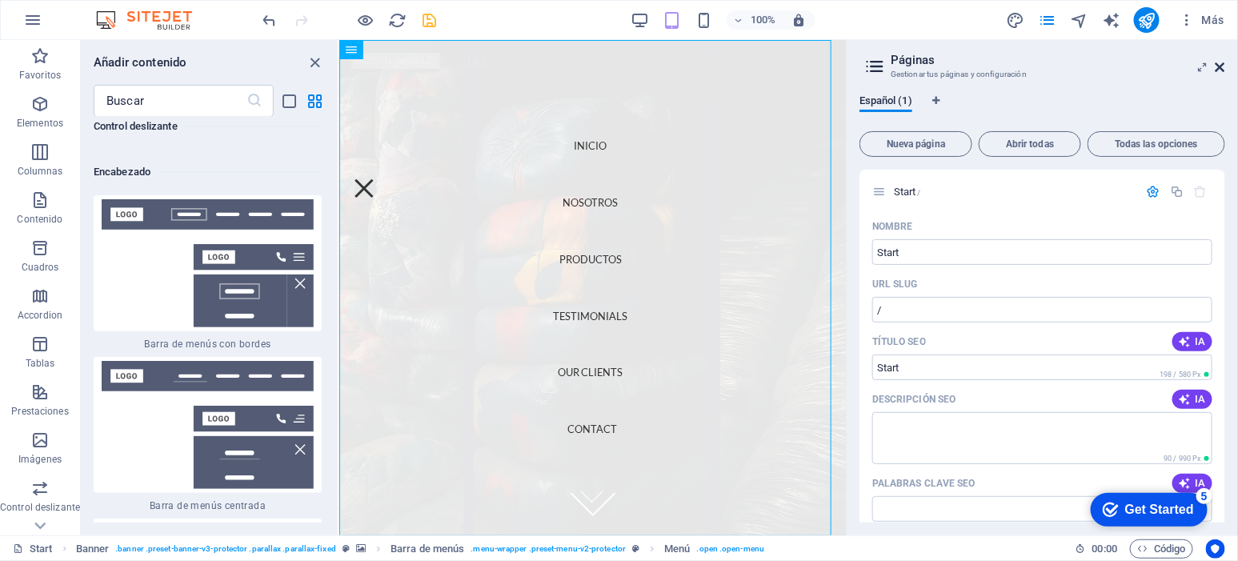
click at [1224, 66] on icon at bounding box center [1221, 67] width 10 height 13
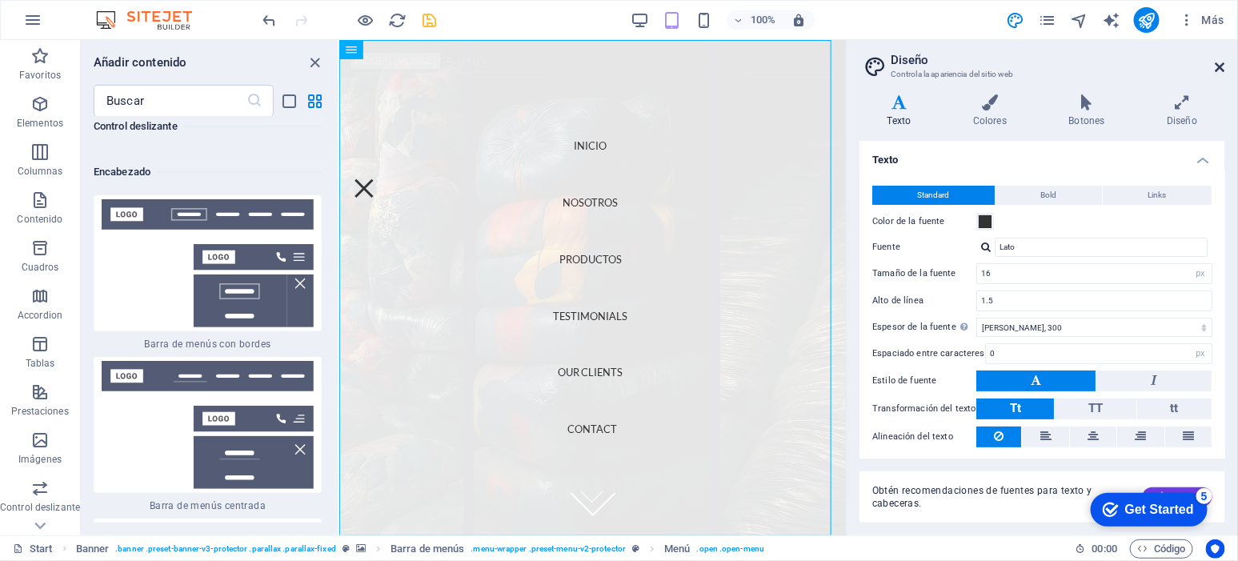
click at [1219, 61] on icon at bounding box center [1221, 67] width 10 height 13
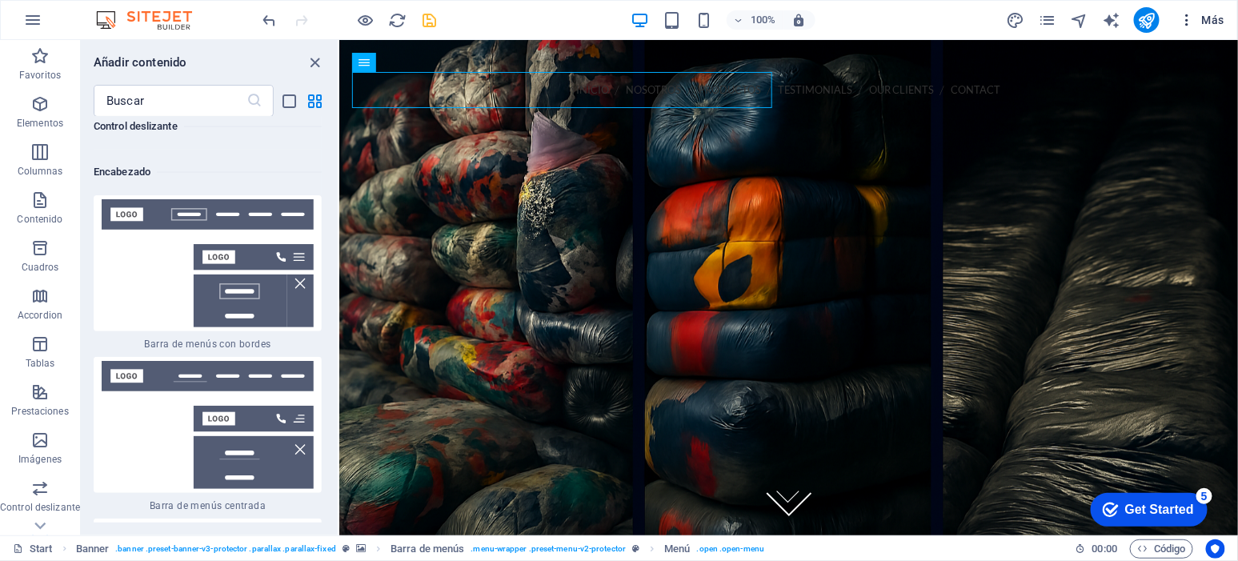
click at [1189, 22] on icon "button" at bounding box center [1187, 20] width 16 height 16
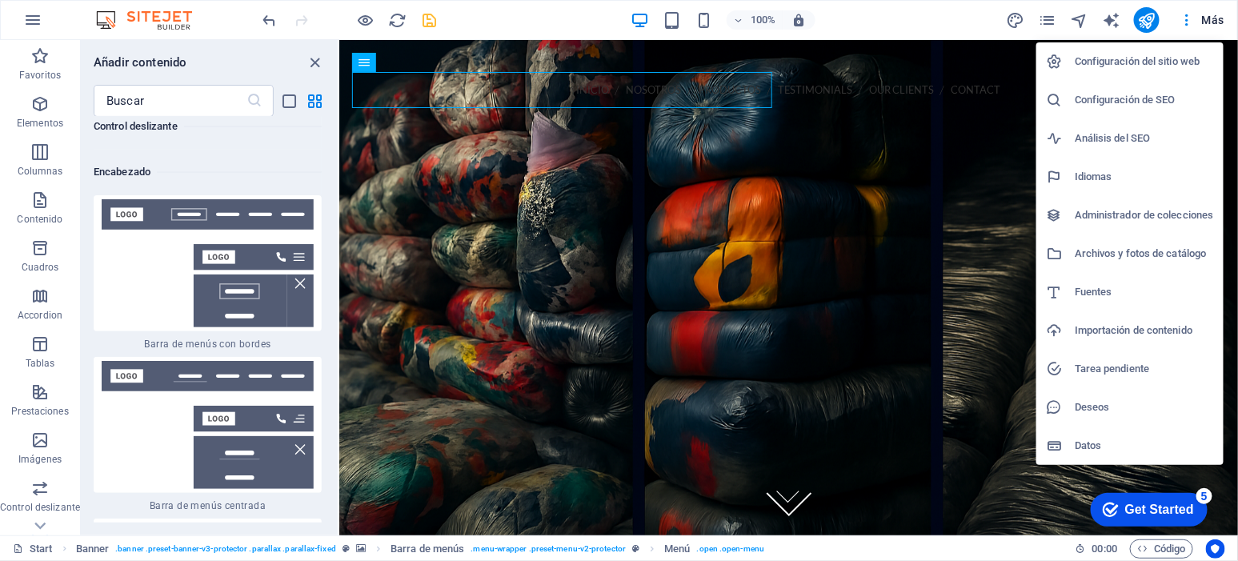
click at [434, 23] on div at bounding box center [619, 280] width 1238 height 561
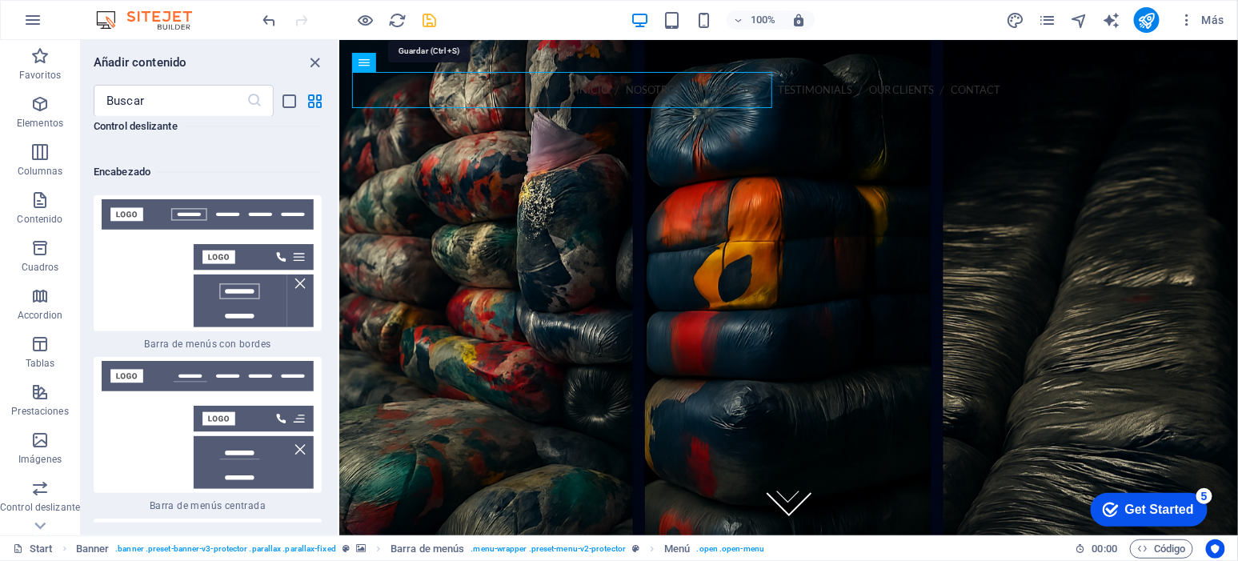
click at [431, 23] on icon "save" at bounding box center [430, 20] width 18 height 18
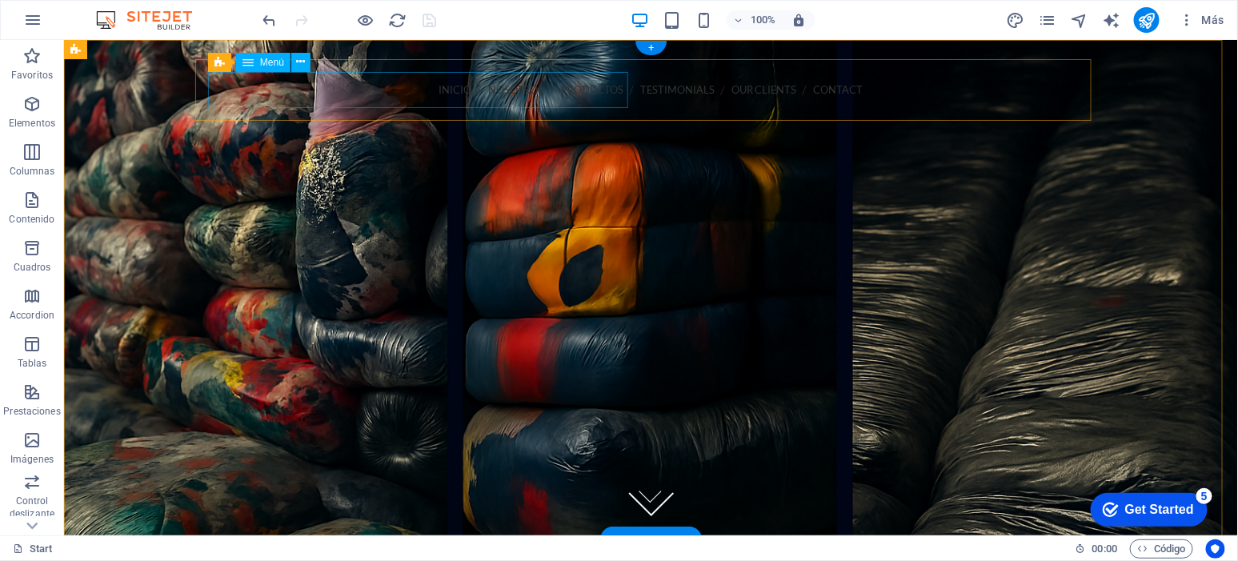
click at [307, 86] on nav "INICIO NOSOTROS PRODUCTOS Testimonials Our Clients Contact" at bounding box center [650, 89] width 871 height 36
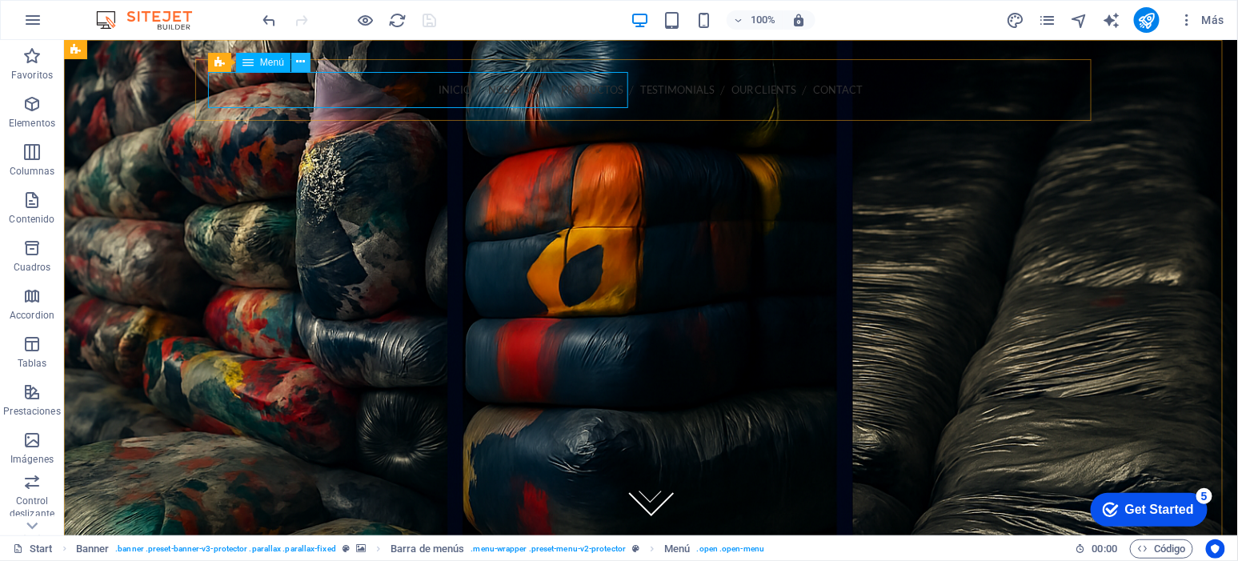
click at [301, 61] on icon at bounding box center [300, 62] width 9 height 17
click at [303, 63] on icon at bounding box center [300, 62] width 9 height 17
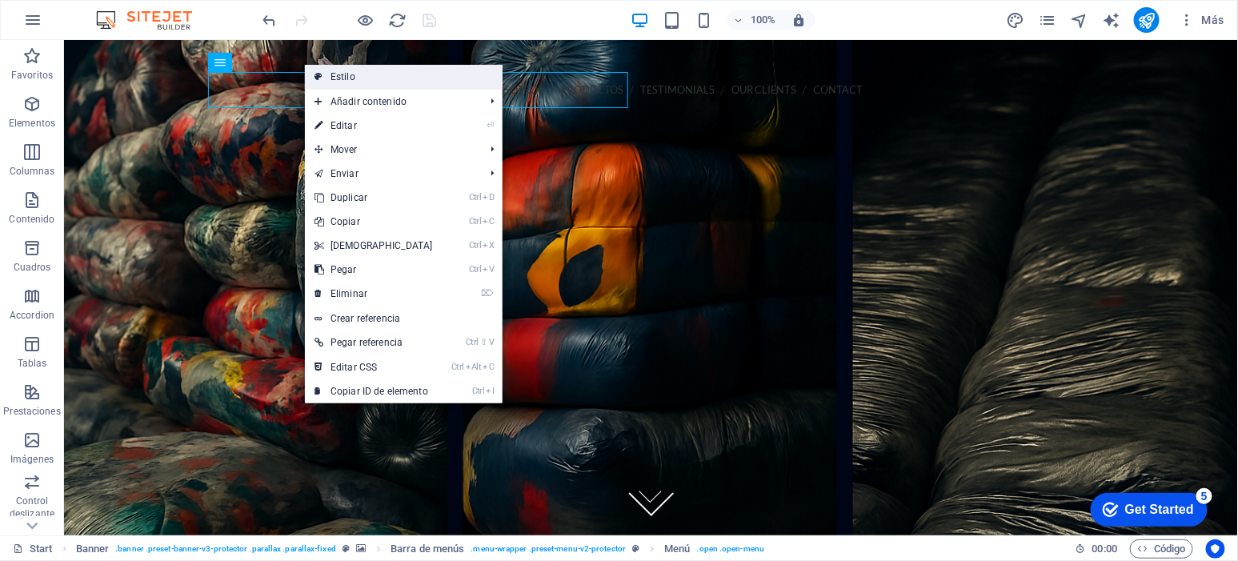
click at [333, 72] on link "Estilo" at bounding box center [404, 77] width 198 height 24
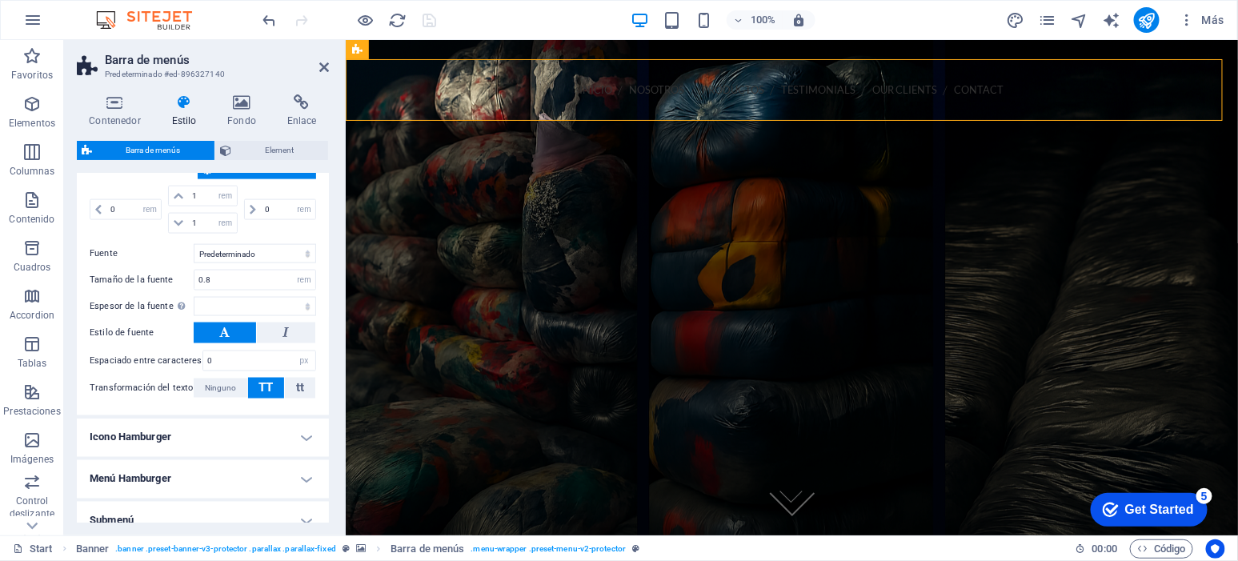
scroll to position [965, 0]
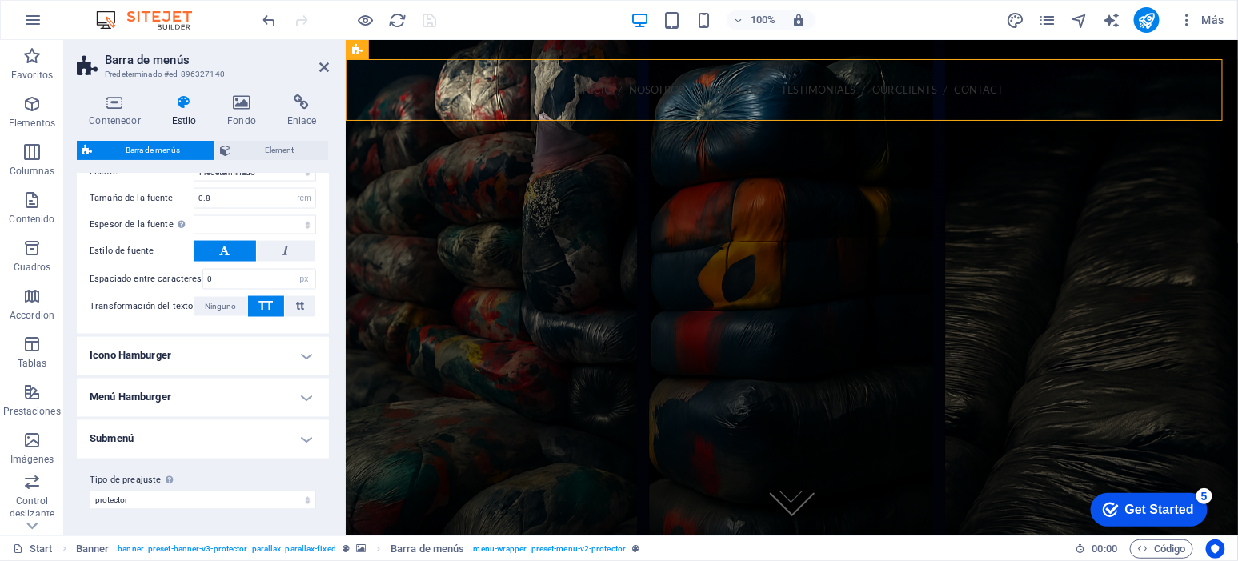
click at [213, 447] on h4 "Submenú" at bounding box center [203, 439] width 252 height 38
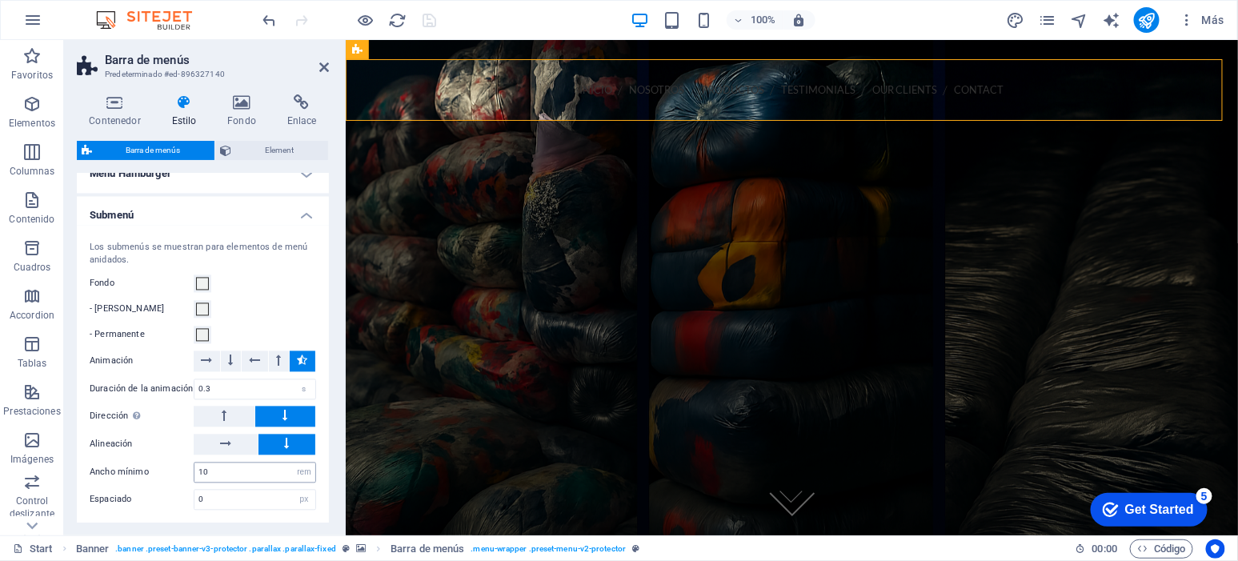
scroll to position [1258, 0]
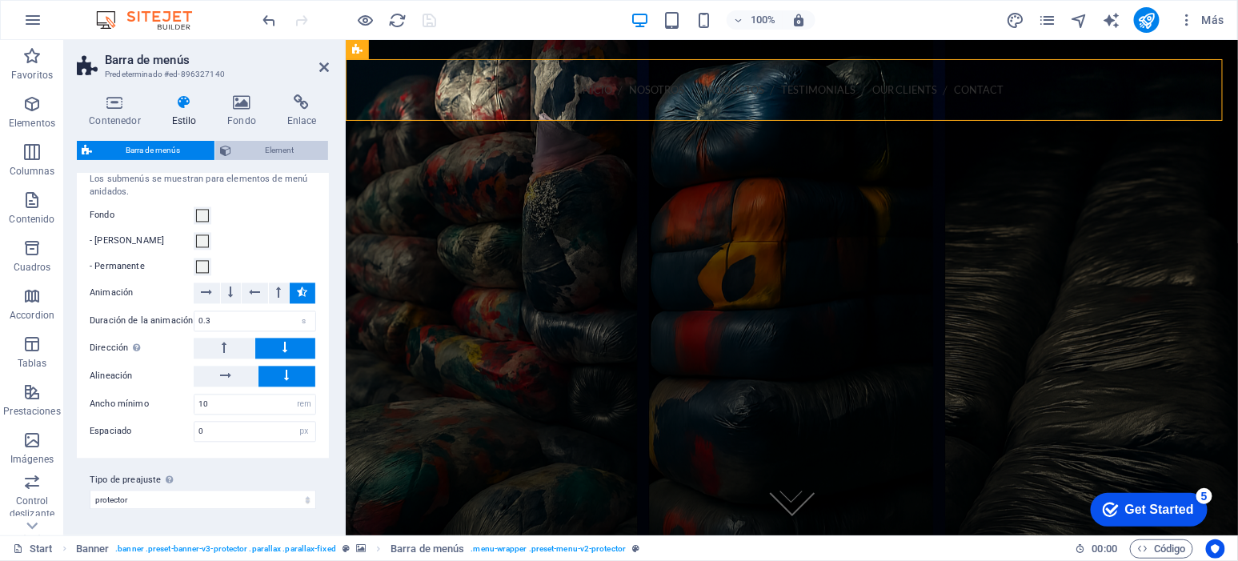
click at [252, 142] on div "Contenedor Estilo Fondo Enlace Tamaño Altura Predeterminado px rem % vh vw Alto…" at bounding box center [203, 308] width 252 height 428
click at [252, 142] on span "Element" at bounding box center [279, 150] width 87 height 19
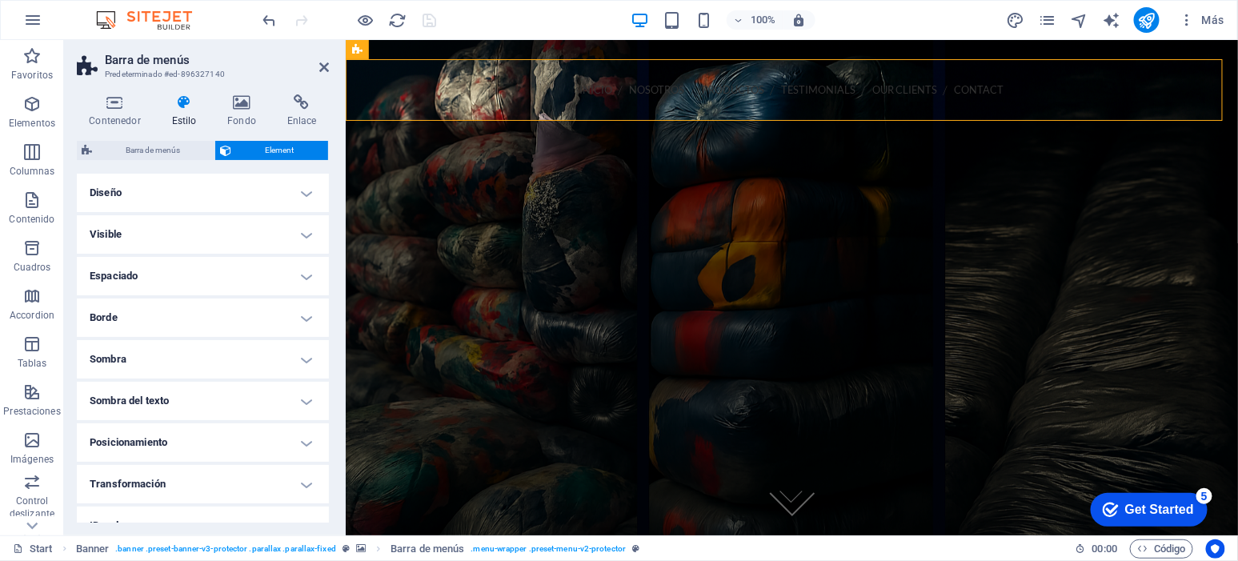
click at [252, 195] on h4 "Diseño" at bounding box center [203, 193] width 252 height 38
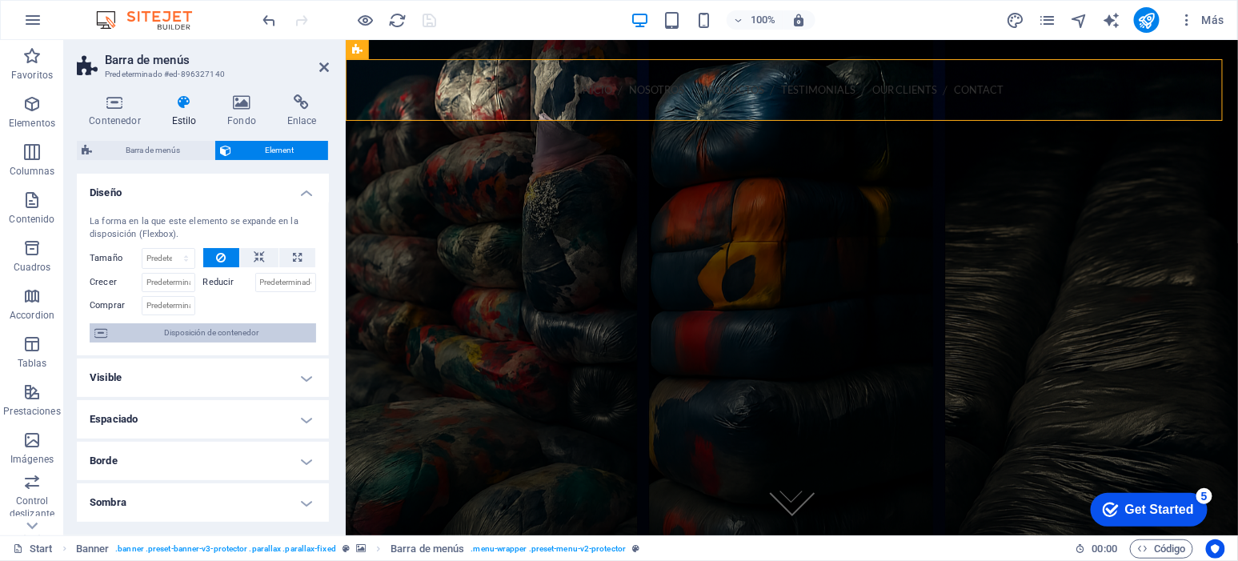
click at [262, 327] on span "Disposición de contenedor" at bounding box center [211, 332] width 199 height 19
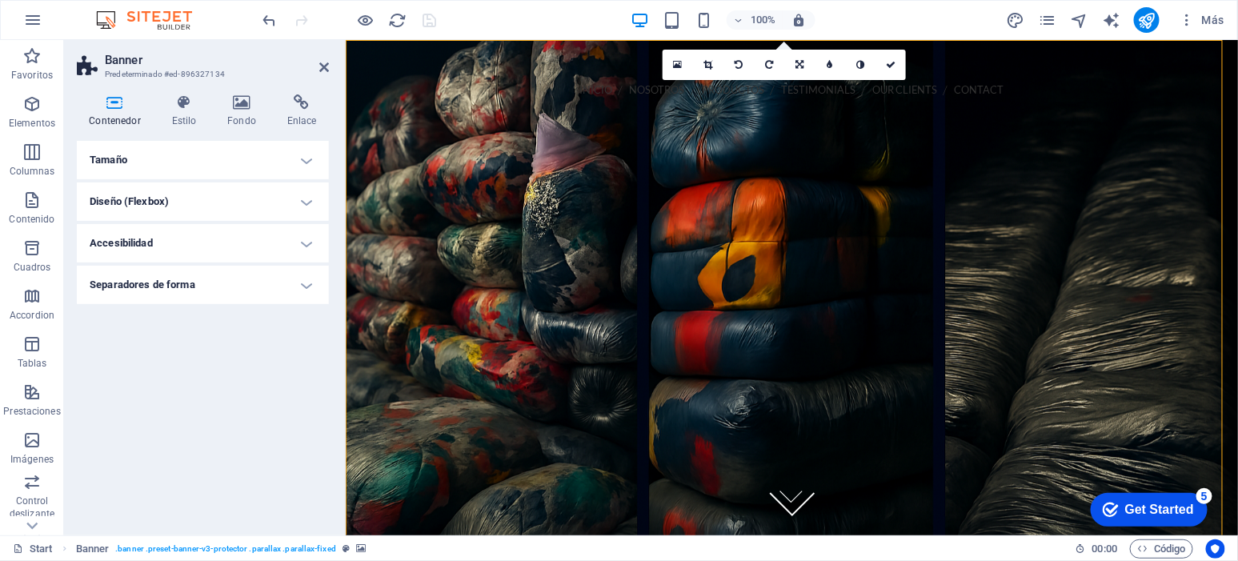
click at [307, 163] on h4 "Tamaño" at bounding box center [203, 160] width 252 height 38
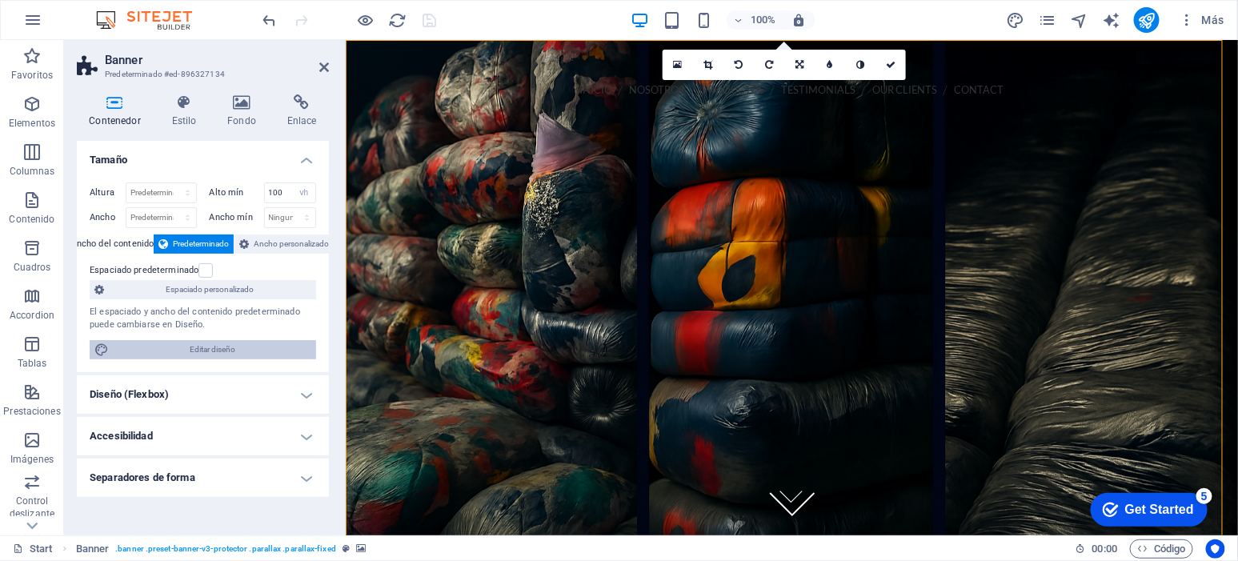
click at [251, 347] on span "Editar diseño" at bounding box center [213, 349] width 198 height 19
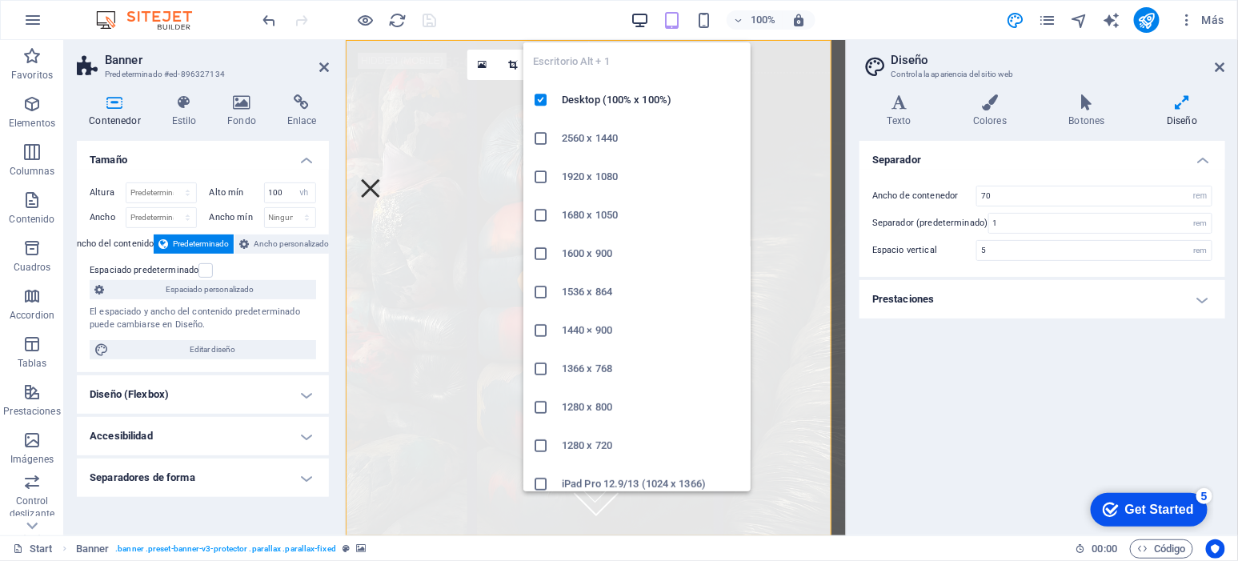
click at [639, 19] on icon "button" at bounding box center [640, 20] width 18 height 18
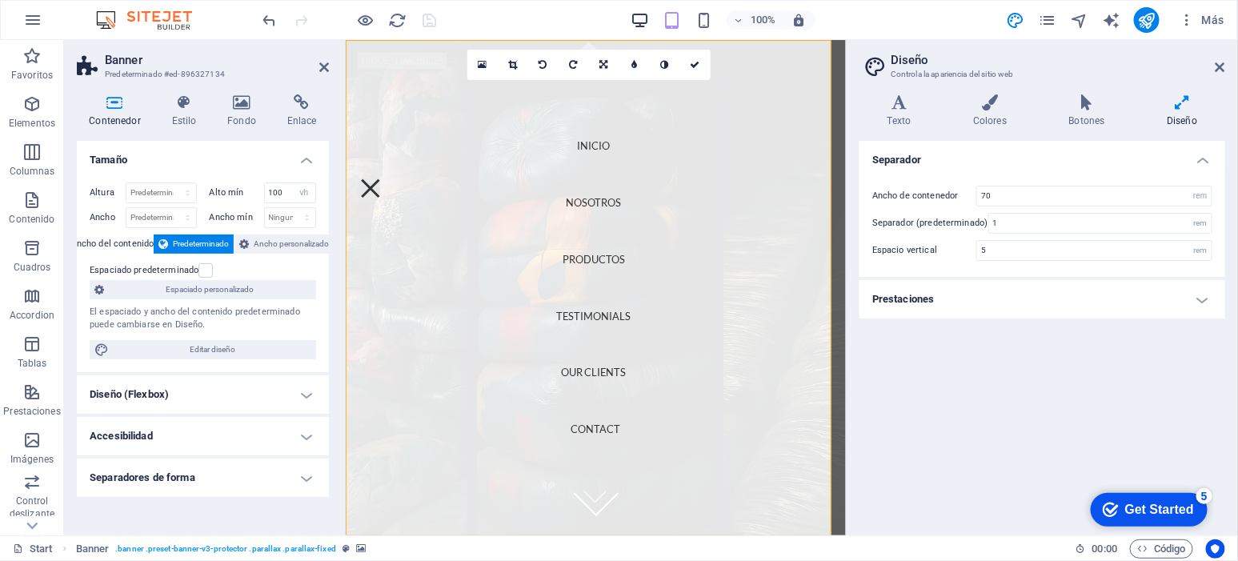
click at [630, 16] on div "100% Más" at bounding box center [745, 20] width 971 height 26
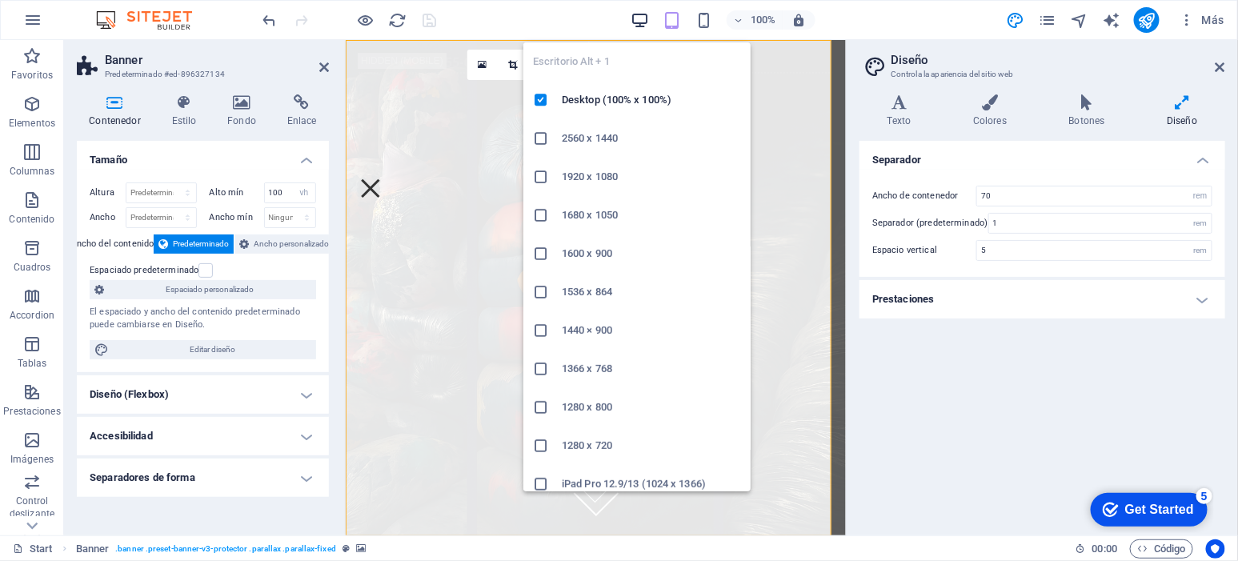
click at [637, 19] on icon "button" at bounding box center [640, 20] width 18 height 18
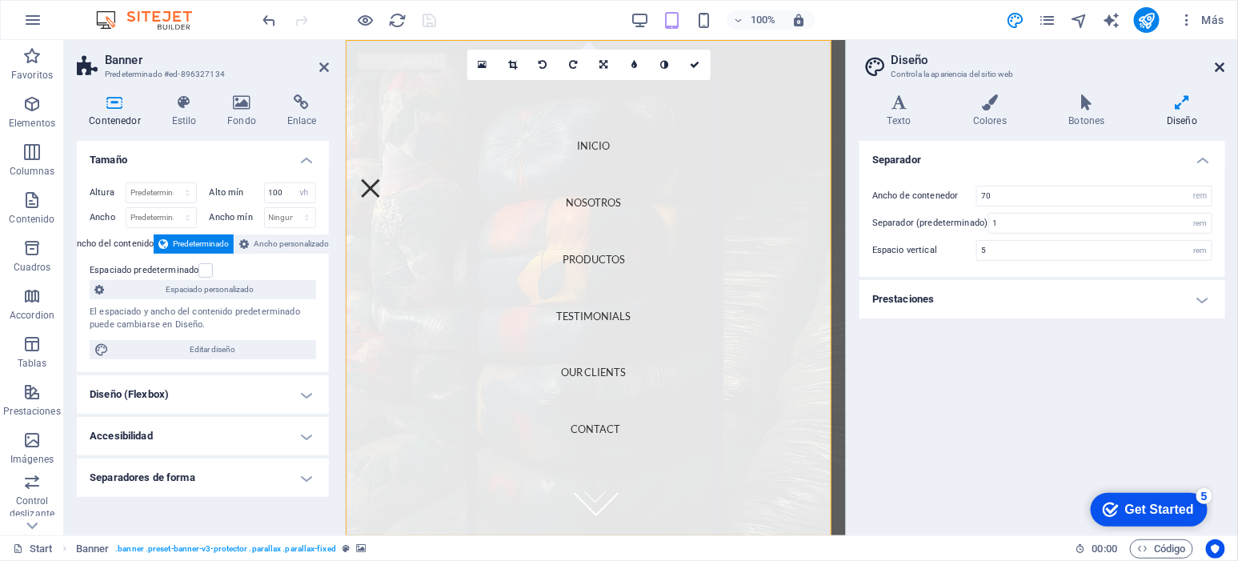
click at [1217, 63] on icon at bounding box center [1221, 67] width 10 height 13
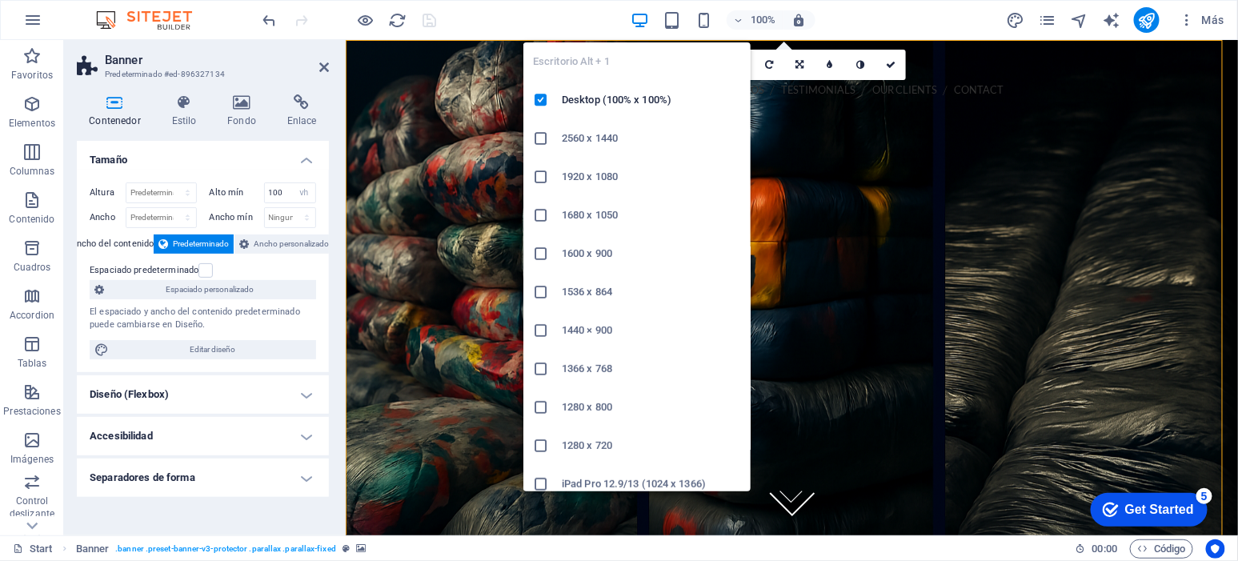
click at [641, 17] on icon "button" at bounding box center [640, 20] width 18 height 18
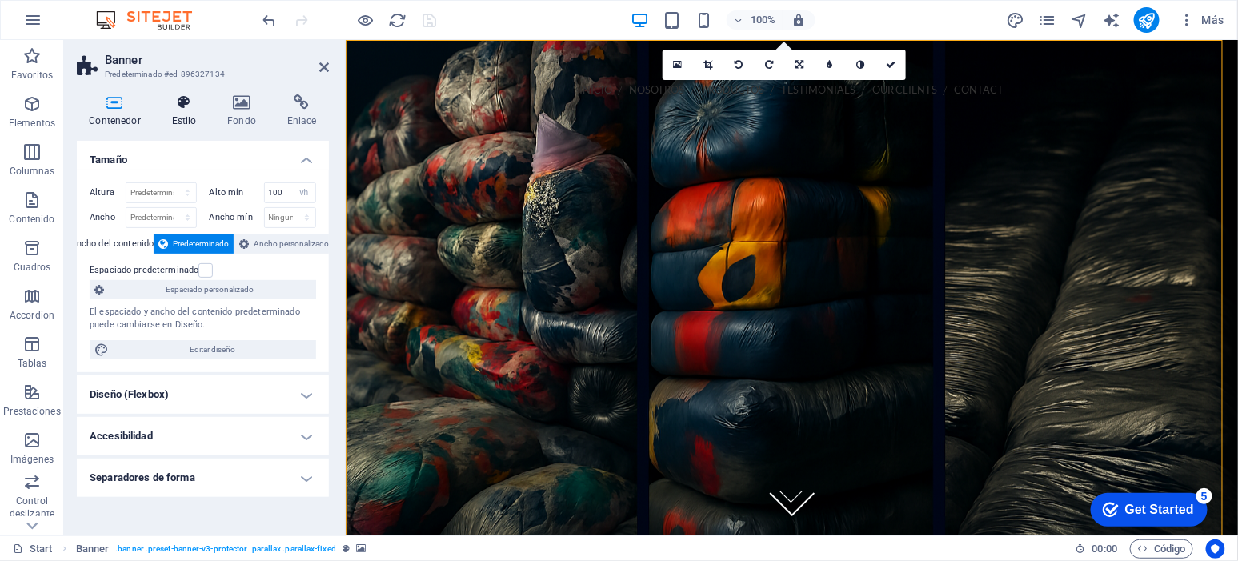
click at [177, 118] on h4 "Estilo" at bounding box center [187, 111] width 56 height 34
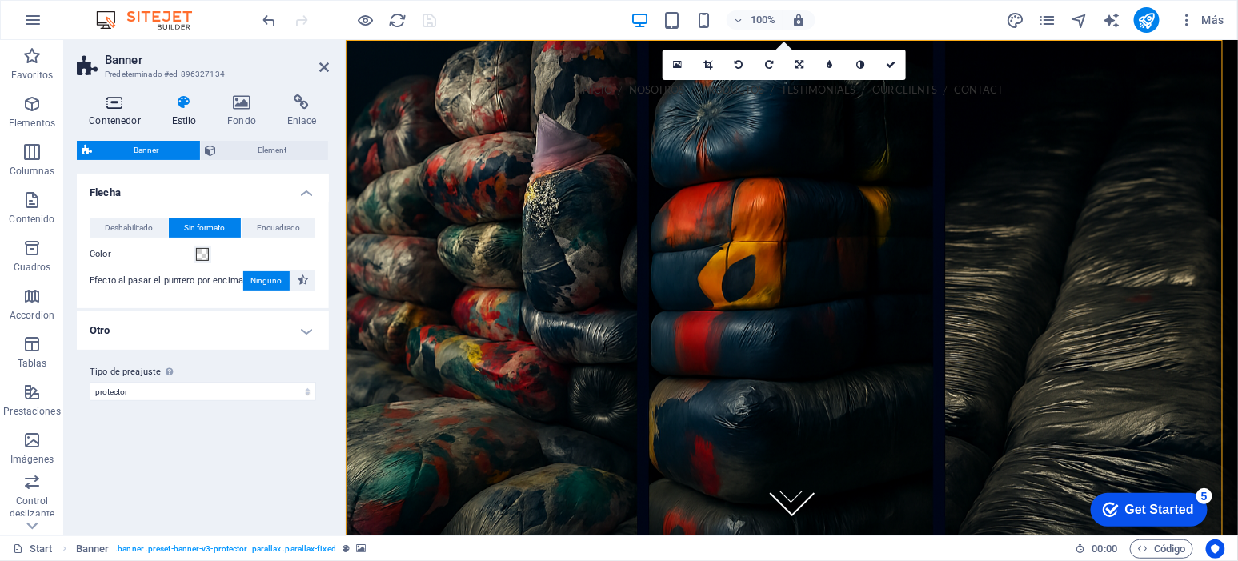
click at [118, 118] on h4 "Contenedor" at bounding box center [118, 111] width 82 height 34
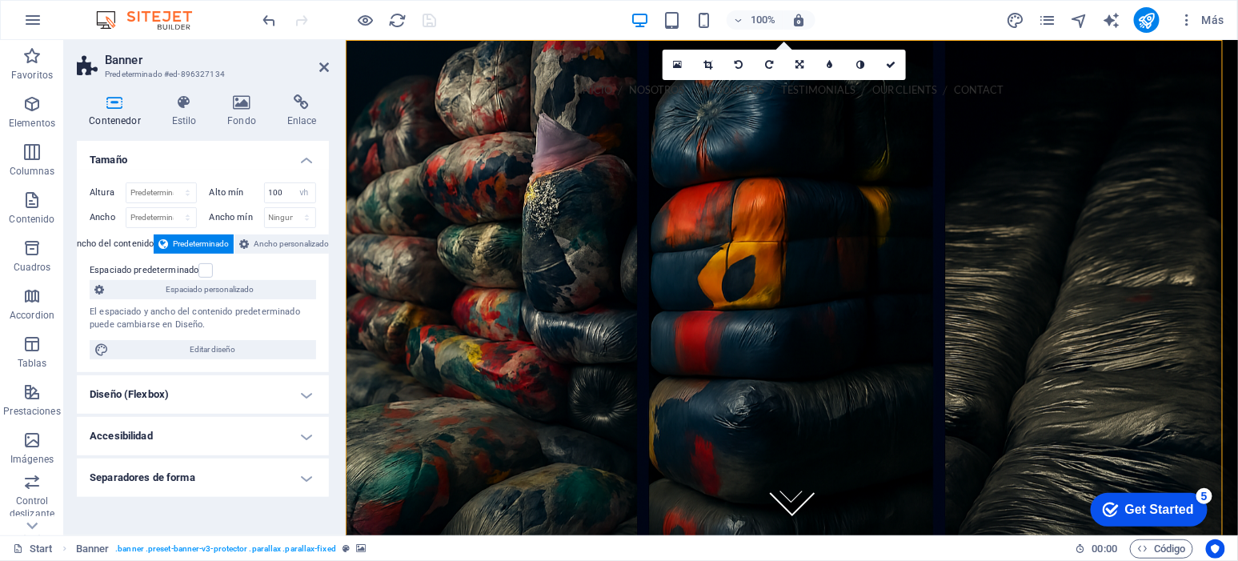
click at [272, 395] on h4 "Diseño (Flexbox)" at bounding box center [203, 394] width 252 height 38
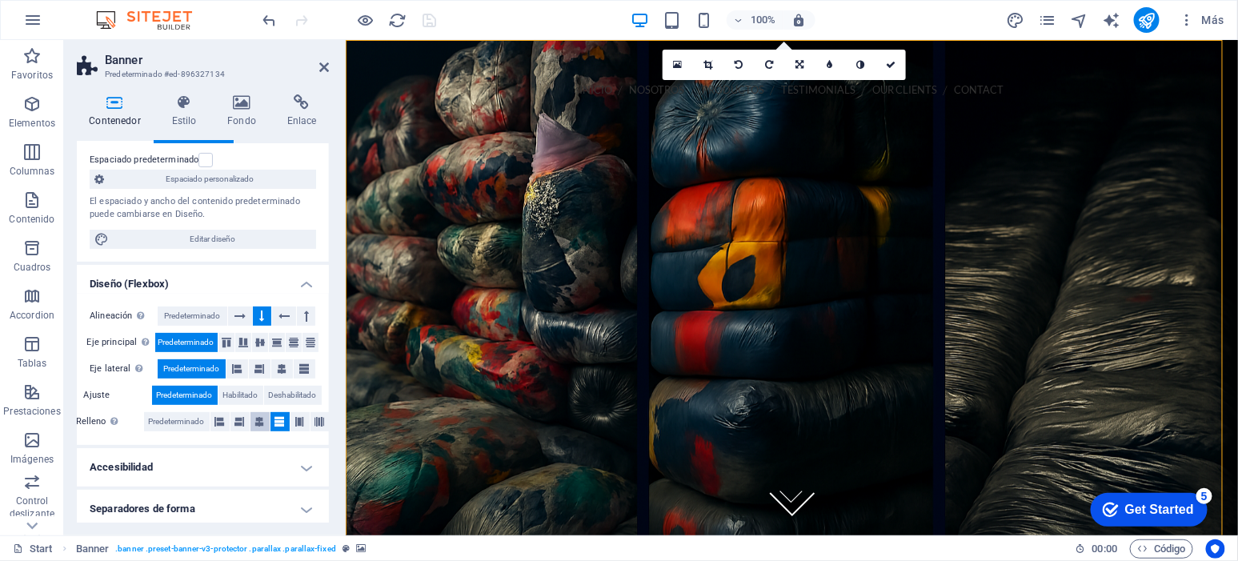
scroll to position [114, 0]
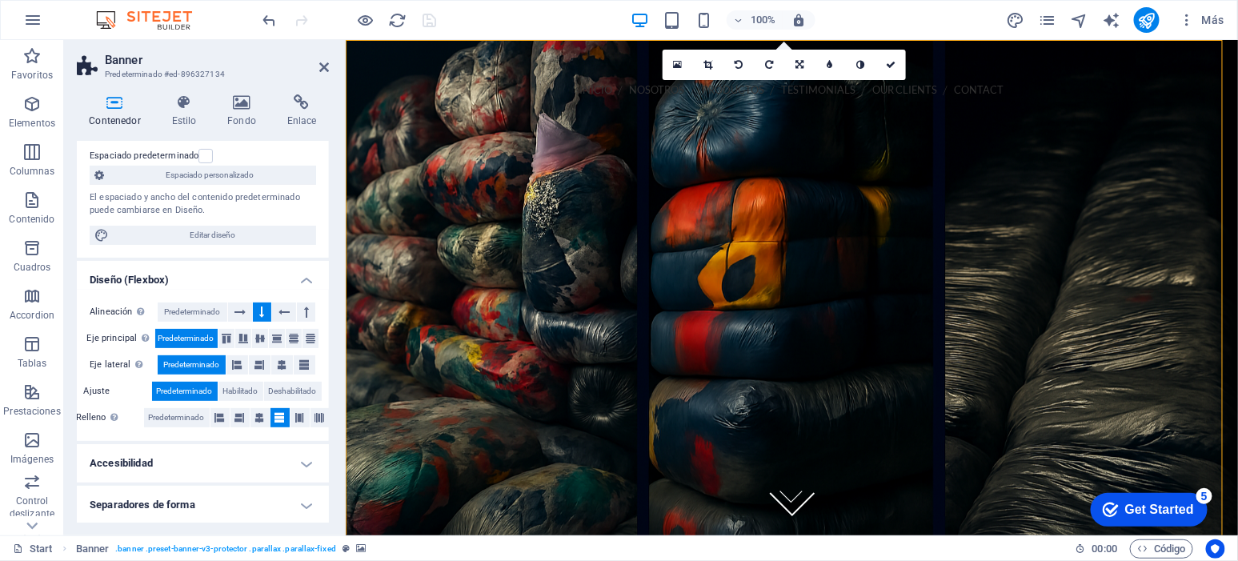
click at [286, 459] on h4 "Accesibilidad" at bounding box center [203, 463] width 252 height 38
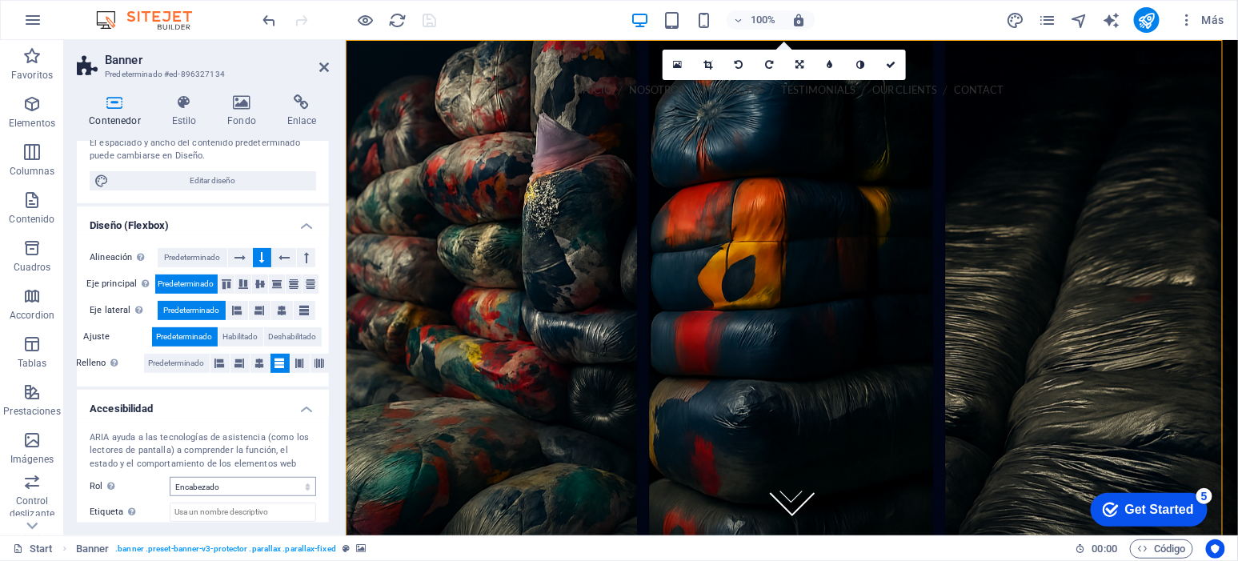
scroll to position [222, 0]
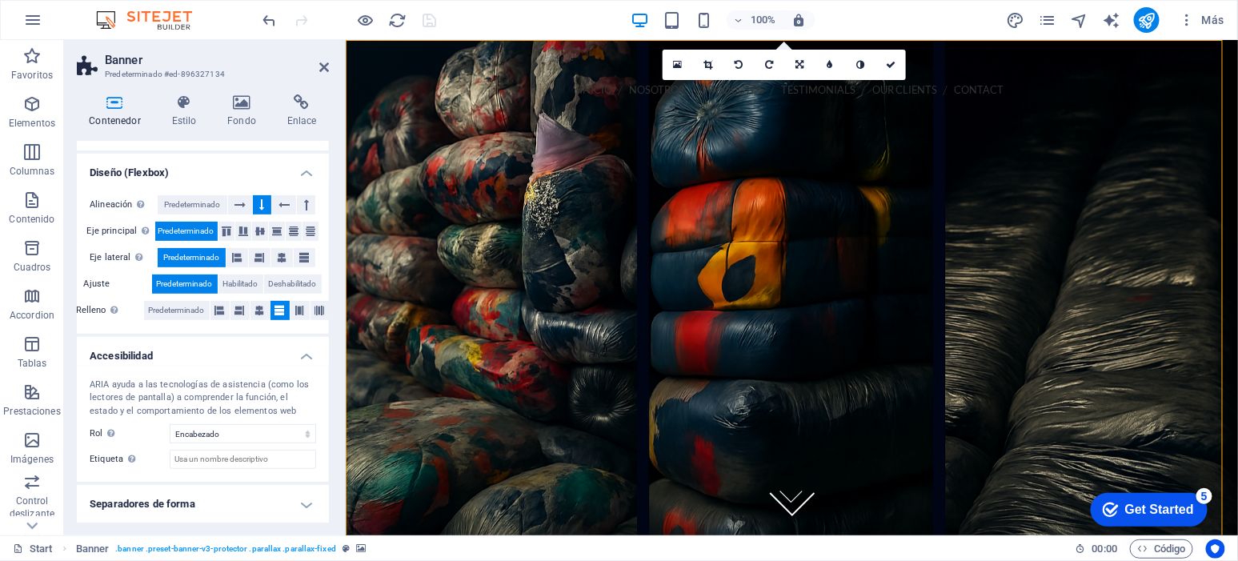
click at [275, 498] on h4 "Separadores de forma" at bounding box center [203, 504] width 252 height 38
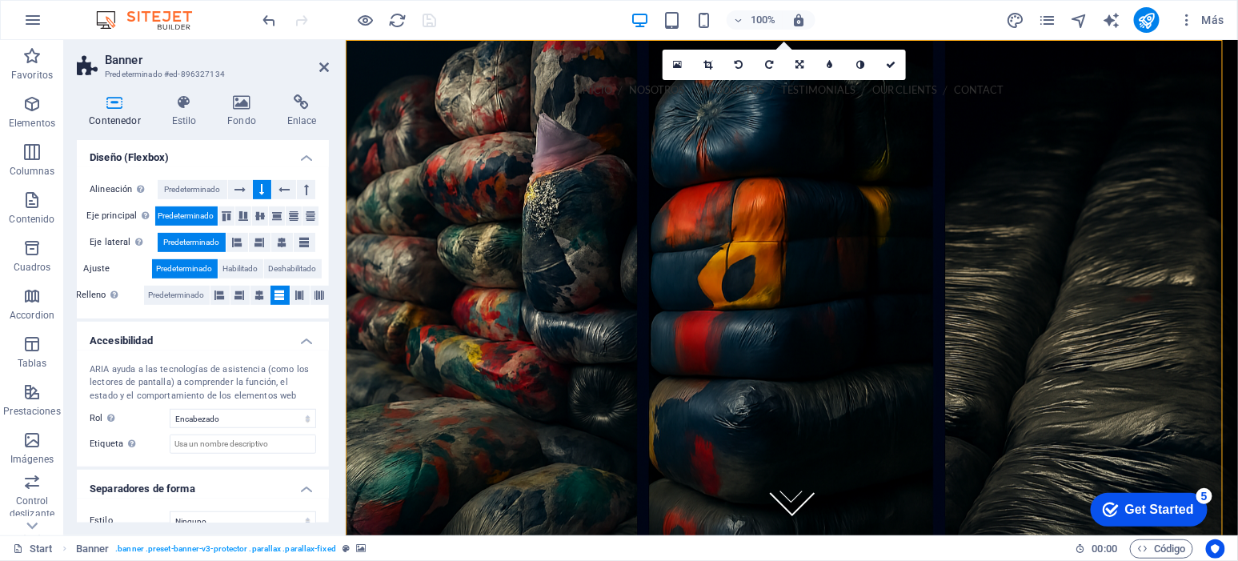
scroll to position [257, 0]
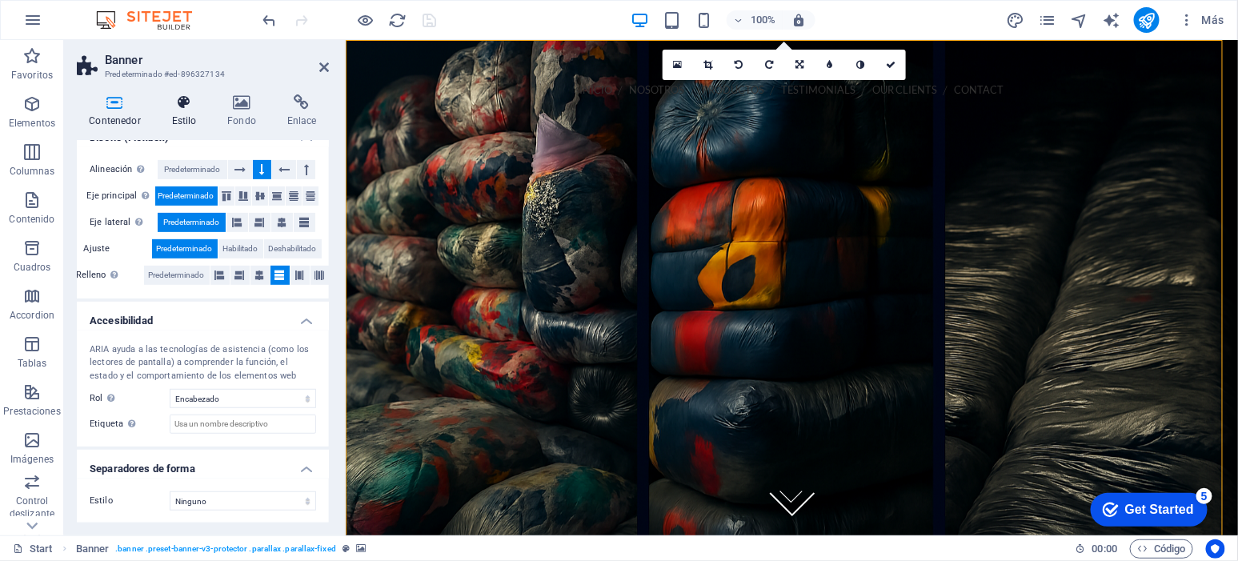
click at [173, 106] on icon at bounding box center [184, 102] width 50 height 16
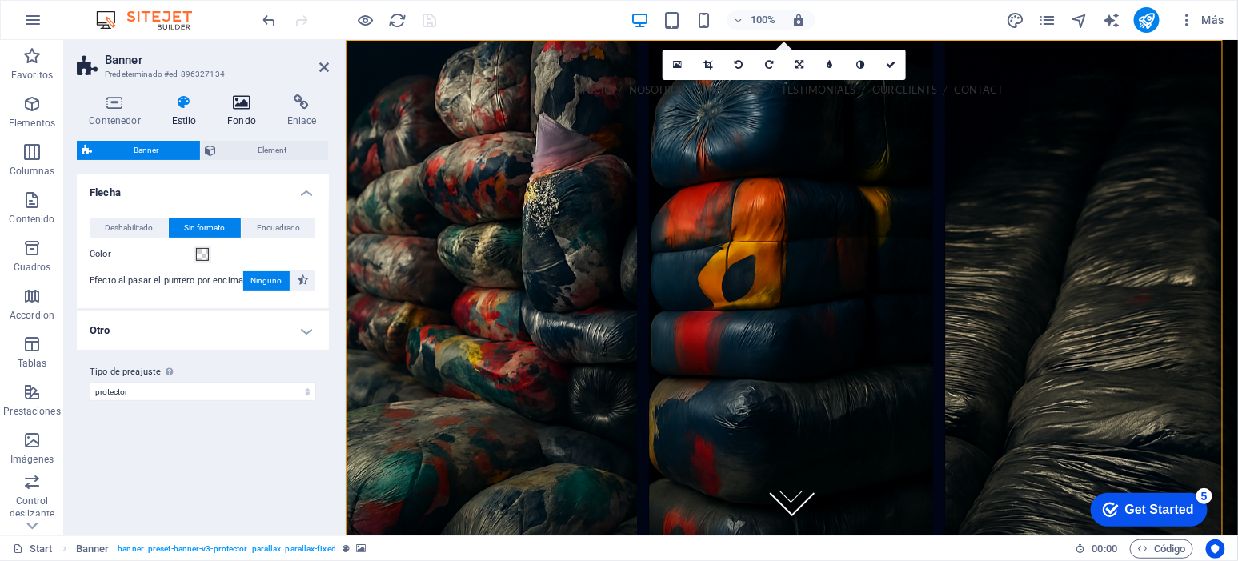
click at [243, 125] on h4 "Fondo" at bounding box center [245, 111] width 60 height 34
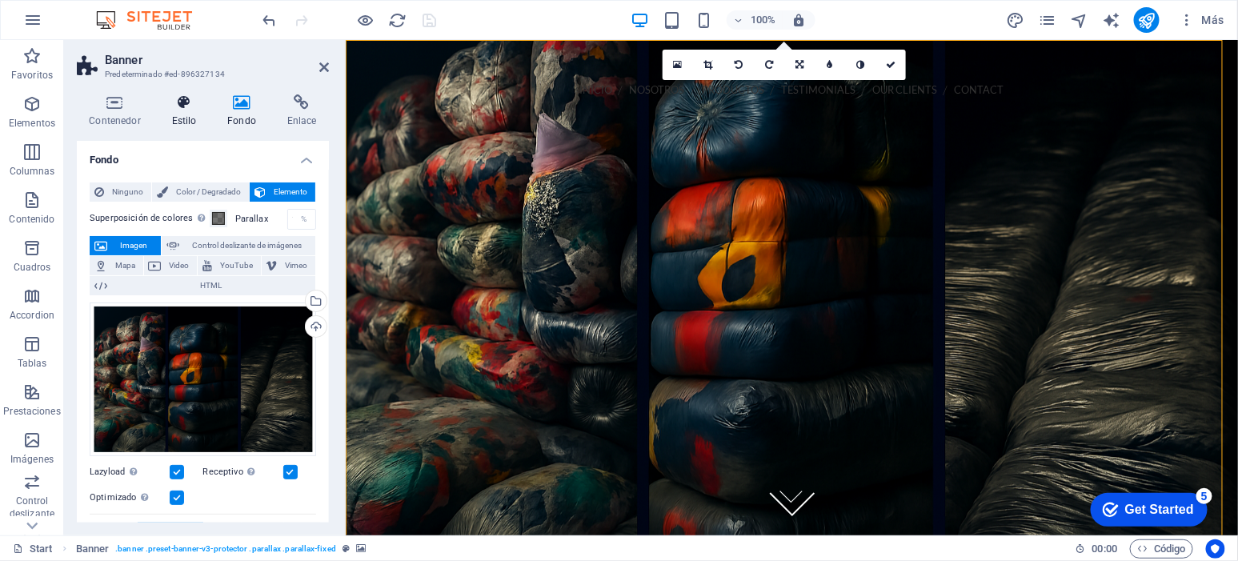
click at [195, 119] on h4 "Estilo" at bounding box center [187, 111] width 56 height 34
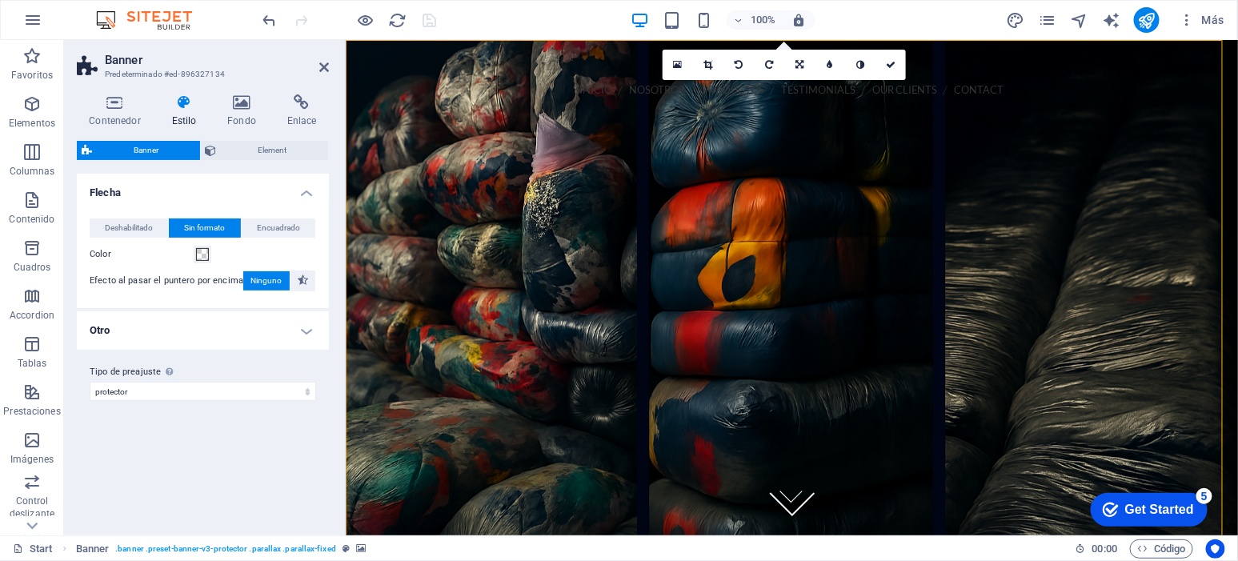
click at [272, 160] on div "Banner Element" at bounding box center [203, 151] width 252 height 20
click at [272, 152] on span "Element" at bounding box center [273, 150] width 102 height 19
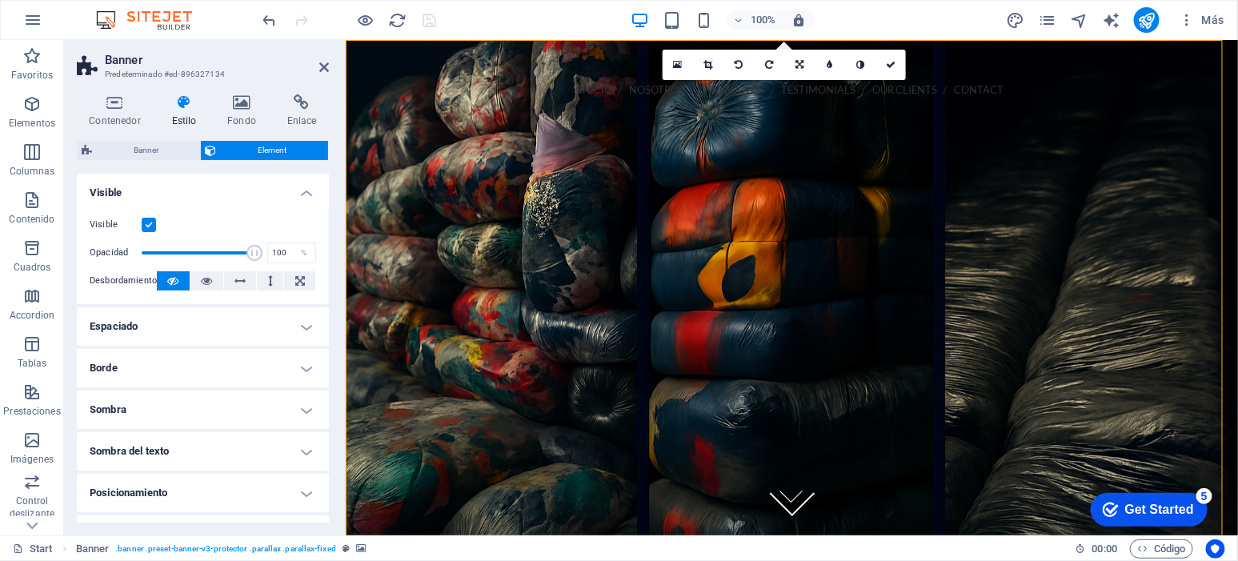
click at [262, 325] on h4 "Espaciado" at bounding box center [203, 326] width 252 height 38
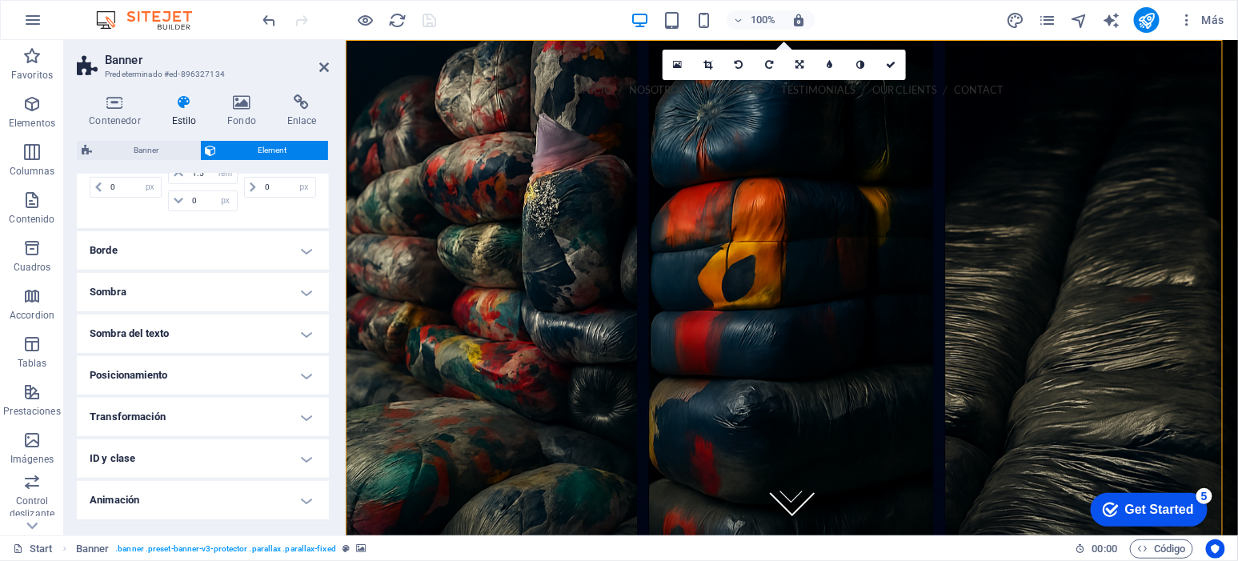
scroll to position [277, 0]
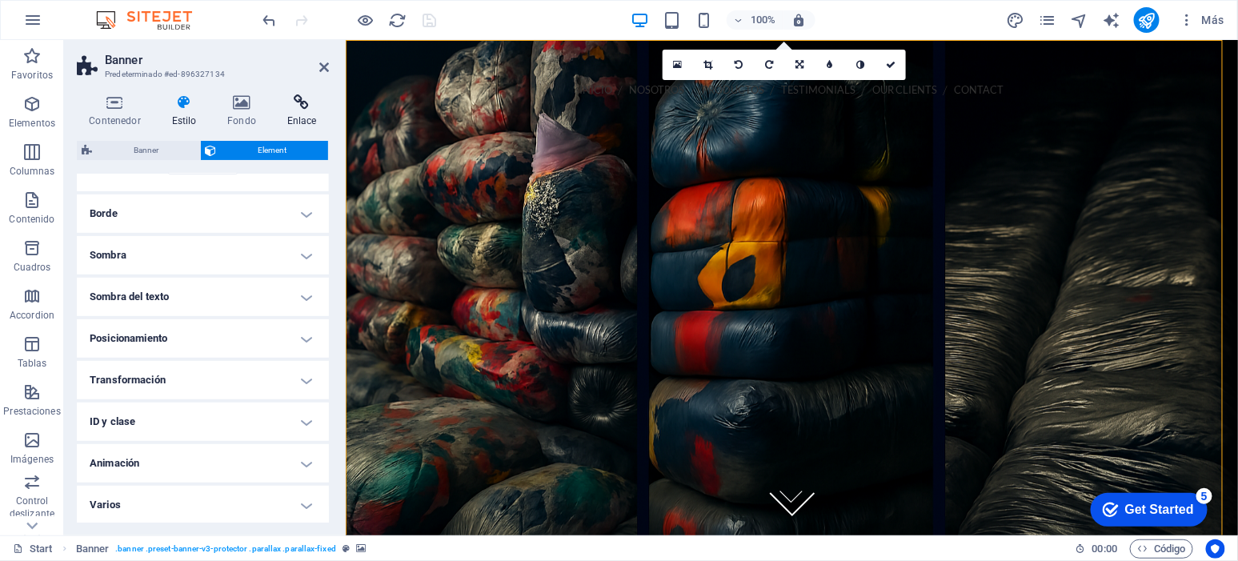
click at [301, 95] on icon at bounding box center [302, 102] width 54 height 16
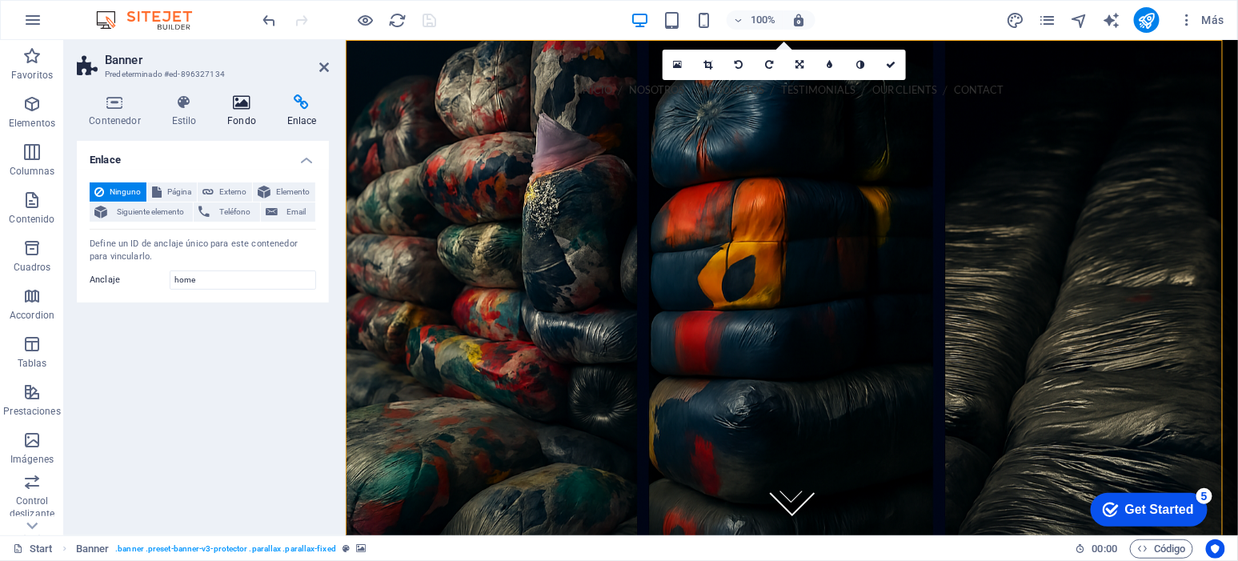
click at [247, 113] on h4 "Fondo" at bounding box center [245, 111] width 60 height 34
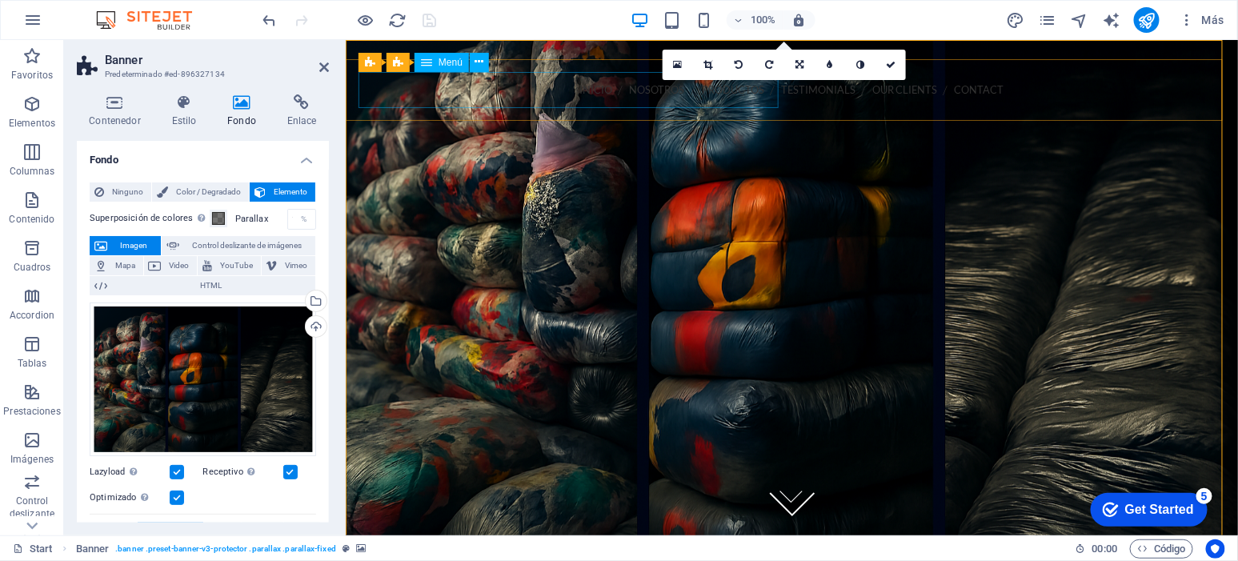
click at [454, 104] on nav "INICIO NOSOTROS PRODUCTOS Testimonials Our Clients Contact" at bounding box center [791, 89] width 867 height 36
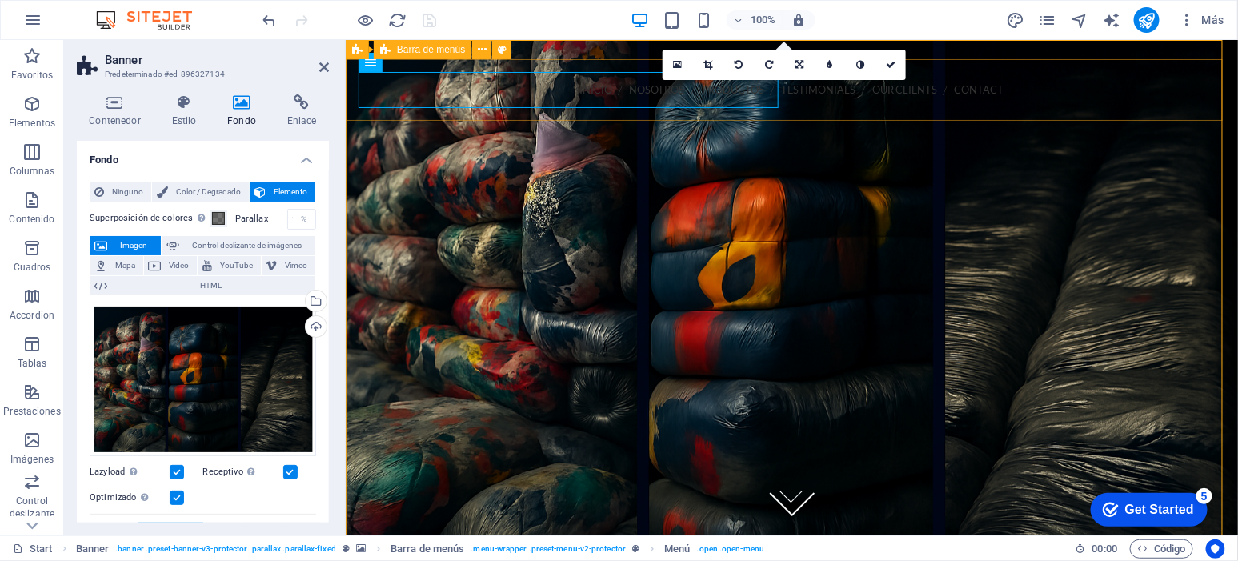
click at [454, 117] on div "INICIO NOSOTROS PRODUCTOS Testimonials Our Clients Contact Call us 202-555-0143…" at bounding box center [791, 144] width 892 height 172
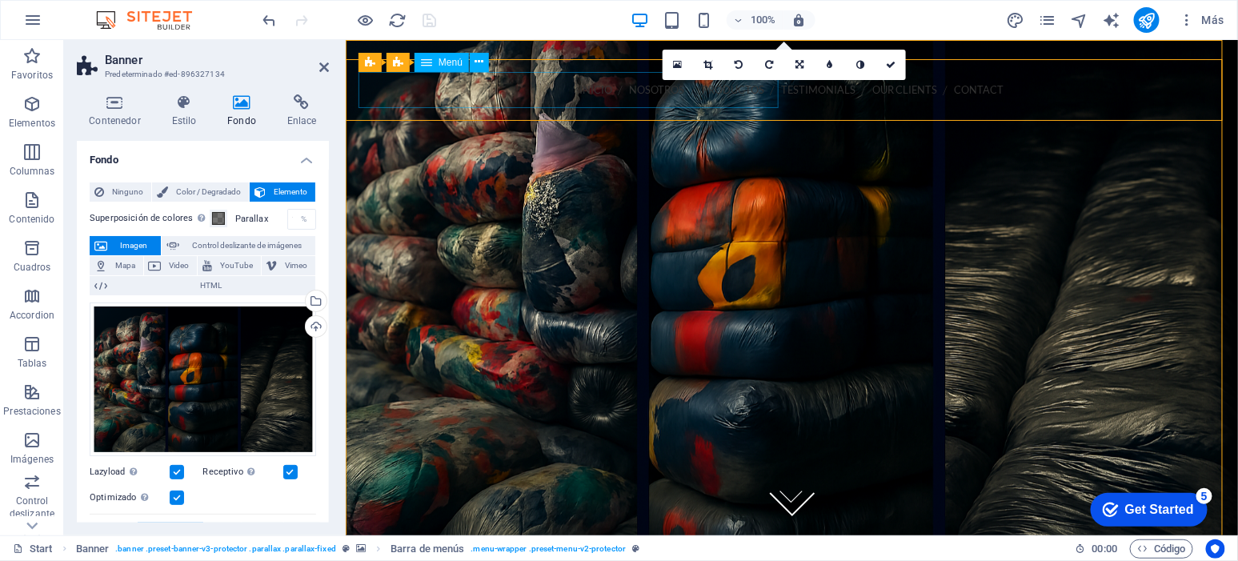
click at [457, 101] on nav "INICIO NOSOTROS PRODUCTOS Testimonials Our Clients Contact" at bounding box center [791, 89] width 867 height 36
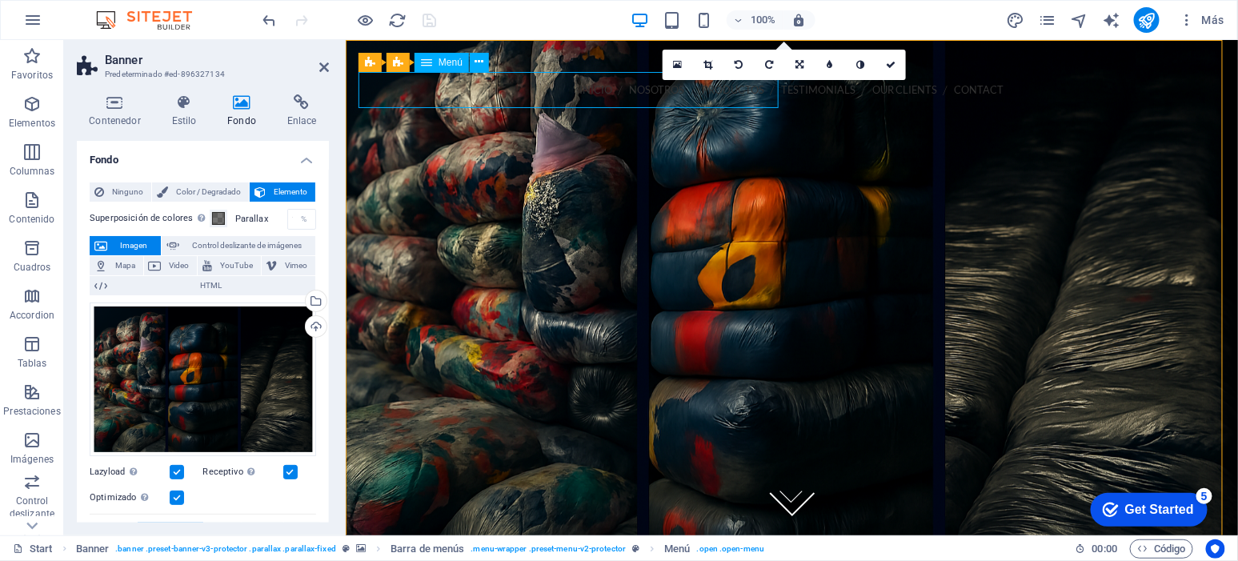
click at [457, 101] on nav "INICIO NOSOTROS PRODUCTOS Testimonials Our Clients Contact" at bounding box center [791, 89] width 867 height 36
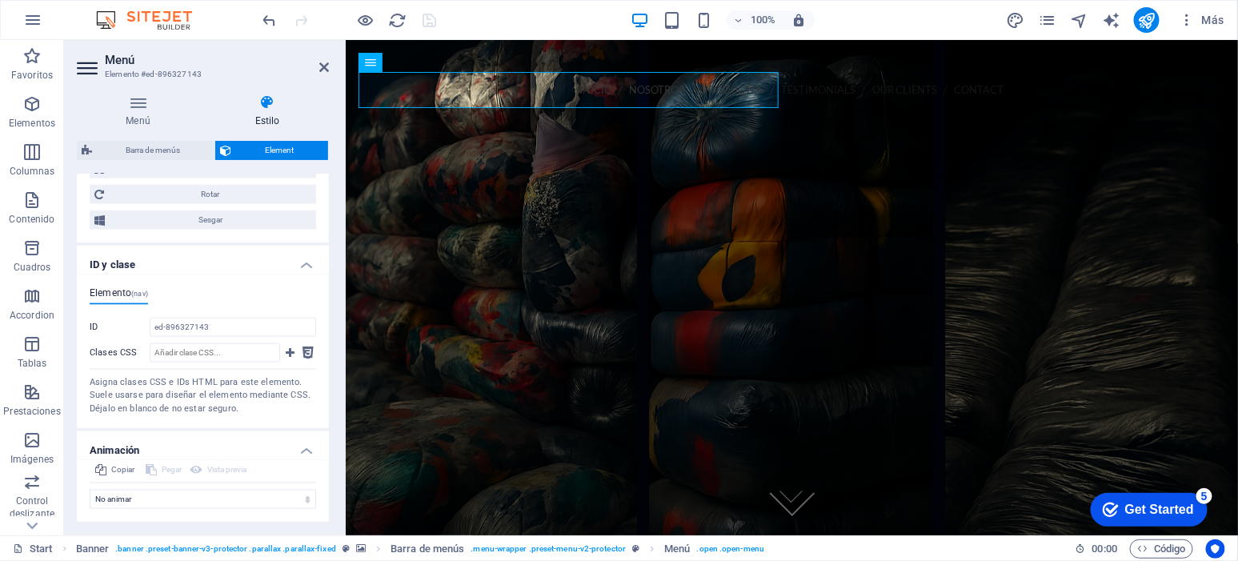
scroll to position [752, 0]
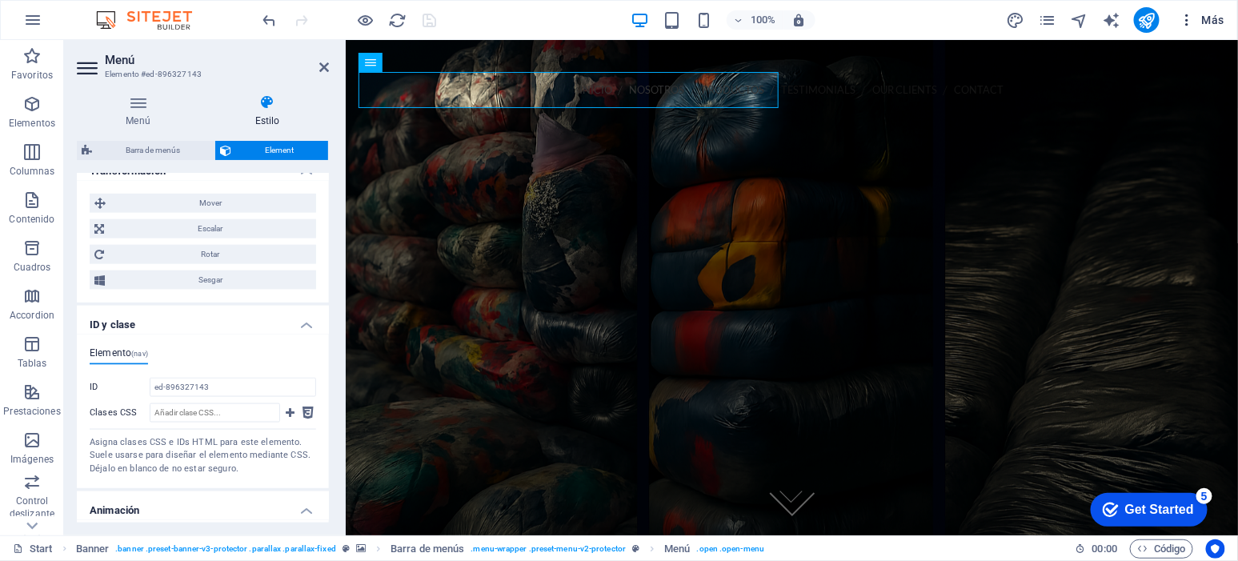
click at [1213, 29] on button "Más" at bounding box center [1202, 20] width 58 height 26
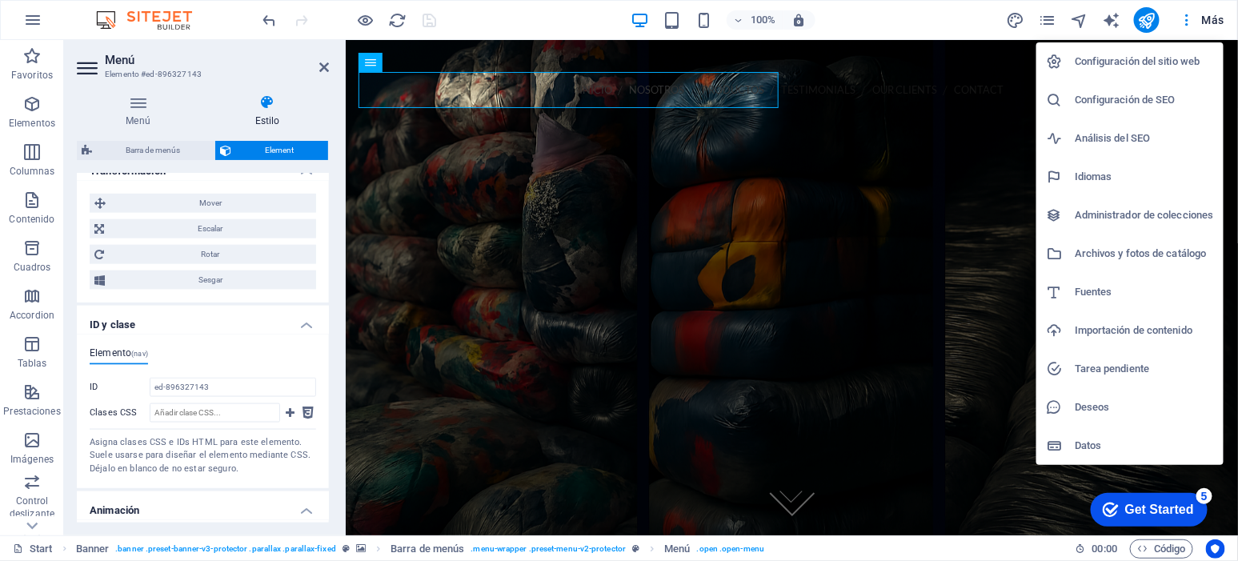
click at [22, 13] on div at bounding box center [619, 280] width 1238 height 561
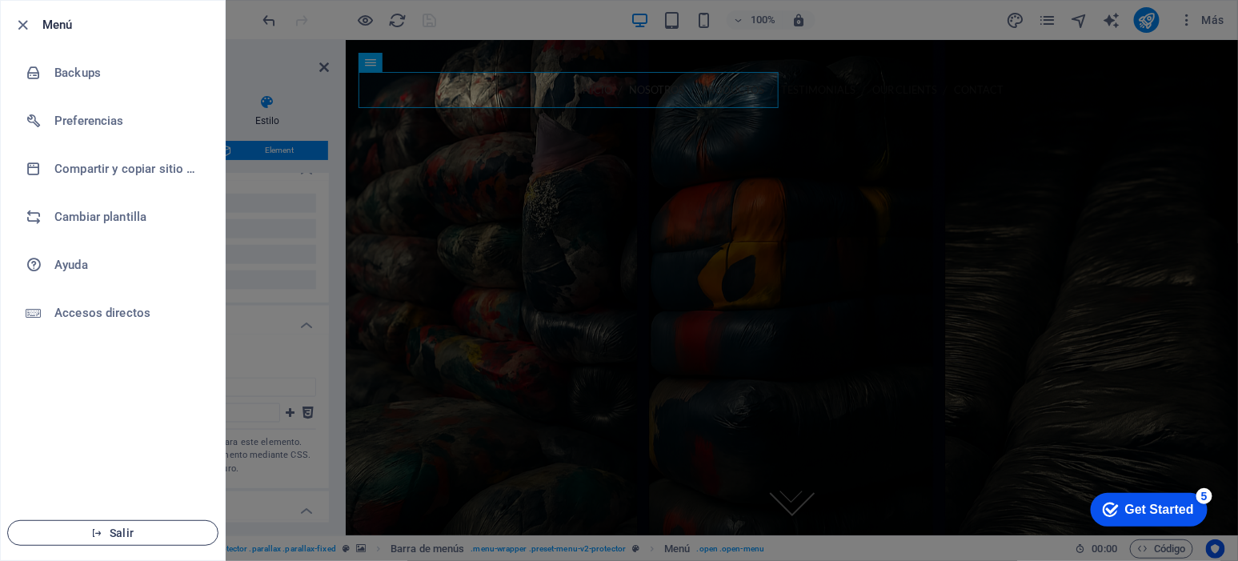
click at [166, 533] on span "Salir" at bounding box center [113, 533] width 184 height 13
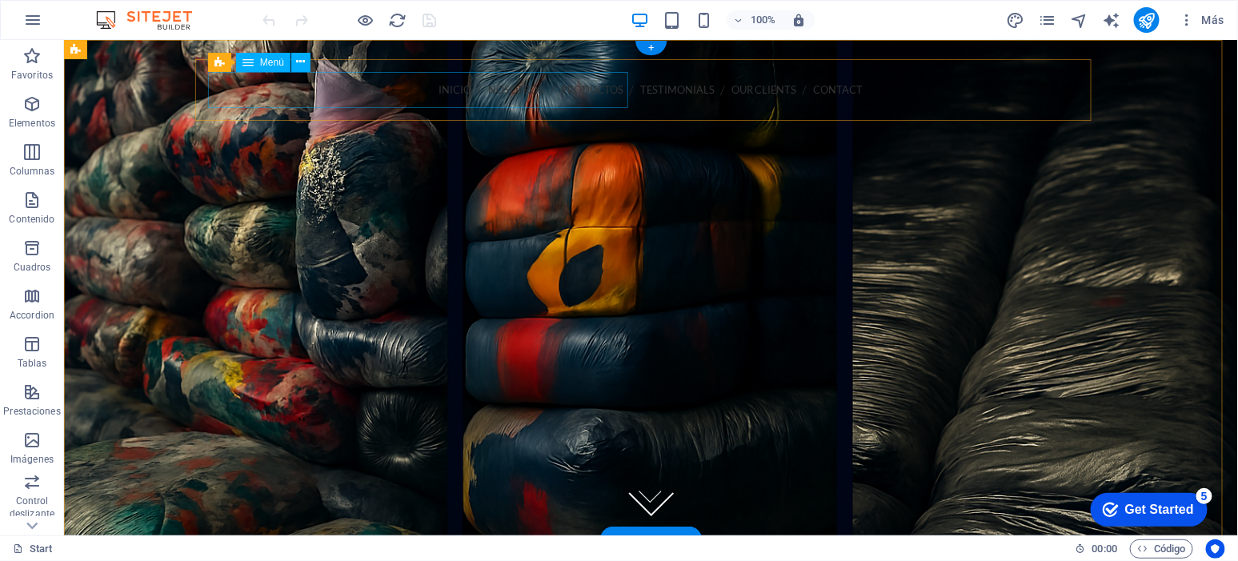
click at [380, 89] on nav "INICIO NOSOTROS PRODUCTOS Testimonials Our Clients Contact" at bounding box center [650, 89] width 871 height 36
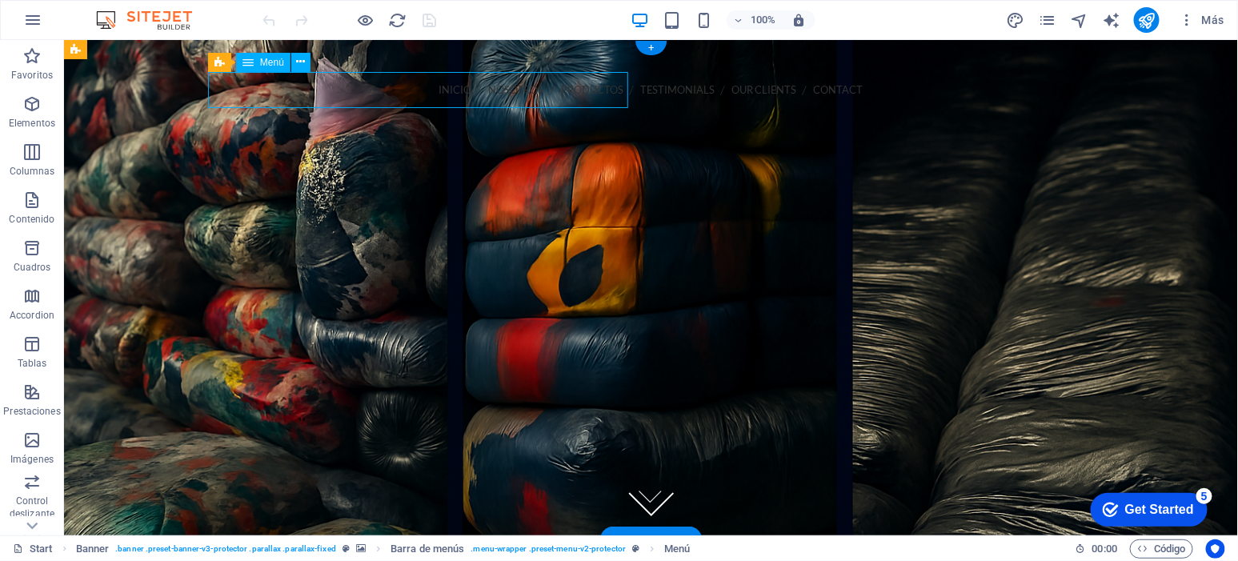
click at [380, 89] on nav "INICIO NOSOTROS PRODUCTOS Testimonials Our Clients Contact" at bounding box center [650, 89] width 871 height 36
select select
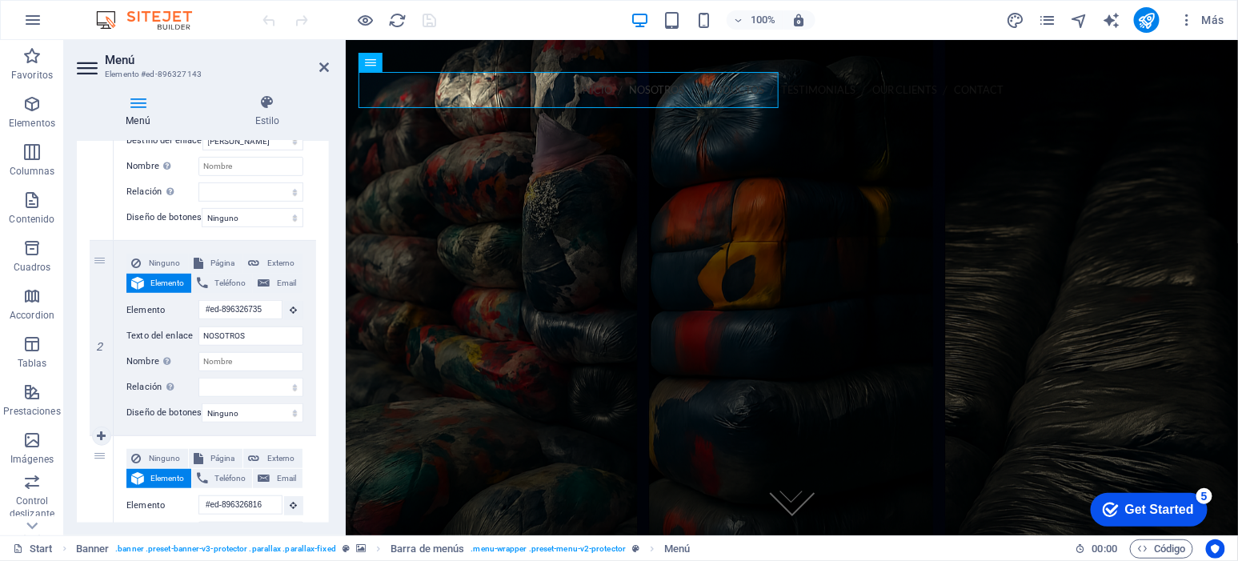
scroll to position [299, 0]
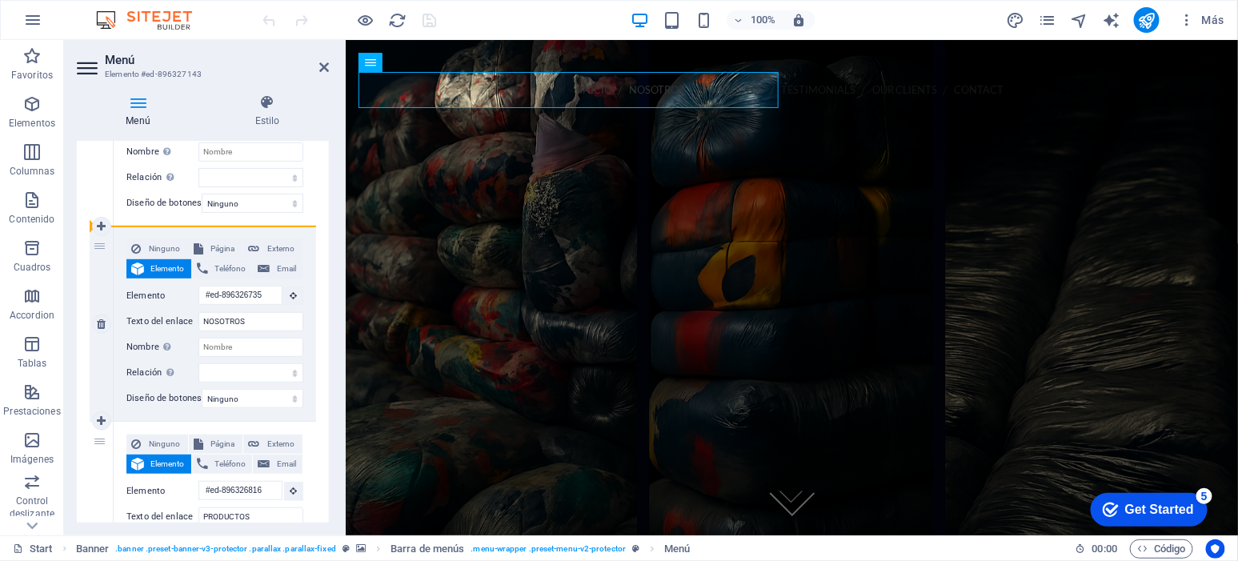
drag, startPoint x: 100, startPoint y: 444, endPoint x: 103, endPoint y: 244, distance: 200.1
select select
type input "#ed-896326816"
type input "PRODUCTOS"
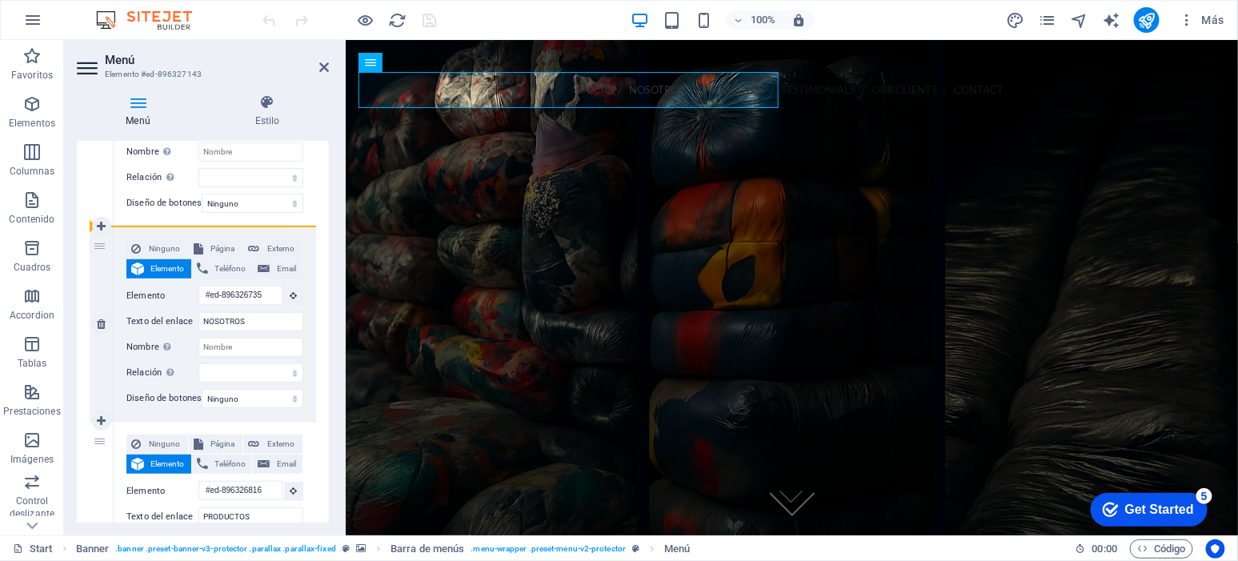
select select
type input "#ed-896326735"
type input "NOSOTROS"
select select
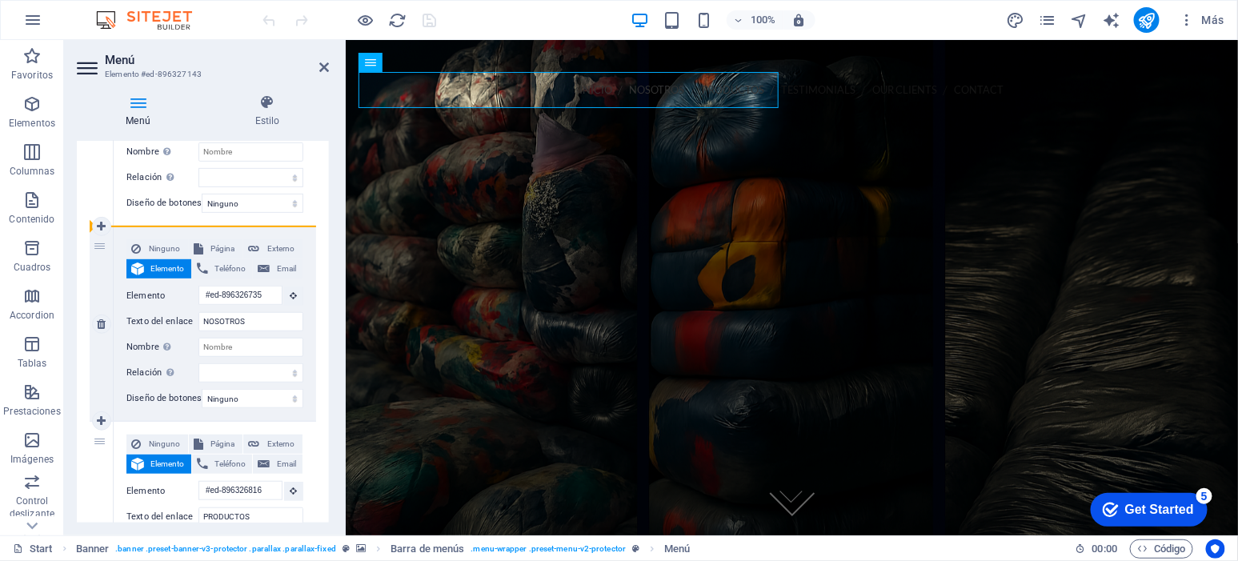
select select
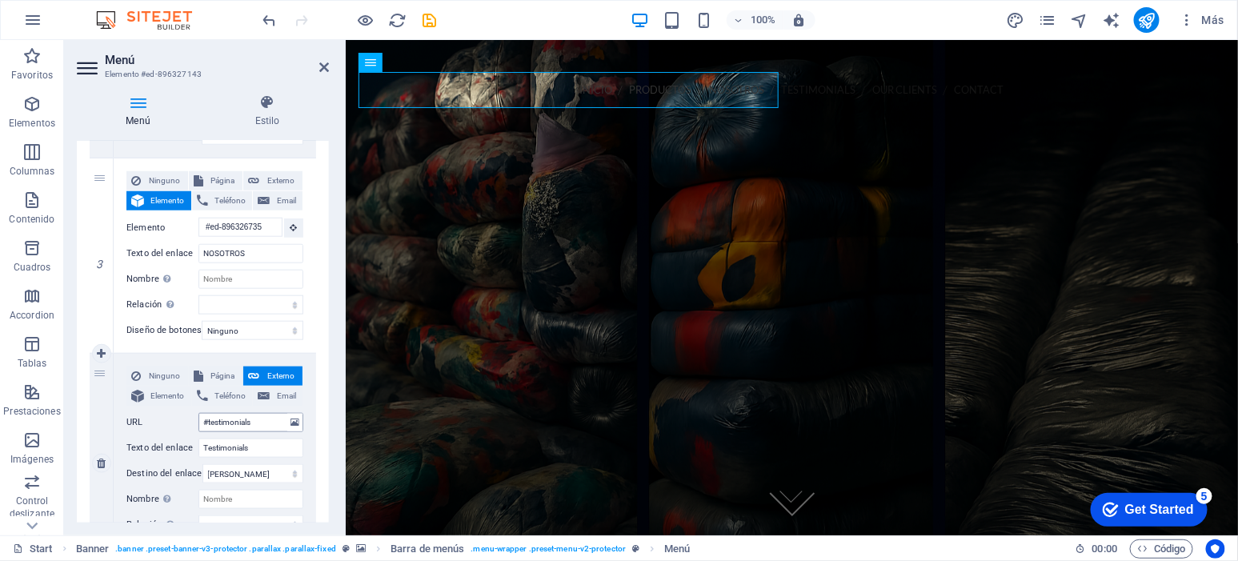
scroll to position [567, 0]
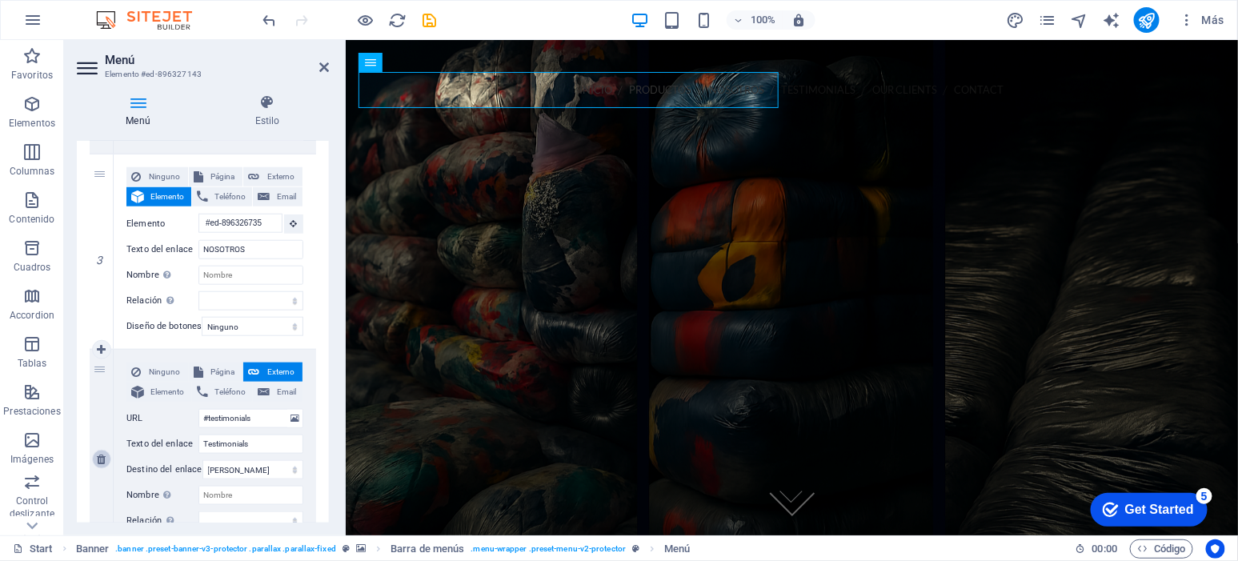
click at [97, 462] on icon at bounding box center [101, 459] width 9 height 11
select select
type input "#clients"
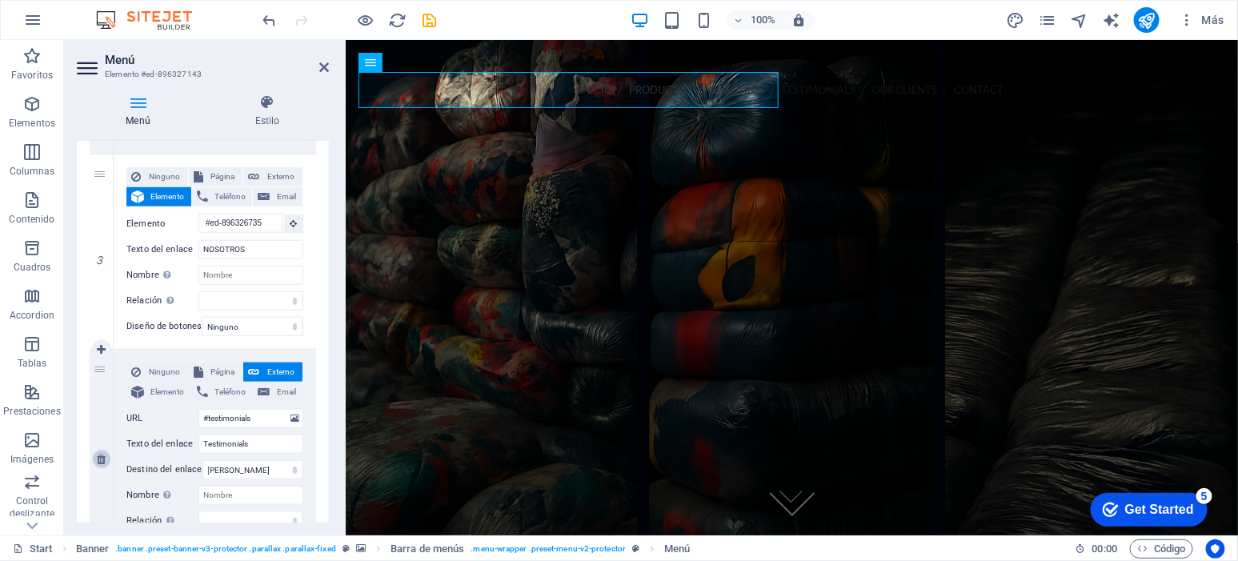
type input "Our Clients"
select select
type input "/#contact"
type input "Contact"
select select
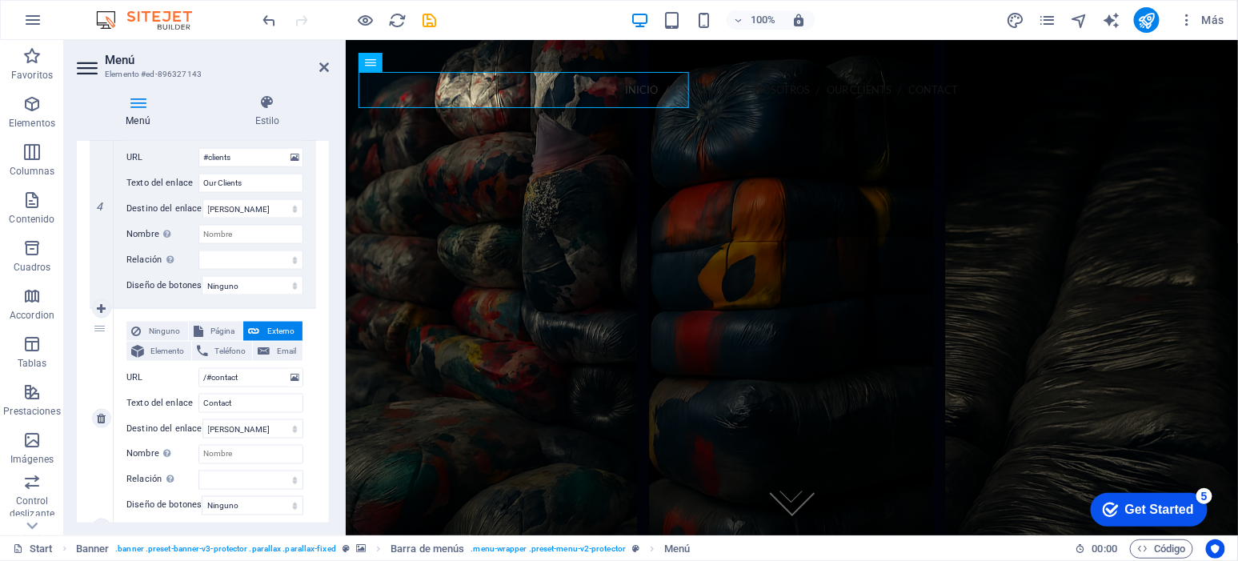
scroll to position [833, 0]
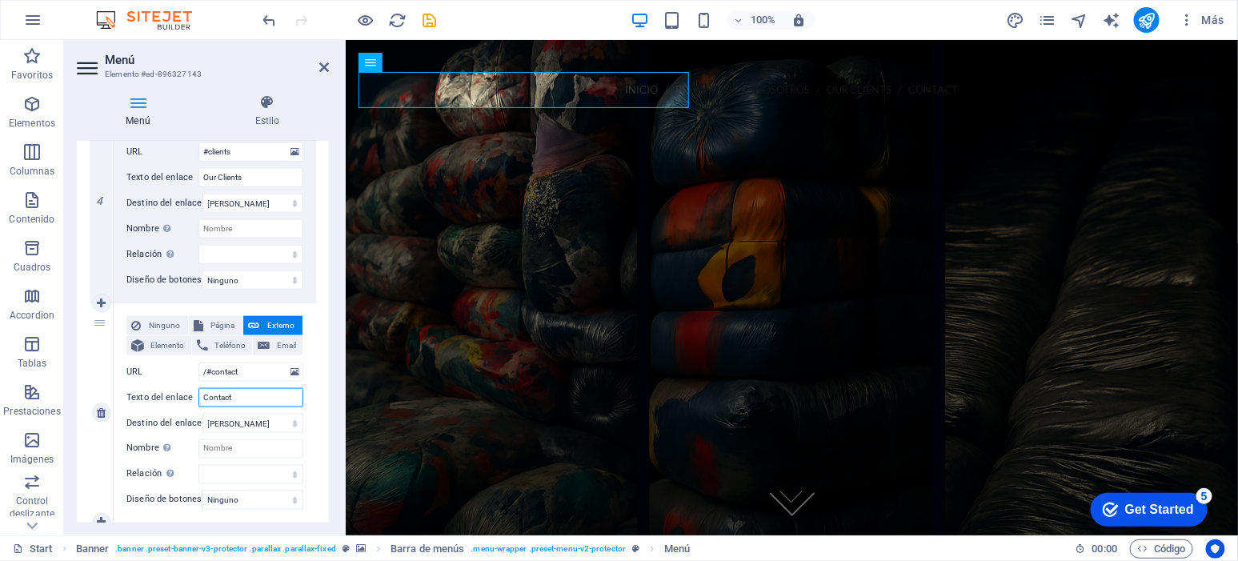
click at [243, 395] on input "Contact" at bounding box center [251, 397] width 105 height 19
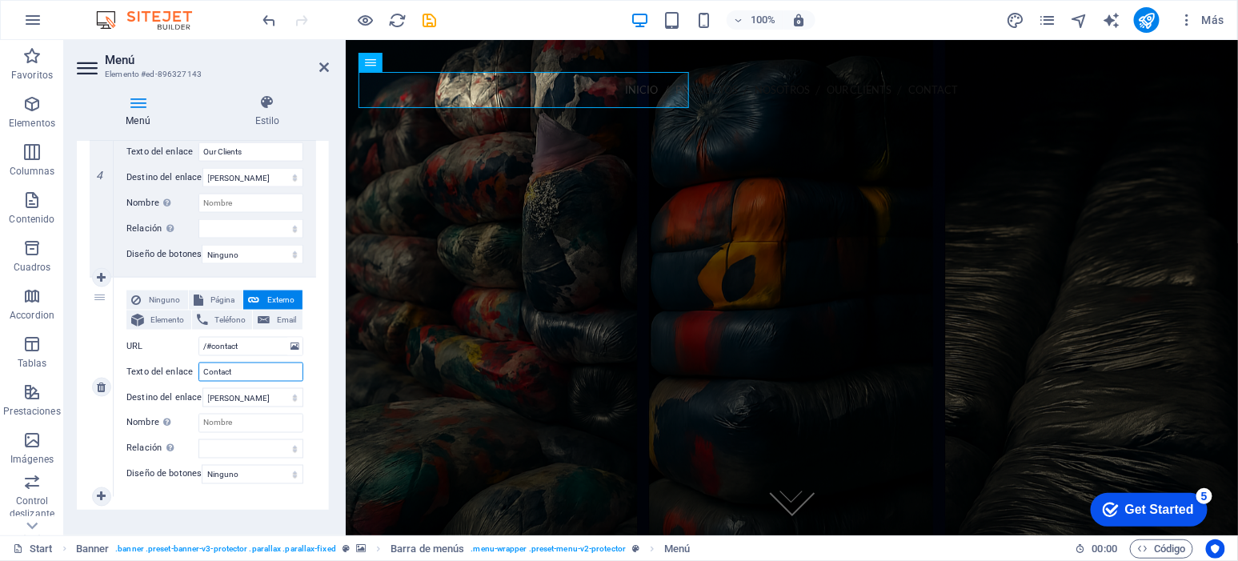
scroll to position [888, 0]
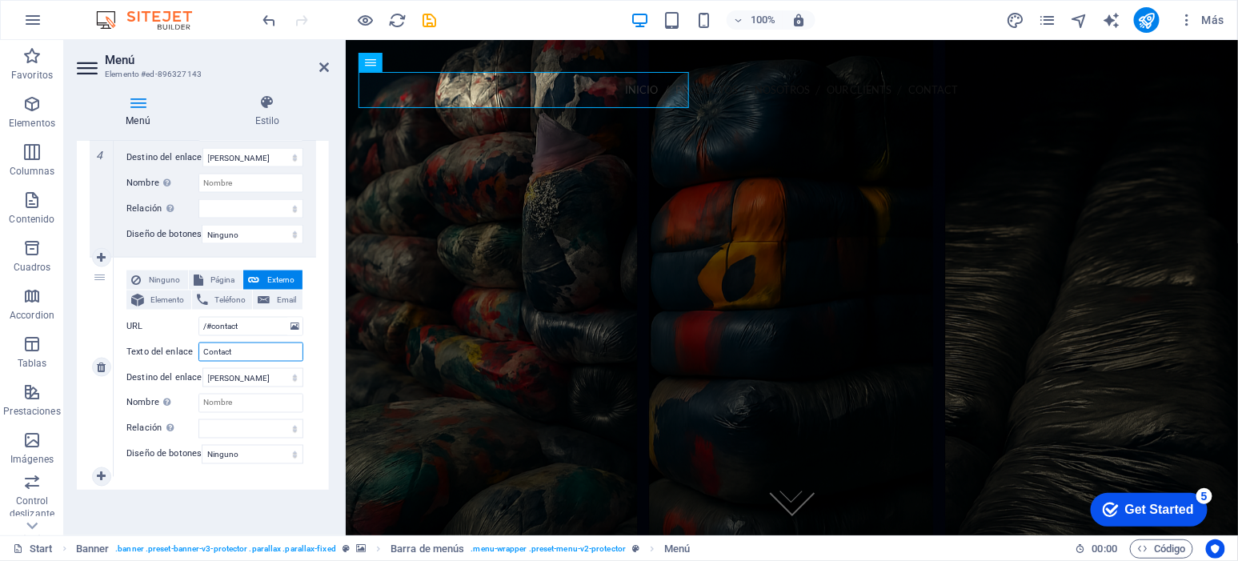
click at [259, 345] on input "Contact" at bounding box center [251, 352] width 105 height 19
type input "CONTACTO"
select select
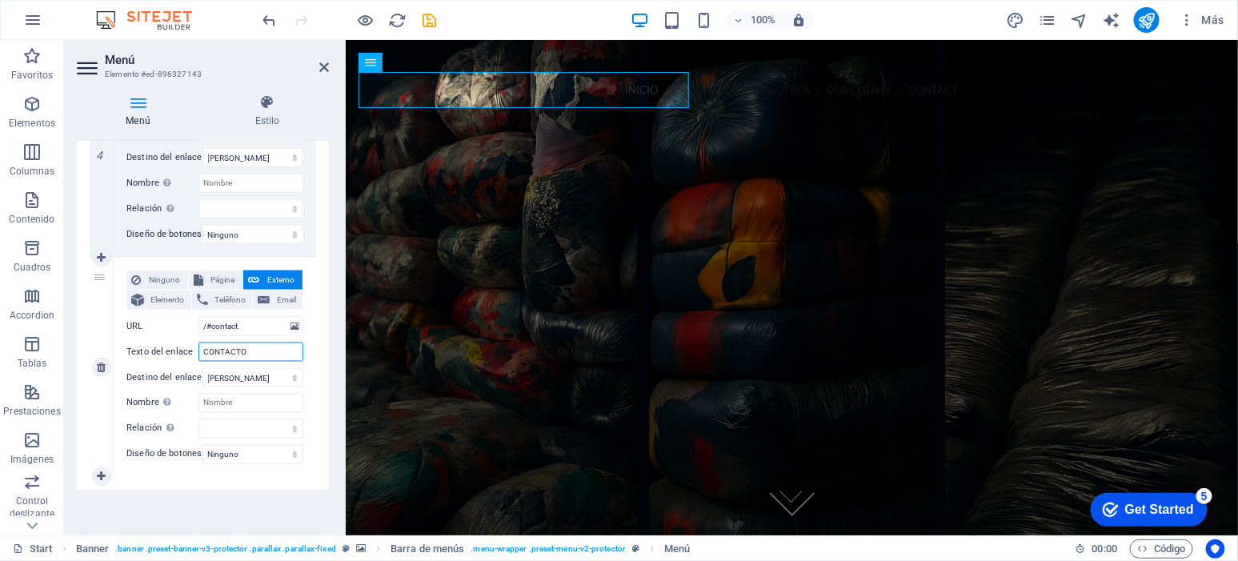
select select
type input "CONTACTO"
click at [172, 291] on span "Elemento" at bounding box center [168, 300] width 38 height 19
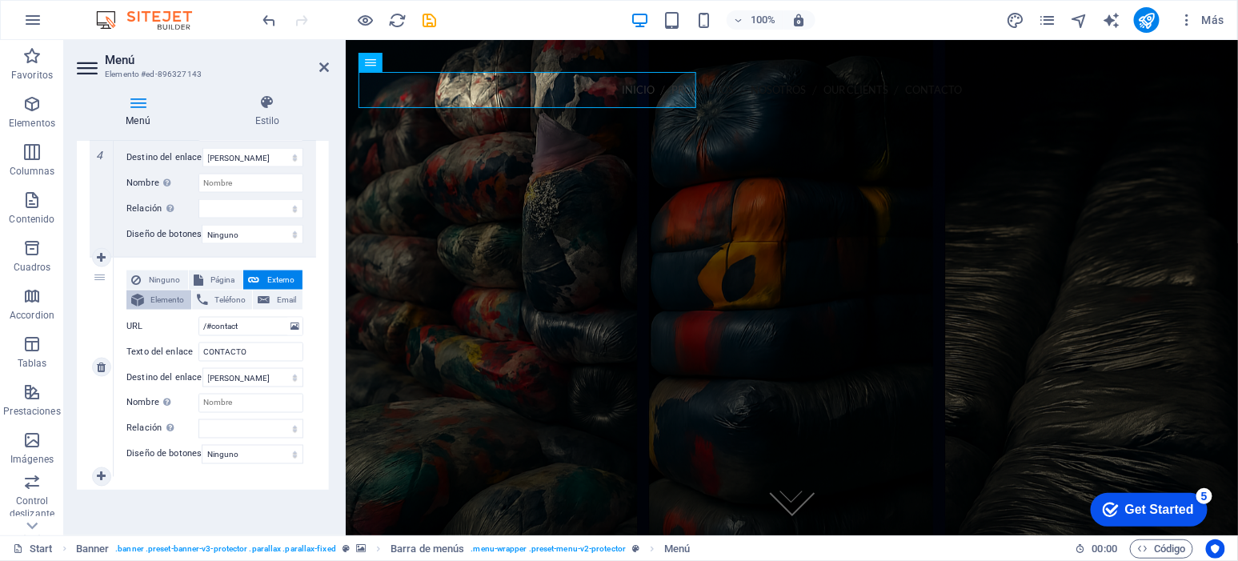
select select
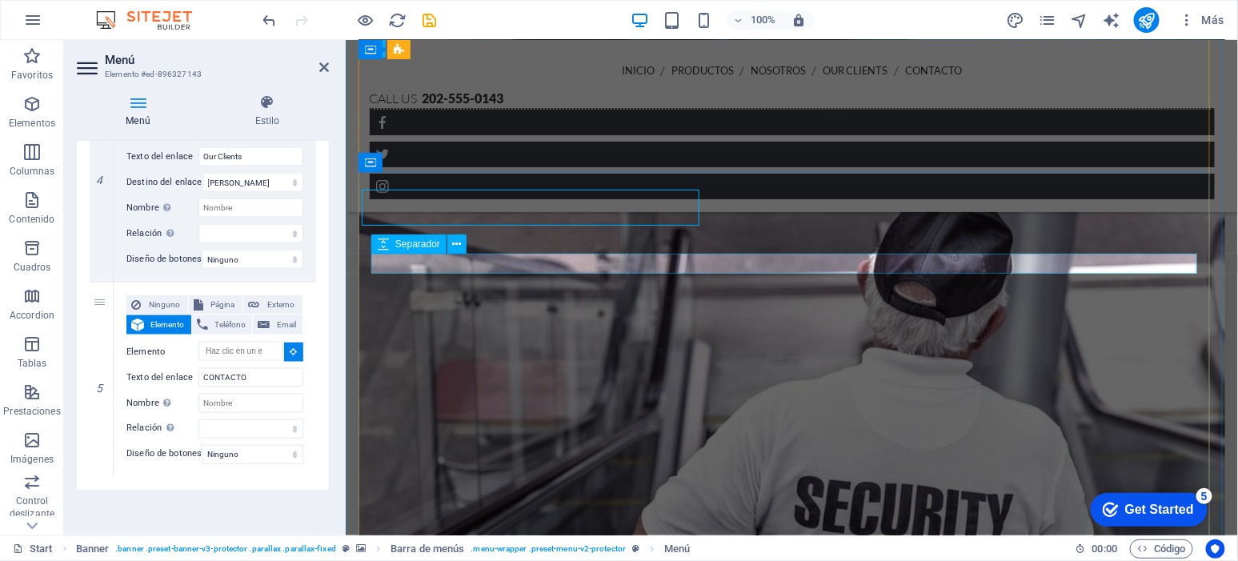
scroll to position [3950, 0]
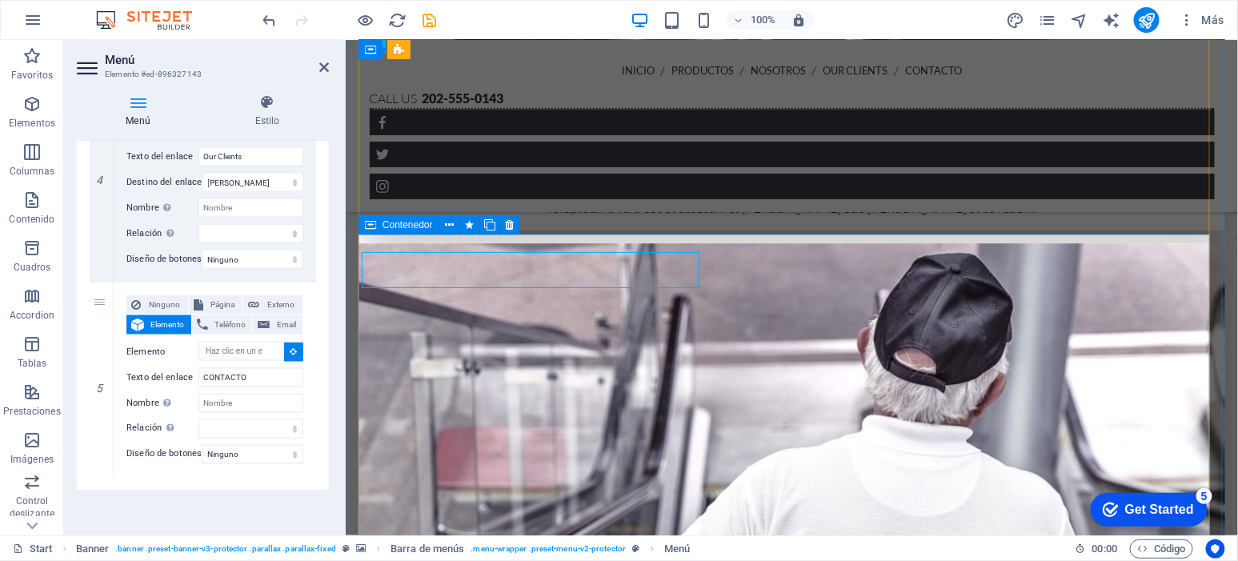
select select
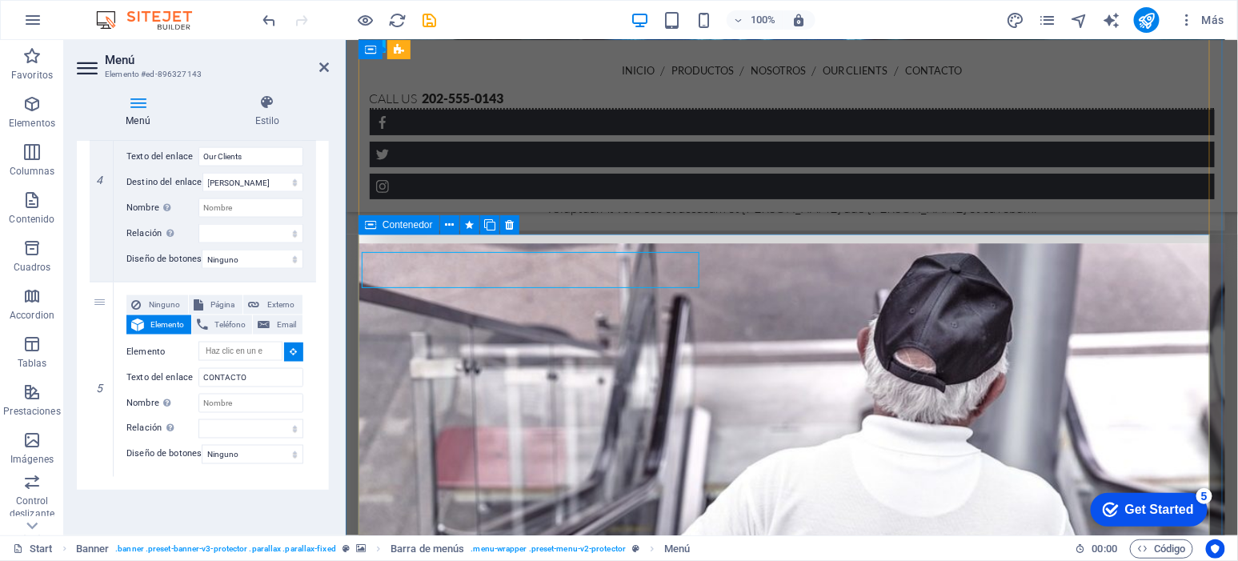
type input "#ed-896327089"
select select
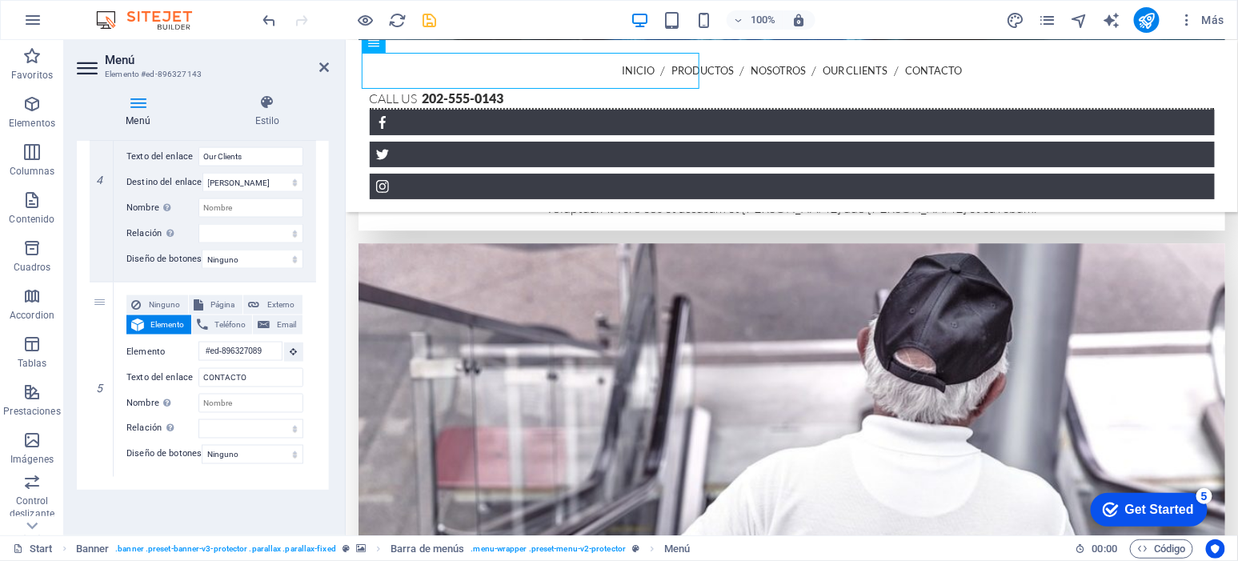
click at [429, 24] on icon "save" at bounding box center [430, 20] width 18 height 18
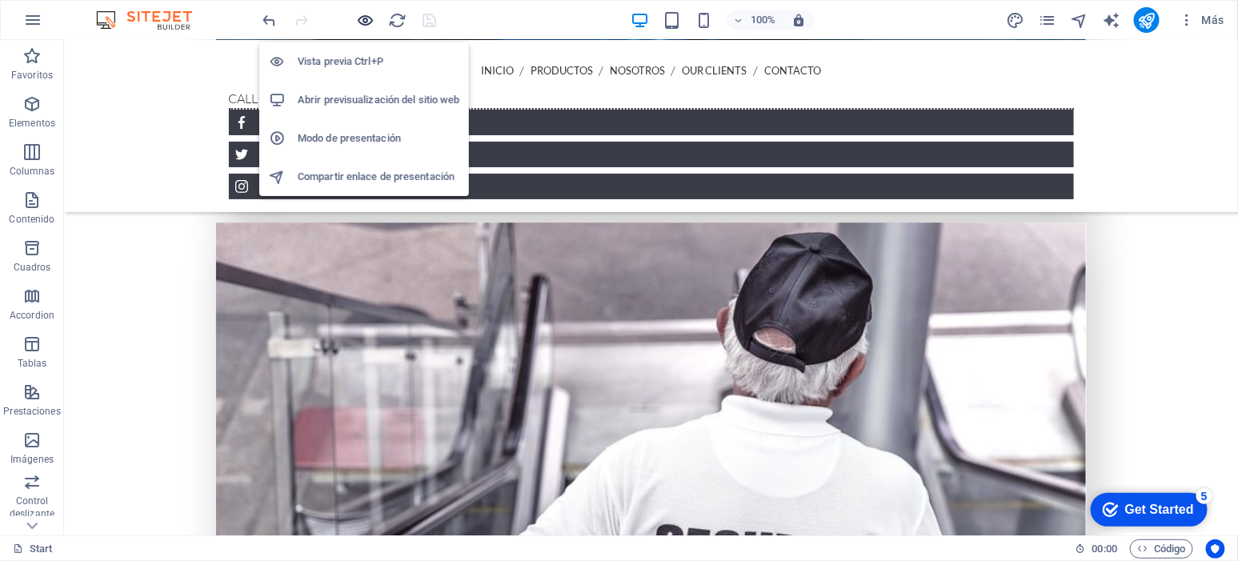
click at [359, 19] on icon "button" at bounding box center [366, 20] width 18 height 18
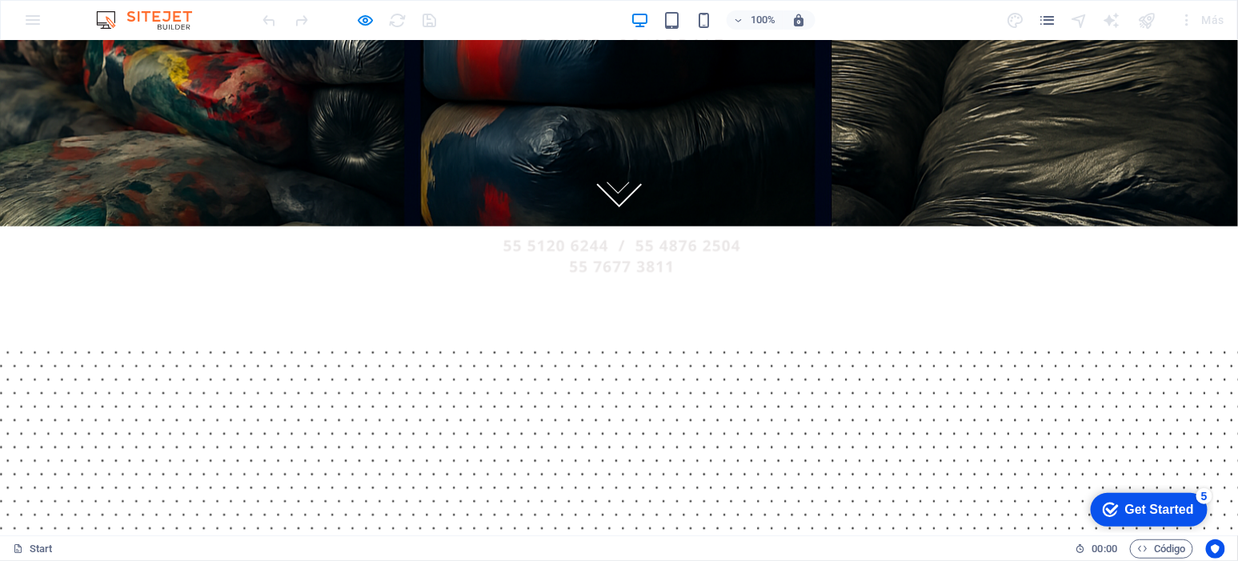
scroll to position [0, 0]
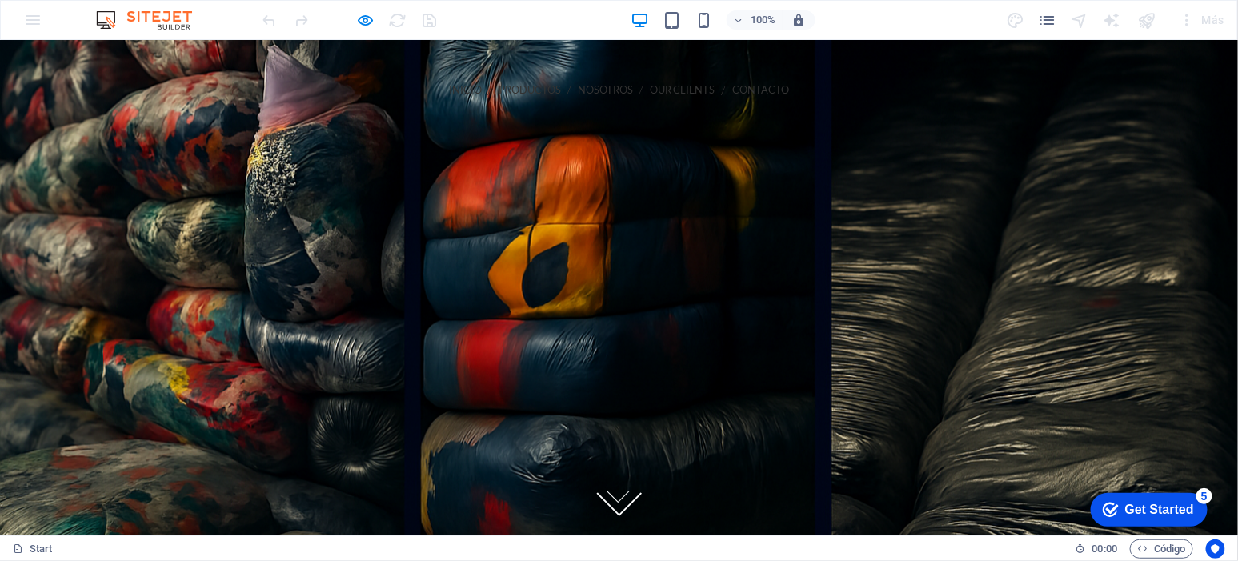
click at [732, 81] on link "CONTACTO" at bounding box center [760, 89] width 57 height 36
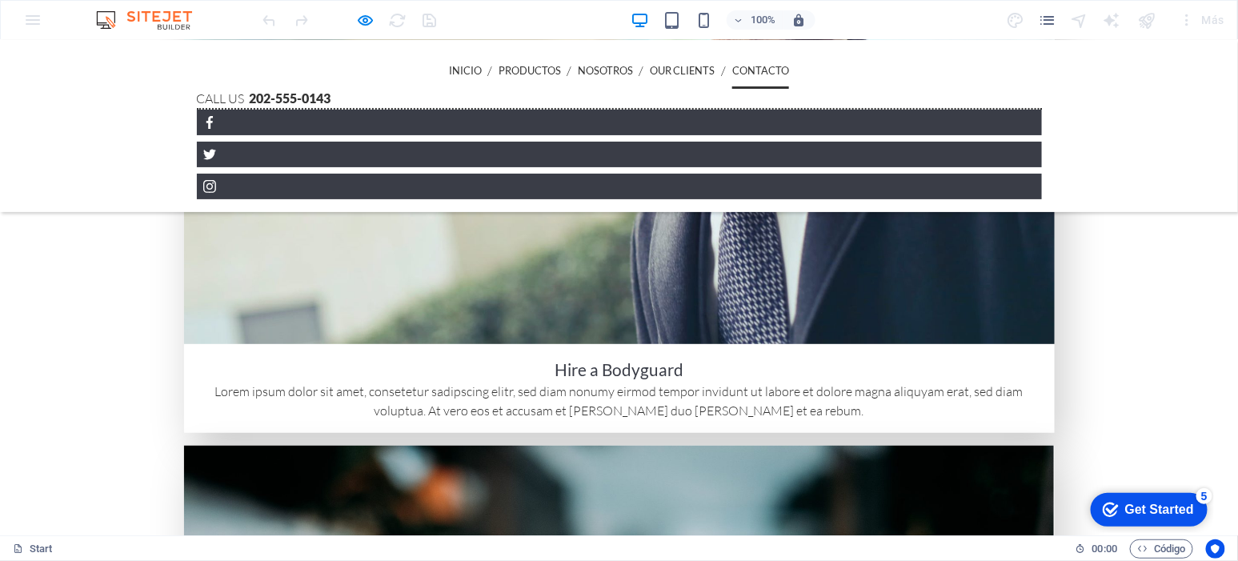
click at [481, 87] on div "INICIO PRODUCTOS NOSOTROS Our Clients CONTACTO Call us [PHONE_NUMBER] Menu" at bounding box center [619, 125] width 1238 height 172
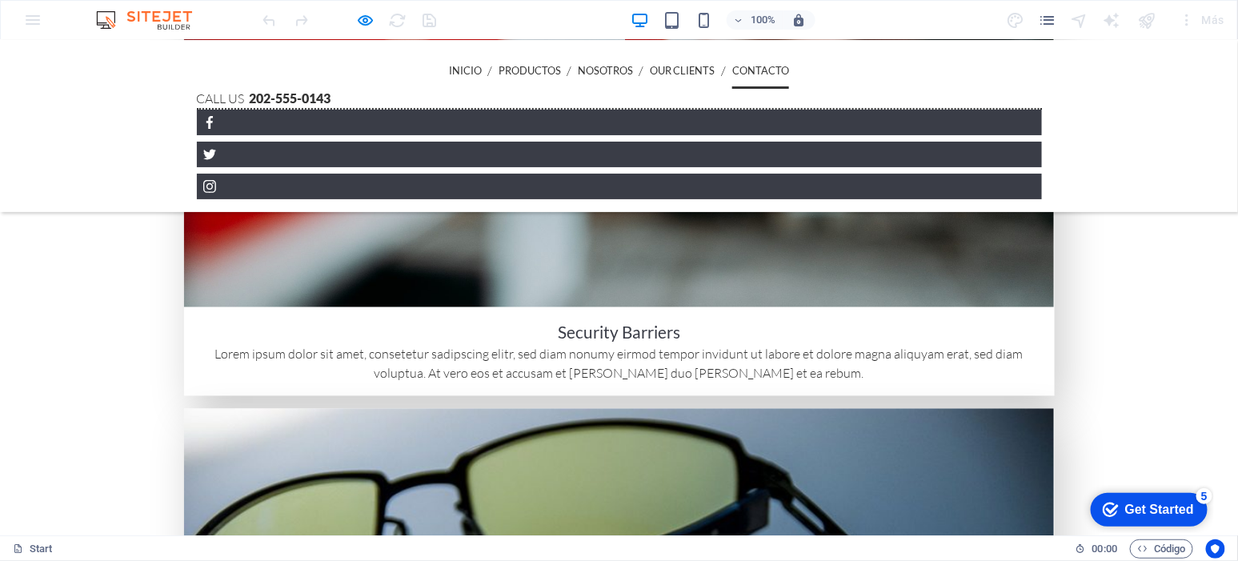
scroll to position [3185, 0]
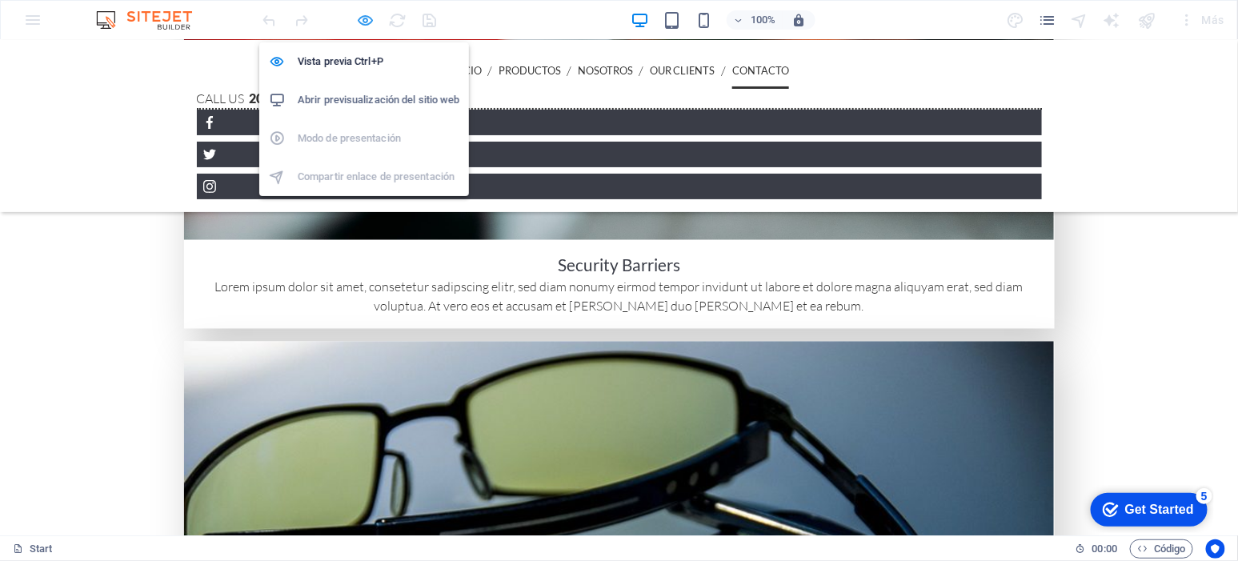
click at [364, 30] on div "Vista previa Ctrl+P Abrir previsualización del sitio web Modo de presentación C…" at bounding box center [364, 113] width 210 height 166
click at [364, 22] on icon "button" at bounding box center [366, 20] width 18 height 18
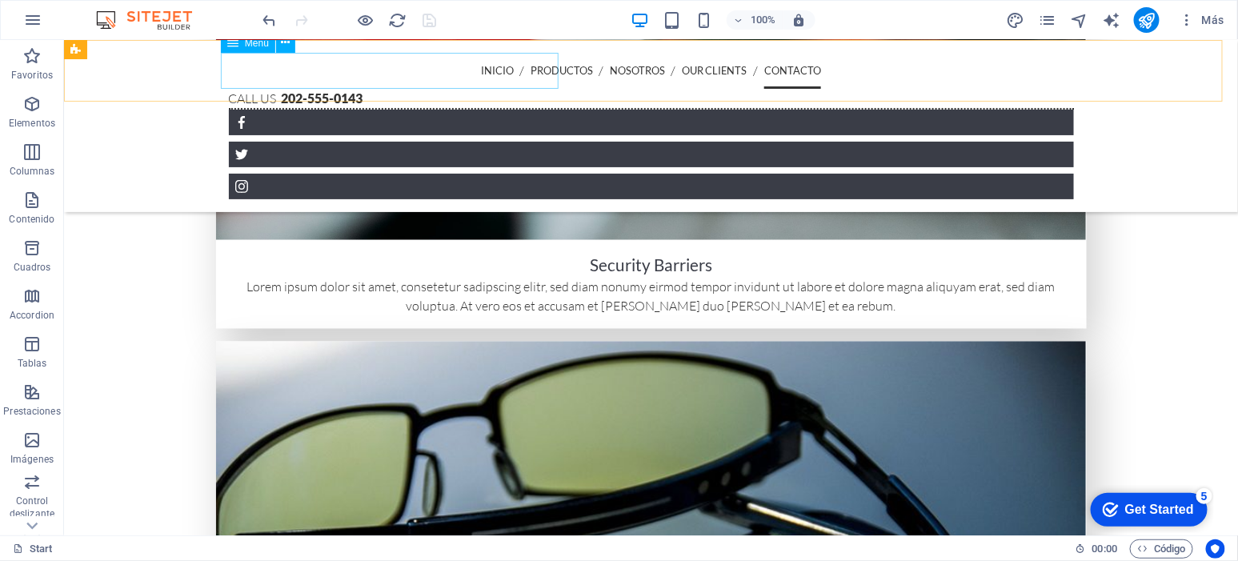
click at [521, 70] on nav "INICIO PRODUCTOS NOSOTROS Our Clients CONTACTO" at bounding box center [650, 70] width 845 height 36
select select
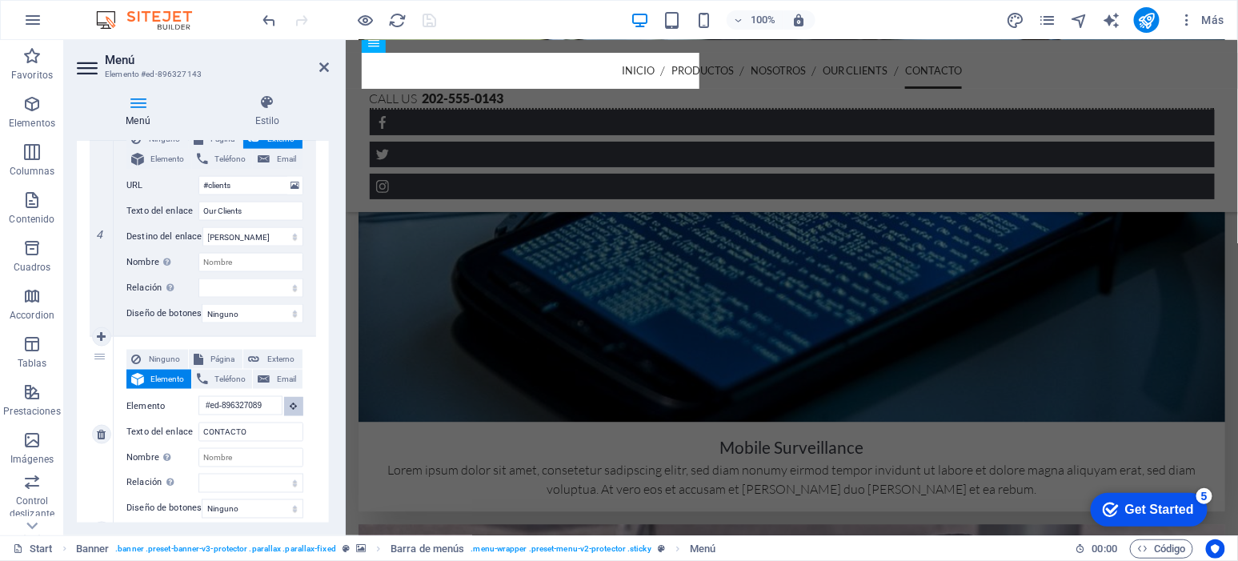
scroll to position [3286, 0]
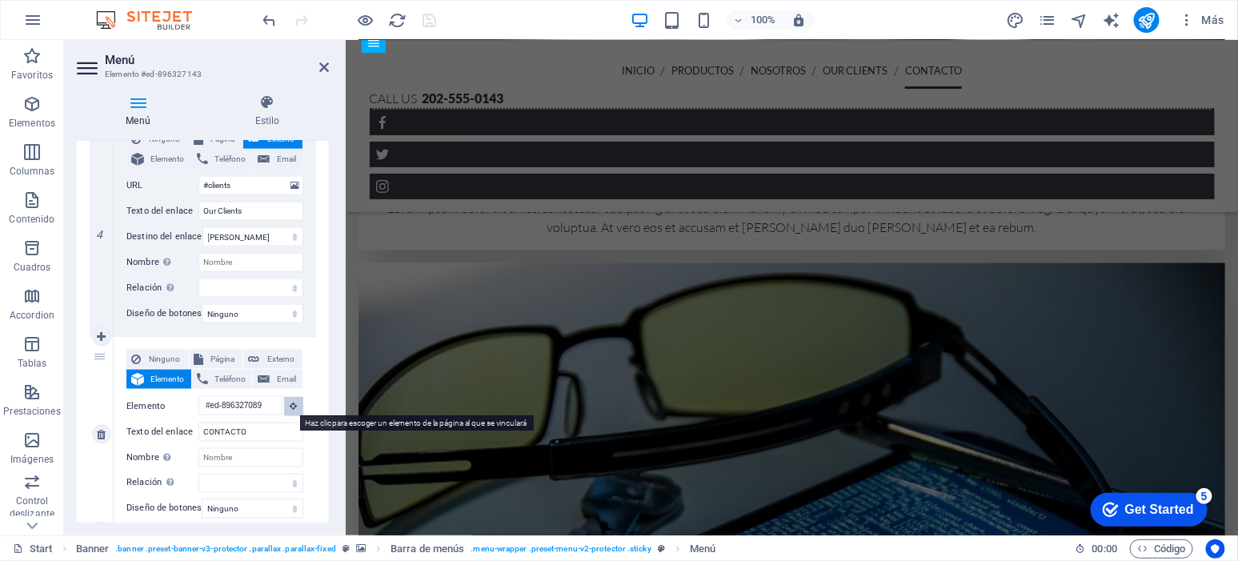
click at [291, 406] on icon at bounding box center [294, 406] width 7 height 8
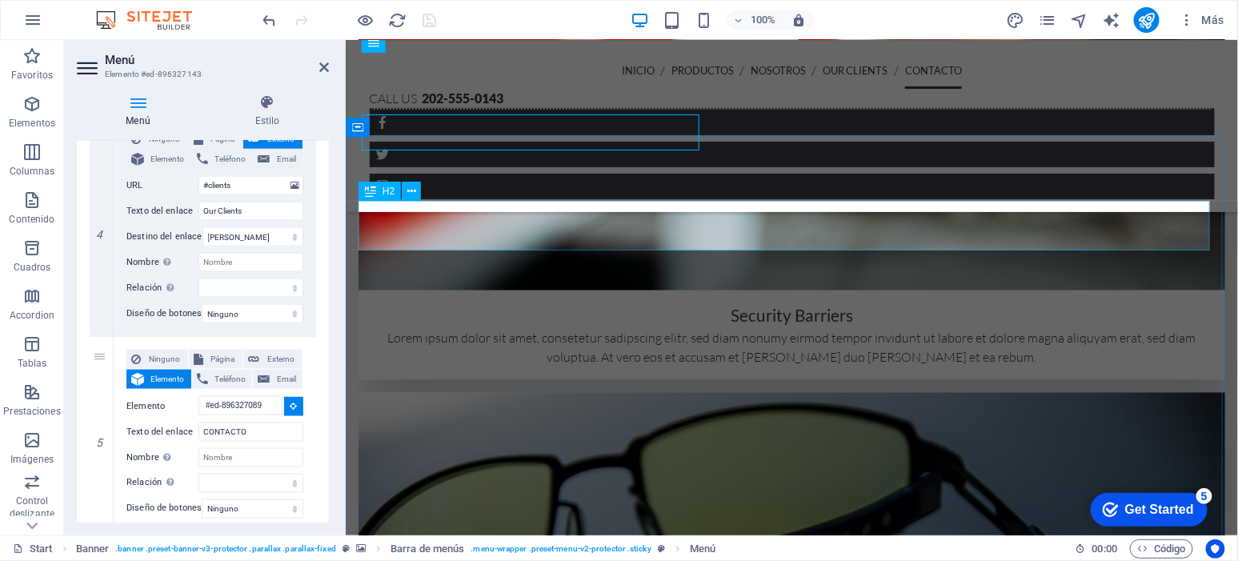
scroll to position [3153, 0]
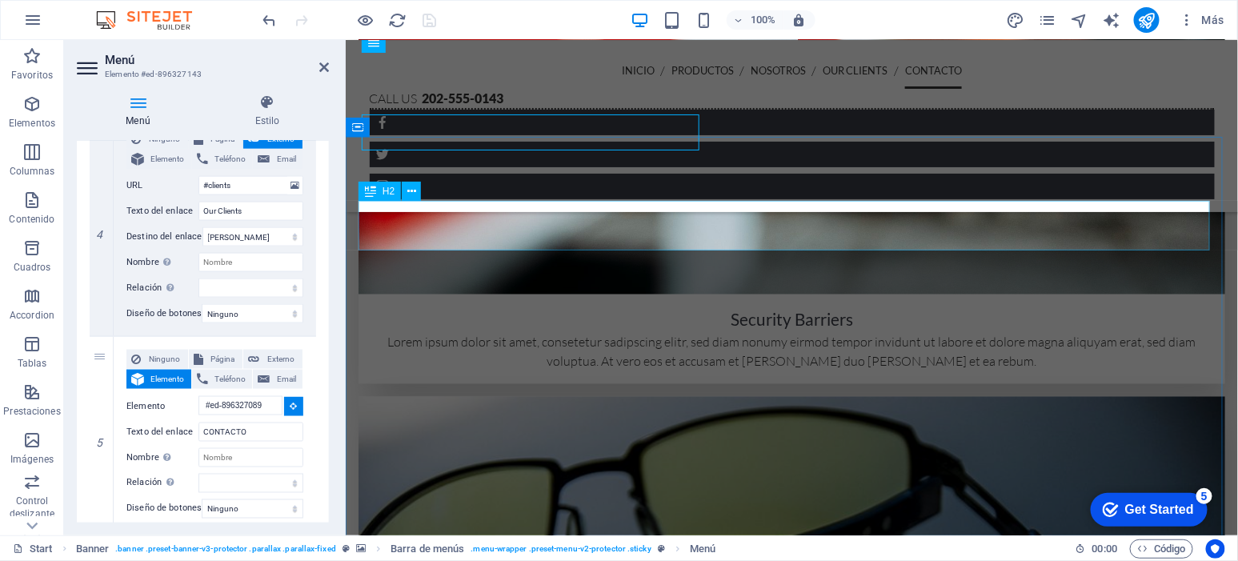
select select
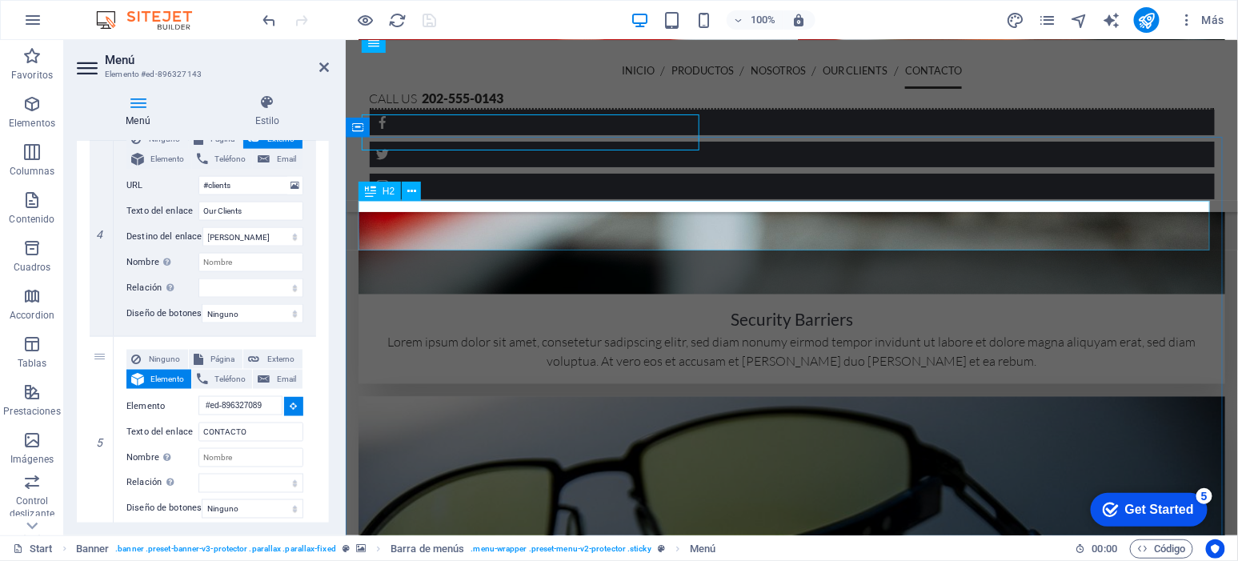
type input "#ed-896327002"
select select
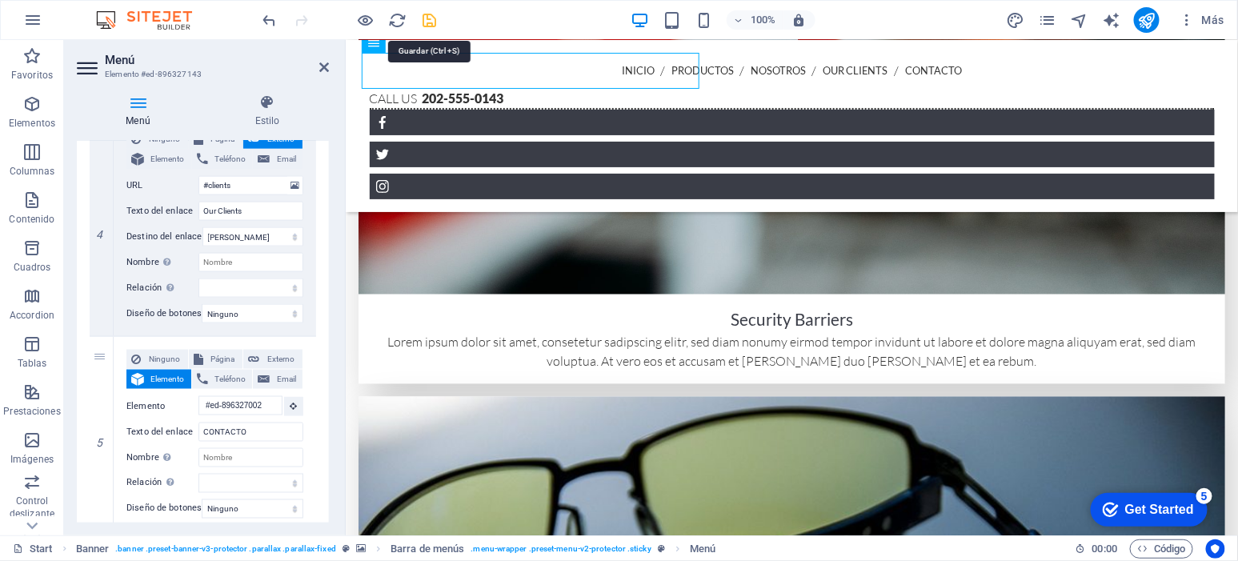
click at [431, 23] on icon "save" at bounding box center [430, 20] width 18 height 18
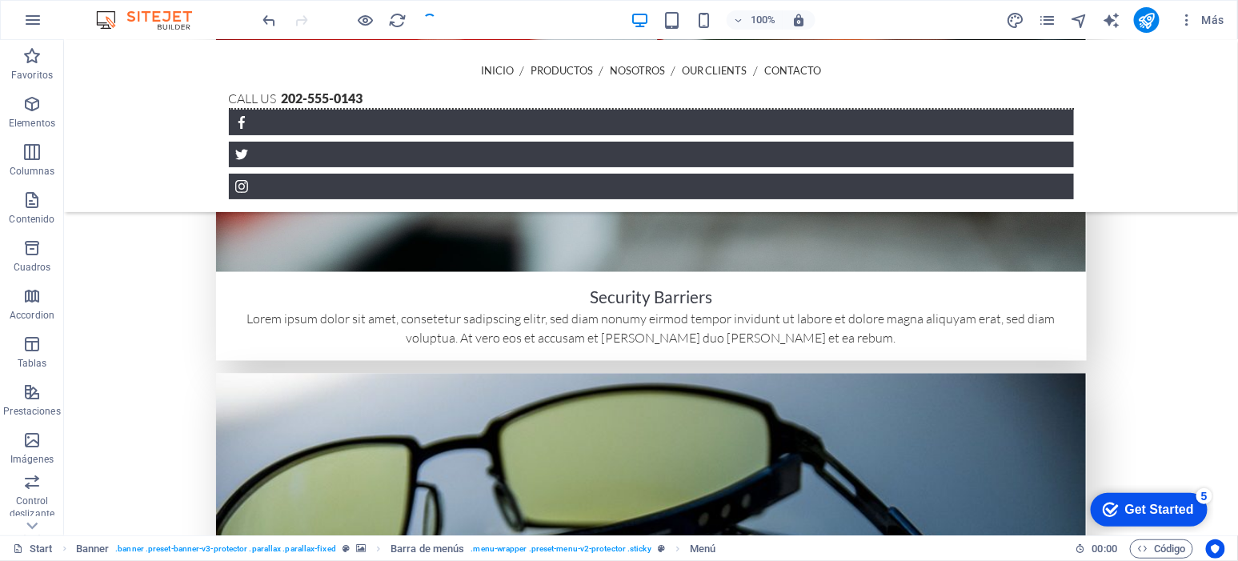
scroll to position [3127, 0]
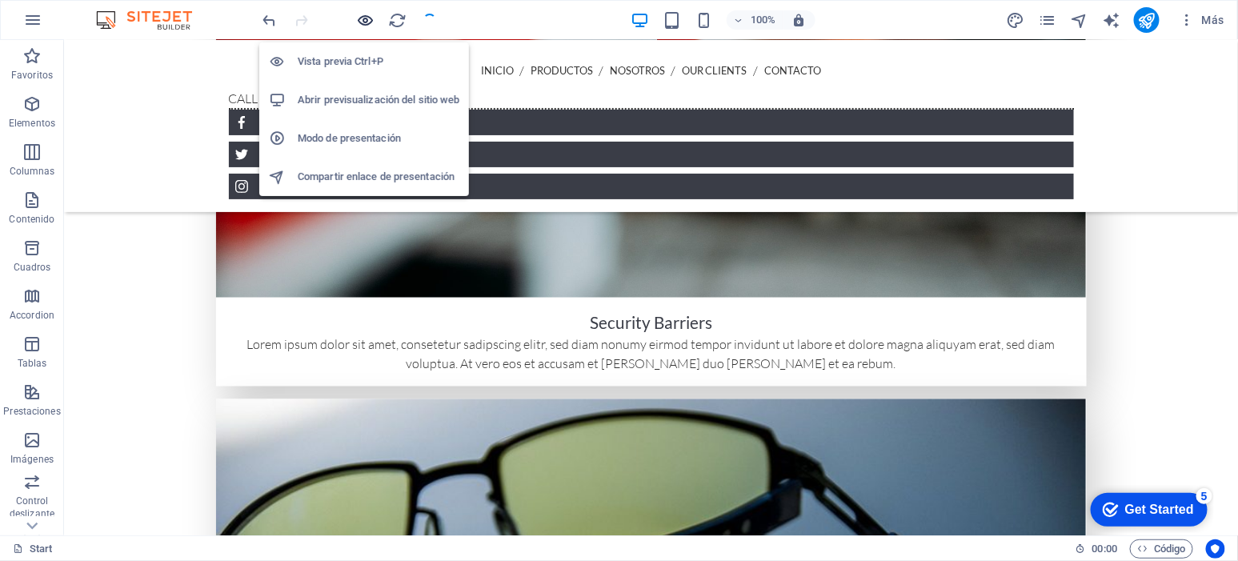
click at [368, 19] on icon "button" at bounding box center [366, 20] width 18 height 18
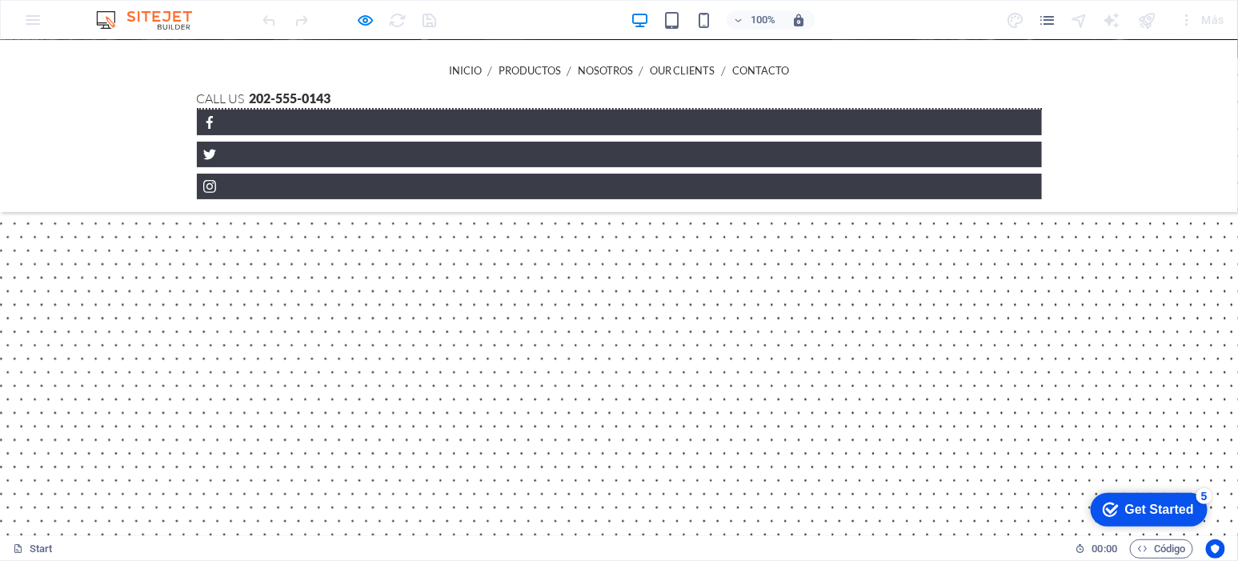
scroll to position [0, 0]
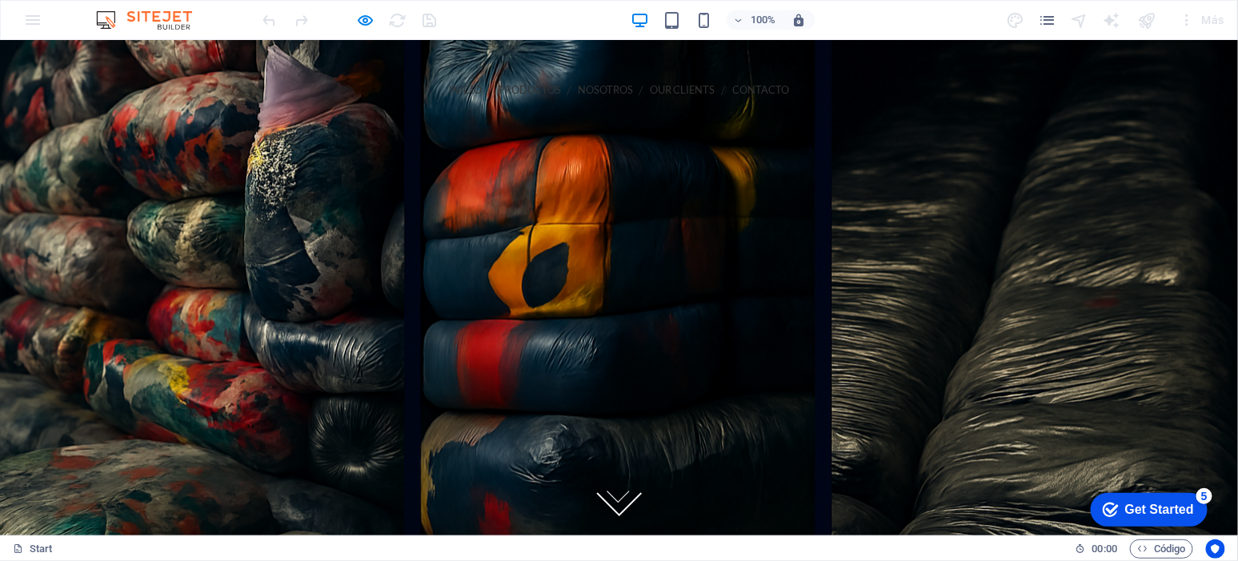
click at [732, 89] on link "CONTACTO" at bounding box center [760, 89] width 57 height 36
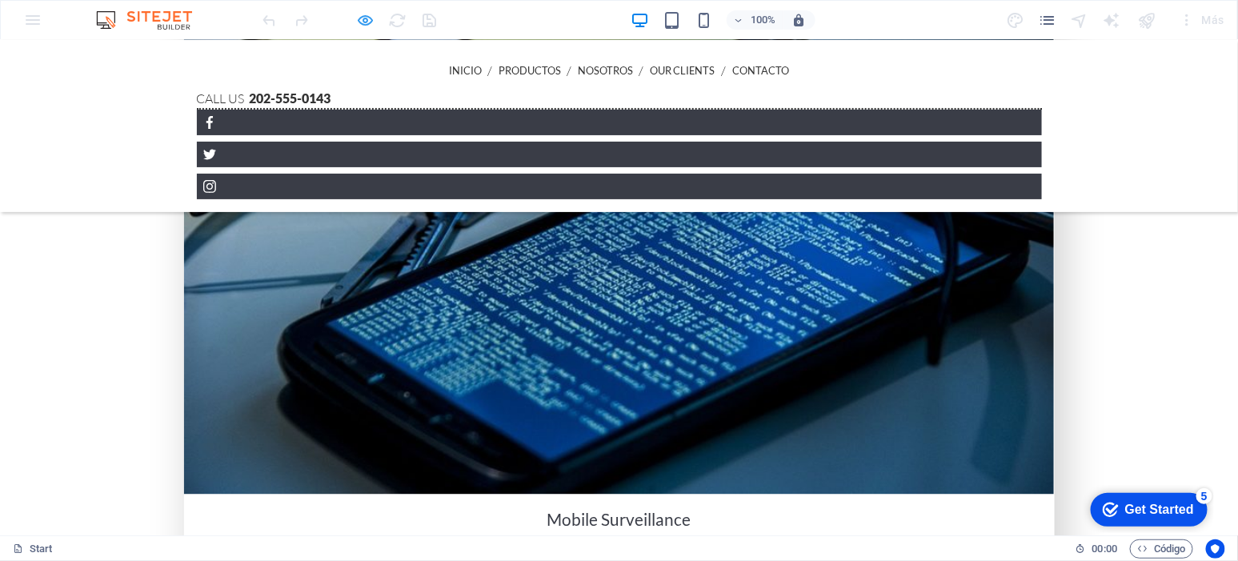
scroll to position [3563, 0]
